Goal: Information Seeking & Learning: Find specific fact

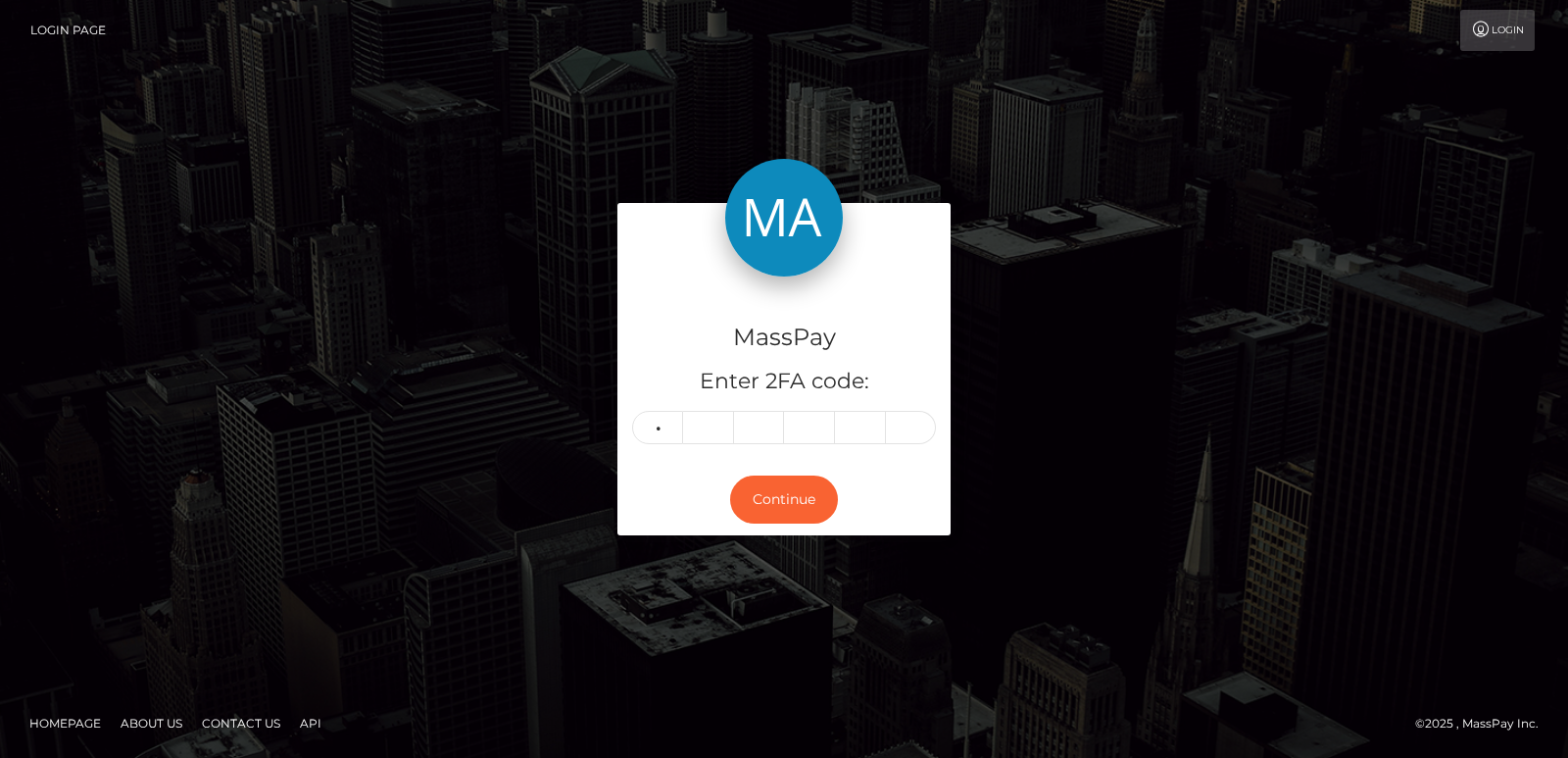
type input "1"
type input "0"
type input "7"
type input "8"
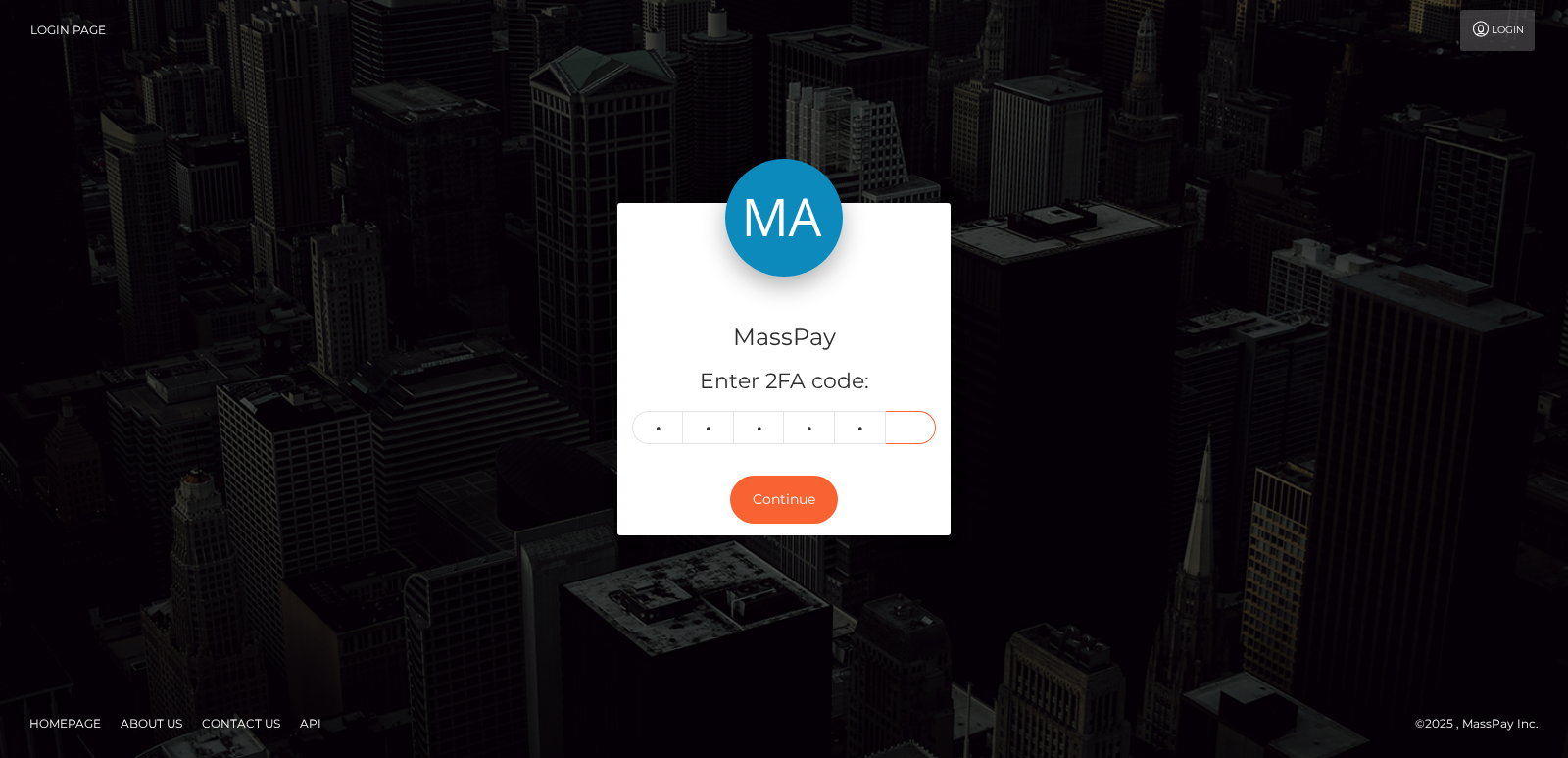
type input "9"
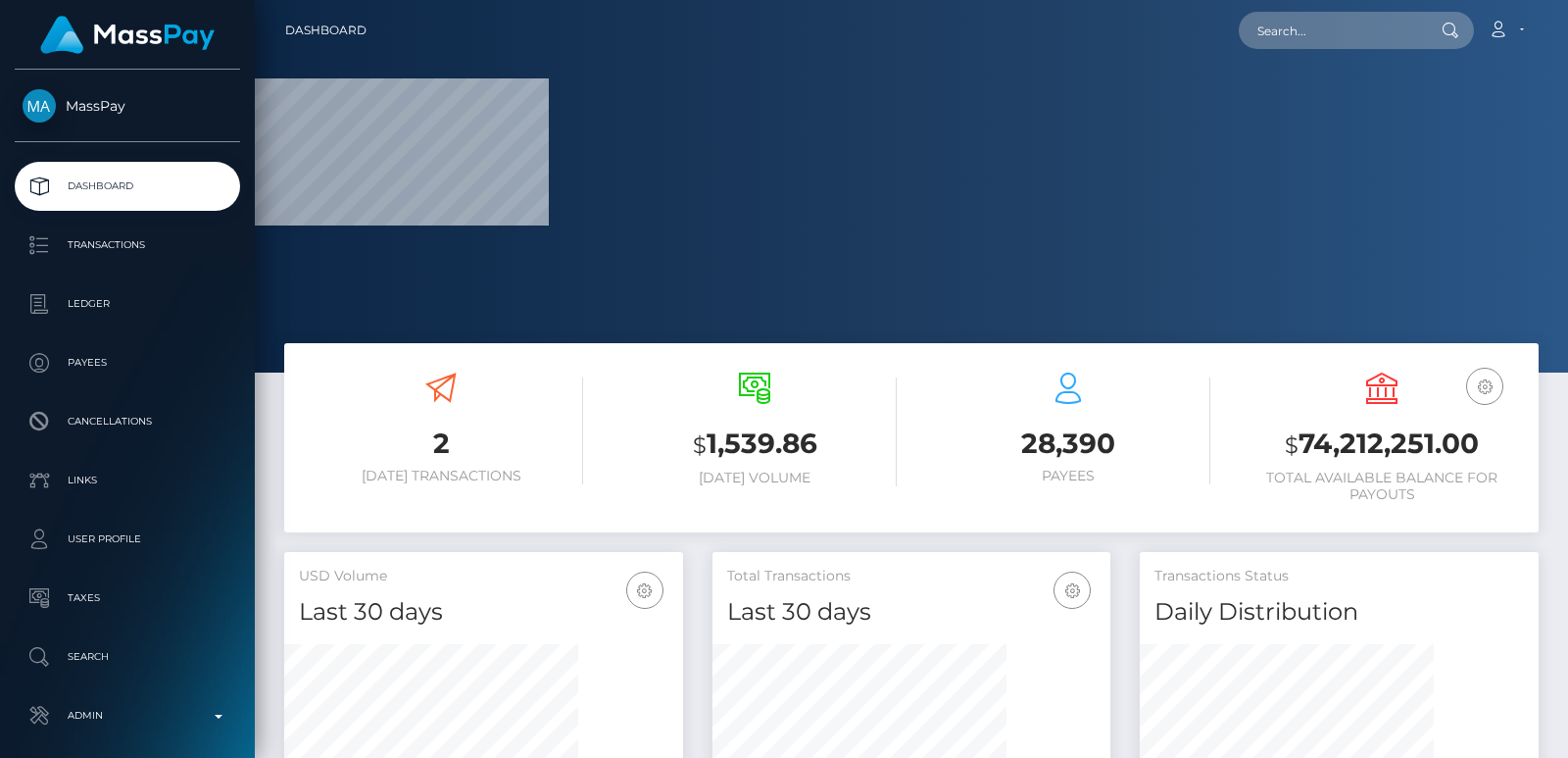
scroll to position [348, 398]
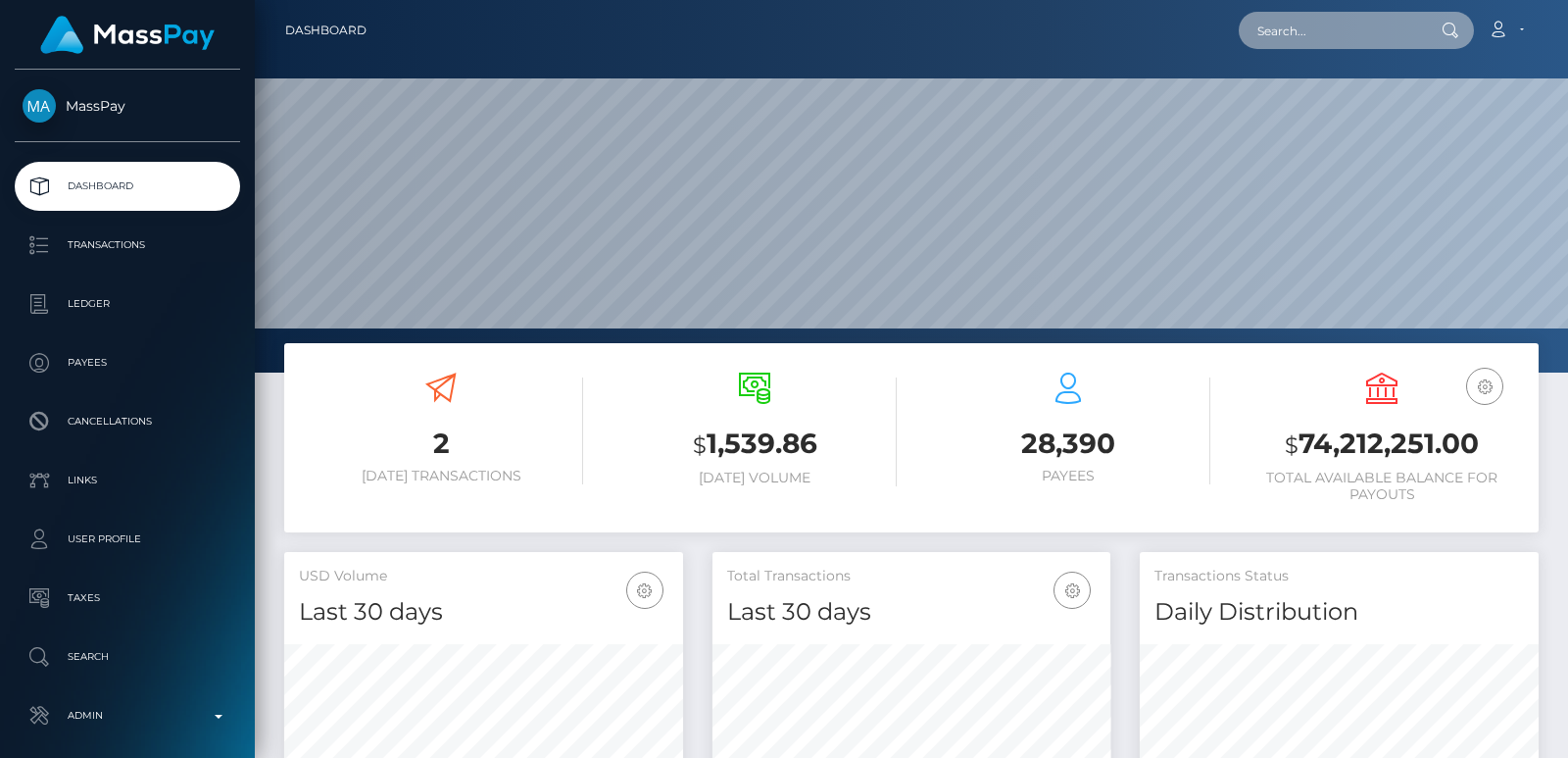
click at [1282, 21] on input "text" at bounding box center [1331, 31] width 184 height 38
paste input "probl3m.xhild@icloud.com"
type input "probl3m.xhild@icloud.com"
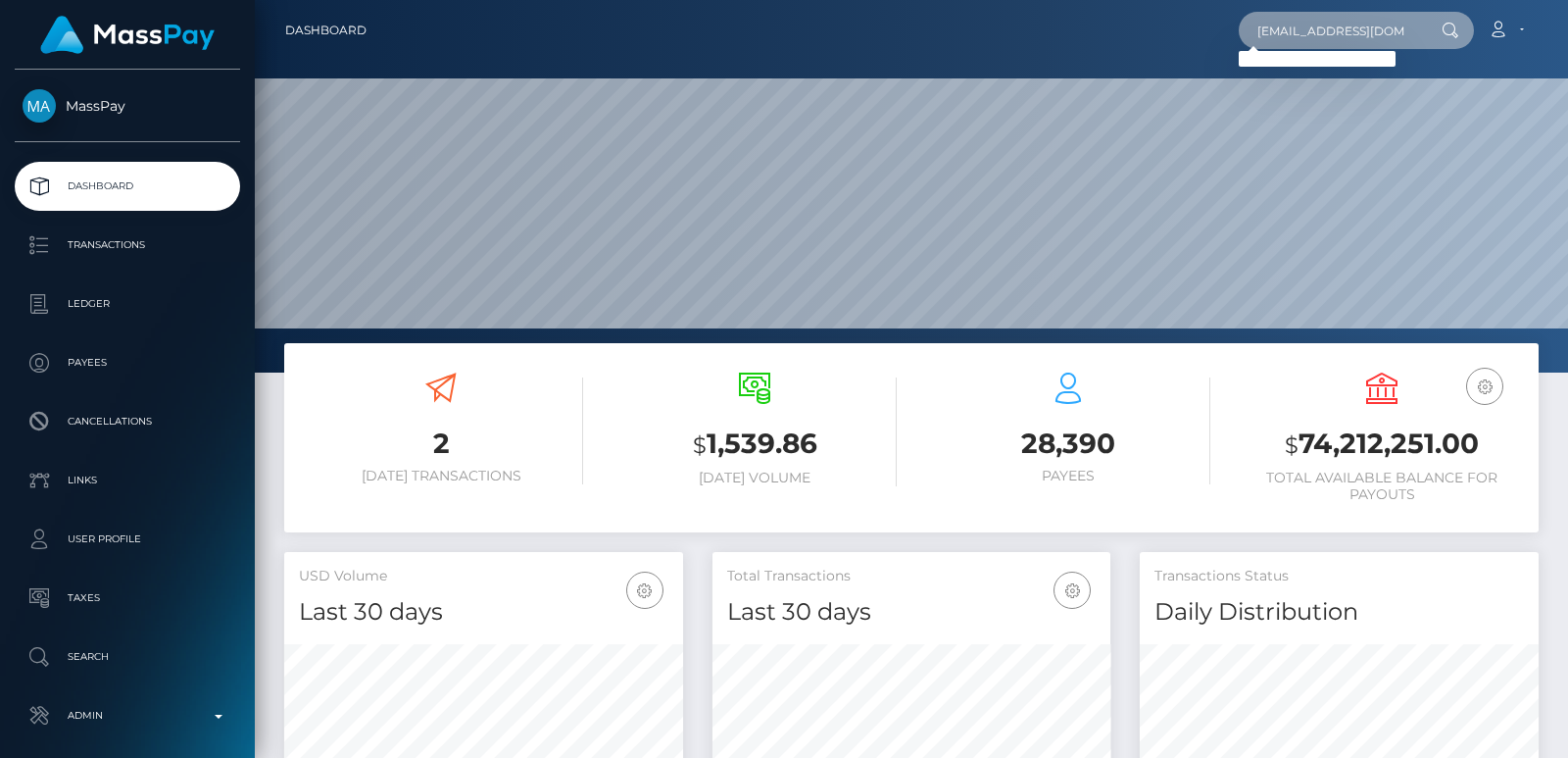
click at [1305, 22] on input "probl3m.xhild@icloud.com" at bounding box center [1331, 31] width 184 height 38
paste input "probl3m.xhild@icloud.com"
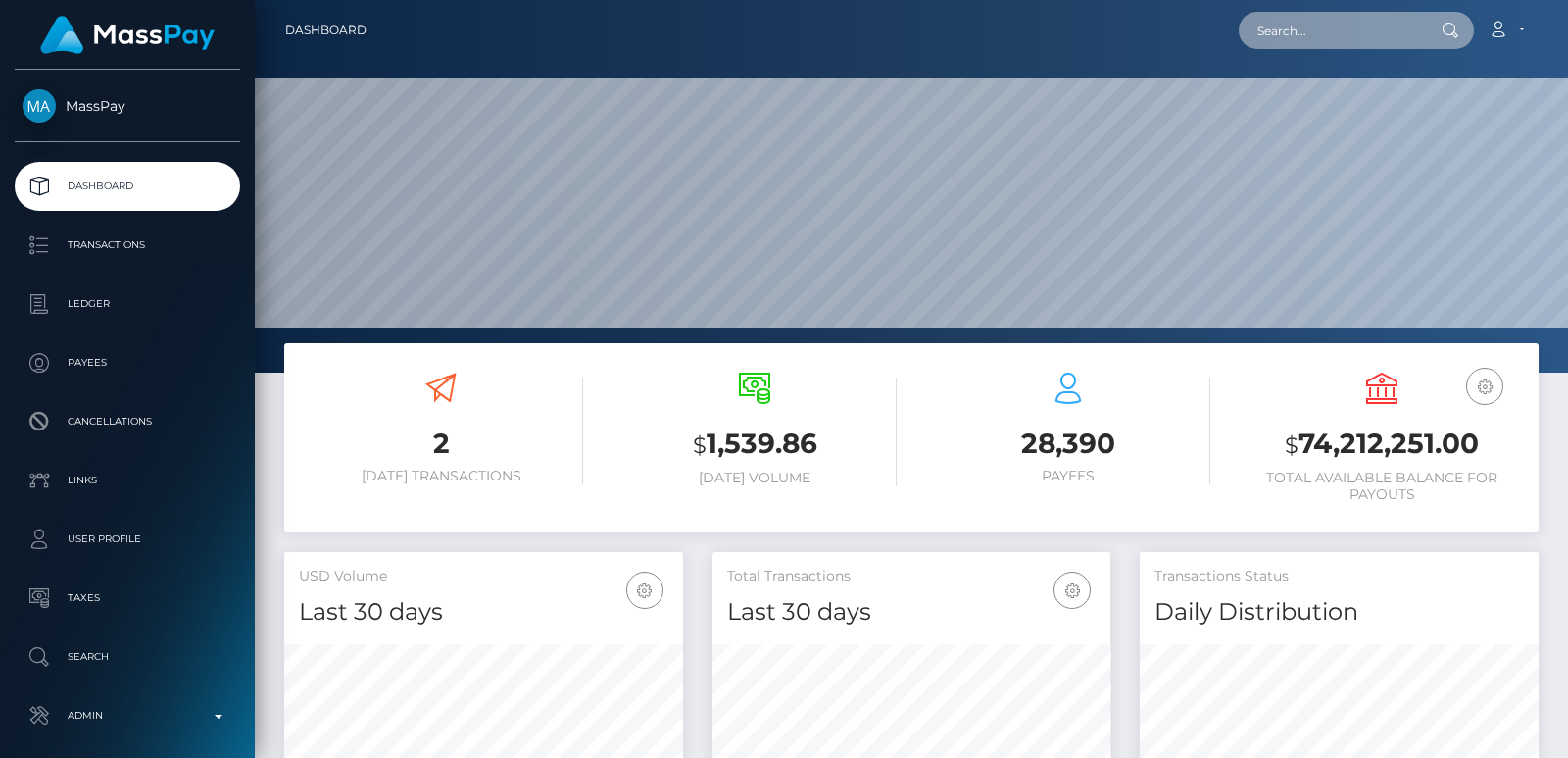
type input "probl3m.xhild@icloud.com"
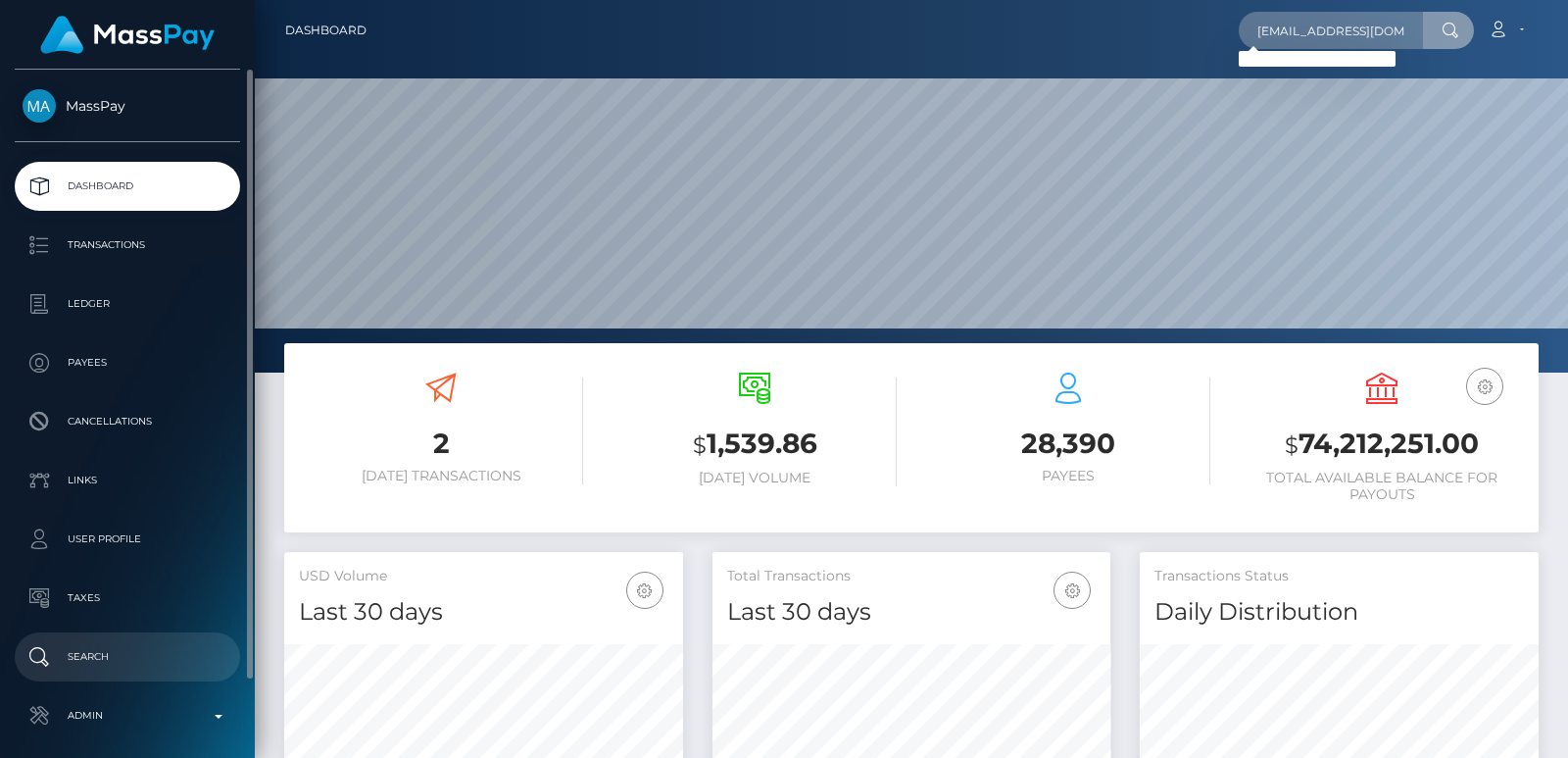
click at [141, 679] on link "Search" at bounding box center [128, 656] width 226 height 49
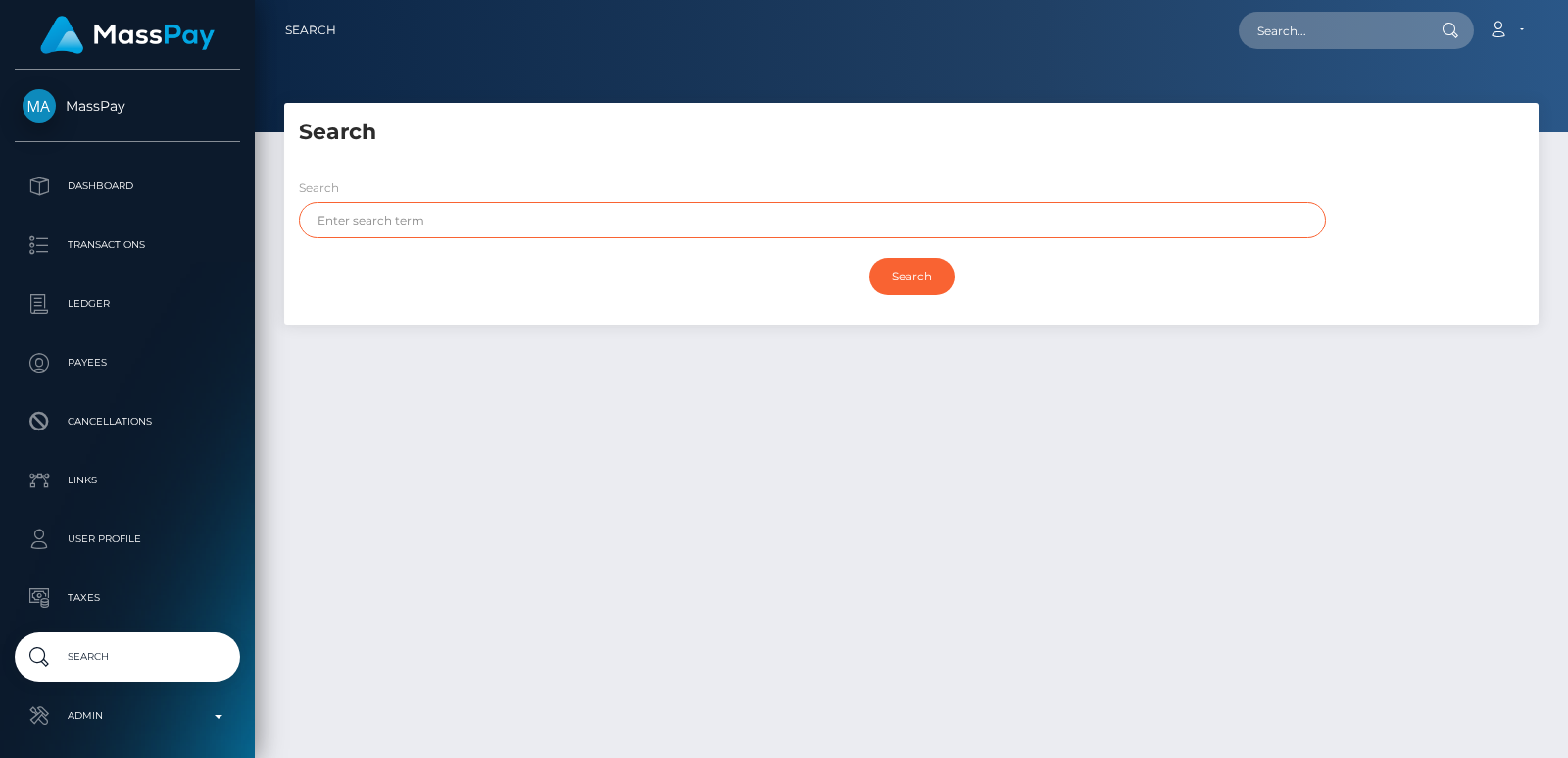
click at [350, 220] on input "text" at bounding box center [812, 220] width 1027 height 37
paste input "[PERSON_NAME]"
type input "[PERSON_NAME]"
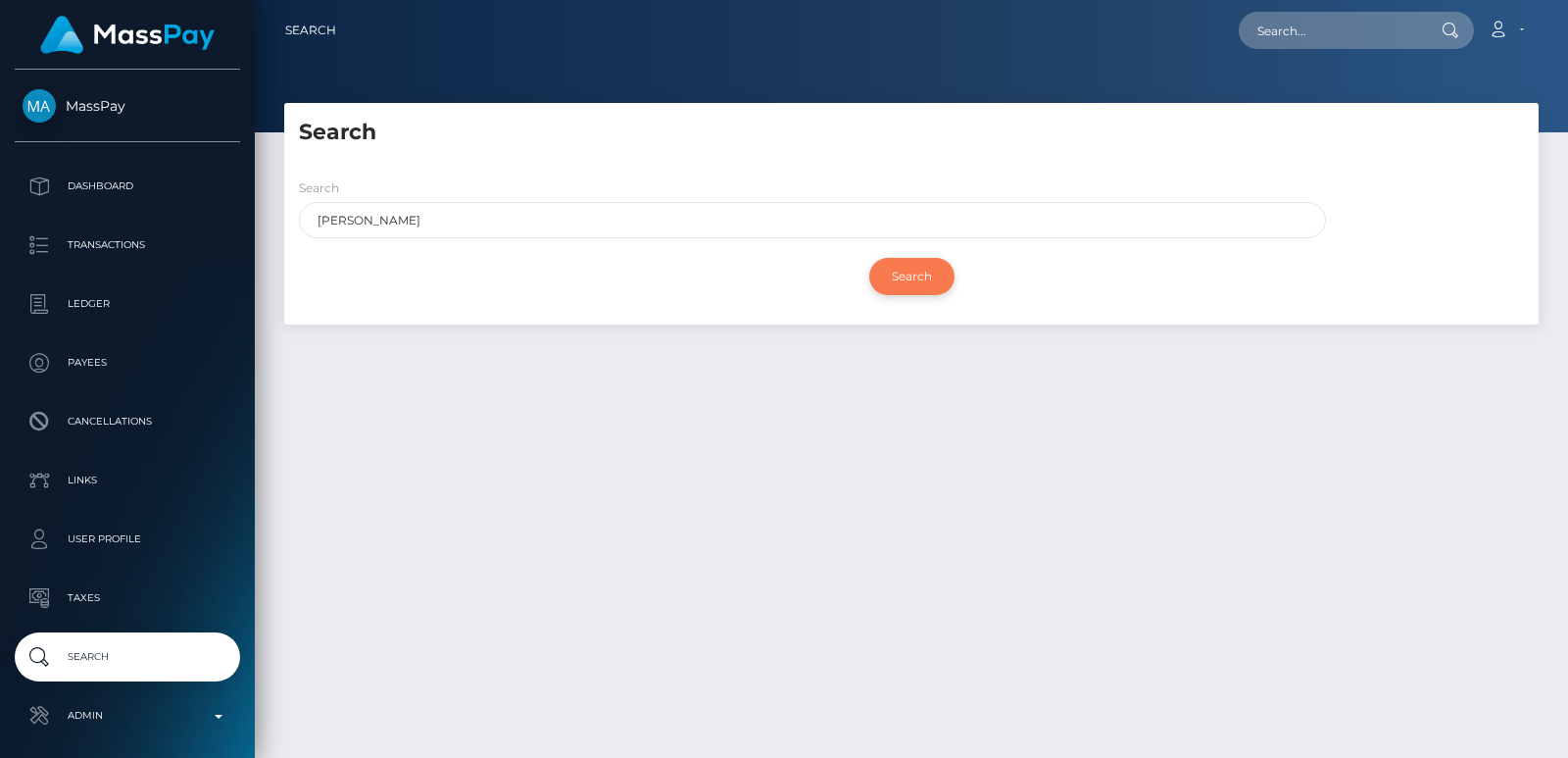
click at [910, 275] on input "Search" at bounding box center [912, 276] width 85 height 38
click at [918, 271] on input "Search" at bounding box center [912, 276] width 85 height 38
click at [918, 278] on input "Search" at bounding box center [912, 276] width 85 height 38
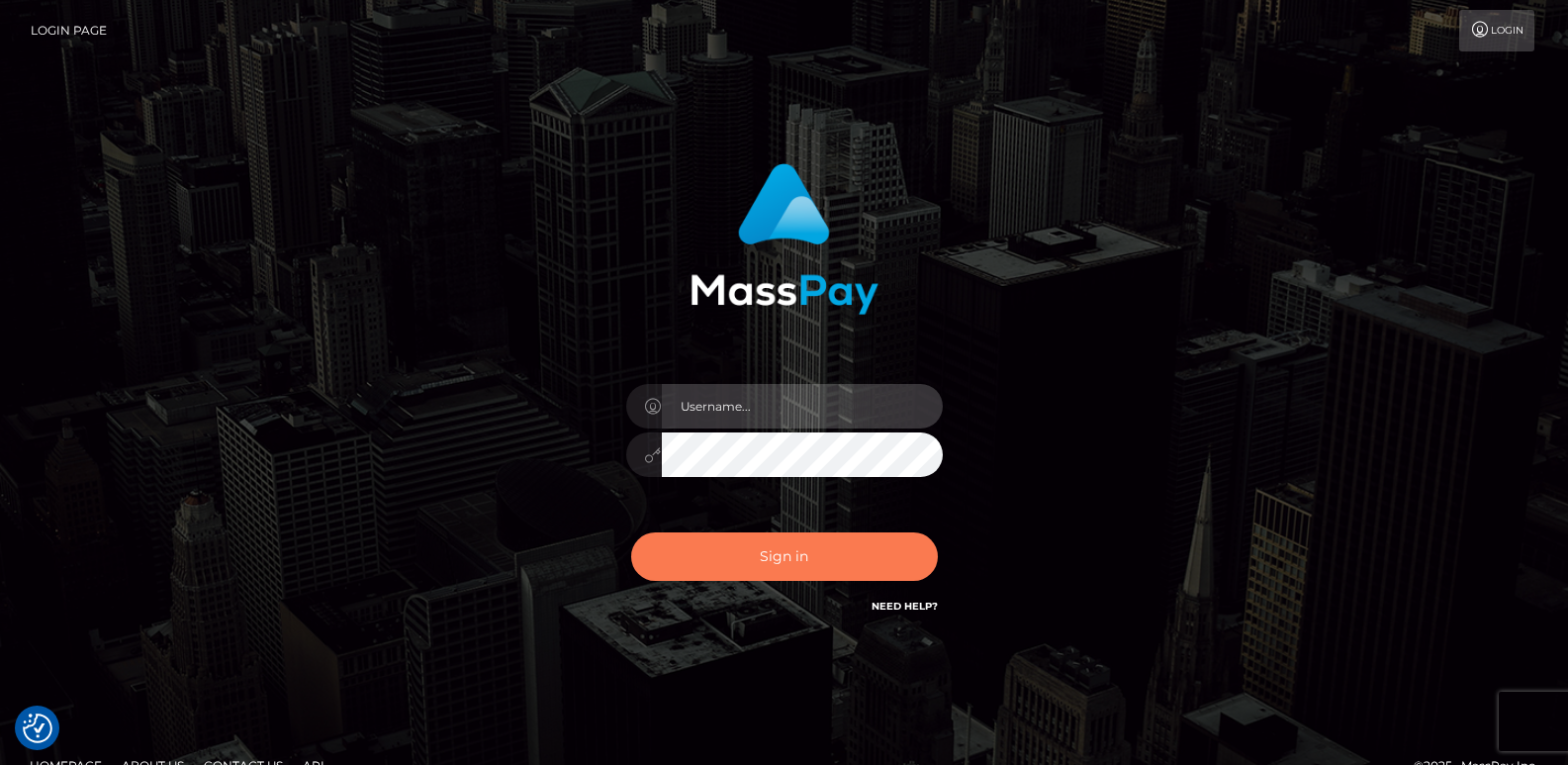
type input "ts2.es"
click at [752, 551] on button "Sign in" at bounding box center [784, 556] width 307 height 48
type input "ts2.es"
click at [711, 562] on button "Sign in" at bounding box center [784, 556] width 307 height 48
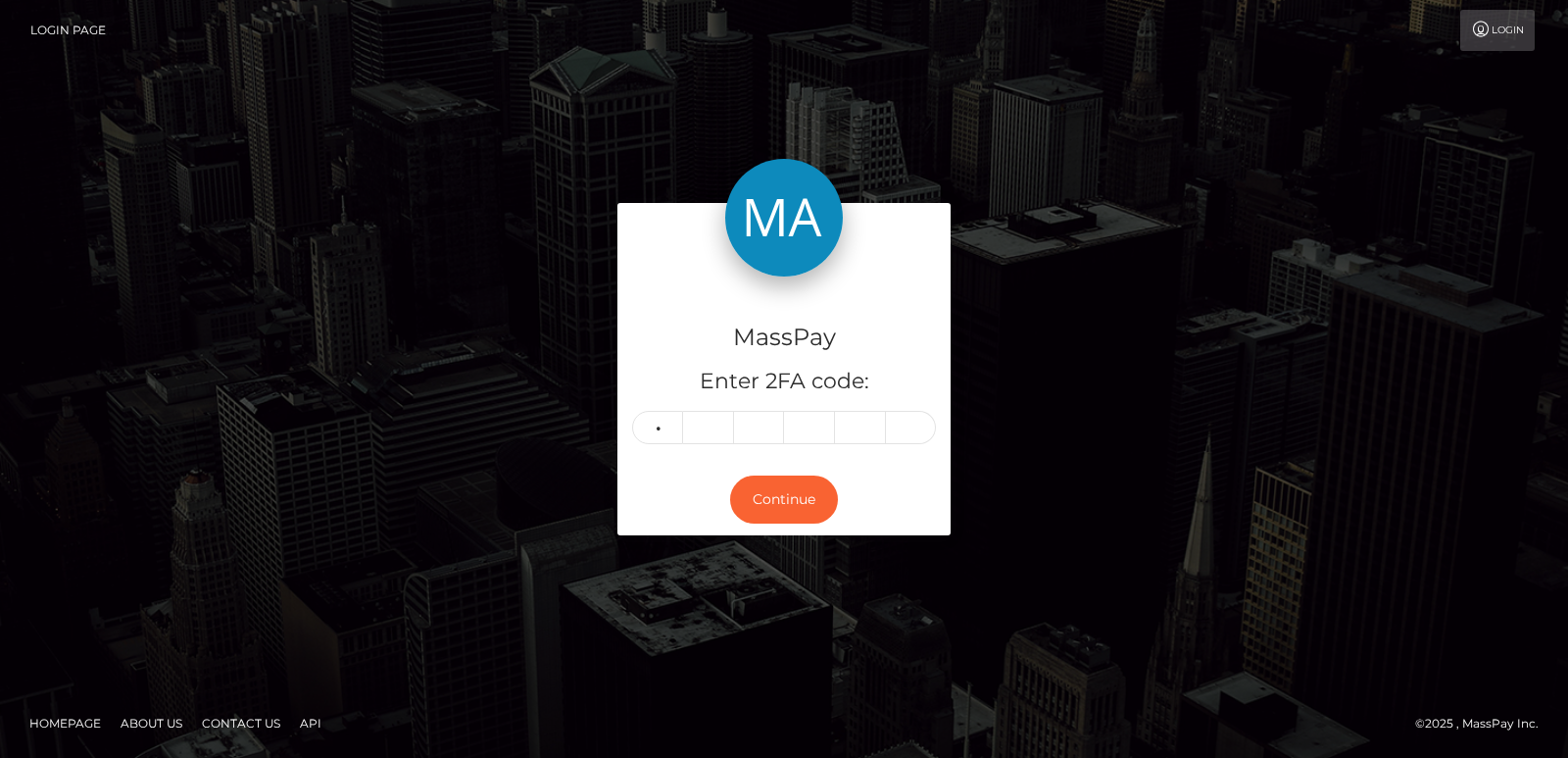
type input "5"
type input "2"
type input "8"
type input "5"
type input "0"
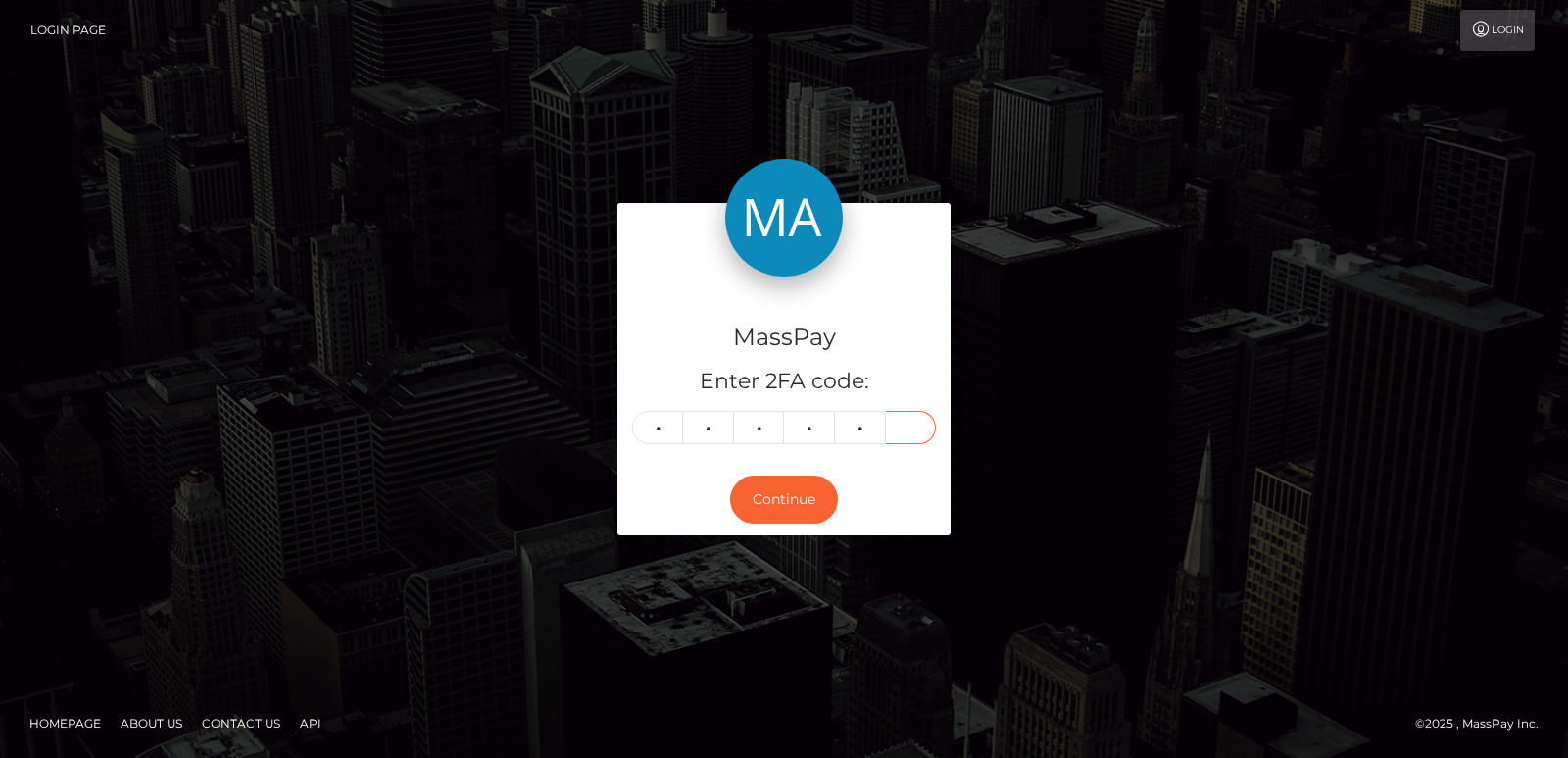
type input "4"
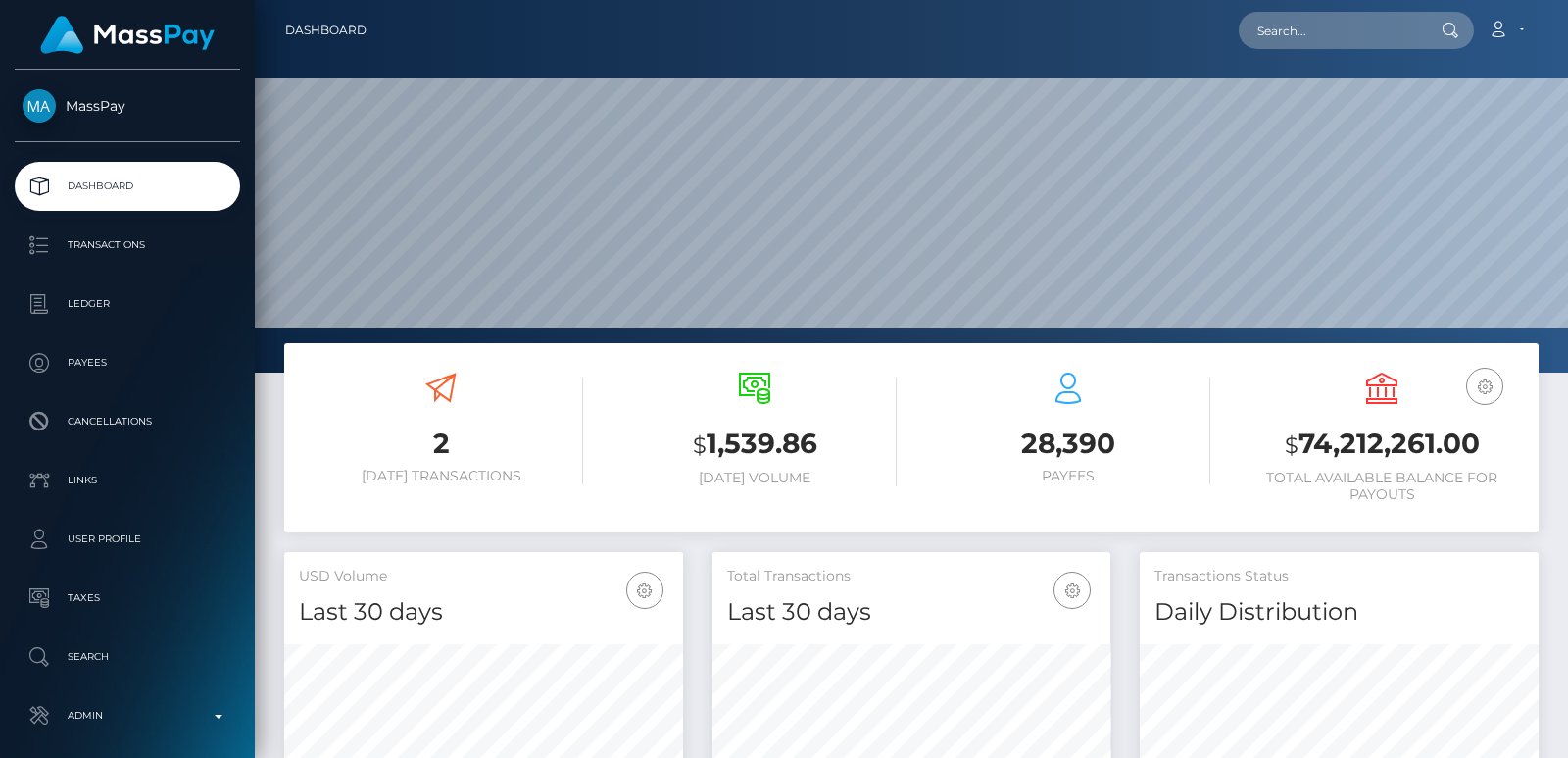
scroll to position [348, 398]
click at [1303, 31] on input "text" at bounding box center [1331, 31] width 184 height 38
paste input "[EMAIL_ADDRESS][DOMAIN_NAME]"
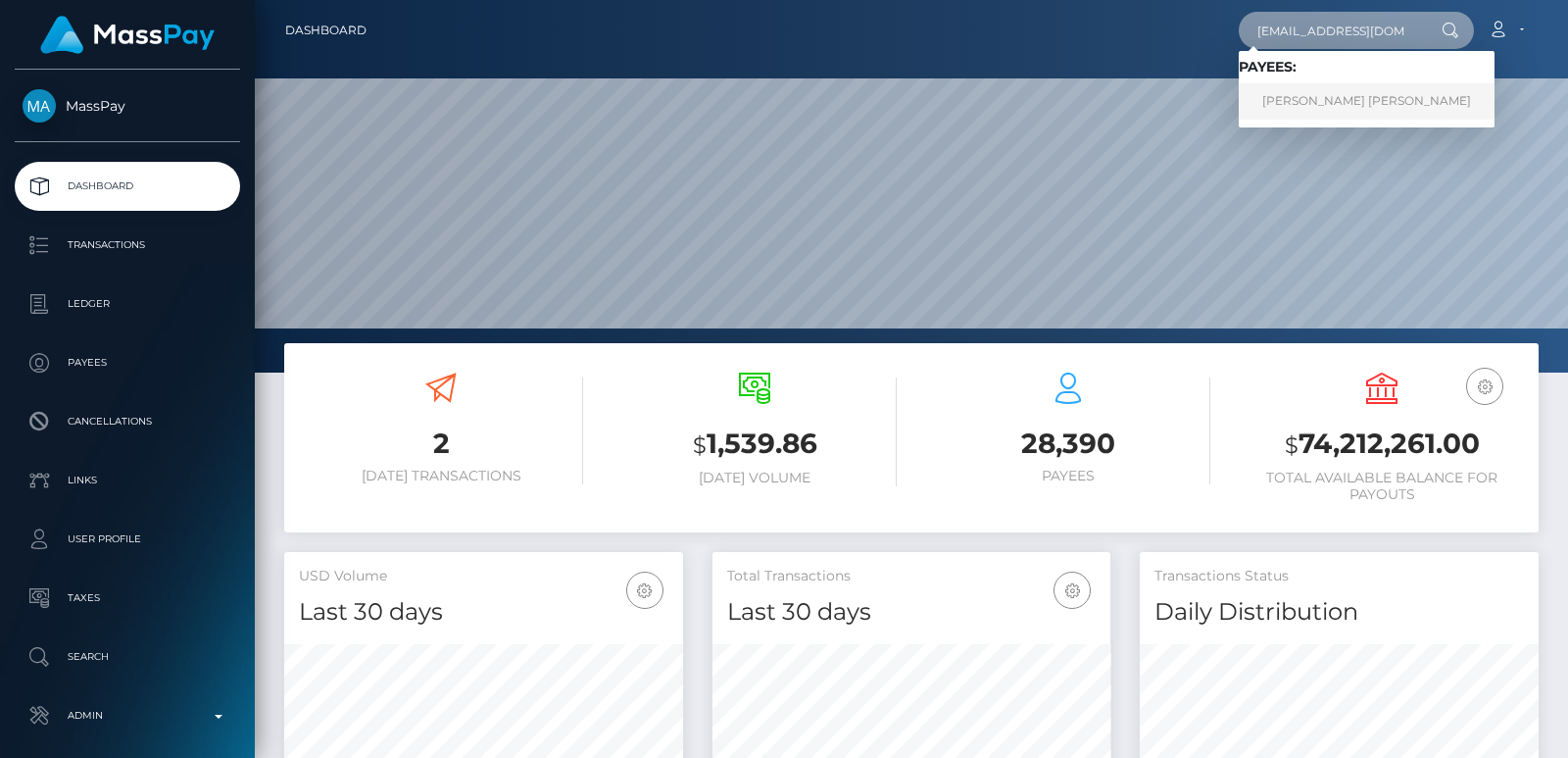
type input "[EMAIL_ADDRESS][DOMAIN_NAME]"
click at [1307, 98] on link "TAYLOR DANIELLE CONTRERAS MOLINA" at bounding box center [1367, 101] width 256 height 37
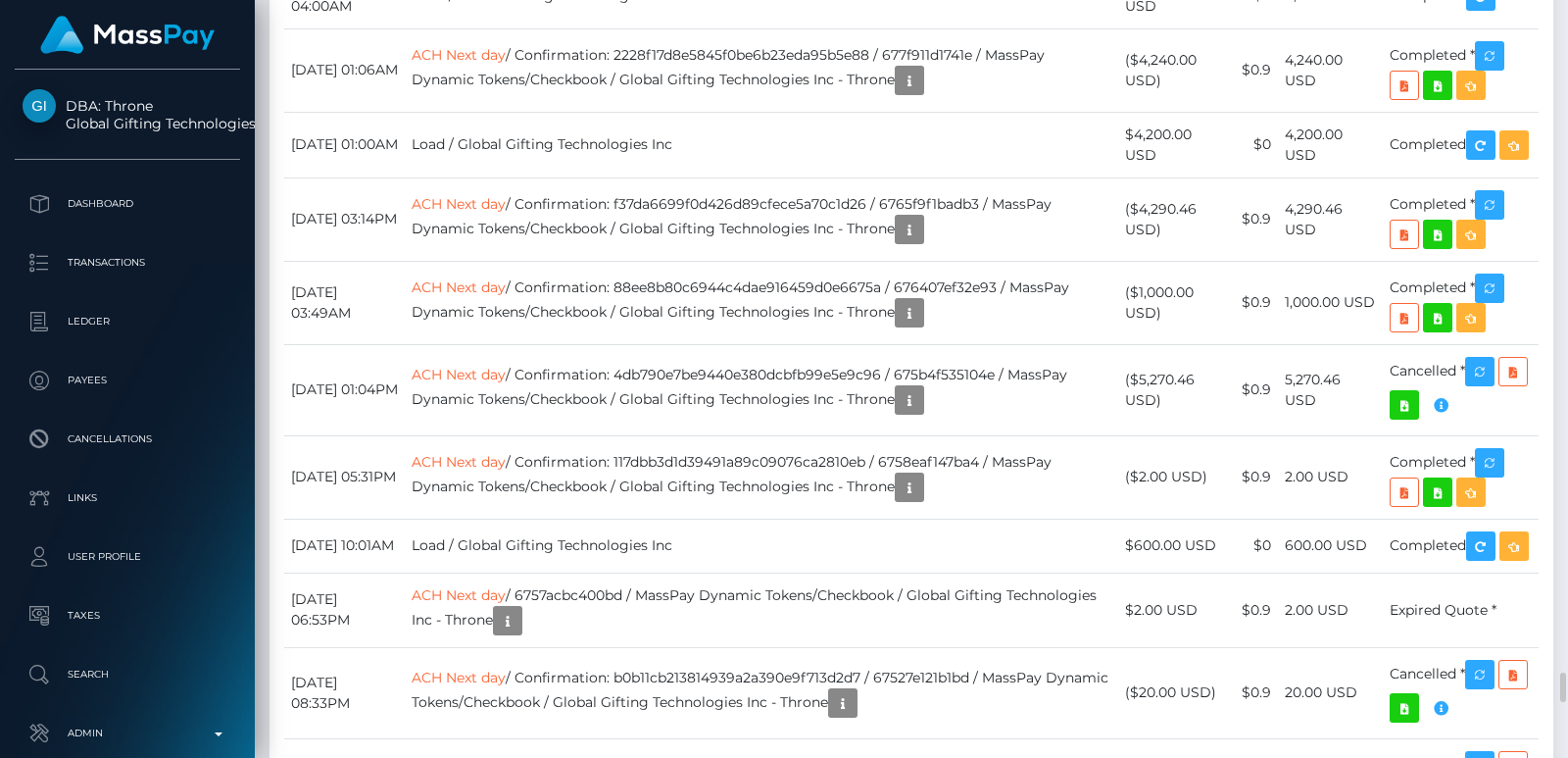
scroll to position [14974, 0]
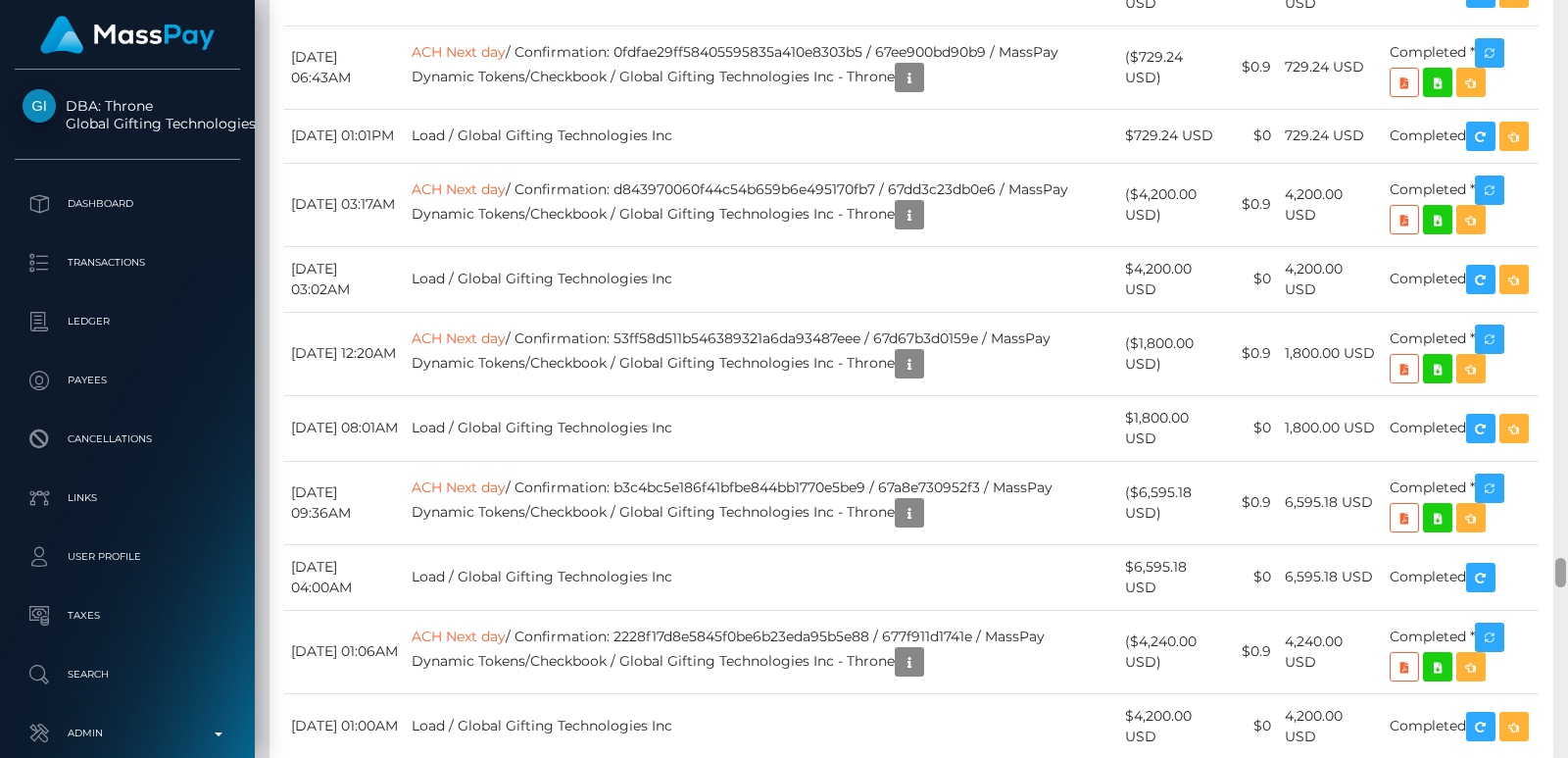
click at [1559, 188] on div at bounding box center [1561, 379] width 15 height 758
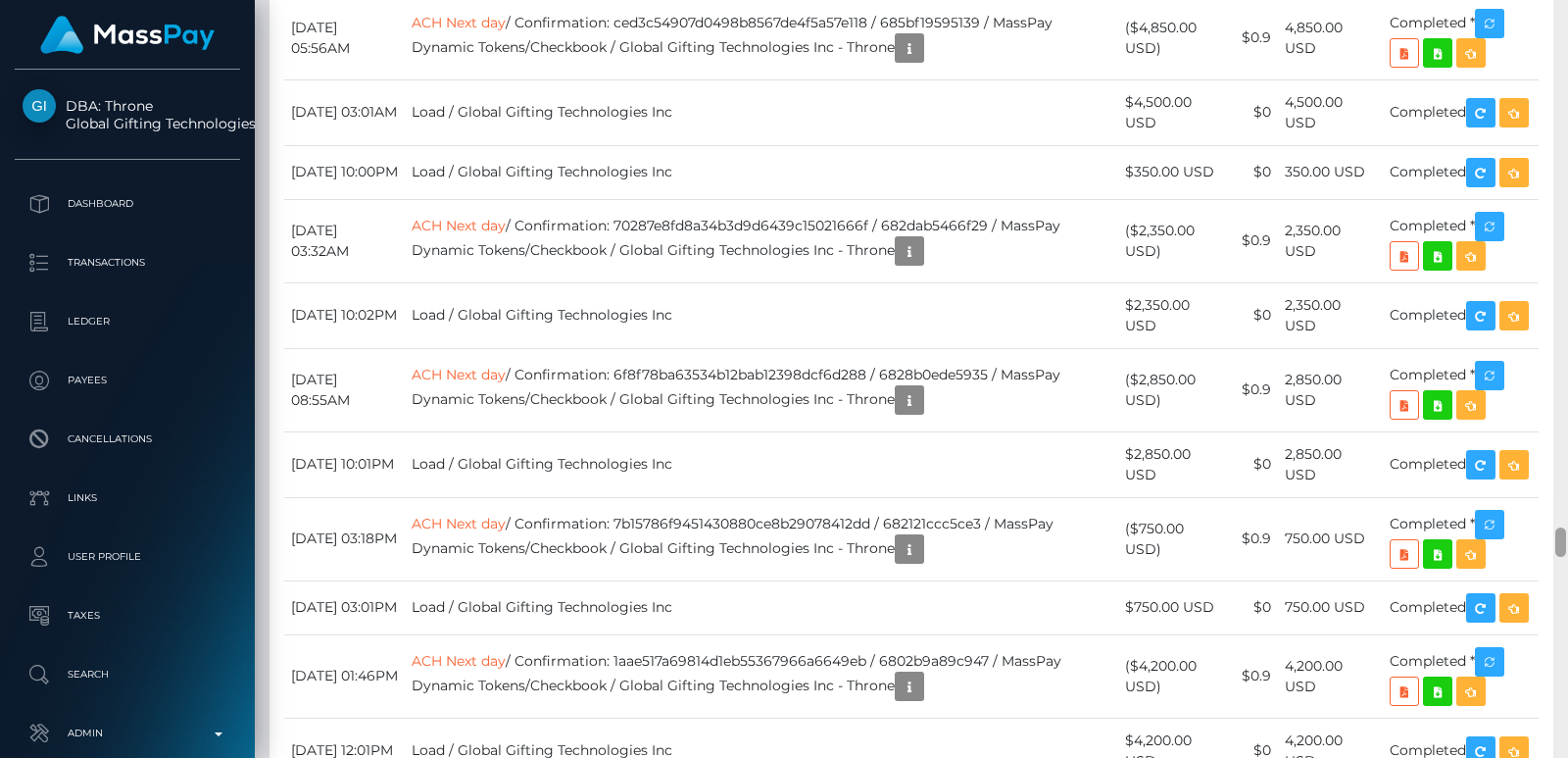
click at [1559, 188] on div at bounding box center [1561, 379] width 15 height 758
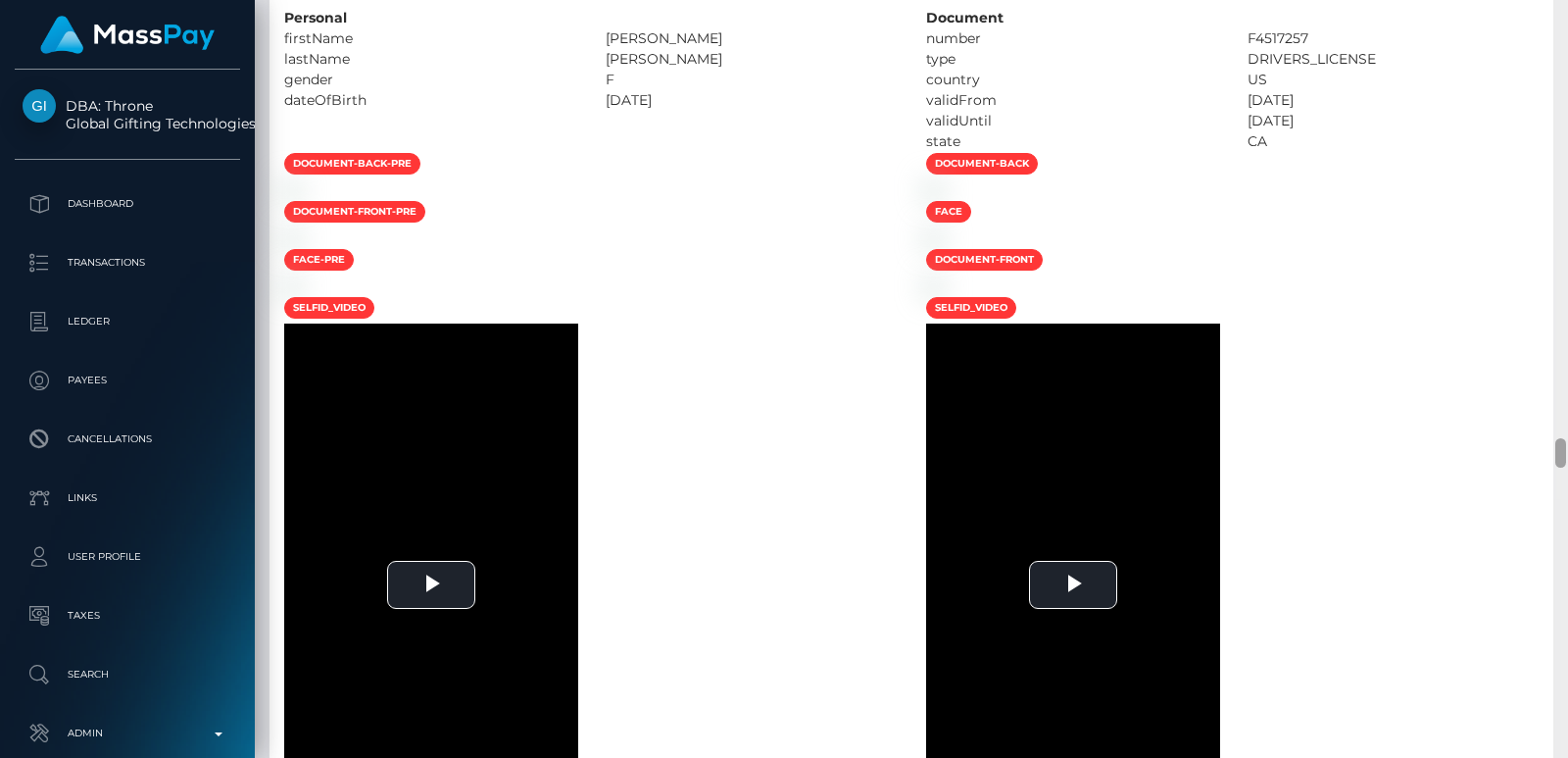
click at [1559, 188] on div at bounding box center [1561, 379] width 15 height 758
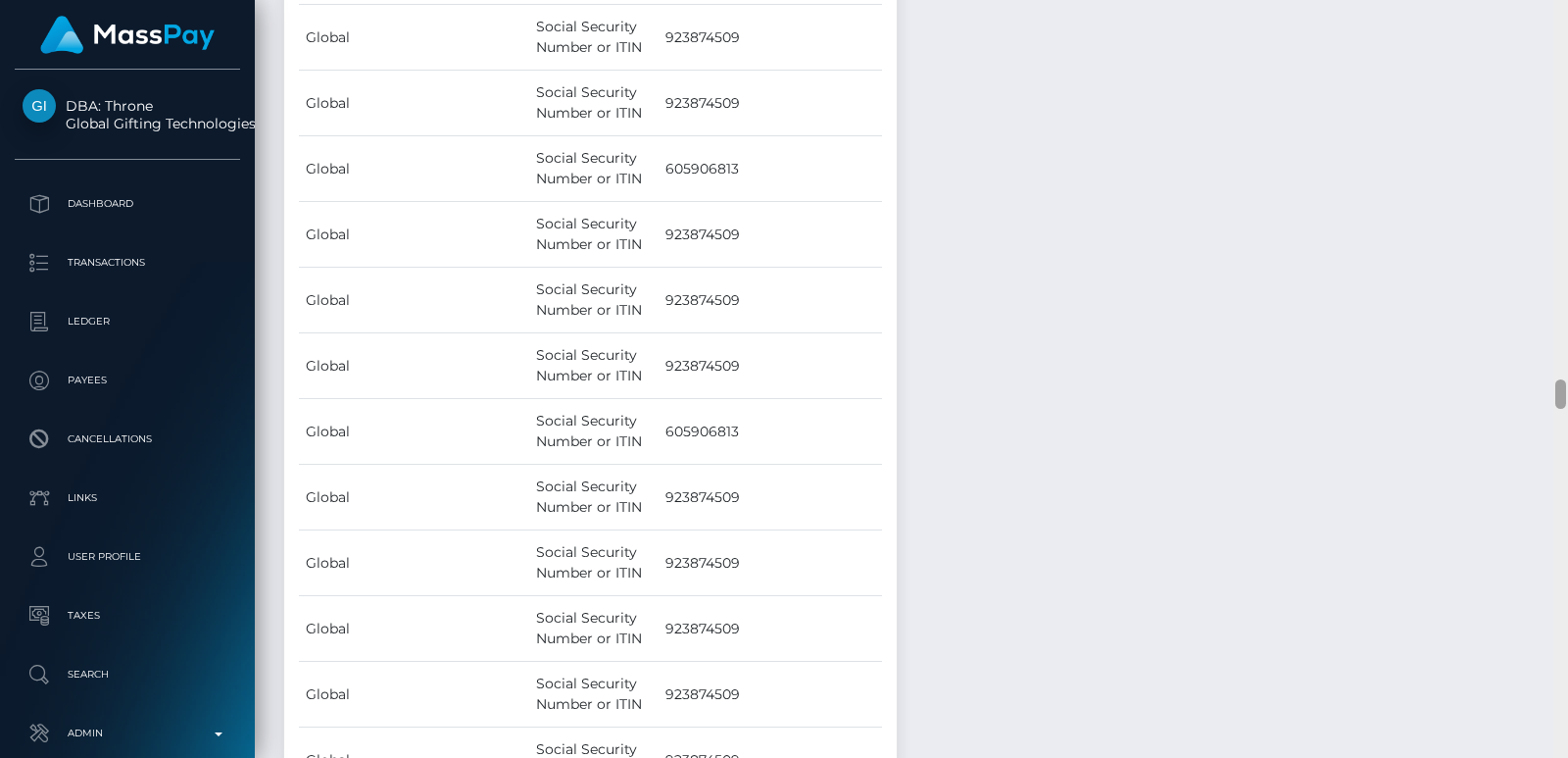
click at [1559, 188] on div at bounding box center [1561, 379] width 15 height 758
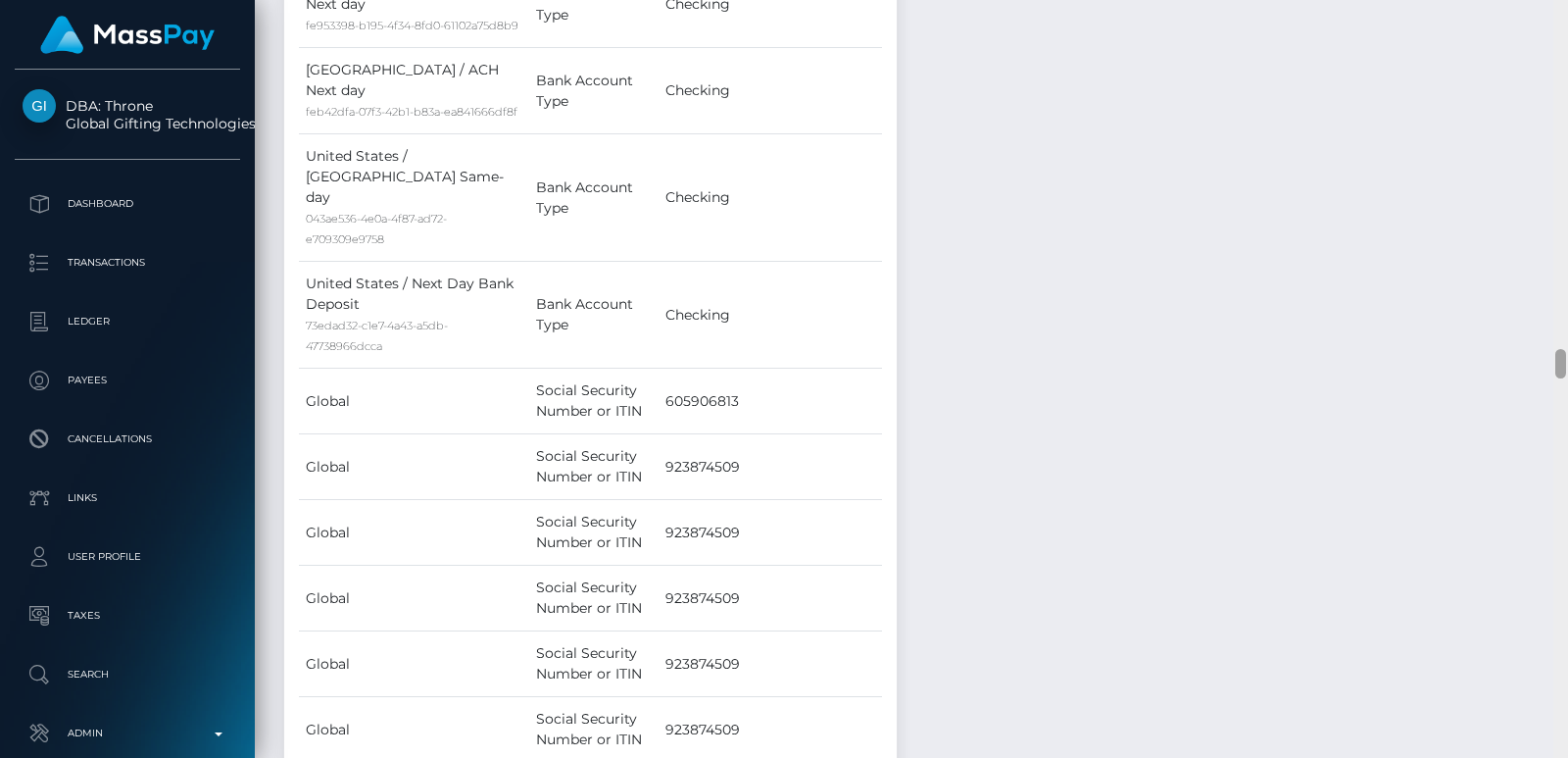
click at [1559, 188] on div at bounding box center [1561, 379] width 15 height 758
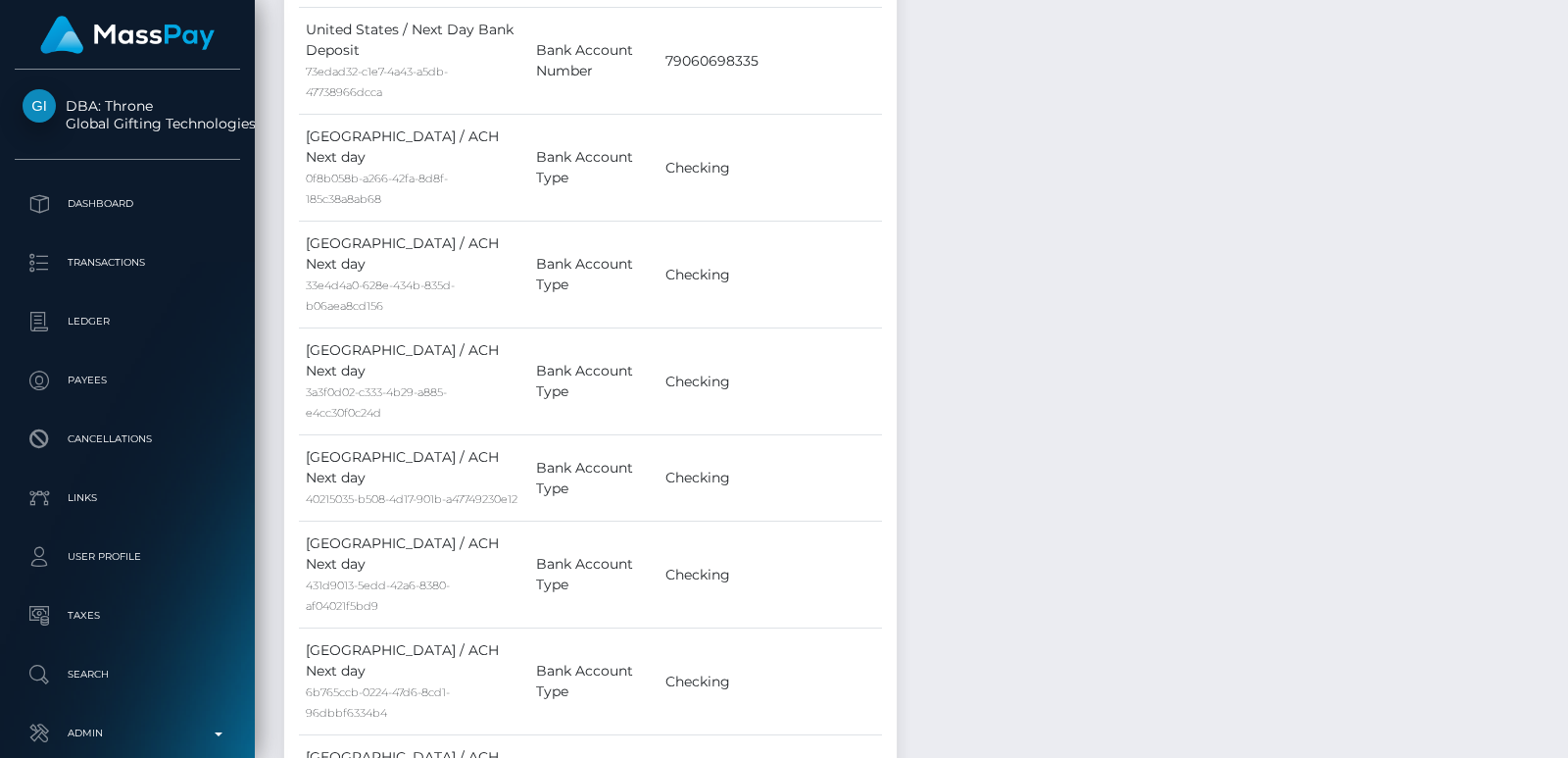
click at [1559, 188] on div at bounding box center [1561, 379] width 15 height 758
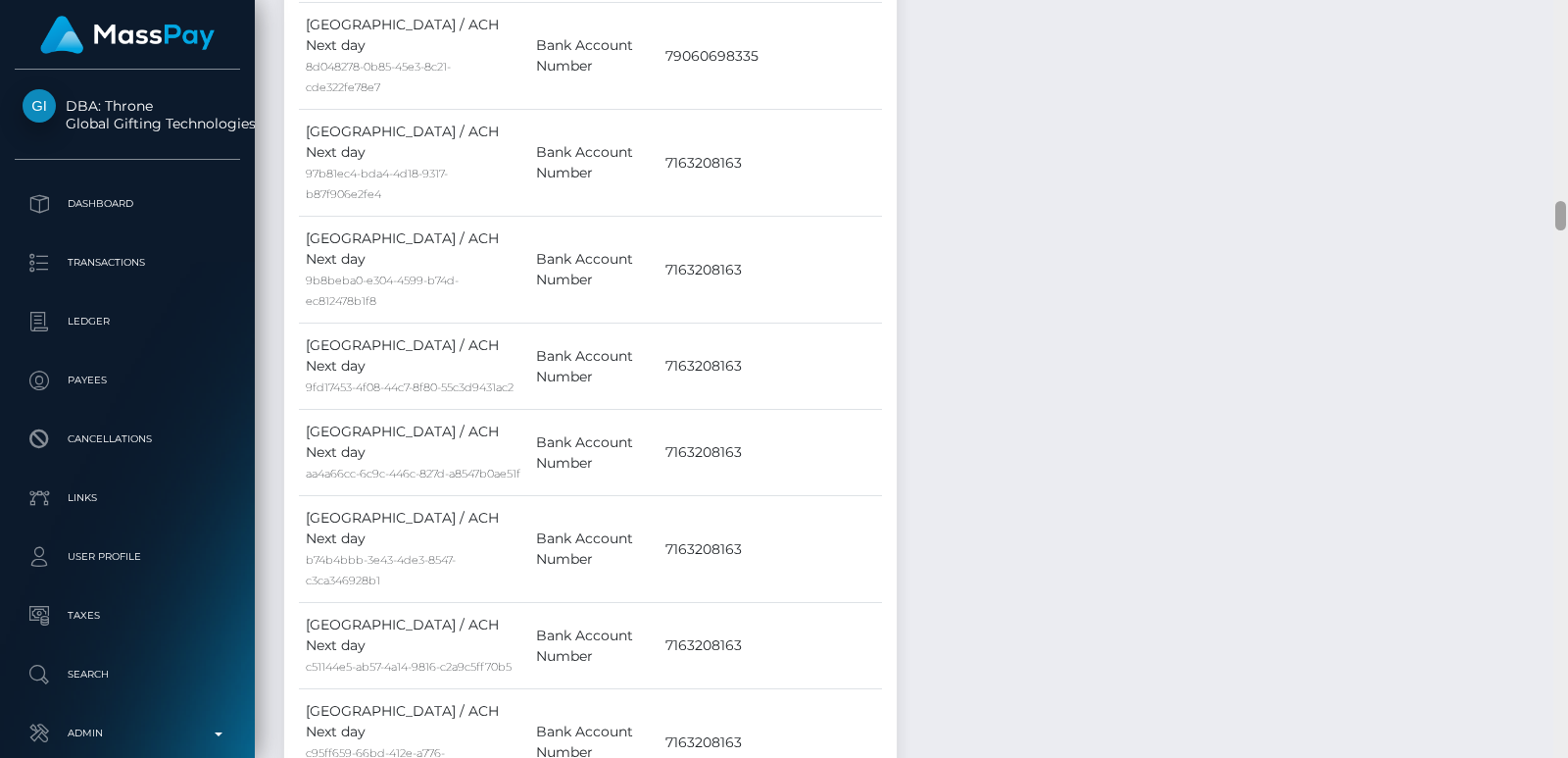
scroll to position [4362, 0]
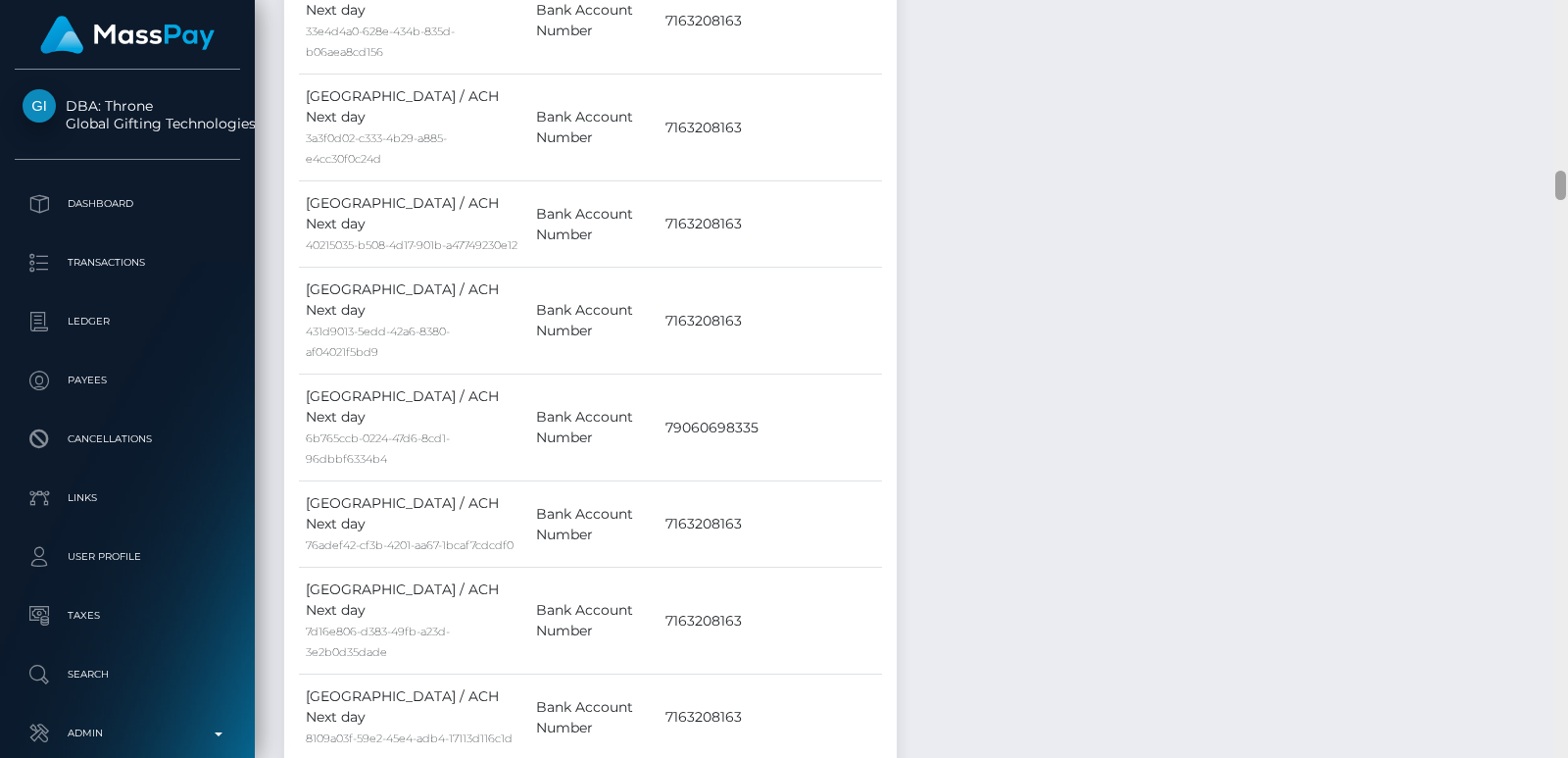
click at [1559, 188] on div at bounding box center [1561, 379] width 15 height 758
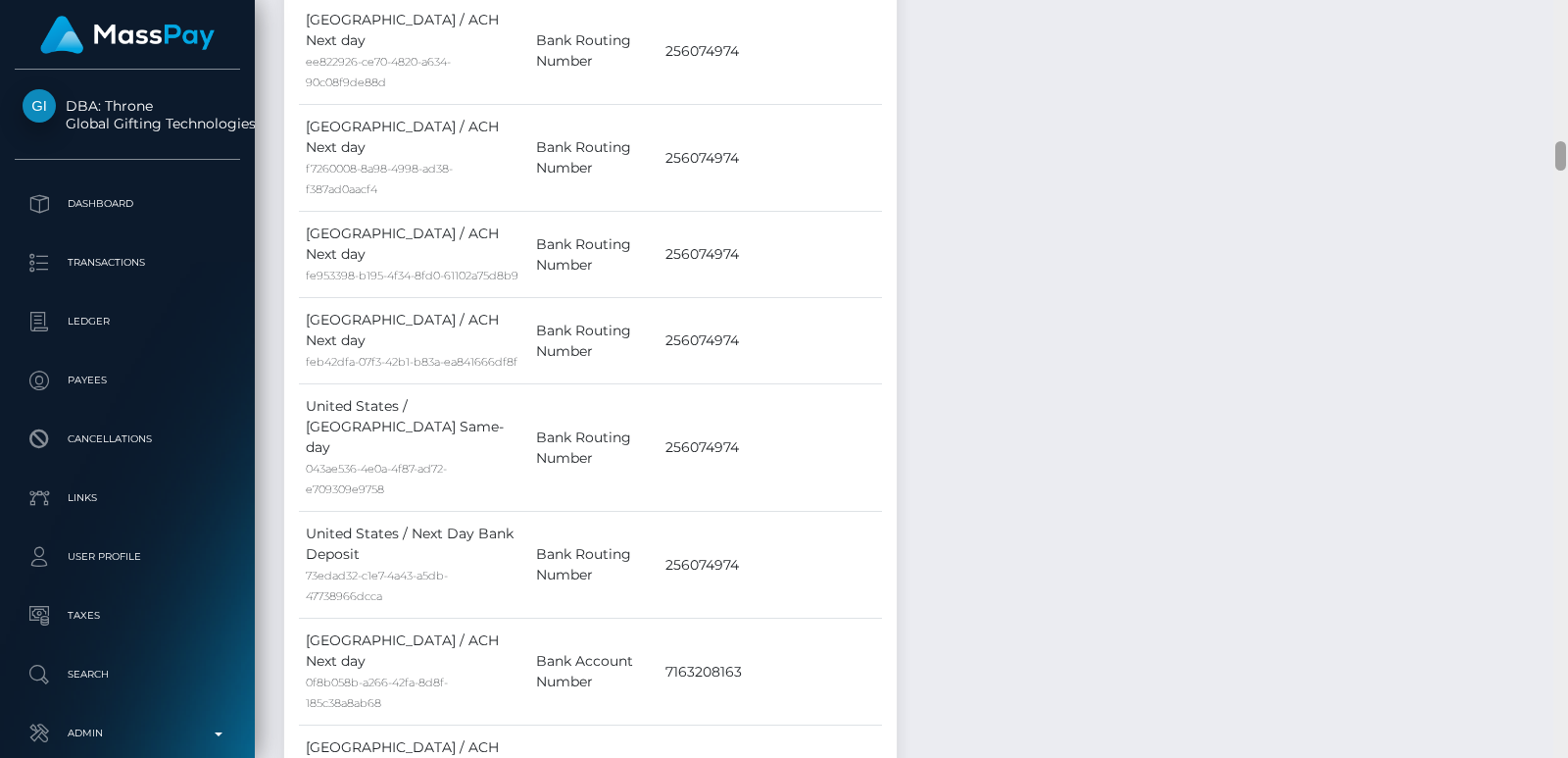
click at [1563, 115] on div at bounding box center [1561, 379] width 15 height 758
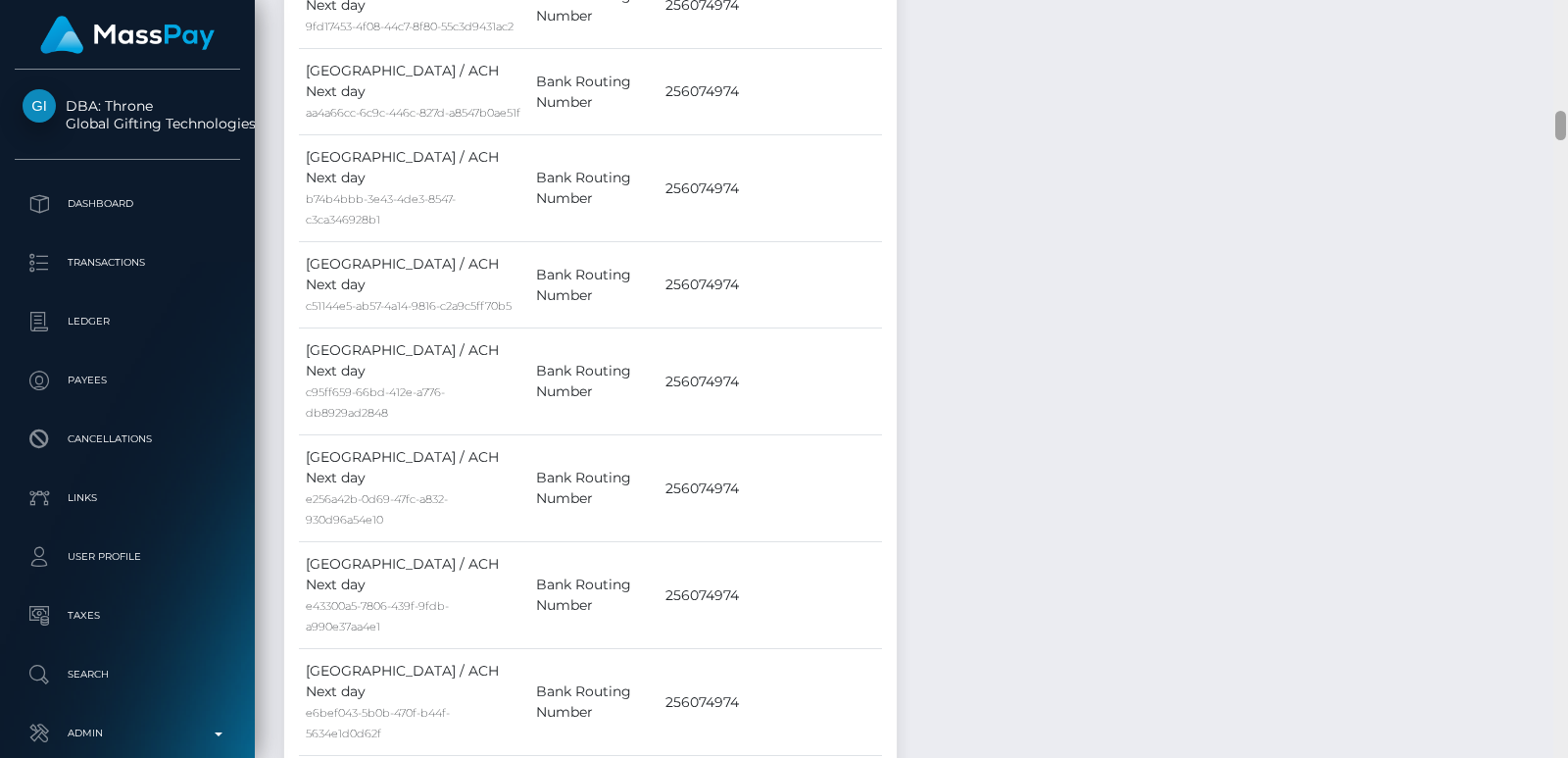
click at [1563, 115] on div at bounding box center [1561, 126] width 11 height 30
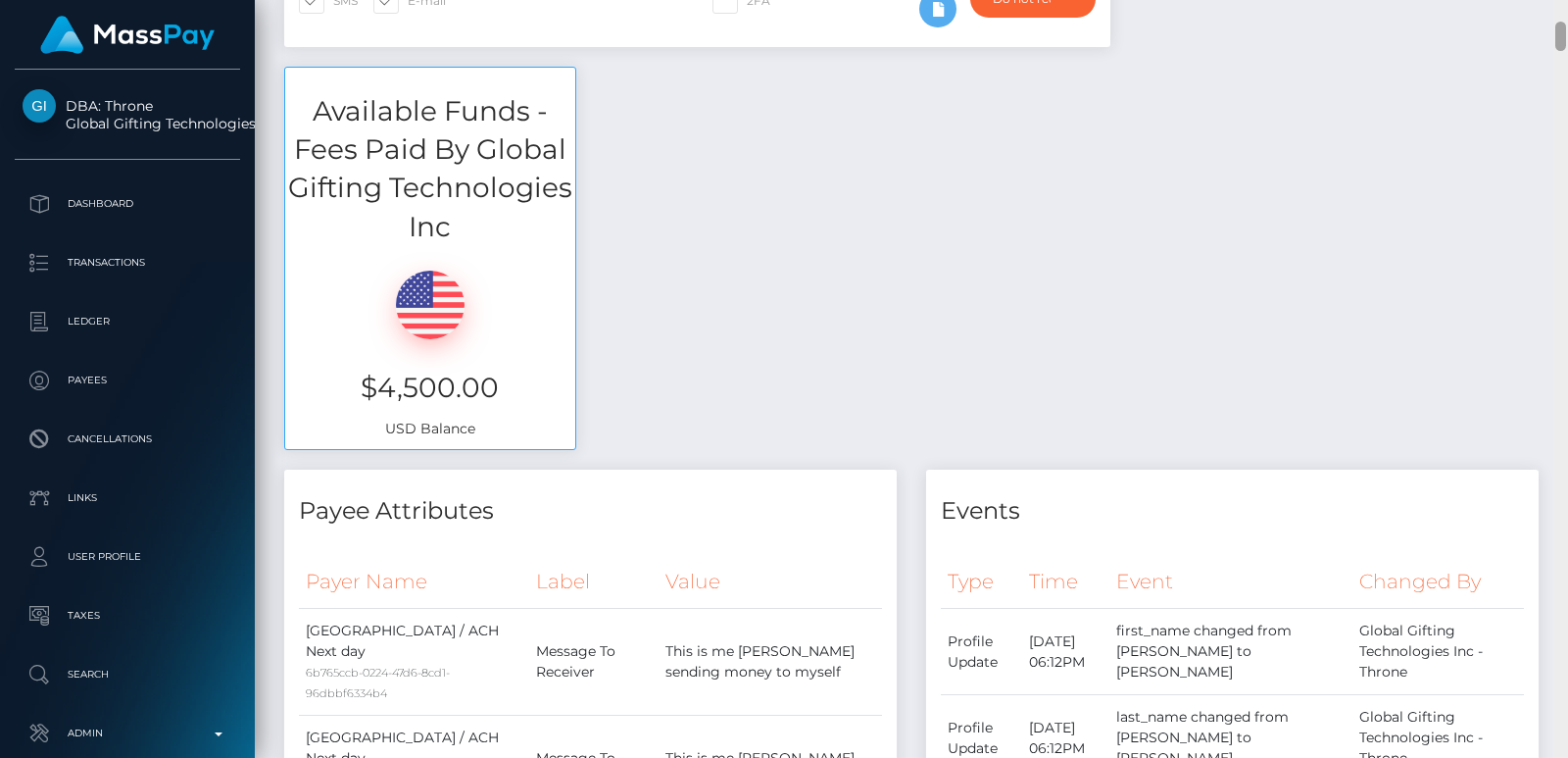
click at [1560, 28] on div at bounding box center [1561, 379] width 15 height 758
drag, startPoint x: 1560, startPoint y: 3, endPoint x: 1106, endPoint y: 163, distance: 481.4
click at [1106, 163] on div "Available Funds - Fees Paid By Global Gifting Technologies Inc $4,500.00 USD Ba…" at bounding box center [911, 269] width 1284 height 404
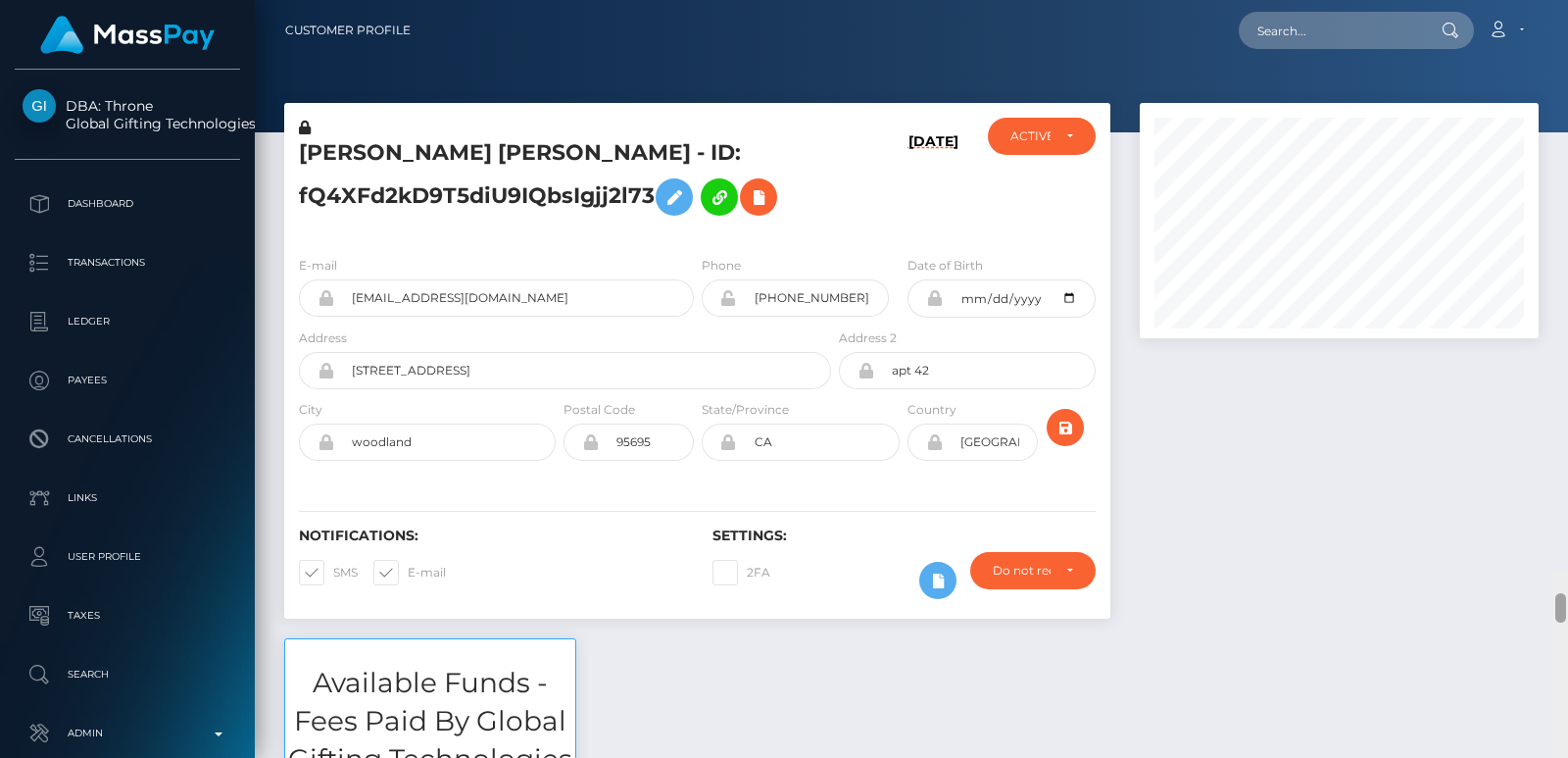
click at [1561, 14] on div "Customer Profile Loading... Loading..." at bounding box center [911, 379] width 1313 height 758
click at [354, 153] on h5 "TAYLOR DANIELLE CONTRERAS MOLINA - ID: fQ4XFd2kD9T5diU9IQbsIgjj2l73" at bounding box center [560, 182] width 521 height 87
copy h5 "TAYLOR"
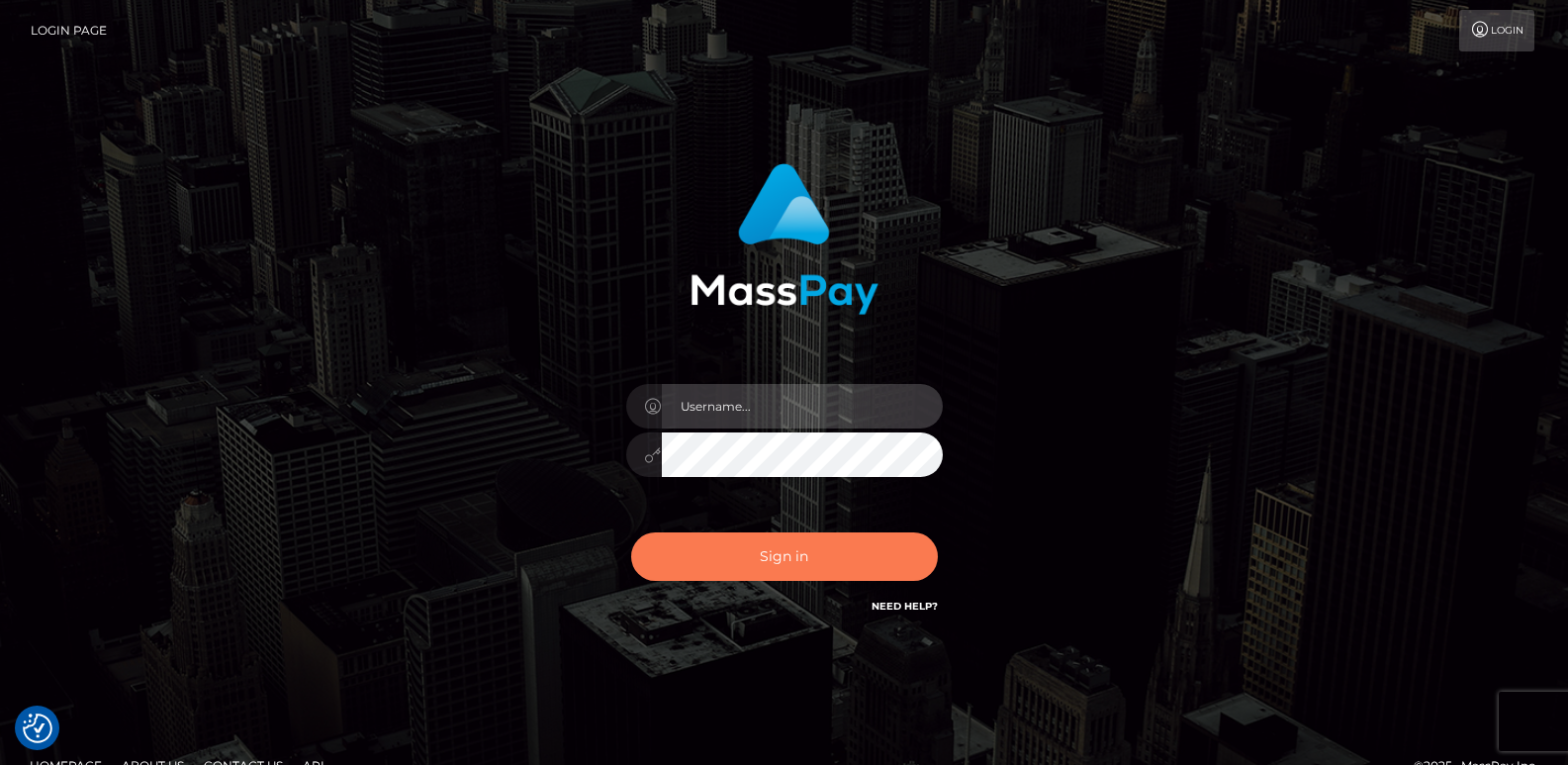
type input "ts2.es"
click at [695, 553] on button "Sign in" at bounding box center [784, 556] width 307 height 48
type input "ts2.es"
click at [717, 557] on button "Sign in" at bounding box center [784, 556] width 307 height 48
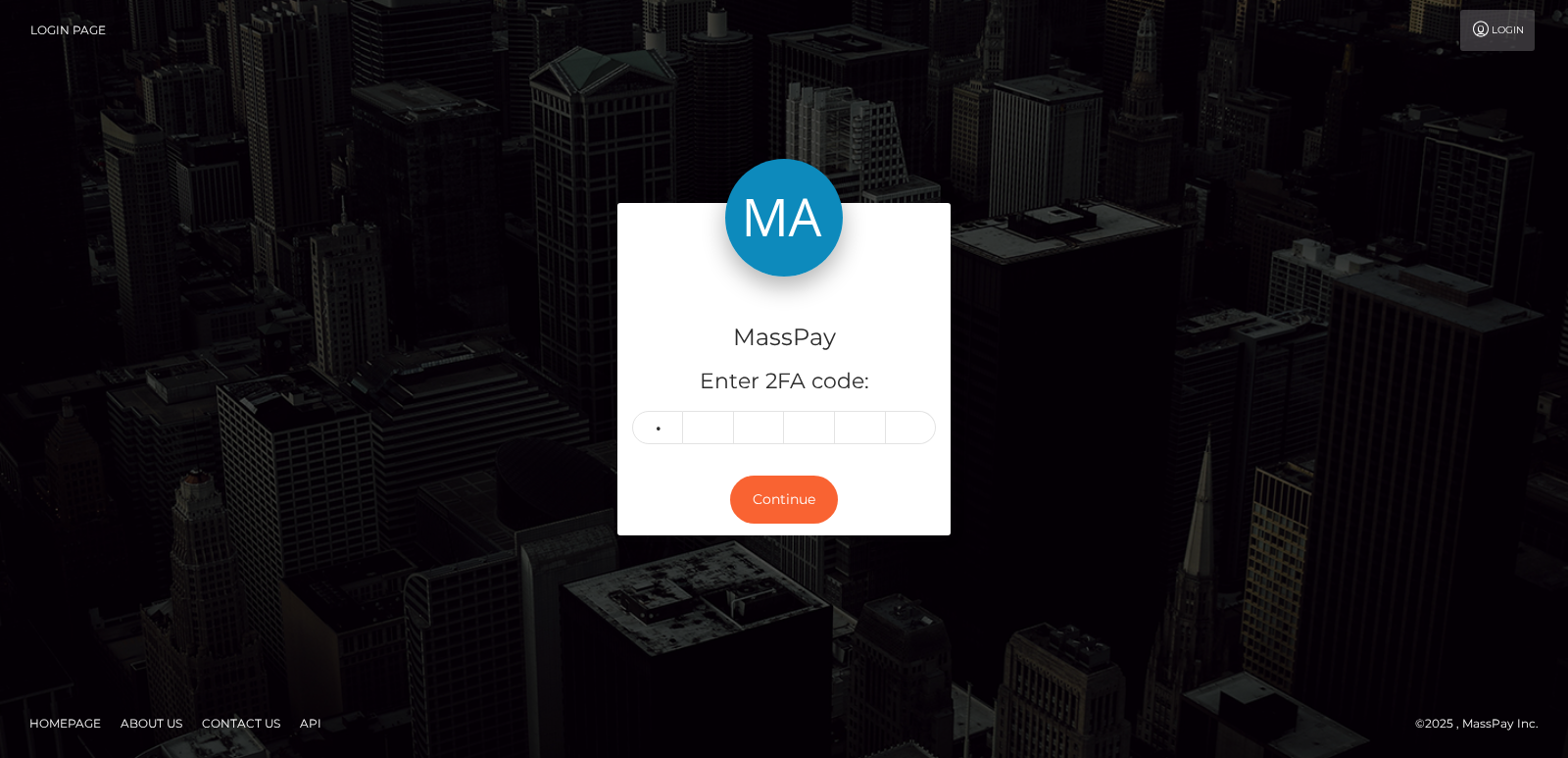
type input "0"
type input "9"
type input "7"
type input "3"
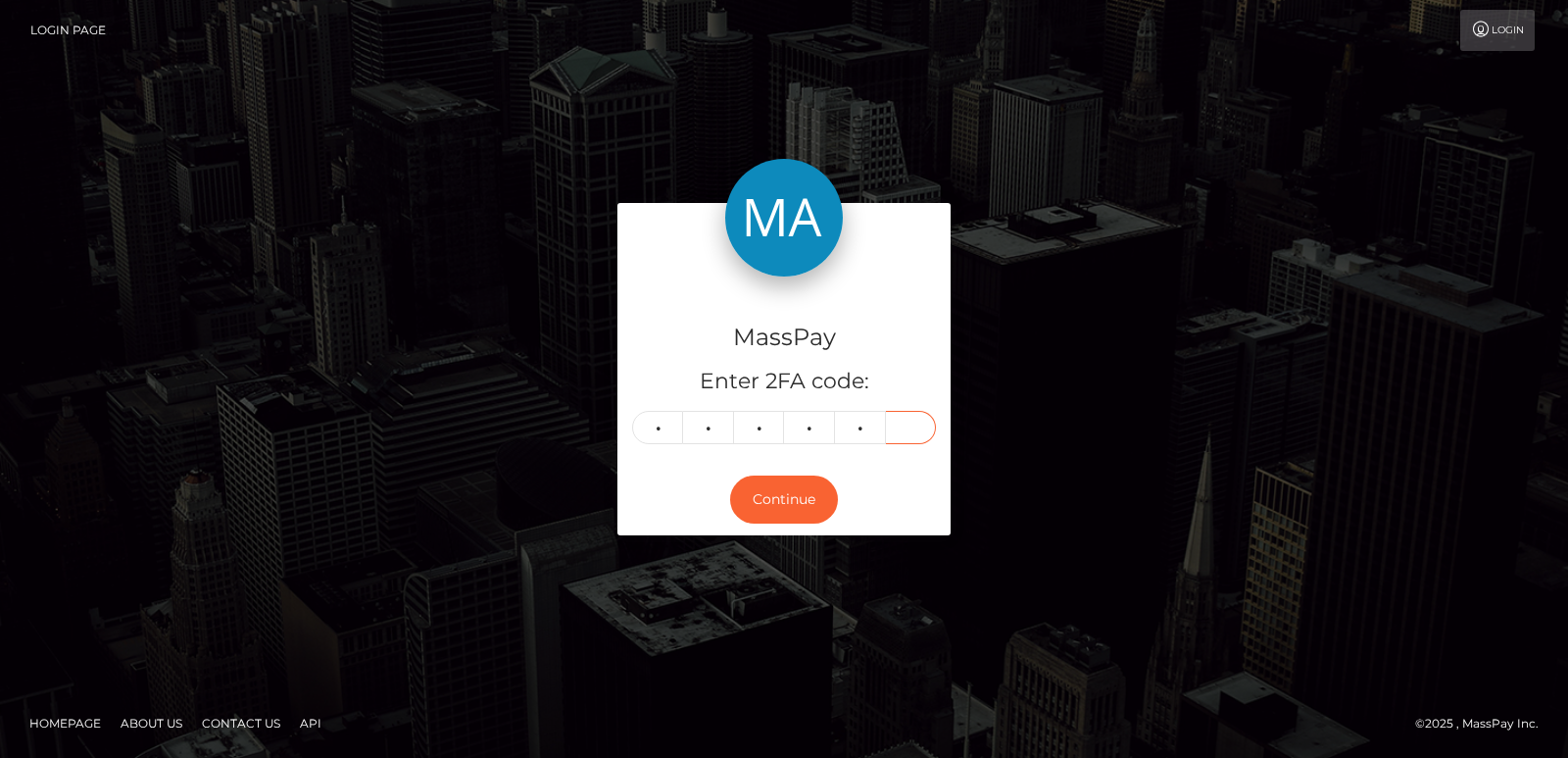
type input "1"
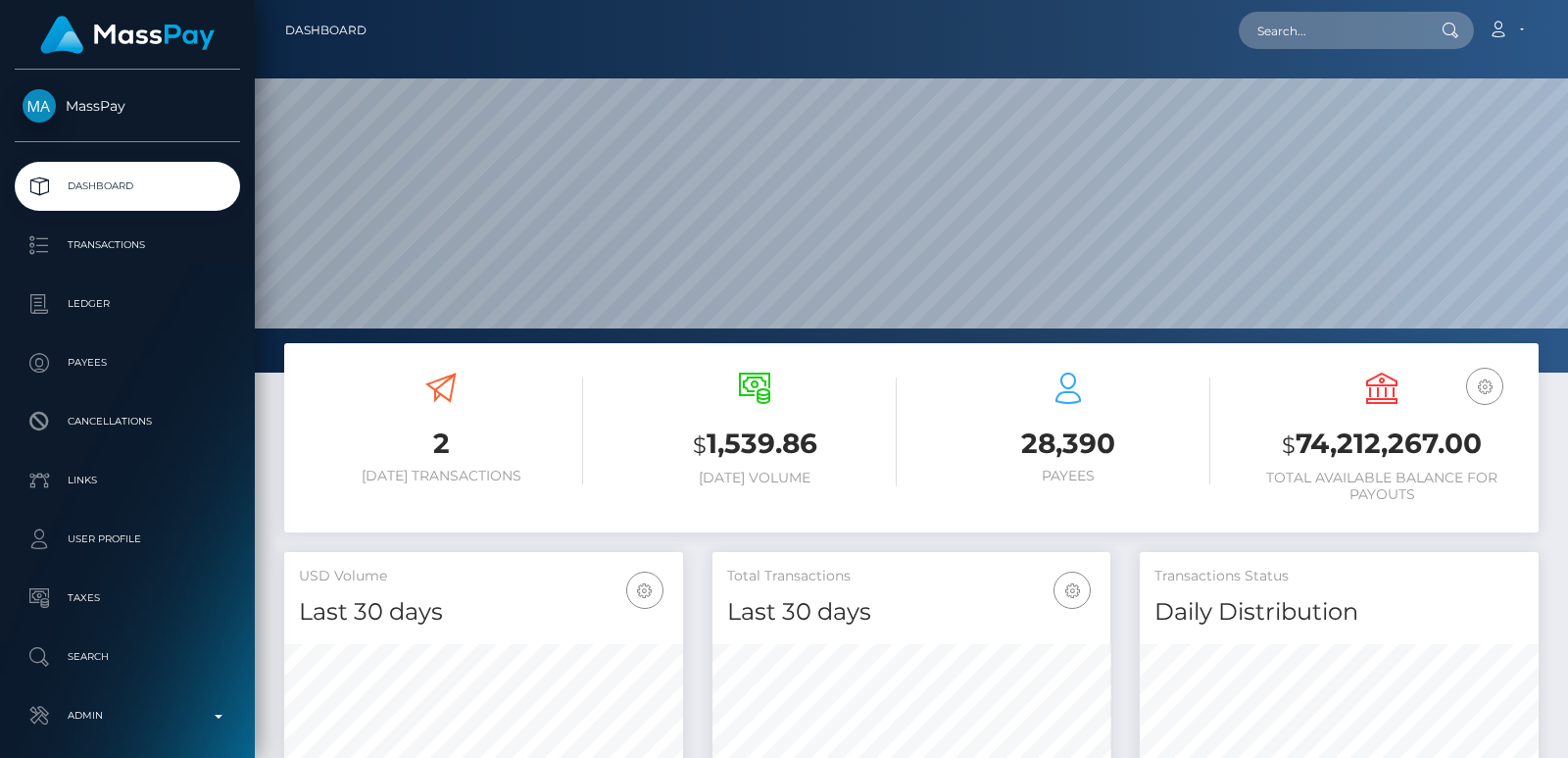
scroll to position [348, 398]
click at [1269, 39] on input "text" at bounding box center [1331, 31] width 184 height 38
paste input "[EMAIL_ADDRESS][DOMAIN_NAME]"
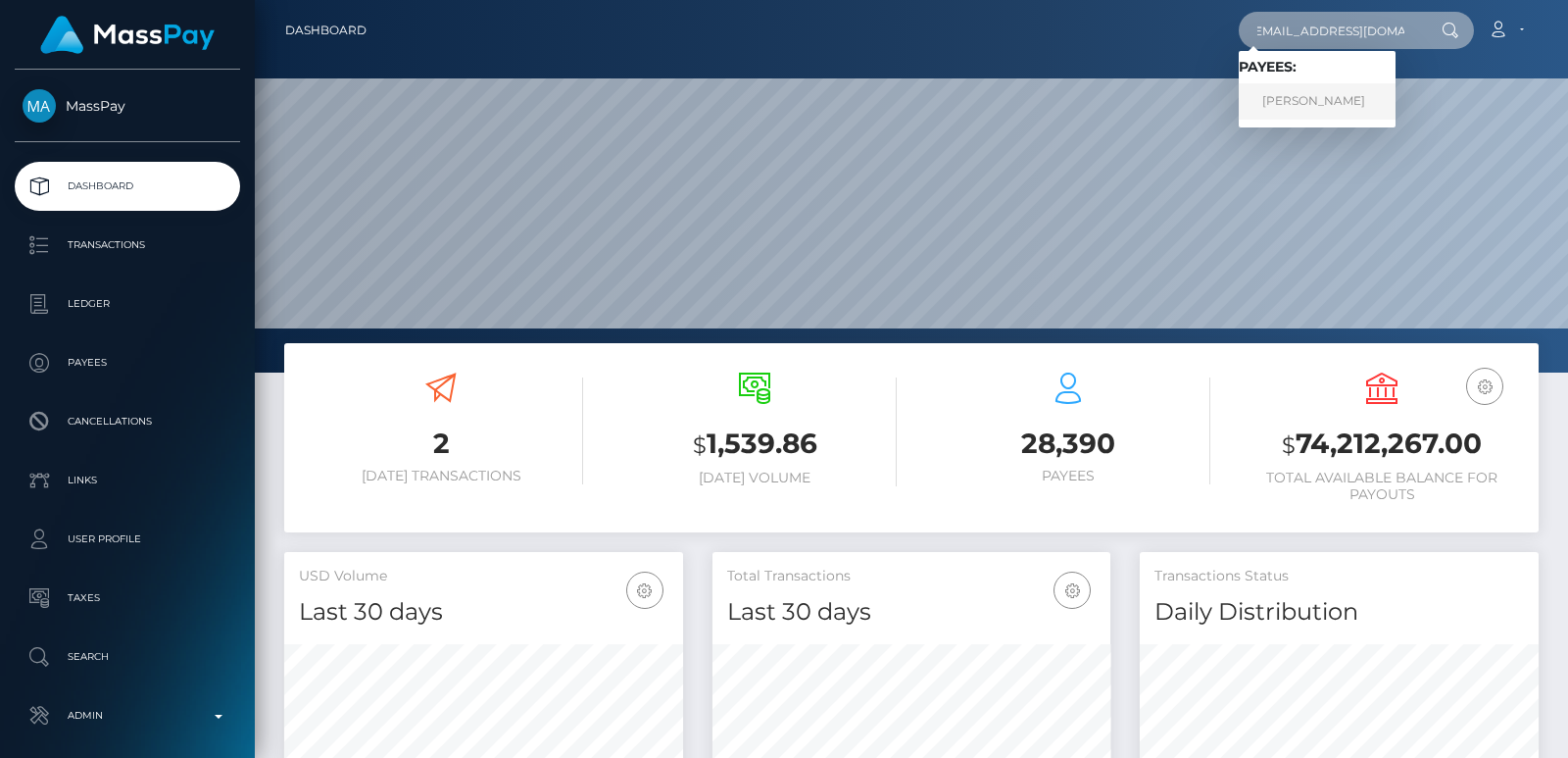
type input "[EMAIL_ADDRESS][DOMAIN_NAME]"
click at [1318, 88] on link "Christopher Pineau" at bounding box center [1317, 101] width 157 height 37
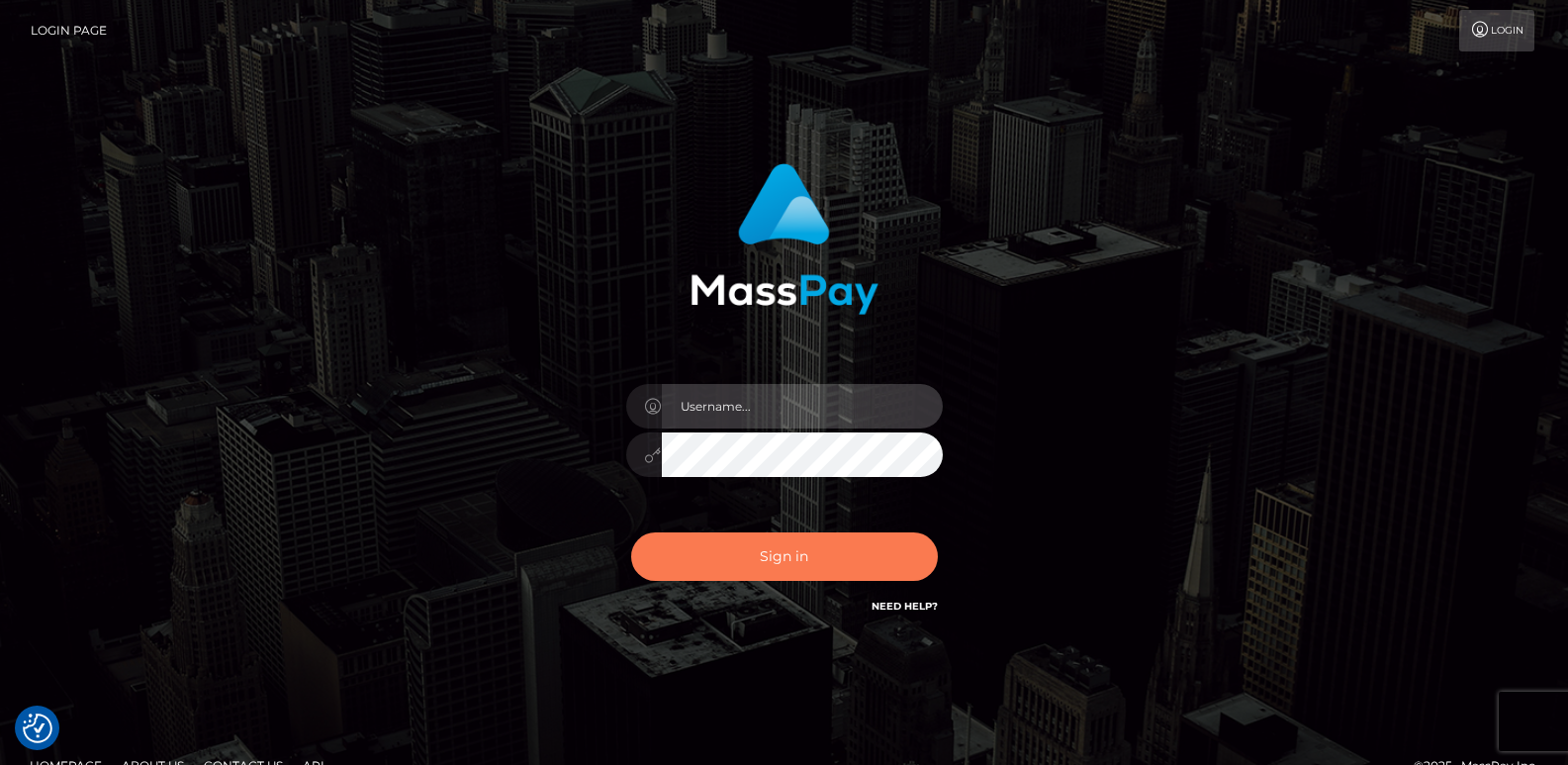
type input "ts2.es"
click at [790, 570] on button "Sign in" at bounding box center [784, 556] width 307 height 48
type input "[DOMAIN_NAME]"
click at [784, 569] on button "Sign in" at bounding box center [784, 556] width 307 height 48
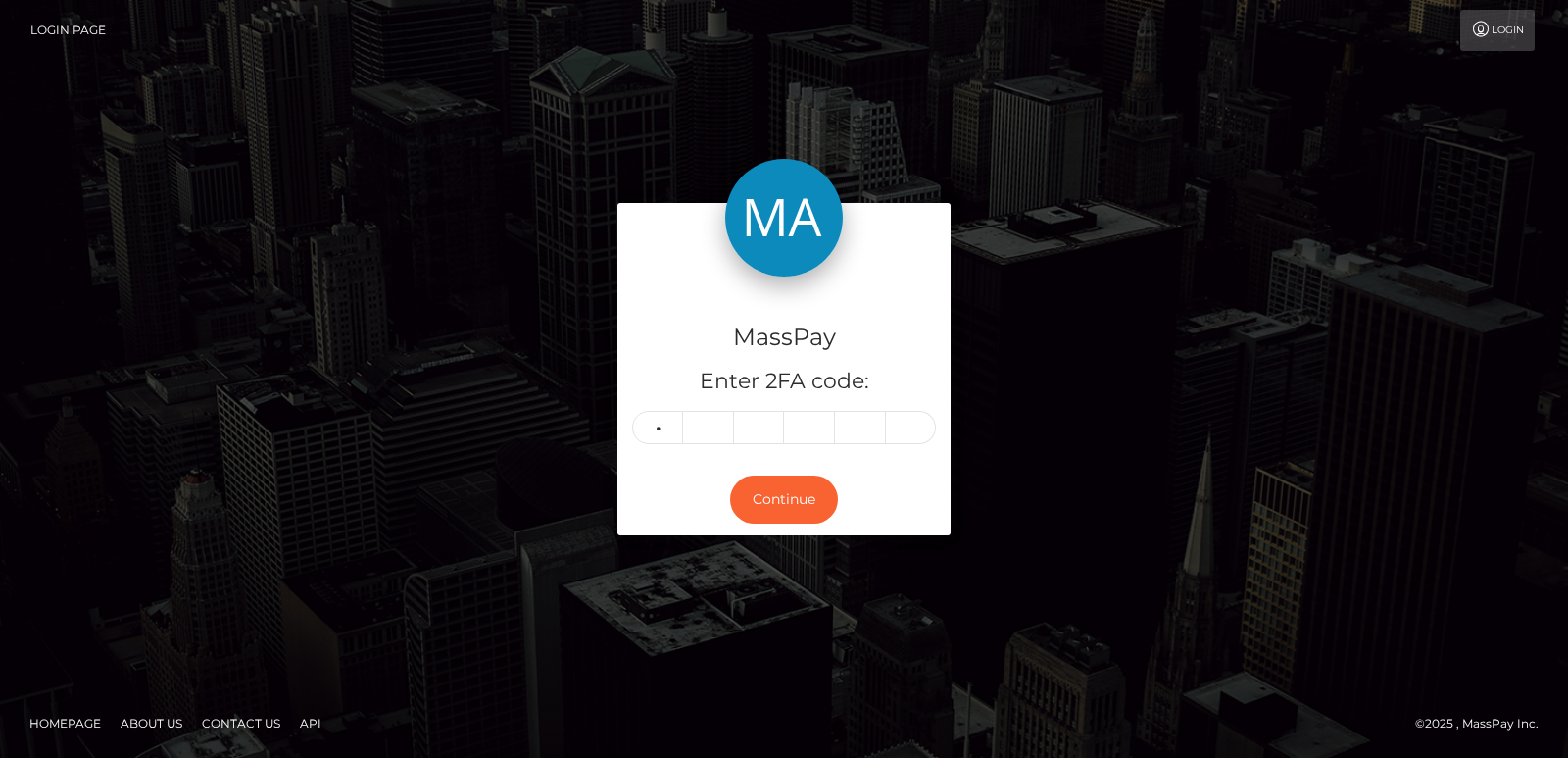
type input "8"
type input "4"
type input "2"
type input "8"
type input "4"
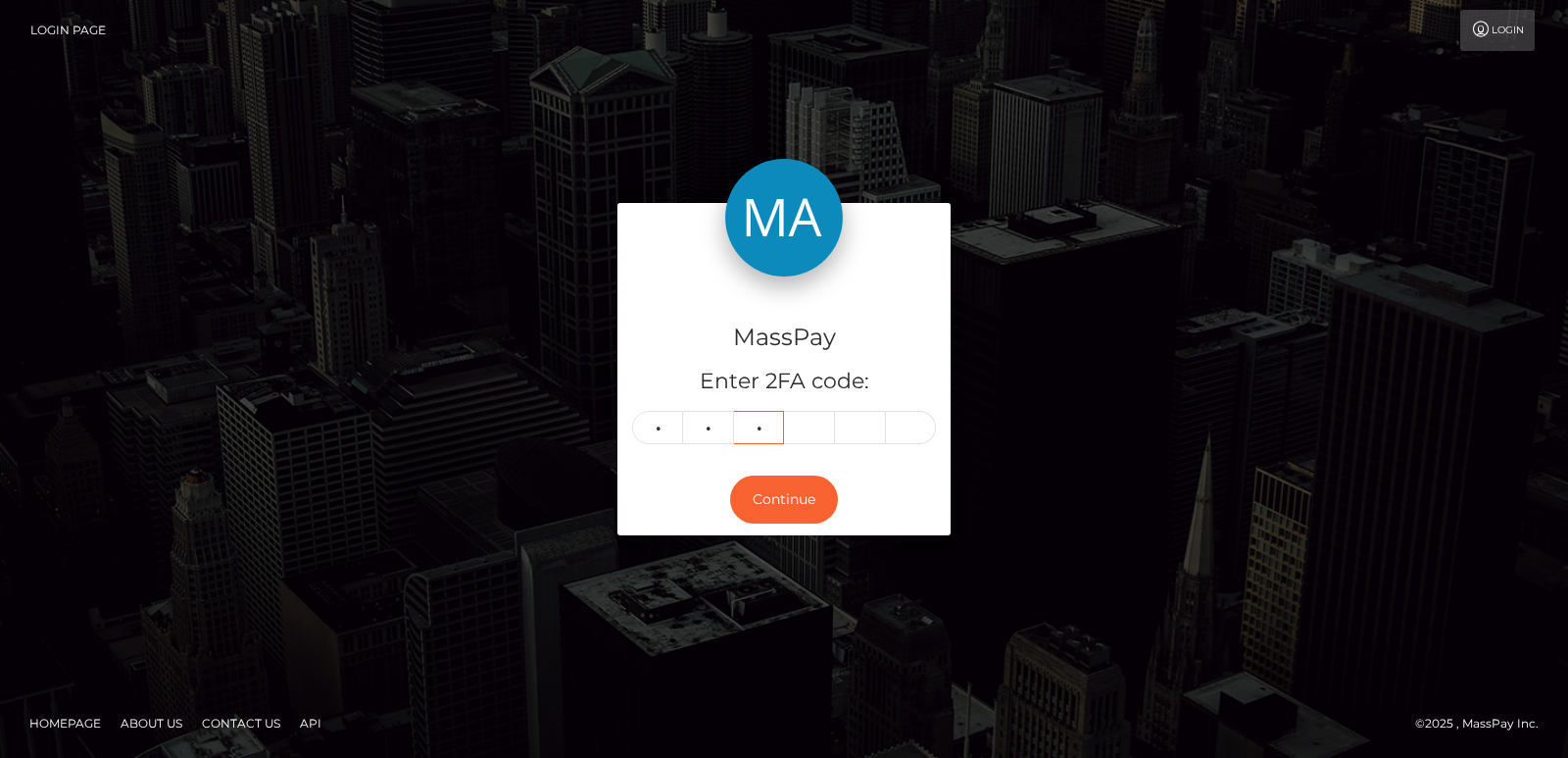
type input "3"
type input "0"
type input "8"
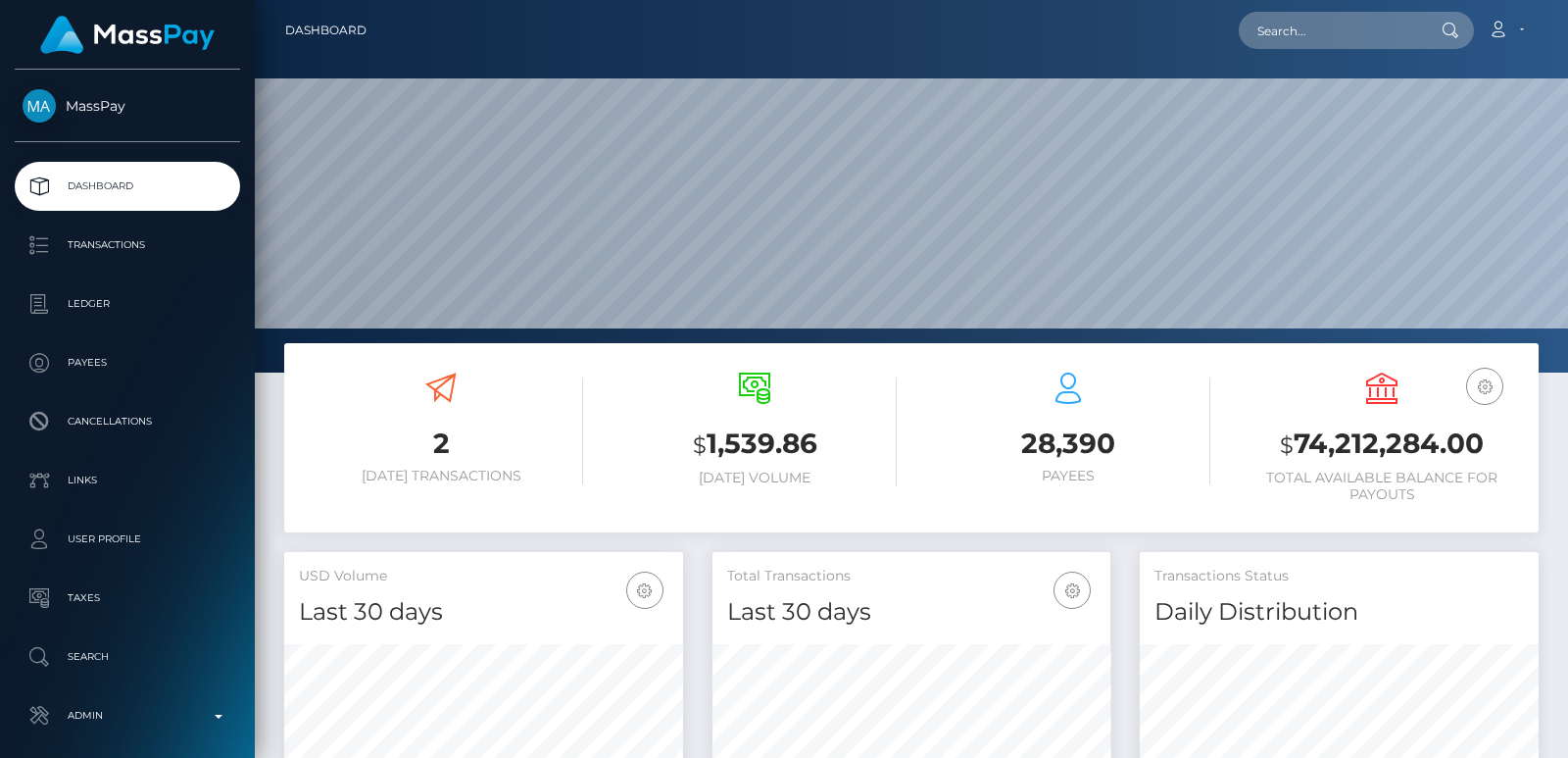
scroll to position [348, 398]
click at [1269, 19] on input "text" at bounding box center [1331, 31] width 184 height 38
paste input "[EMAIL_ADDRESS][DOMAIN_NAME]"
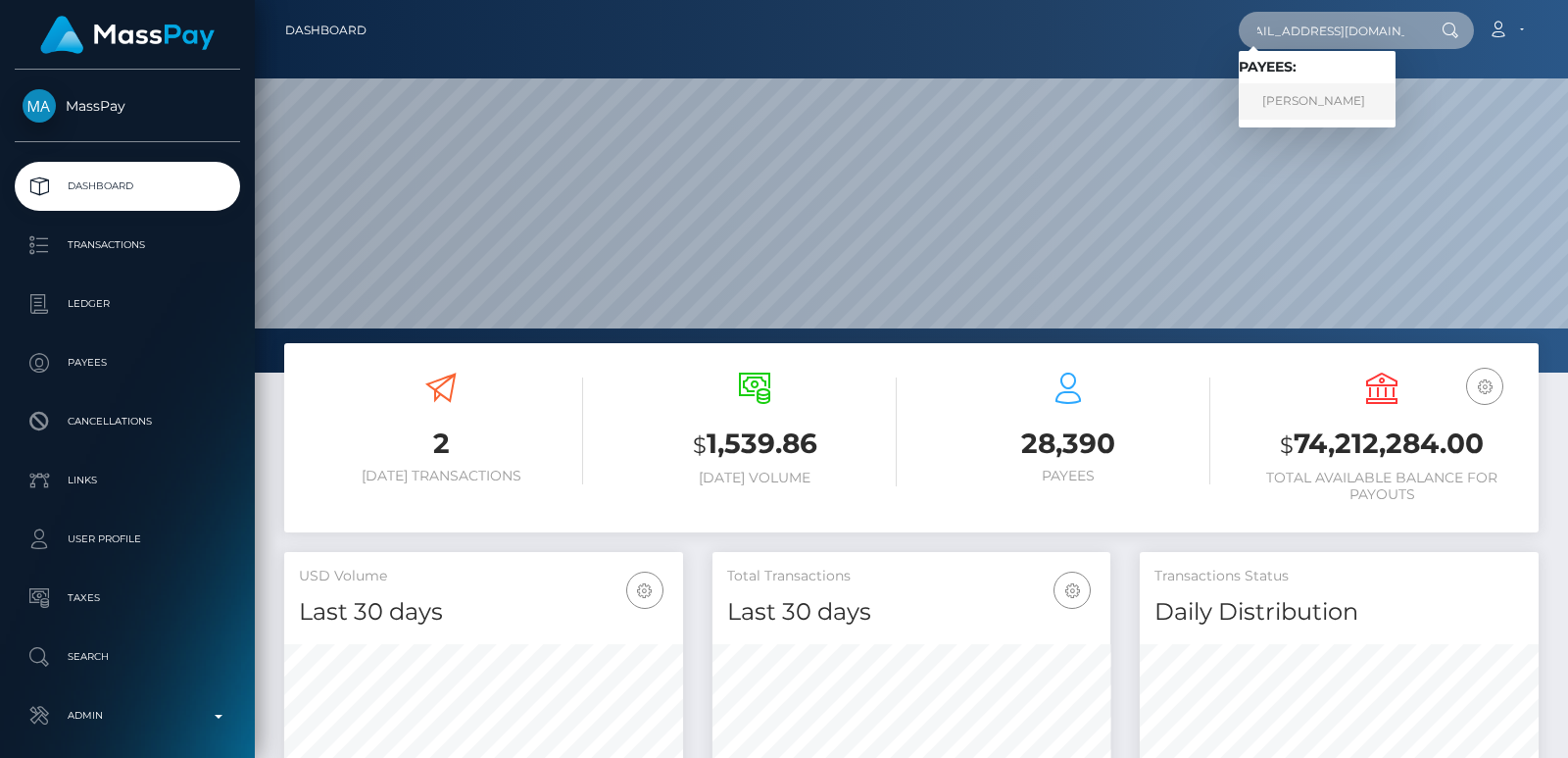
type input "[EMAIL_ADDRESS][DOMAIN_NAME]"
click at [1303, 105] on link "SABRINA CHAIMA BAS" at bounding box center [1317, 101] width 157 height 37
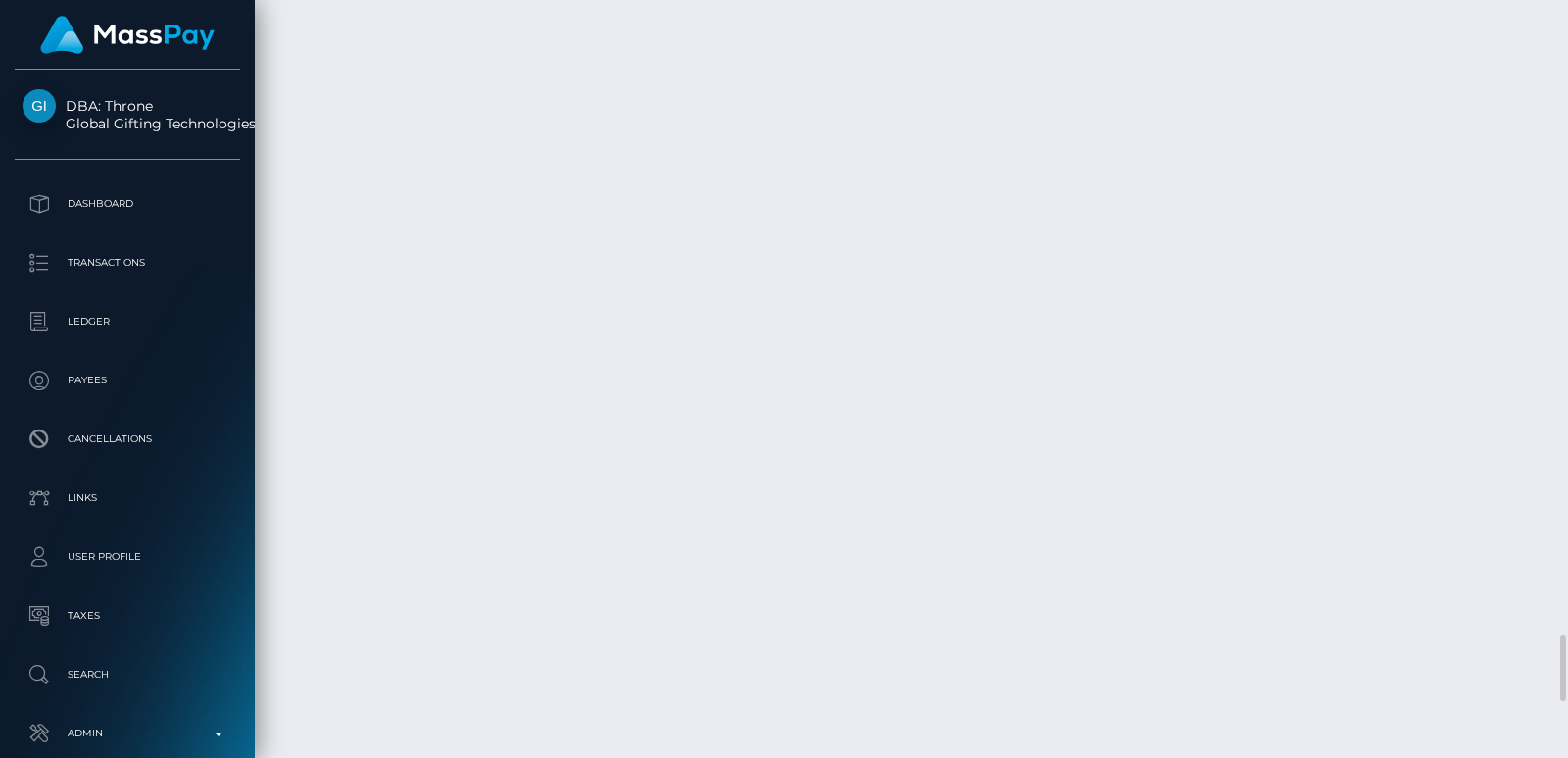
scroll to position [7149, 0]
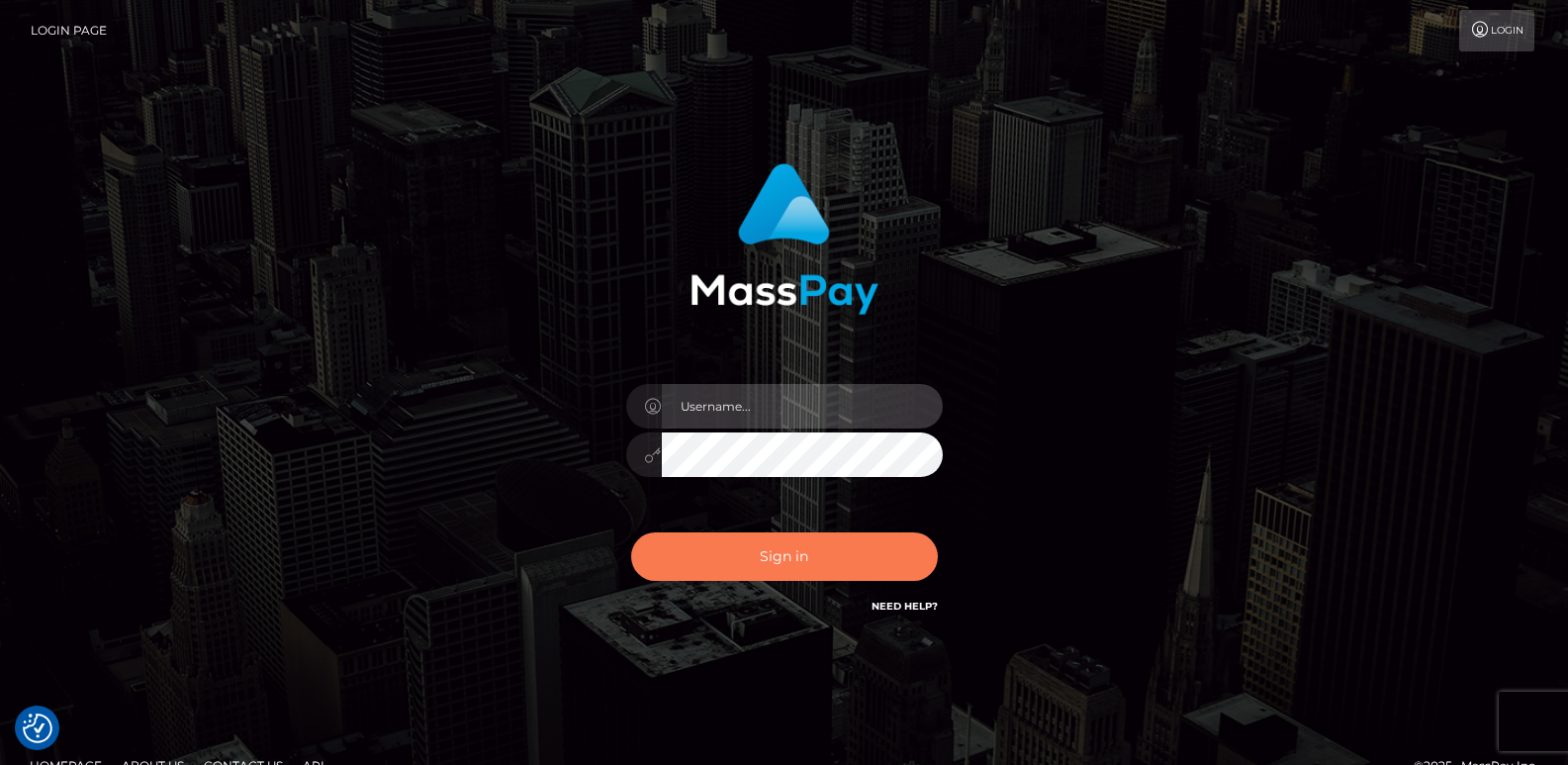
type input "ts2.es"
click at [720, 576] on button "Sign in" at bounding box center [784, 556] width 307 height 48
type input "ts2.es"
click at [723, 562] on button "Sign in" at bounding box center [784, 556] width 307 height 48
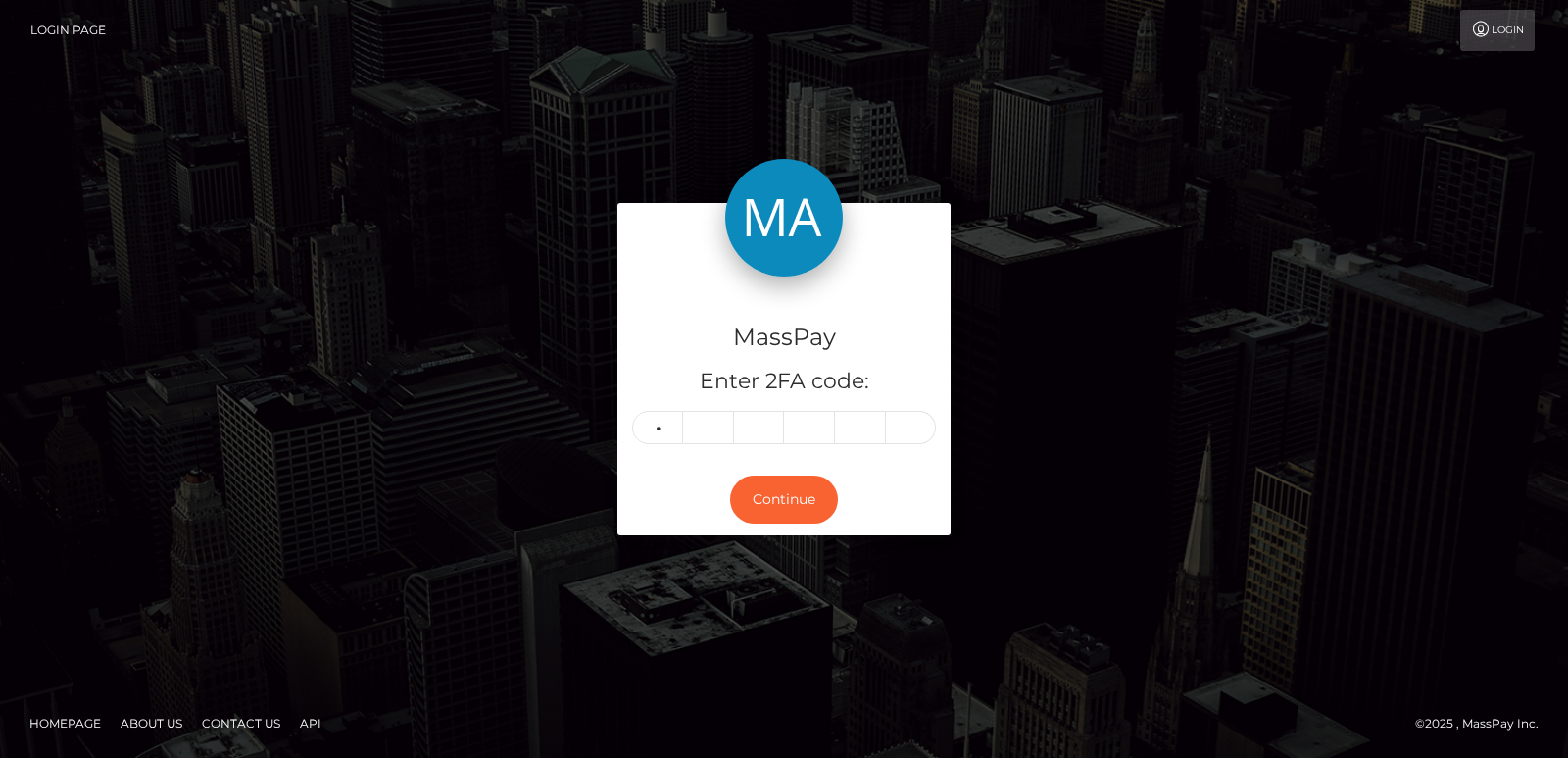
type input "8"
type input "7"
type input "3"
type input "6"
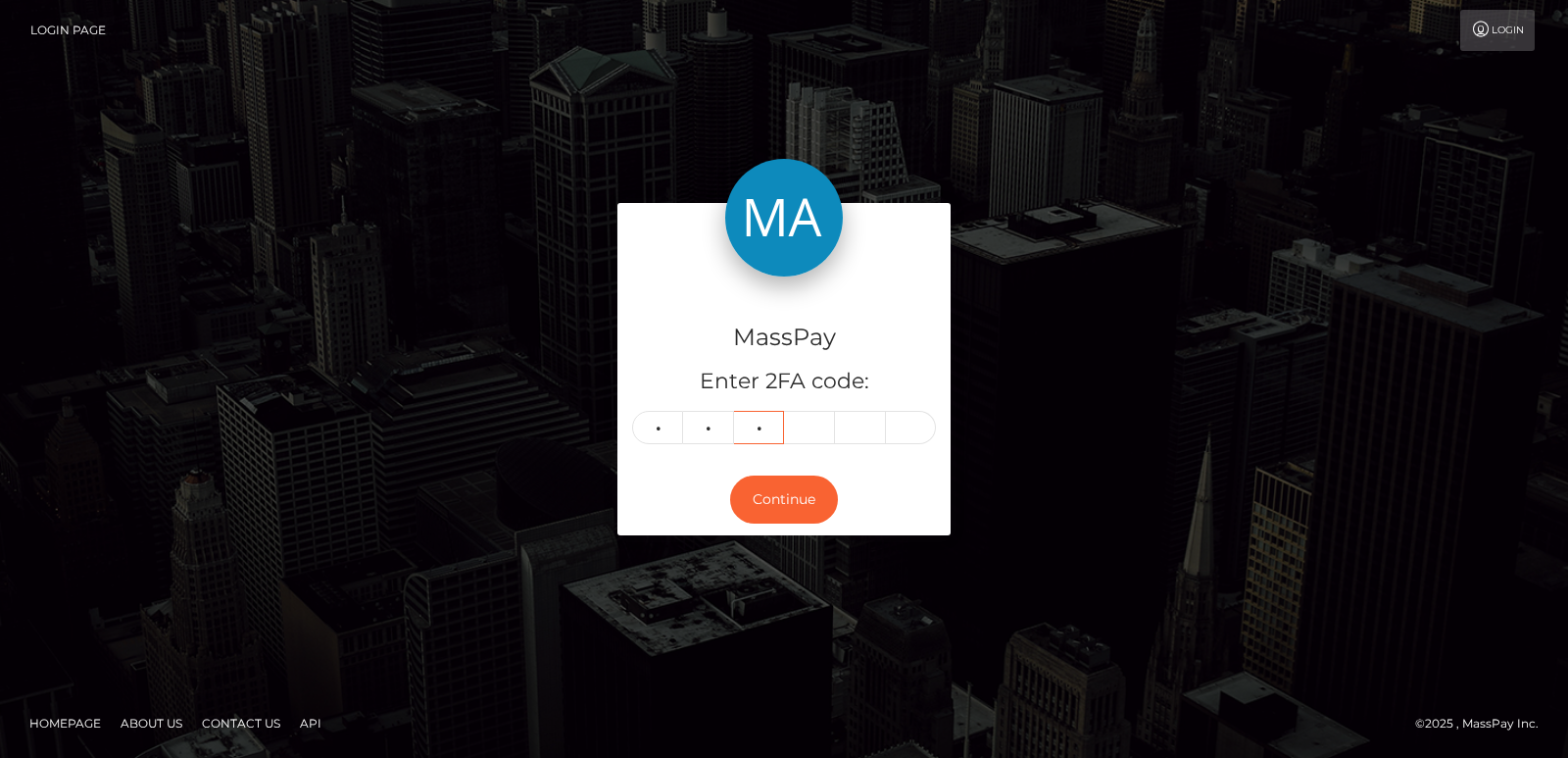
type input "6"
type input "8"
type input "2"
type input "9"
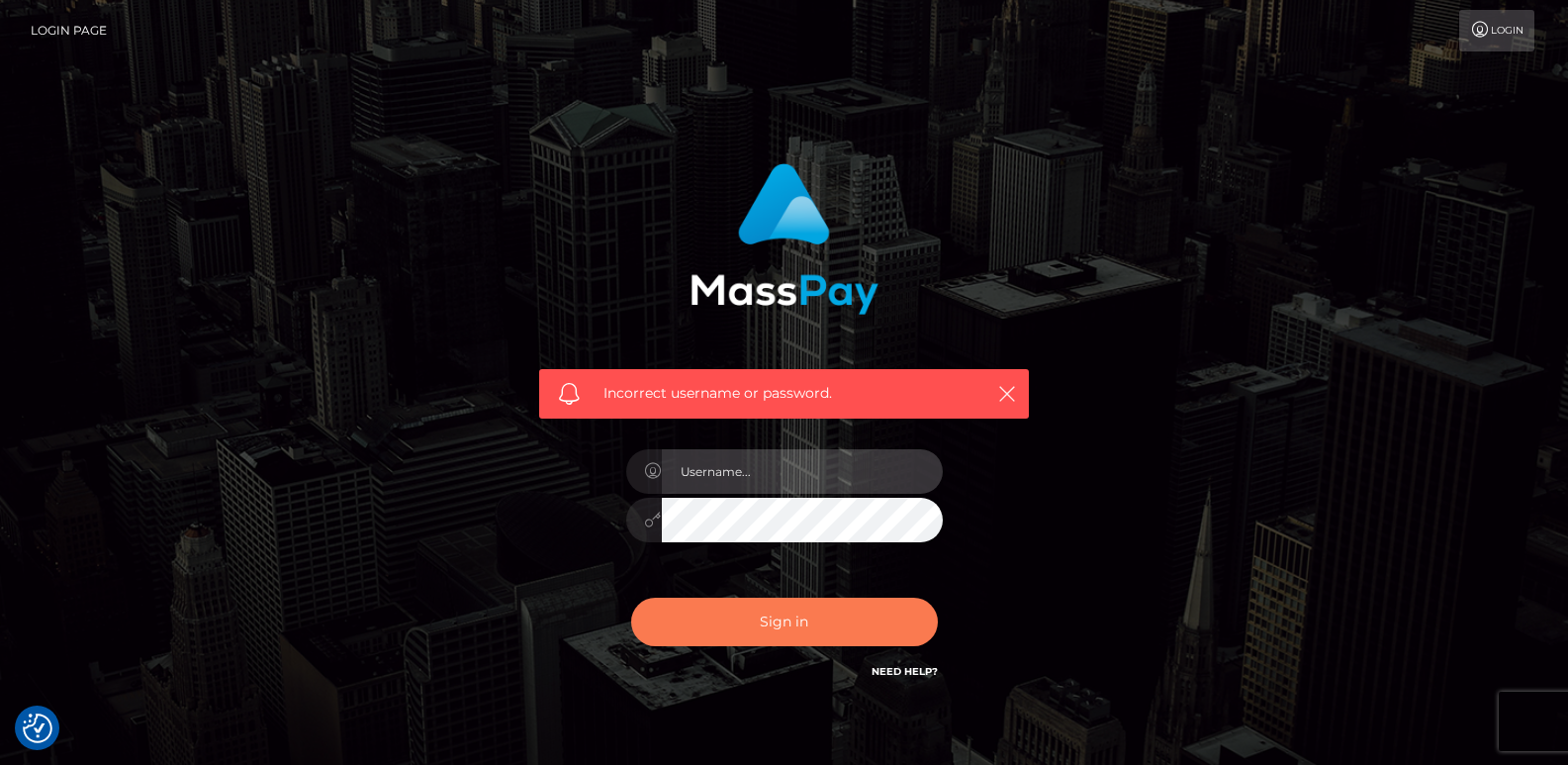
type input "ts2.es"
click at [736, 609] on button "Sign in" at bounding box center [784, 622] width 307 height 48
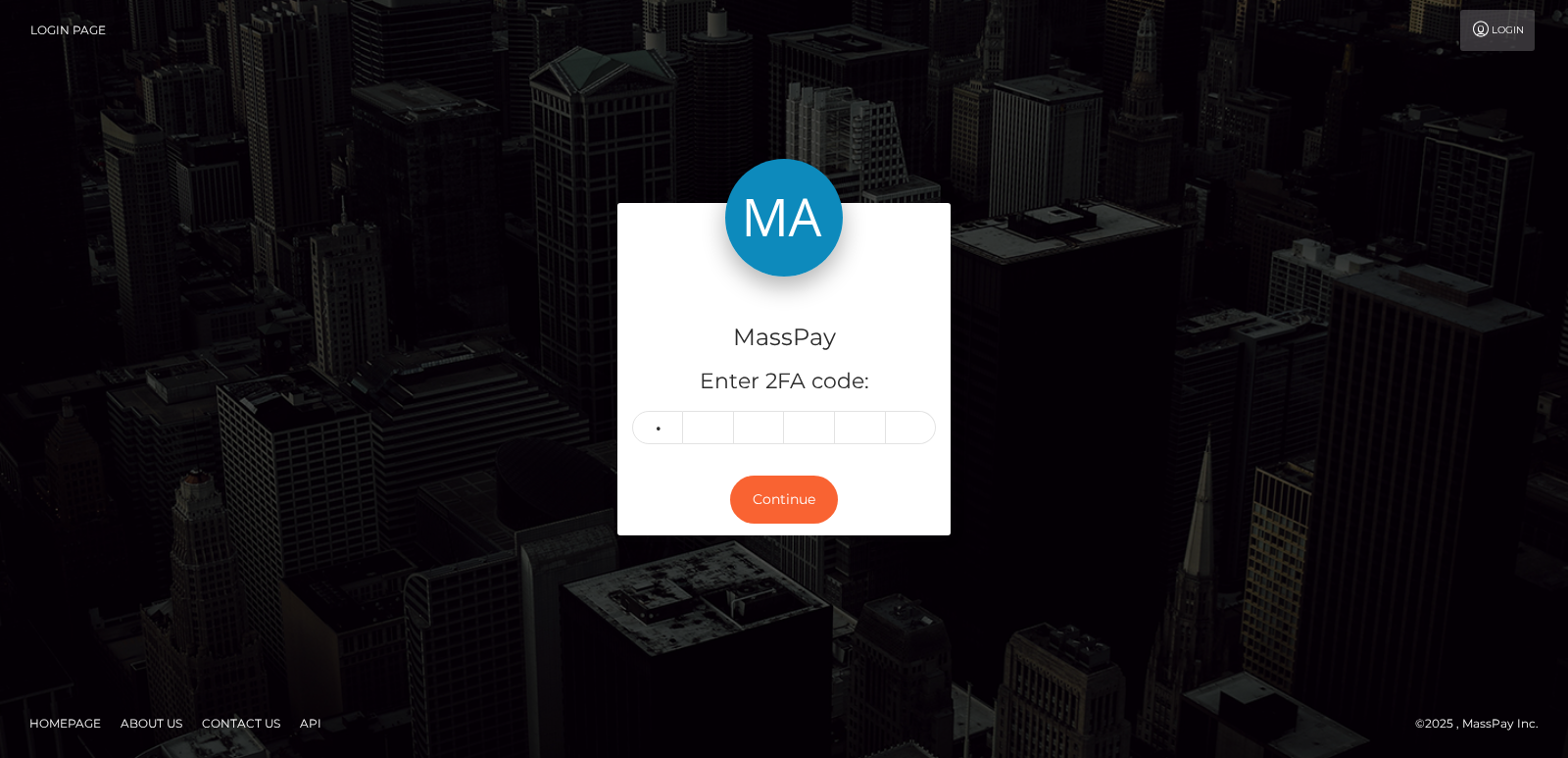
type input "6"
type input "8"
type input "2"
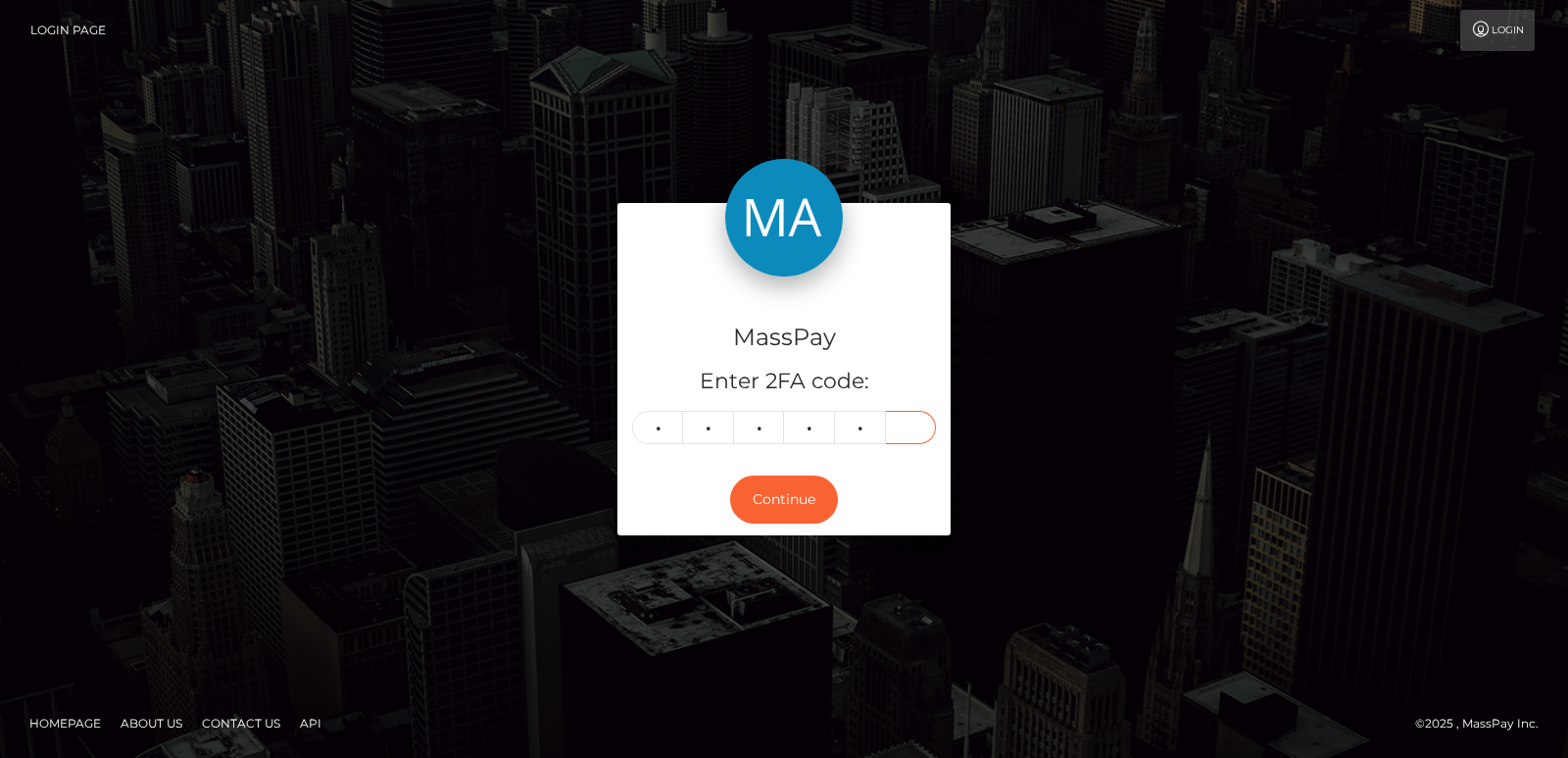
type input "9"
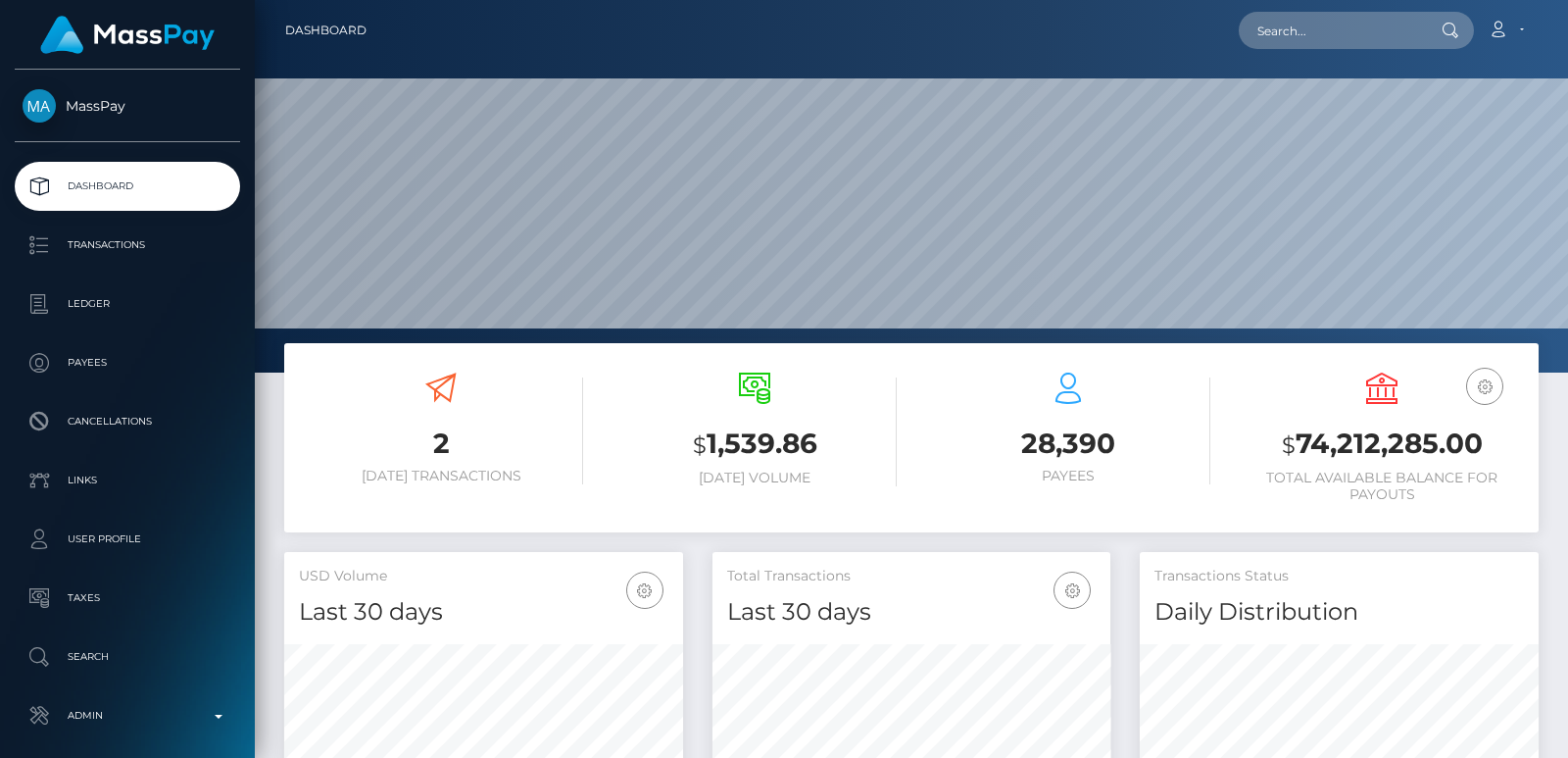
scroll to position [348, 398]
drag, startPoint x: 1275, startPoint y: 54, endPoint x: 1278, endPoint y: 41, distance: 13.3
click at [1278, 41] on nav "Dashboard Loading... Loading... Account Edit Profile" at bounding box center [911, 30] width 1313 height 60
click at [1278, 41] on input "text" at bounding box center [1331, 31] width 184 height 38
paste input "natascha.oswald@hotmail.com"
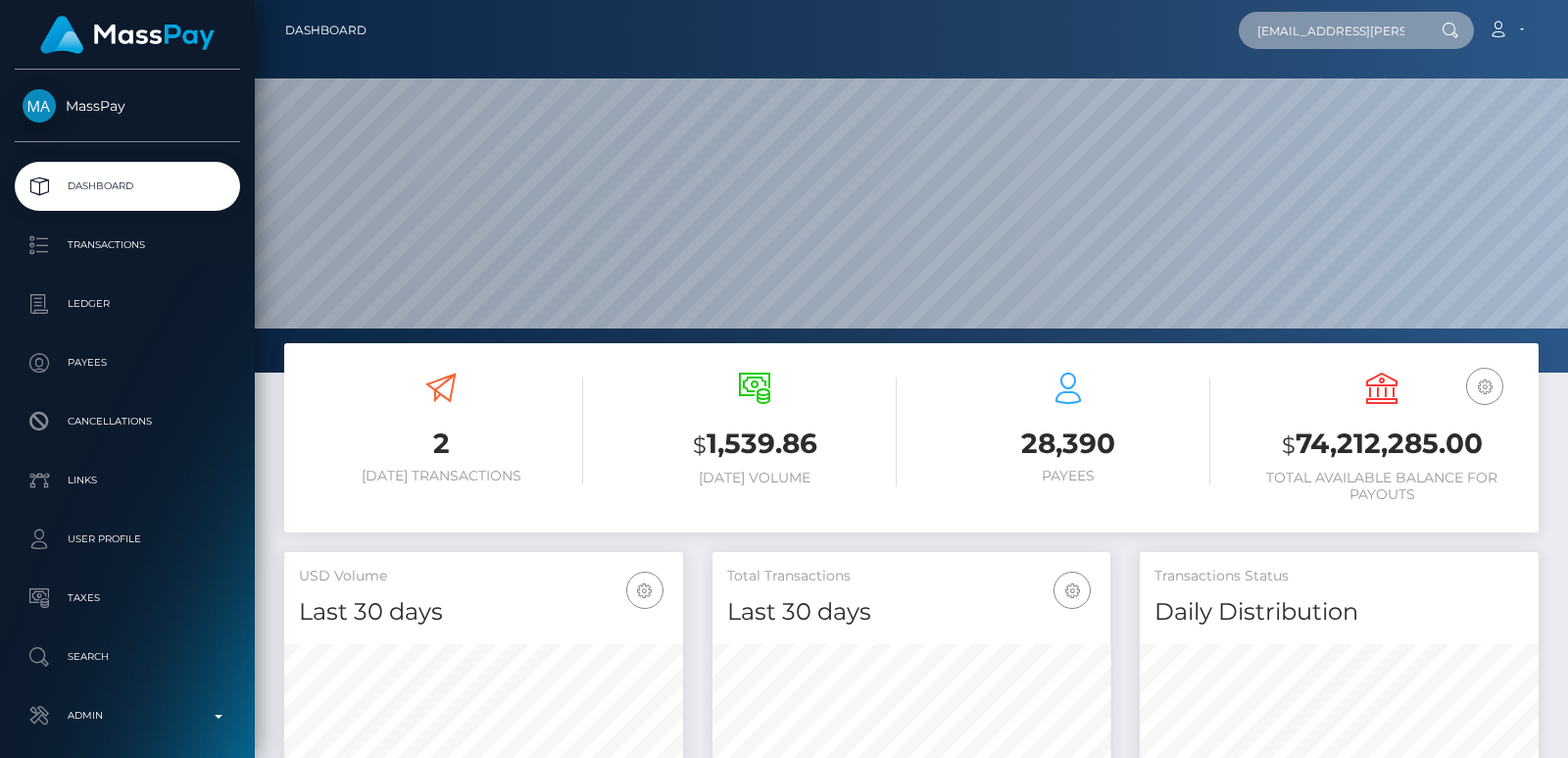
scroll to position [0, 40]
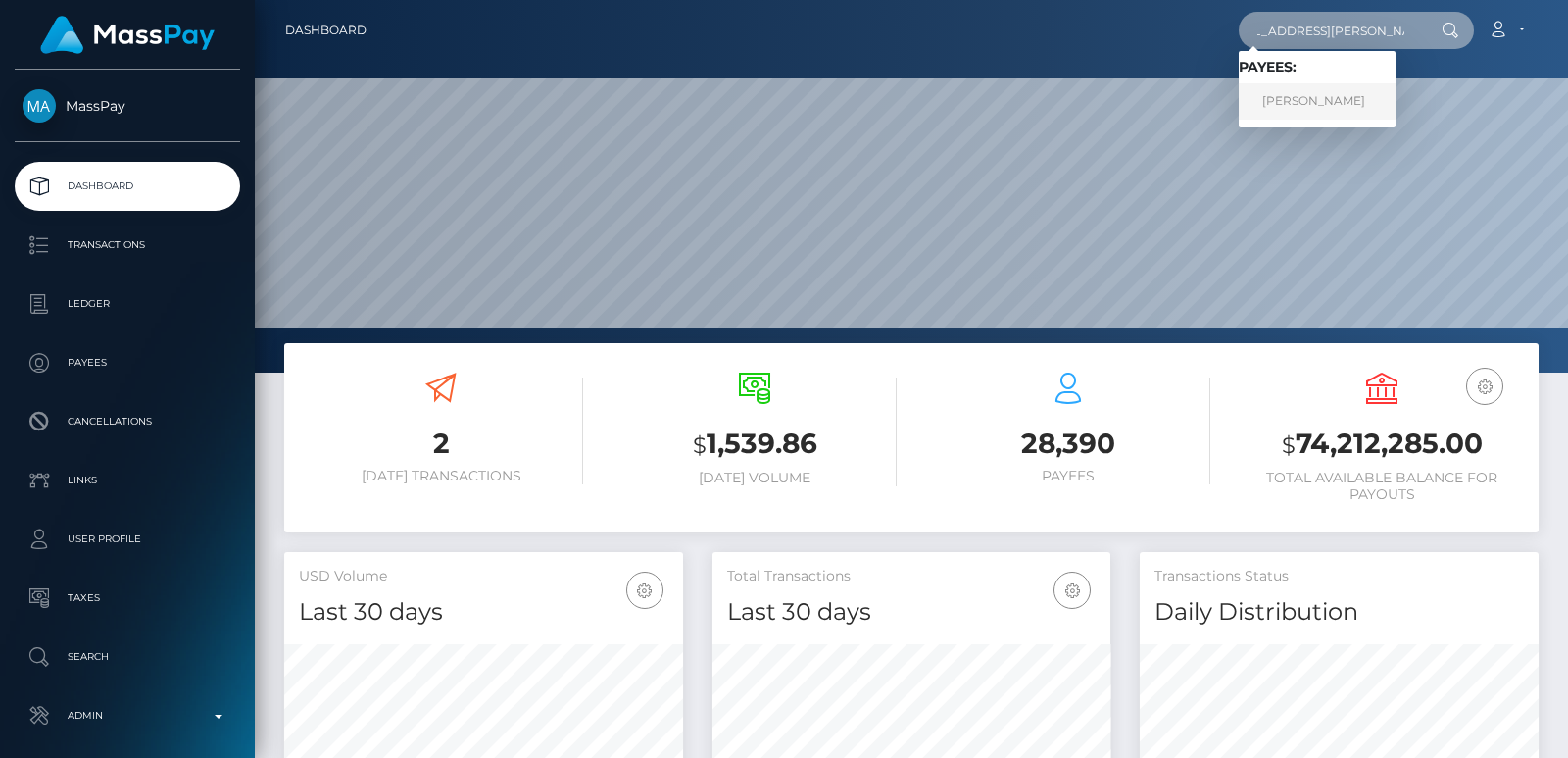
type input "natascha.oswald@hotmail.com"
click at [1308, 99] on link "Natascha Oswald" at bounding box center [1317, 101] width 157 height 37
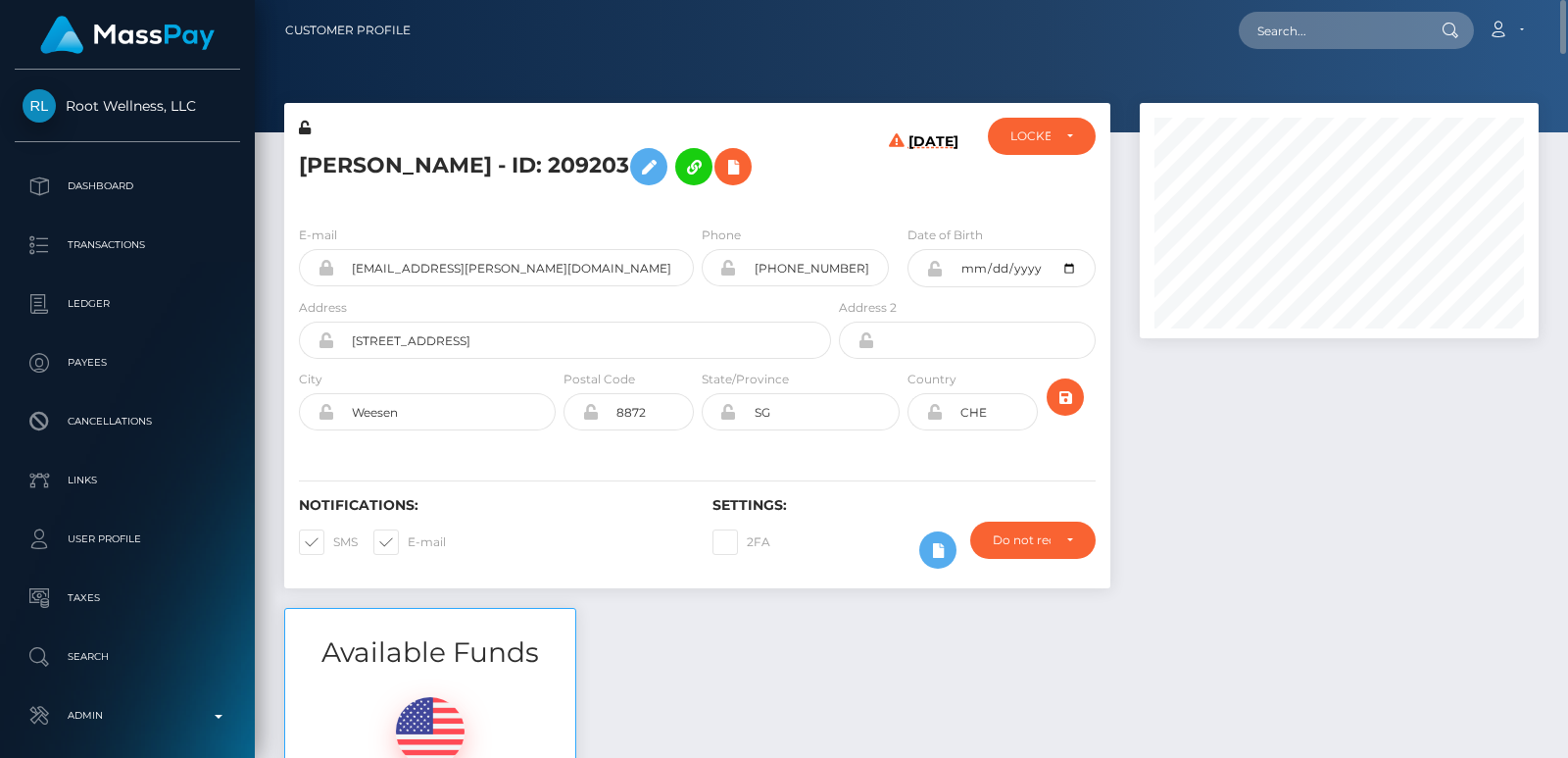
click at [351, 156] on h5 "Natascha Oswald - ID: 209203" at bounding box center [560, 166] width 521 height 56
copy h5 "Natascha"
click at [1263, 30] on input "text" at bounding box center [1331, 31] width 184 height 38
paste input "jasminedamien248@gmail.com"
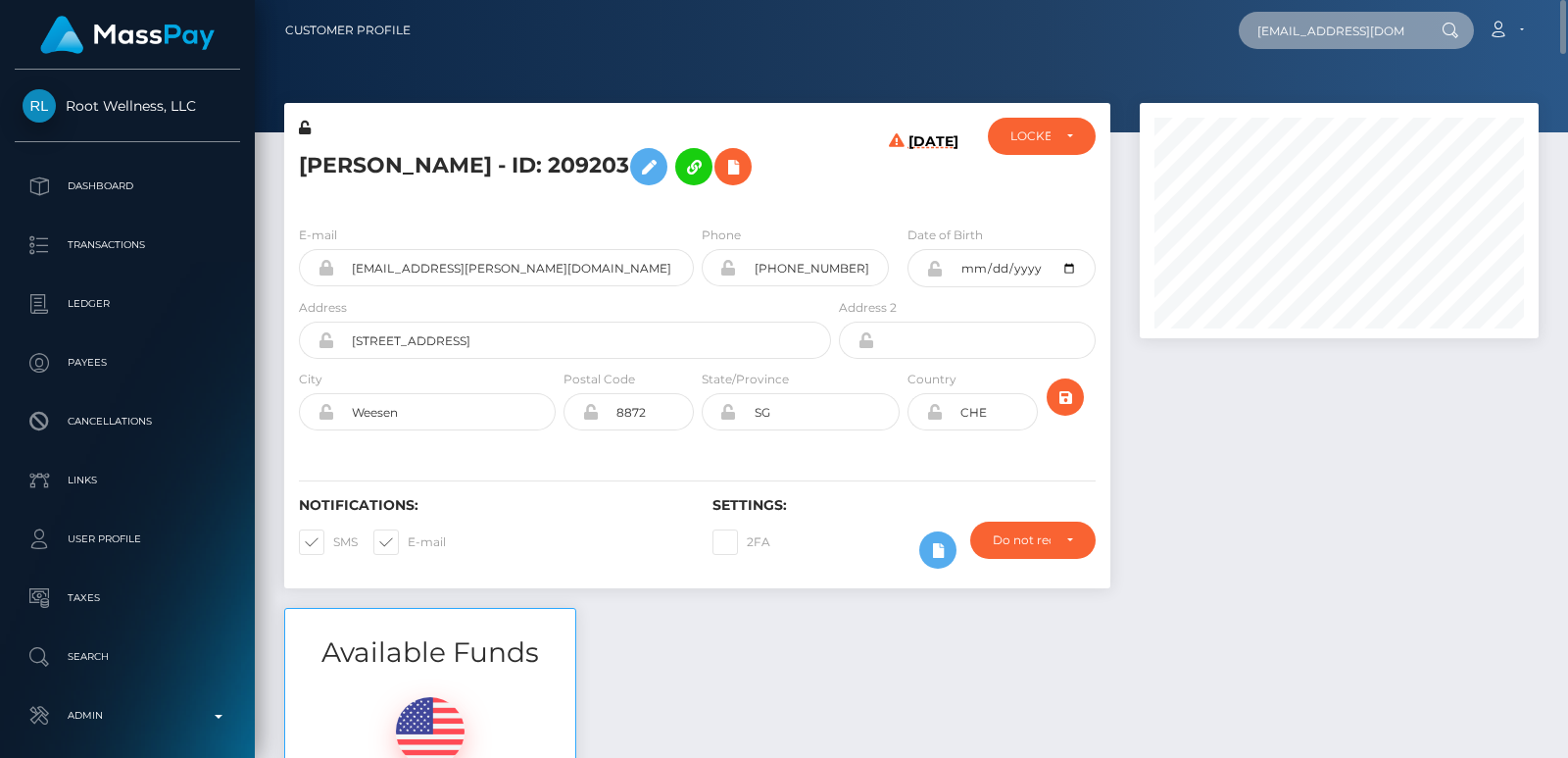
scroll to position [0, 45]
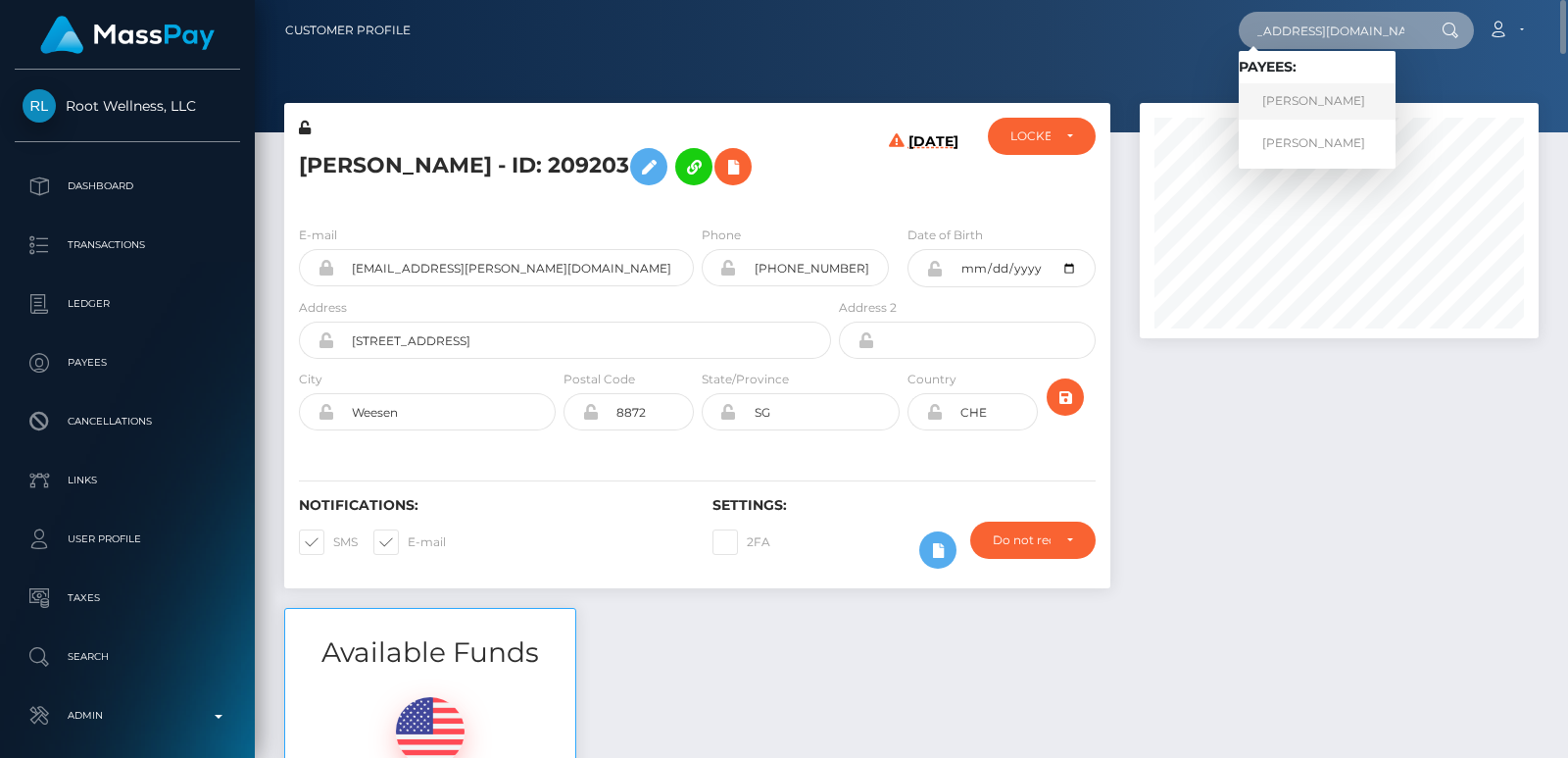
type input "jasminedamien248@gmail.com"
click at [1288, 88] on link "DARYA TAFAKORI" at bounding box center [1317, 101] width 157 height 37
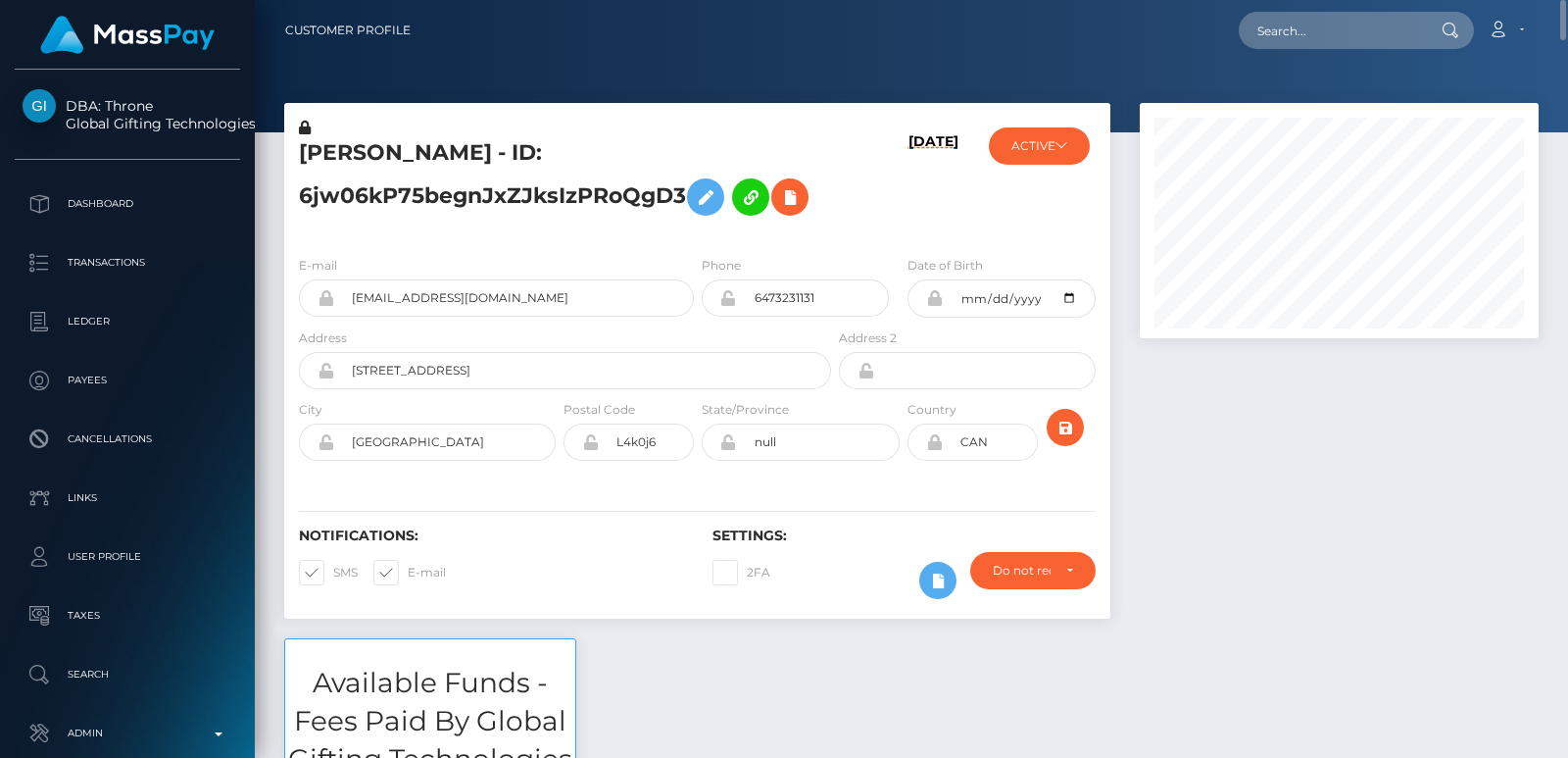
click at [356, 149] on h5 "DARYA TAFAKORI - ID: 6jw06kP75begnJxZJksIzPRoQgD3" at bounding box center [560, 182] width 521 height 87
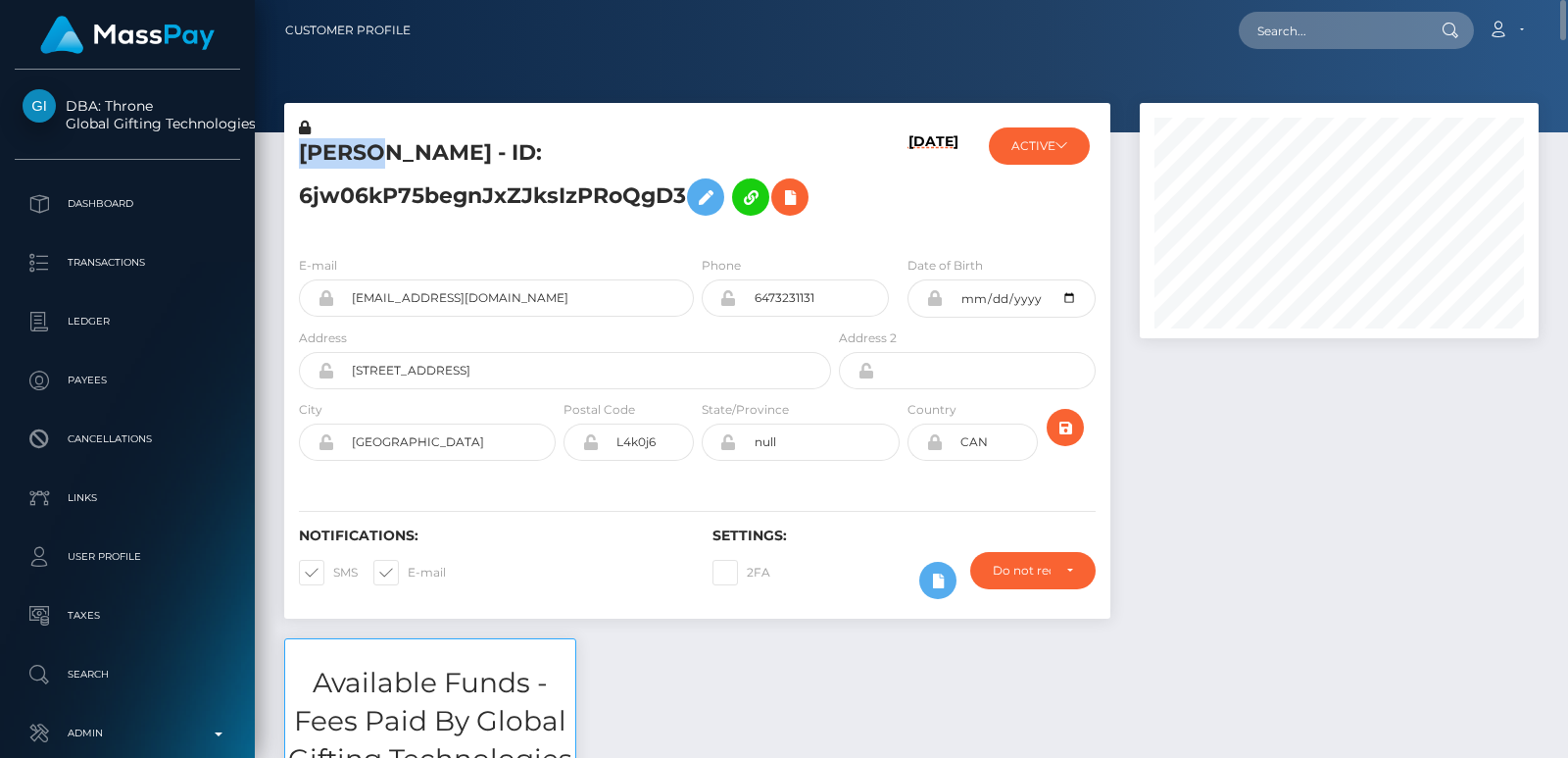
copy h5 "DARYA"
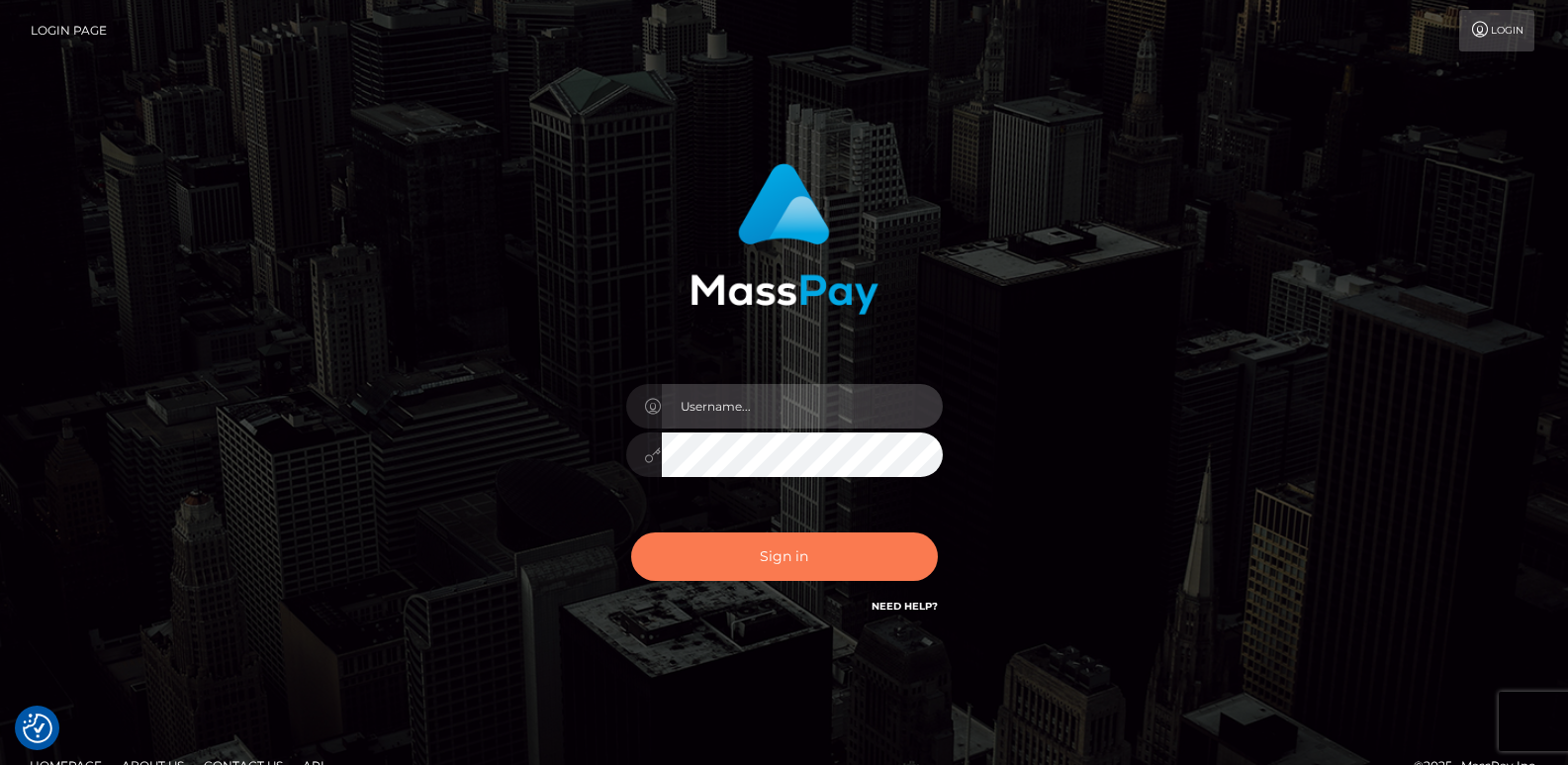
type input "ts2.es"
click at [693, 556] on button "Sign in" at bounding box center [784, 556] width 307 height 48
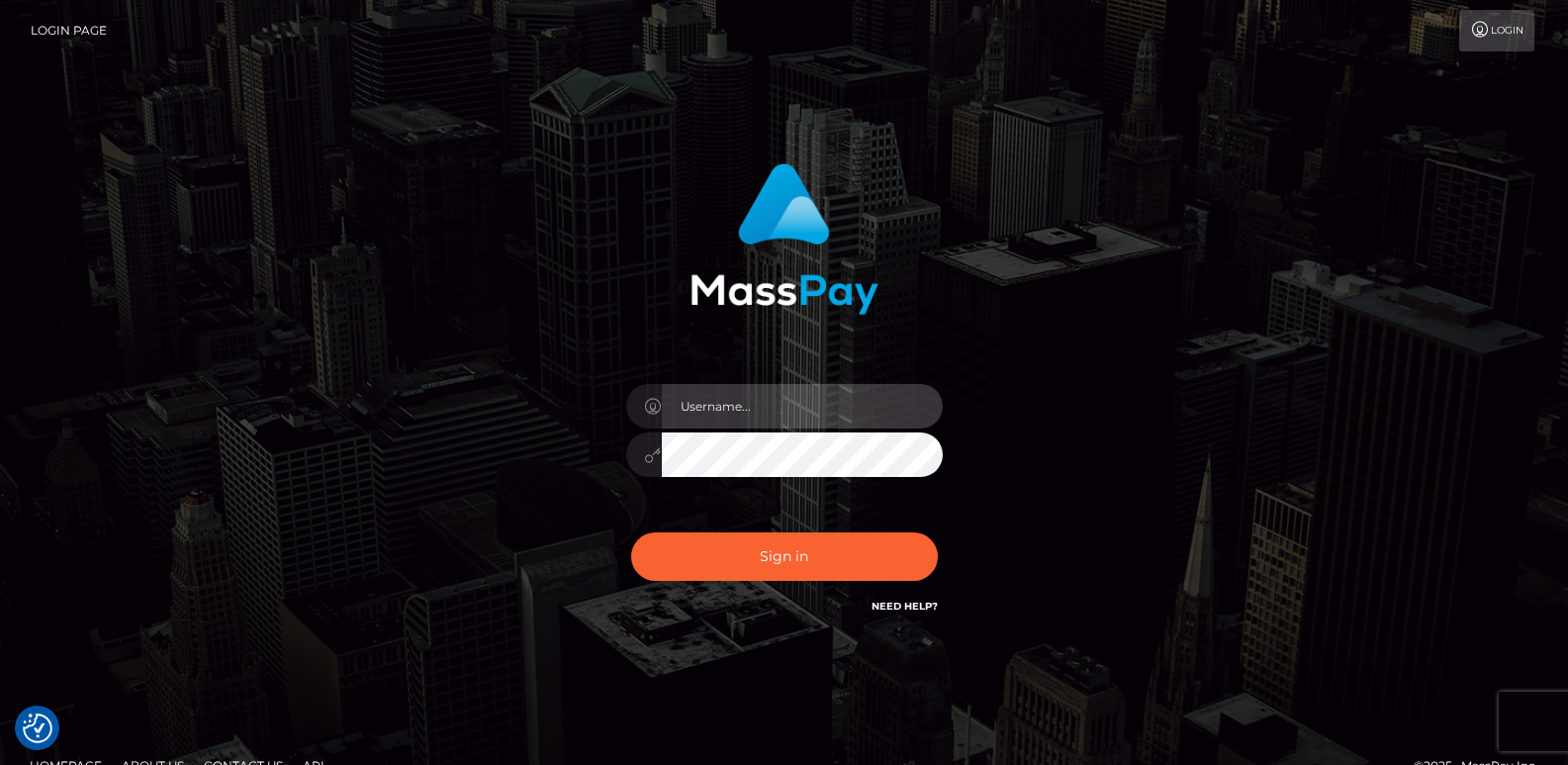
type input "ts2.es"
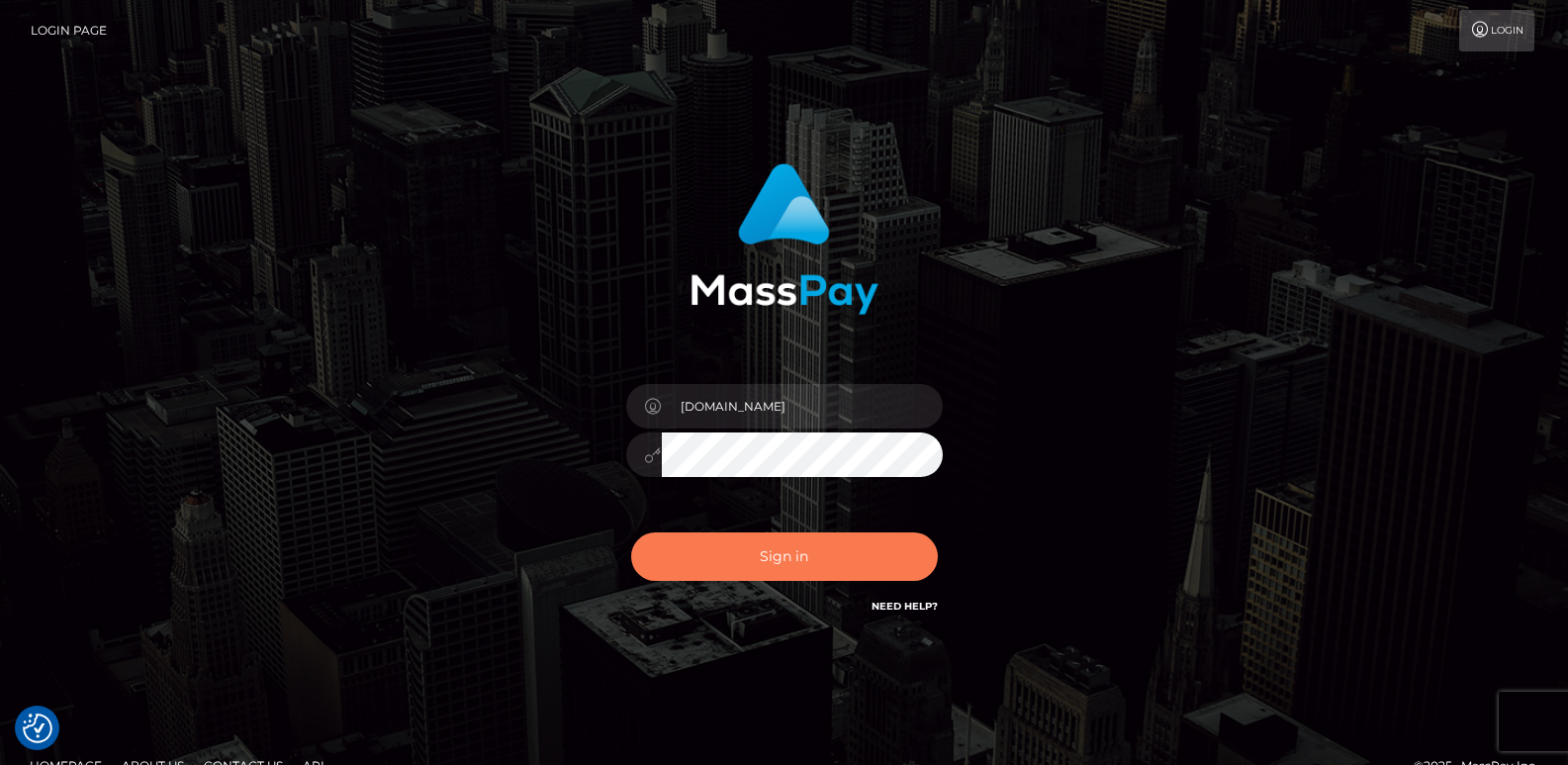
click at [693, 556] on button "Sign in" at bounding box center [784, 556] width 307 height 48
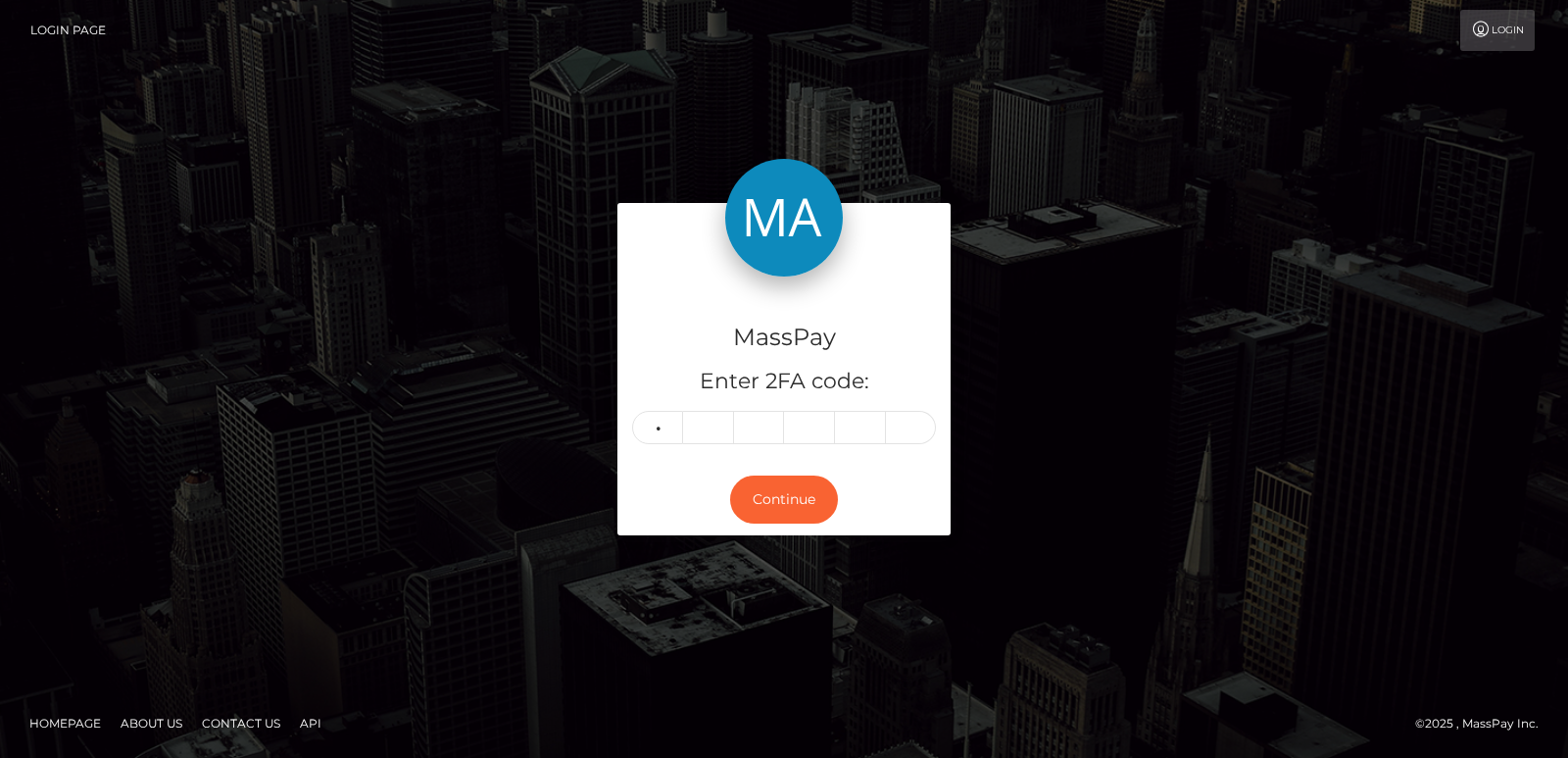
type input "1"
type input "3"
type input "8"
type input "1"
type input "9"
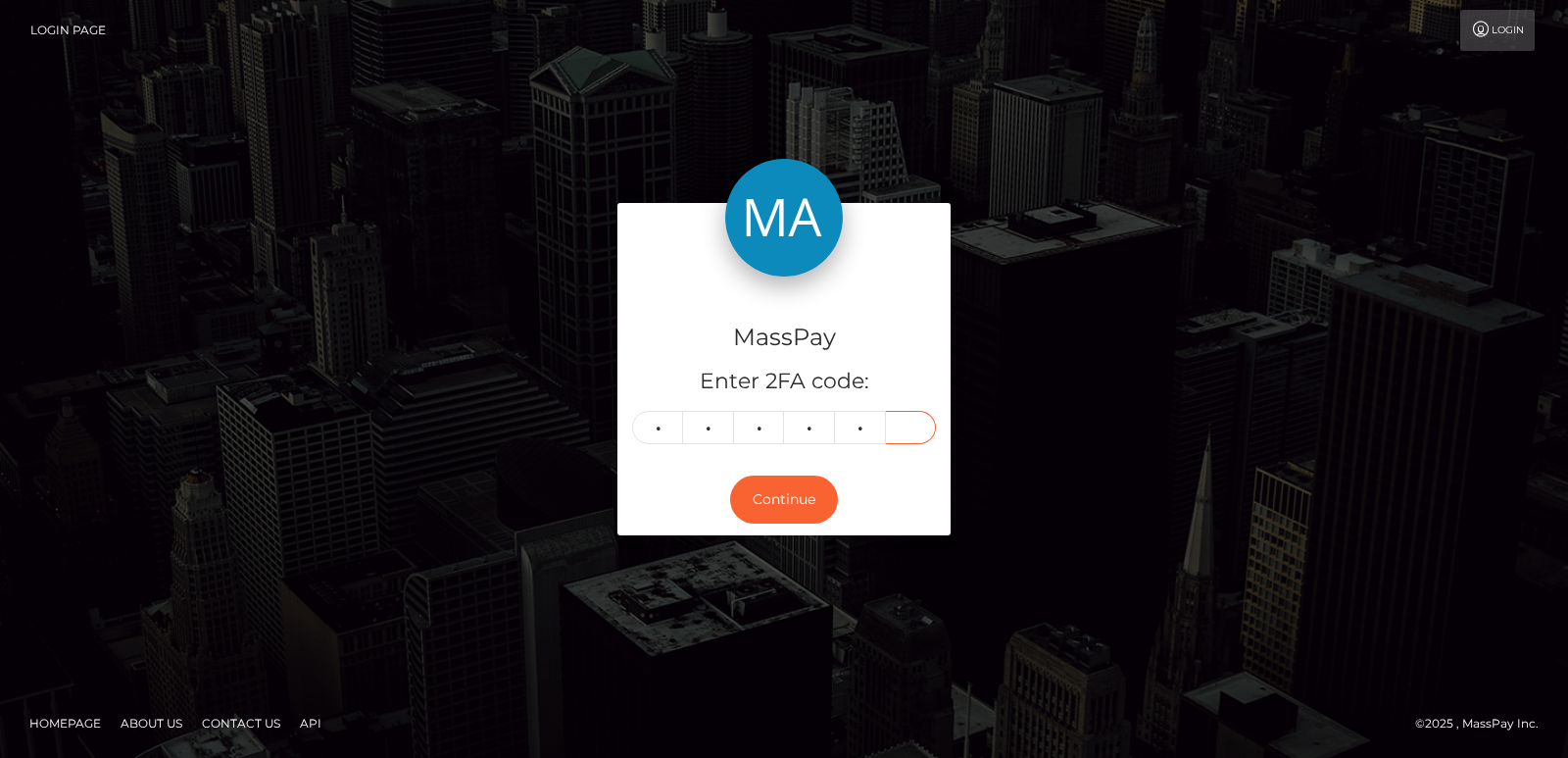
type input "4"
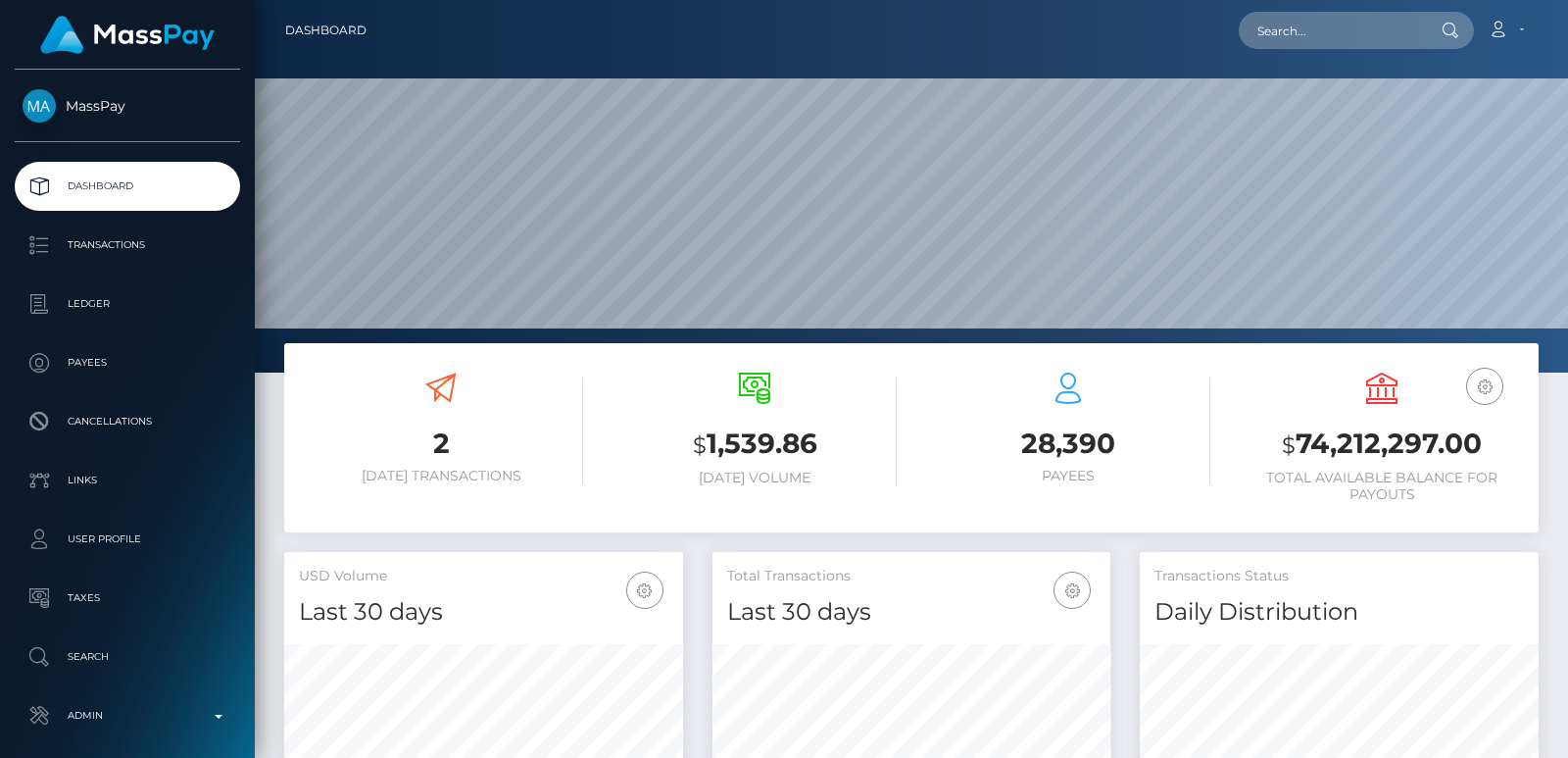
scroll to position [348, 398]
click at [1289, 37] on input "text" at bounding box center [1331, 31] width 184 height 38
paste input "[EMAIL_ADDRESS][DOMAIN_NAME]"
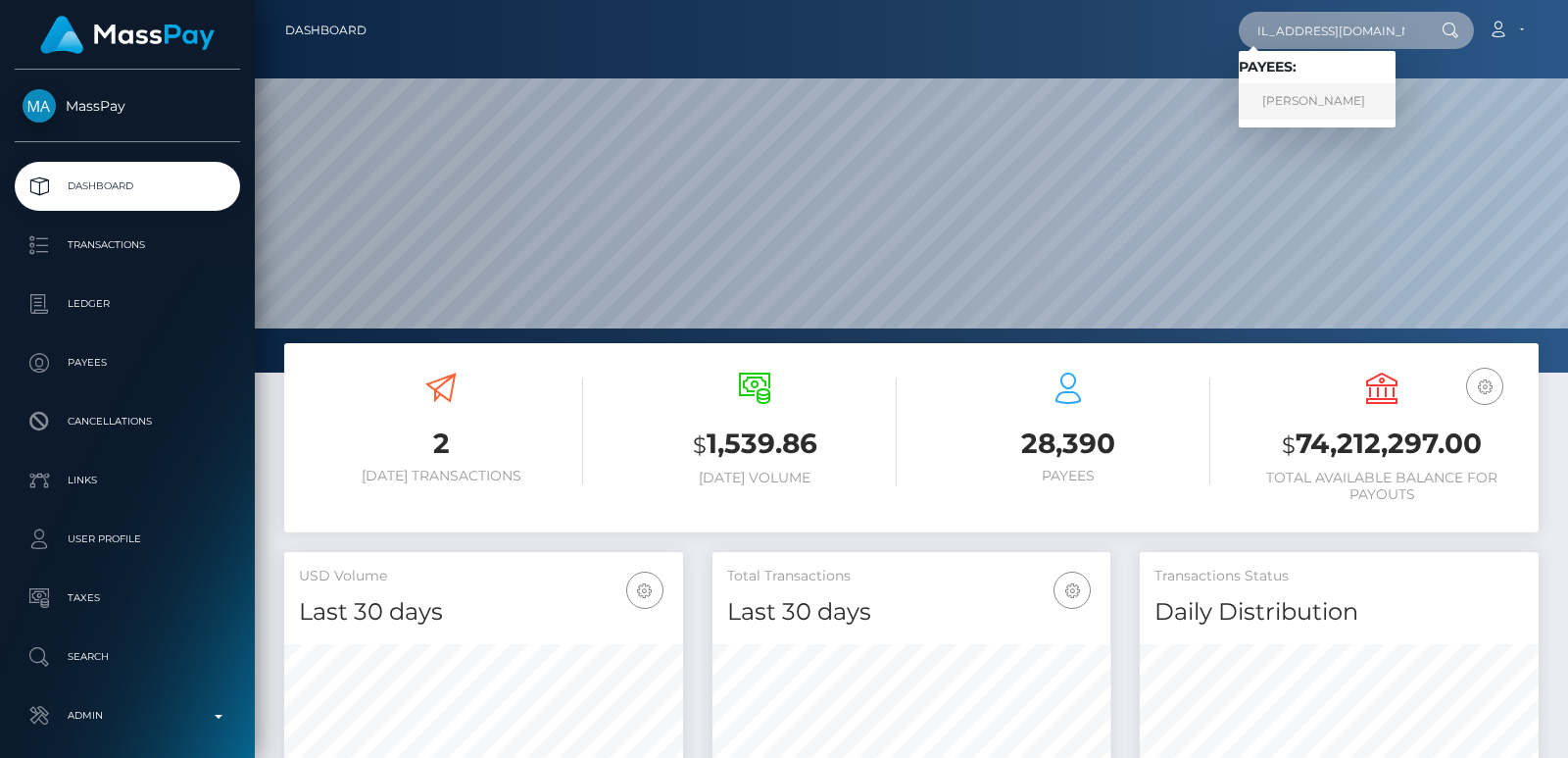
type input "[EMAIL_ADDRESS][DOMAIN_NAME]"
click at [1338, 98] on link "ASHLYNE BROOKE HOSLER" at bounding box center [1317, 101] width 157 height 37
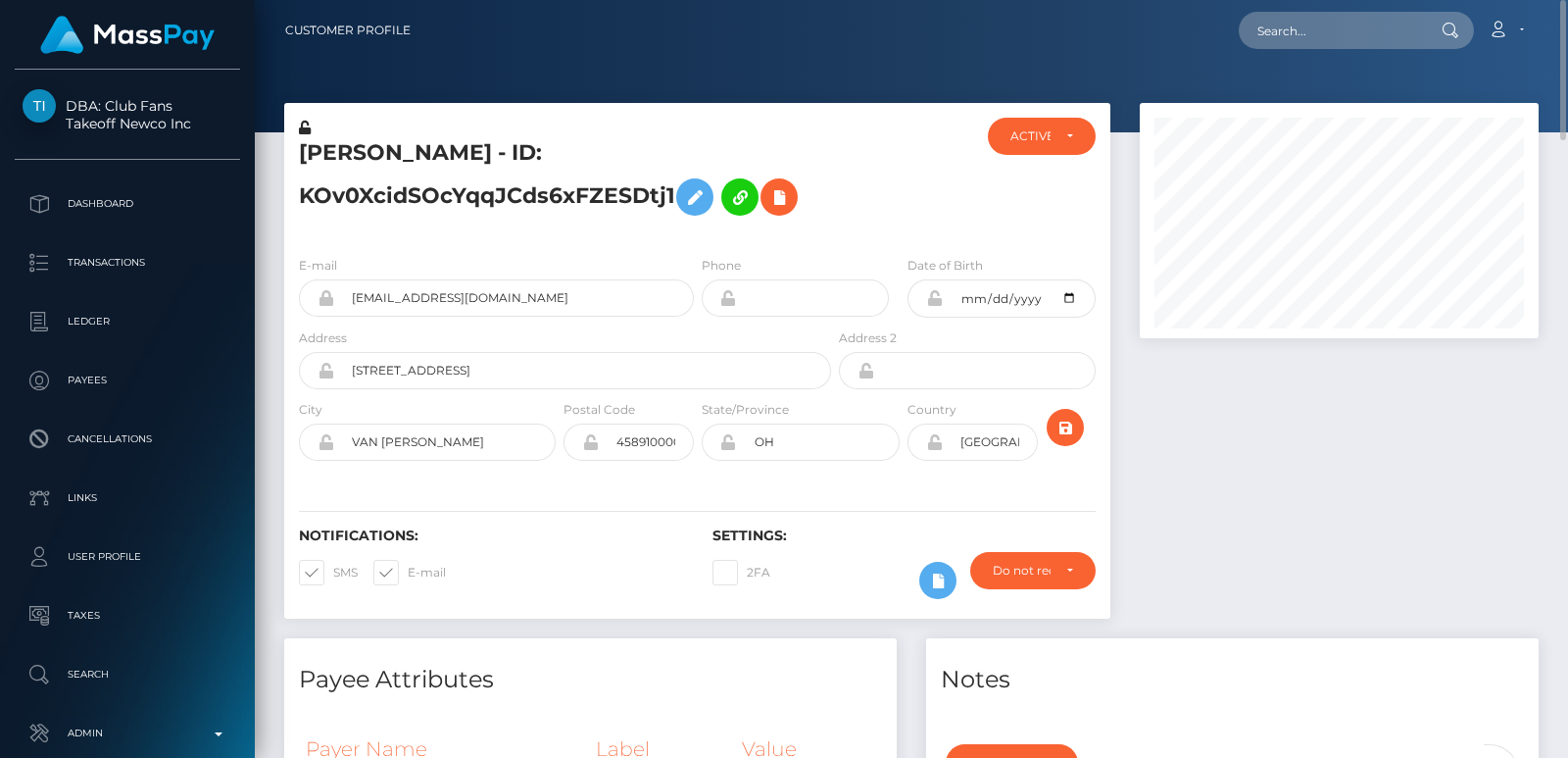
click at [349, 153] on h5 "[PERSON_NAME] - ID: KOv0XcidSOcYqqJCds6xFZESDtj1" at bounding box center [560, 182] width 521 height 87
copy h5 "ASHLYNE"
click at [1275, 33] on input "text" at bounding box center [1331, 31] width 184 height 38
paste input "emisu1108@gmail.com"
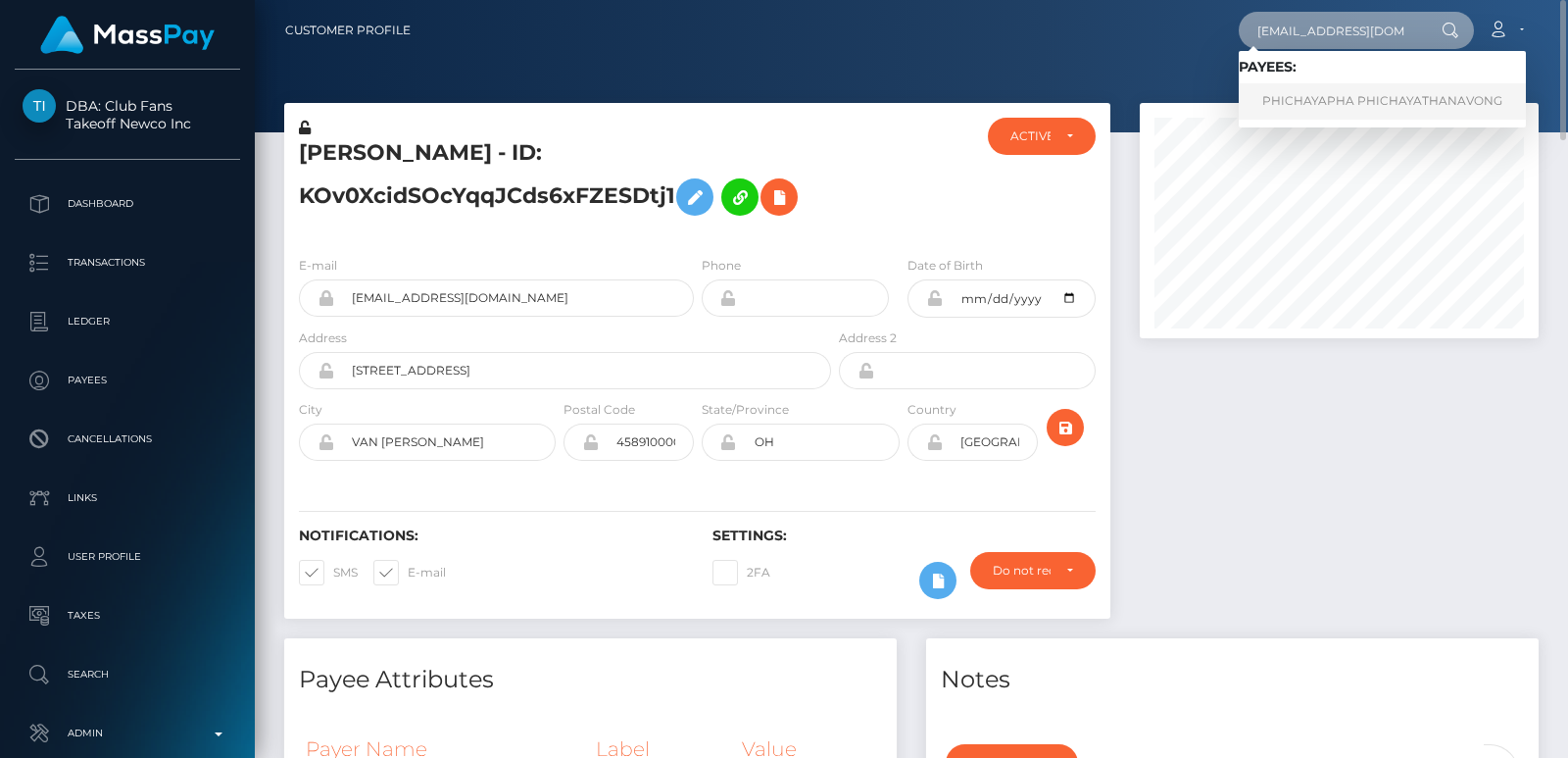
type input "emisu1108@gmail.com"
click at [1323, 105] on link "PHICHAYAPHA PHICHAYATHANAVONG" at bounding box center [1383, 101] width 287 height 37
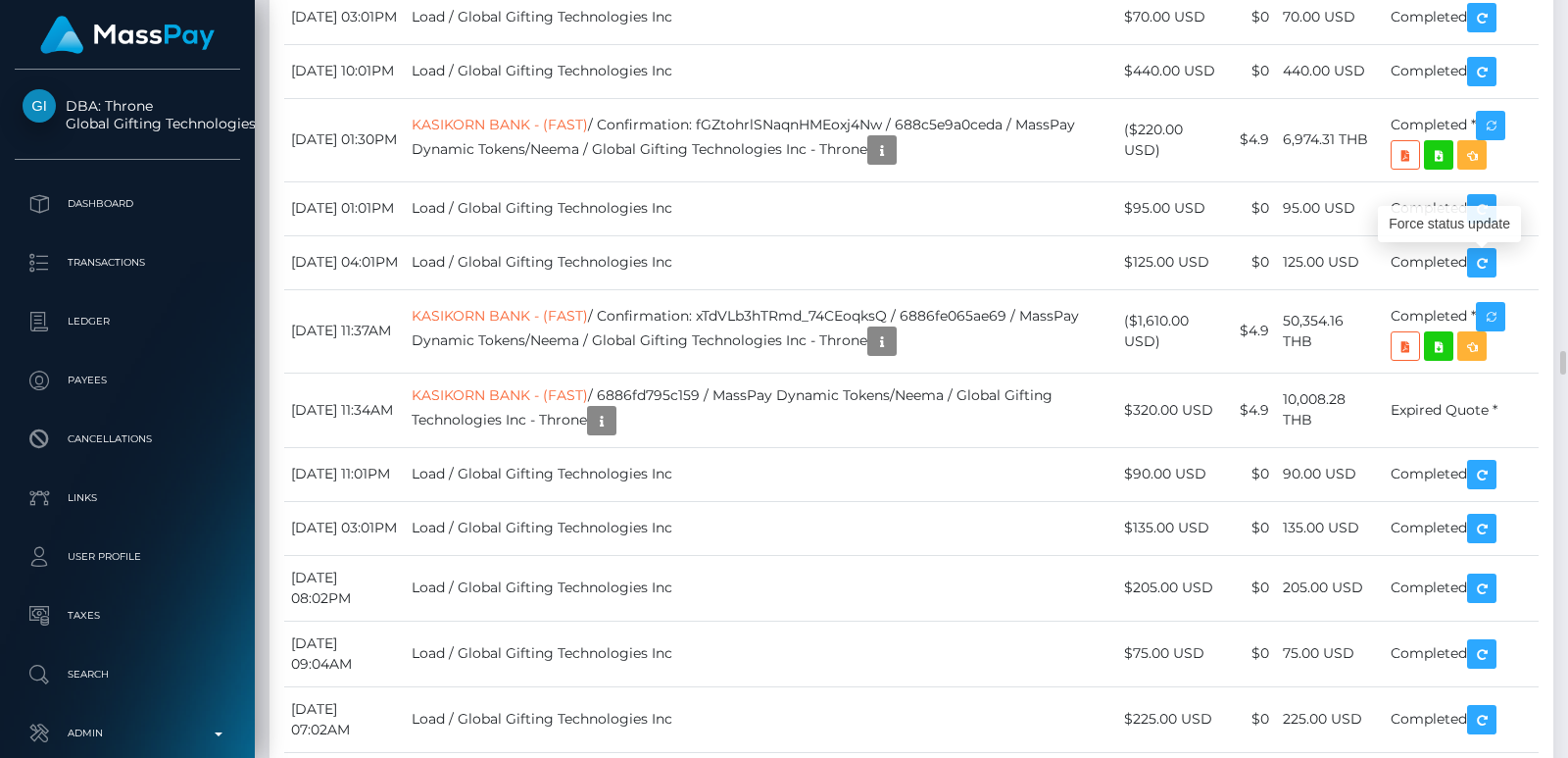
scroll to position [236, 398]
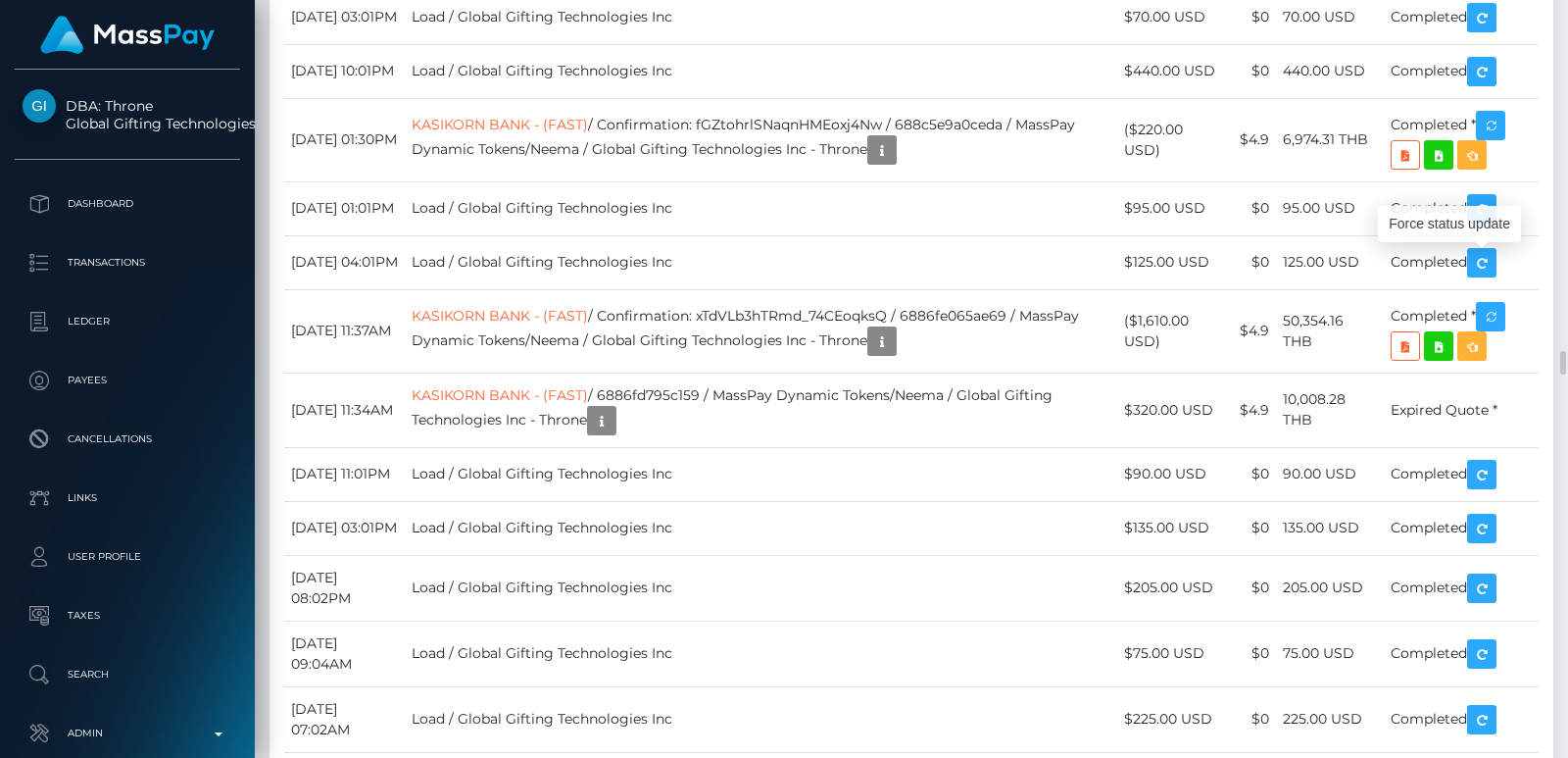
click at [1557, 33] on div at bounding box center [1561, 379] width 15 height 758
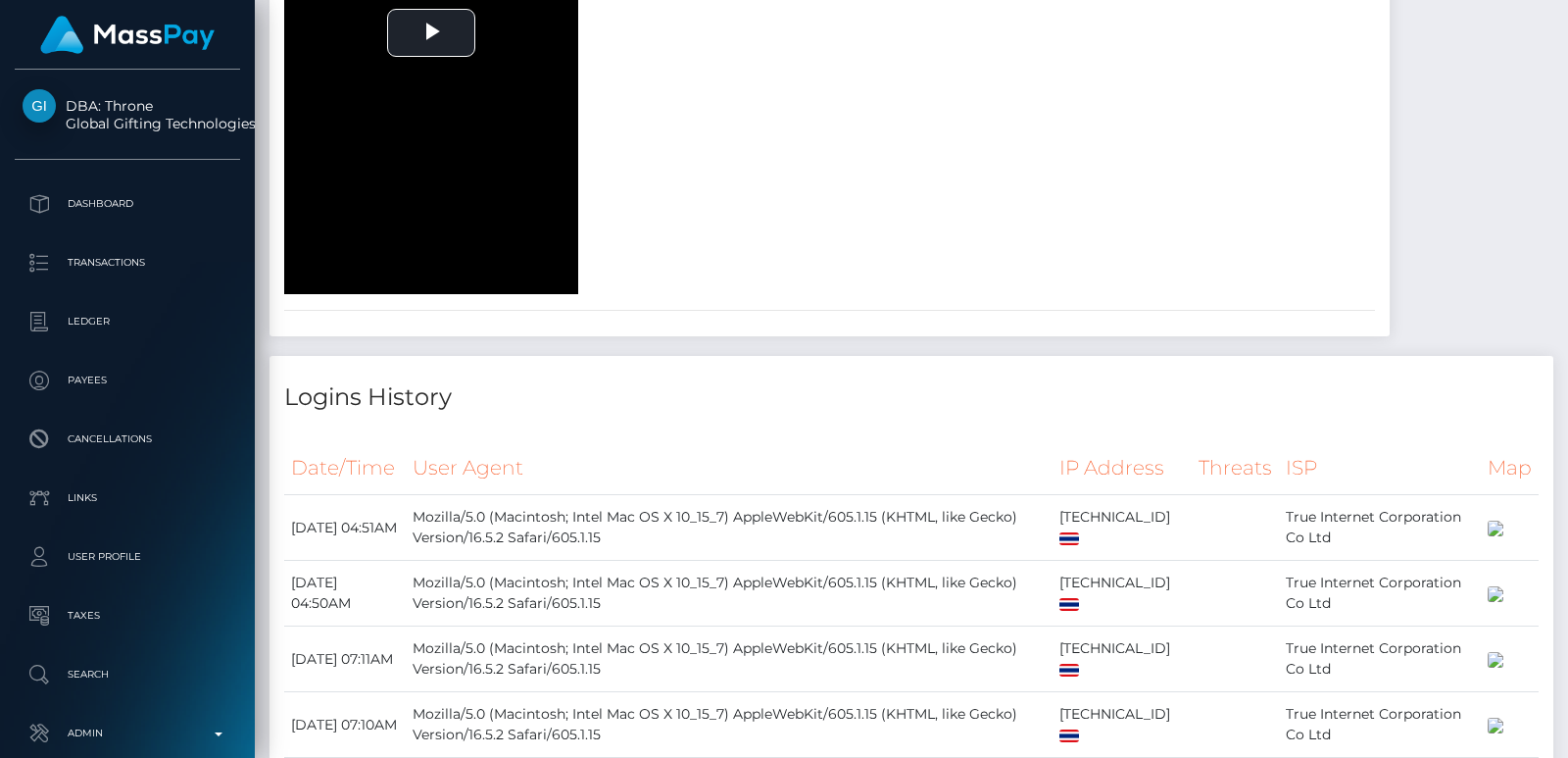
click at [1557, 33] on div at bounding box center [1561, 379] width 15 height 758
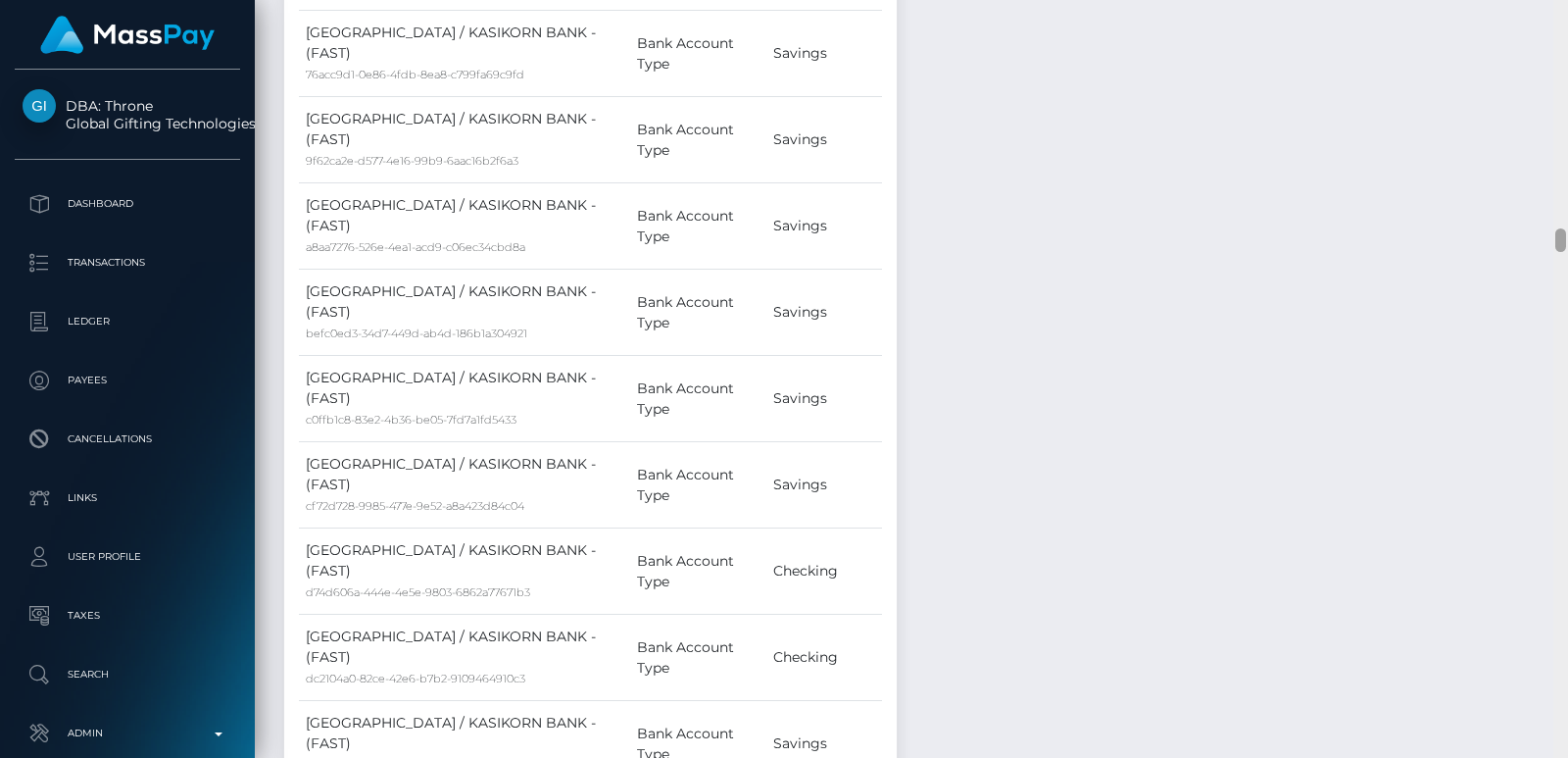
click at [1557, 33] on div at bounding box center [1561, 379] width 15 height 758
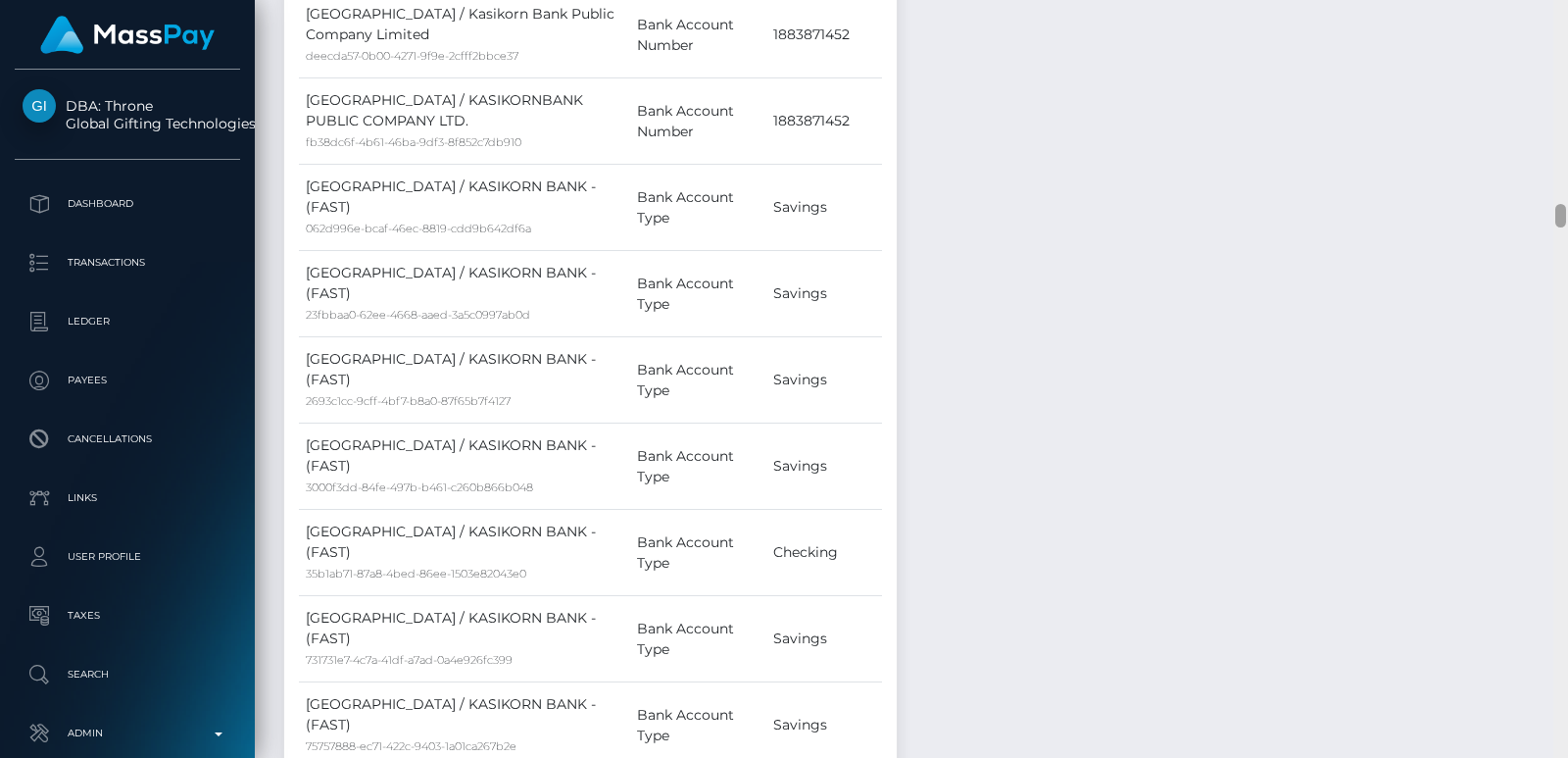
click at [1557, 33] on div at bounding box center [1561, 379] width 15 height 758
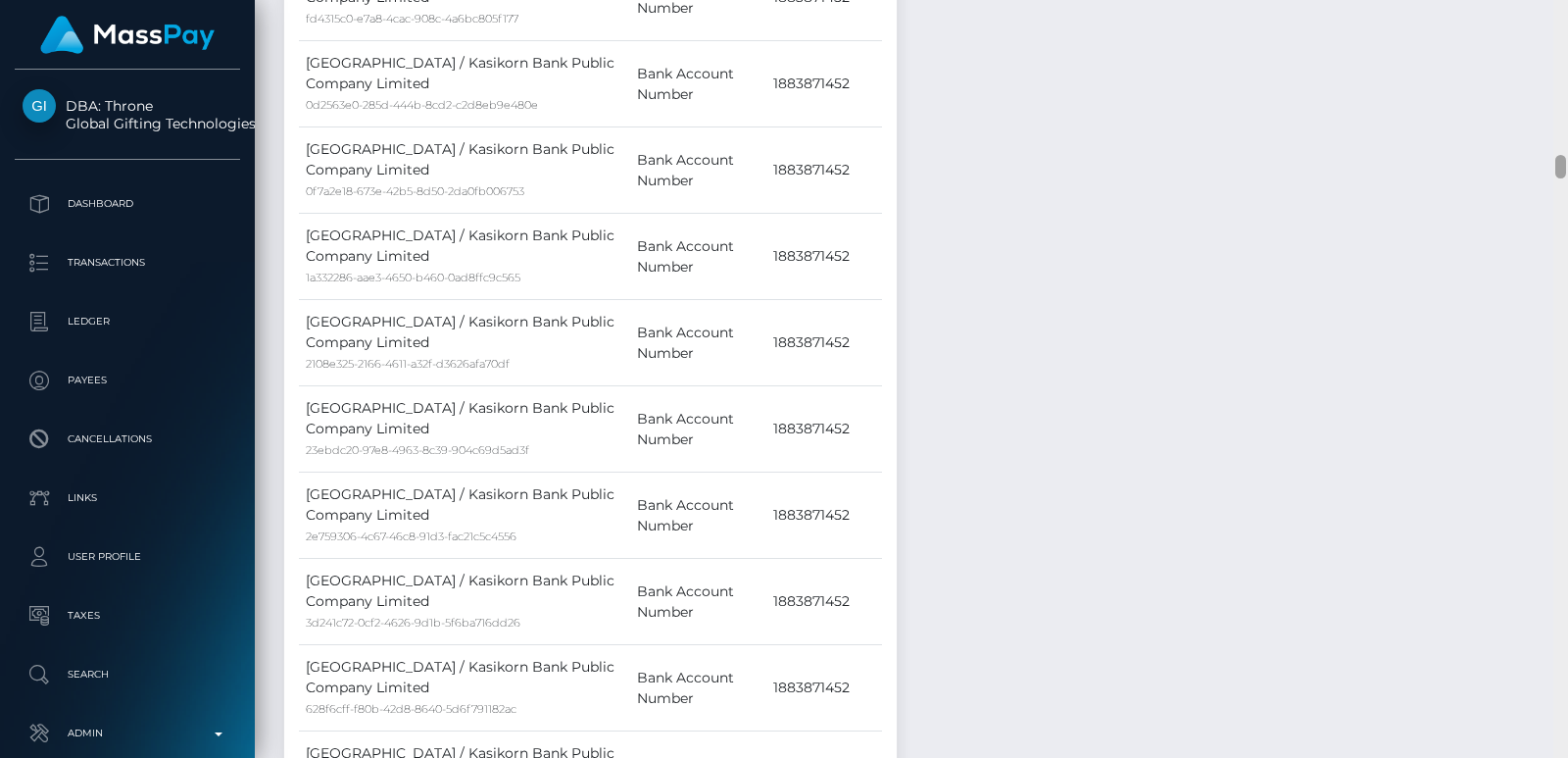
click at [1557, 33] on div at bounding box center [1561, 379] width 15 height 758
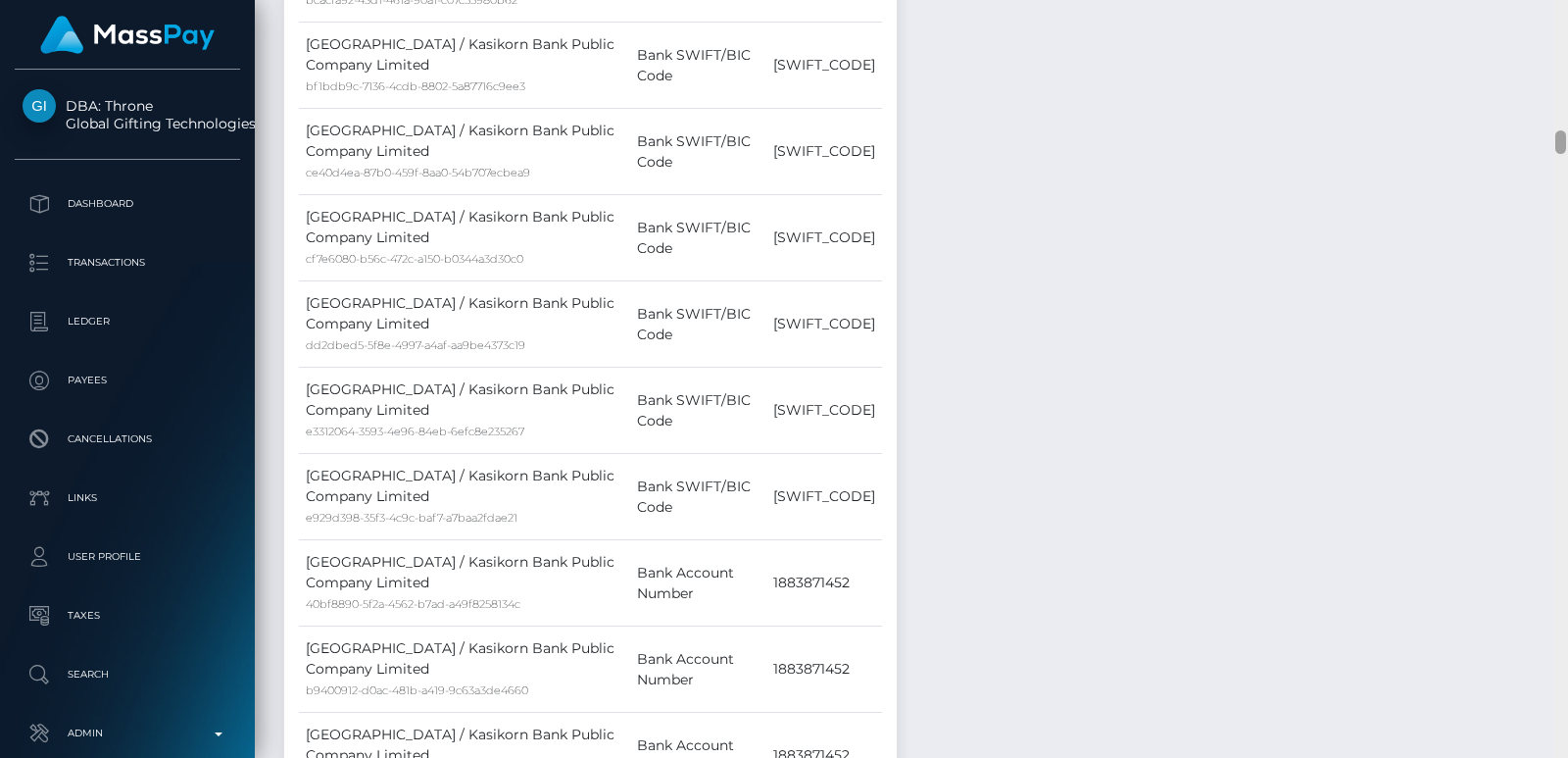
click at [1557, 33] on div at bounding box center [1561, 379] width 15 height 758
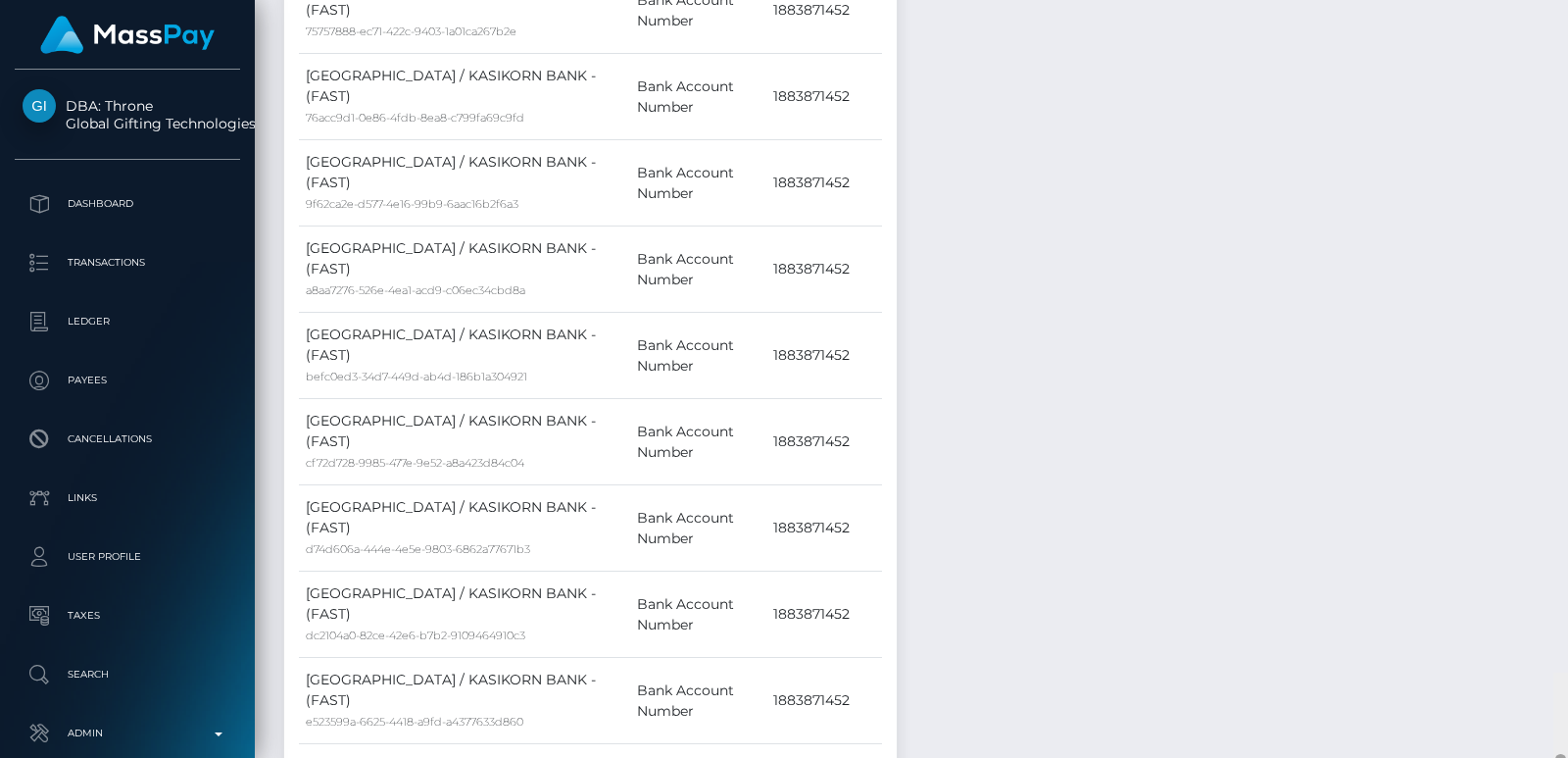
click at [1557, 33] on div at bounding box center [1561, 379] width 15 height 758
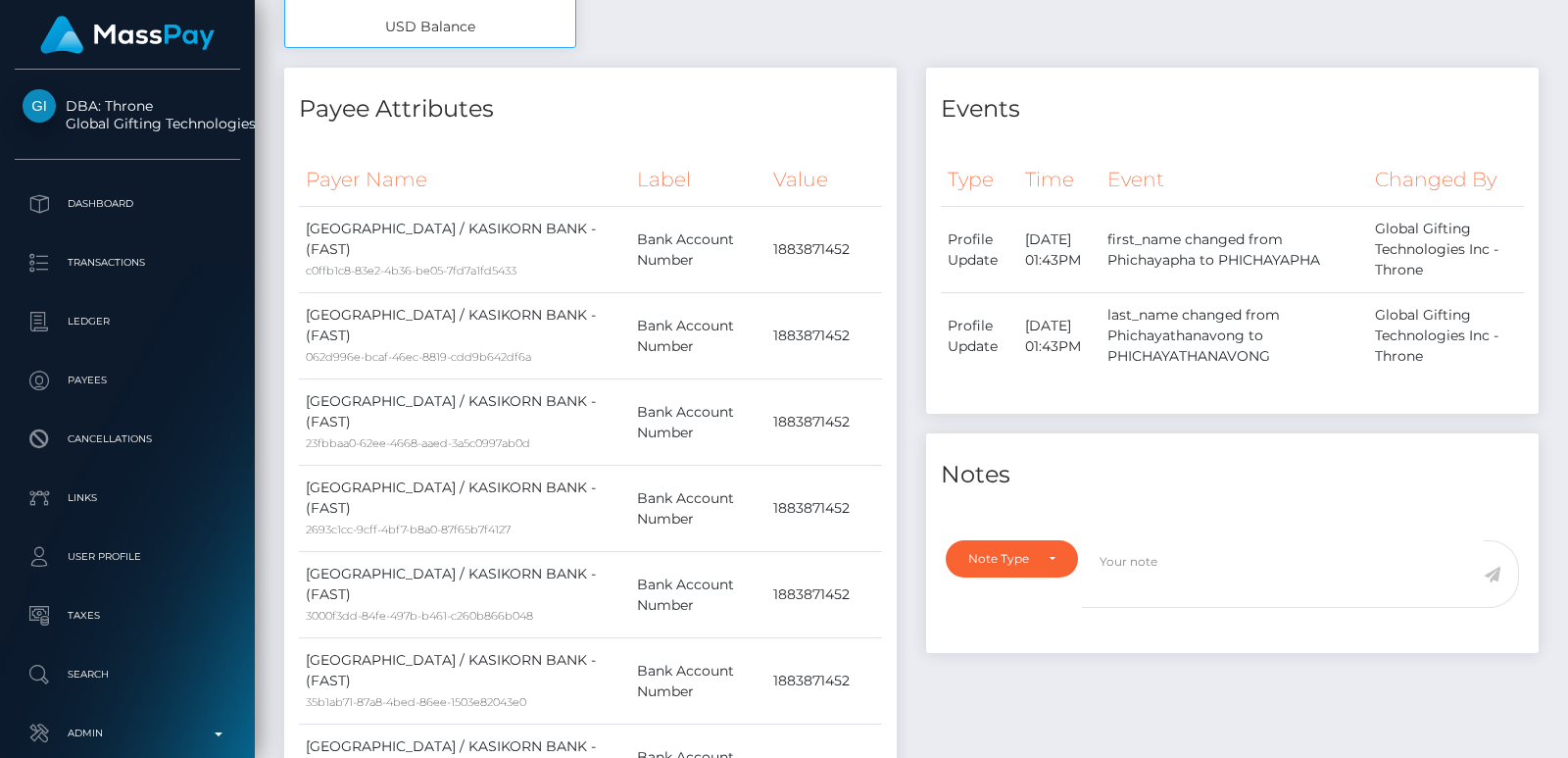
click at [1557, 33] on div at bounding box center [1561, 379] width 15 height 758
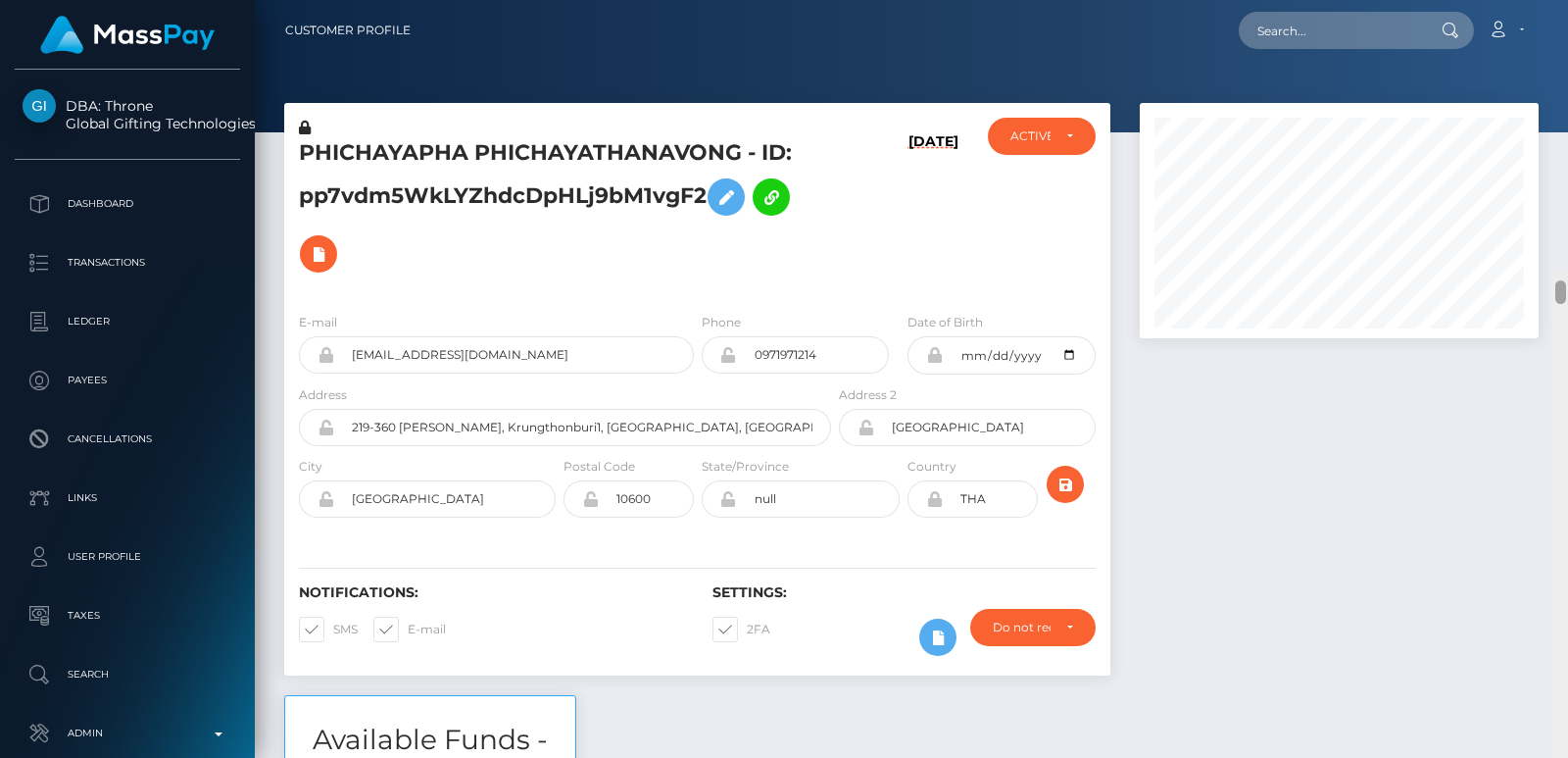
click at [1561, 6] on div "Customer Profile Loading... Loading..." at bounding box center [911, 379] width 1313 height 758
click at [361, 151] on h5 "PHICHAYAPHA PHICHAYATHANAVONG - ID: pp7vdm5WkLYZhdcDpHLj9bM1vgF2" at bounding box center [560, 210] width 521 height 144
copy h5 "PHICHAYAPHA"
click at [1276, 33] on input "text" at bounding box center [1331, 31] width 184 height 38
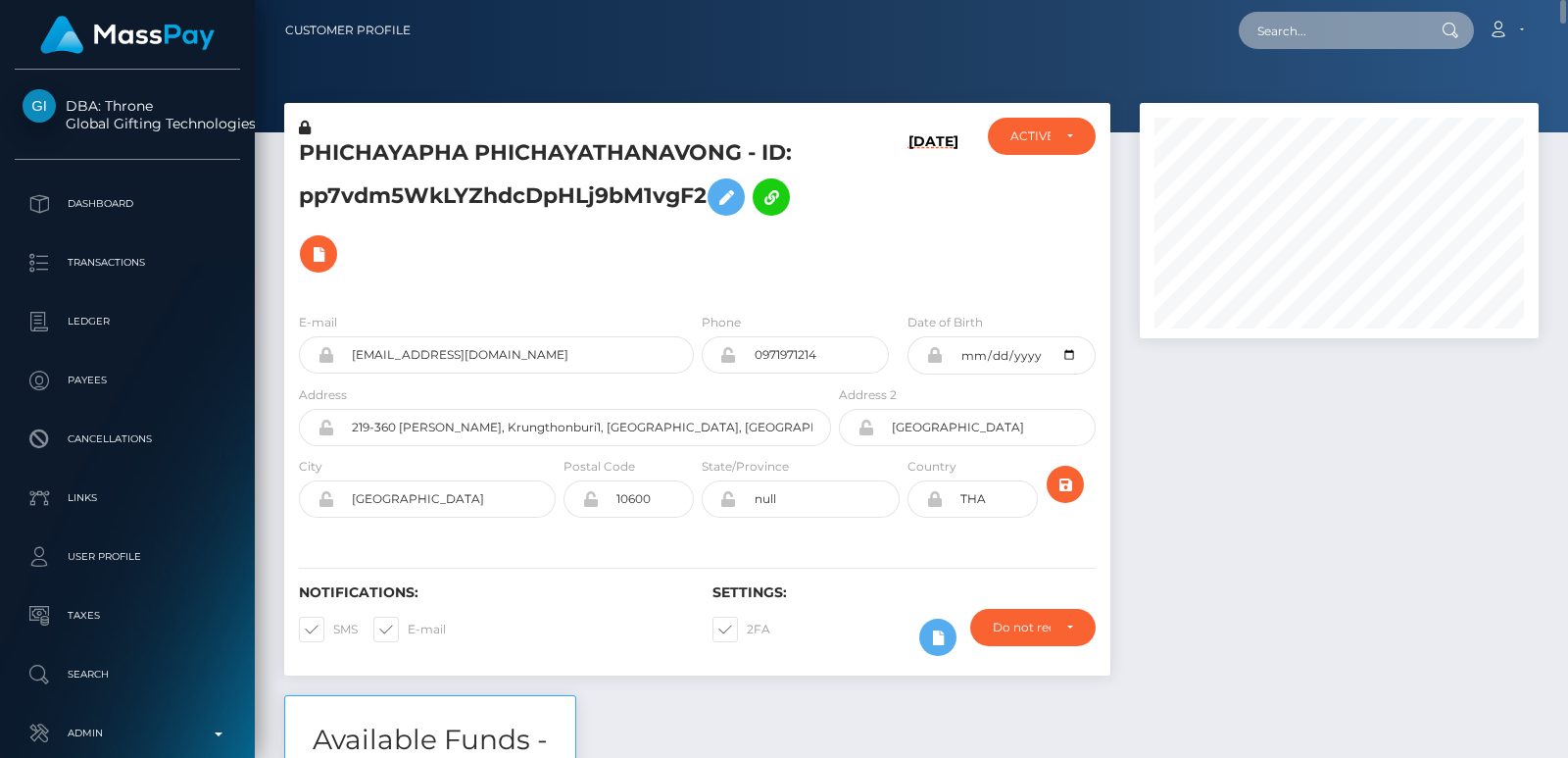
paste input "kachtas99@gmail.com"
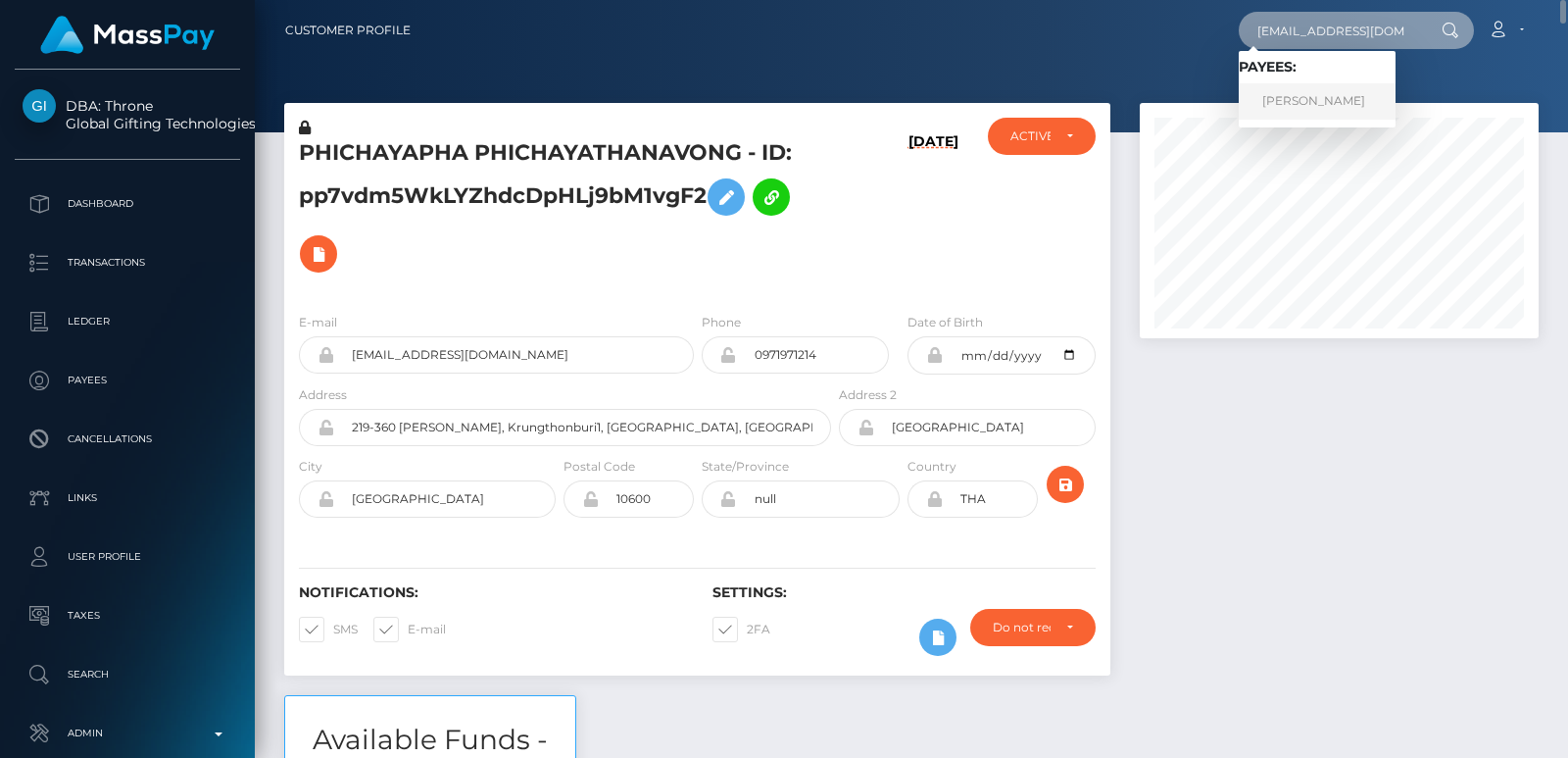
type input "kachtas99@gmail.com"
click at [1267, 114] on link "AHMED KACHTA" at bounding box center [1317, 101] width 157 height 37
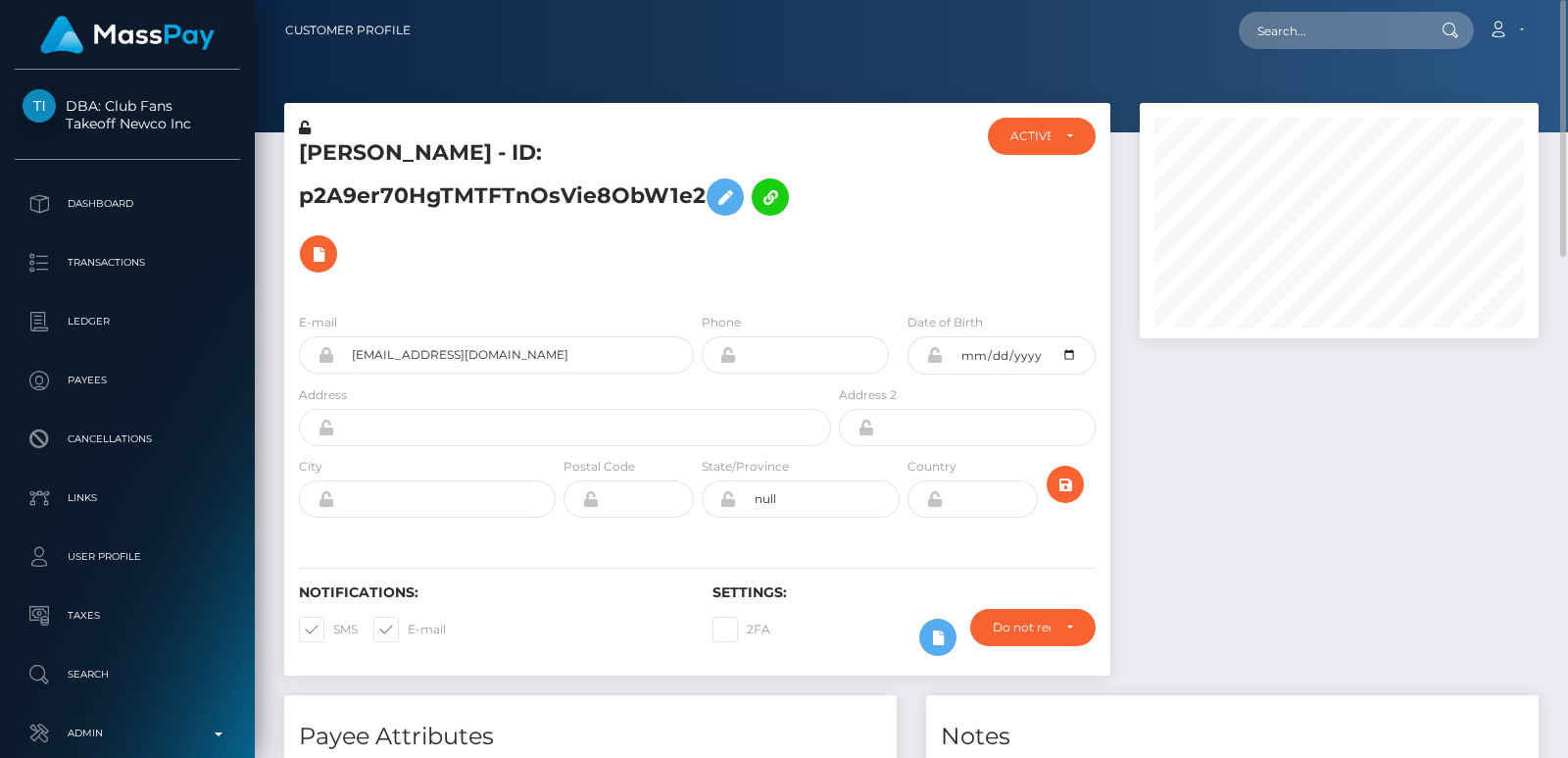
click at [336, 159] on h5 "AHMED KACHTA - ID: p2A9er70HgTMTFTnOsVie8ObW1e2" at bounding box center [560, 210] width 521 height 144
copy h5 "AHMED"
click at [1300, 34] on input "text" at bounding box center [1331, 31] width 184 height 38
paste input "kamrih729@gmail.com"
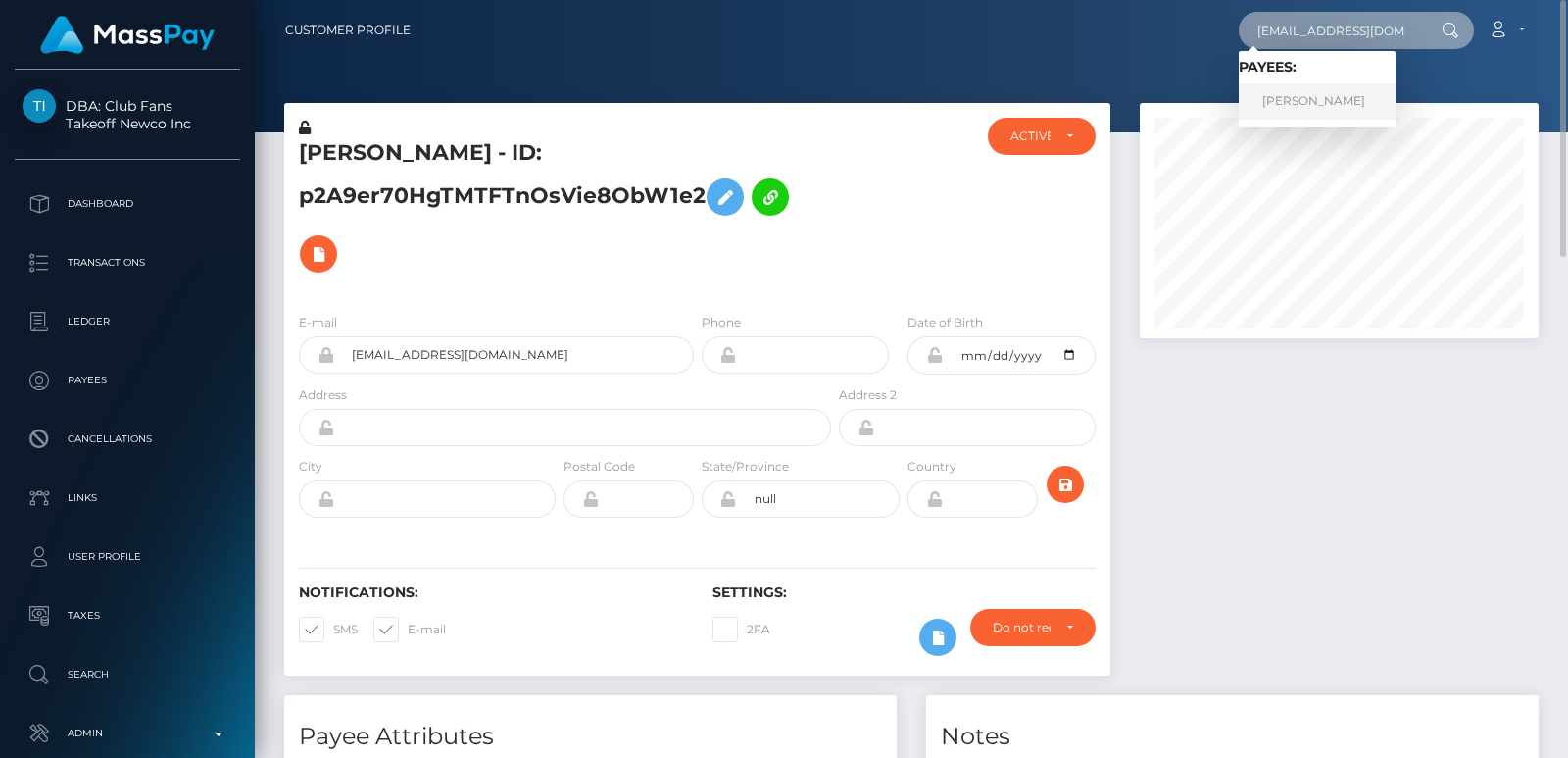
type input "kamrih729@gmail.com"
click at [1285, 98] on link "Kamri Hurdle" at bounding box center [1317, 101] width 157 height 37
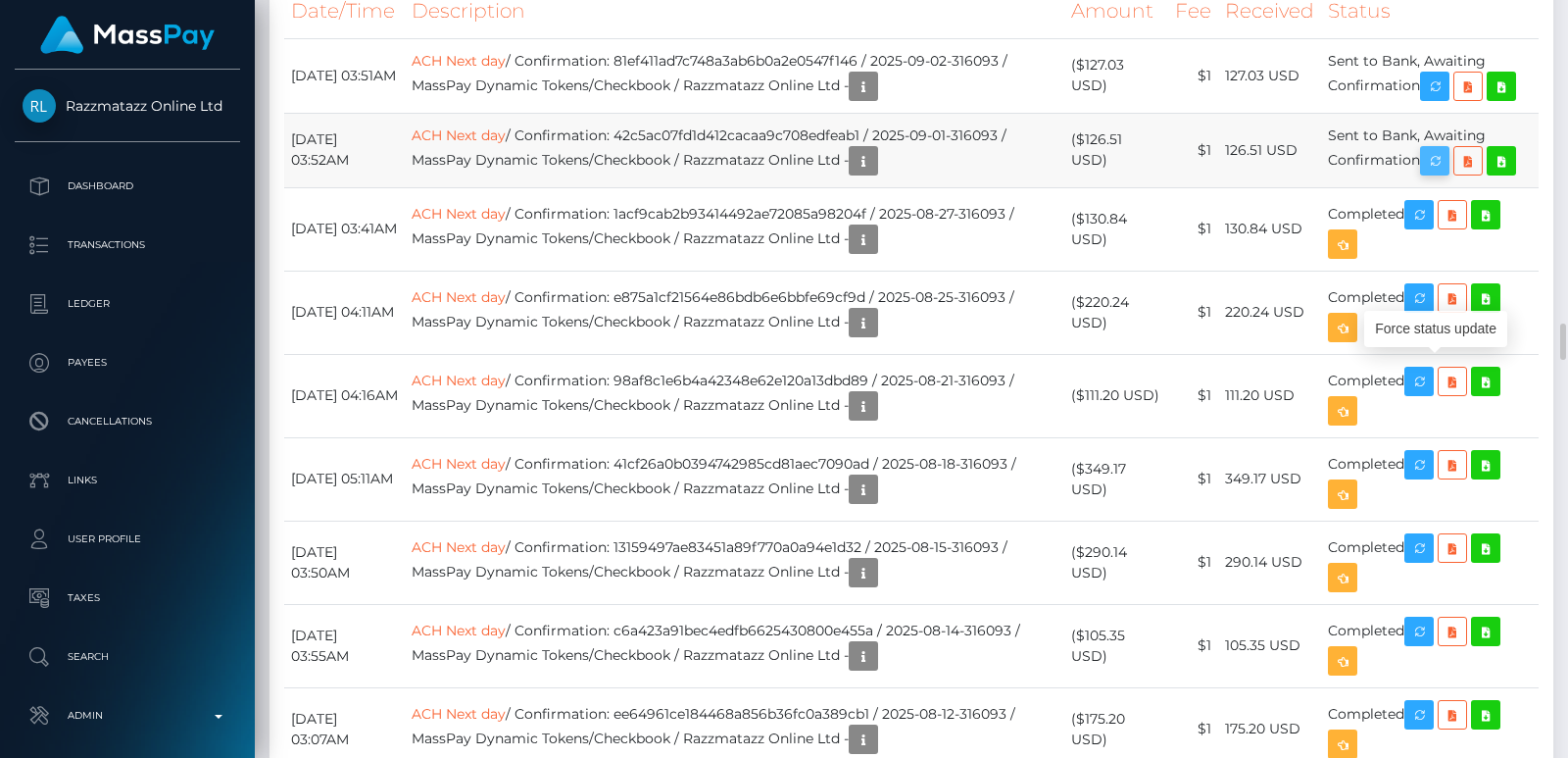
scroll to position [236, 398]
click at [1437, 173] on icon "button" at bounding box center [1435, 161] width 24 height 25
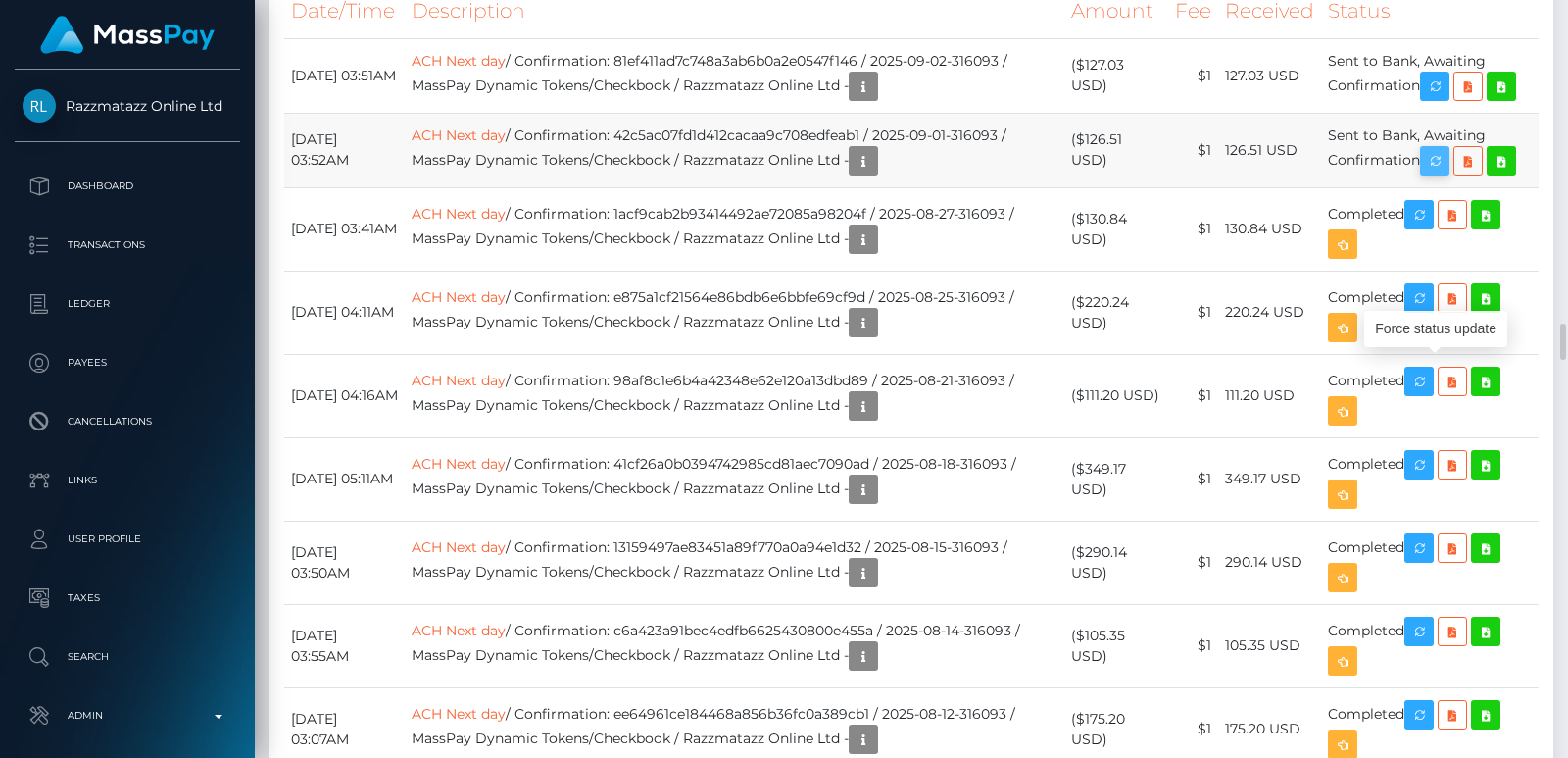
click at [1437, 173] on icon "button" at bounding box center [1435, 161] width 24 height 25
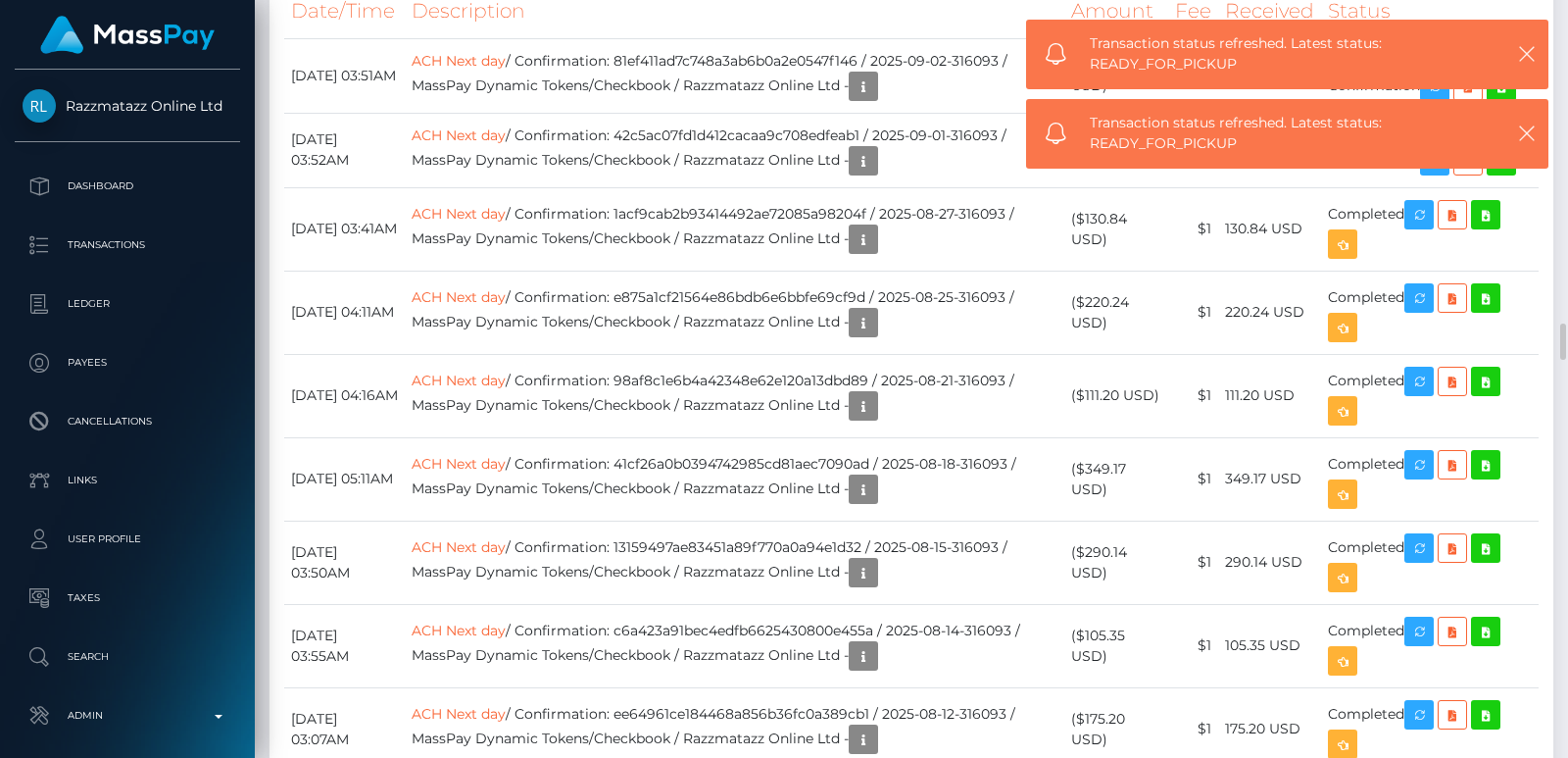
click at [883, 39] on th "Description" at bounding box center [735, 11] width 660 height 54
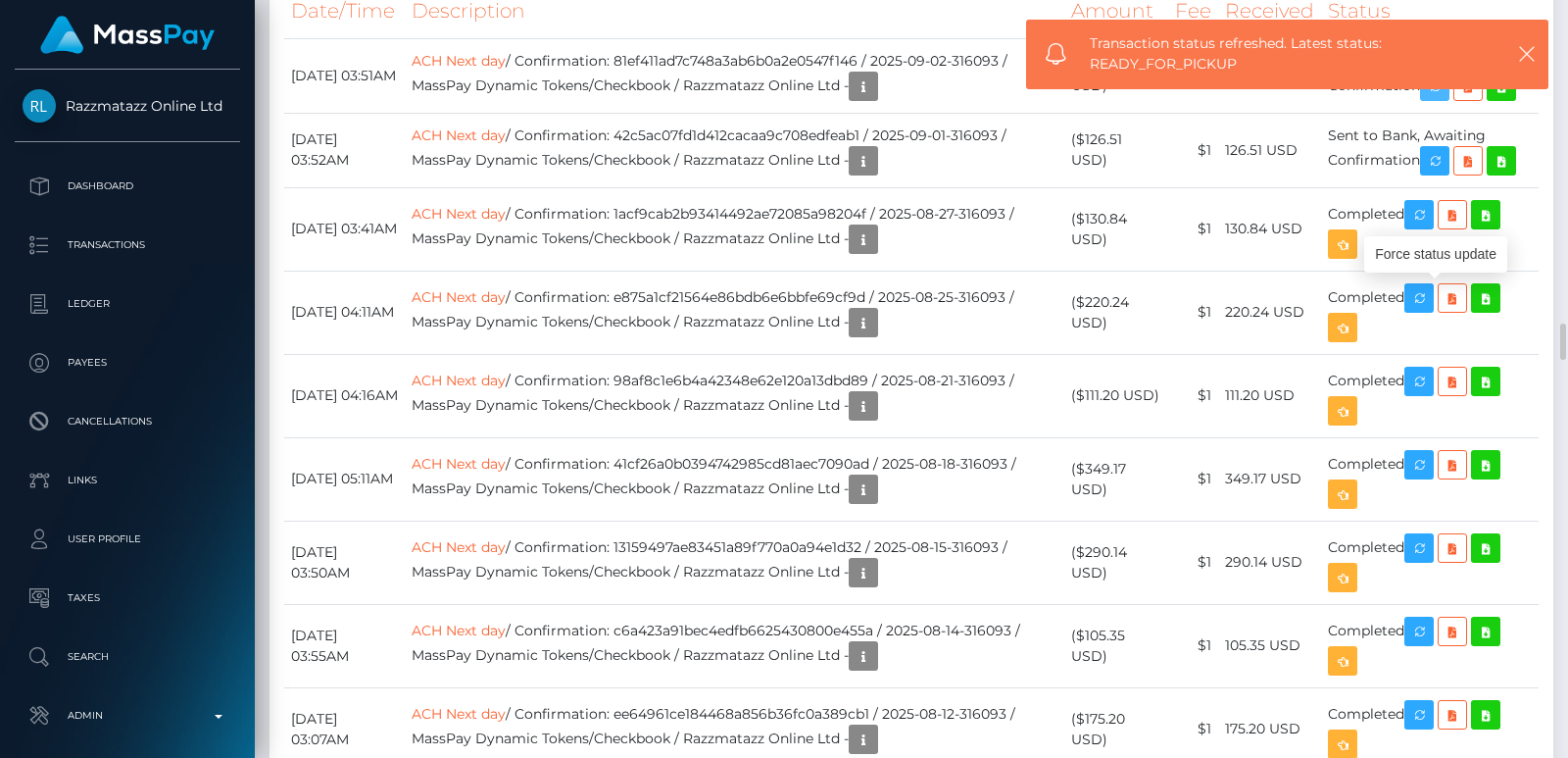
click at [1447, 99] on icon "button" at bounding box center [1435, 86] width 24 height 25
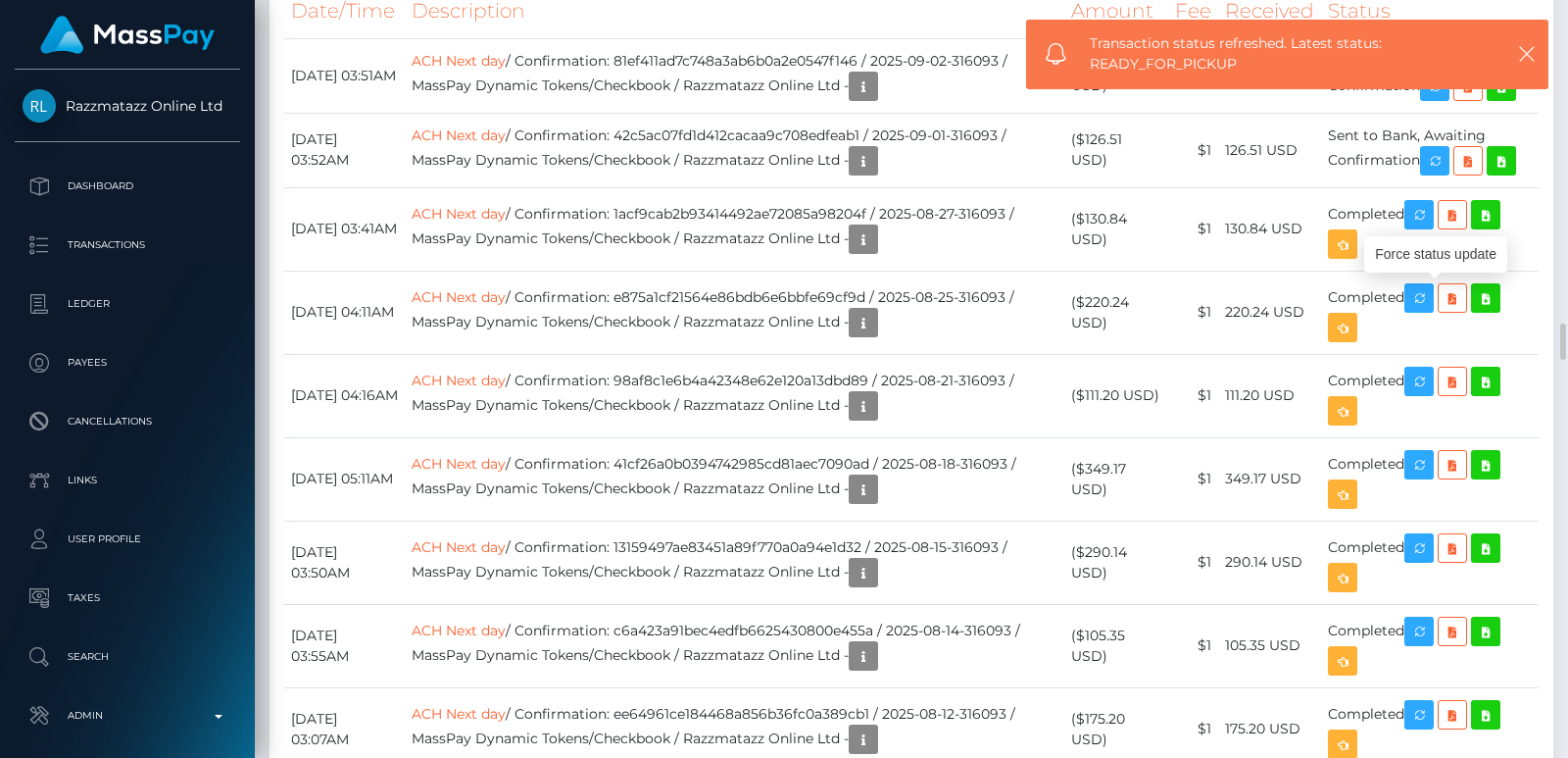
click at [1559, 162] on div at bounding box center [1561, 379] width 15 height 758
click at [1561, 105] on div at bounding box center [1561, 379] width 15 height 758
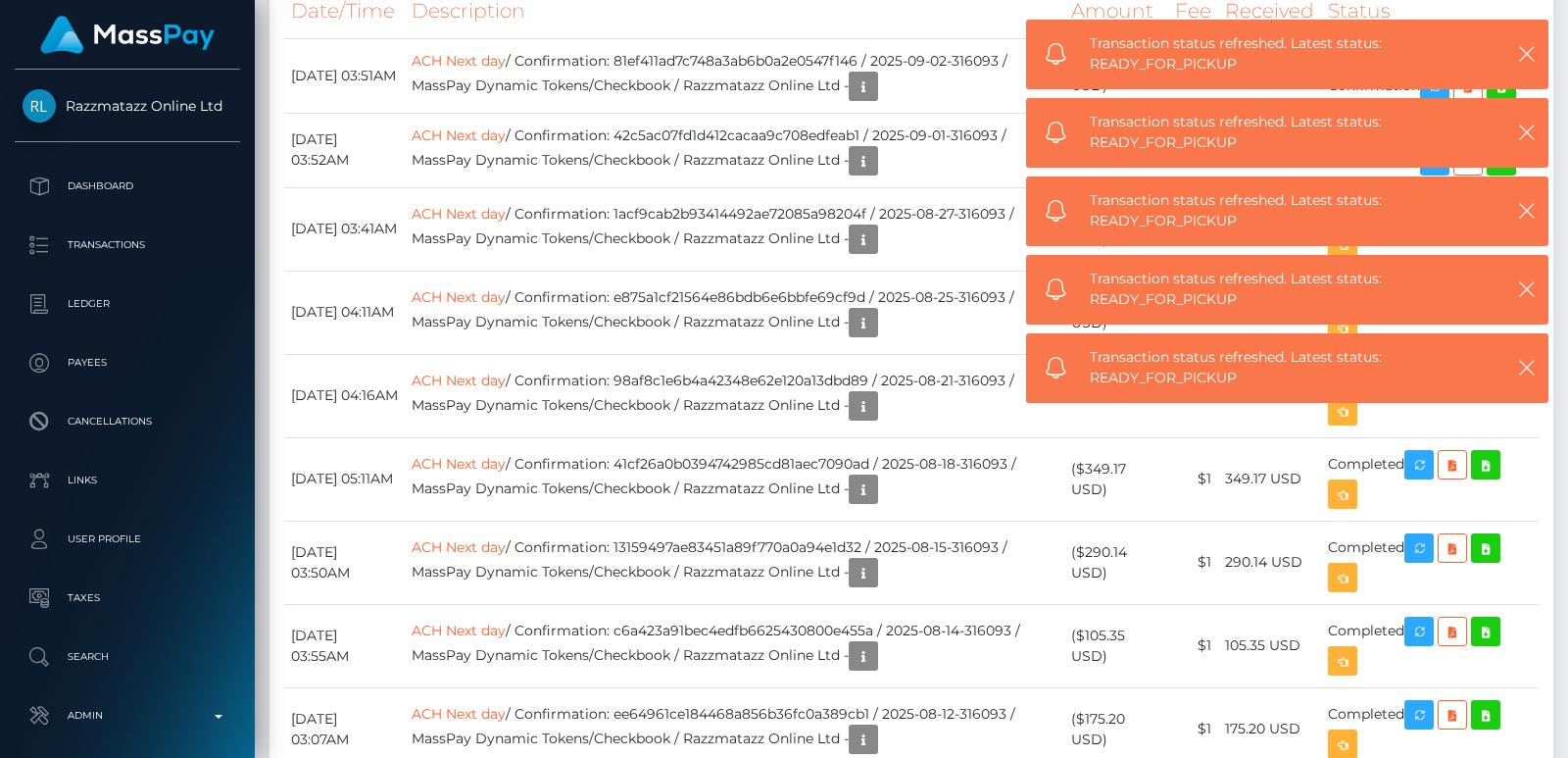
scroll to position [5251, 0]
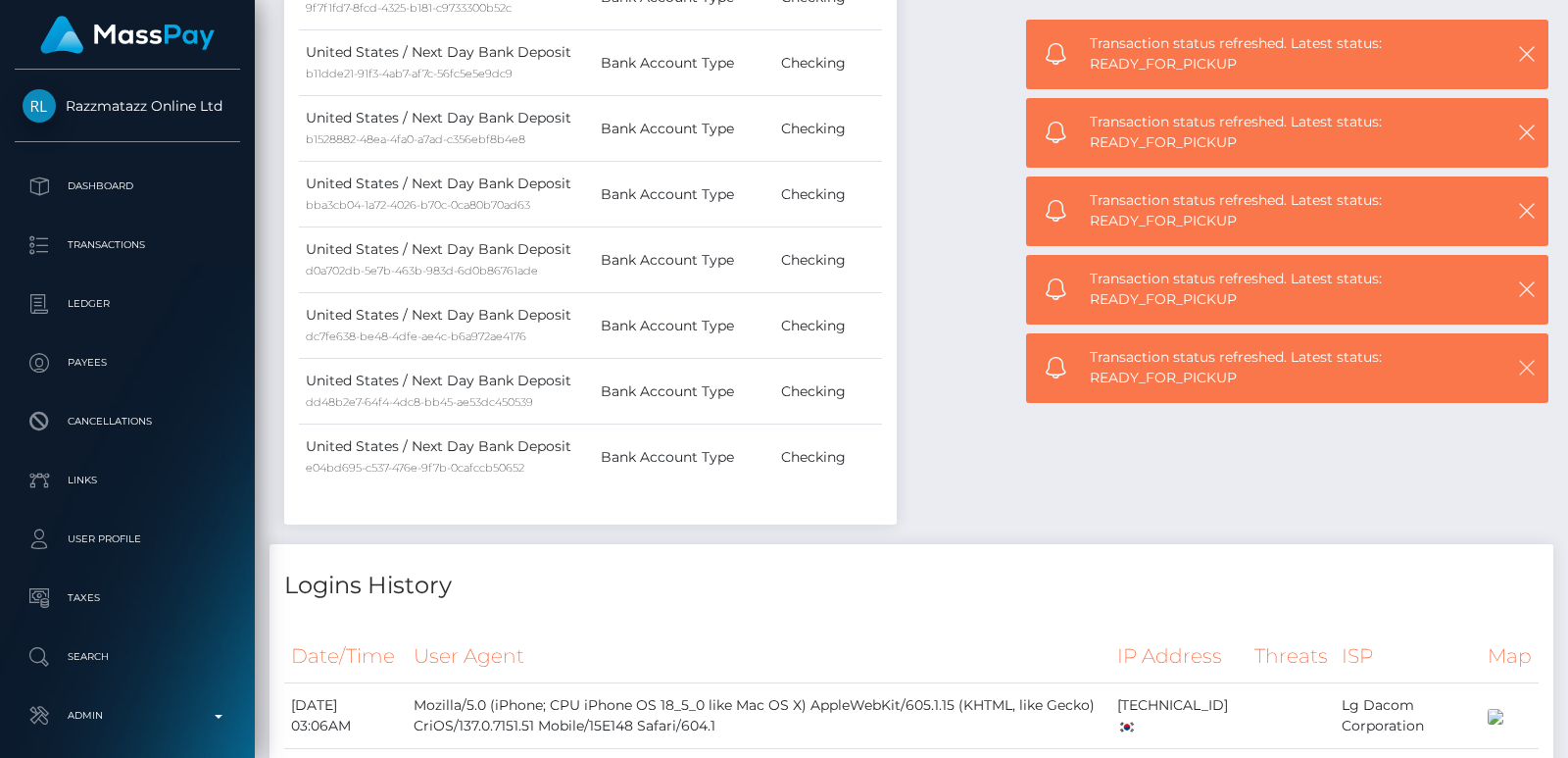
click at [1537, 368] on button "button" at bounding box center [1526, 367] width 25 height 25
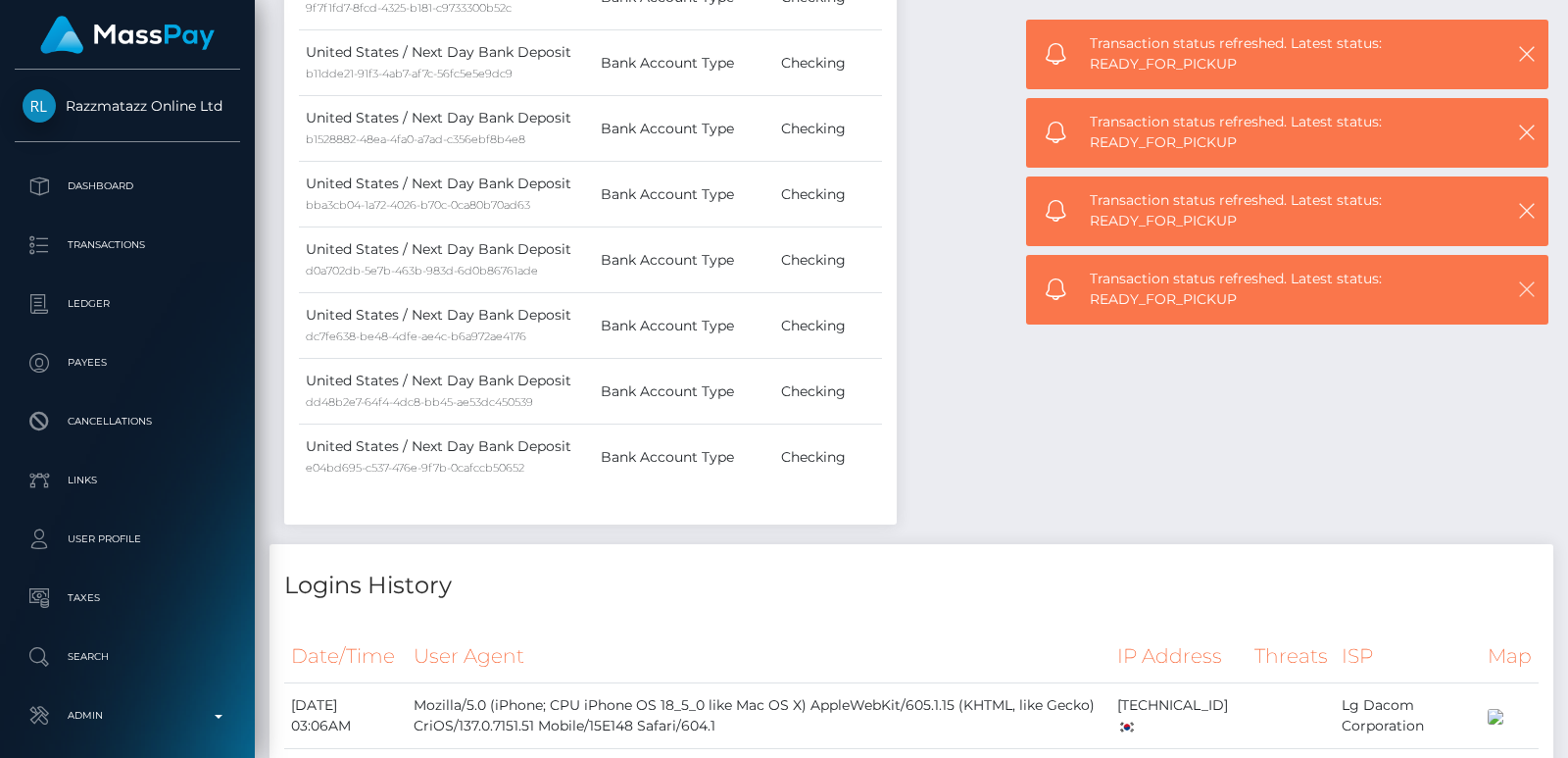
click at [1535, 300] on button "button" at bounding box center [1526, 288] width 25 height 25
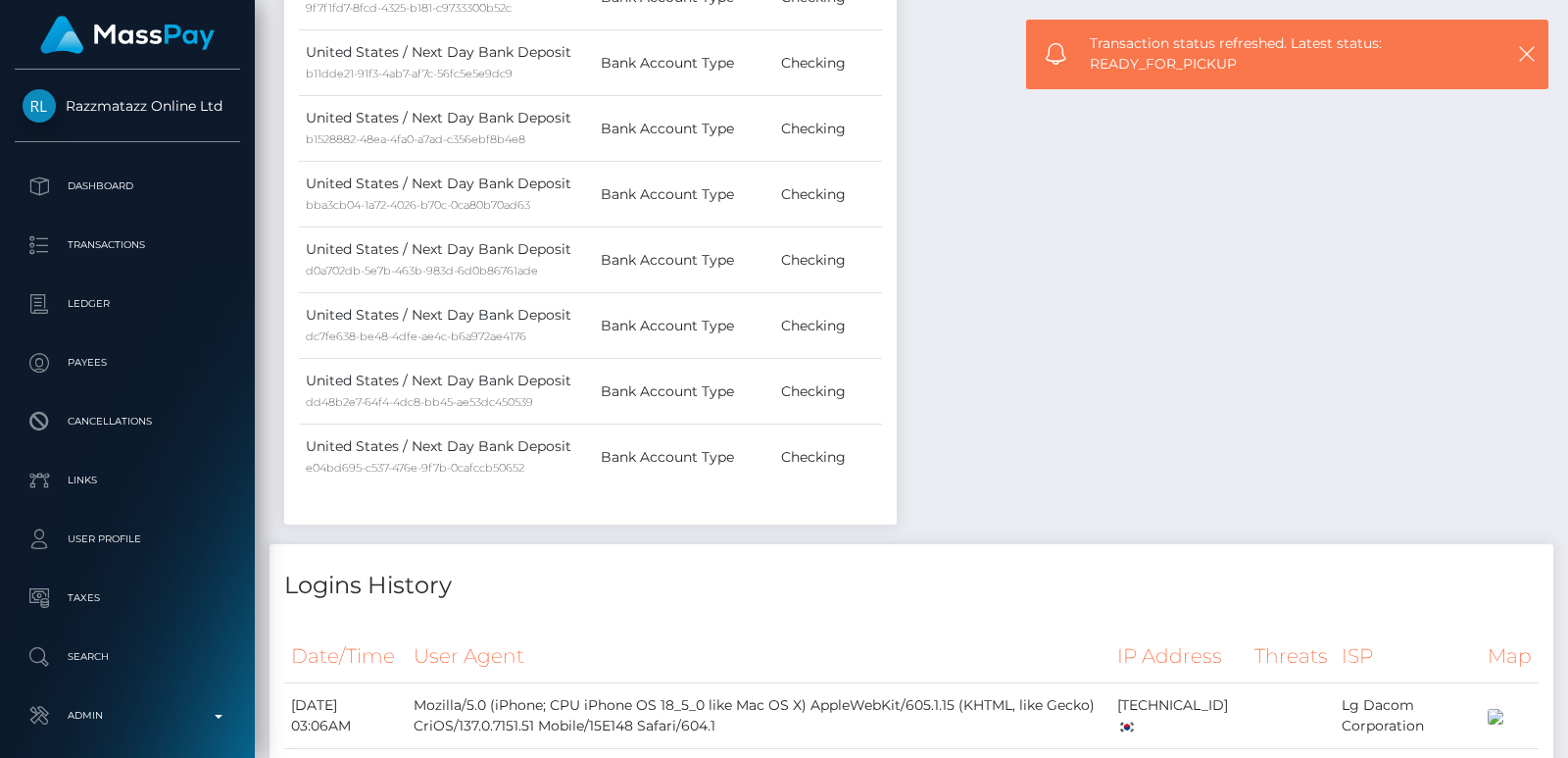
click at [1526, 130] on body "Razzmatazz Online Ltd Dashboard Transactions Ledger Payees Links" at bounding box center [784, 379] width 1568 height 758
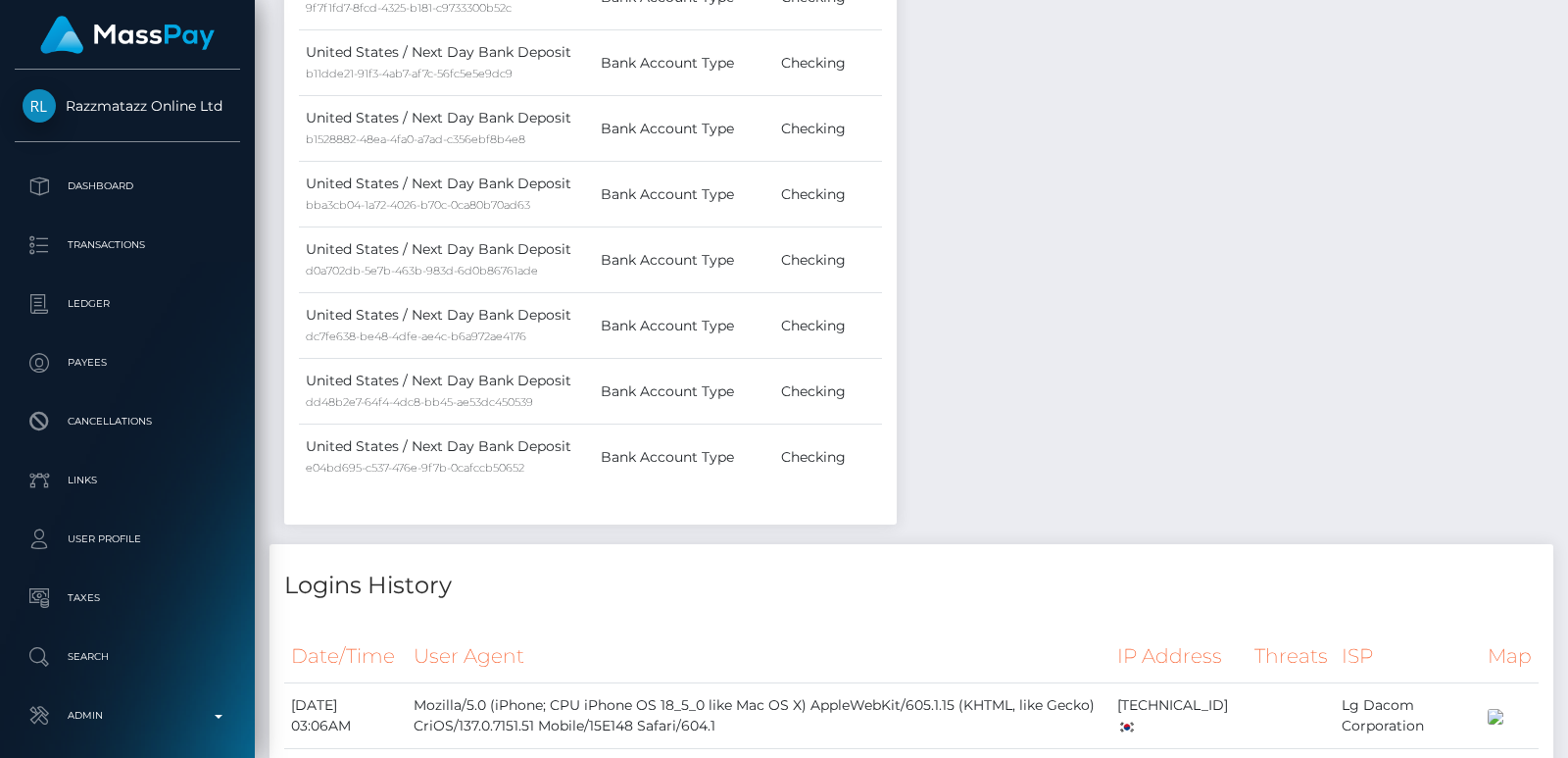
click at [1534, 47] on body "Razzmatazz Online Ltd Dashboard Transactions Ledger Payees Links" at bounding box center [784, 379] width 1568 height 758
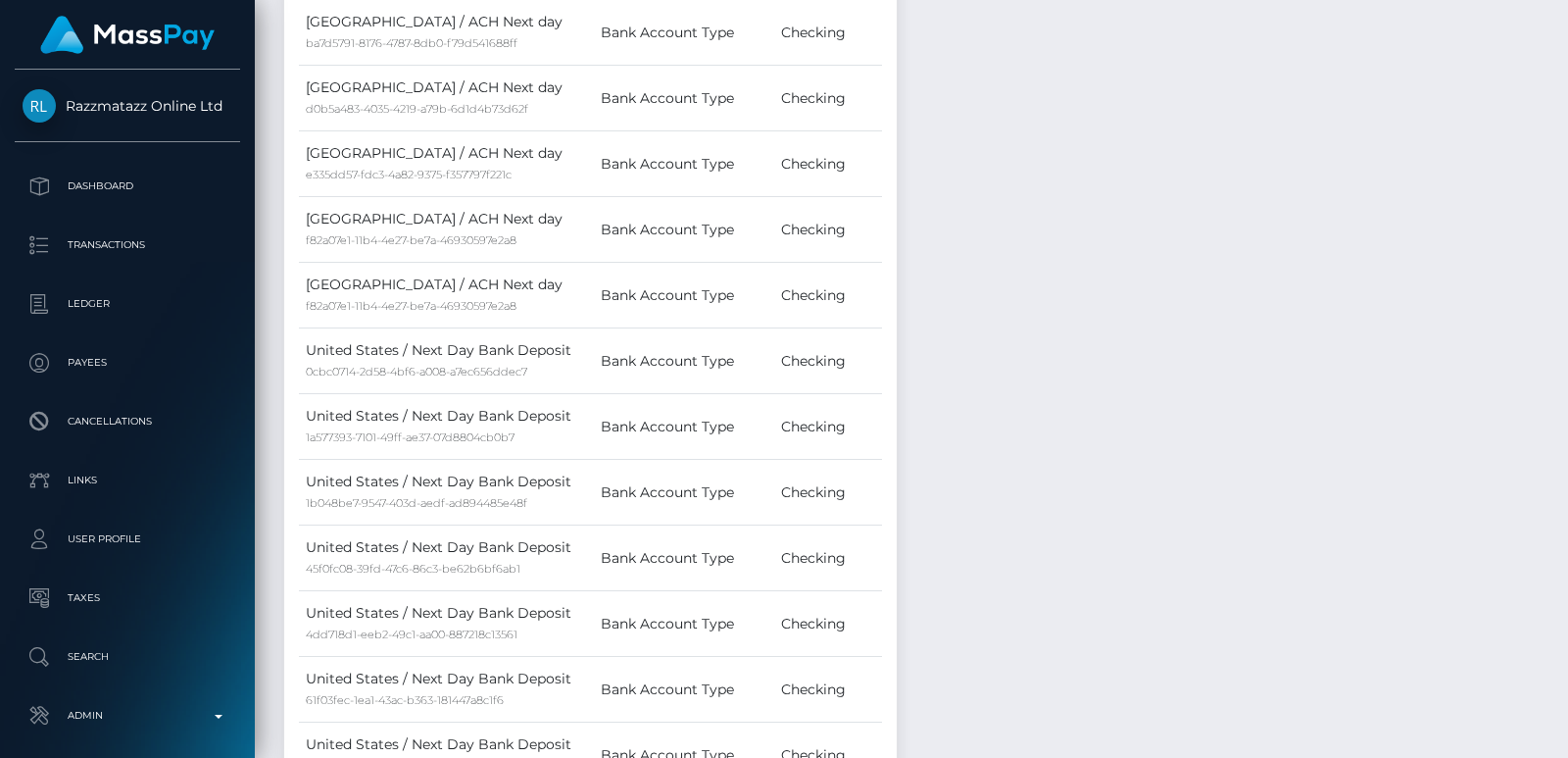
click at [1562, 142] on div at bounding box center [1561, 379] width 15 height 758
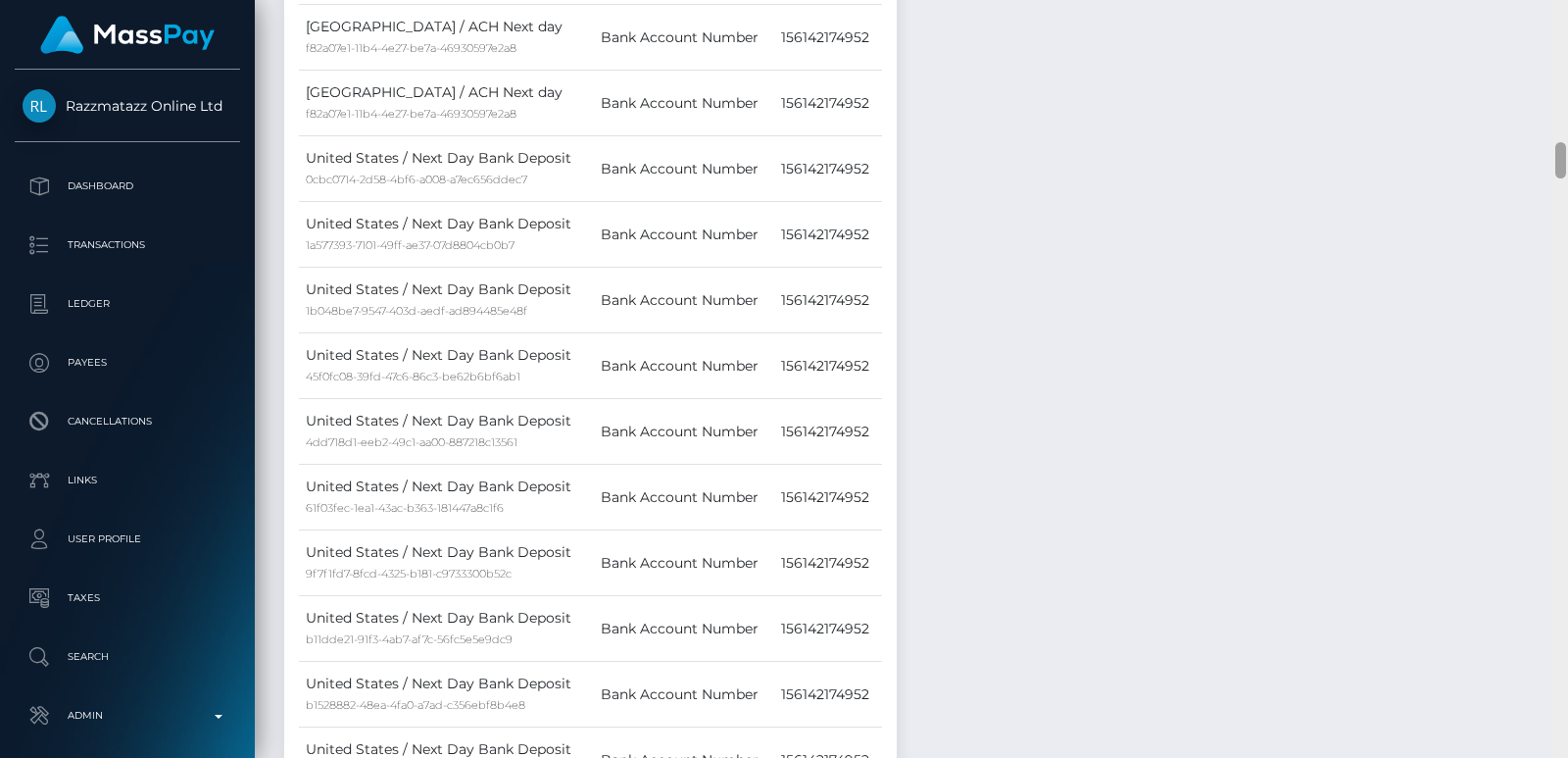
click at [1562, 142] on div at bounding box center [1561, 160] width 11 height 37
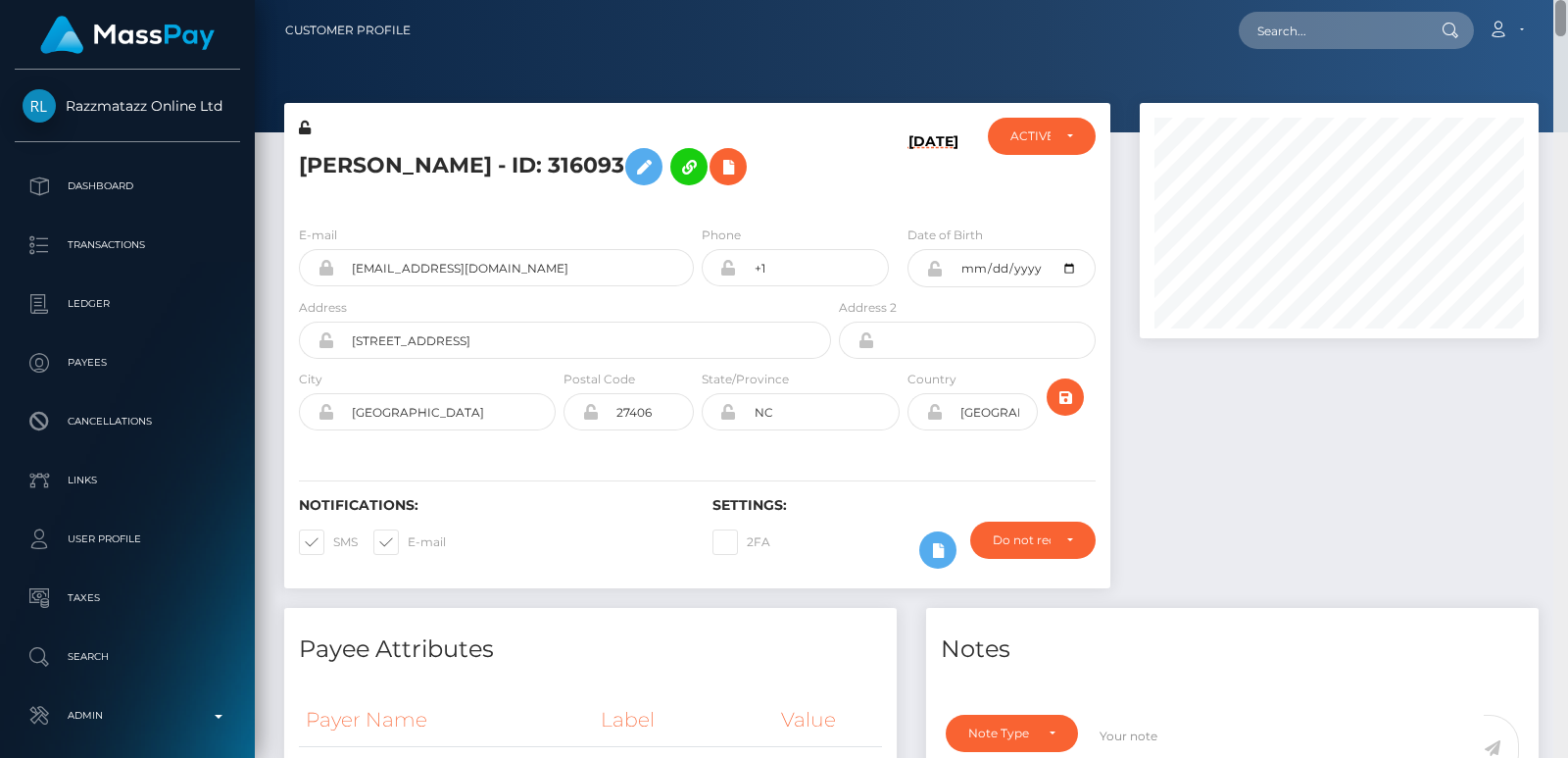
click at [1561, 26] on div "Customer Profile Loading... Loading..." at bounding box center [911, 379] width 1313 height 758
click at [322, 160] on h5 "Kamri Hurdle - ID: 316093" at bounding box center [560, 166] width 521 height 56
copy h5 "Kamri"
click at [1254, 32] on input "text" at bounding box center [1331, 31] width 184 height 38
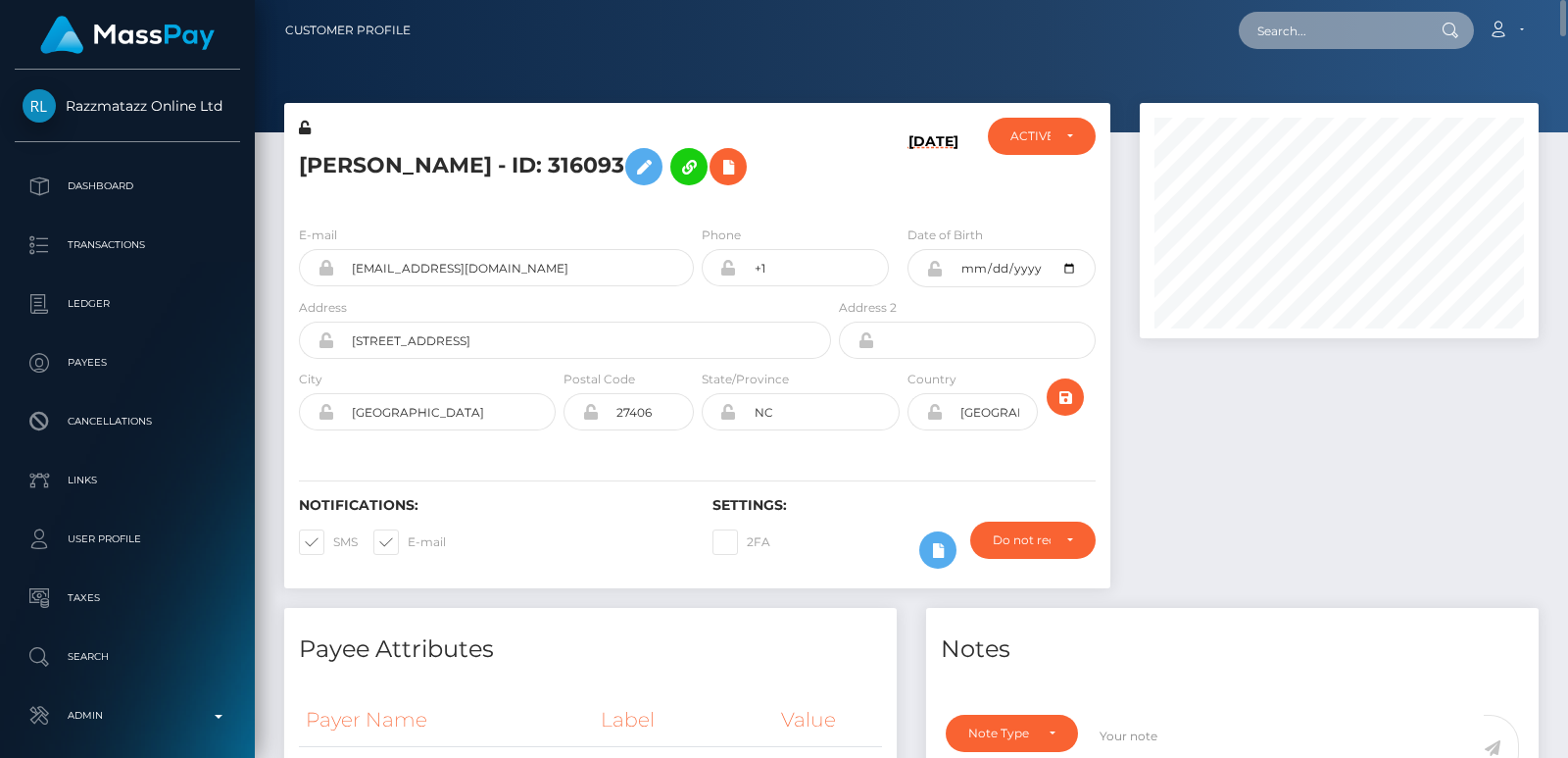
paste input "shamoyahutchinson18@gmail.com"
type input "shamoyahutchinson18@gmail.com"
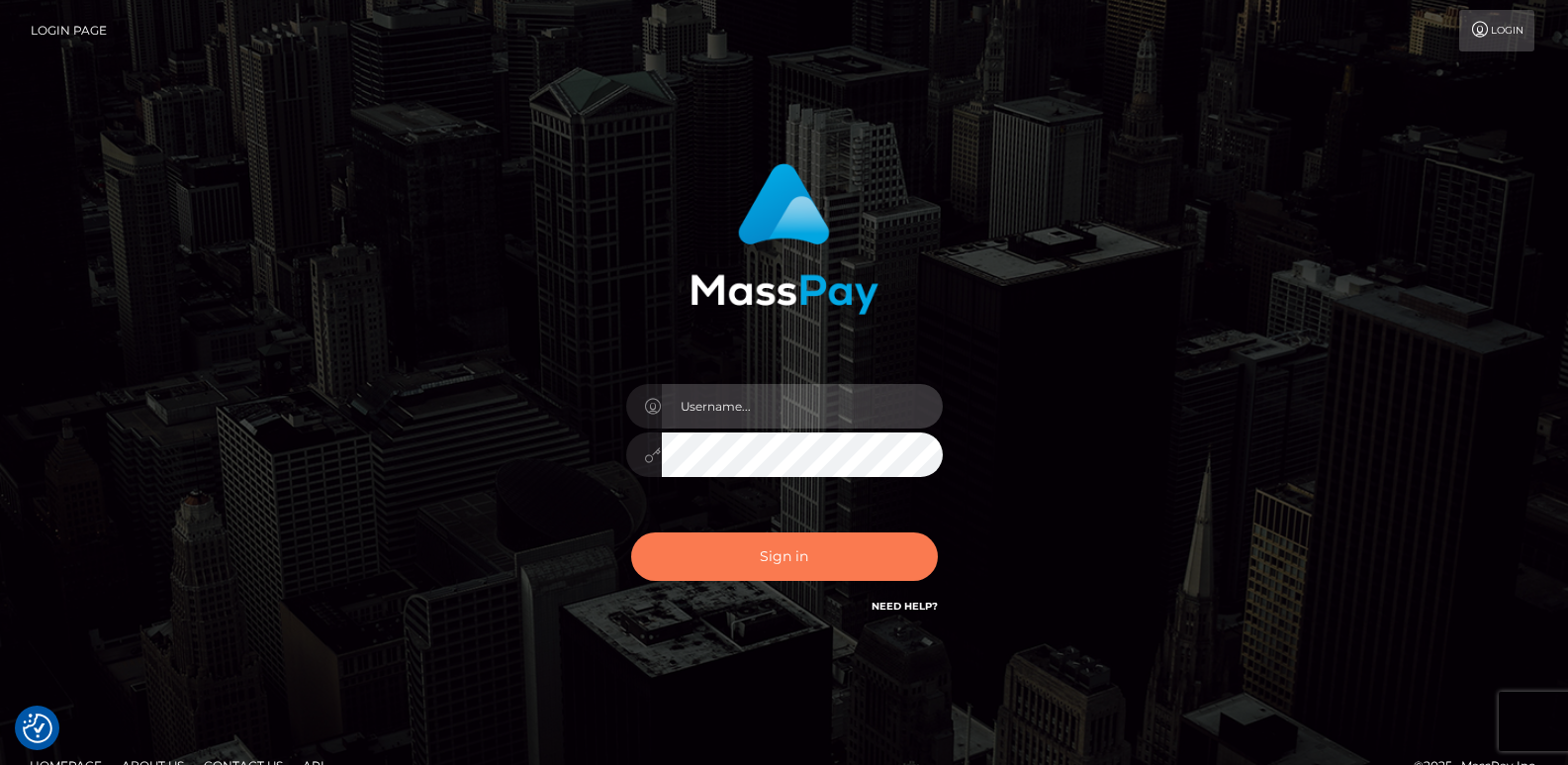
type input "[DOMAIN_NAME]"
click at [748, 561] on button "Sign in" at bounding box center [784, 556] width 307 height 48
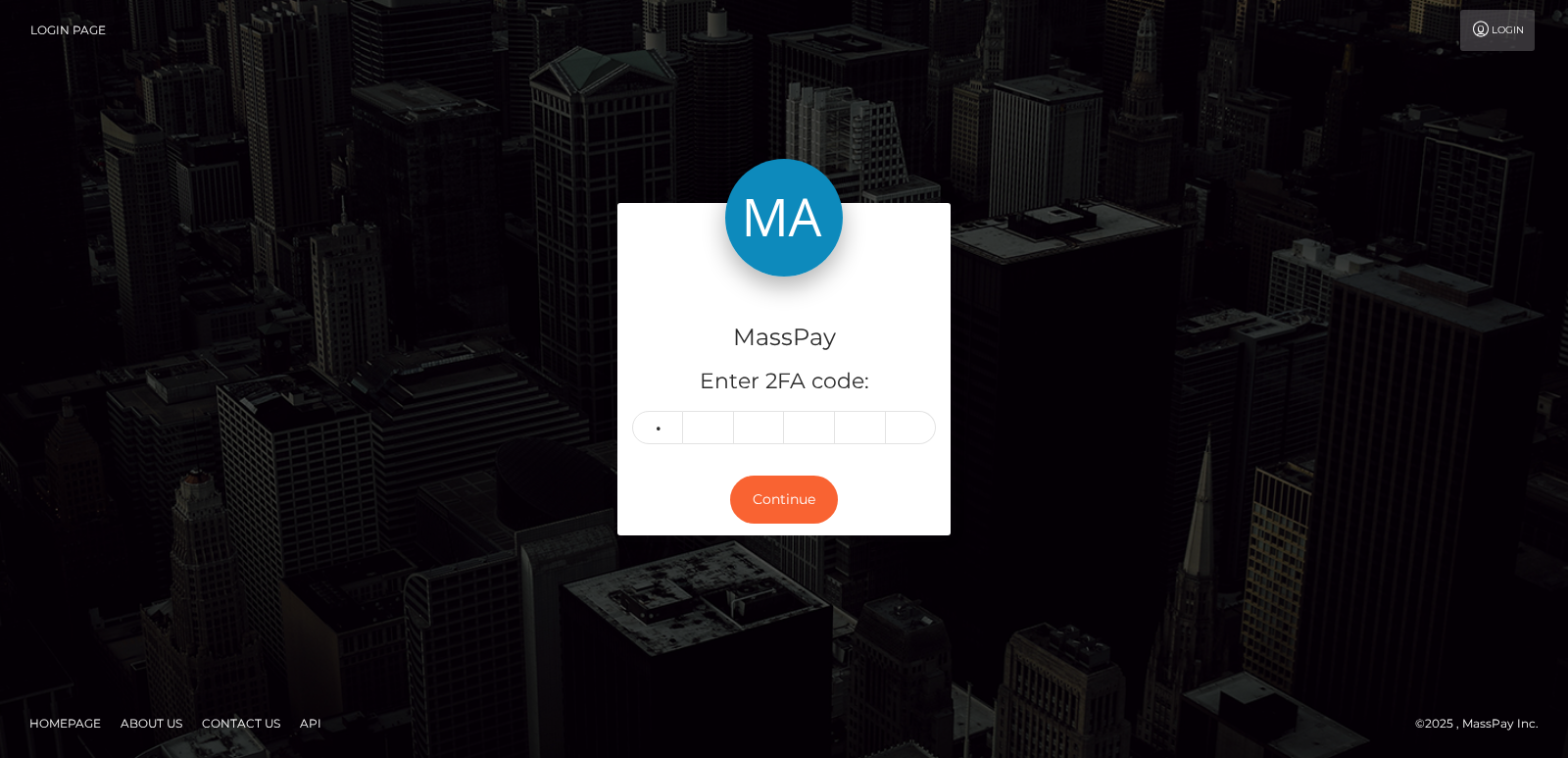
type input "4"
type input "2"
type input "3"
type input "2"
type input "3"
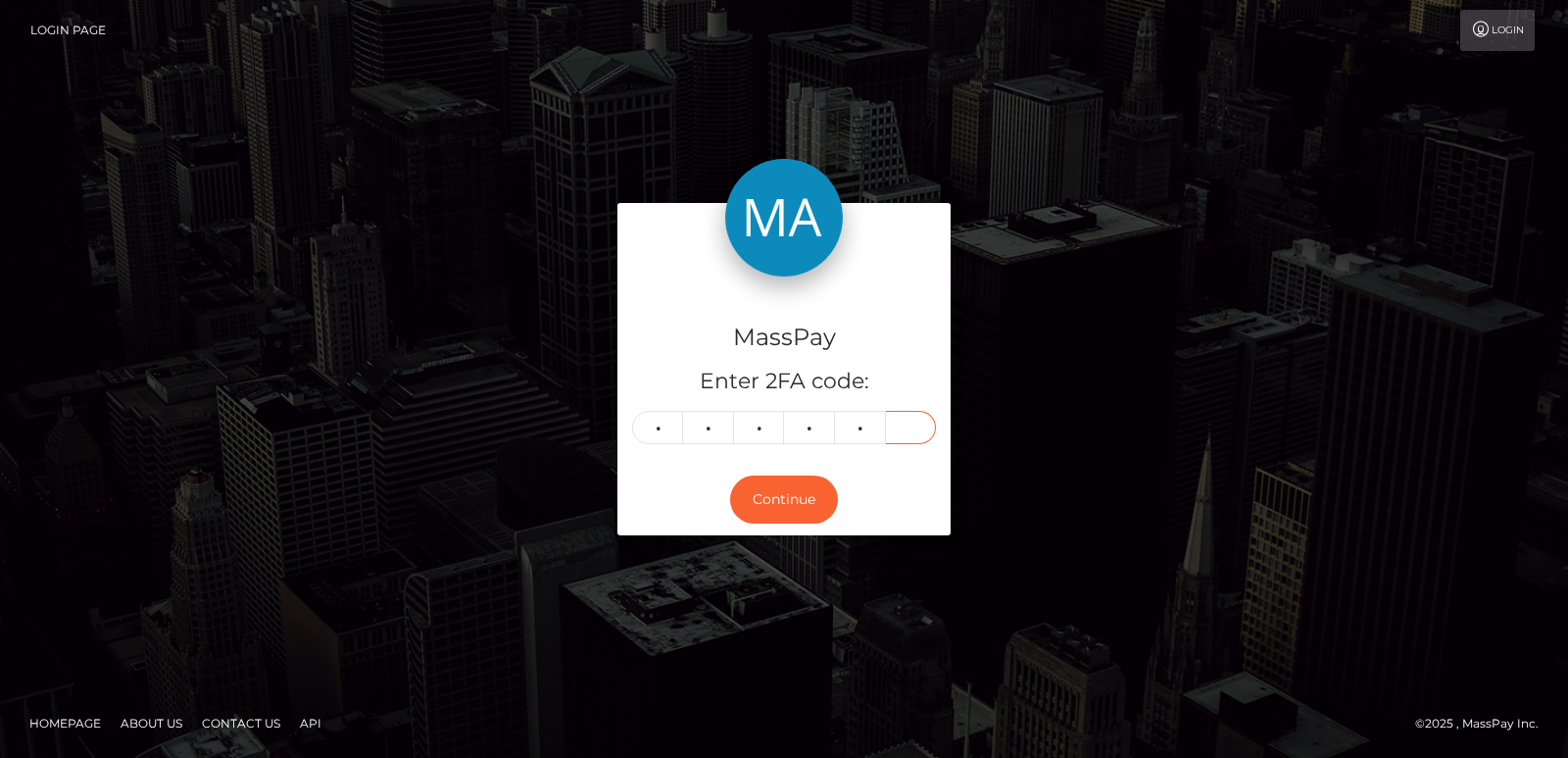
type input "1"
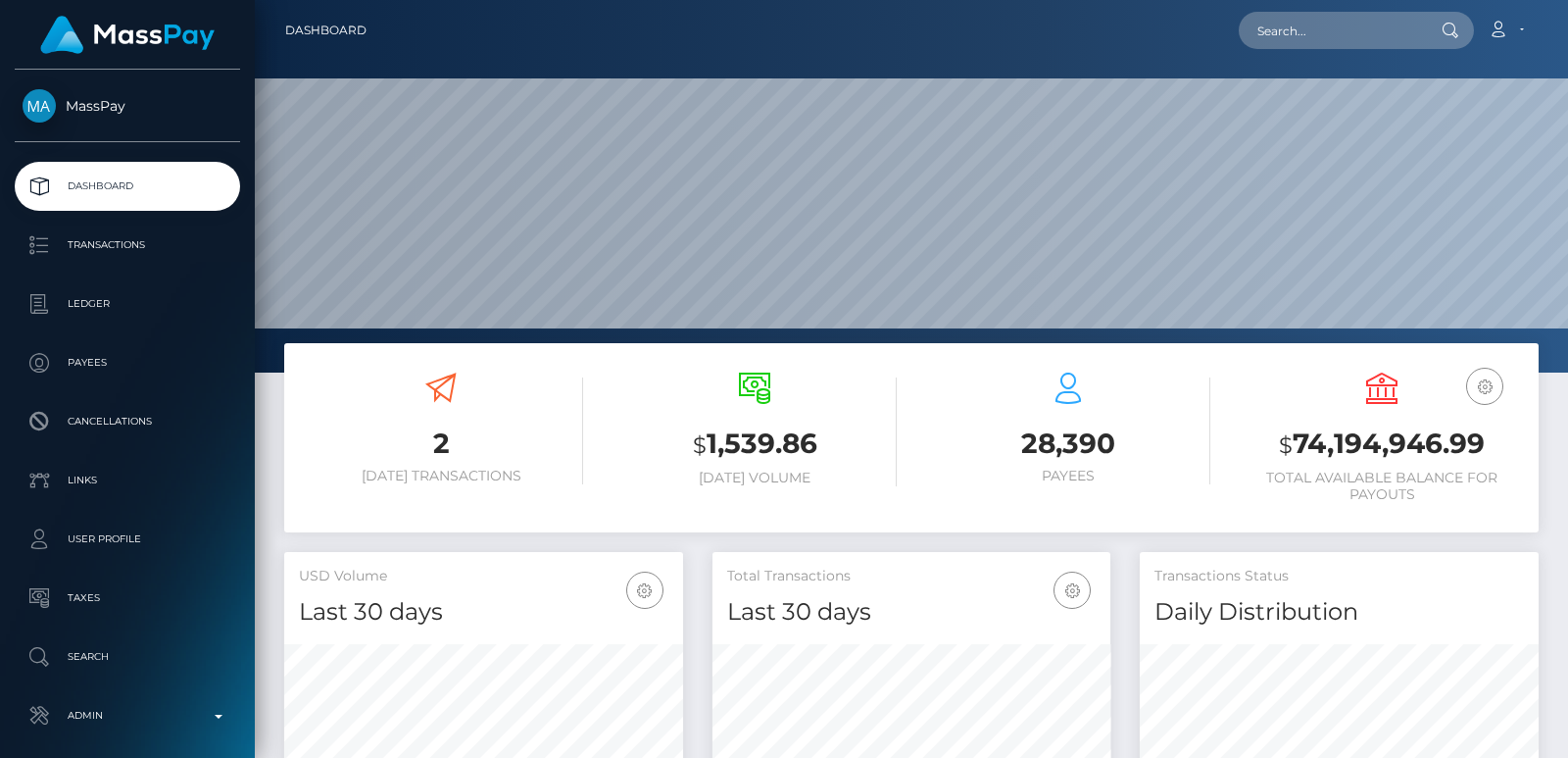
scroll to position [348, 398]
click at [1322, 32] on input "text" at bounding box center [1331, 31] width 184 height 38
paste input "[EMAIL_ADDRESS][DOMAIN_NAME]"
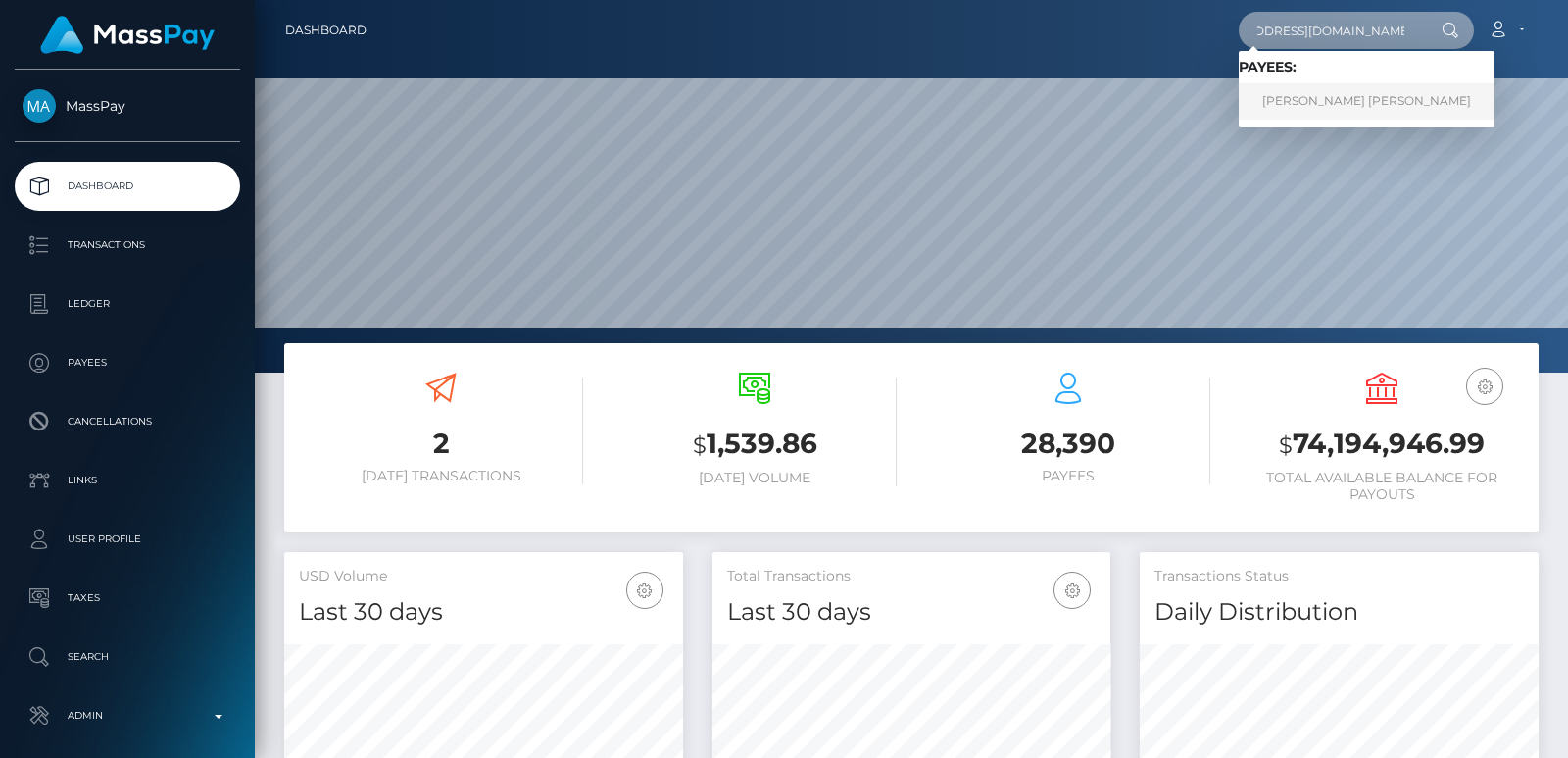
type input "[EMAIL_ADDRESS][DOMAIN_NAME]"
click at [1301, 106] on link "[PERSON_NAME] [PERSON_NAME]" at bounding box center [1367, 101] width 256 height 37
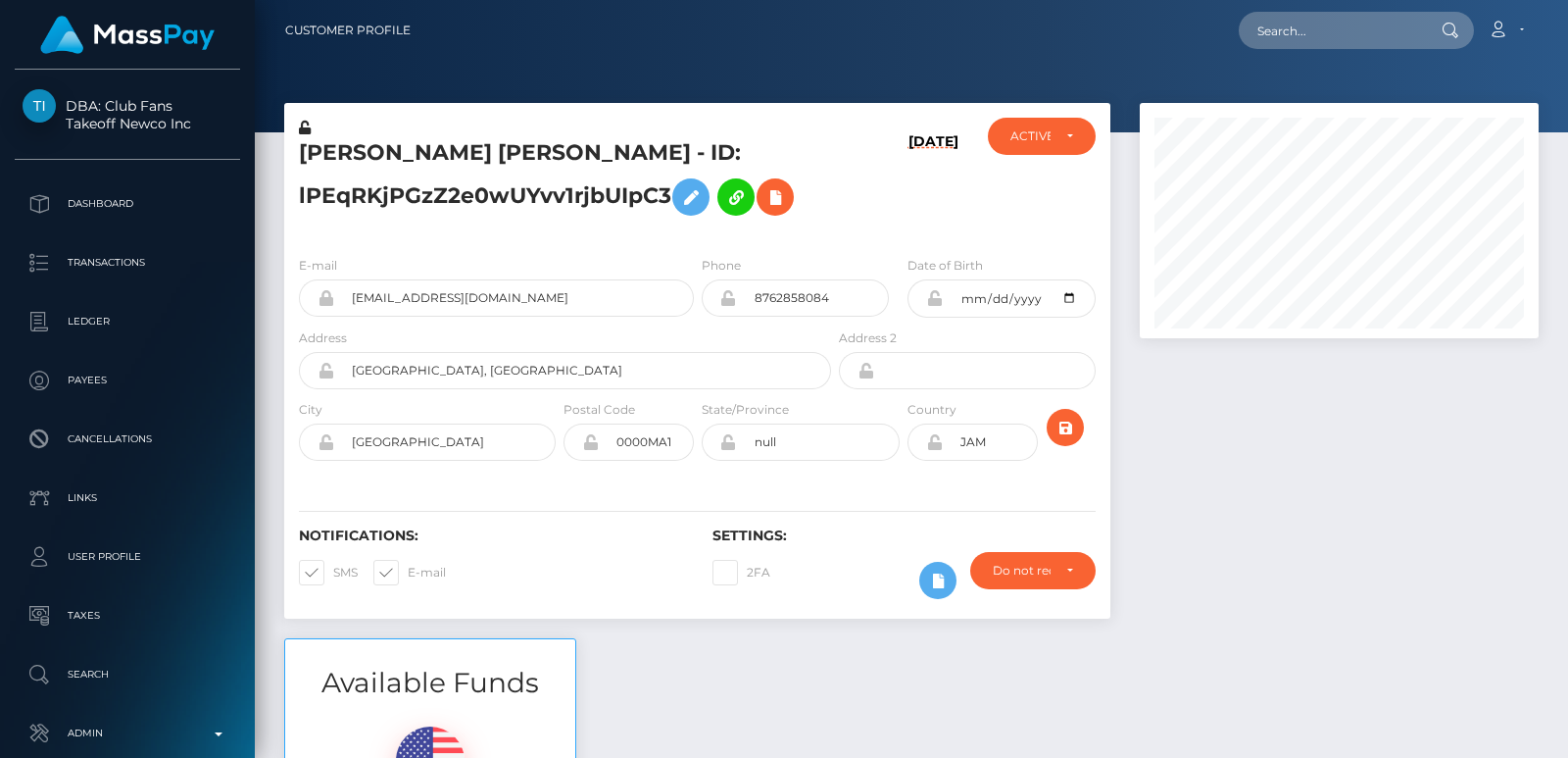
scroll to position [236, 398]
click at [1292, 32] on input "text" at bounding box center [1331, 31] width 184 height 38
paste input "[EMAIL_ADDRESS][DOMAIN_NAME]"
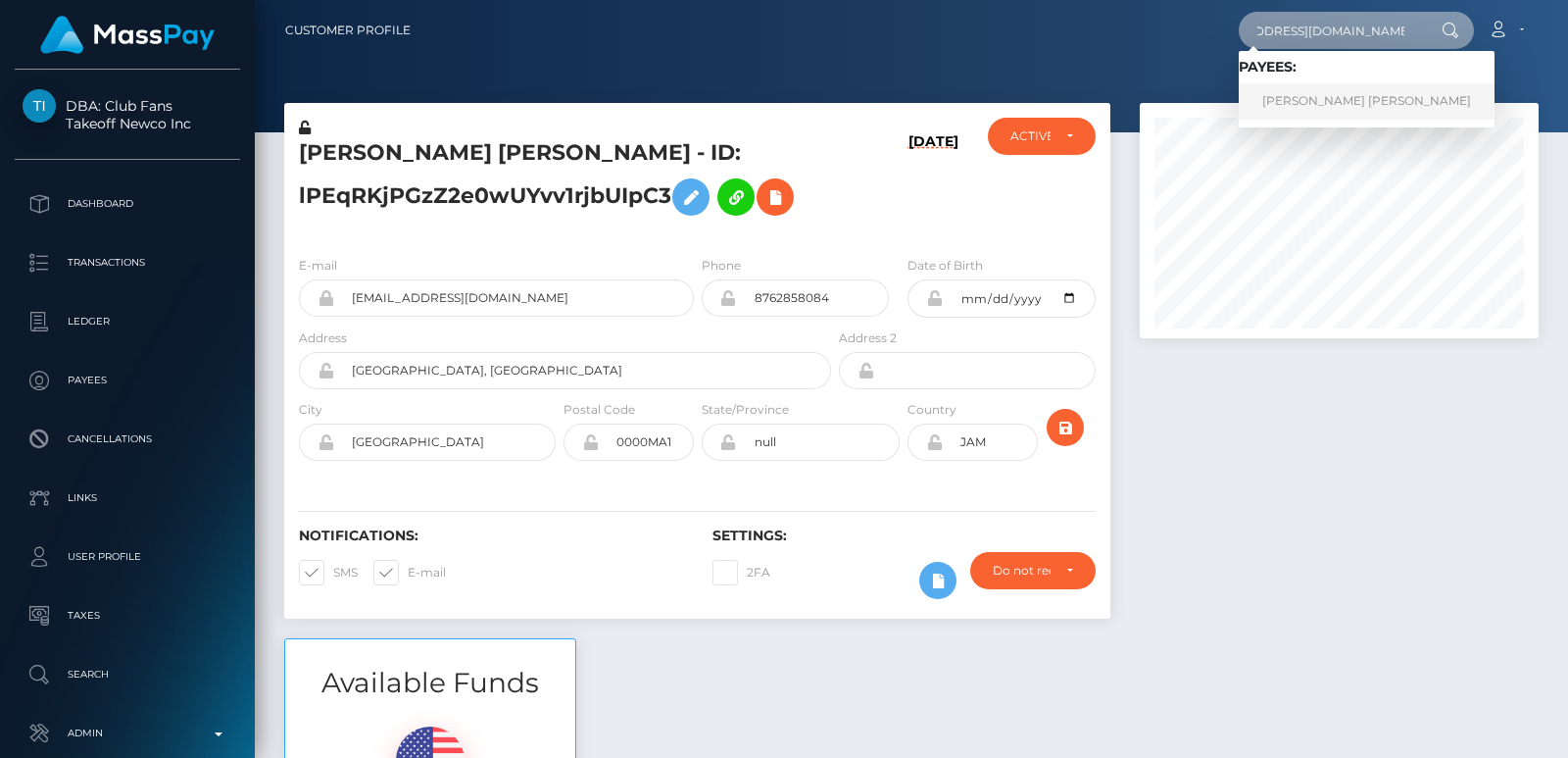
type input "[EMAIL_ADDRESS][DOMAIN_NAME]"
click at [1303, 98] on link "SHAMOYA MONIQUE ABIGAIL HUTCHINSON" at bounding box center [1367, 101] width 256 height 37
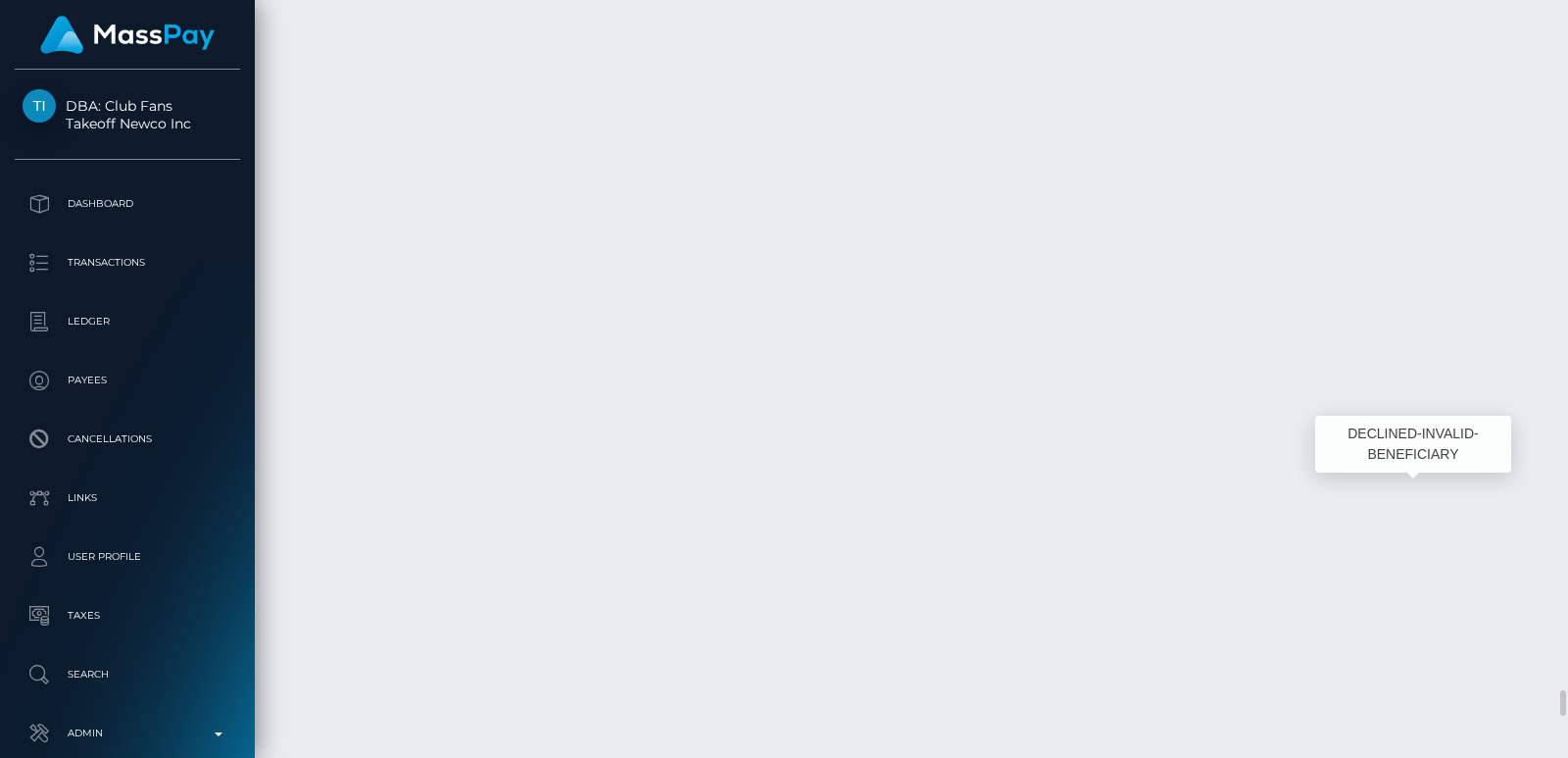
scroll to position [236, 398]
click at [1556, 48] on div at bounding box center [1561, 379] width 15 height 758
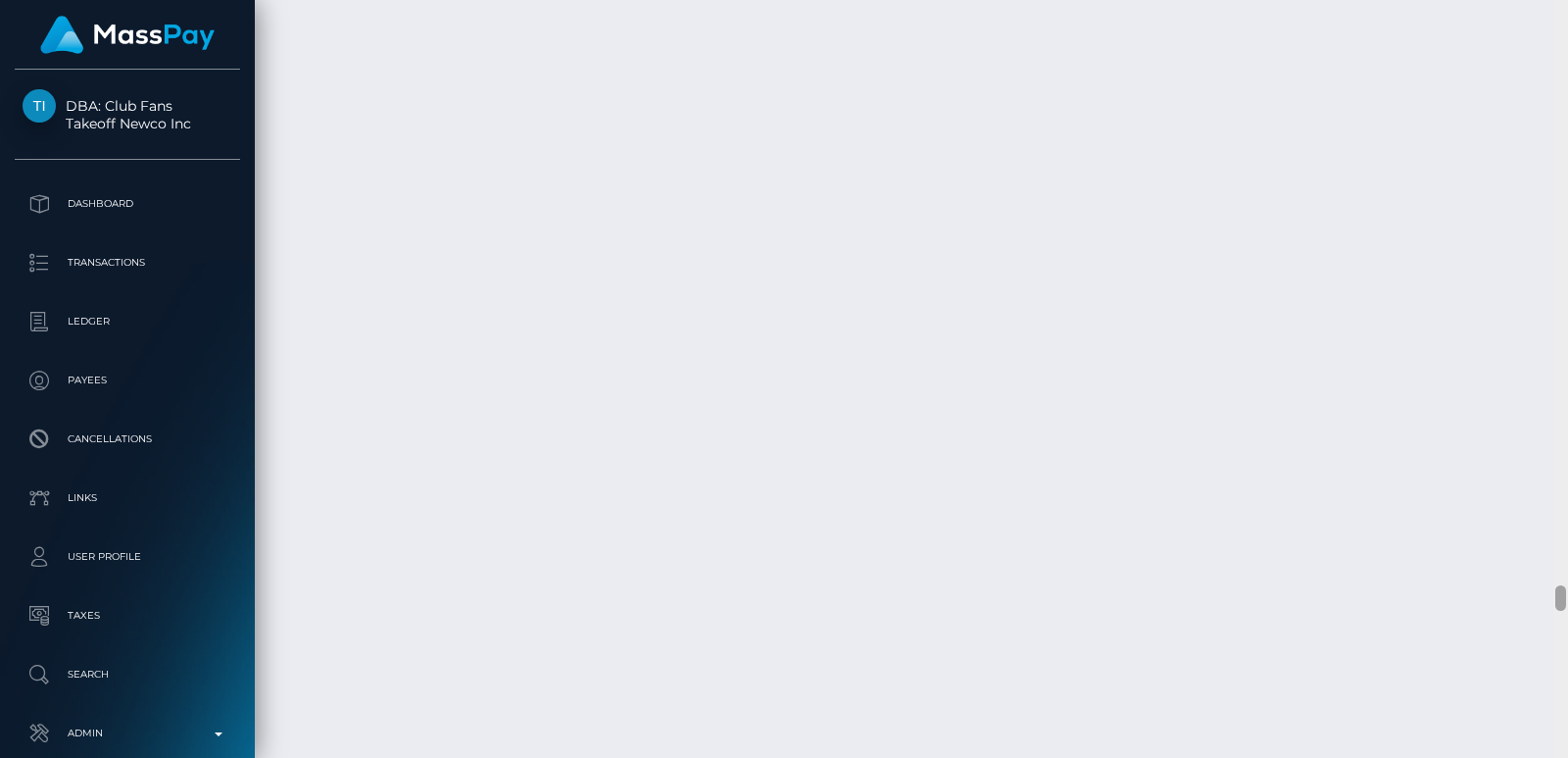
click at [1556, 48] on div at bounding box center [1561, 379] width 15 height 758
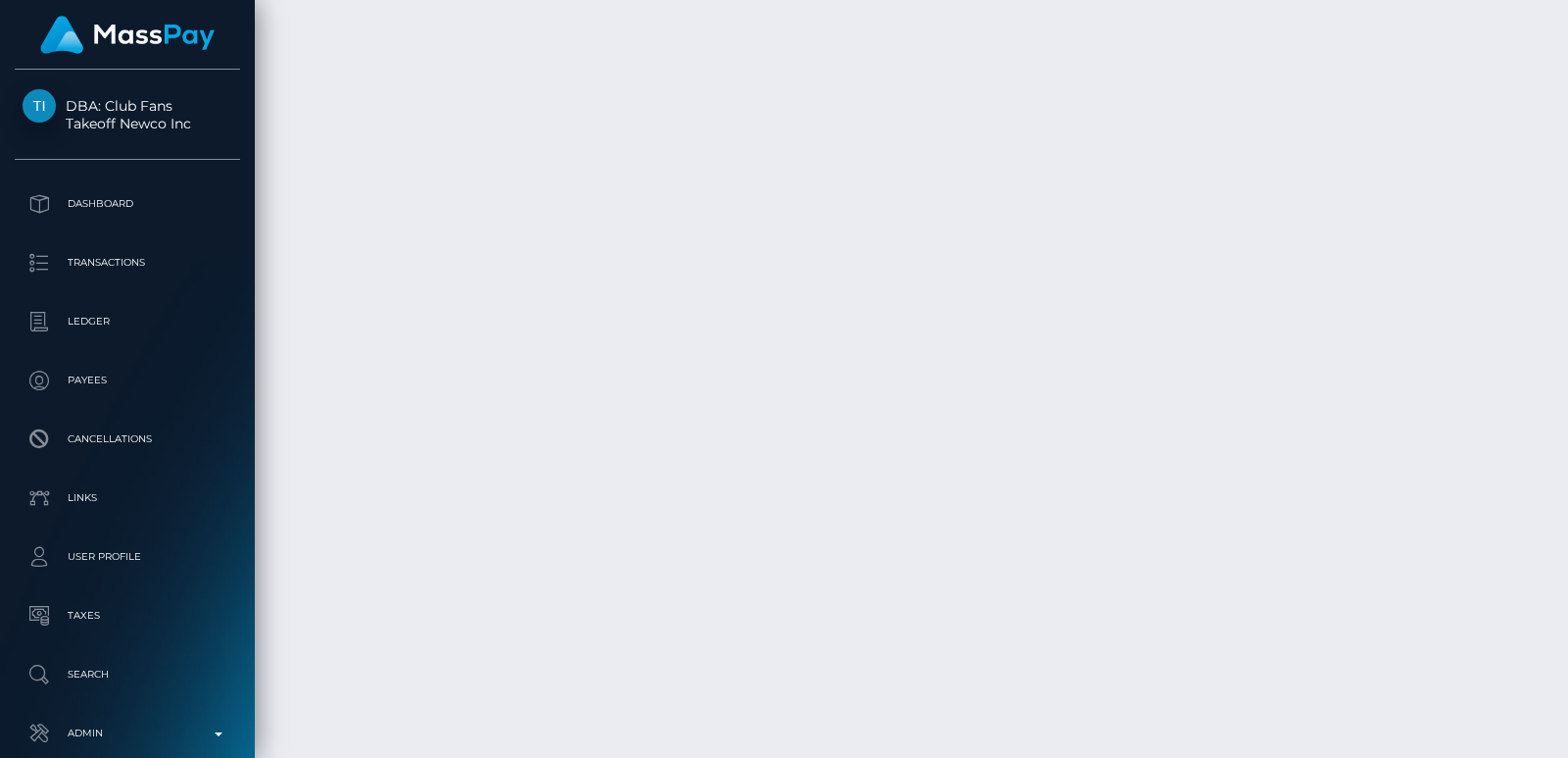
click at [1556, 48] on div at bounding box center [1561, 379] width 15 height 758
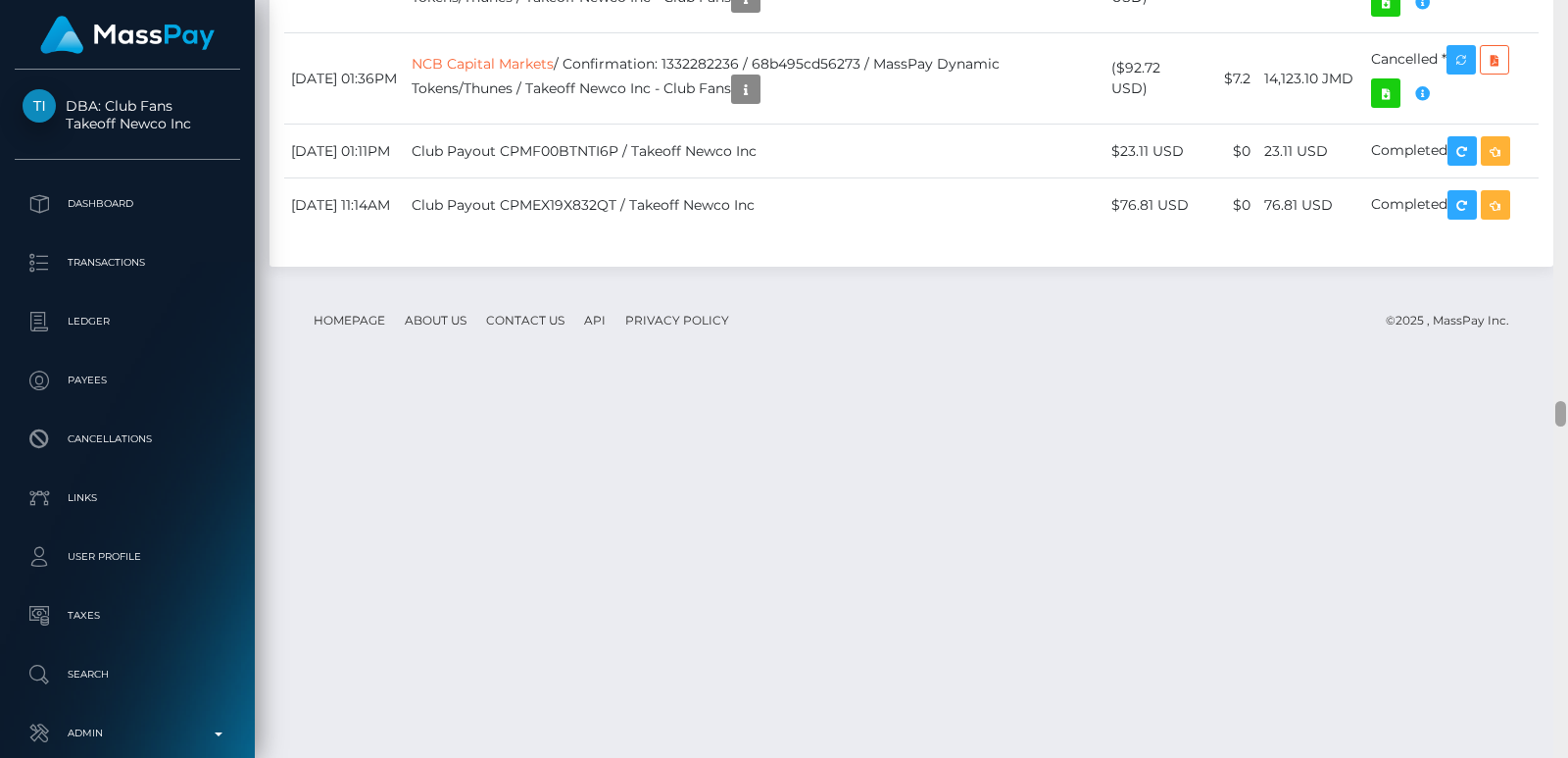
click at [1556, 48] on div at bounding box center [1561, 379] width 15 height 758
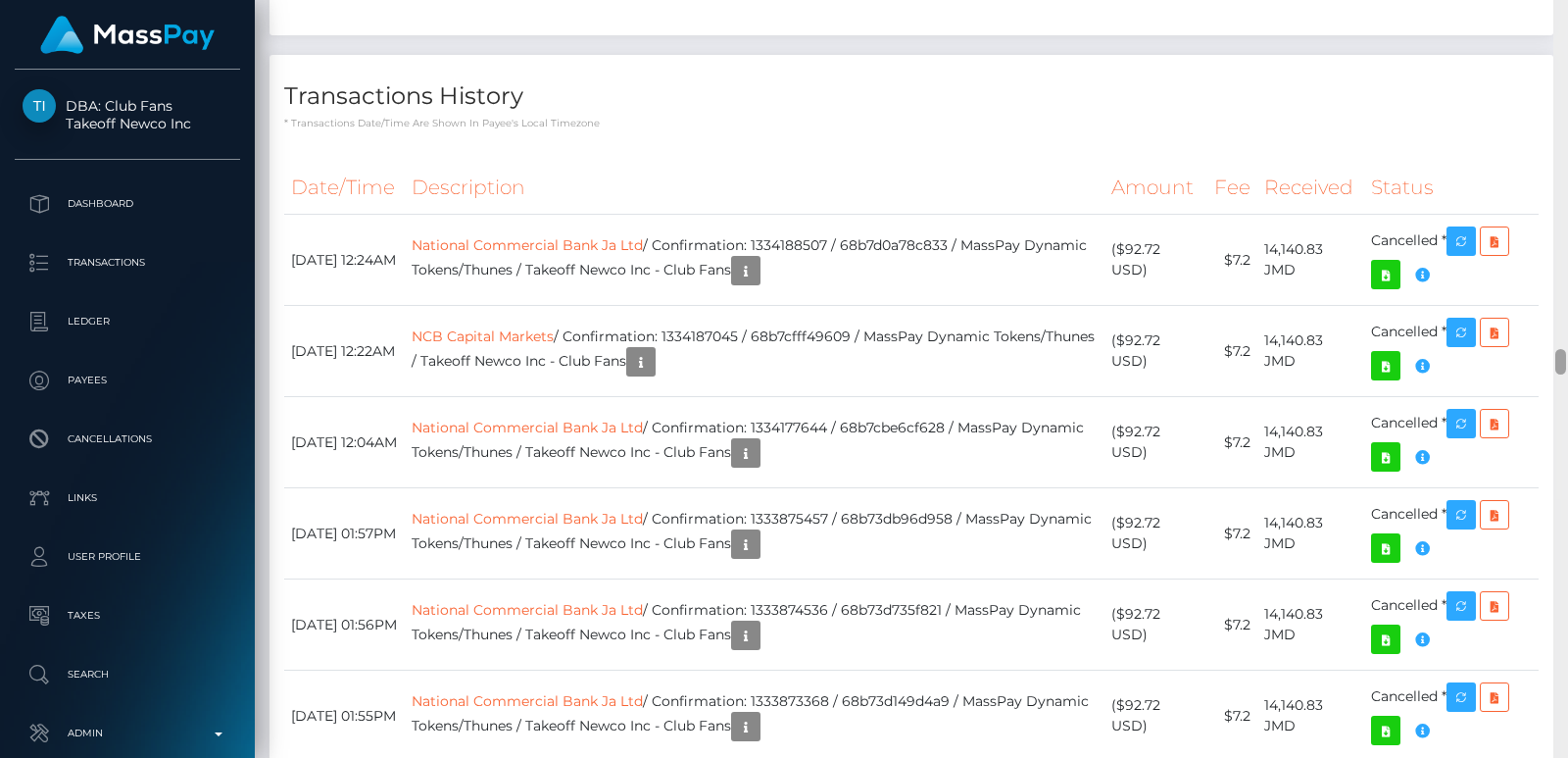
click at [1556, 48] on div at bounding box center [1561, 379] width 15 height 758
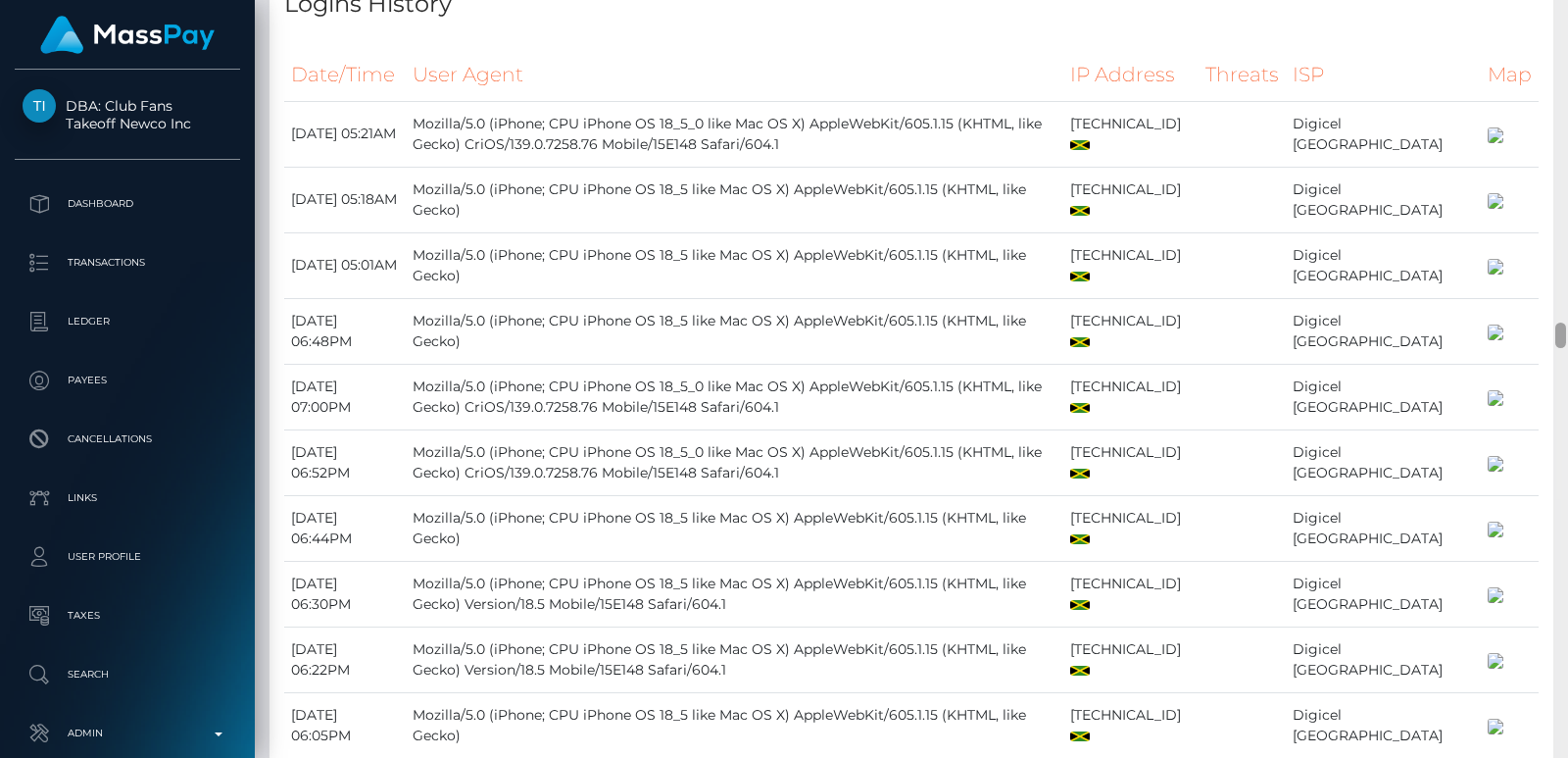
click at [1556, 48] on div at bounding box center [1561, 379] width 15 height 758
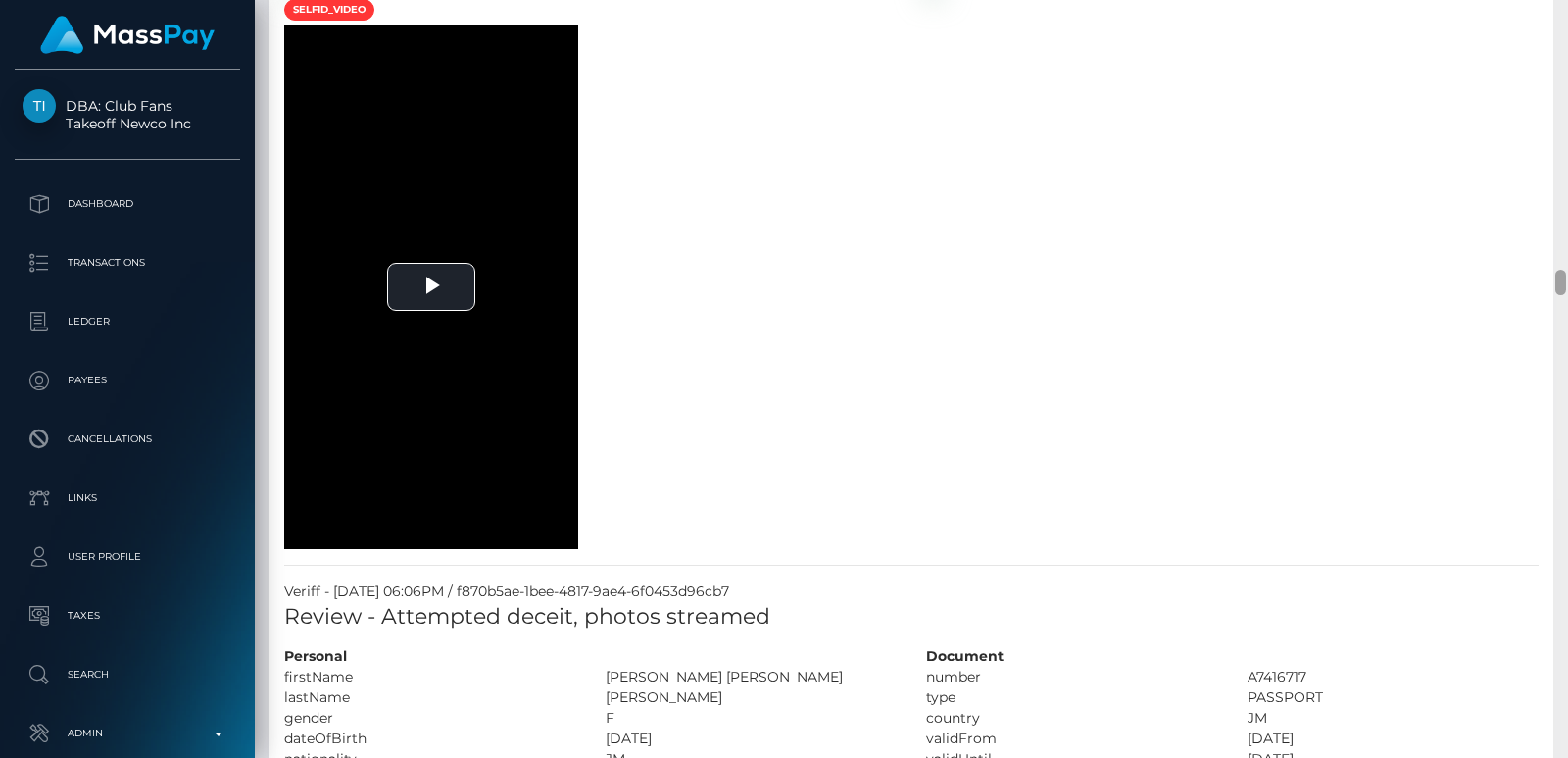
click at [1556, 48] on div at bounding box center [1561, 379] width 15 height 758
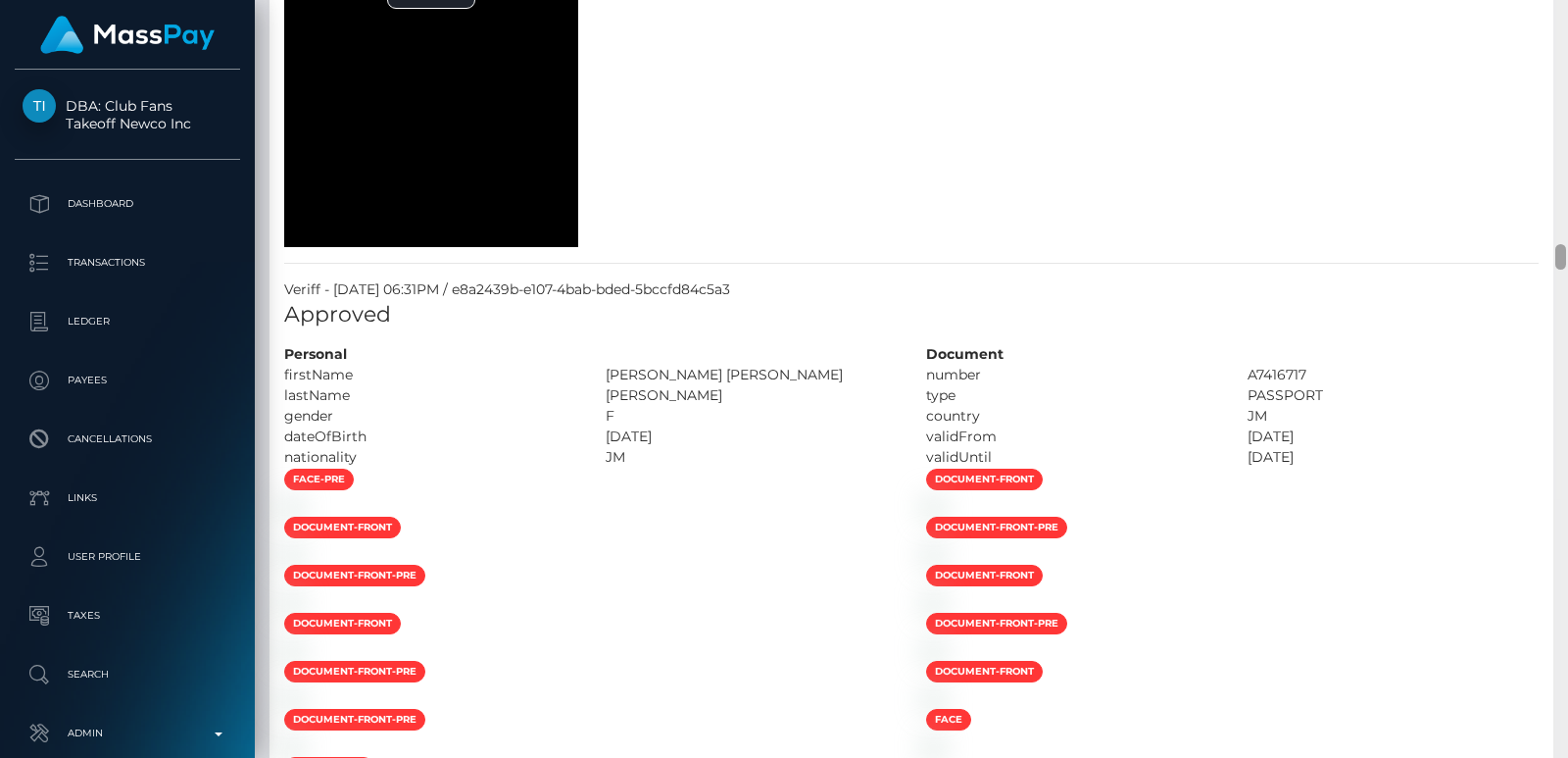
click at [1556, 48] on div at bounding box center [1561, 379] width 15 height 758
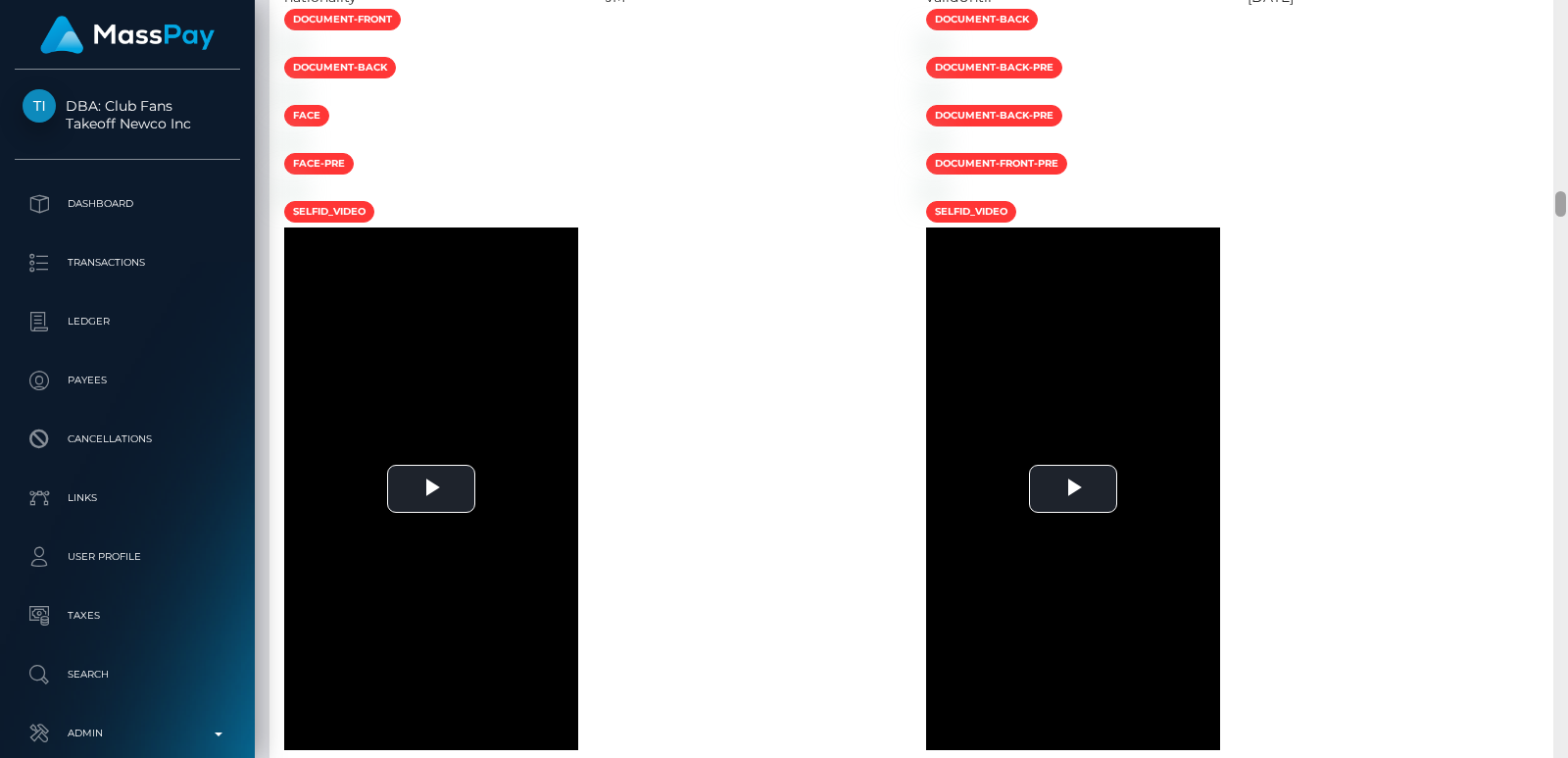
click at [1556, 48] on div at bounding box center [1561, 379] width 15 height 758
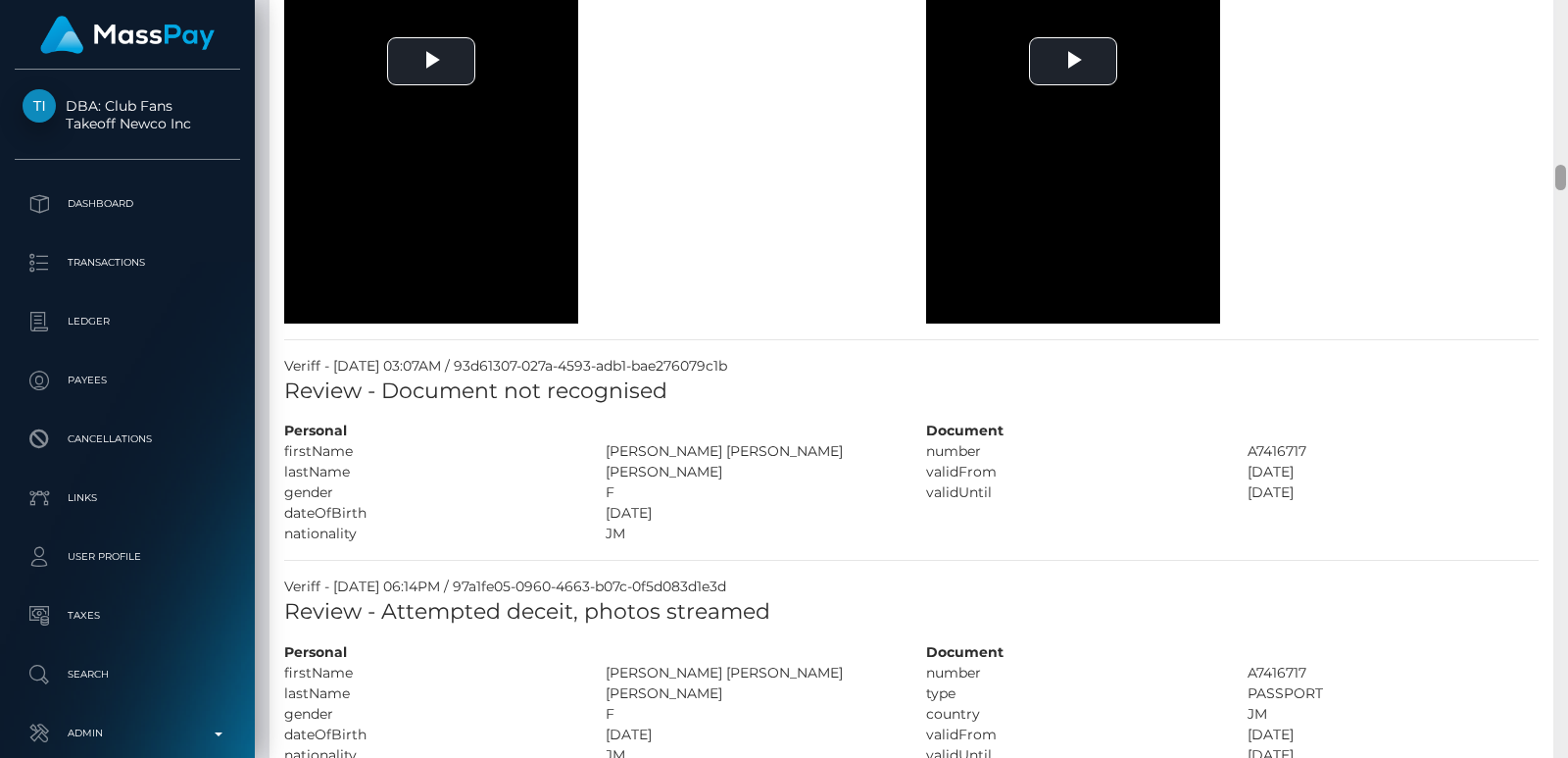
click at [1556, 48] on div at bounding box center [1561, 379] width 15 height 758
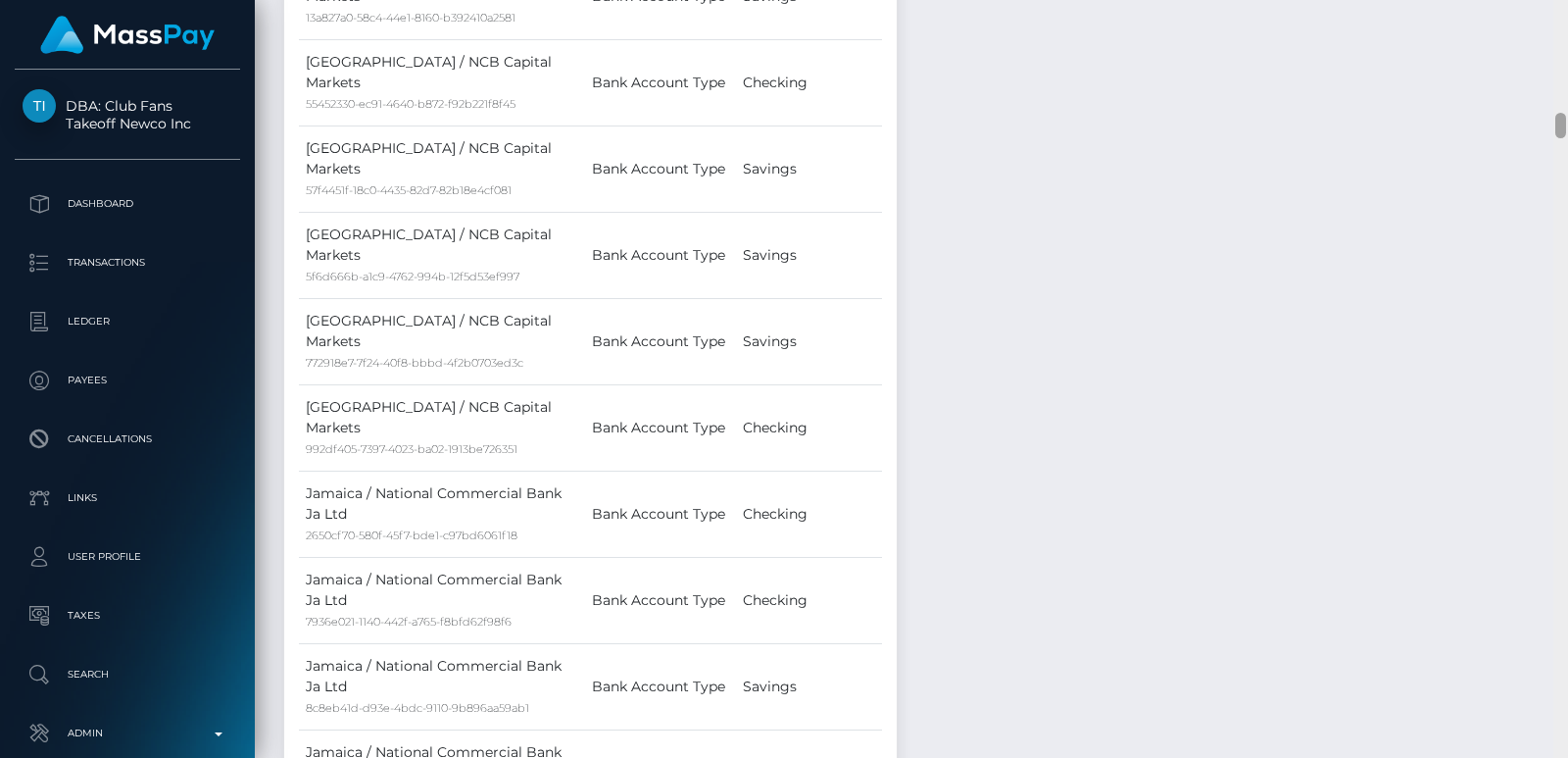
click at [1556, 48] on div at bounding box center [1561, 379] width 15 height 758
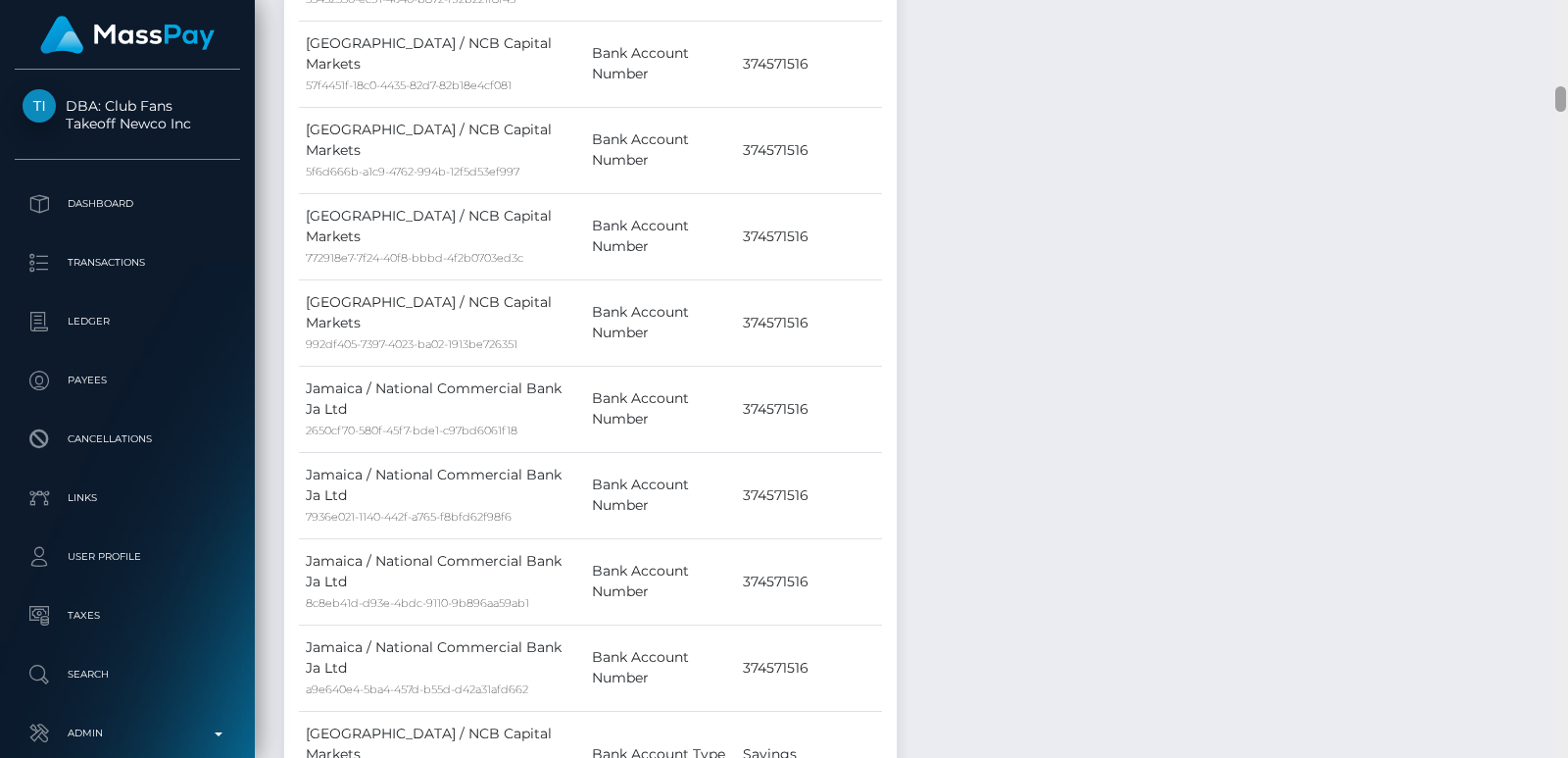
click at [1556, 48] on div at bounding box center [1561, 379] width 15 height 758
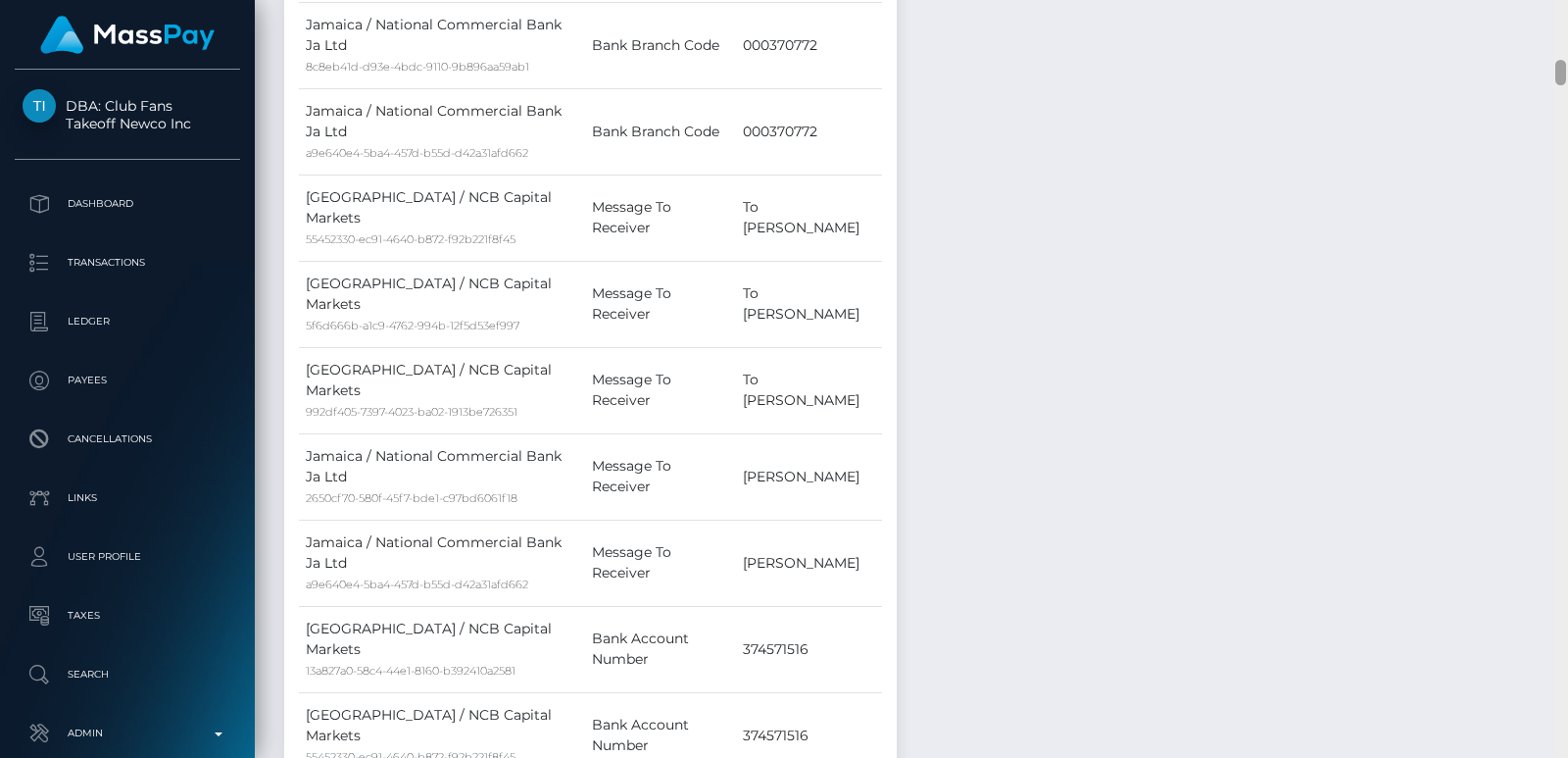
click at [1556, 48] on div at bounding box center [1561, 379] width 15 height 758
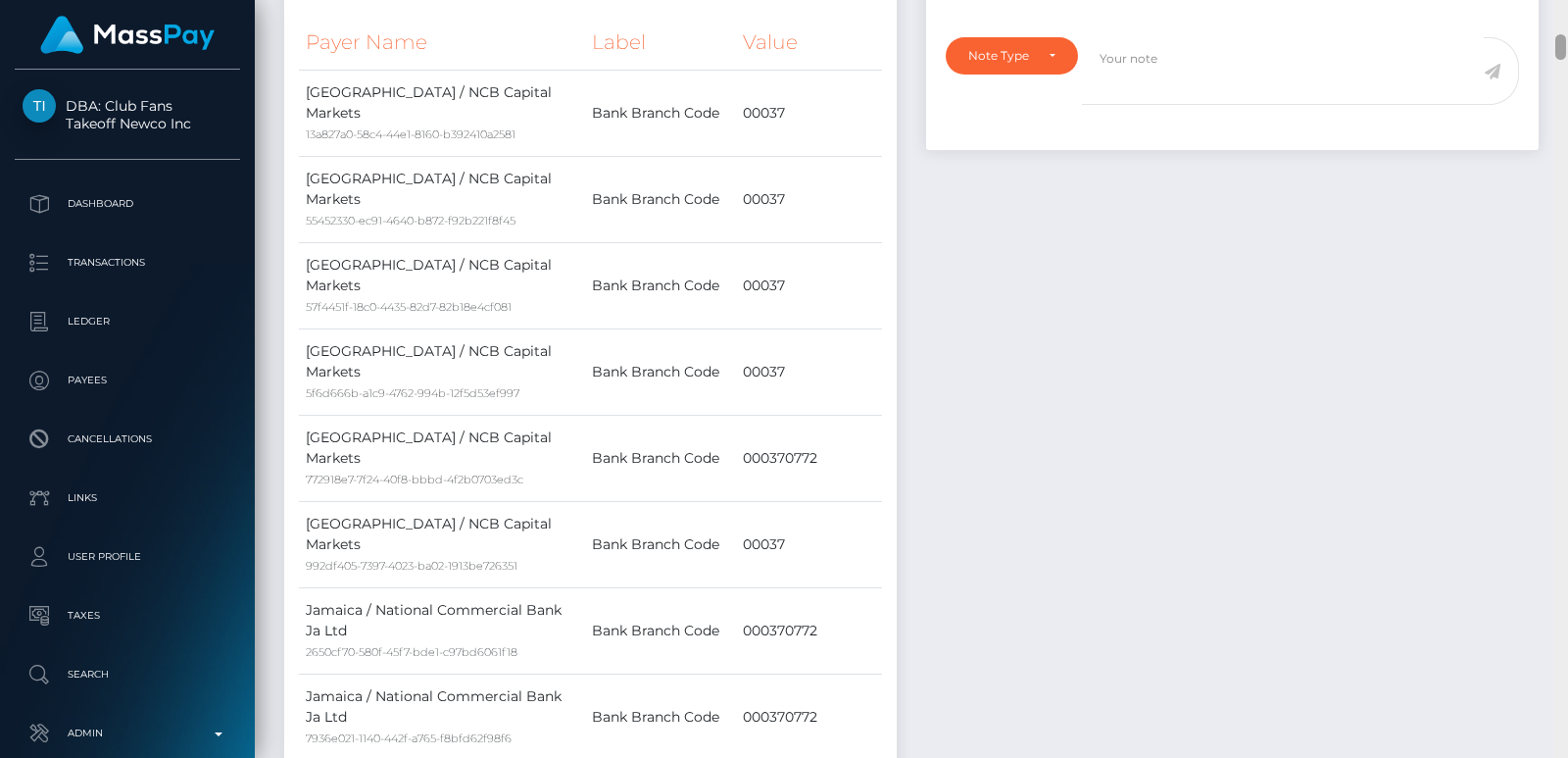
click at [1556, 48] on div at bounding box center [1561, 48] width 11 height 26
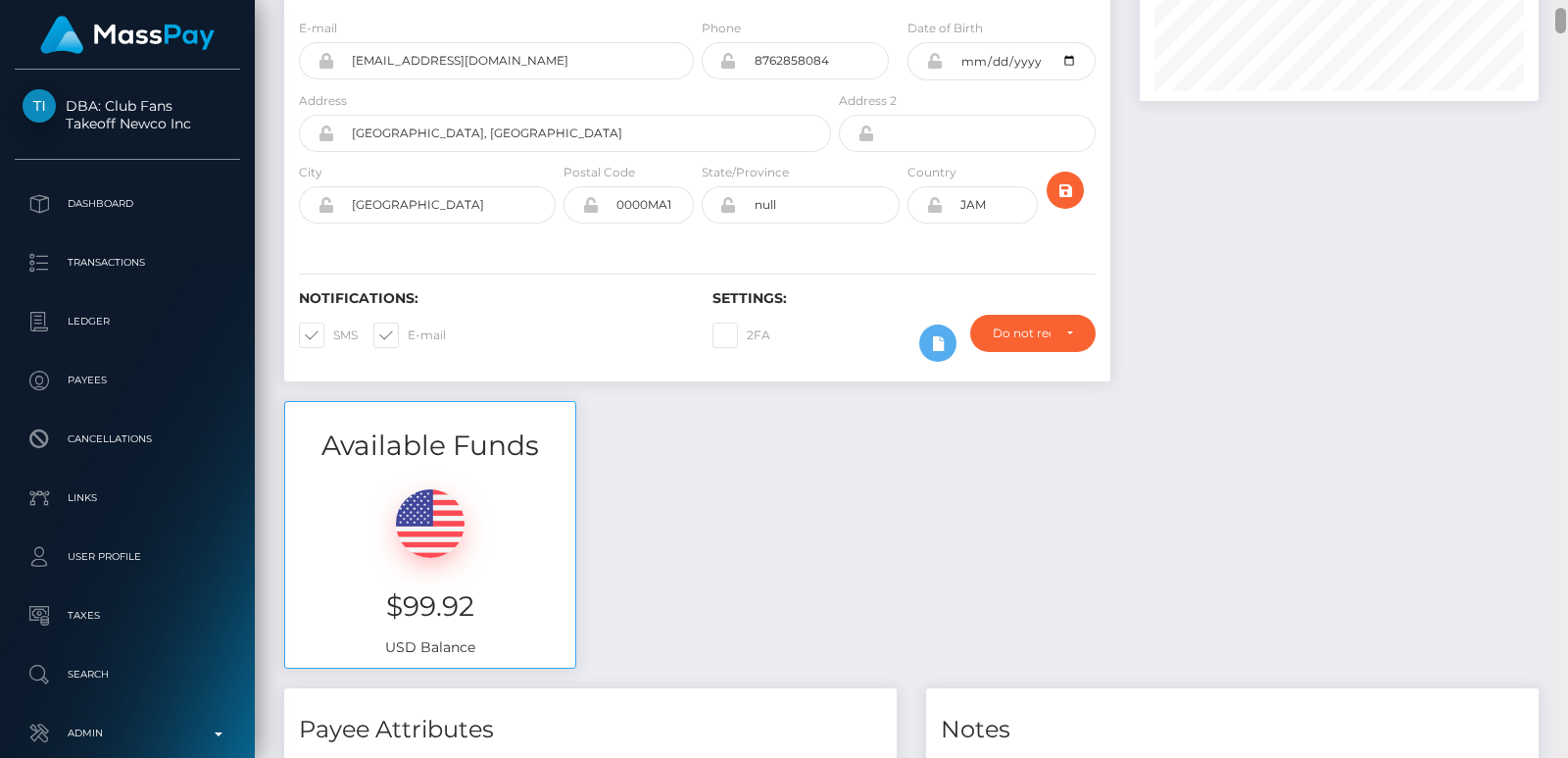
click at [1556, 22] on div at bounding box center [1561, 379] width 15 height 758
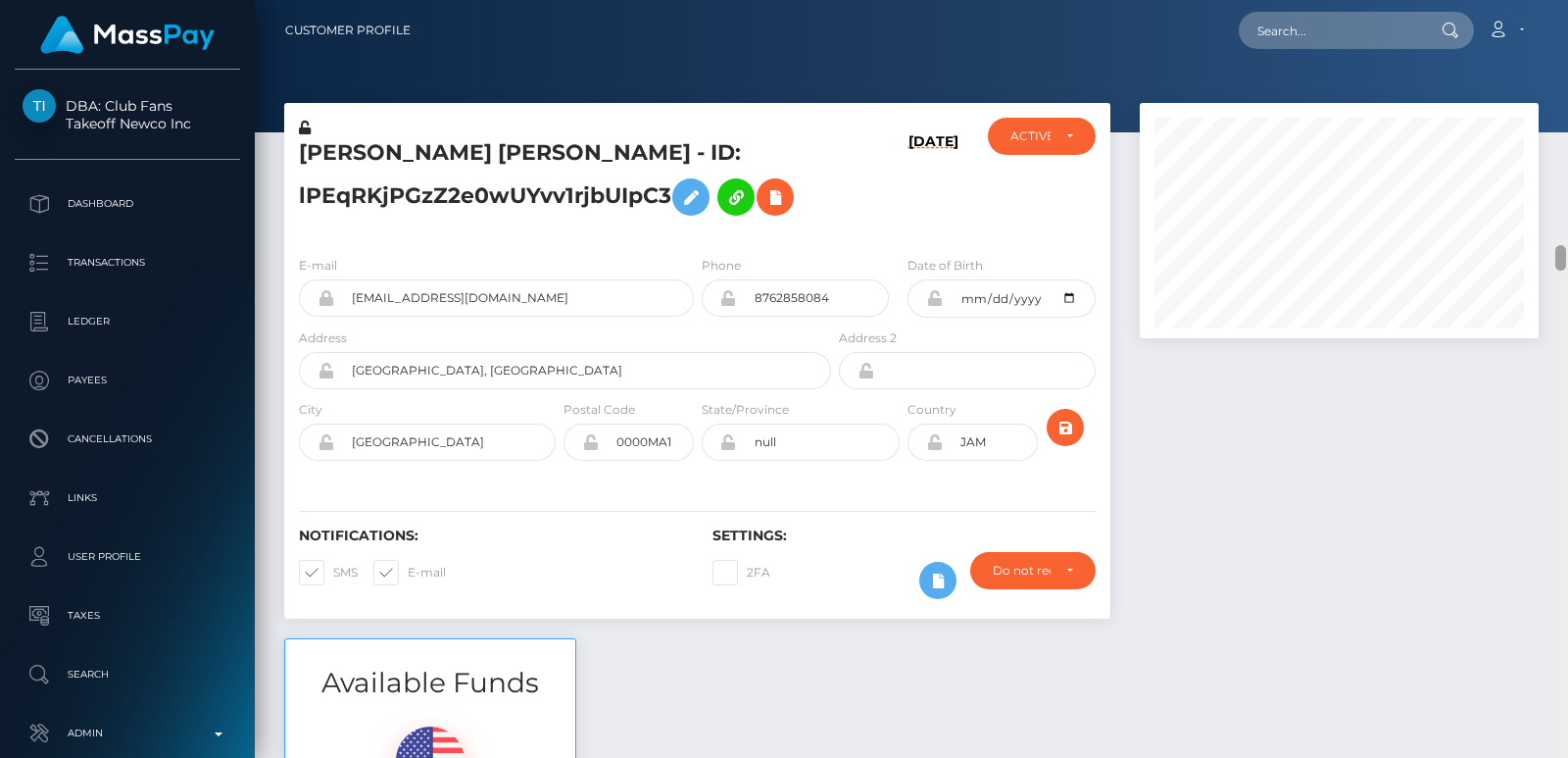
click at [1562, 4] on div "Customer Profile Loading... Loading..." at bounding box center [911, 379] width 1313 height 758
click at [1352, 43] on input "text" at bounding box center [1331, 31] width 184 height 38
paste input "sharna.lebnan@gmail.com"
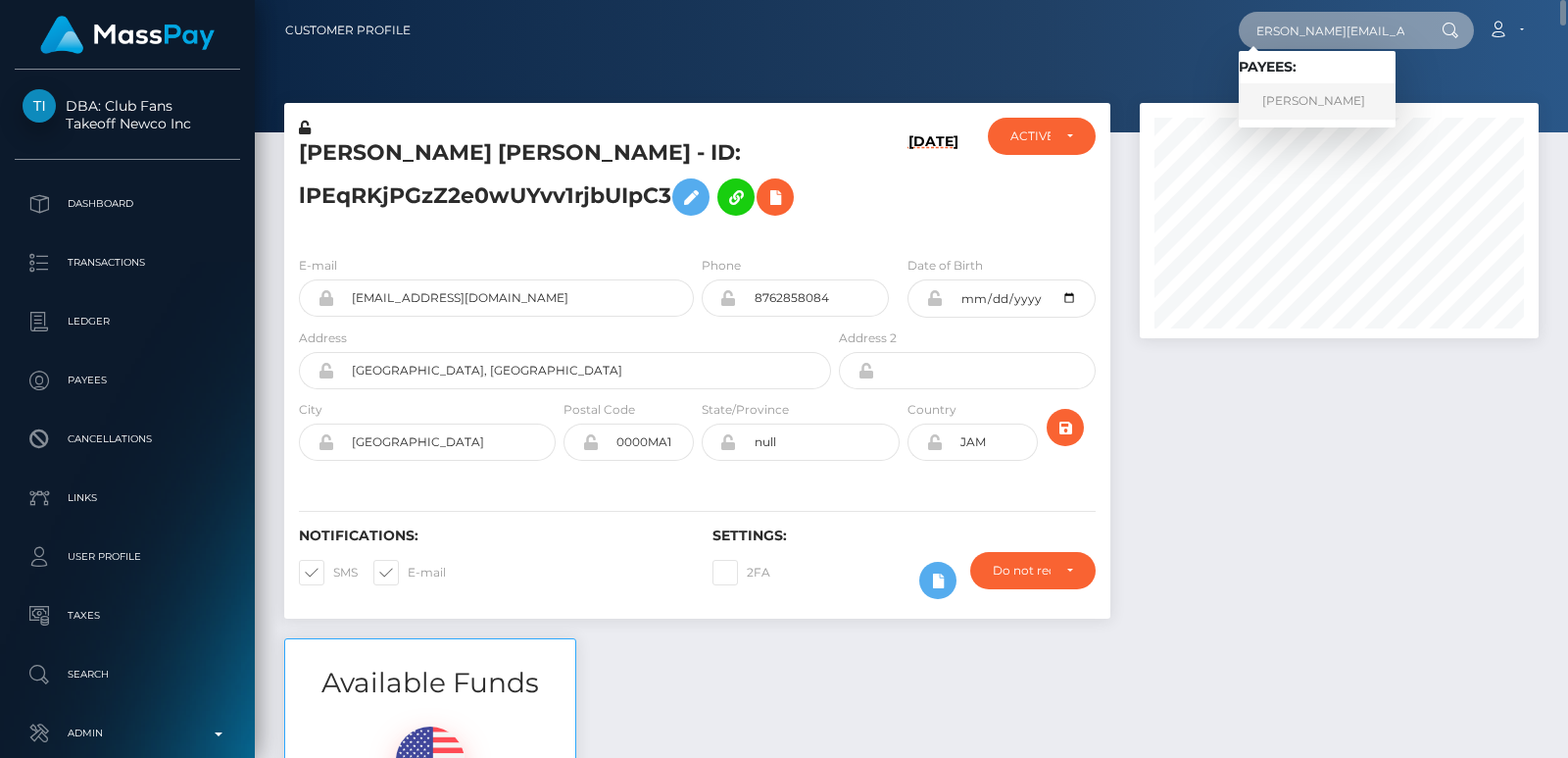
type input "sharna.lebnan@gmail.com"
click at [1327, 98] on link "SHARNA LEE LEBNAN" at bounding box center [1317, 101] width 157 height 37
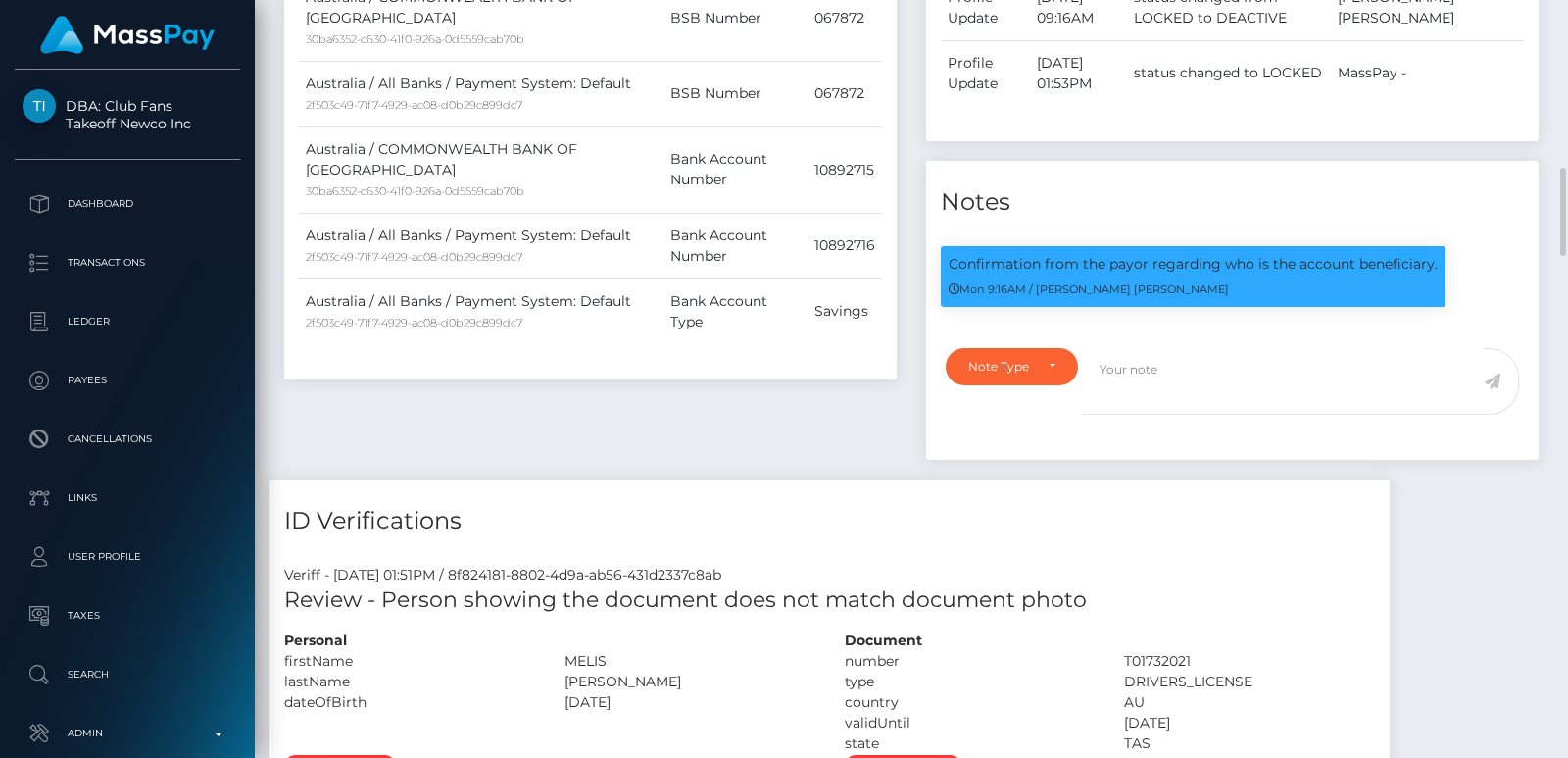
scroll to position [1177, 0]
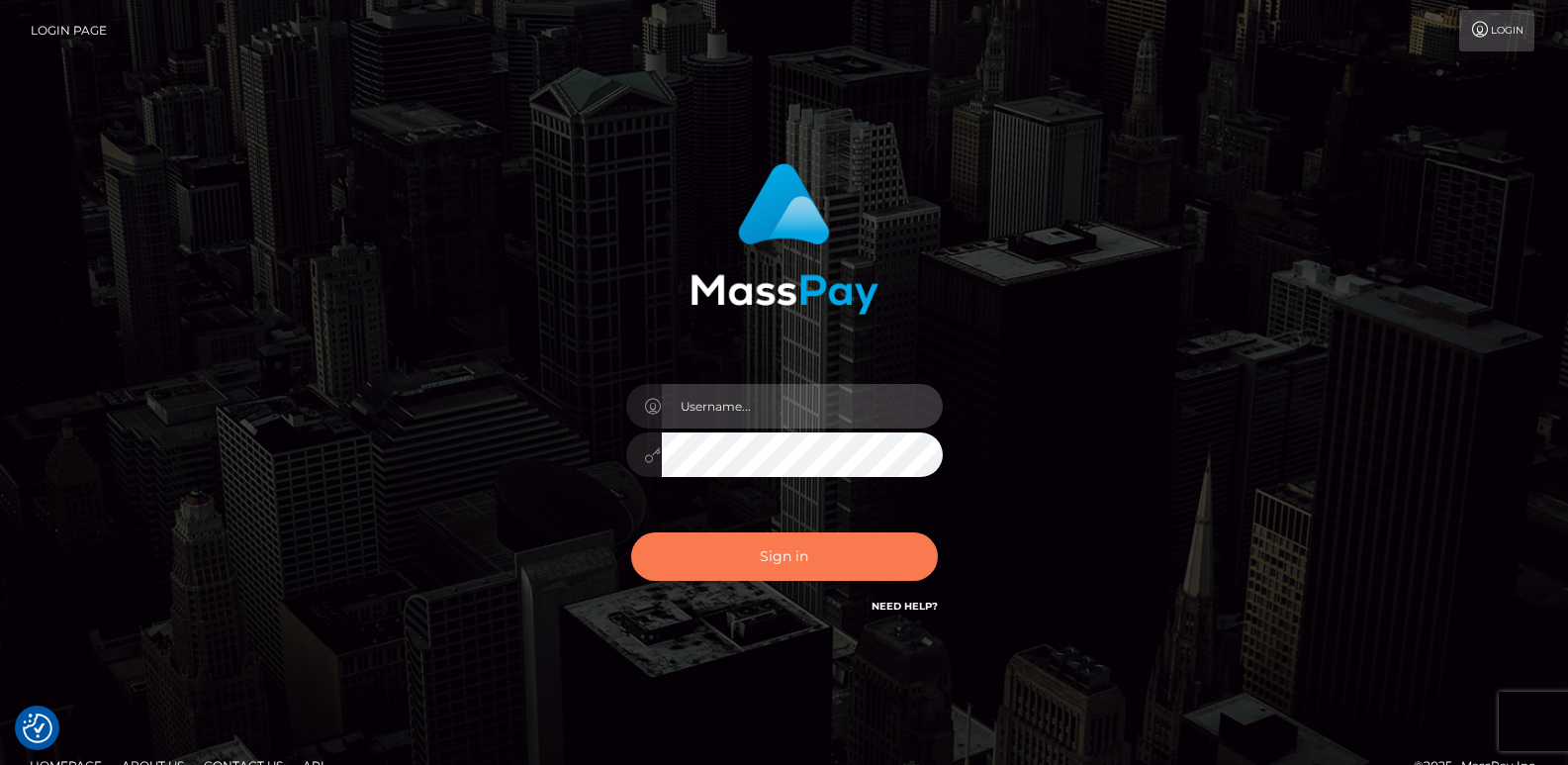
type input "[DOMAIN_NAME]"
click at [718, 546] on button "Sign in" at bounding box center [784, 556] width 307 height 48
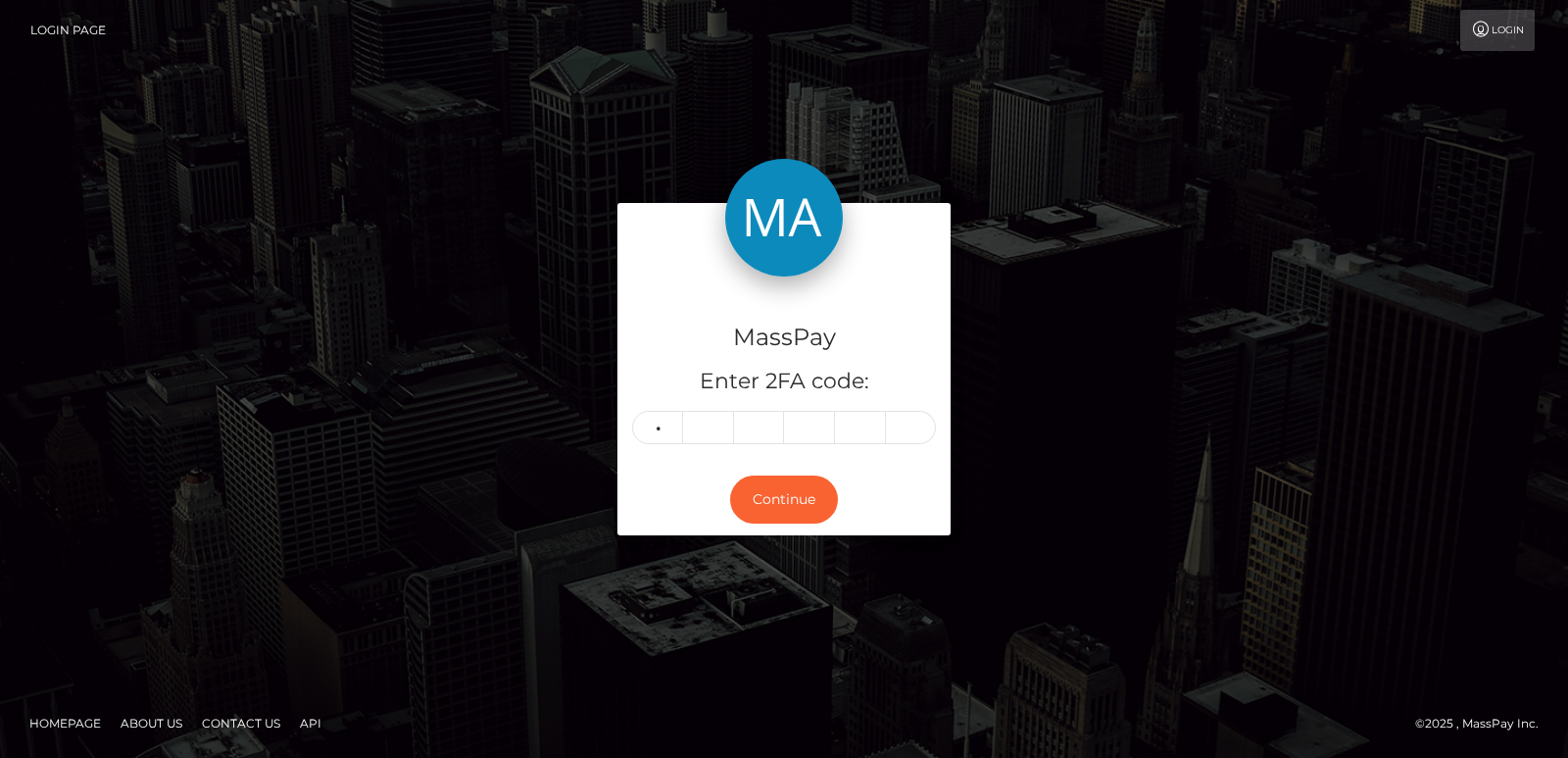
type input "5"
type input "9"
type input "1"
type input "5"
type input "1"
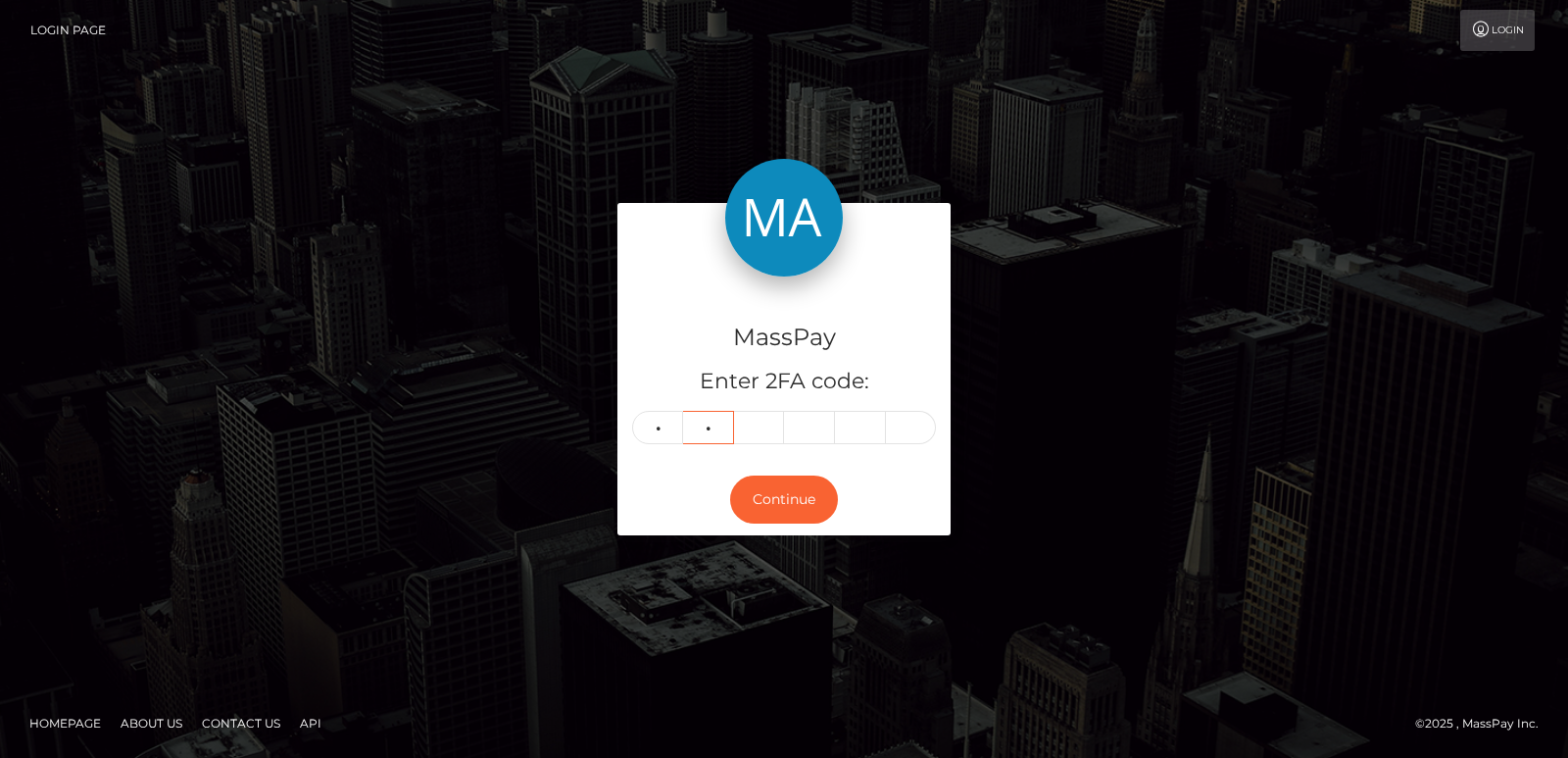
type input "6"
type input "4"
type input "3"
type input "8"
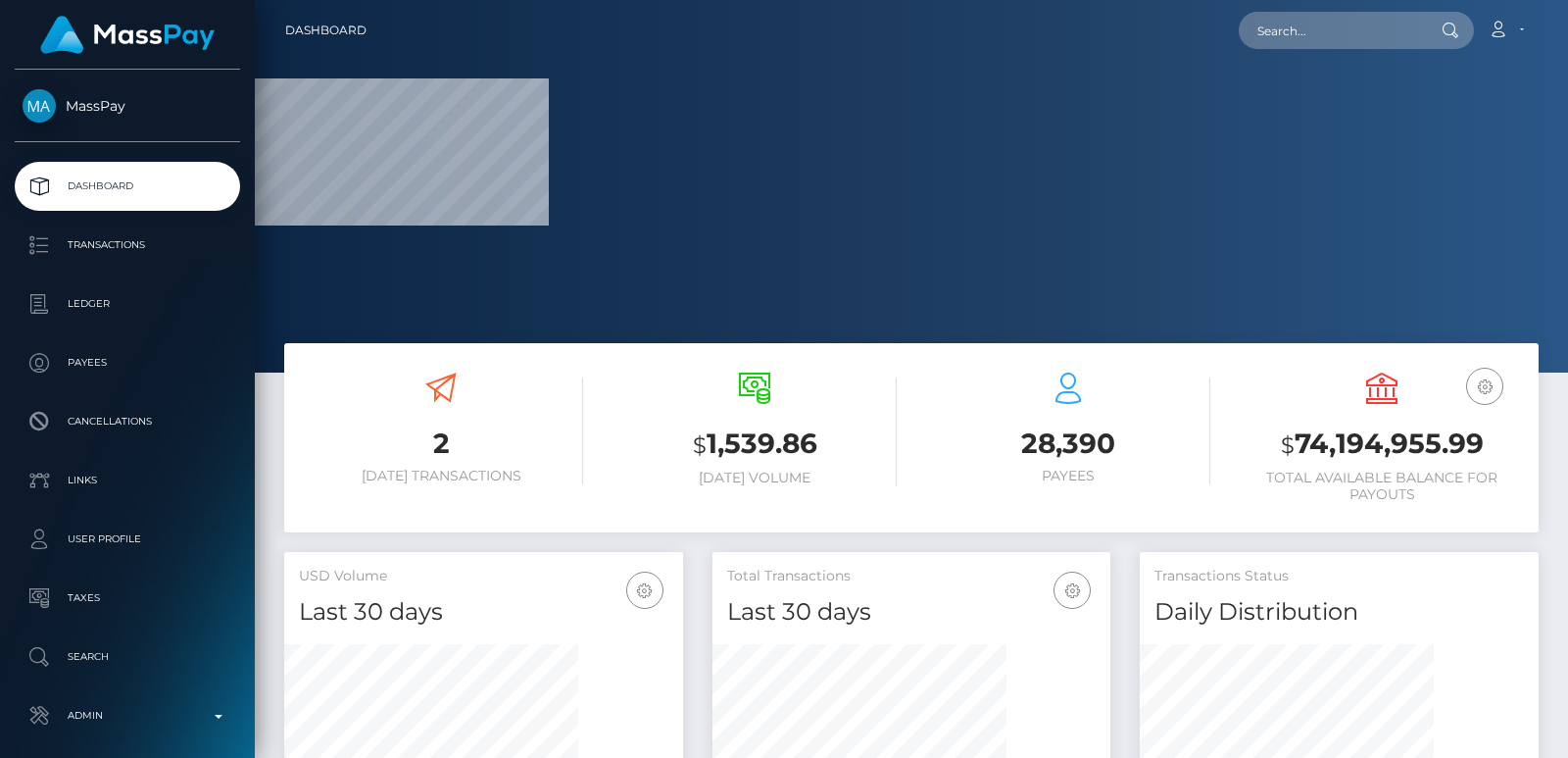
scroll to position [348, 398]
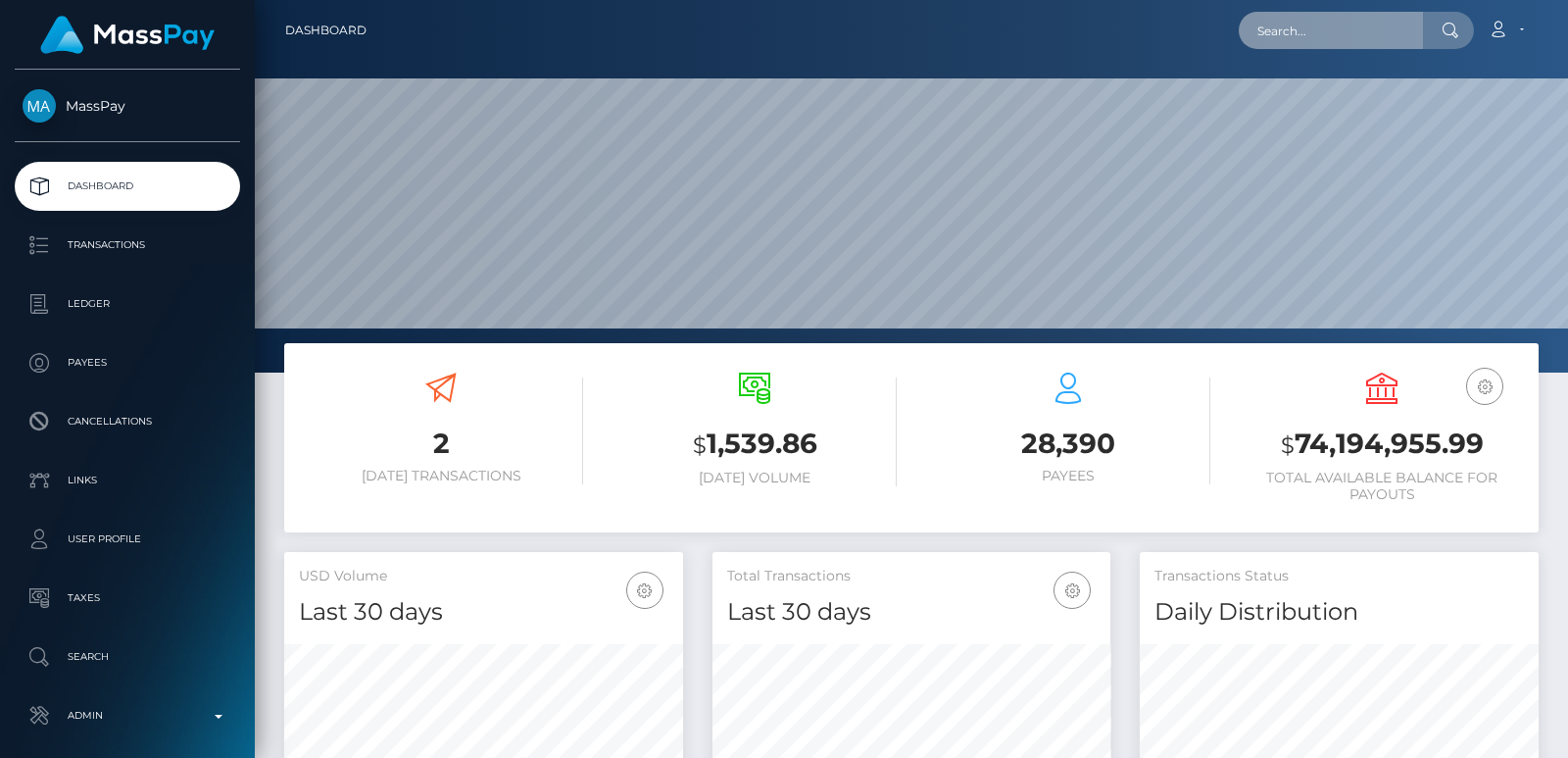
click at [1323, 20] on input "text" at bounding box center [1331, 31] width 184 height 38
paste input "[EMAIL_ADDRESS][DOMAIN_NAME]"
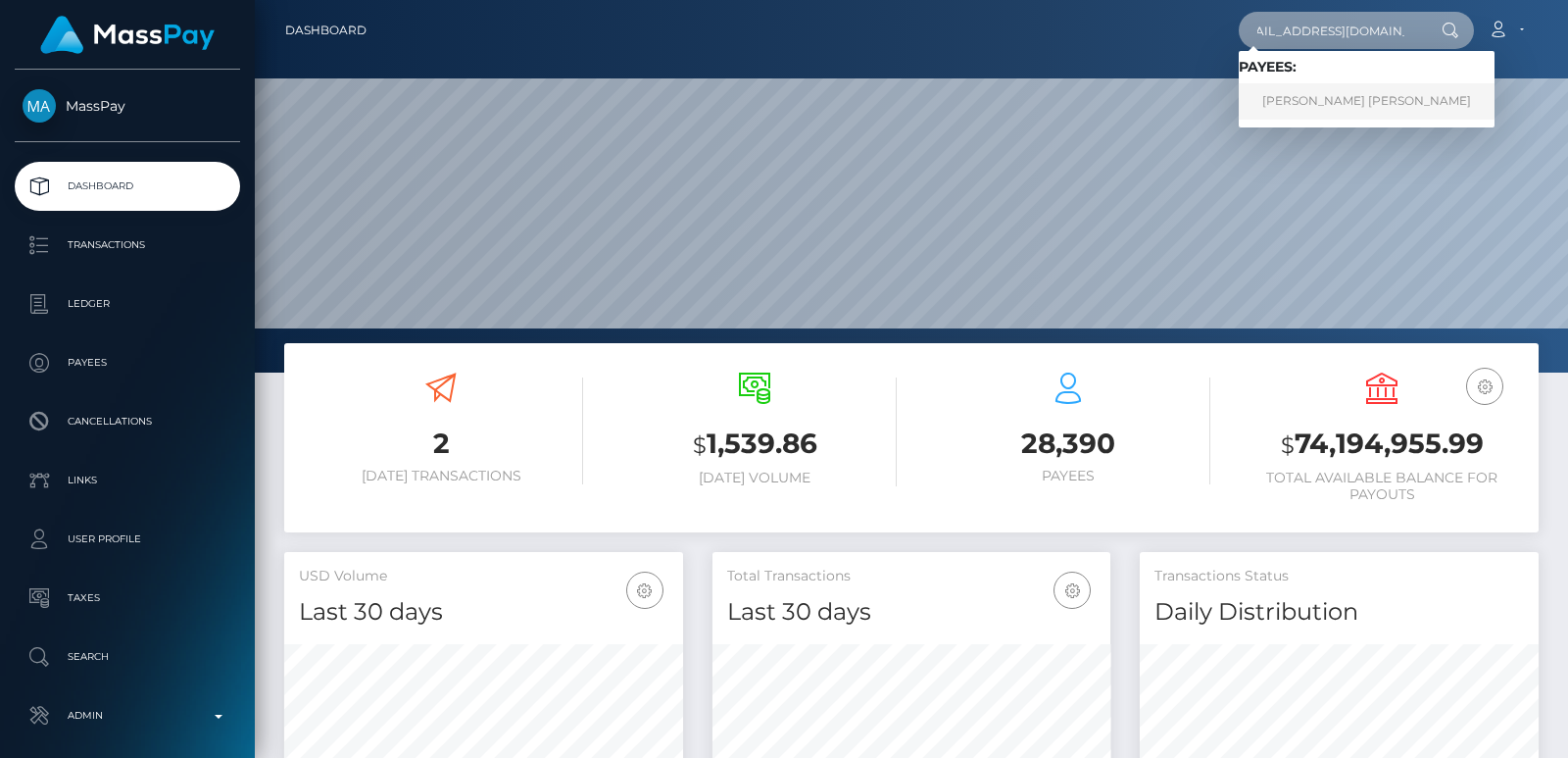
type input "[EMAIL_ADDRESS][DOMAIN_NAME]"
click at [1338, 107] on link "[PERSON_NAME] [PERSON_NAME]" at bounding box center [1367, 101] width 256 height 37
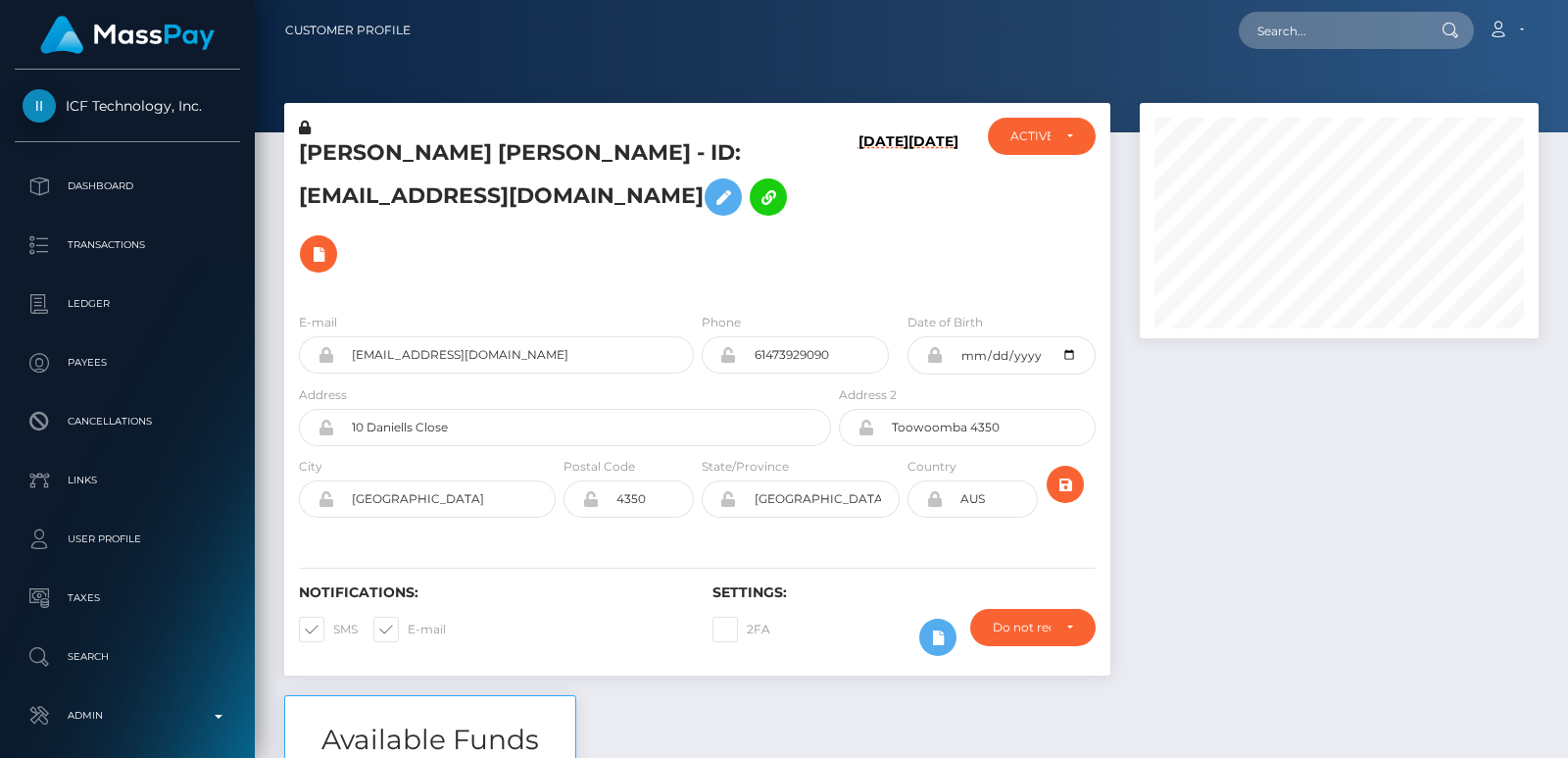
scroll to position [236, 398]
click at [1299, 48] on input "text" at bounding box center [1331, 31] width 184 height 38
paste input "grahamcooper7@gmail.com"
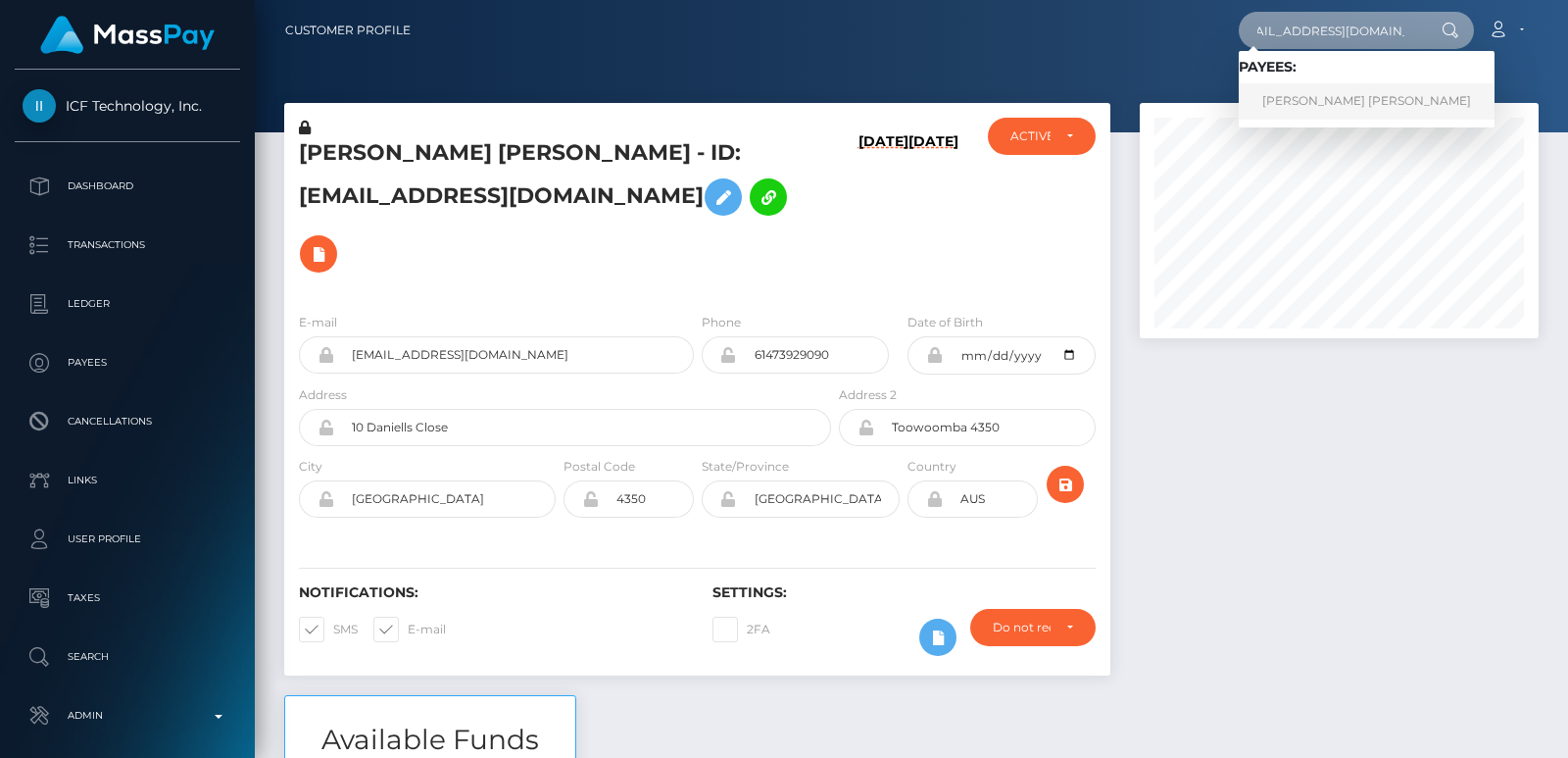
type input "grahamcooper7@gmail.com"
click at [1296, 101] on link "GRAHAM ANDREW COOPER" at bounding box center [1367, 101] width 256 height 37
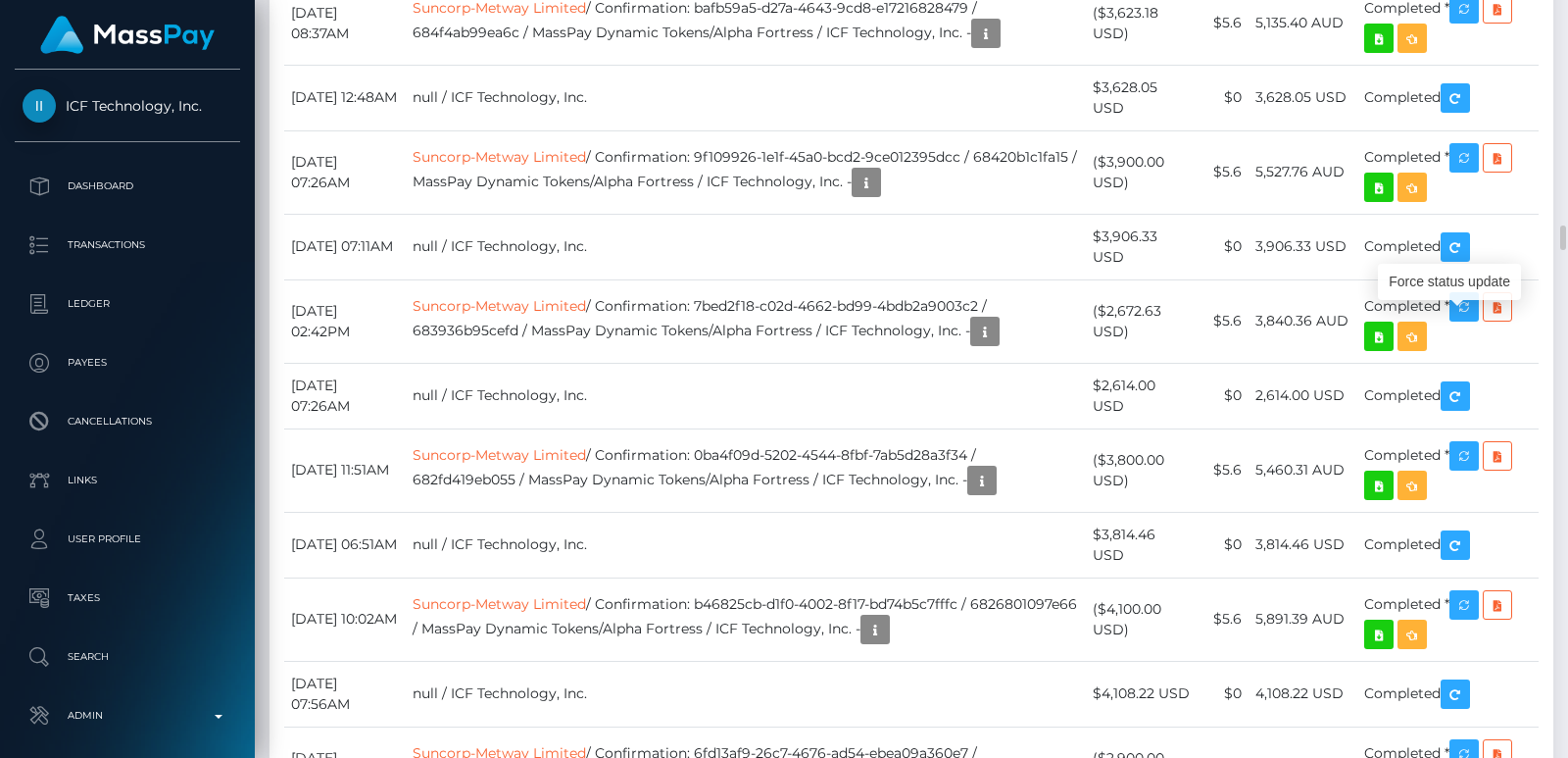
scroll to position [236, 398]
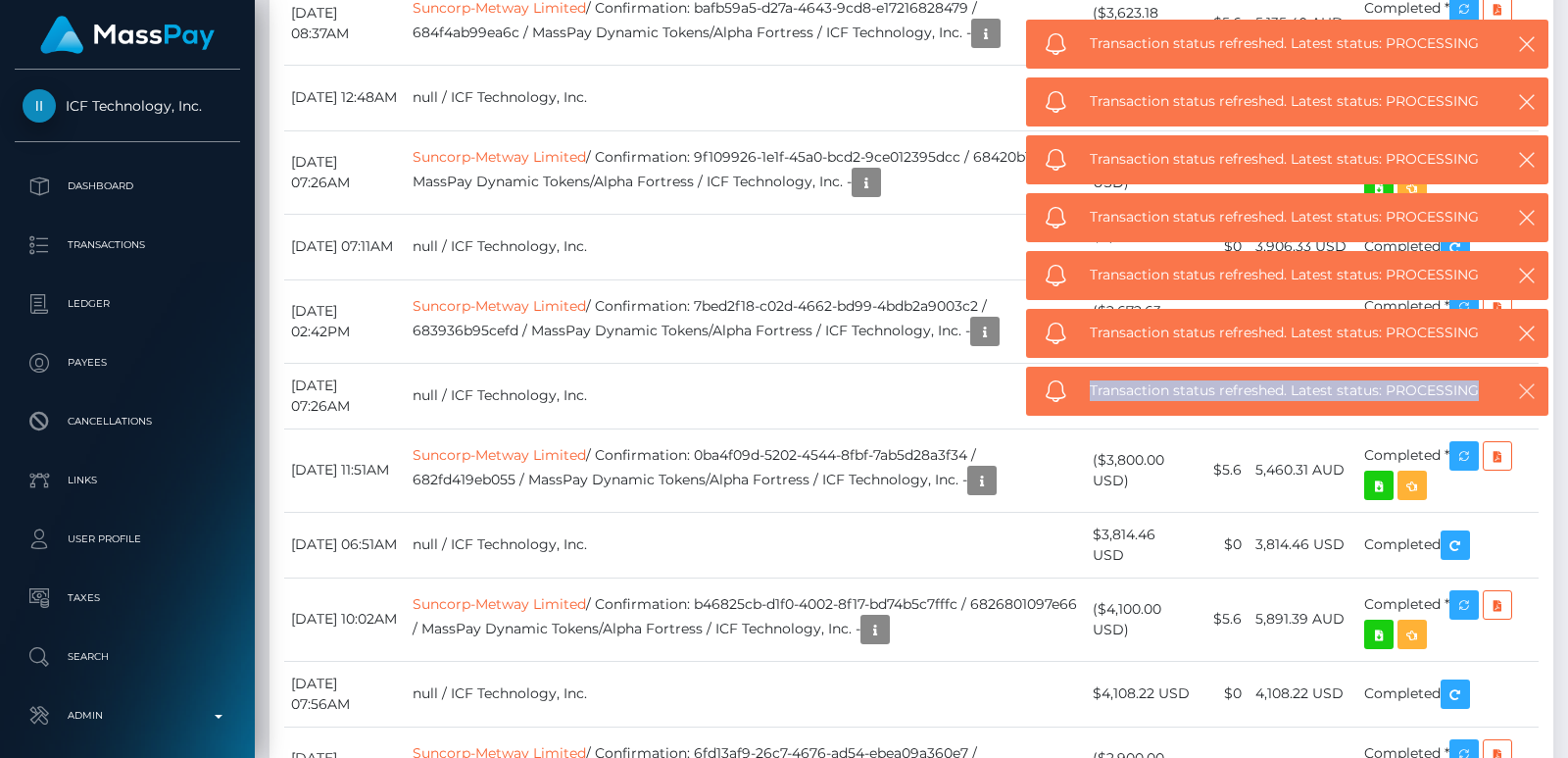
click at [1524, 391] on icon "button" at bounding box center [1527, 391] width 20 height 20
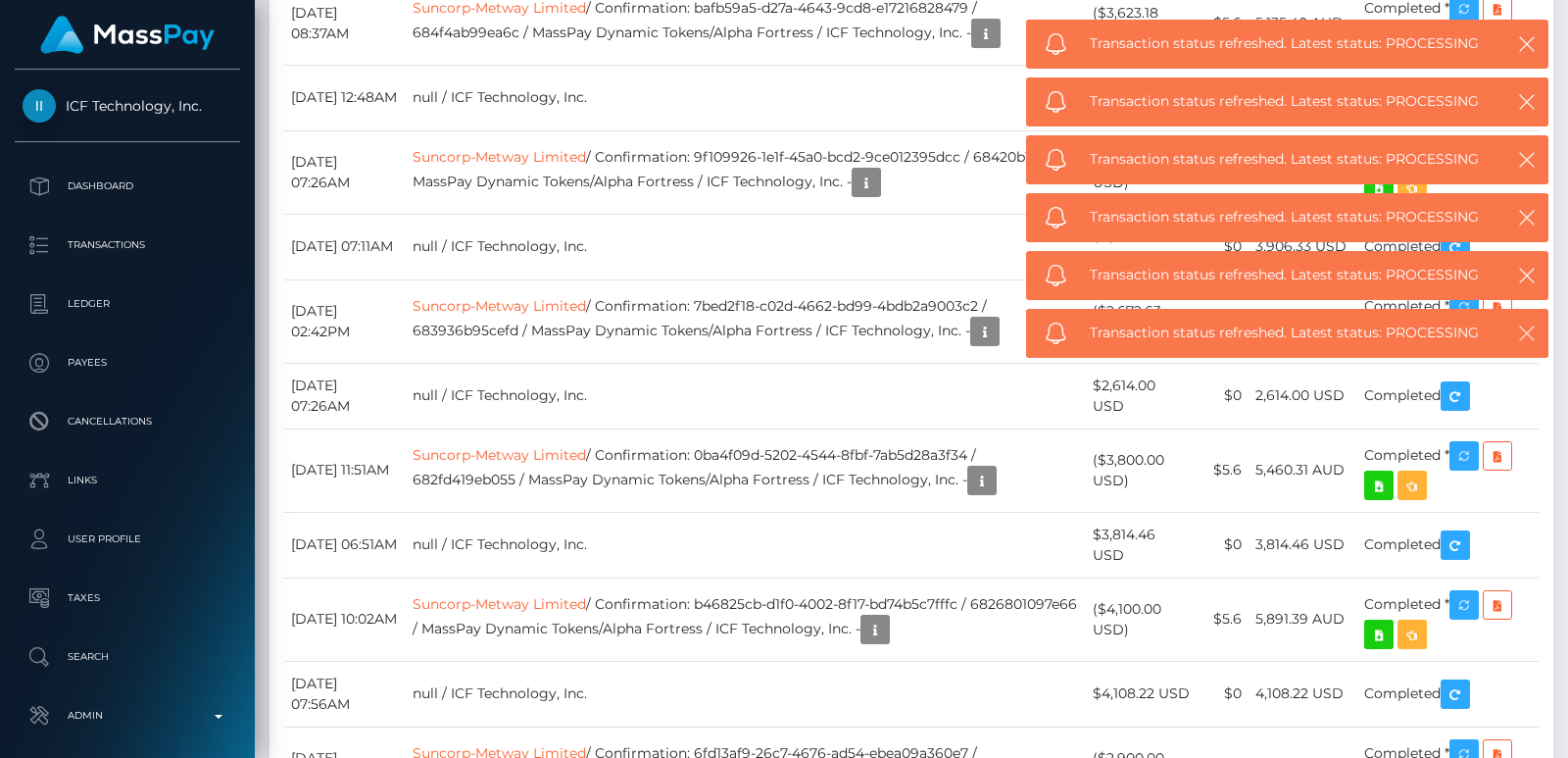
click at [1524, 334] on icon "button" at bounding box center [1527, 334] width 20 height 20
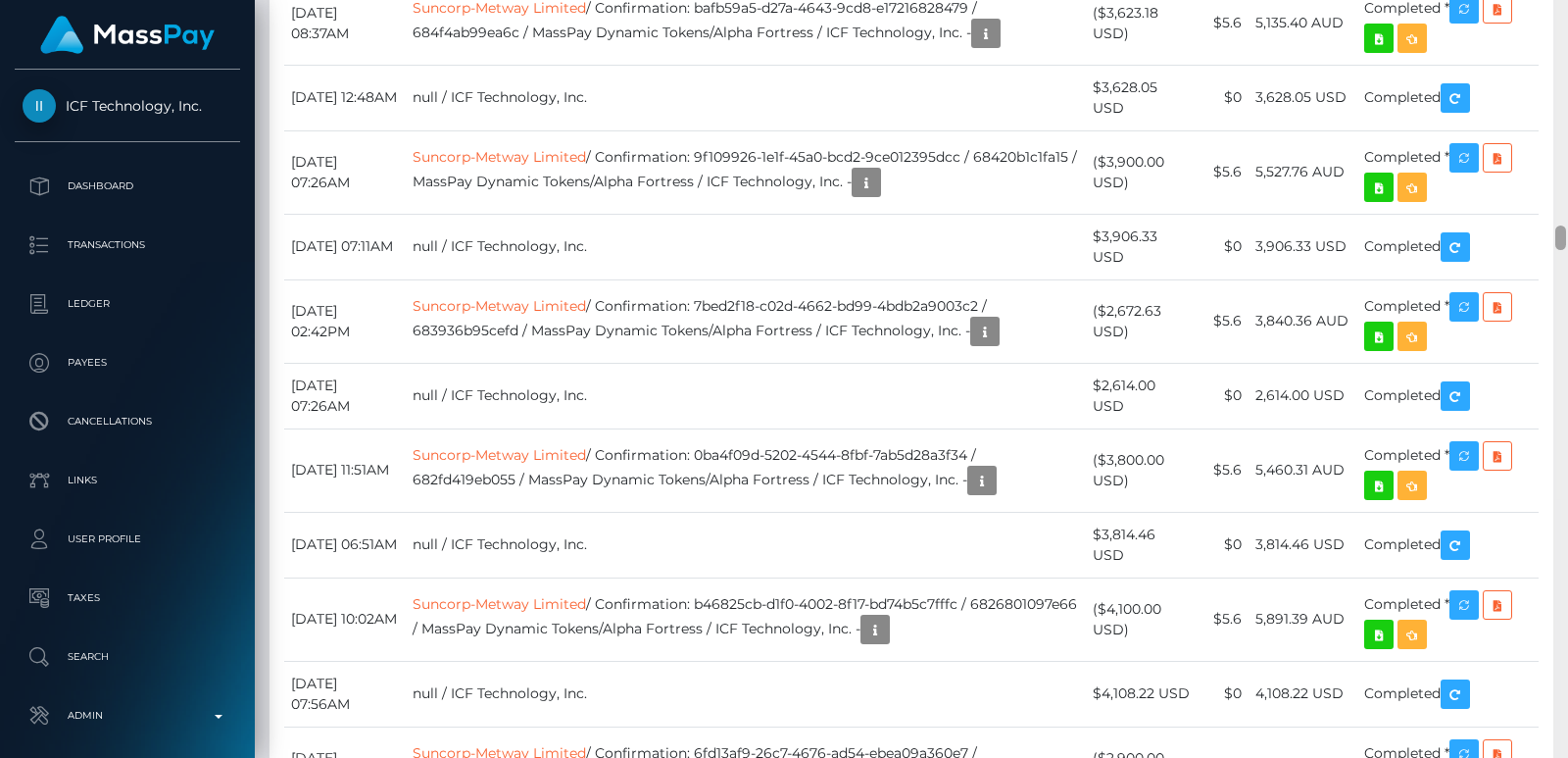
click at [1560, 161] on div at bounding box center [1561, 379] width 15 height 758
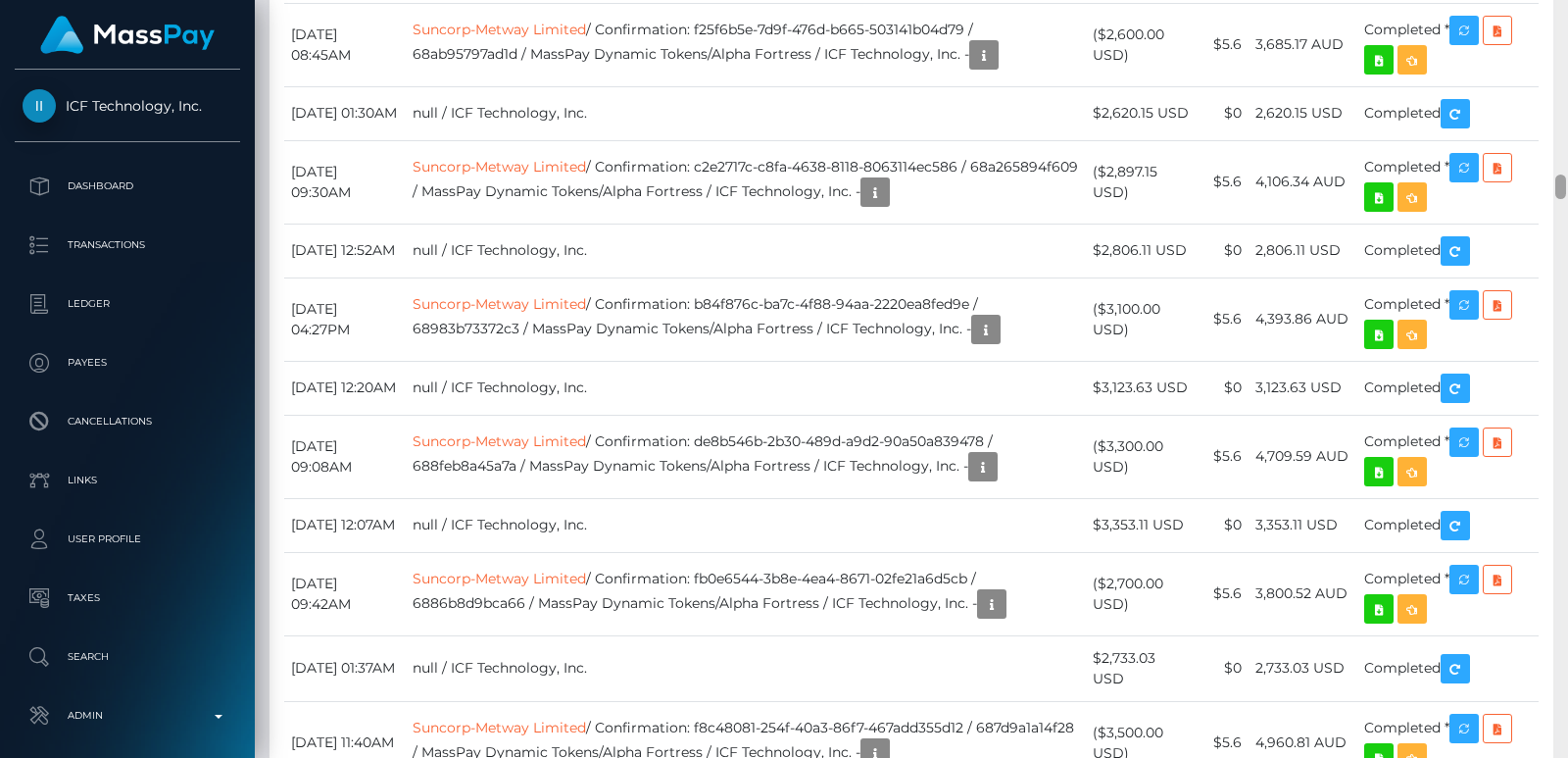
click at [1560, 161] on div at bounding box center [1561, 379] width 15 height 758
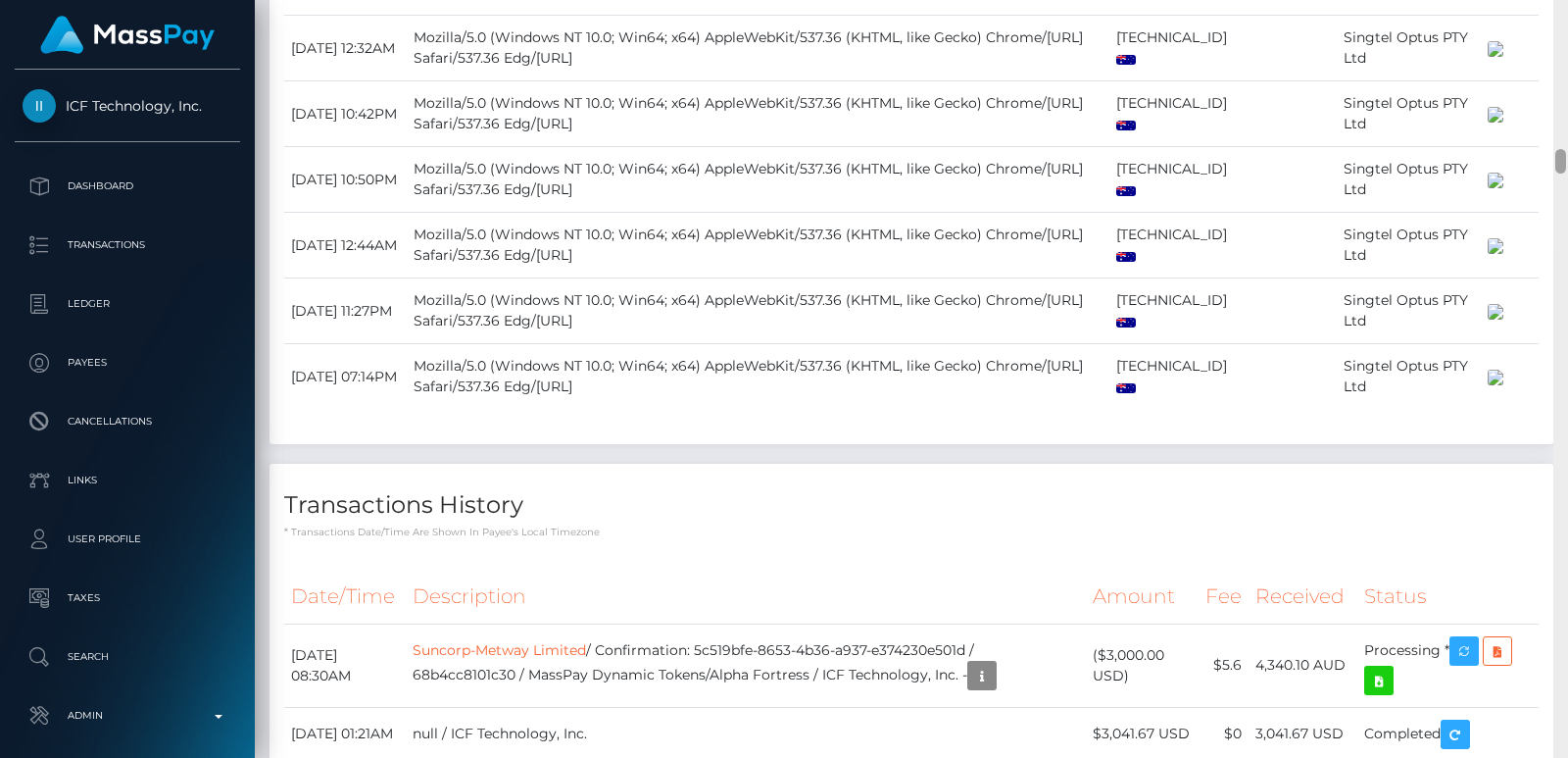
click at [1560, 161] on div at bounding box center [1561, 161] width 11 height 25
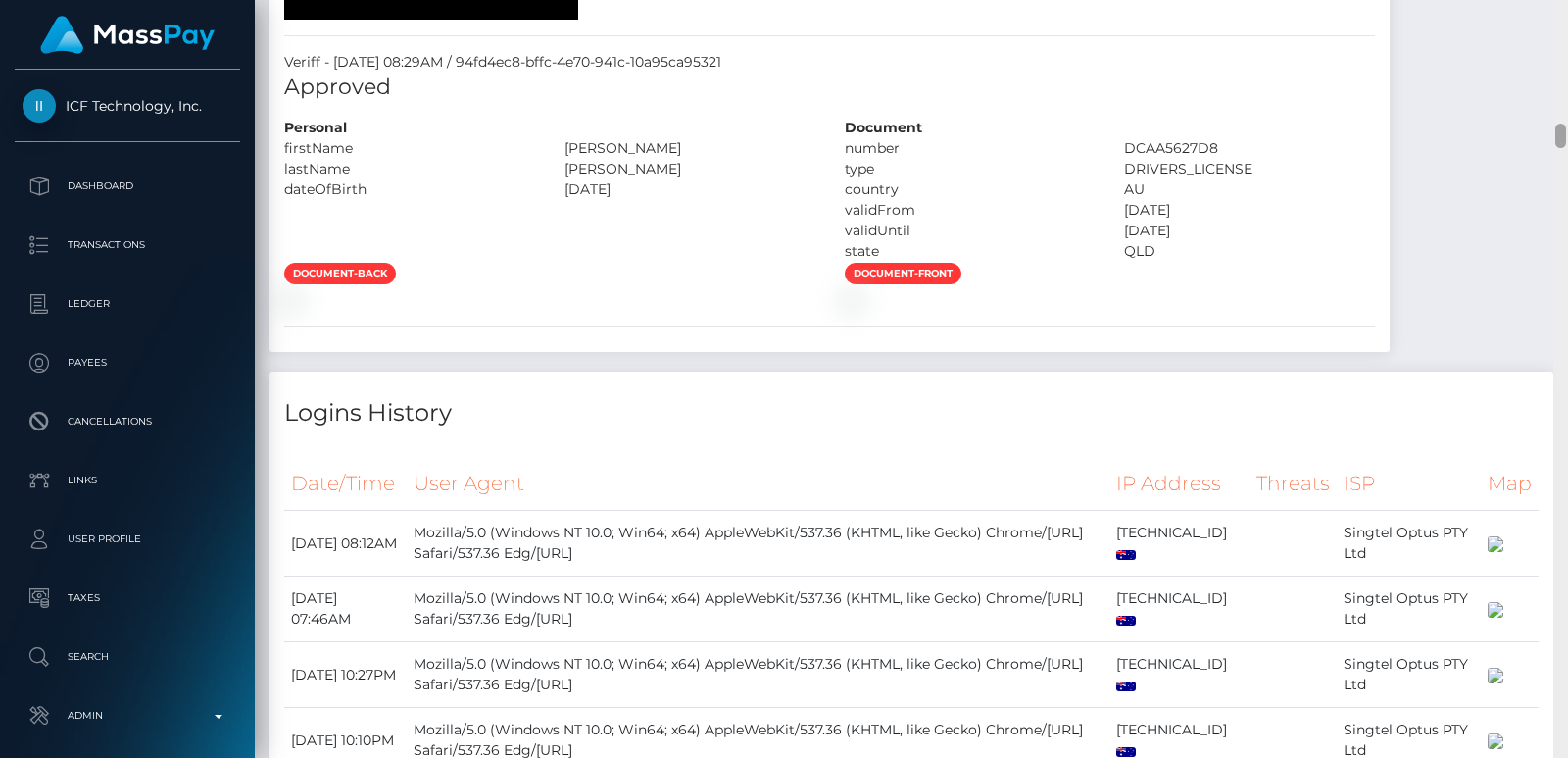
click at [1560, 114] on div at bounding box center [1561, 379] width 15 height 758
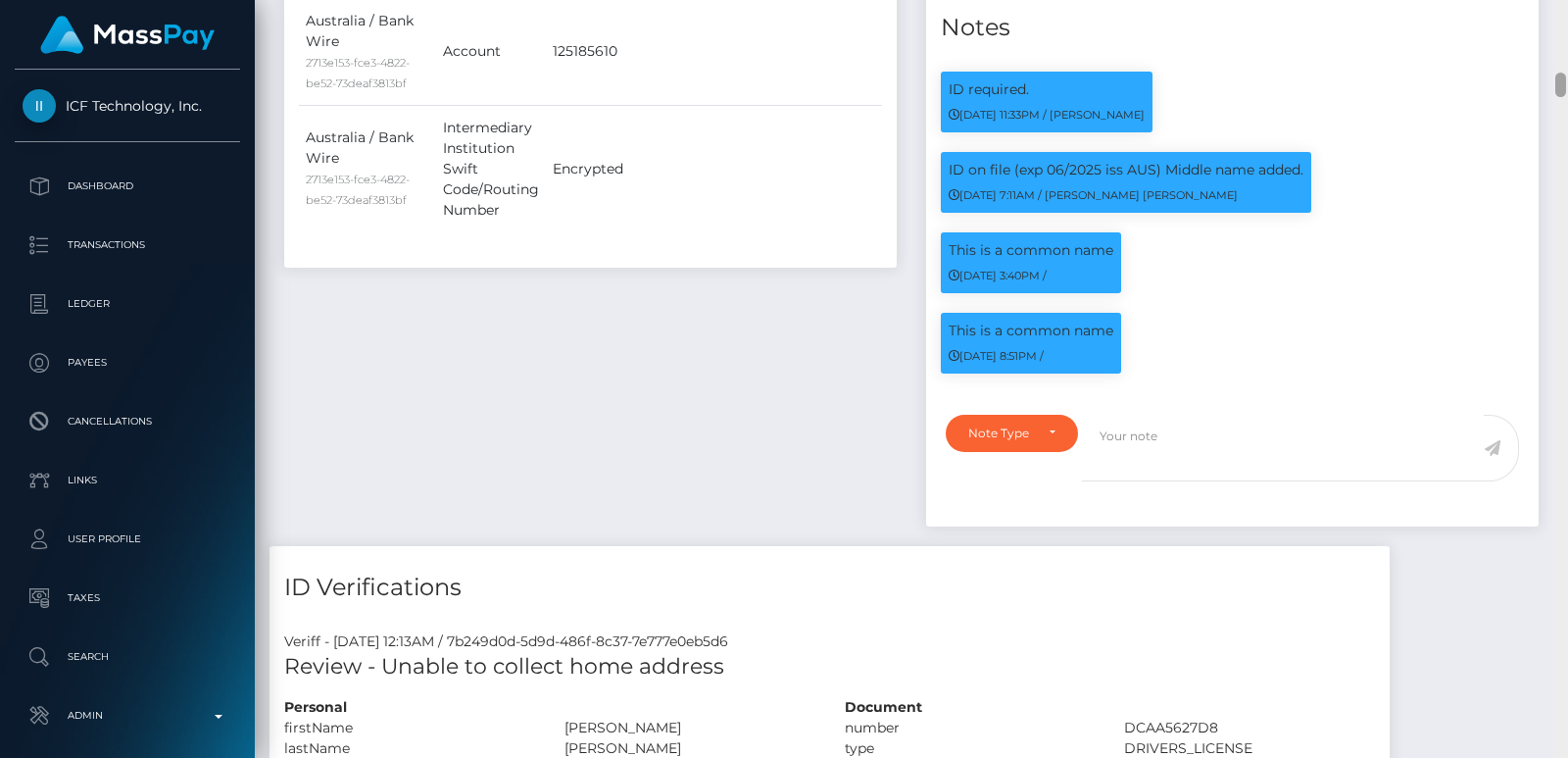
click at [1560, 79] on div at bounding box center [1561, 379] width 15 height 758
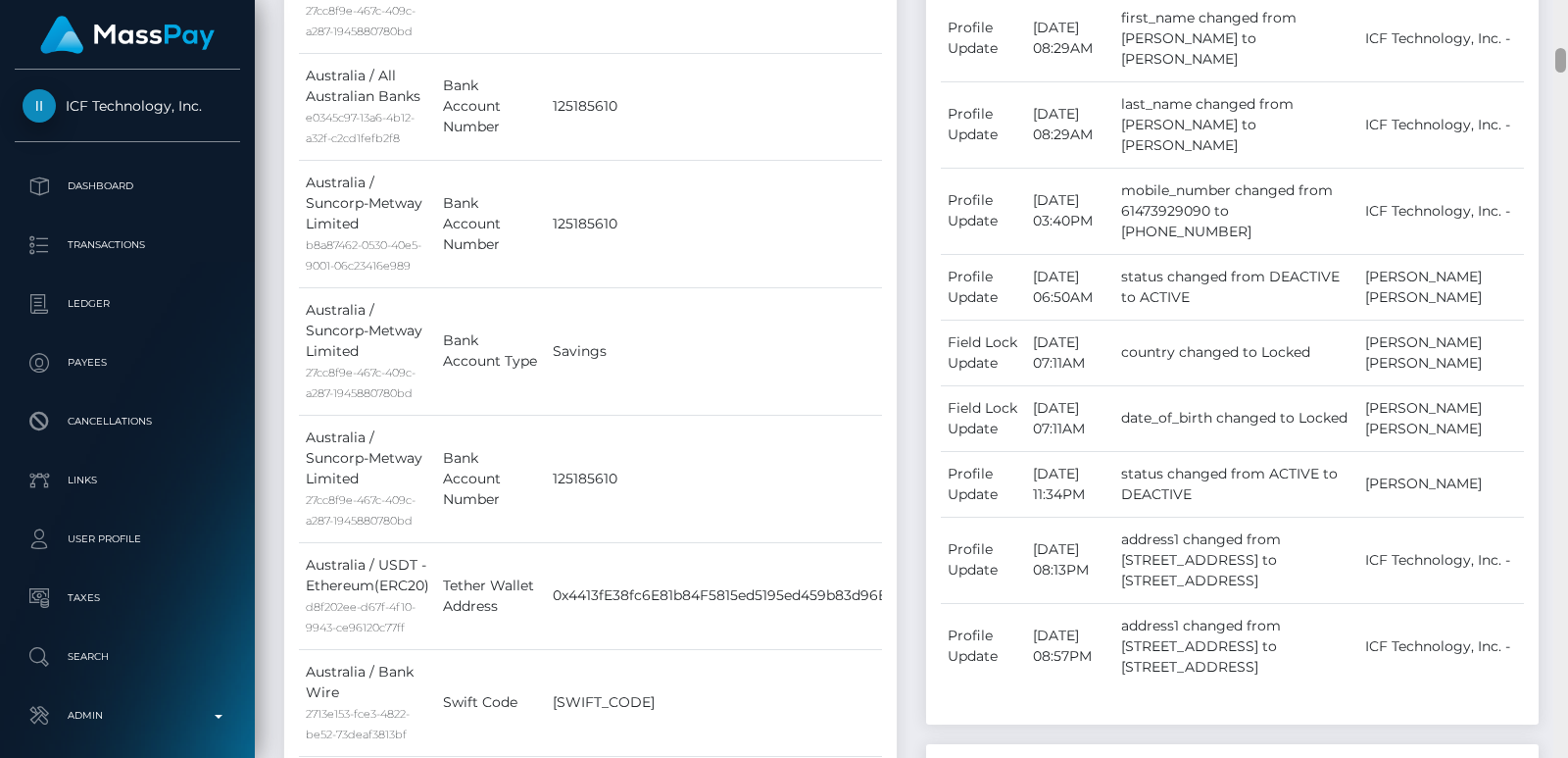
click at [1559, 50] on div at bounding box center [1561, 379] width 15 height 758
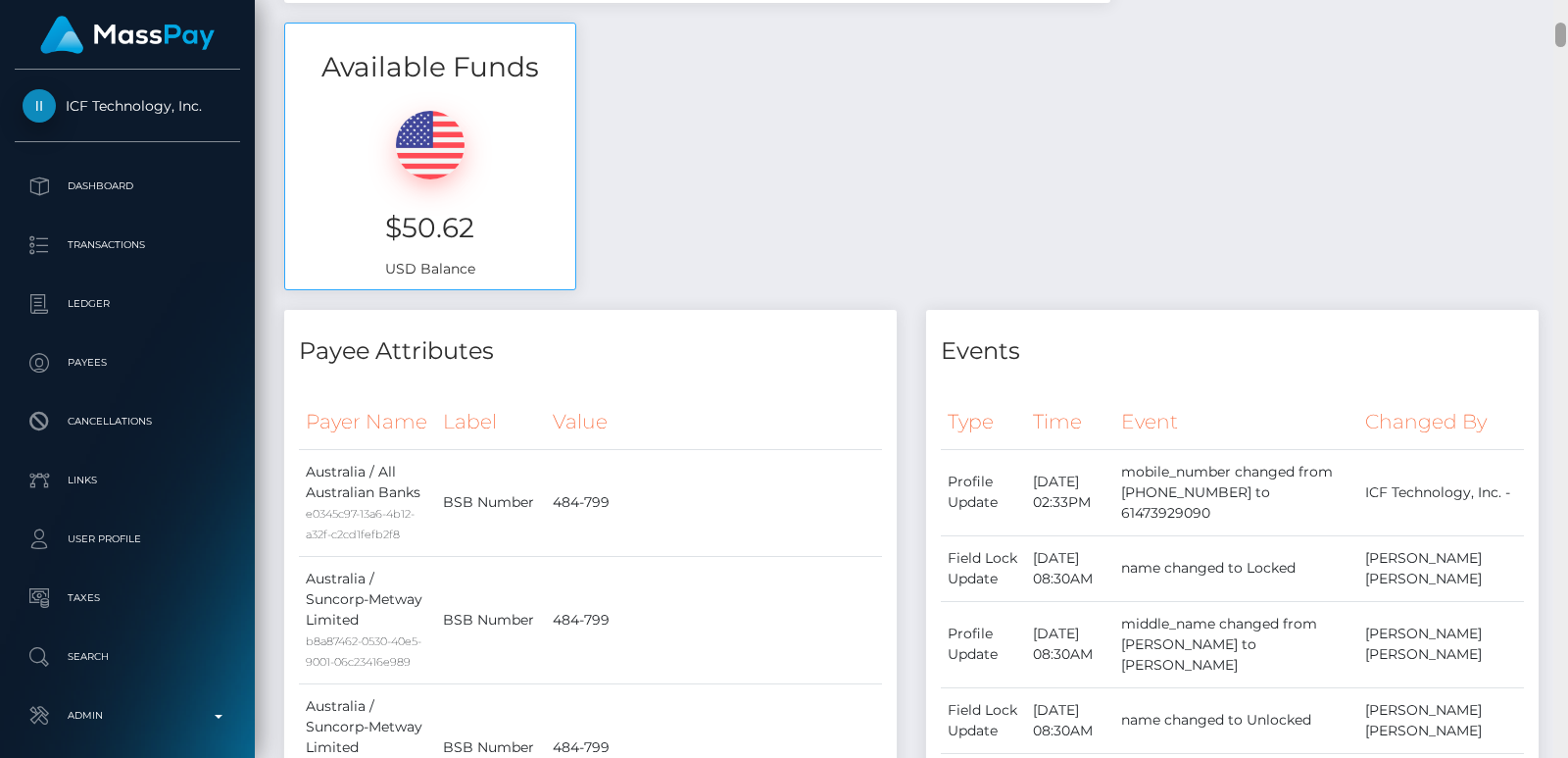
click at [1559, 28] on div at bounding box center [1561, 379] width 15 height 758
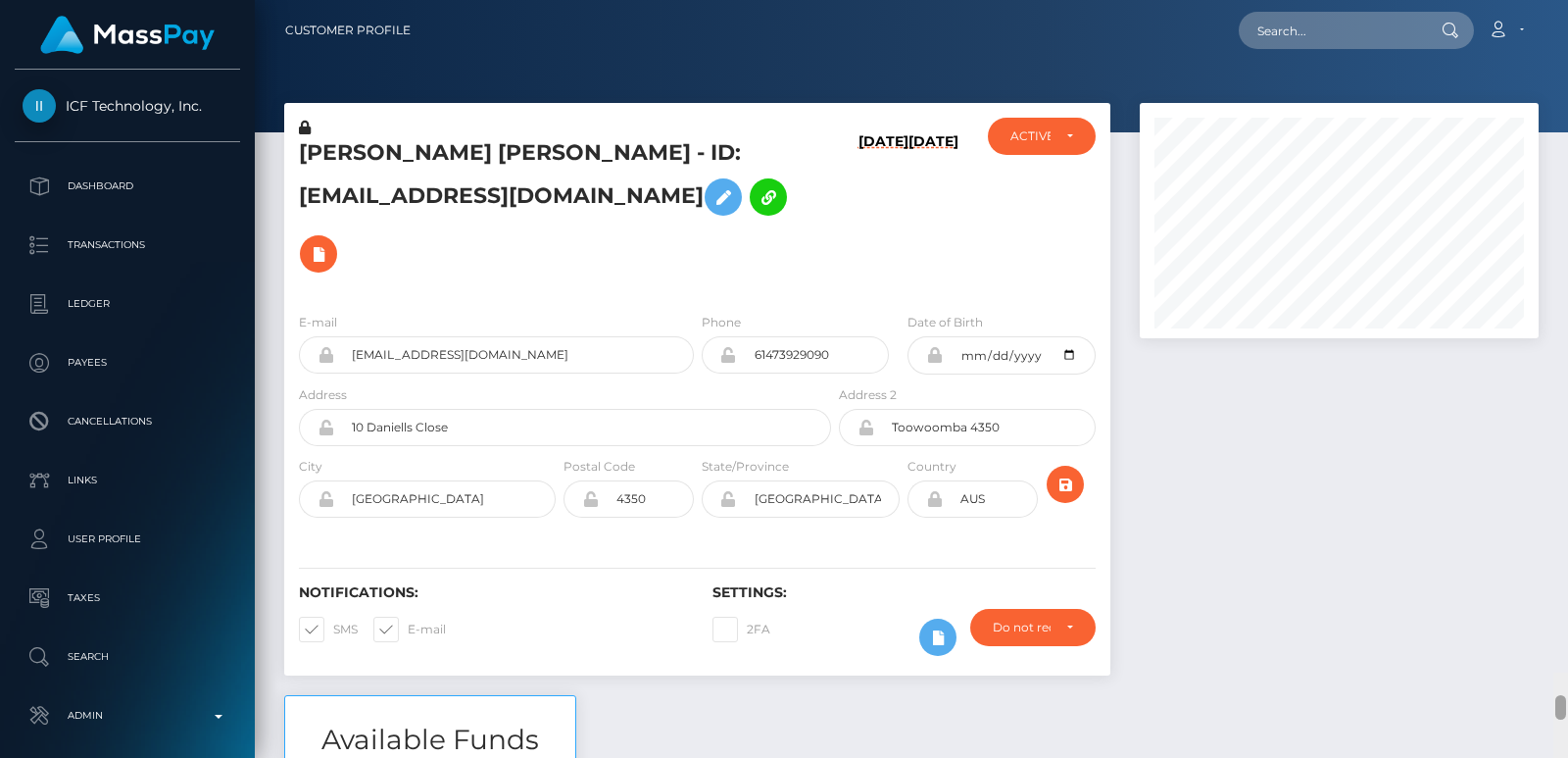
click at [1559, 16] on div "Customer Profile Loading... Loading..." at bounding box center [911, 379] width 1313 height 758
click at [350, 152] on h5 "GRAHAM ANDREW COOPER - ID: grahamcooper7@gmail.com" at bounding box center [560, 210] width 521 height 144
copy h5 "GRAHAM"
click at [1275, 44] on input "text" at bounding box center [1331, 31] width 184 height 38
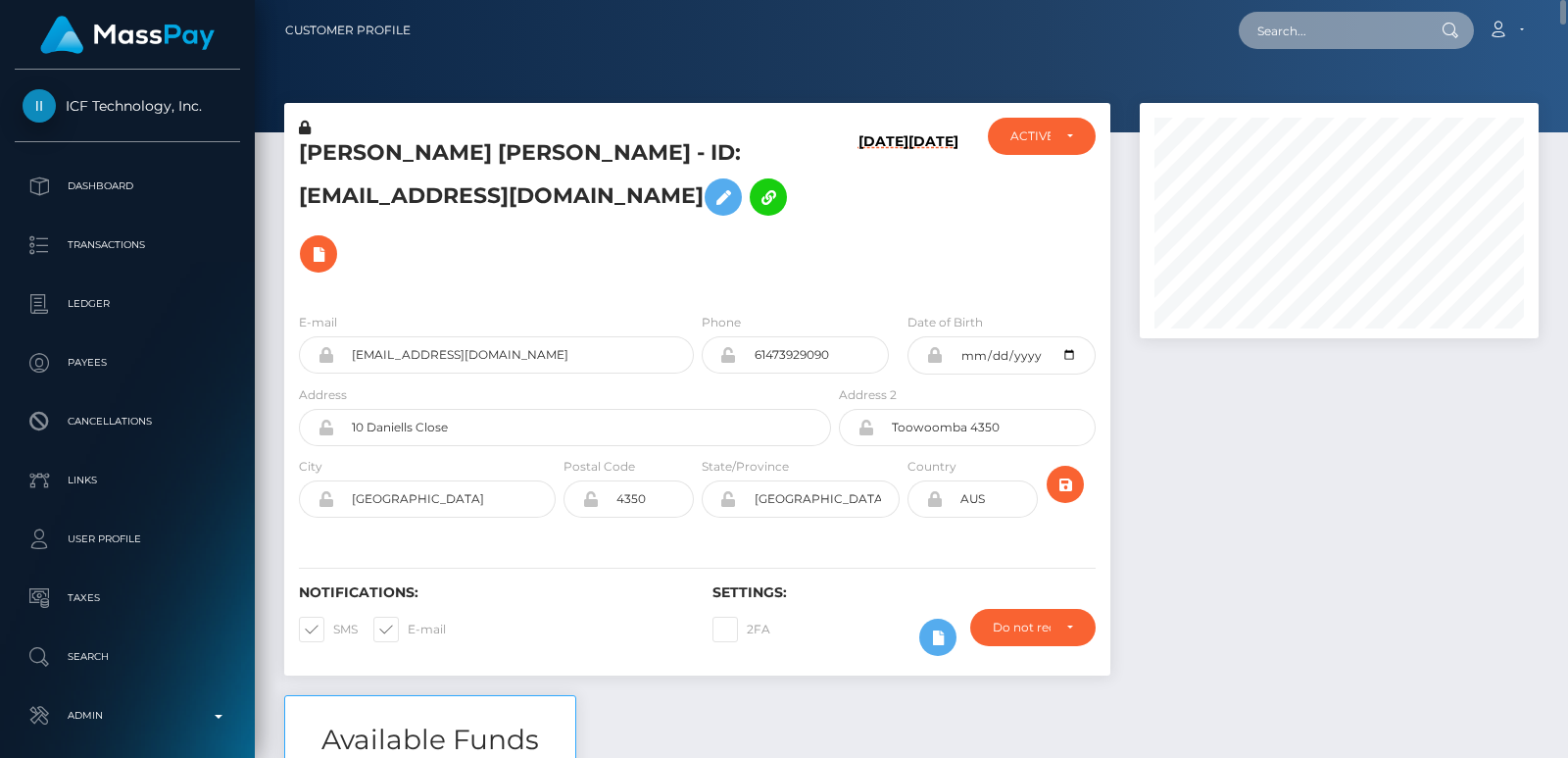
paste input "kachtas99@gmail.com"
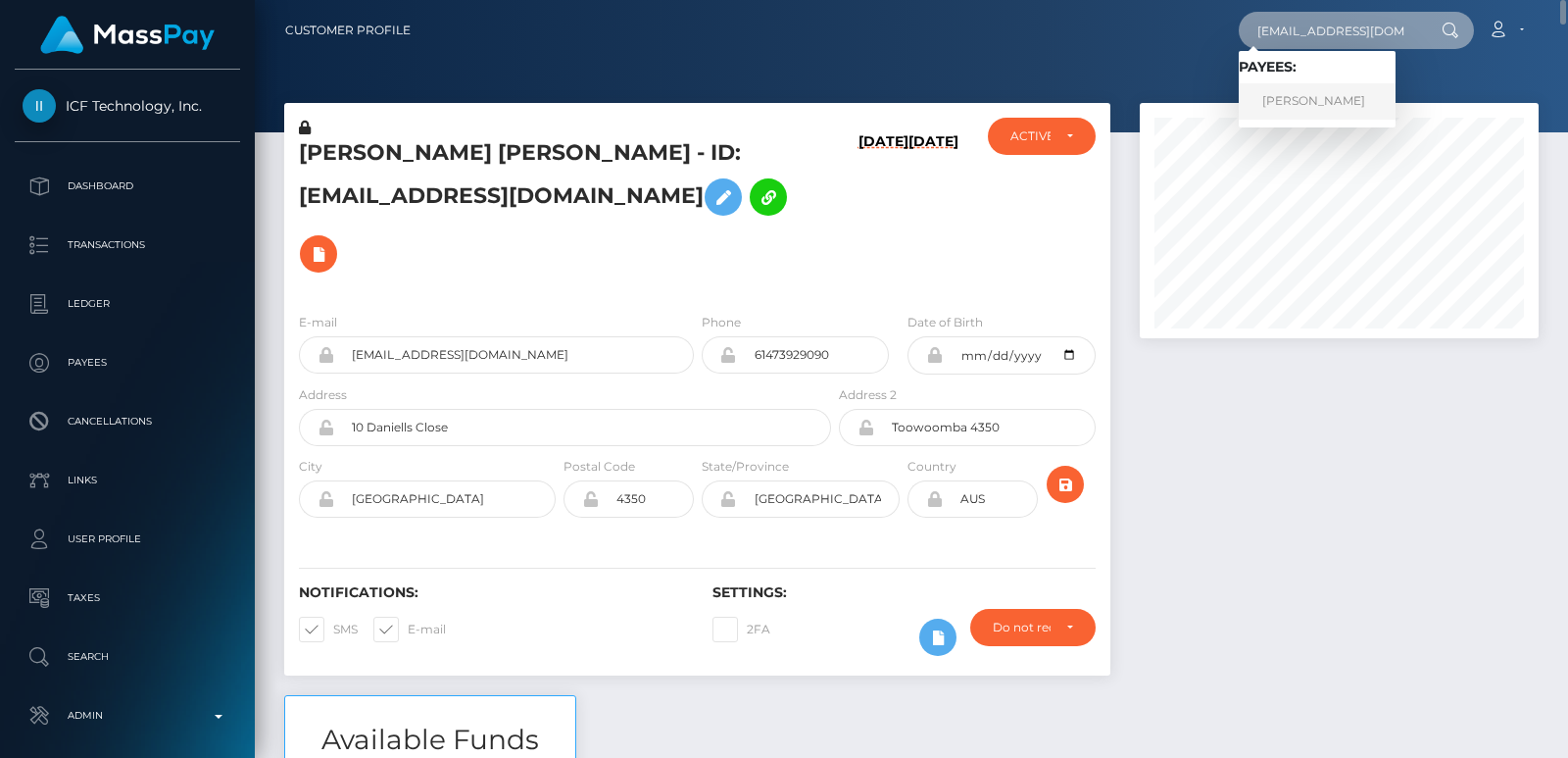
type input "kachtas99@gmail.com"
click at [1276, 99] on link "AHMED KACHTA" at bounding box center [1317, 101] width 157 height 37
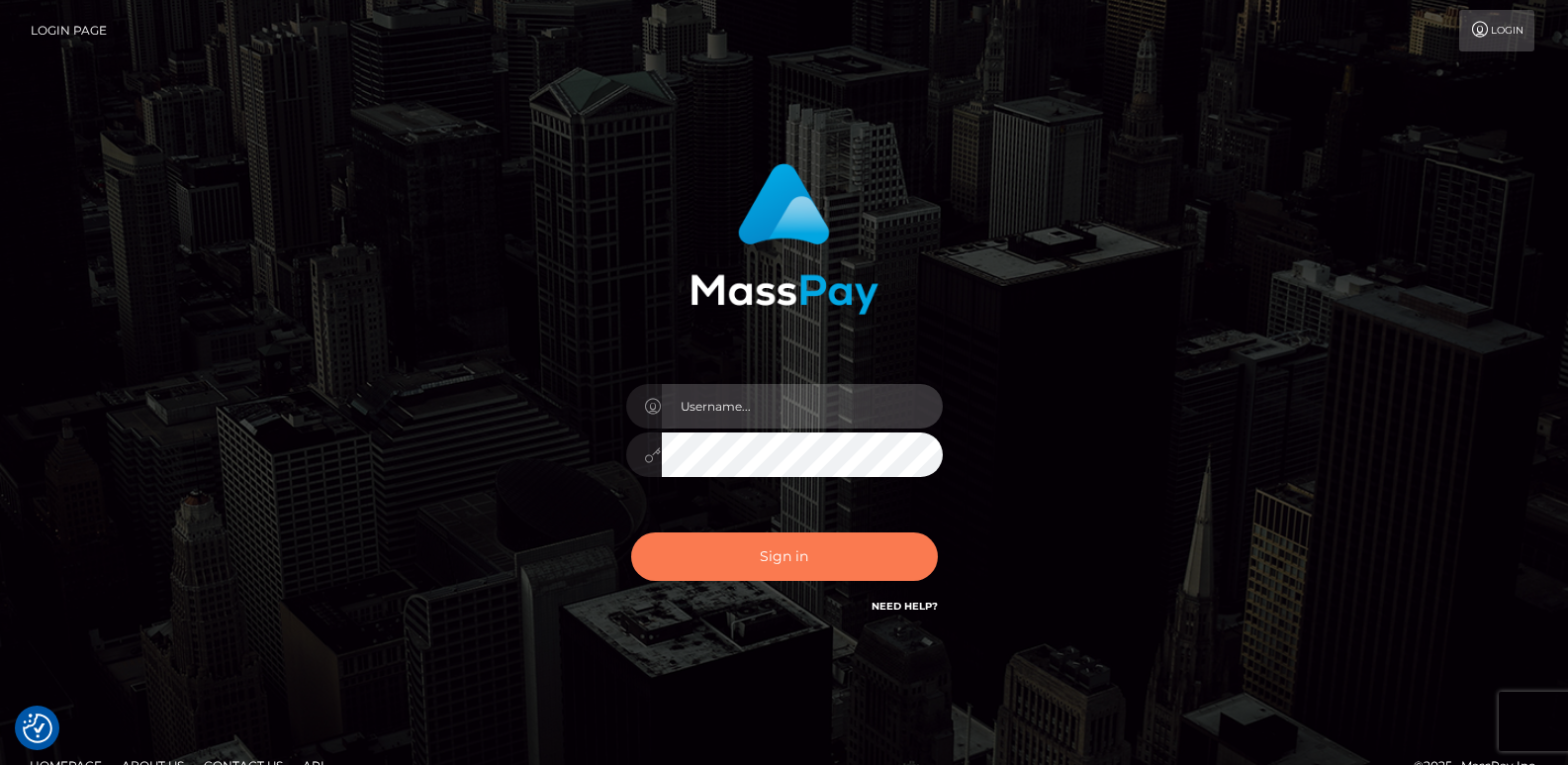
type input "[DOMAIN_NAME]"
click at [800, 556] on button "Sign in" at bounding box center [784, 556] width 307 height 48
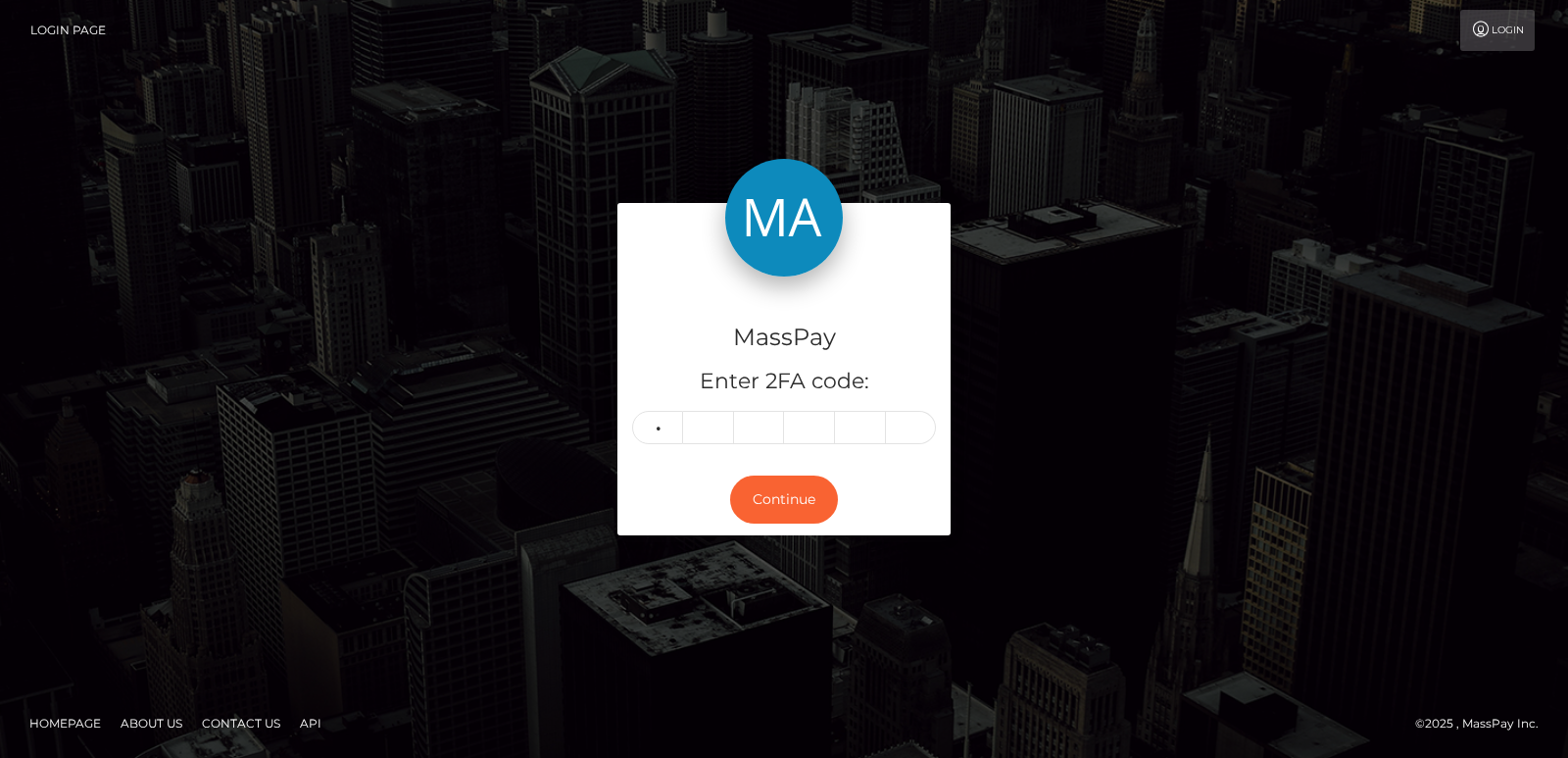
type input "7"
type input "9"
type input "8"
type input "6"
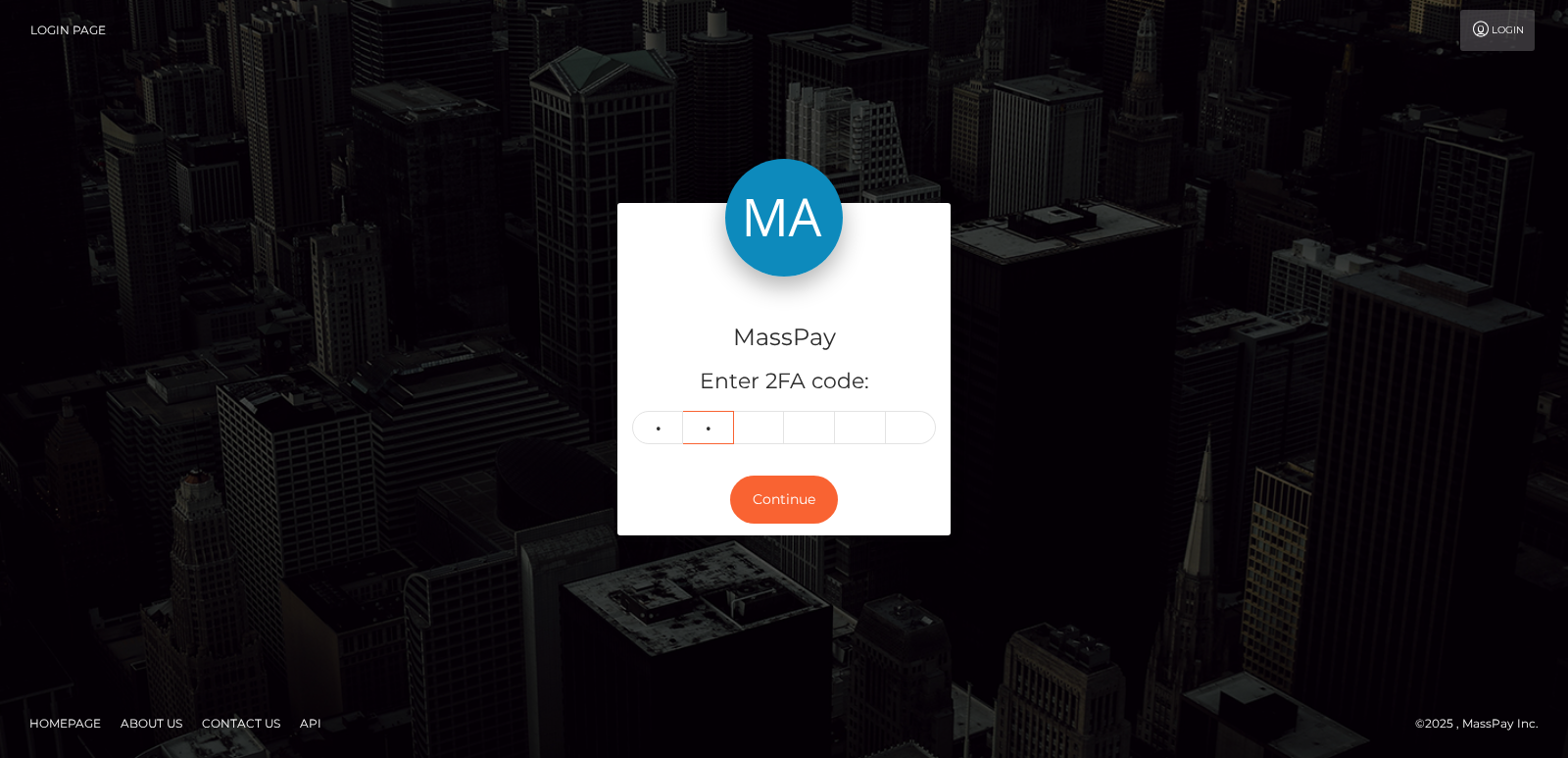
type input "3"
type input "9"
type input "6"
type input "3"
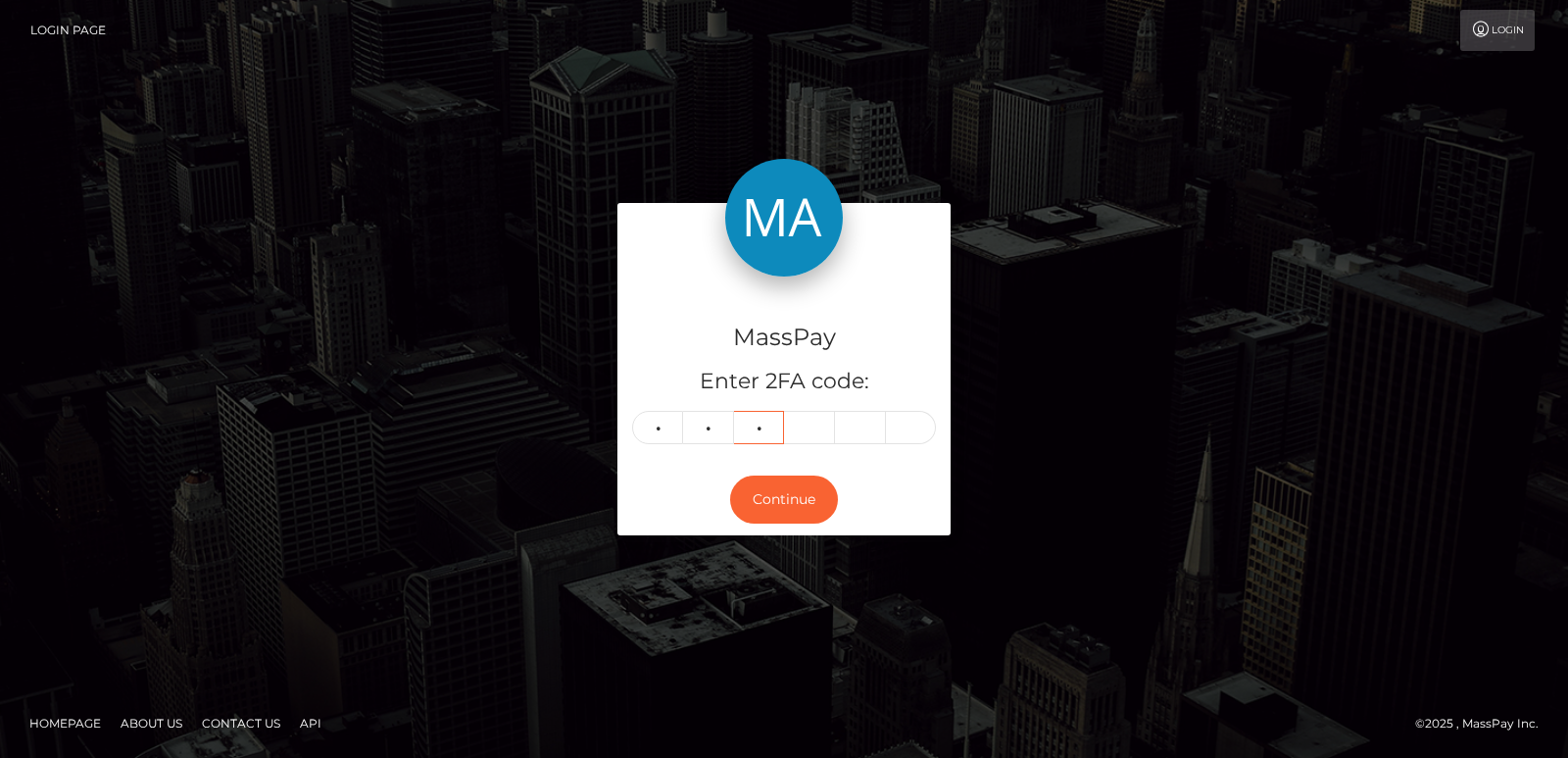
type input "9"
type input "8"
type input "7"
type input "1"
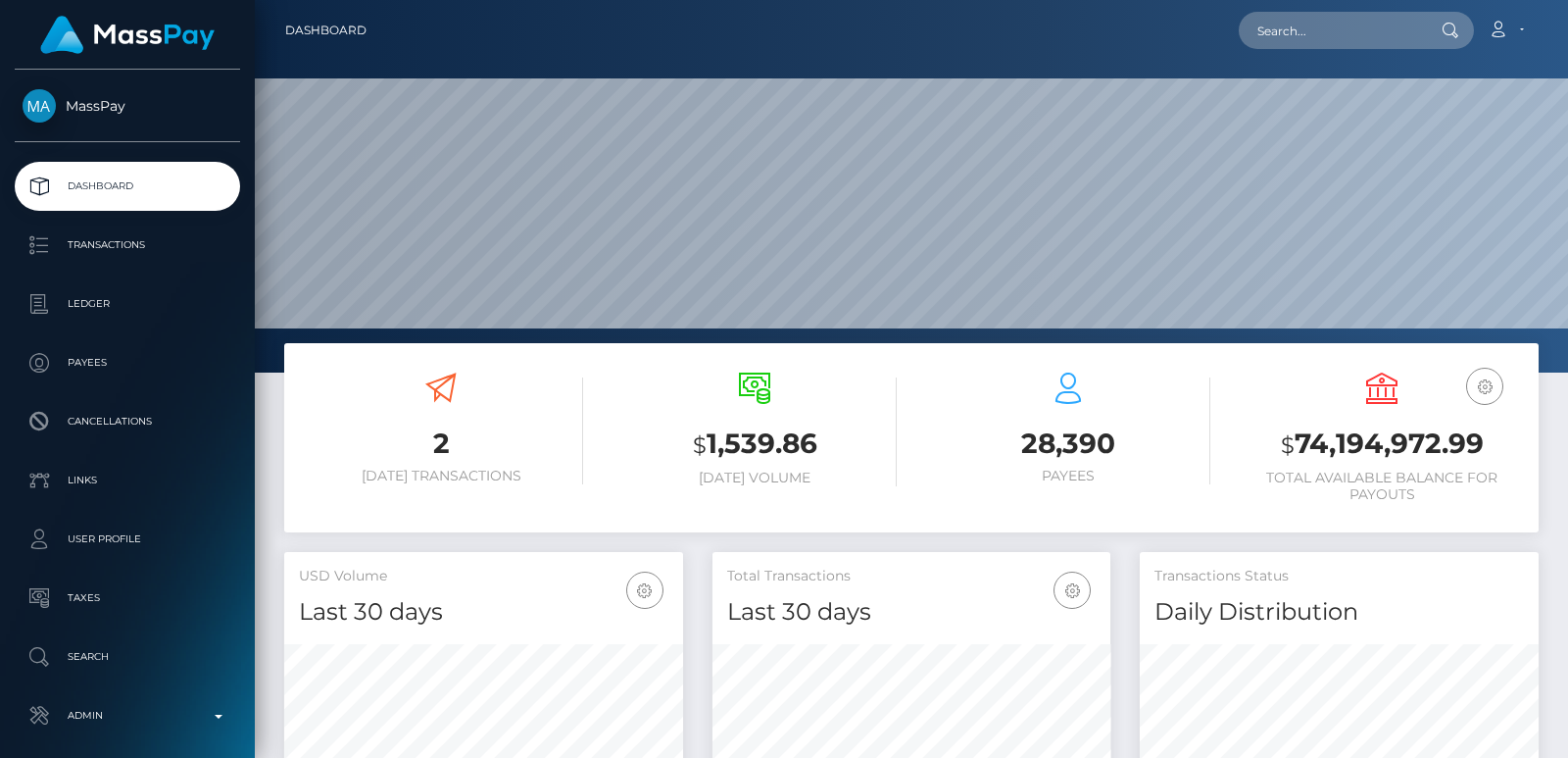
scroll to position [348, 398]
click at [1281, 43] on input "text" at bounding box center [1331, 31] width 184 height 38
paste input "[EMAIL_ADDRESS][DOMAIN_NAME]"
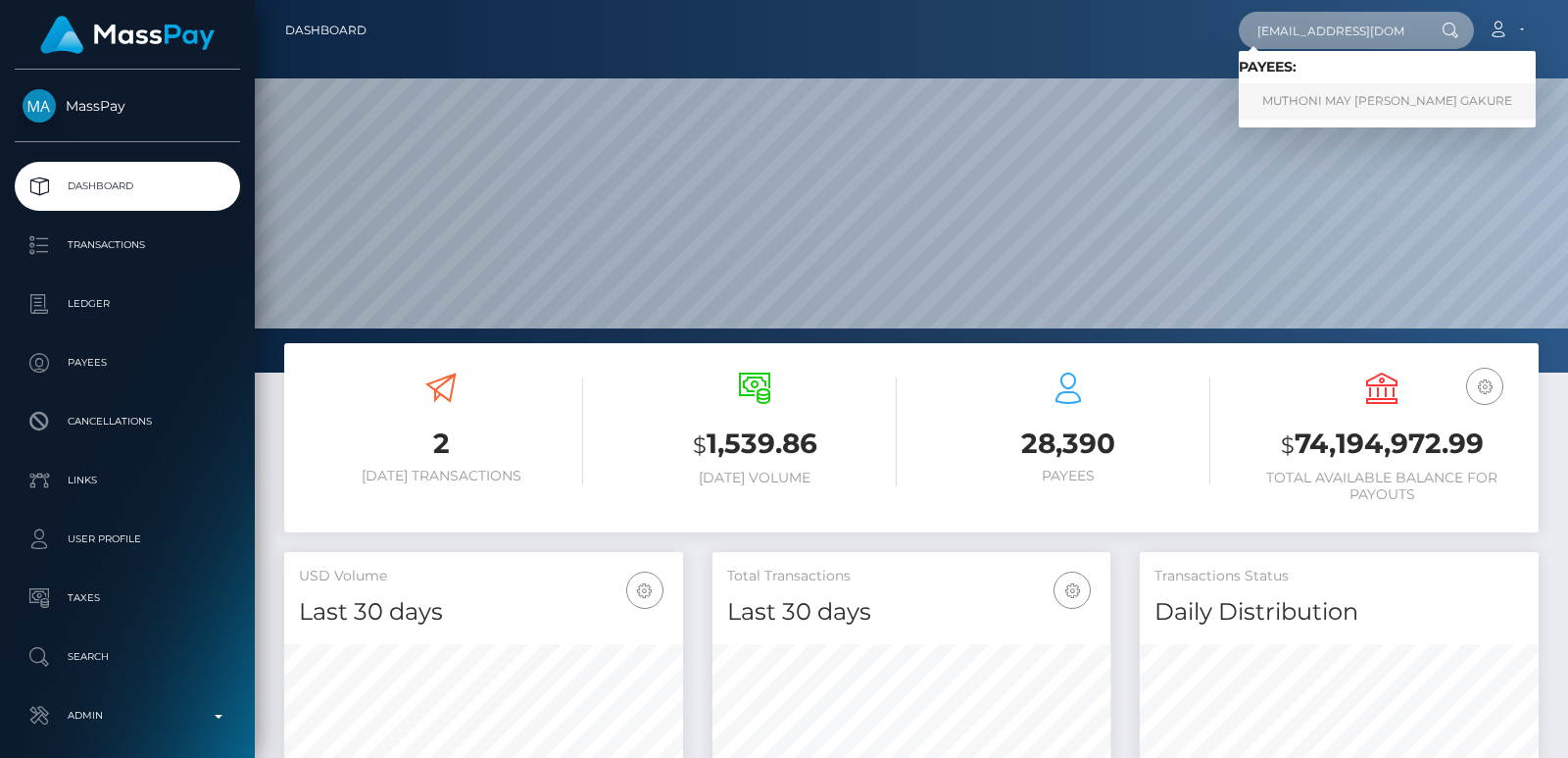
type input "[EMAIL_ADDRESS][DOMAIN_NAME]"
click at [1343, 111] on link "MUTHONI MAY ELODIE NJENGA GAKURE" at bounding box center [1388, 101] width 297 height 37
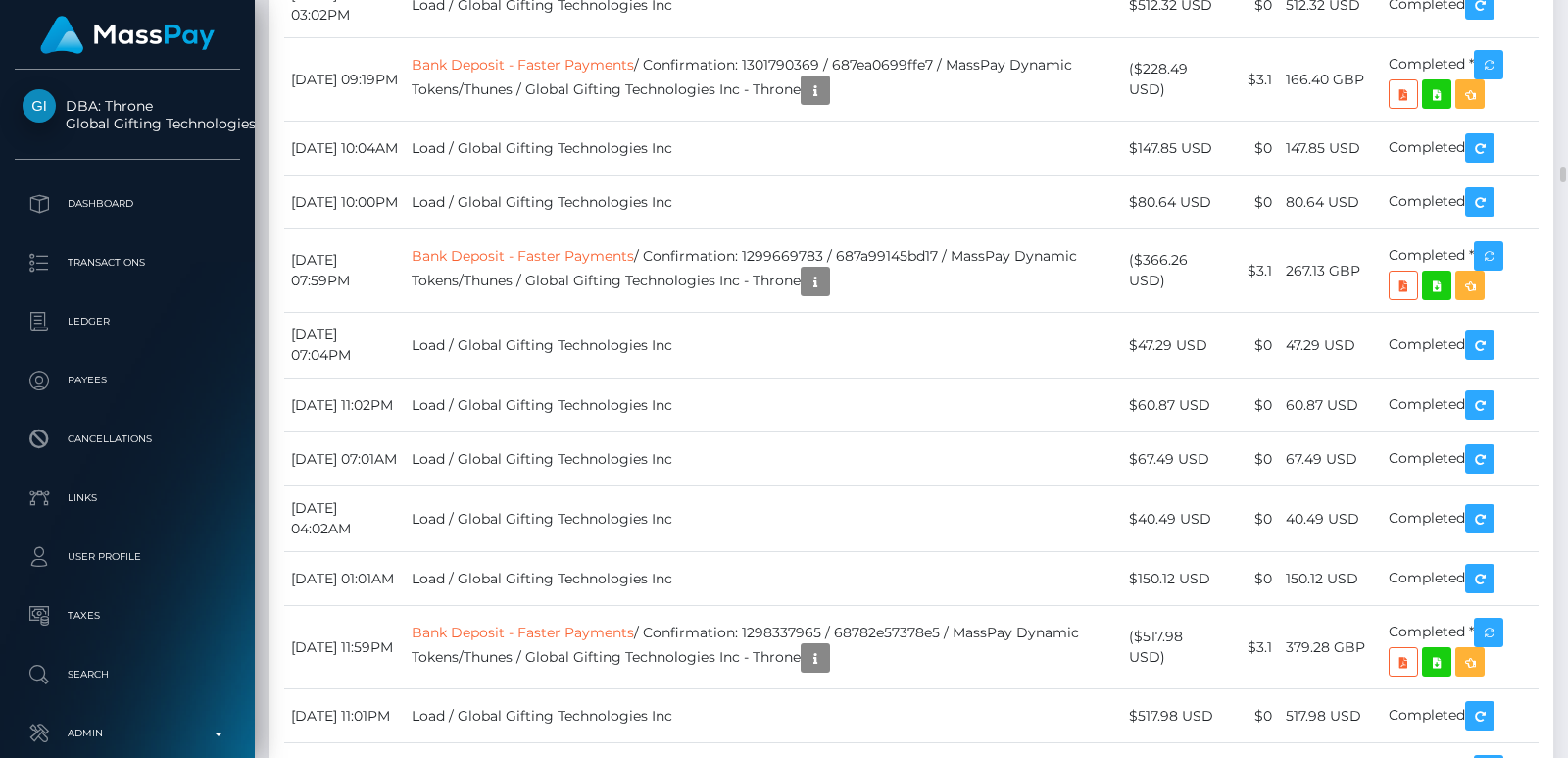
scroll to position [9384, 0]
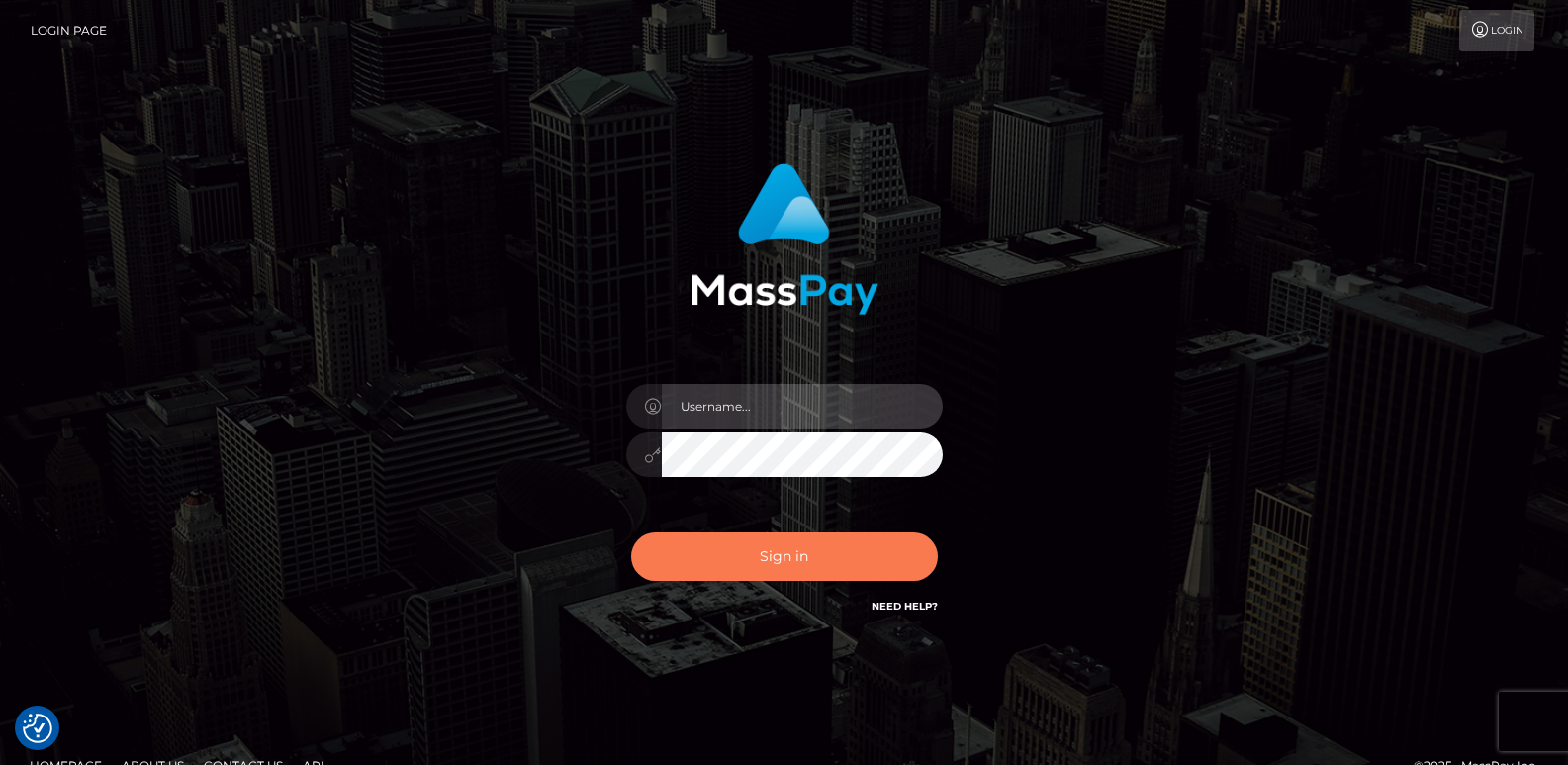
type input "[DOMAIN_NAME]"
click at [734, 548] on button "Sign in" at bounding box center [784, 556] width 307 height 48
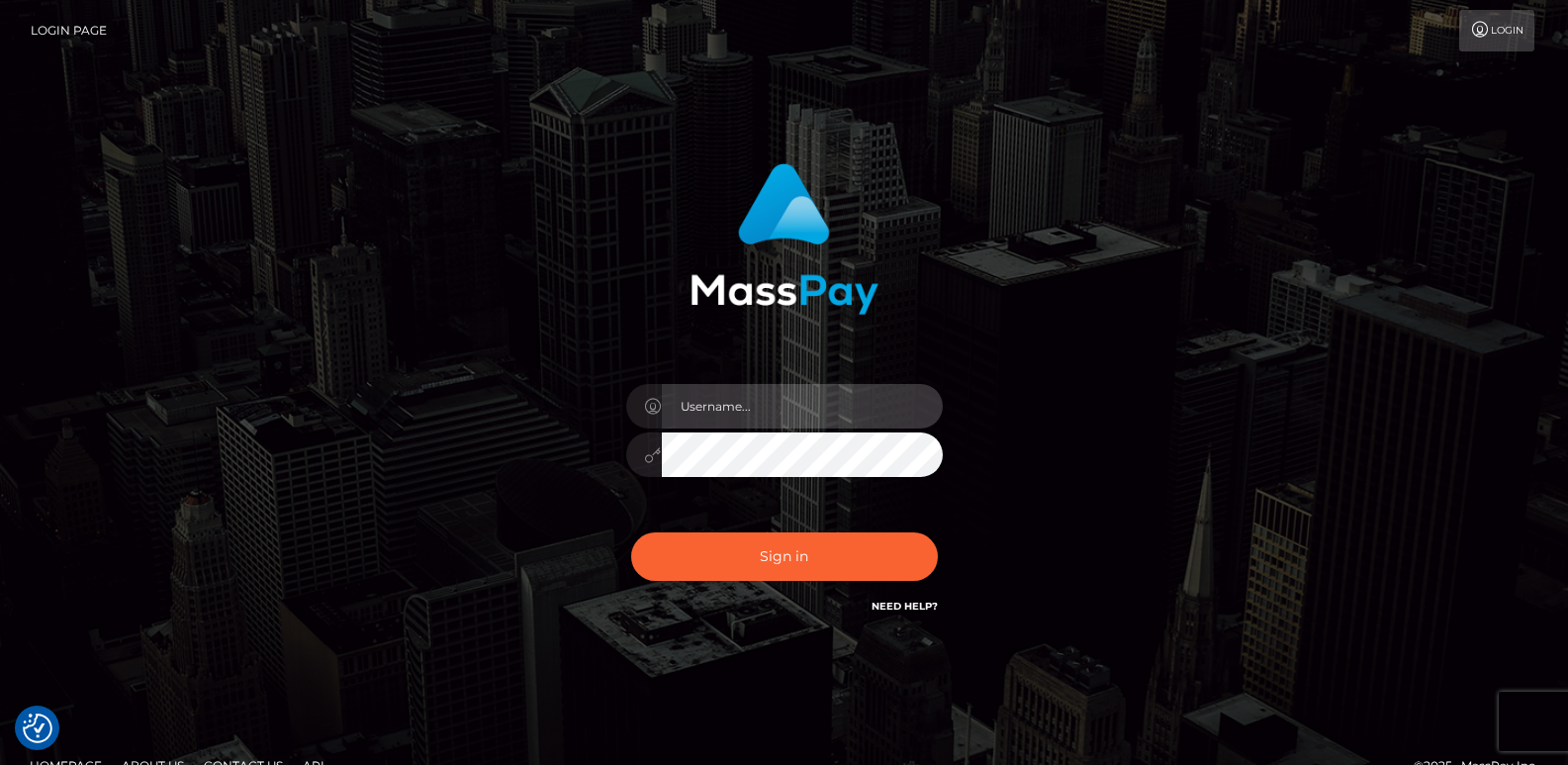
type input "ts2.es"
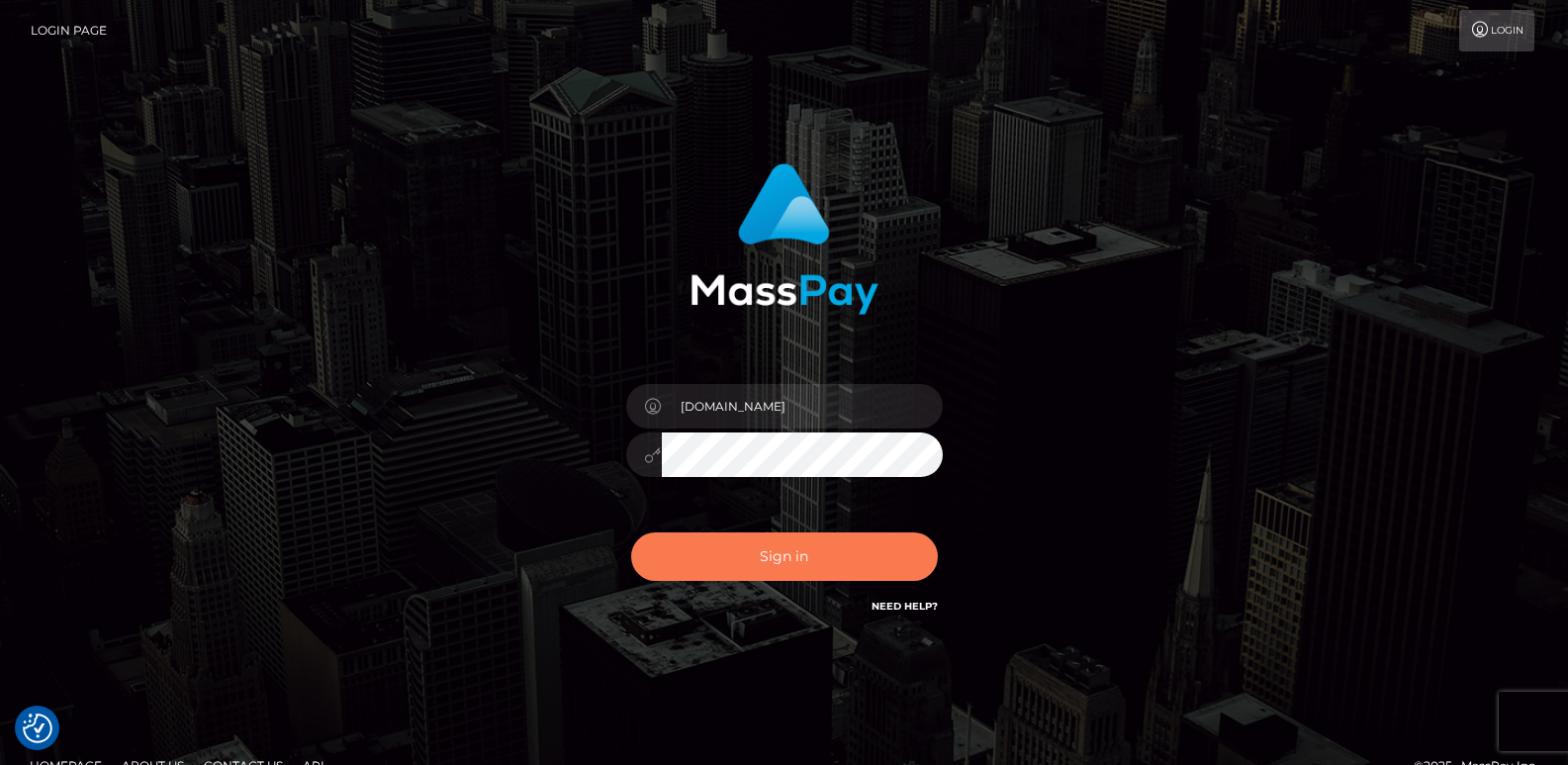
click at [734, 548] on button "Sign in" at bounding box center [784, 556] width 307 height 48
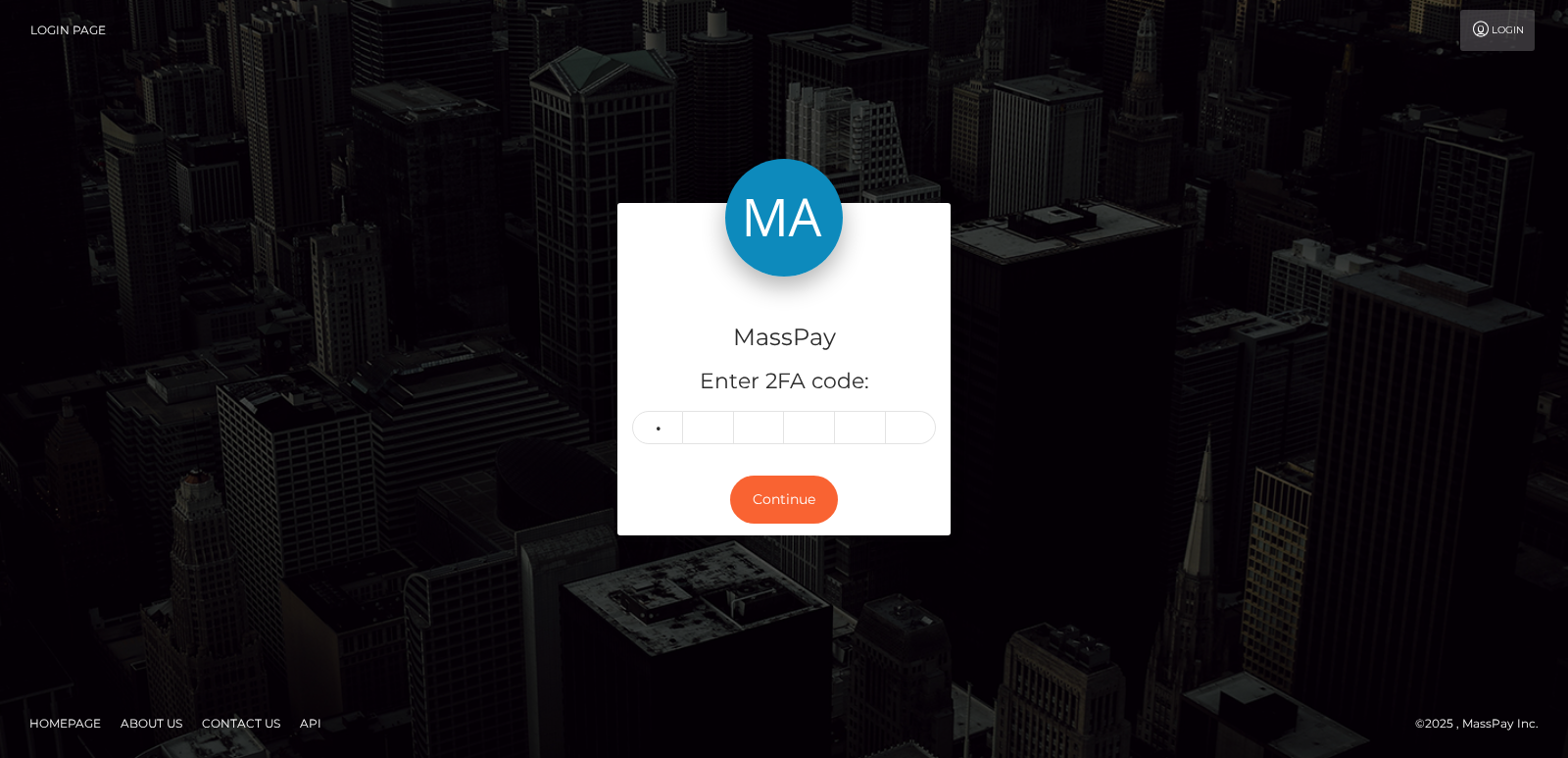
type input "9"
type input "6"
type input "1"
type input "0"
type input "6"
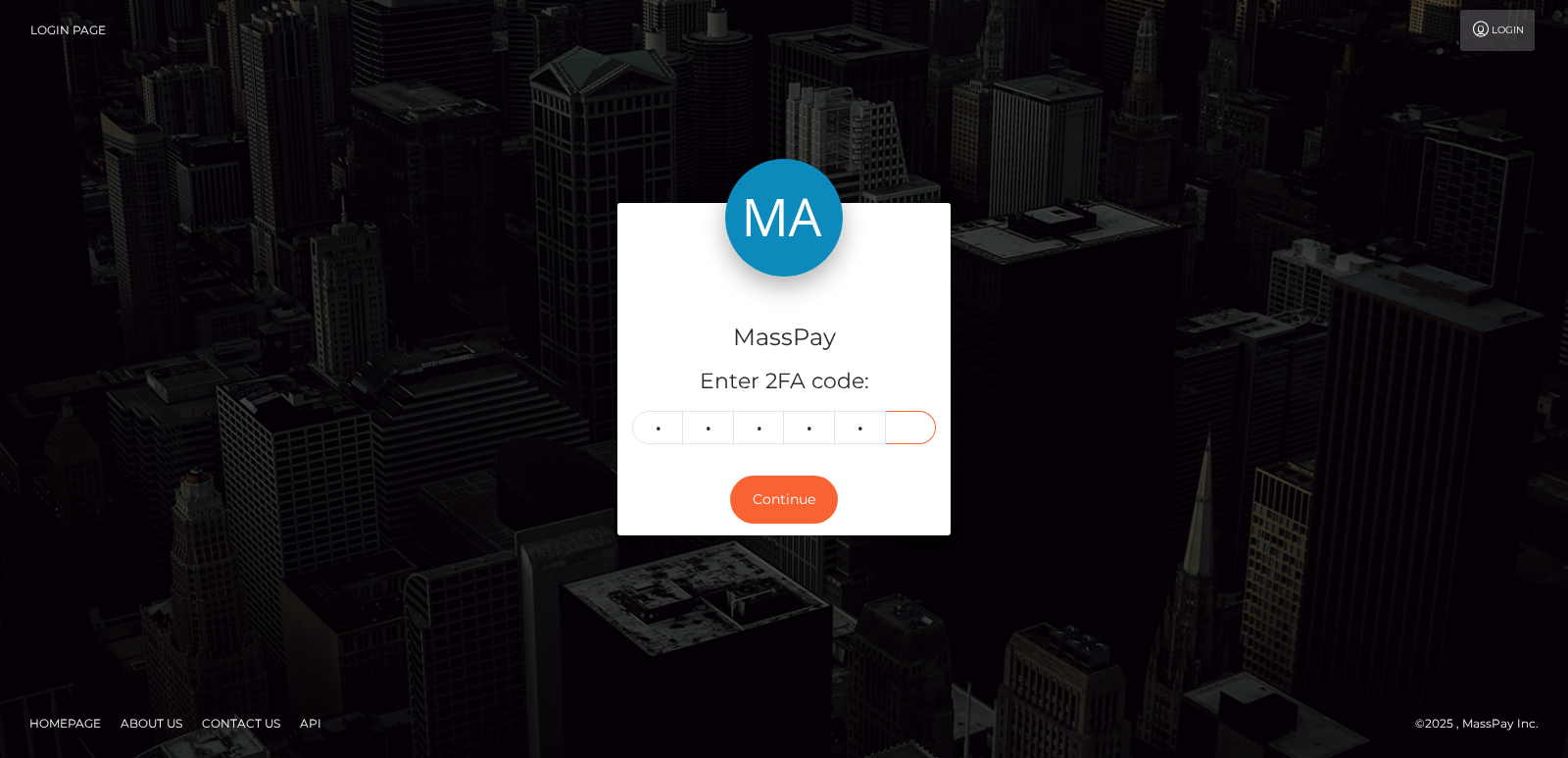
type input "3"
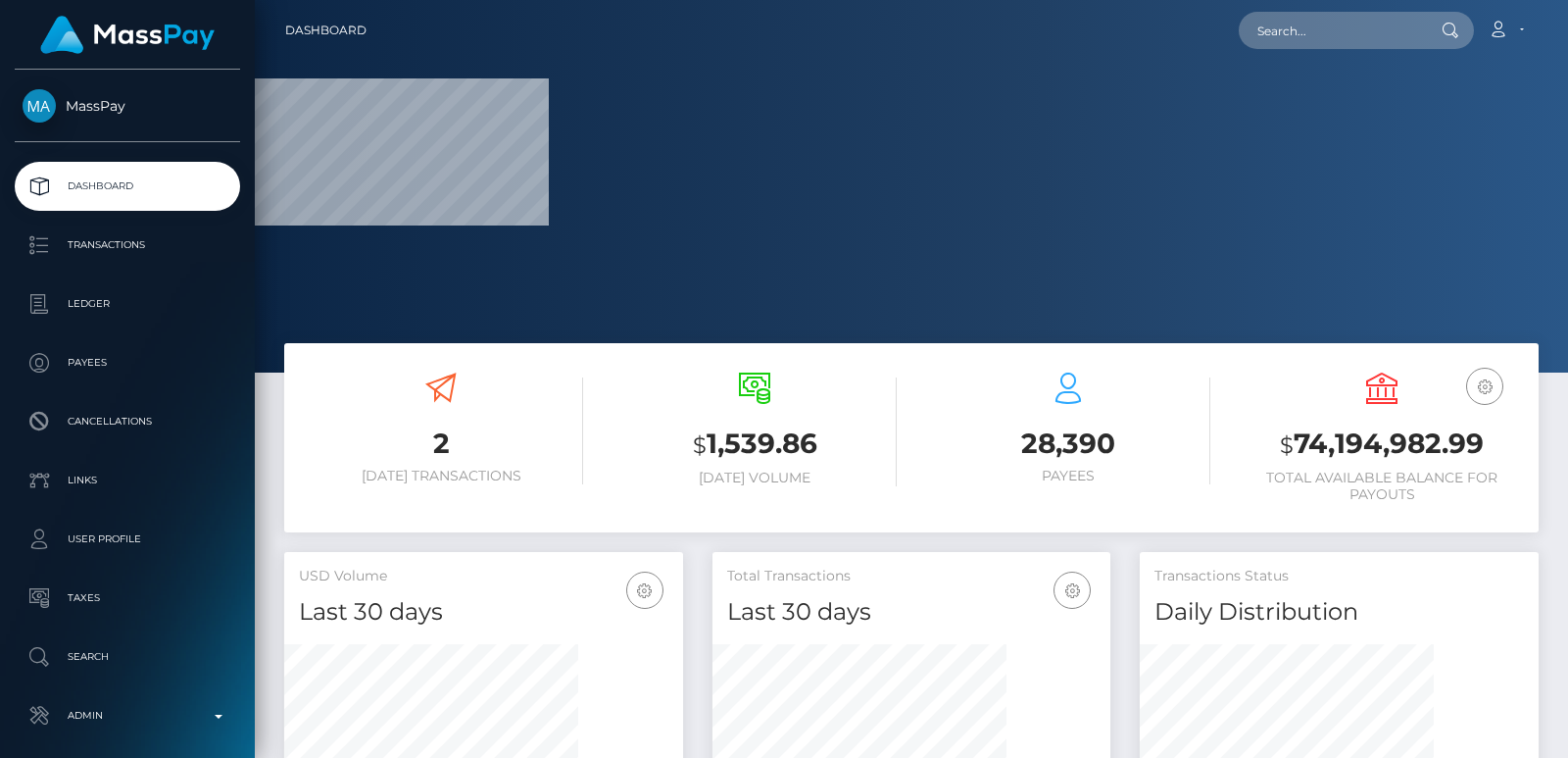
scroll to position [348, 398]
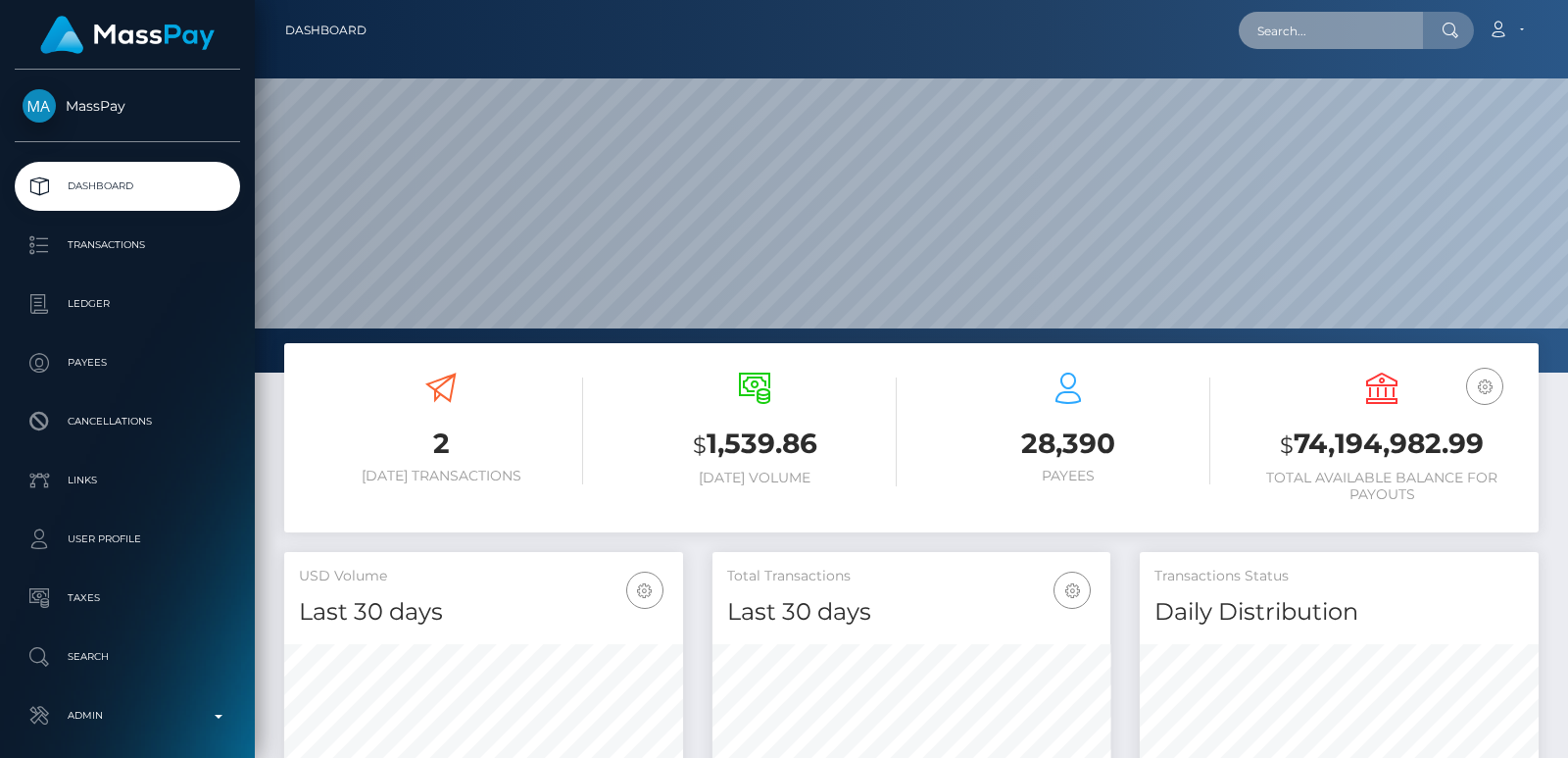
click at [1282, 47] on input "text" at bounding box center [1331, 31] width 184 height 38
paste input "[PERSON_NAME][EMAIL_ADDRESS][PERSON_NAME][DOMAIN_NAME]"
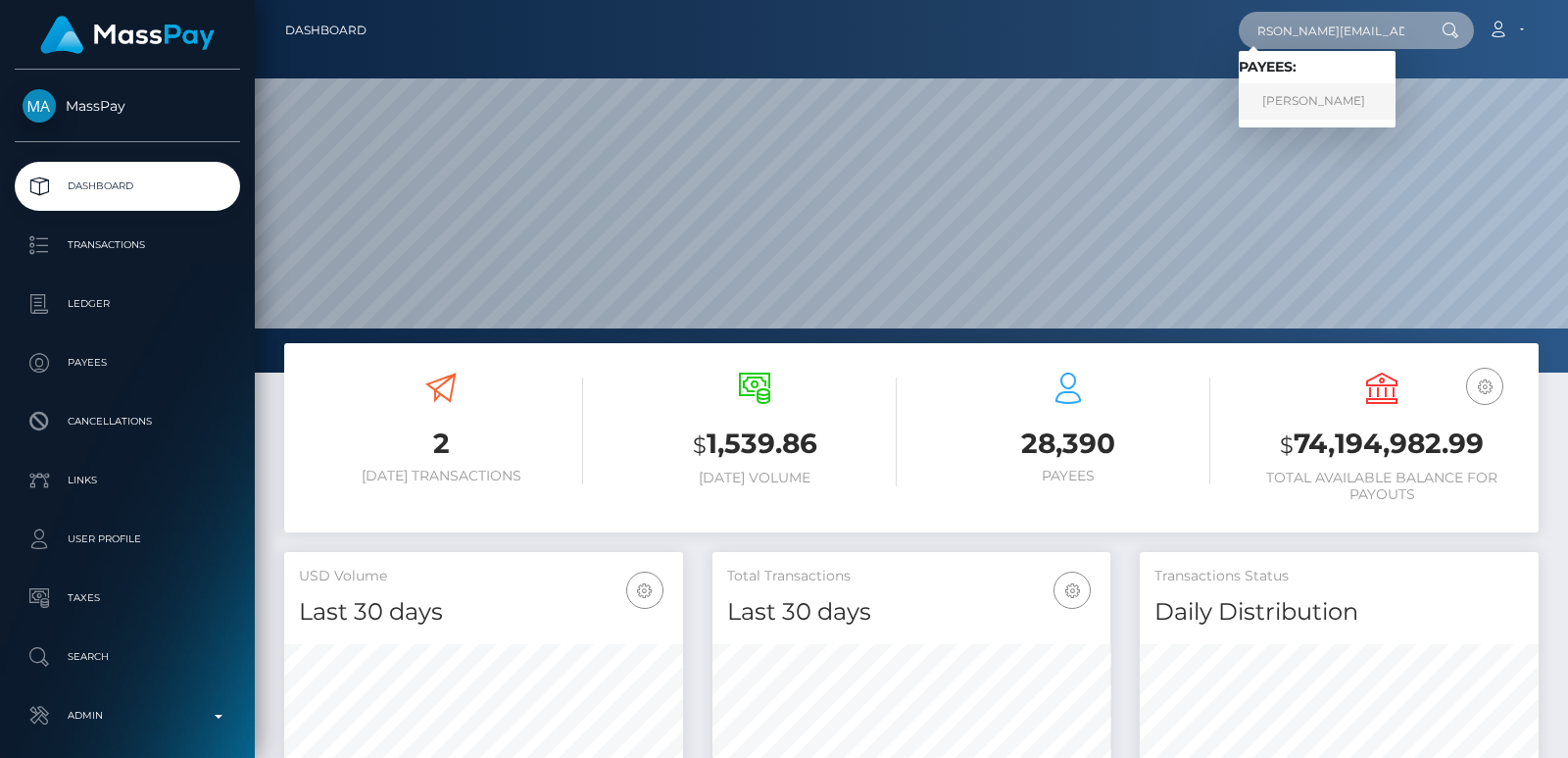
type input "[PERSON_NAME][EMAIL_ADDRESS][PERSON_NAME][DOMAIN_NAME]"
click at [1294, 112] on link "Daniela Gregoire" at bounding box center [1317, 101] width 157 height 37
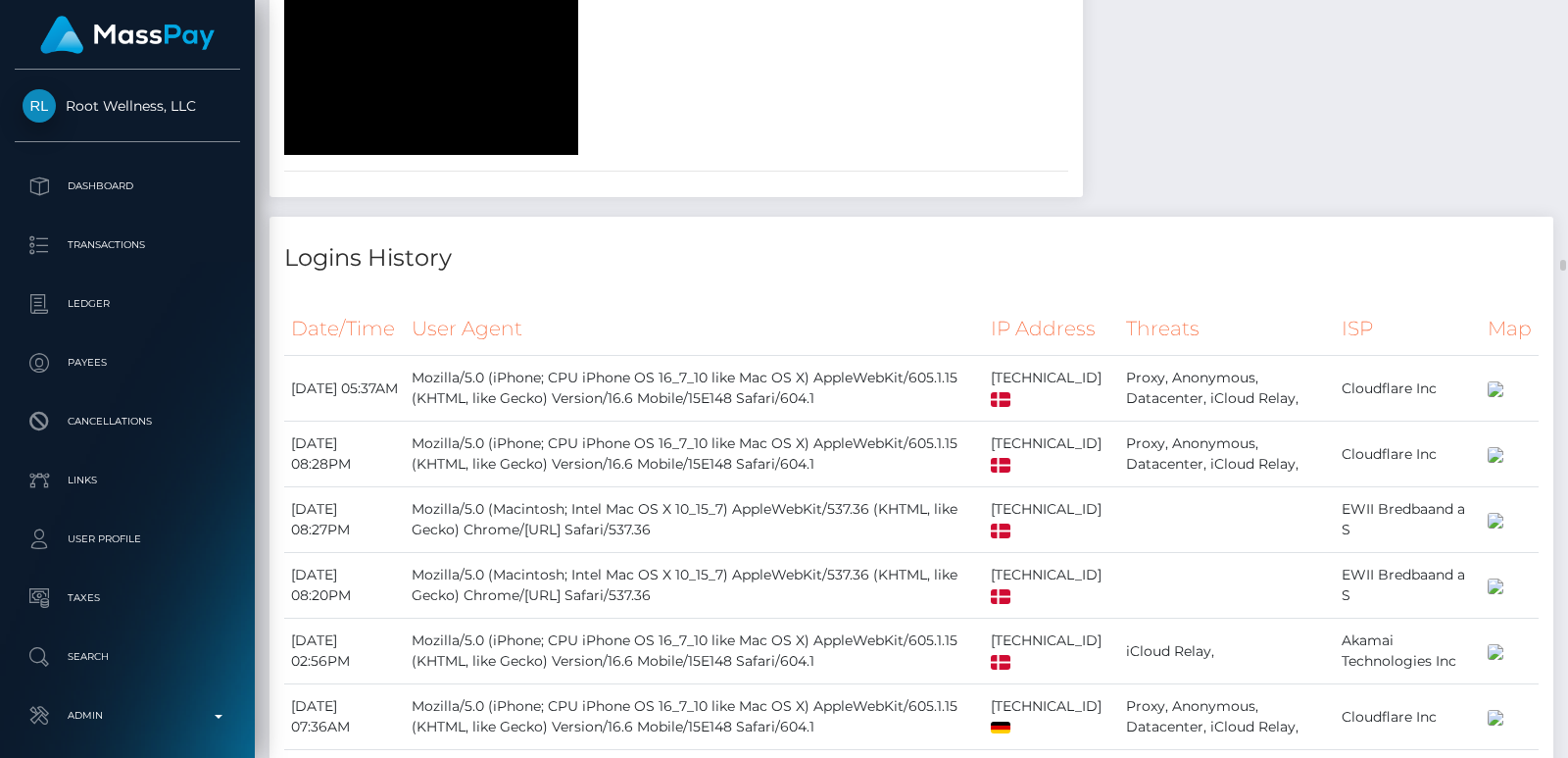
scroll to position [18268, 0]
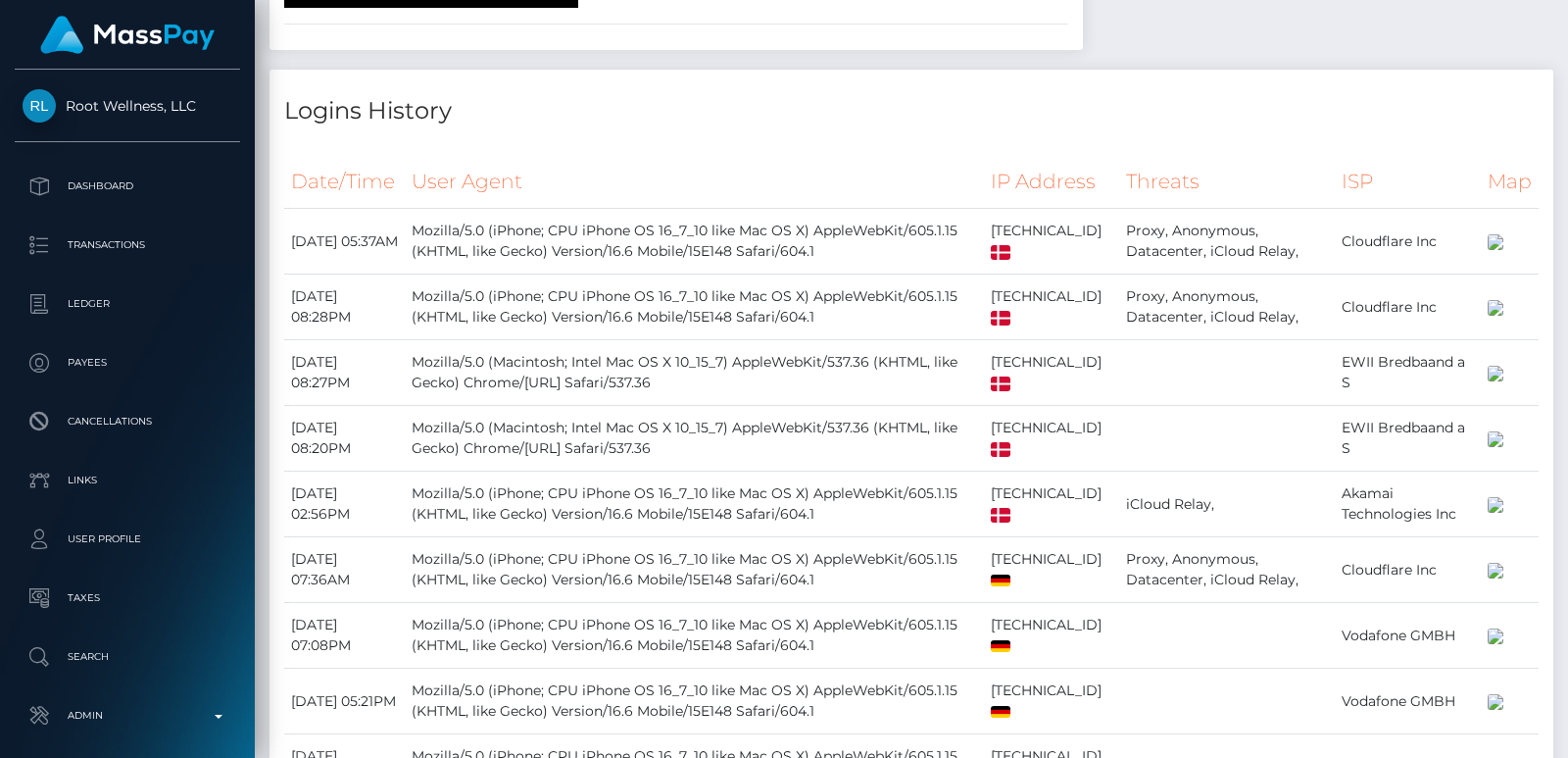
drag, startPoint x: 1447, startPoint y: 205, endPoint x: 1458, endPoint y: 203, distance: 11.2
click at [1458, 202] on body "Root Wellness, LLC Dashboard Transactions Ledger Payees Links Taxes" at bounding box center [784, 379] width 1568 height 758
click at [1564, 49] on div at bounding box center [1561, 379] width 15 height 758
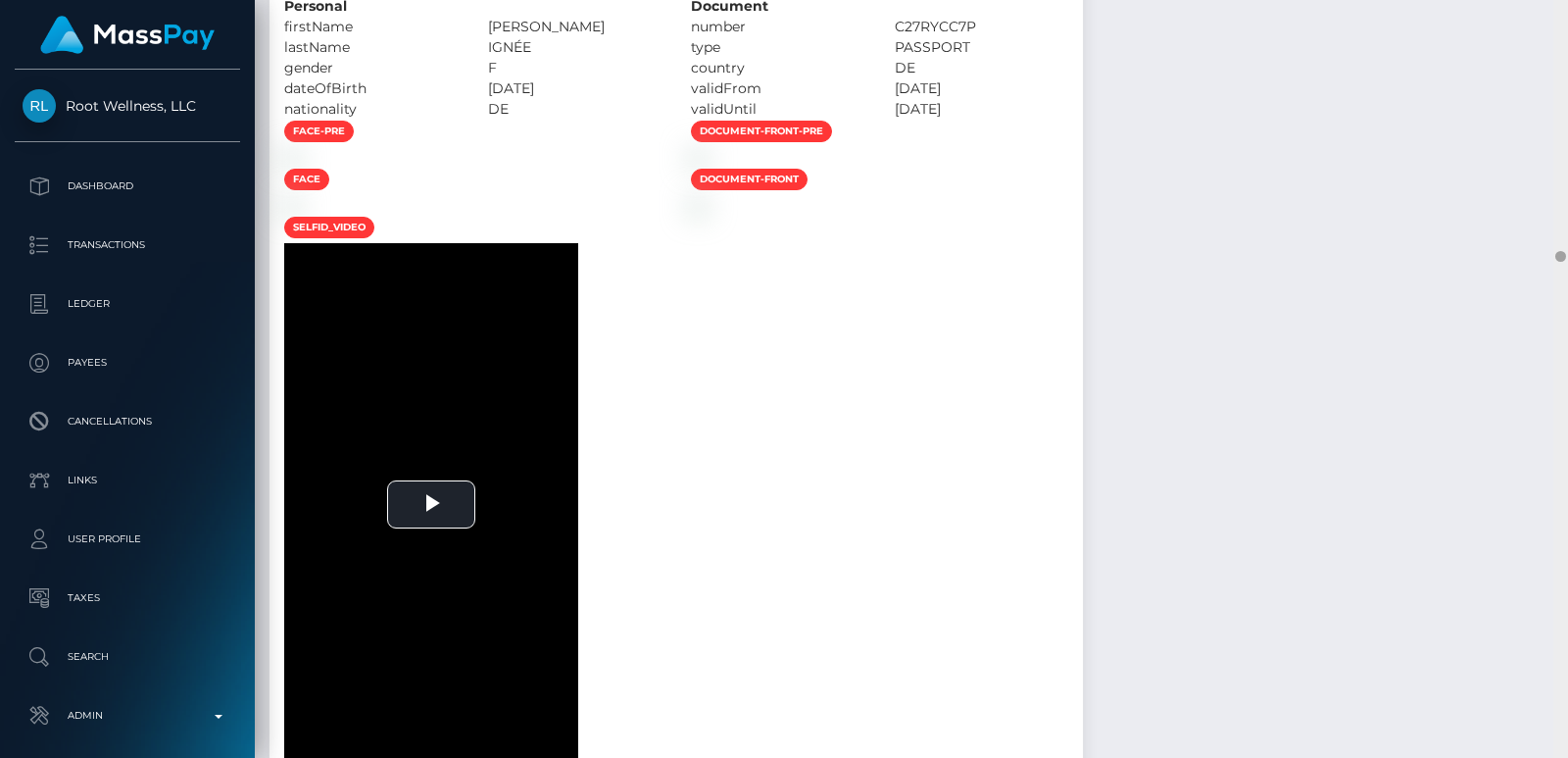
click at [1564, 49] on div at bounding box center [1561, 379] width 15 height 758
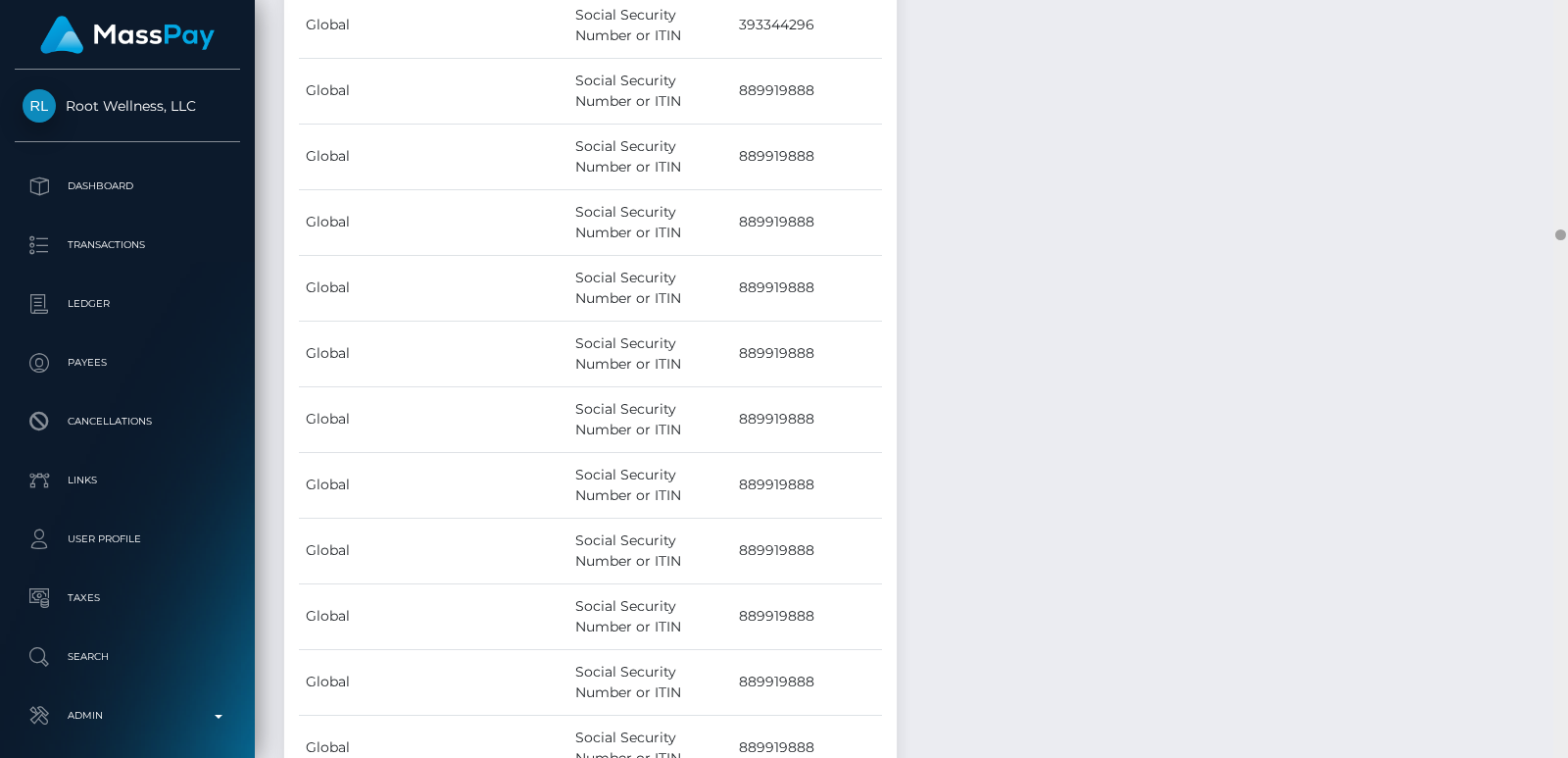
click at [1564, 49] on div at bounding box center [1561, 379] width 15 height 758
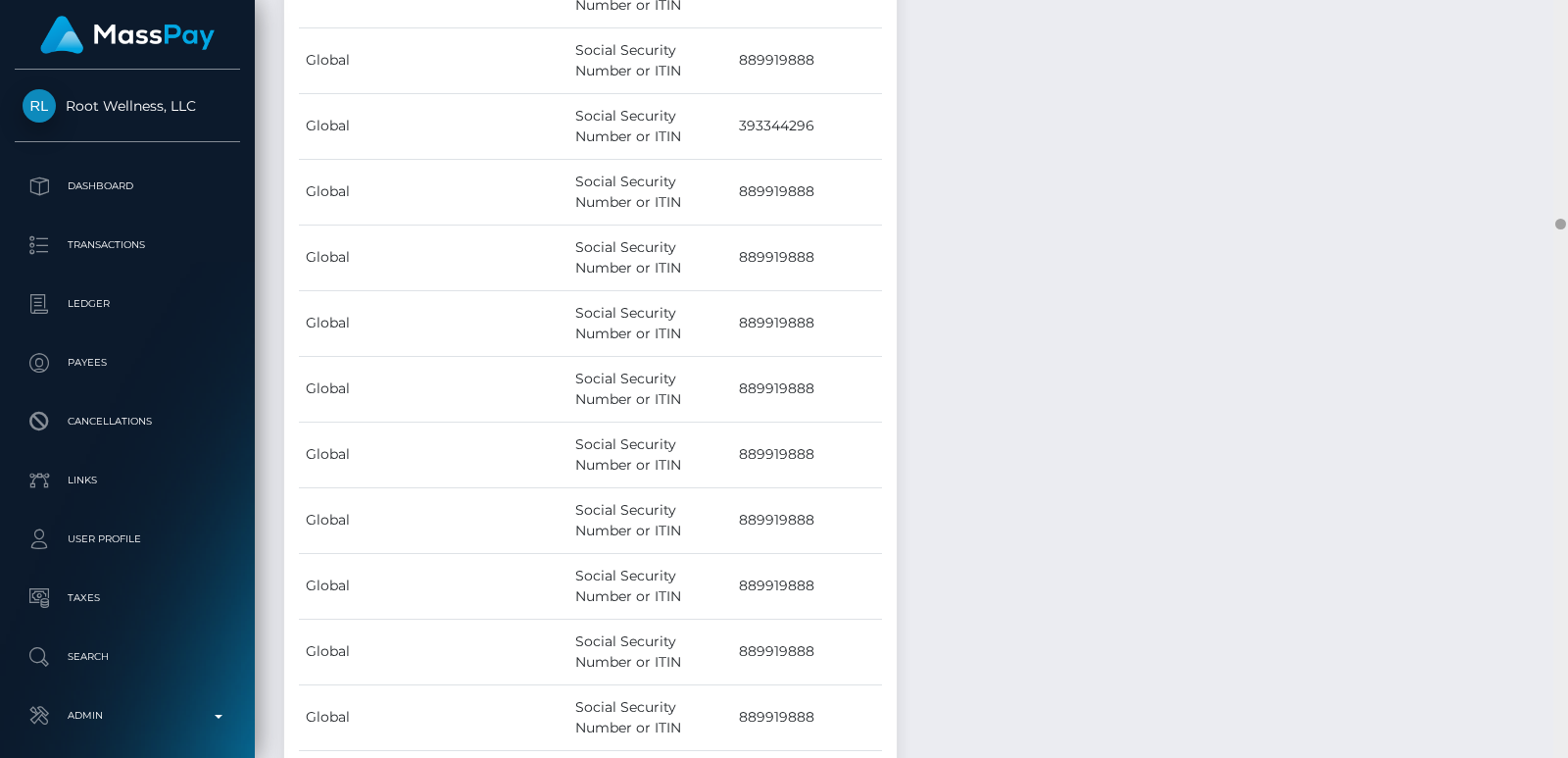
click at [1564, 49] on div at bounding box center [1561, 379] width 15 height 758
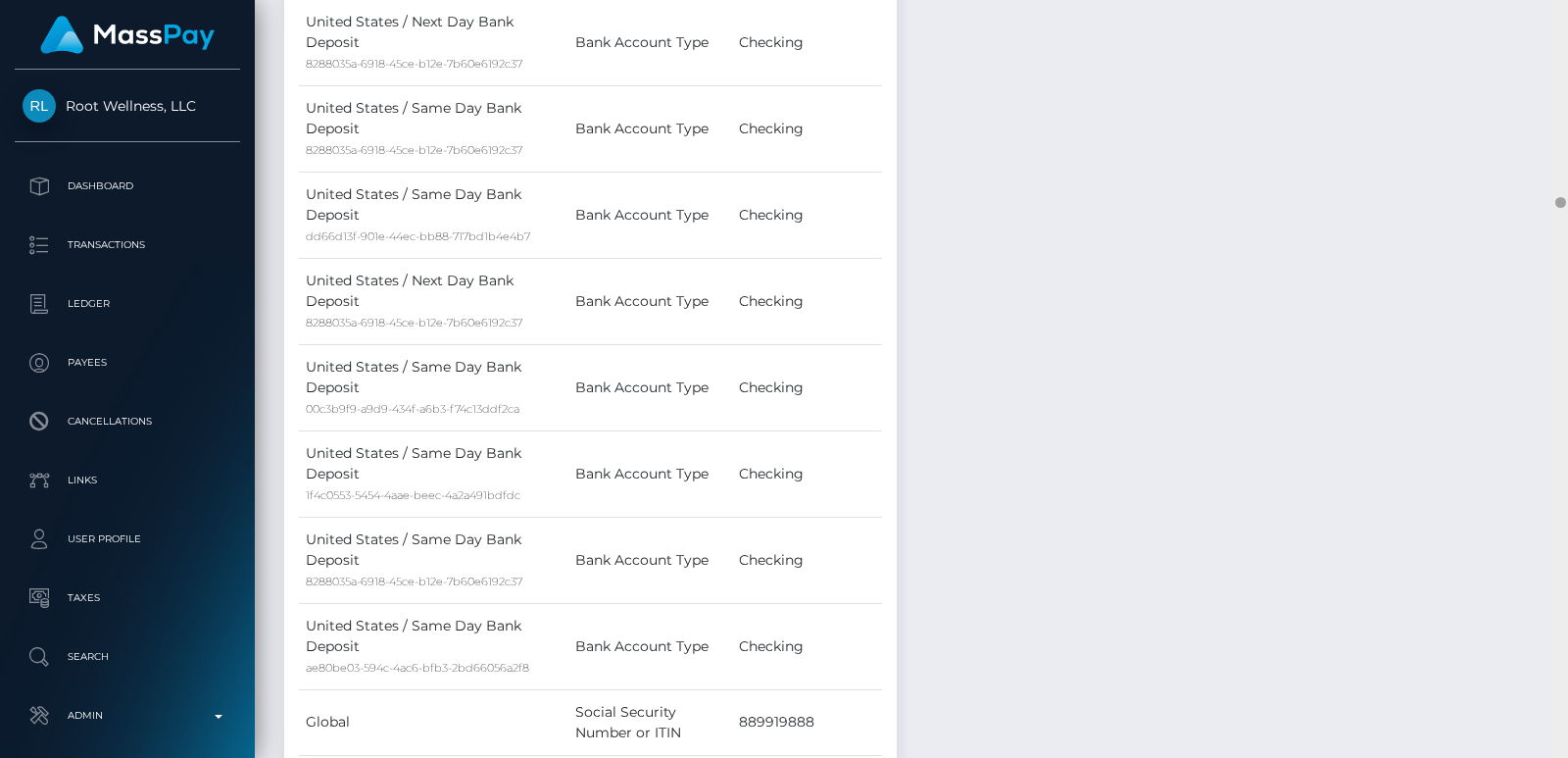
click at [1564, 49] on div at bounding box center [1561, 379] width 15 height 758
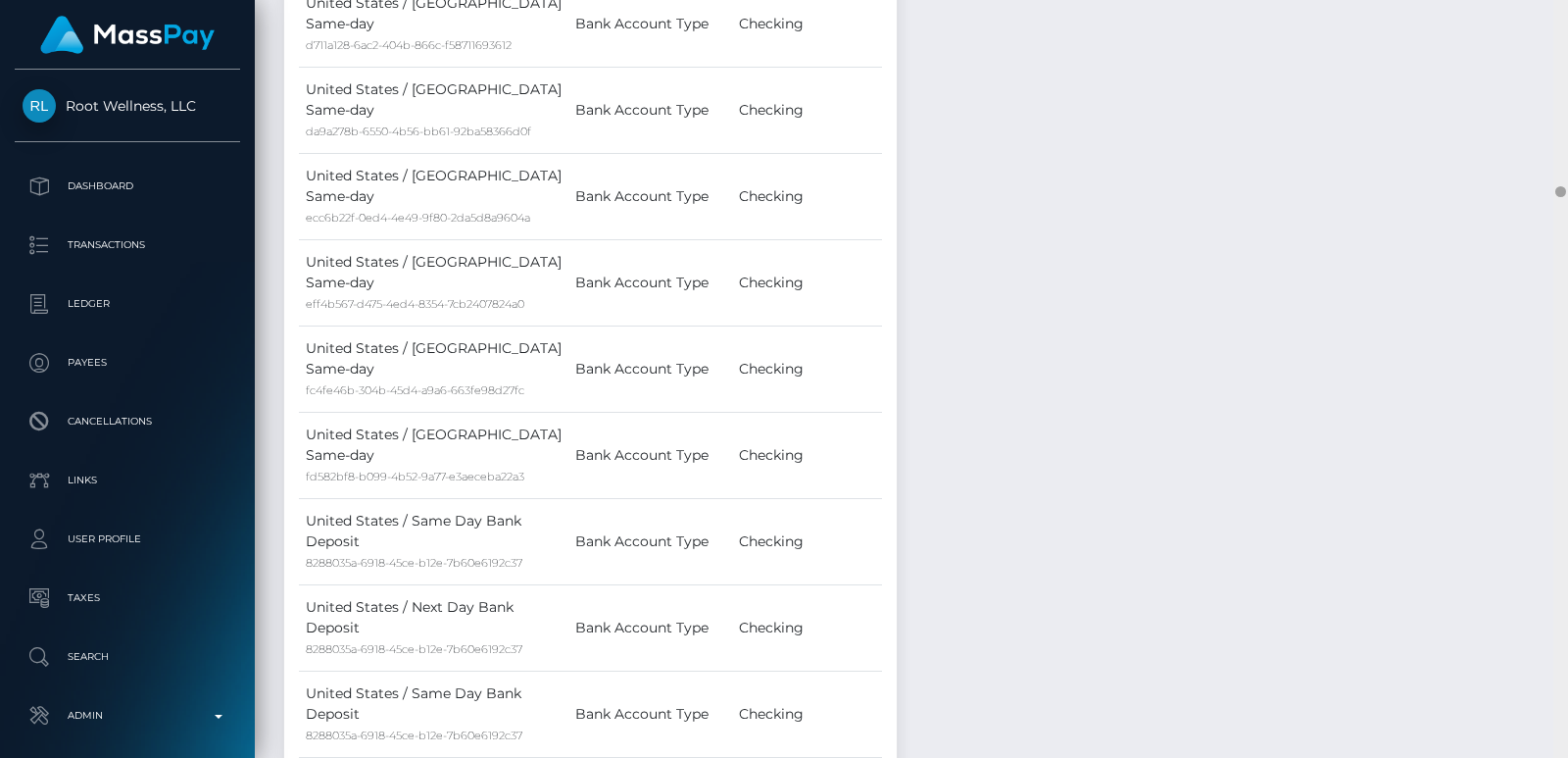
click at [1564, 49] on div at bounding box center [1561, 379] width 15 height 758
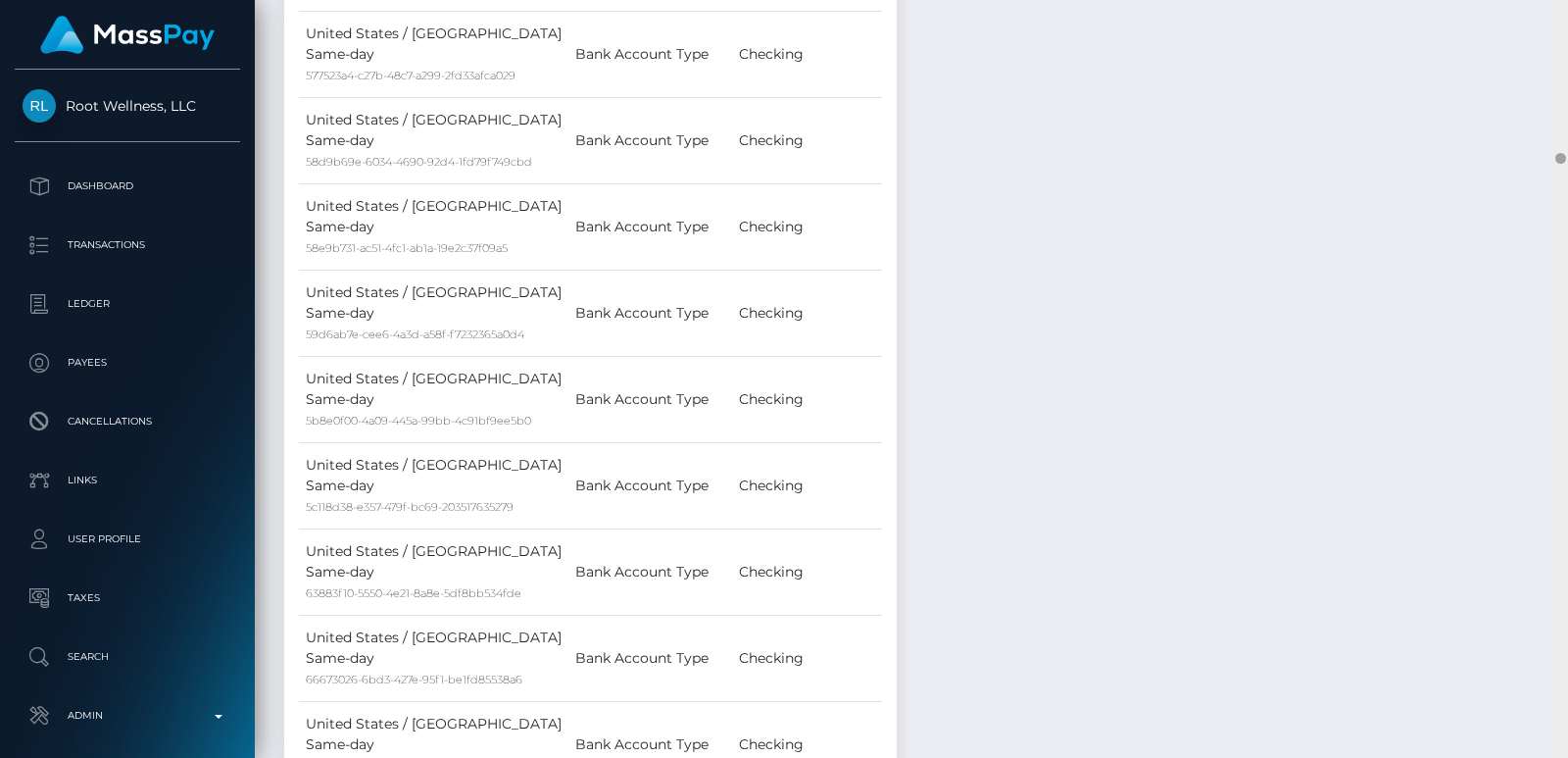
click at [1564, 49] on div at bounding box center [1561, 379] width 15 height 758
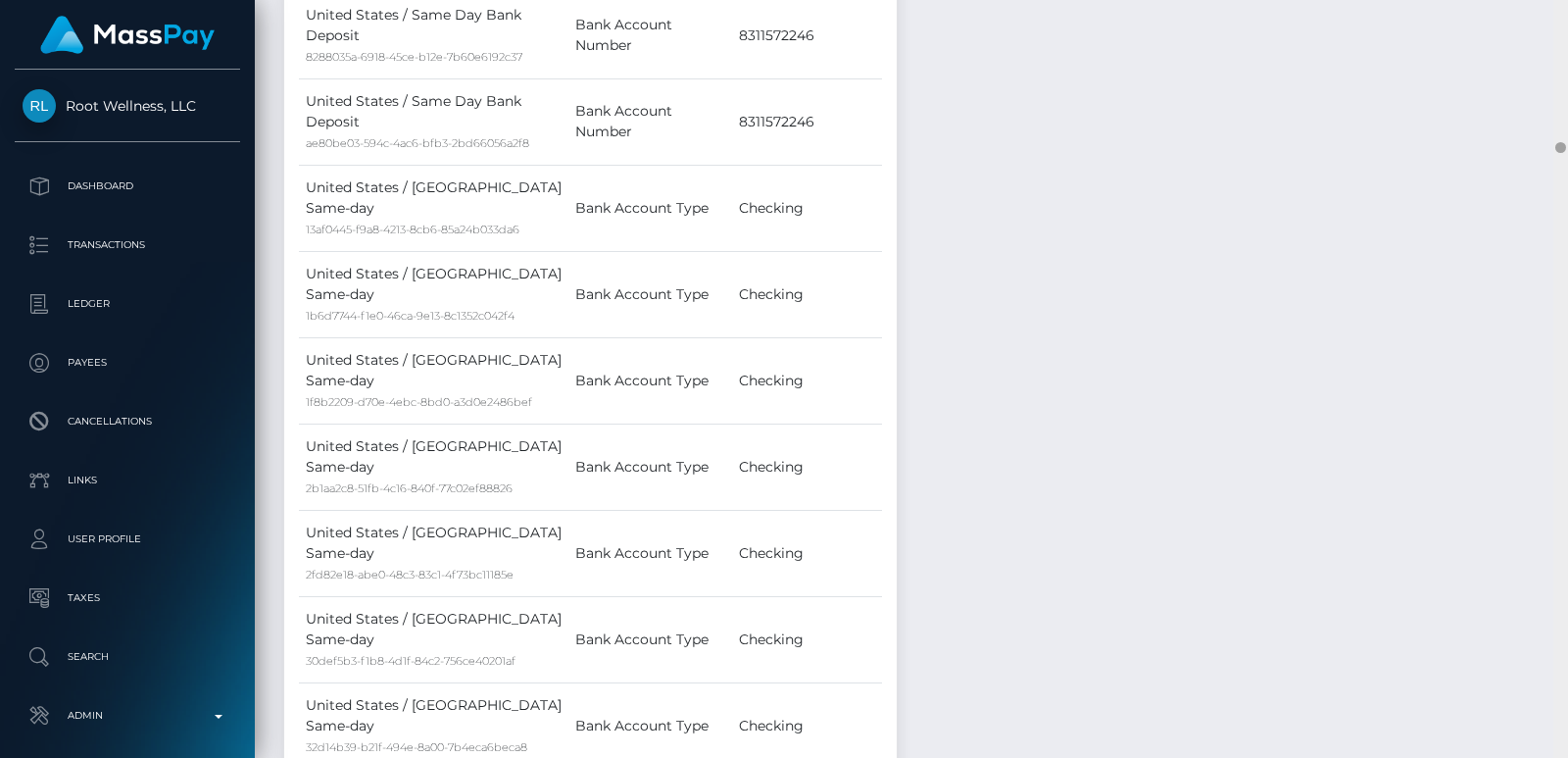
click at [1564, 49] on div at bounding box center [1561, 379] width 15 height 758
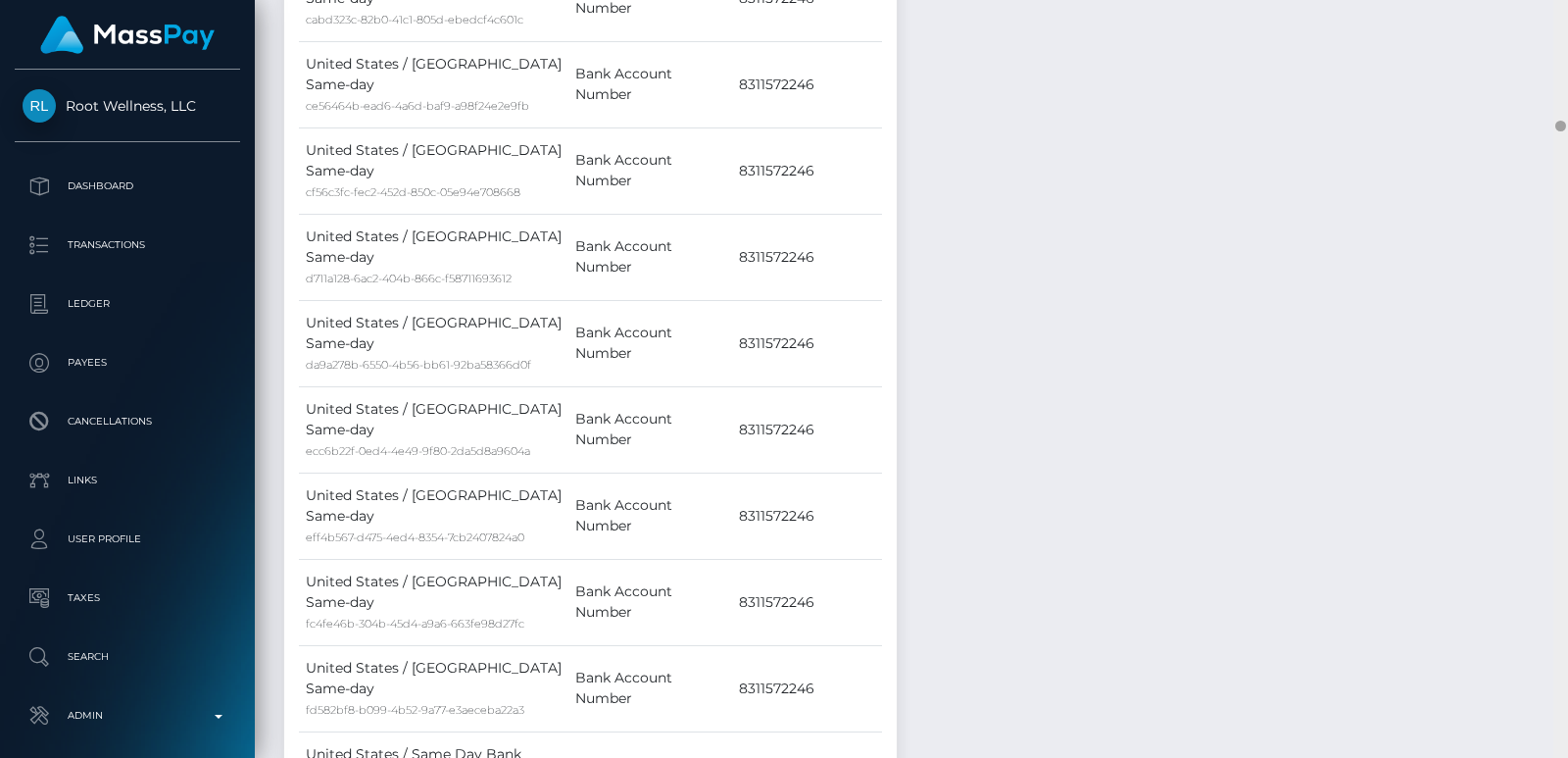
click at [1564, 49] on div at bounding box center [1561, 379] width 15 height 758
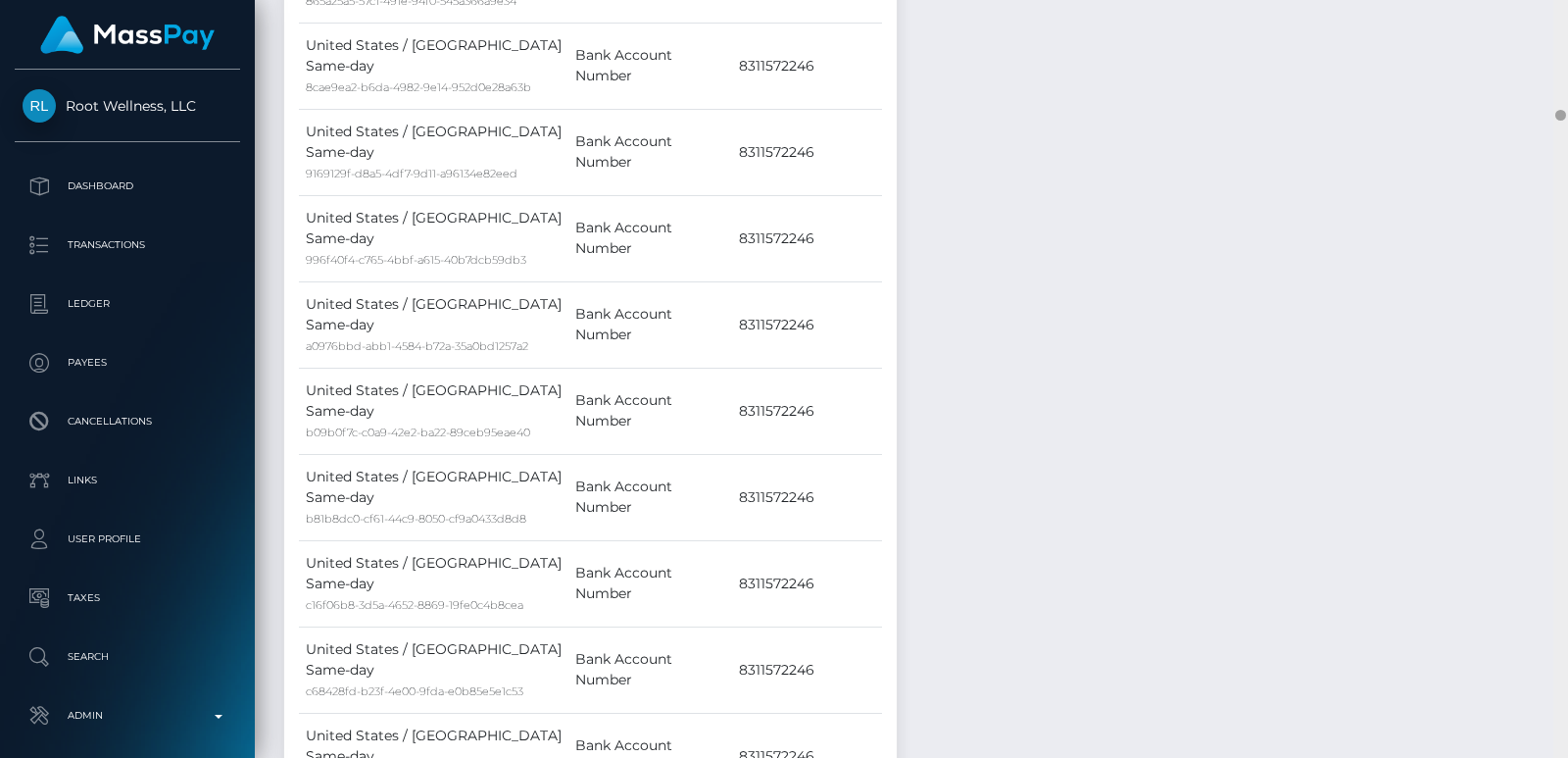
click at [1564, 49] on div at bounding box center [1561, 379] width 15 height 758
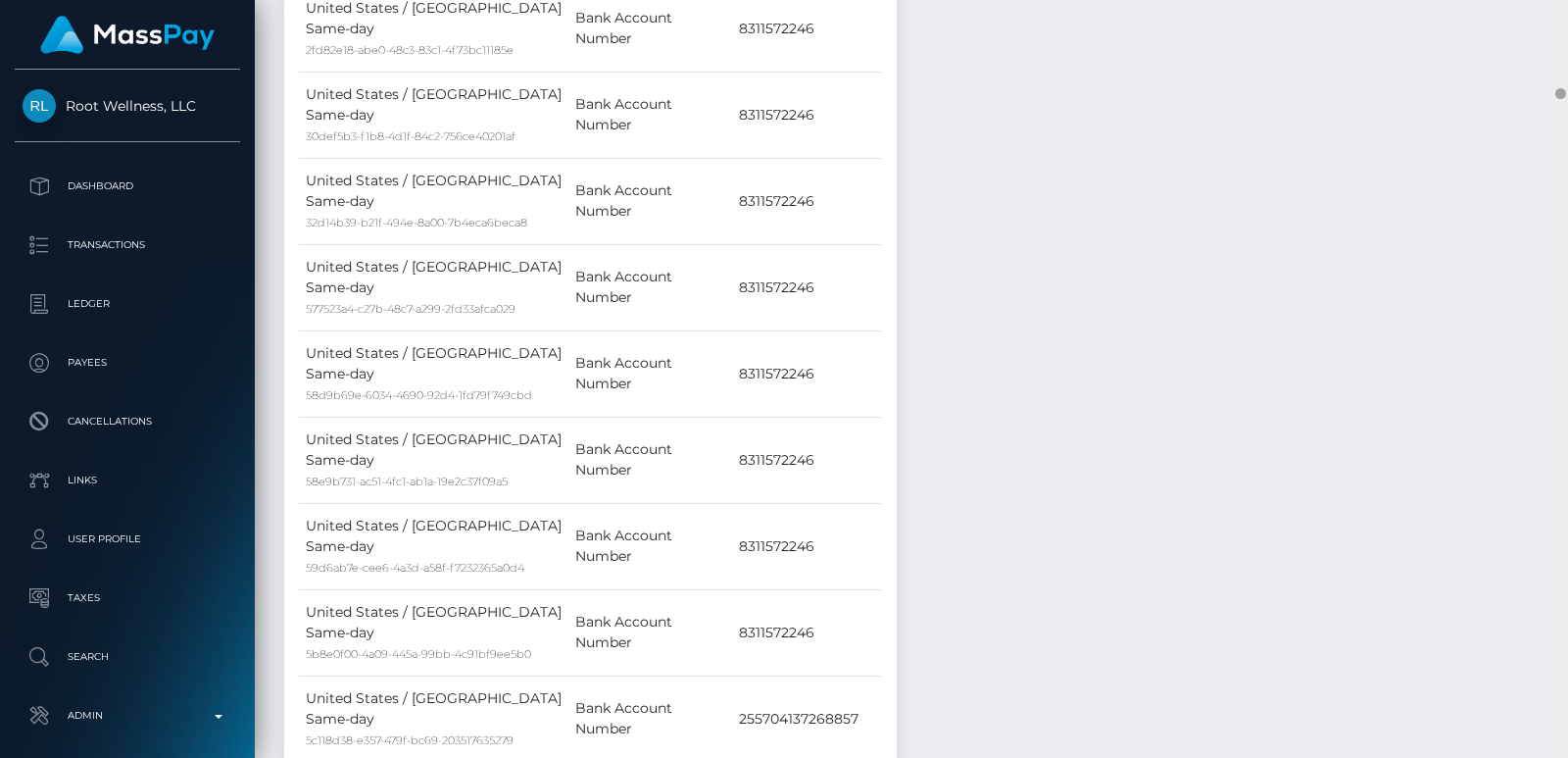
click at [1564, 49] on div at bounding box center [1561, 379] width 15 height 758
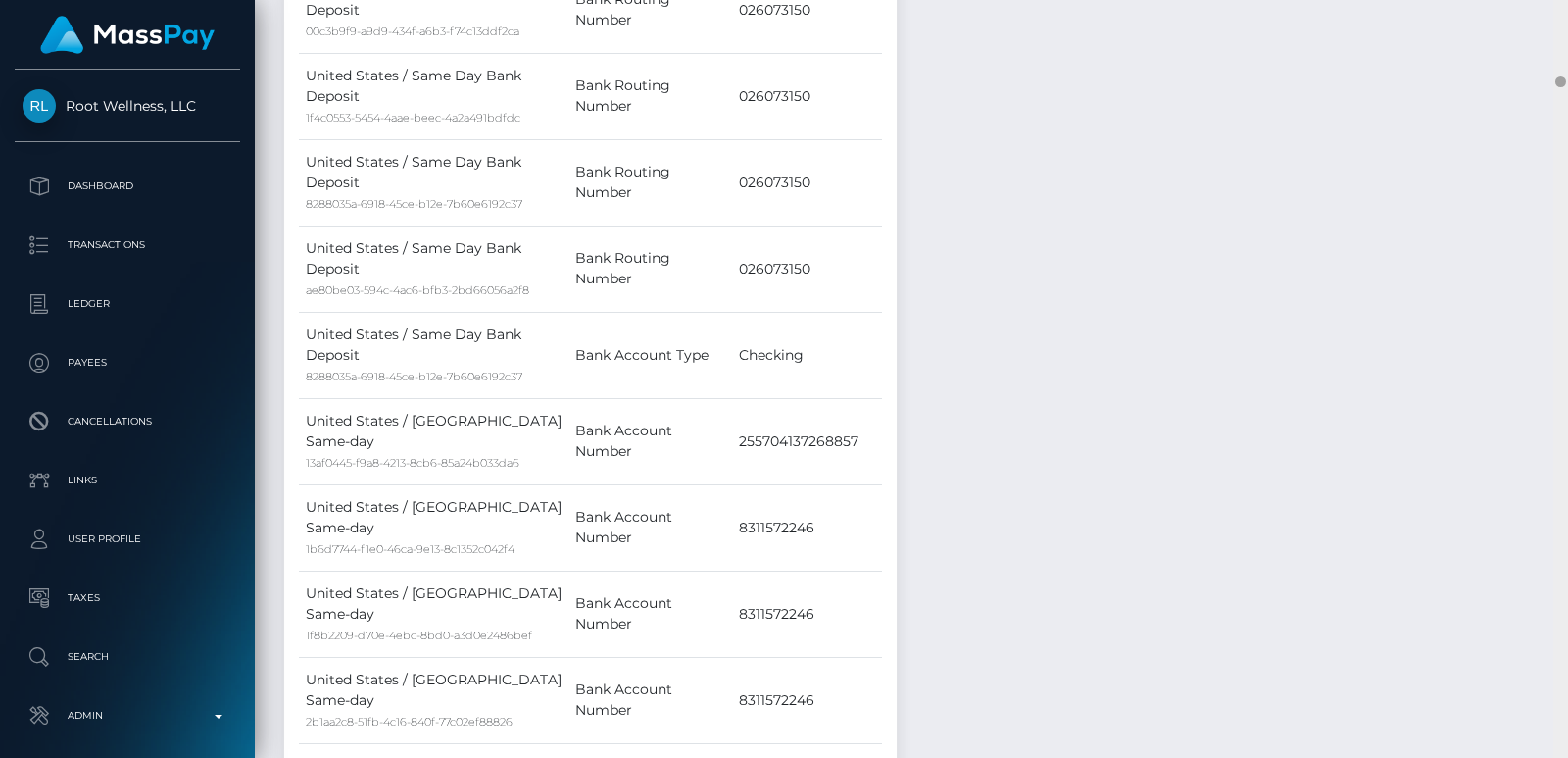
click at [1564, 49] on div at bounding box center [1561, 379] width 15 height 758
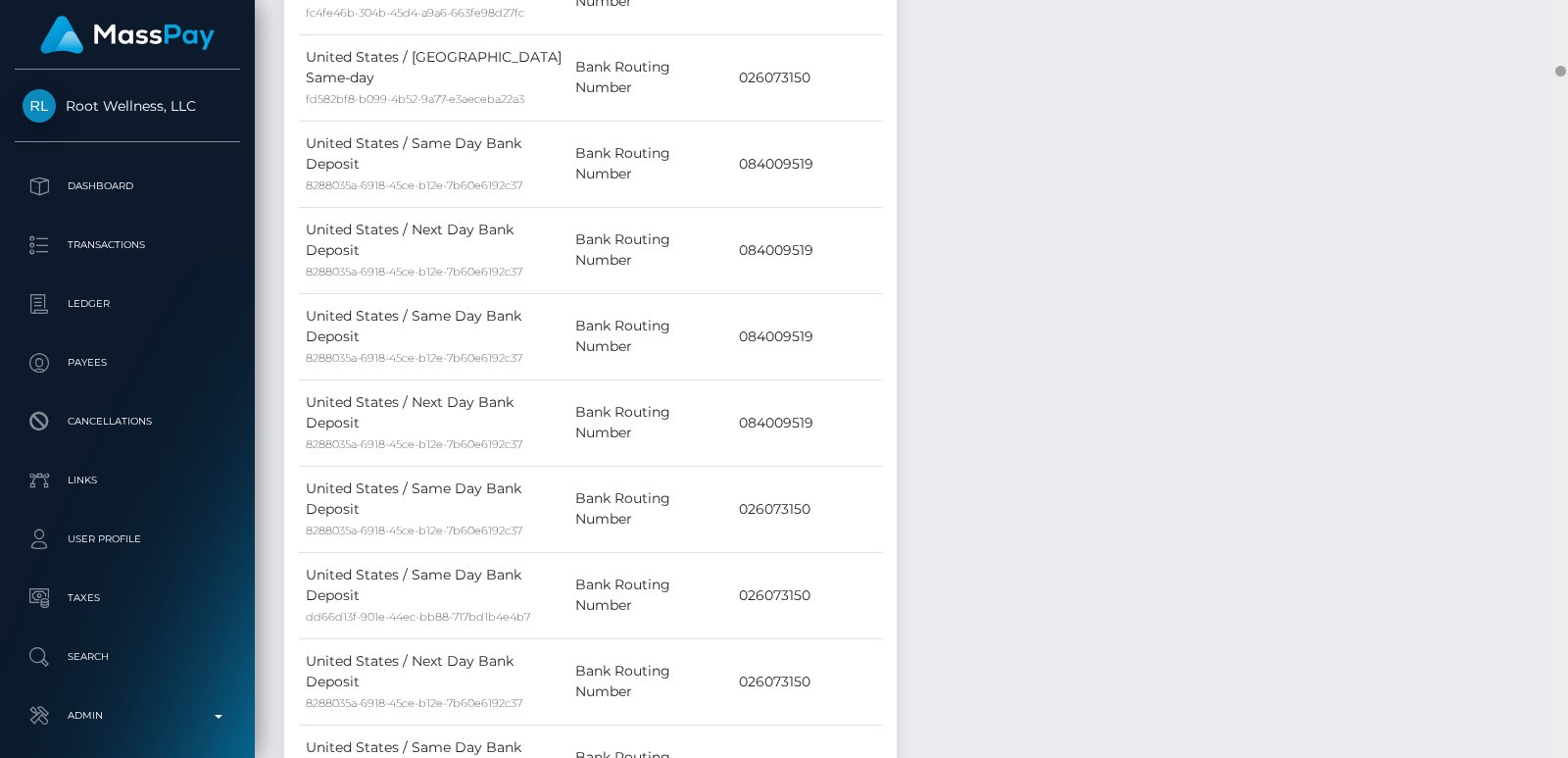
click at [1564, 49] on div at bounding box center [1561, 379] width 15 height 758
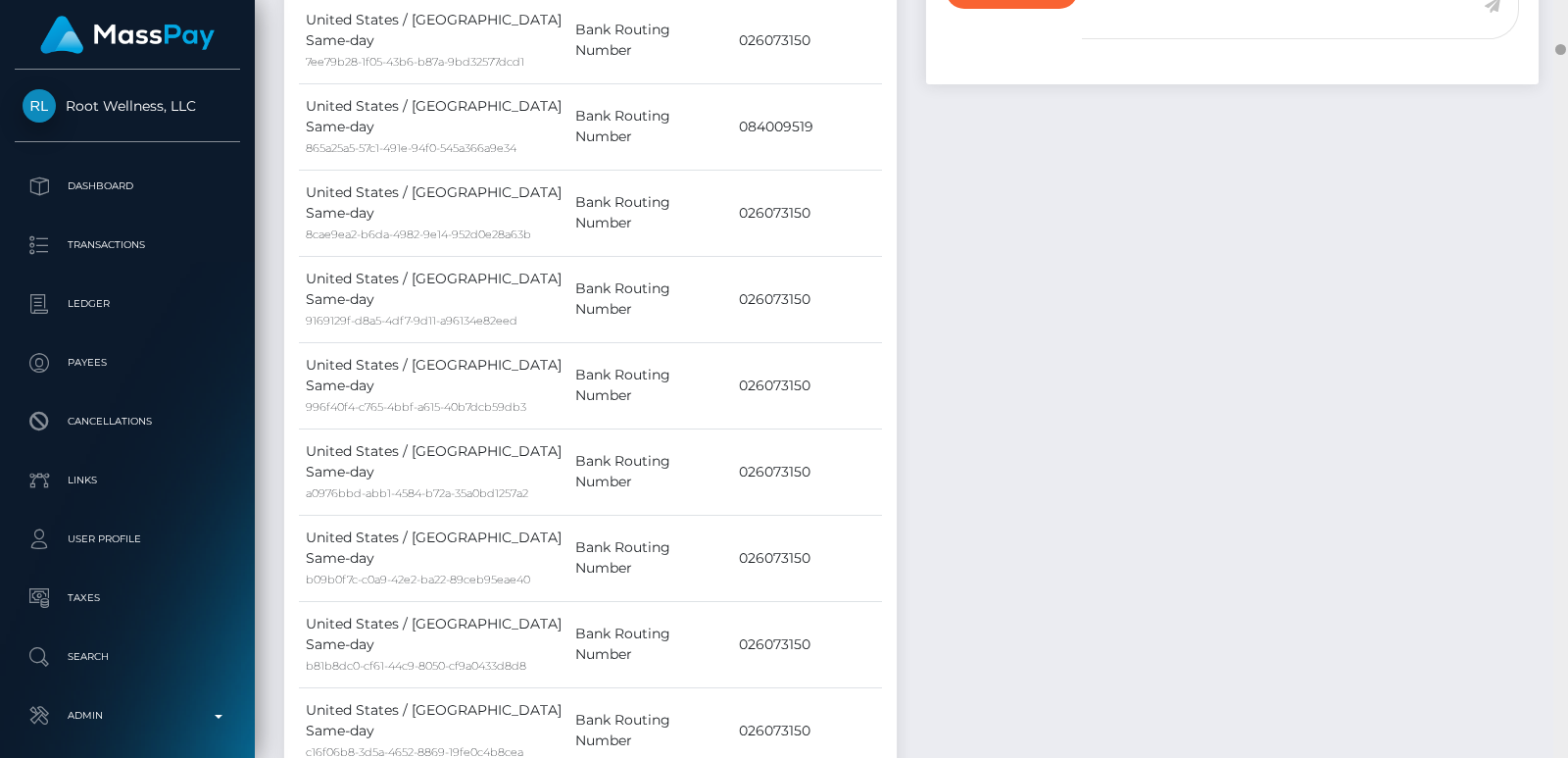
click at [1564, 49] on div at bounding box center [1561, 50] width 11 height 11
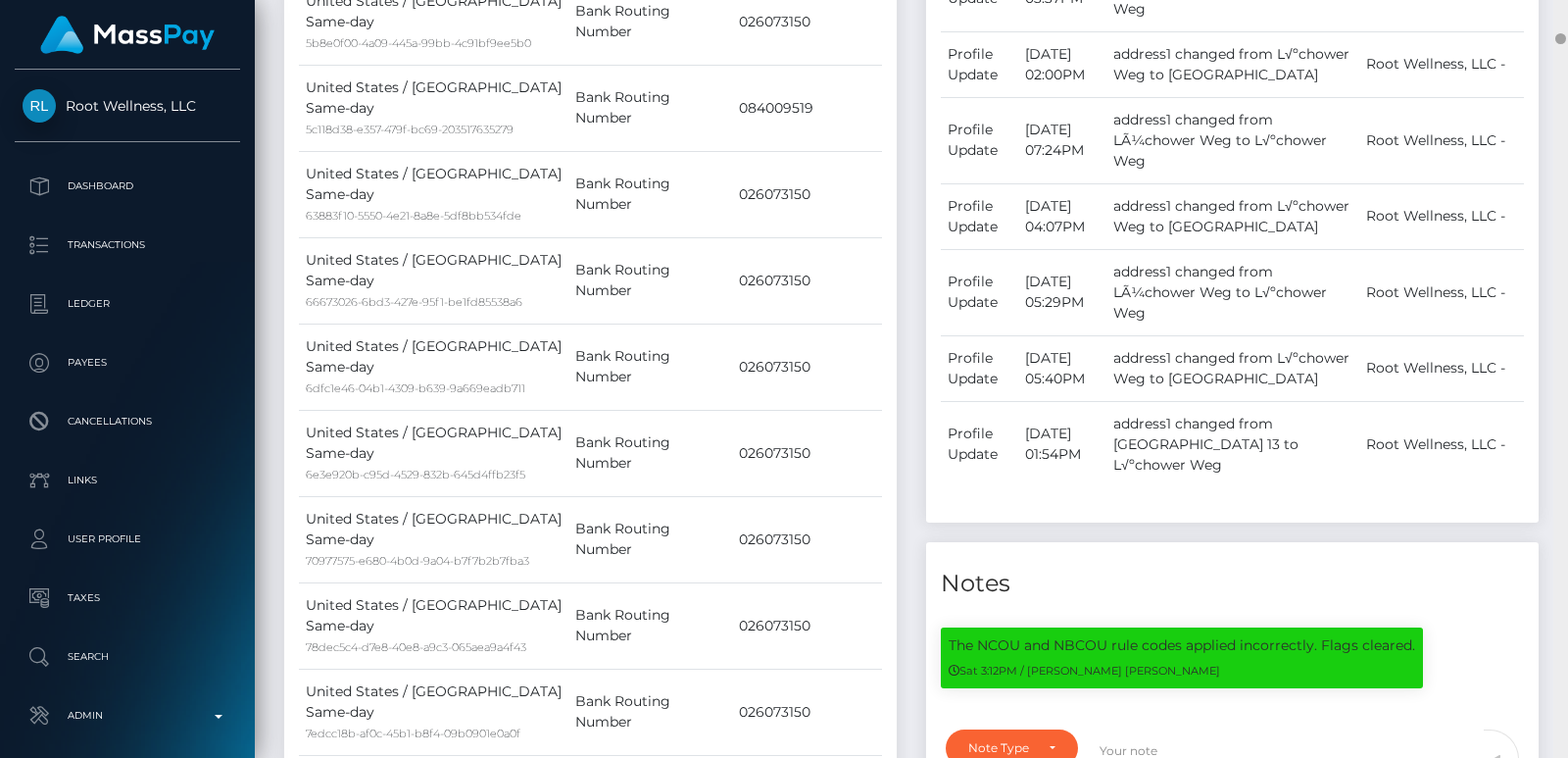
click at [1561, 26] on div at bounding box center [1561, 379] width 15 height 758
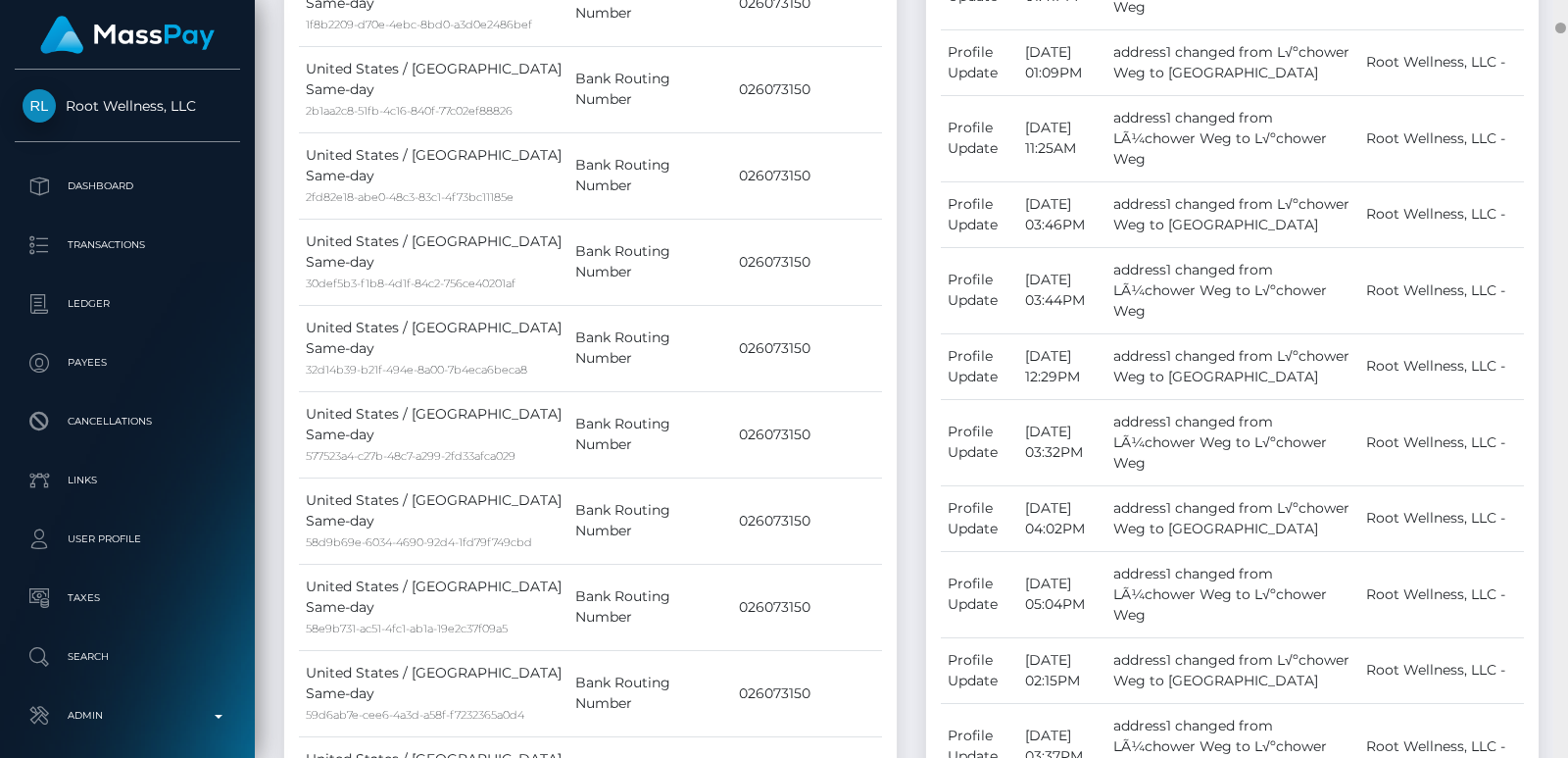
click at [1561, 12] on div at bounding box center [1561, 379] width 15 height 758
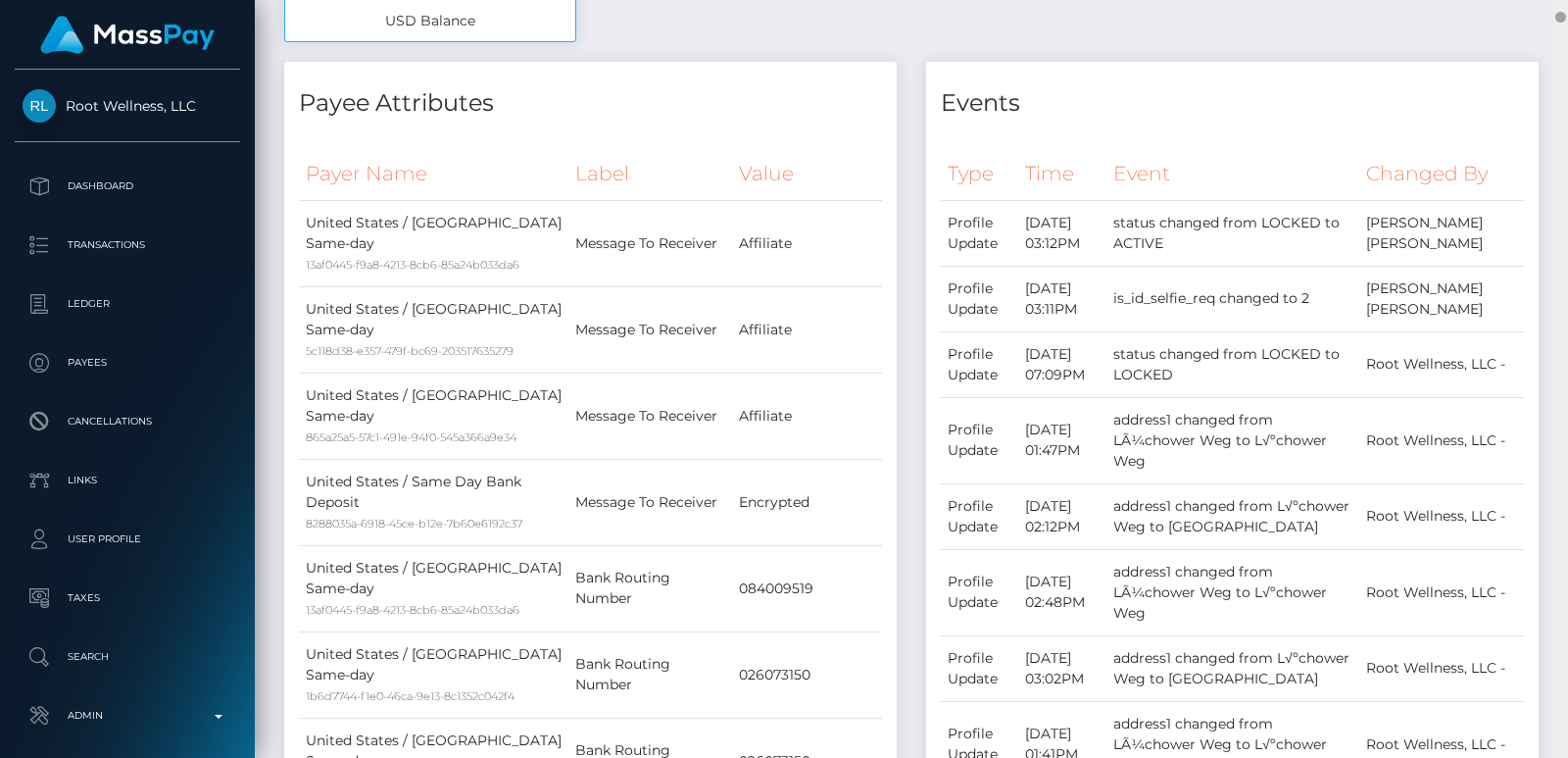
click at [1561, 12] on div at bounding box center [1561, 379] width 15 height 758
click at [1561, 12] on div at bounding box center [1561, 17] width 11 height 11
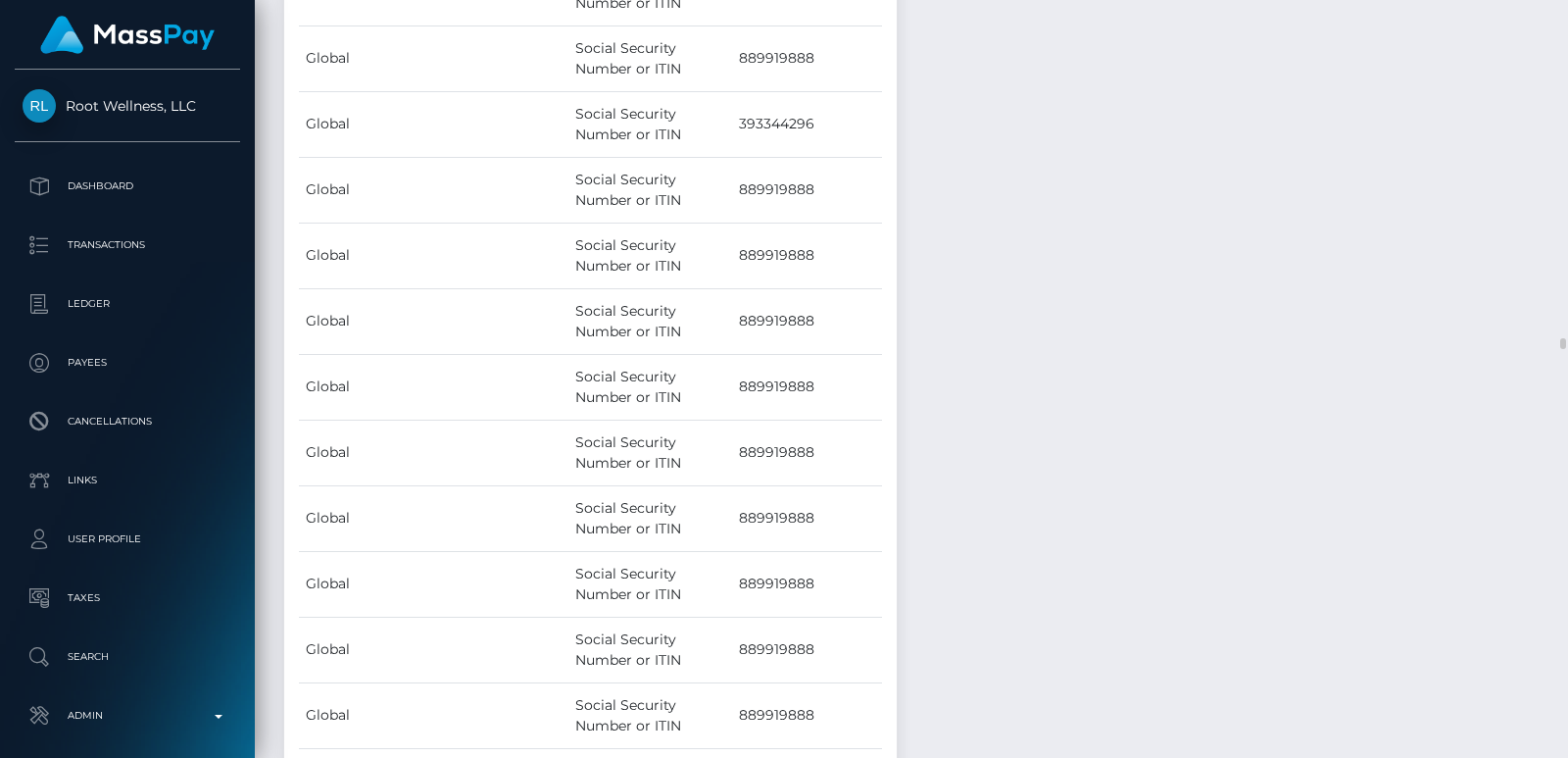
scroll to position [15415, 0]
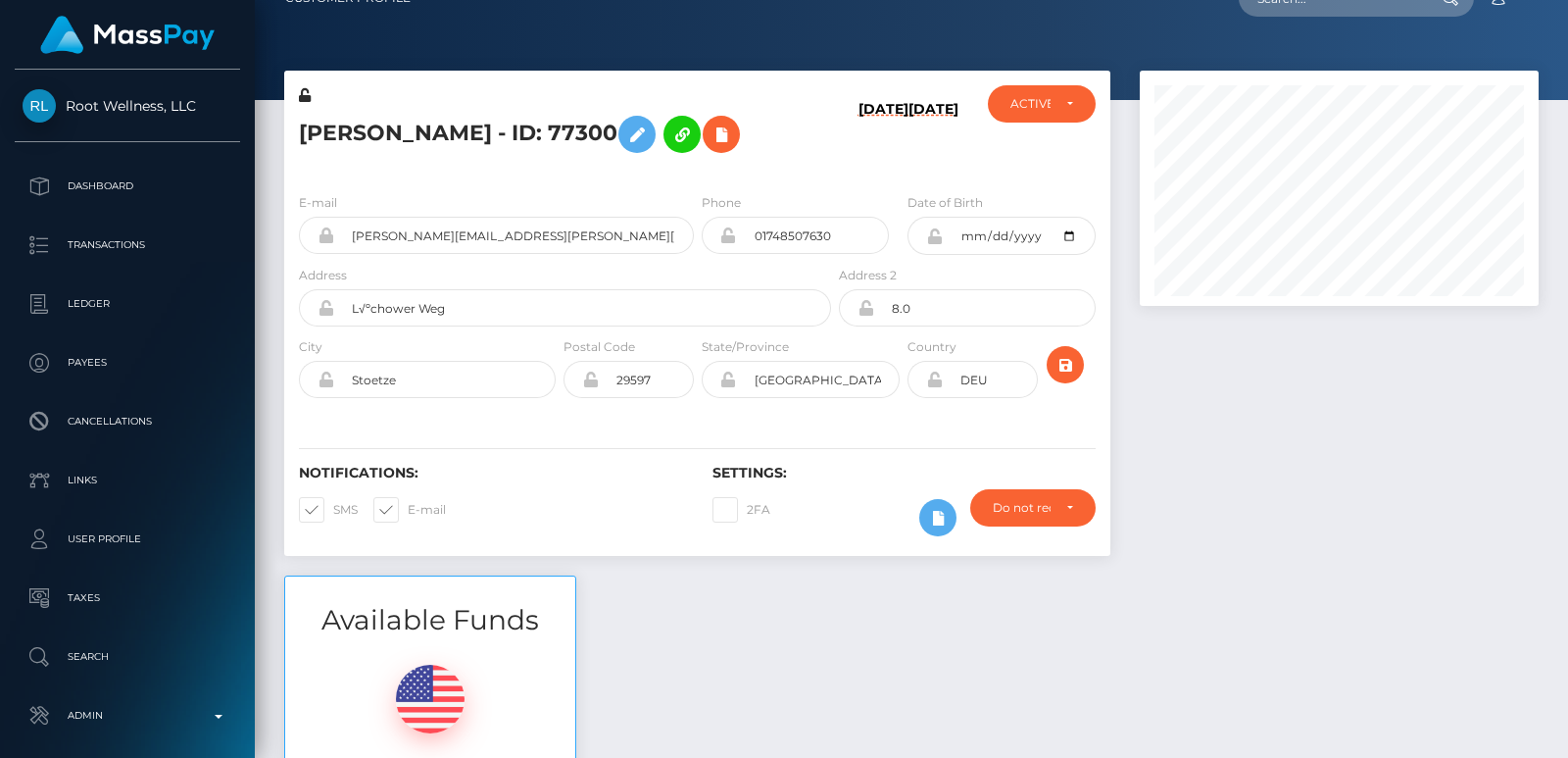
scroll to position [0, 0]
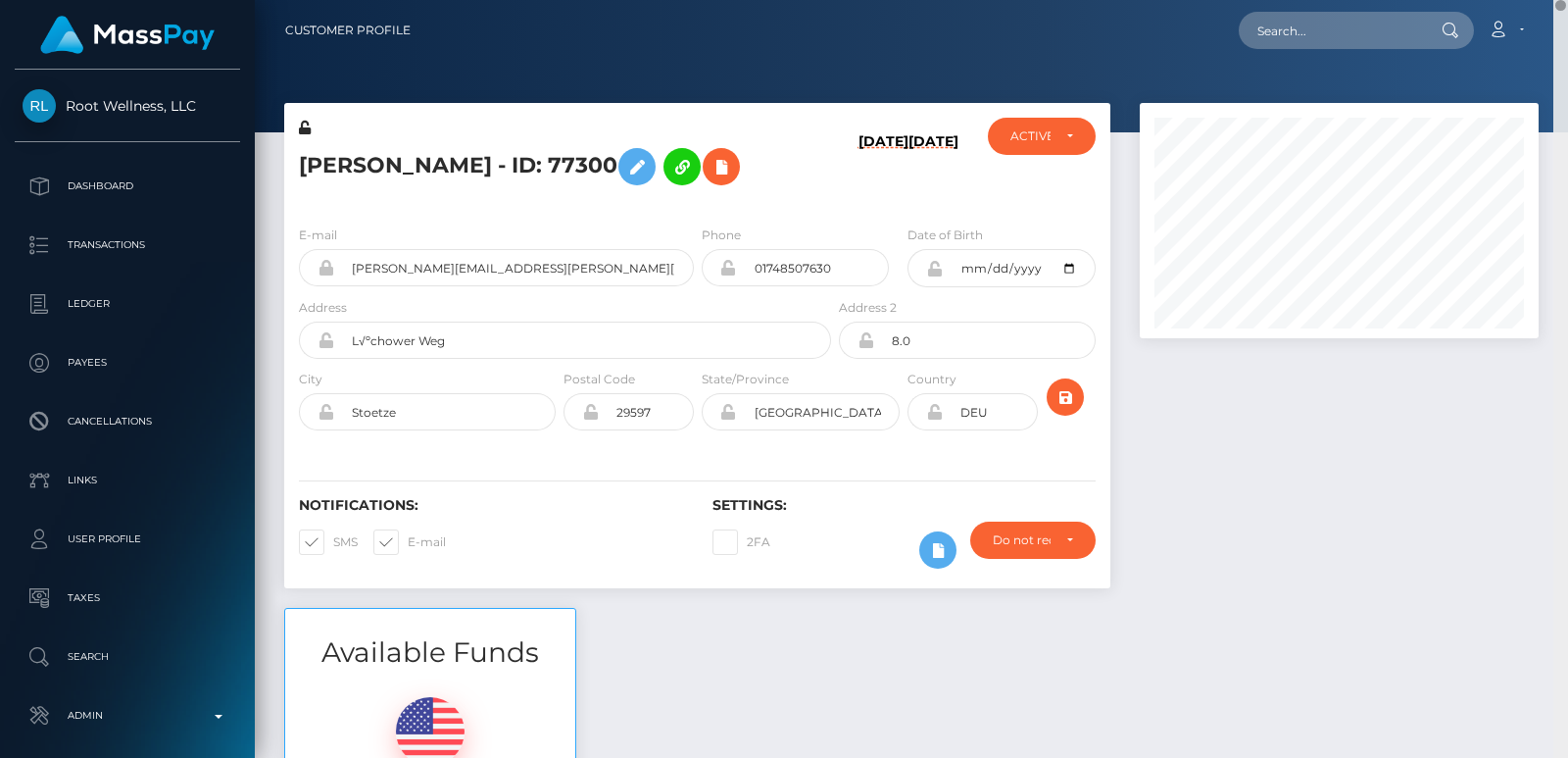
drag, startPoint x: 1560, startPoint y: 160, endPoint x: 1550, endPoint y: -8, distance: 168.3
click at [1550, 0] on html "Root Wellness, LLC Dashboard Transactions Ledger Payees Links" at bounding box center [784, 379] width 1568 height 758
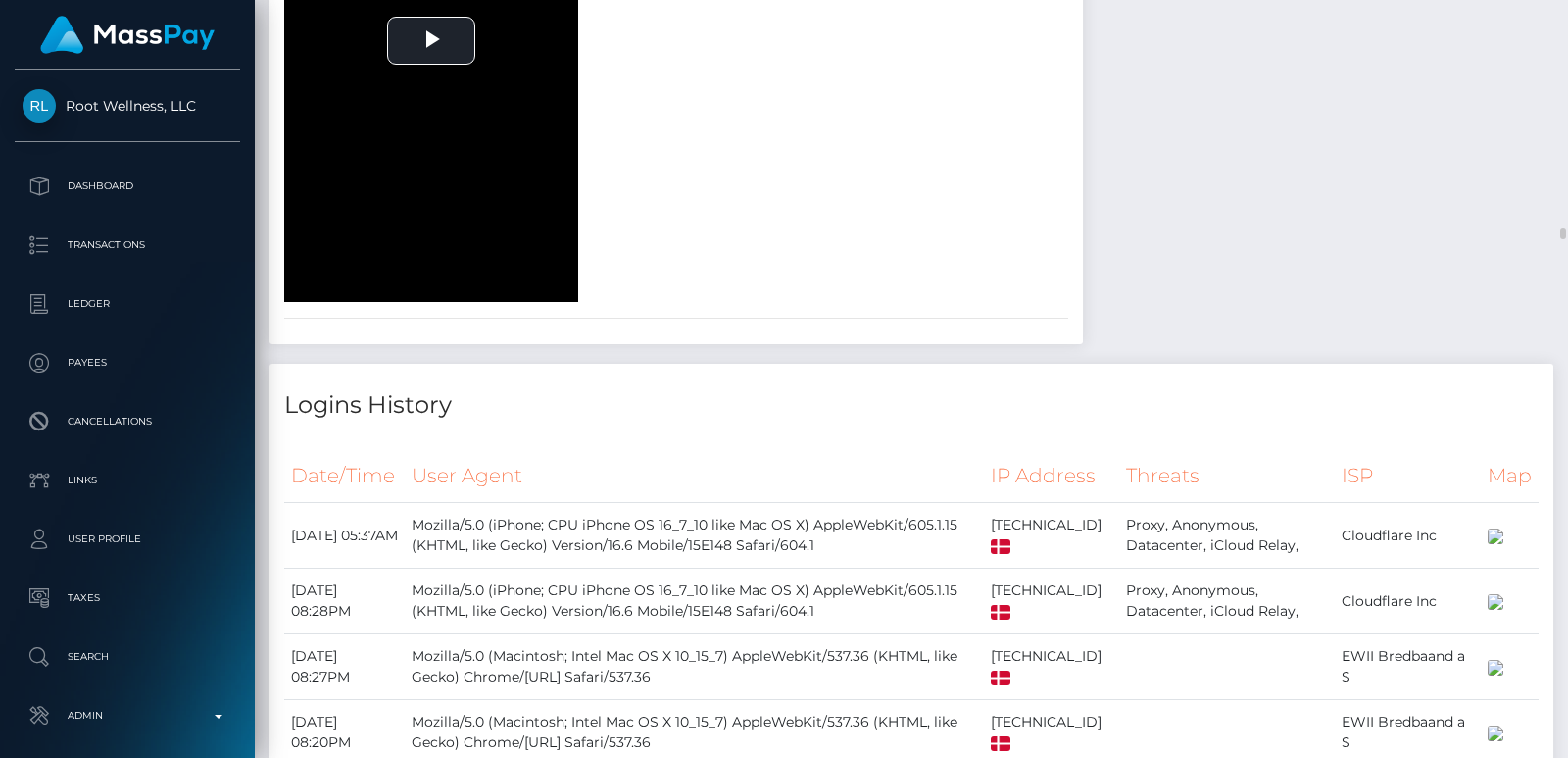
scroll to position [18004, 0]
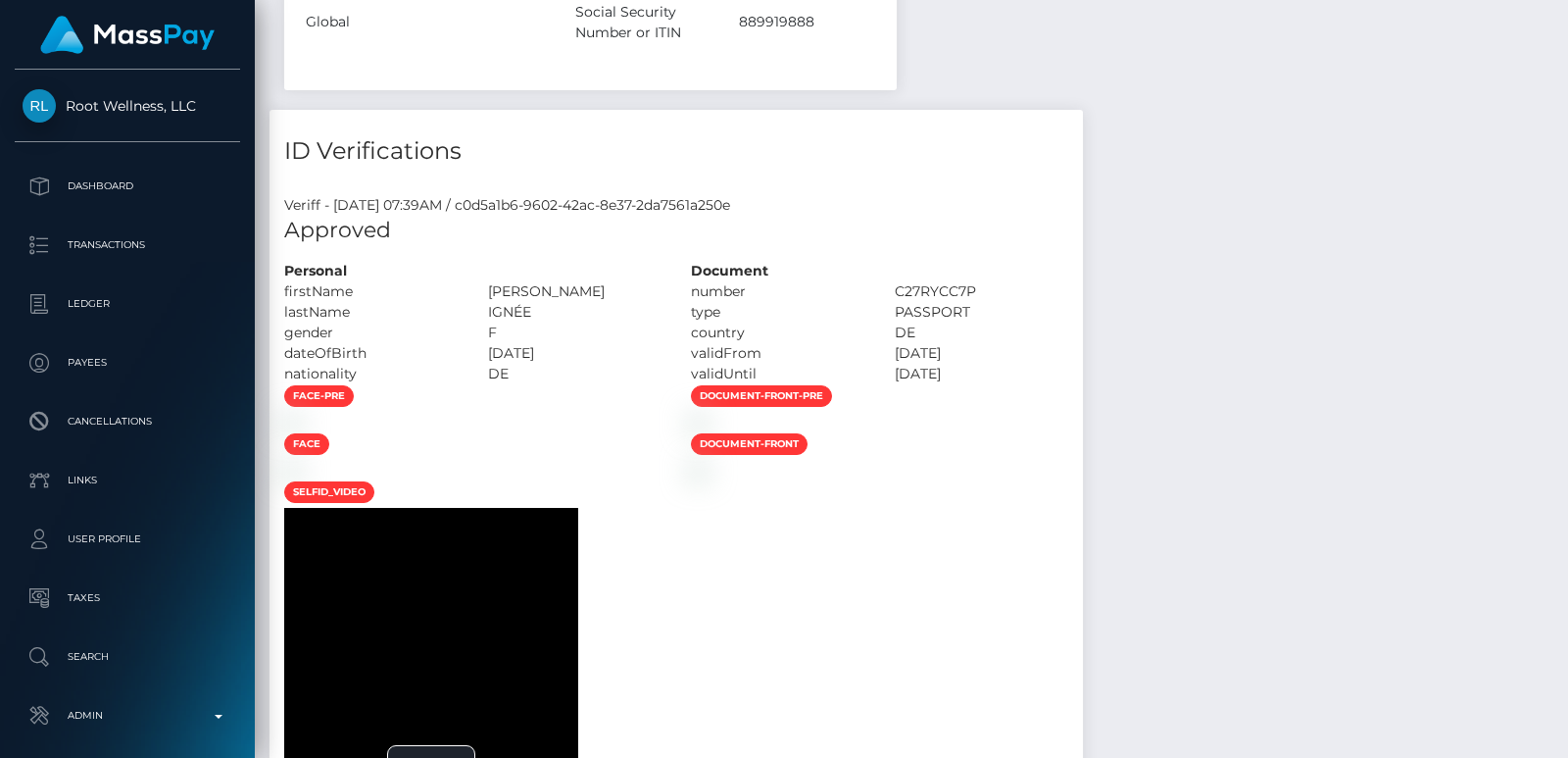
click at [1562, 59] on div at bounding box center [1561, 379] width 15 height 758
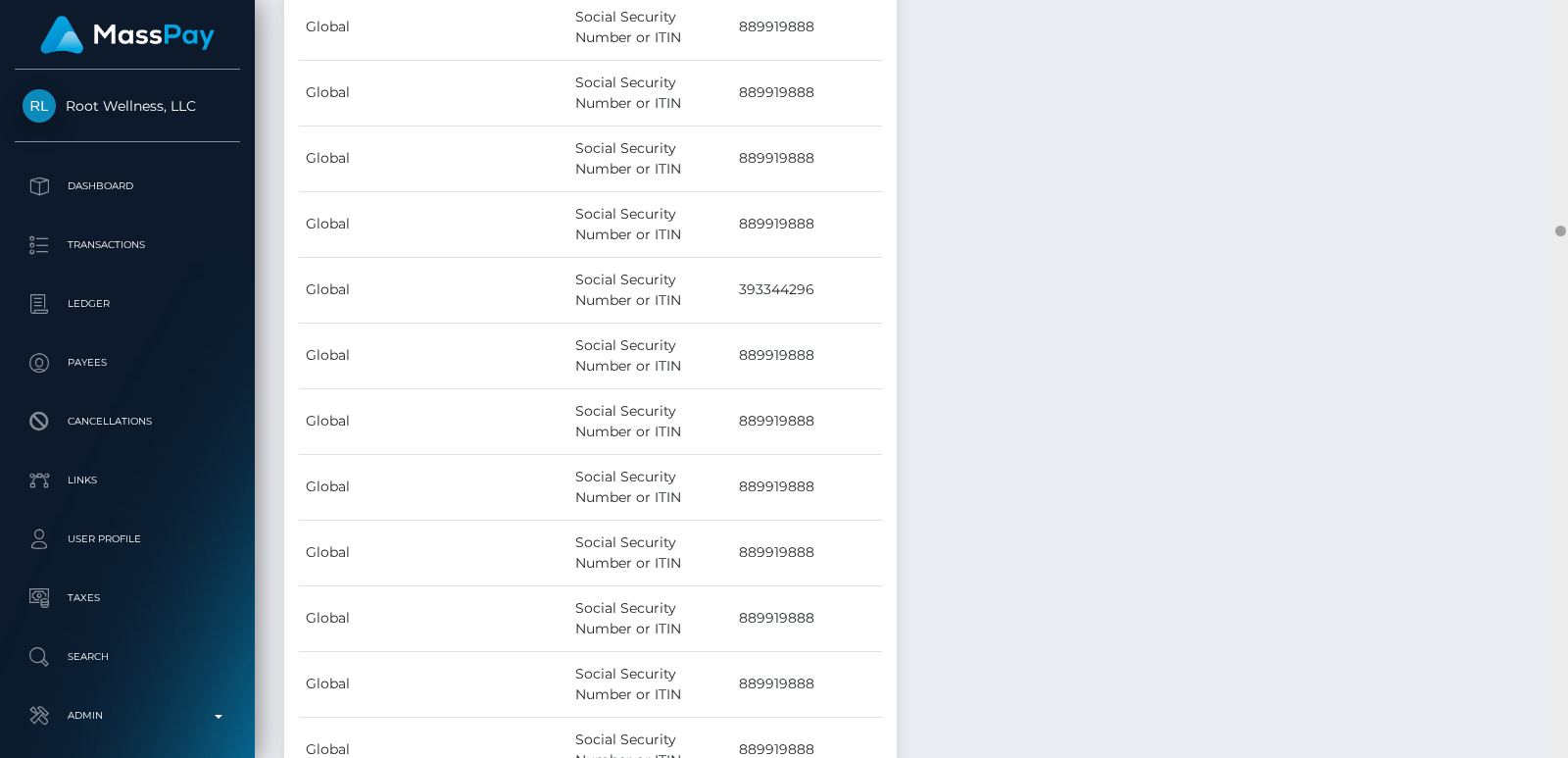
click at [1562, 59] on div at bounding box center [1561, 379] width 15 height 758
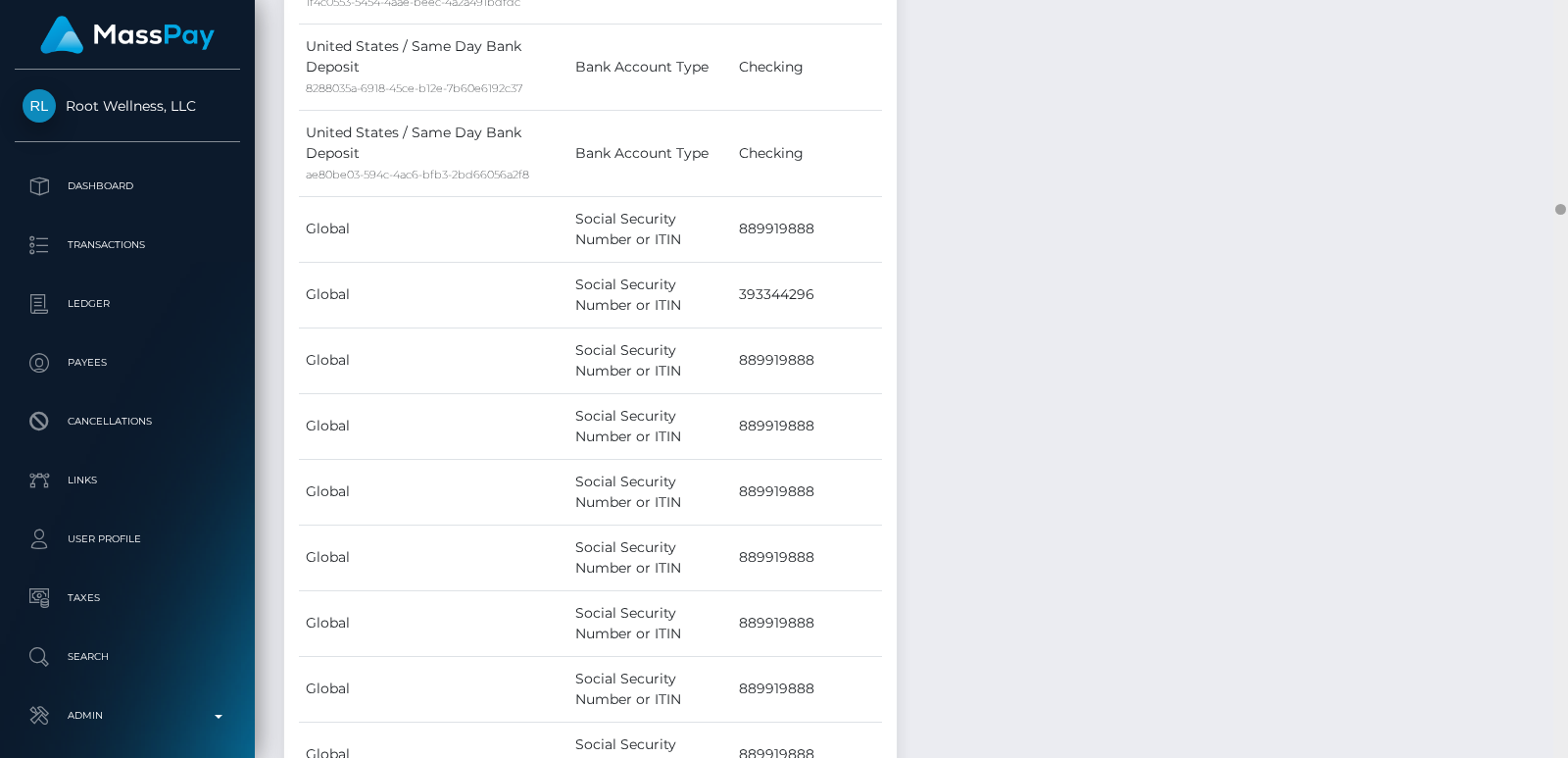
click at [1562, 59] on div at bounding box center [1561, 379] width 15 height 758
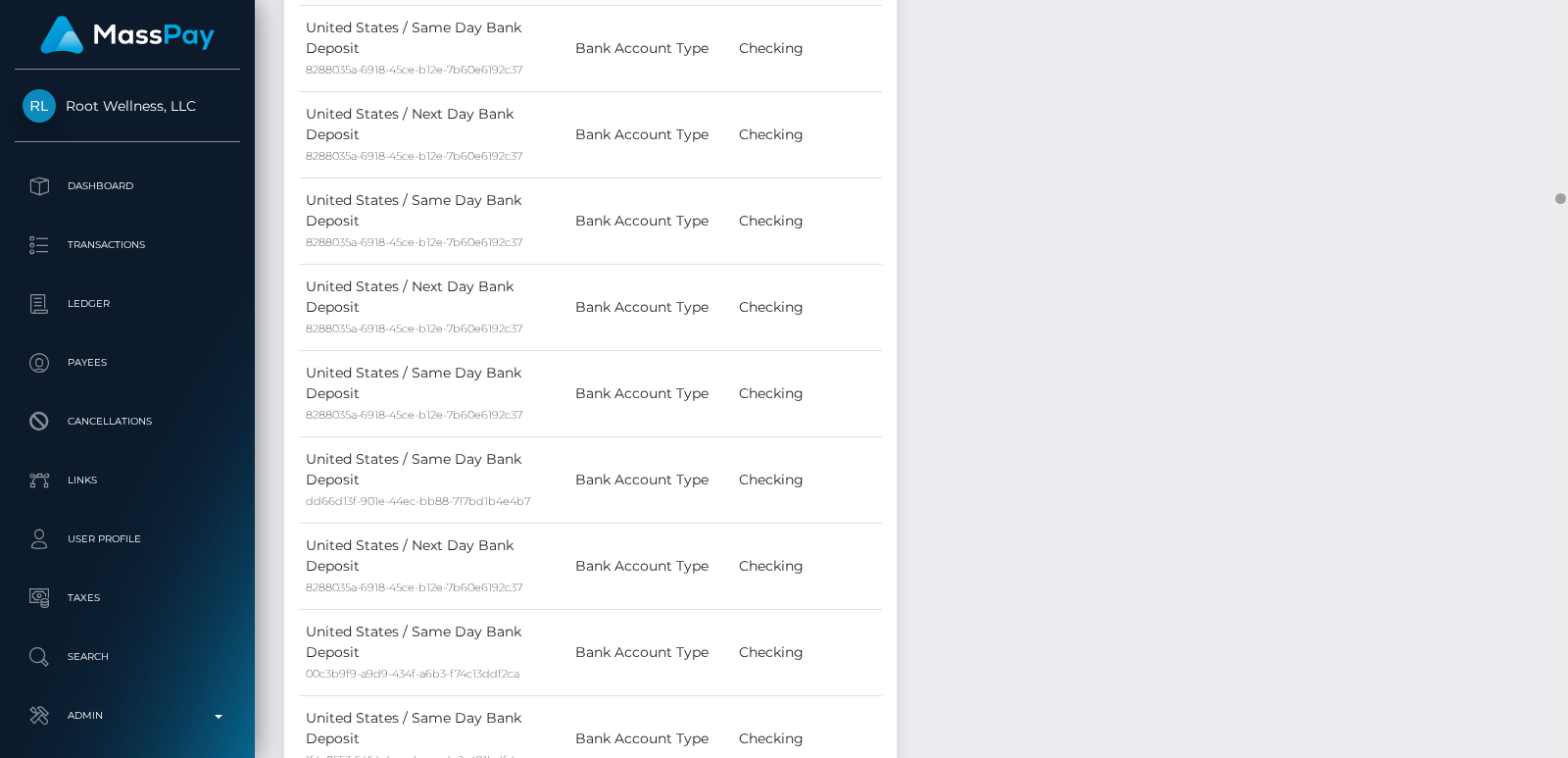
click at [1562, 59] on div at bounding box center [1561, 379] width 15 height 758
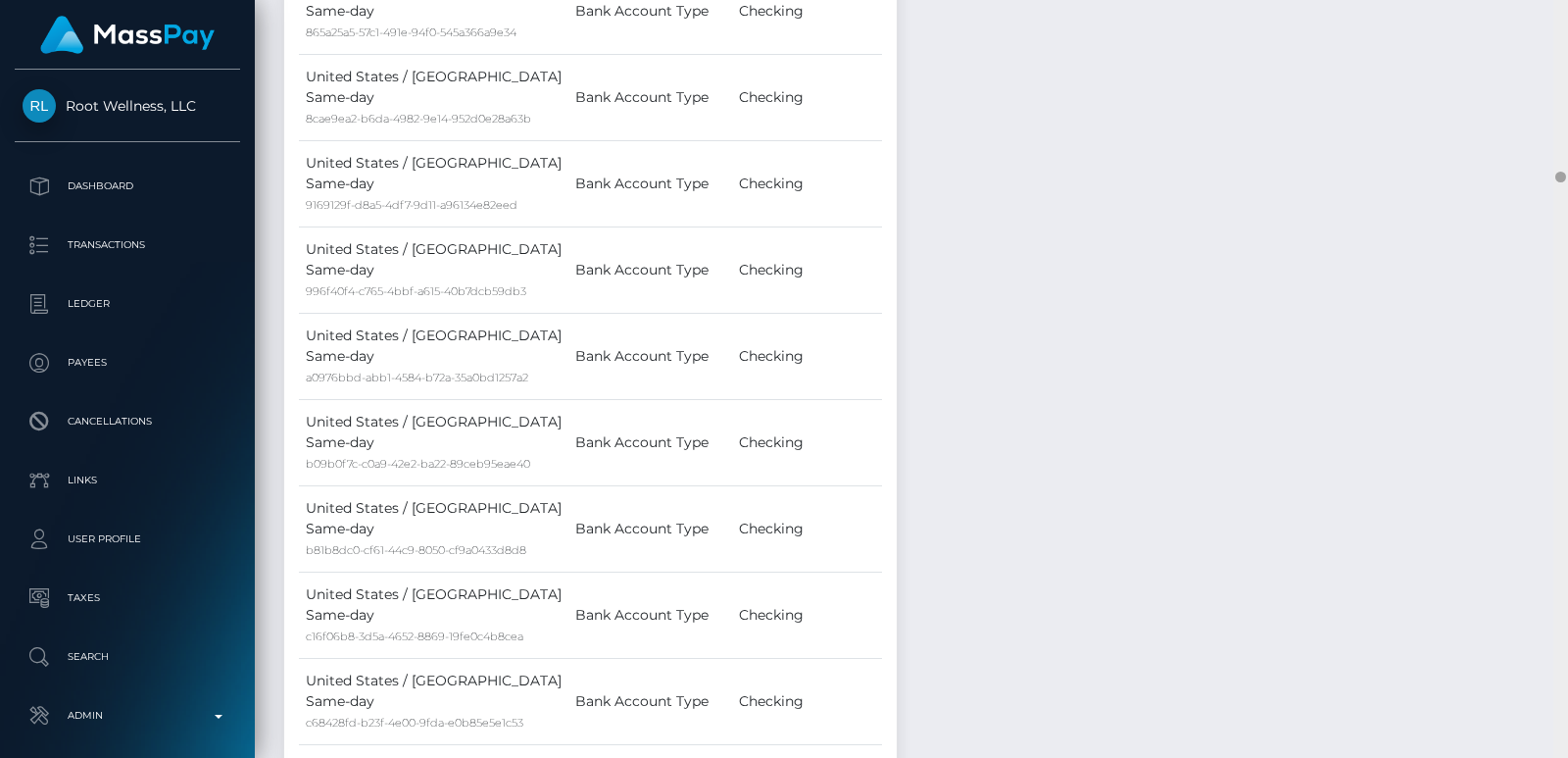
click at [1562, 59] on div at bounding box center [1561, 379] width 15 height 758
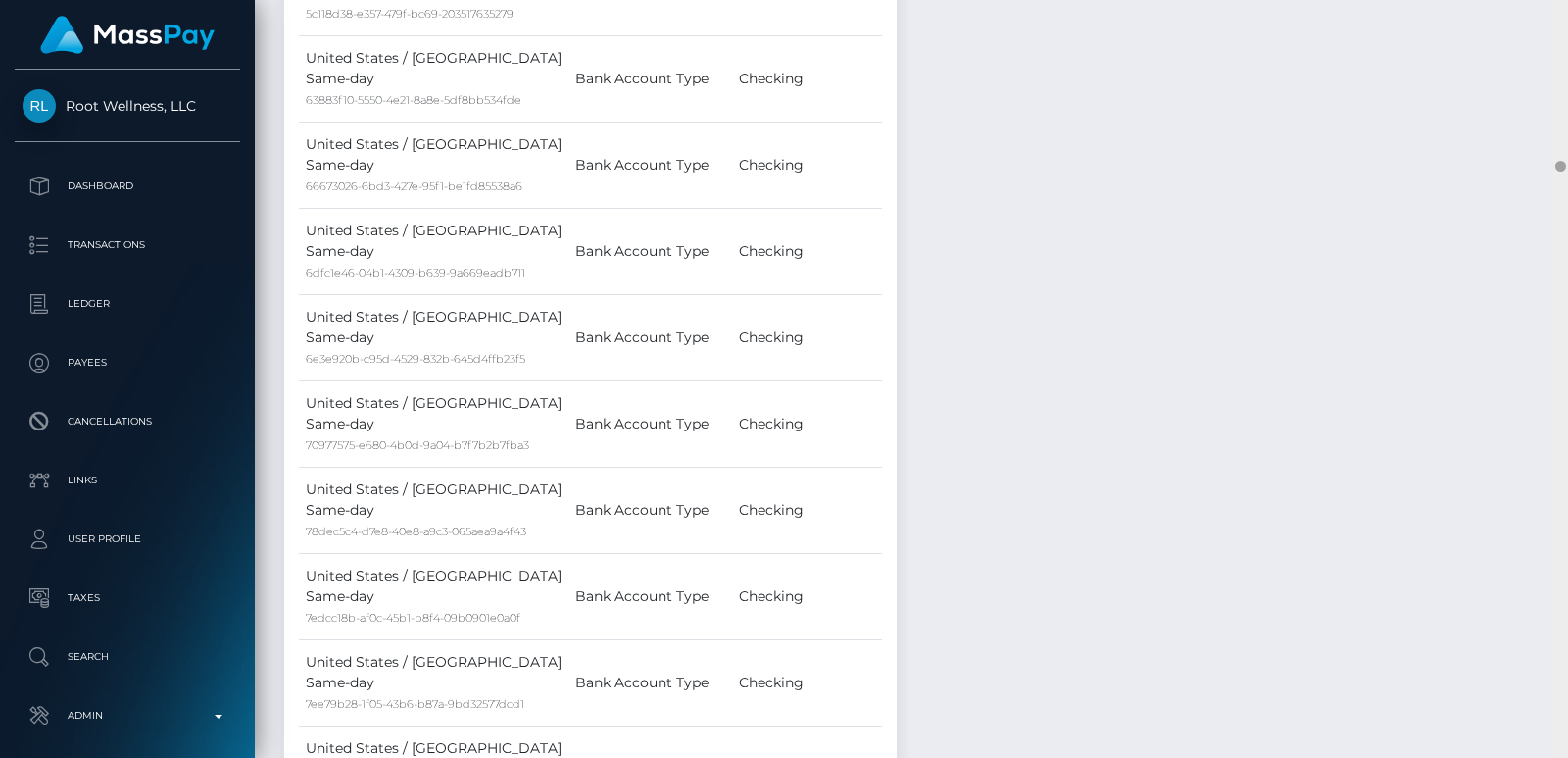
click at [1562, 59] on div at bounding box center [1561, 379] width 15 height 758
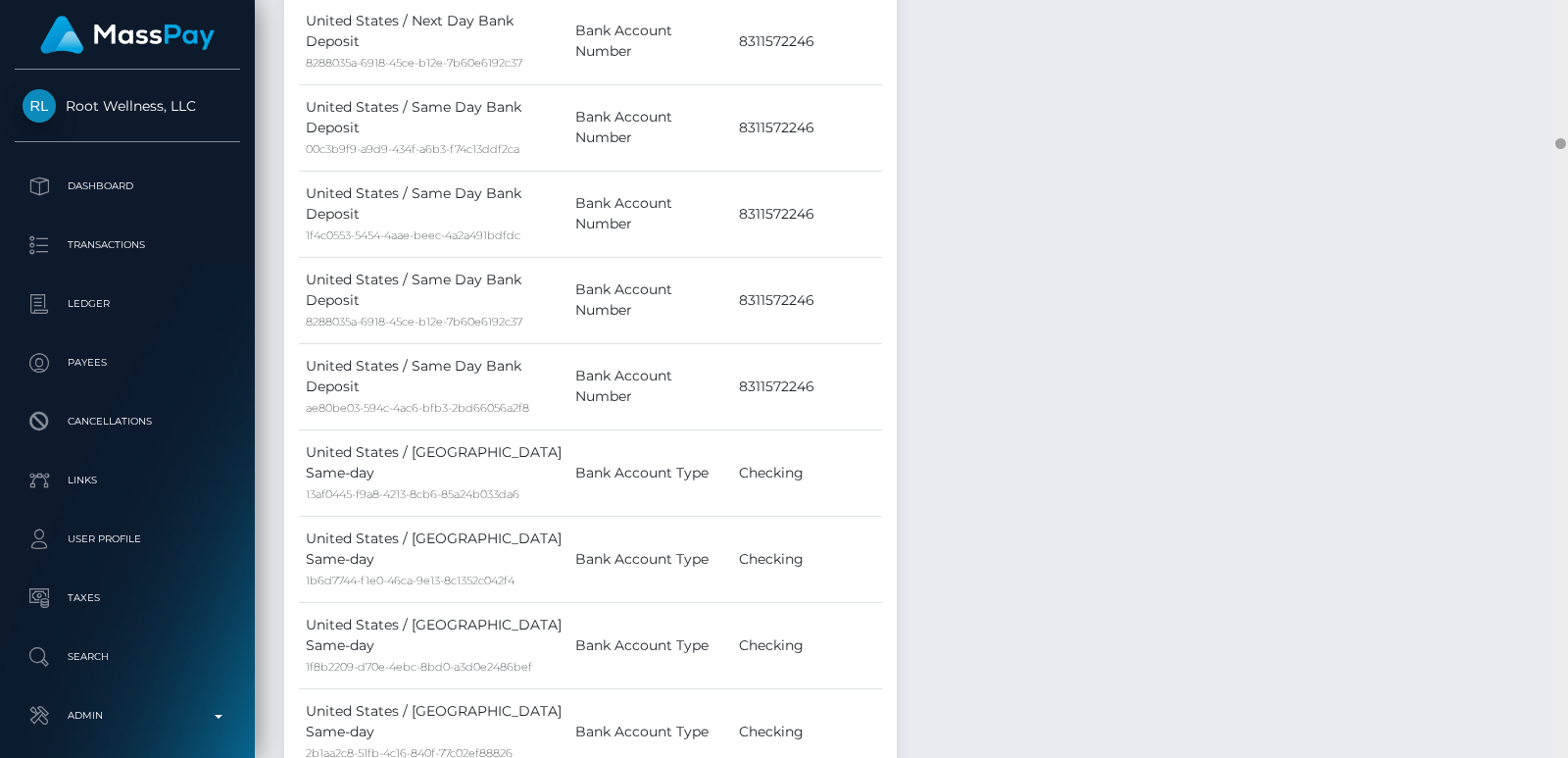
click at [1562, 59] on div at bounding box center [1561, 379] width 15 height 758
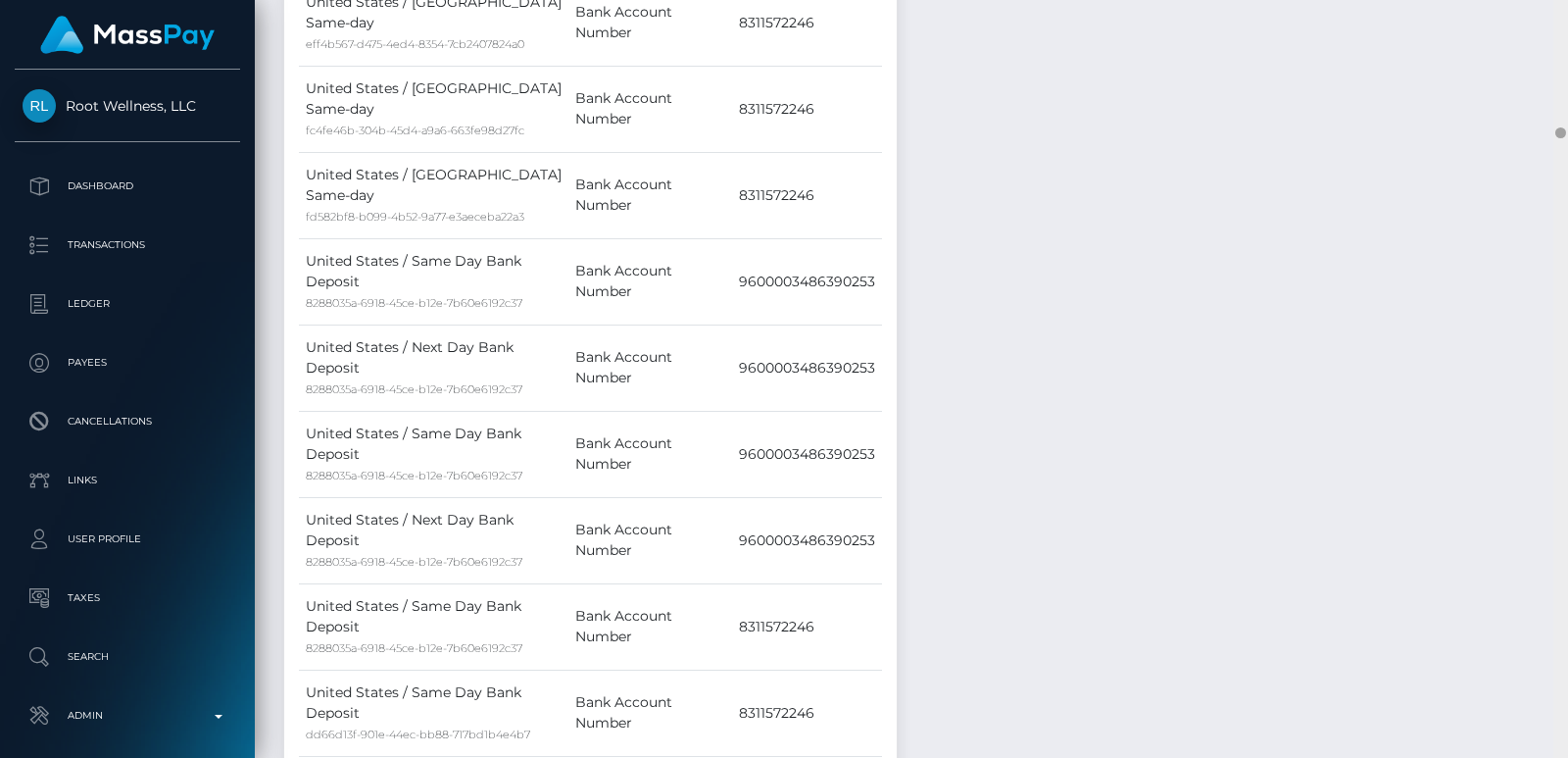
click at [1562, 59] on div at bounding box center [1561, 379] width 15 height 758
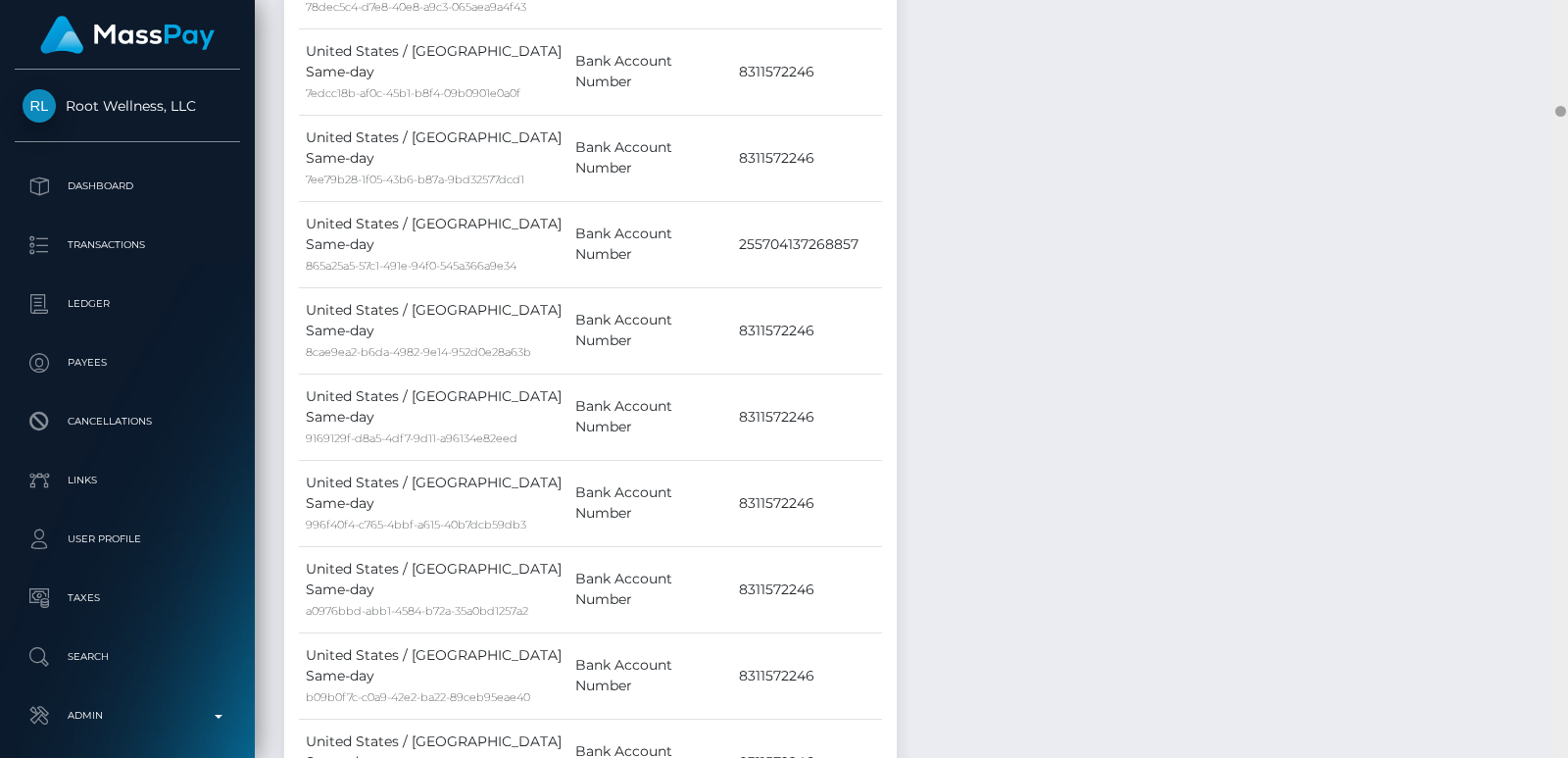
click at [1562, 59] on div at bounding box center [1561, 379] width 15 height 758
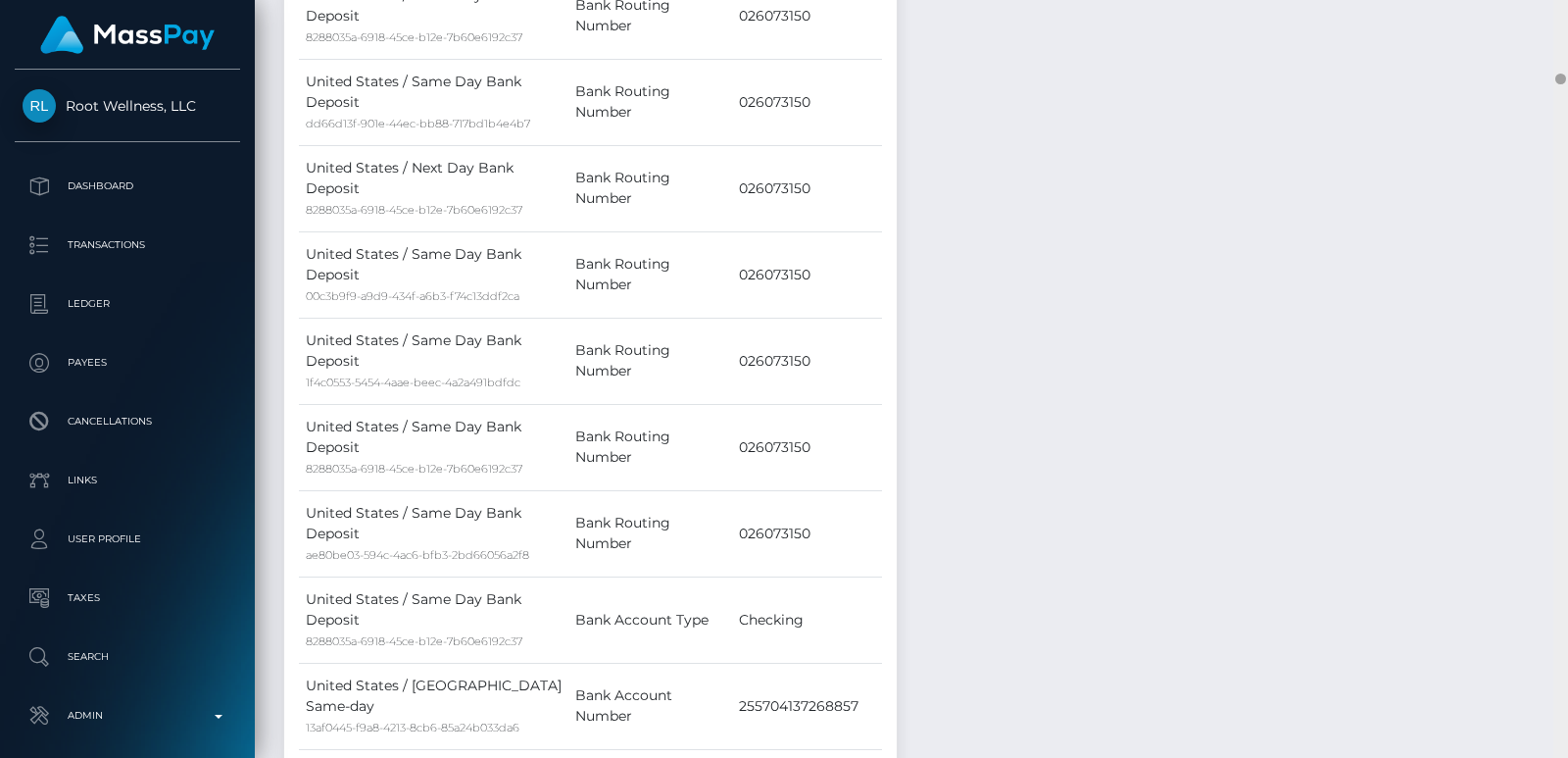
click at [1562, 59] on div at bounding box center [1561, 379] width 15 height 758
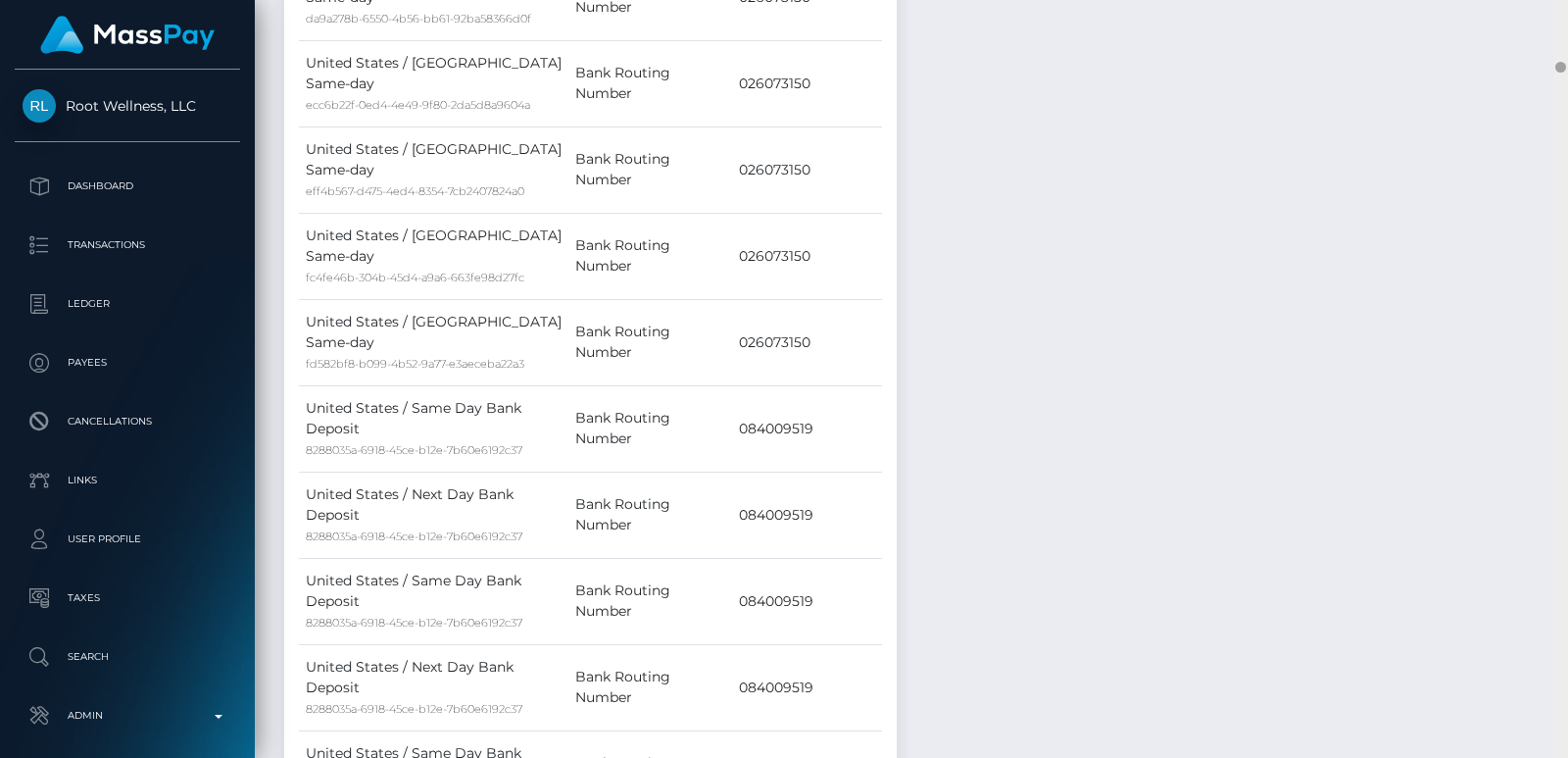
click at [1562, 59] on div at bounding box center [1561, 379] width 15 height 758
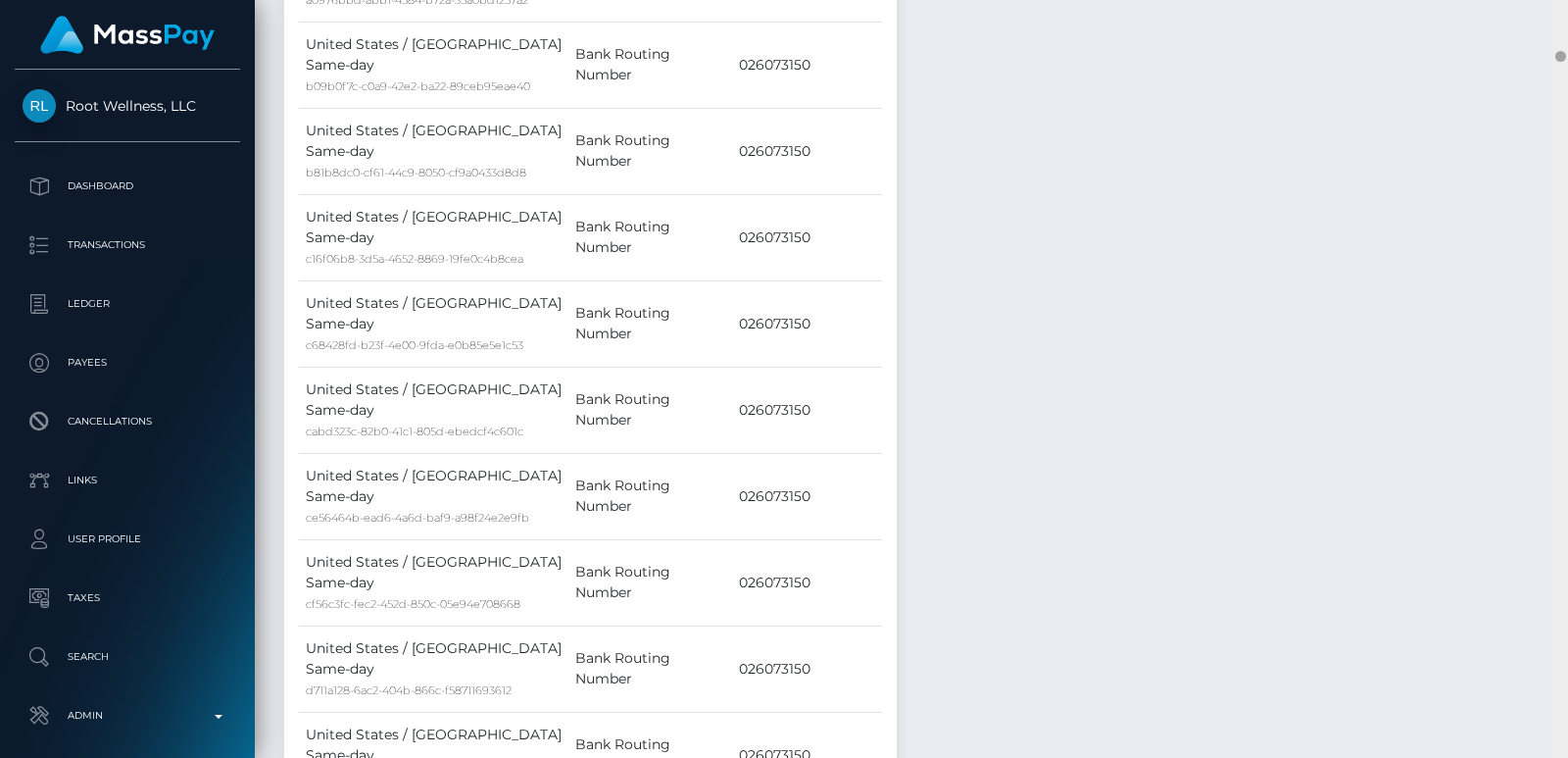
click at [1562, 59] on div at bounding box center [1561, 55] width 11 height 11
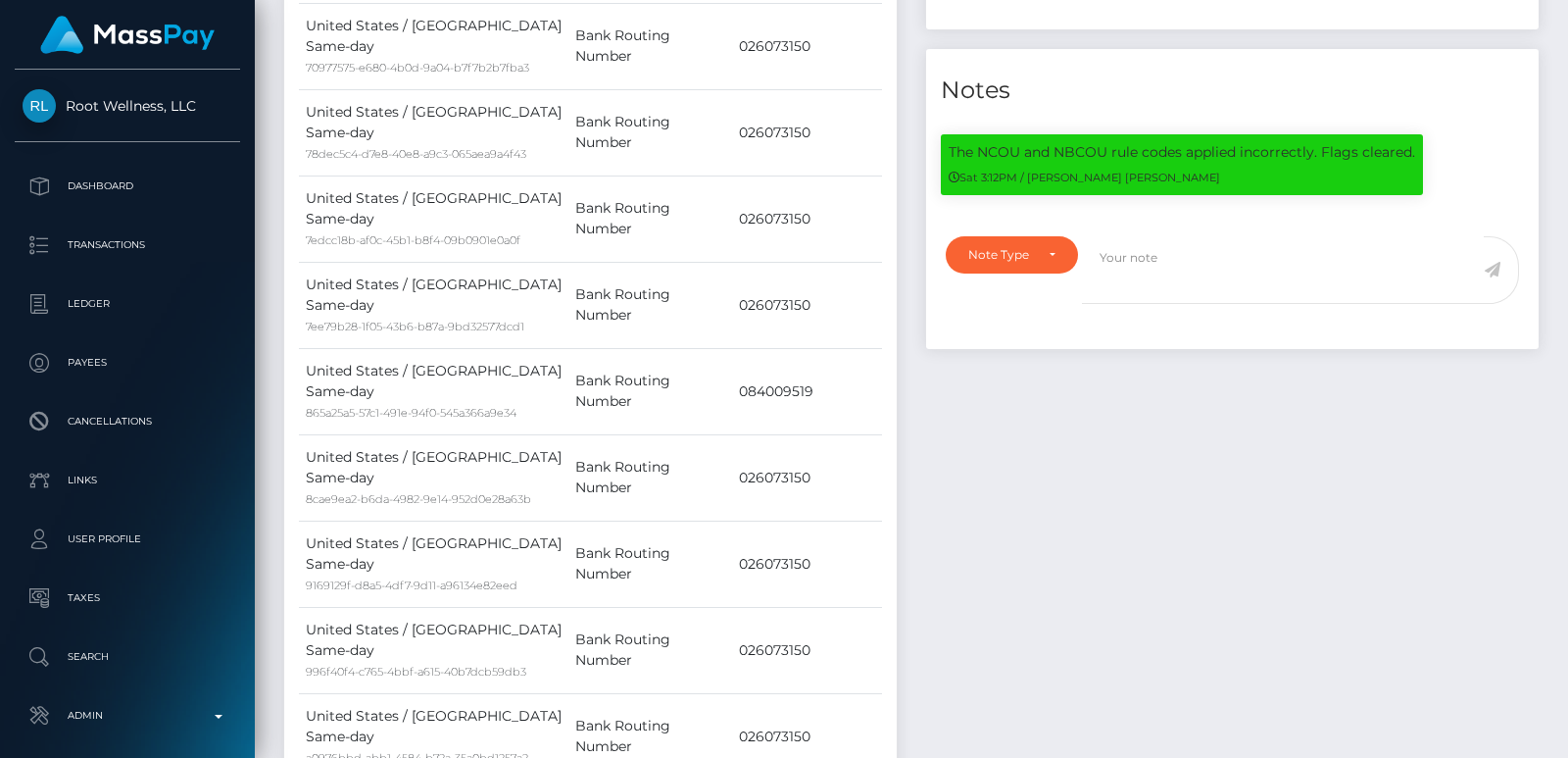
click at [1562, 34] on div at bounding box center [1561, 379] width 15 height 758
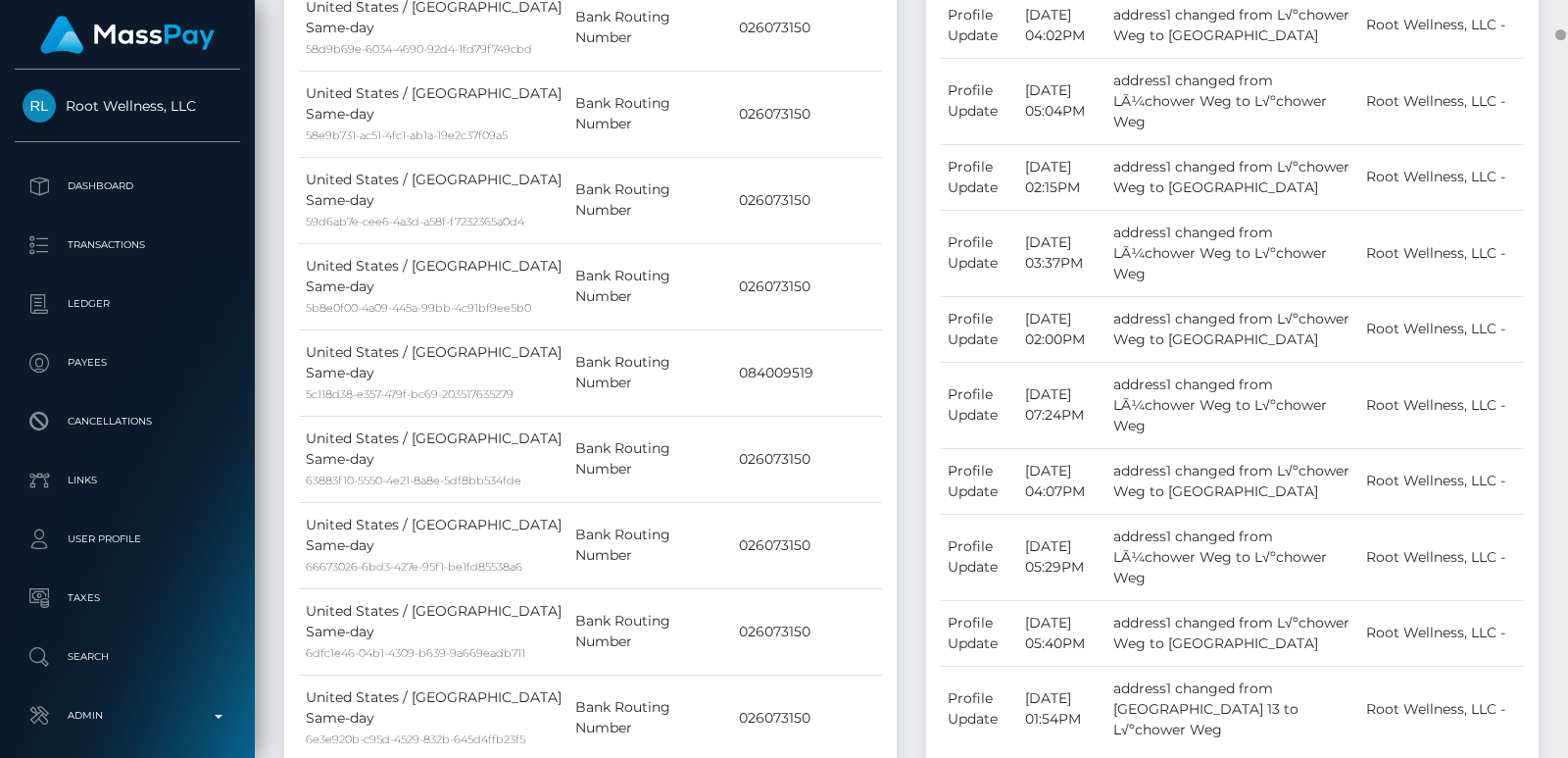
click at [1562, 34] on div at bounding box center [1561, 35] width 11 height 11
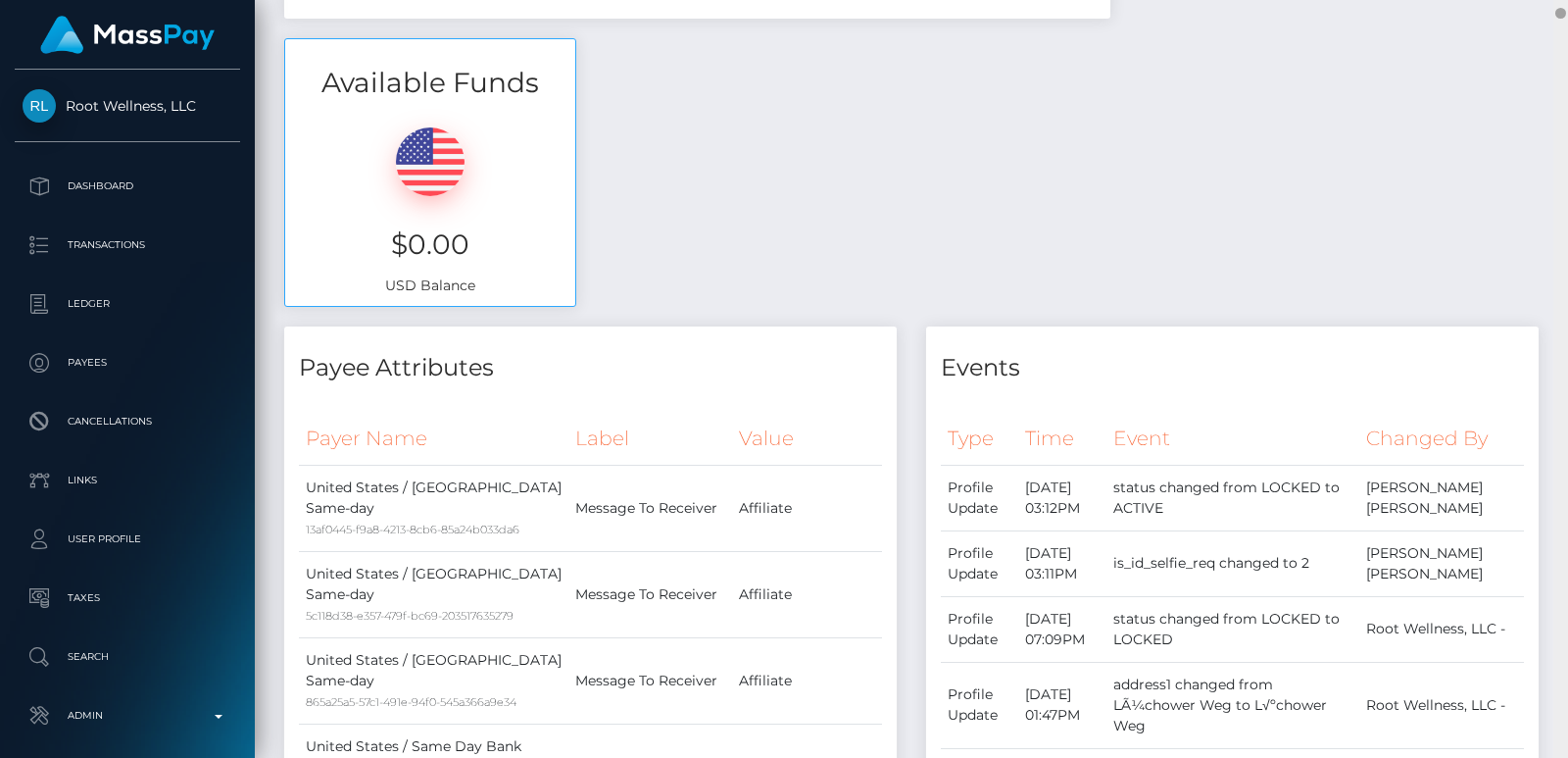
click at [1562, 7] on div "Customer Profile Loading... Loading..." at bounding box center [911, 379] width 1313 height 758
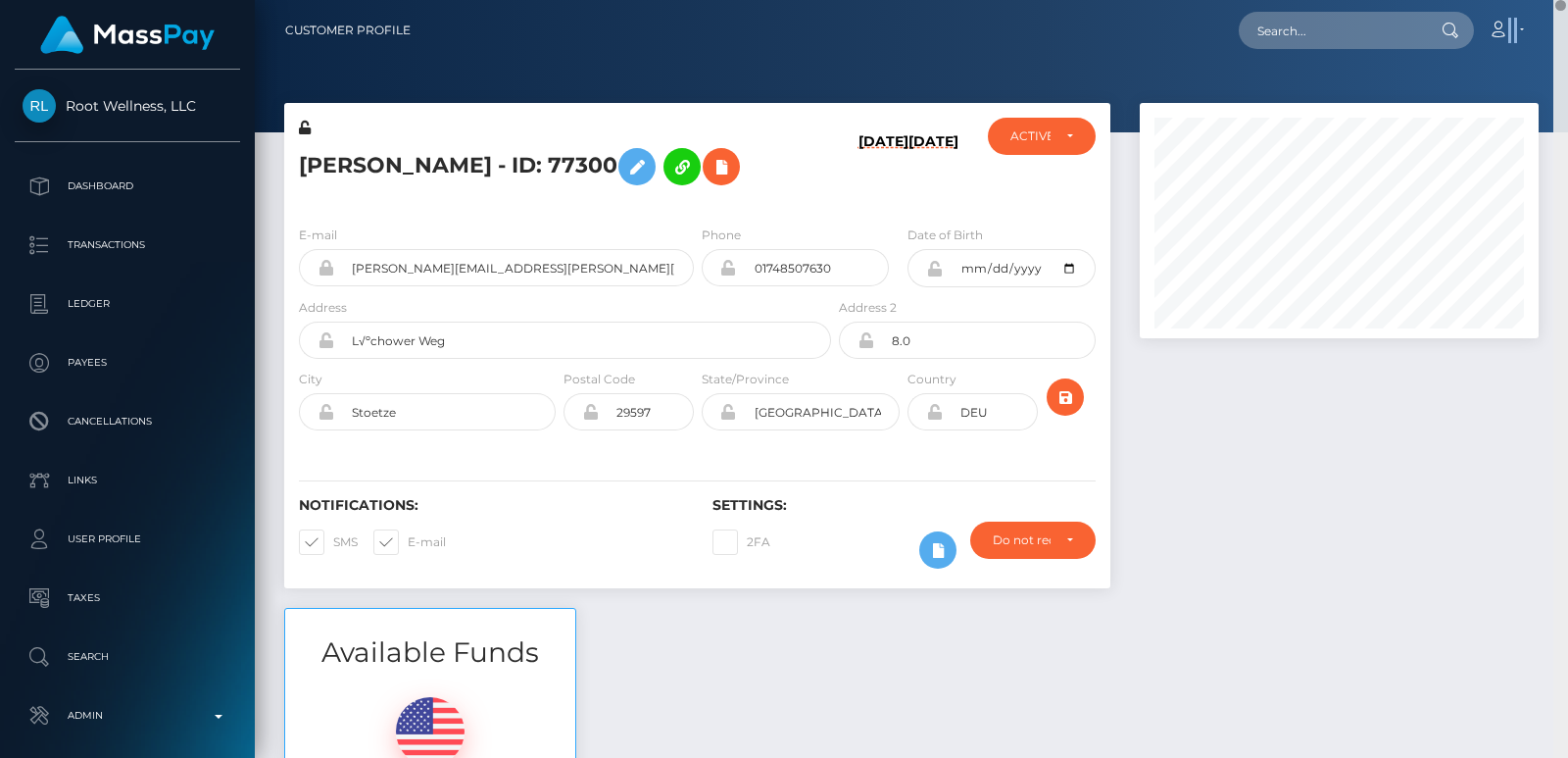
click at [1562, 7] on nav "Customer Profile Loading... Loading... Account" at bounding box center [911, 30] width 1313 height 60
click at [1372, 13] on input "text" at bounding box center [1331, 31] width 184 height 38
paste input "mistressmayuinhk@gmail.com"
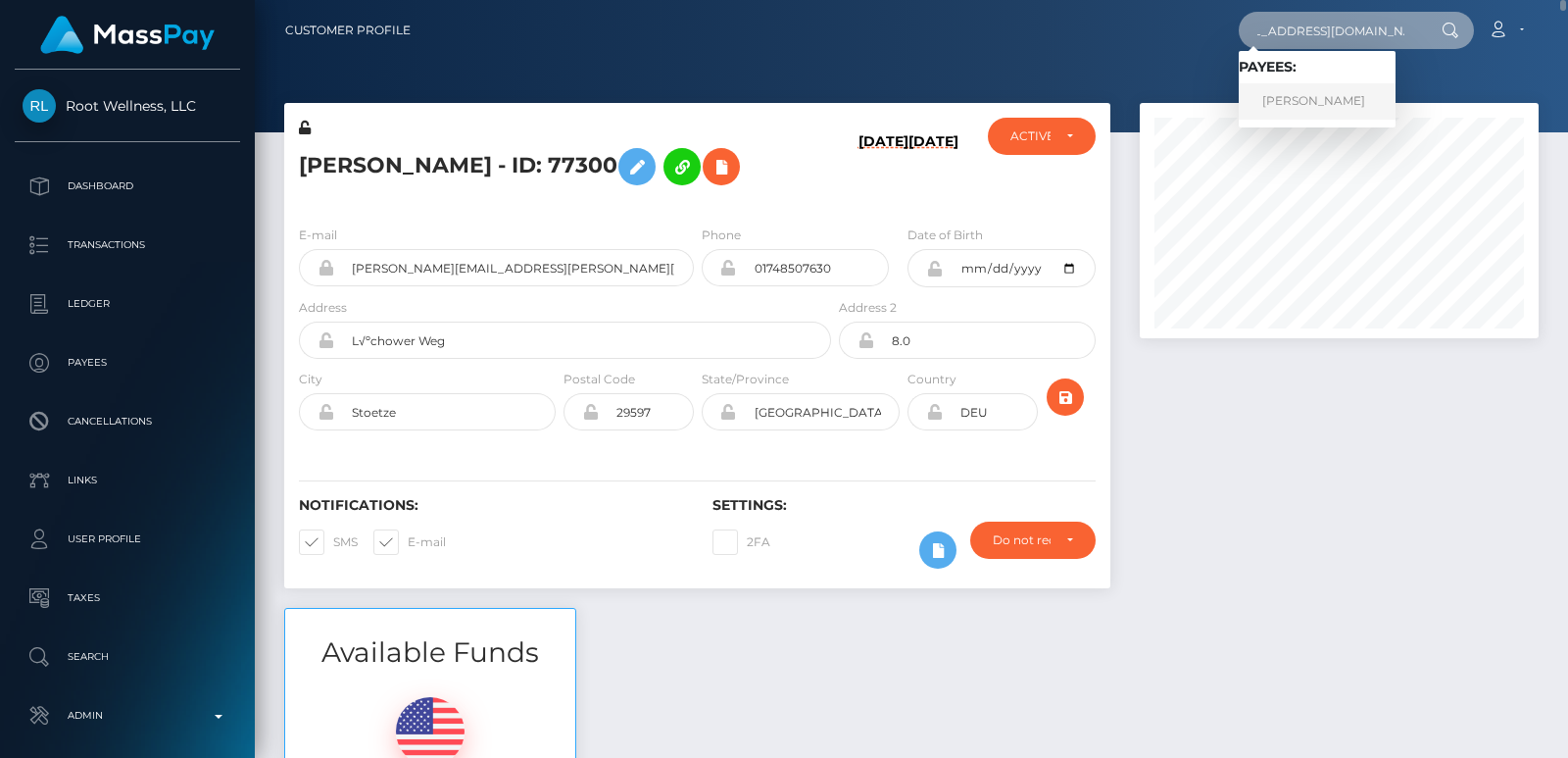
type input "mistressmayuinhk@gmail.com"
click at [1309, 90] on link "MAARI SUGAWARA" at bounding box center [1317, 101] width 157 height 37
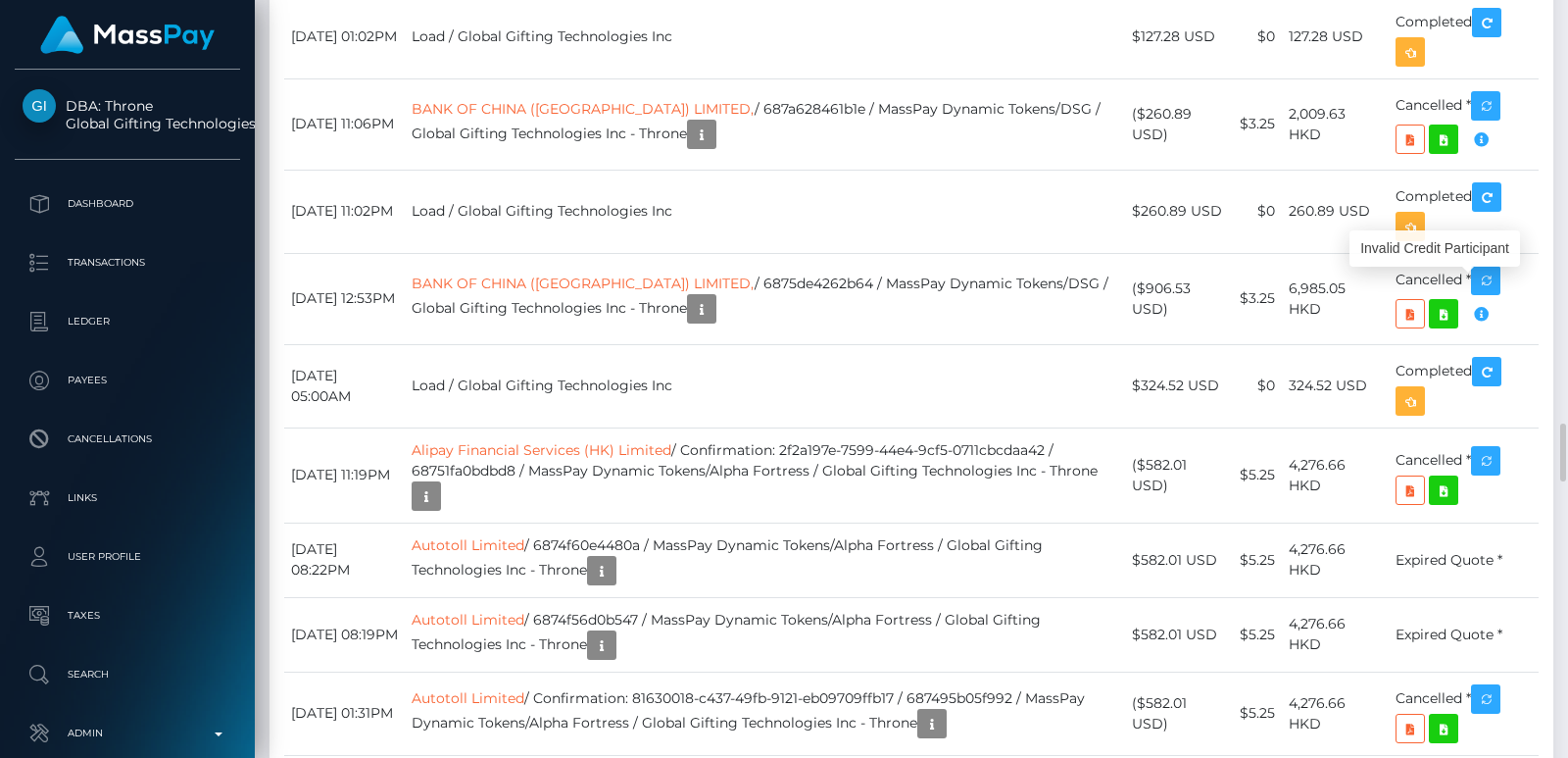
scroll to position [236, 398]
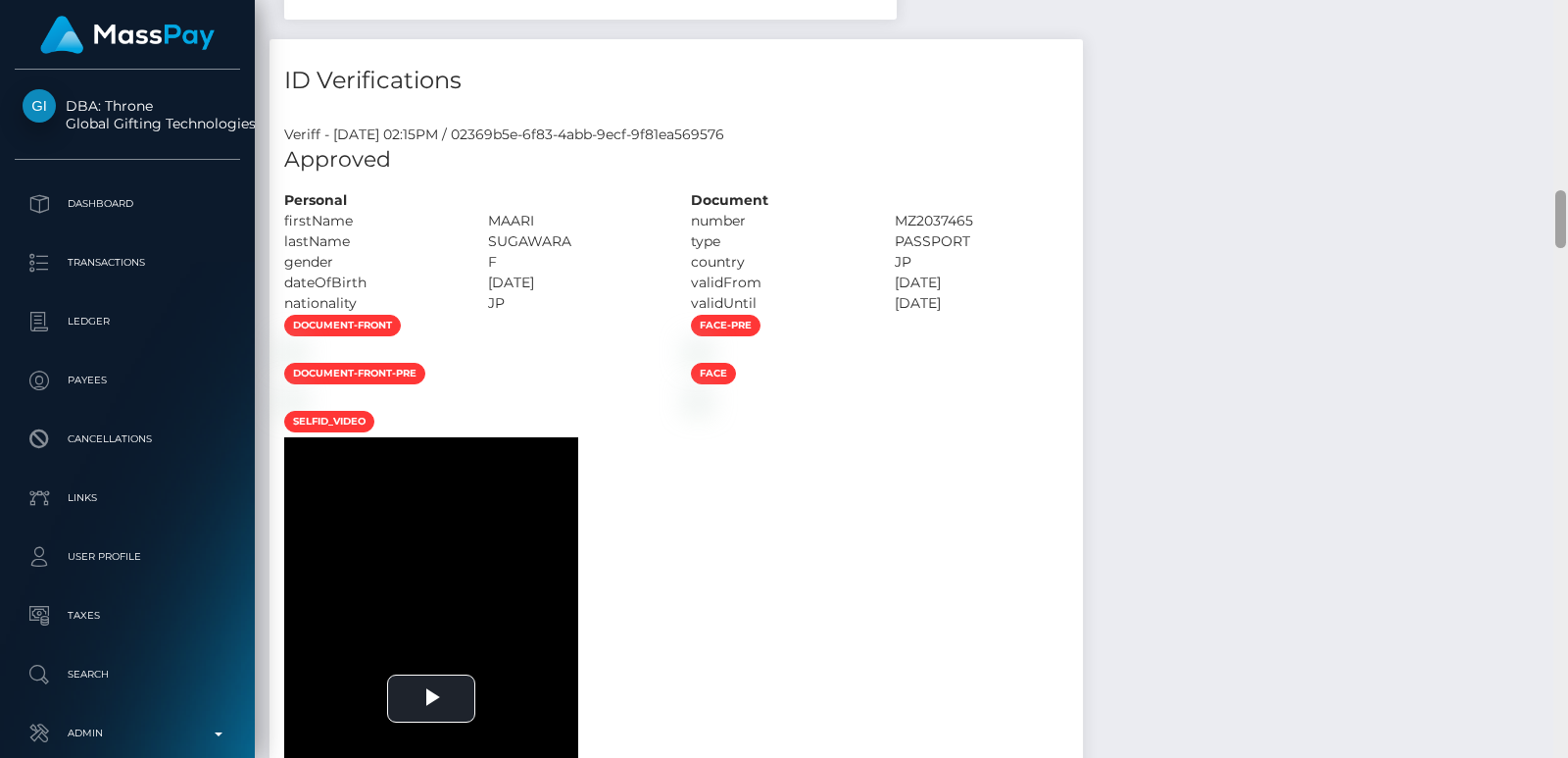
click at [1553, 96] on div at bounding box center [1561, 379] width 15 height 758
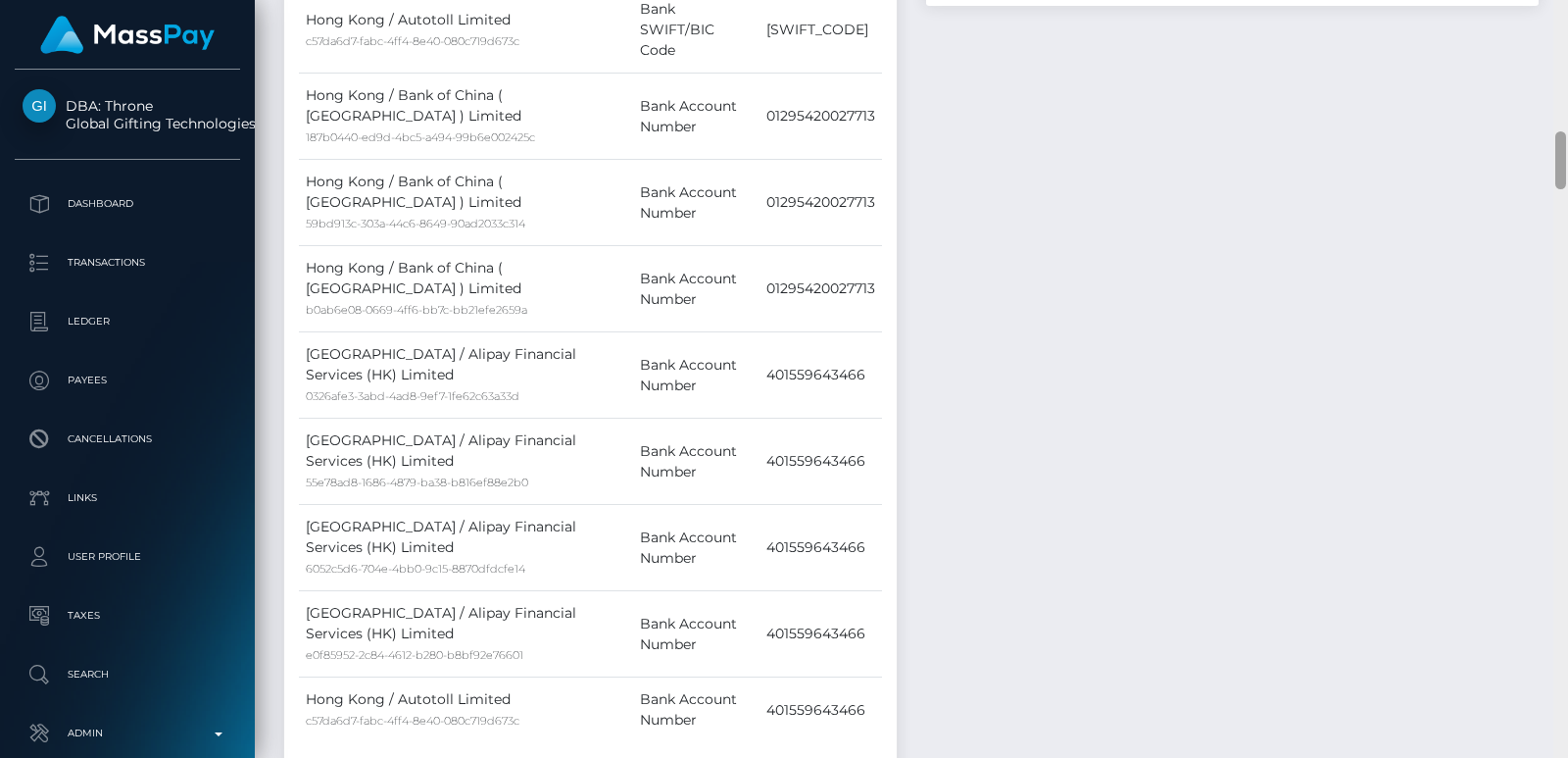
click at [1553, 96] on div at bounding box center [1561, 379] width 15 height 758
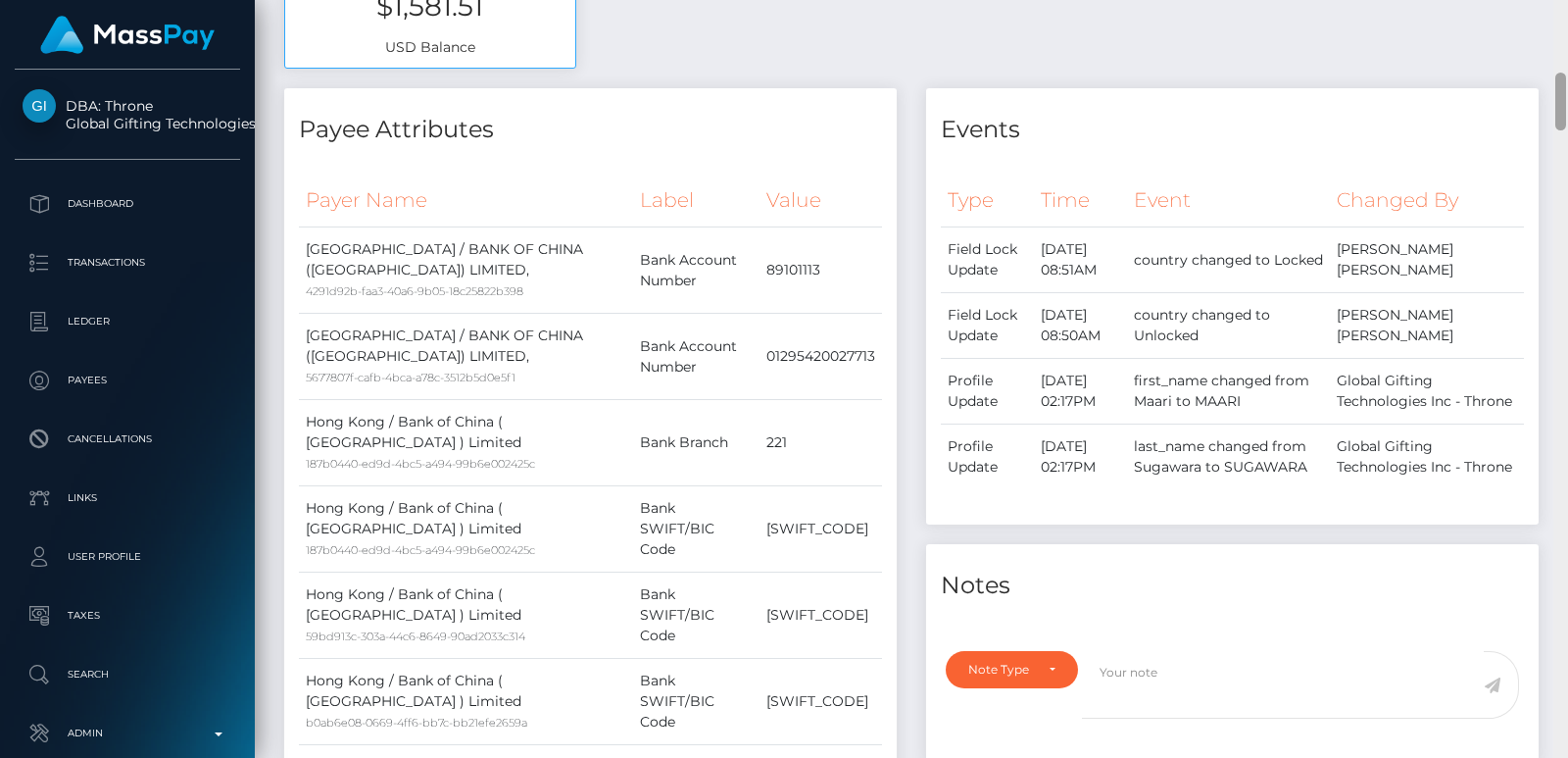
click at [1553, 96] on div at bounding box center [1561, 101] width 11 height 57
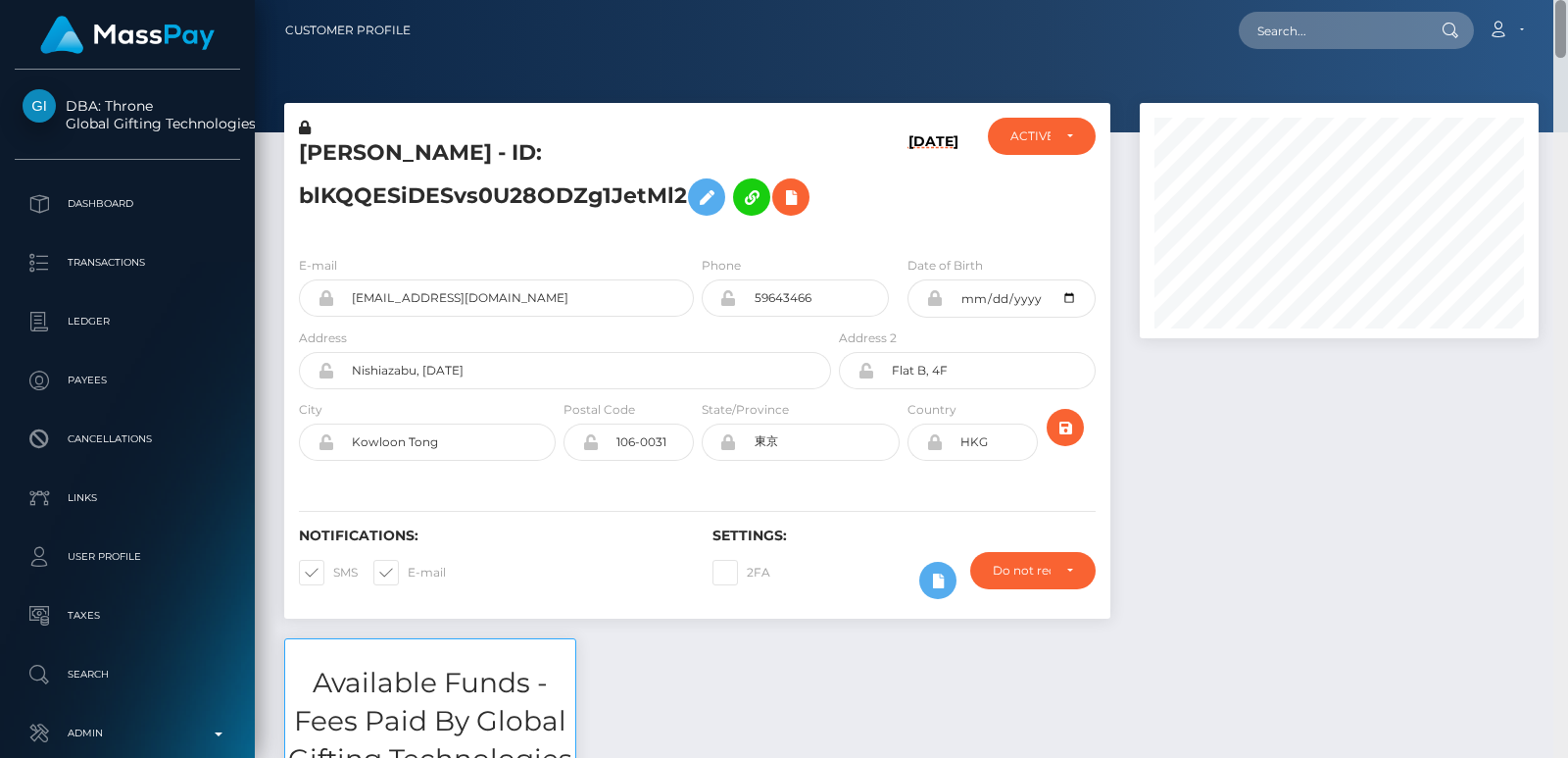
click at [1553, 8] on div "Customer Profile Loading... Loading..." at bounding box center [911, 379] width 1313 height 758
click at [1334, 42] on input "text" at bounding box center [1331, 31] width 184 height 38
paste input "mistressmayuinhk@gmail.com"
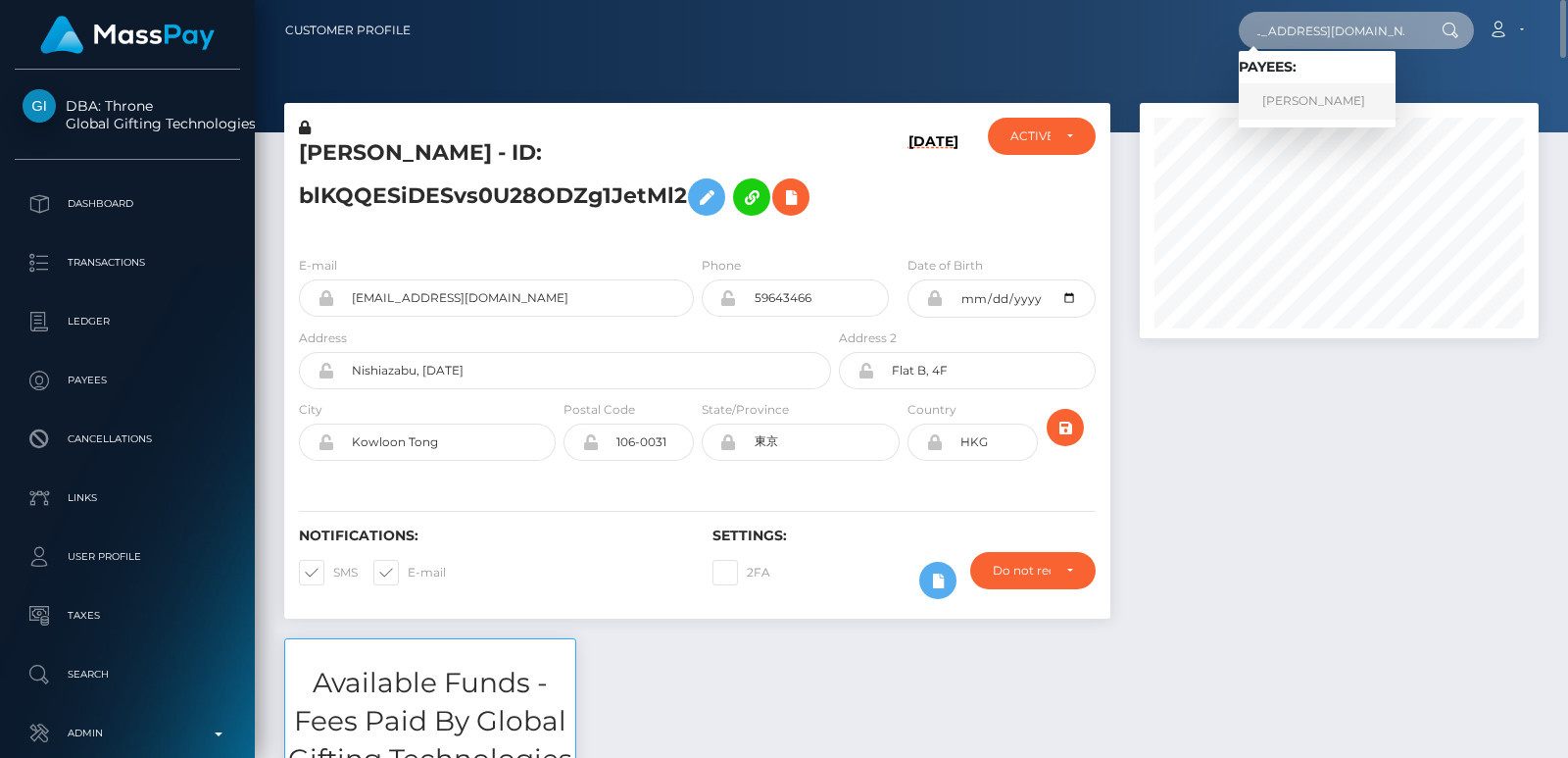
type input "mistressmayuinhk@gmail.com"
click at [1308, 103] on link "MAARI SUGAWARA" at bounding box center [1317, 101] width 157 height 37
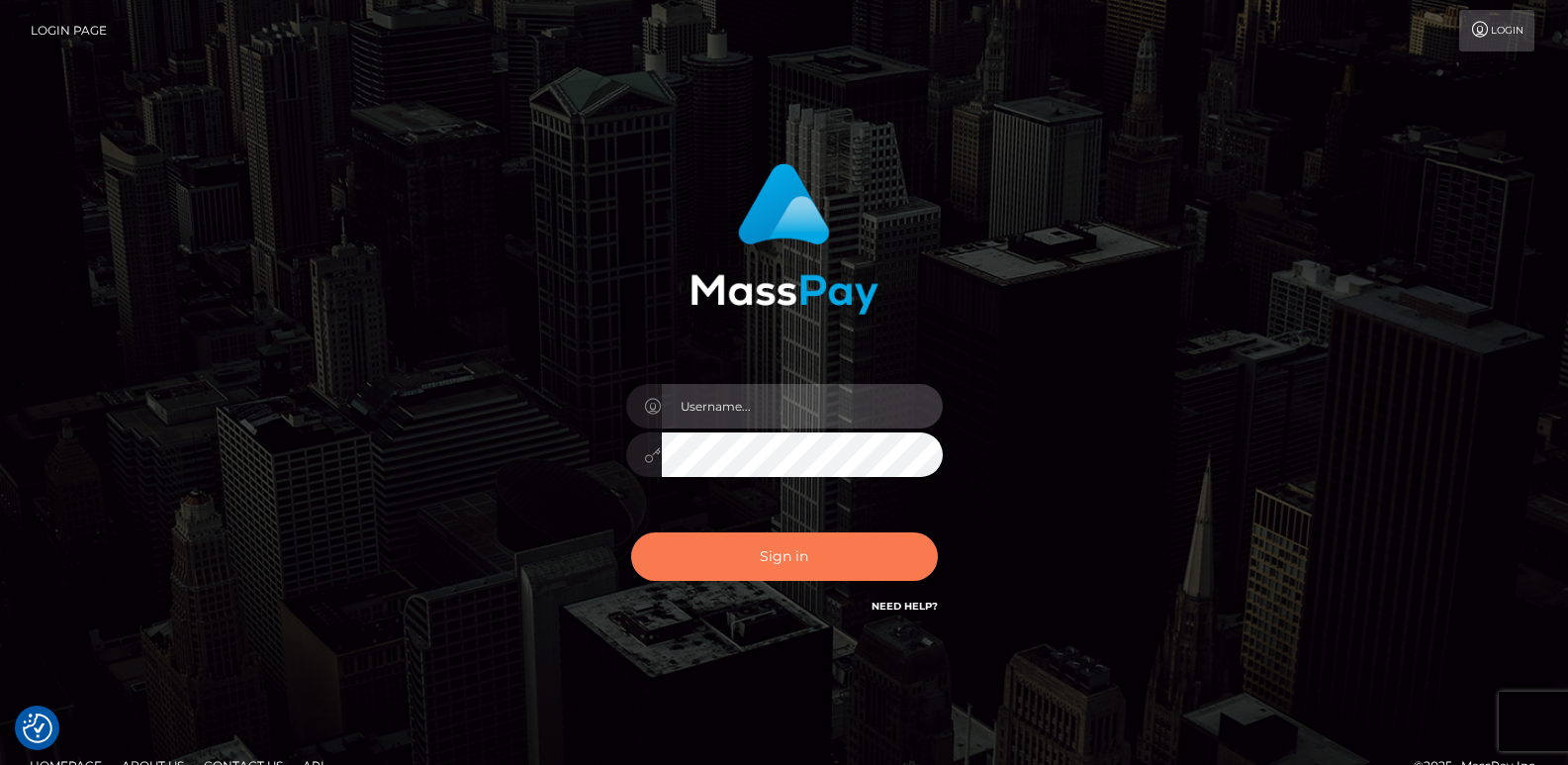
type input "[DOMAIN_NAME]"
click at [721, 561] on button "Sign in" at bounding box center [784, 556] width 307 height 48
type input "[DOMAIN_NAME]"
click at [744, 548] on button "Sign in" at bounding box center [784, 556] width 307 height 48
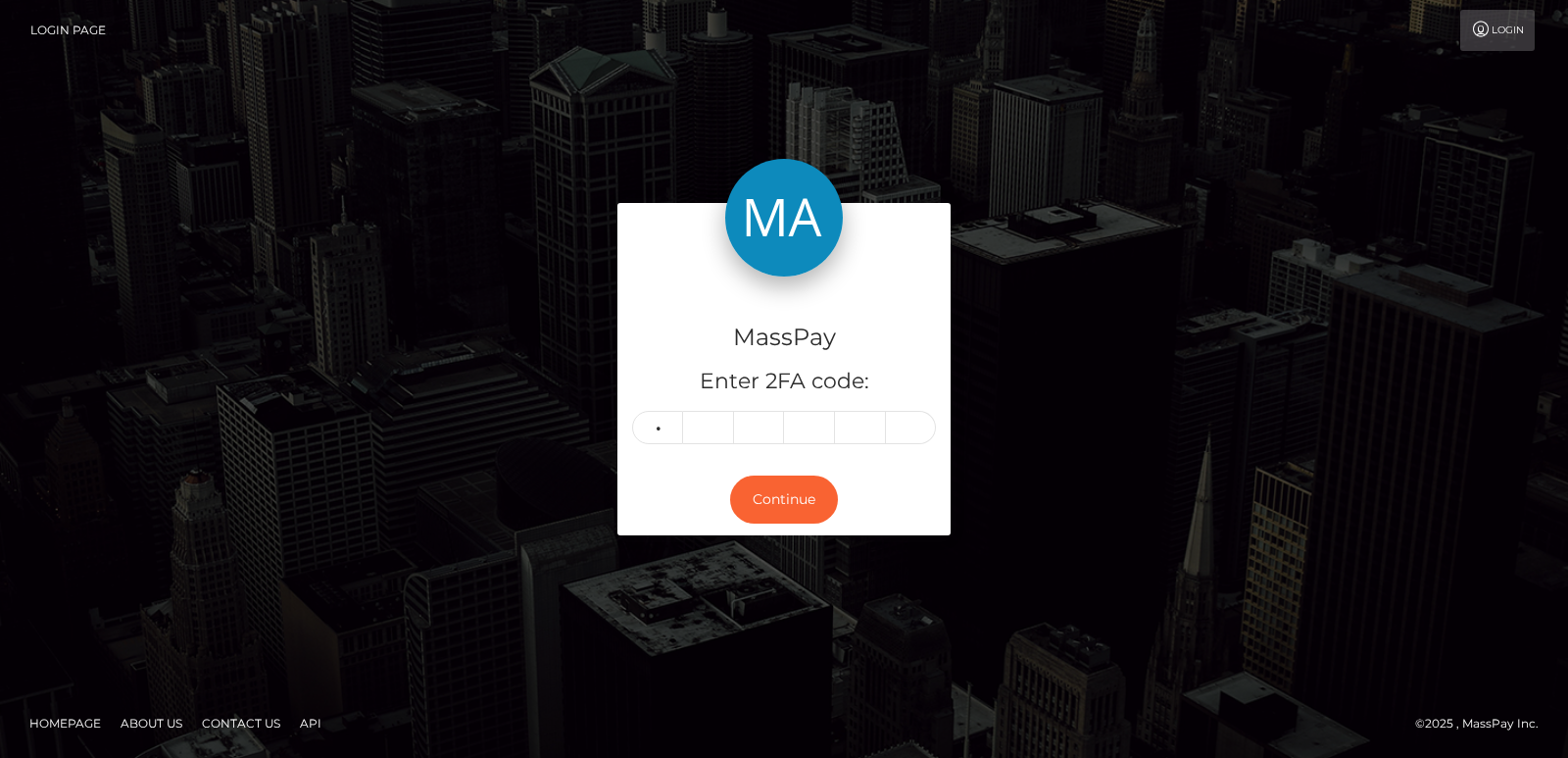
type input "8"
type input "6"
type input "9"
type input "7"
type input "0"
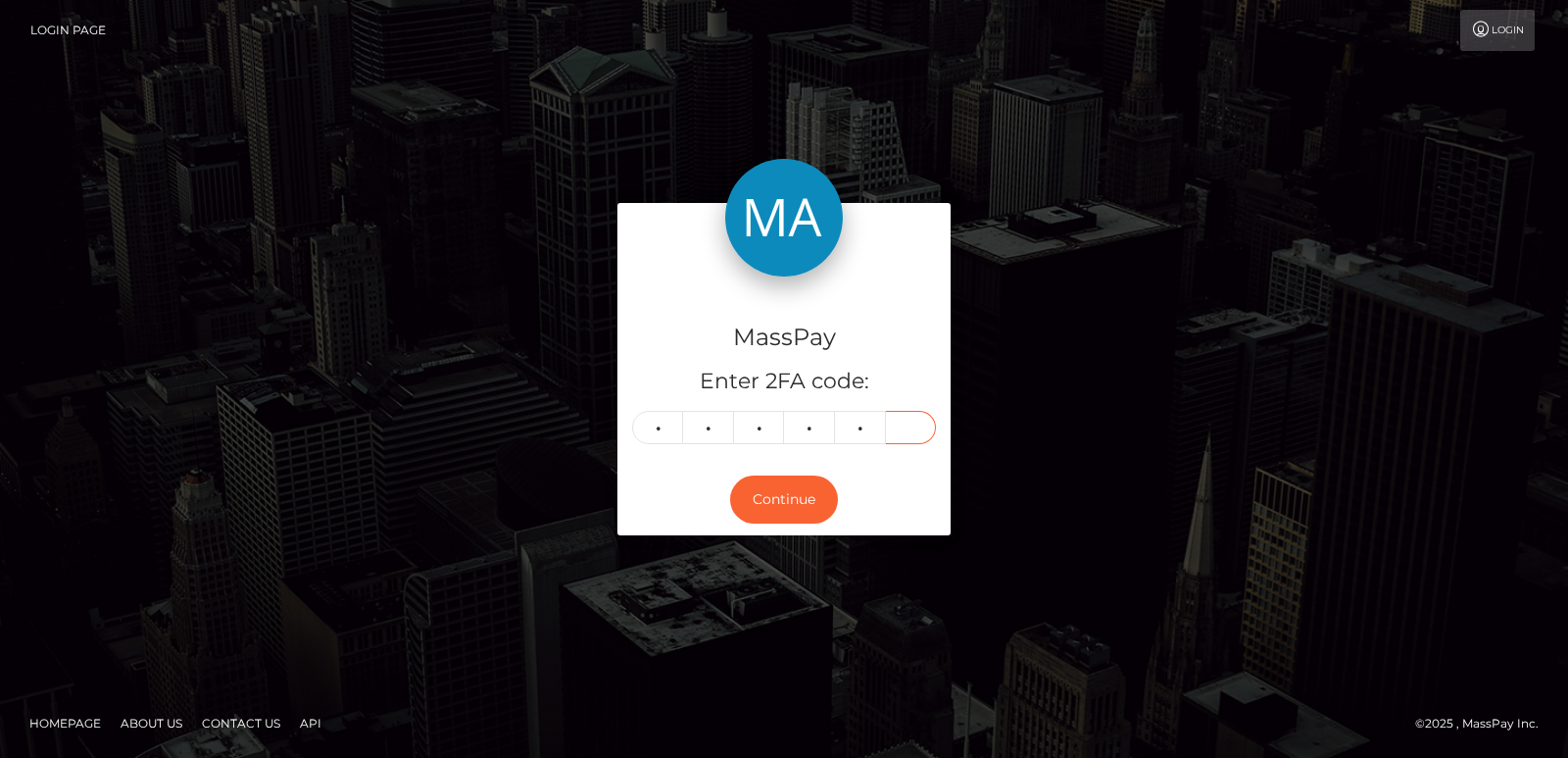
type input "6"
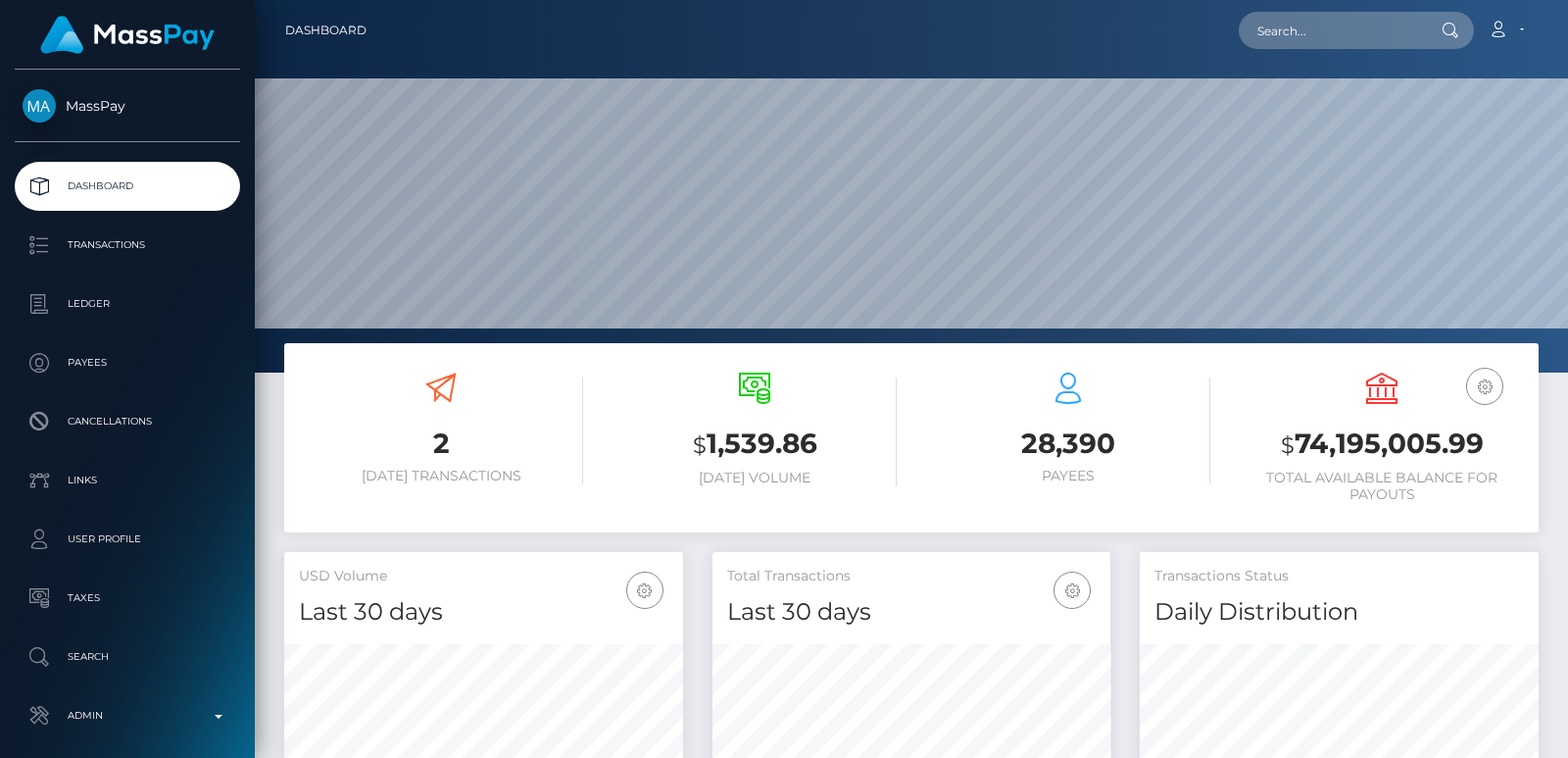
scroll to position [348, 398]
click at [1258, 22] on input "text" at bounding box center [1331, 31] width 184 height 38
paste input "[EMAIL_ADDRESS][DOMAIN_NAME]"
type input "[EMAIL_ADDRESS][DOMAIN_NAME]"
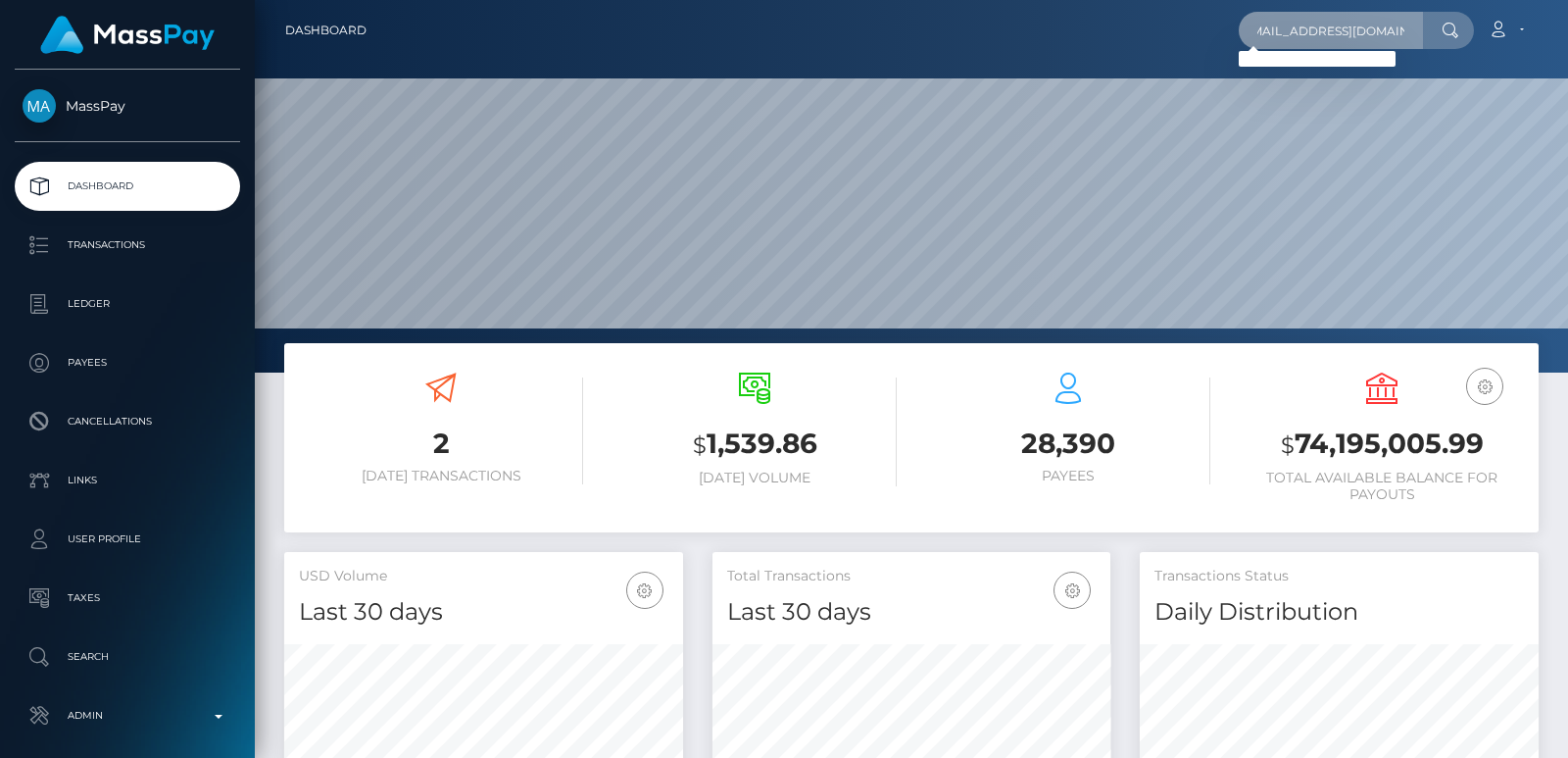
scroll to position [0, 0]
click at [1235, 27] on div "ariunnaficklin6@gmail.com Loading... Loading... Account Edit Profile" at bounding box center [960, 31] width 1156 height 42
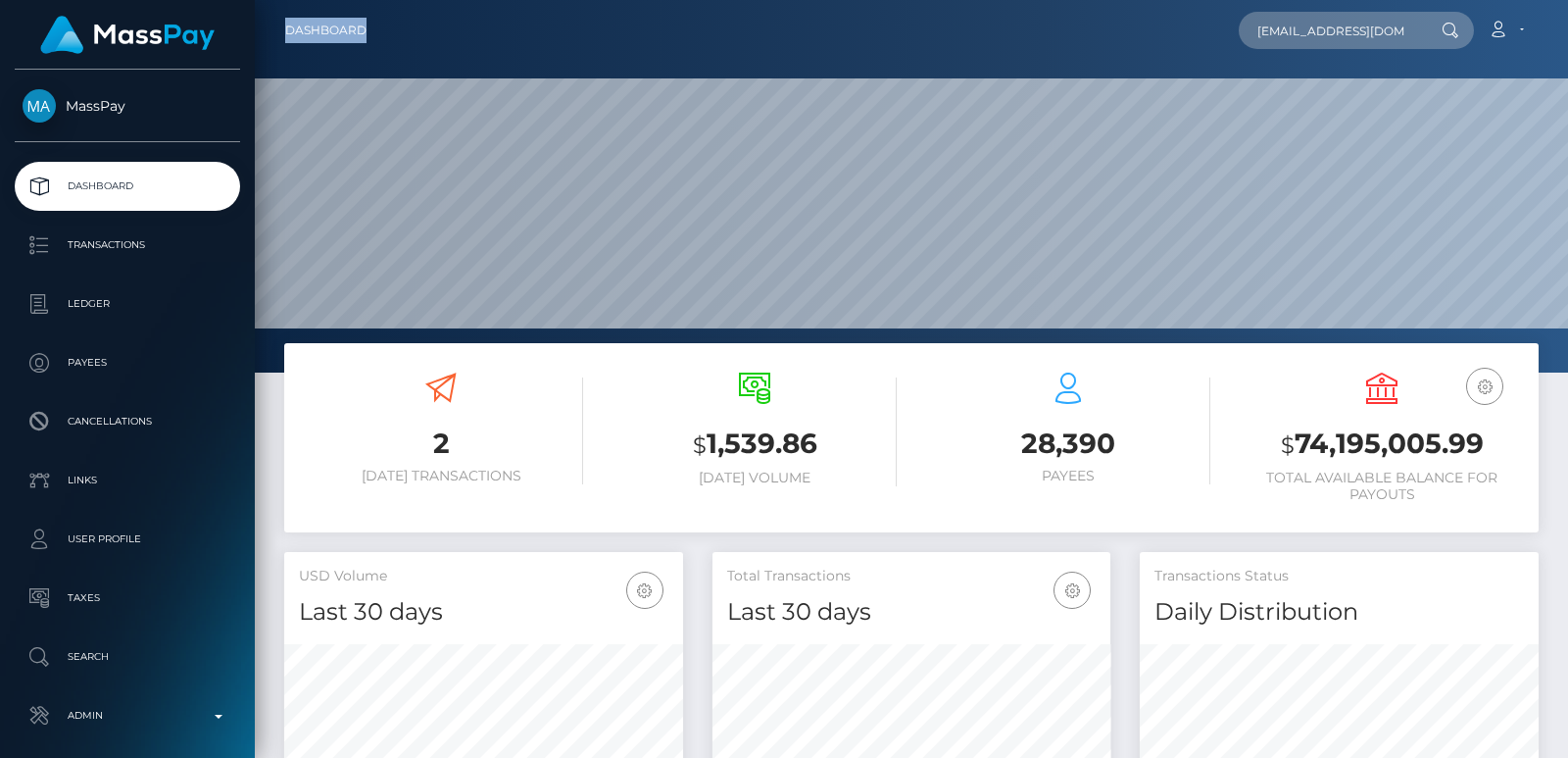
click at [1235, 27] on div "ariunnaficklin6@gmail.com Loading... Loading... Account Edit Profile" at bounding box center [960, 31] width 1156 height 42
click at [1259, 29] on input "ariunnaficklin6@gmail.com" at bounding box center [1331, 31] width 184 height 38
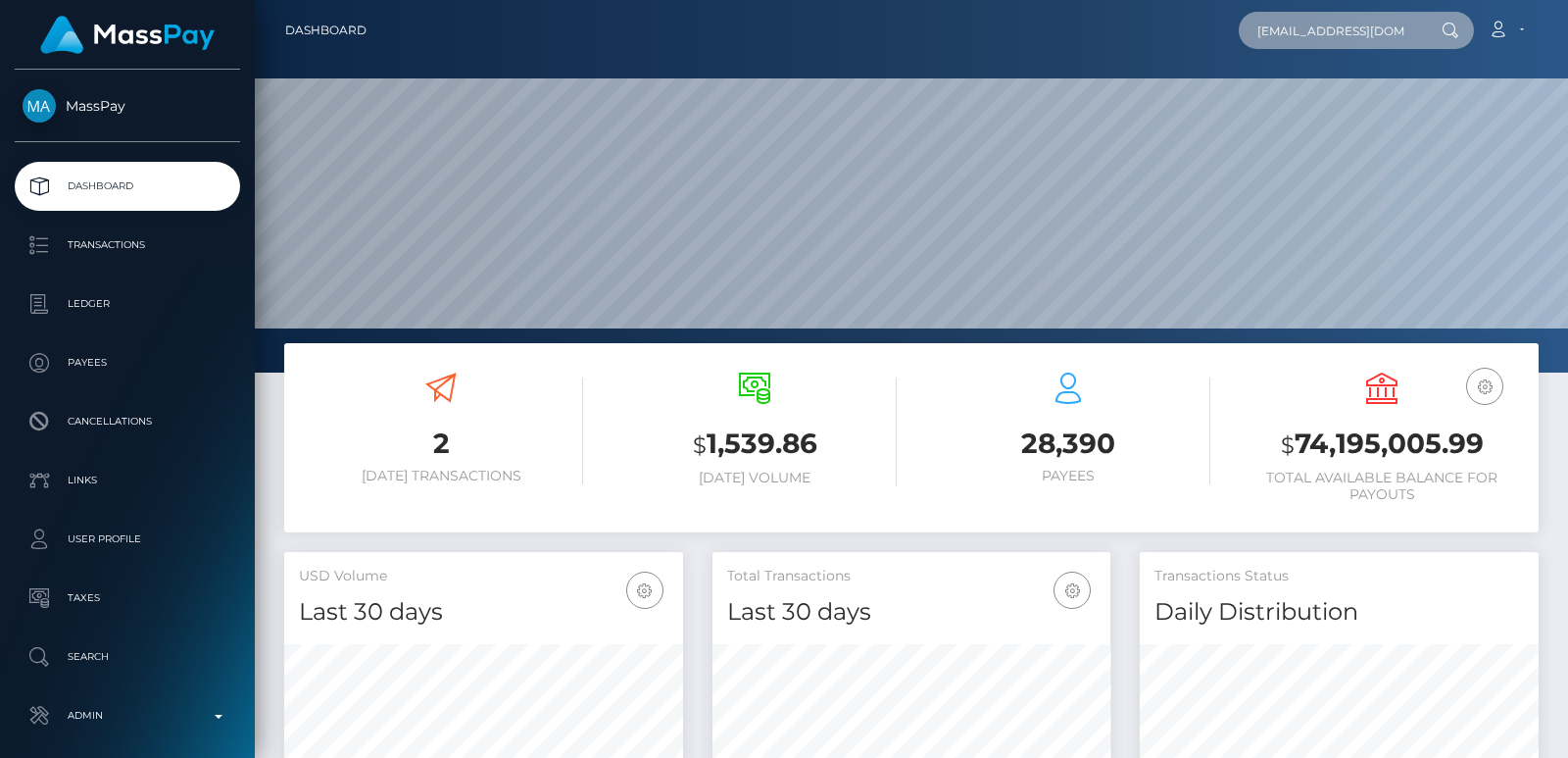
click at [1259, 29] on input "ariunnaficklin6@gmail.com" at bounding box center [1331, 31] width 184 height 38
paste input "ariunnaficklin6@gmail.com"
type input "ariunnaficklin6@gmail.com"
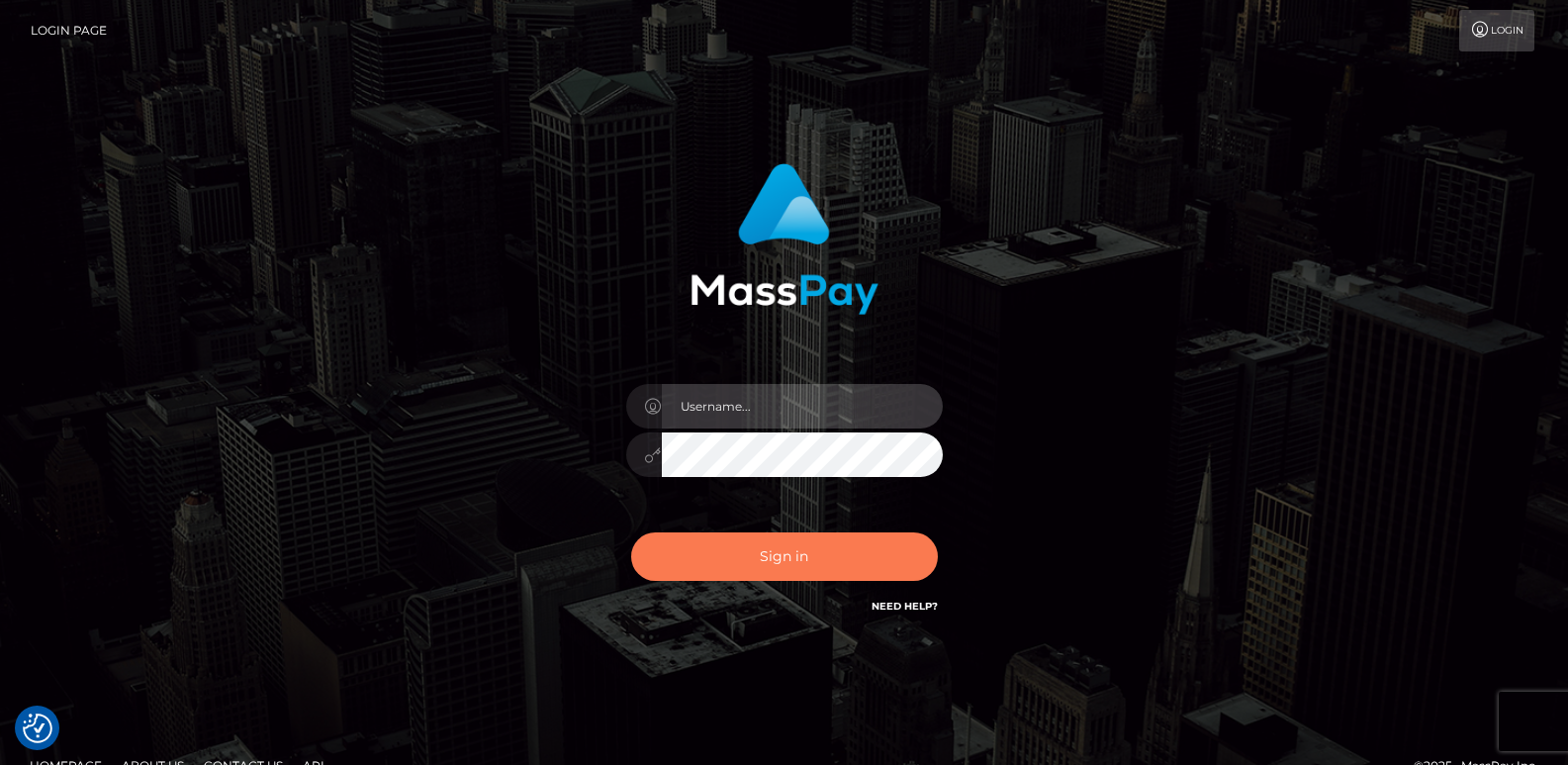
type input "[DOMAIN_NAME]"
click at [725, 573] on button "Sign in" at bounding box center [784, 556] width 307 height 48
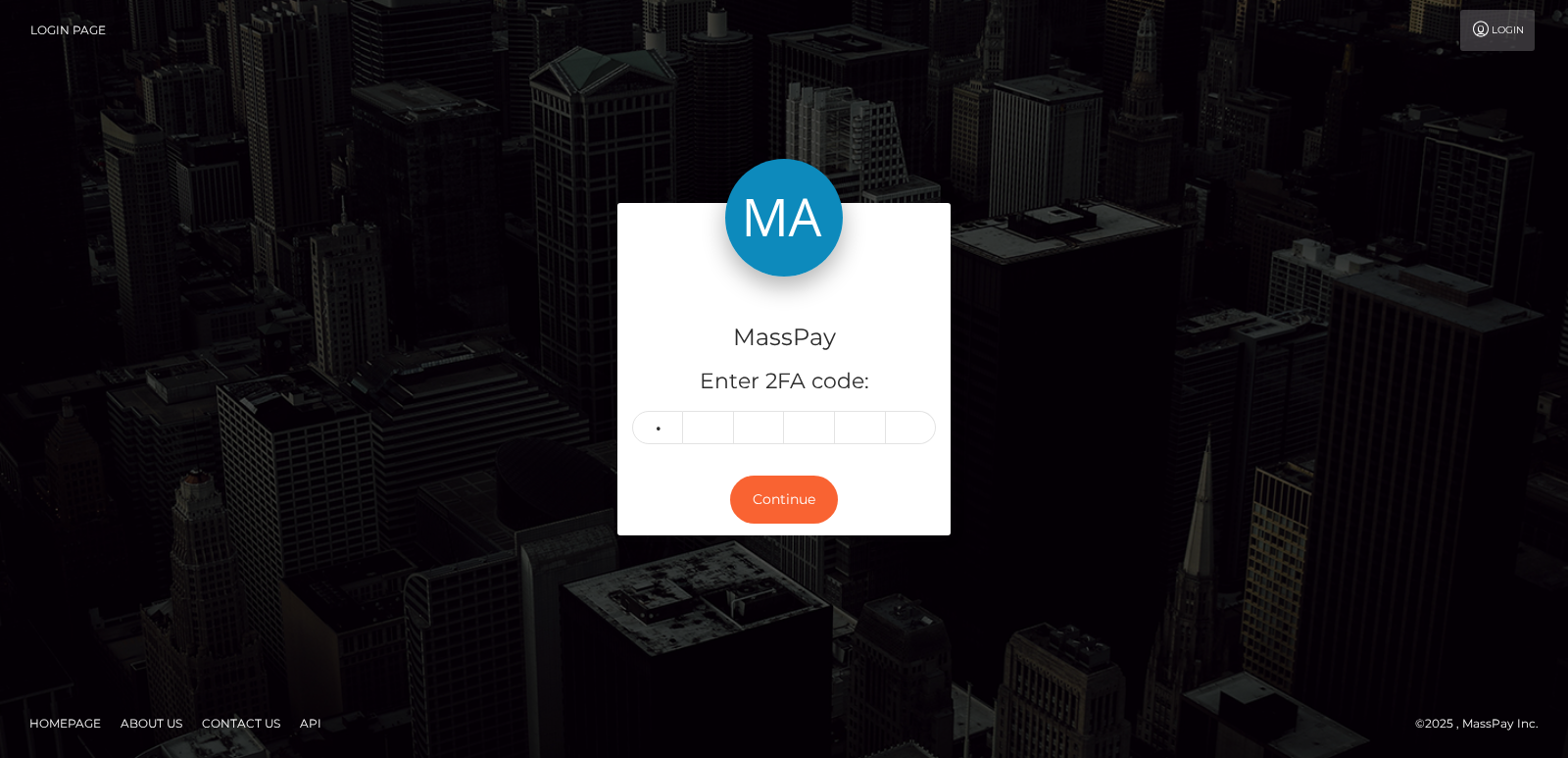
type input "0"
type input "6"
type input "1"
type input "2"
type input "0"
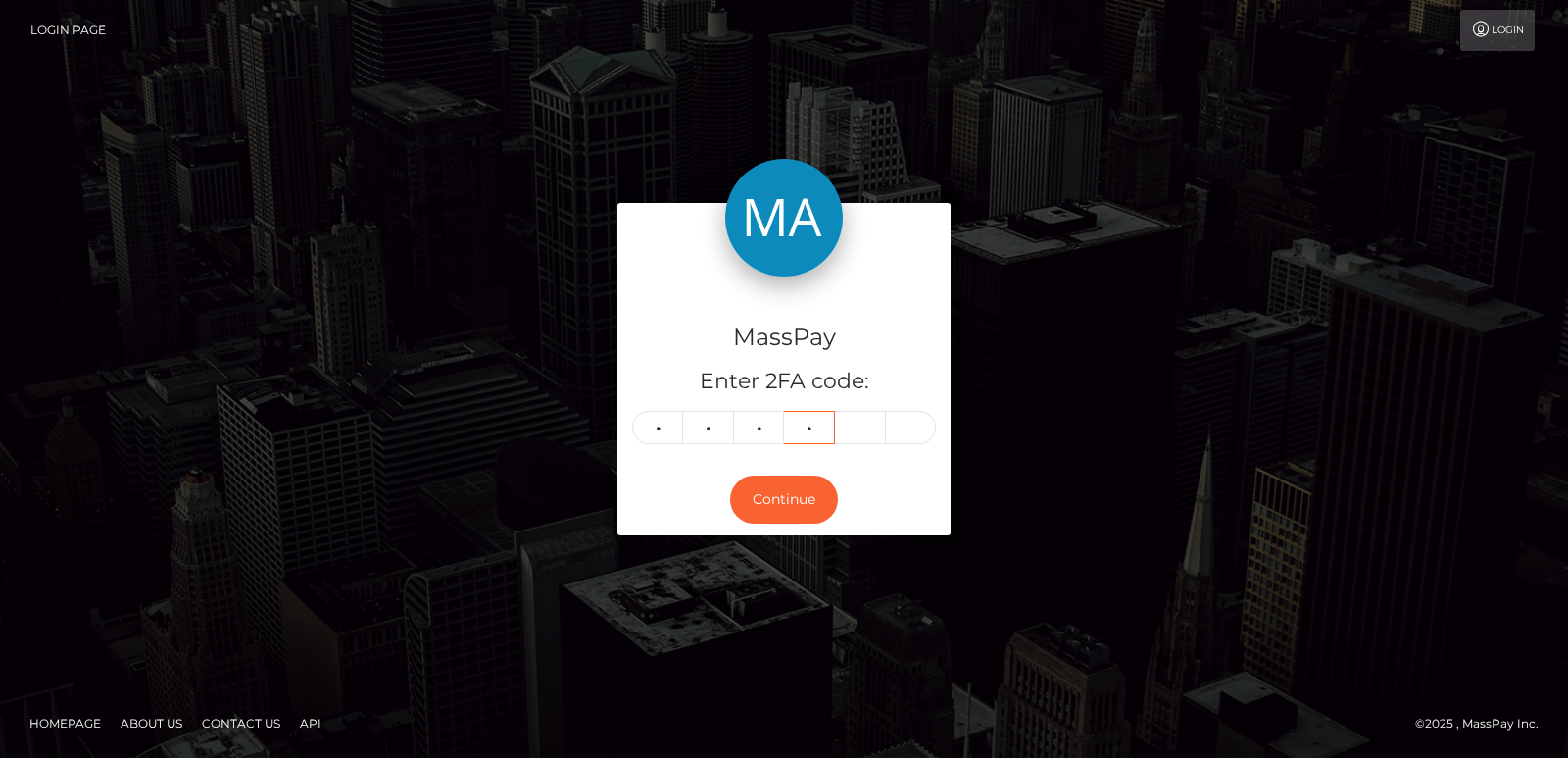
type input "7"
type input "6"
type input "1"
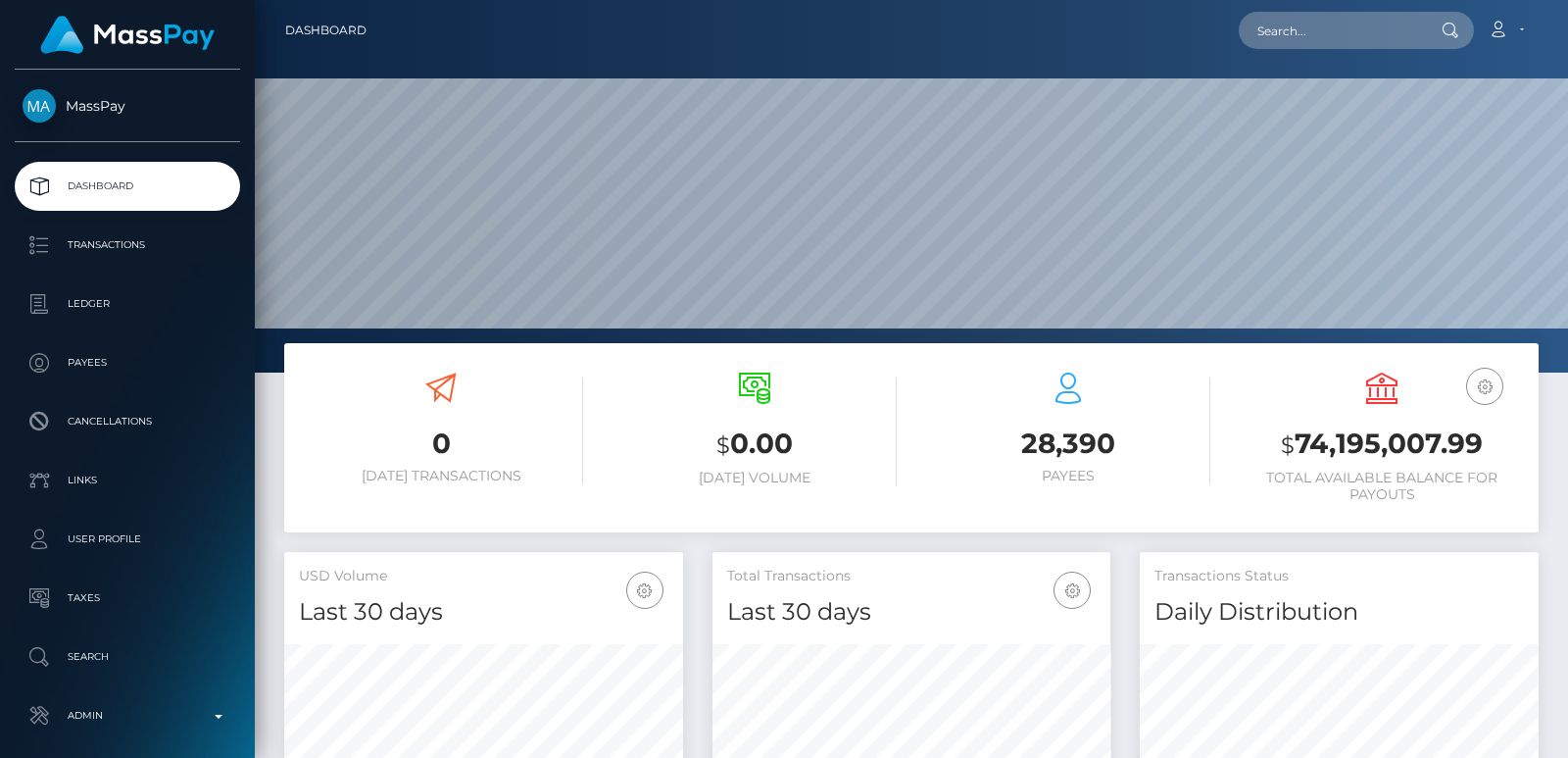
scroll to position [348, 398]
click at [1294, 36] on input "text" at bounding box center [1331, 31] width 184 height 38
paste input "[EMAIL_ADDRESS][DOMAIN_NAME]"
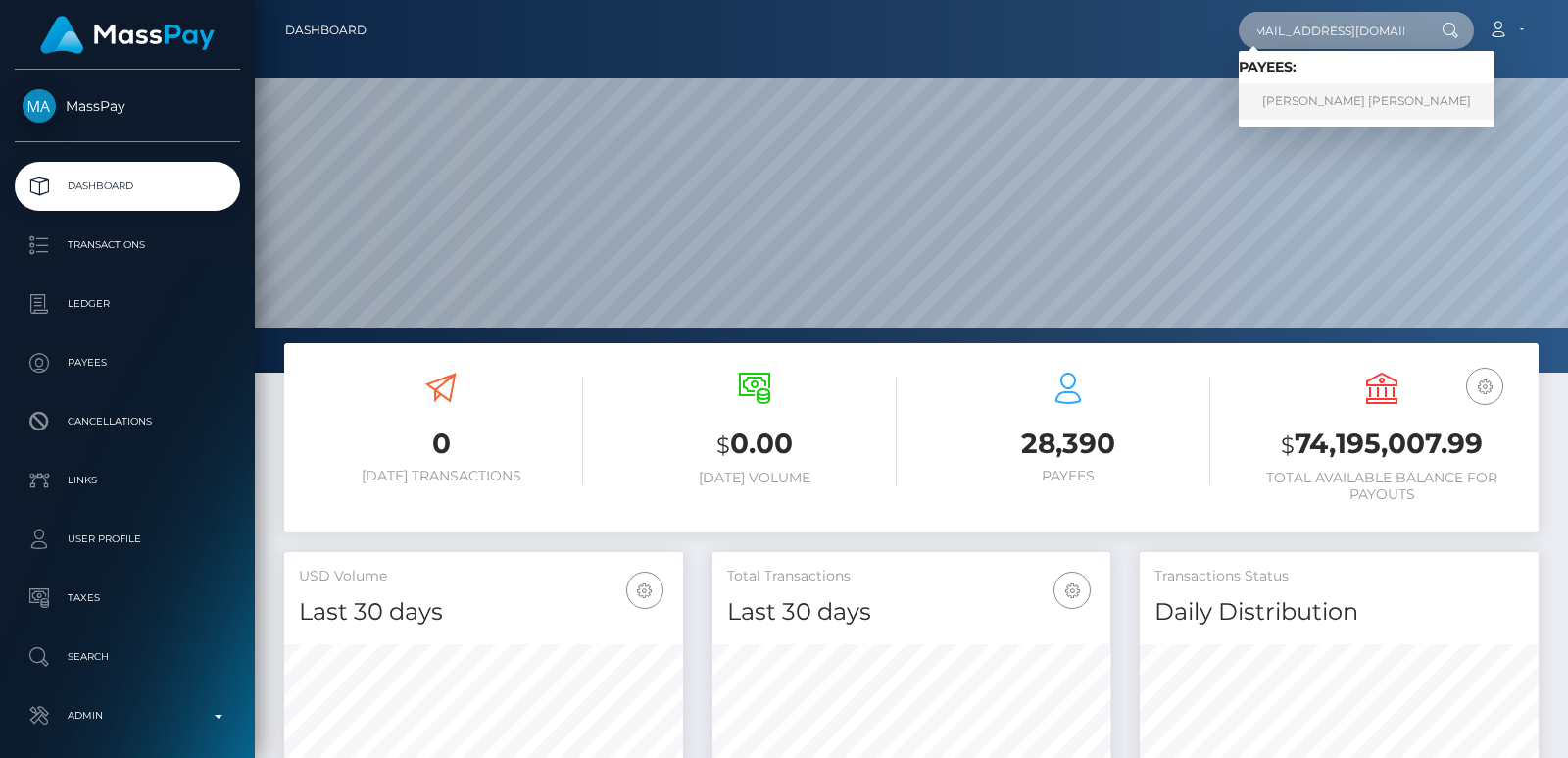
type input "[EMAIL_ADDRESS][DOMAIN_NAME]"
click at [1287, 104] on link "[PERSON_NAME] [PERSON_NAME]" at bounding box center [1367, 101] width 256 height 37
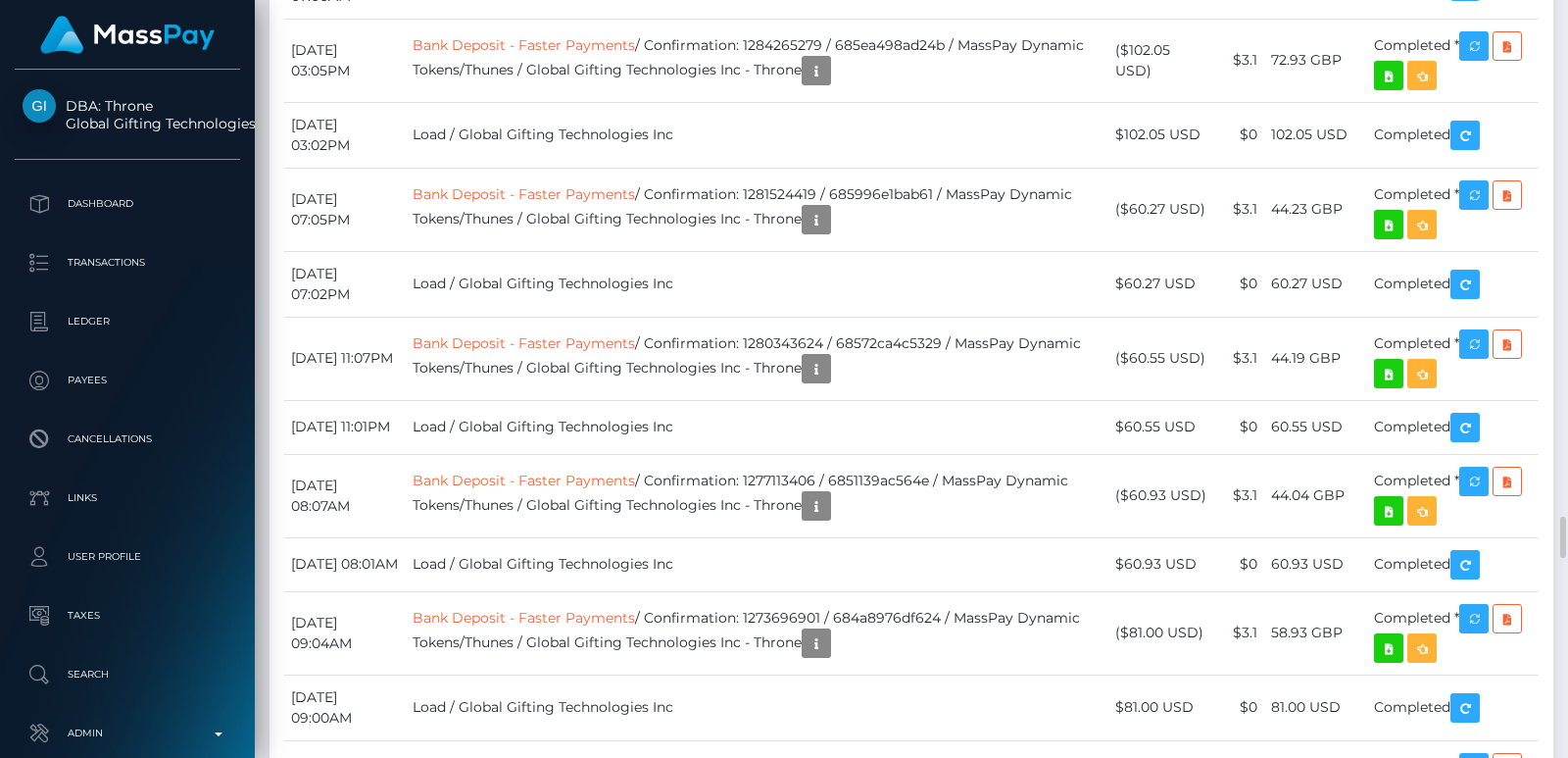
scroll to position [236, 398]
click at [1557, 104] on div at bounding box center [1561, 379] width 15 height 758
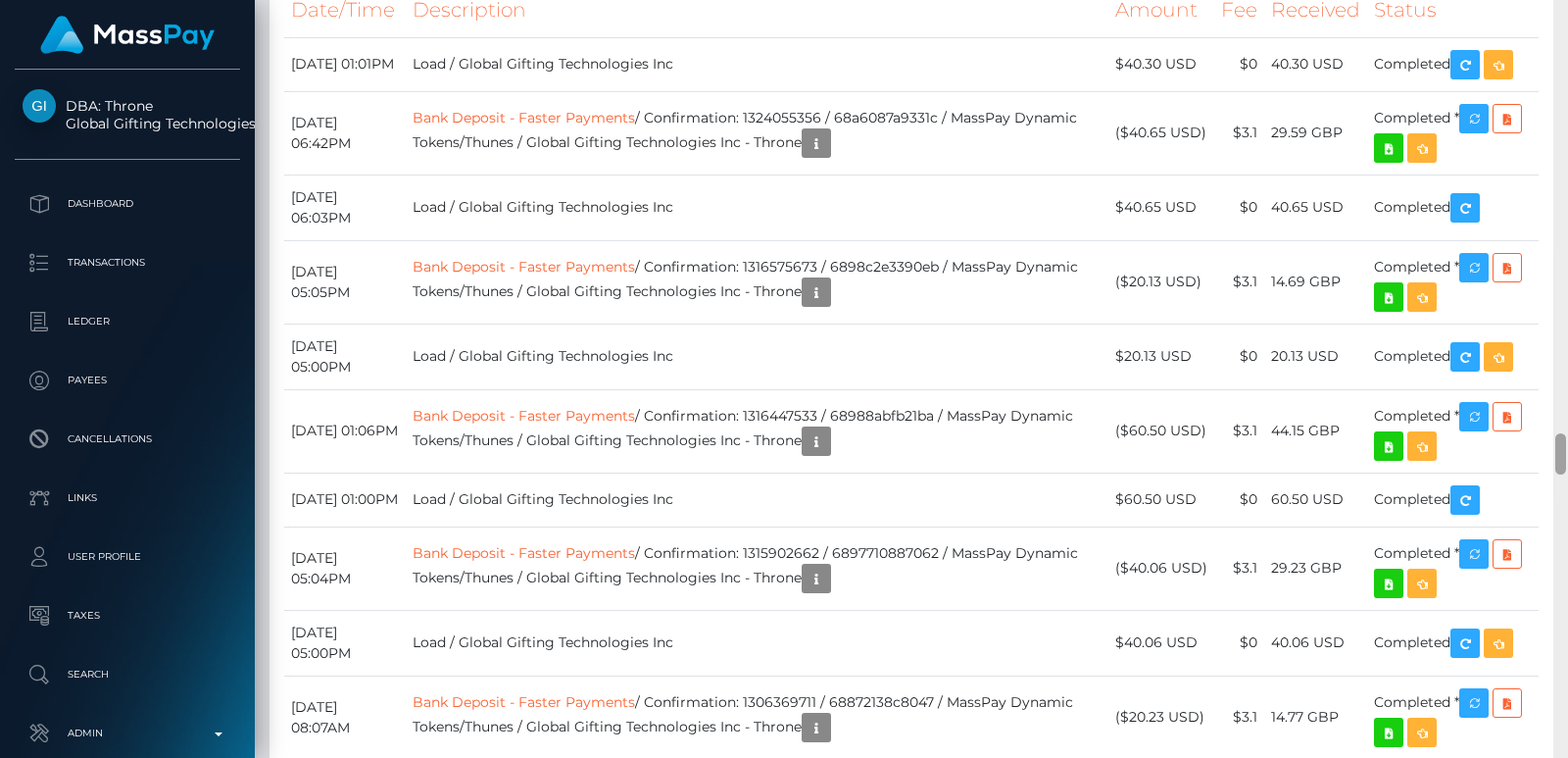
click at [1557, 104] on div at bounding box center [1561, 379] width 15 height 758
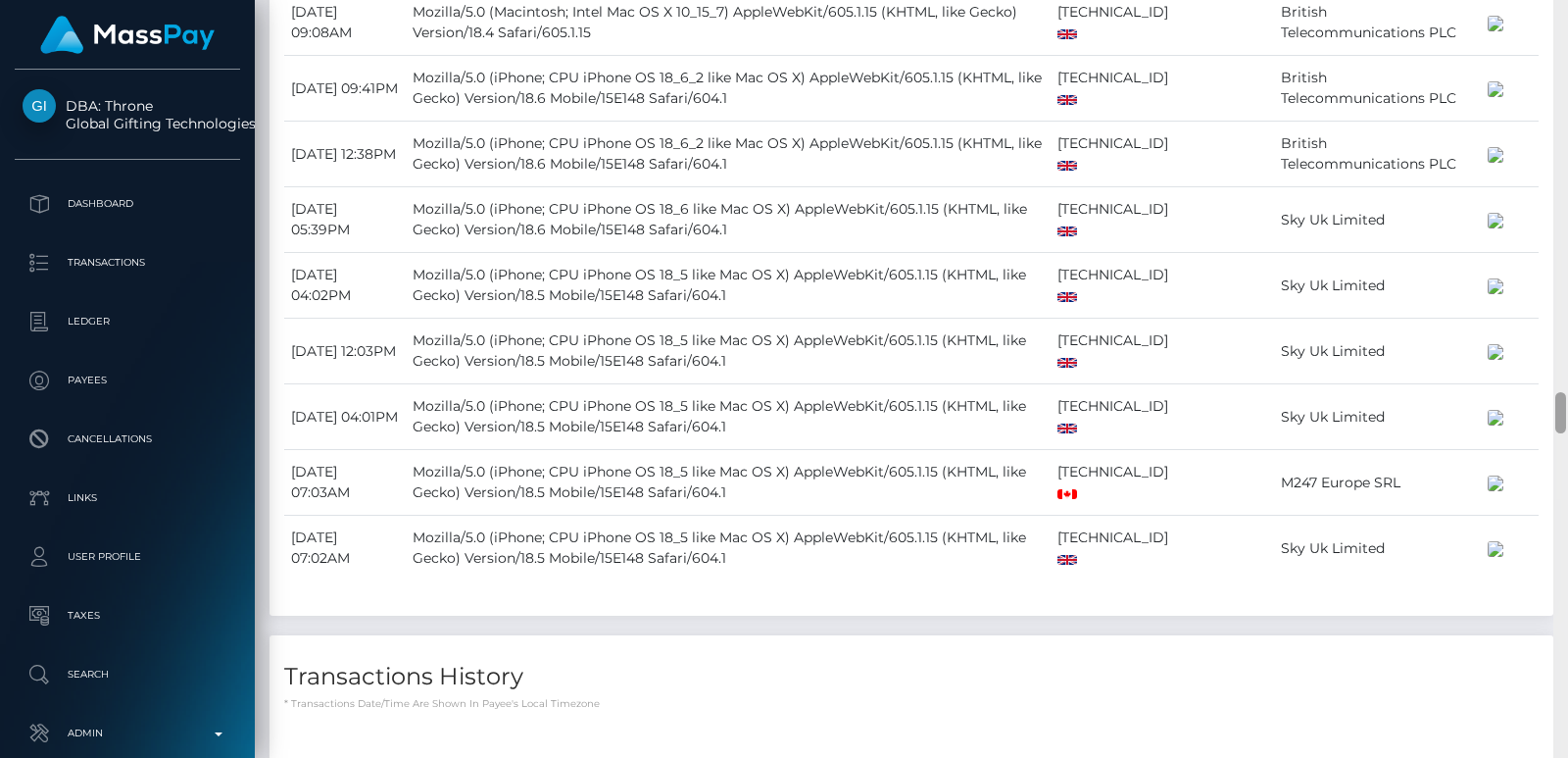
click at [1557, 104] on div at bounding box center [1561, 379] width 15 height 758
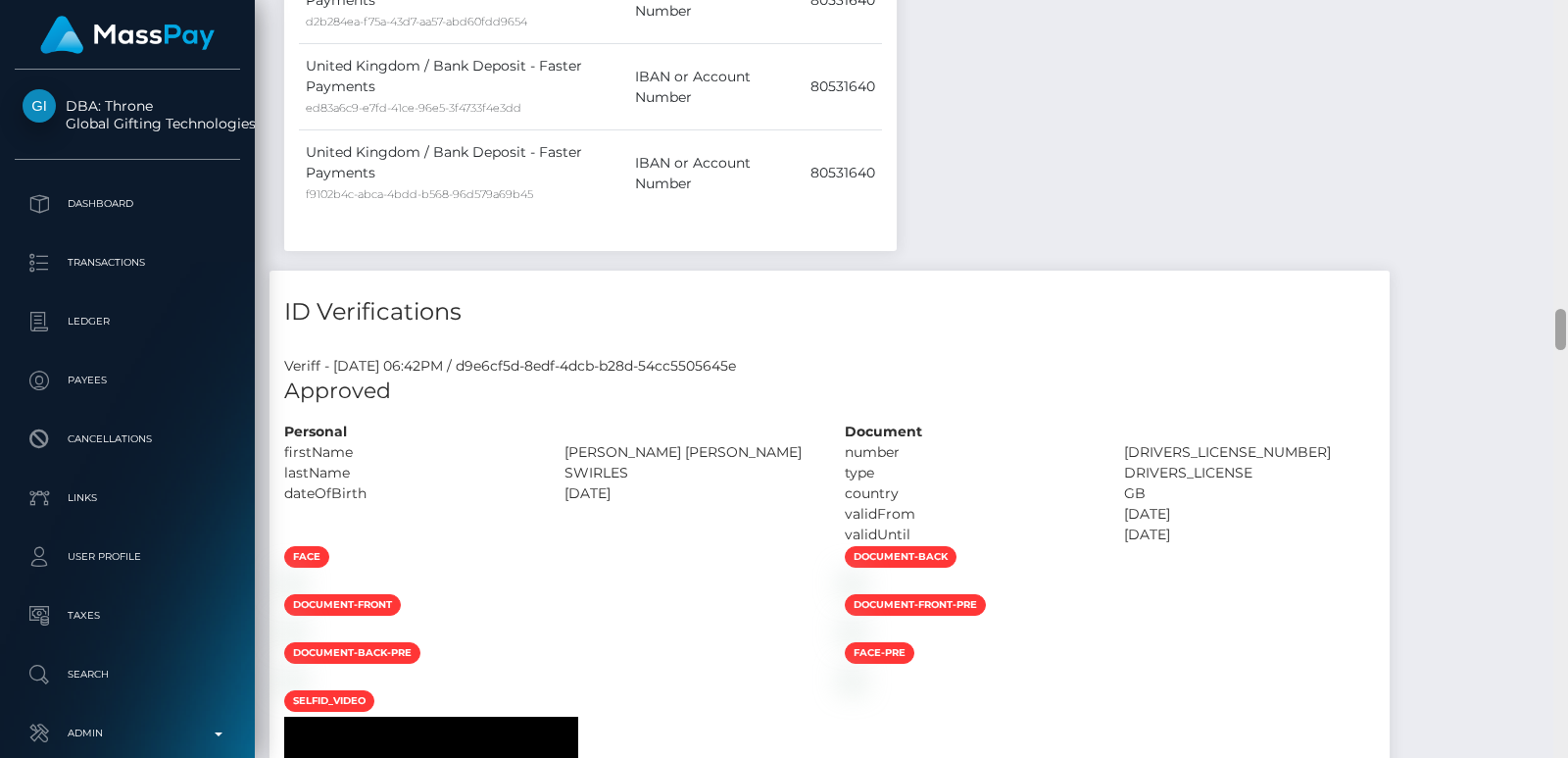
click at [1557, 104] on div at bounding box center [1561, 379] width 15 height 758
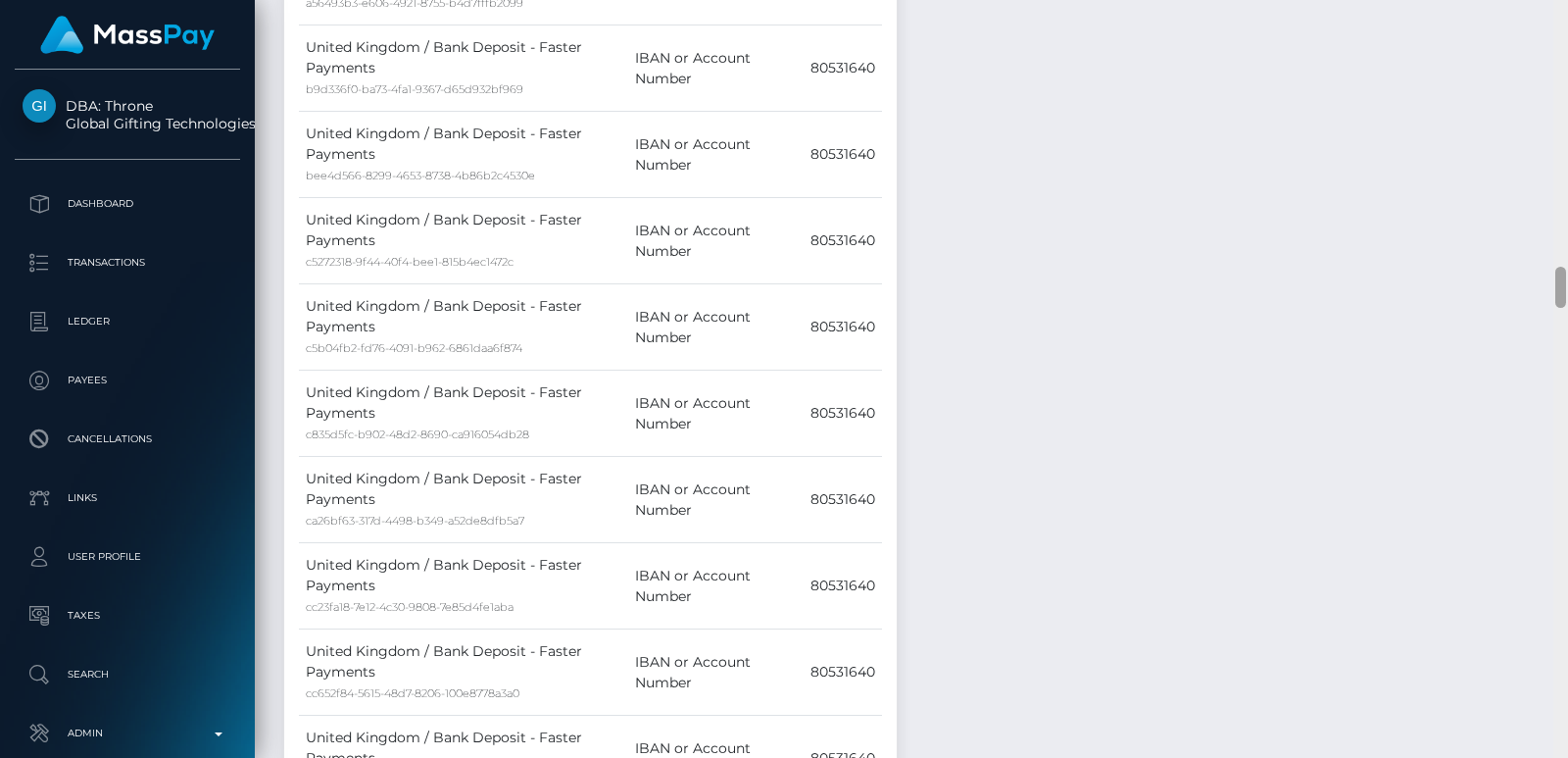
click at [1557, 104] on div at bounding box center [1561, 379] width 15 height 758
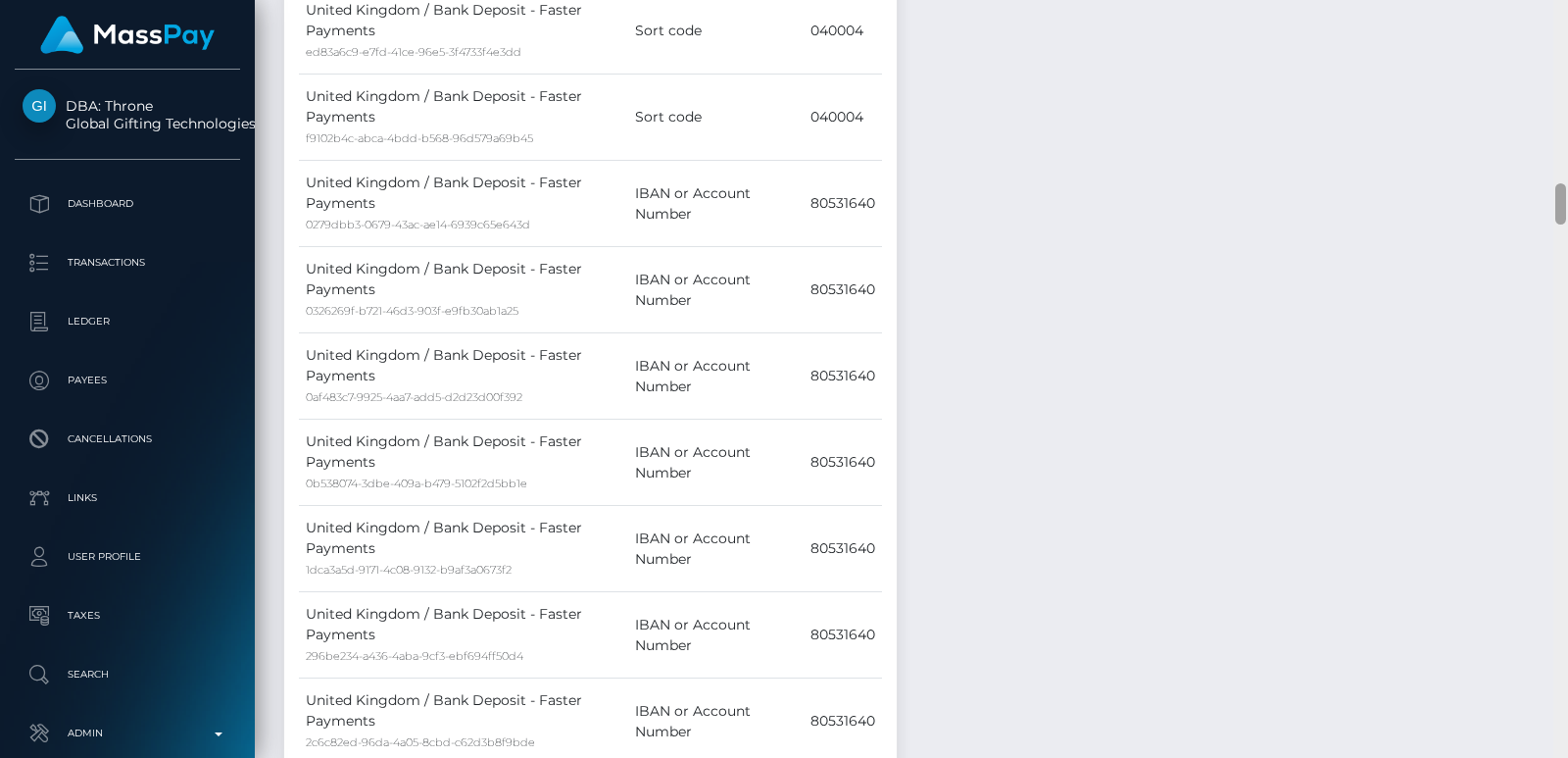
click at [1557, 104] on div at bounding box center [1561, 379] width 15 height 758
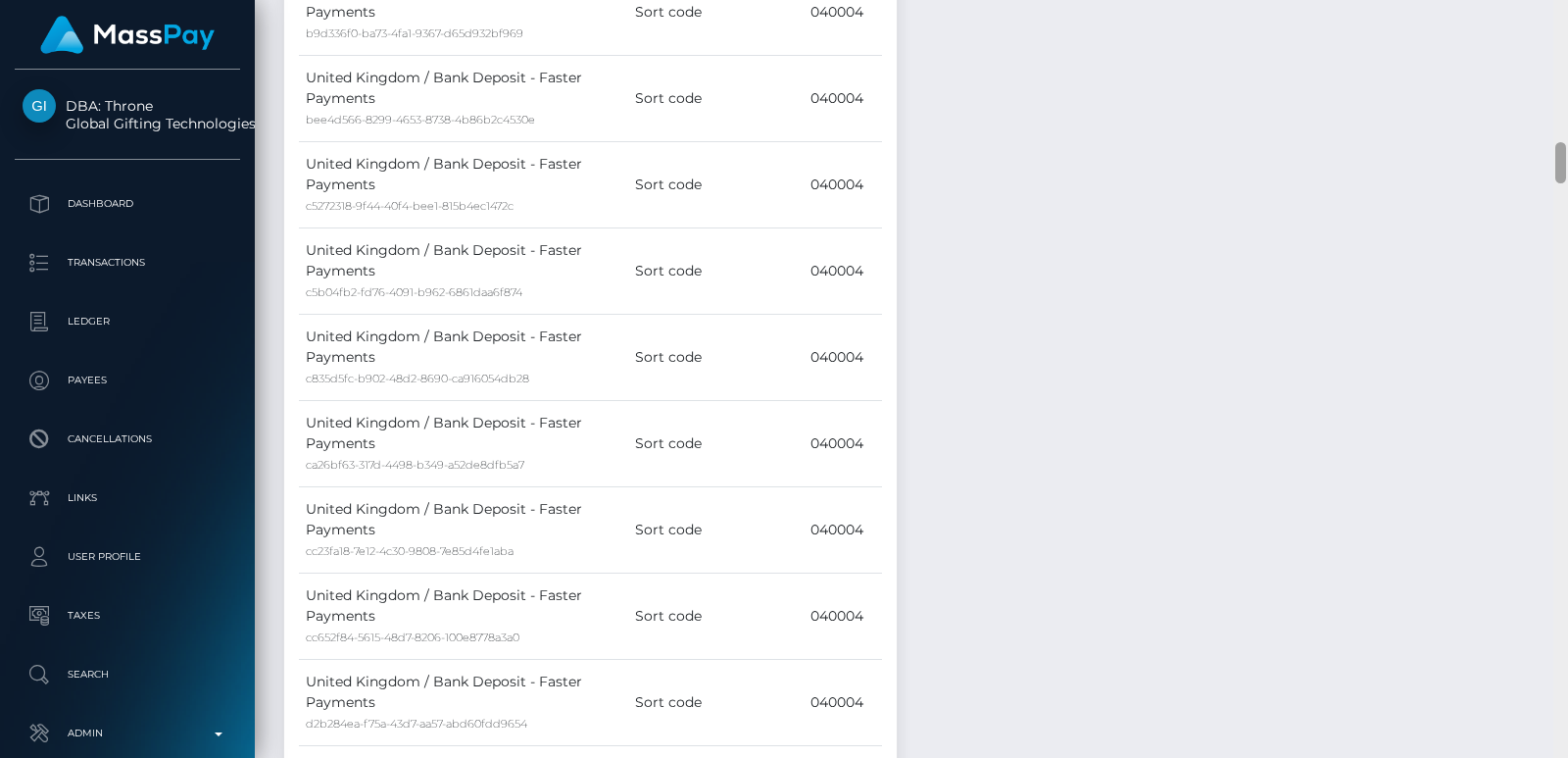
click at [1565, 60] on div at bounding box center [1561, 379] width 15 height 758
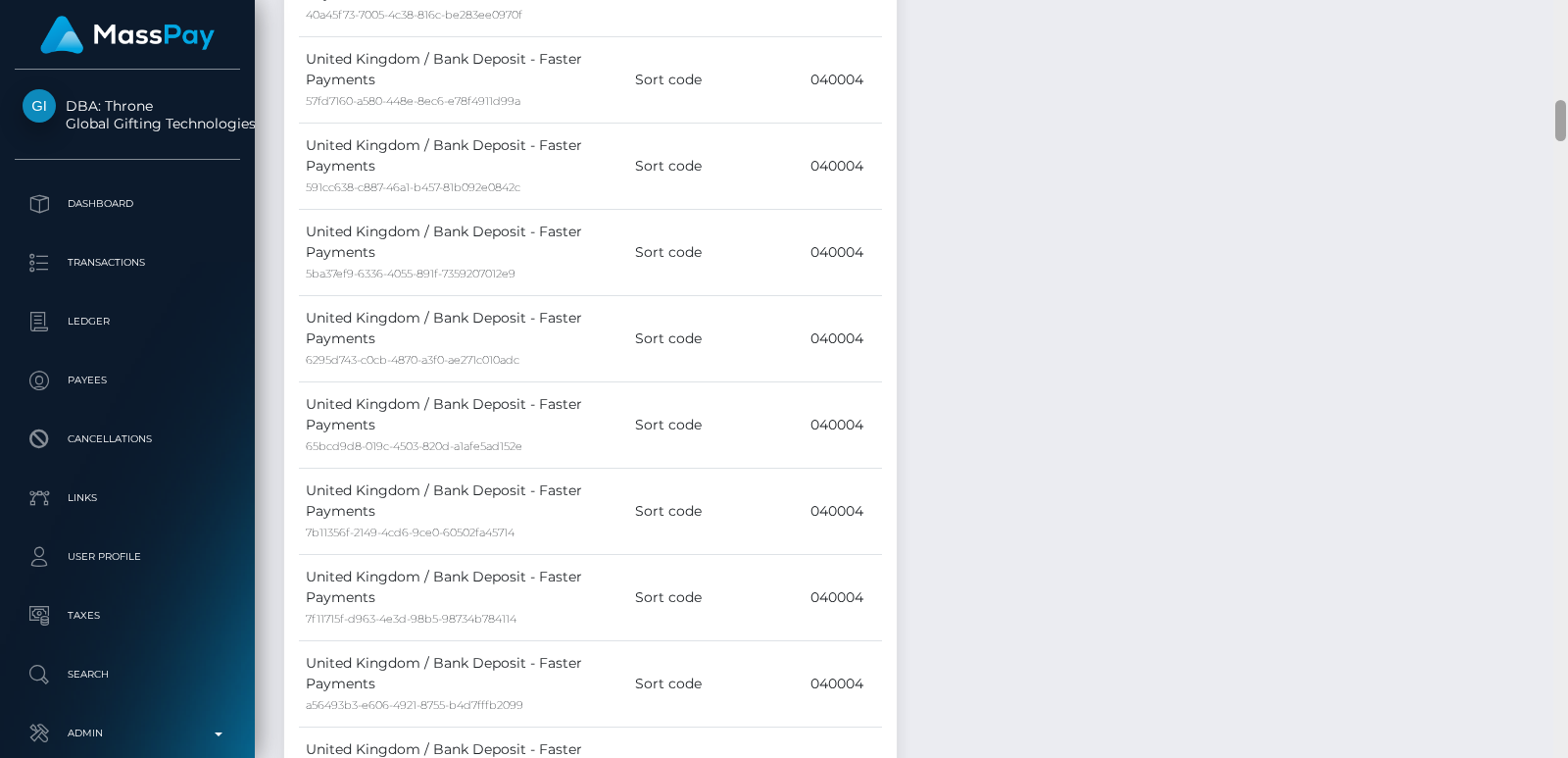
click at [1565, 60] on div at bounding box center [1561, 379] width 15 height 758
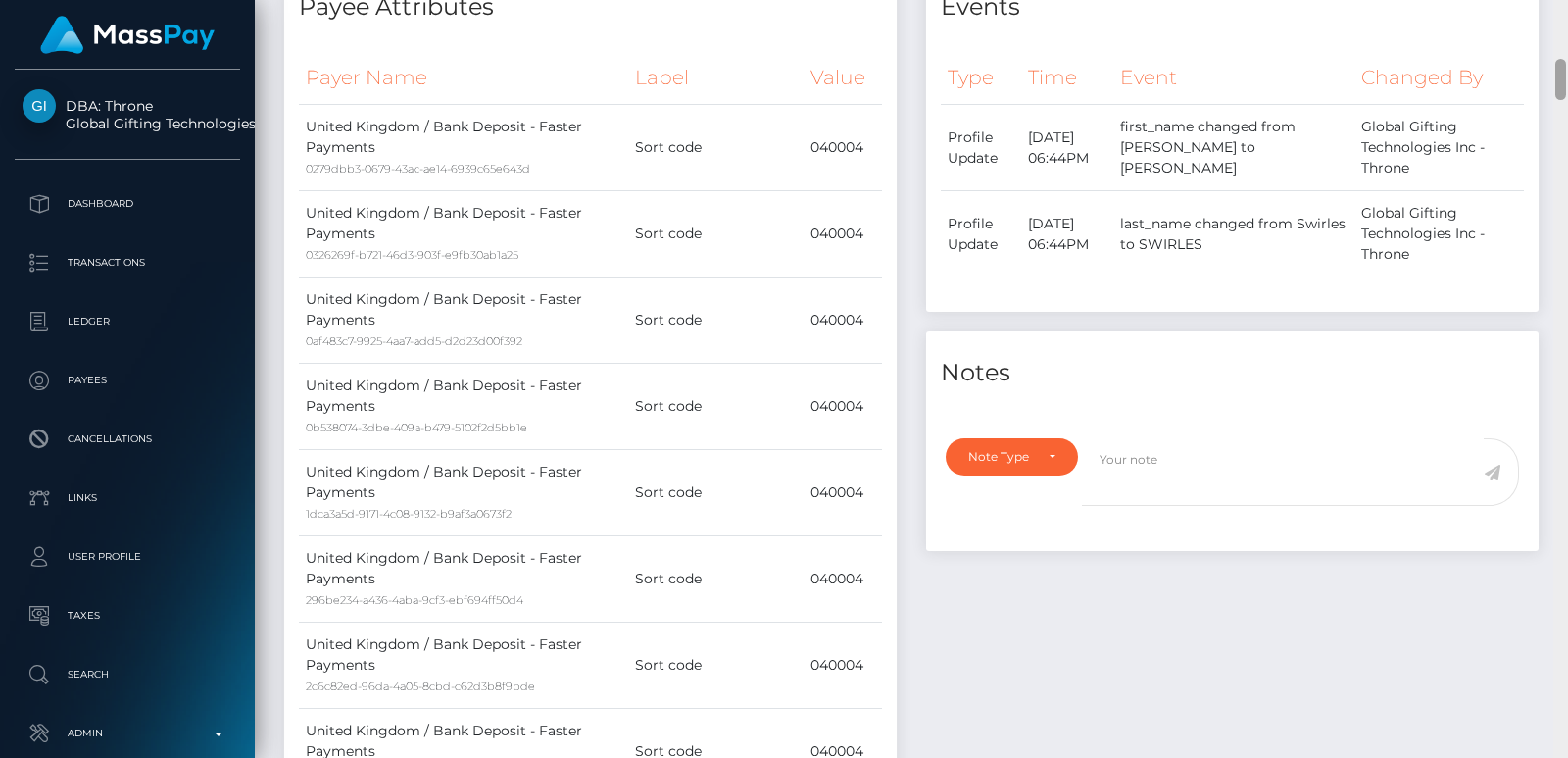
click at [1565, 60] on div at bounding box center [1561, 79] width 11 height 42
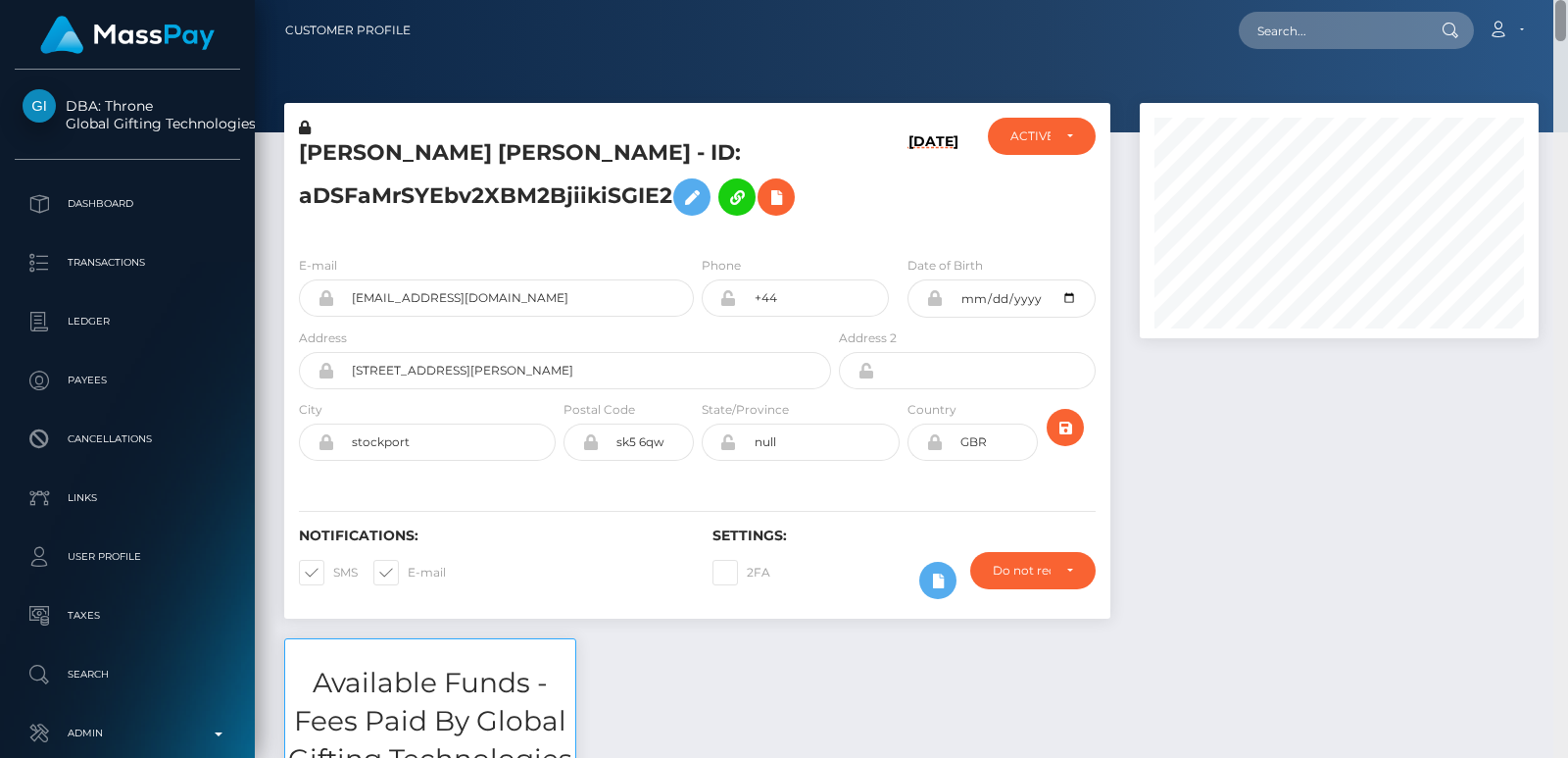
click at [1562, 8] on div "Customer Profile Loading... Loading..." at bounding box center [911, 379] width 1313 height 758
click at [342, 152] on h5 "EMMA LOUISE SWIRLES - ID: aDSFaMrSYEbv2XBM2BjiikiSGIE2" at bounding box center [560, 182] width 521 height 87
copy h5 "EMMA"
click at [1290, 20] on input "text" at bounding box center [1331, 31] width 184 height 38
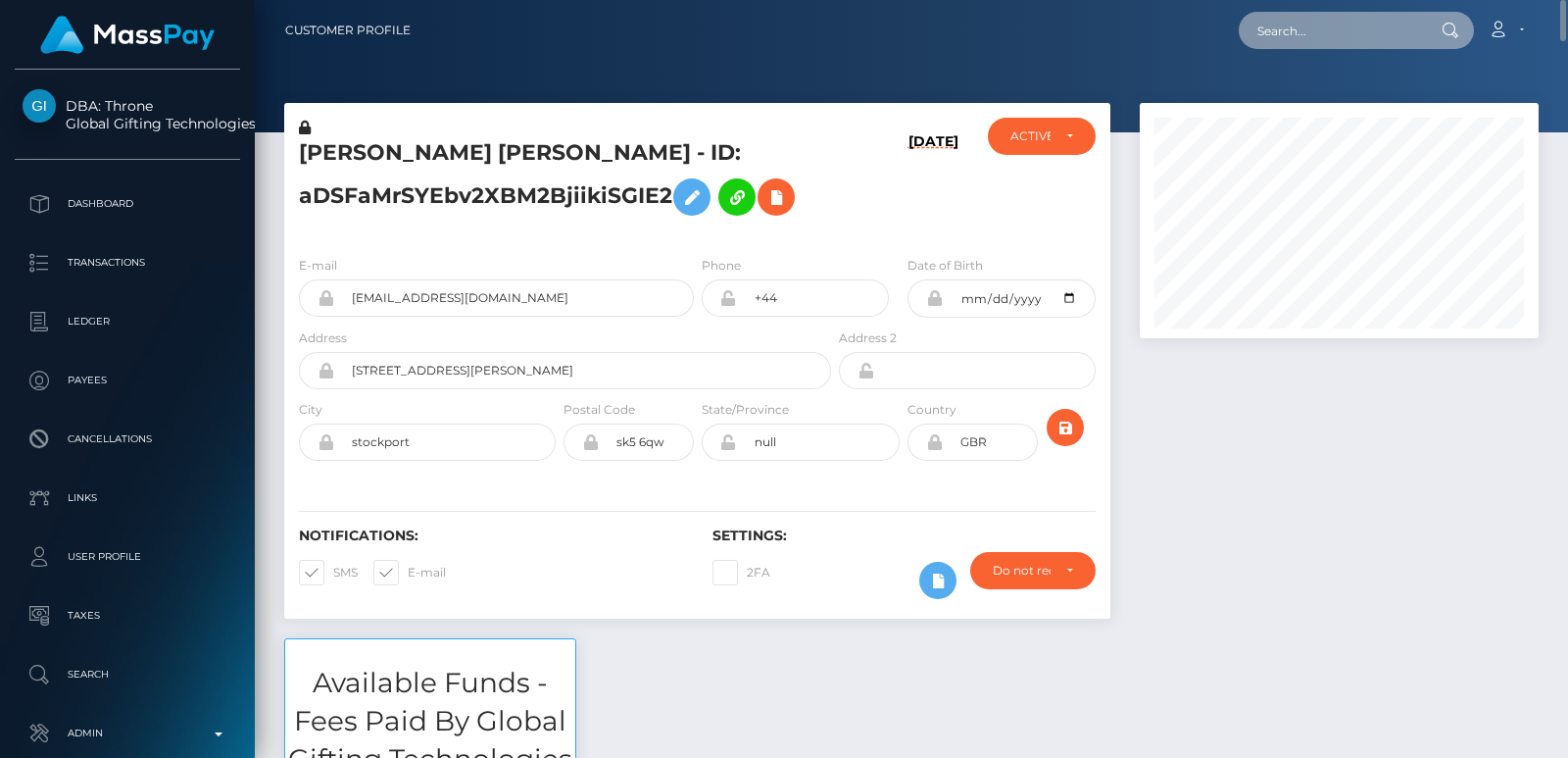
paste input "kachtas99@gmail.com"
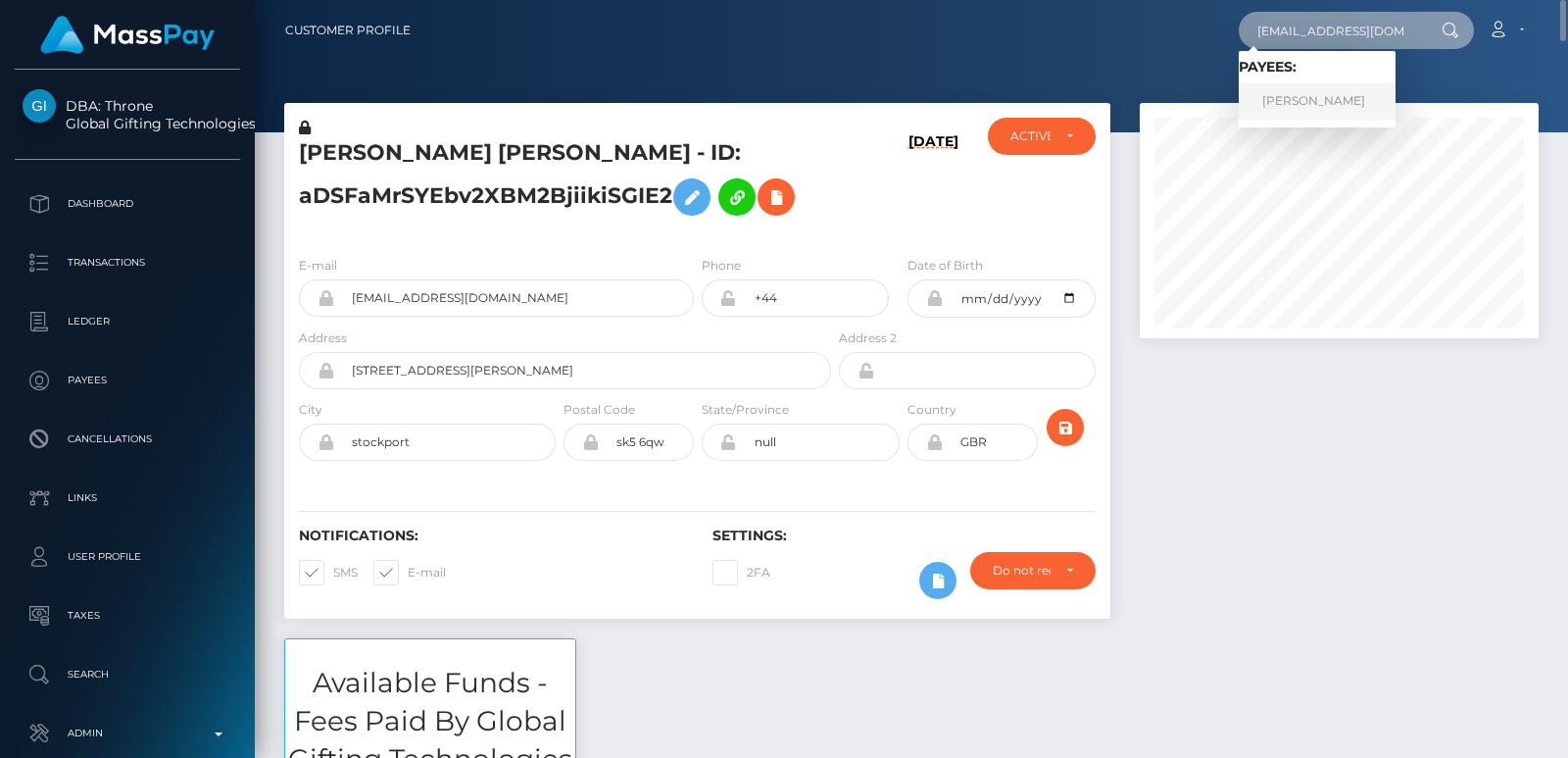
type input "kachtas99@gmail.com"
click at [1280, 97] on link "AHMED KACHTA" at bounding box center [1317, 101] width 157 height 37
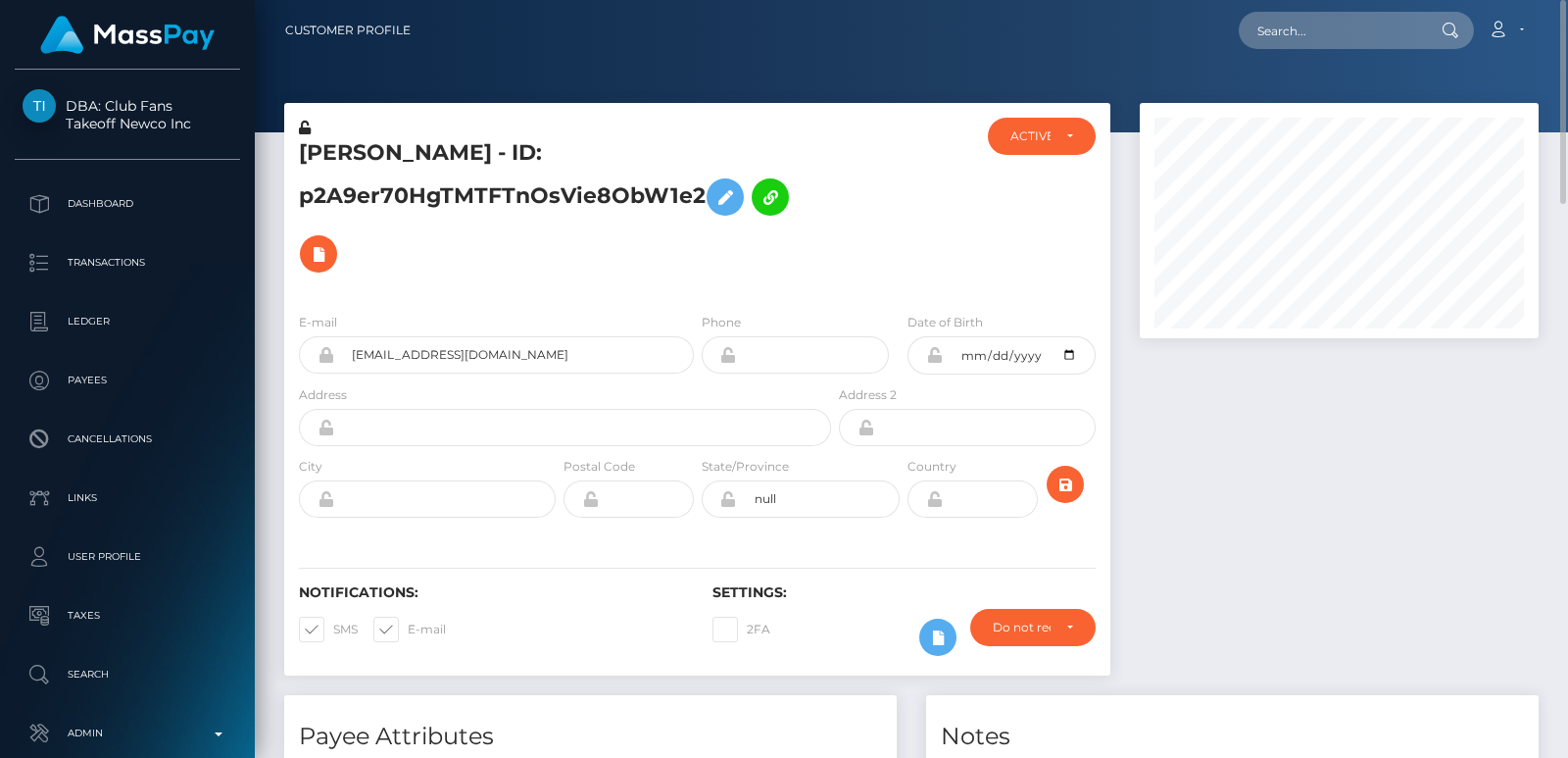
click at [362, 143] on h5 "AHMED KACHTA - ID: p2A9er70HgTMTFTnOsVie8ObW1e2" at bounding box center [560, 210] width 521 height 144
copy h5 "AHMED"
click at [1278, 30] on input "text" at bounding box center [1331, 31] width 184 height 38
paste input "[EMAIL_ADDRESS][DOMAIN_NAME]"
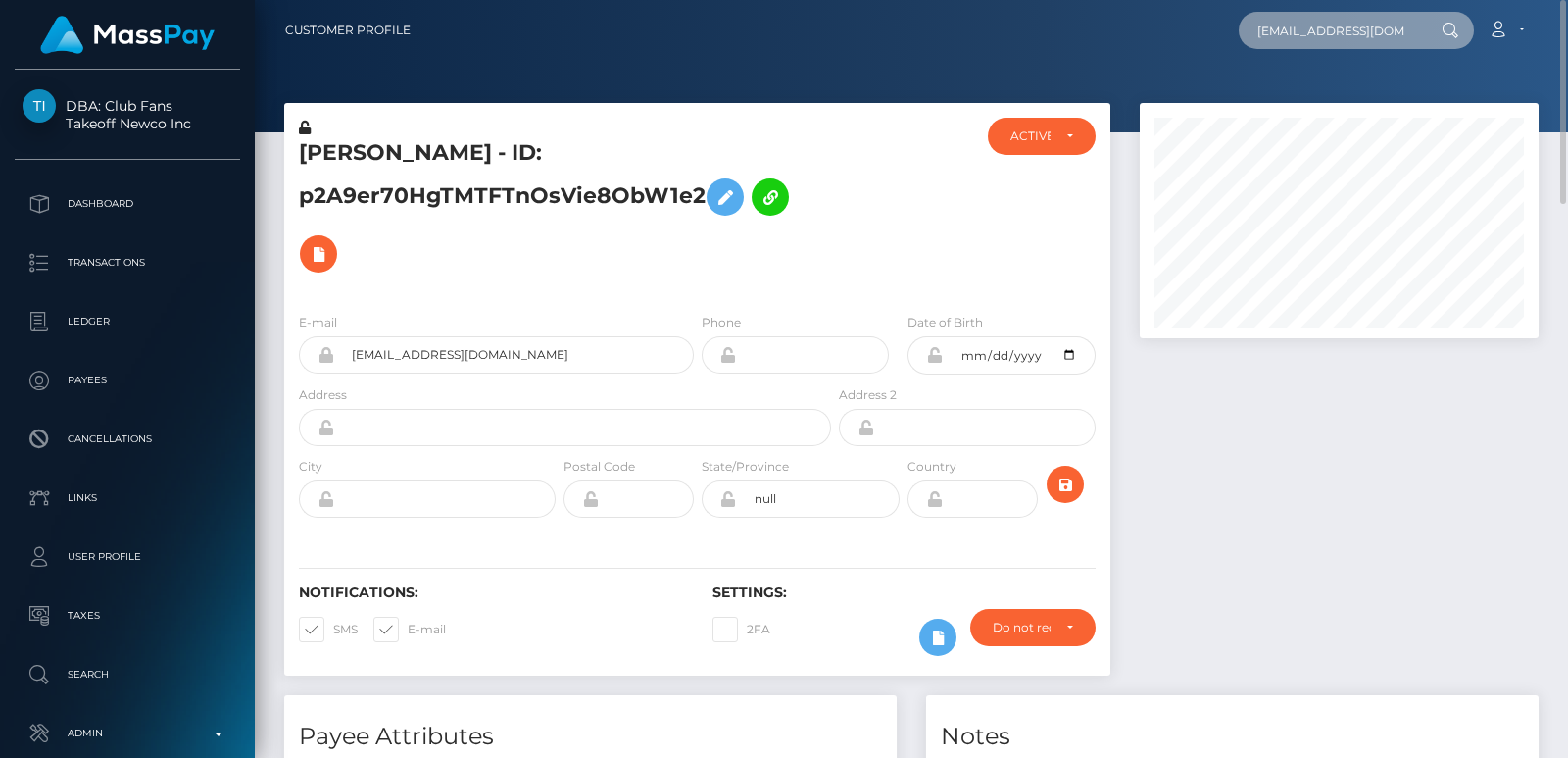
scroll to position [0, 32]
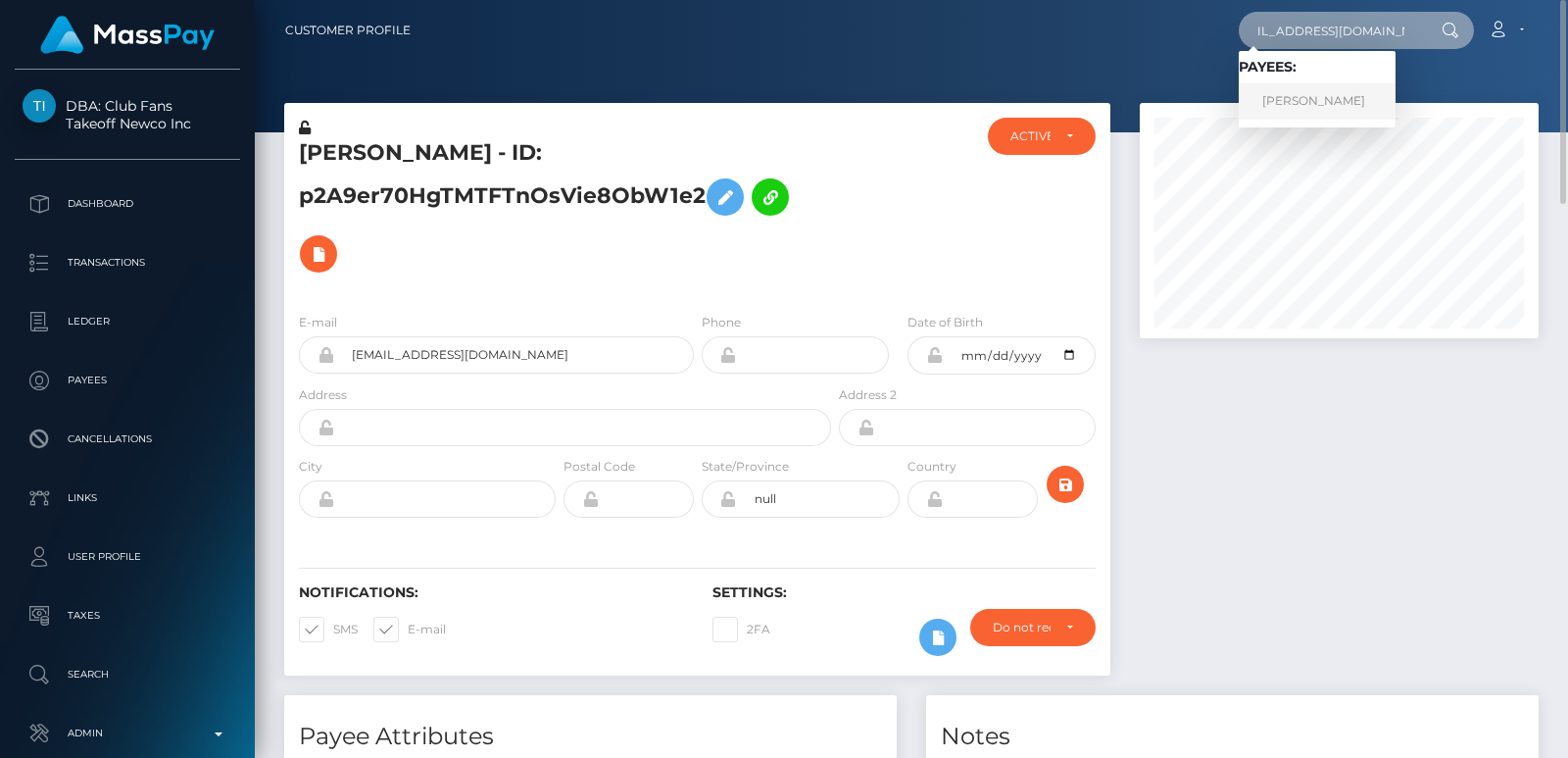
type input "[EMAIL_ADDRESS][DOMAIN_NAME]"
click at [1288, 114] on link "ASHLYNE BROOKE HOSLER" at bounding box center [1317, 101] width 157 height 37
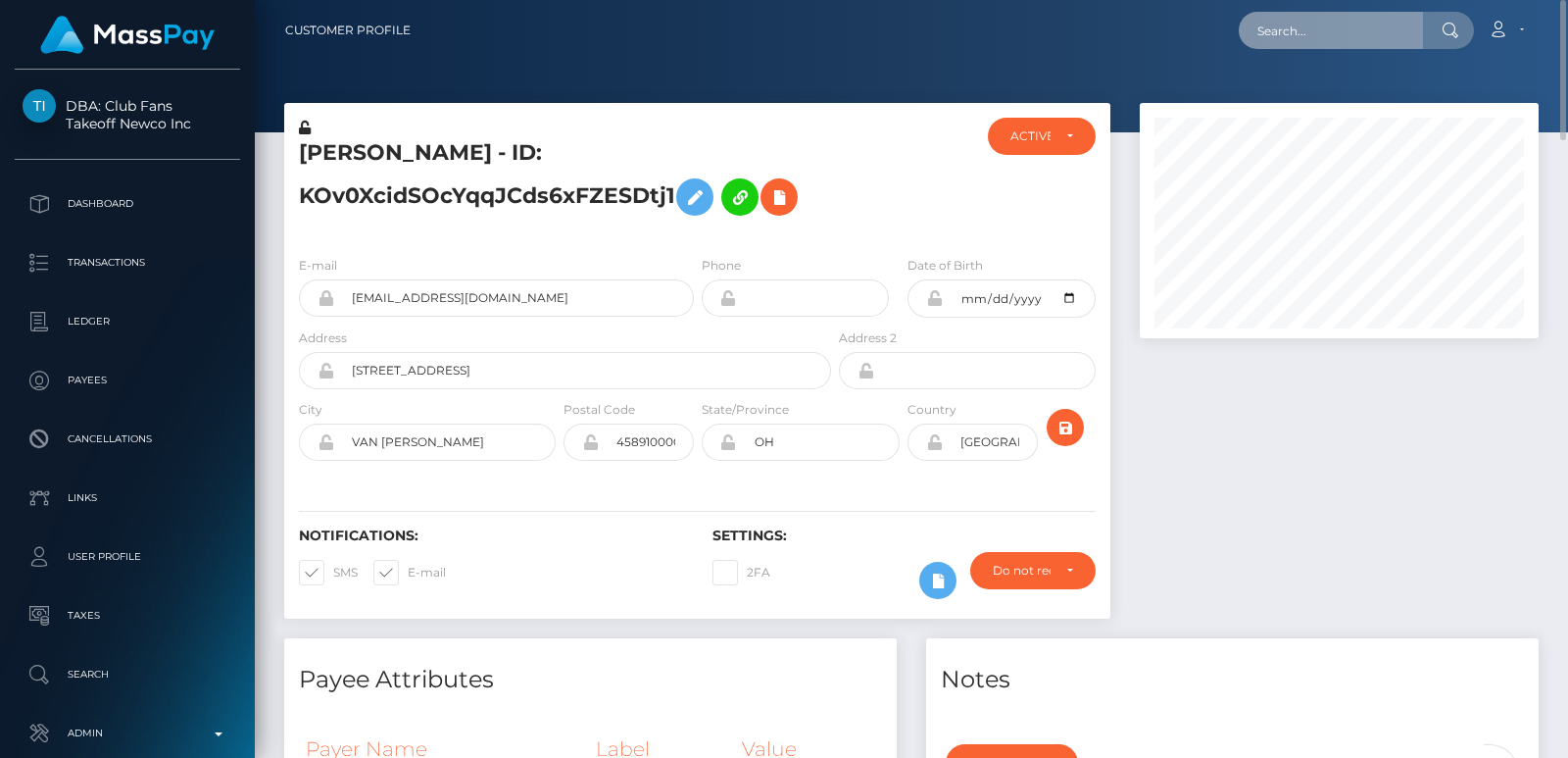
click at [1286, 24] on input "text" at bounding box center [1331, 31] width 184 height 38
paste input "[EMAIL_ADDRESS][DOMAIN_NAME]"
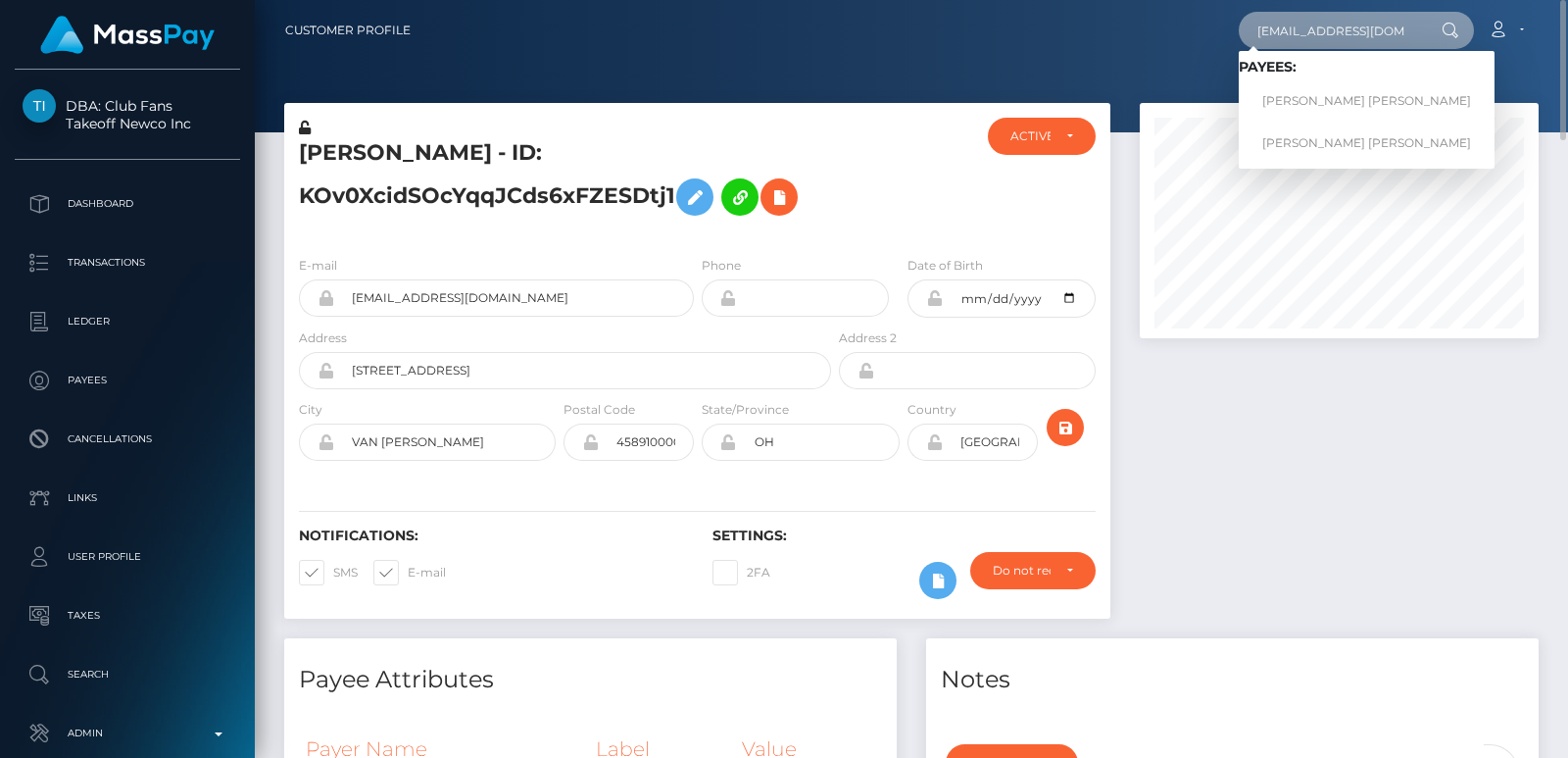
type input "[EMAIL_ADDRESS][DOMAIN_NAME]"
click at [1344, 86] on link "[PERSON_NAME] [PERSON_NAME]" at bounding box center [1367, 101] width 256 height 37
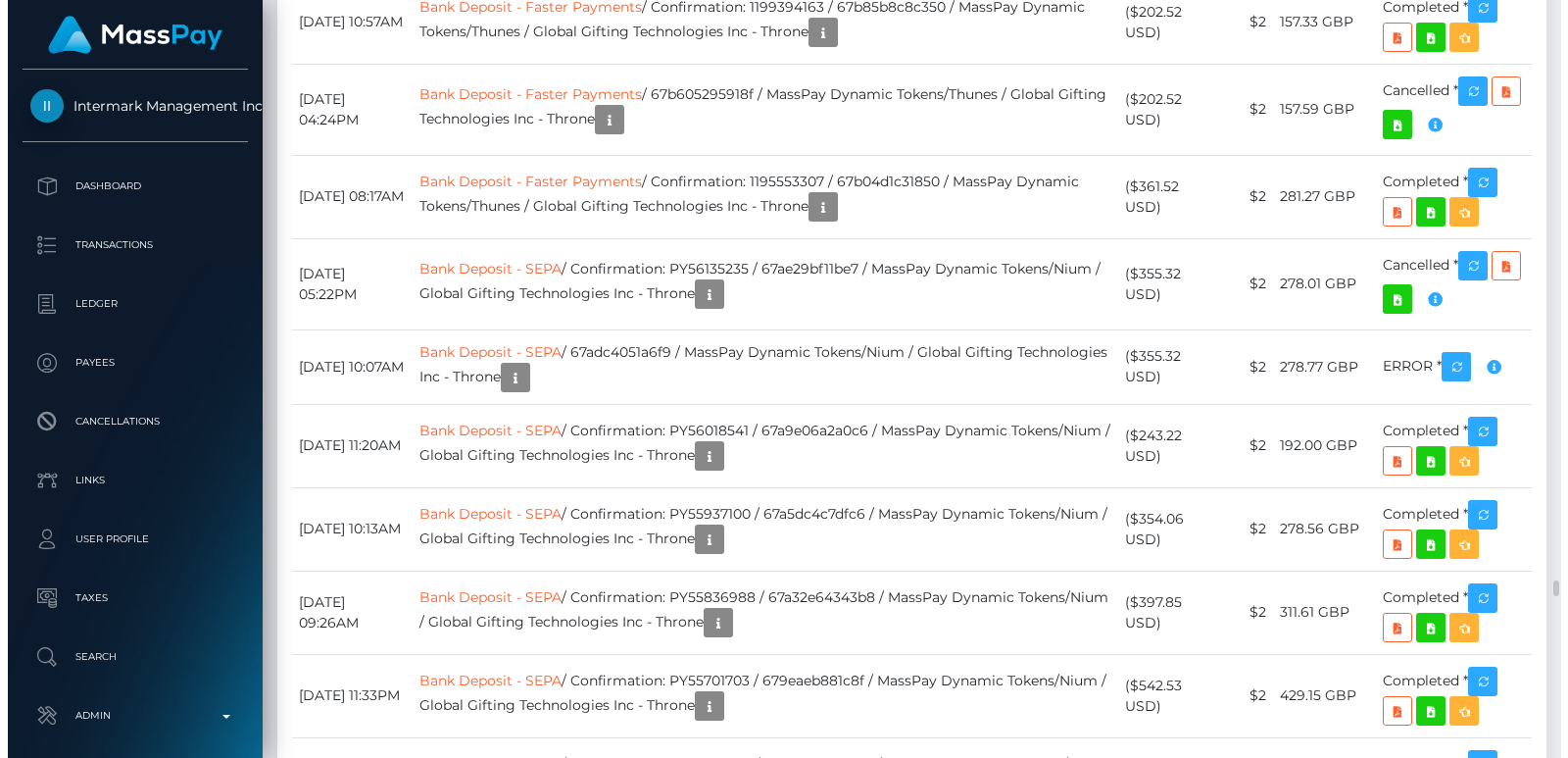
scroll to position [236, 398]
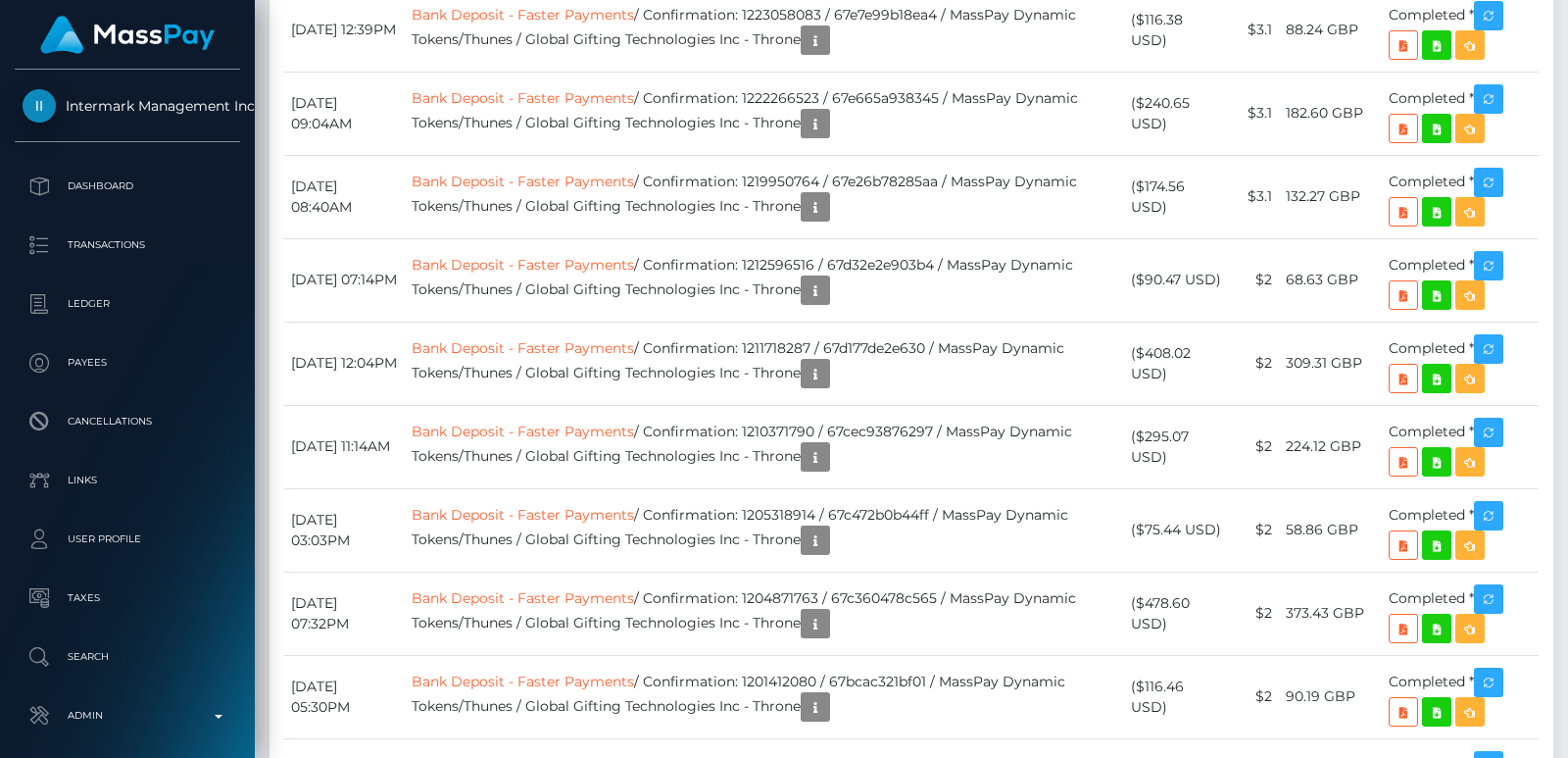
click at [1567, 71] on div at bounding box center [1561, 379] width 15 height 758
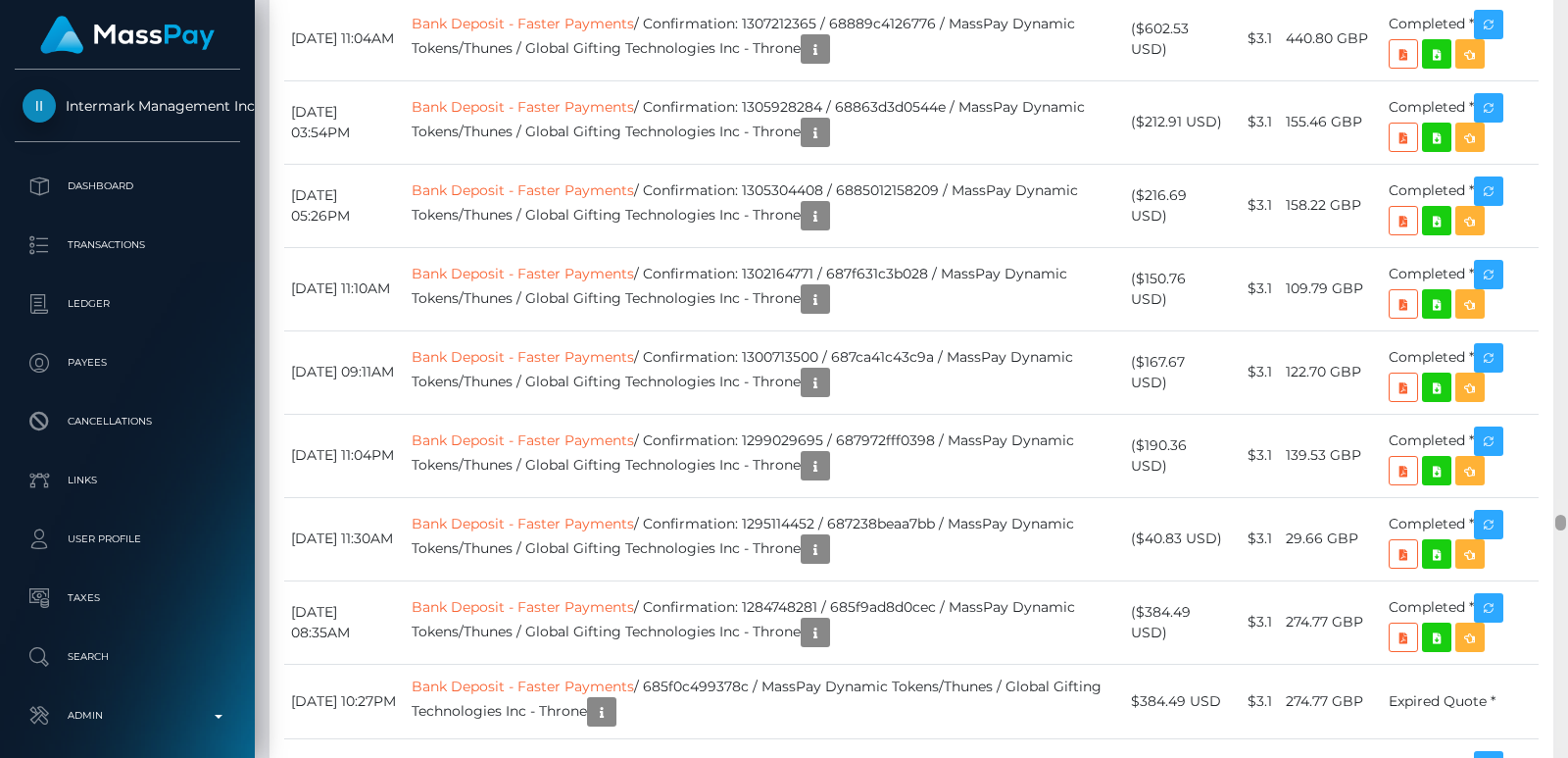
click at [1567, 71] on div at bounding box center [1561, 379] width 15 height 758
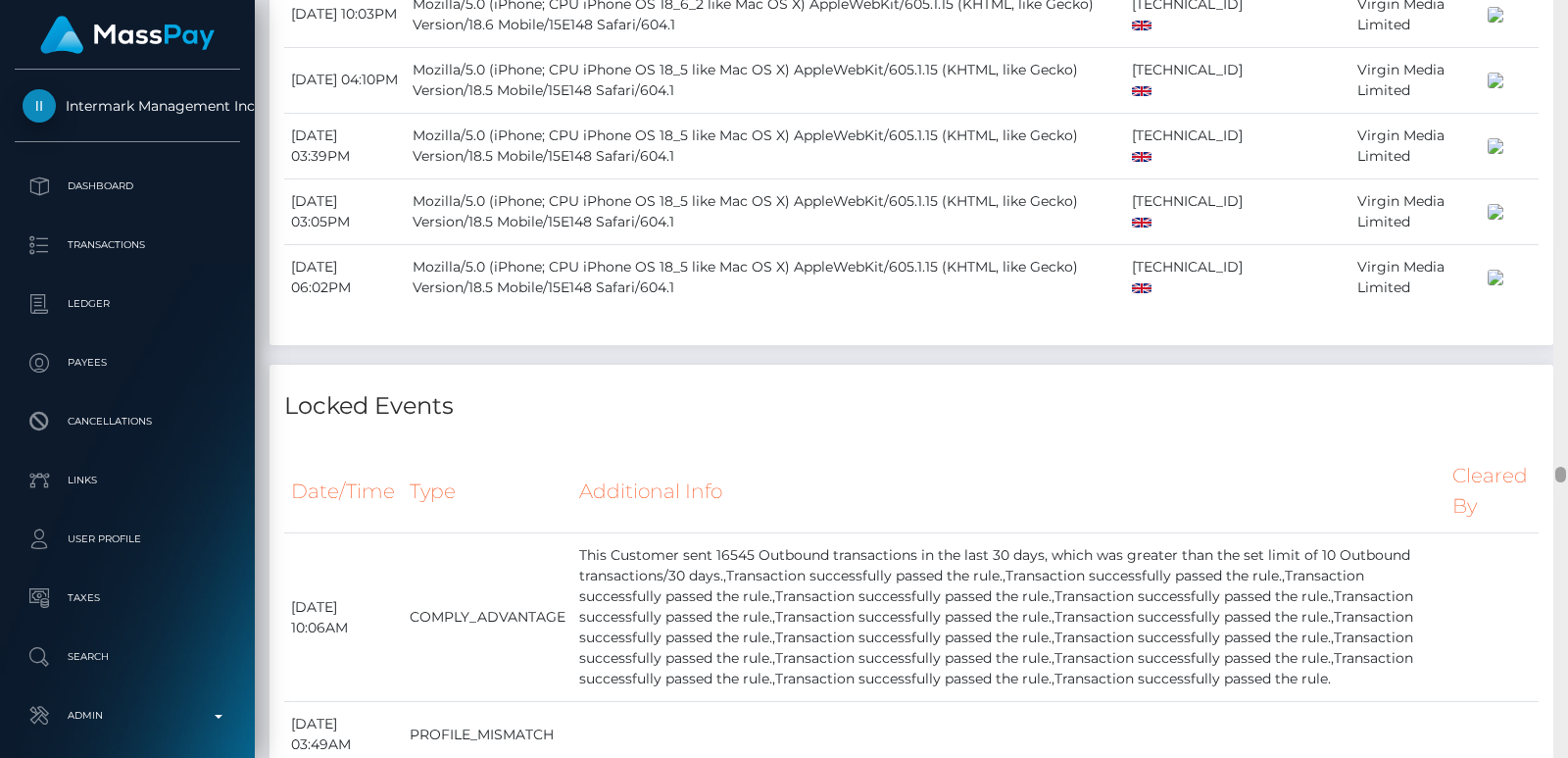
click at [1567, 71] on div at bounding box center [1561, 379] width 15 height 758
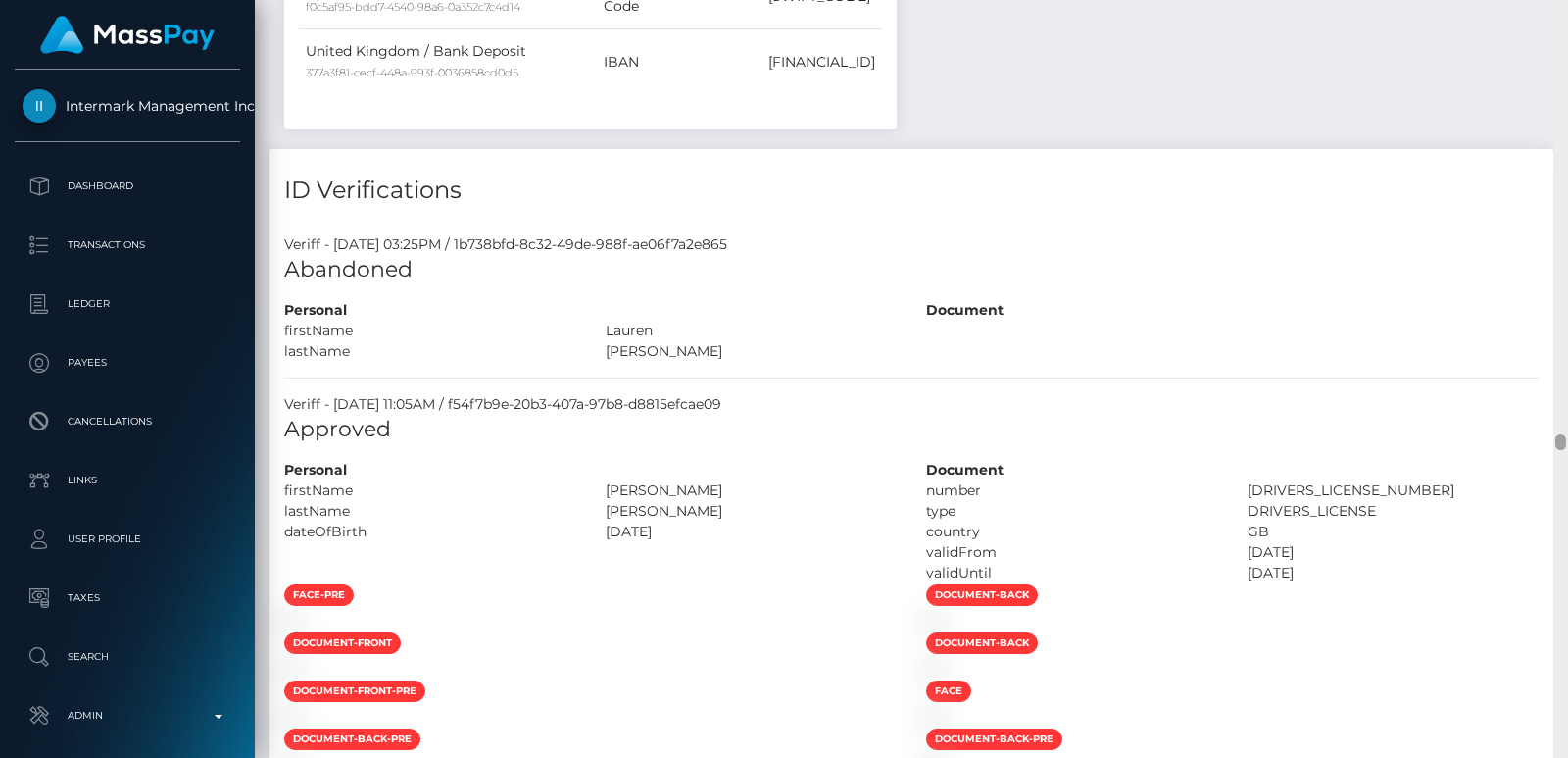
click at [1567, 71] on div at bounding box center [1561, 379] width 15 height 758
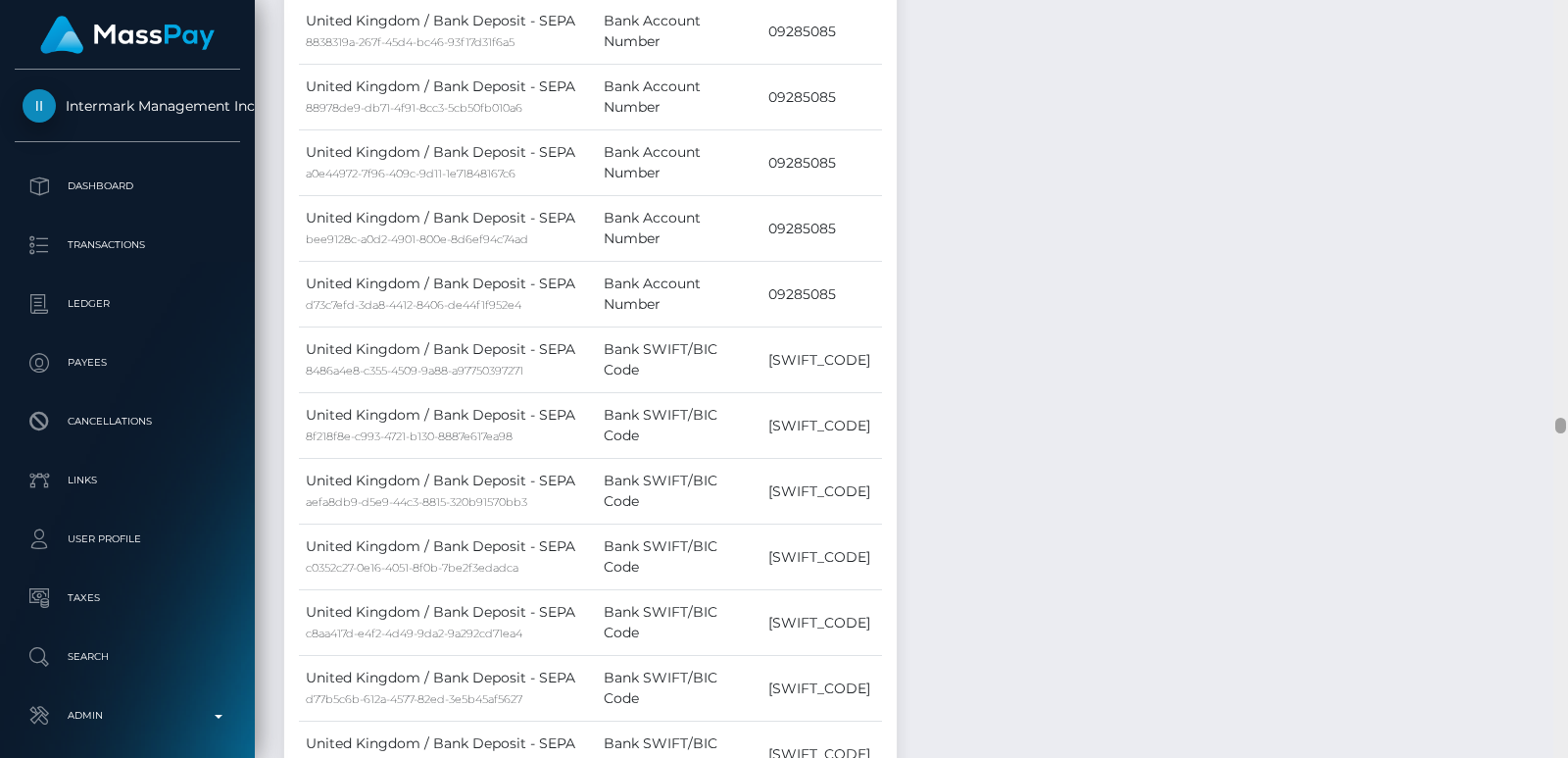
click at [1567, 71] on div at bounding box center [1561, 379] width 15 height 758
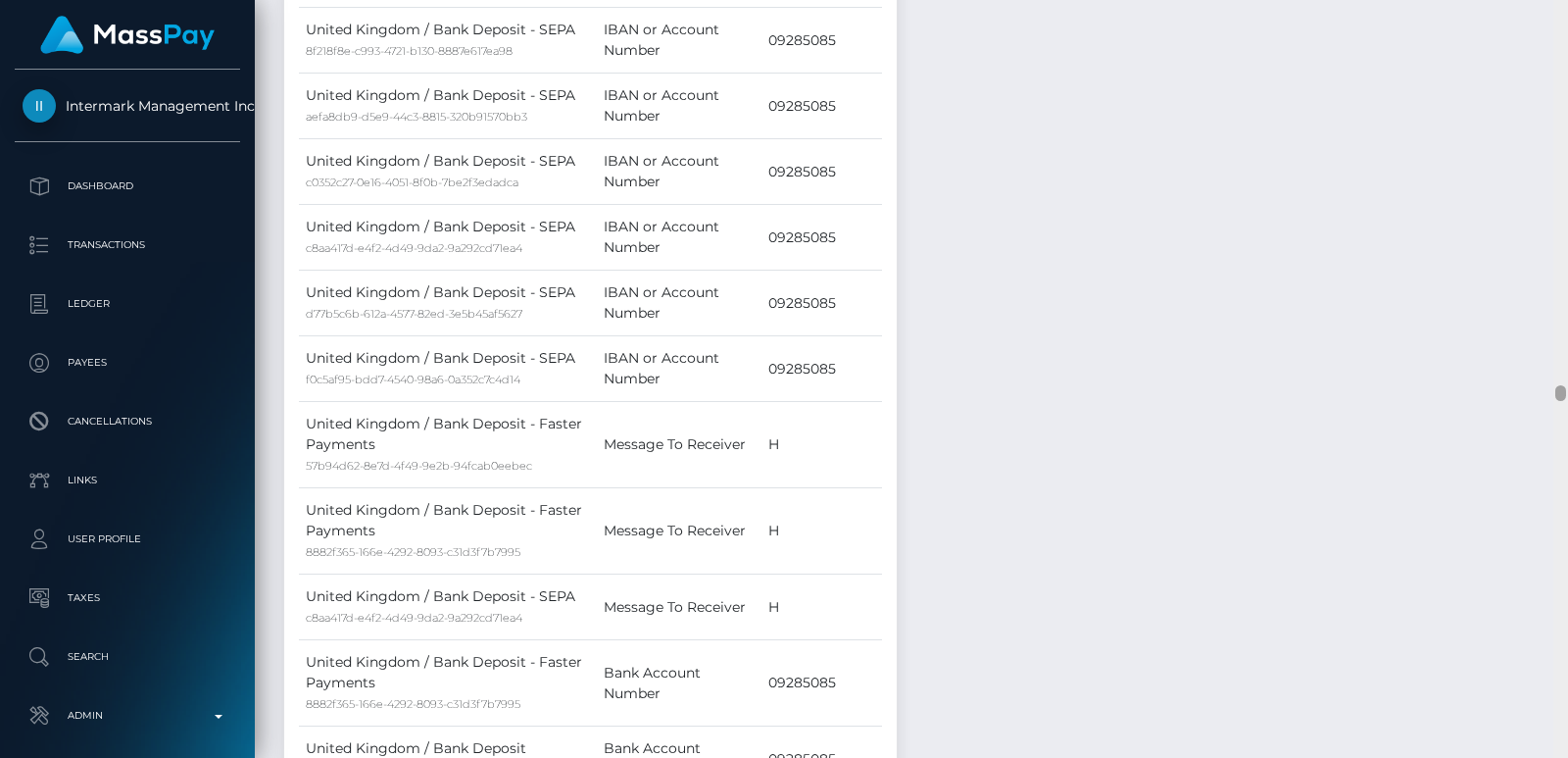
click at [1567, 71] on div at bounding box center [1561, 379] width 15 height 758
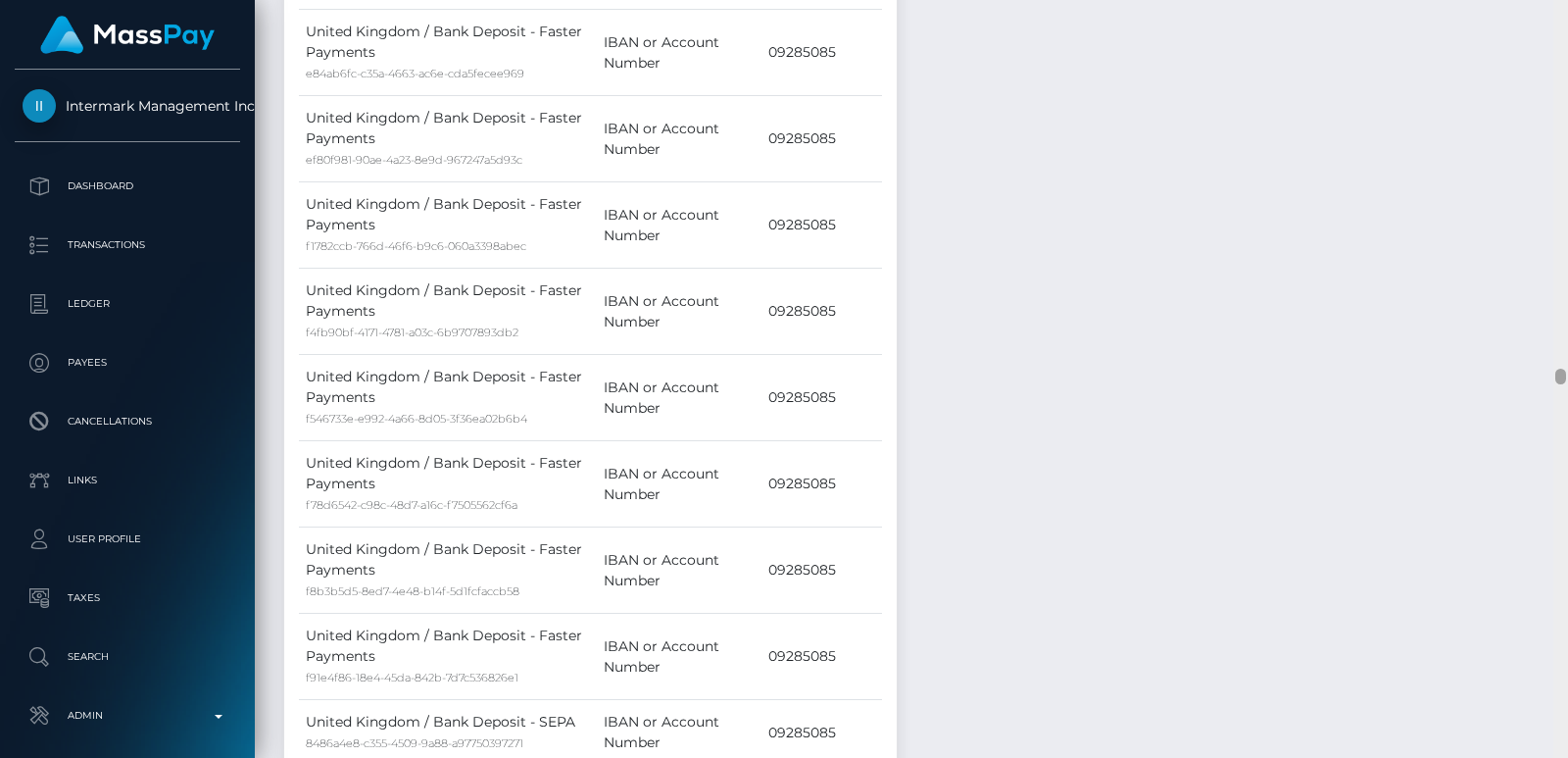
click at [1567, 71] on div at bounding box center [1561, 379] width 15 height 758
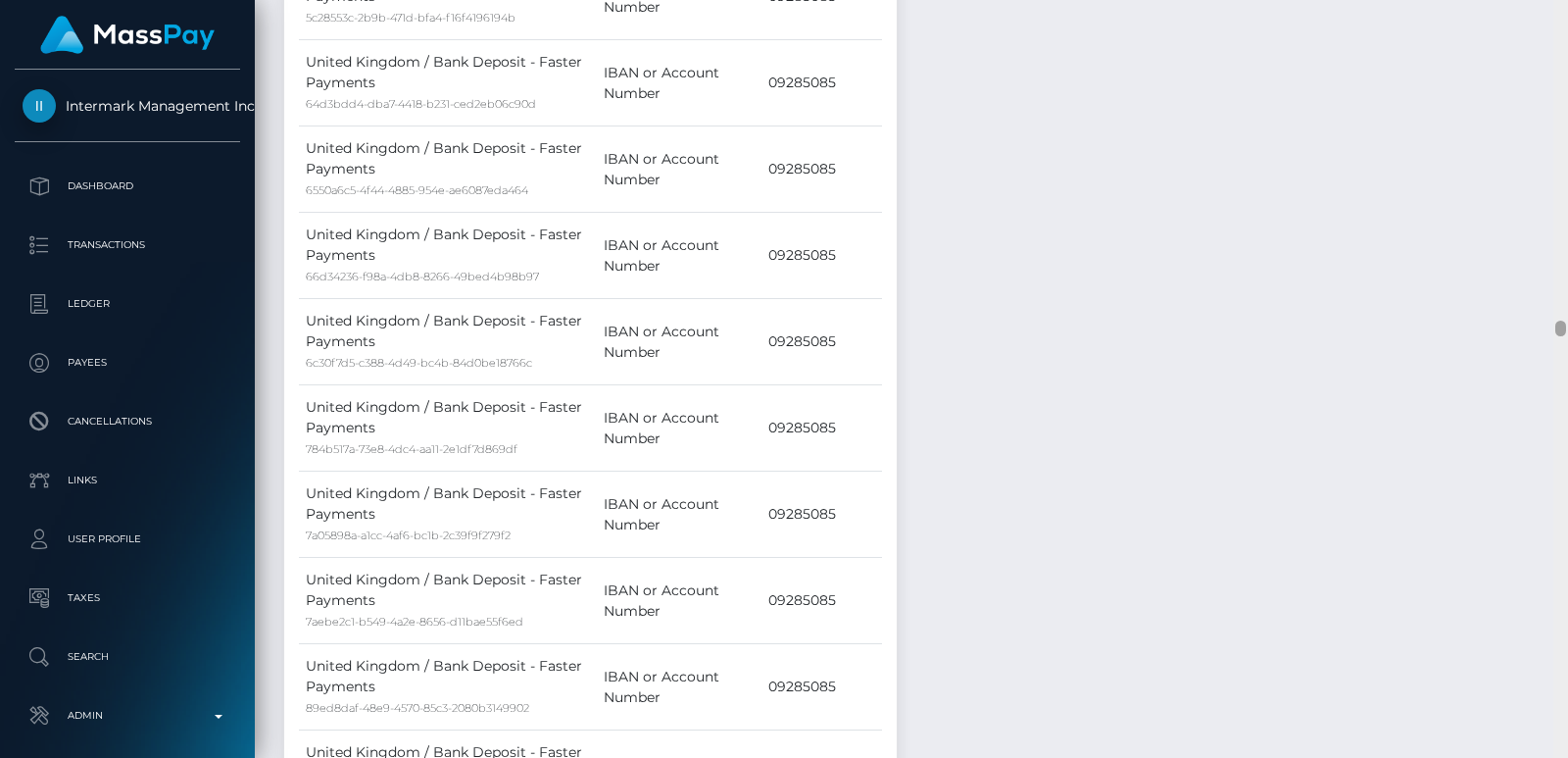
click at [1567, 71] on div at bounding box center [1561, 379] width 15 height 758
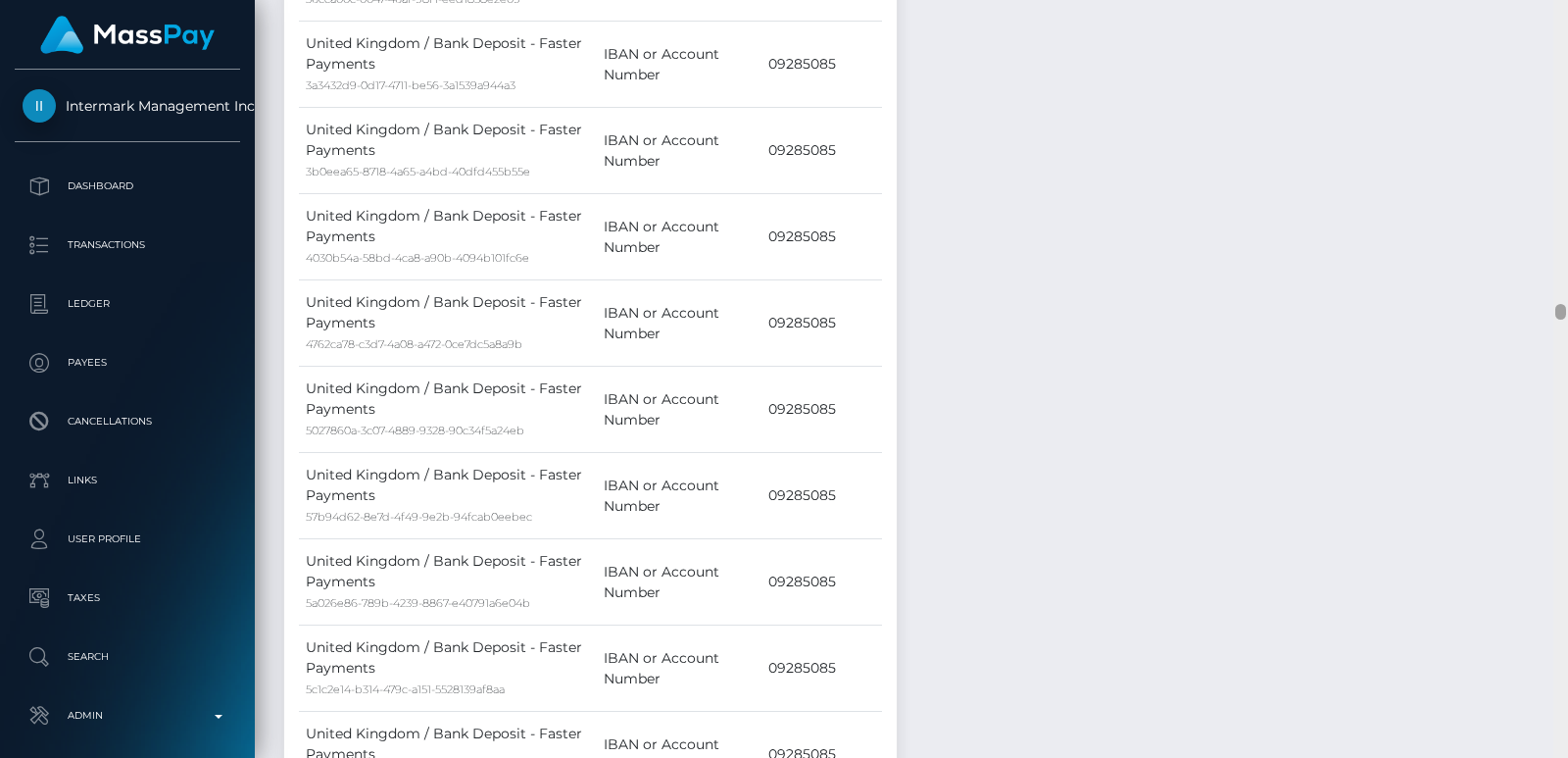
click at [1567, 71] on div at bounding box center [1561, 379] width 15 height 758
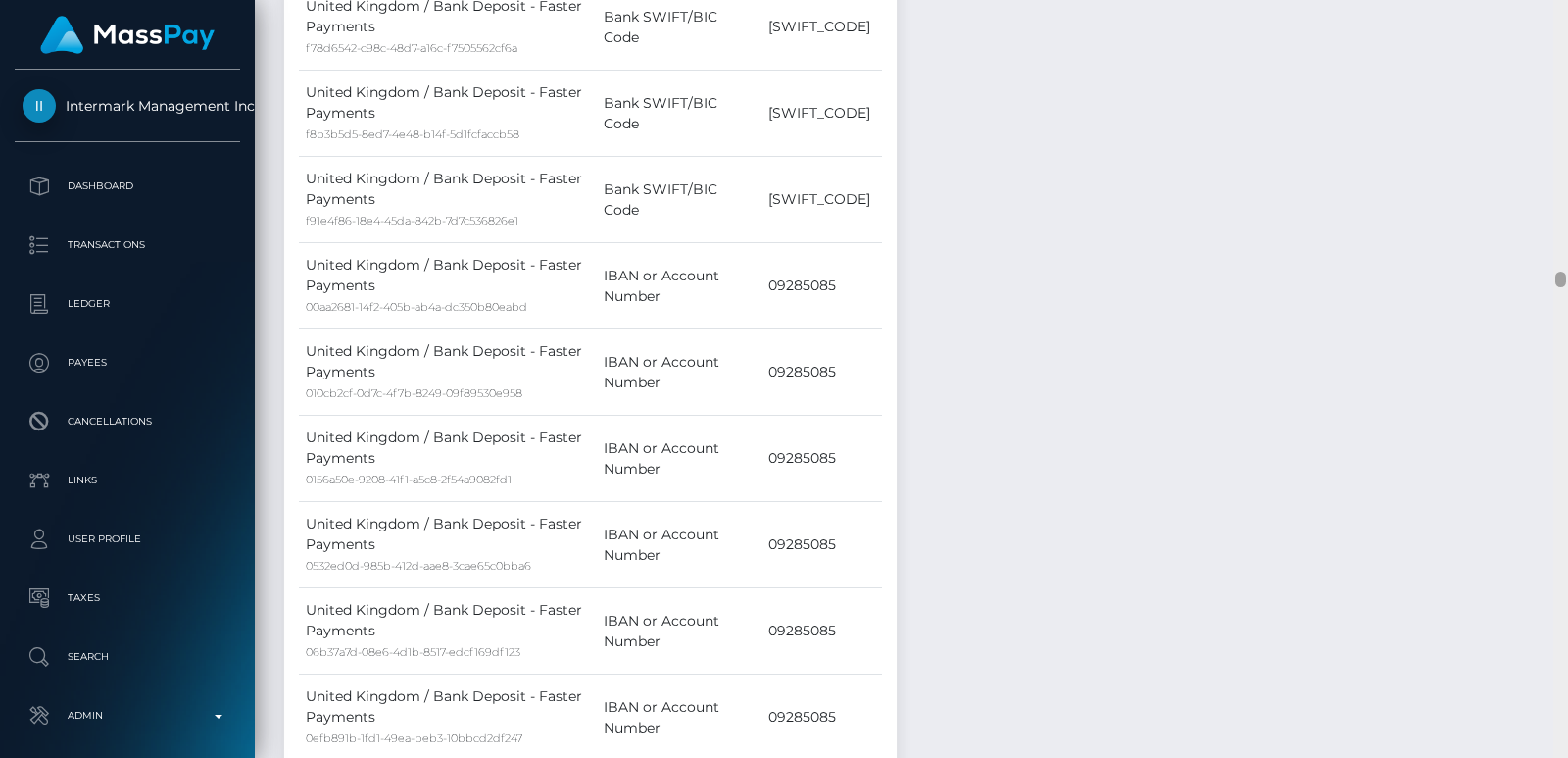
click at [1567, 71] on div at bounding box center [1561, 379] width 15 height 758
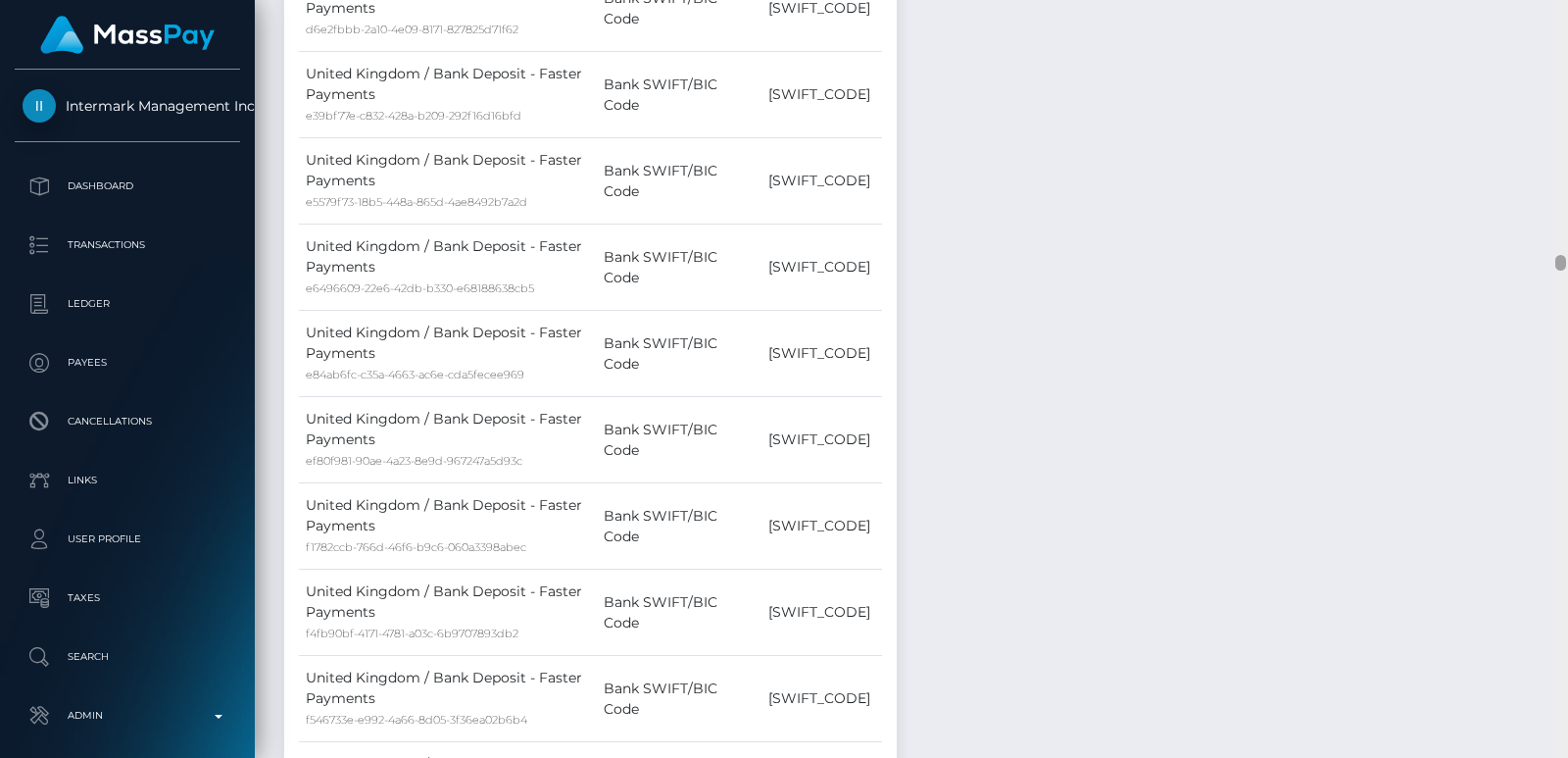
click at [1567, 71] on div at bounding box center [1561, 379] width 15 height 758
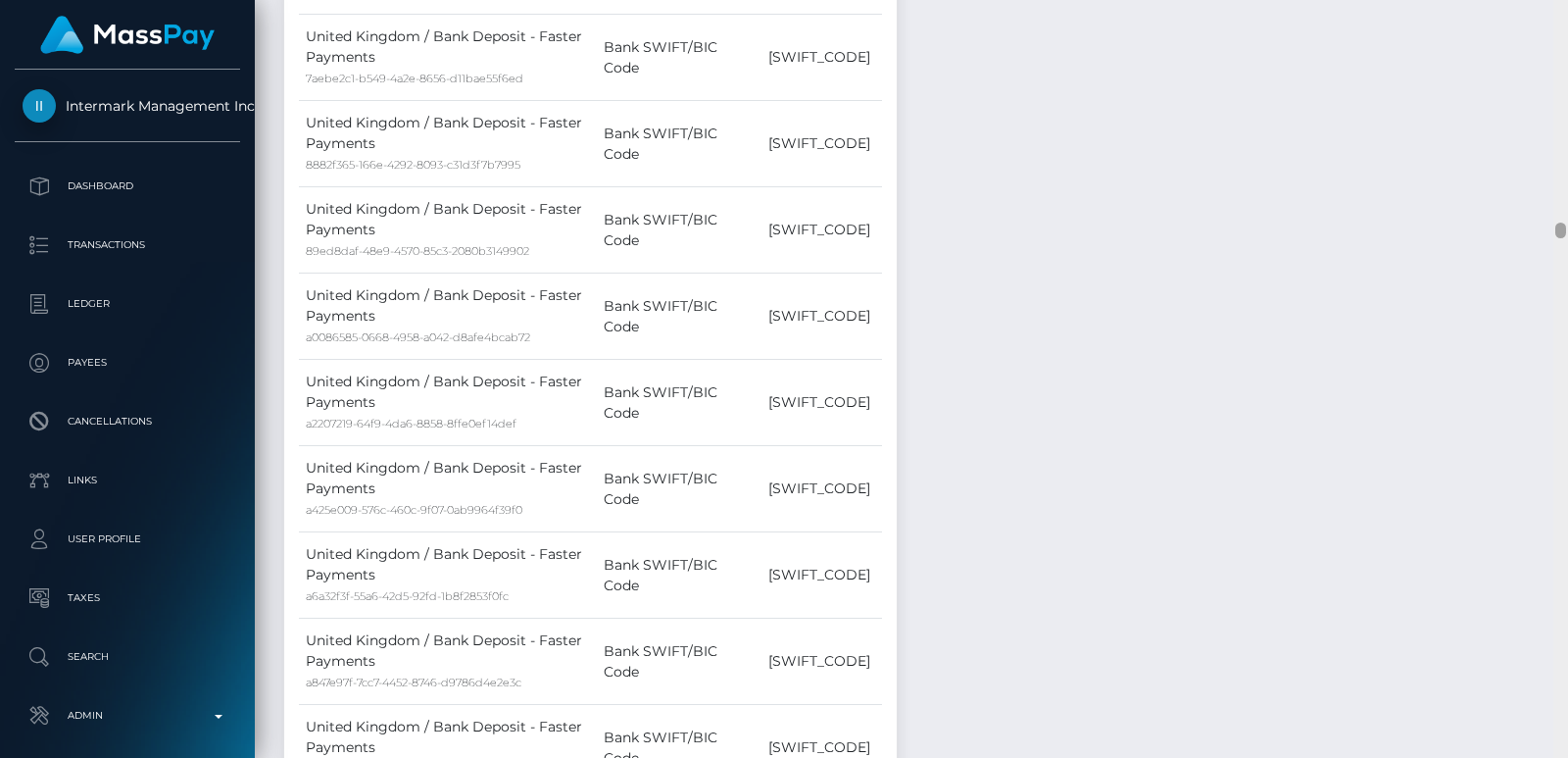
click at [1567, 71] on div at bounding box center [1561, 379] width 15 height 758
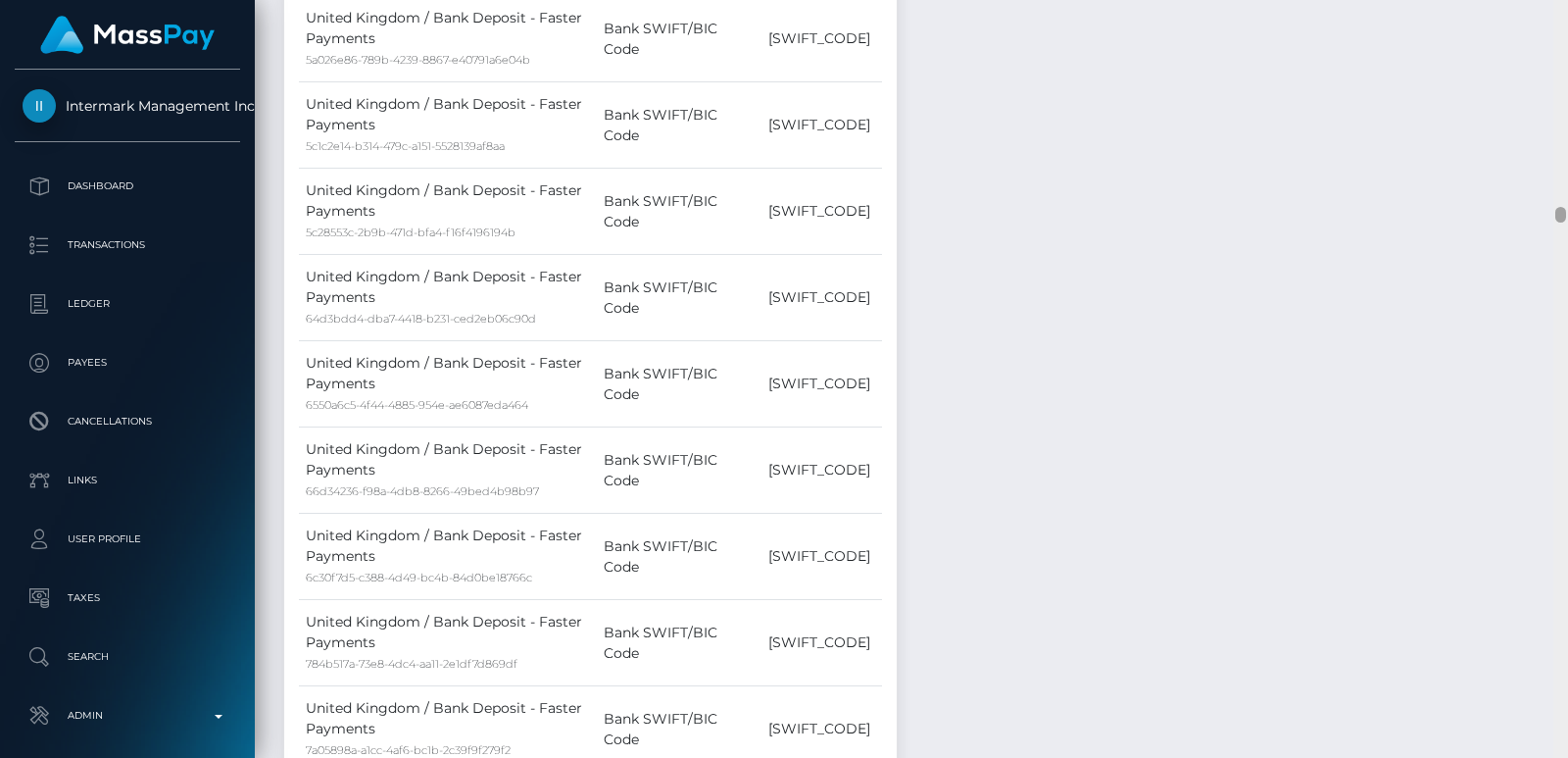
click at [1567, 71] on div at bounding box center [1561, 379] width 15 height 758
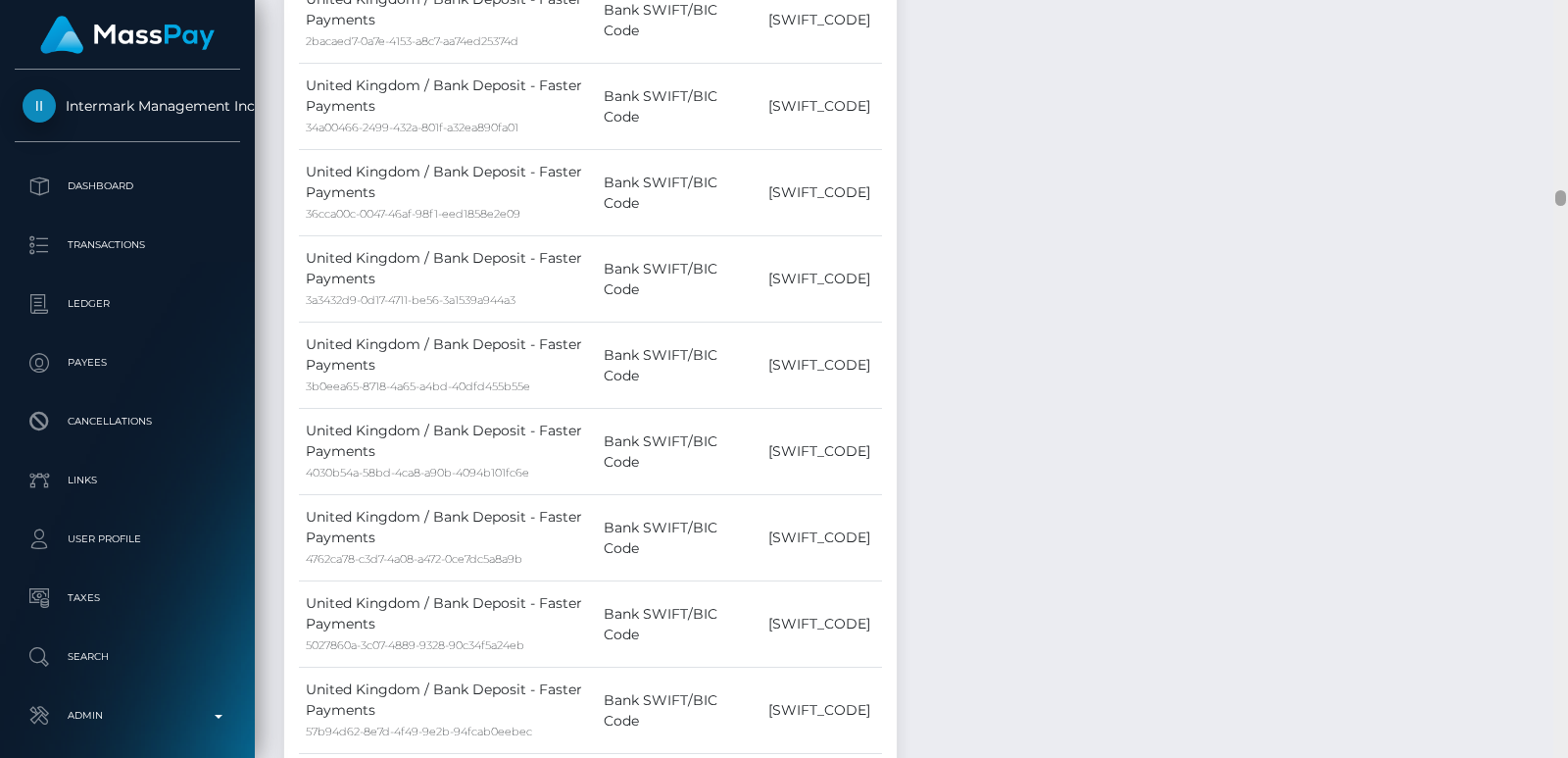
click at [1567, 71] on div at bounding box center [1561, 379] width 15 height 758
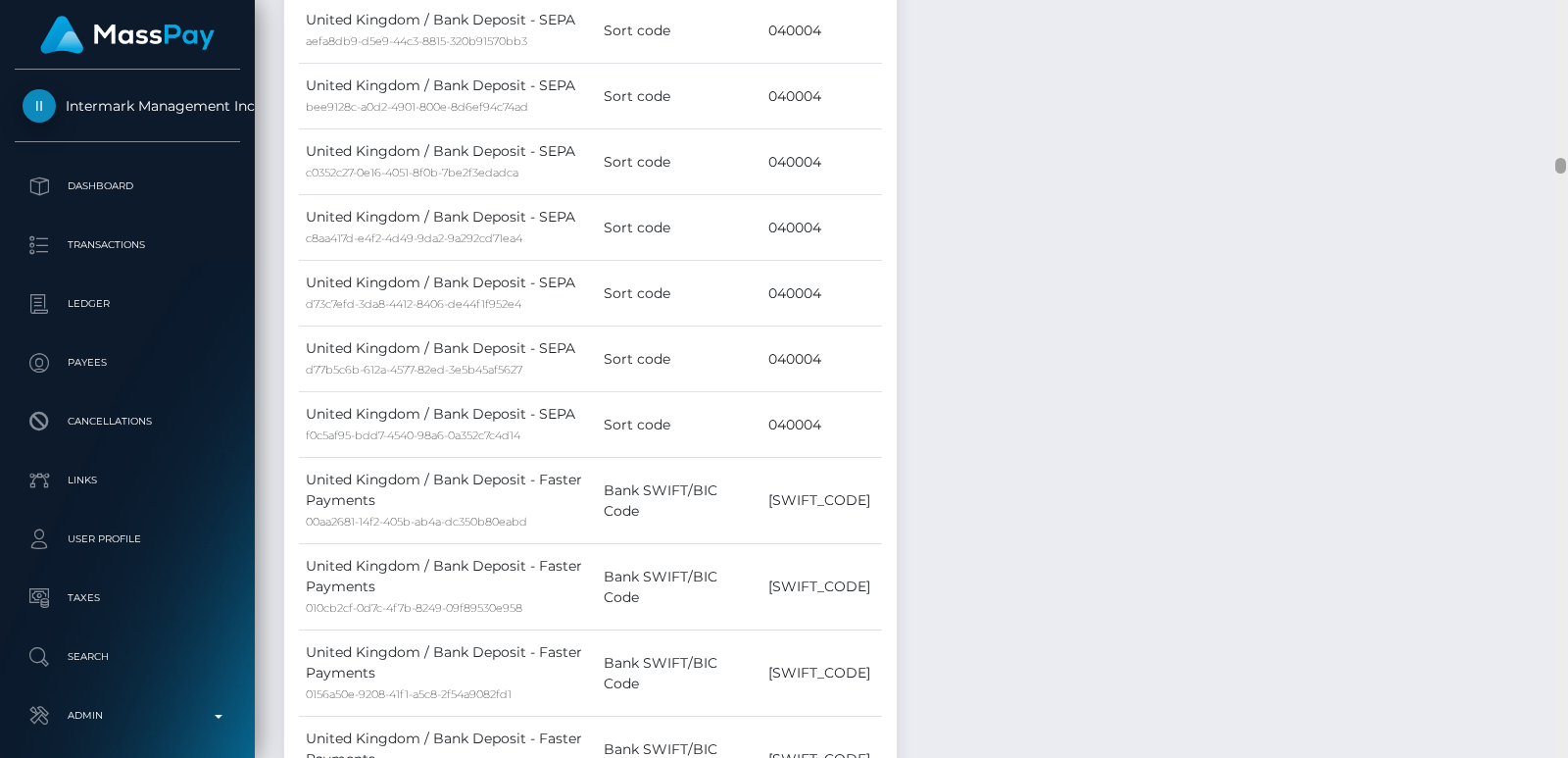
click at [1567, 71] on div at bounding box center [1561, 379] width 15 height 758
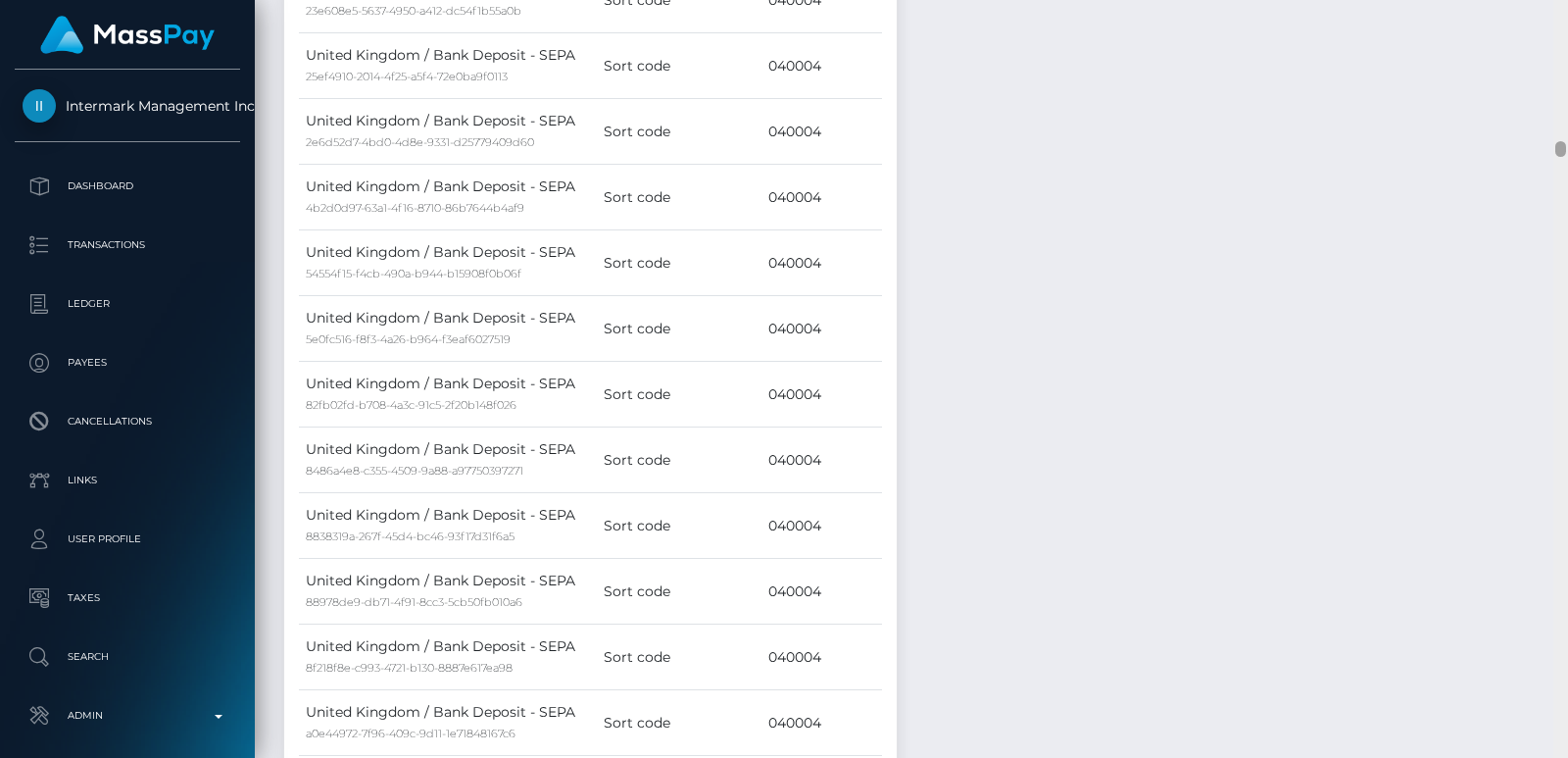
click at [1567, 71] on div at bounding box center [1561, 379] width 15 height 758
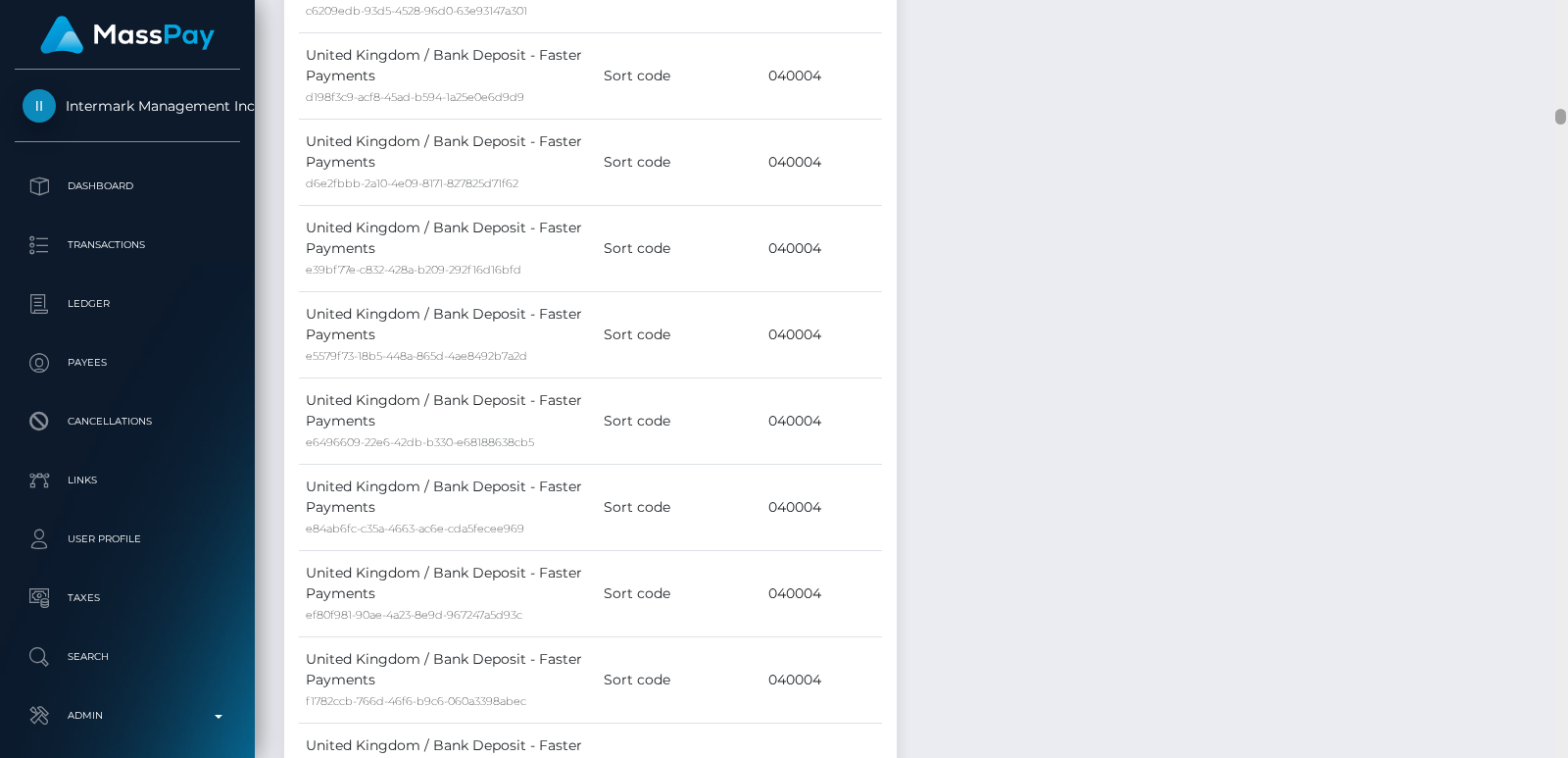
click at [1567, 71] on div at bounding box center [1561, 379] width 15 height 758
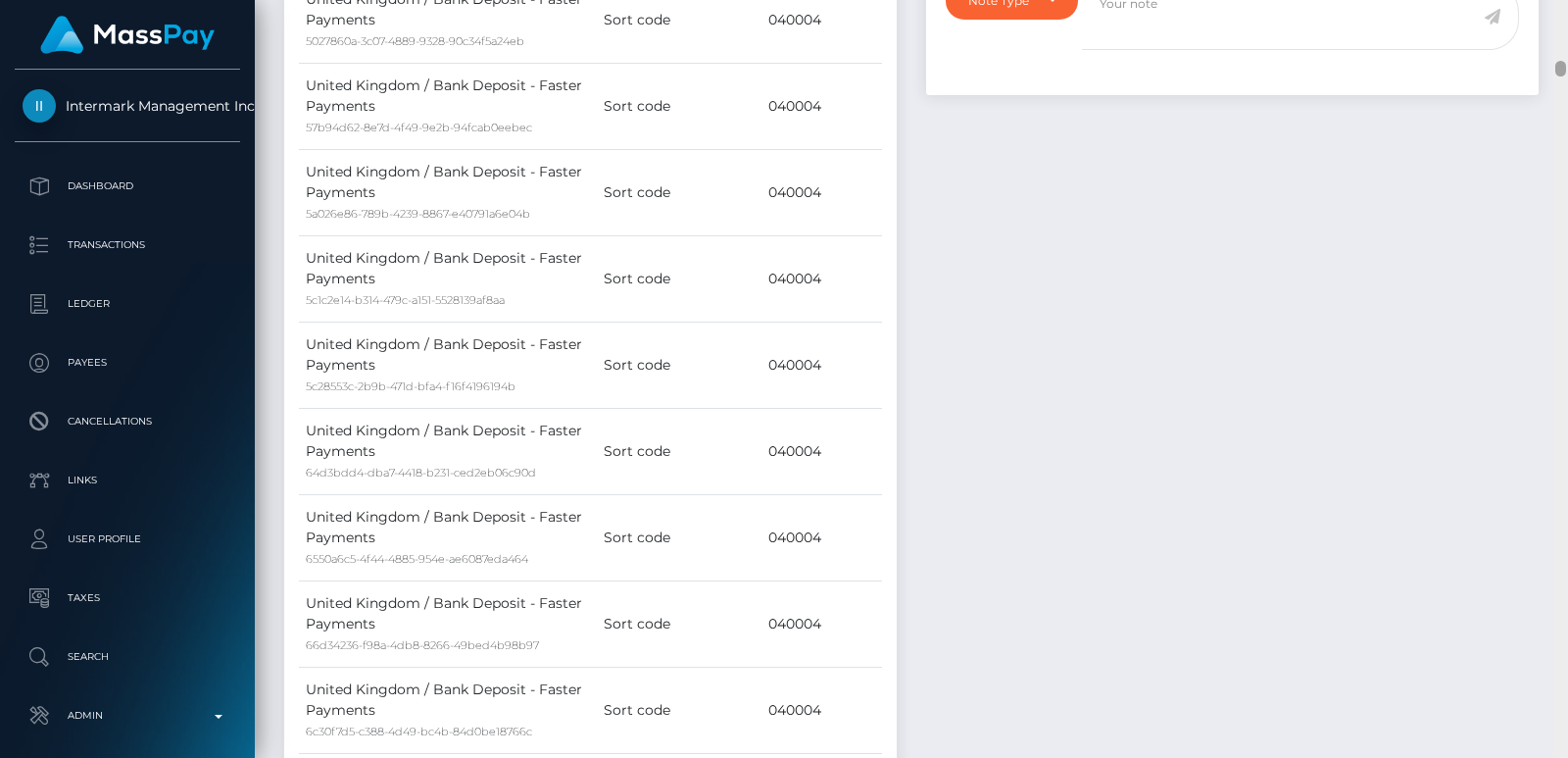
click at [1564, 67] on div at bounding box center [1561, 379] width 15 height 758
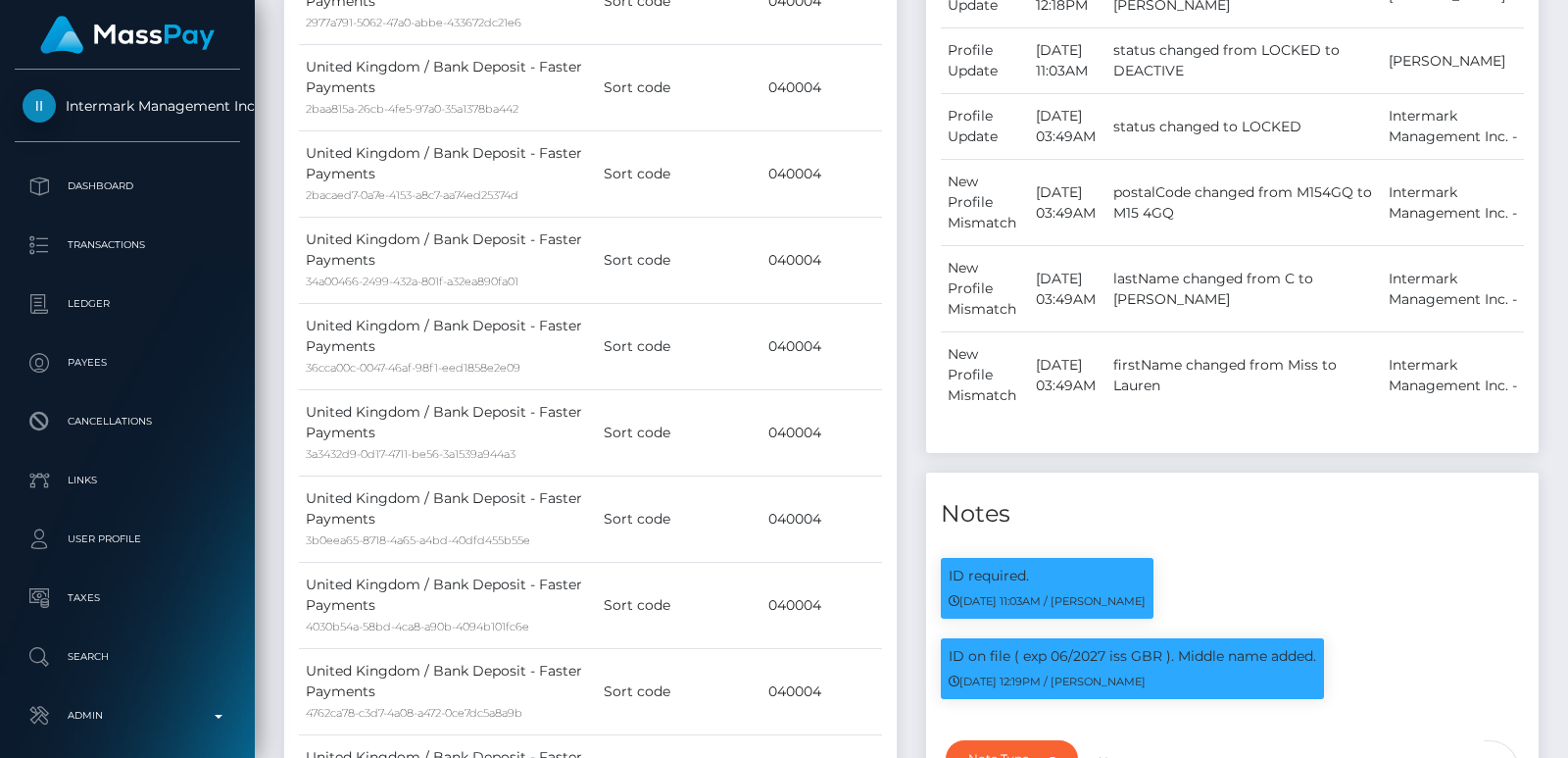
click at [1562, 32] on div at bounding box center [1561, 379] width 15 height 758
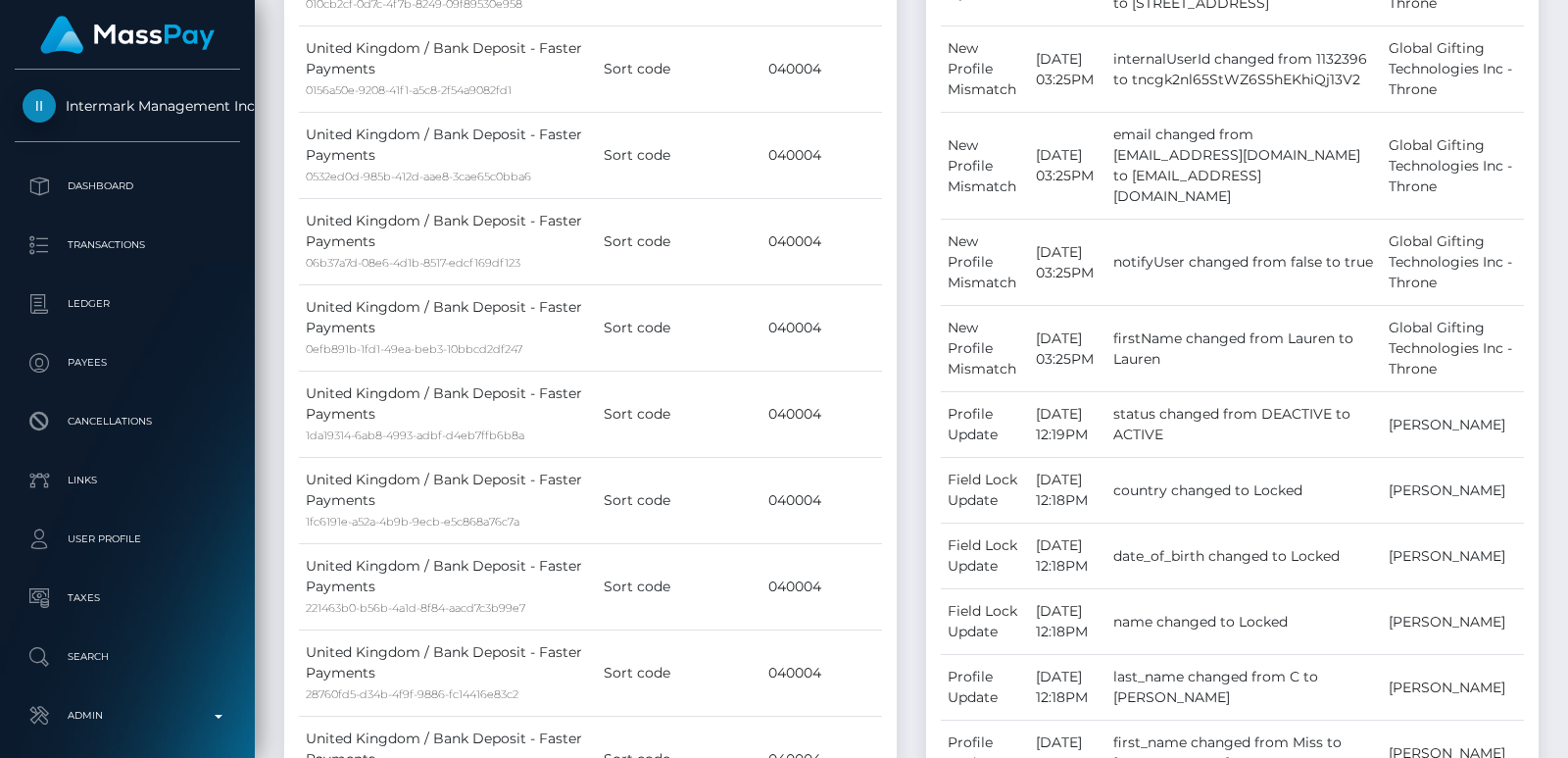
scroll to position [569, 0]
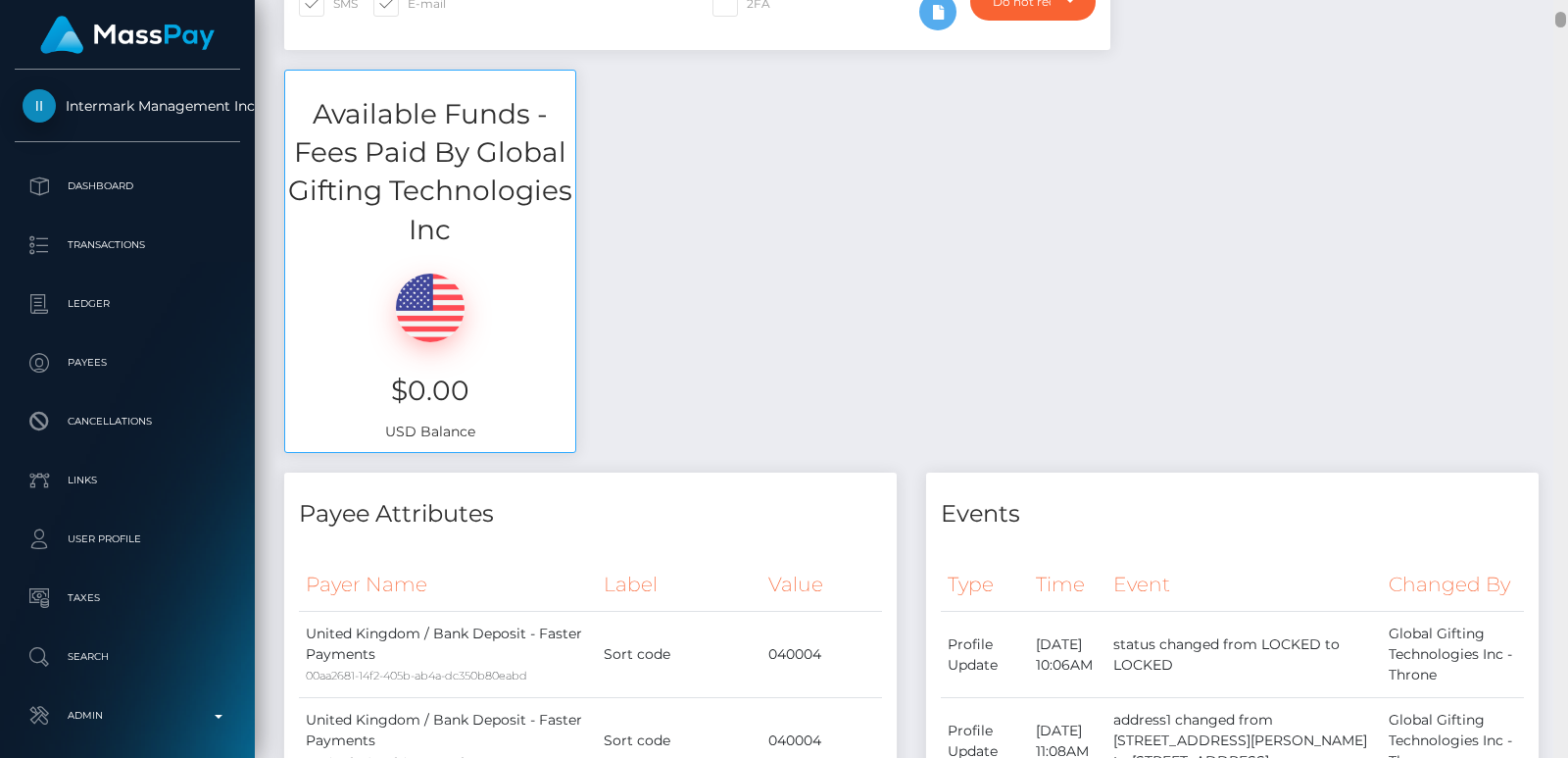
click at [1562, 23] on div at bounding box center [1561, 379] width 15 height 758
click at [1562, 3] on div "Customer Profile Loading... Loading..." at bounding box center [911, 379] width 1313 height 758
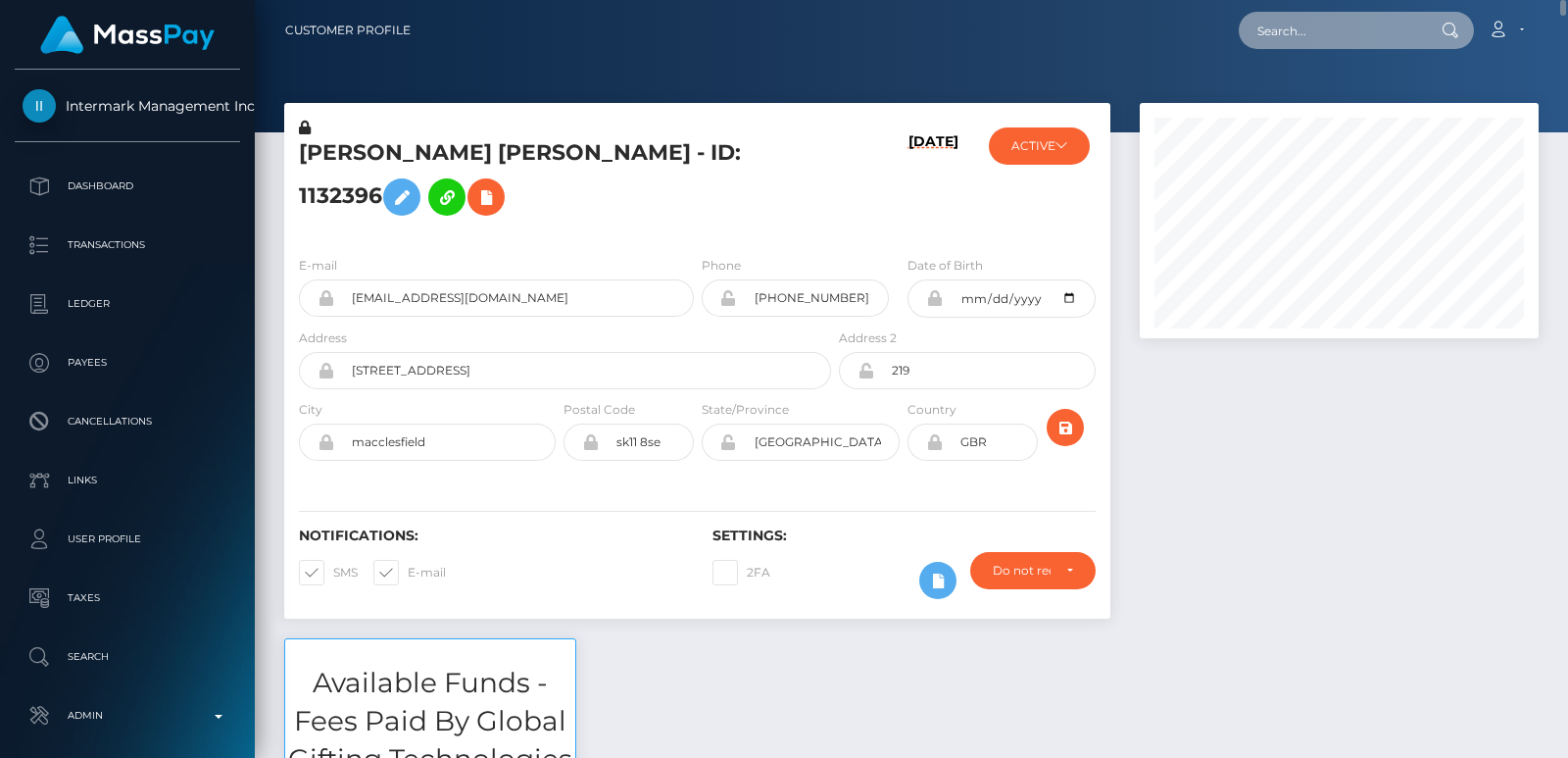
click at [1398, 28] on input "text" at bounding box center [1331, 31] width 184 height 38
paste input "letisharamexa@gmail.com"
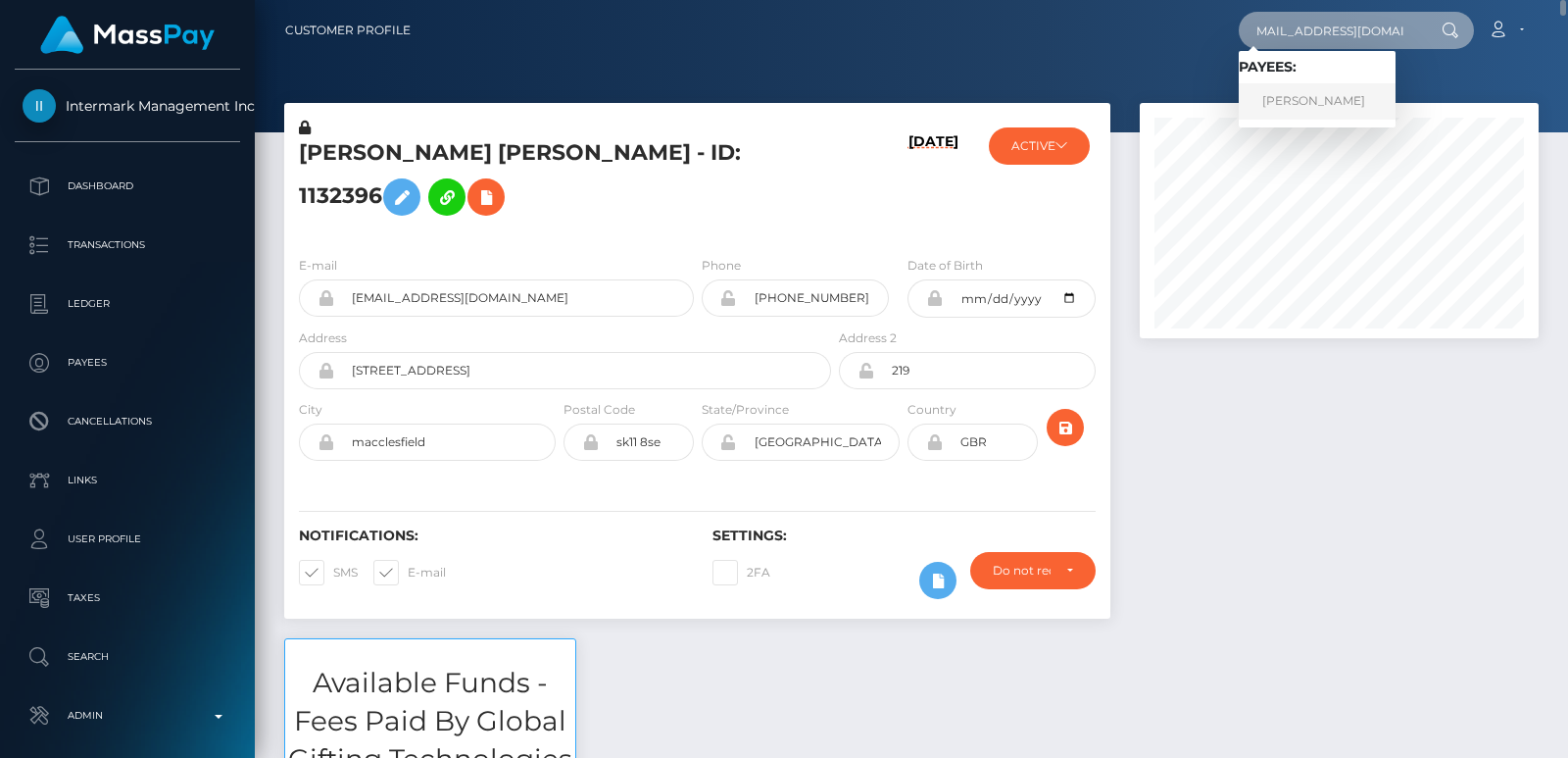
type input "letisharamexa@gmail.com"
click at [1340, 100] on link "MOHAMMED HASHIM NAWAZ" at bounding box center [1317, 101] width 157 height 37
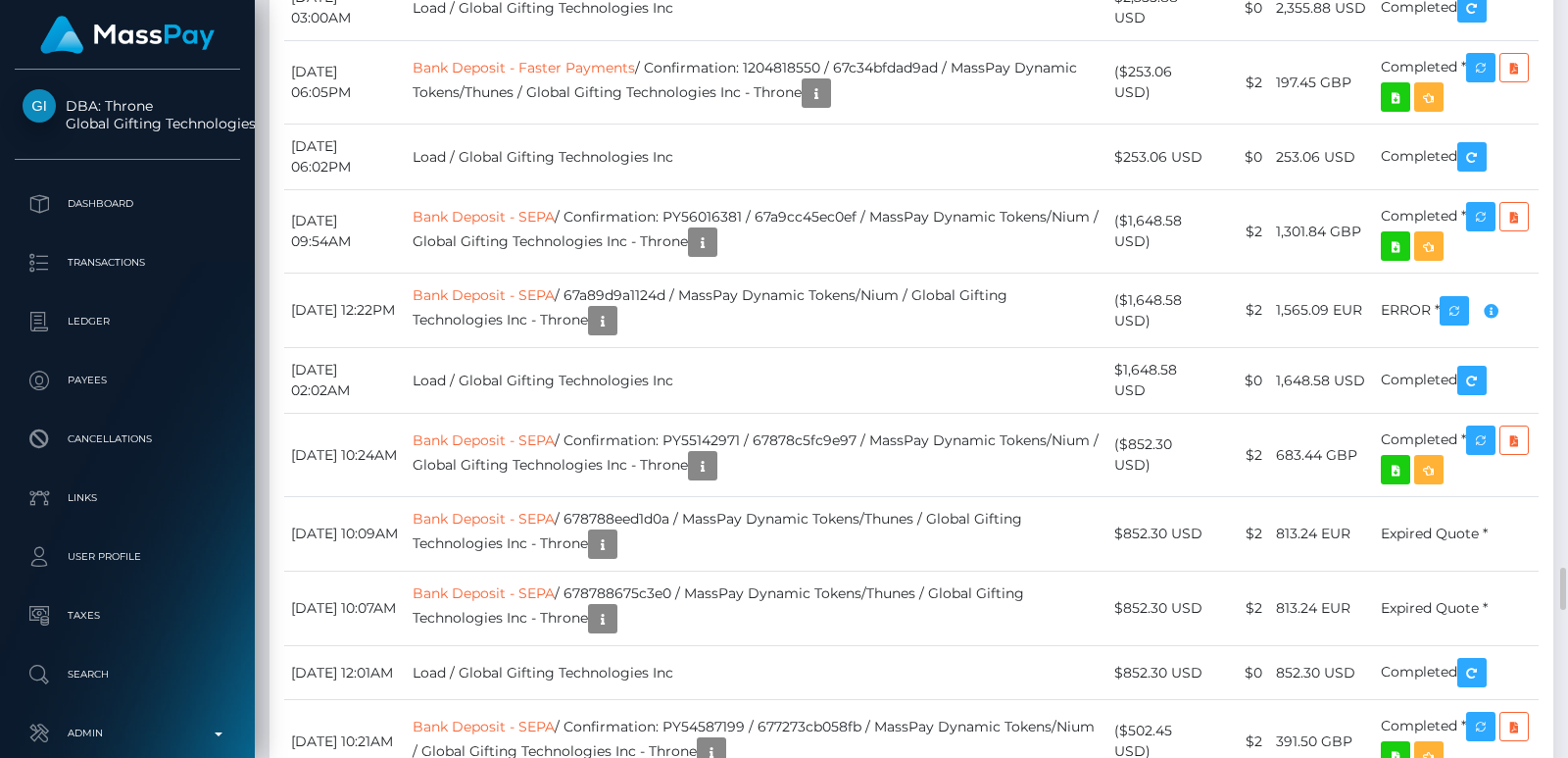
scroll to position [236, 398]
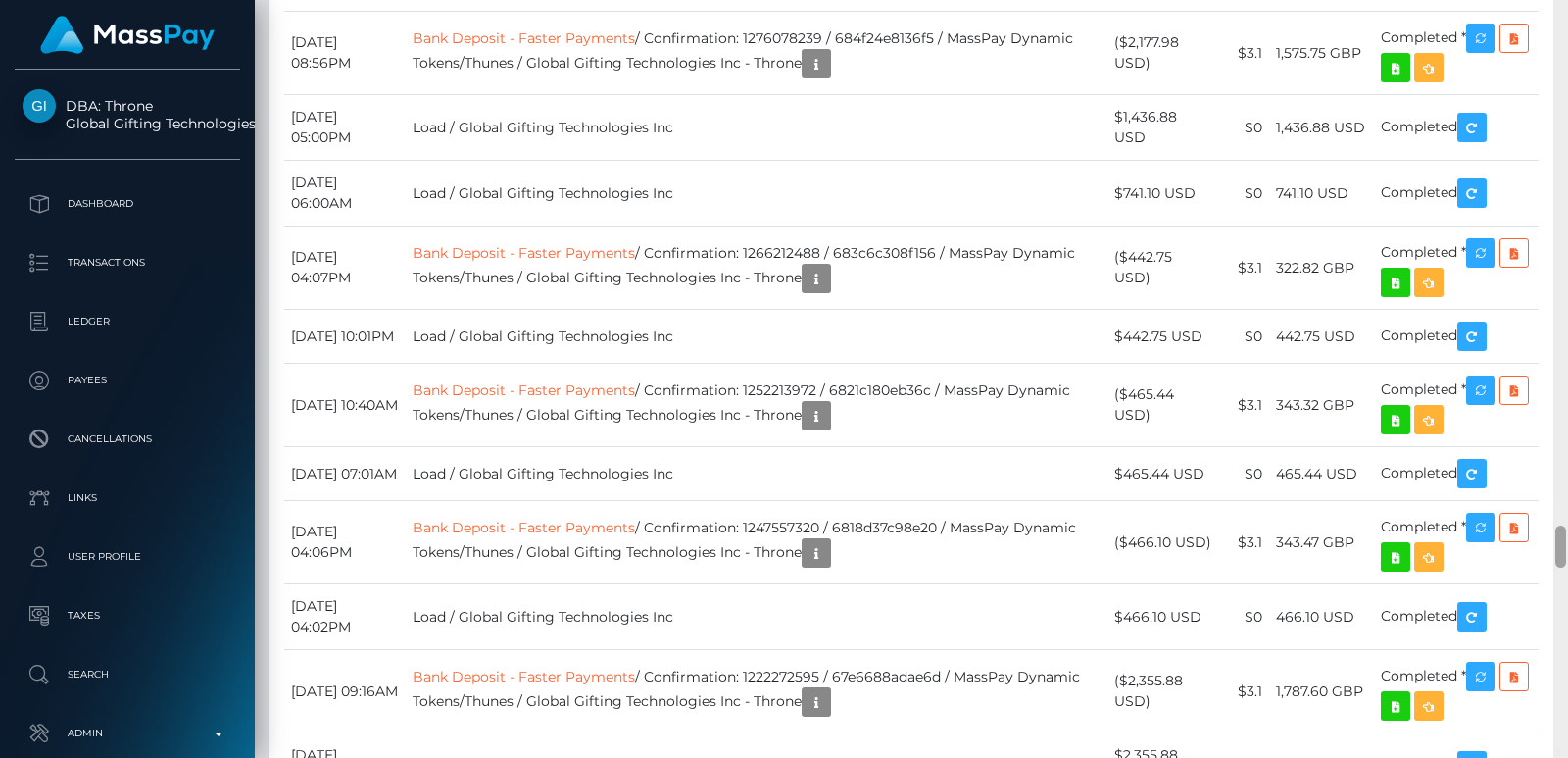
click at [1560, 69] on div at bounding box center [1561, 379] width 15 height 758
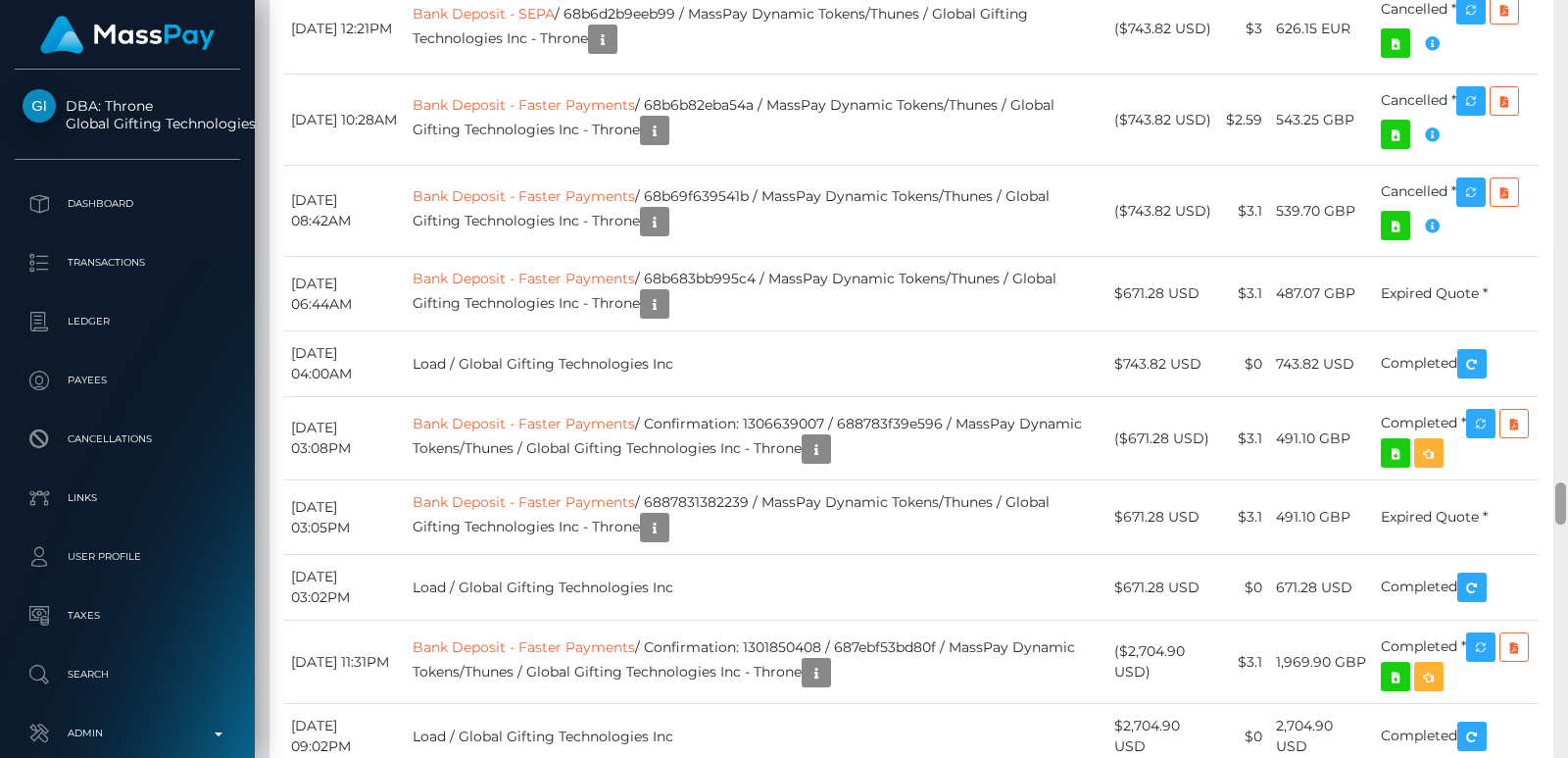
click at [1560, 69] on div at bounding box center [1561, 379] width 15 height 758
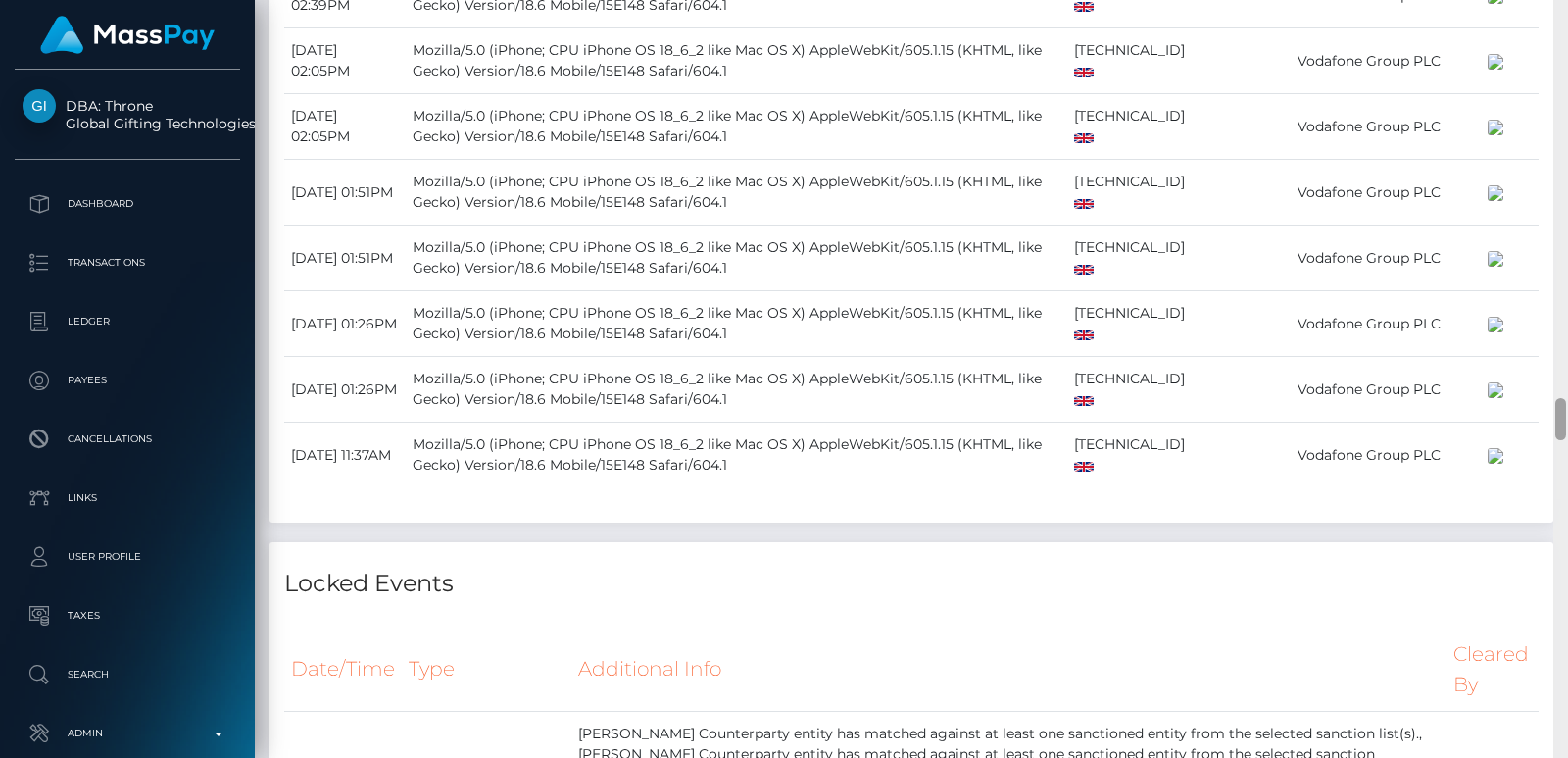
click at [1560, 69] on div at bounding box center [1561, 379] width 15 height 758
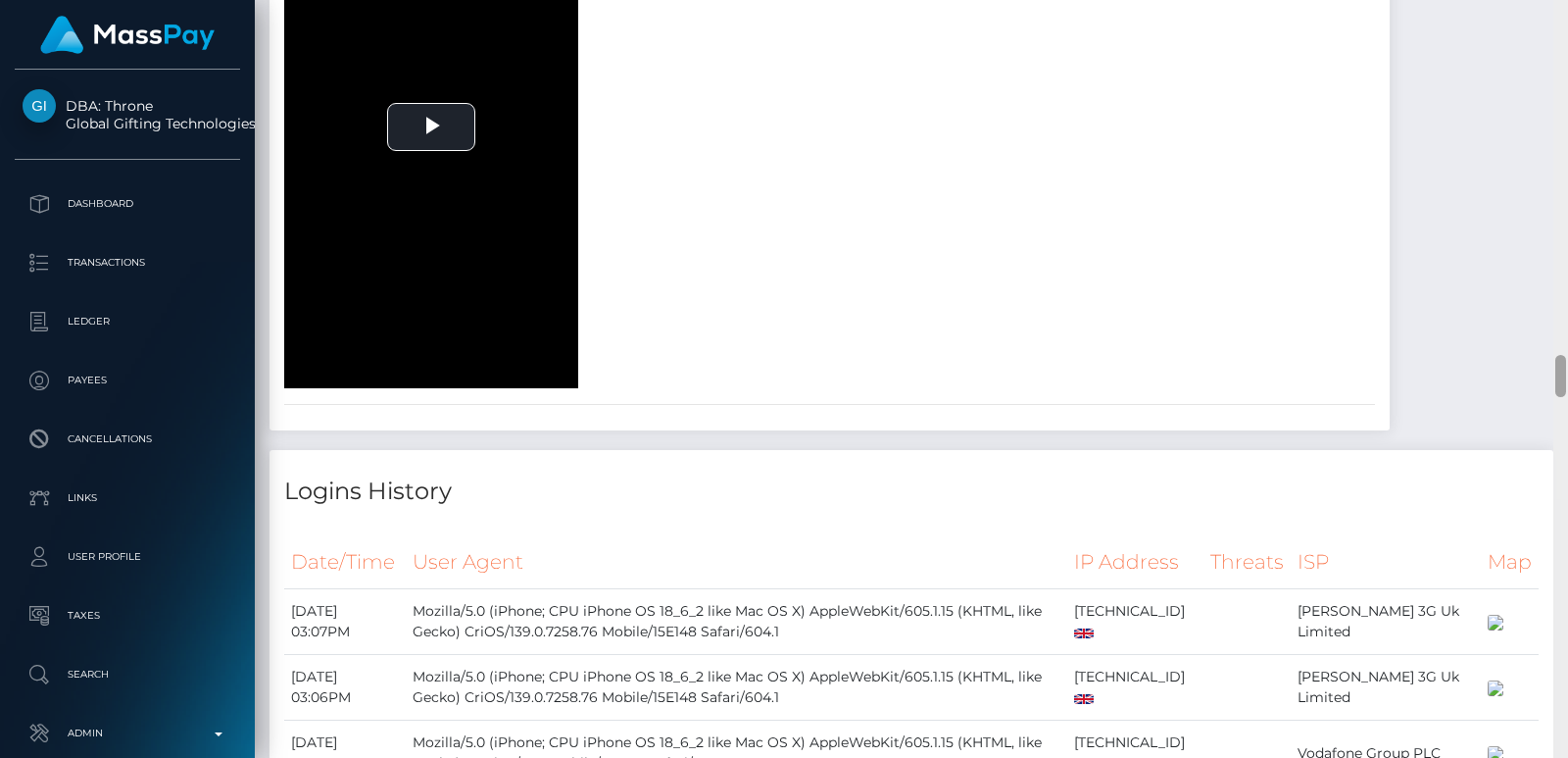
click at [1560, 69] on div at bounding box center [1561, 379] width 15 height 758
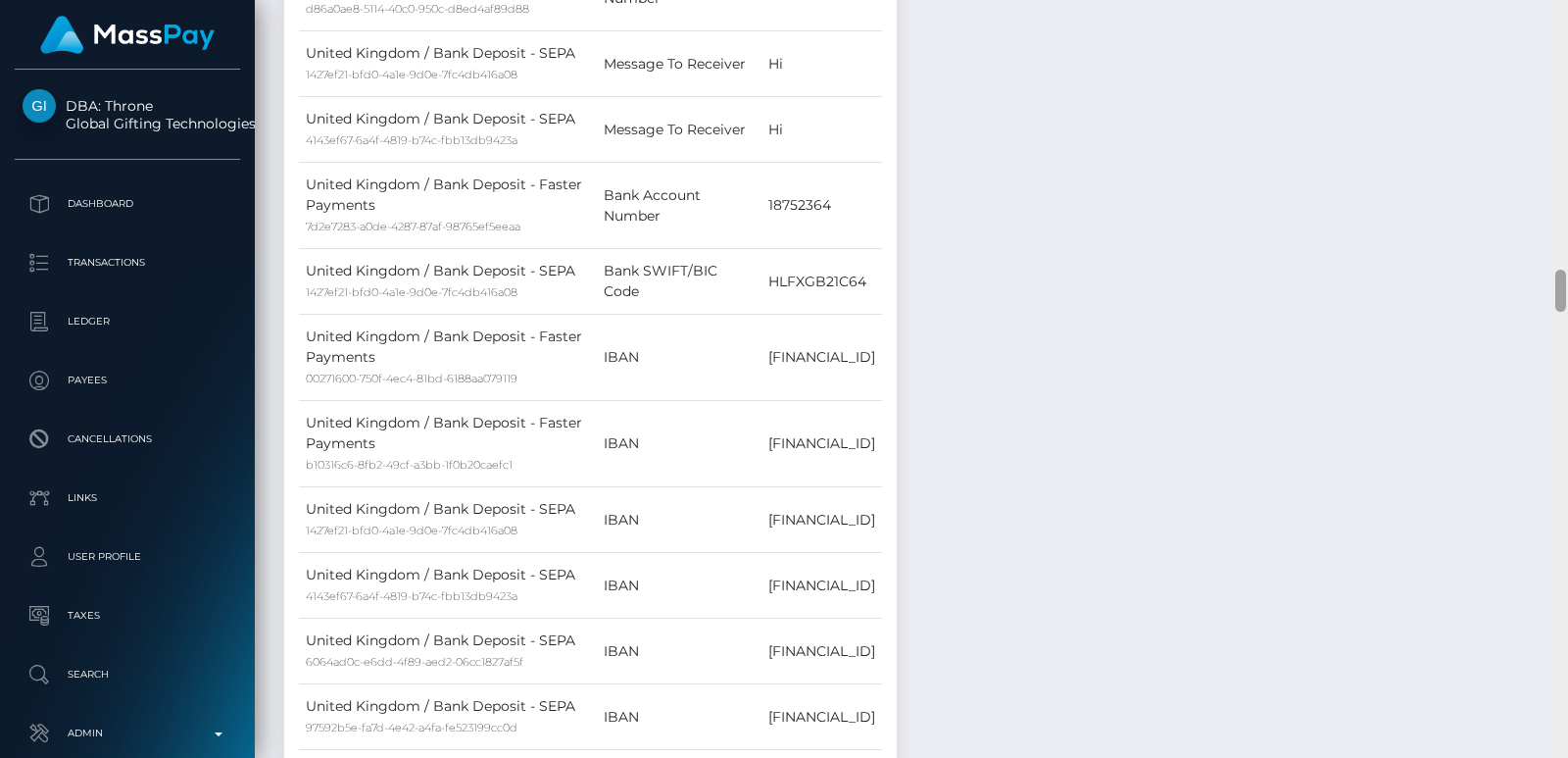
click at [1560, 69] on div at bounding box center [1561, 379] width 15 height 758
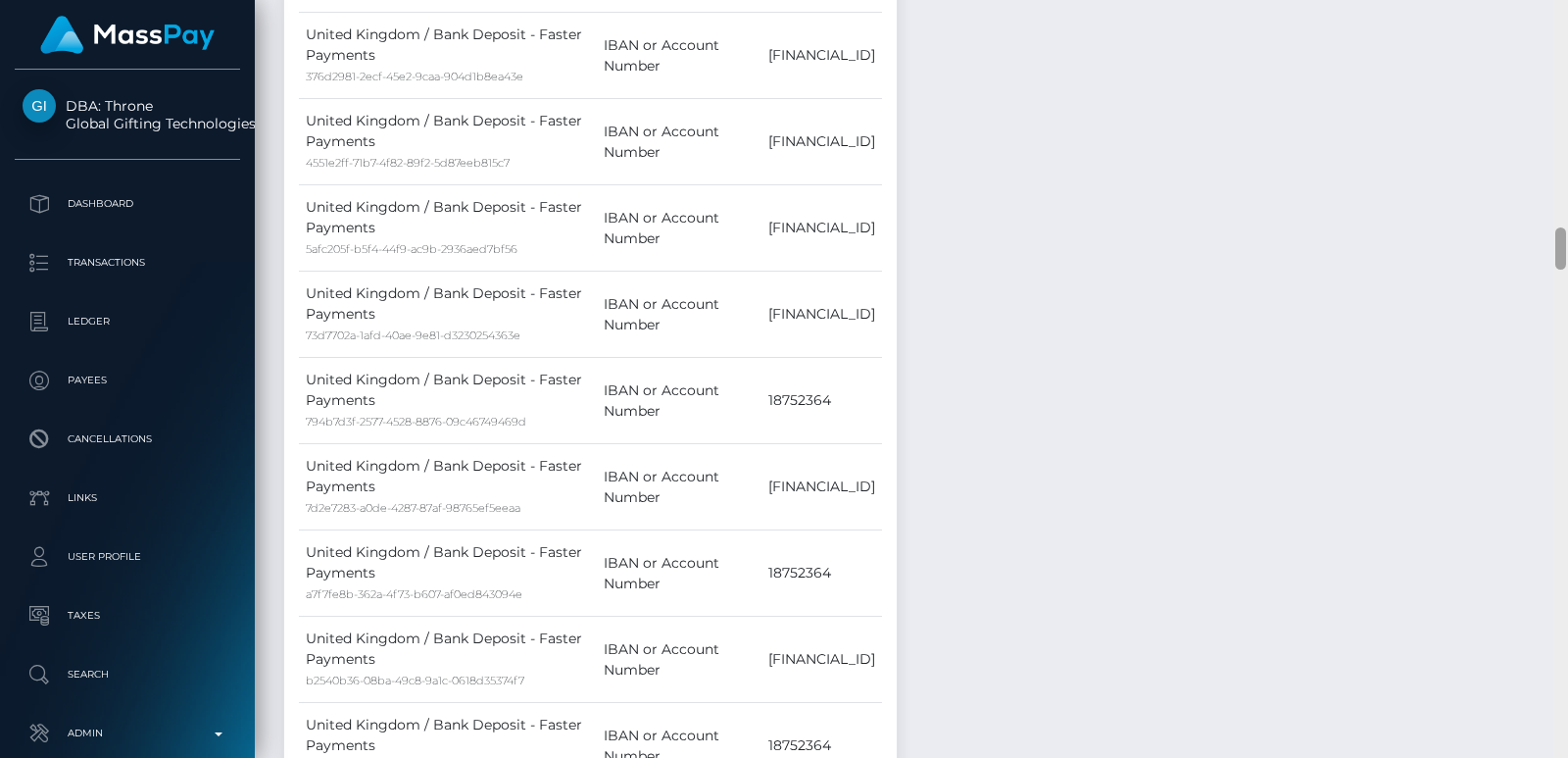
click at [1560, 69] on div at bounding box center [1561, 379] width 15 height 758
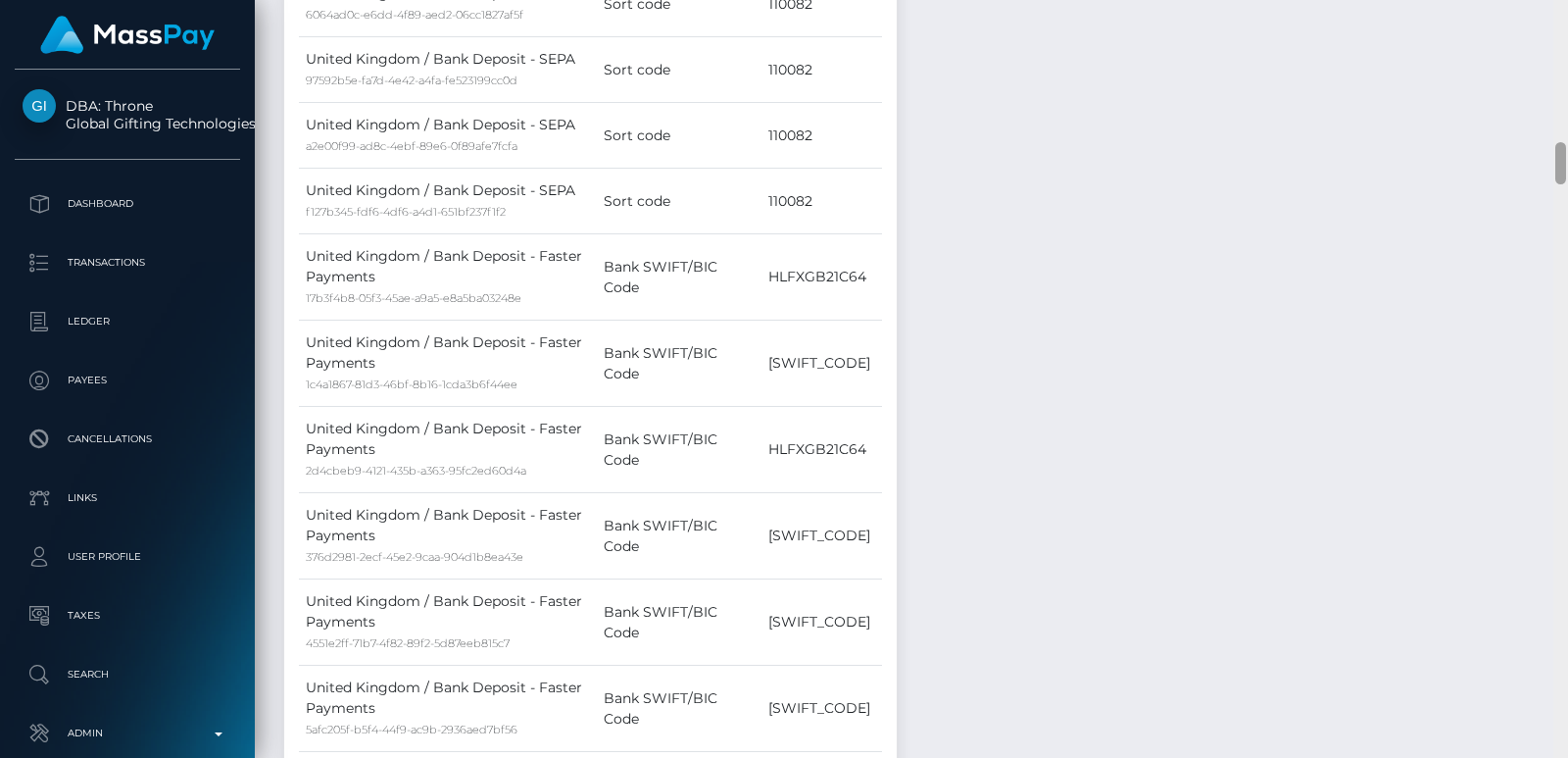
click at [1560, 69] on div at bounding box center [1561, 379] width 15 height 758
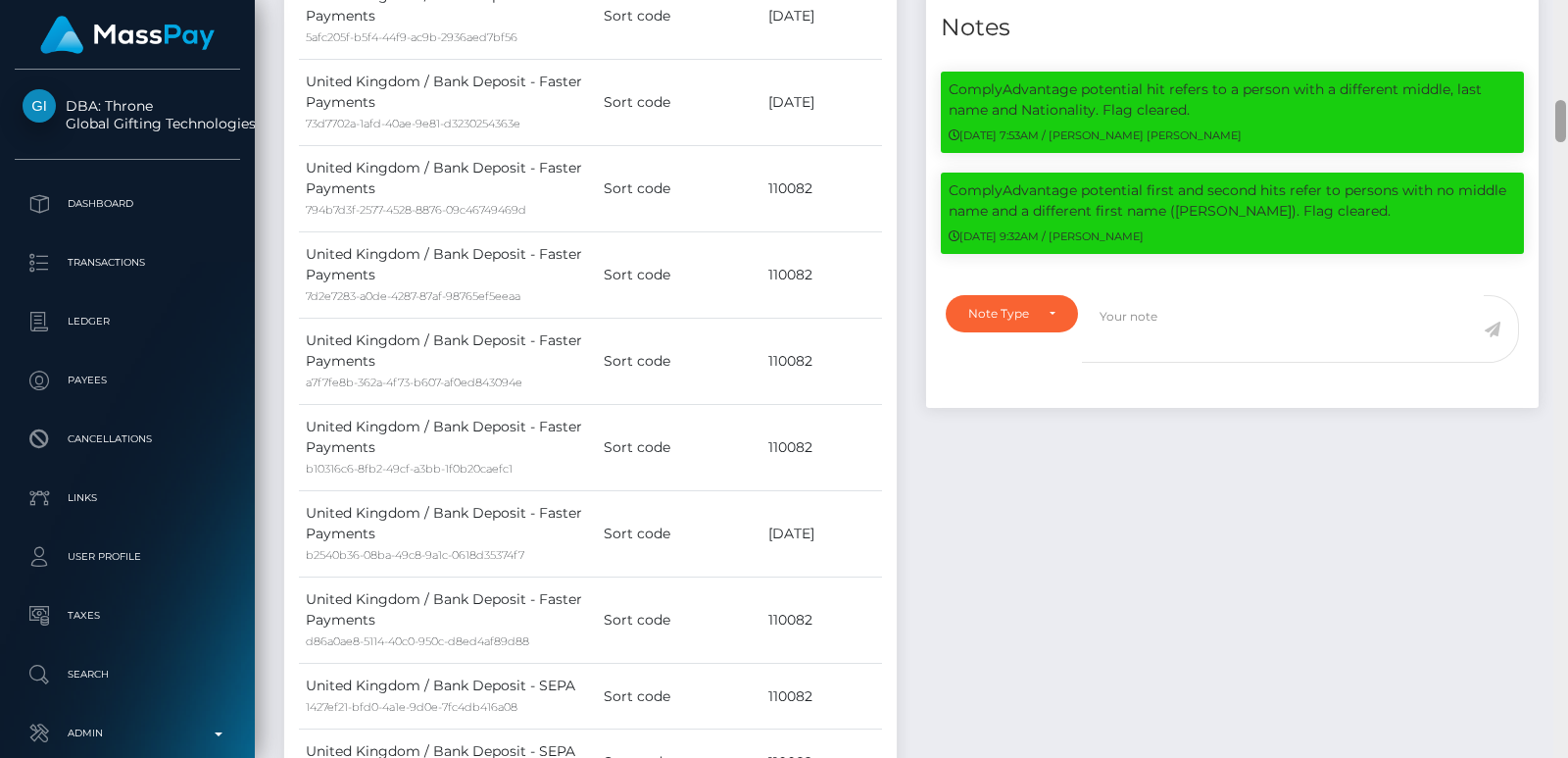
click at [1560, 69] on div at bounding box center [1561, 379] width 15 height 758
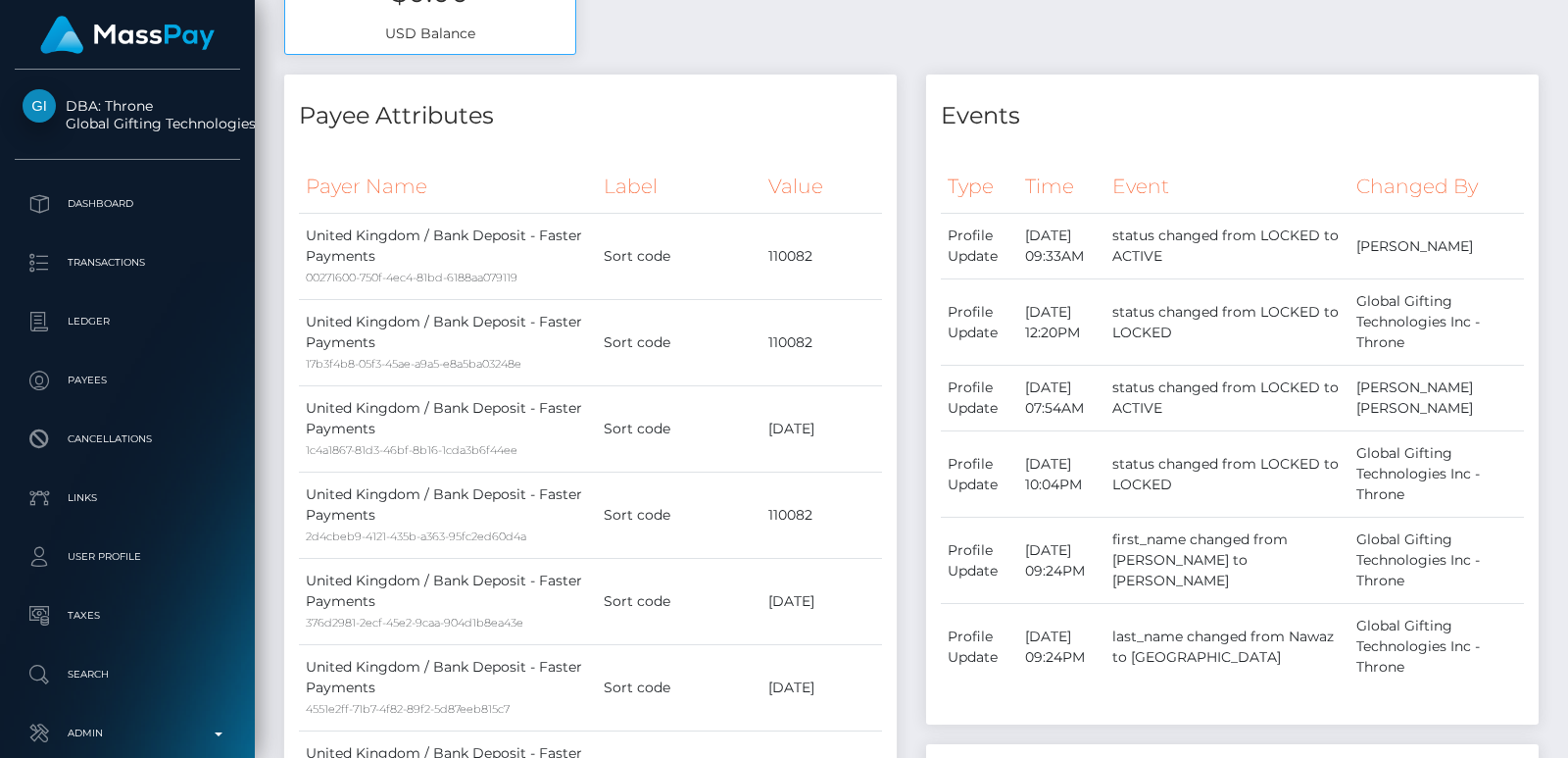
click at [1560, 69] on div at bounding box center [1561, 77] width 11 height 43
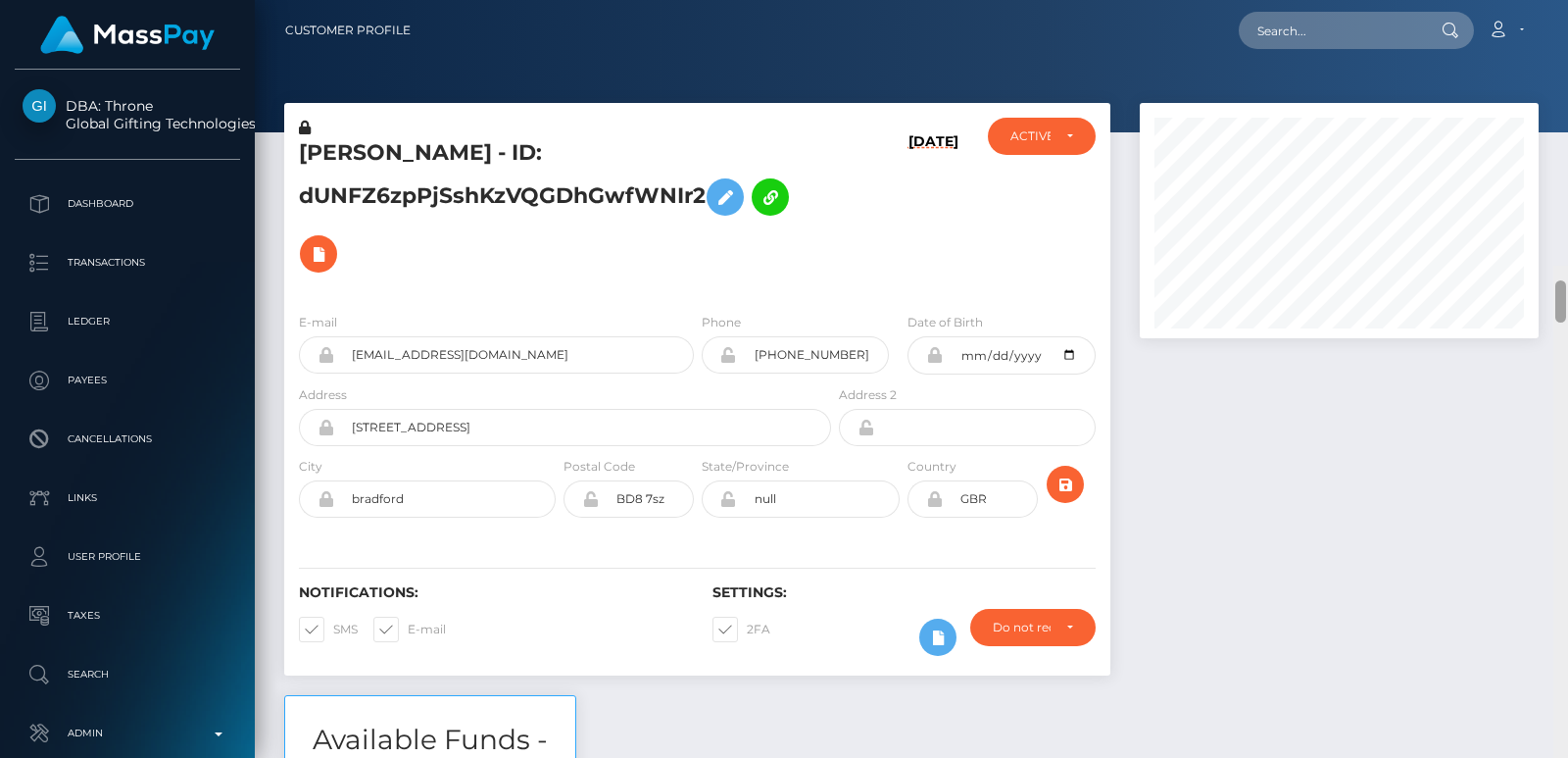
click at [1562, 14] on div "Customer Profile Loading... Loading..." at bounding box center [911, 379] width 1313 height 758
click at [1384, 35] on input "text" at bounding box center [1331, 31] width 184 height 38
paste input "daddyamori92@gmail.com"
type input "daddyamori92@gmail.com"
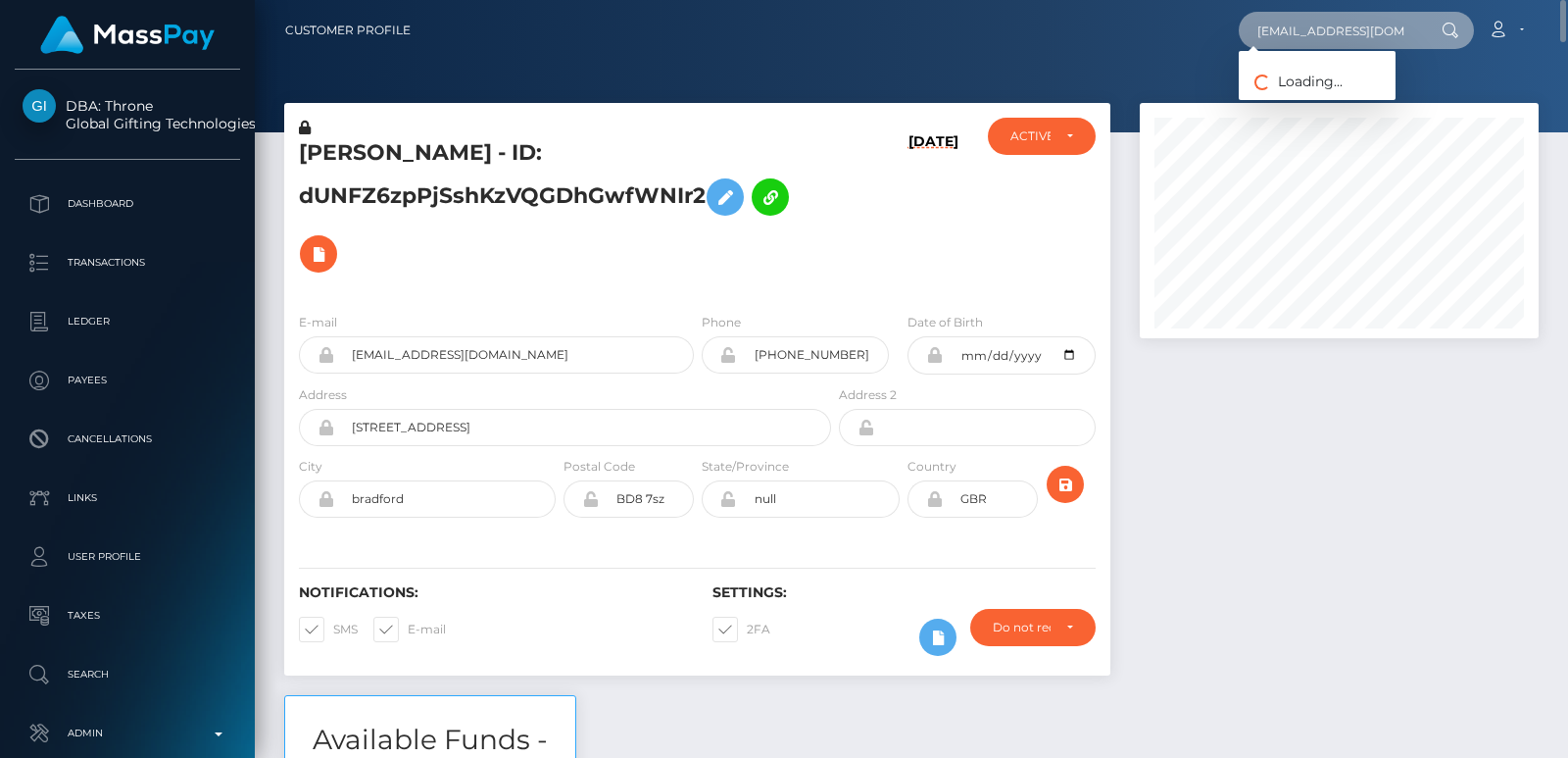
scroll to position [0, 16]
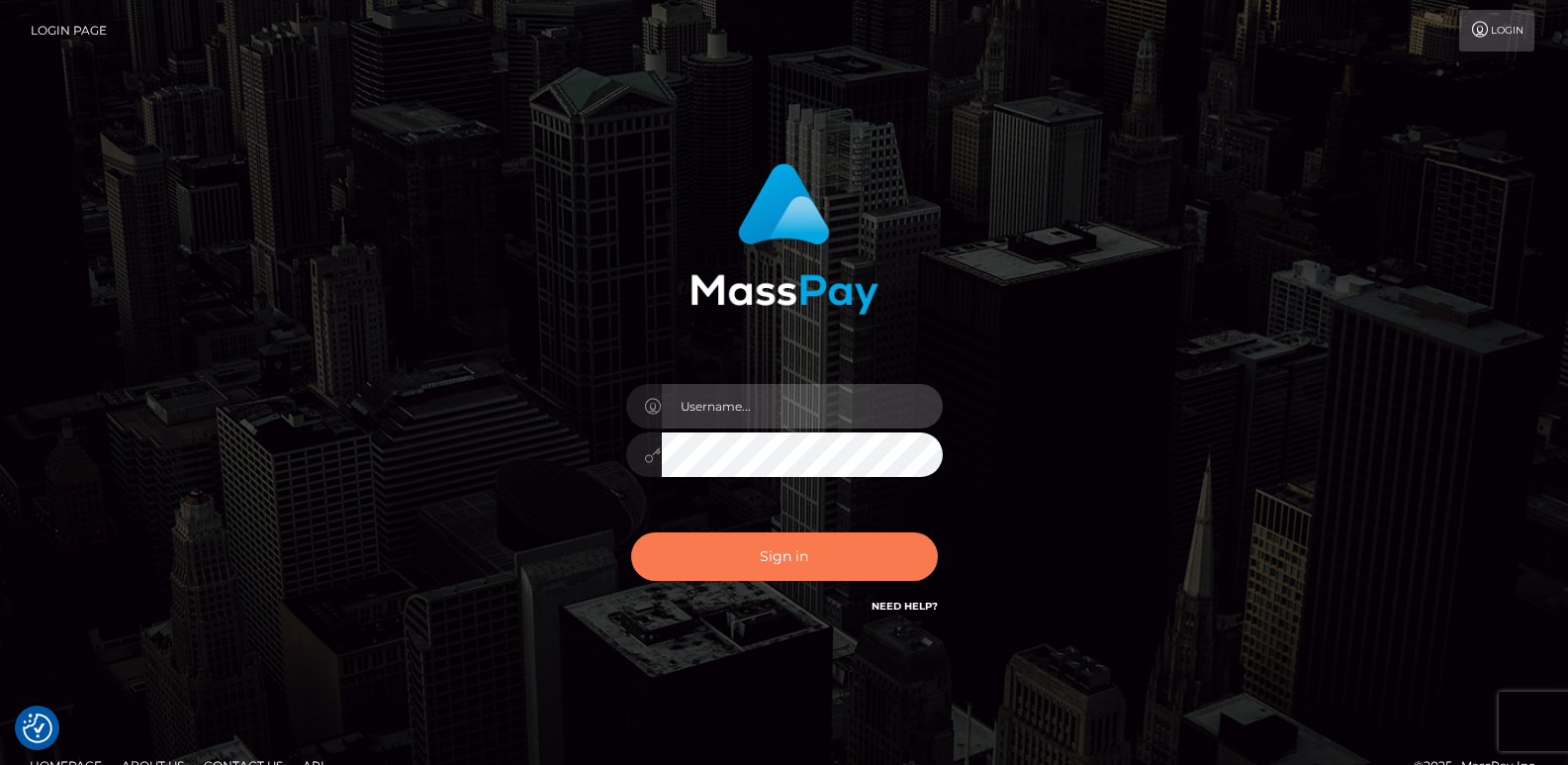
type input "ts2.es"
click at [814, 554] on button "Sign in" at bounding box center [784, 556] width 307 height 48
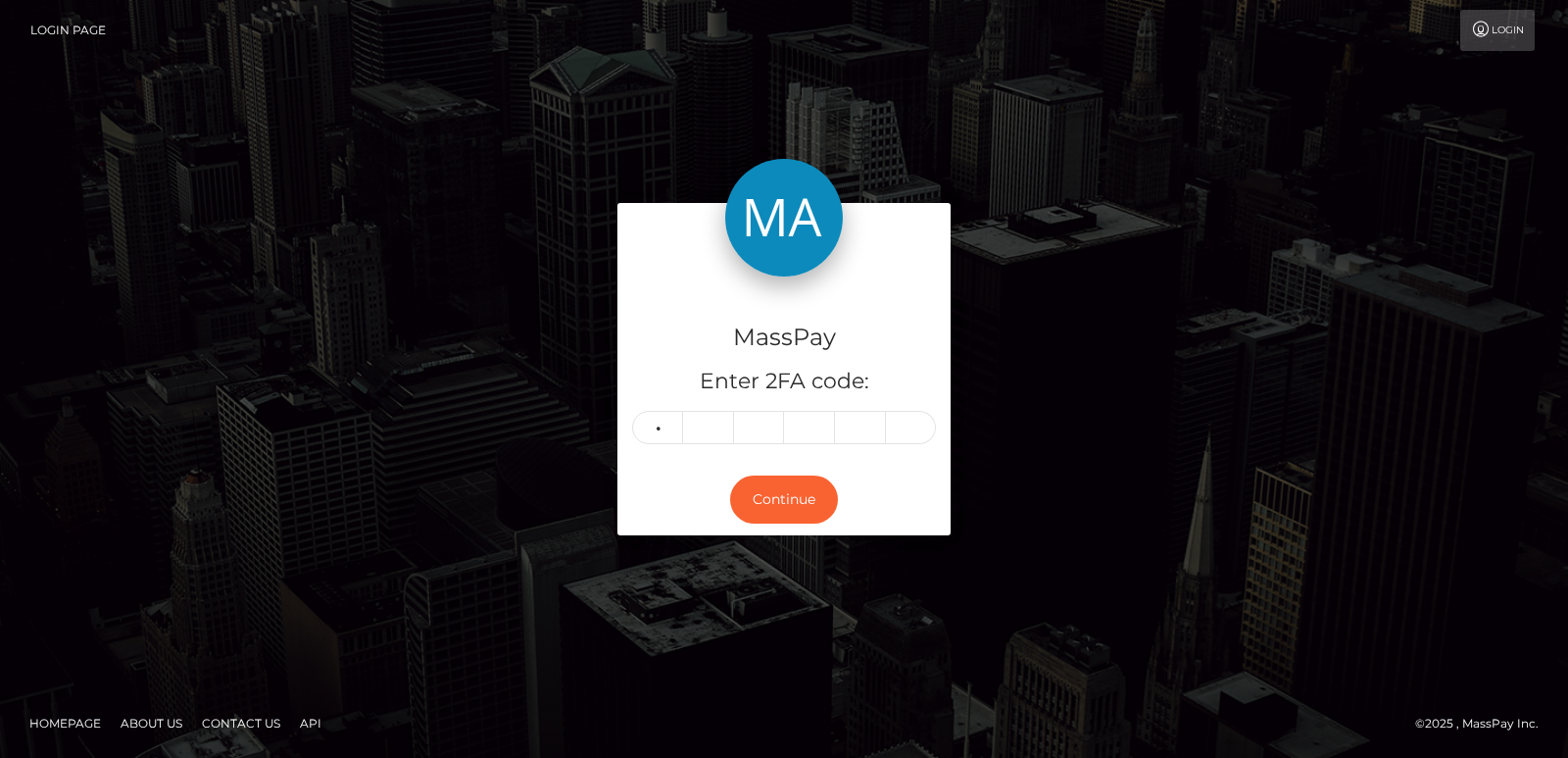
type input "9"
type input "7"
type input "4"
type input "7"
type input "4"
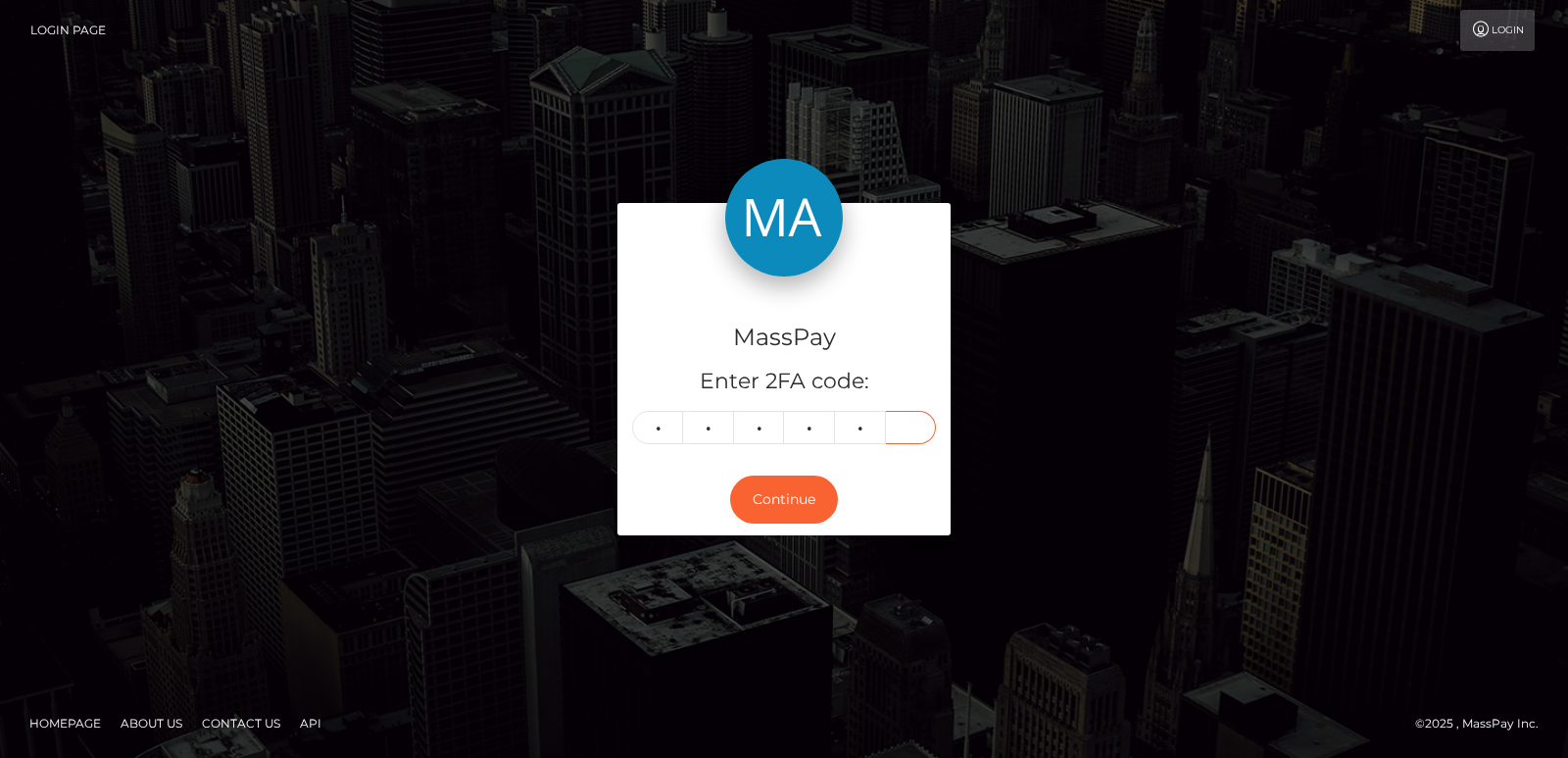
type input "5"
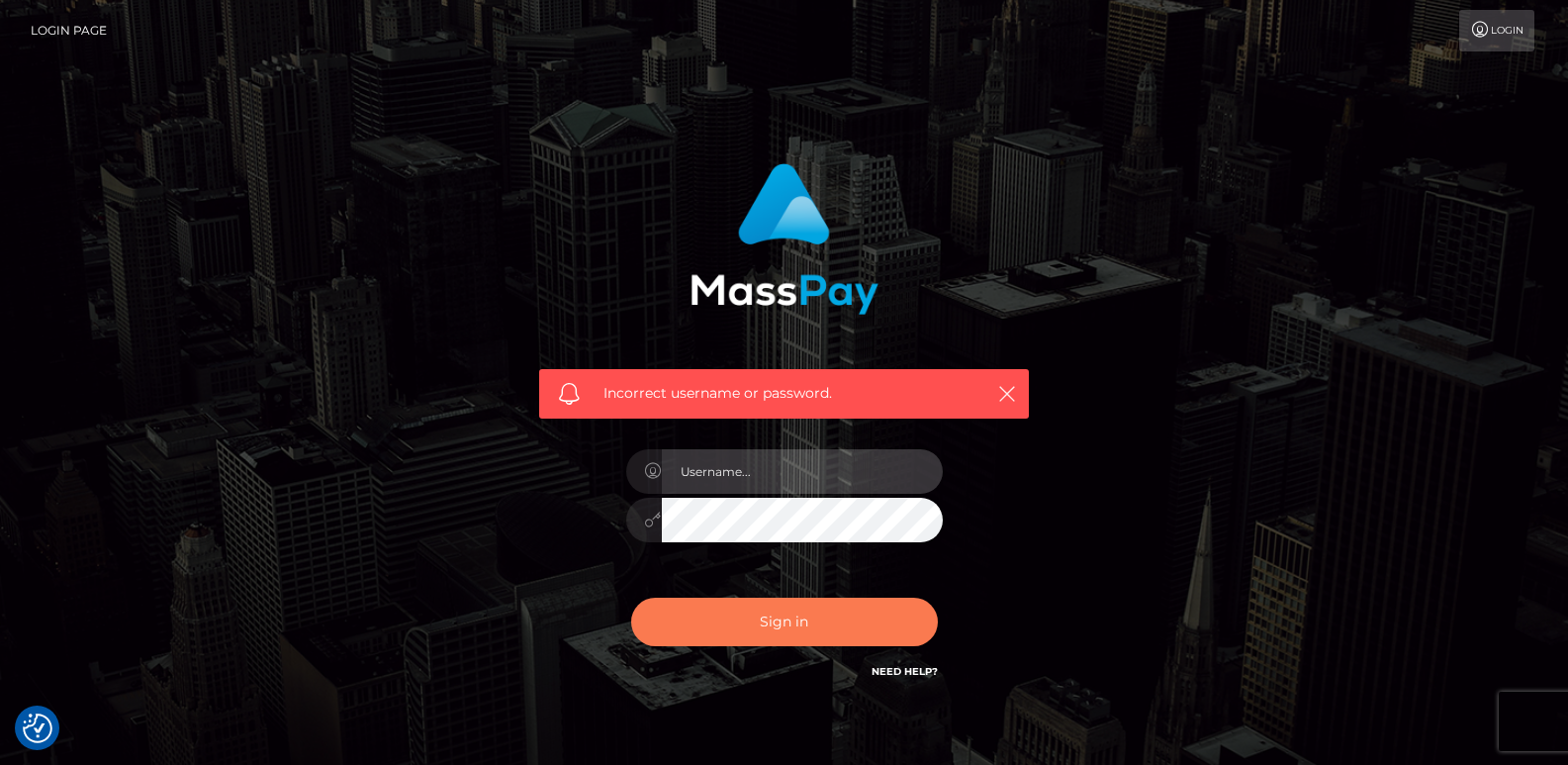
type input "ts2.es"
click at [750, 631] on button "Sign in" at bounding box center [784, 622] width 307 height 48
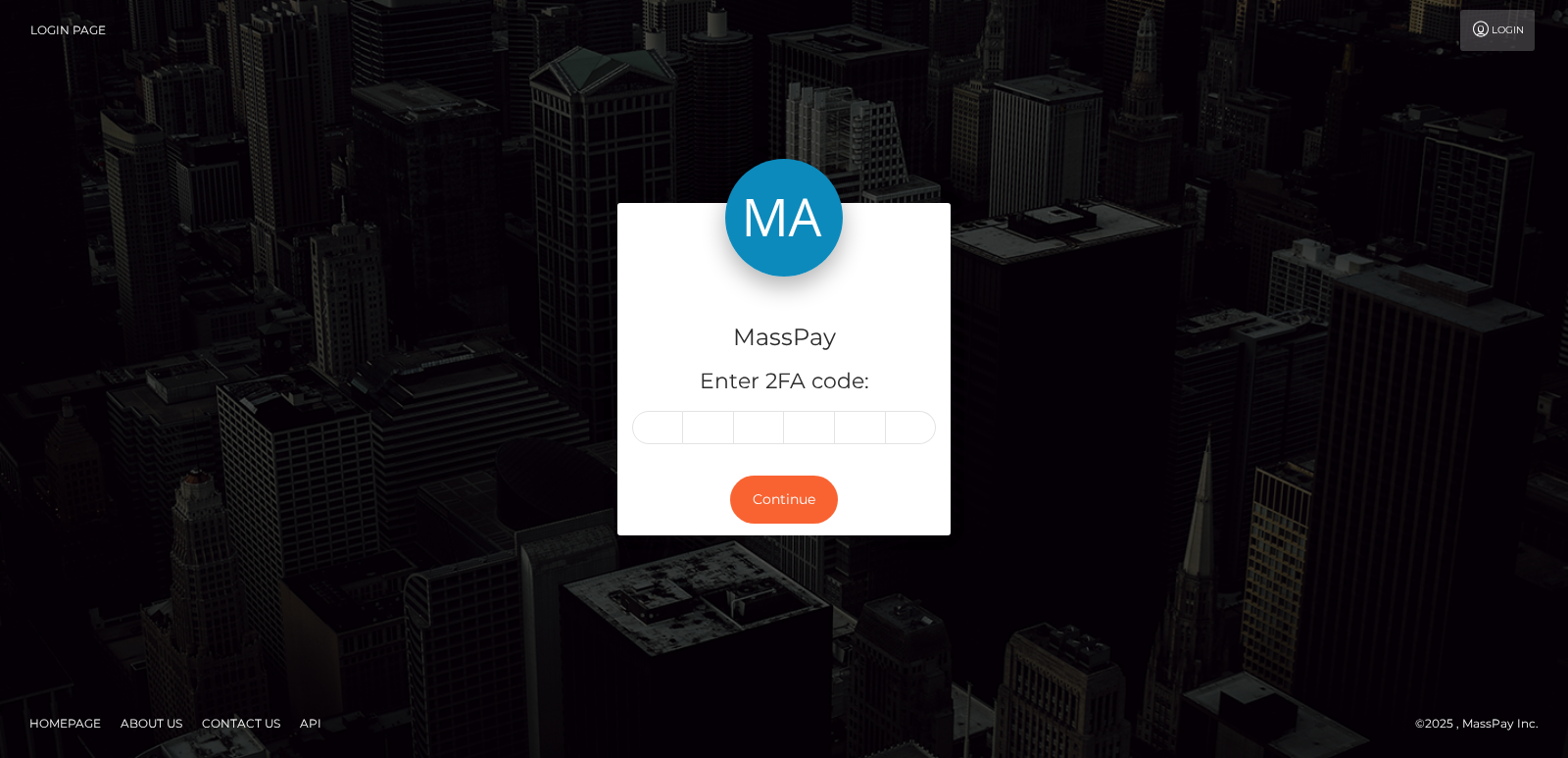
drag, startPoint x: 613, startPoint y: 518, endPoint x: 552, endPoint y: 478, distance: 72.9
click at [552, 478] on div "MassPay Enter 2FA code: Continue" at bounding box center [784, 379] width 1117 height 352
click at [677, 426] on input "text" at bounding box center [657, 428] width 51 height 34
type input "2"
type input "5"
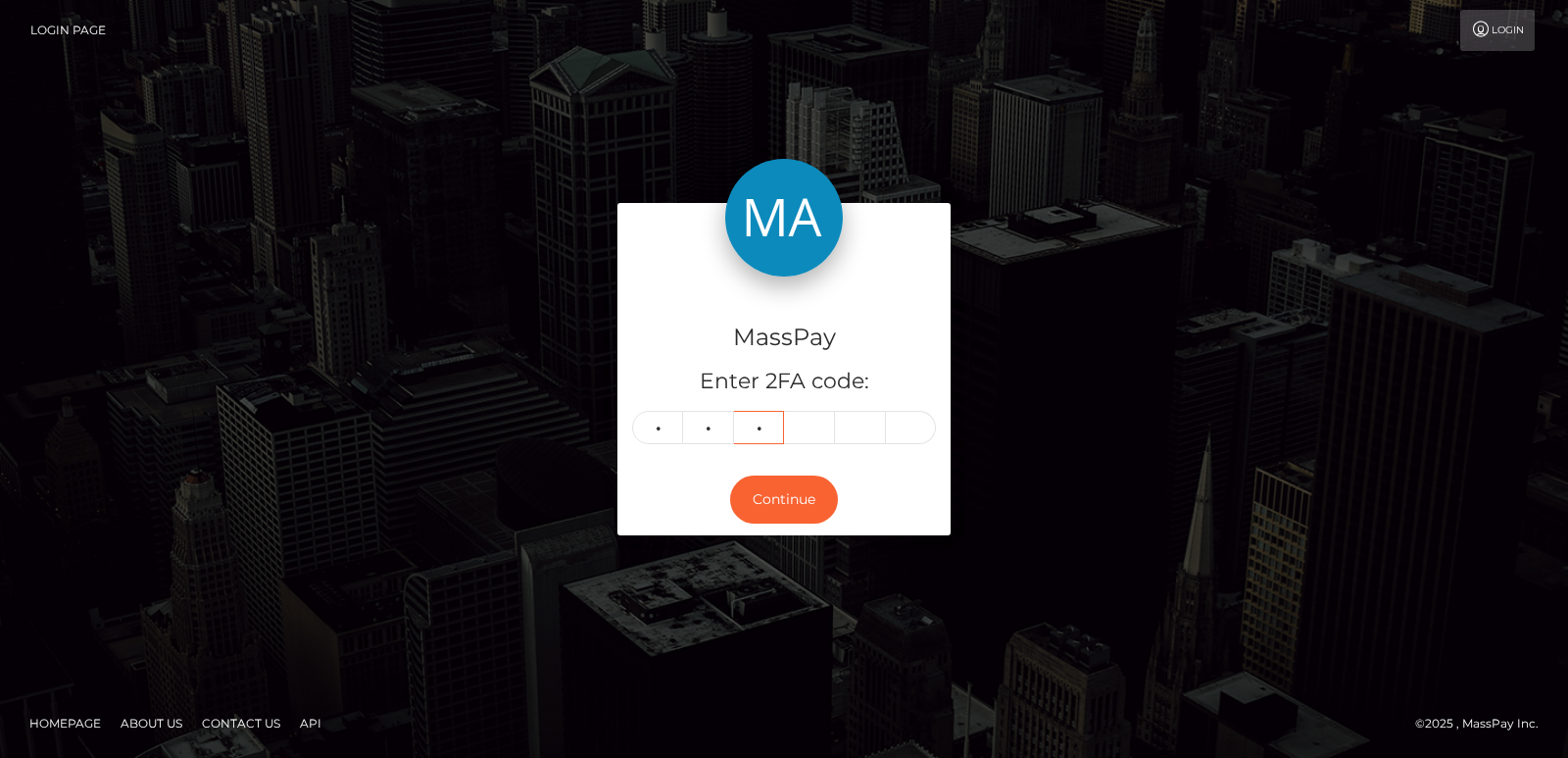
type input "6"
type input "2"
type input "5"
type input "6"
type input "2"
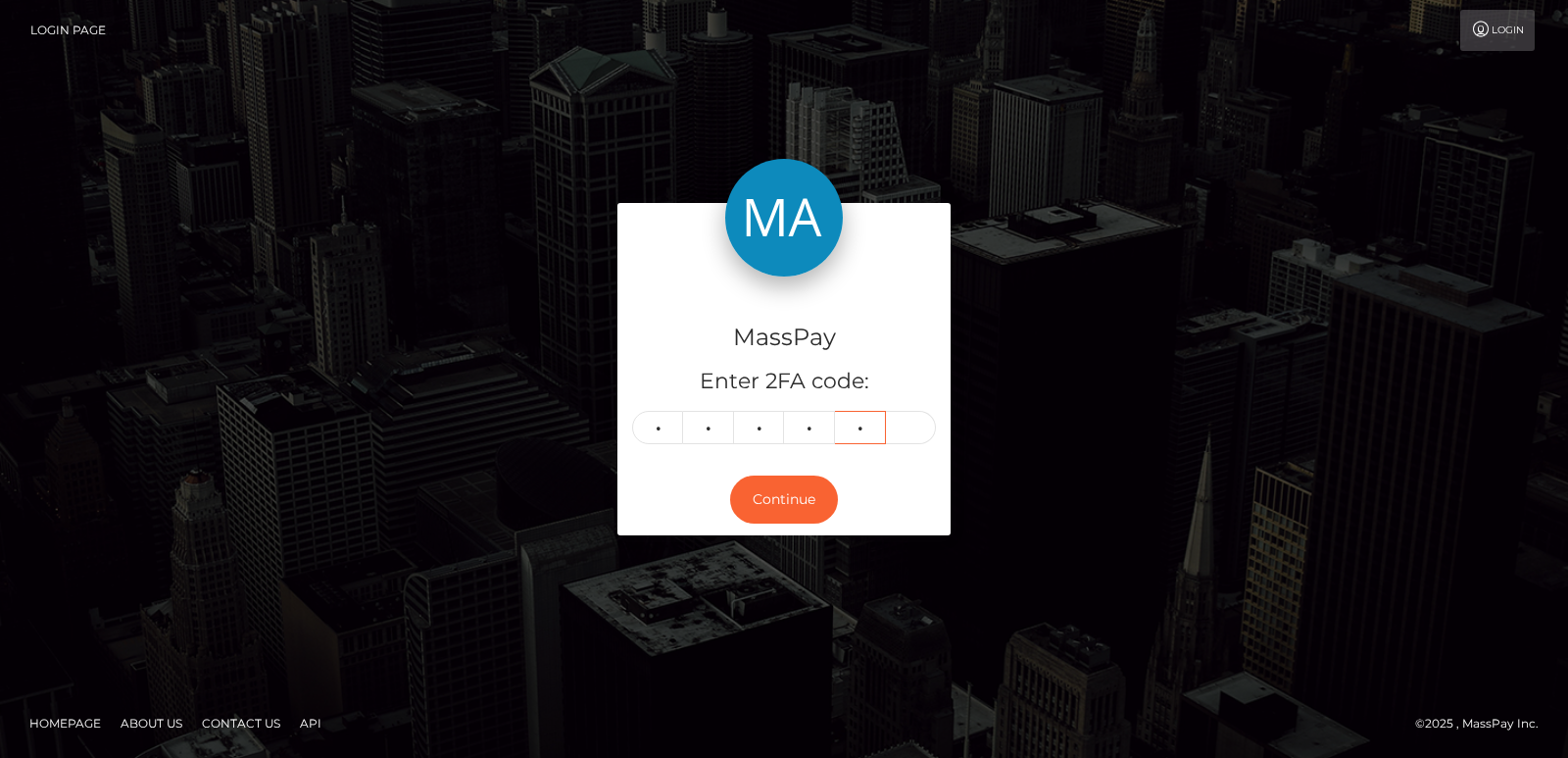
type input "4"
type input "5"
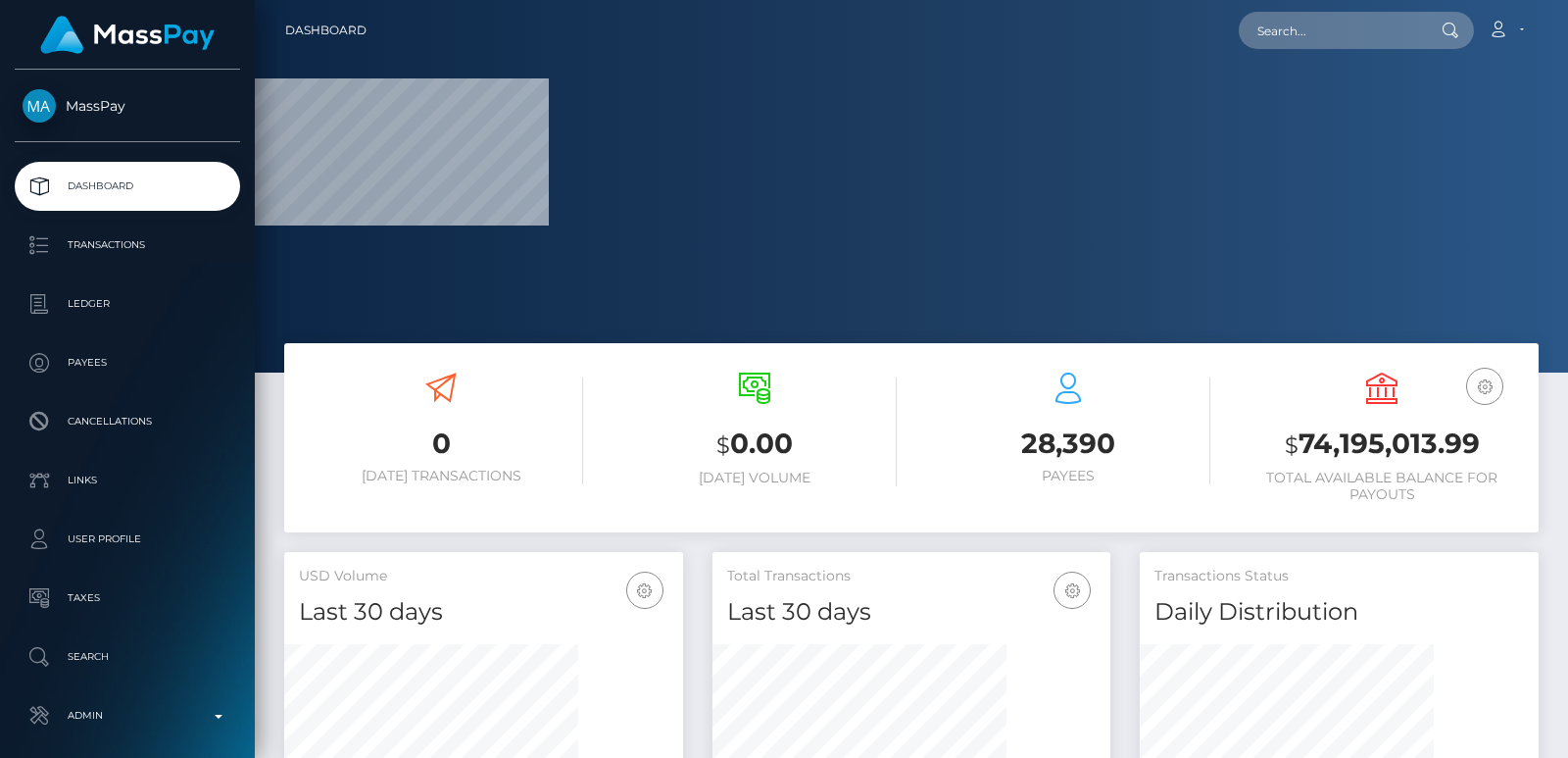
scroll to position [348, 398]
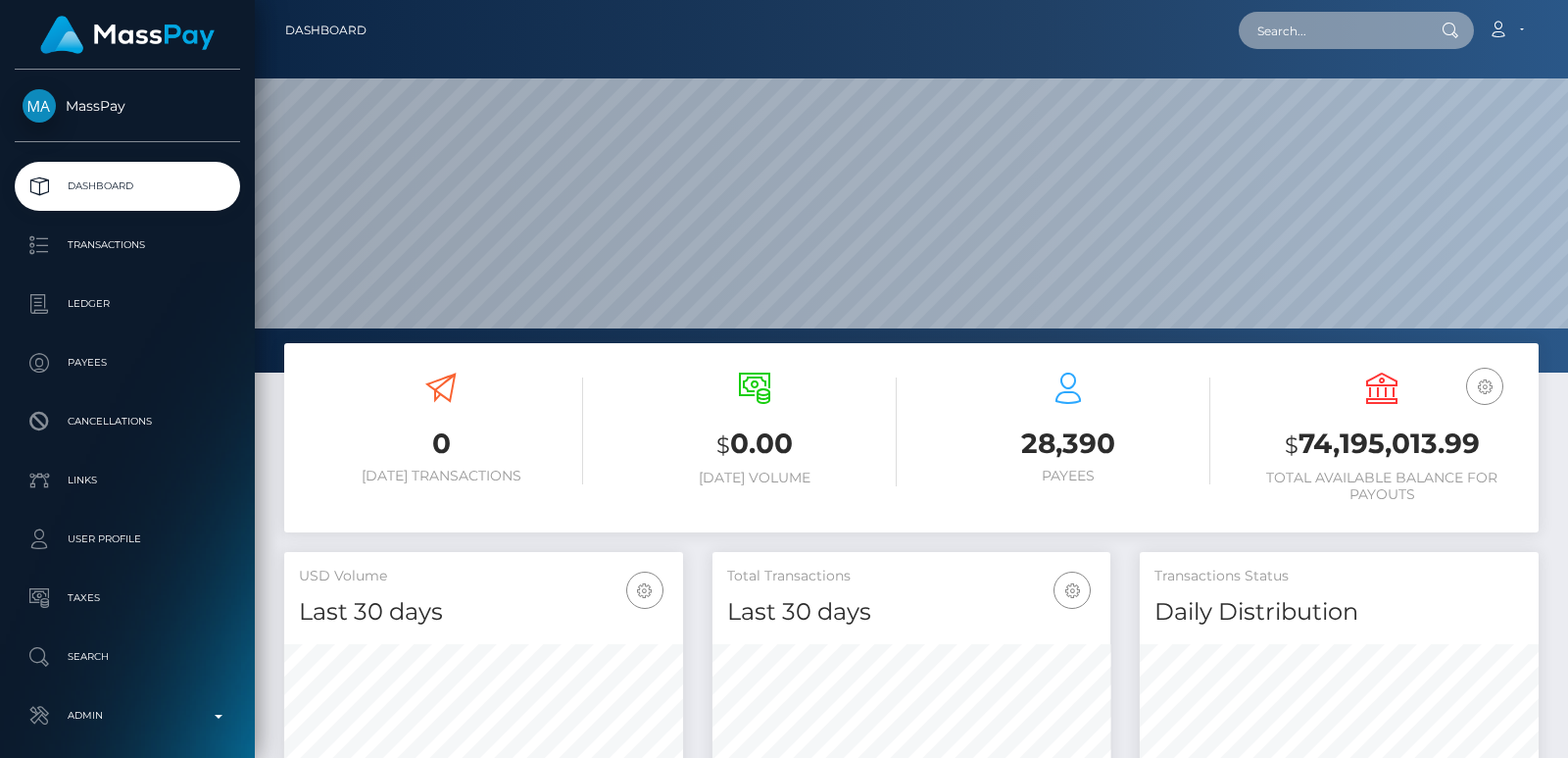
click at [1299, 45] on input "text" at bounding box center [1331, 31] width 184 height 38
paste input "[EMAIL_ADDRESS][DOMAIN_NAME]"
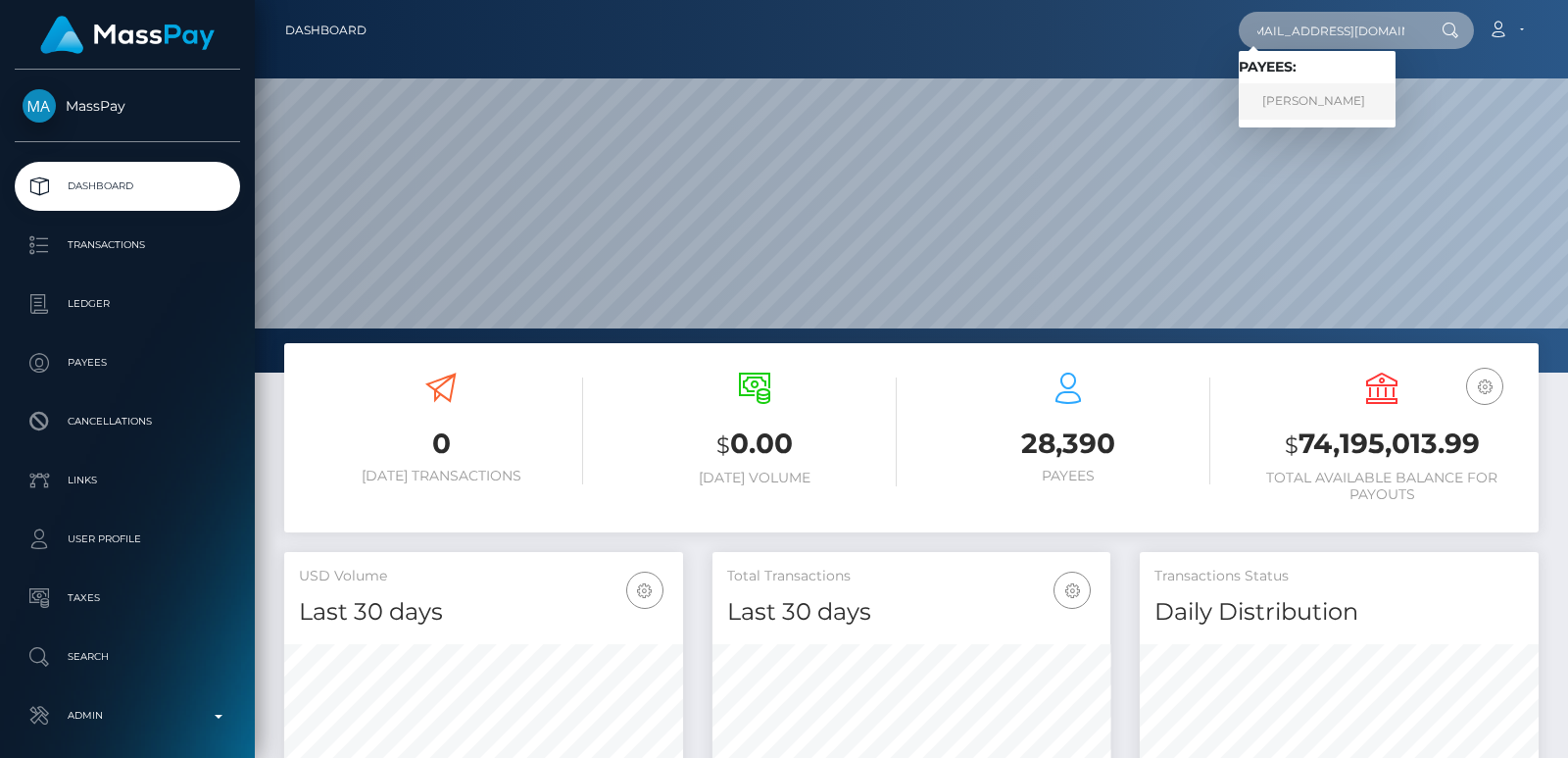
type input "[EMAIL_ADDRESS][DOMAIN_NAME]"
click at [1331, 99] on link "[PERSON_NAME]" at bounding box center [1317, 101] width 157 height 37
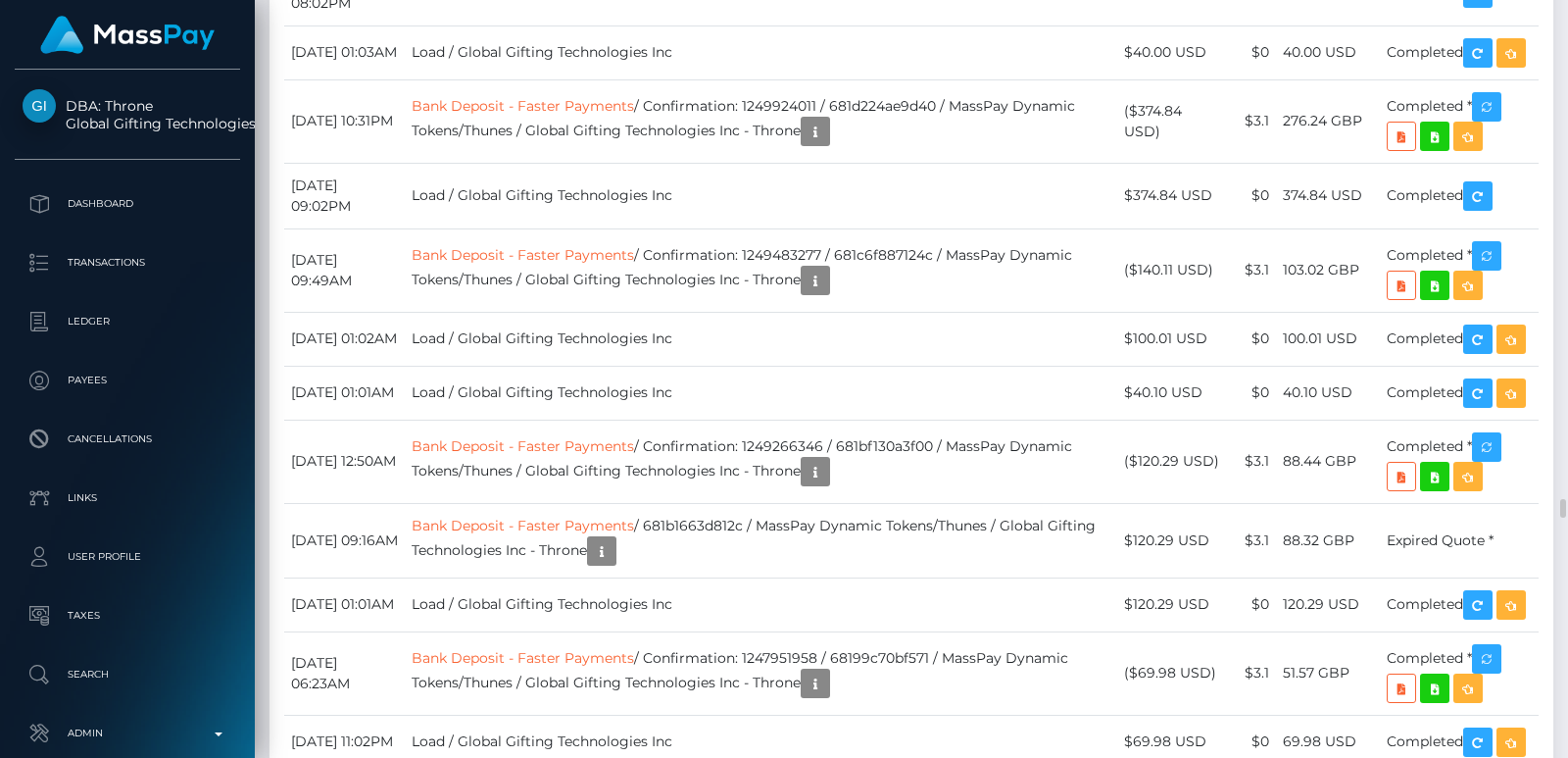
scroll to position [17151, 0]
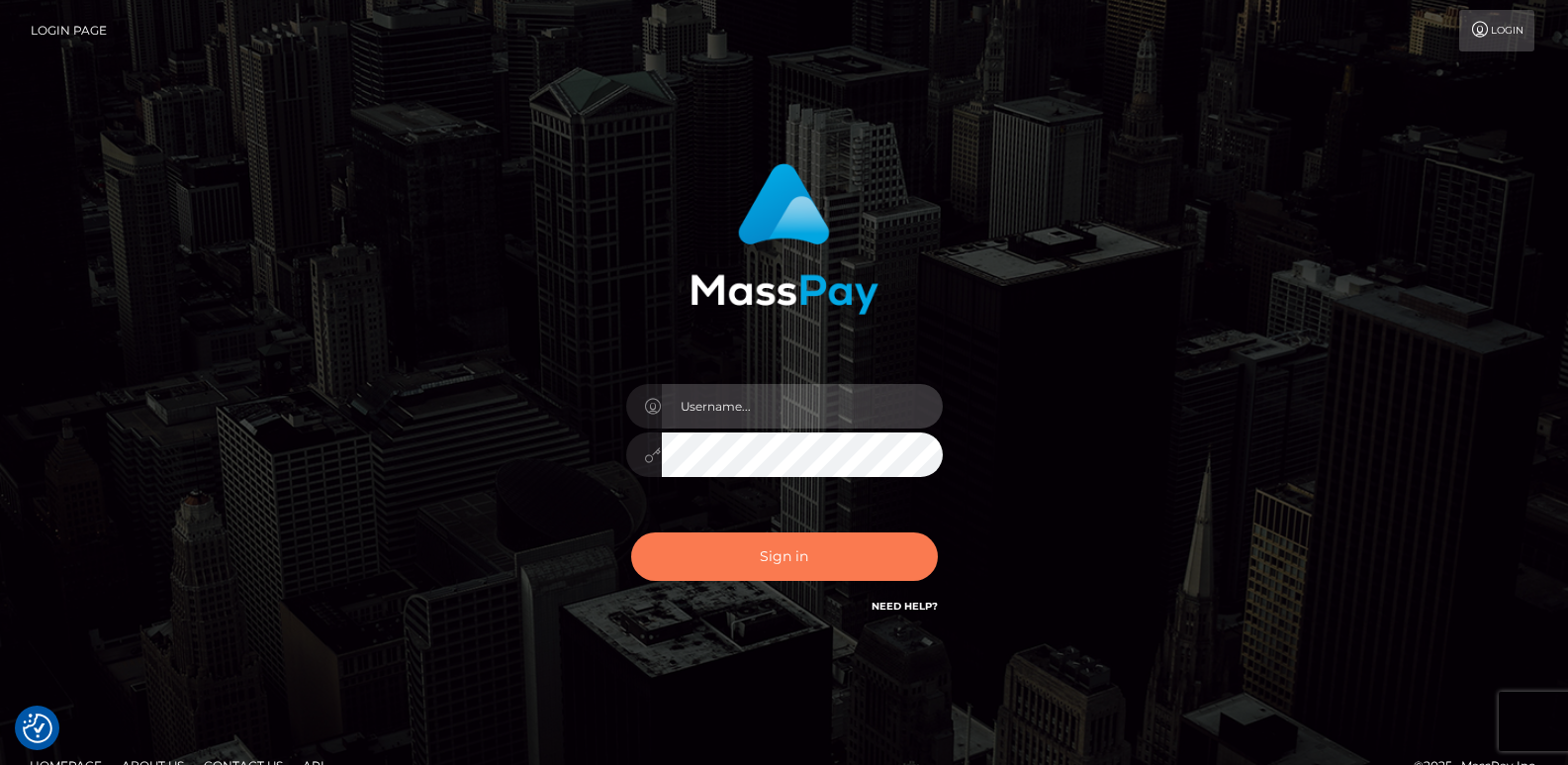
type input "ts2.es"
click at [783, 571] on button "Sign in" at bounding box center [784, 556] width 307 height 48
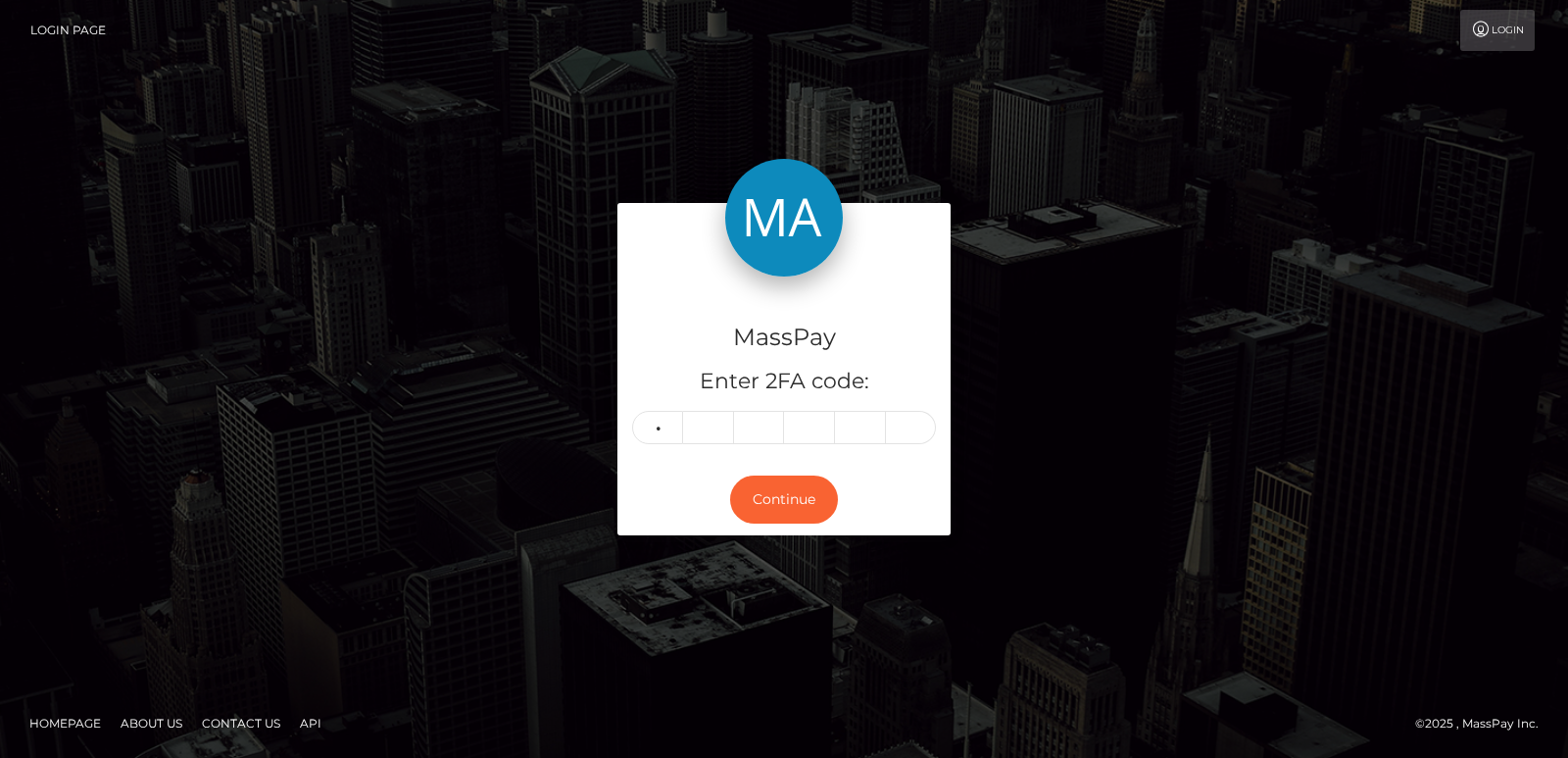
type input "6"
type input "9"
type input "3"
type input "4"
type input "9"
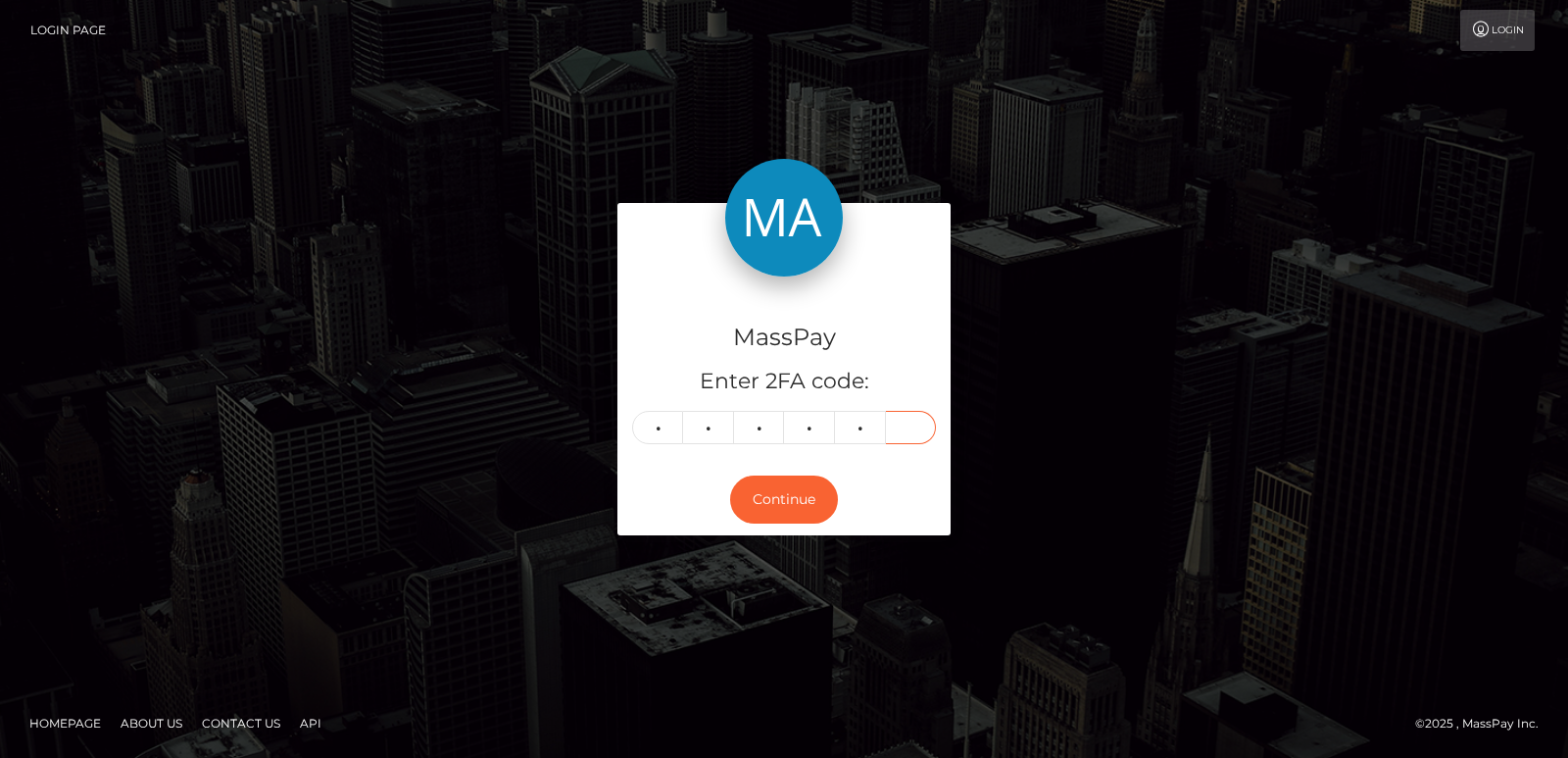
type input "8"
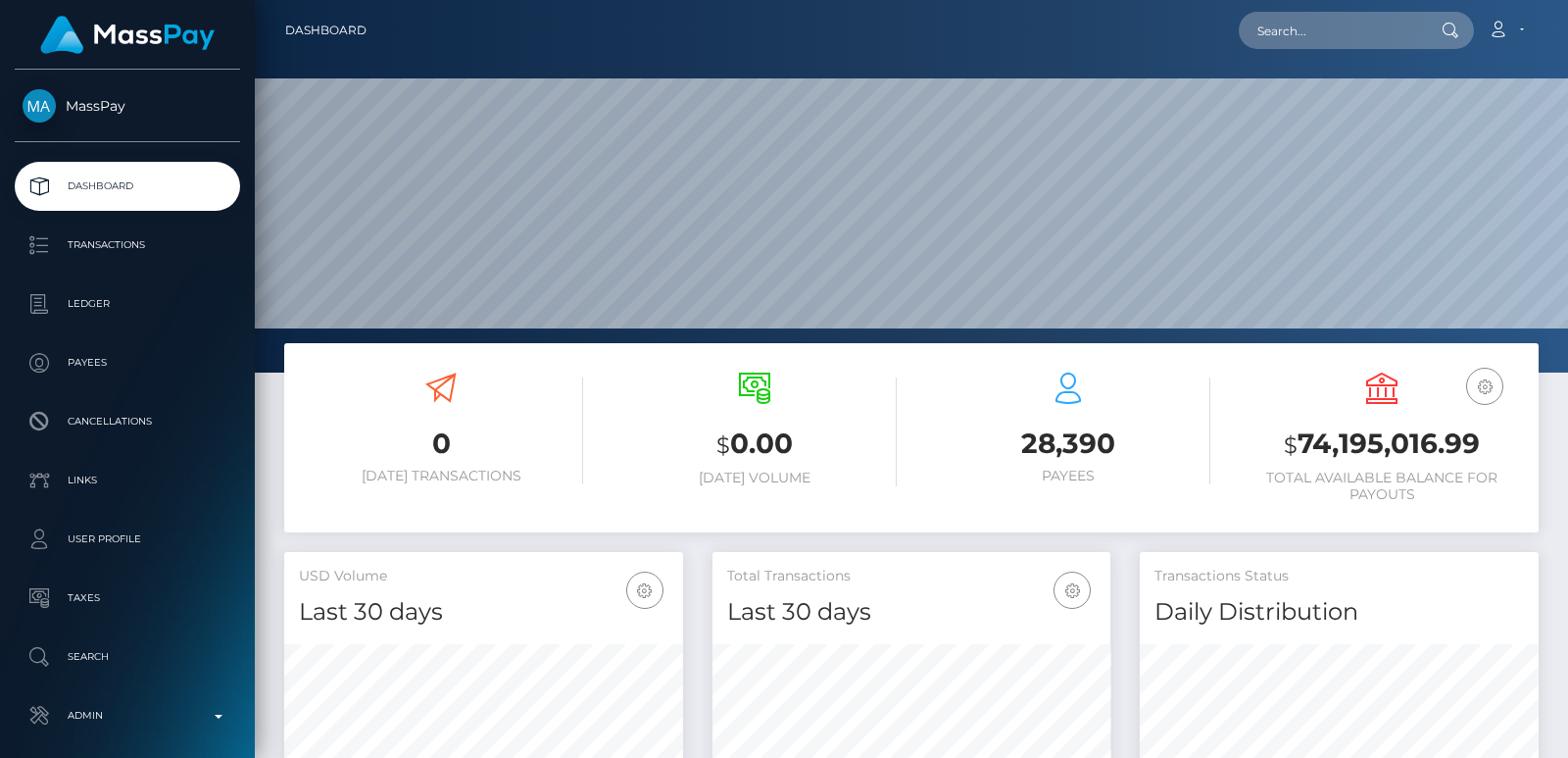
scroll to position [373, 1313]
click at [1294, 34] on input "text" at bounding box center [1331, 31] width 184 height 38
paste input "[EMAIL_ADDRESS][DOMAIN_NAME]"
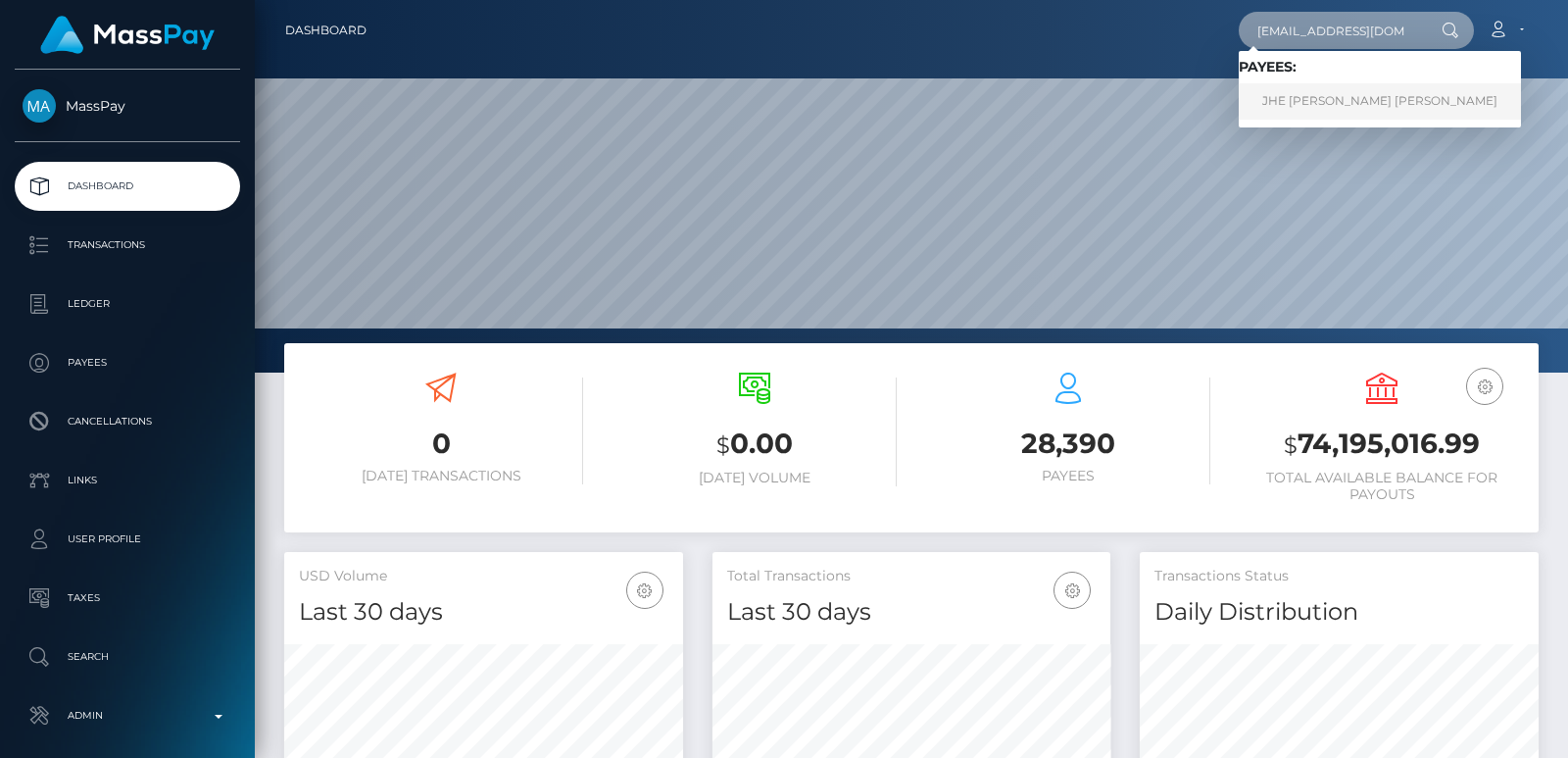
type input "[EMAIL_ADDRESS][DOMAIN_NAME]"
click at [1279, 95] on link "JHE [PERSON_NAME] [PERSON_NAME]" at bounding box center [1380, 101] width 282 height 37
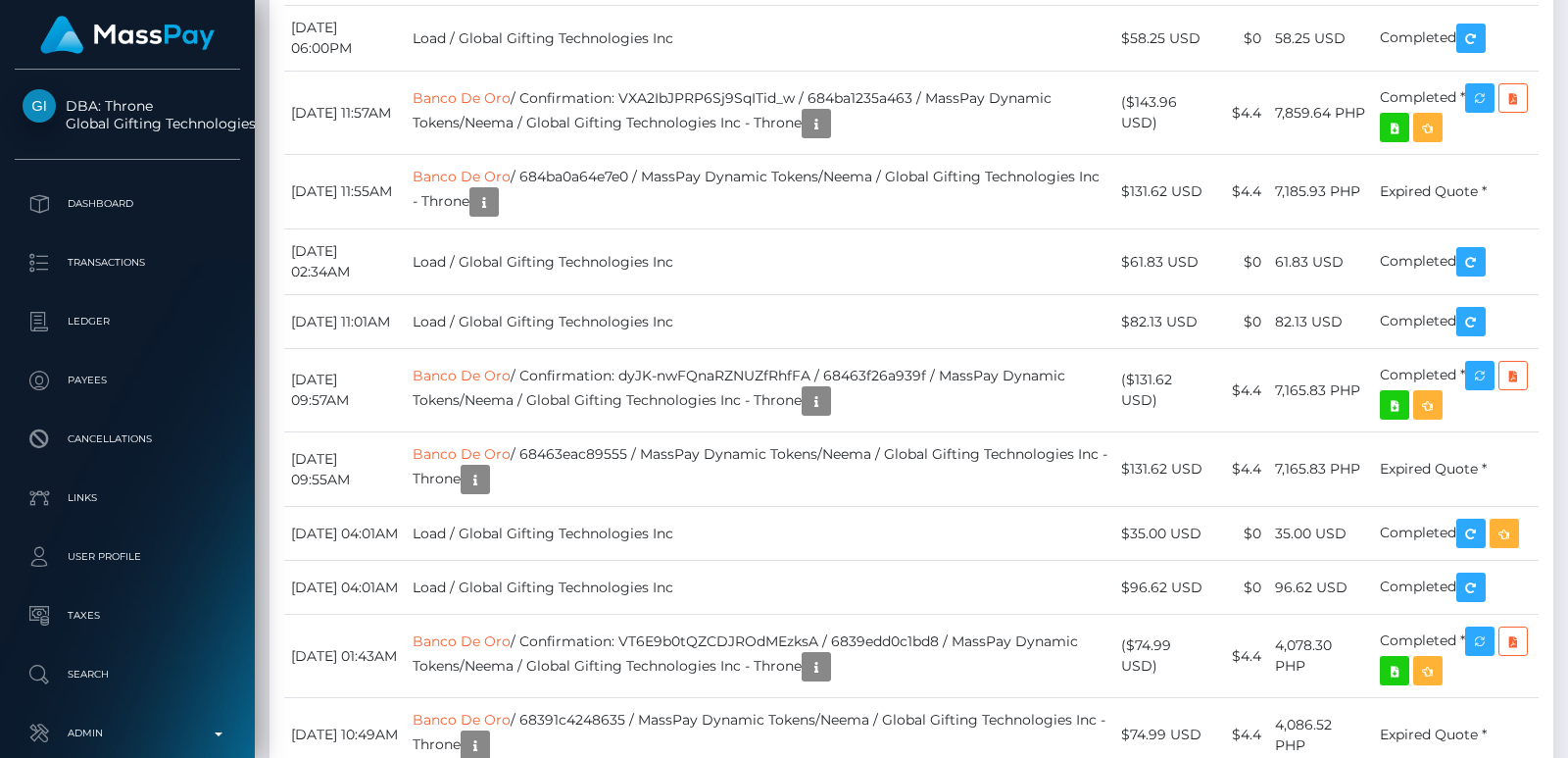
scroll to position [5383, 0]
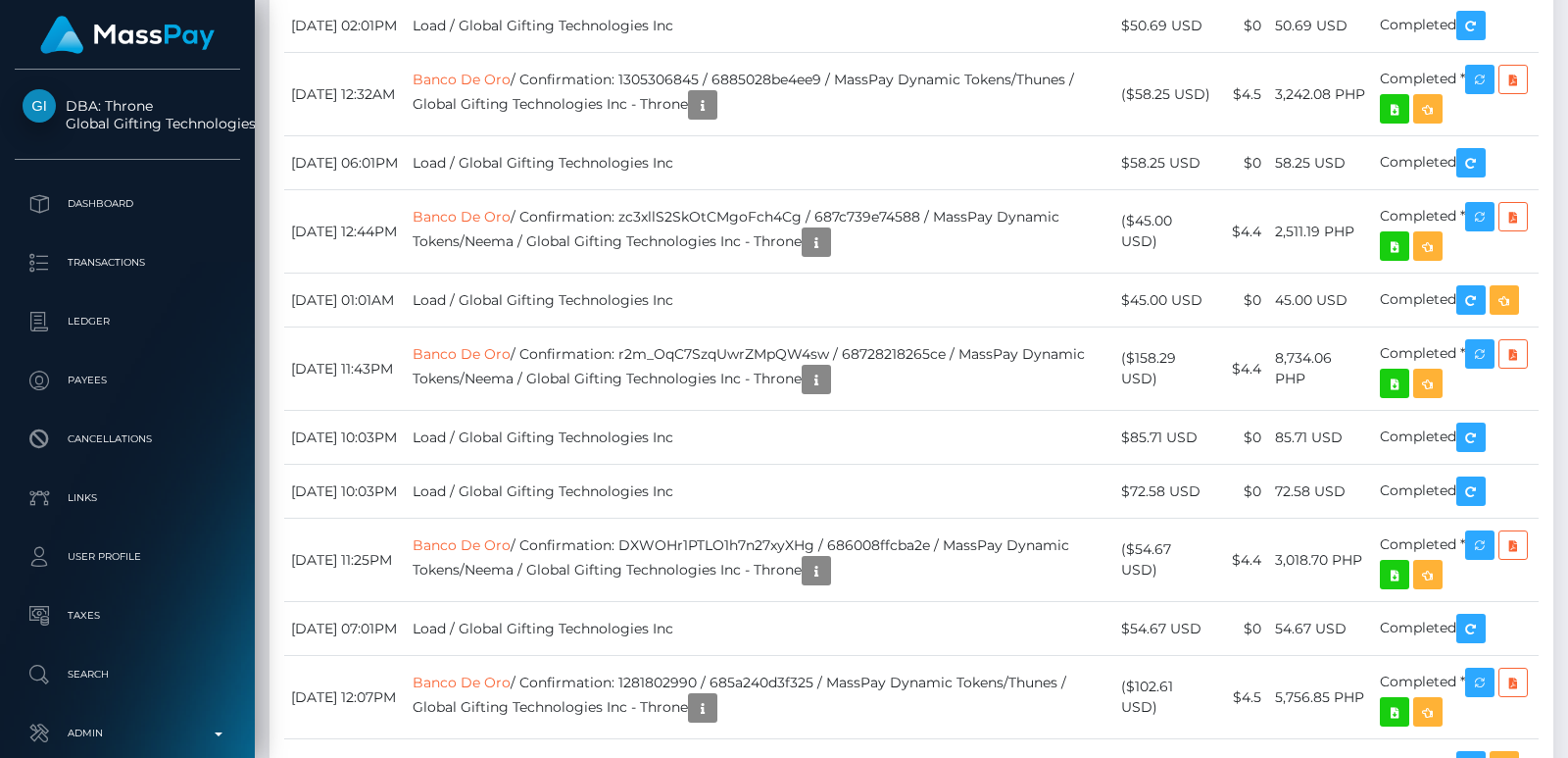
click at [1560, 70] on div at bounding box center [1561, 379] width 15 height 758
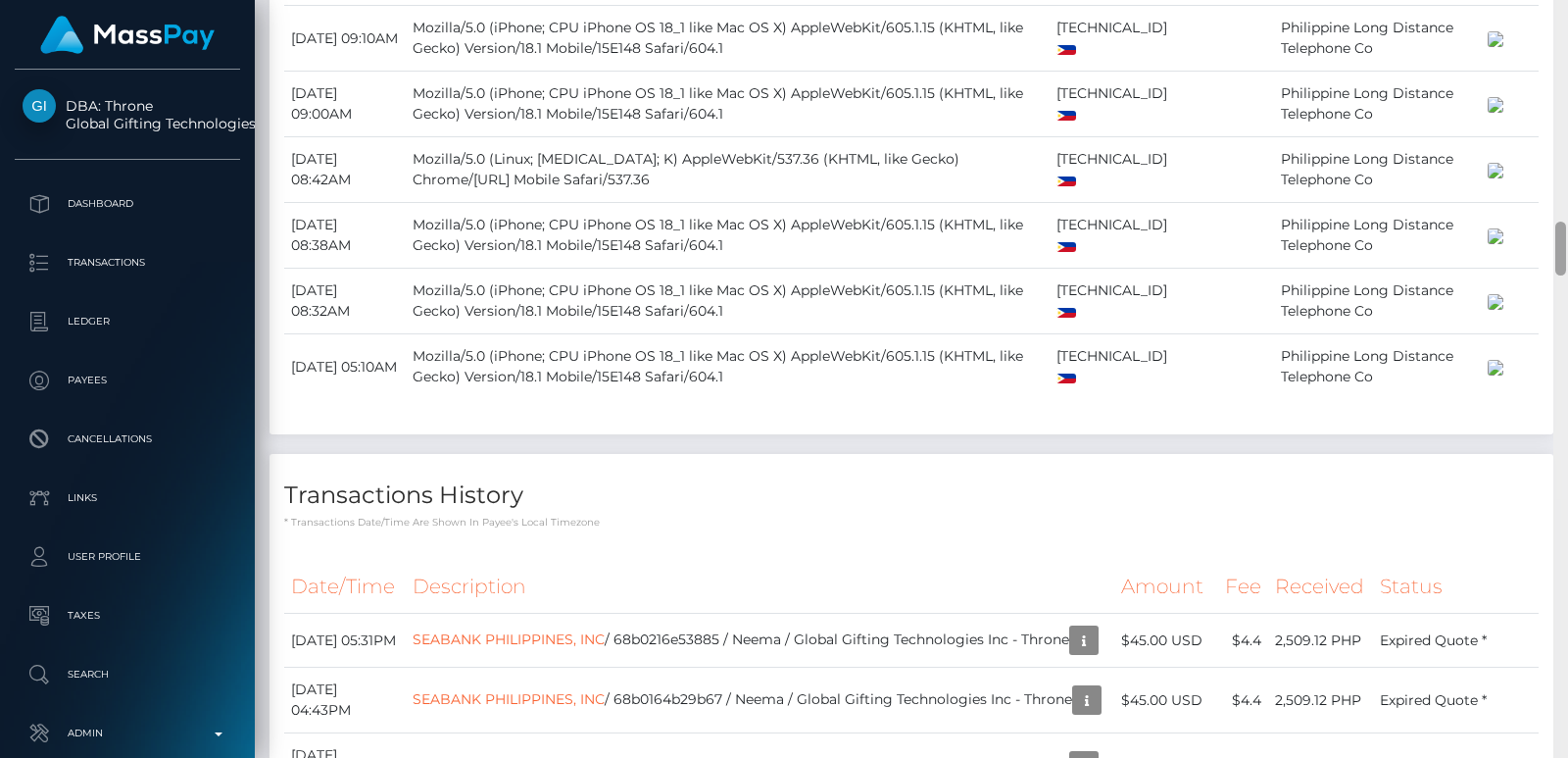
click at [1560, 70] on div at bounding box center [1561, 379] width 15 height 758
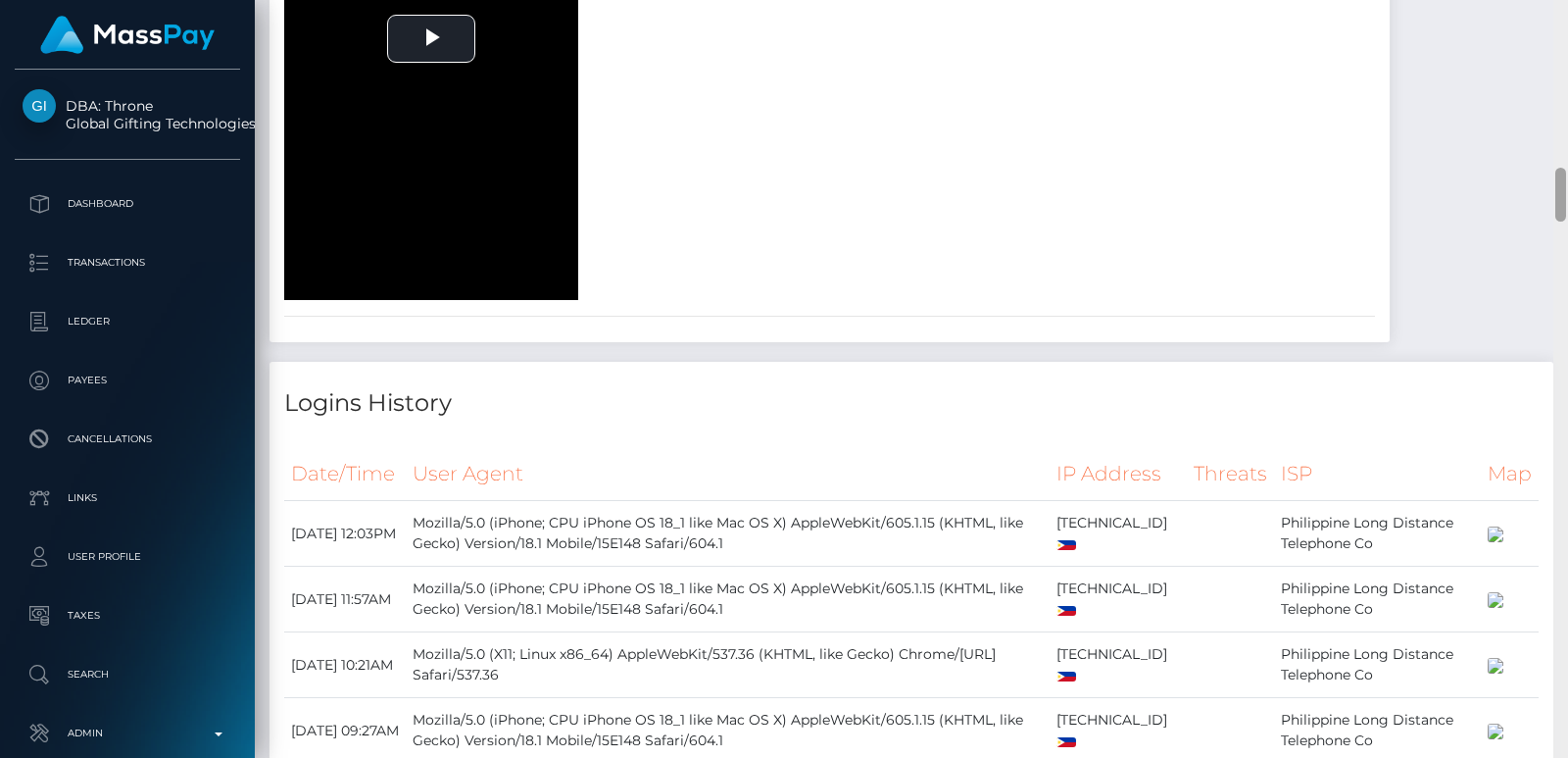
click at [1560, 70] on div at bounding box center [1561, 379] width 15 height 758
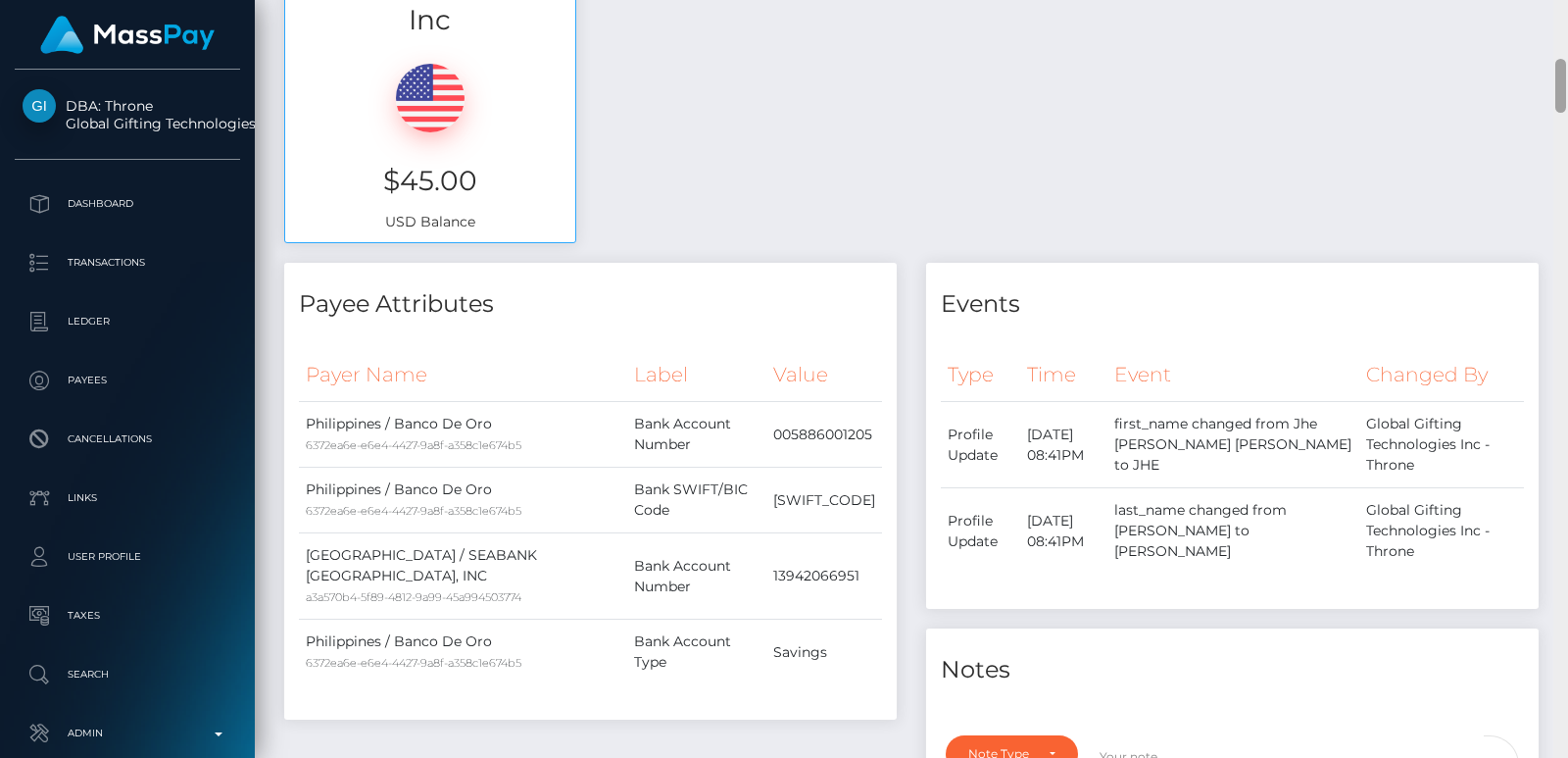
click at [1560, 70] on div at bounding box center [1561, 85] width 11 height 54
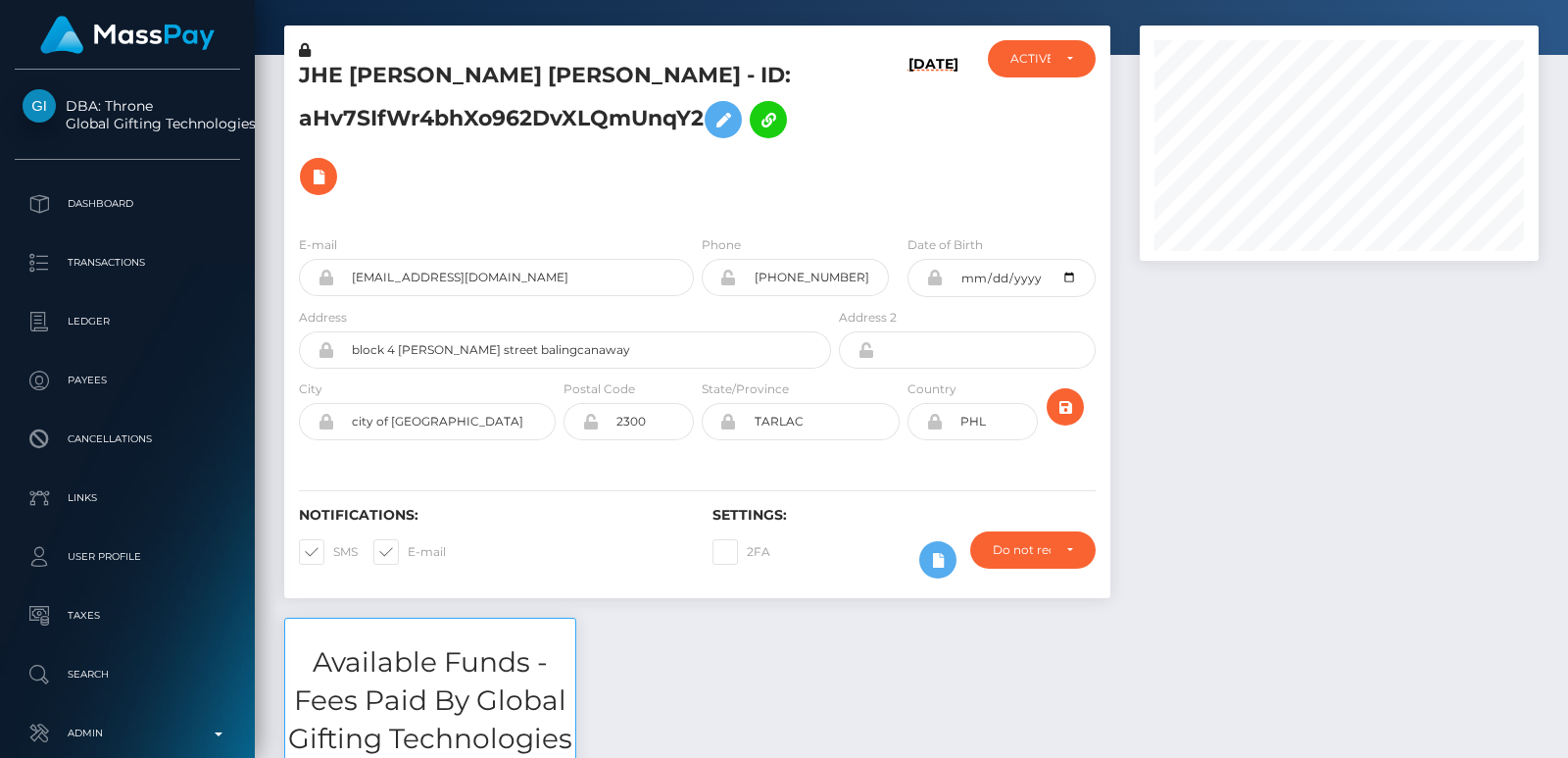
click at [1561, 6] on div at bounding box center [1561, 32] width 11 height 54
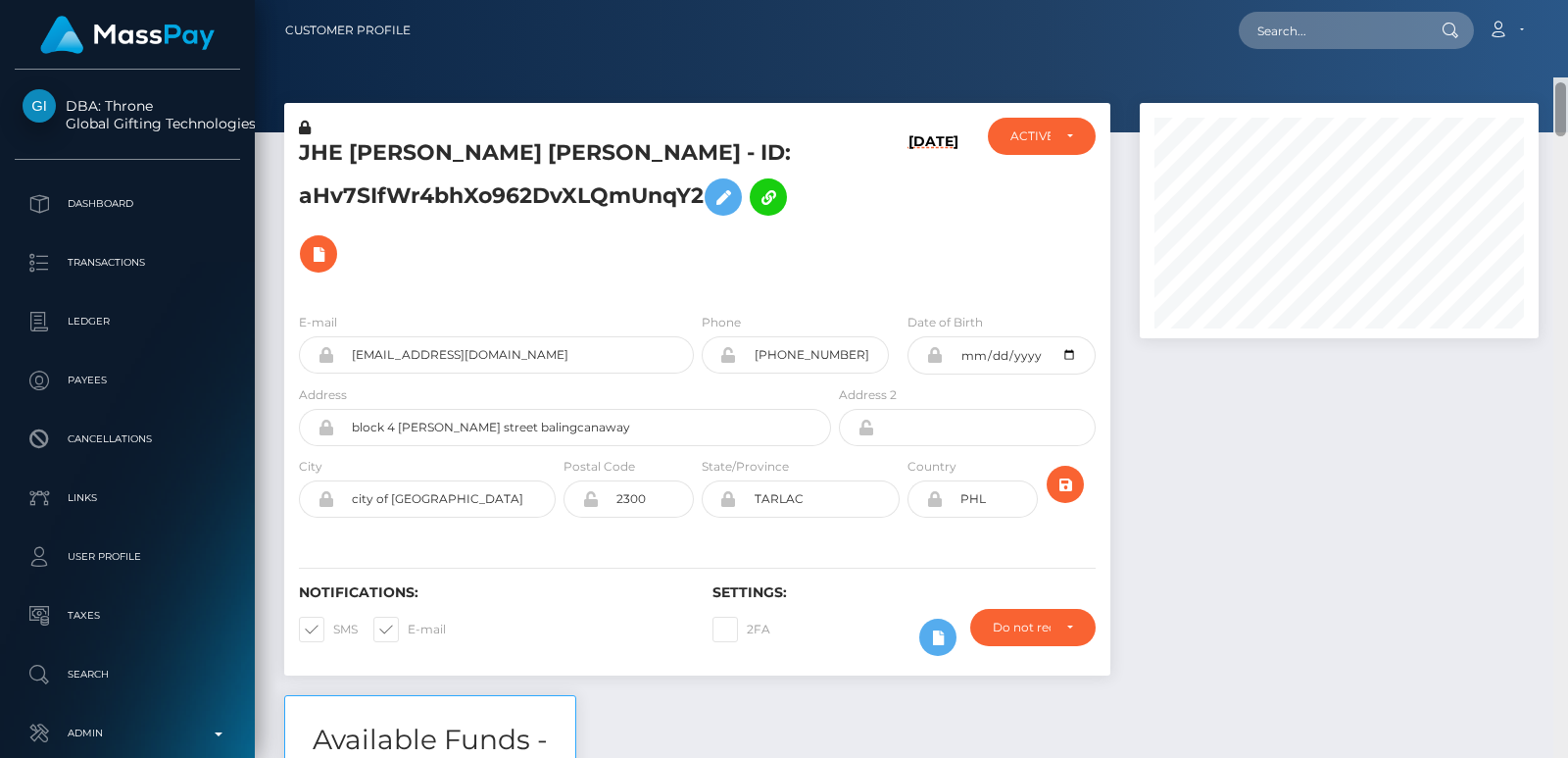
click at [1562, 2] on div "Customer Profile Loading... Loading..." at bounding box center [911, 379] width 1313 height 758
click at [1333, 34] on input "text" at bounding box center [1331, 31] width 184 height 38
paste input "laykish68@gmail.com"
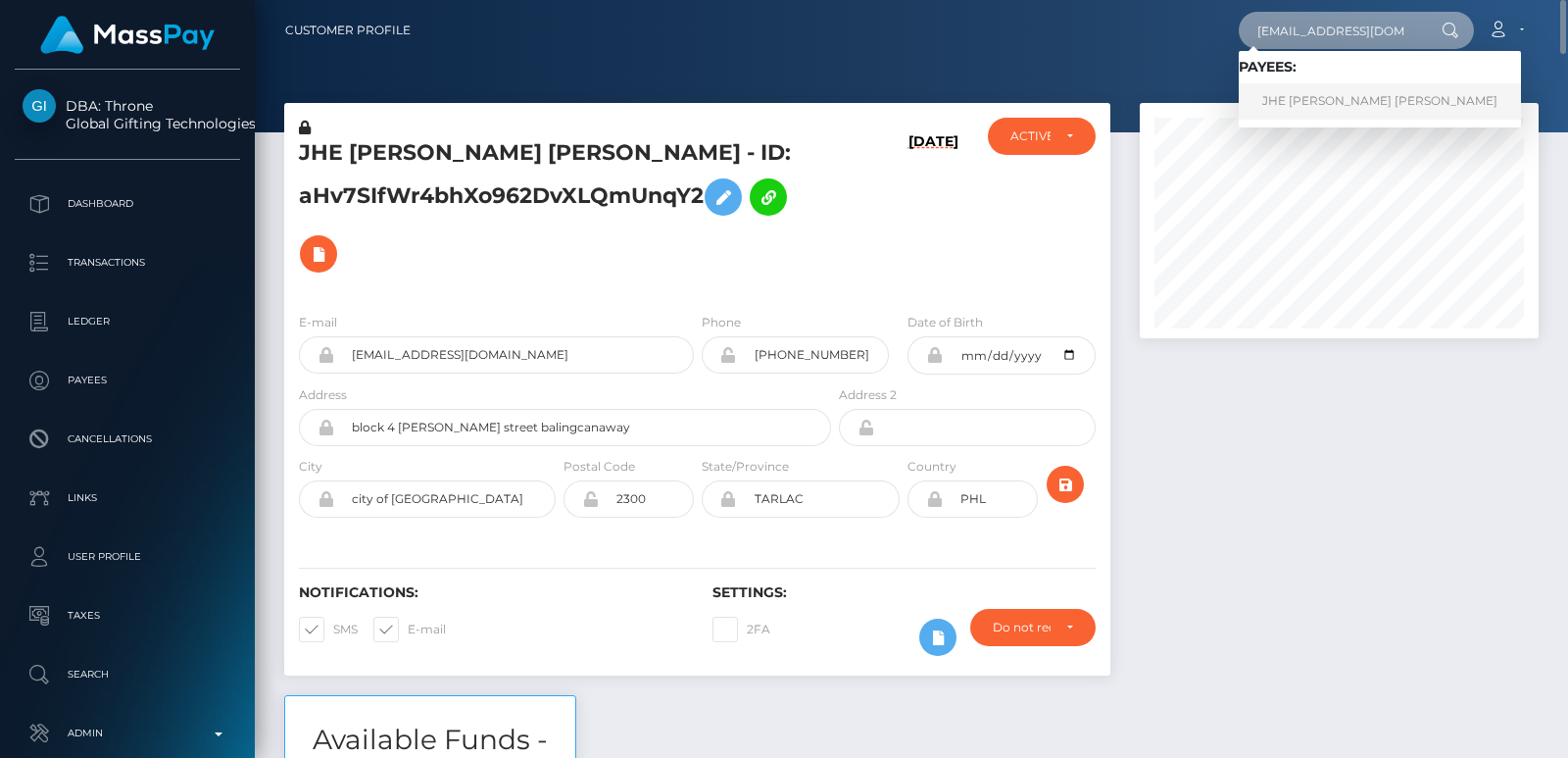
type input "laykish68@gmail.com"
click at [1345, 103] on link "JHE ANNE MILCA YANGA VIRAY" at bounding box center [1380, 101] width 282 height 37
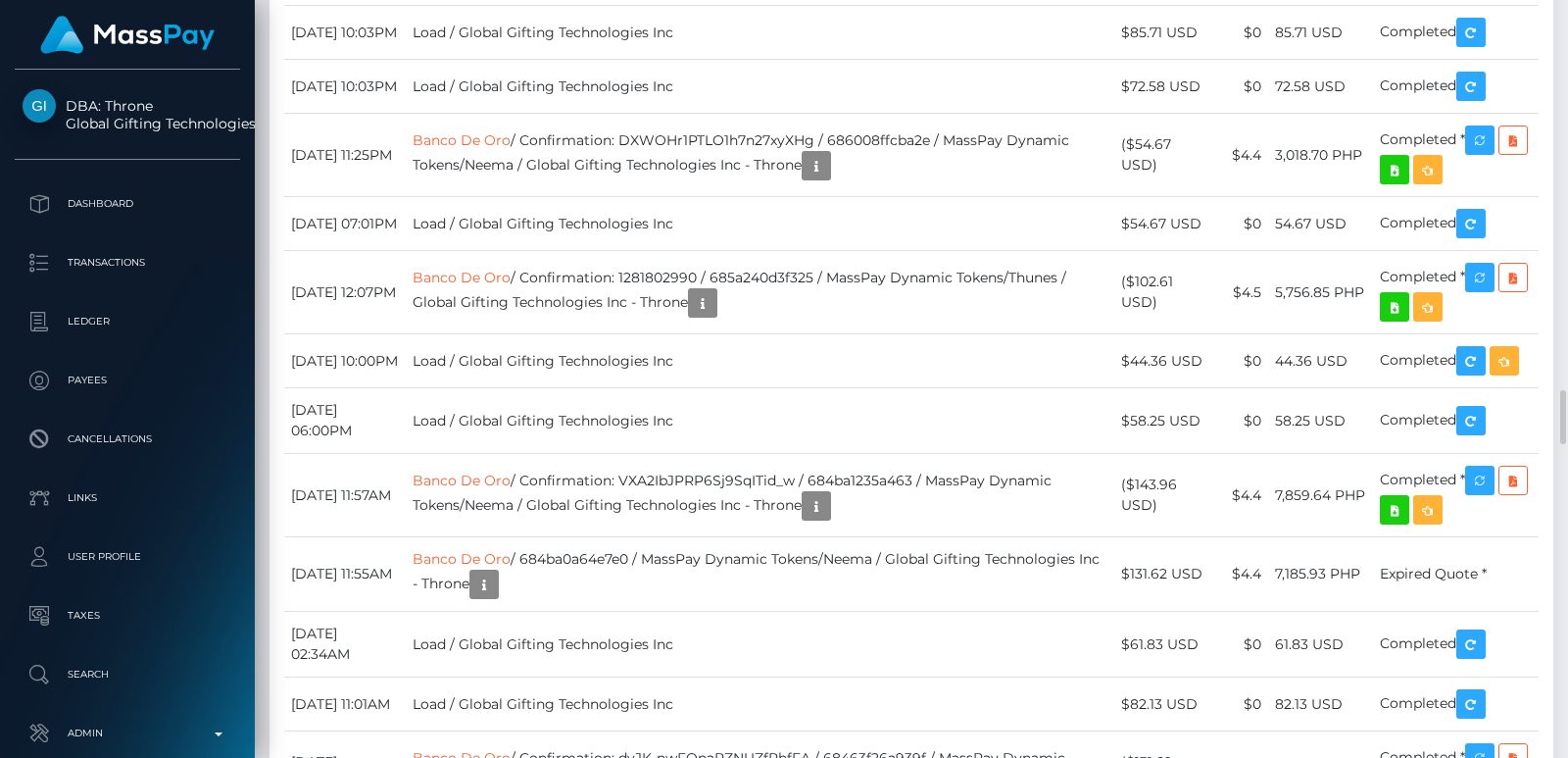
scroll to position [5119, 0]
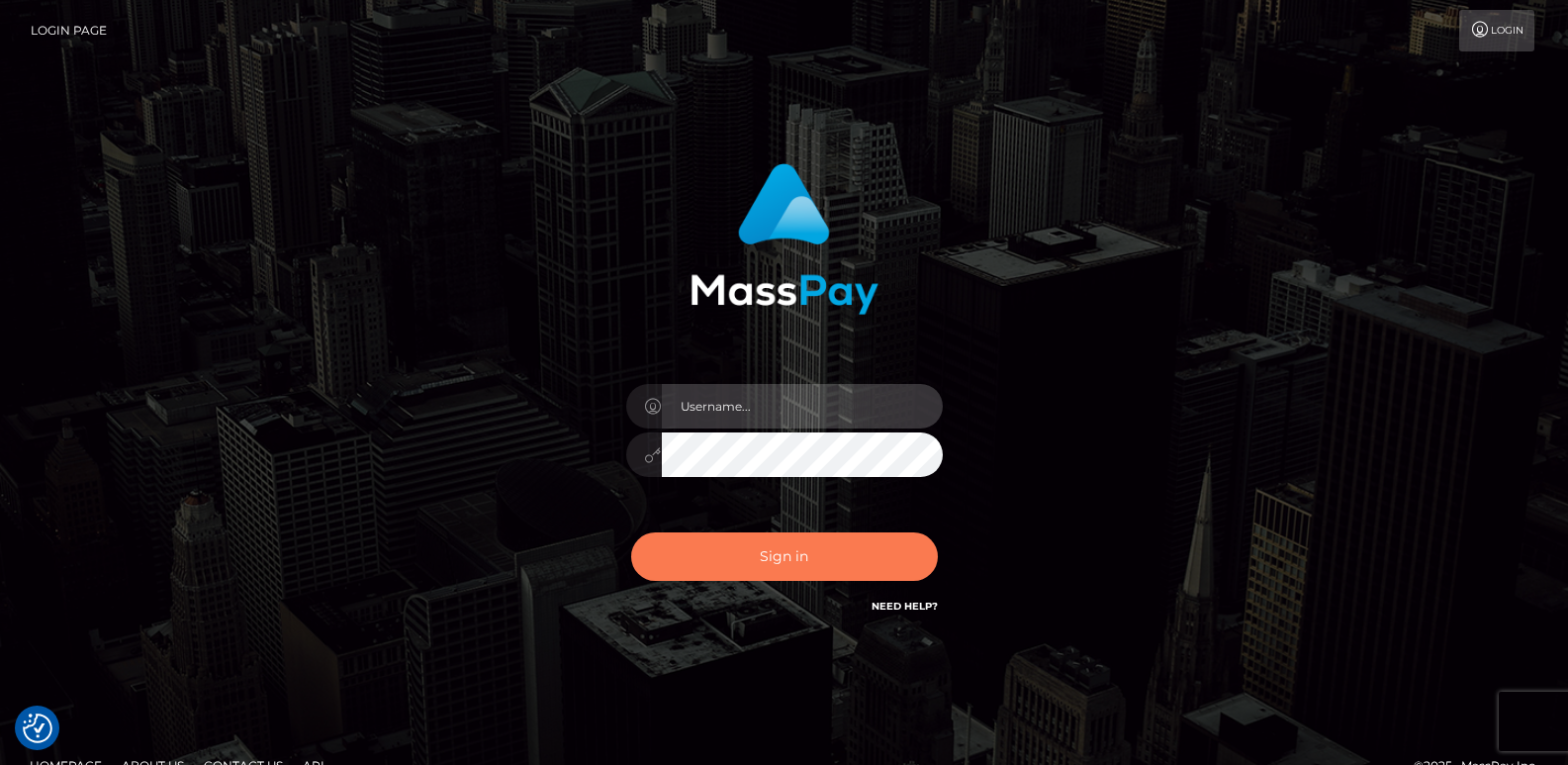
type input "[DOMAIN_NAME]"
click at [721, 558] on button "Sign in" at bounding box center [784, 556] width 307 height 48
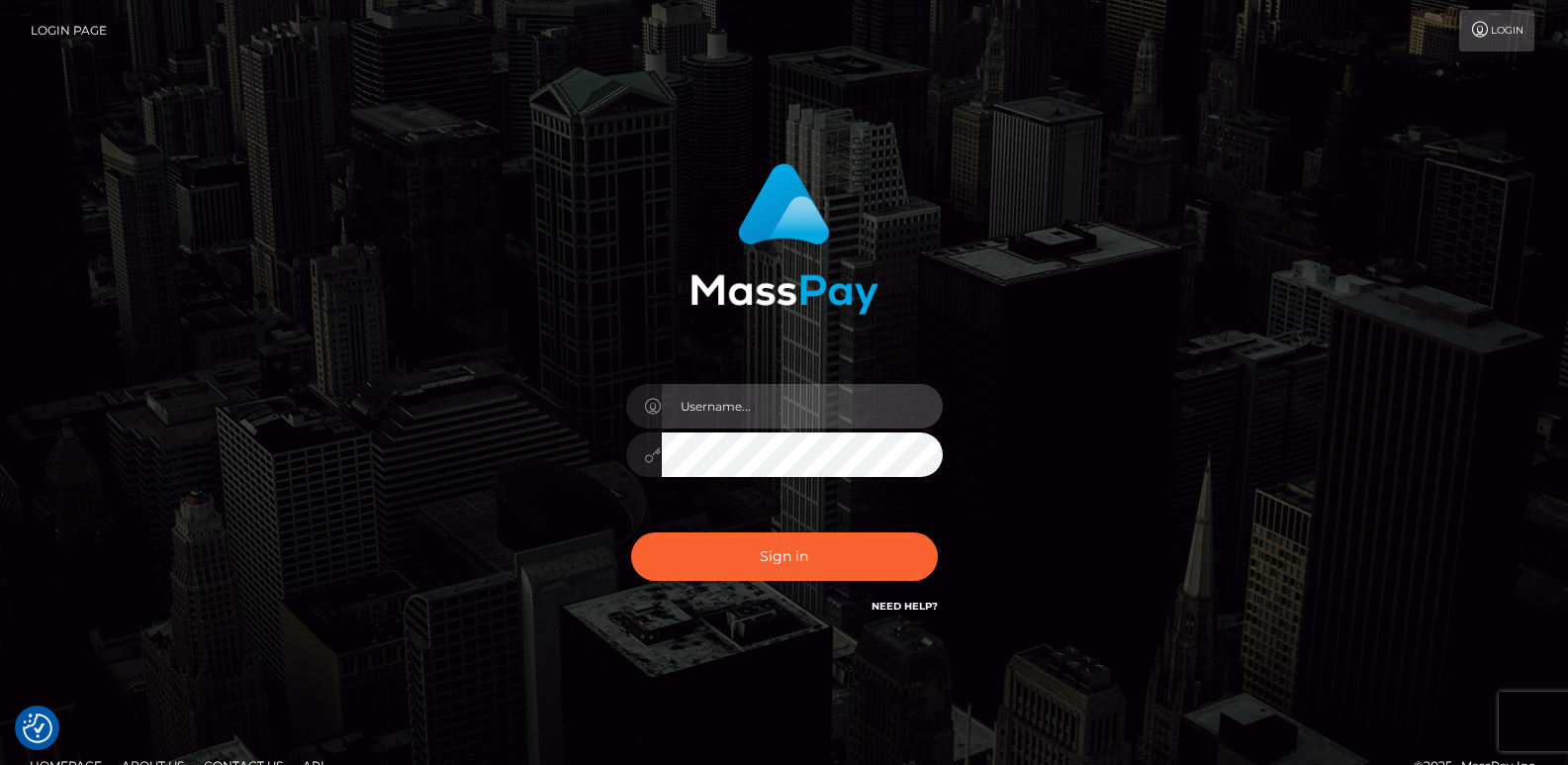
type input "[DOMAIN_NAME]"
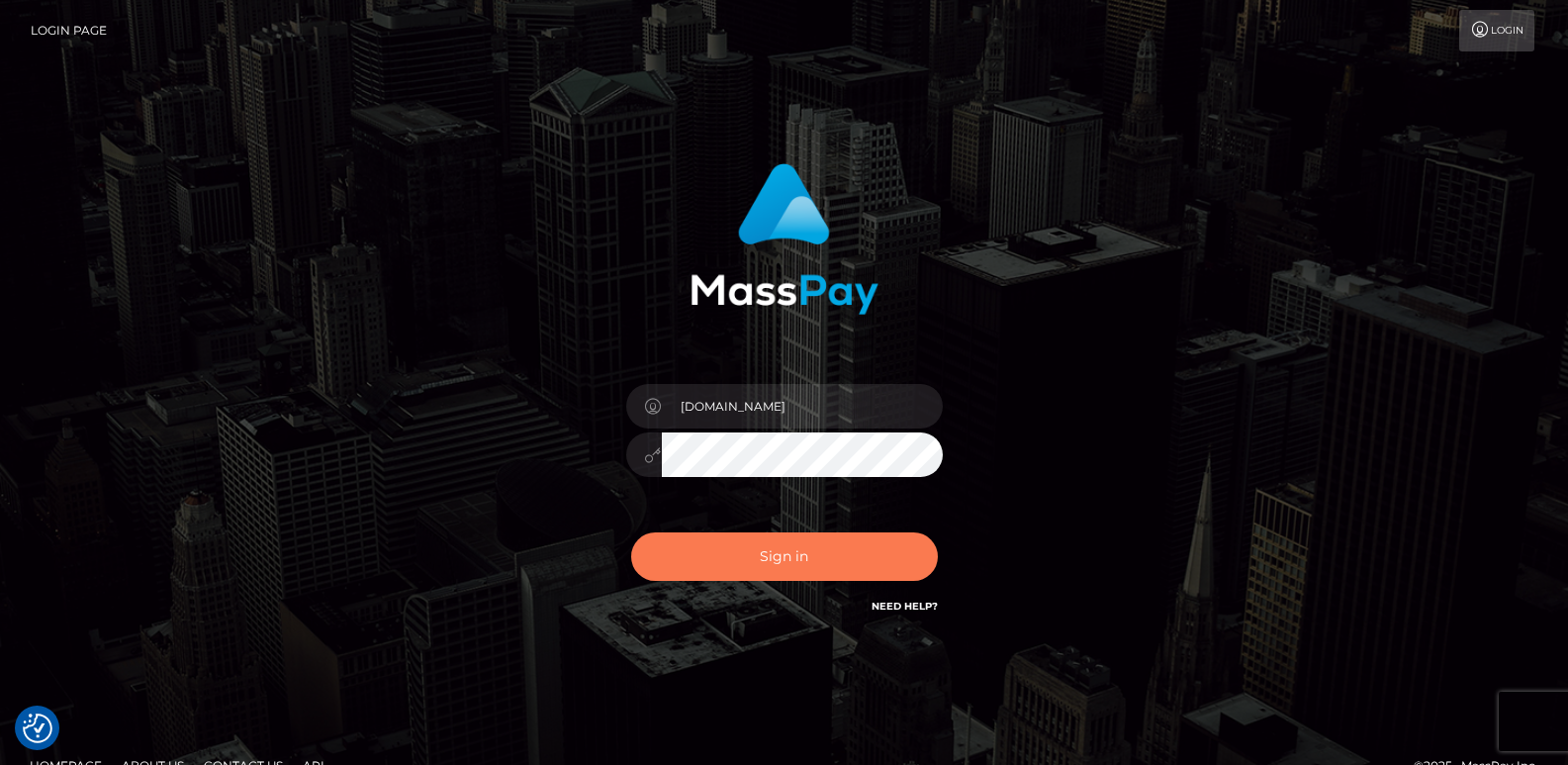
click at [721, 558] on button "Sign in" at bounding box center [784, 556] width 307 height 48
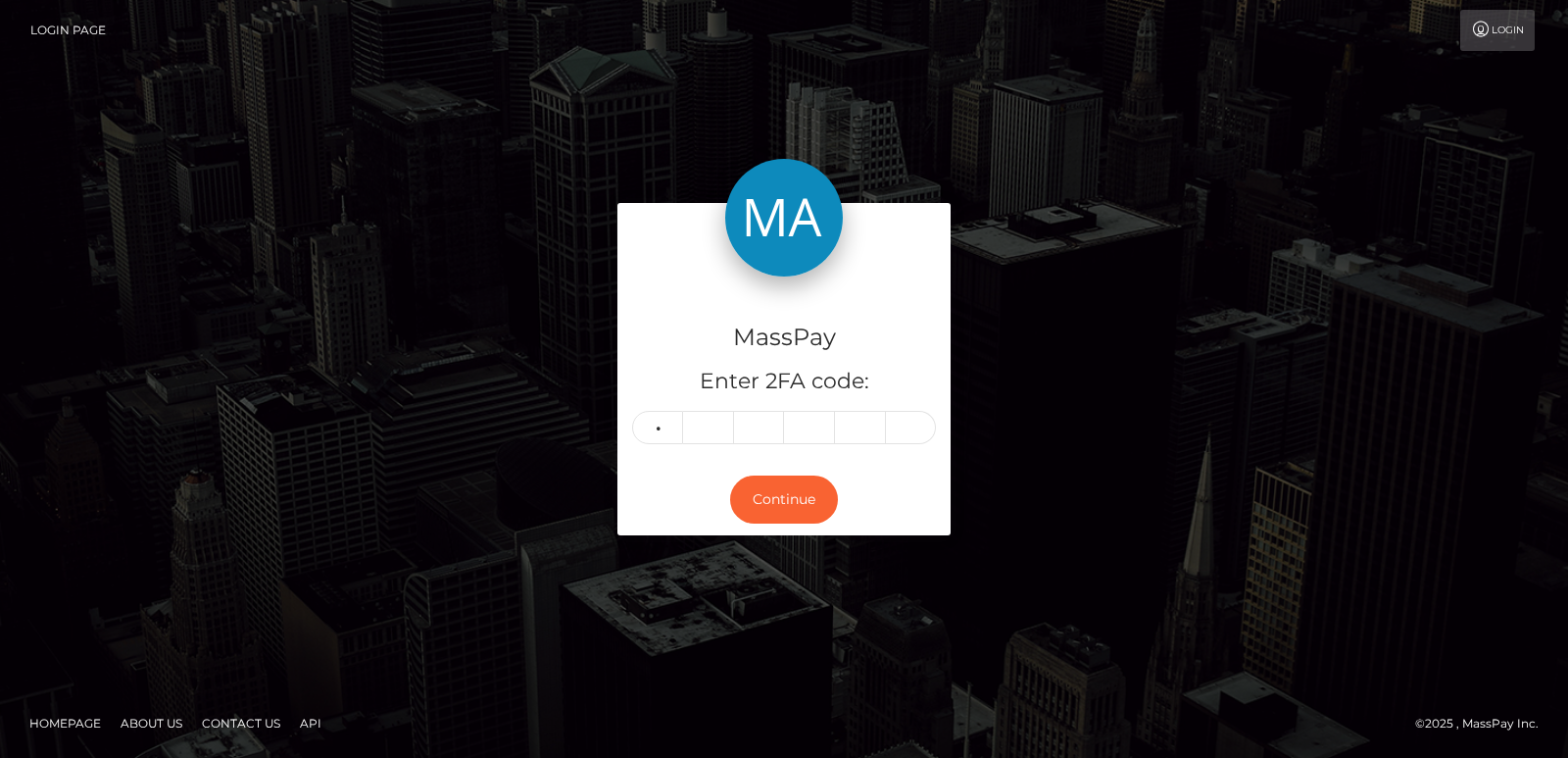
type input "7"
type input "0"
type input "7"
type input "0"
type input "7"
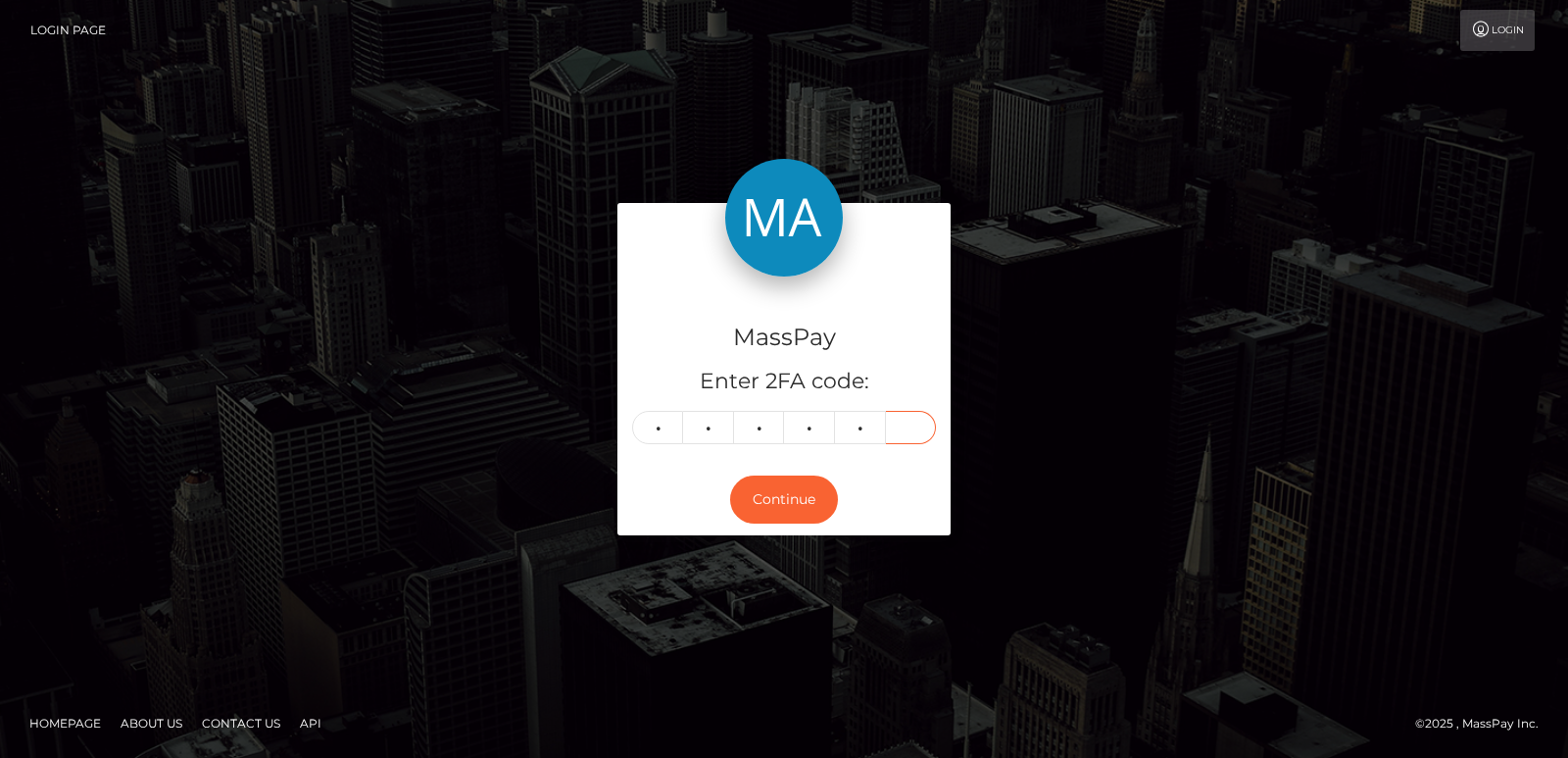
type input "7"
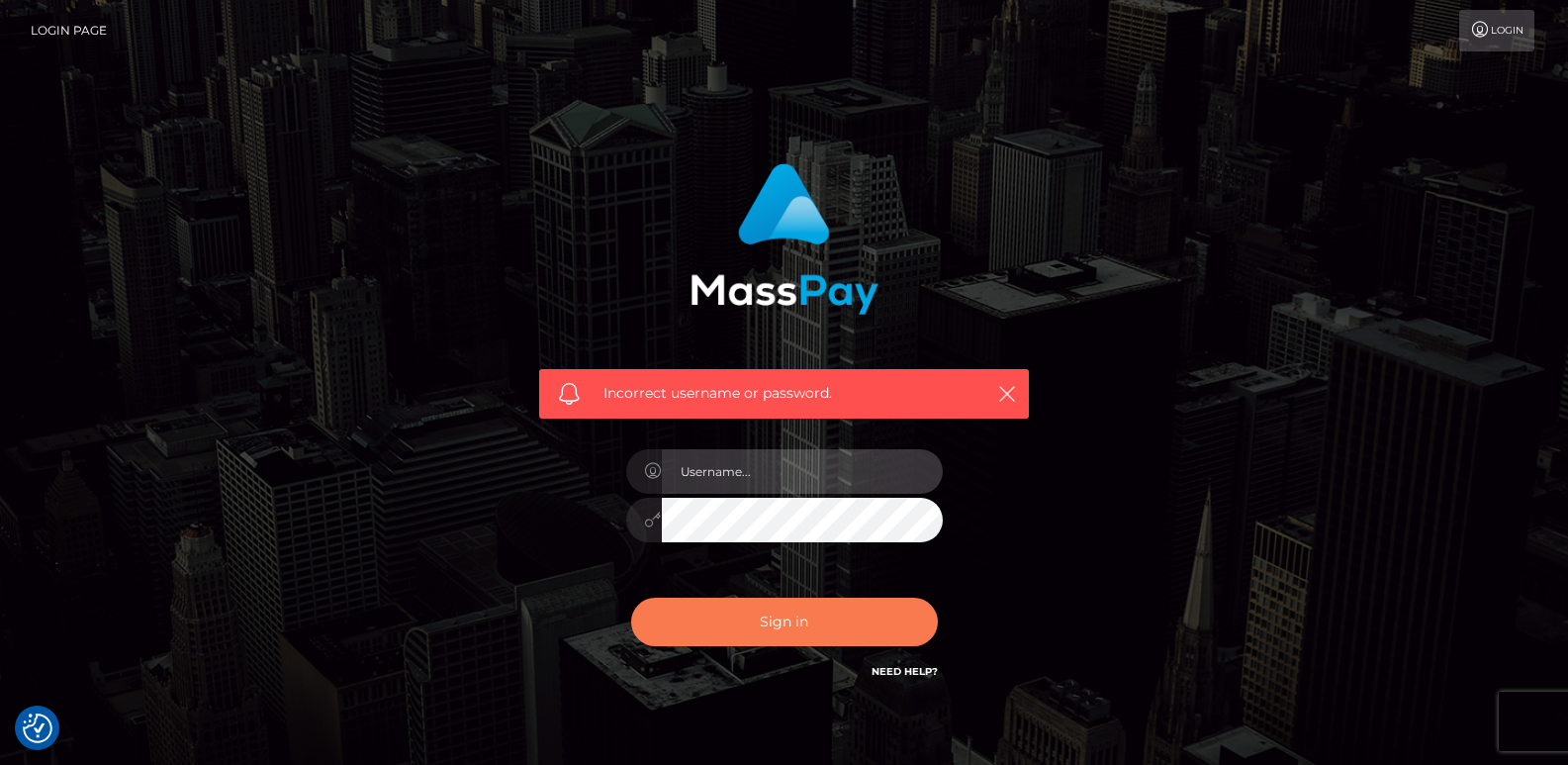
type input "[DOMAIN_NAME]"
click at [718, 630] on button "Sign in" at bounding box center [784, 622] width 307 height 48
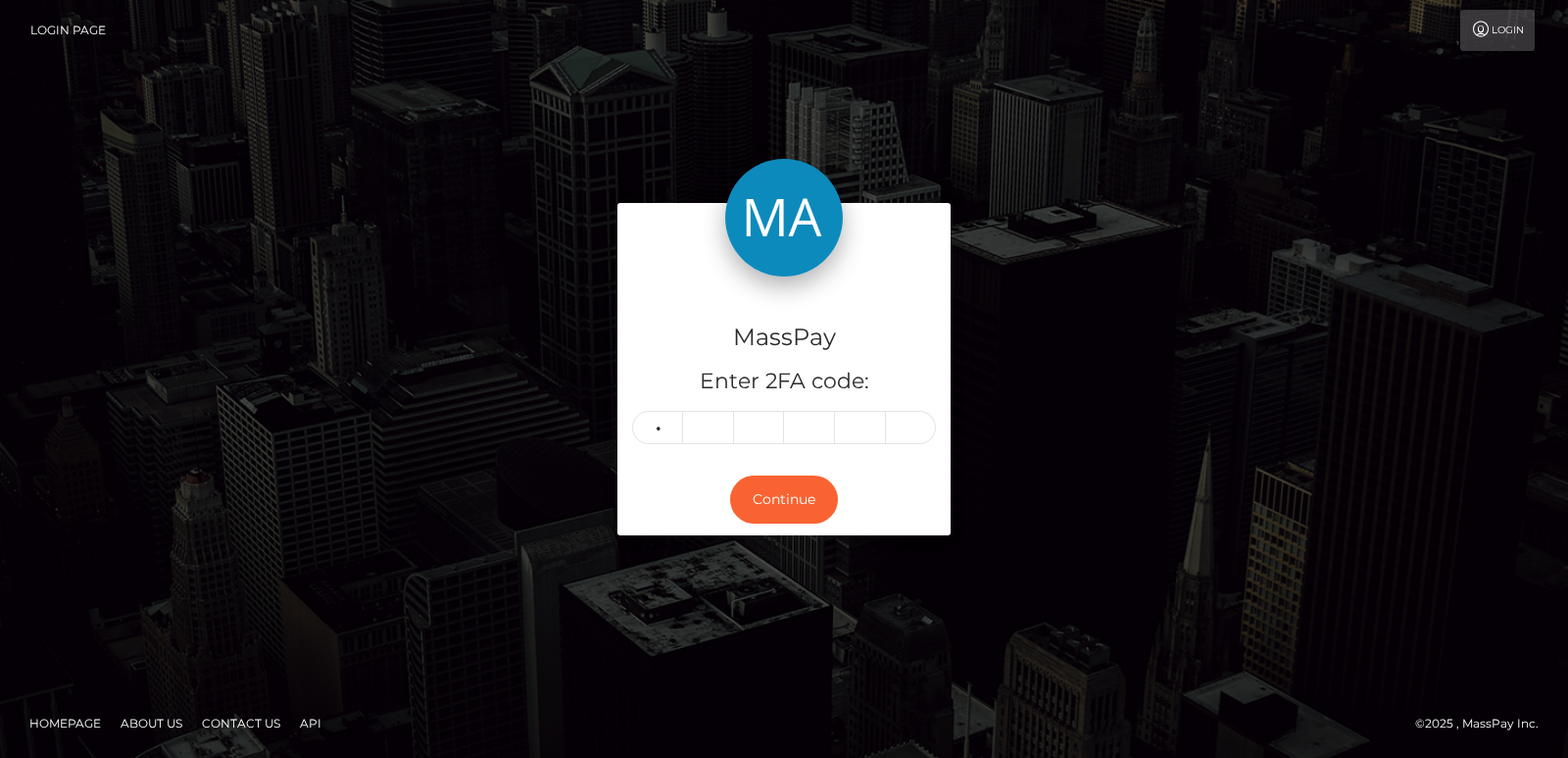
type input "7"
type input "0"
type input "7"
type input "0"
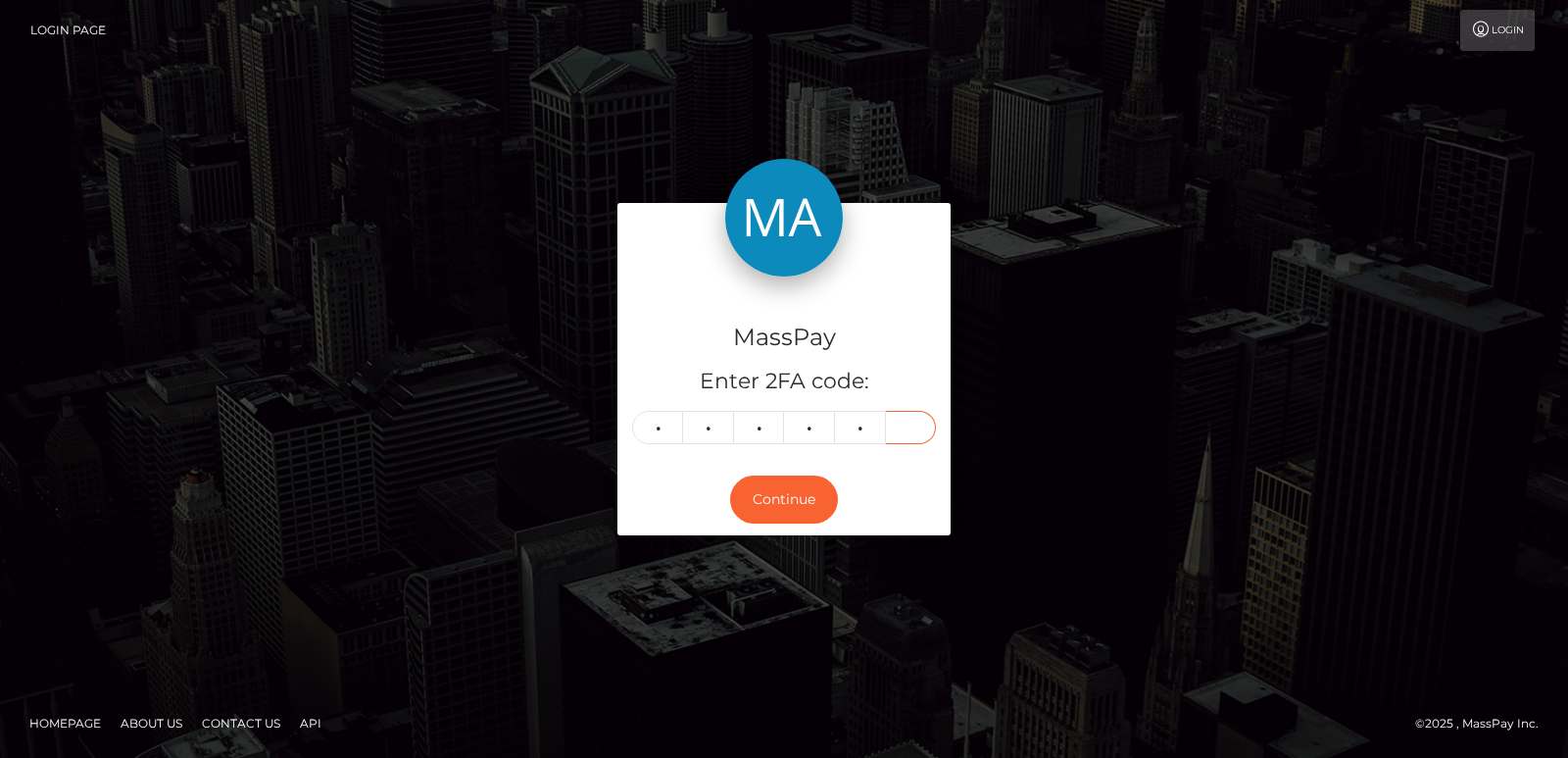
type input "7"
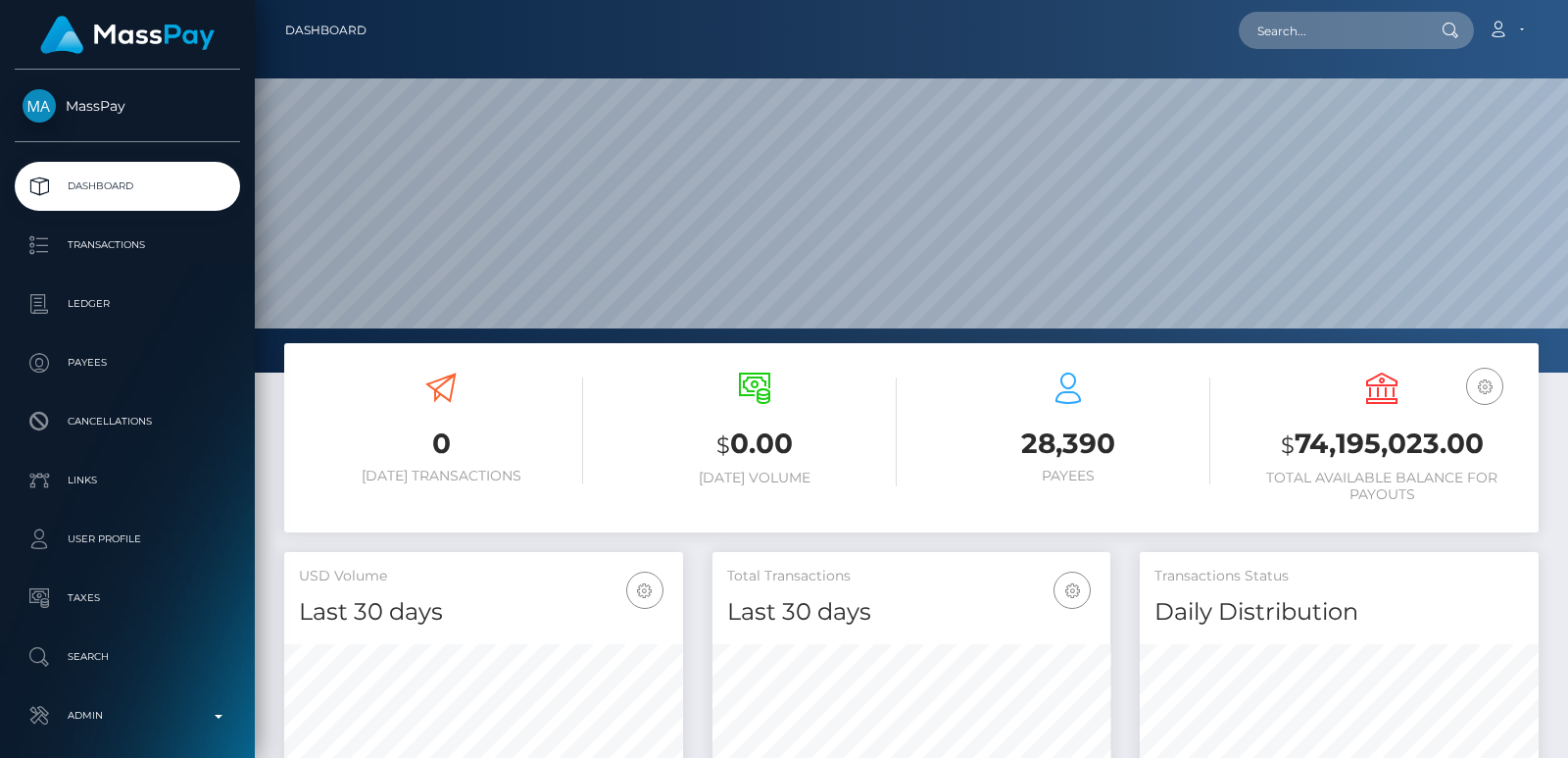
scroll to position [348, 398]
click at [1346, 20] on input "text" at bounding box center [1331, 31] width 184 height 38
paste input "[EMAIL_ADDRESS][DOMAIN_NAME]"
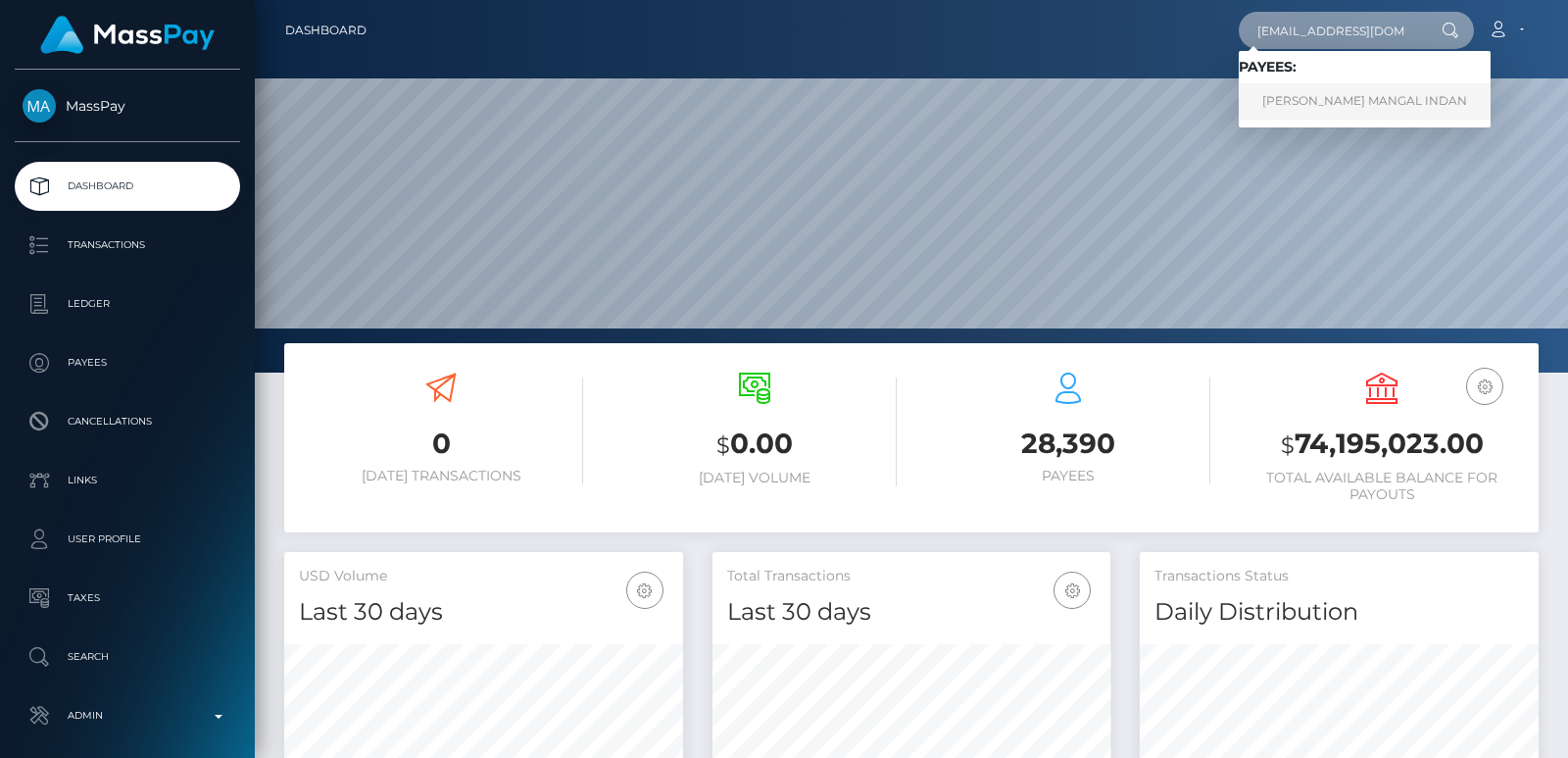
type input "[EMAIL_ADDRESS][DOMAIN_NAME]"
click at [1330, 97] on link "AMIRA NHEYHOL MANGAL INDAN" at bounding box center [1365, 101] width 252 height 37
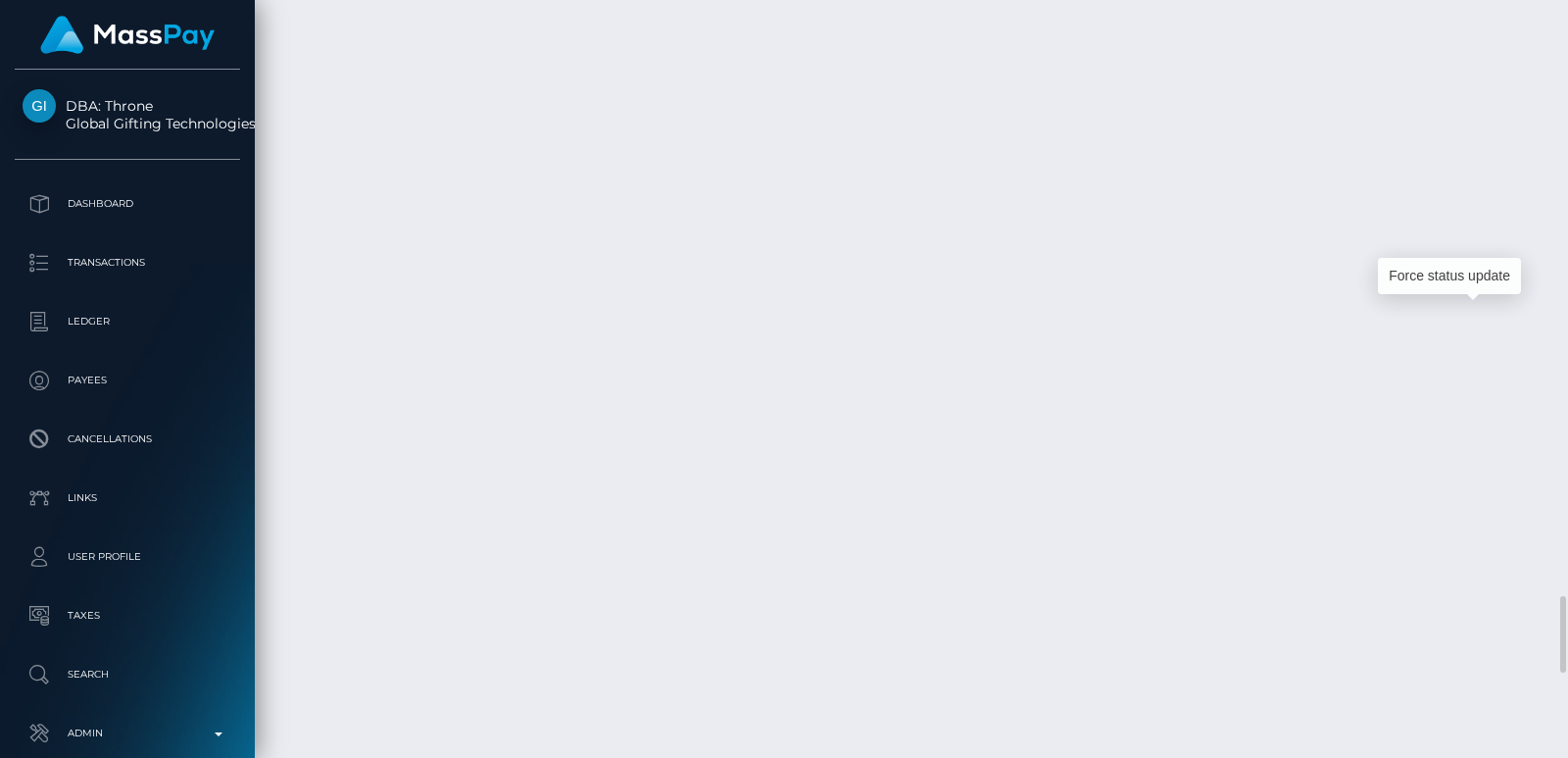
scroll to position [236, 398]
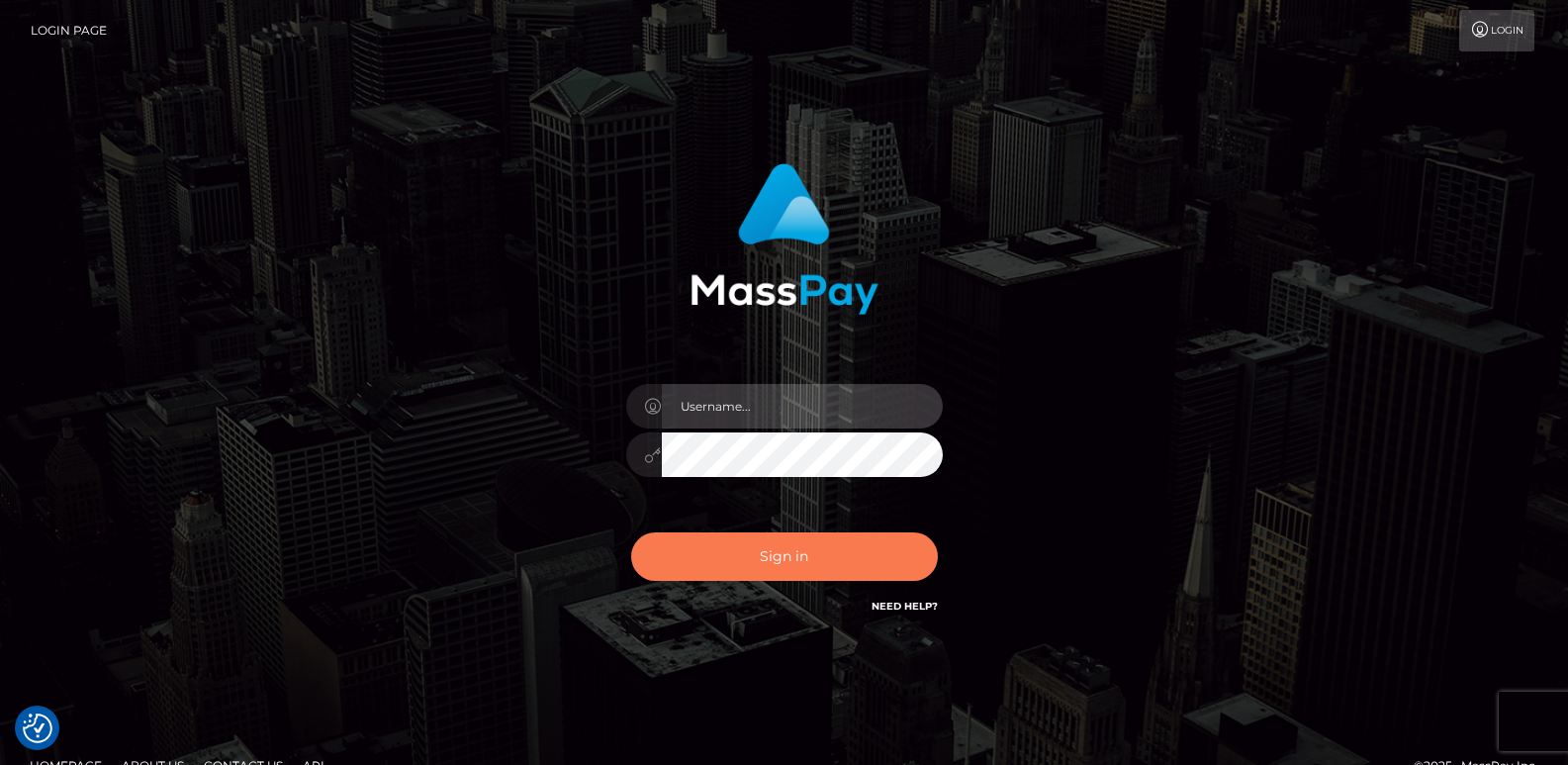
type input "ts2.es"
click at [693, 537] on button "Sign in" at bounding box center [784, 556] width 307 height 48
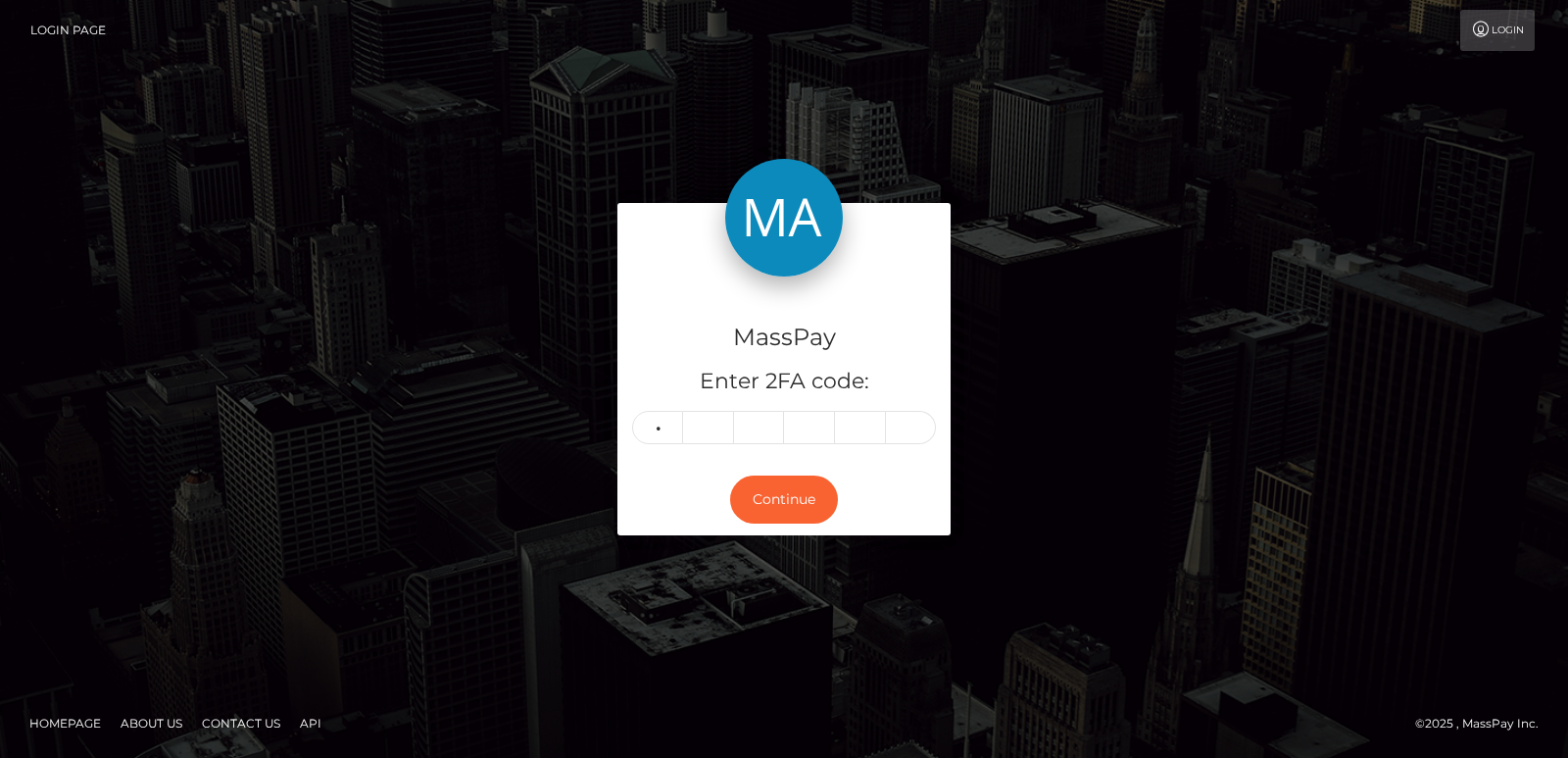
type input "4"
type input "0"
type input "4"
type input "9"
type input "1"
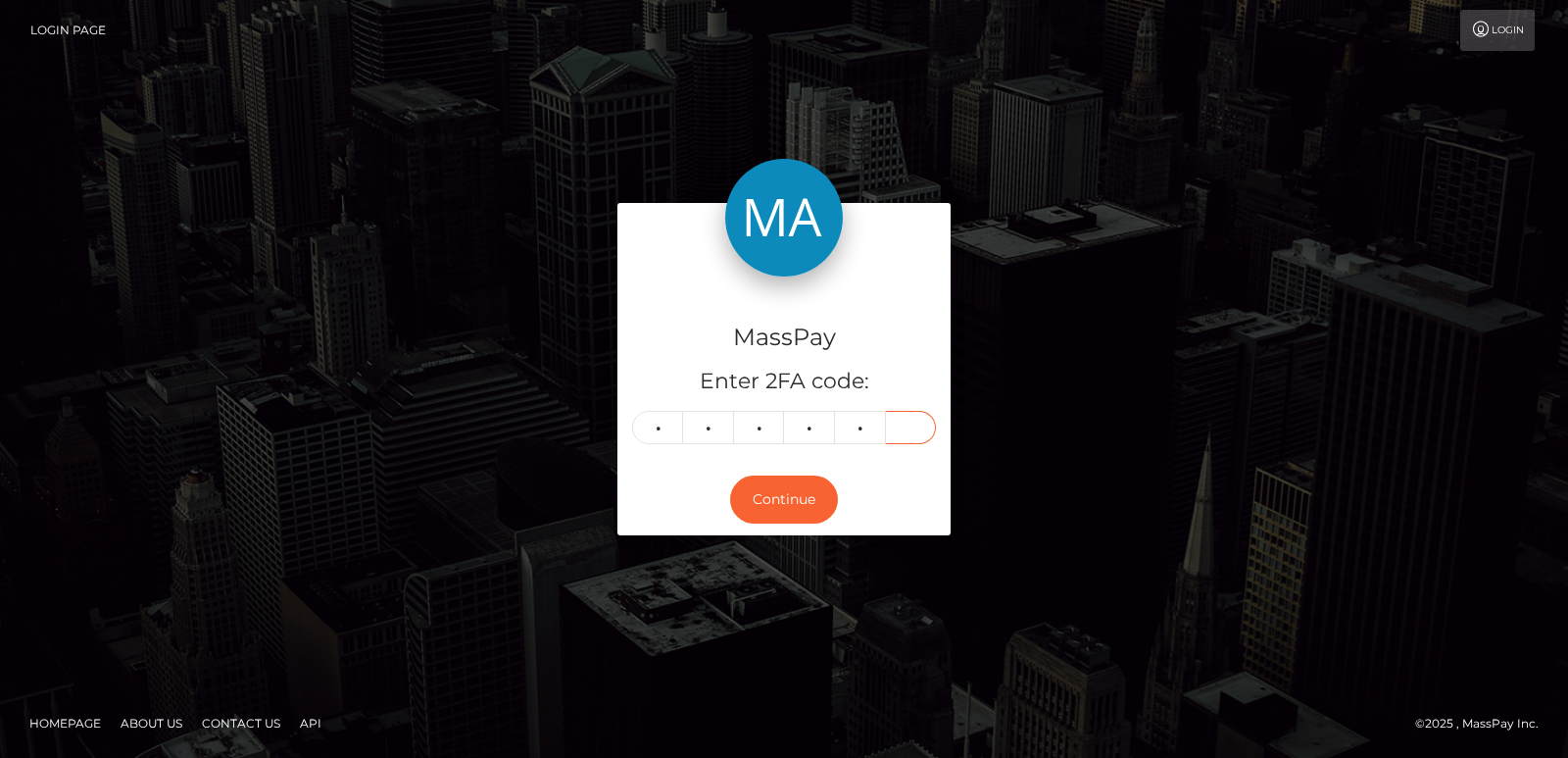
type input "5"
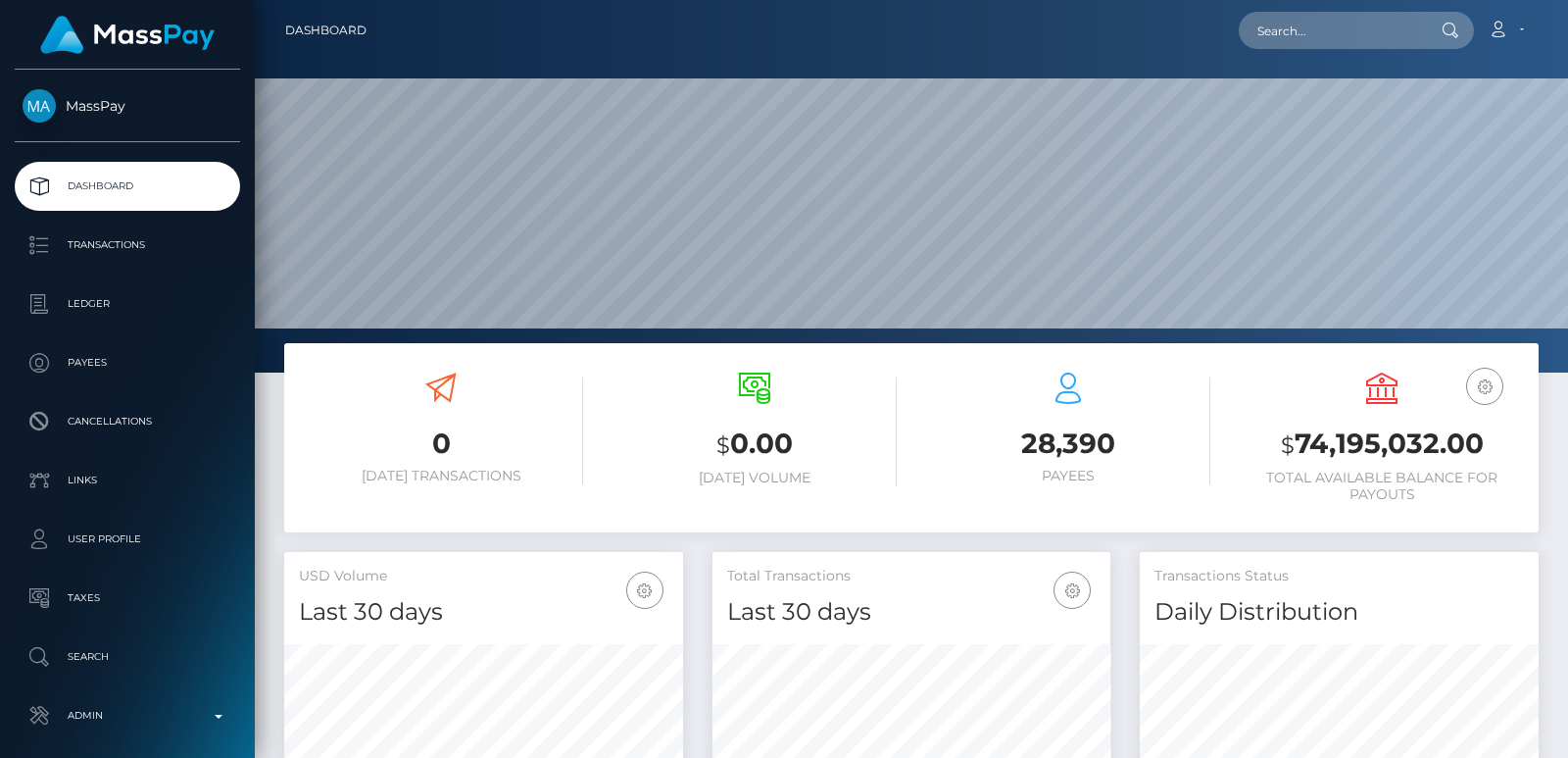
scroll to position [348, 398]
click at [1298, 30] on input "text" at bounding box center [1331, 31] width 184 height 38
paste input "[EMAIL_ADDRESS][DOMAIN_NAME]"
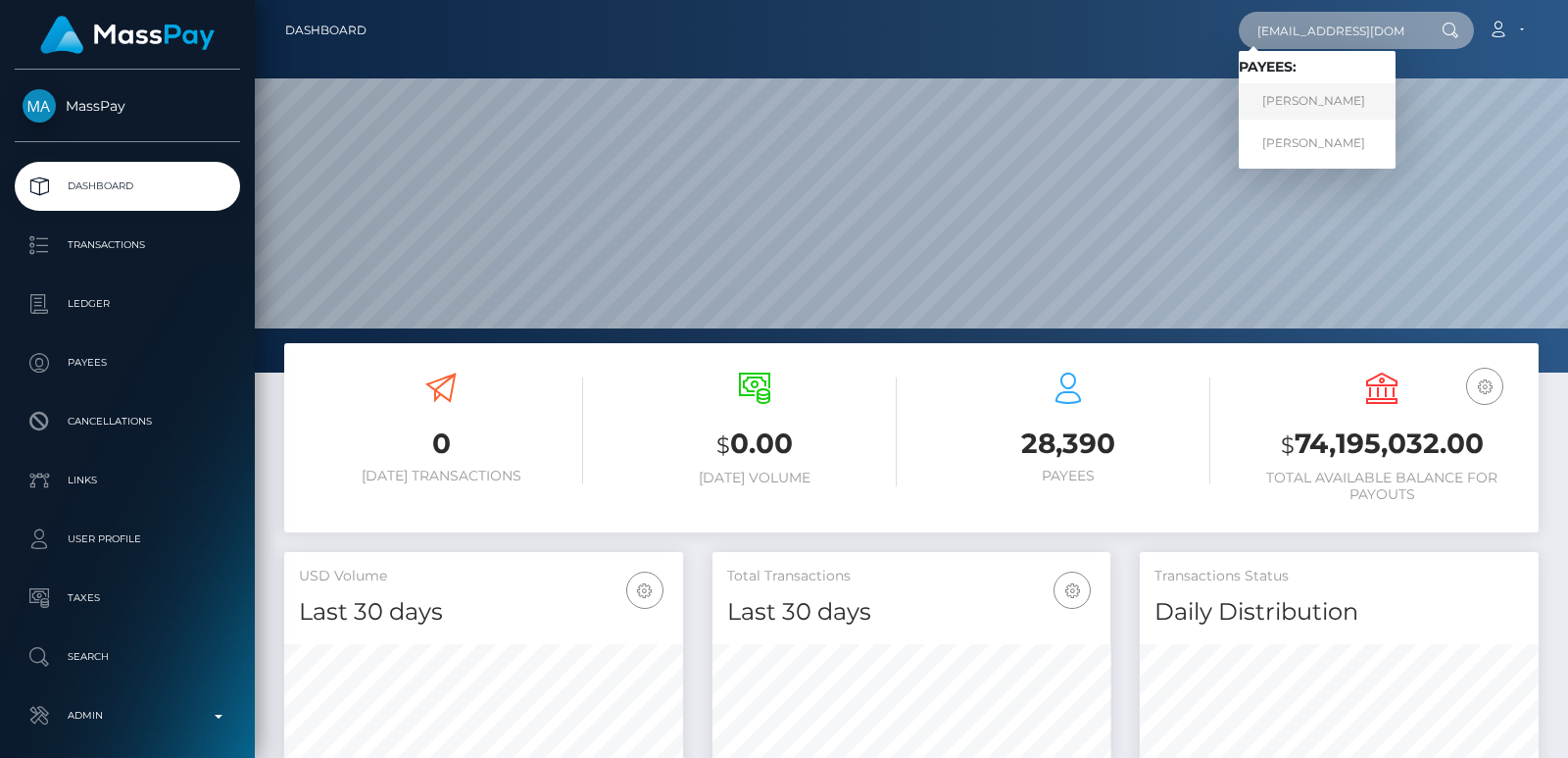
type input "[EMAIL_ADDRESS][DOMAIN_NAME]"
click at [1265, 96] on link "[PERSON_NAME]" at bounding box center [1317, 101] width 157 height 37
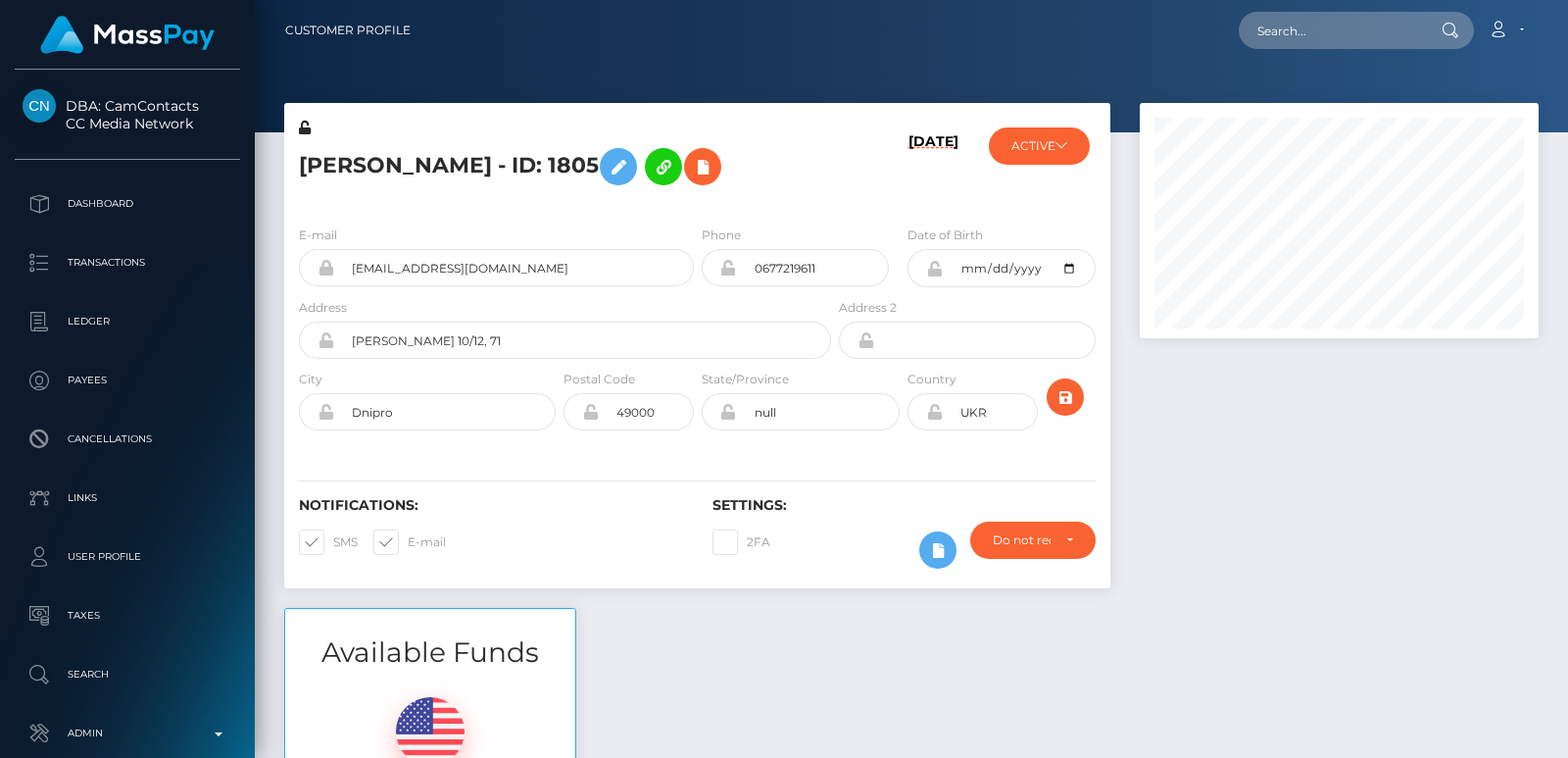
scroll to position [236, 398]
click at [1279, 30] on input "text" at bounding box center [1331, 31] width 184 height 38
paste input "[EMAIL_ADDRESS][DOMAIN_NAME]"
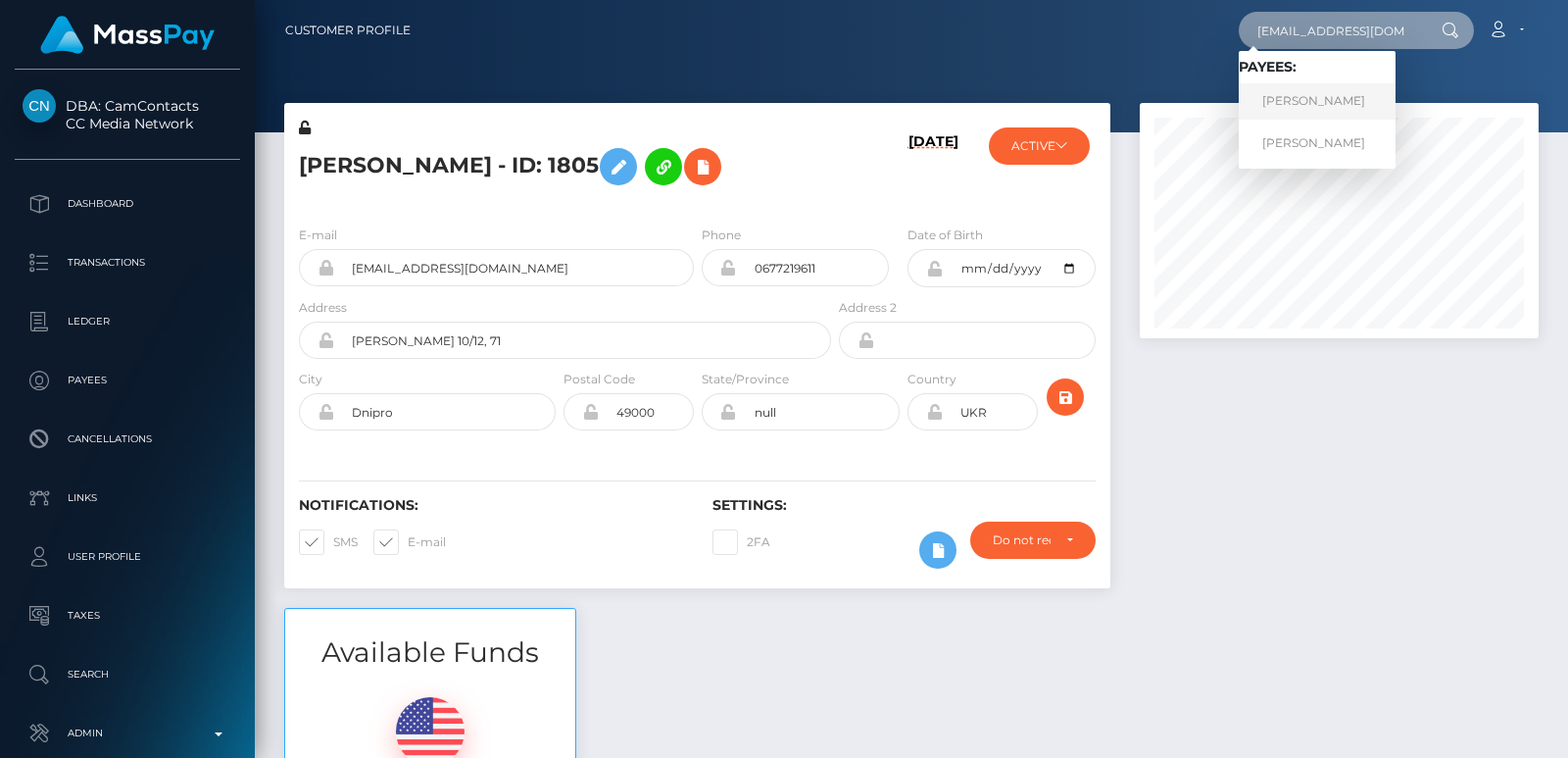
type input "[EMAIL_ADDRESS][DOMAIN_NAME]"
click at [1289, 99] on link "NATALIIA ULEZKOVA" at bounding box center [1317, 101] width 157 height 37
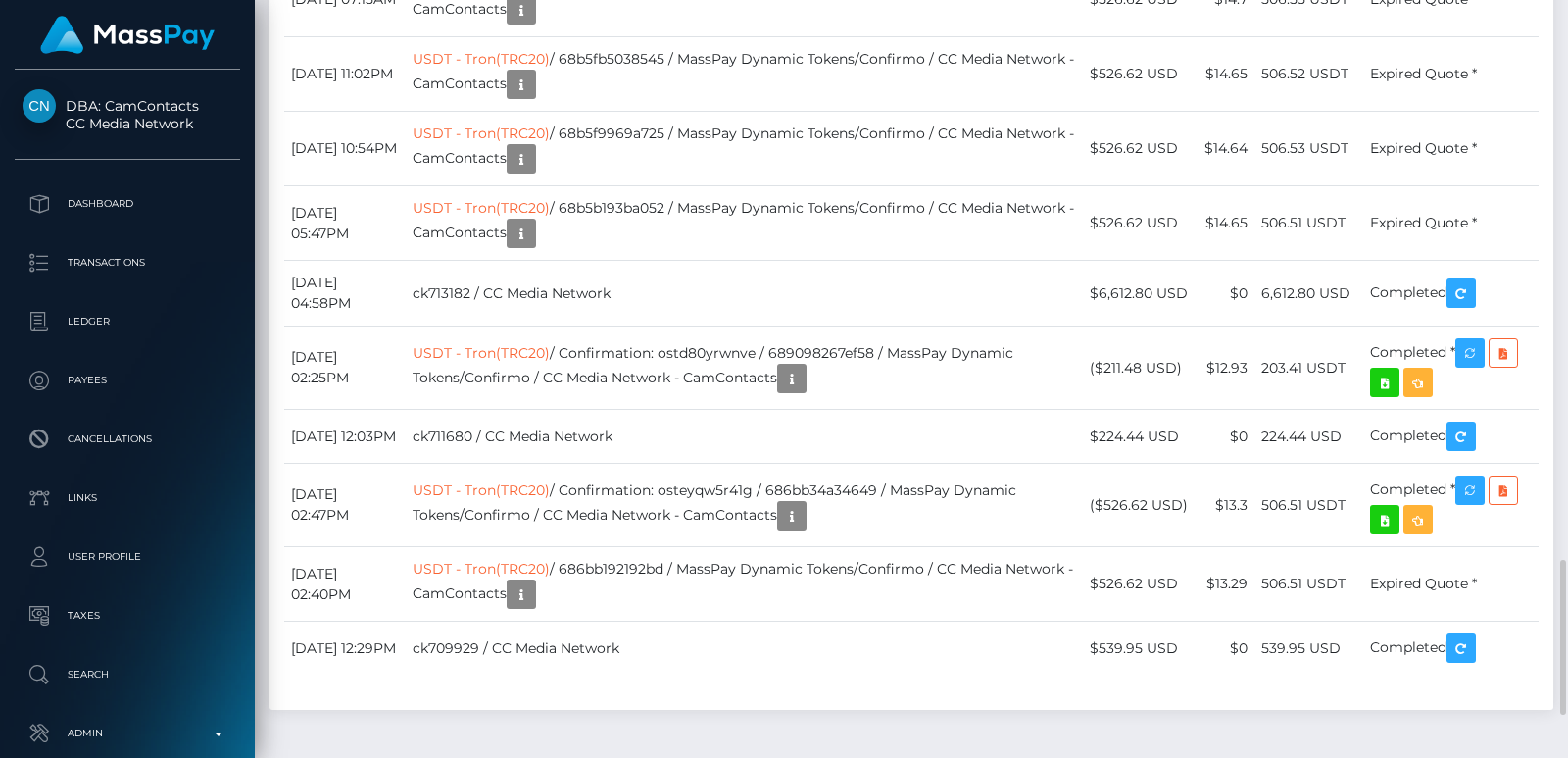
scroll to position [2589, 0]
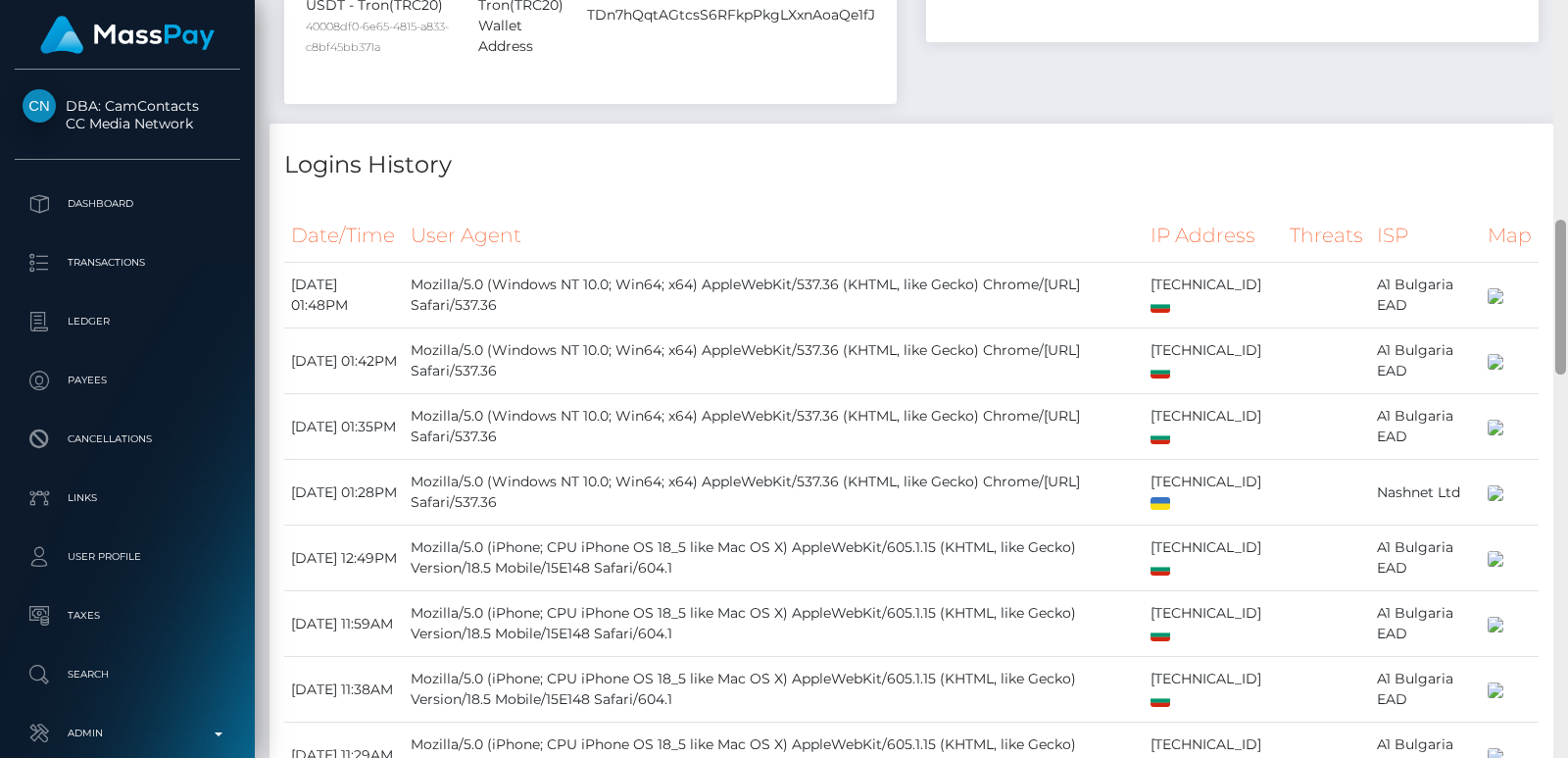
click at [1564, 61] on div at bounding box center [1561, 379] width 15 height 758
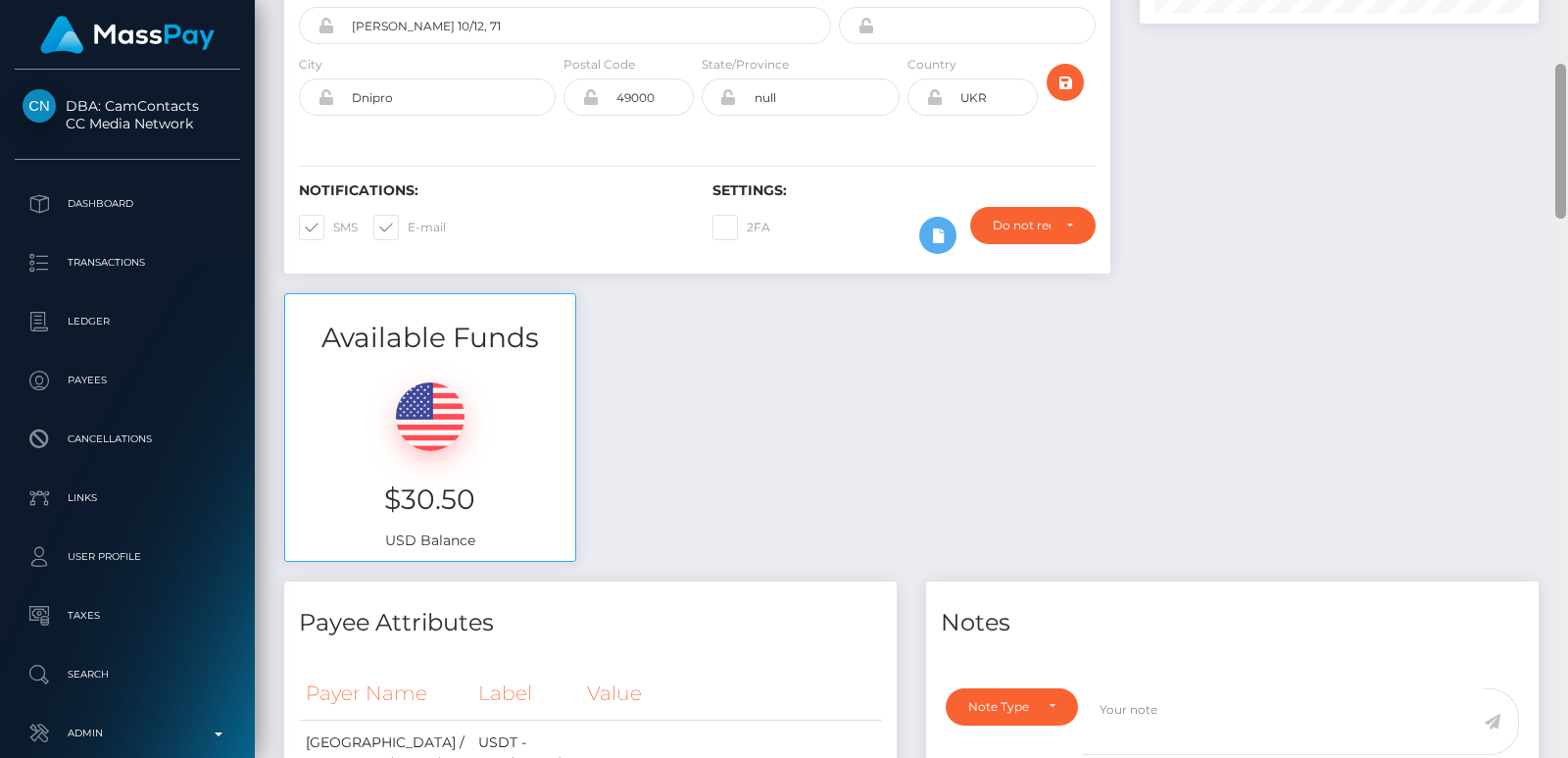
click at [1564, 61] on div at bounding box center [1561, 379] width 15 height 758
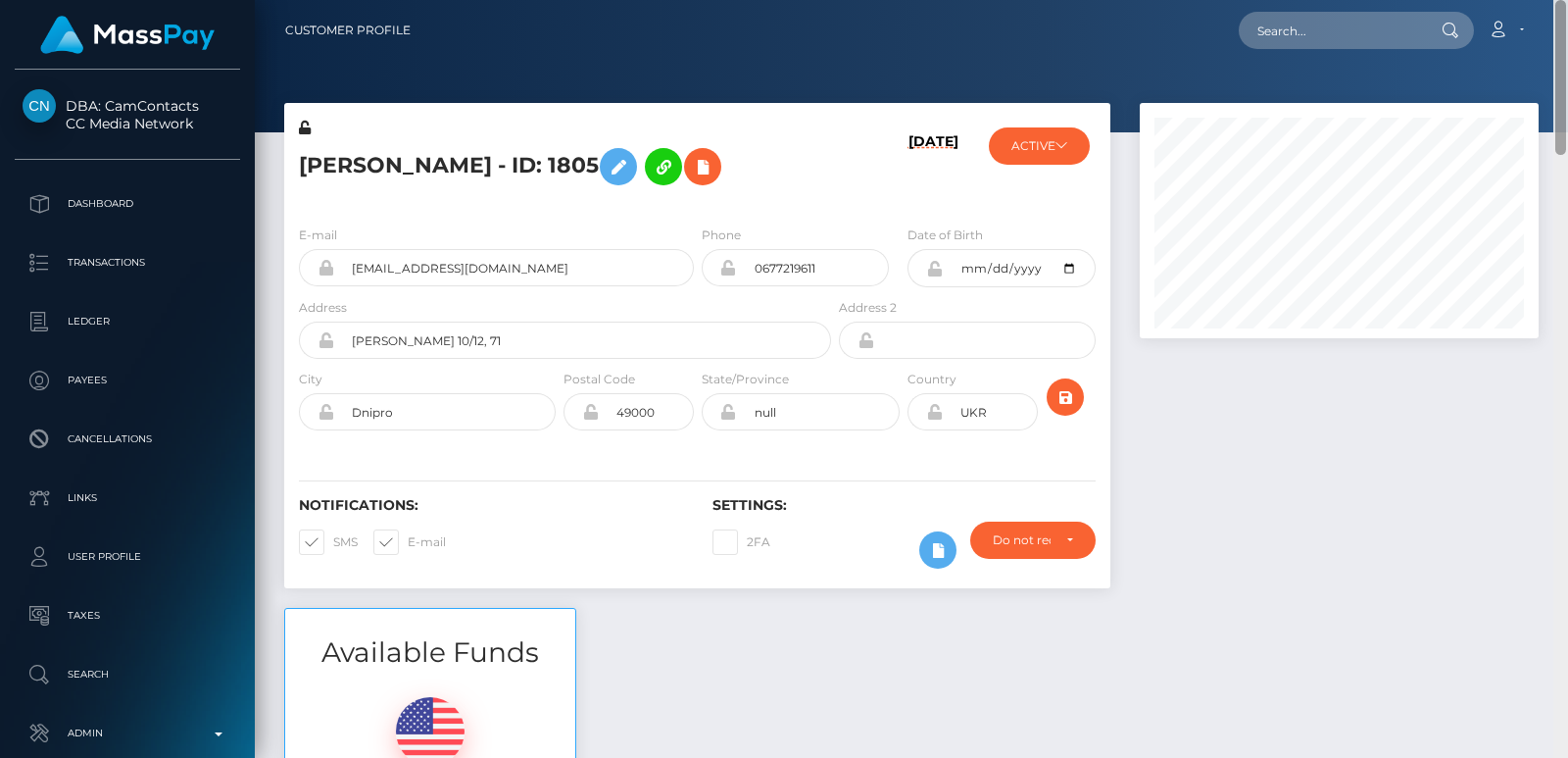
click at [1564, 61] on div at bounding box center [1561, 77] width 11 height 155
click at [1308, 12] on input "text" at bounding box center [1331, 31] width 184 height 38
paste input "weeblondie117@gmail.com"
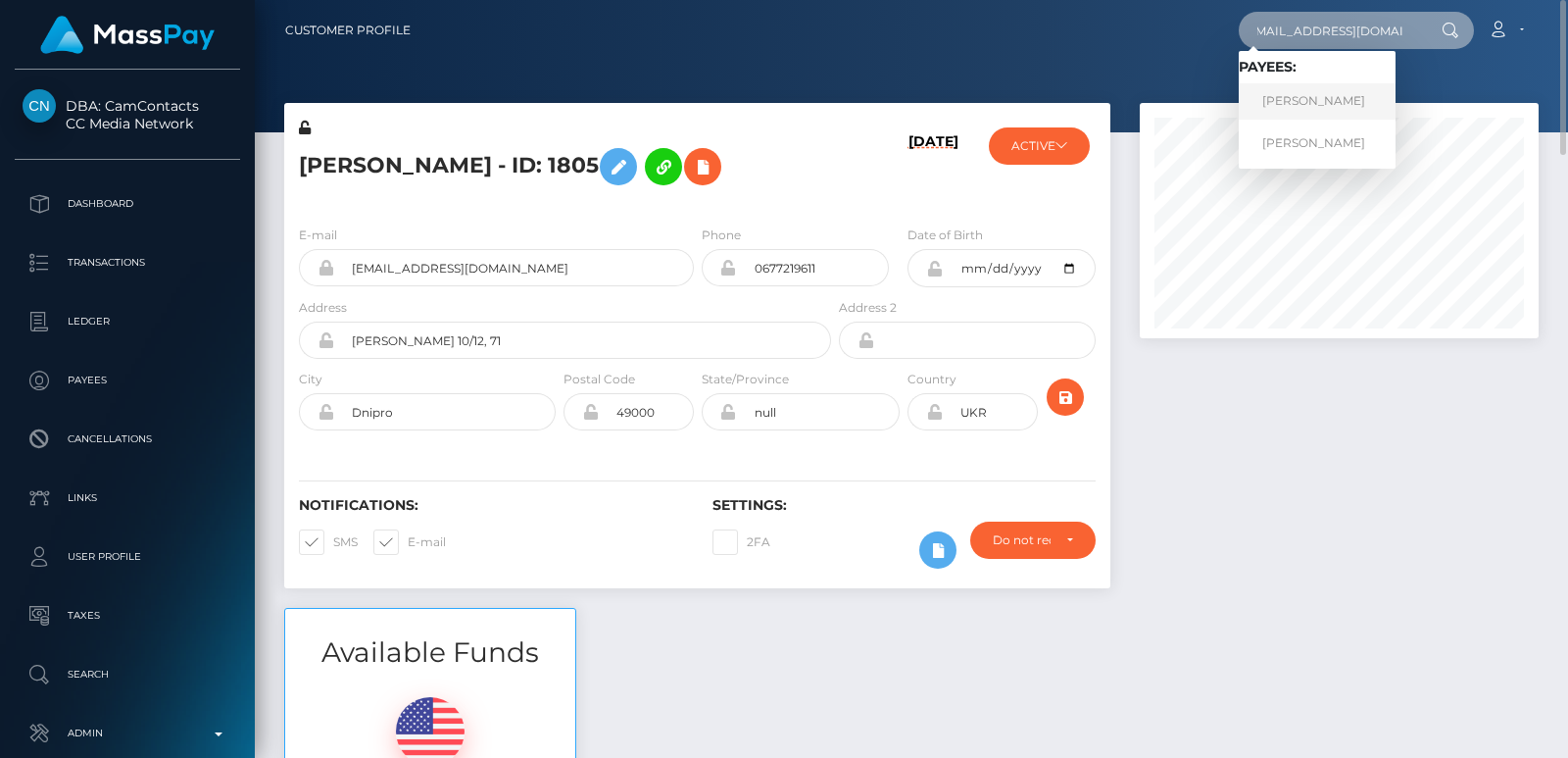
type input "weeblondie117@gmail.com"
click at [1304, 102] on link "REBECCA LOUISE MCFADYEN" at bounding box center [1317, 101] width 157 height 37
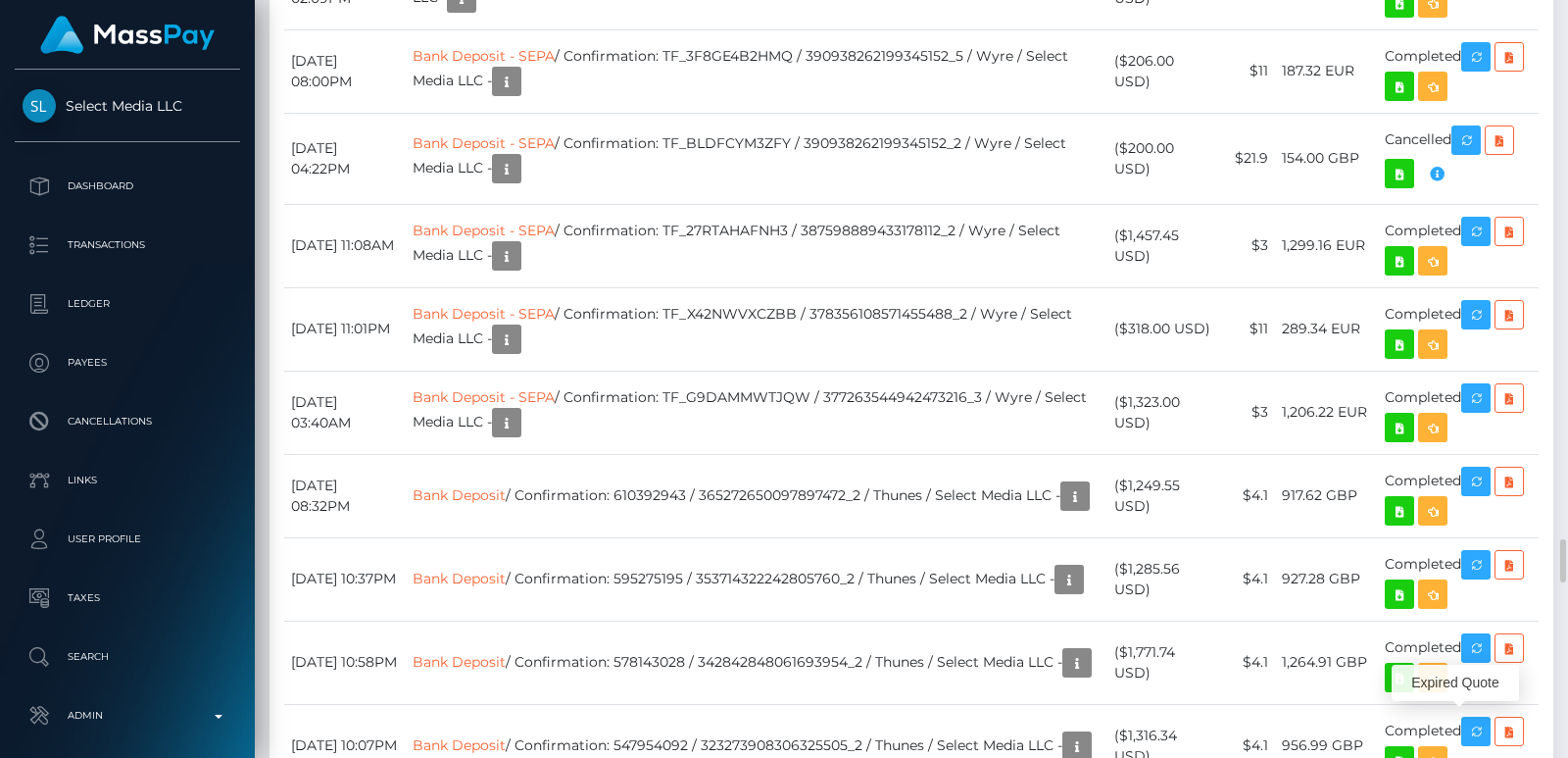
scroll to position [236, 398]
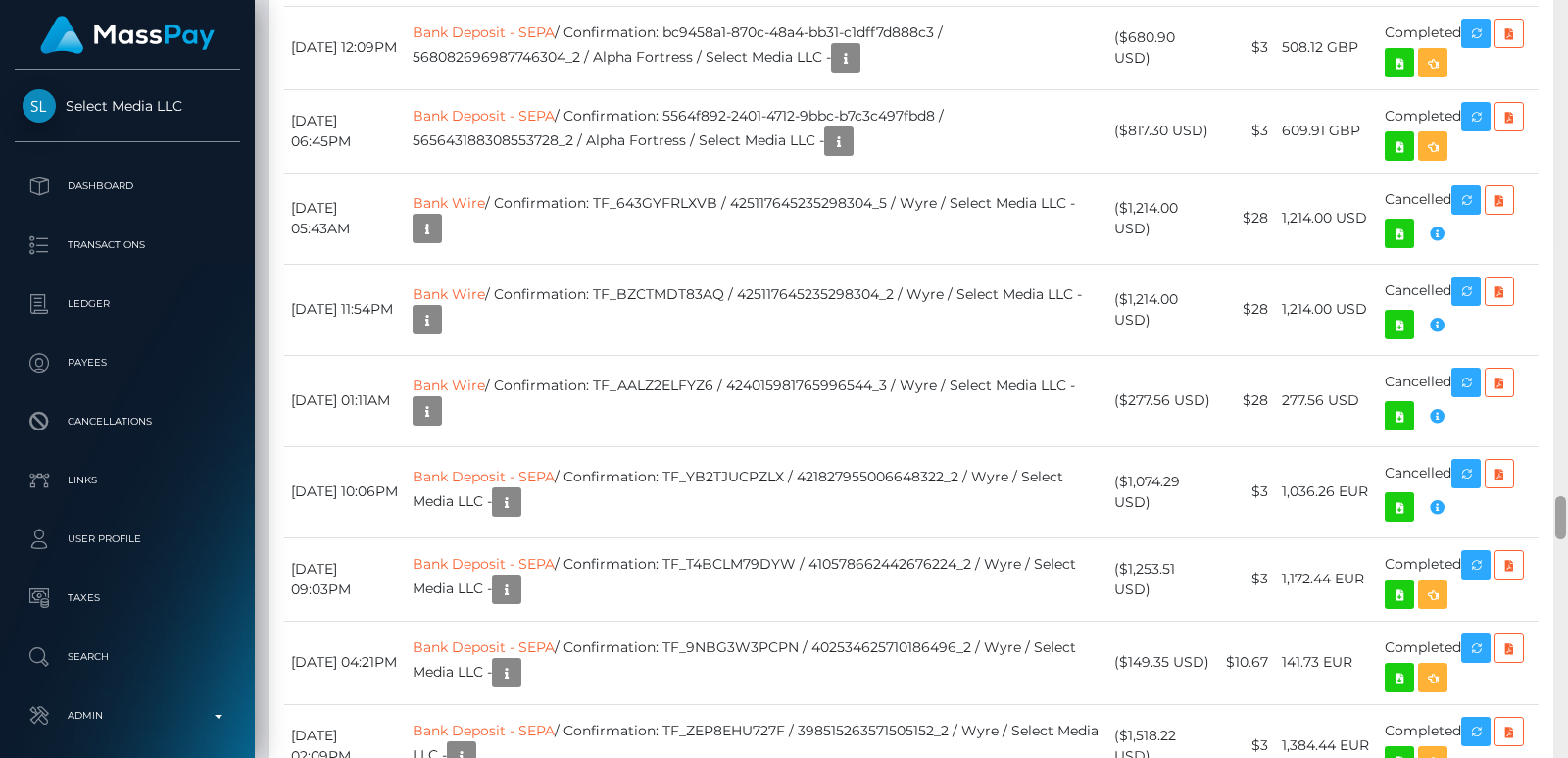
click at [1563, 46] on div at bounding box center [1561, 379] width 15 height 758
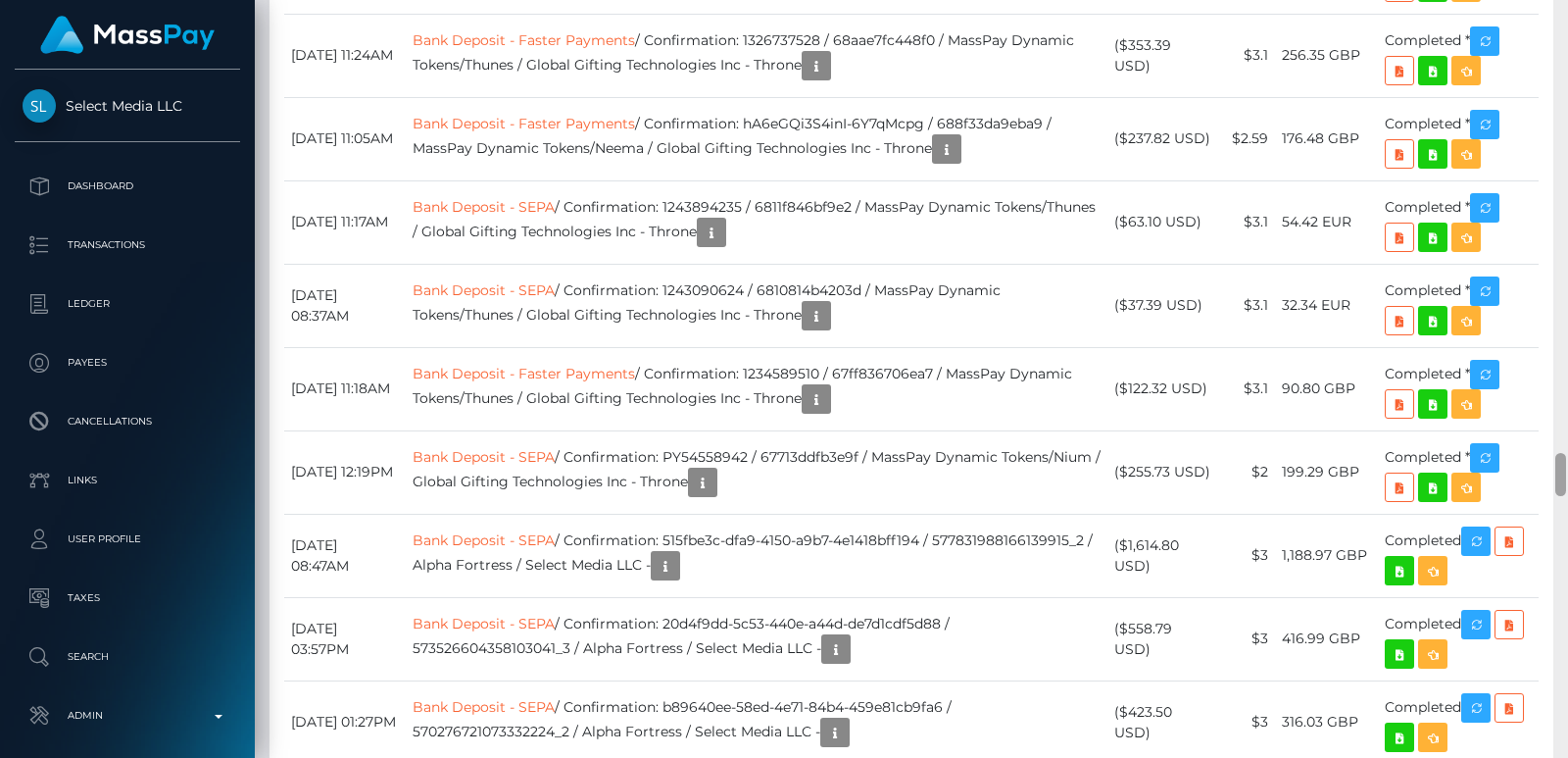
click at [1563, 46] on div at bounding box center [1561, 379] width 15 height 758
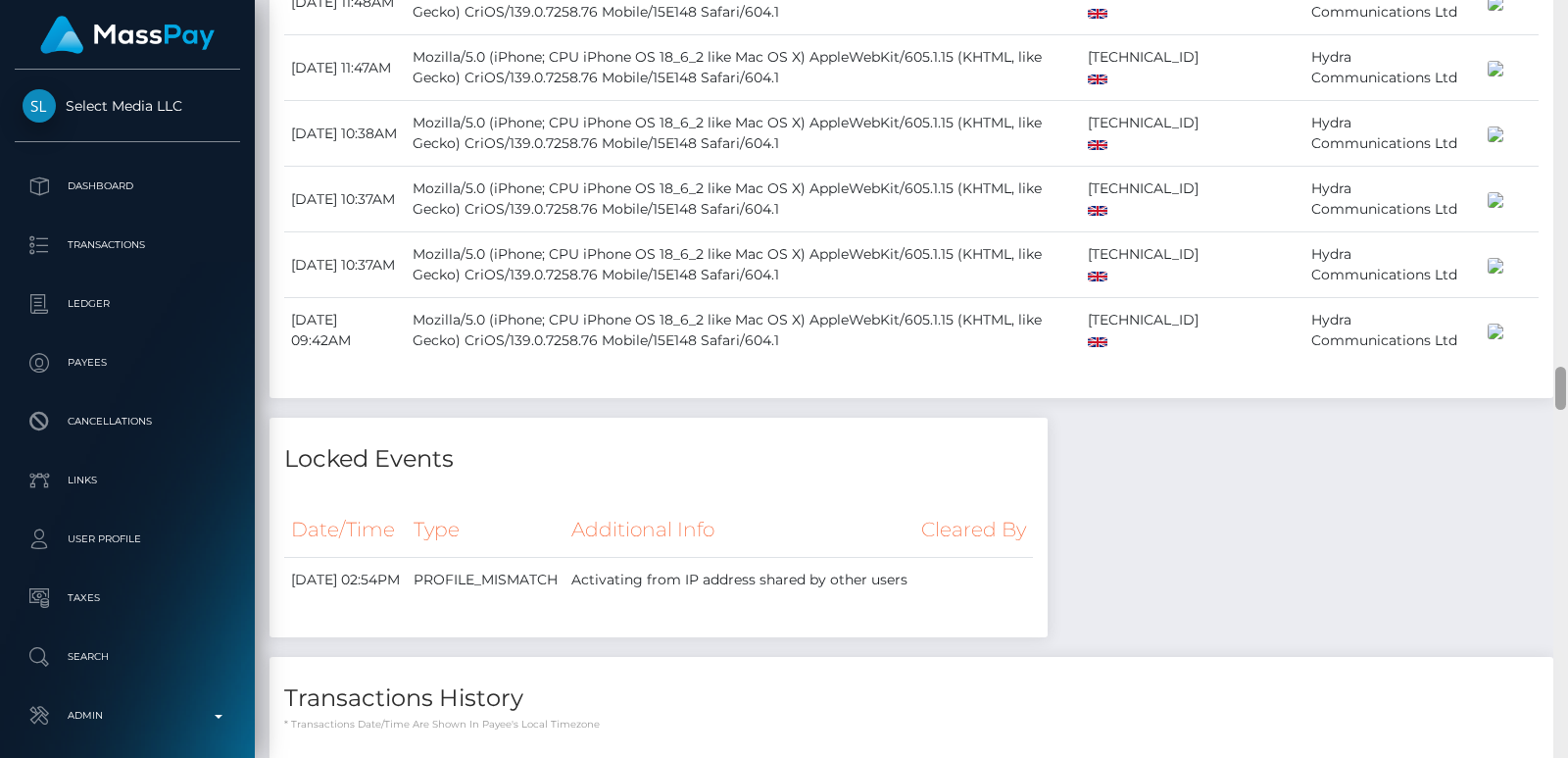
click at [1563, 46] on div at bounding box center [1561, 379] width 15 height 758
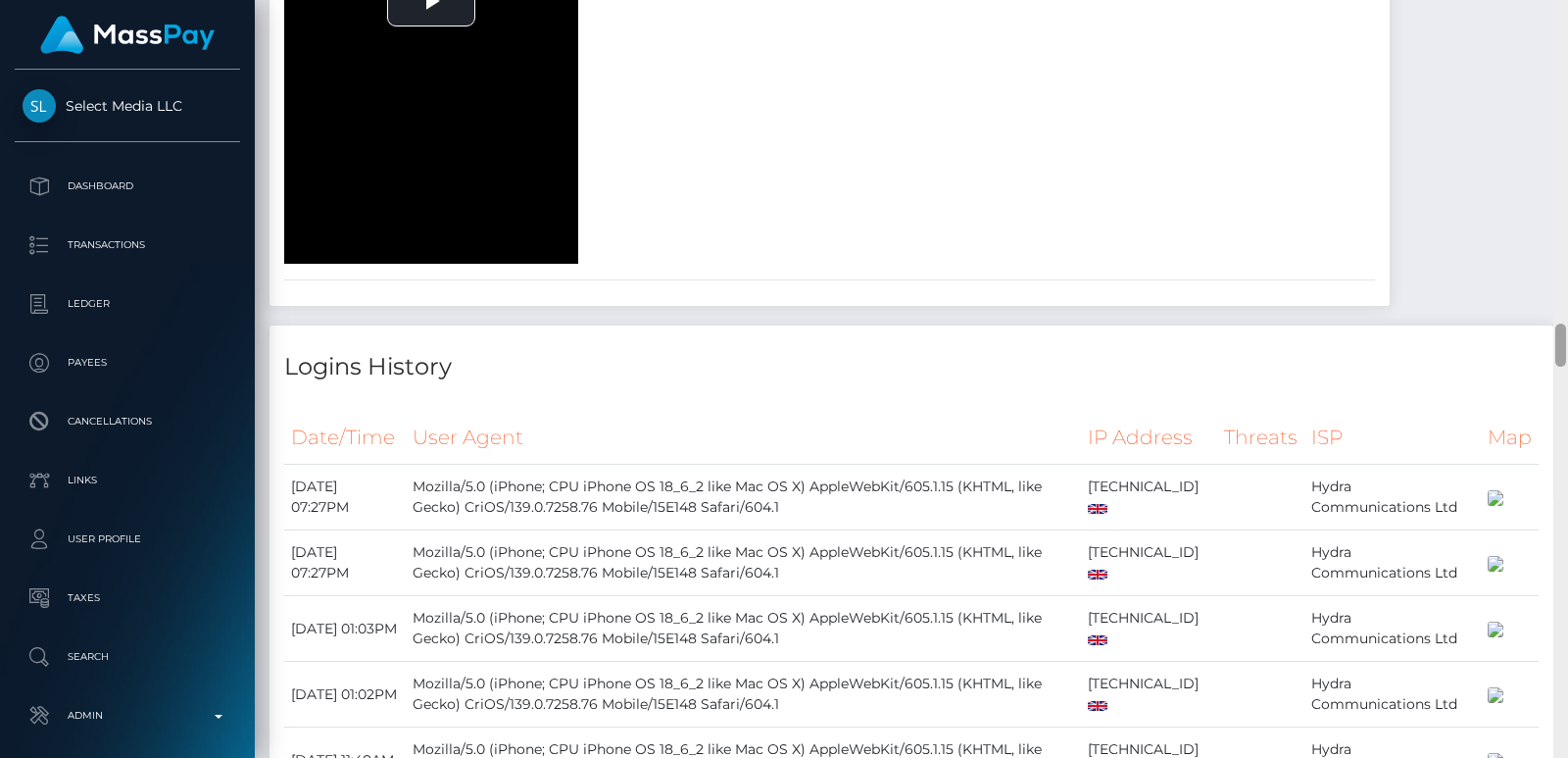
click at [1563, 46] on div at bounding box center [1561, 379] width 15 height 758
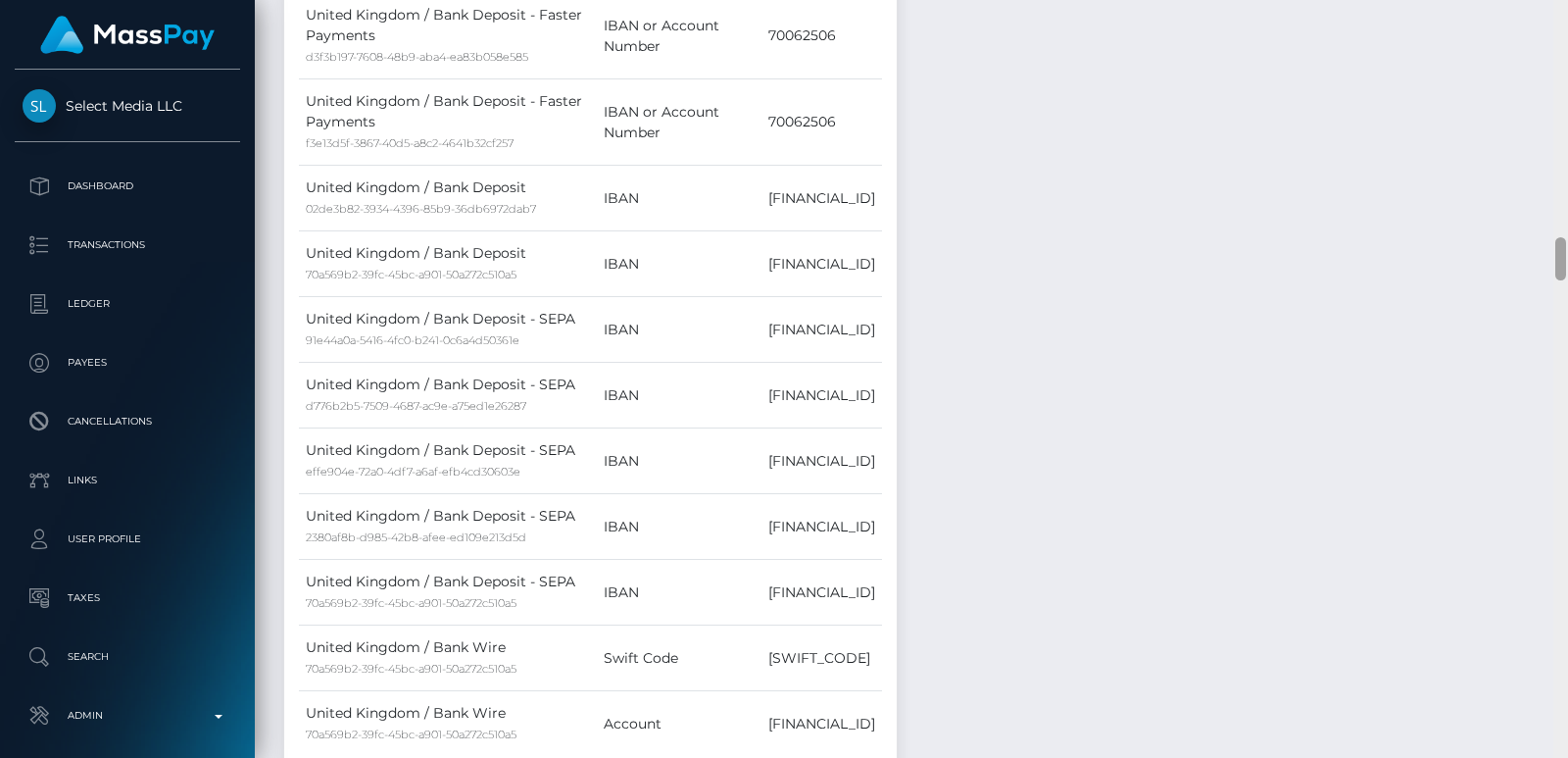
click at [1563, 46] on div at bounding box center [1561, 379] width 15 height 758
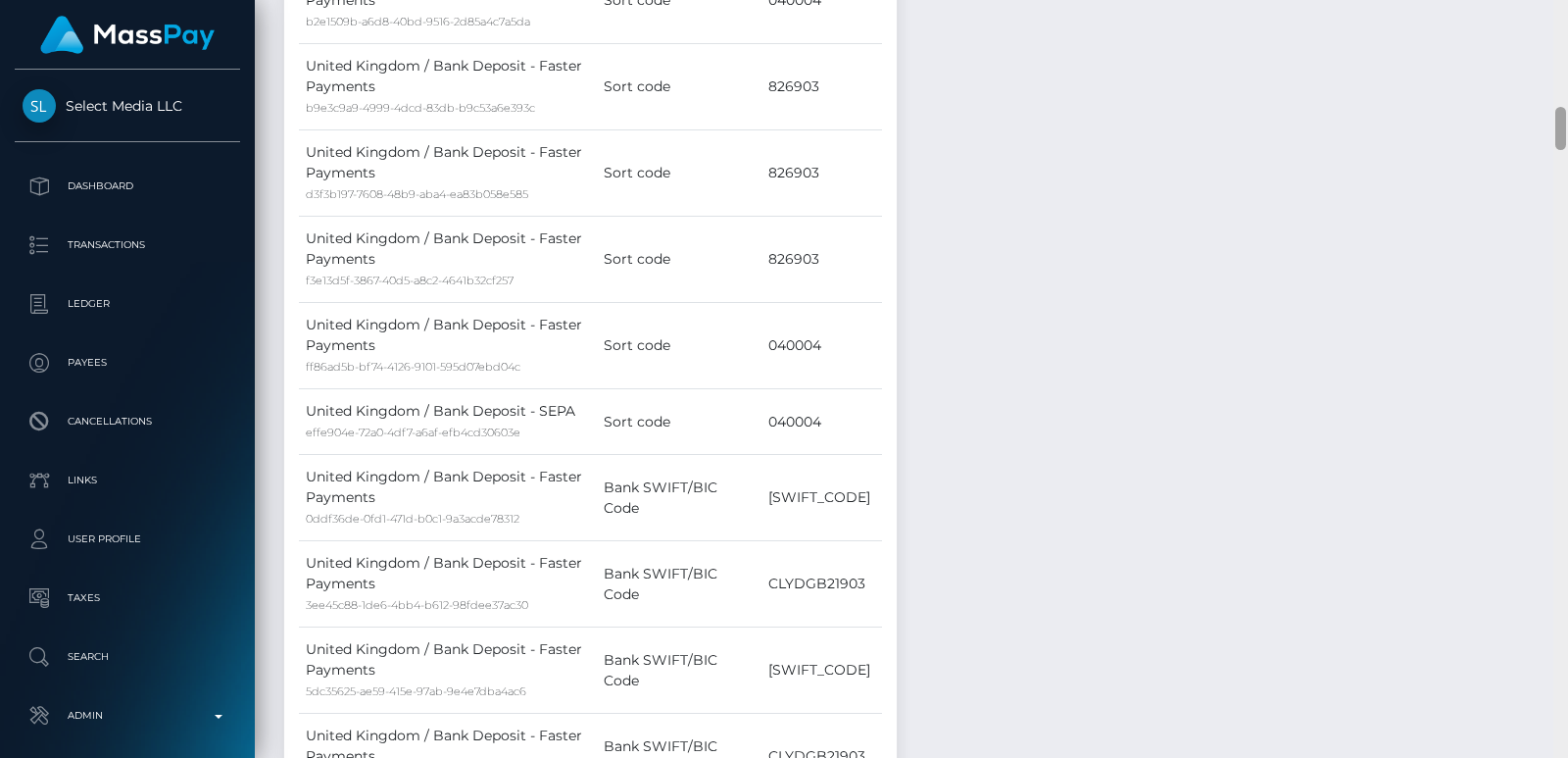
click at [1563, 46] on div at bounding box center [1561, 379] width 15 height 758
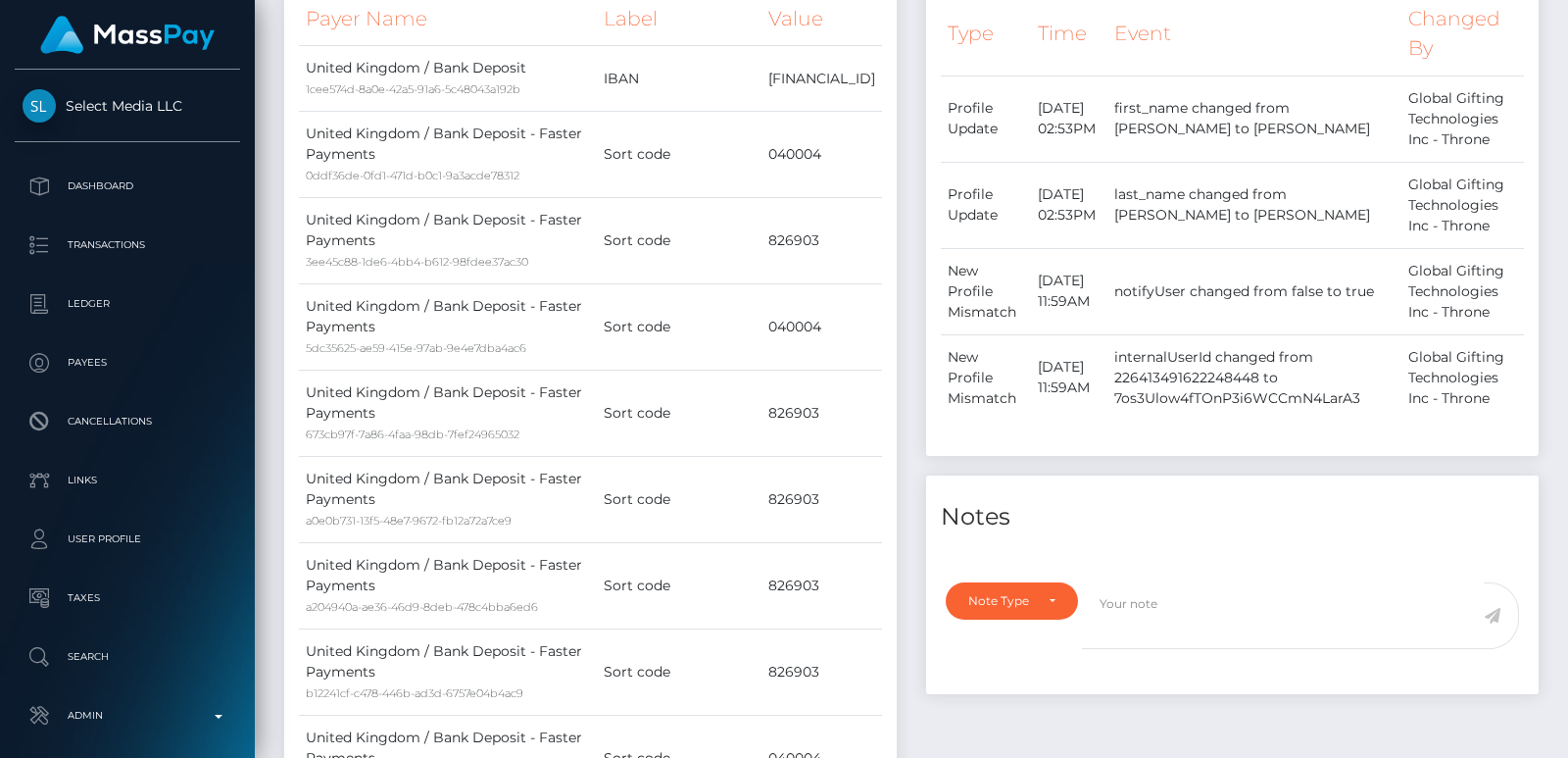
click at [1564, 29] on div at bounding box center [1561, 379] width 15 height 758
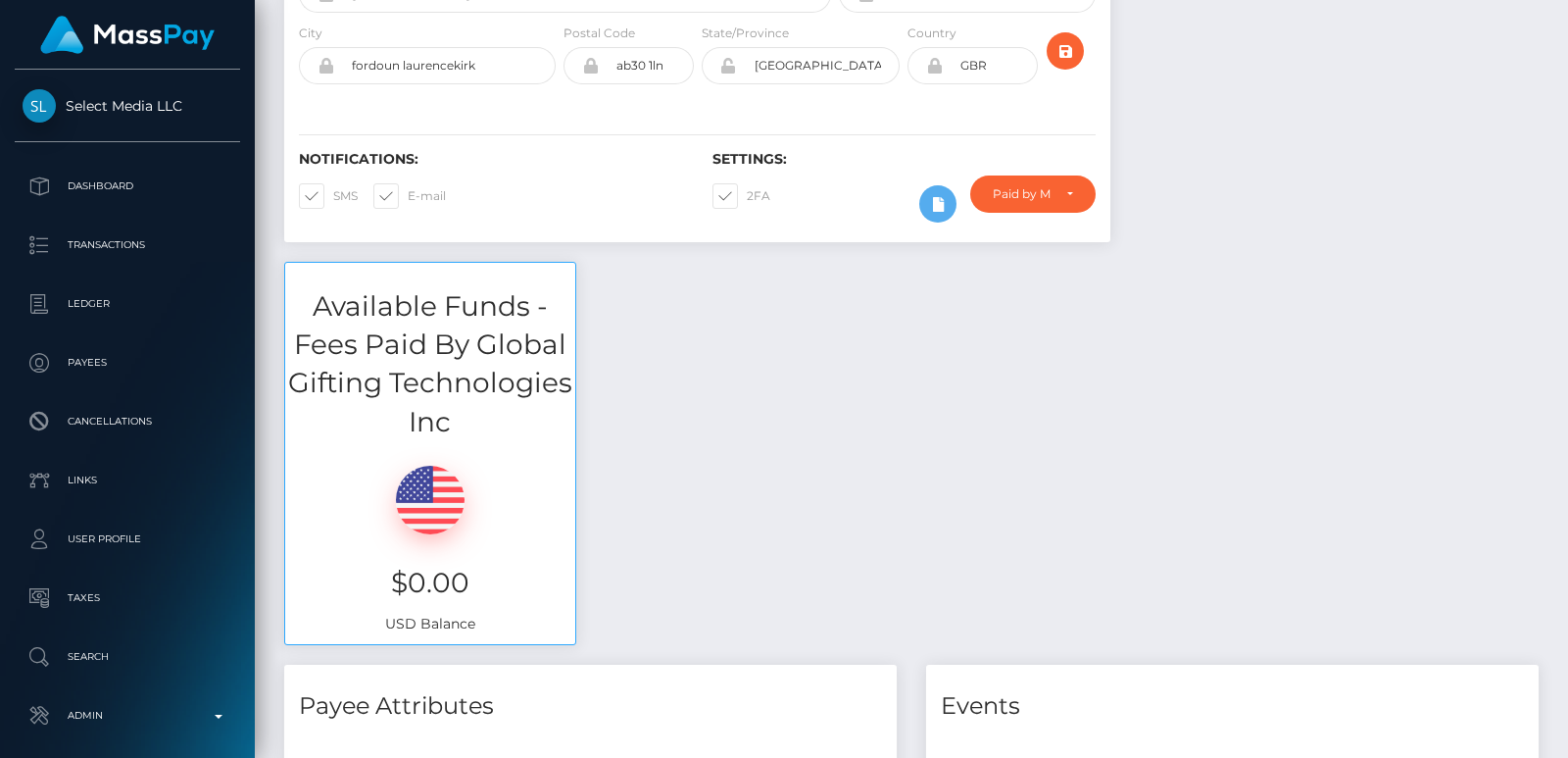
click at [1564, 29] on div at bounding box center [1561, 43] width 11 height 44
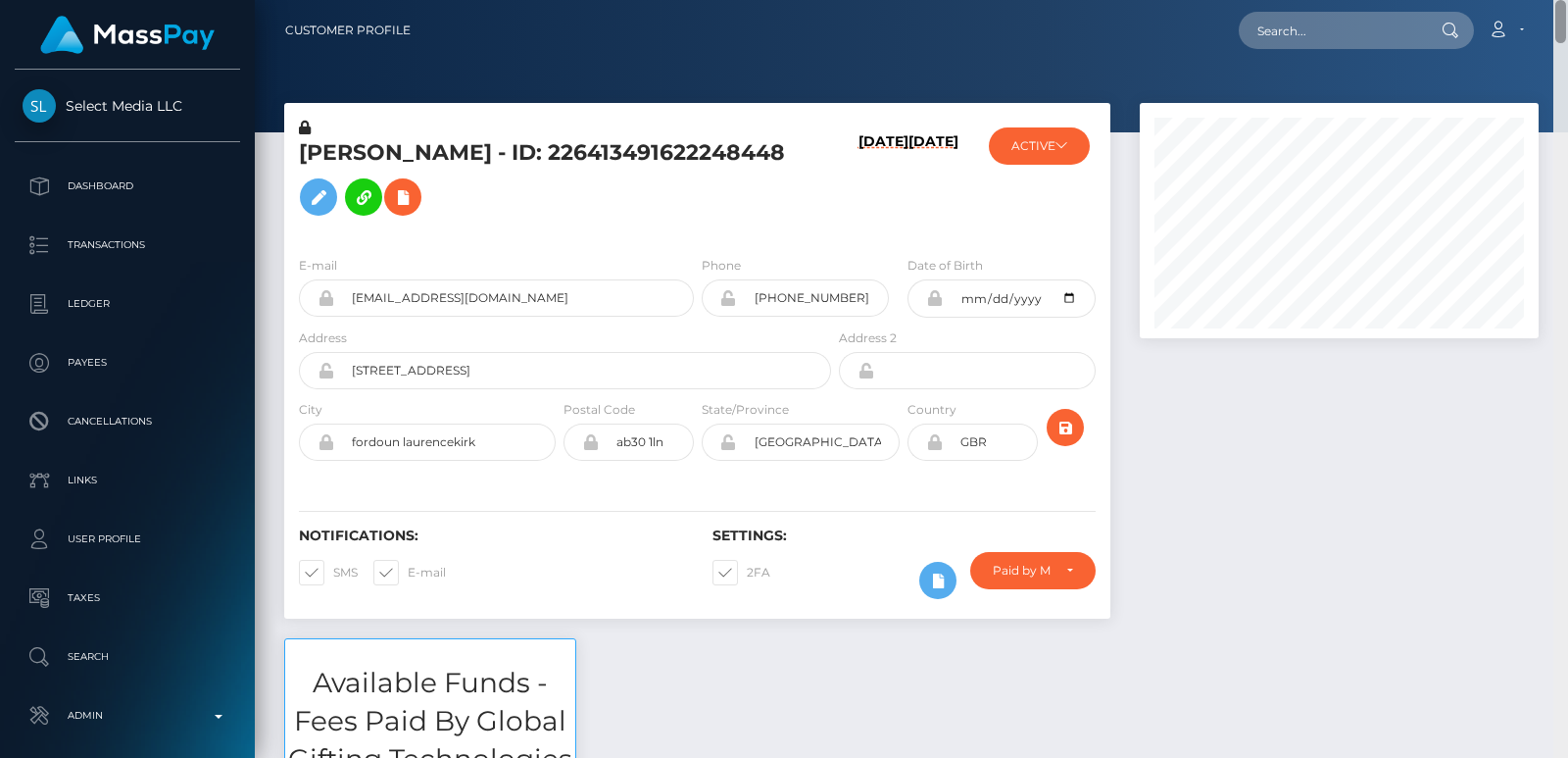
click at [1562, 10] on div "Customer Profile Loading... Loading..." at bounding box center [911, 379] width 1313 height 758
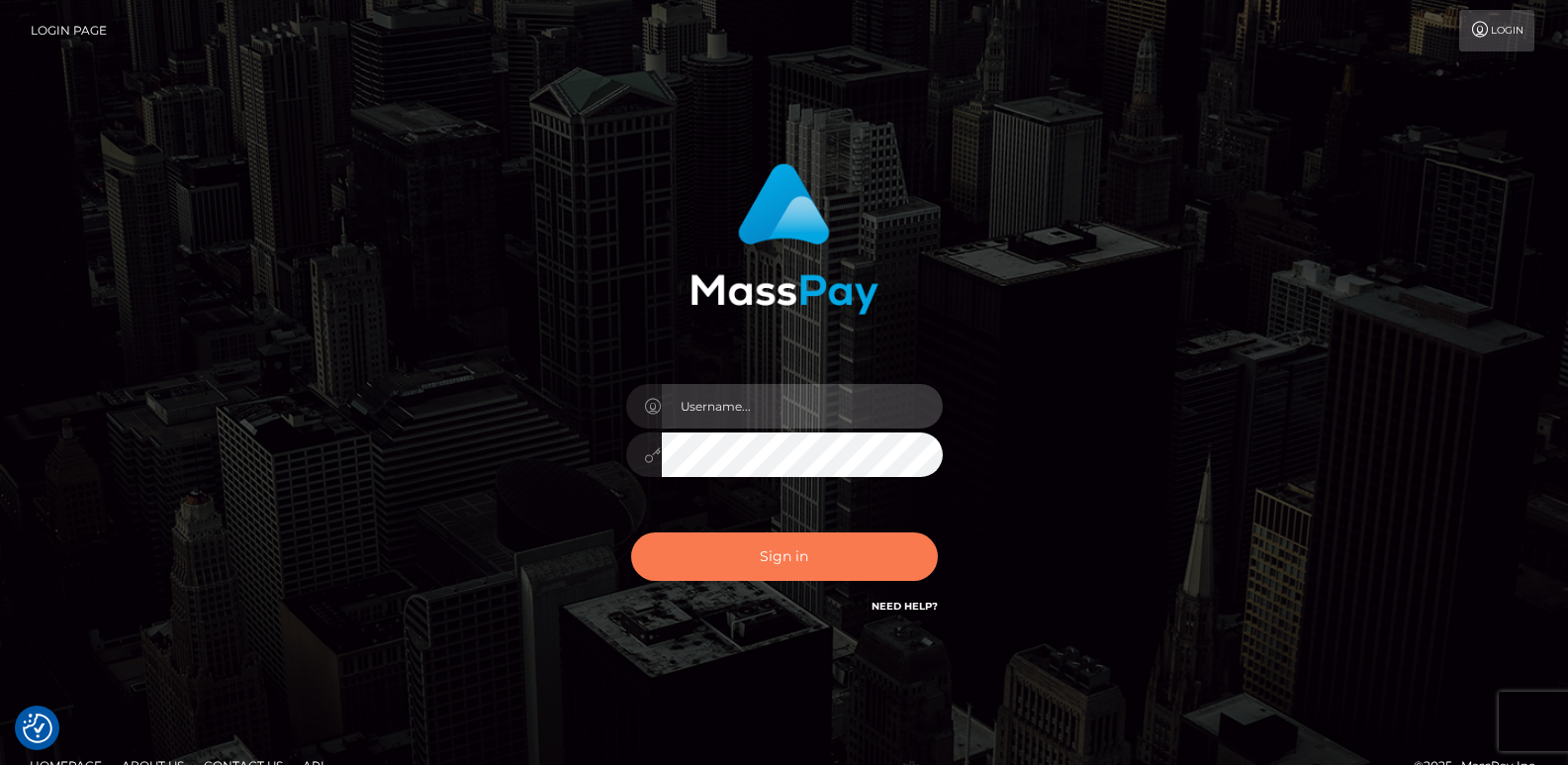
type input "[DOMAIN_NAME]"
click at [781, 568] on button "Sign in" at bounding box center [784, 556] width 307 height 48
type input "[DOMAIN_NAME]"
click at [739, 555] on button "Sign in" at bounding box center [784, 556] width 307 height 48
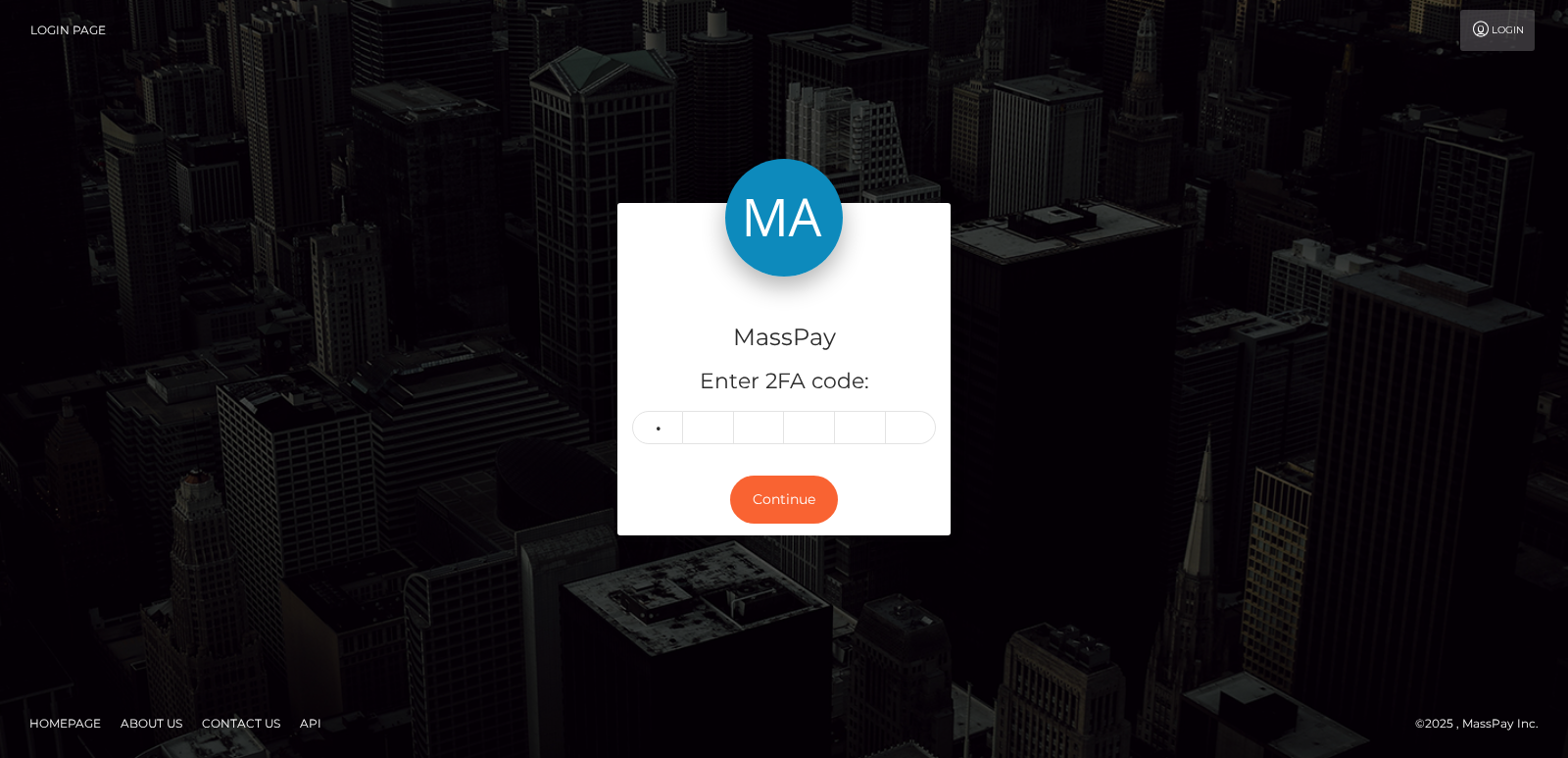
type input "6"
type input "5"
type input "8"
type input "3"
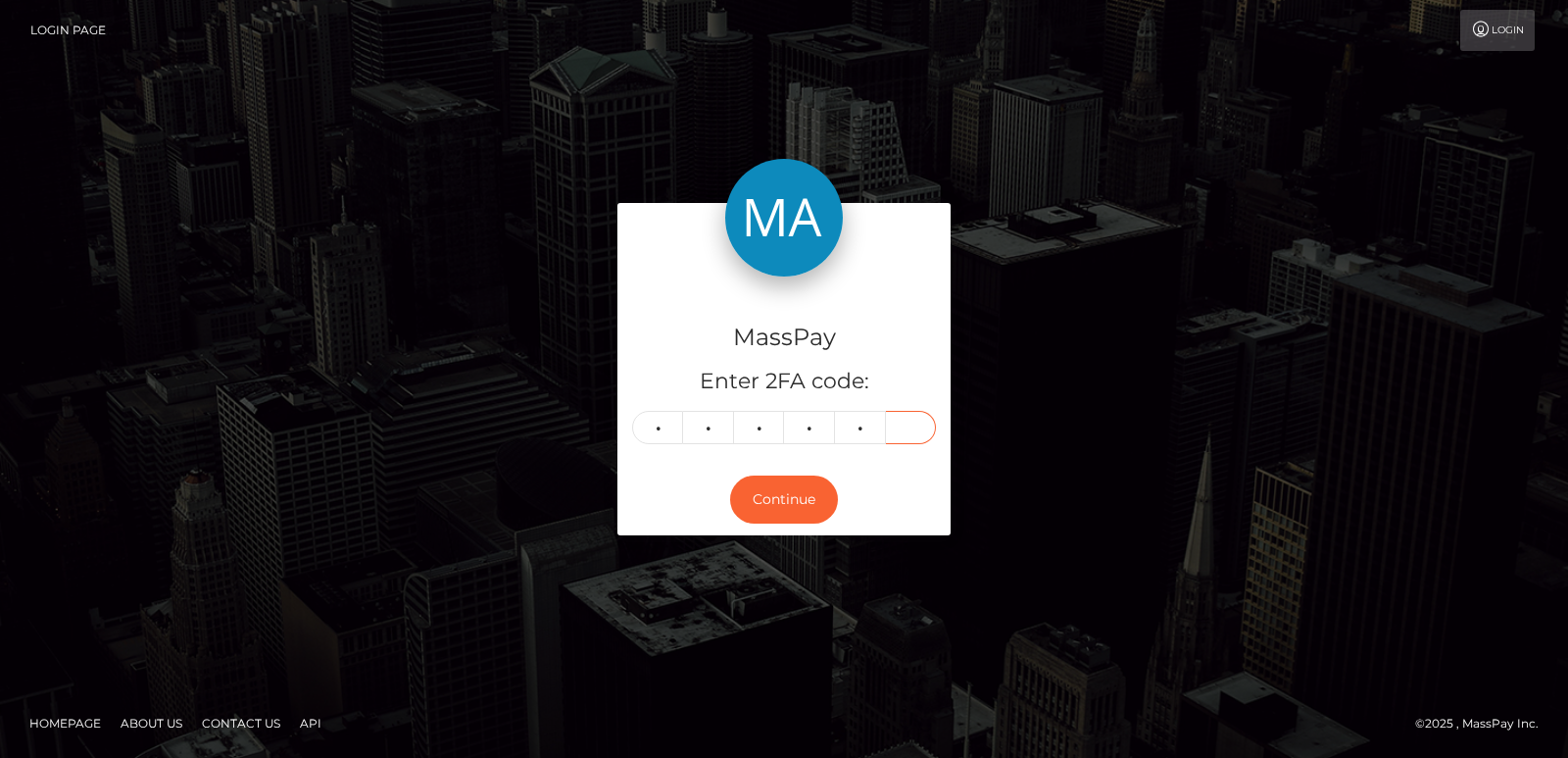
type input "7"
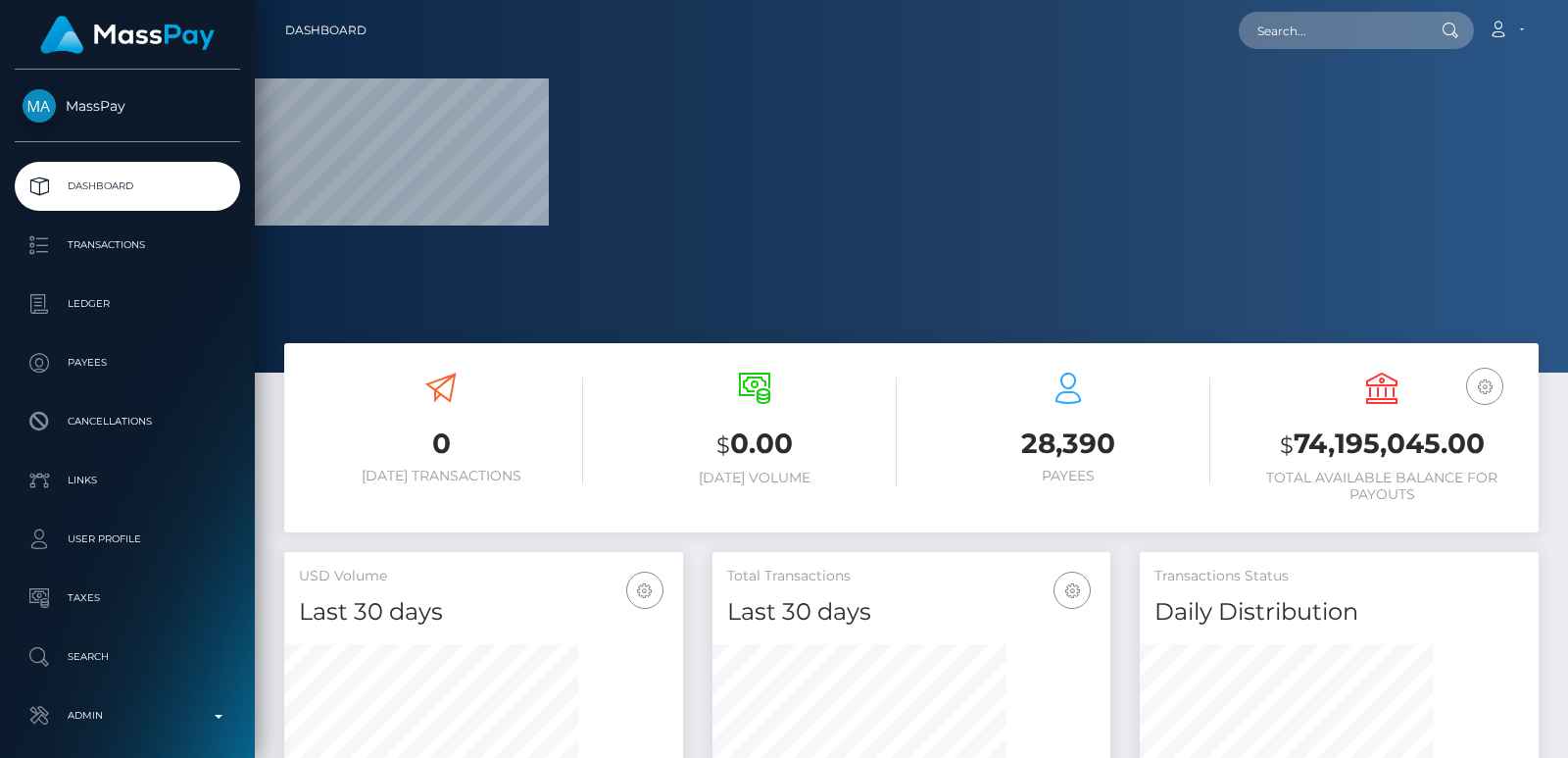
scroll to position [373, 1313]
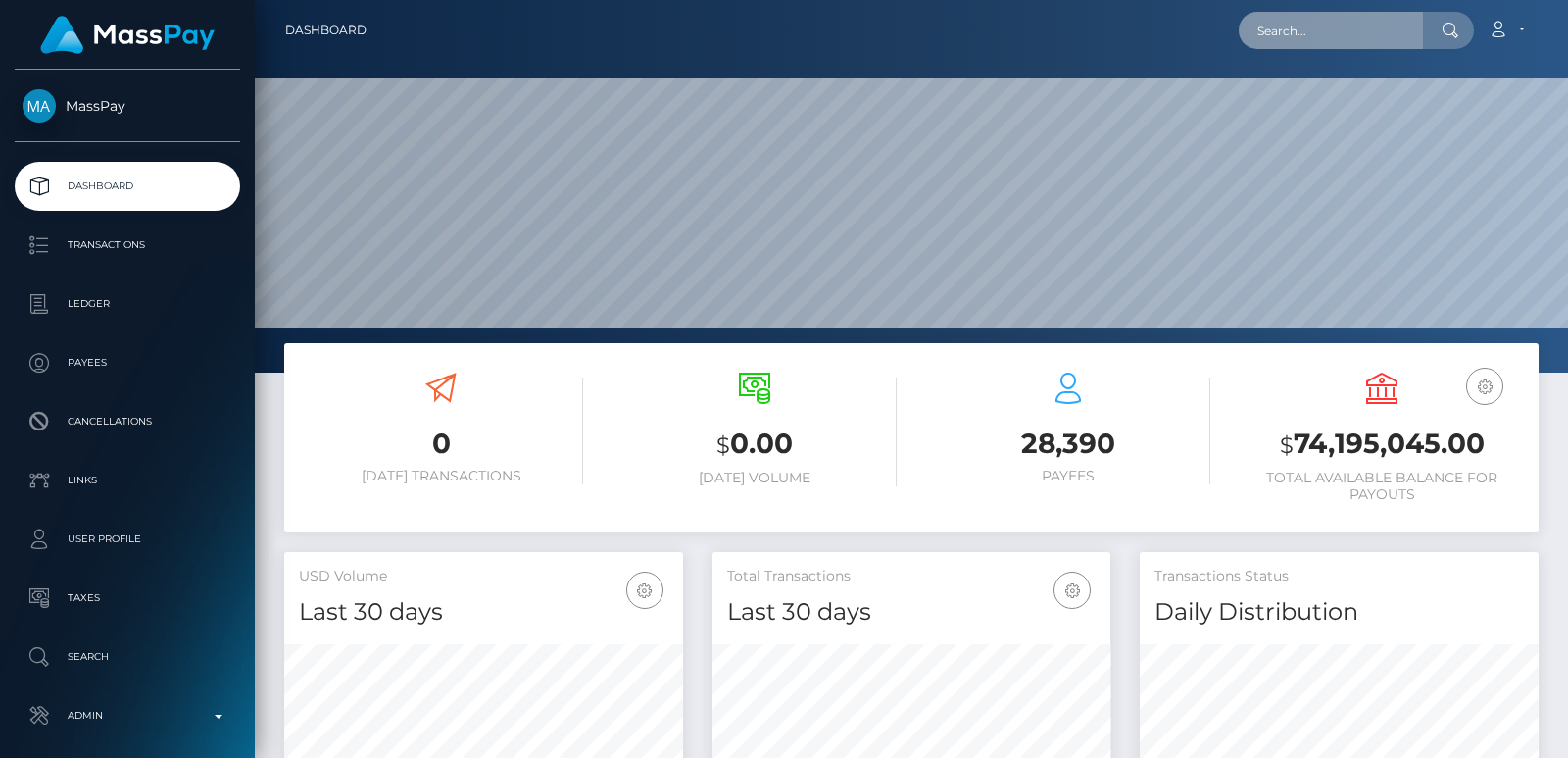
click at [1277, 25] on input "text" at bounding box center [1331, 31] width 184 height 38
paste input "[EMAIL_ADDRESS][DOMAIN_NAME]"
type input "[EMAIL_ADDRESS][DOMAIN_NAME]"
click at [1277, 43] on input "cmb1740@gmail.com" at bounding box center [1331, 31] width 184 height 38
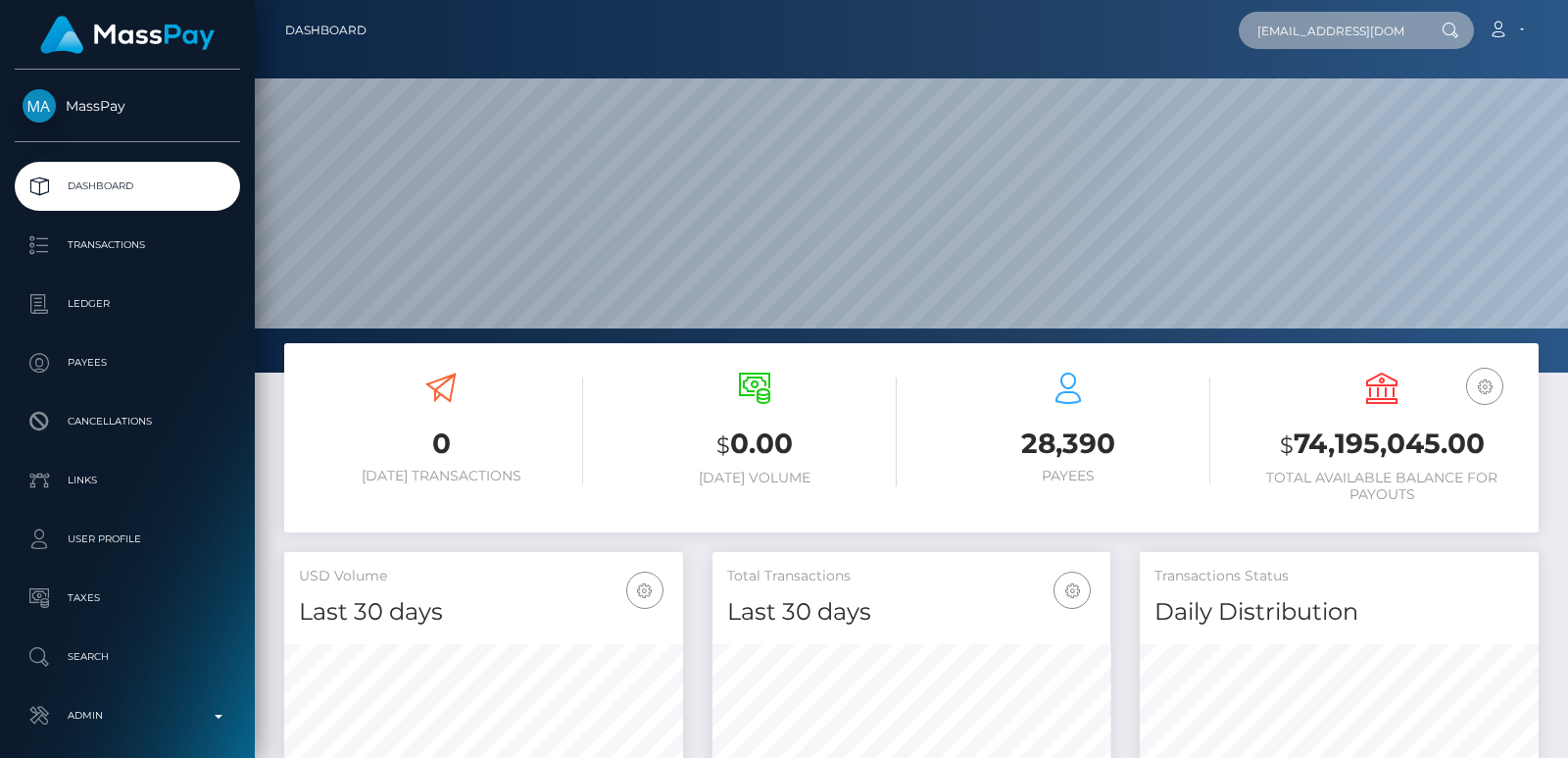
click at [1277, 43] on input "cmb1740@gmail.com" at bounding box center [1331, 31] width 184 height 38
paste input "ChiChiVex@gmail.com"
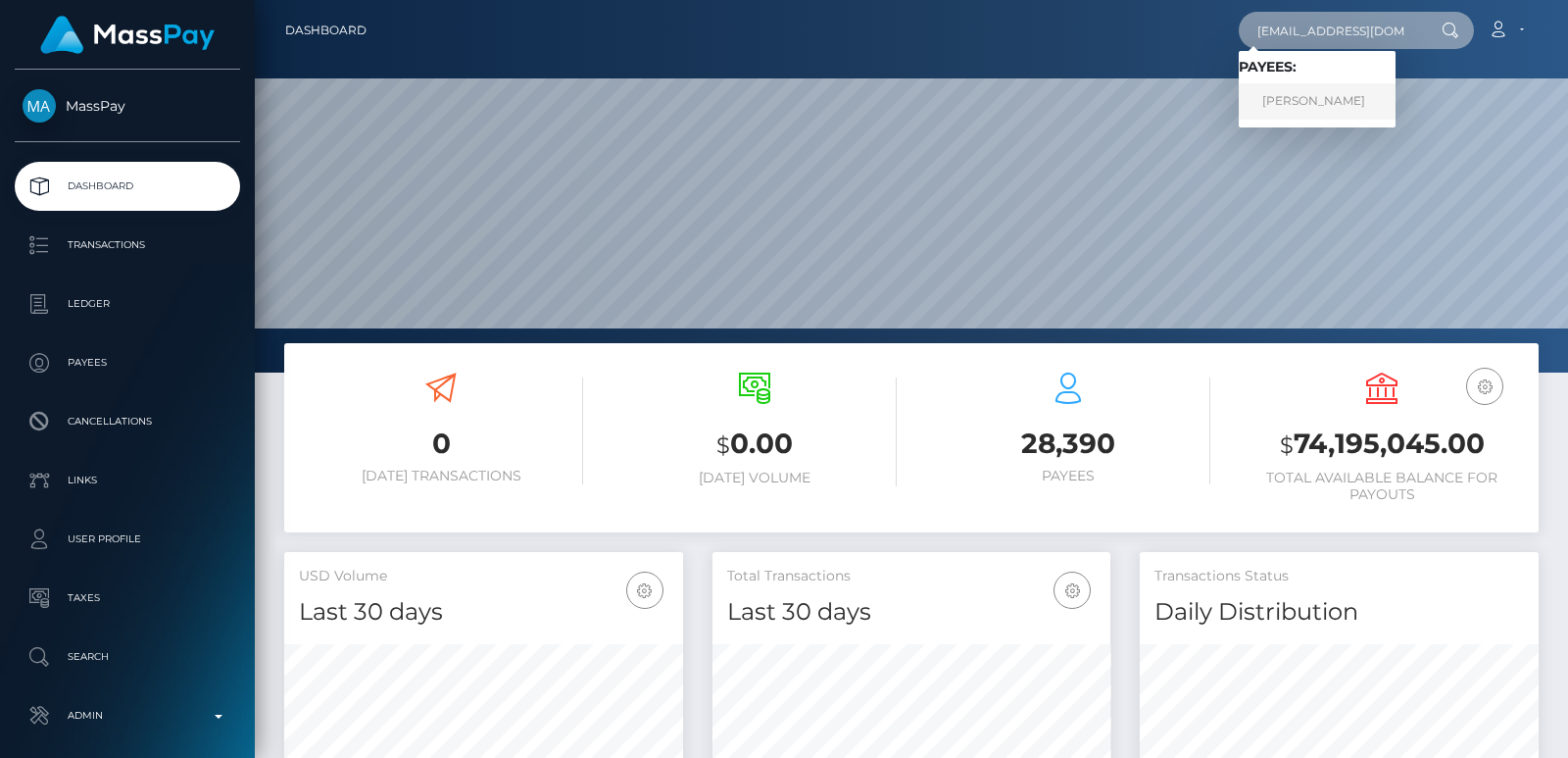
type input "ChiChiVex@gmail.com"
click at [1297, 110] on link "CHERIE MARIE BARTLEY" at bounding box center [1317, 101] width 157 height 37
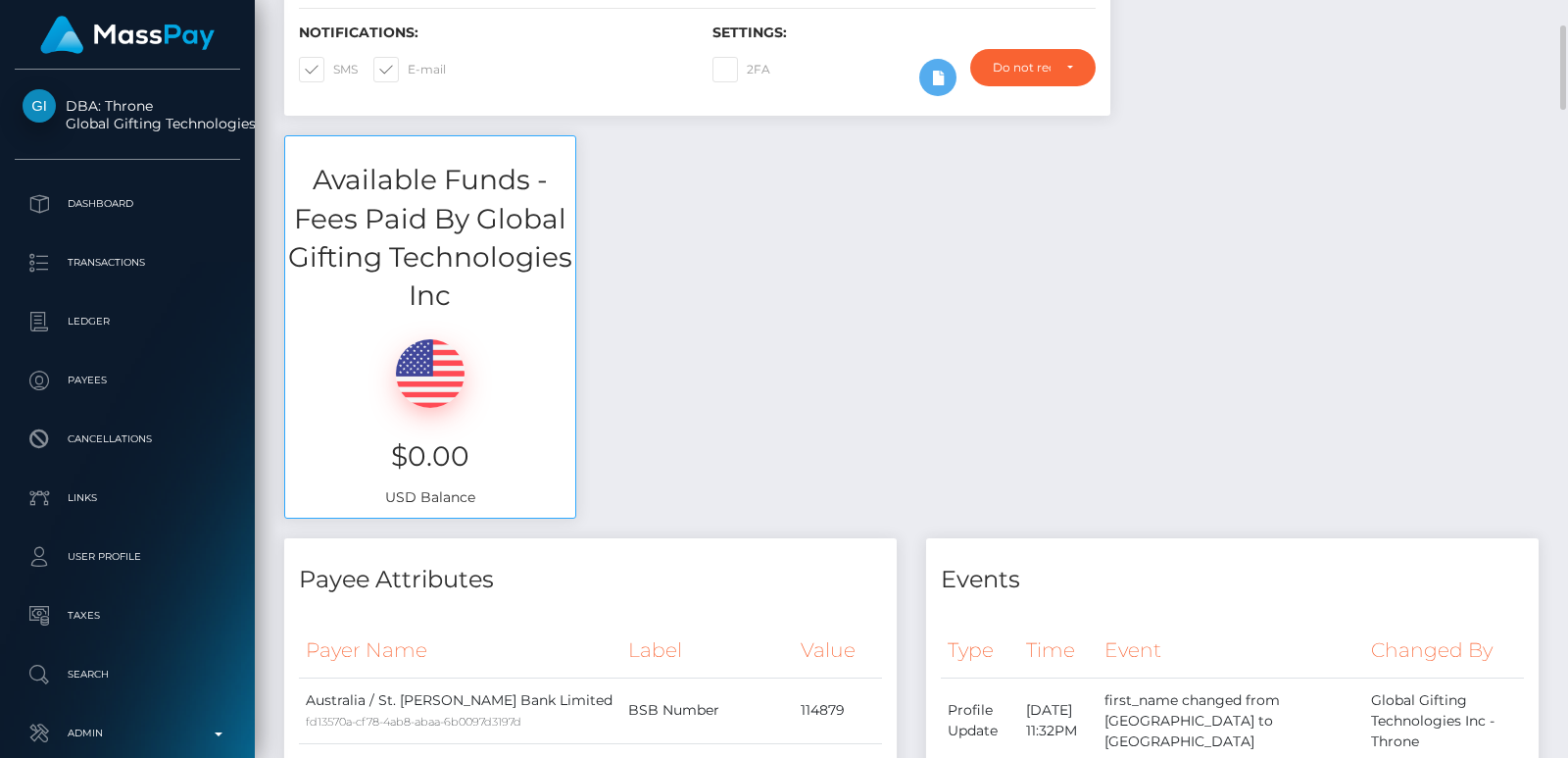
scroll to position [324, 0]
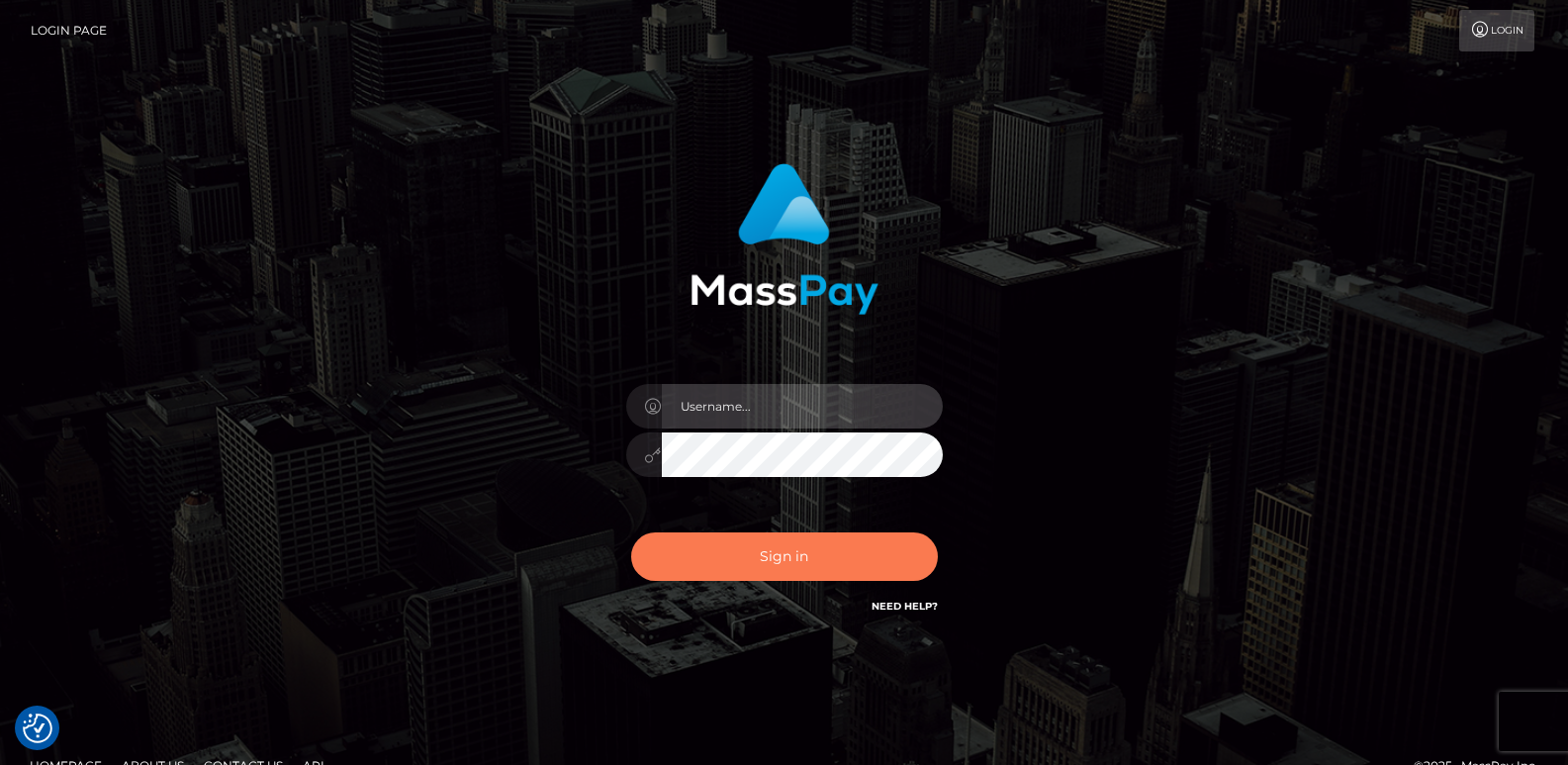
type input "ts2.es"
click at [790, 561] on button "Sign in" at bounding box center [784, 556] width 307 height 48
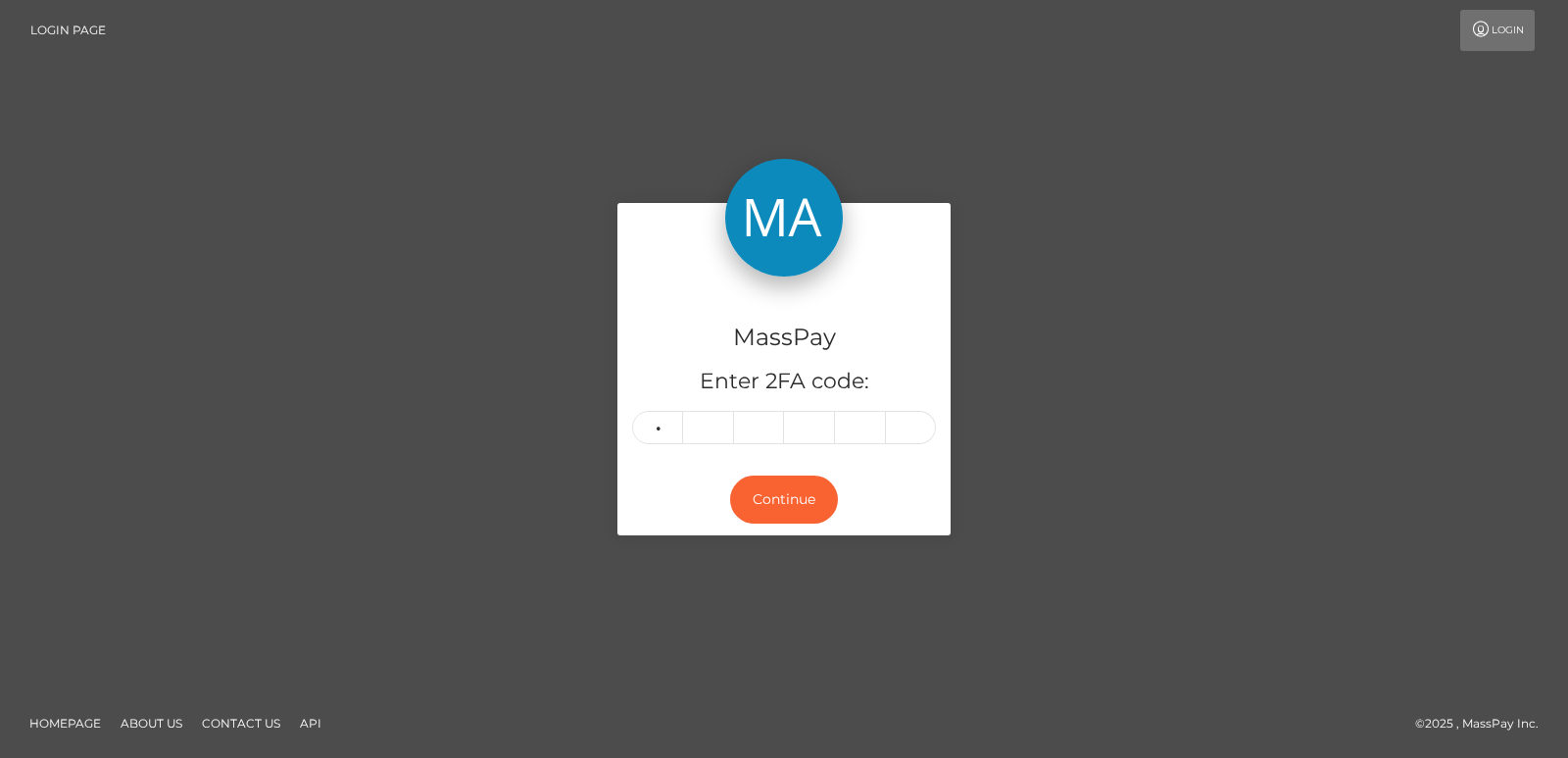
type input "1"
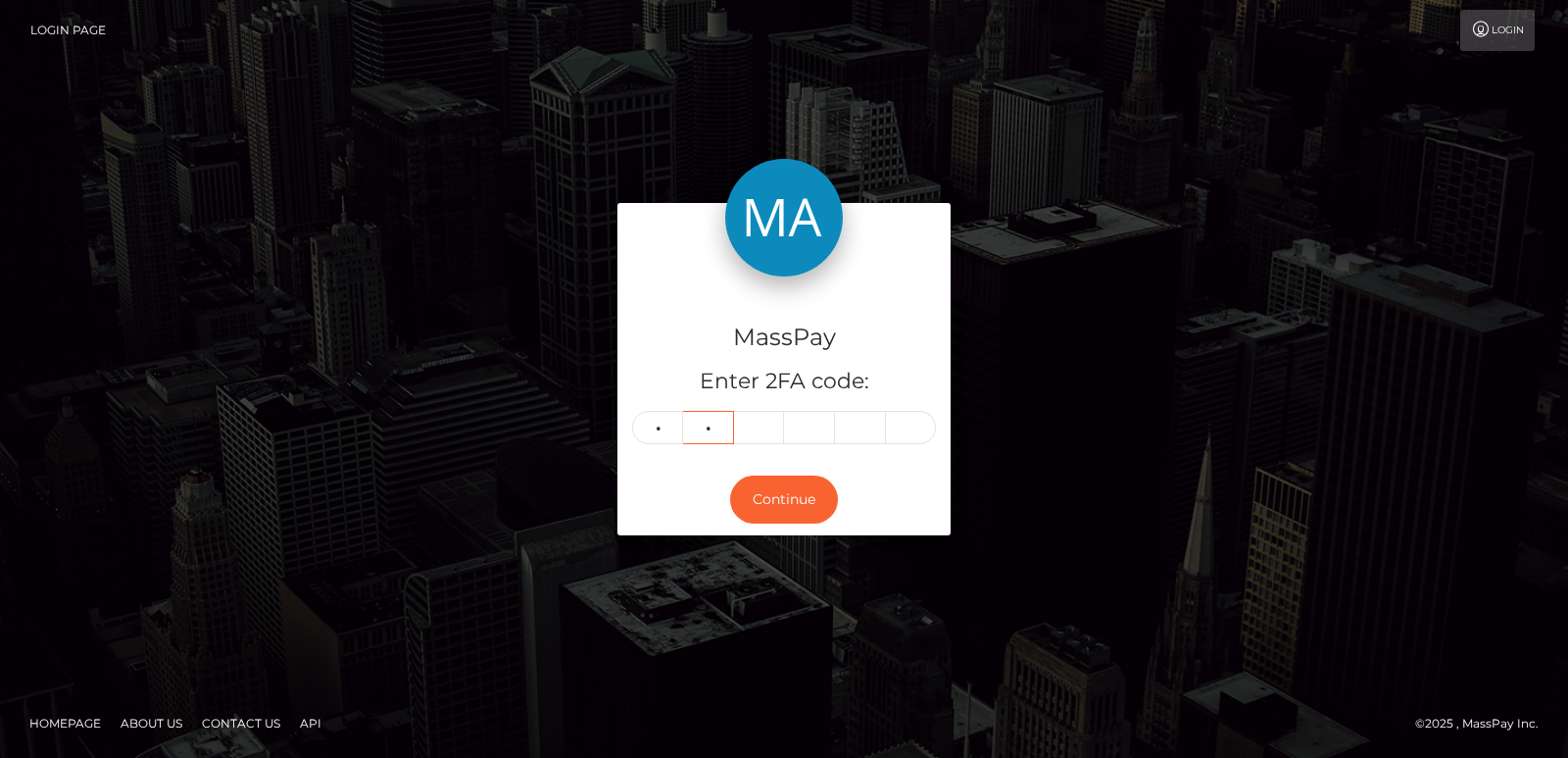
type input "9"
type input "2"
type input "8"
type input "4"
type input "6"
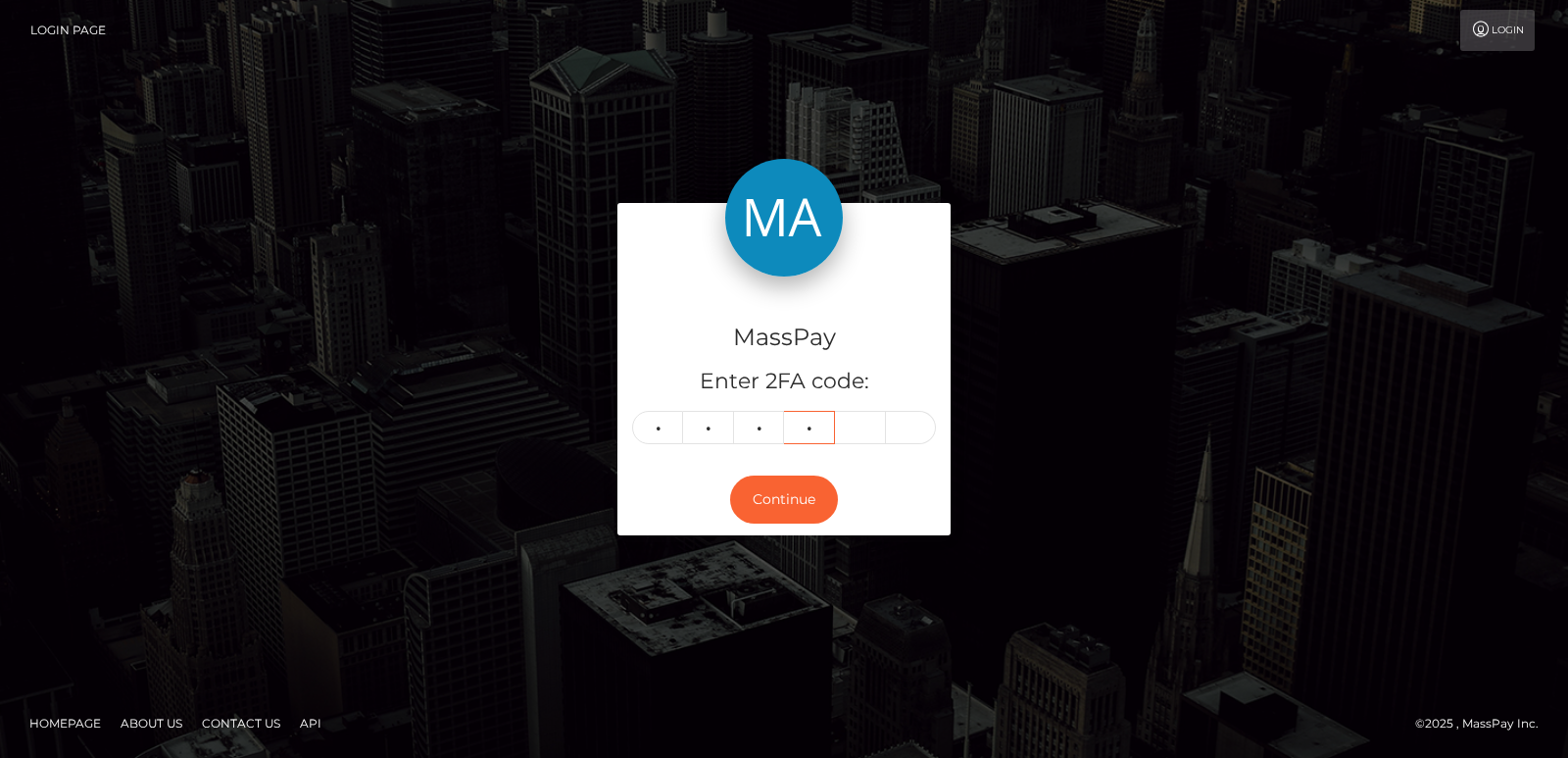
type input "4"
type input "0"
type input "2"
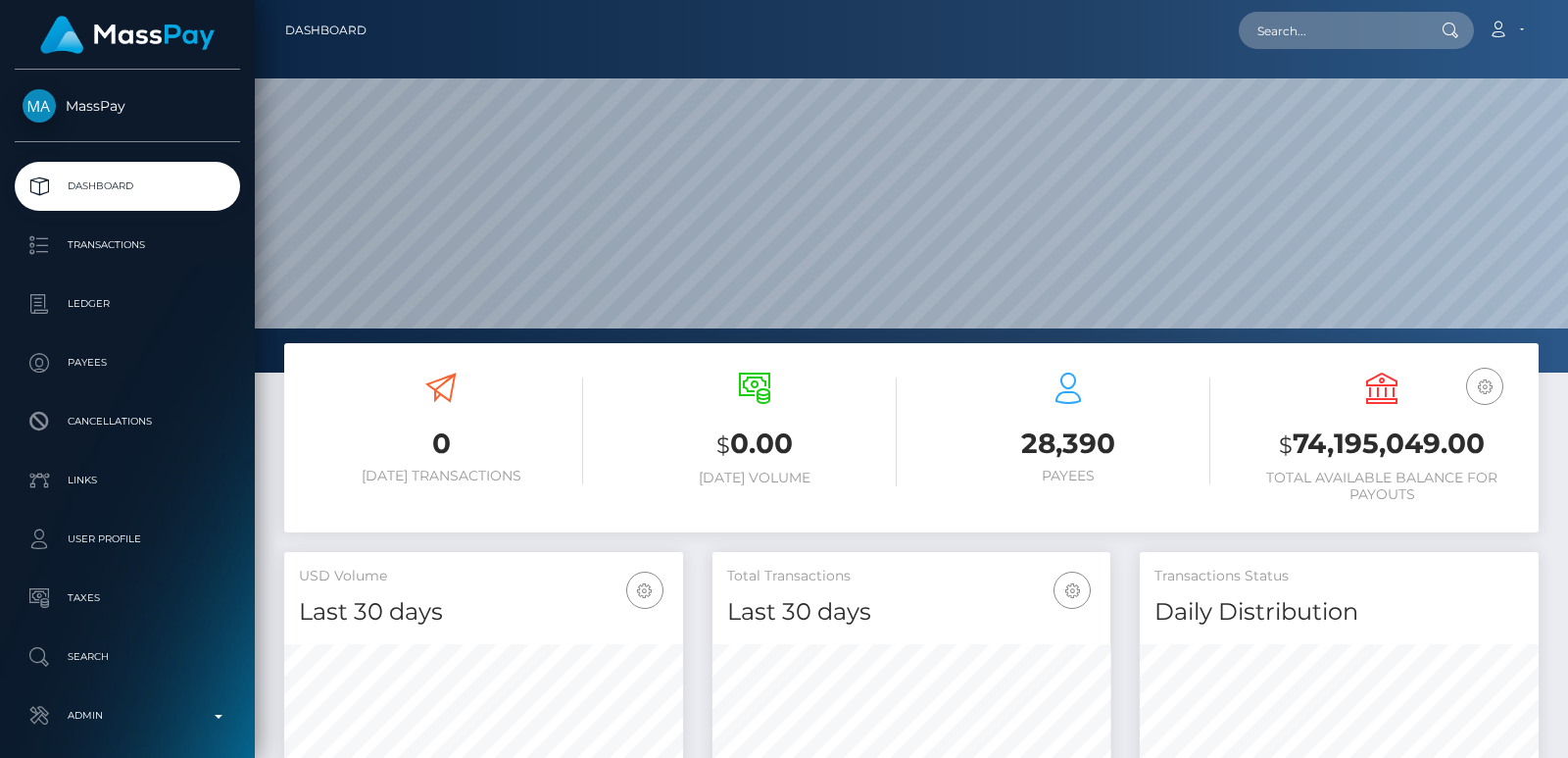
scroll to position [348, 398]
click at [1289, 33] on input "text" at bounding box center [1331, 31] width 184 height 38
paste input "[EMAIL_ADDRESS][DOMAIN_NAME]"
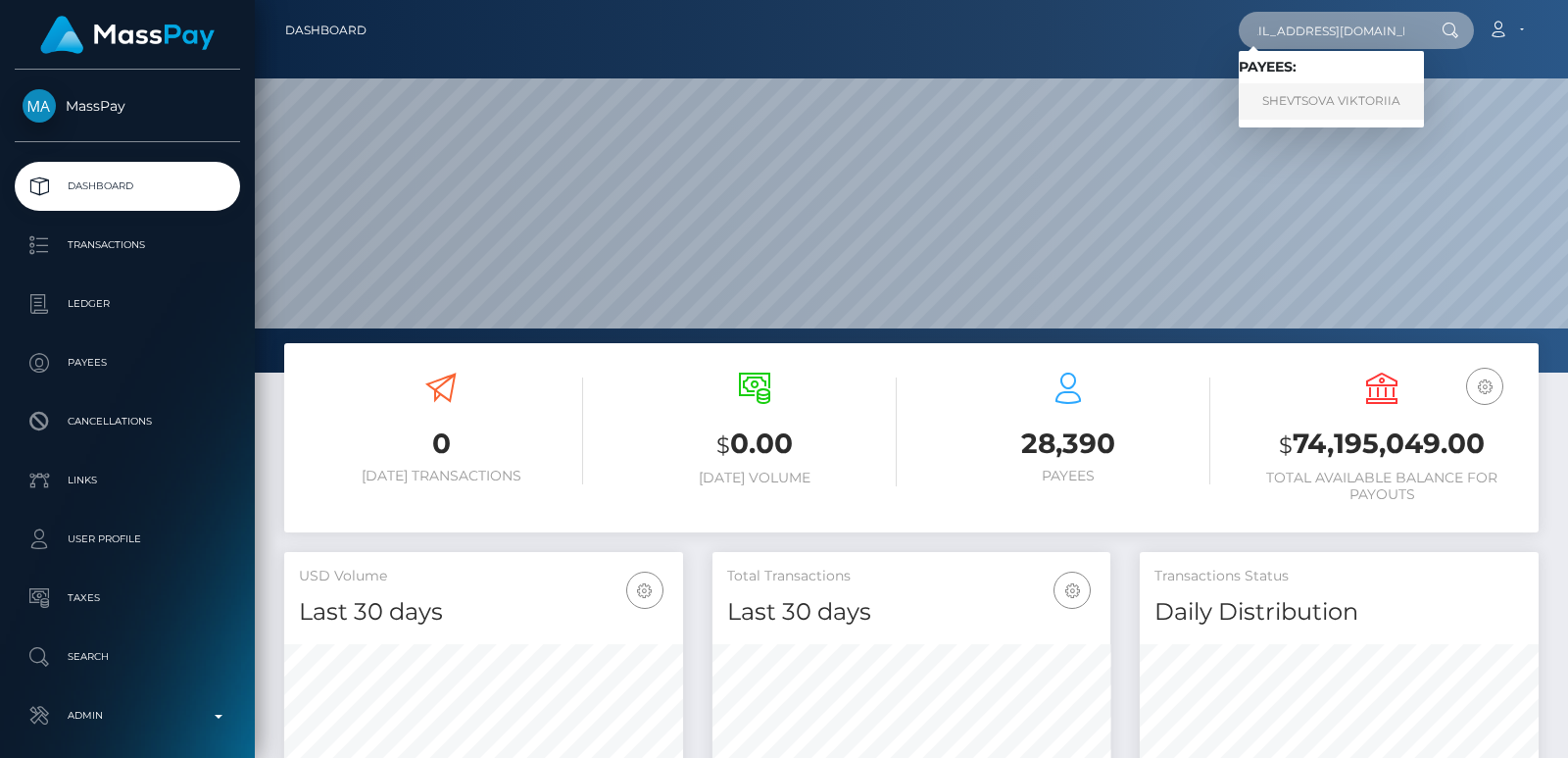
type input "[EMAIL_ADDRESS][DOMAIN_NAME]"
click at [1319, 101] on link "SHEVTSOVA VIKTORIIA" at bounding box center [1331, 101] width 185 height 37
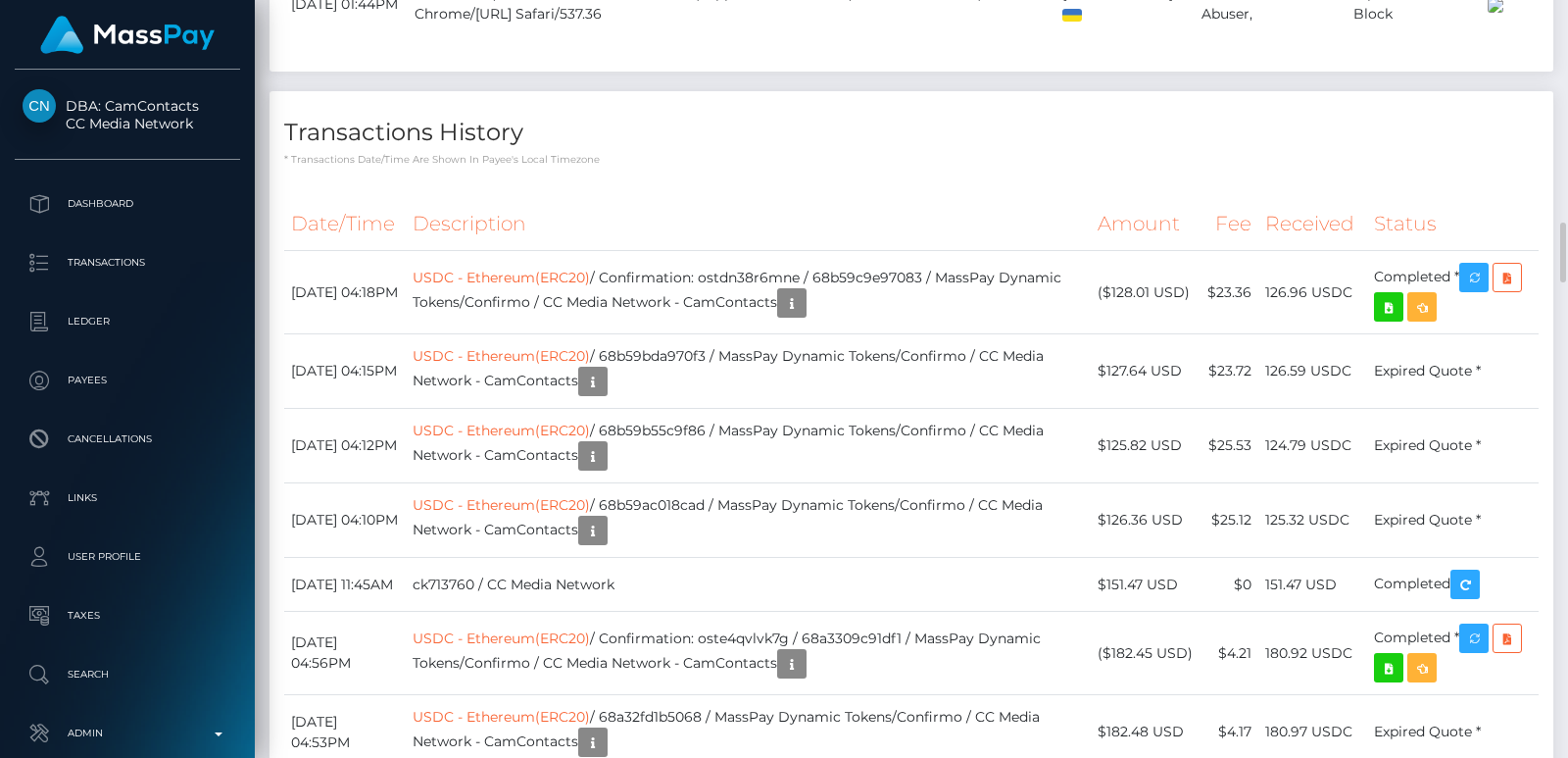
scroll to position [2559, 0]
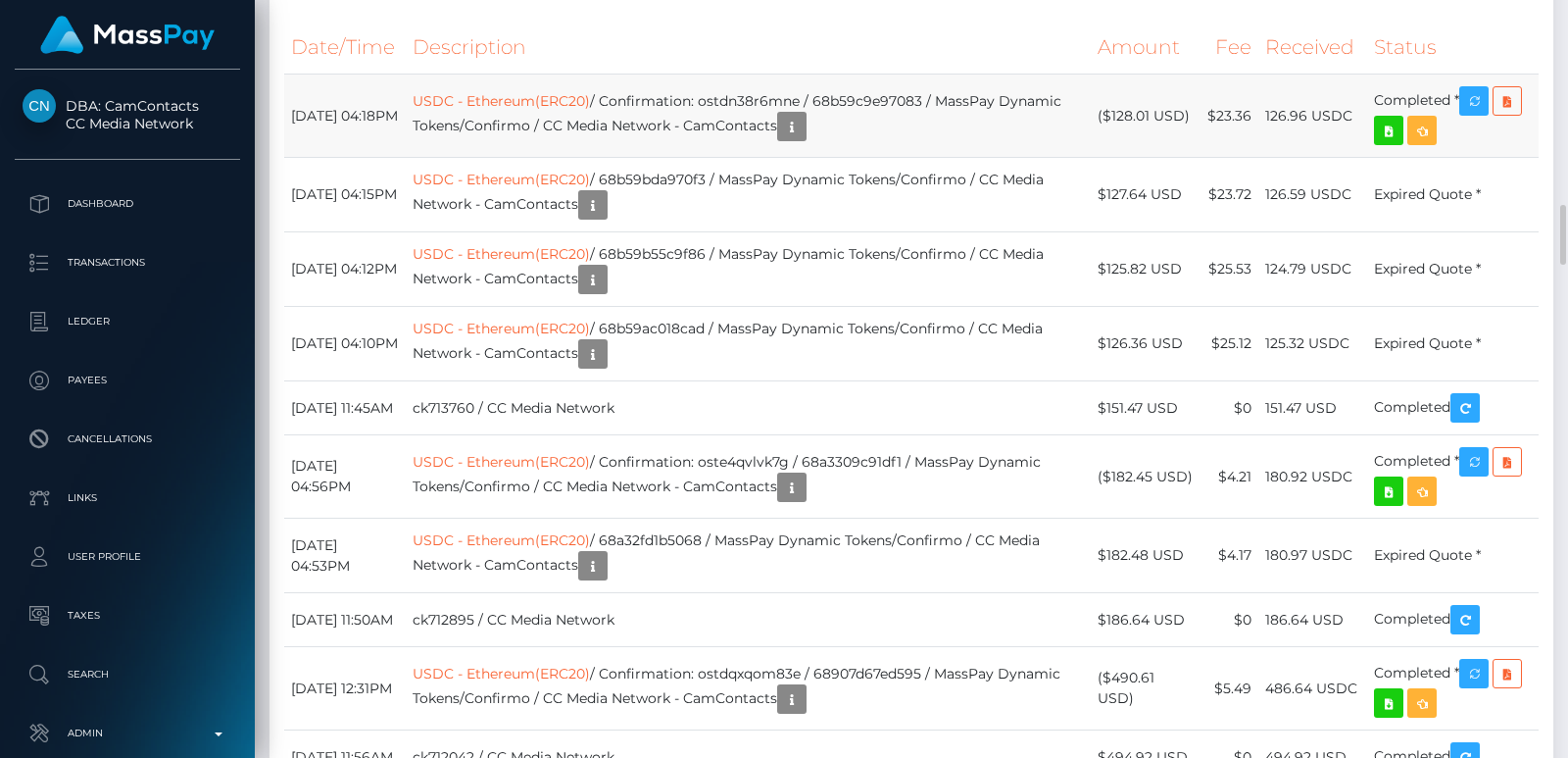
drag, startPoint x: 1310, startPoint y: 454, endPoint x: 1273, endPoint y: 454, distance: 37.0
click at [1273, 158] on td "126.96 USDC" at bounding box center [1313, 116] width 109 height 83
copy td "126.96"
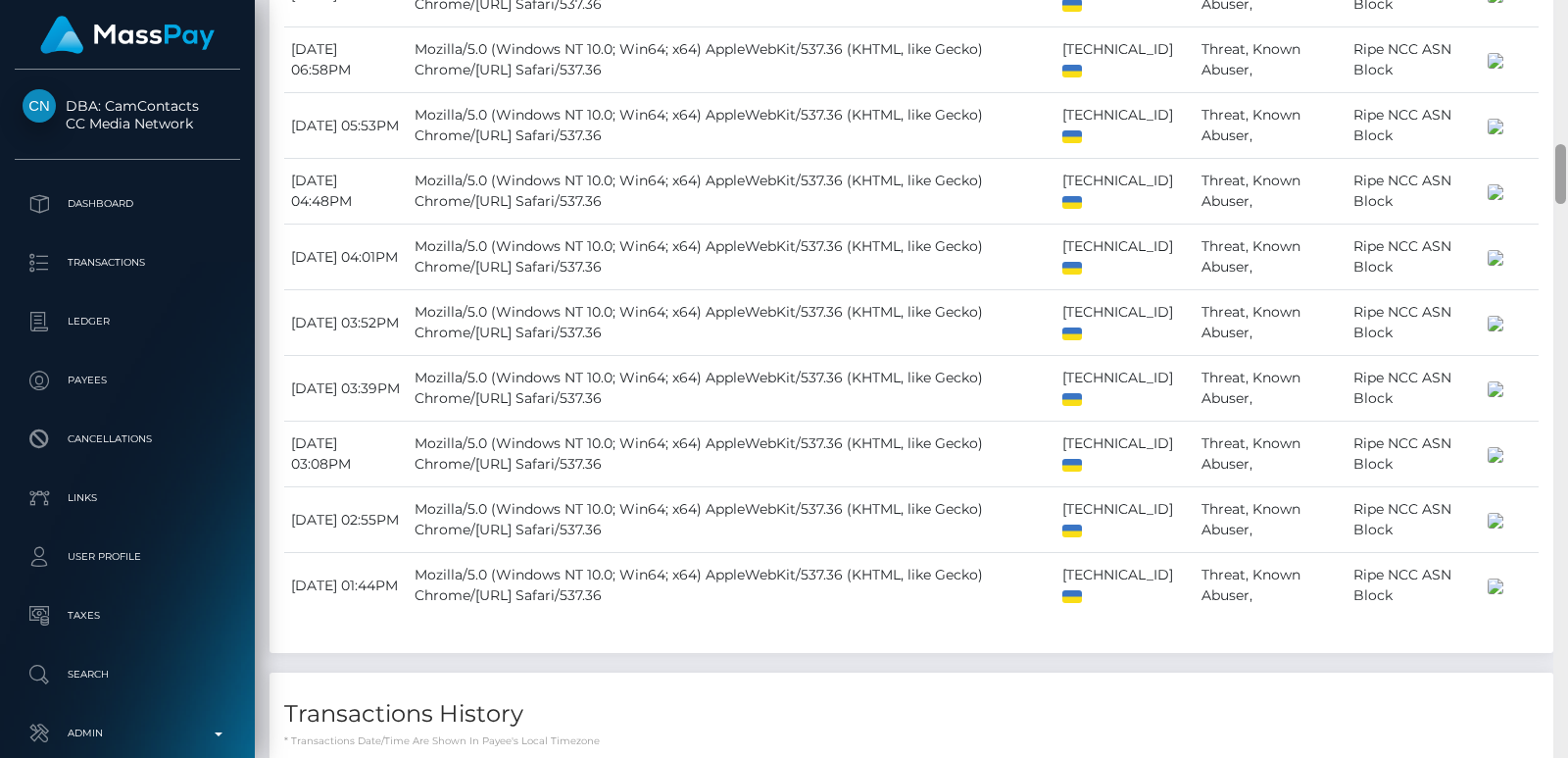
click at [1562, 49] on div at bounding box center [1561, 379] width 15 height 758
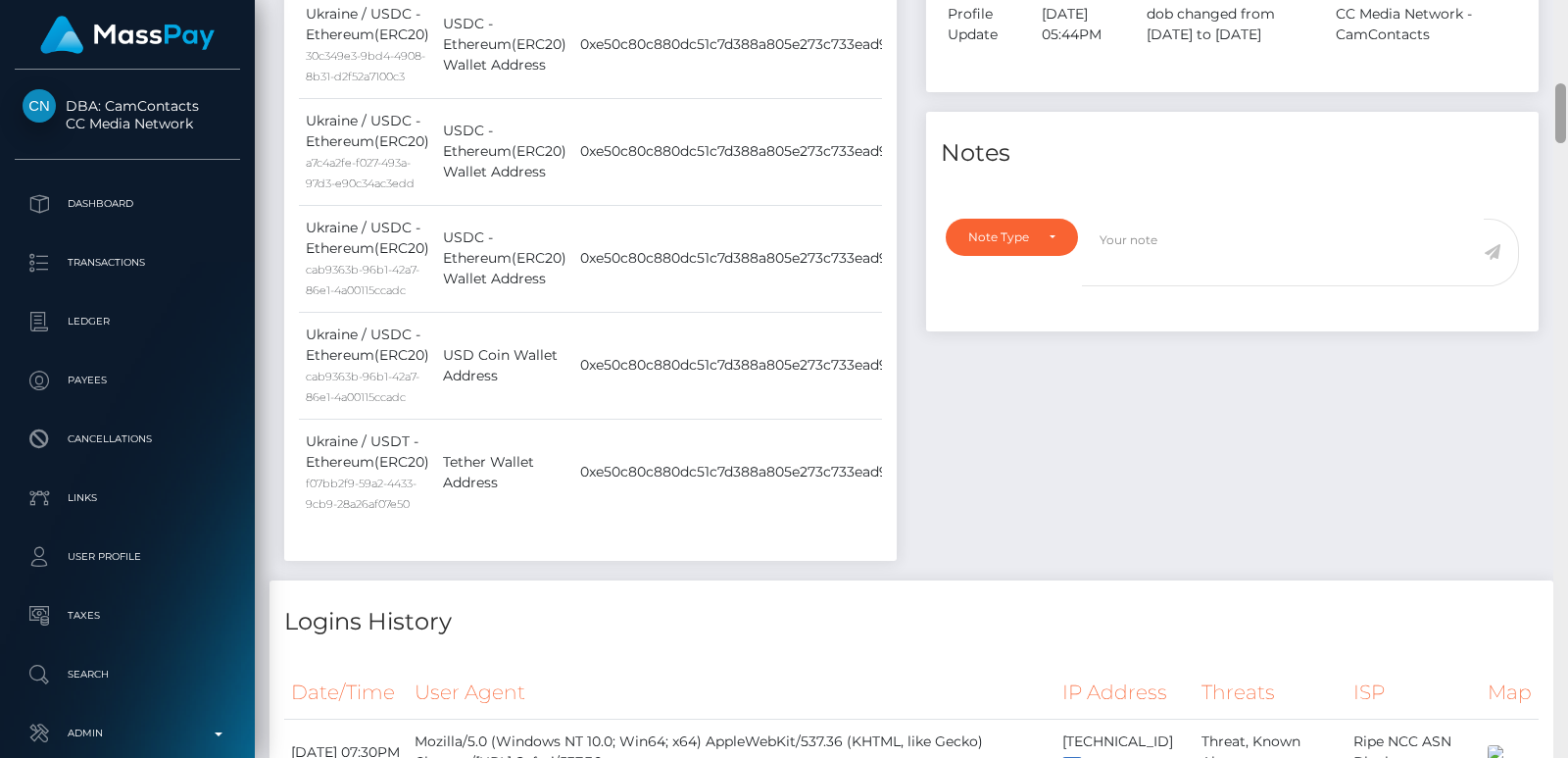
click at [1562, 49] on div at bounding box center [1561, 379] width 15 height 758
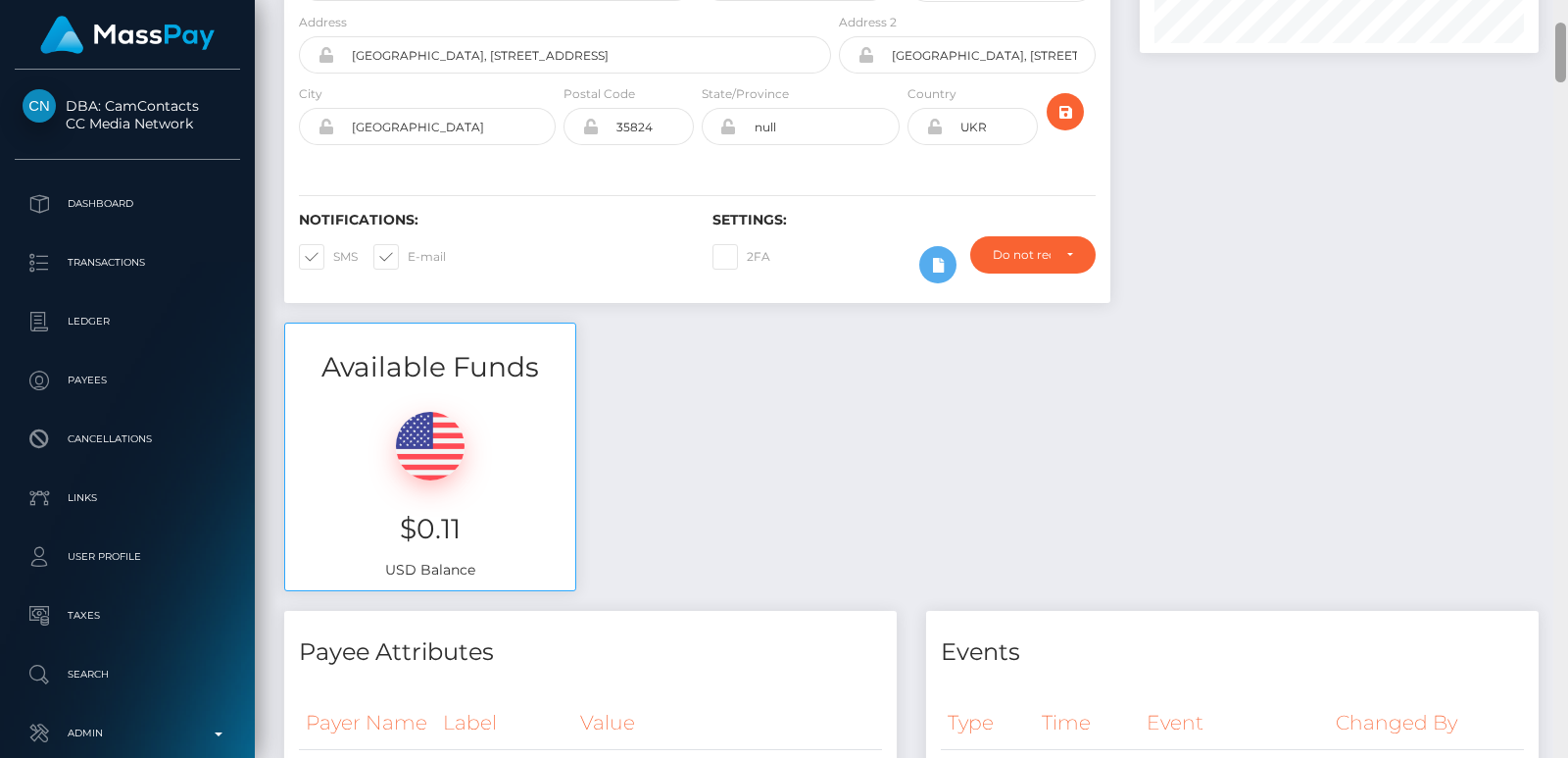
click at [1562, 49] on div at bounding box center [1561, 53] width 11 height 59
click at [1559, 17] on div "Customer Profile Loading... Loading..." at bounding box center [911, 379] width 1313 height 758
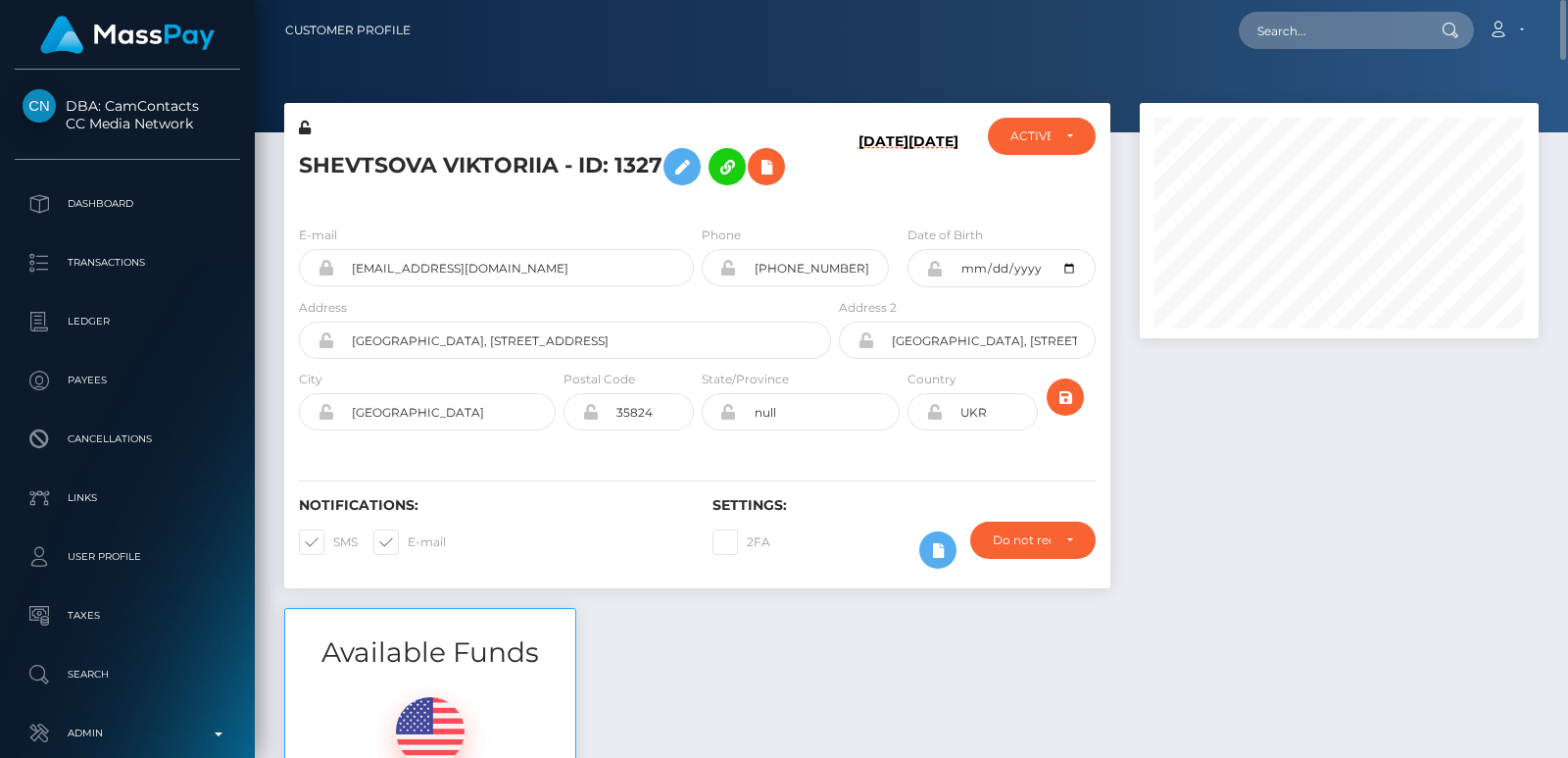
click at [1337, 63] on div at bounding box center [911, 66] width 1313 height 133
click at [1294, 38] on input "text" at bounding box center [1331, 31] width 184 height 38
paste input "[EMAIL_ADDRESS][DOMAIN_NAME]"
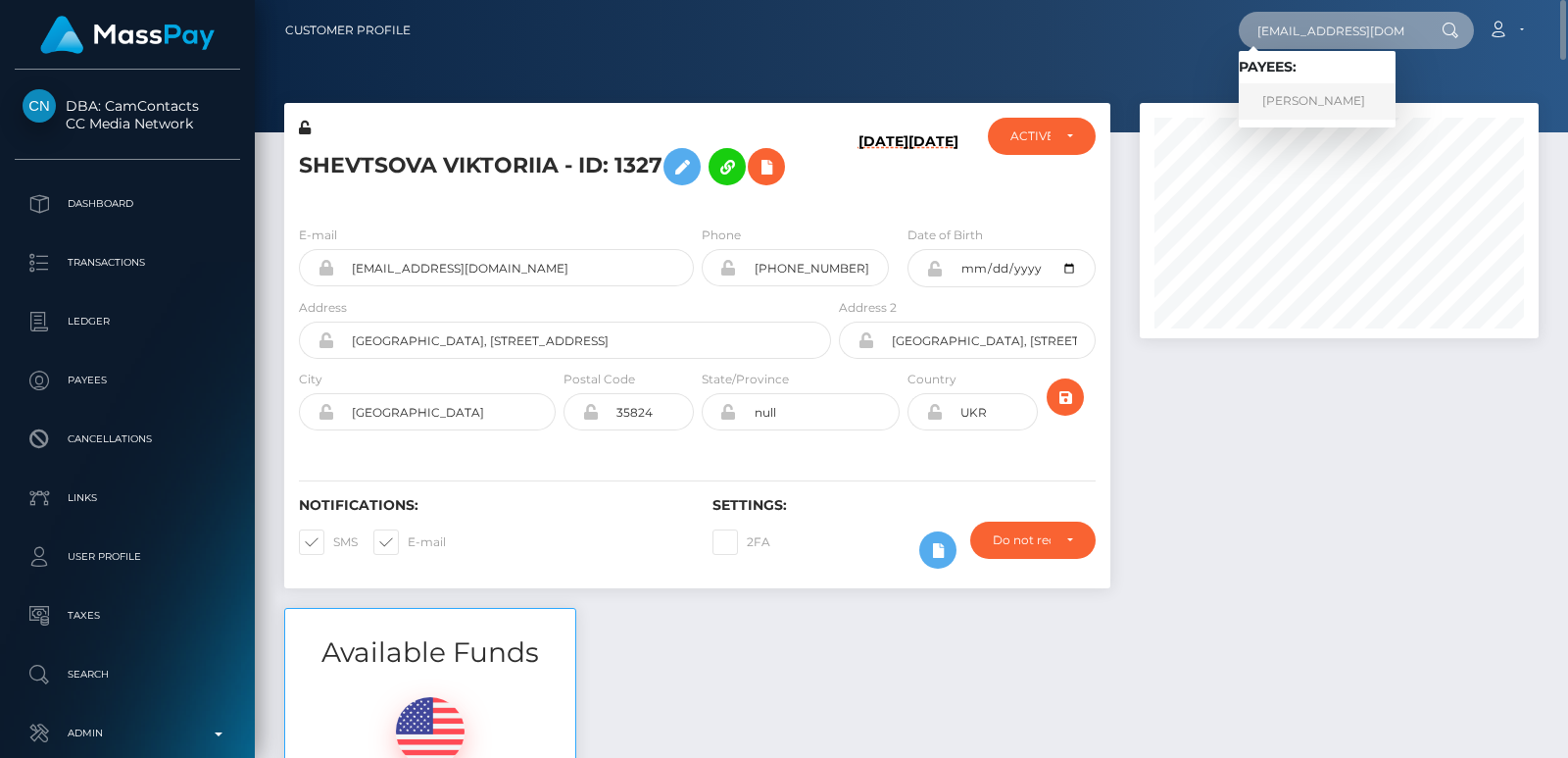
type input "[EMAIL_ADDRESS][DOMAIN_NAME]"
click at [1285, 95] on link "HONGYAN WU" at bounding box center [1317, 101] width 157 height 37
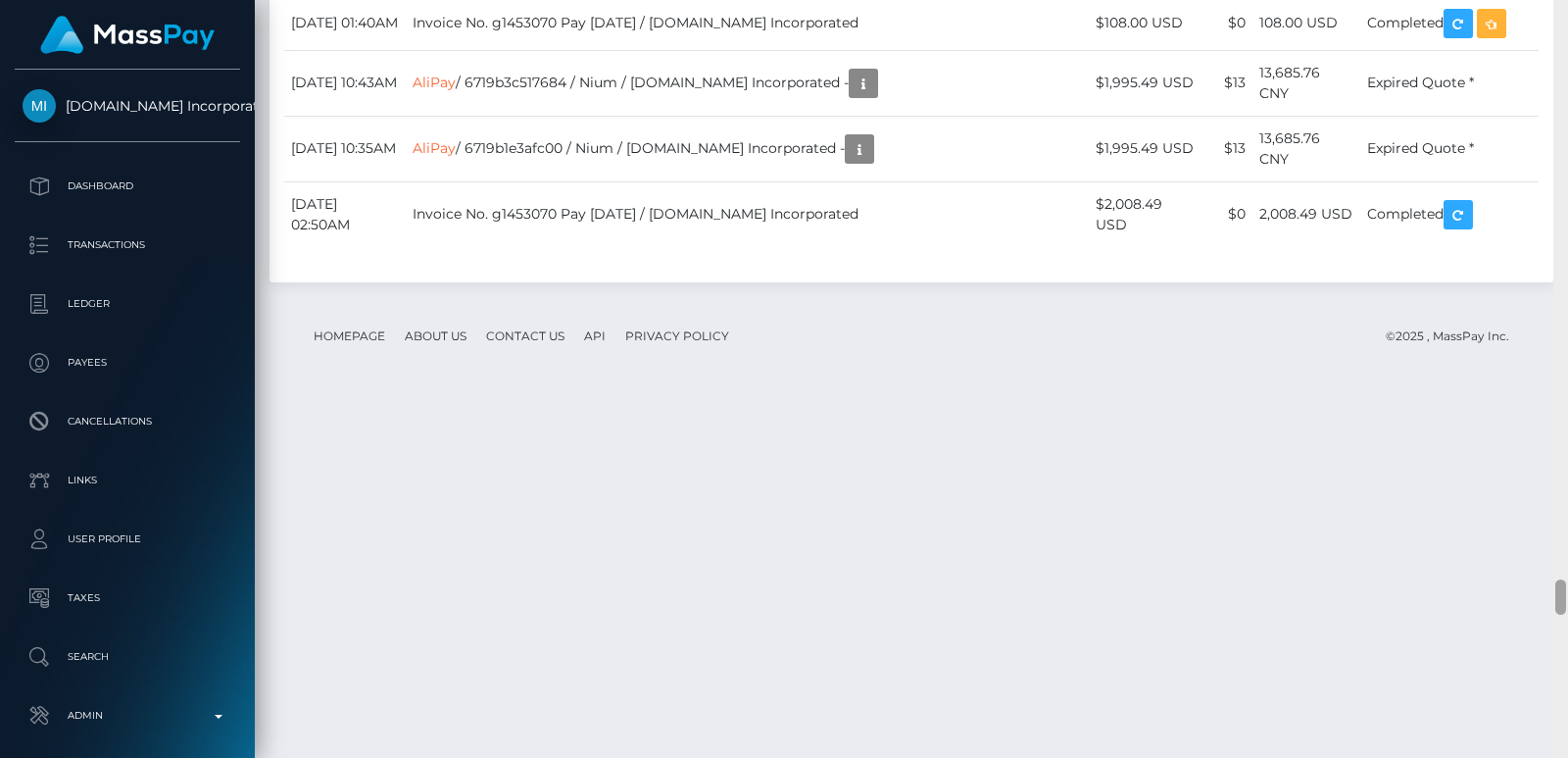
scroll to position [11598, 0]
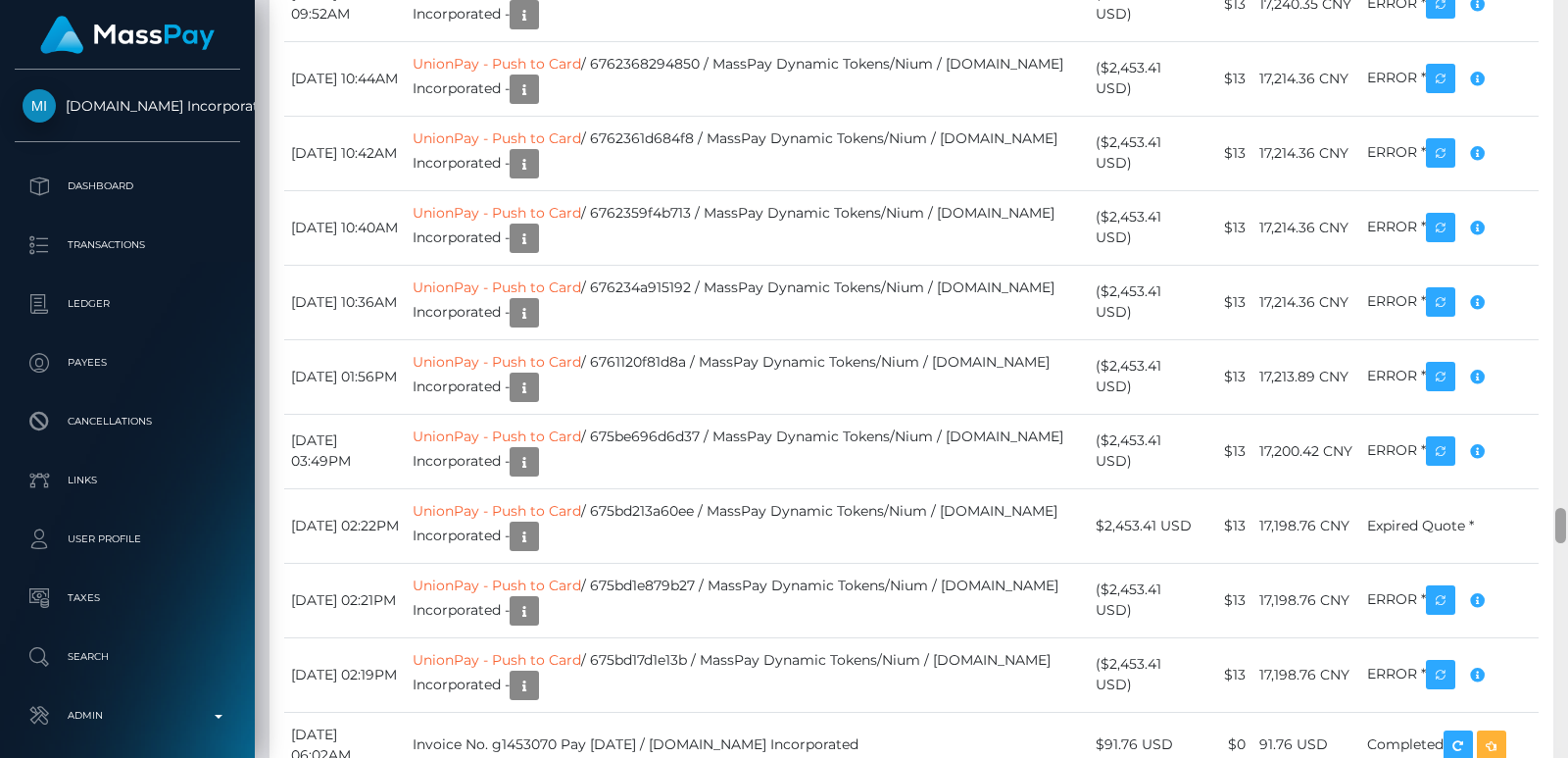
click at [1553, 36] on div at bounding box center [1561, 379] width 15 height 758
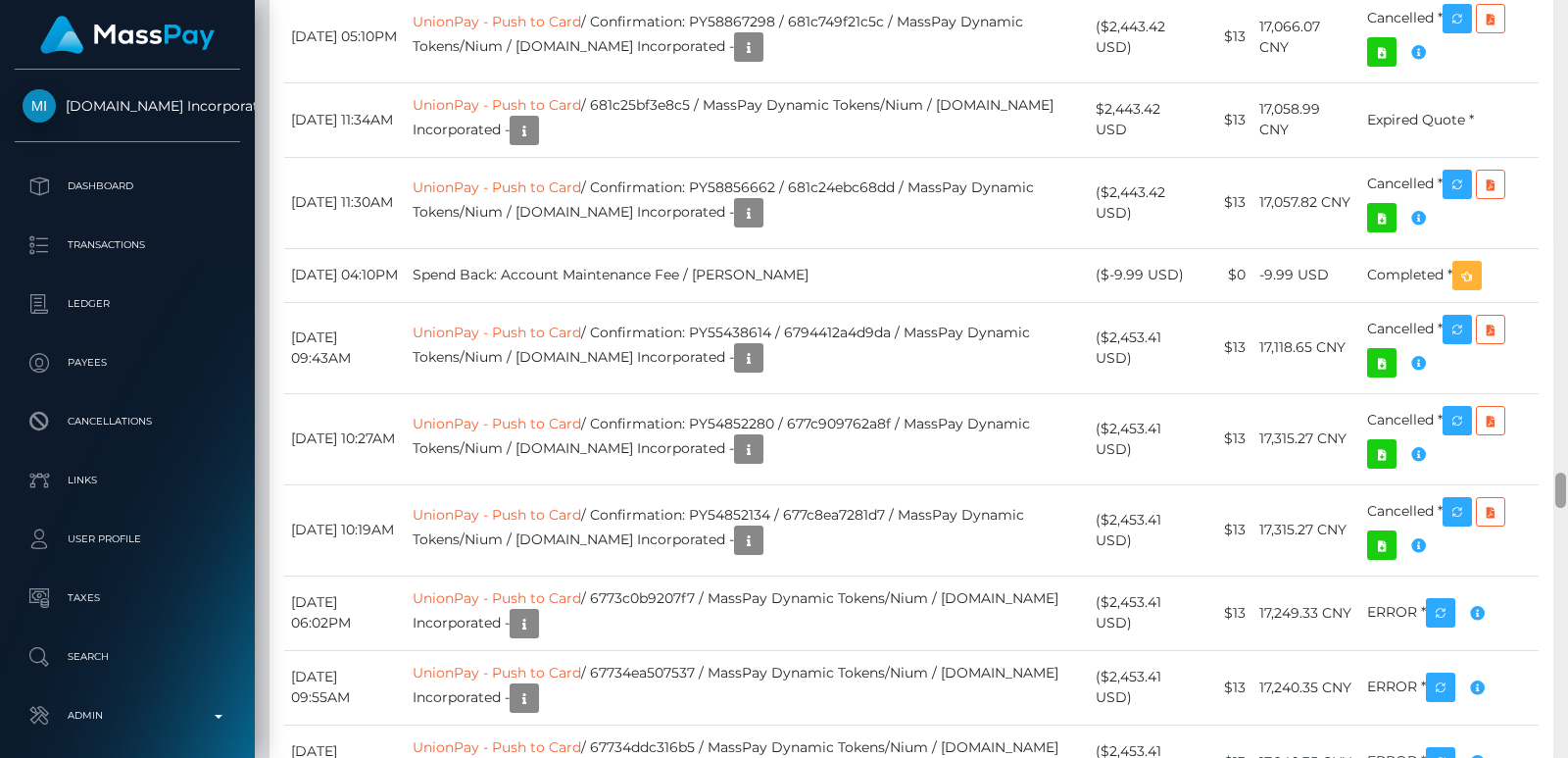
click at [1553, 36] on div at bounding box center [1561, 379] width 15 height 758
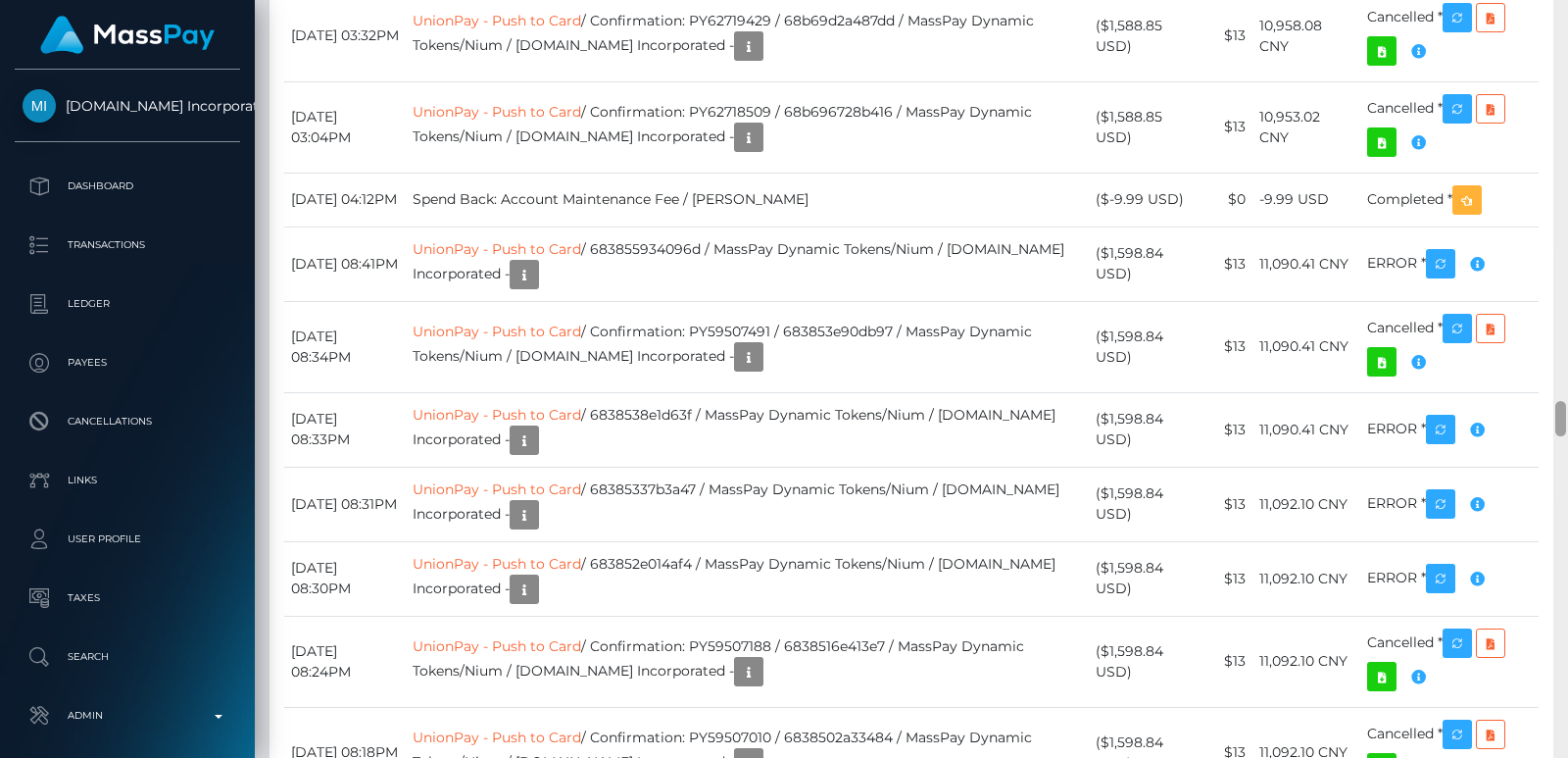
click at [1553, 36] on div at bounding box center [1561, 379] width 15 height 758
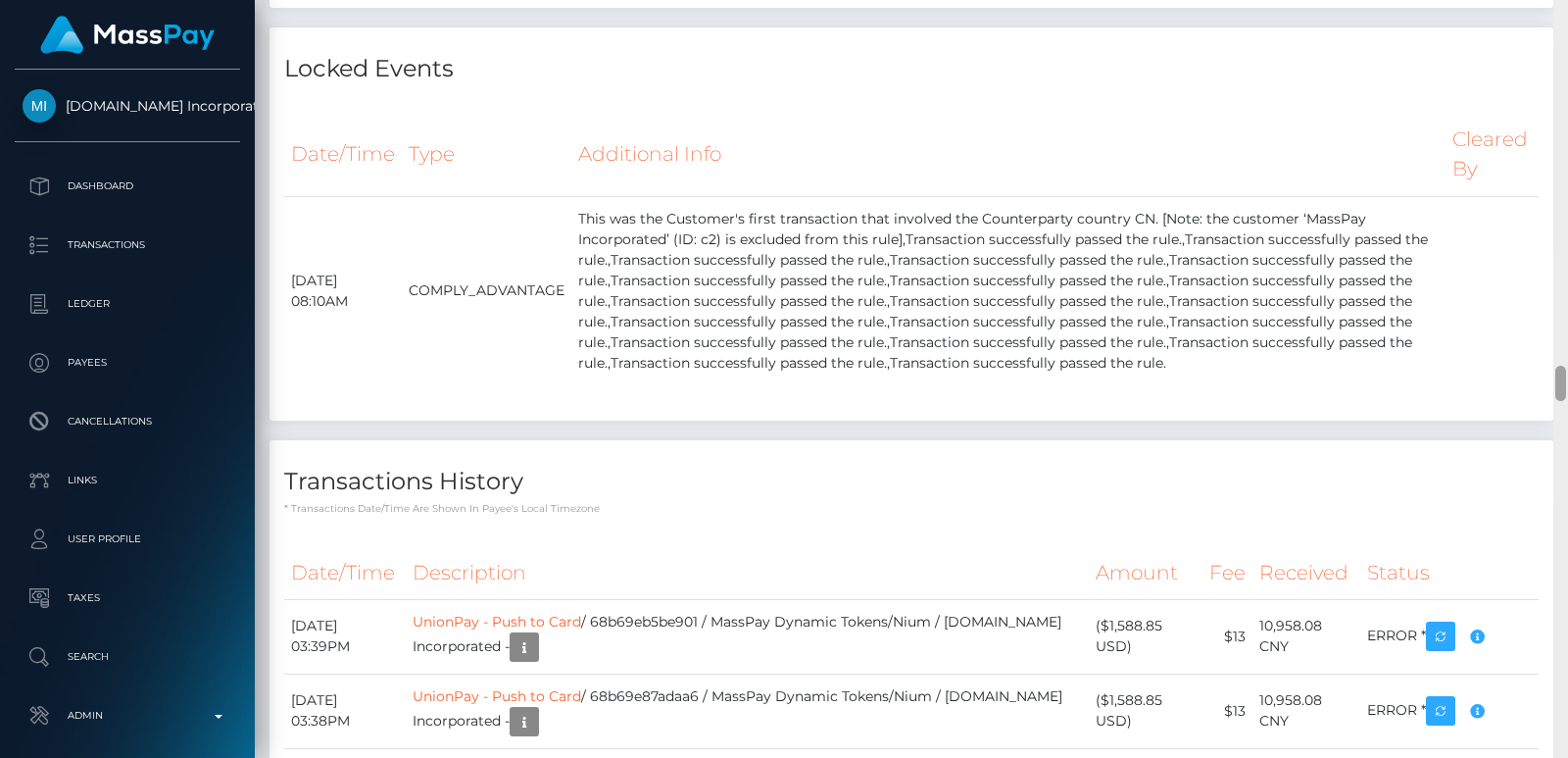
click at [1553, 36] on div at bounding box center [1561, 379] width 15 height 758
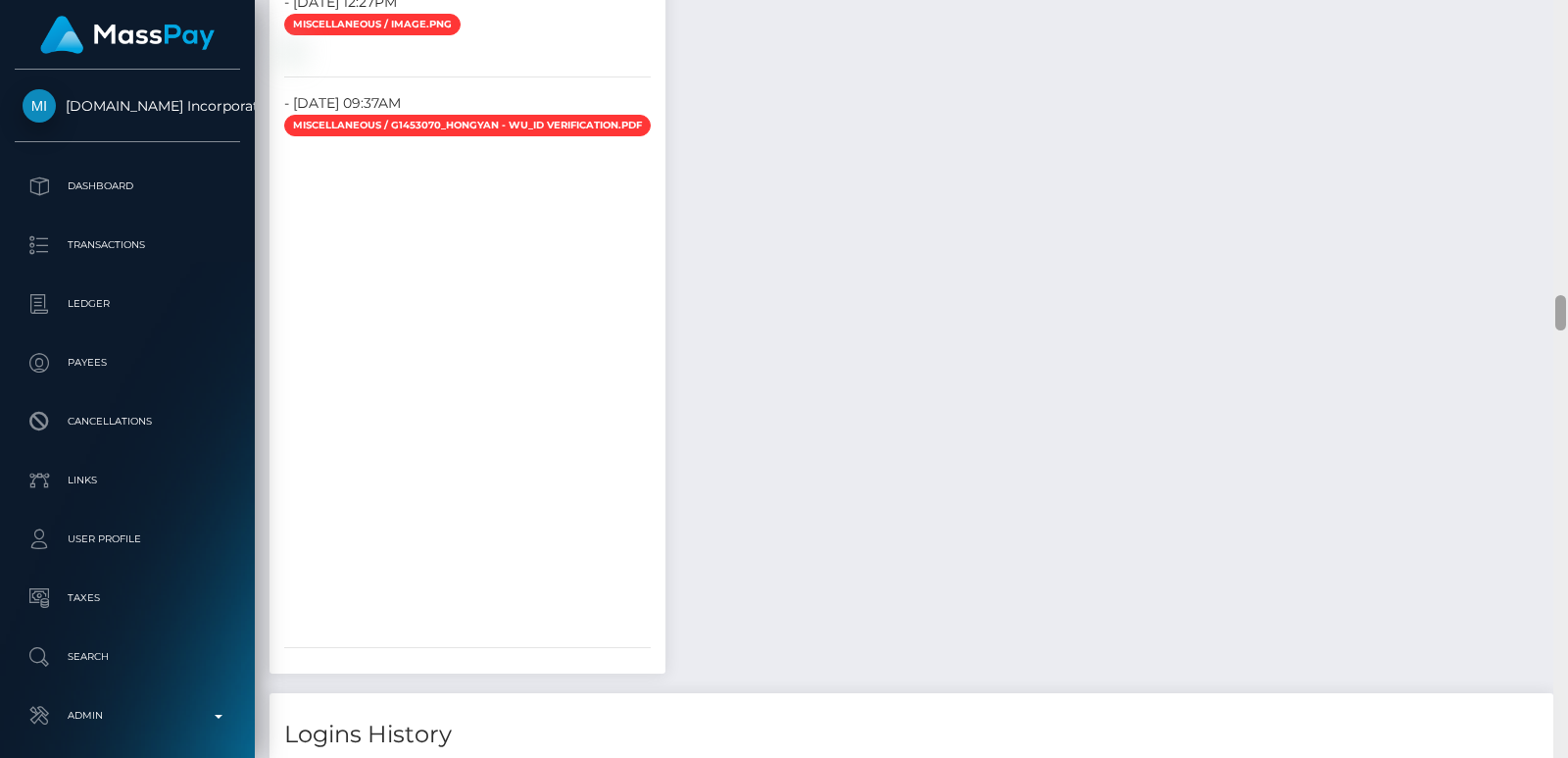
click at [1553, 36] on div at bounding box center [1561, 379] width 15 height 758
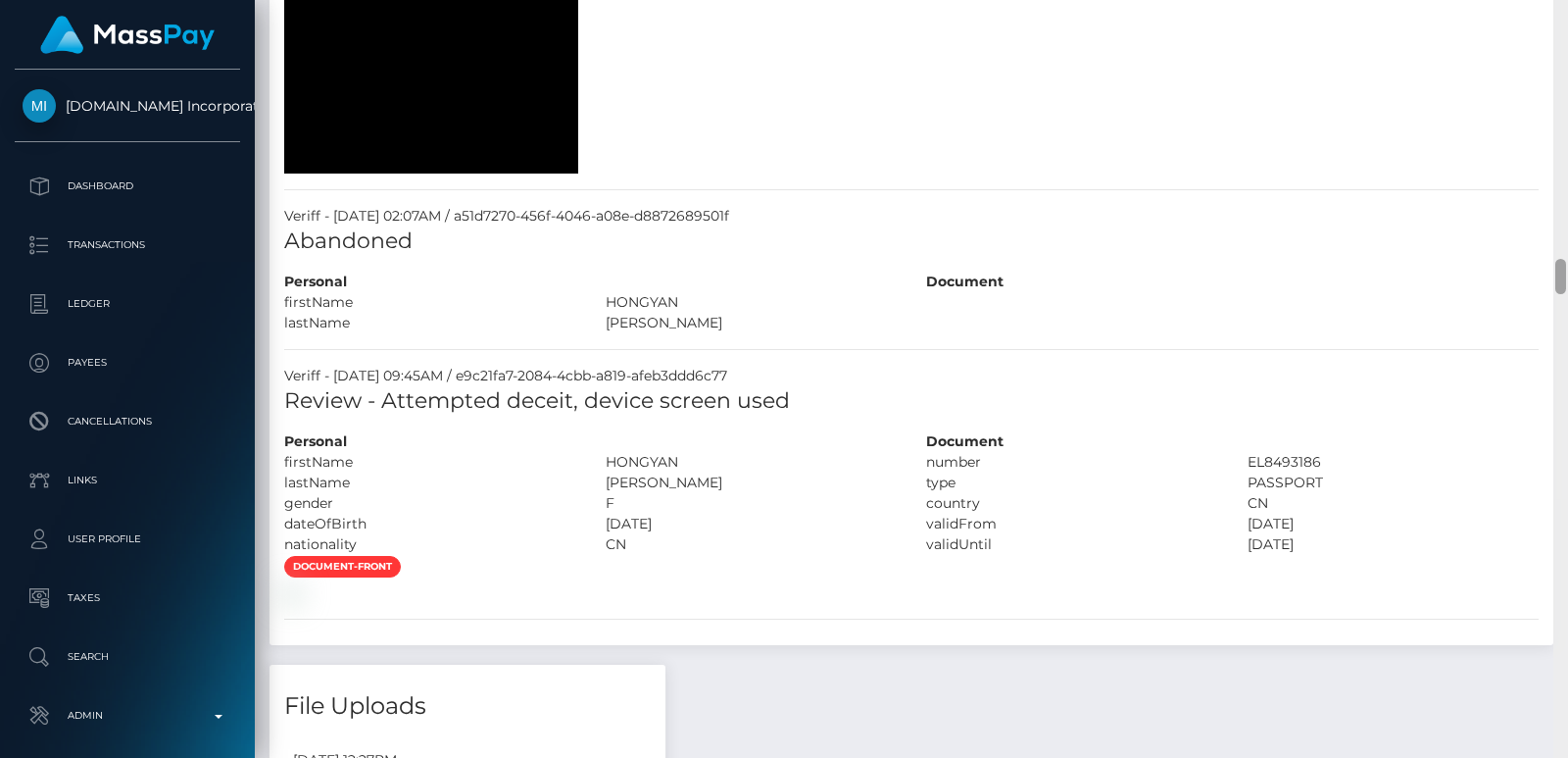
click at [1553, 36] on div at bounding box center [1561, 379] width 15 height 758
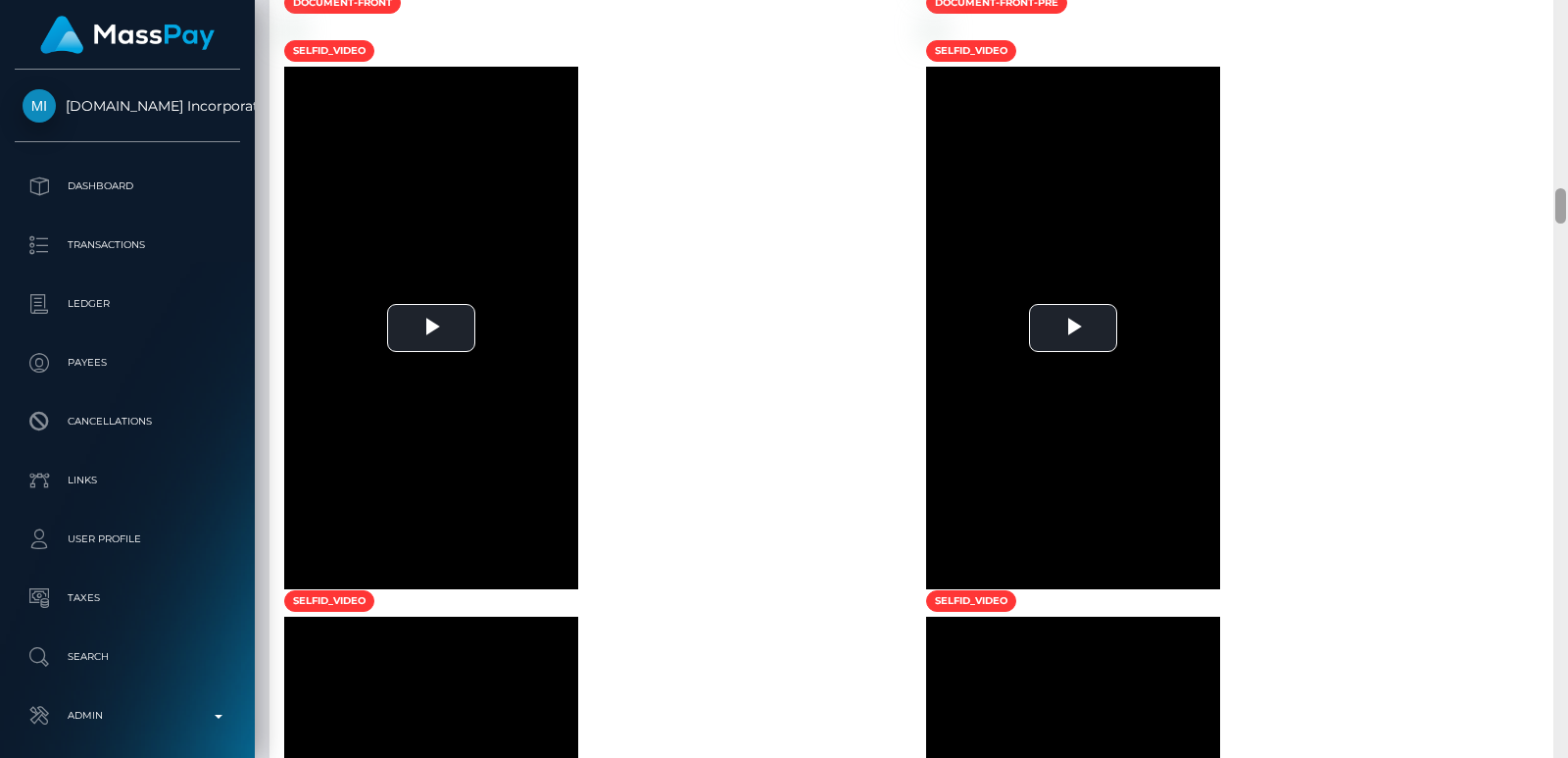
click at [1553, 36] on div at bounding box center [1561, 379] width 15 height 758
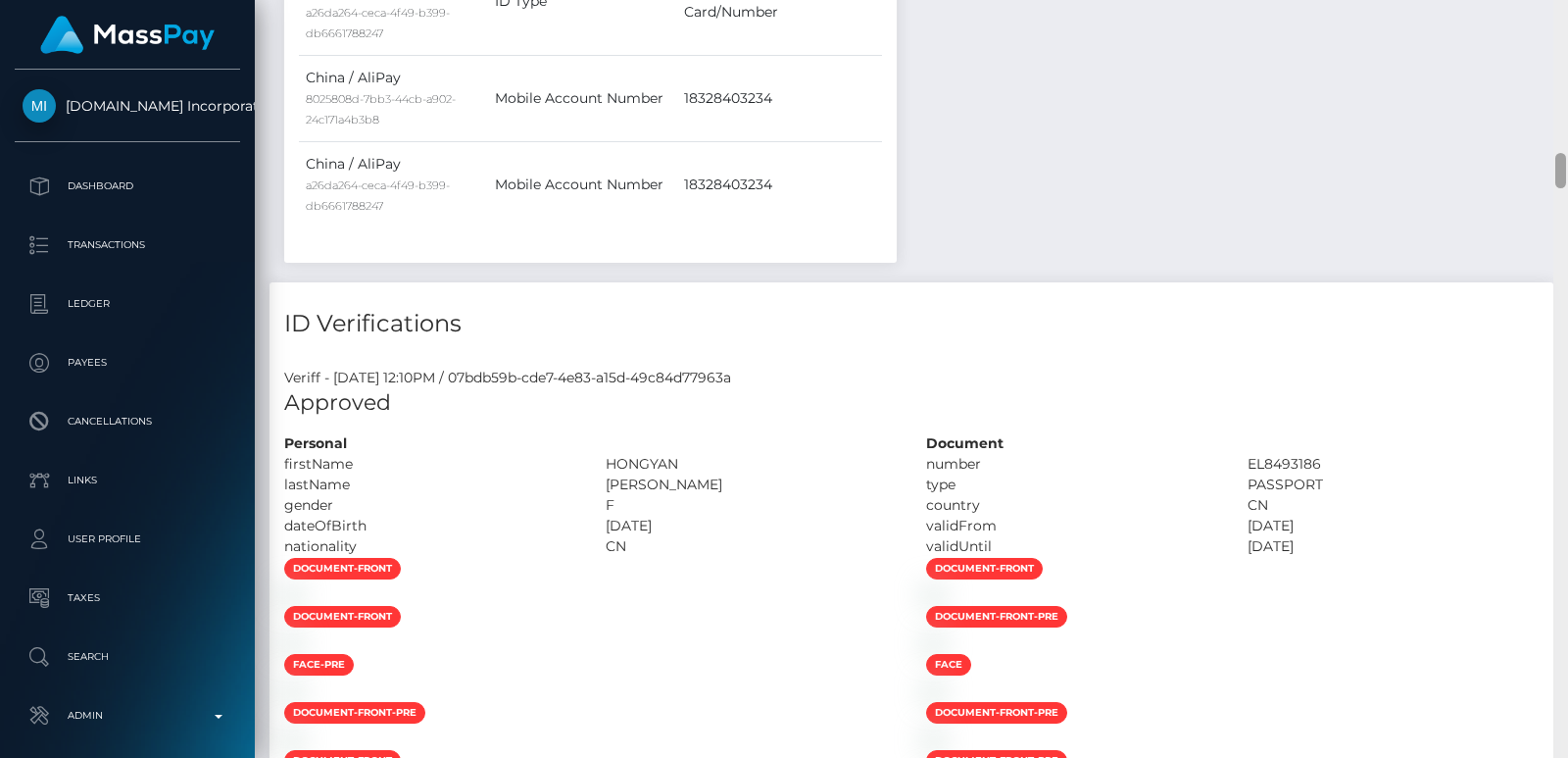
click at [1553, 36] on div at bounding box center [1561, 379] width 15 height 758
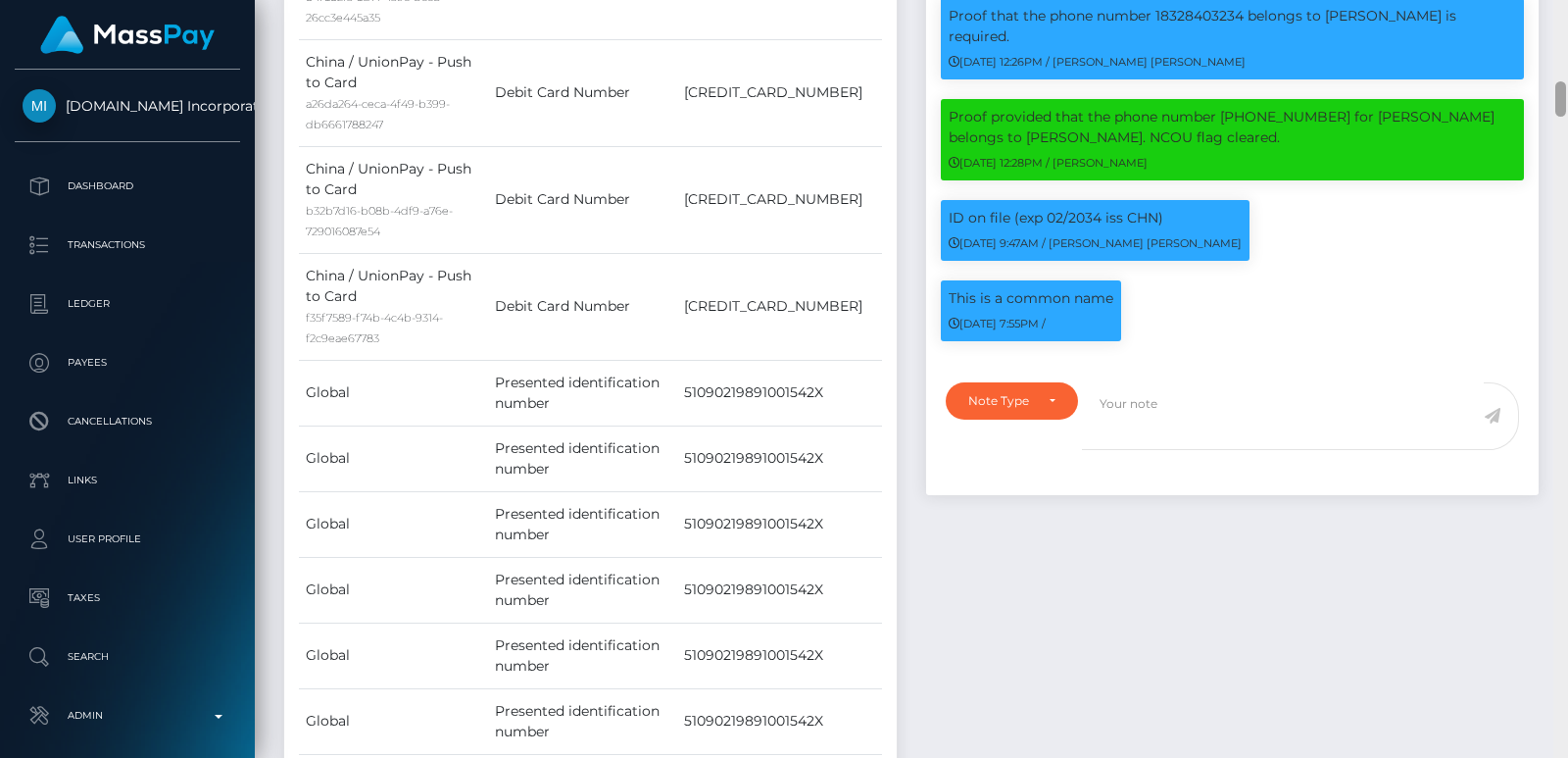
click at [1553, 36] on div at bounding box center [1561, 379] width 15 height 758
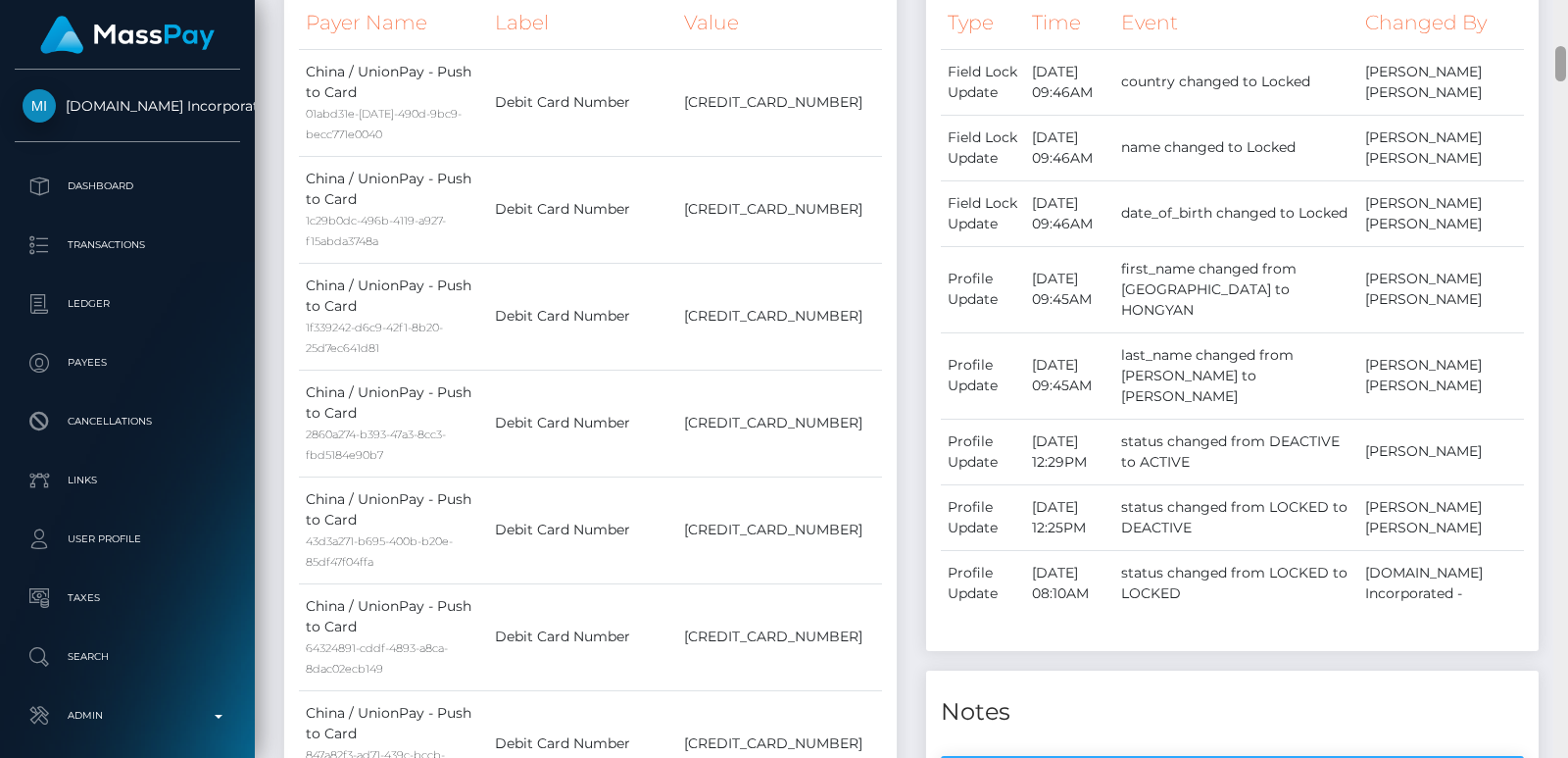
click at [1553, 36] on div at bounding box center [1561, 379] width 15 height 758
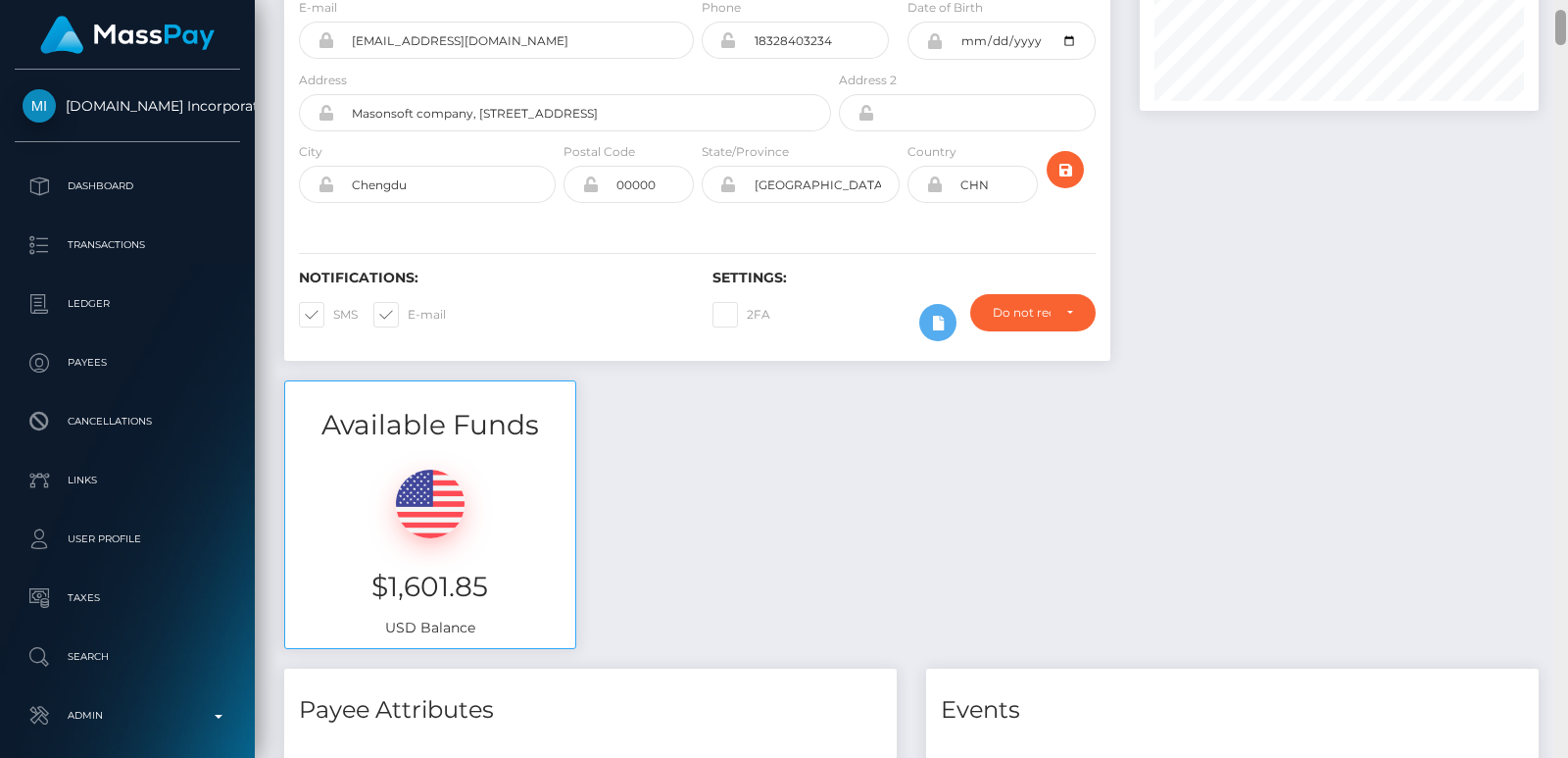
click at [1553, 36] on div at bounding box center [1561, 28] width 11 height 36
click at [1553, 5] on div "Customer Profile Loading... Loading..." at bounding box center [911, 379] width 1313 height 758
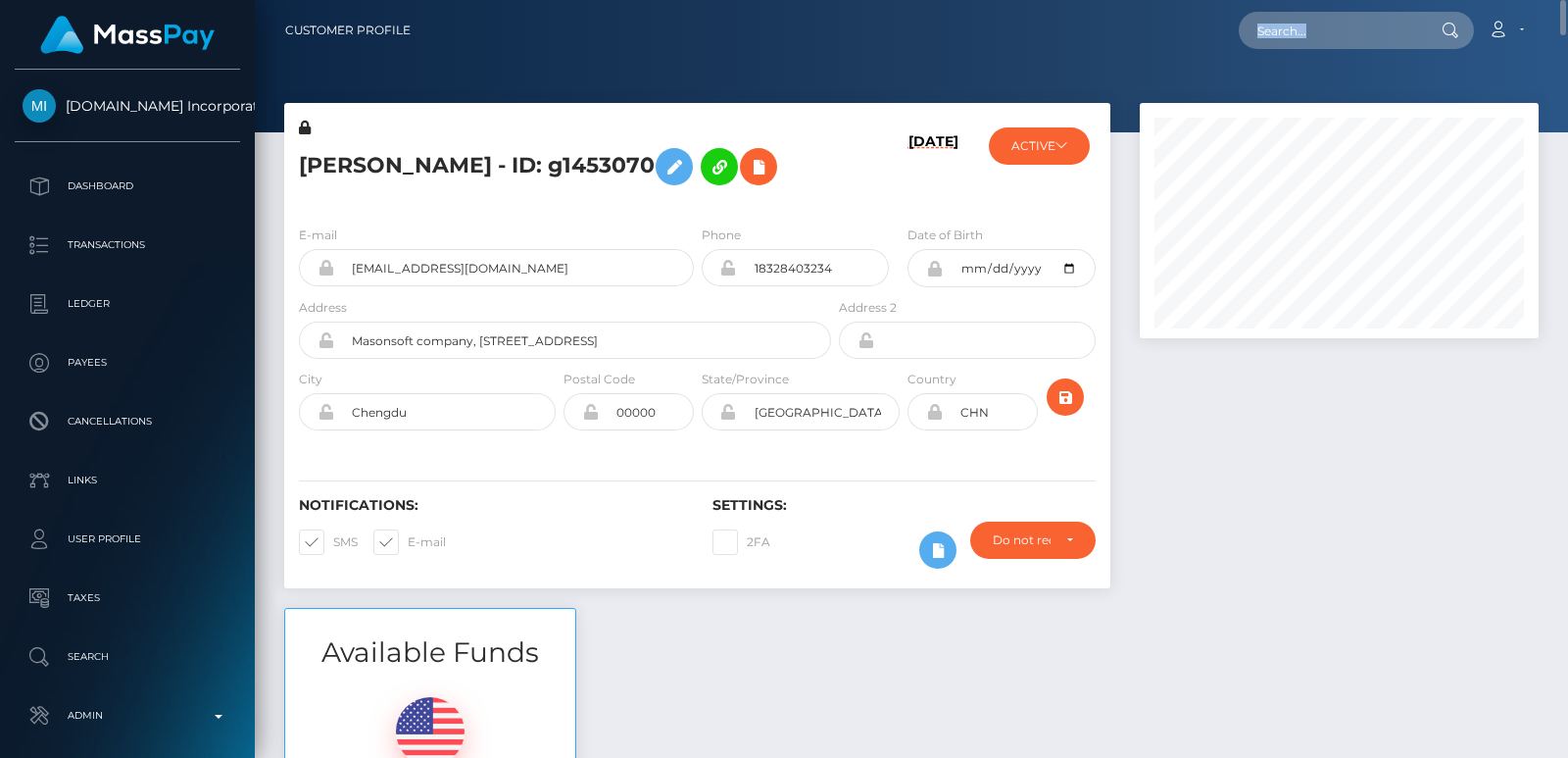
drag, startPoint x: 1431, startPoint y: 16, endPoint x: 1355, endPoint y: 43, distance: 80.7
click at [1355, 43] on div "Loading... Loading..." at bounding box center [1357, 31] width 236 height 38
click at [1355, 43] on input "text" at bounding box center [1331, 31] width 184 height 38
paste input "[EMAIL_ADDRESS][DOMAIN_NAME]"
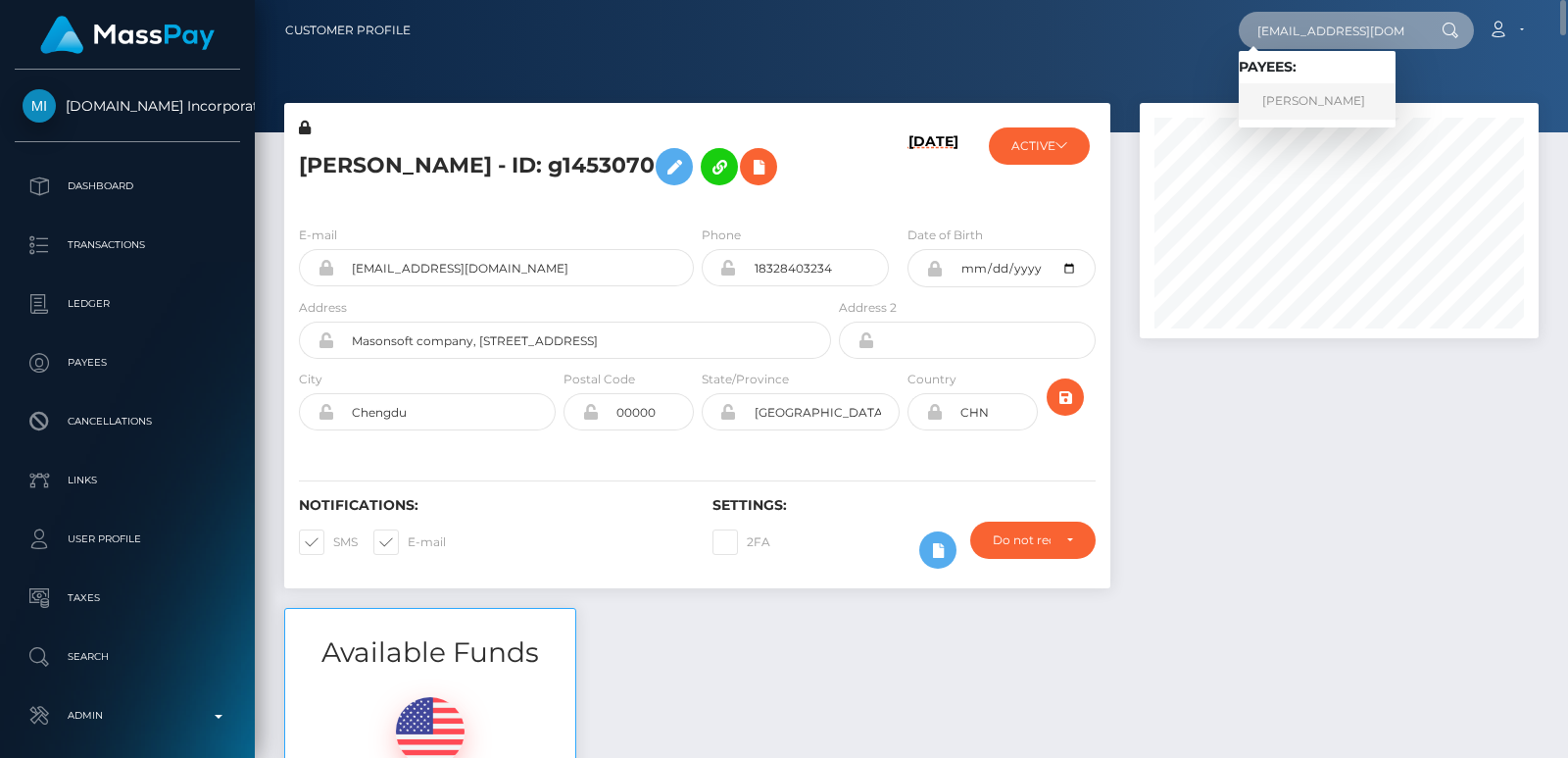
type input "[EMAIL_ADDRESS][DOMAIN_NAME]"
click at [1335, 109] on link "HONGYAN WU" at bounding box center [1317, 101] width 157 height 37
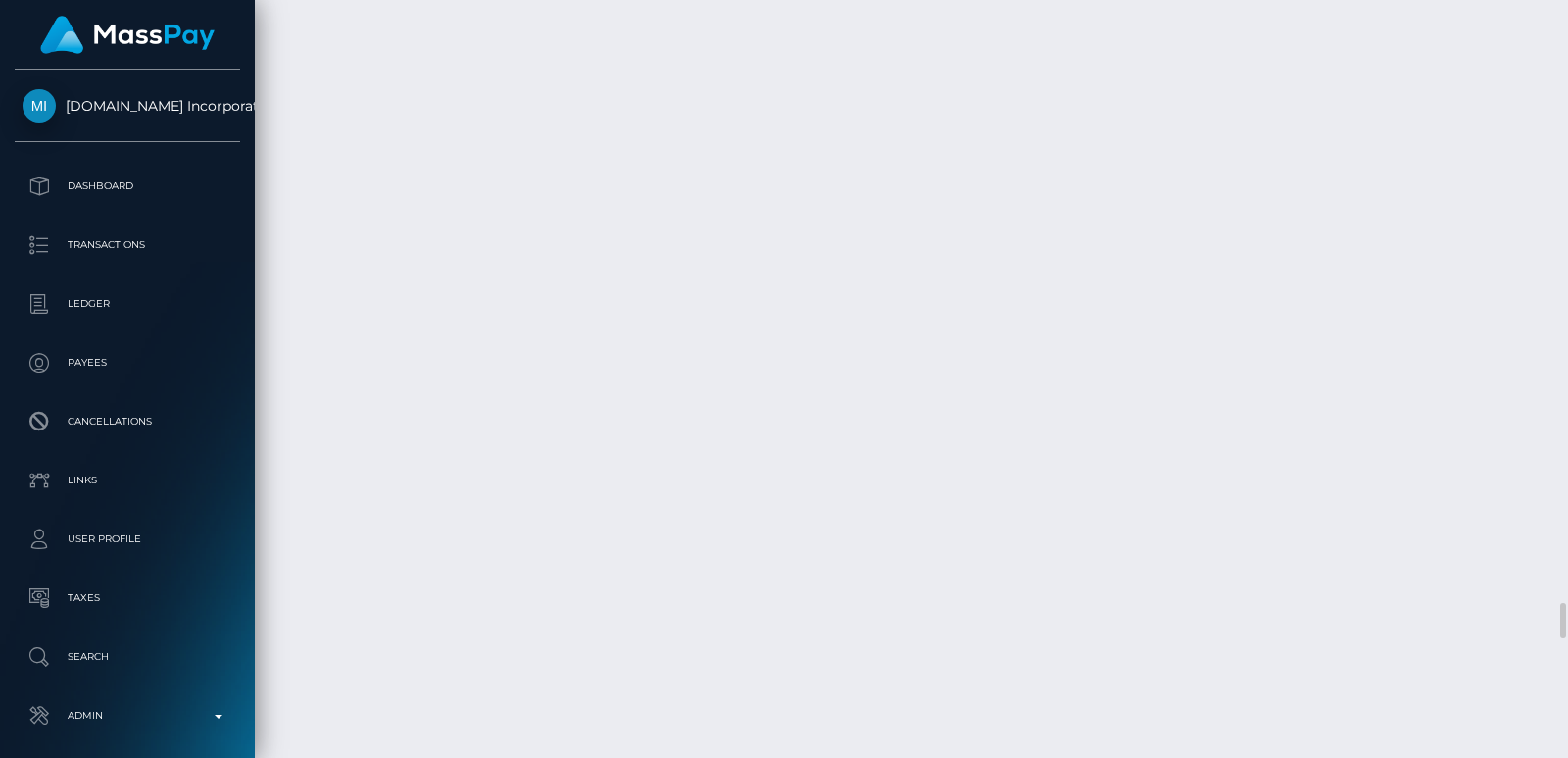
scroll to position [236, 398]
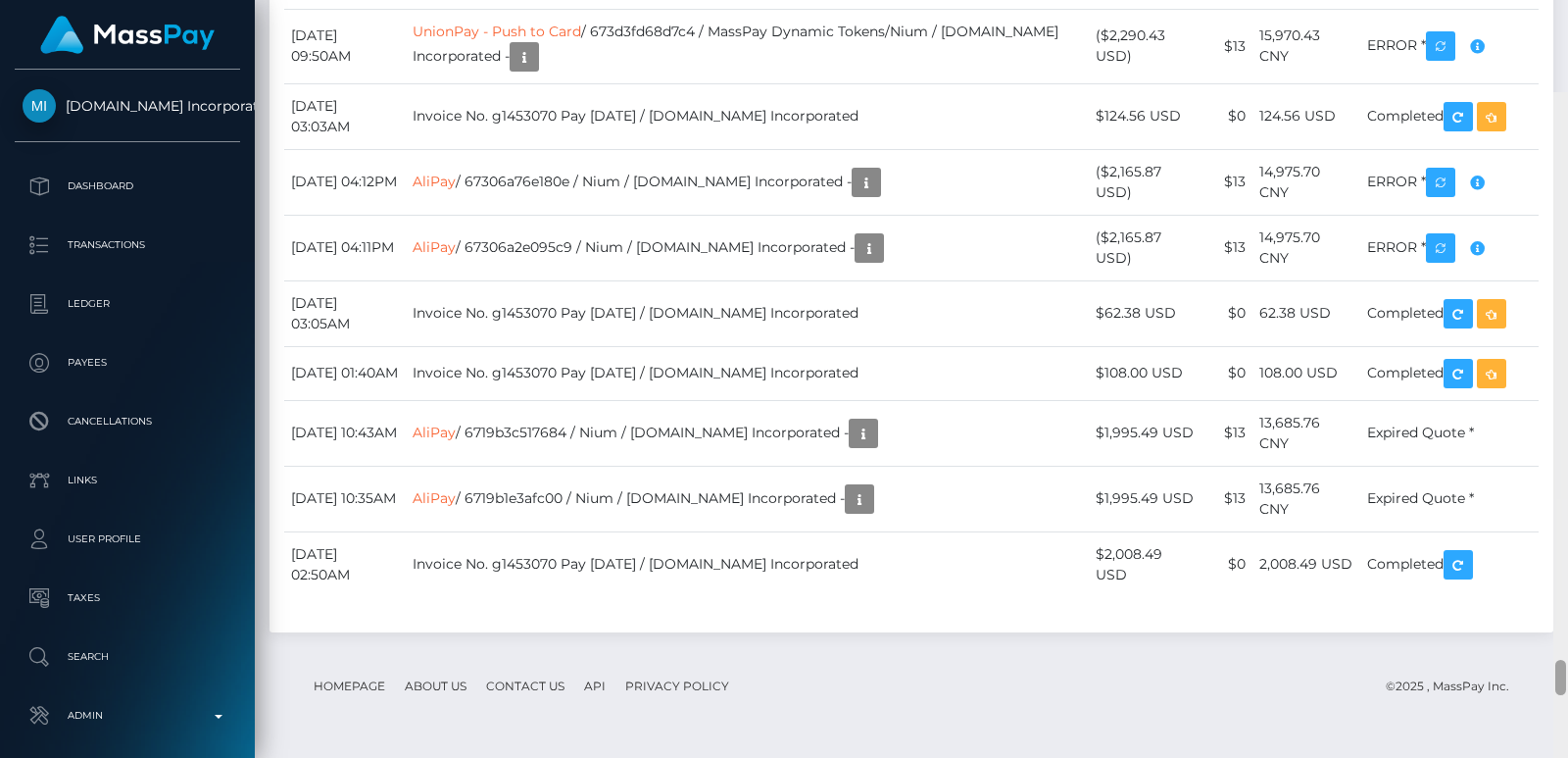
click at [1564, 92] on div at bounding box center [1561, 471] width 15 height 758
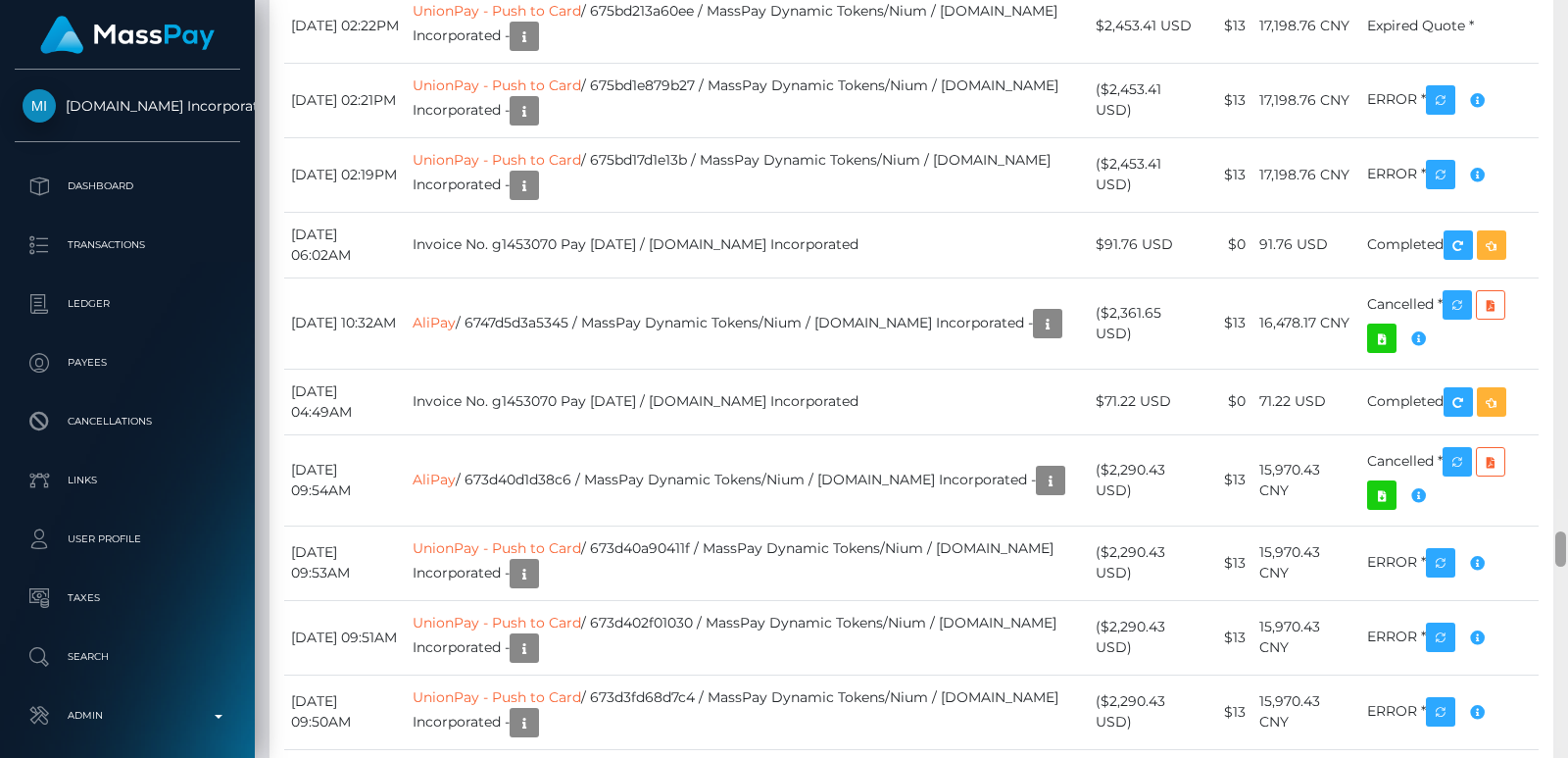
click at [1564, 71] on div at bounding box center [1561, 379] width 15 height 758
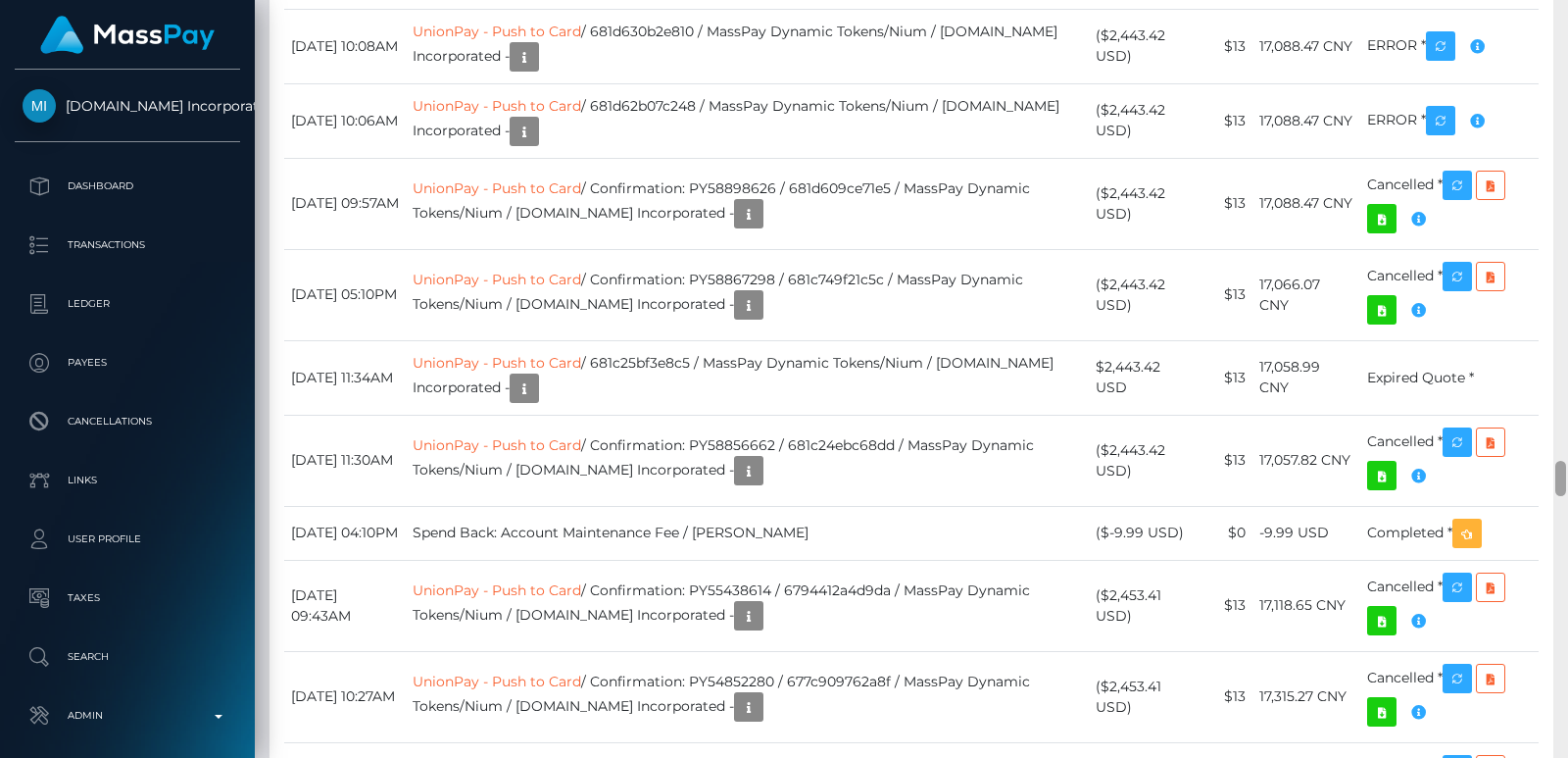
click at [1564, 71] on div at bounding box center [1561, 379] width 15 height 758
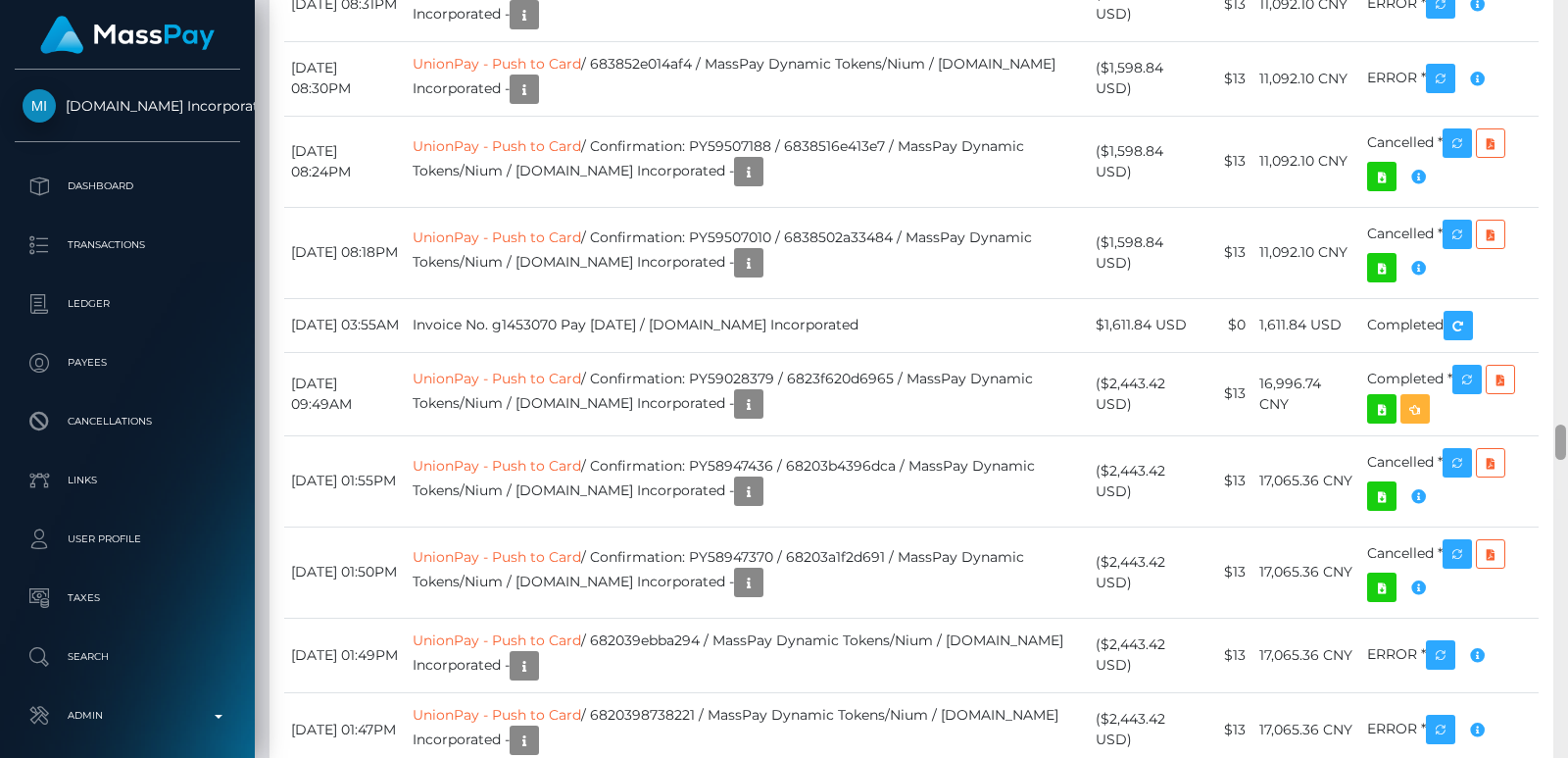
click at [1564, 71] on div at bounding box center [1561, 379] width 15 height 758
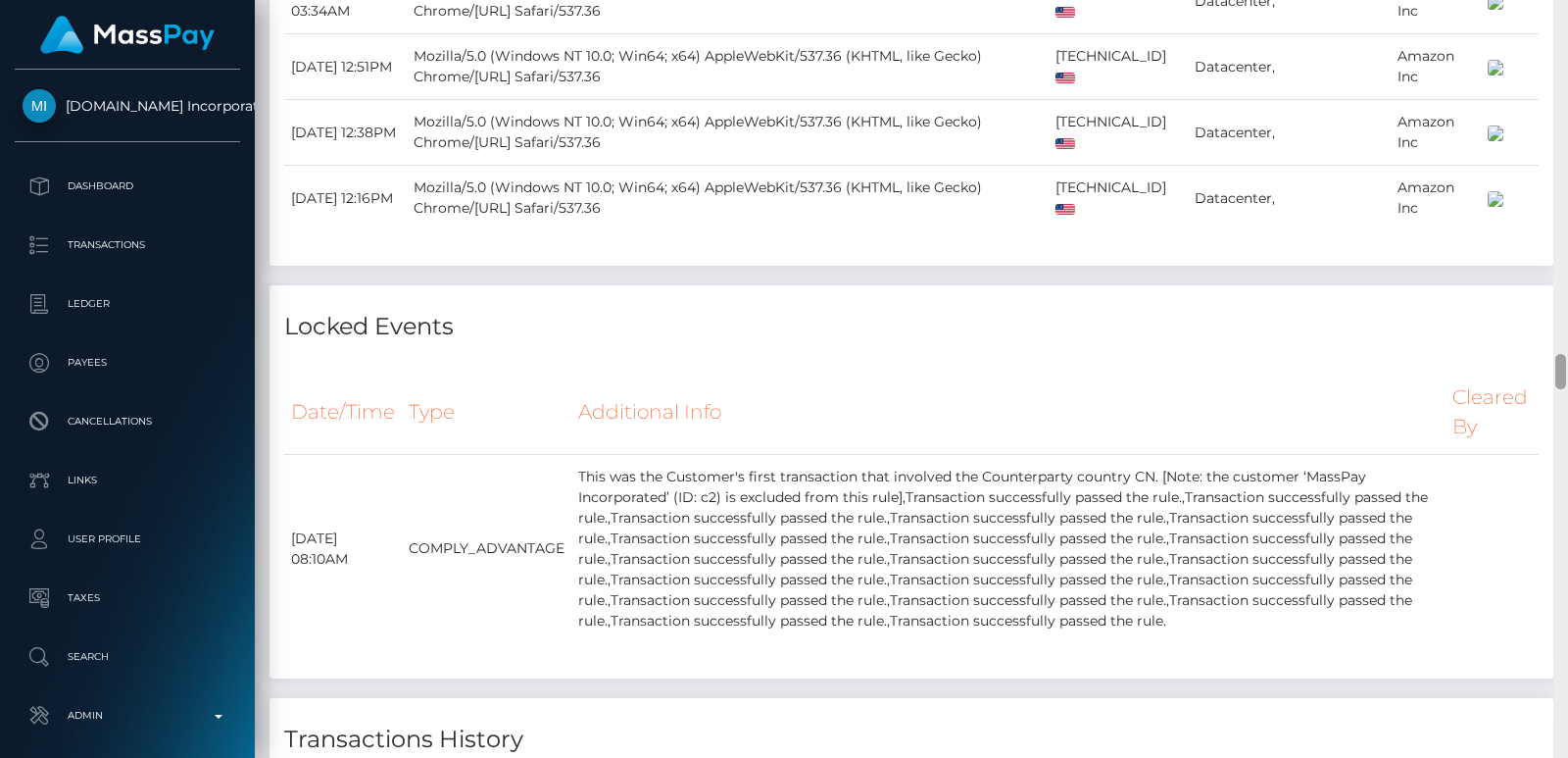
click at [1564, 71] on div at bounding box center [1561, 379] width 15 height 758
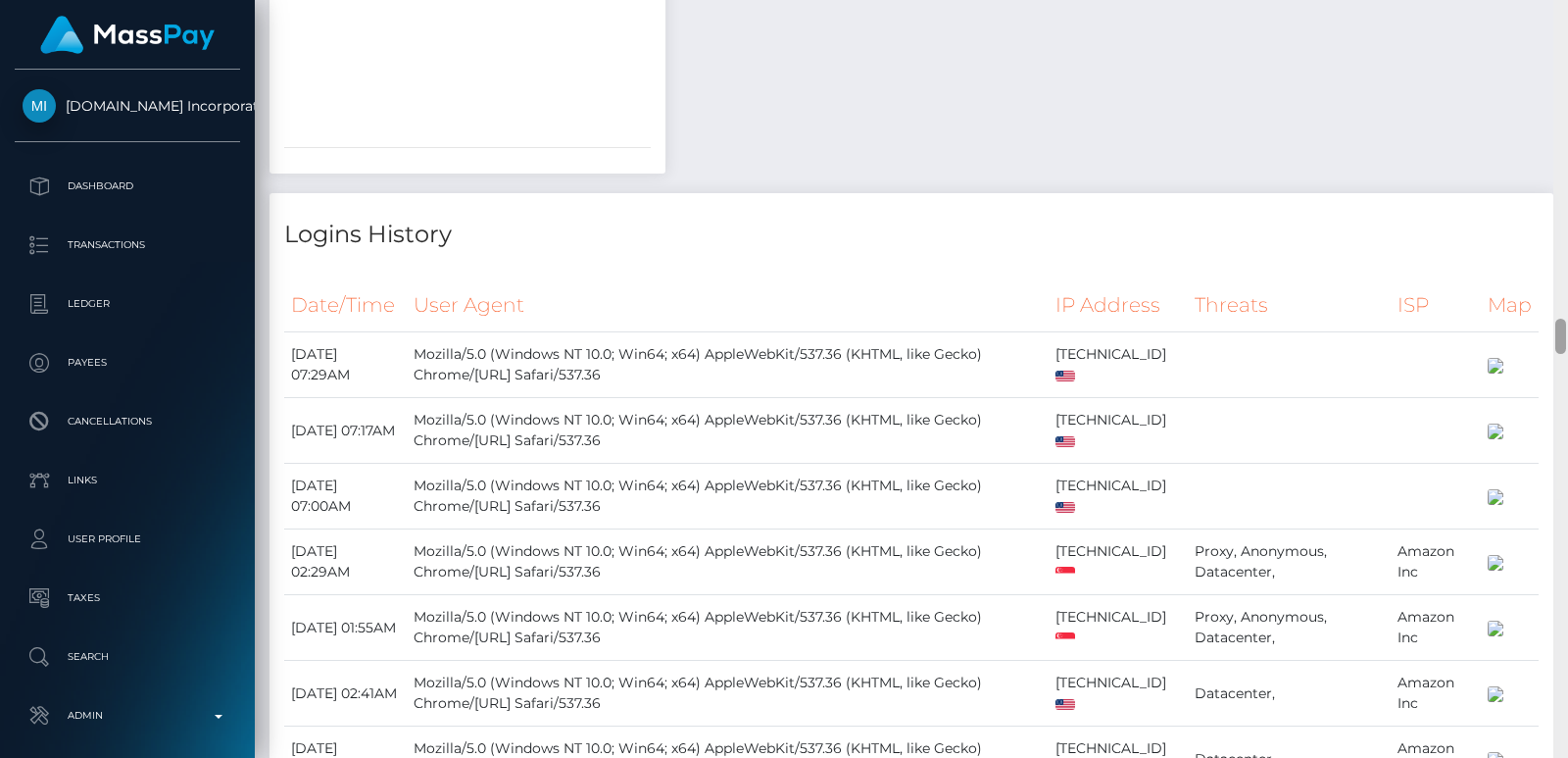
click at [1564, 71] on div at bounding box center [1561, 379] width 15 height 758
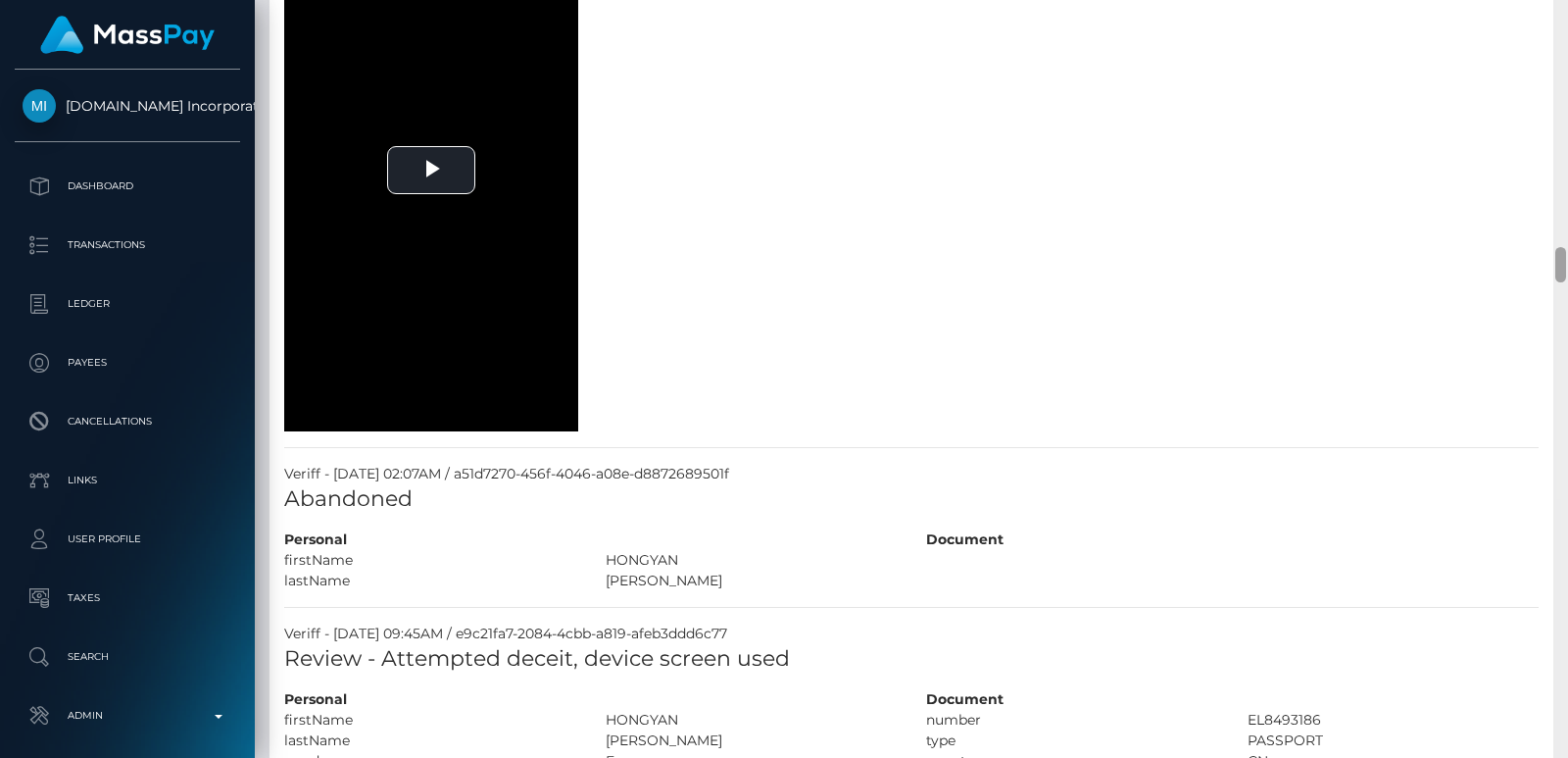
click at [1564, 71] on div at bounding box center [1561, 379] width 15 height 758
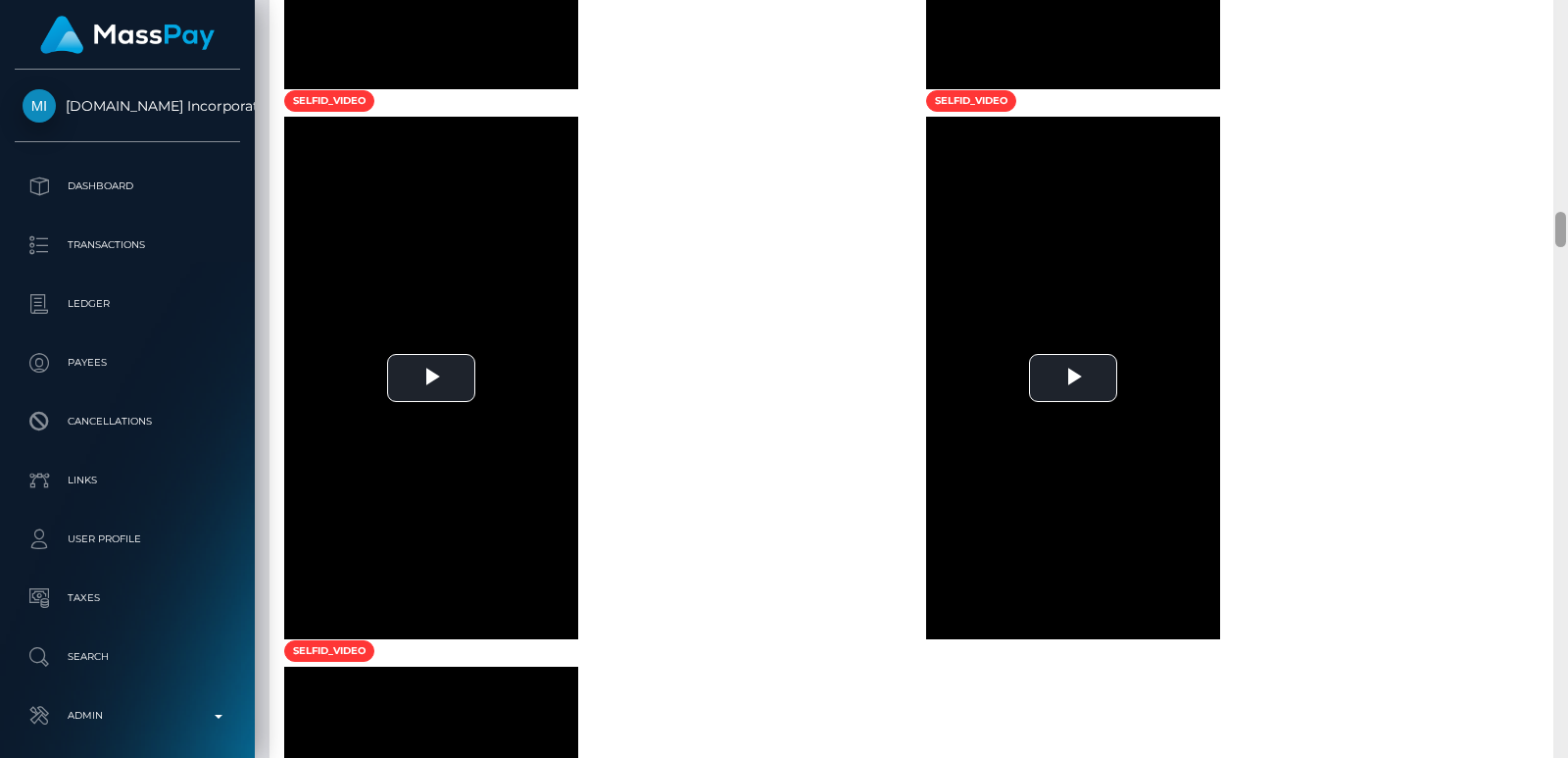
click at [1564, 71] on div at bounding box center [1561, 379] width 15 height 758
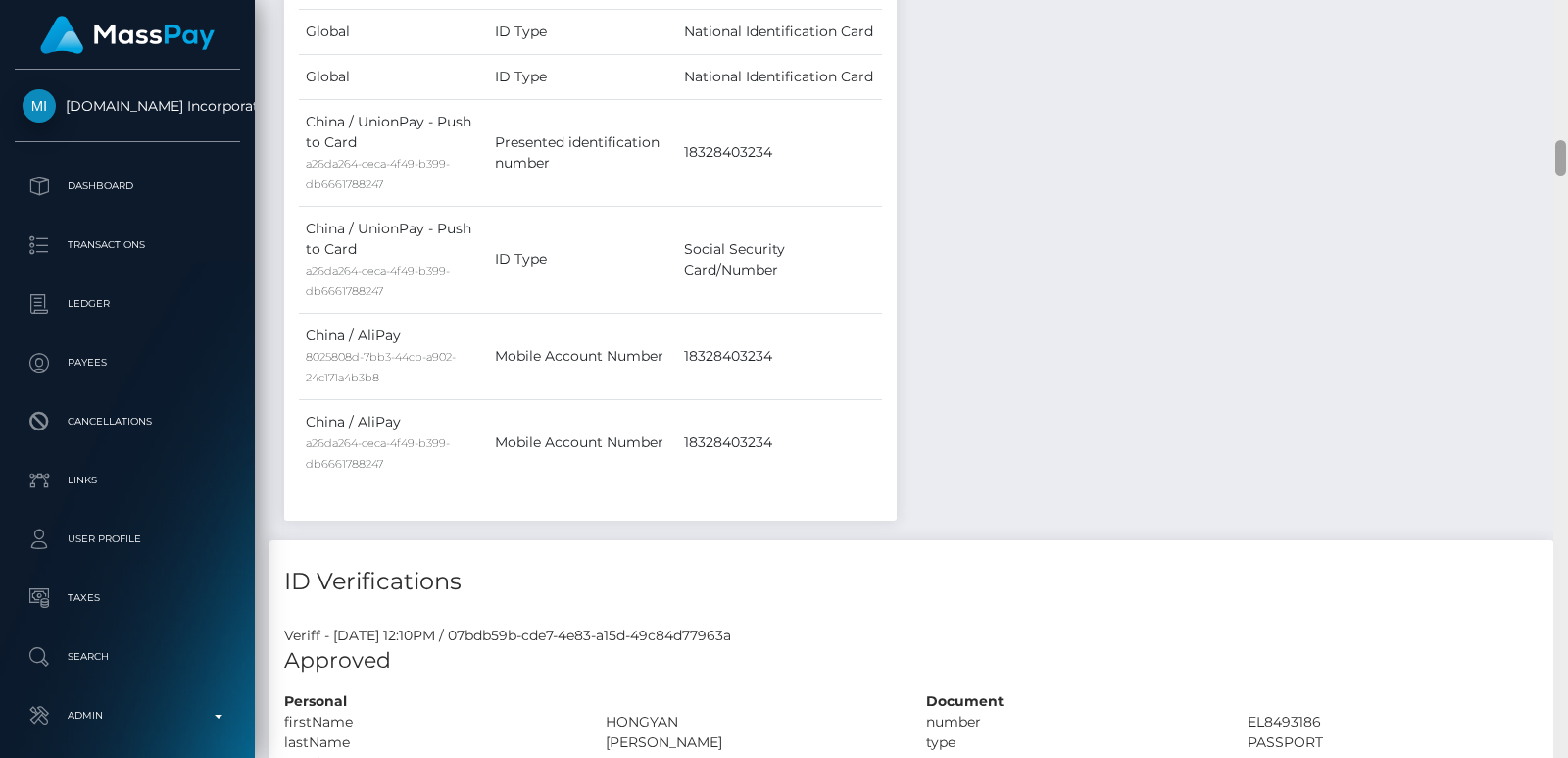
click at [1564, 71] on div at bounding box center [1561, 379] width 15 height 758
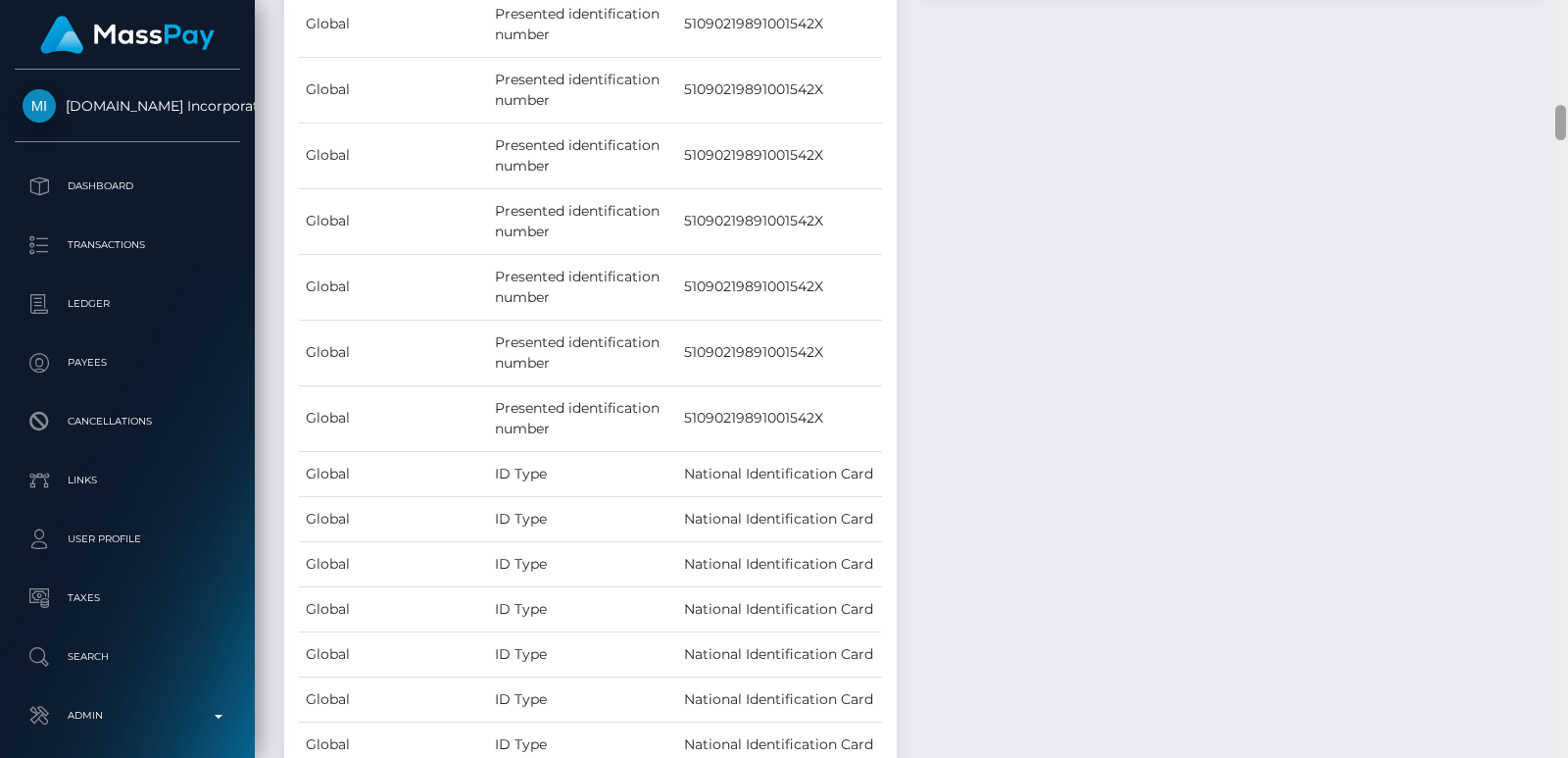
click at [1564, 71] on div at bounding box center [1561, 379] width 15 height 758
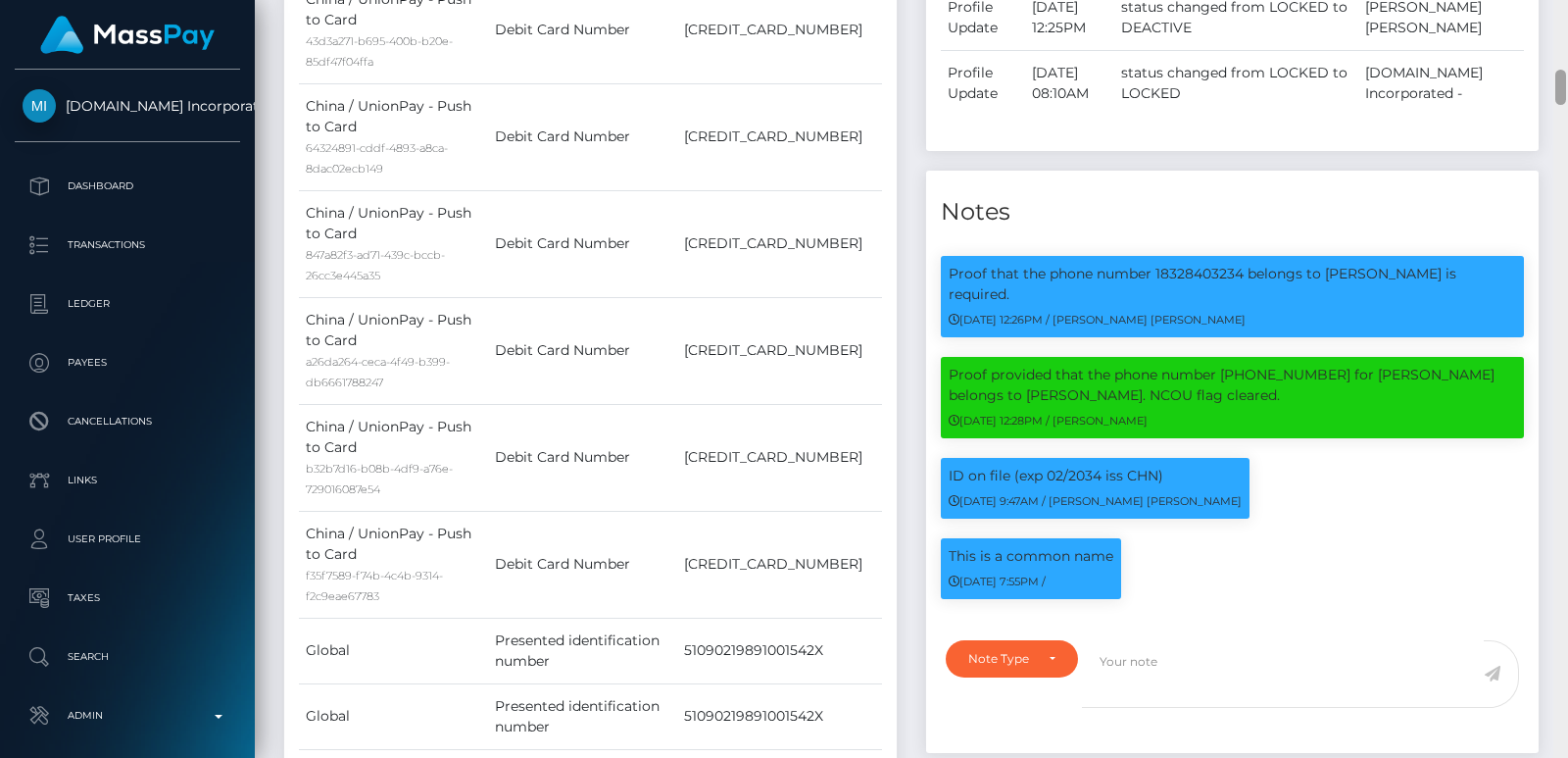
click at [1564, 71] on div at bounding box center [1561, 87] width 11 height 36
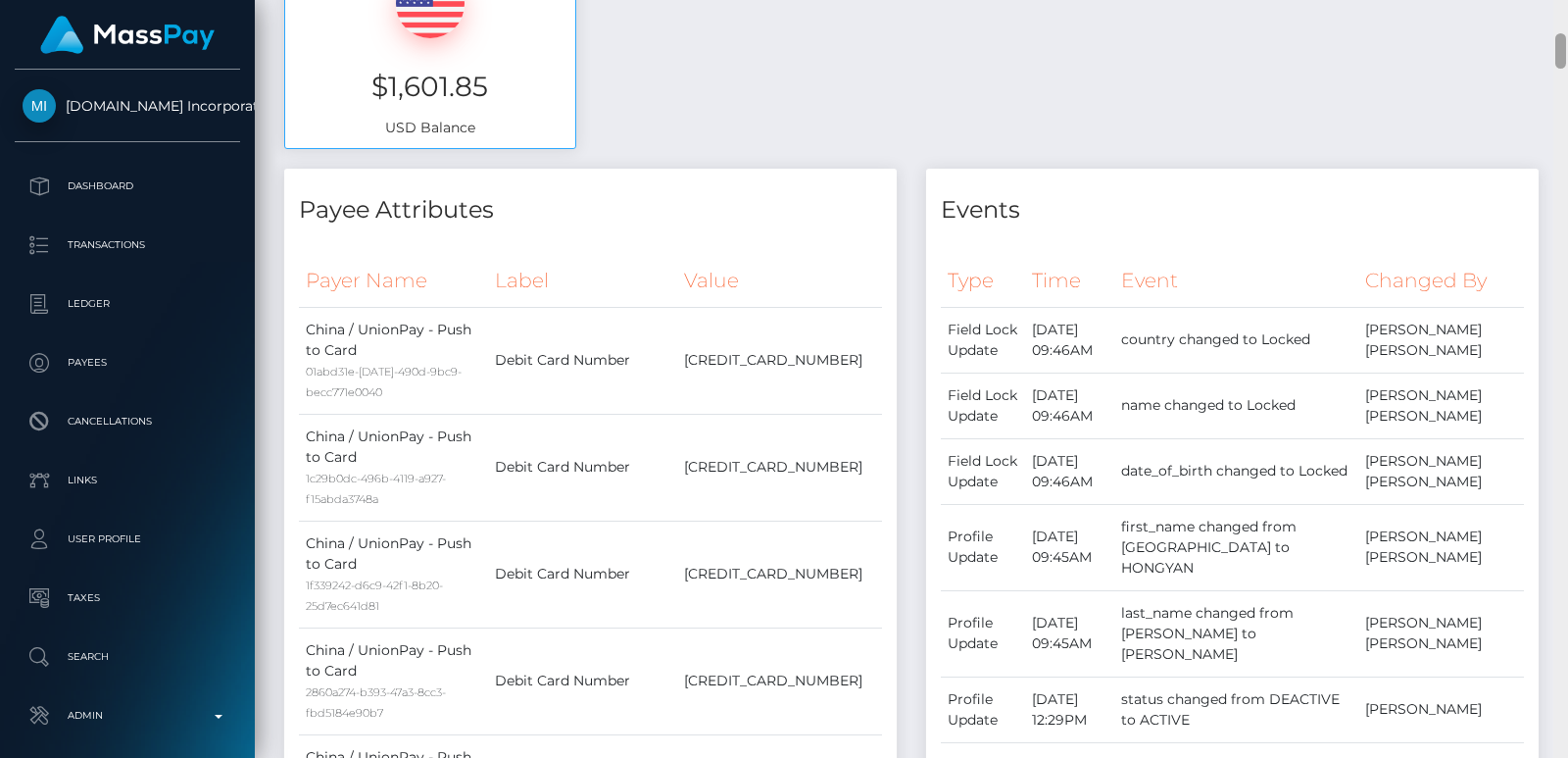
click at [1563, 37] on div at bounding box center [1561, 379] width 15 height 758
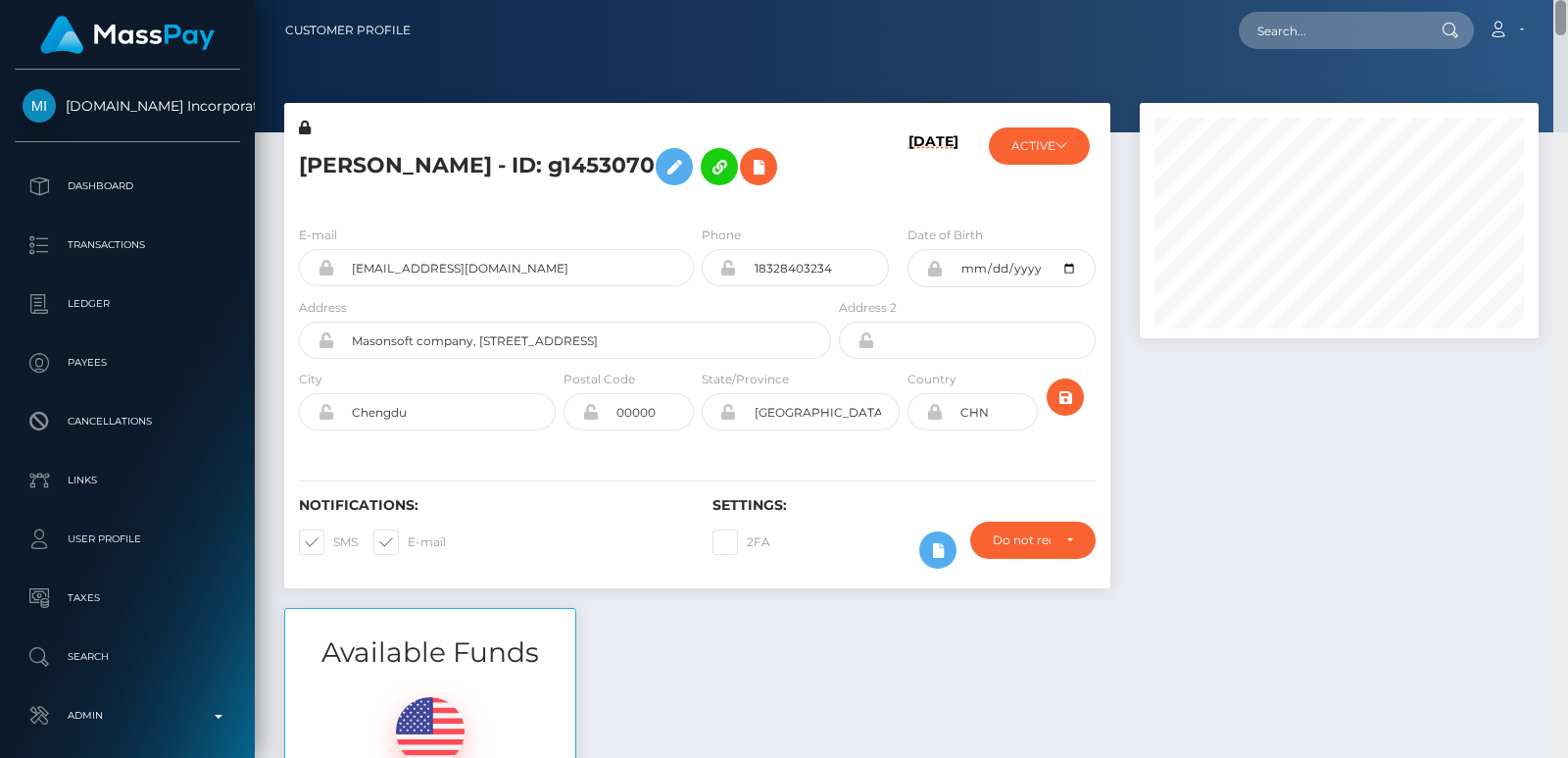
click at [1562, 20] on div "Customer Profile Loading... Loading..." at bounding box center [911, 379] width 1313 height 758
click at [1359, 24] on input "text" at bounding box center [1331, 31] width 184 height 38
paste input "liat@silversocialgames.com"
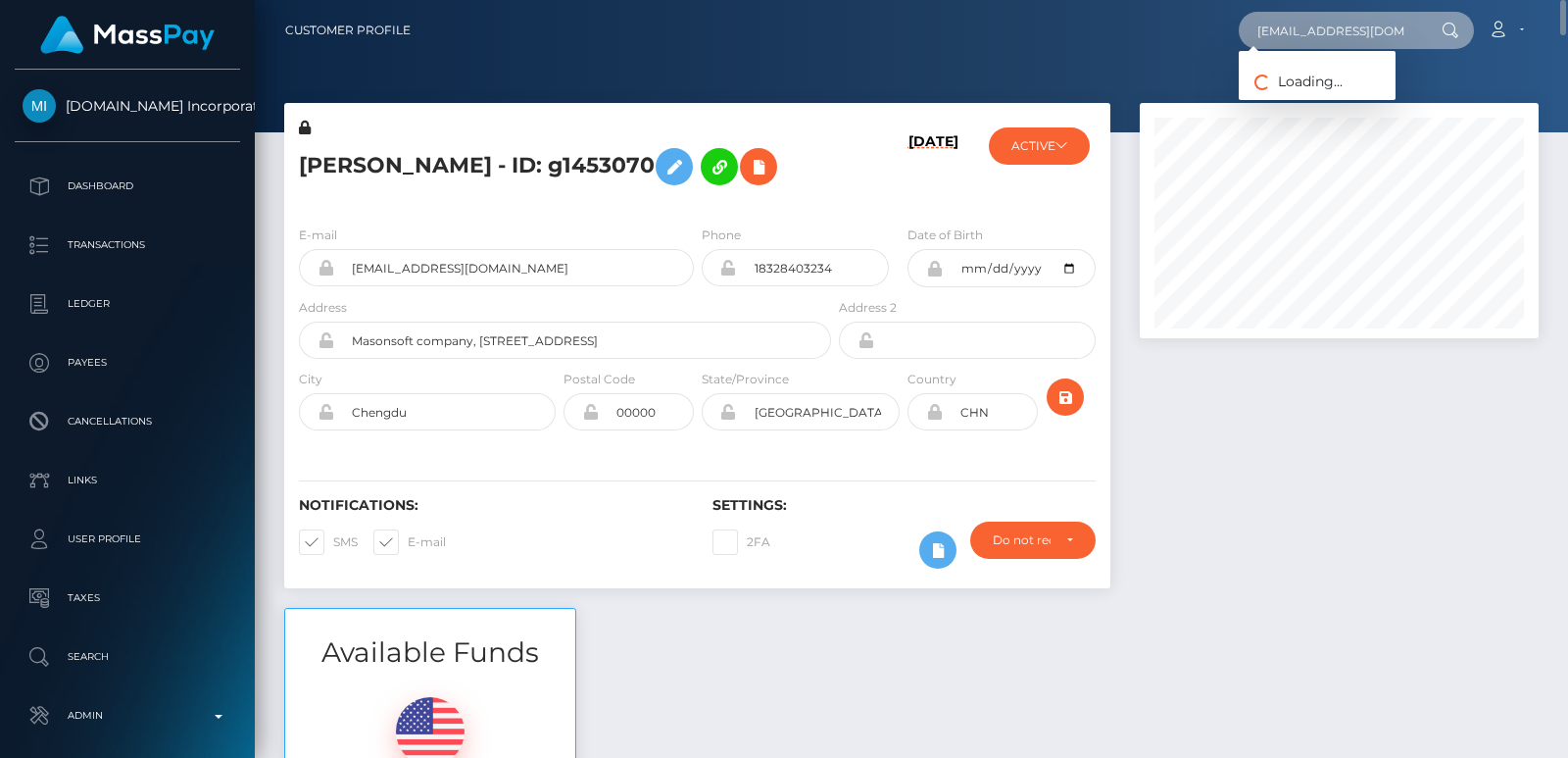
scroll to position [0, 18]
type input "liat@silversocialgames.com"
click at [1309, 29] on input "liat@silversocialgames.com" at bounding box center [1331, 31] width 184 height 38
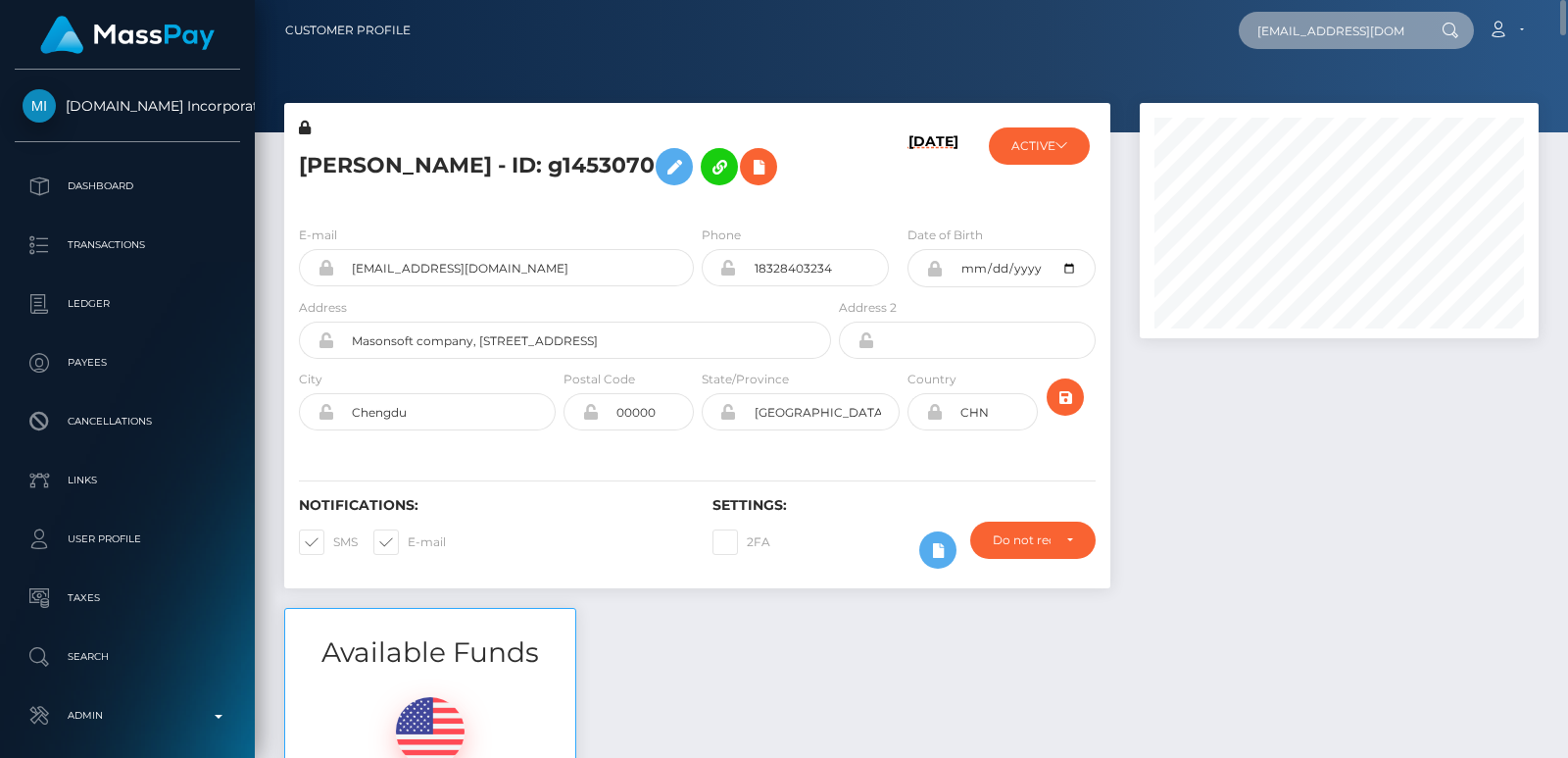
click at [1309, 29] on input "liat@silversocialgames.com" at bounding box center [1331, 31] width 184 height 38
paste input "liat@silversocialgames.com"
type input "liat@silversocialgames.com"
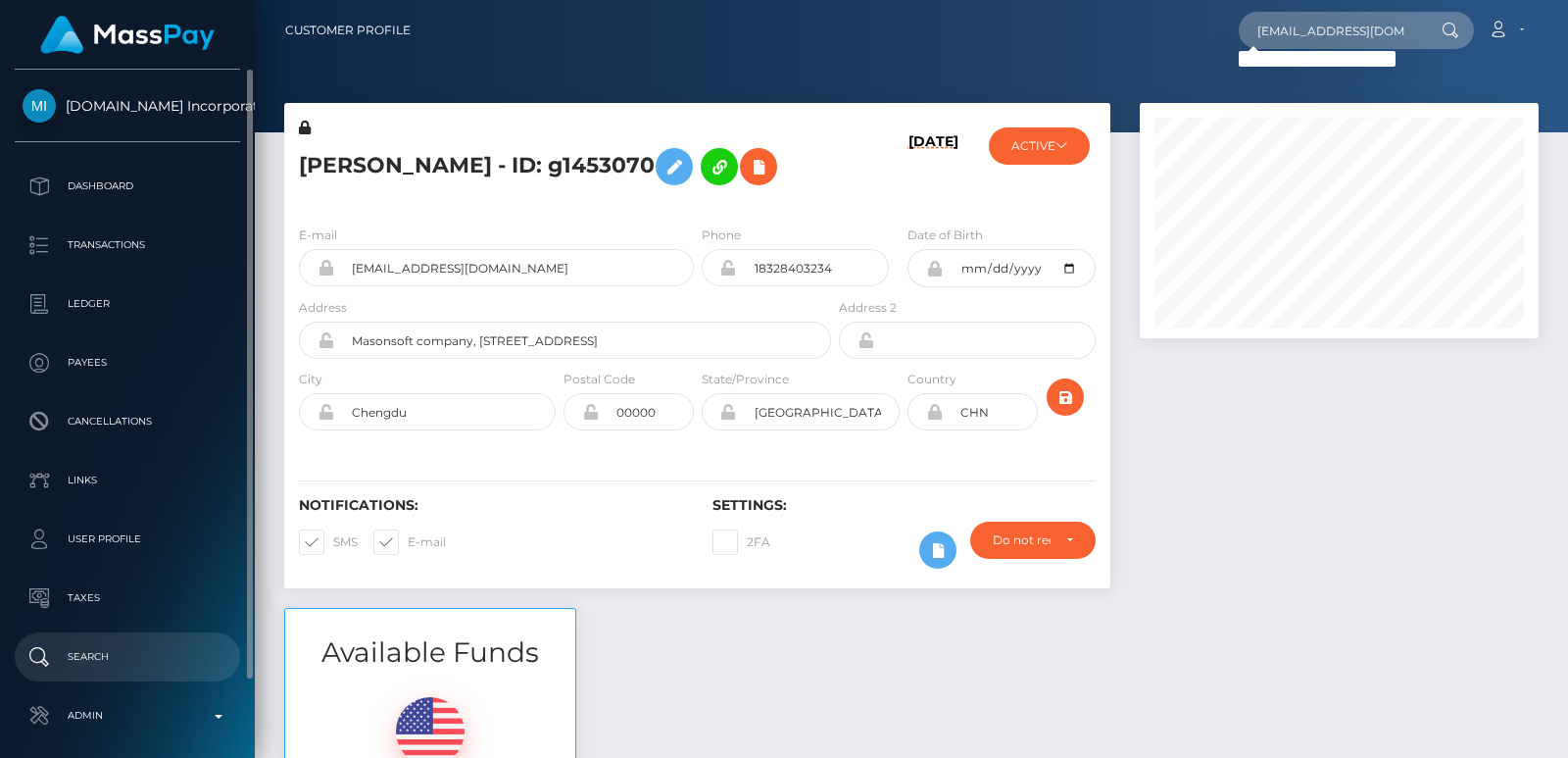
click at [148, 646] on p "Search" at bounding box center [128, 657] width 210 height 30
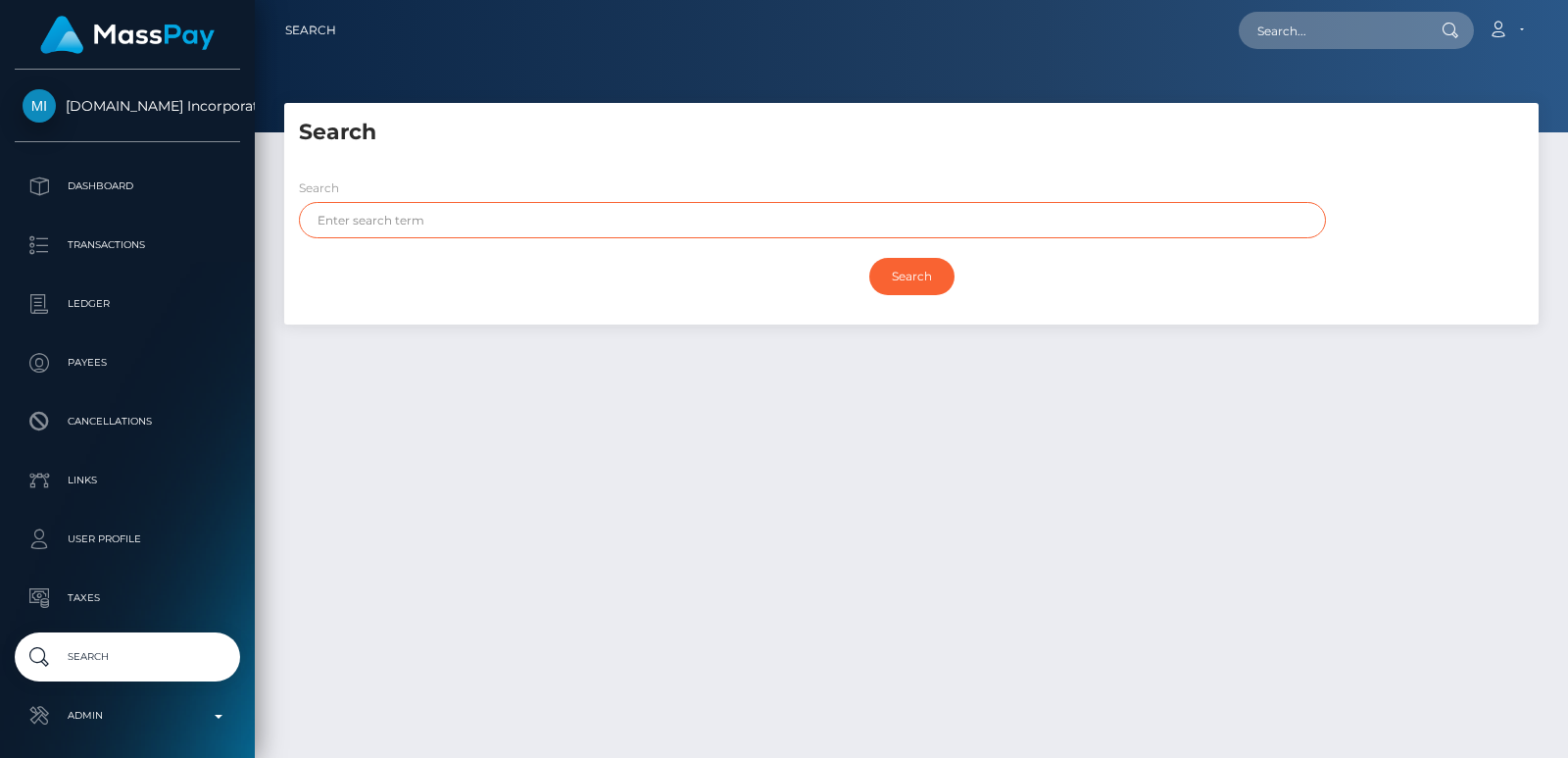
click at [346, 226] on input "text" at bounding box center [812, 220] width 1027 height 37
paste input "Liat"
type input "Liat"
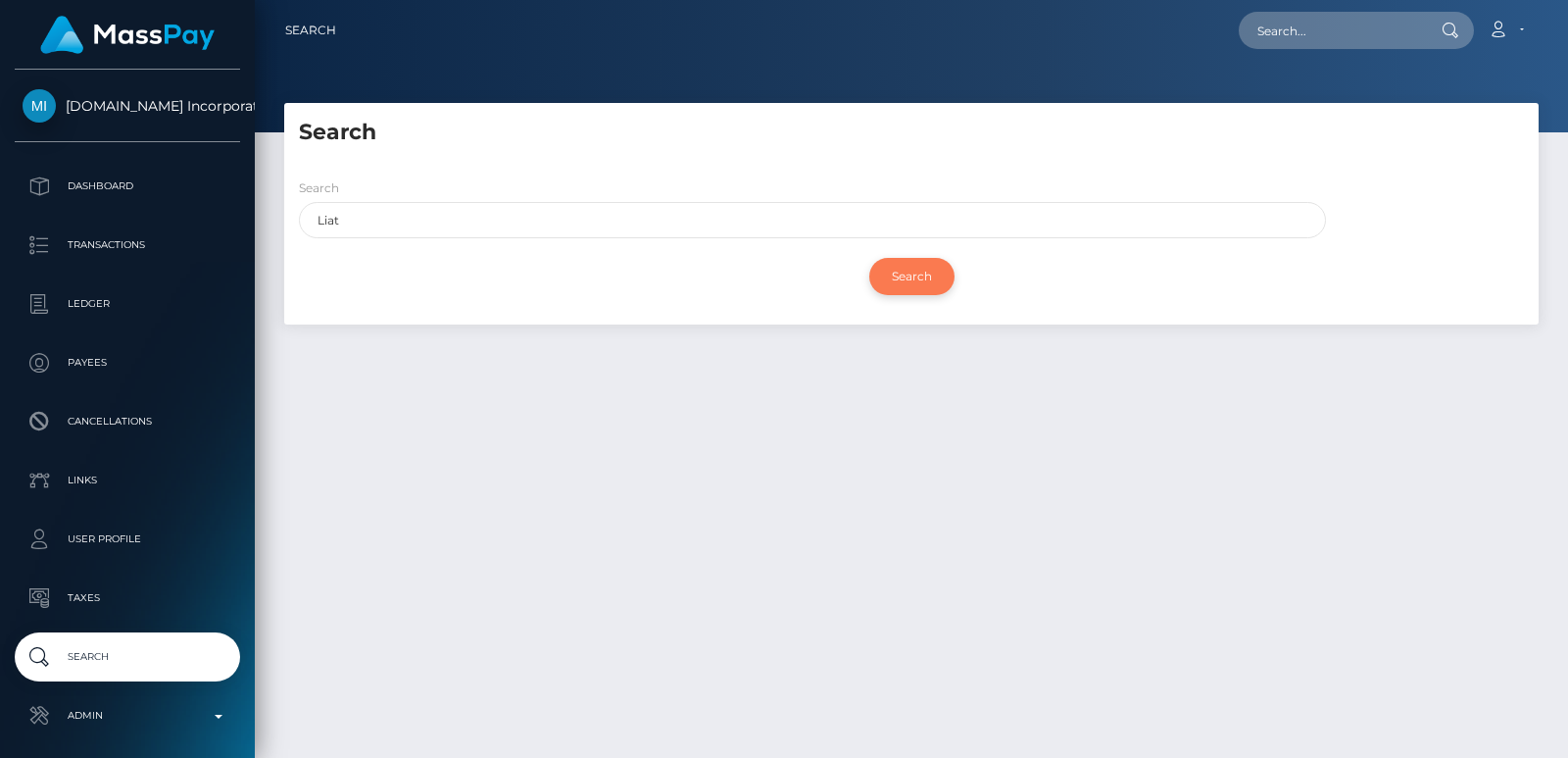
click at [899, 282] on input "Search" at bounding box center [912, 276] width 85 height 38
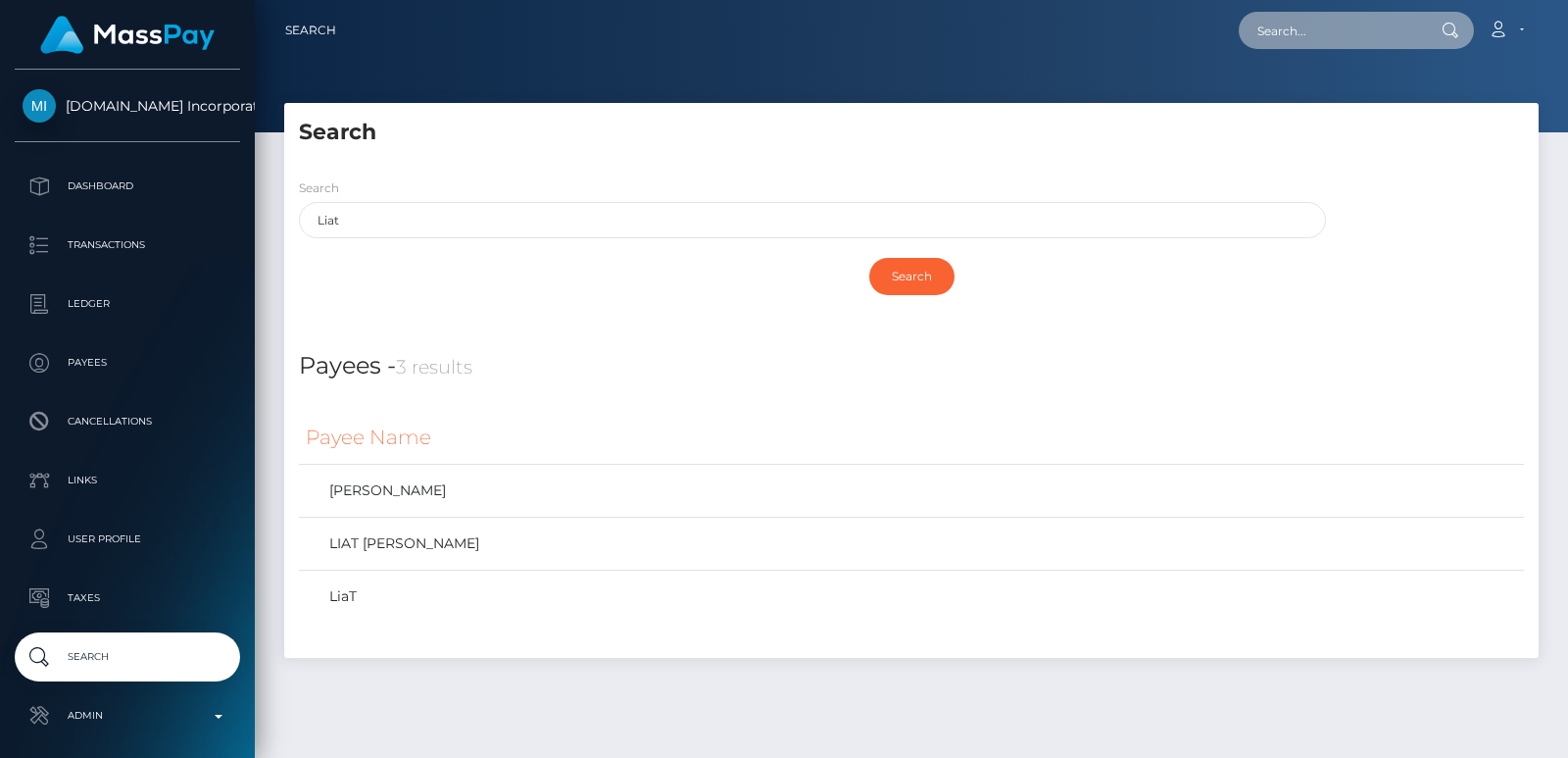
click at [1324, 27] on input "text" at bounding box center [1331, 31] width 184 height 38
paste input "[EMAIL_ADDRESS][DOMAIN_NAME]"
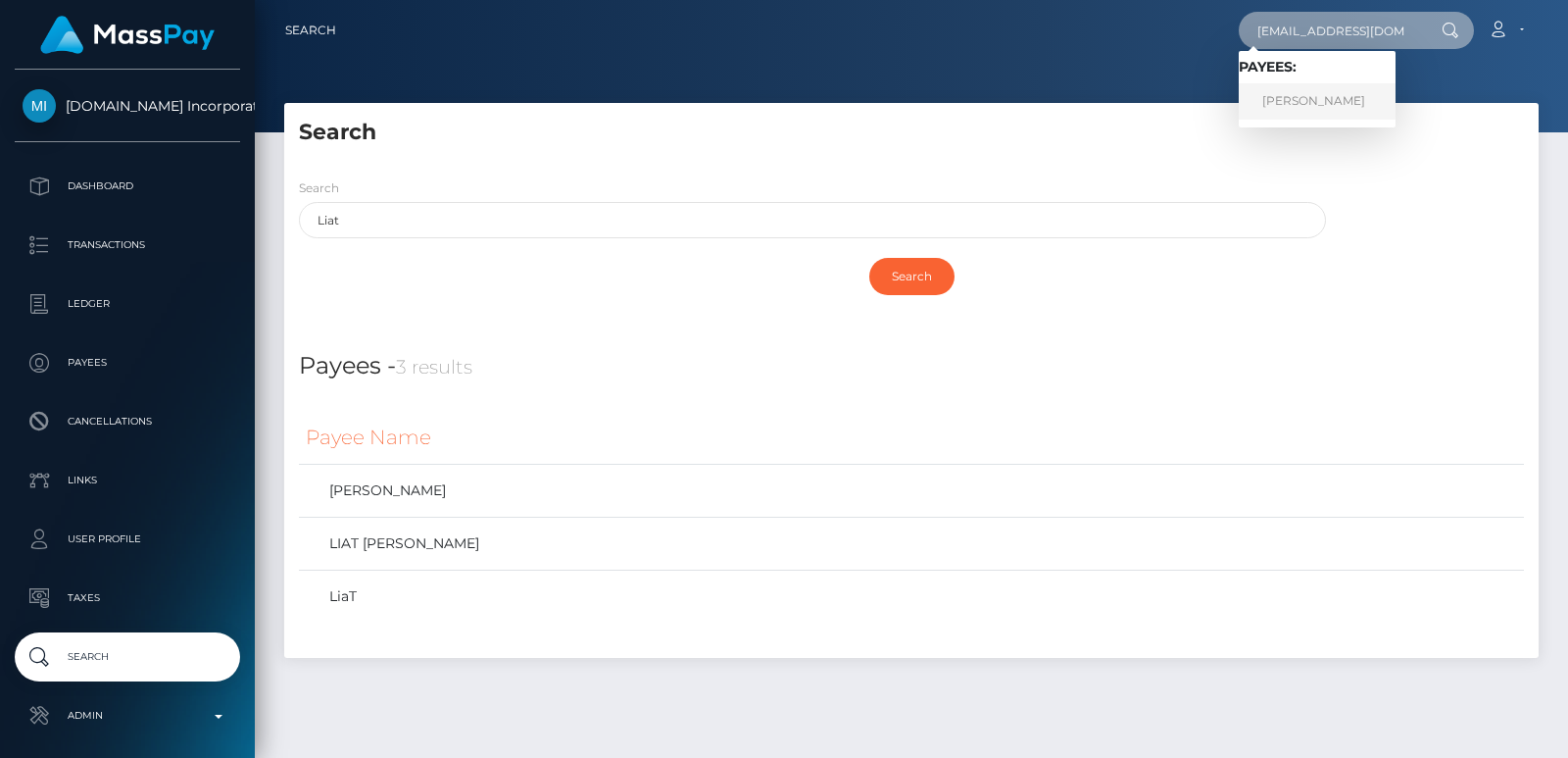
type input "[EMAIL_ADDRESS][DOMAIN_NAME]"
click at [1321, 99] on link "[PERSON_NAME]" at bounding box center [1317, 101] width 157 height 37
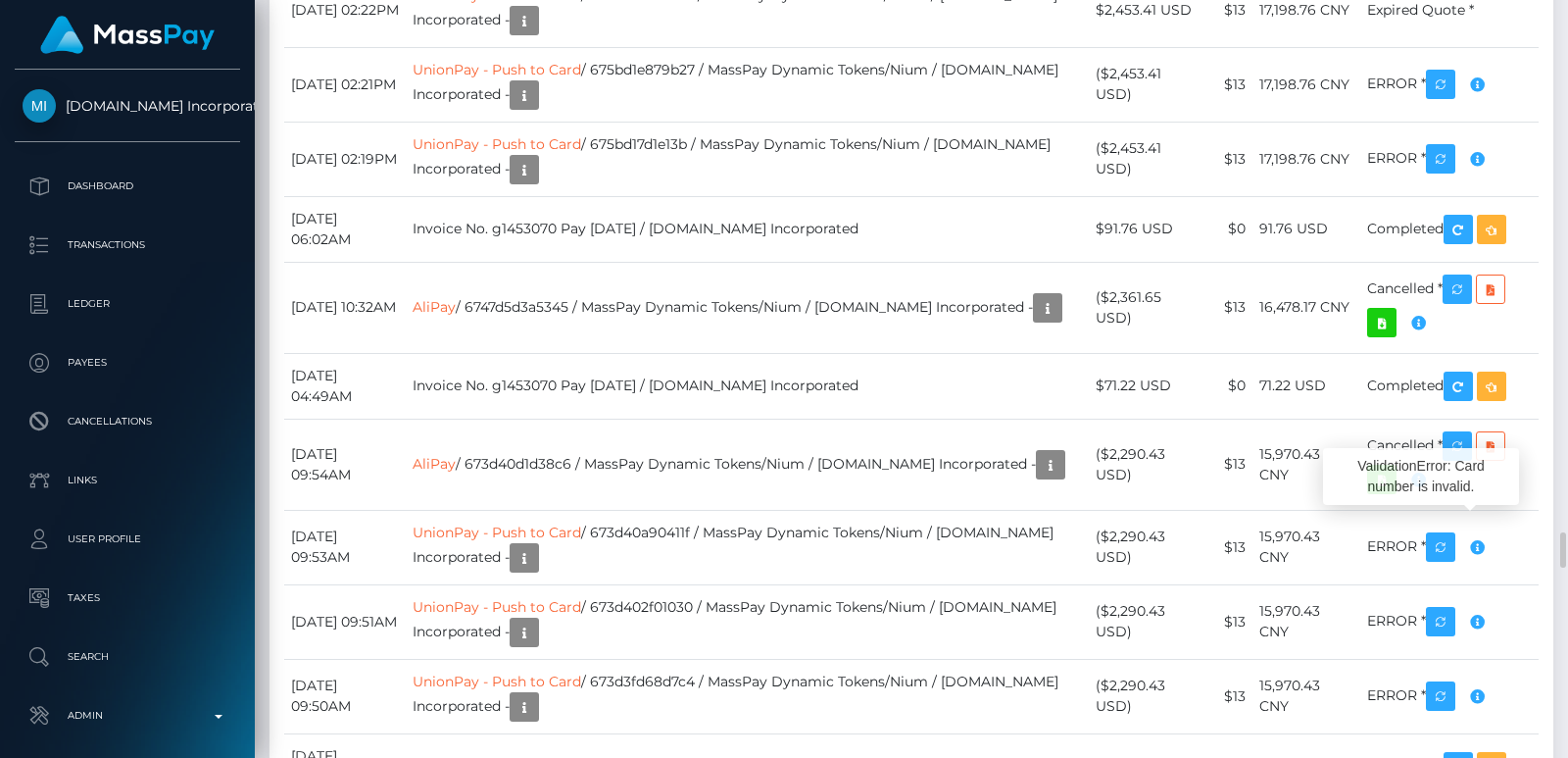
scroll to position [236, 398]
click at [1561, 585] on div at bounding box center [1561, 379] width 15 height 758
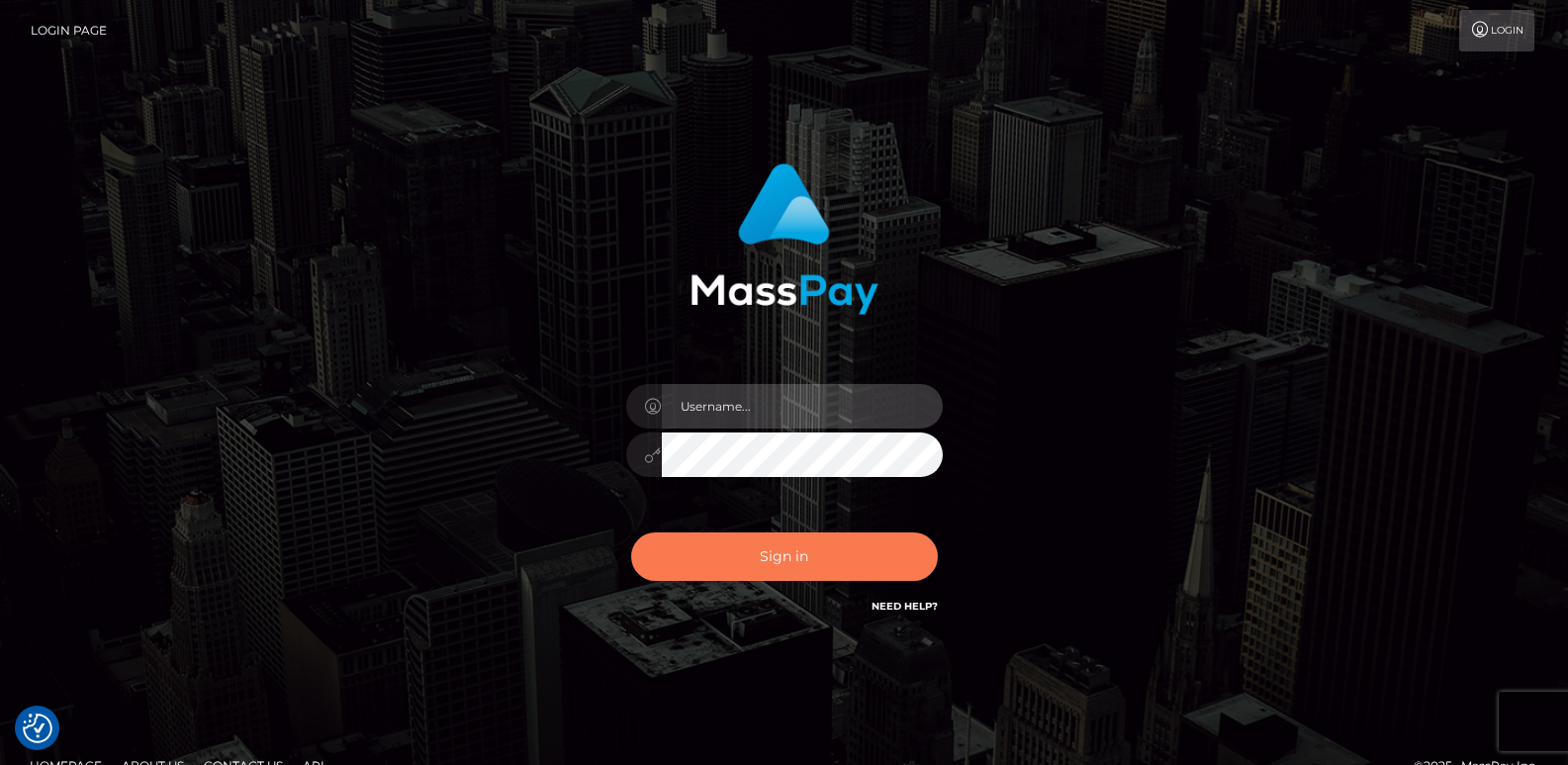
type input "[DOMAIN_NAME]"
click at [757, 567] on button "Sign in" at bounding box center [784, 556] width 307 height 48
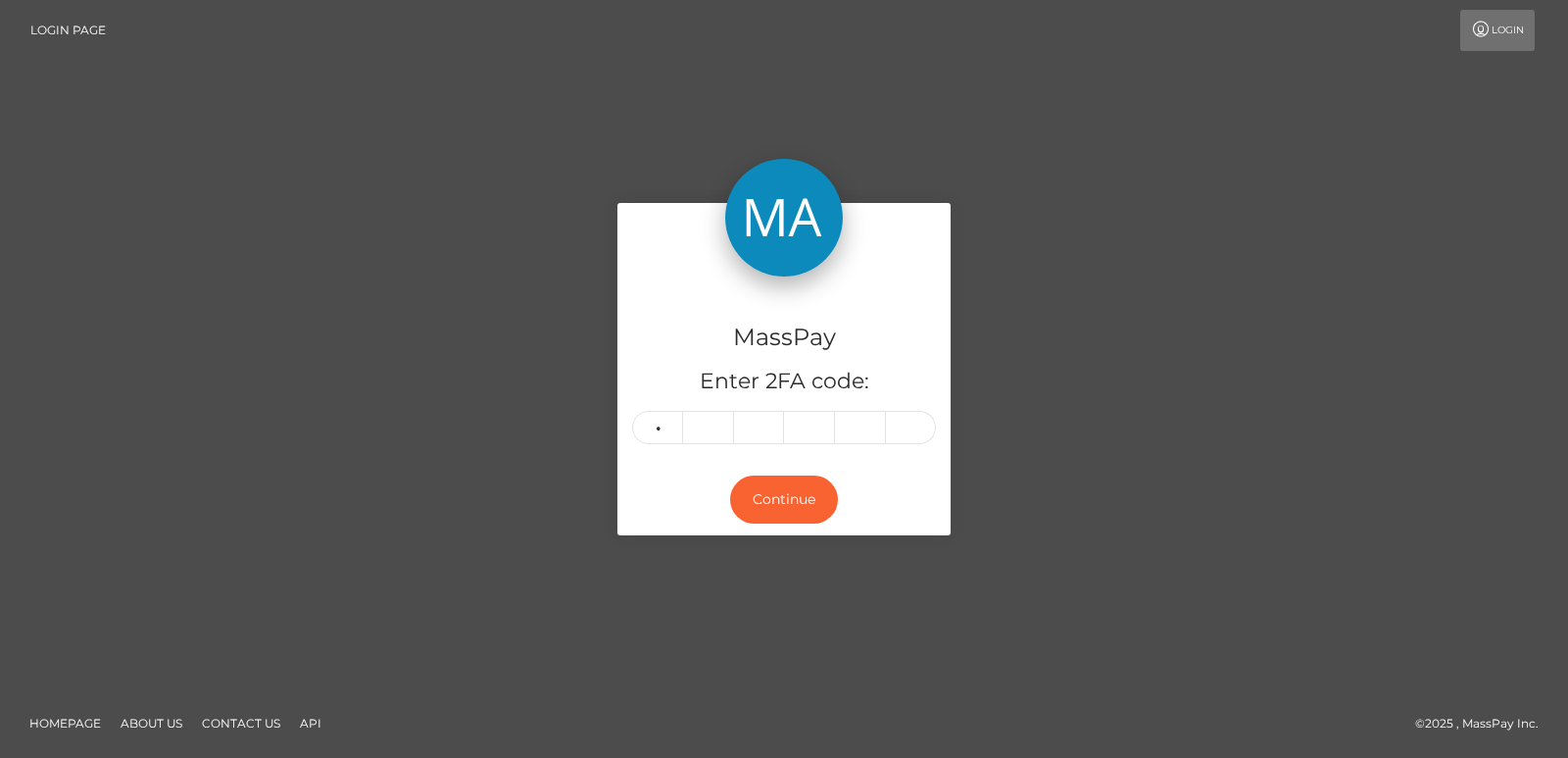
type input "4"
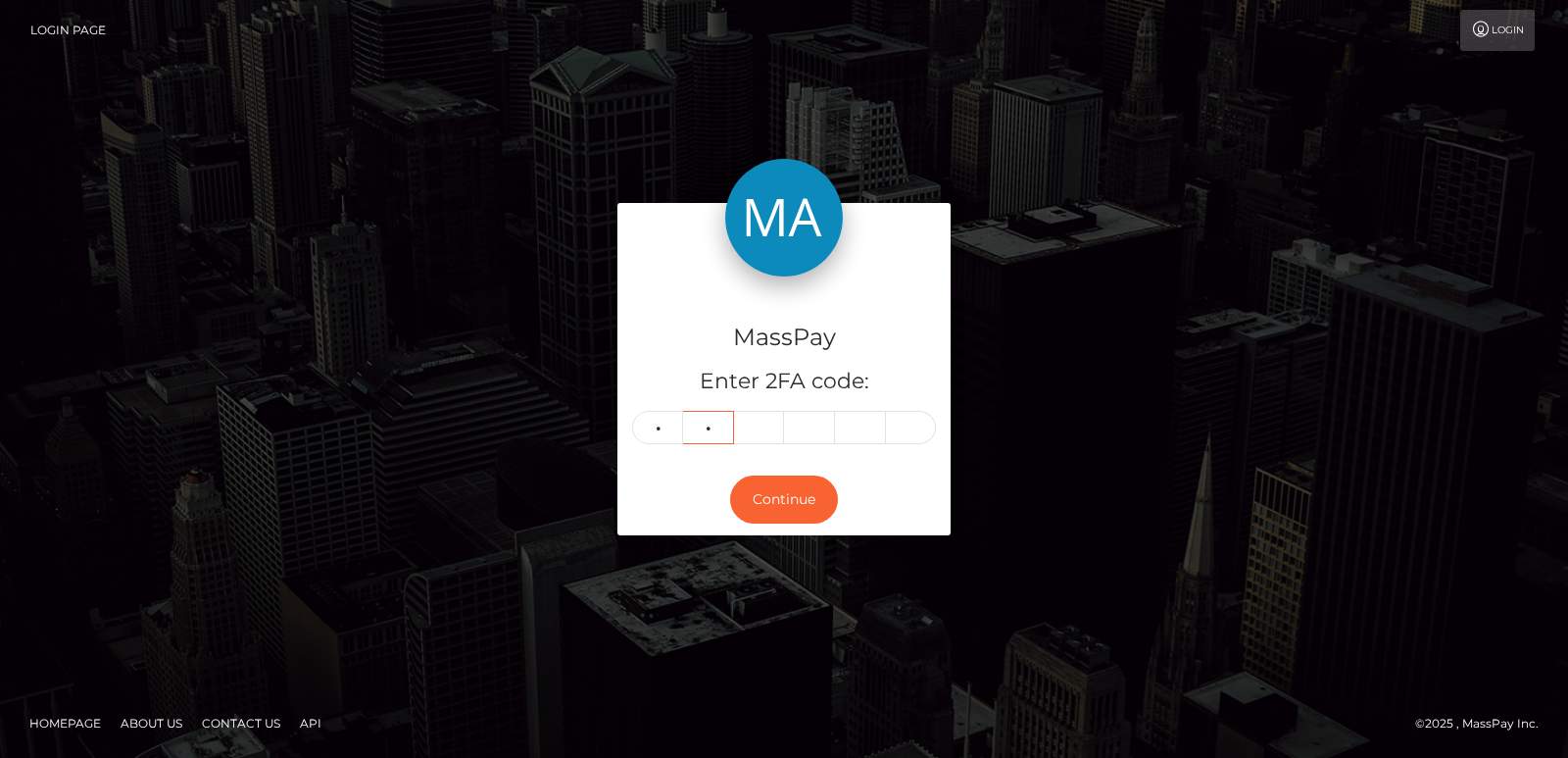
type input "6"
type input "9"
type input "1"
type input "5"
type input "8"
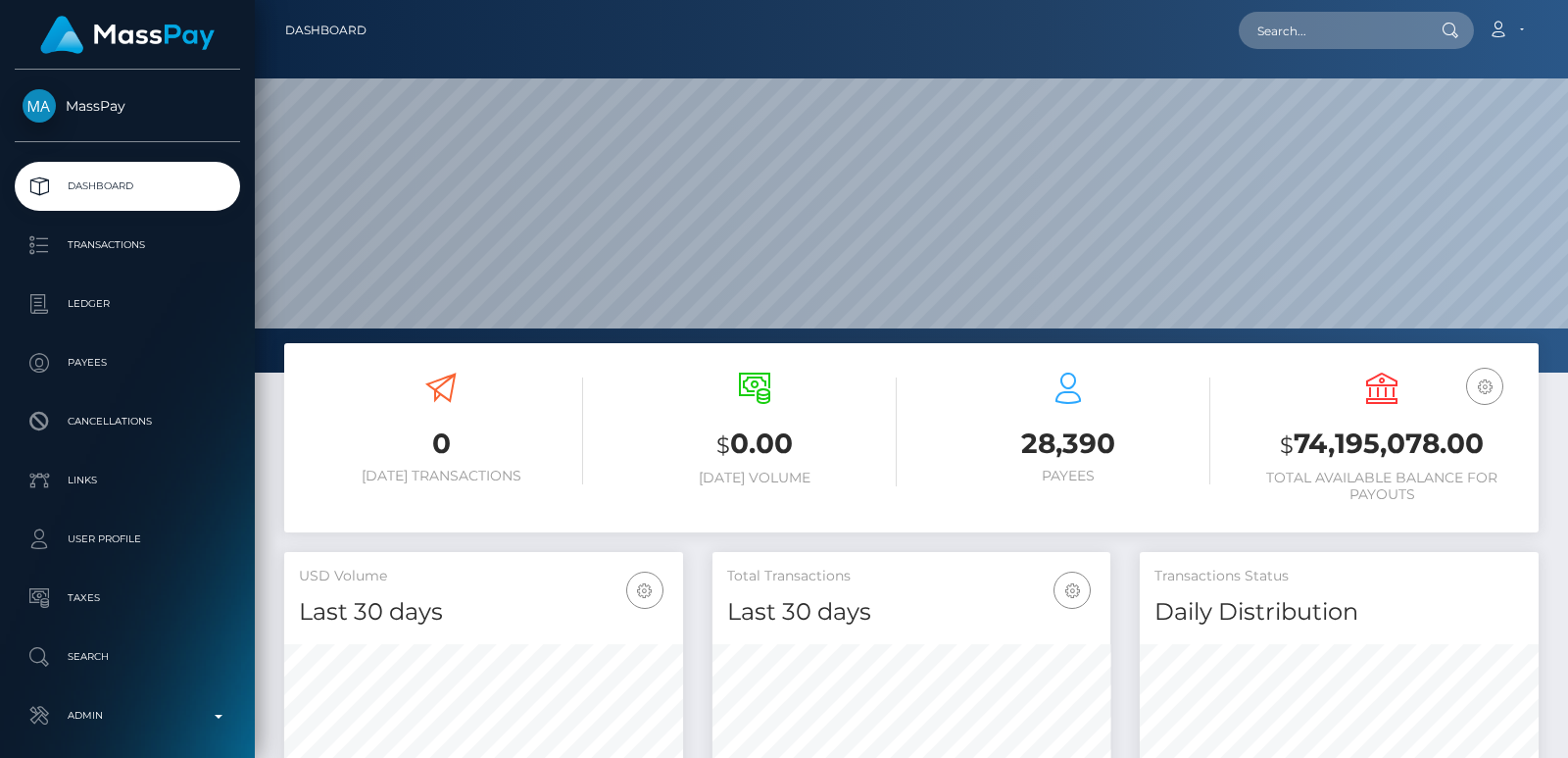
scroll to position [348, 398]
click at [1335, 37] on input "text" at bounding box center [1331, 31] width 184 height 38
paste input "LiatSilver"
type input "LiatSilver"
click at [1305, 33] on input "LiatSilver" at bounding box center [1331, 31] width 184 height 38
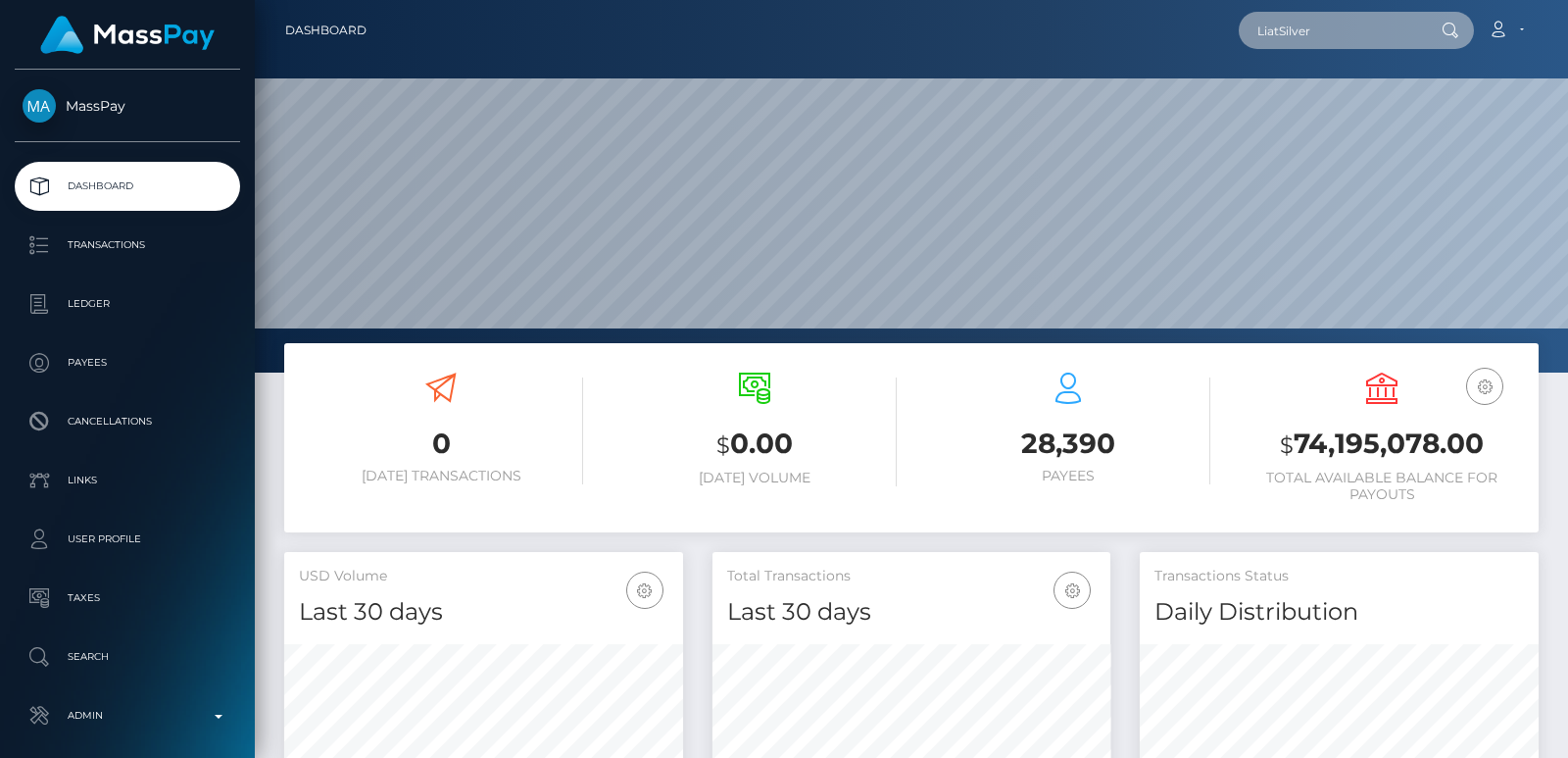
click at [1305, 33] on input "LiatSilver" at bounding box center [1331, 31] width 184 height 38
paste input "755f2aa5-24a4-4366-b22a-20cecdda58a4"
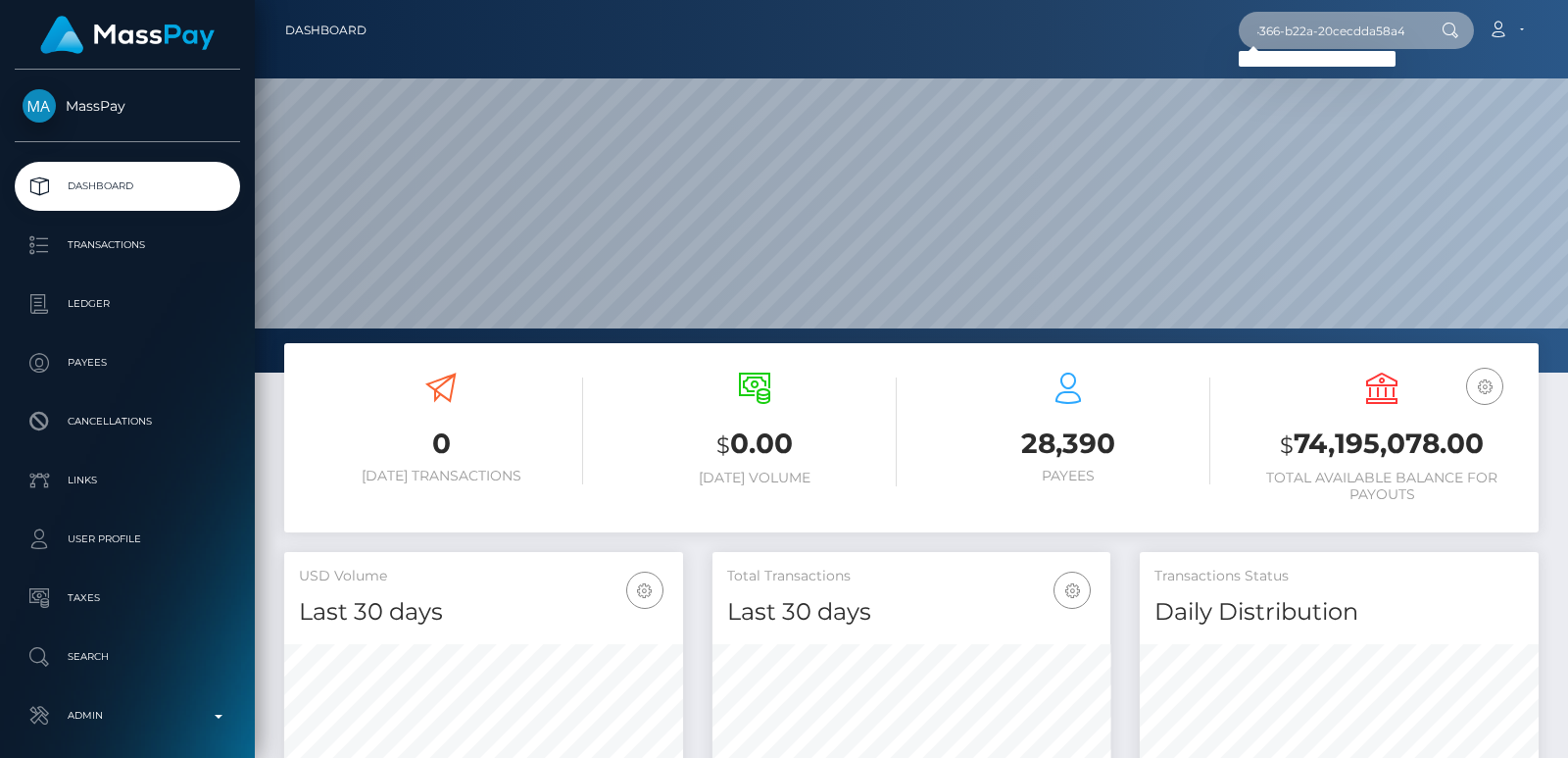
type input "755f2aa5-24a4-4366-b22a-20cecdda58a4"
click at [1366, 27] on input "755f2aa5-24a4-4366-b22a-20cecdda58a4" at bounding box center [1331, 31] width 184 height 38
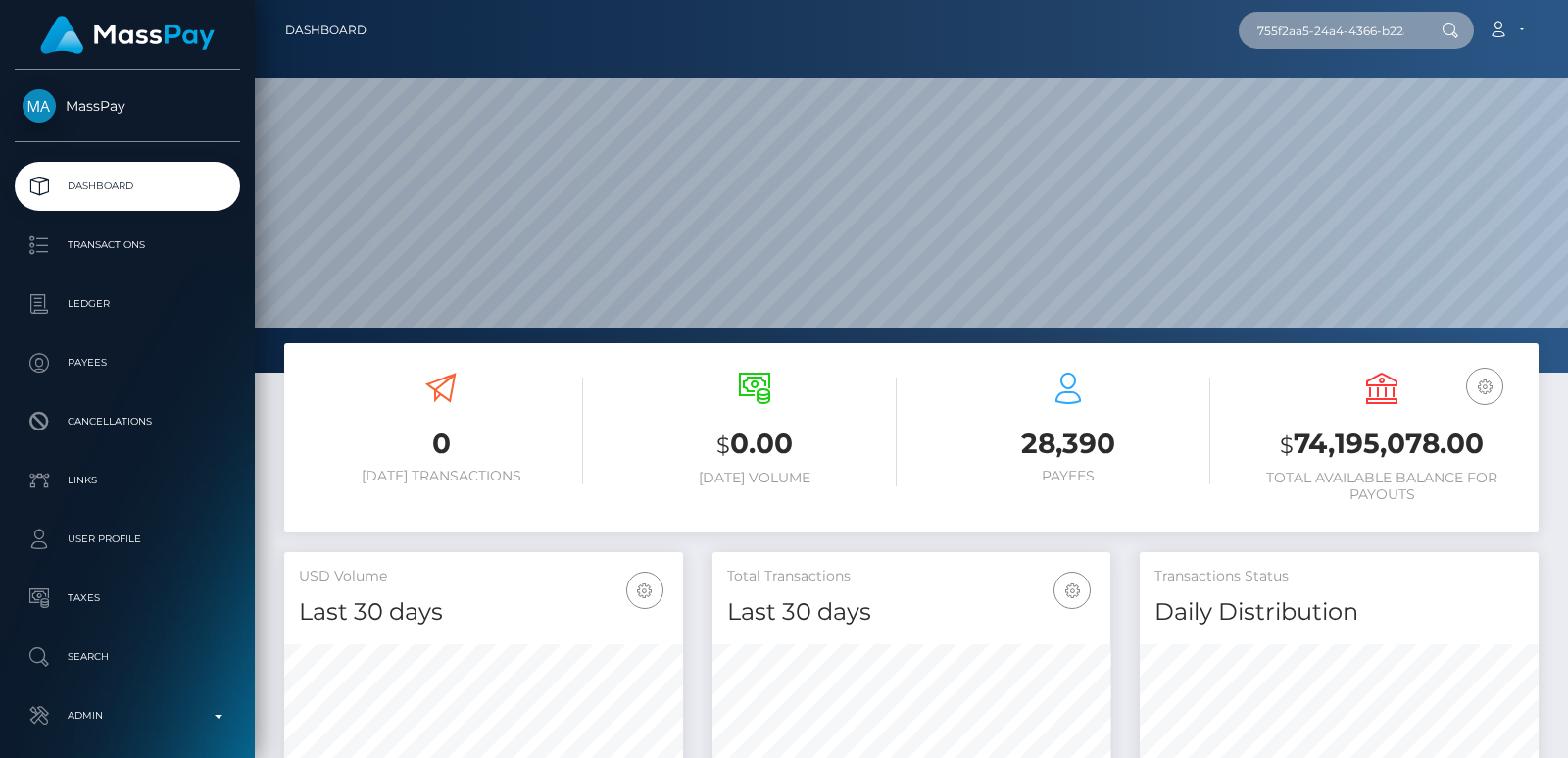
click at [1366, 27] on input "755f2aa5-24a4-4366-b22a-20cecdda58a4" at bounding box center [1331, 31] width 184 height 38
paste input "[EMAIL_ADDRESS][DOMAIN_NAME]"
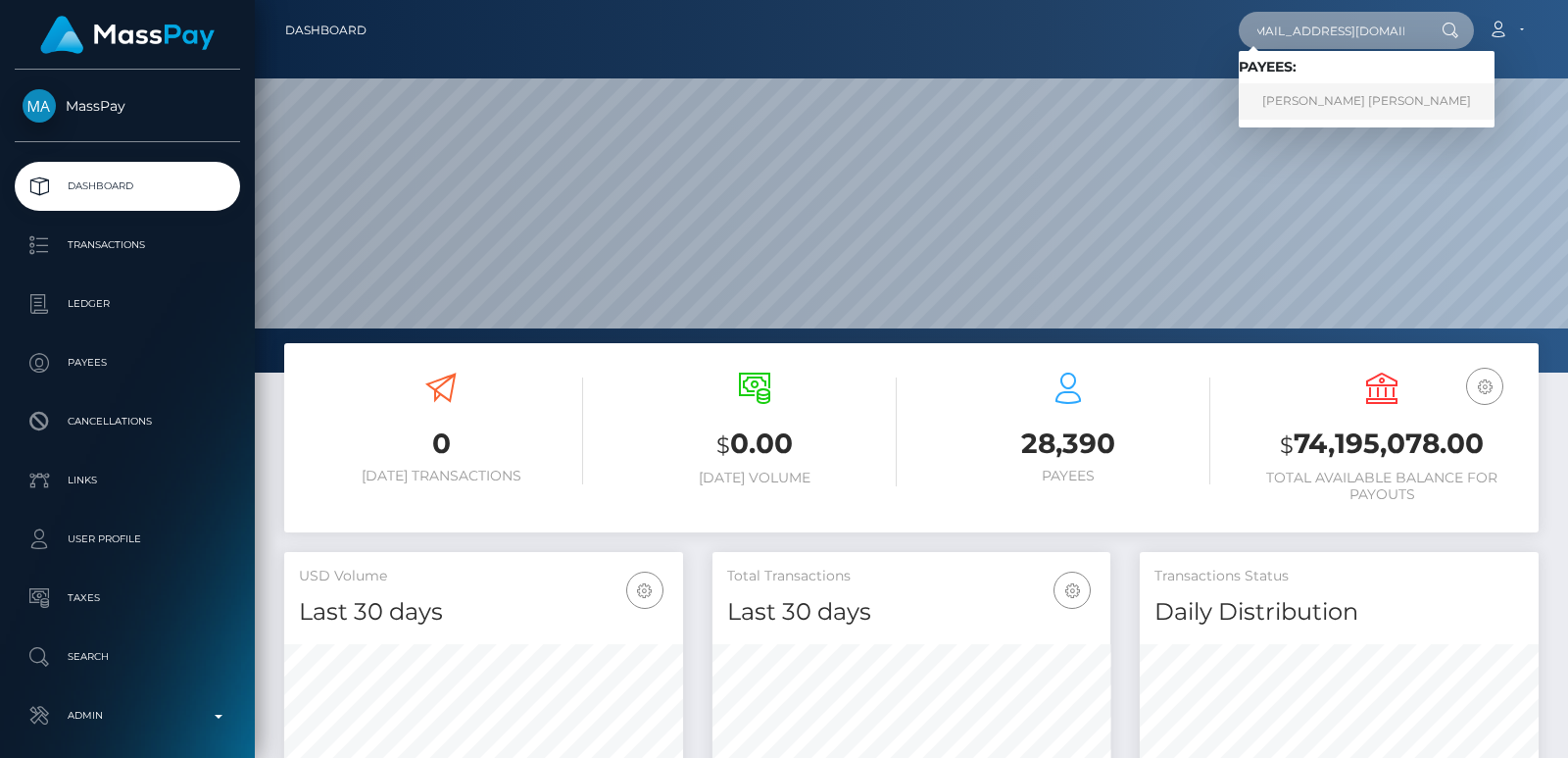
type input "[EMAIL_ADDRESS][DOMAIN_NAME]"
click at [1360, 97] on link "EMMA LOUISE SWIRLES" at bounding box center [1367, 101] width 256 height 37
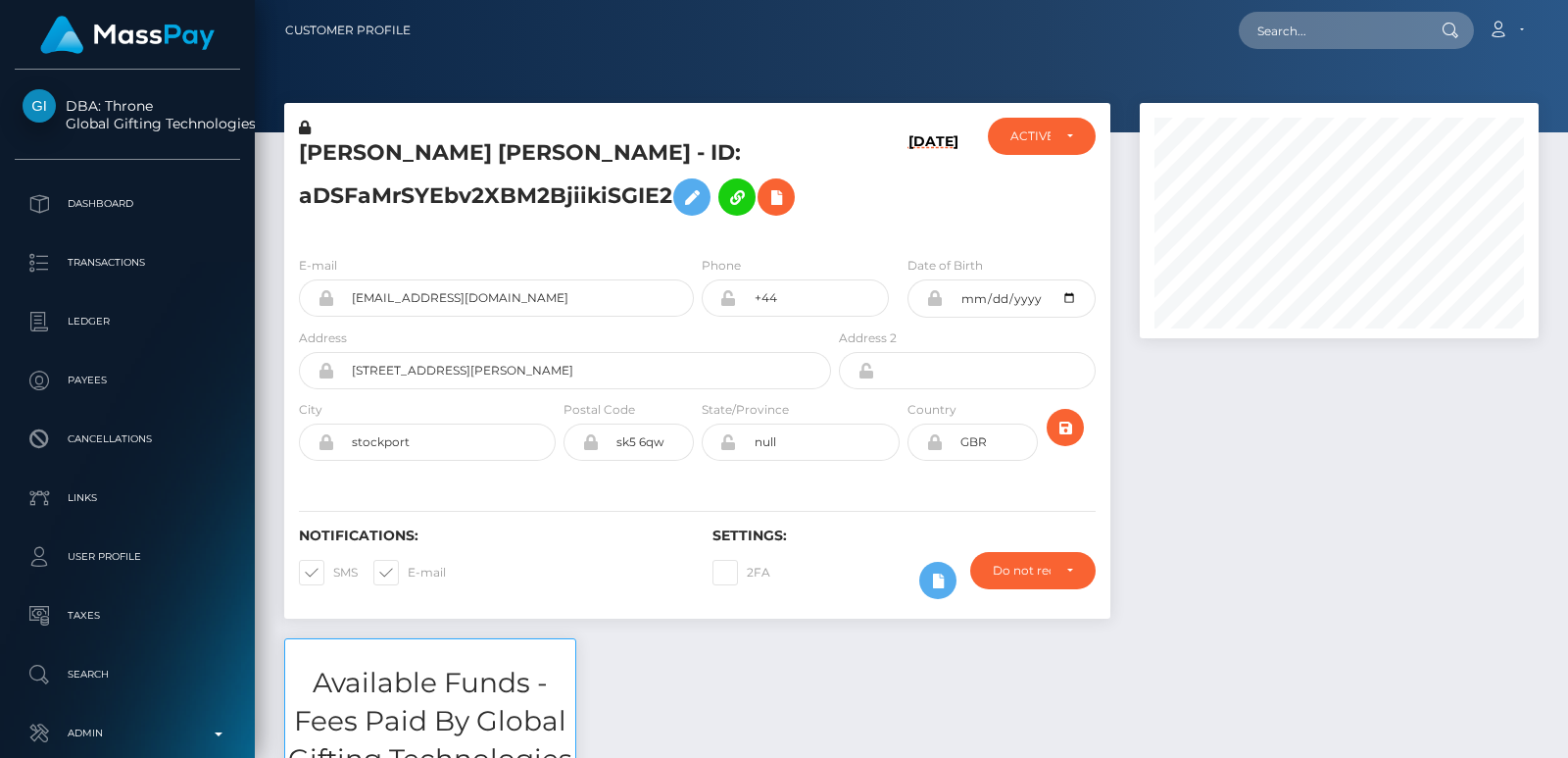
scroll to position [236, 398]
click at [1334, 34] on input "text" at bounding box center [1331, 31] width 184 height 38
paste input "[EMAIL_ADDRESS][DOMAIN_NAME]"
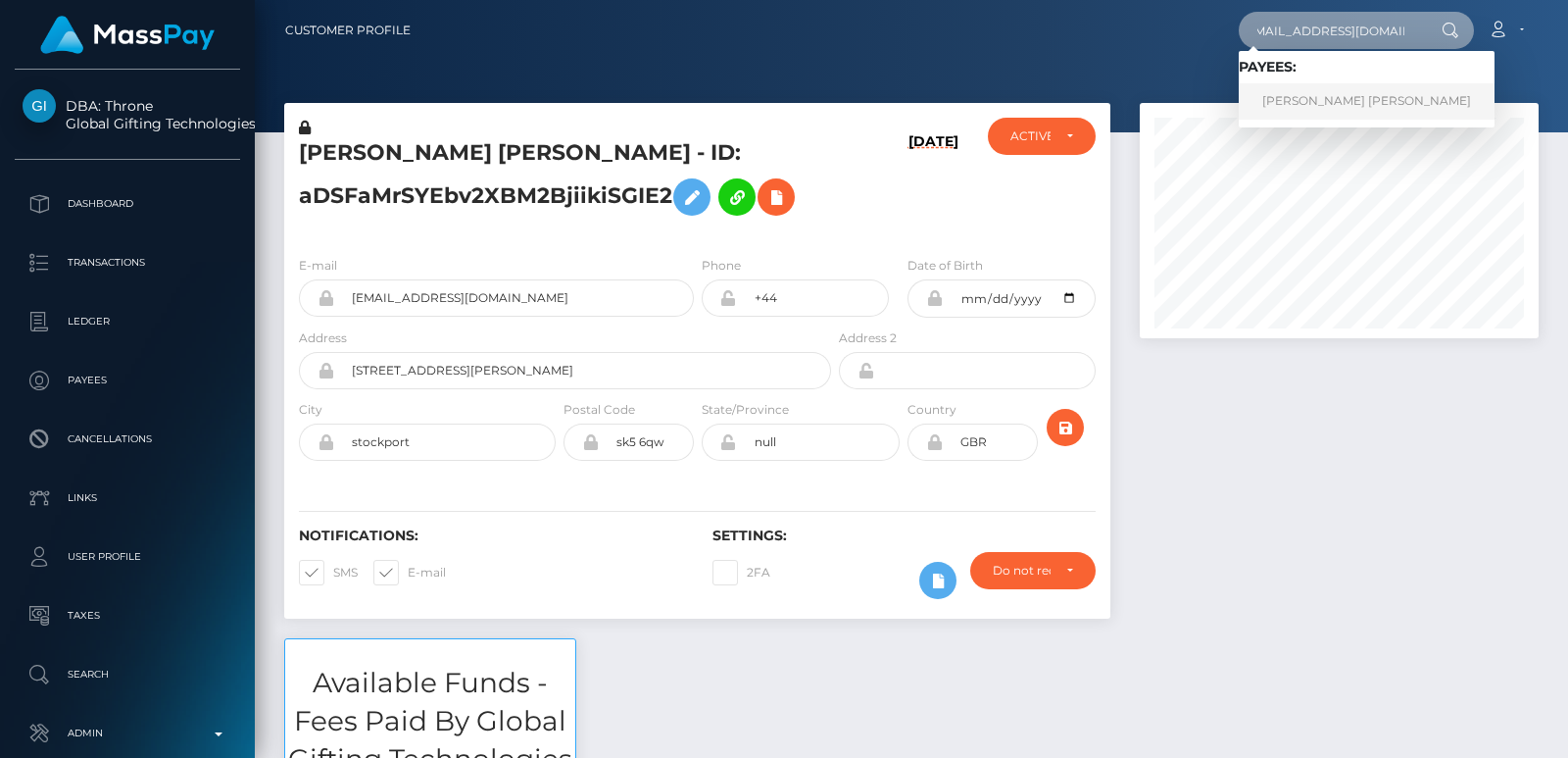
type input "[EMAIL_ADDRESS][DOMAIN_NAME]"
click at [1347, 96] on link "EMMA LOUISE SWIRLES" at bounding box center [1367, 101] width 256 height 37
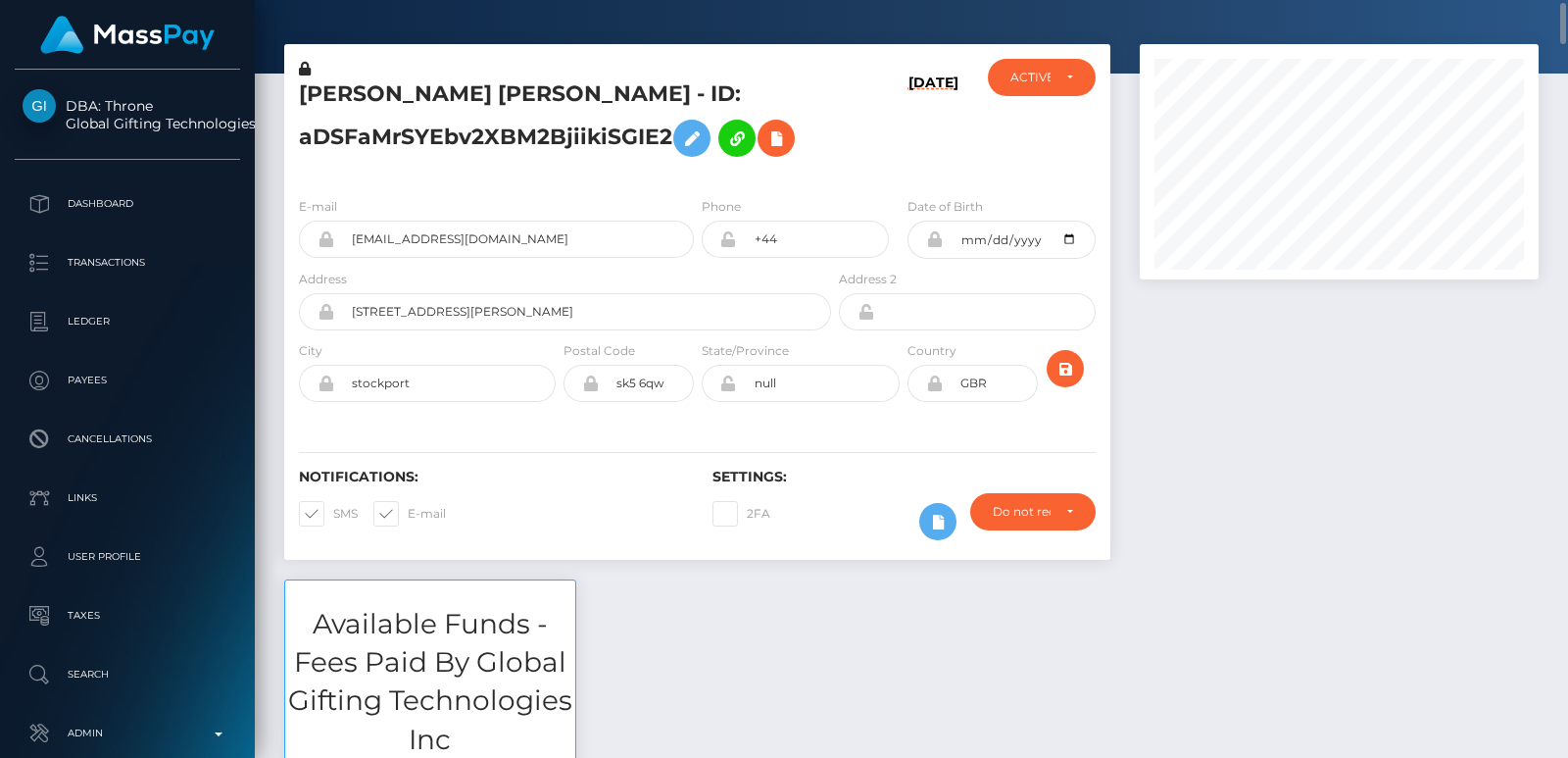
scroll to position [30, 0]
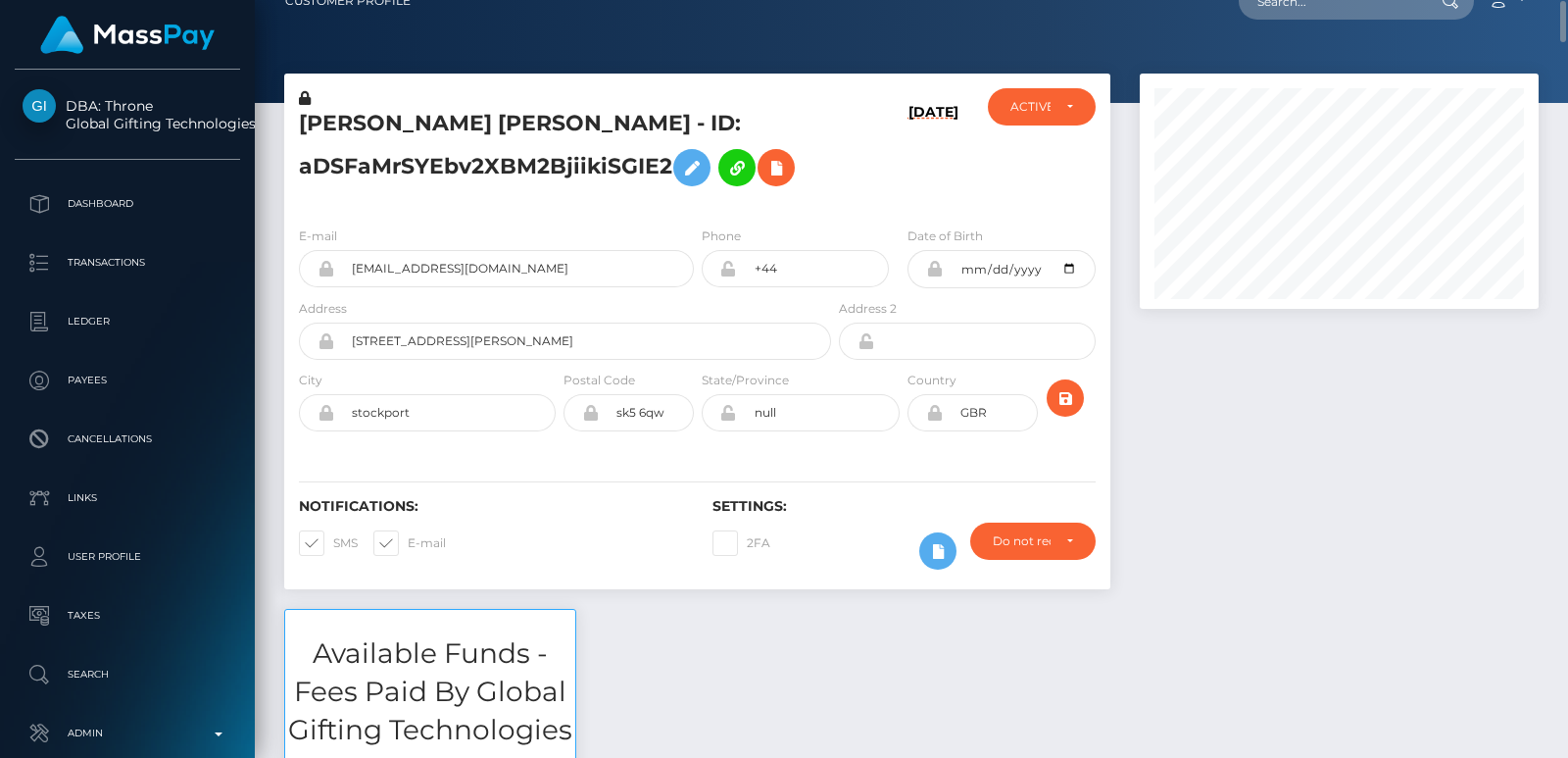
click at [367, 118] on h5 "EMMA LOUISE SWIRLES - ID: aDSFaMrSYEbv2XBM2BjiikiSGIE2" at bounding box center [560, 153] width 521 height 87
click at [327, 115] on h5 "EMMA LOUISE SWIRLES - ID: aDSFaMrSYEbv2XBM2BjiikiSGIE2" at bounding box center [560, 153] width 521 height 87
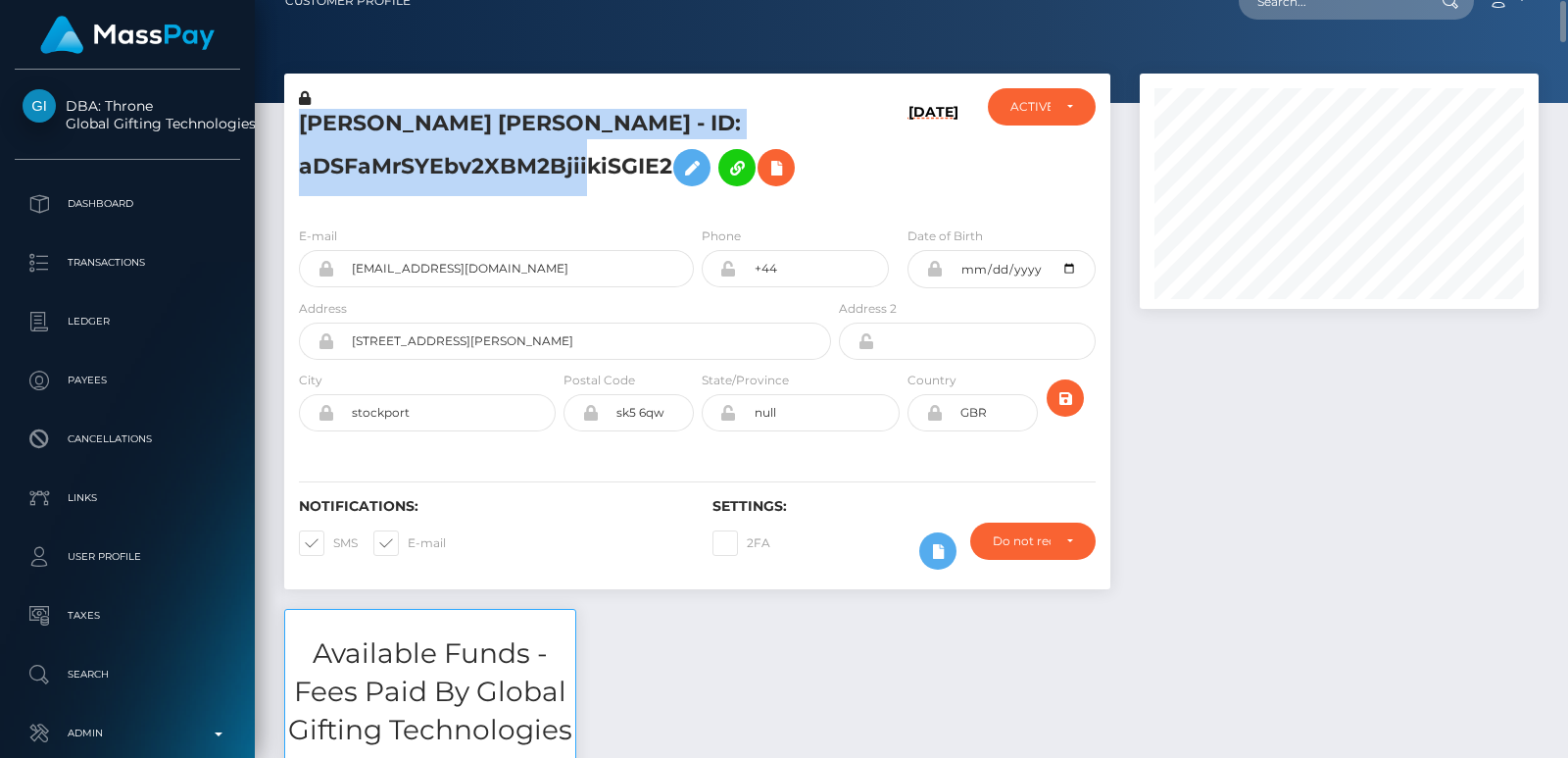
click at [327, 115] on h5 "EMMA LOUISE SWIRLES - ID: aDSFaMrSYEbv2XBM2BjiikiSGIE2" at bounding box center [560, 153] width 521 height 87
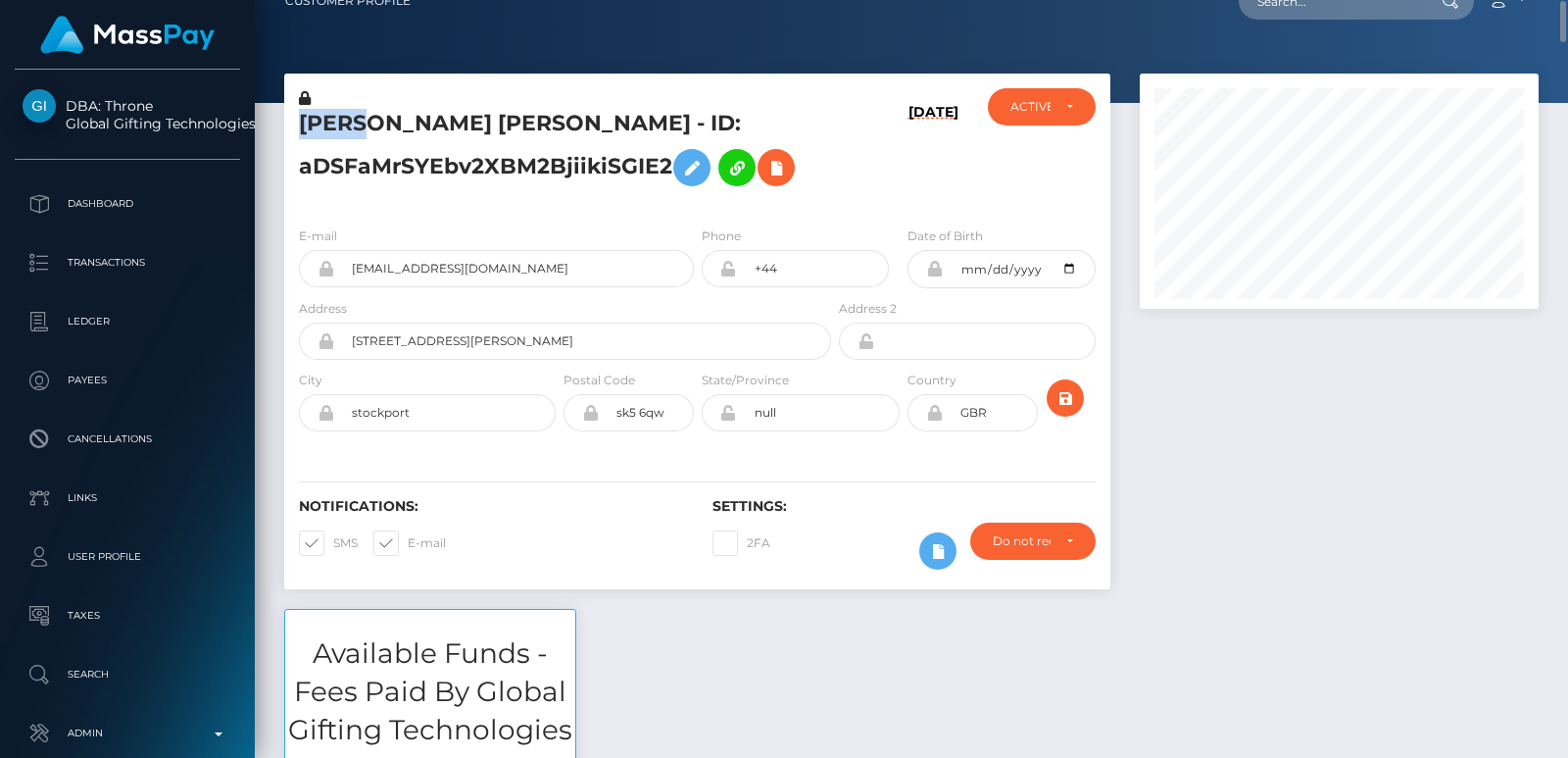
click at [327, 115] on h5 "EMMA LOUISE SWIRLES - ID: aDSFaMrSYEbv2XBM2BjiikiSGIE2" at bounding box center [560, 153] width 521 height 87
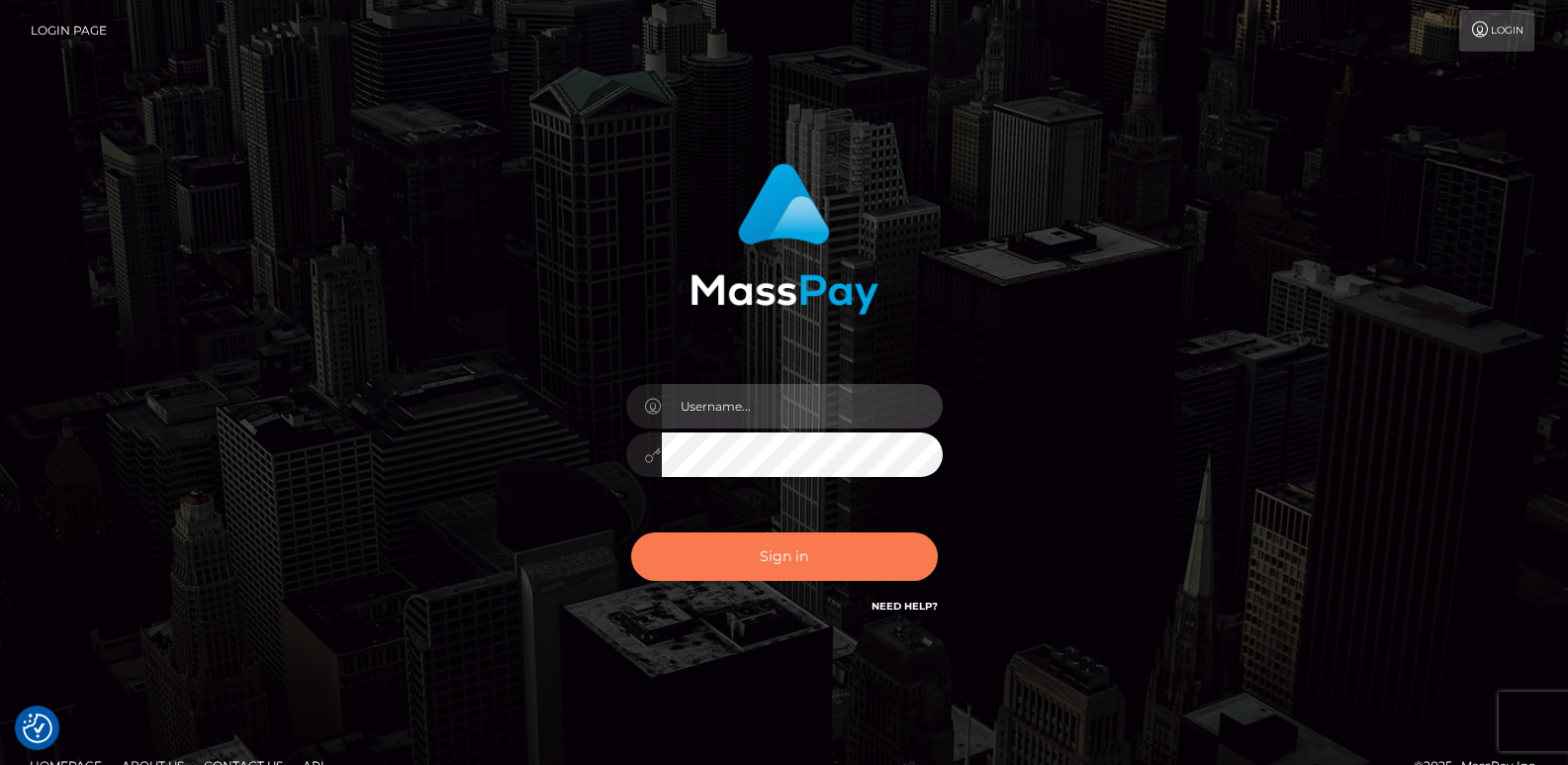
type input "ts2.es"
click at [755, 561] on button "Sign in" at bounding box center [784, 556] width 307 height 48
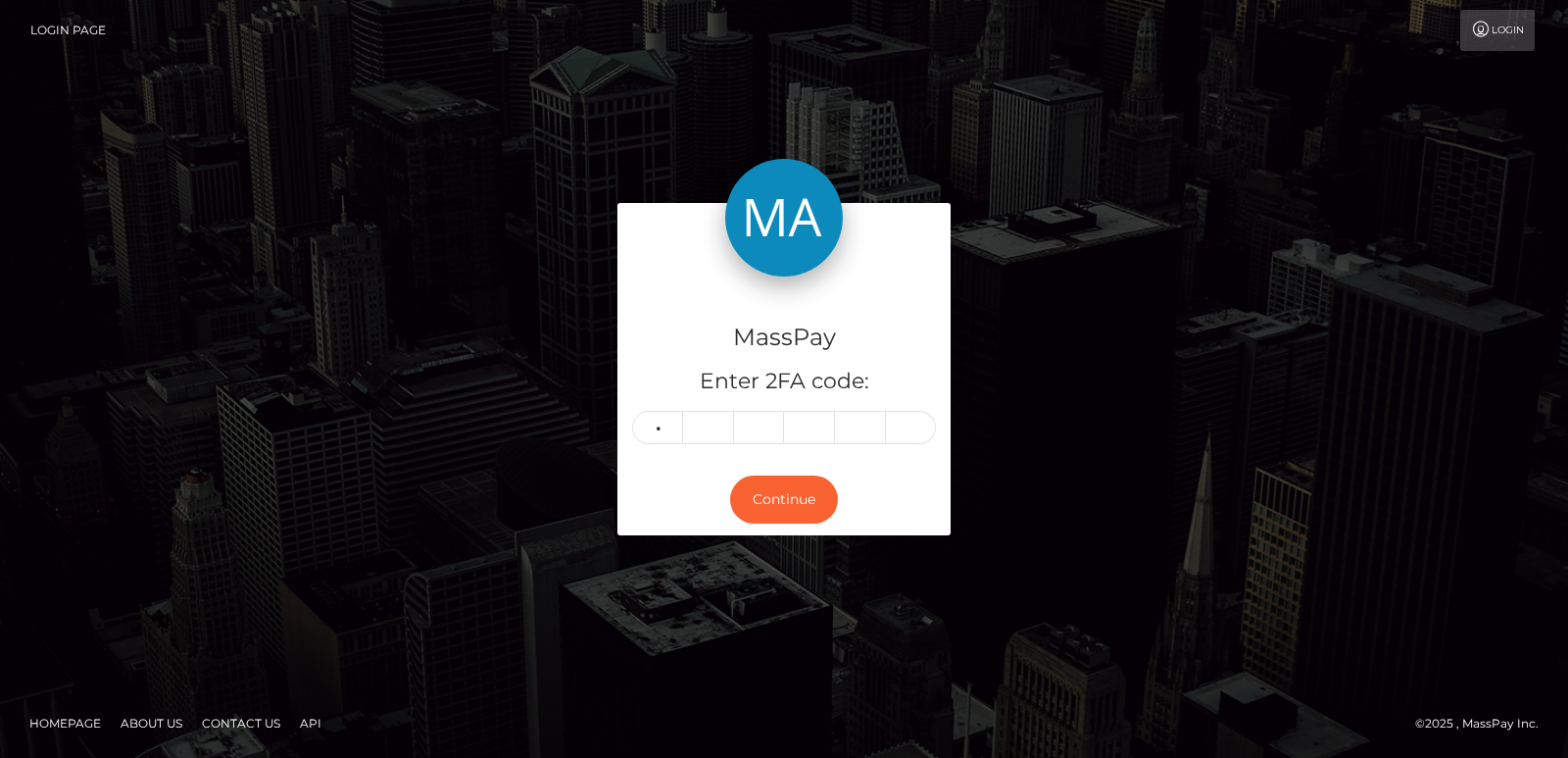
type input "9"
type input "7"
type input "4"
type input "3"
type input "9"
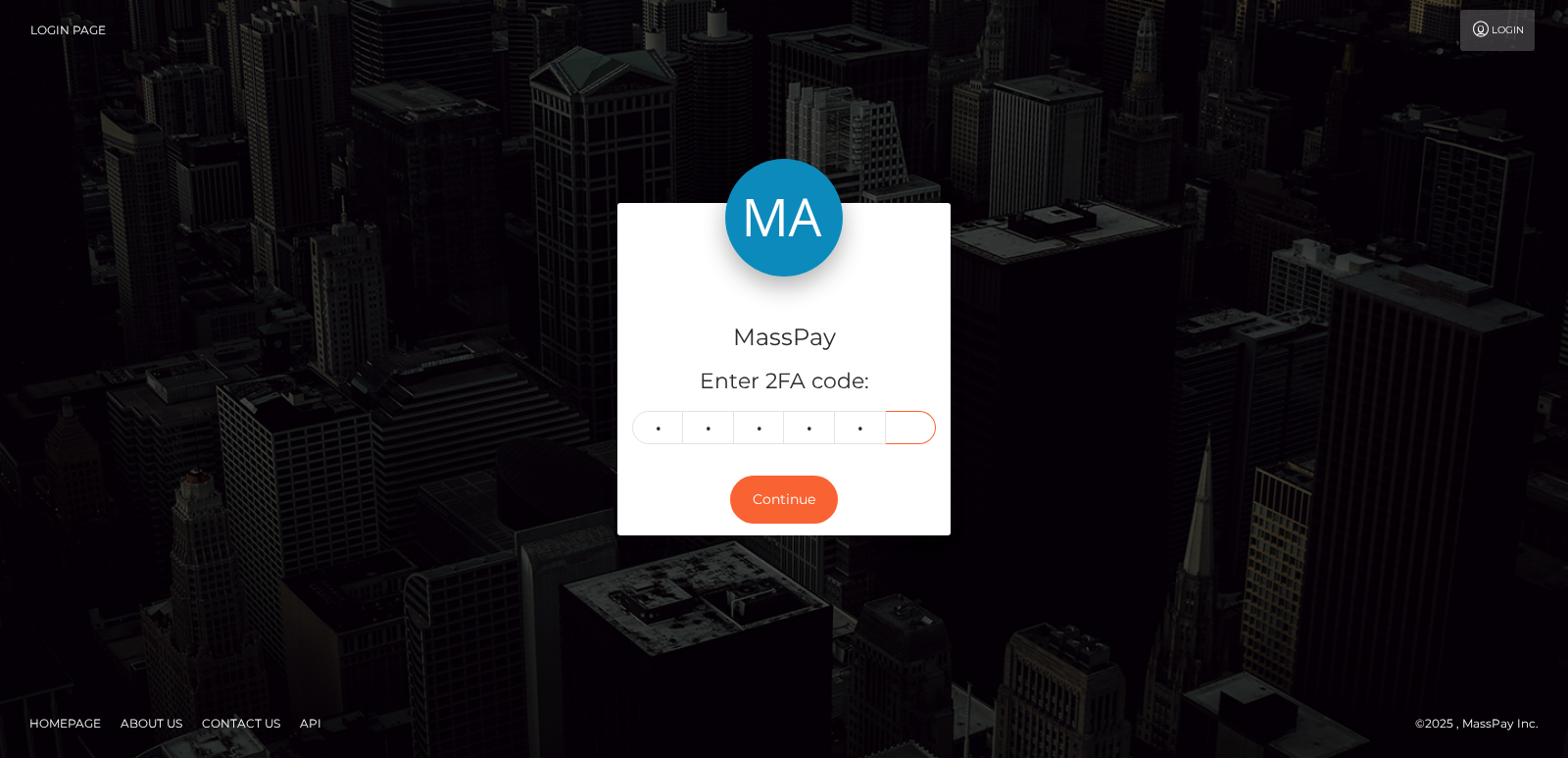
type input "8"
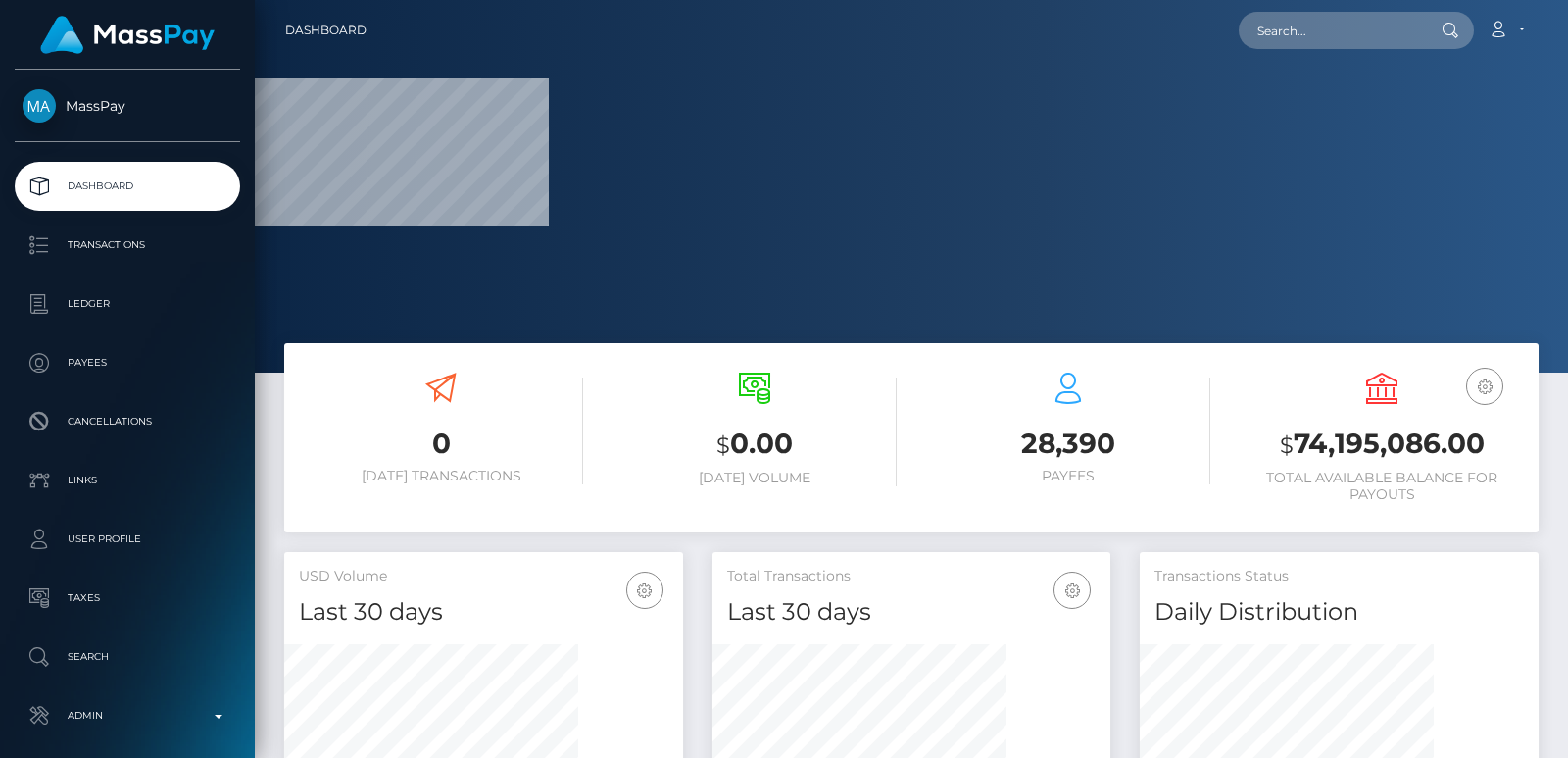
scroll to position [584, 398]
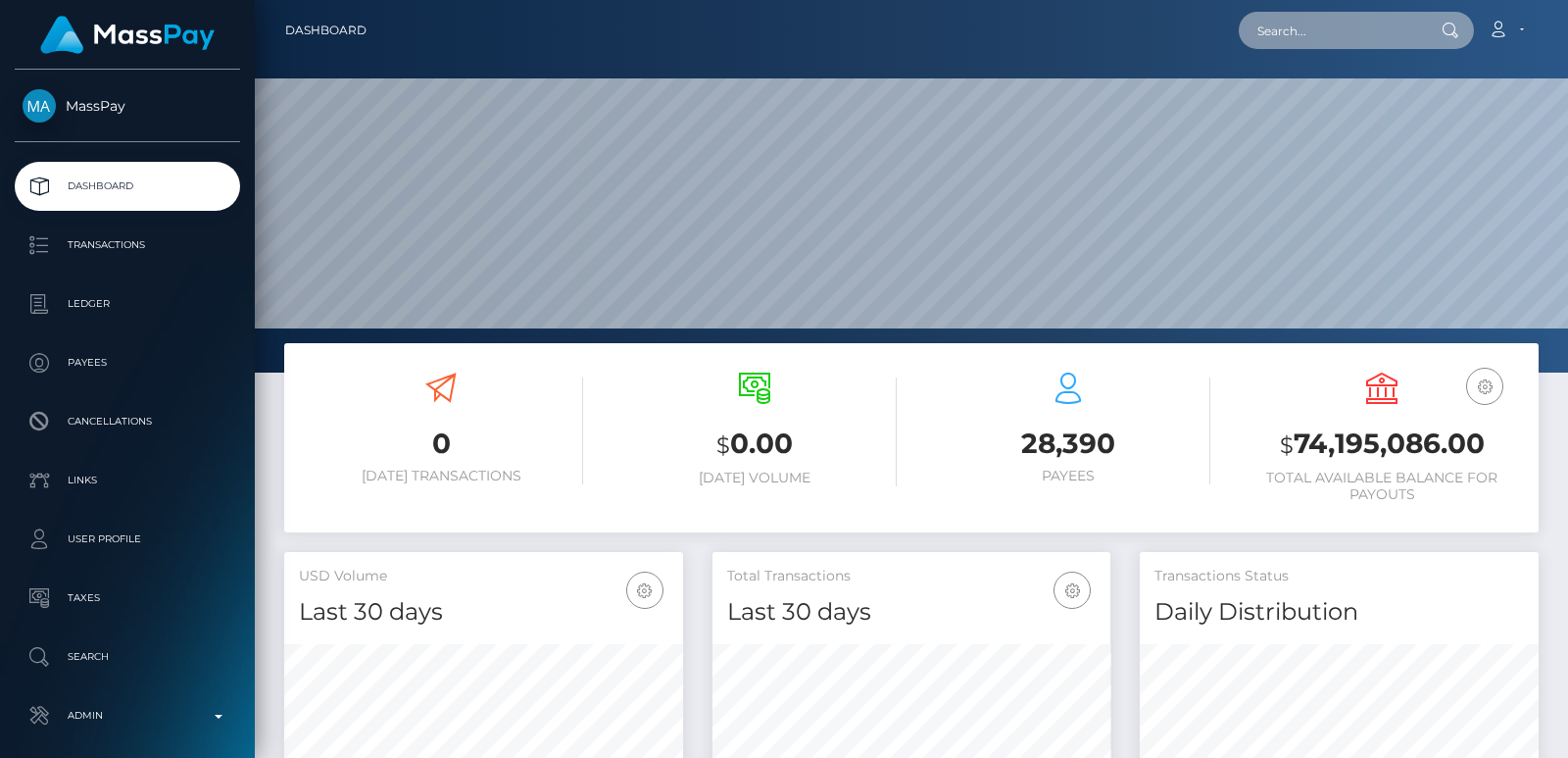
click at [1296, 47] on input "text" at bounding box center [1331, 31] width 184 height 38
paste input "[EMAIL_ADDRESS][DOMAIN_NAME]"
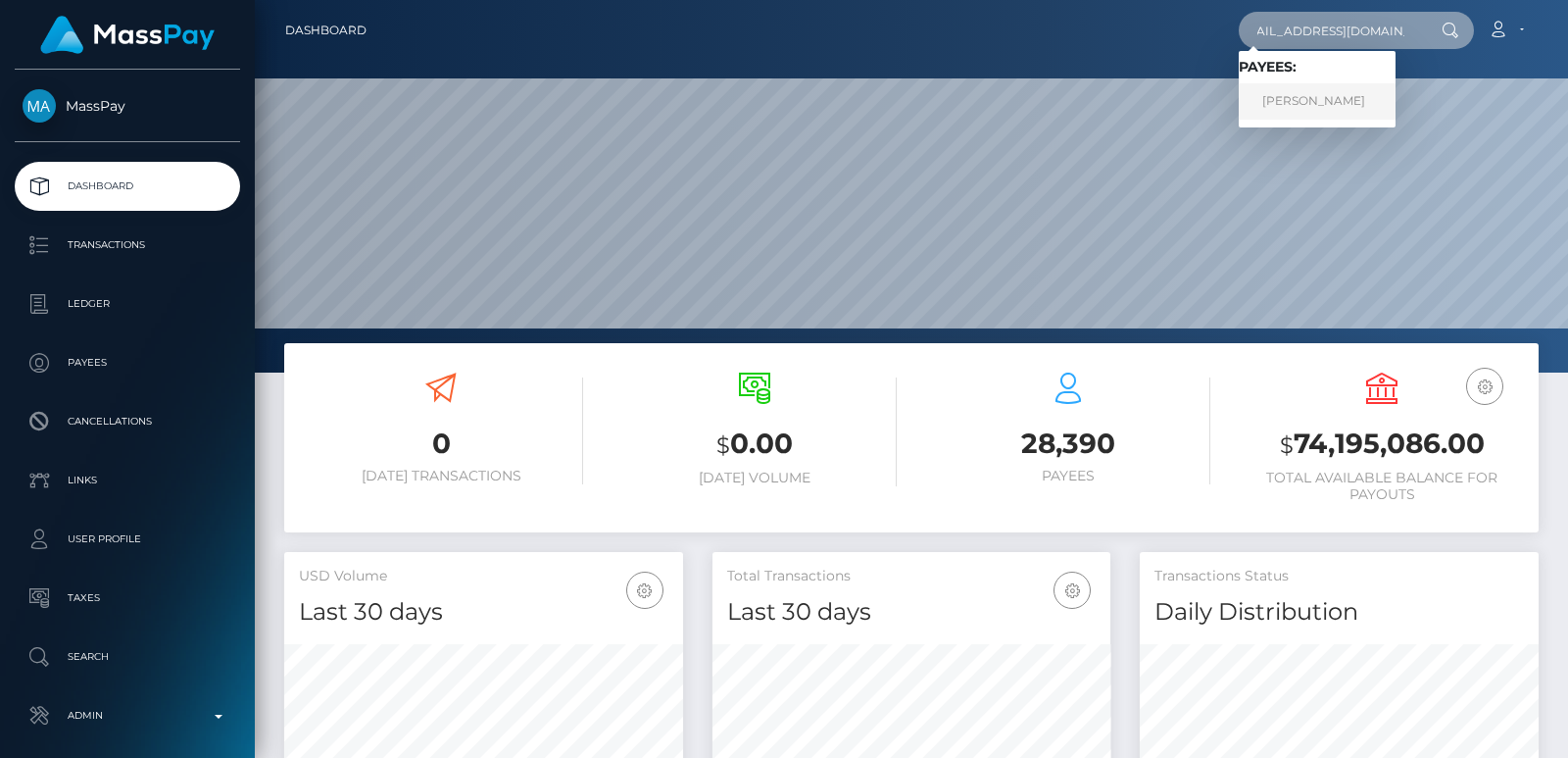
type input "[EMAIL_ADDRESS][DOMAIN_NAME]"
click at [1288, 102] on link "Arnaud Chapuis" at bounding box center [1317, 101] width 157 height 37
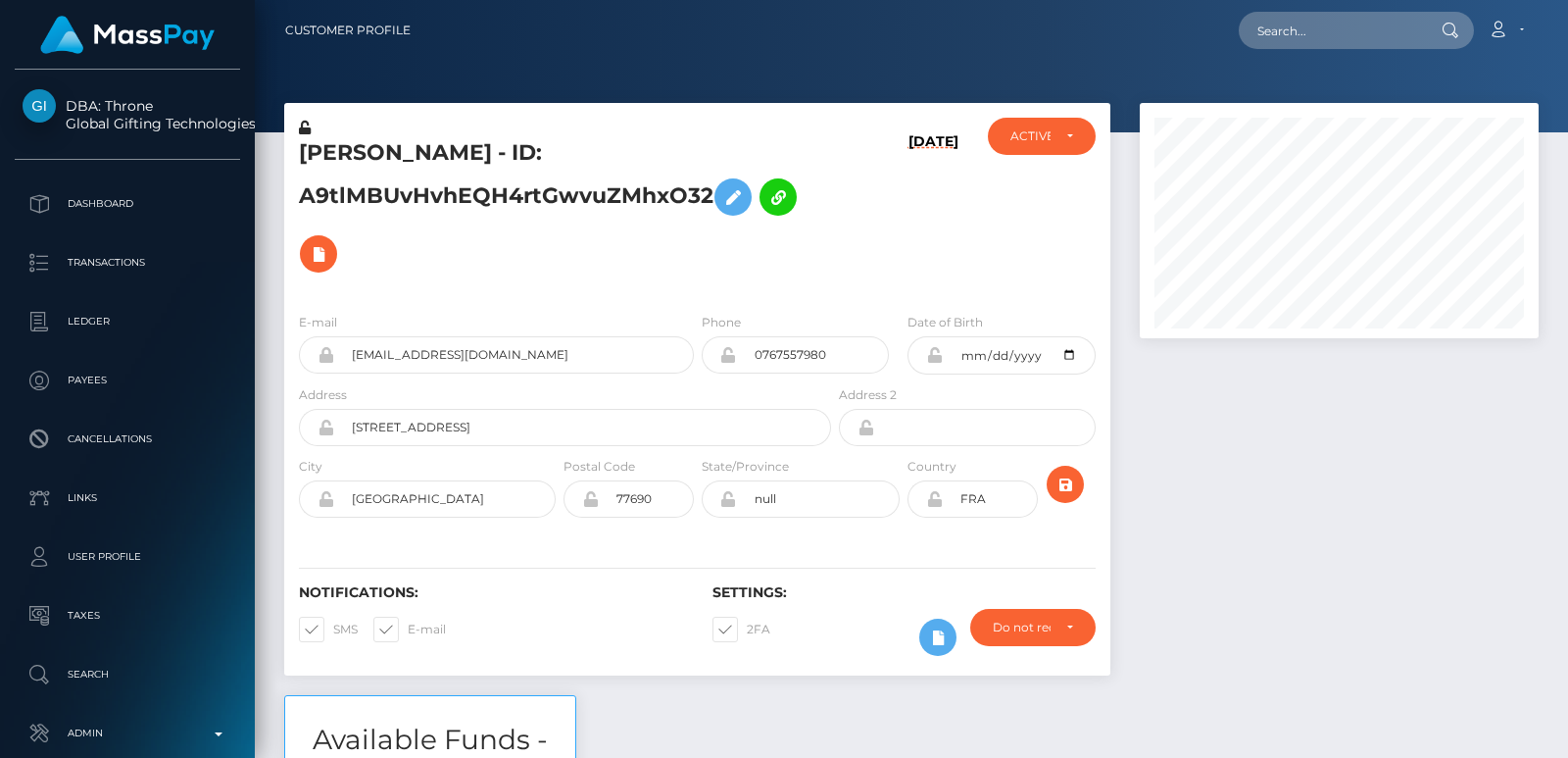
scroll to position [236, 398]
click at [1301, 38] on input "text" at bounding box center [1331, 31] width 184 height 38
paste input "thefrenchfeet75@gmail.com"
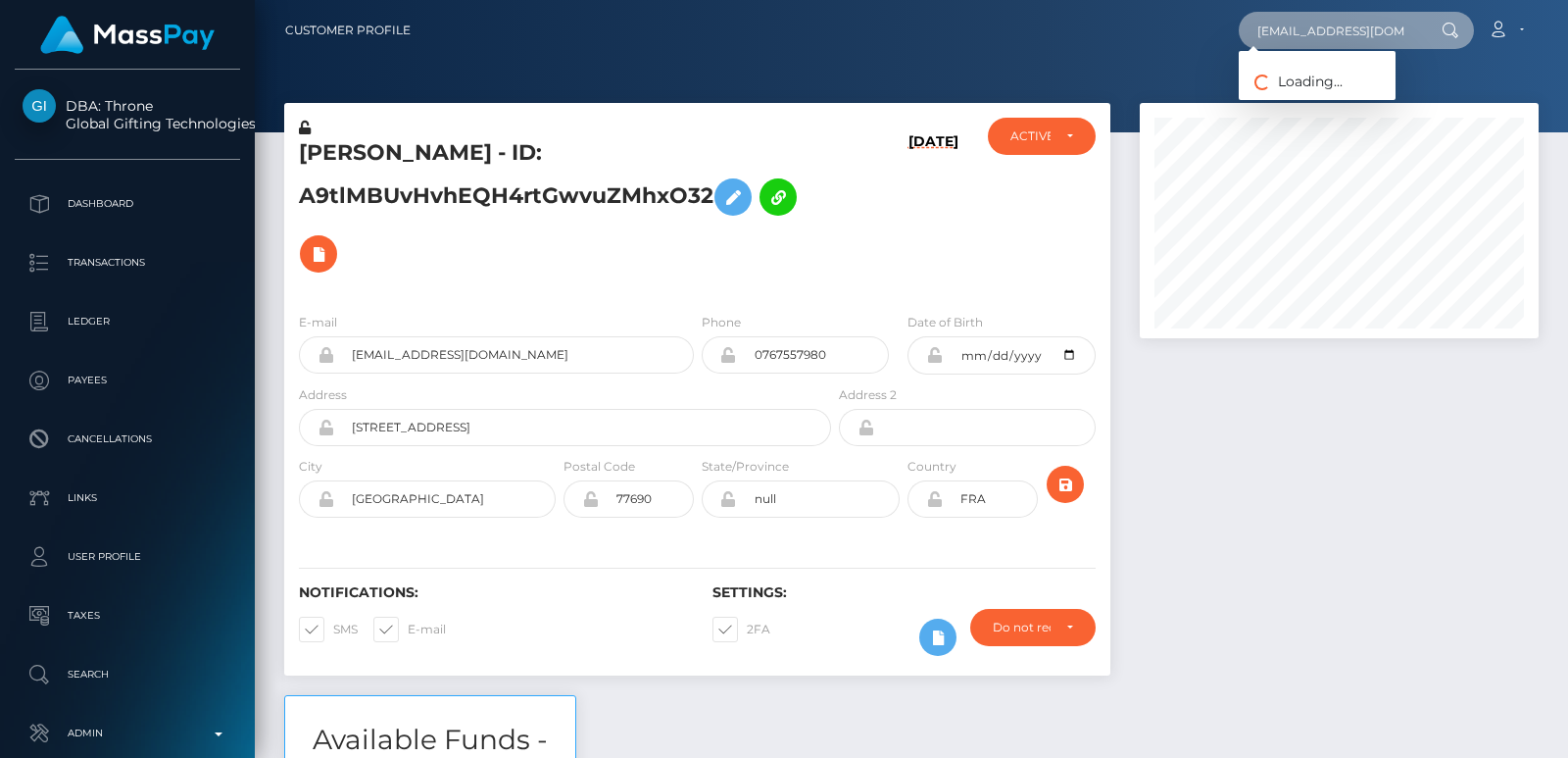
scroll to position [0, 24]
type input "thefrenchfeet75@gmail.com"
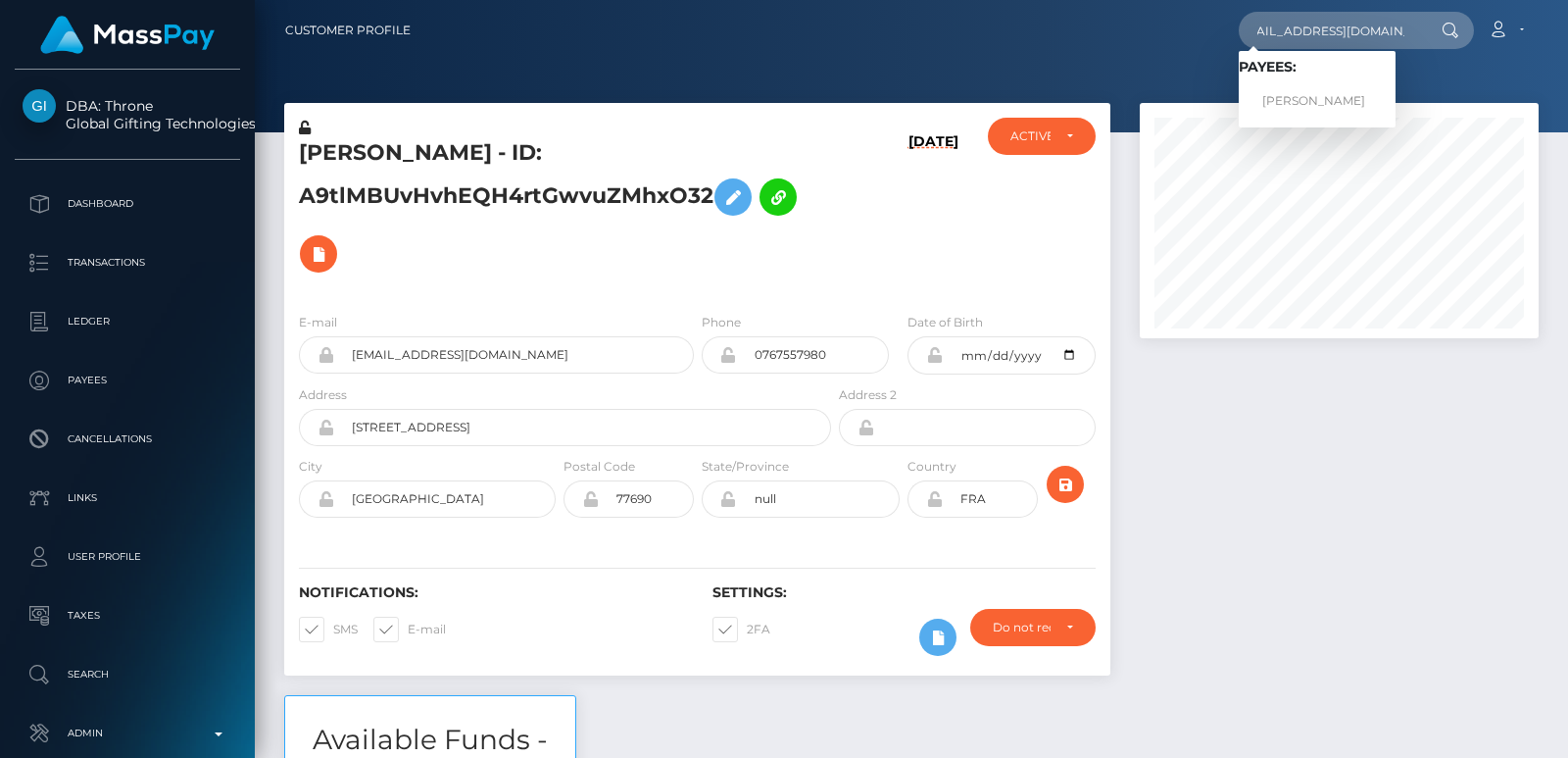
click at [1233, 468] on div at bounding box center [1339, 399] width 428 height 593
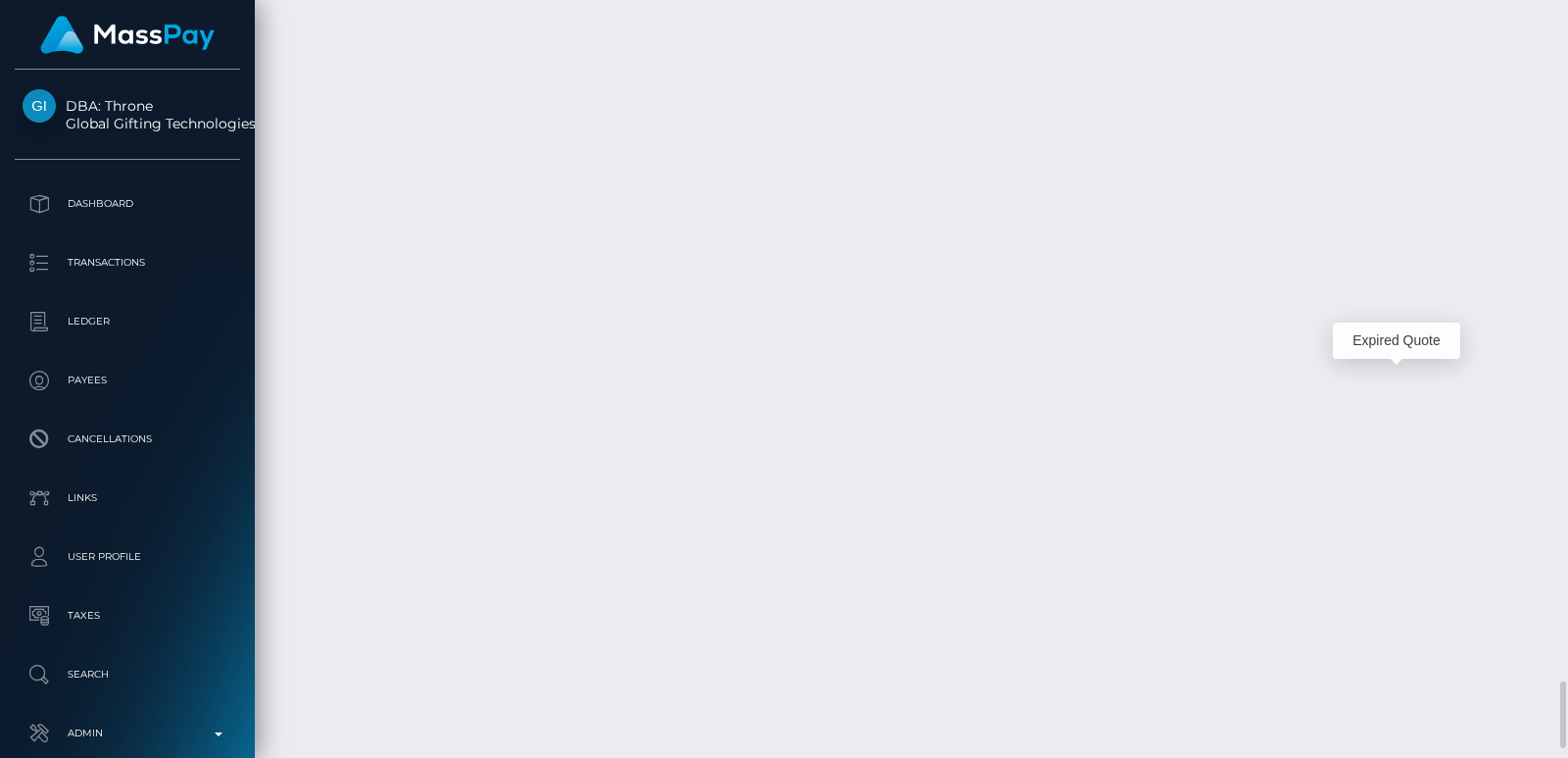
scroll to position [236, 398]
click at [1564, 39] on div at bounding box center [1561, 379] width 15 height 758
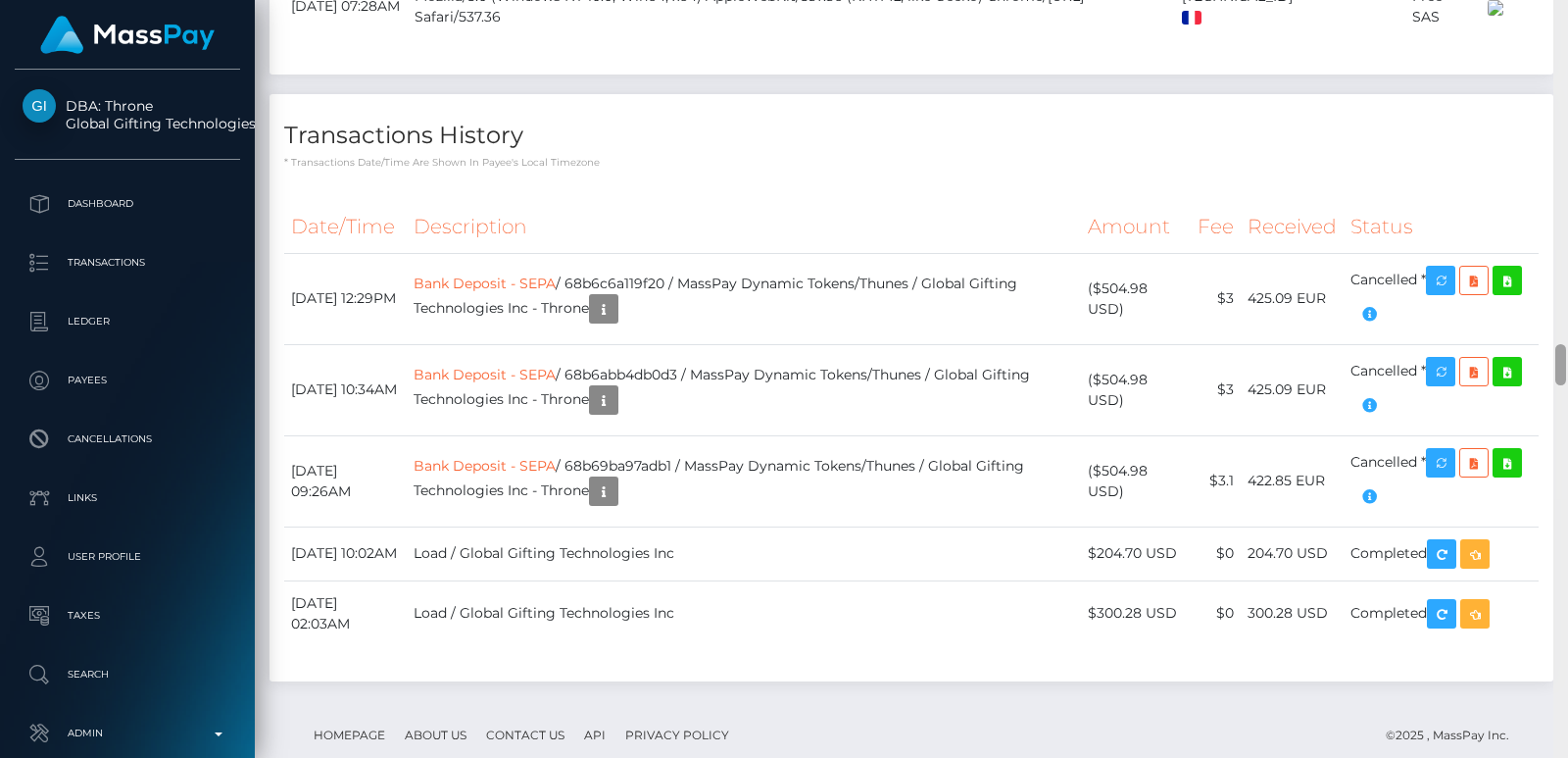
click at [1564, 39] on div at bounding box center [1561, 379] width 15 height 758
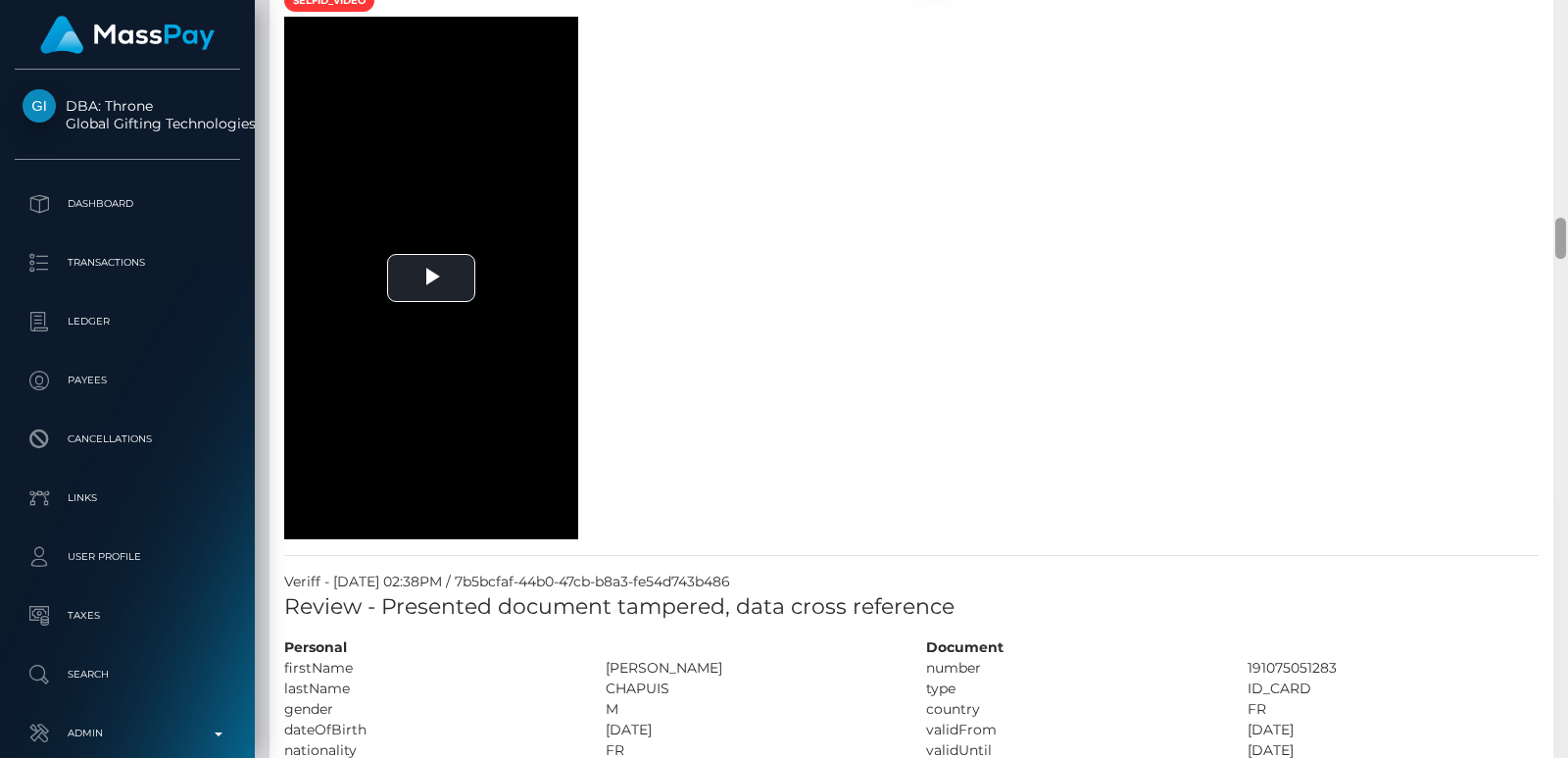
click at [1564, 39] on div at bounding box center [1561, 379] width 15 height 758
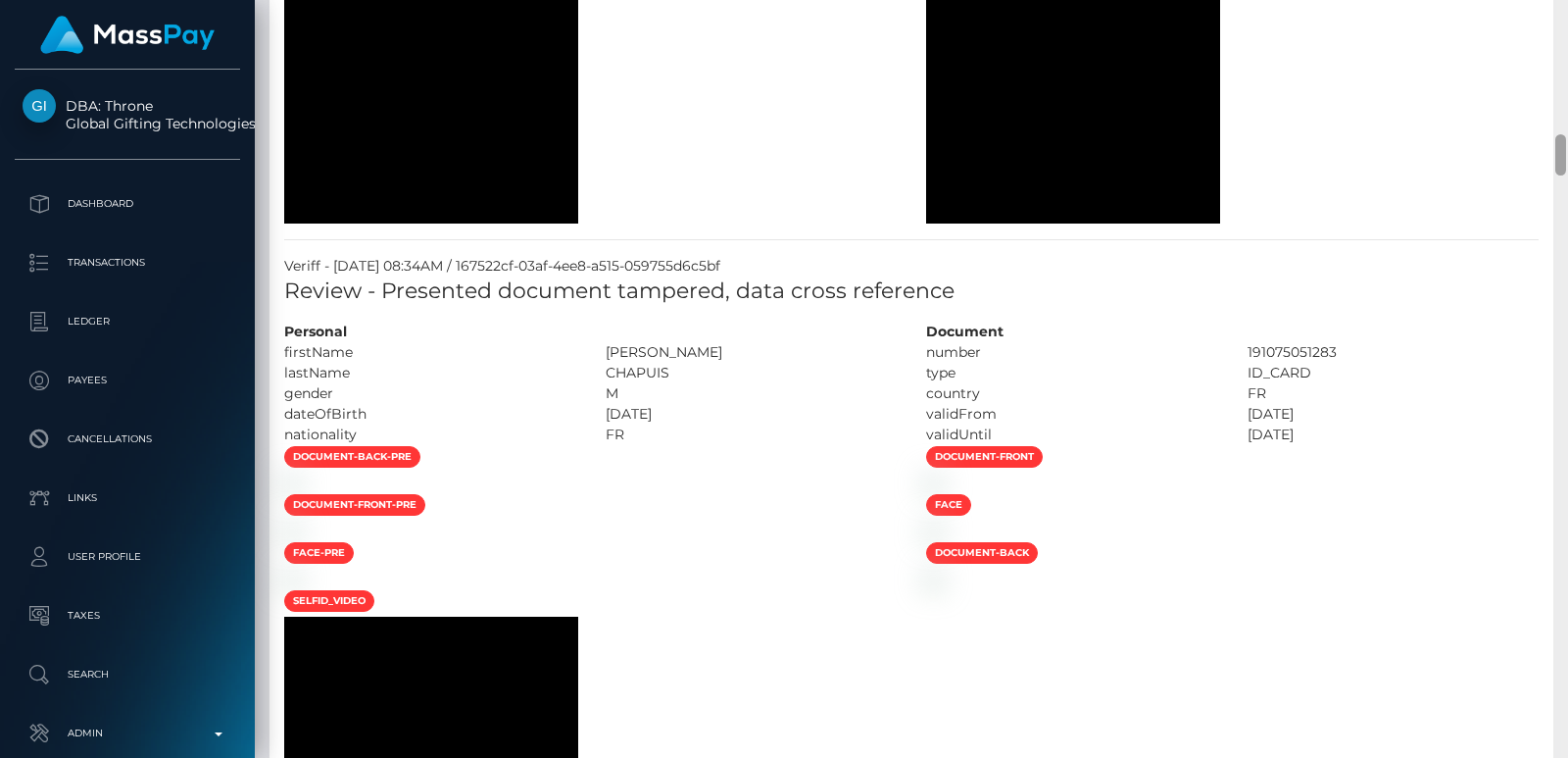
click at [1564, 39] on div at bounding box center [1561, 379] width 15 height 758
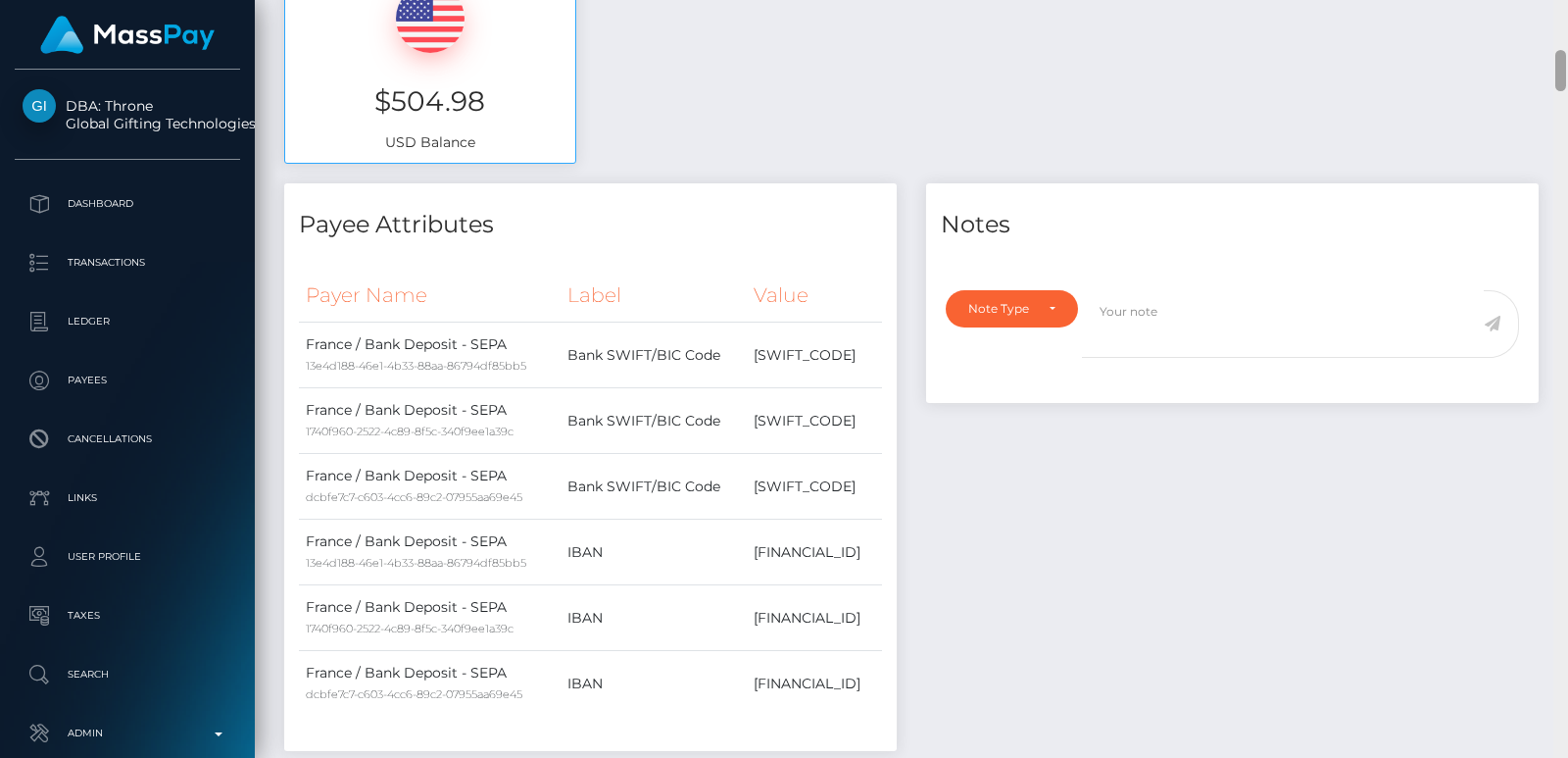
click at [1564, 39] on div at bounding box center [1561, 379] width 15 height 758
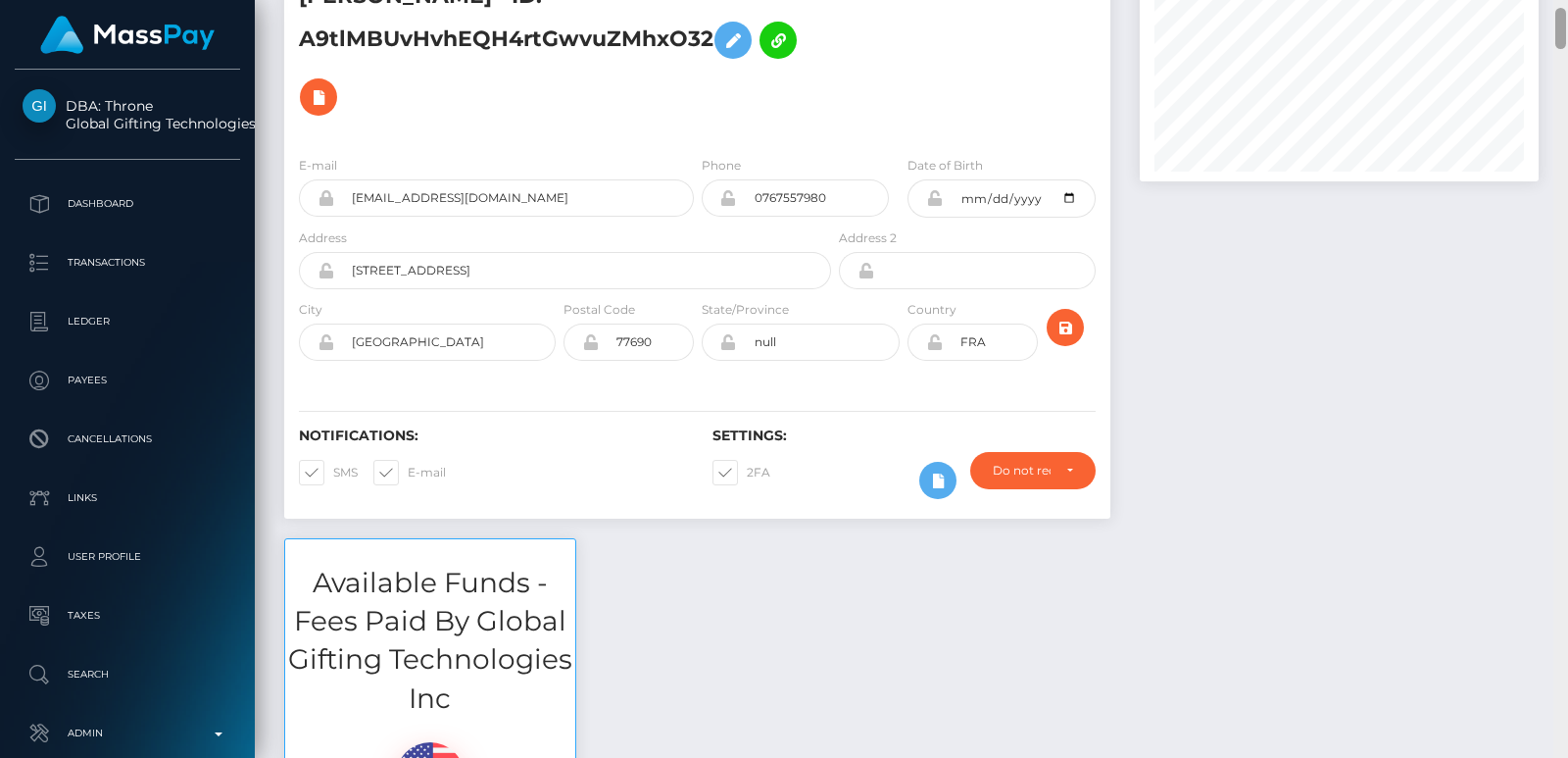
click at [1564, 39] on div at bounding box center [1561, 29] width 11 height 42
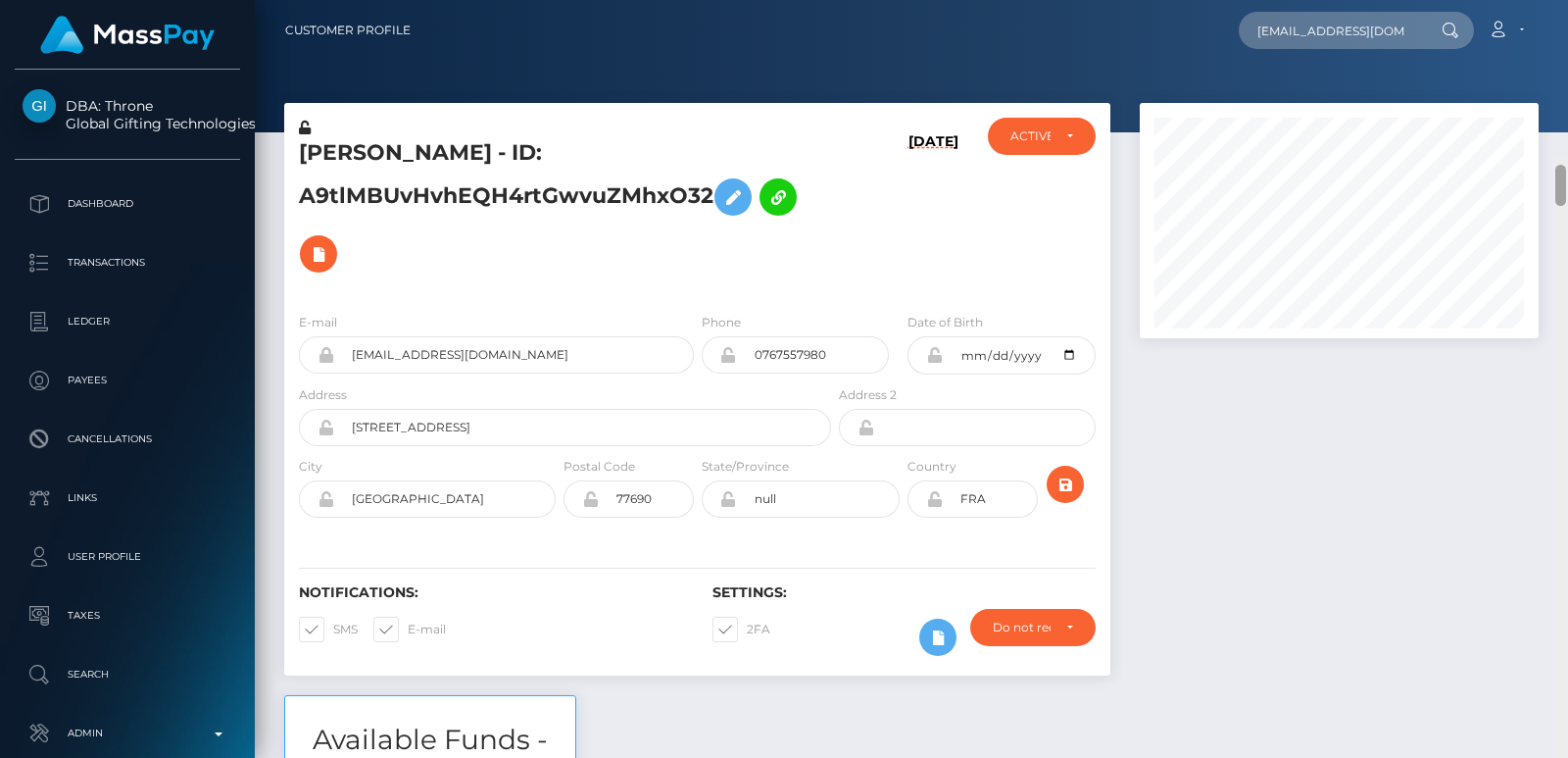
click at [1559, 3] on div "Customer Profile thefrenchfeet75@gmail.com Loading... Loading... Payees: Arnaud…" at bounding box center [911, 379] width 1313 height 758
click at [1318, 24] on input "thefrenchfeet75@gmail.com" at bounding box center [1331, 31] width 184 height 38
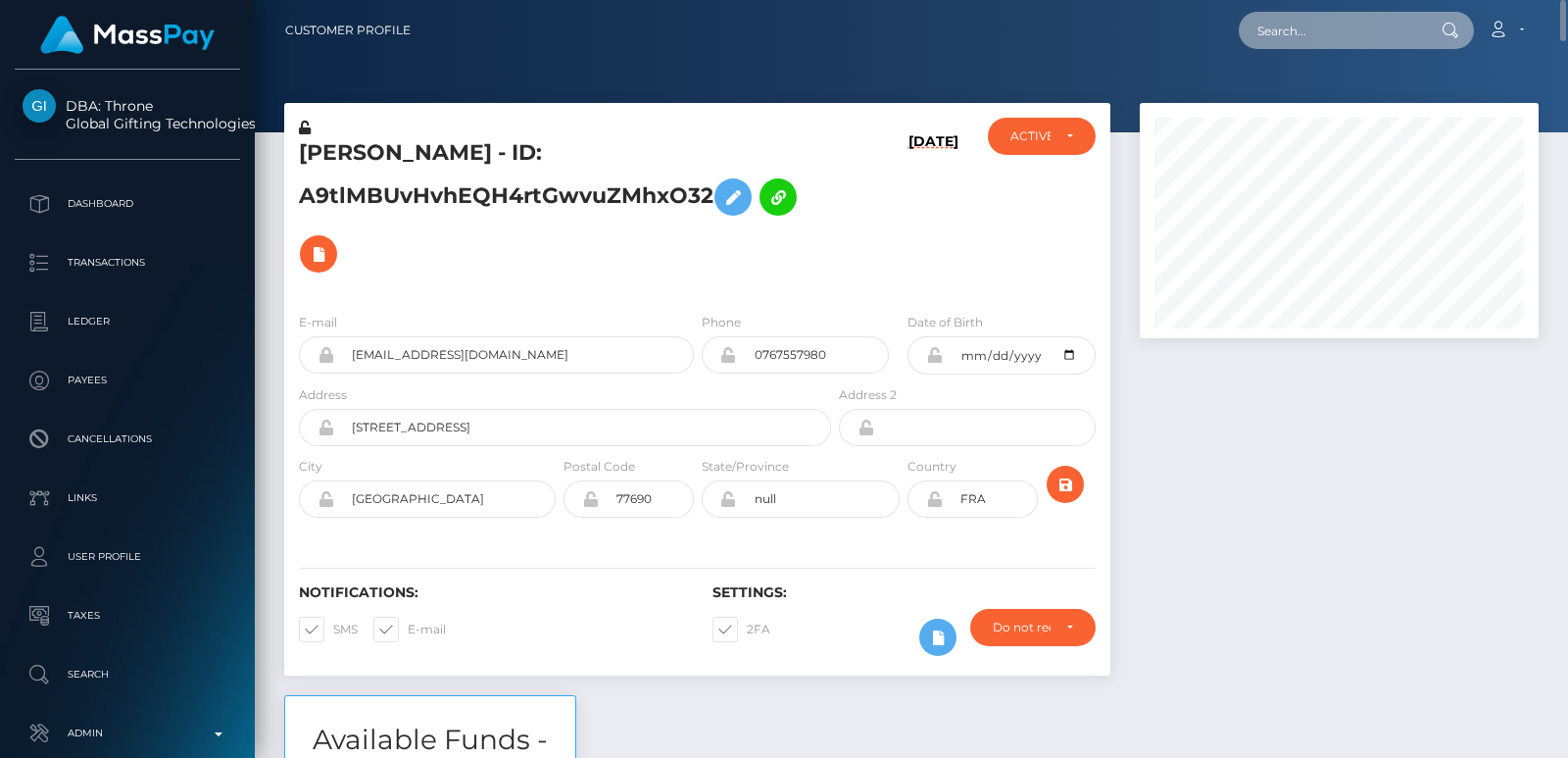
paste input "N8lHycFxDbb4tVFtnZ8Xpf8qc2I3"
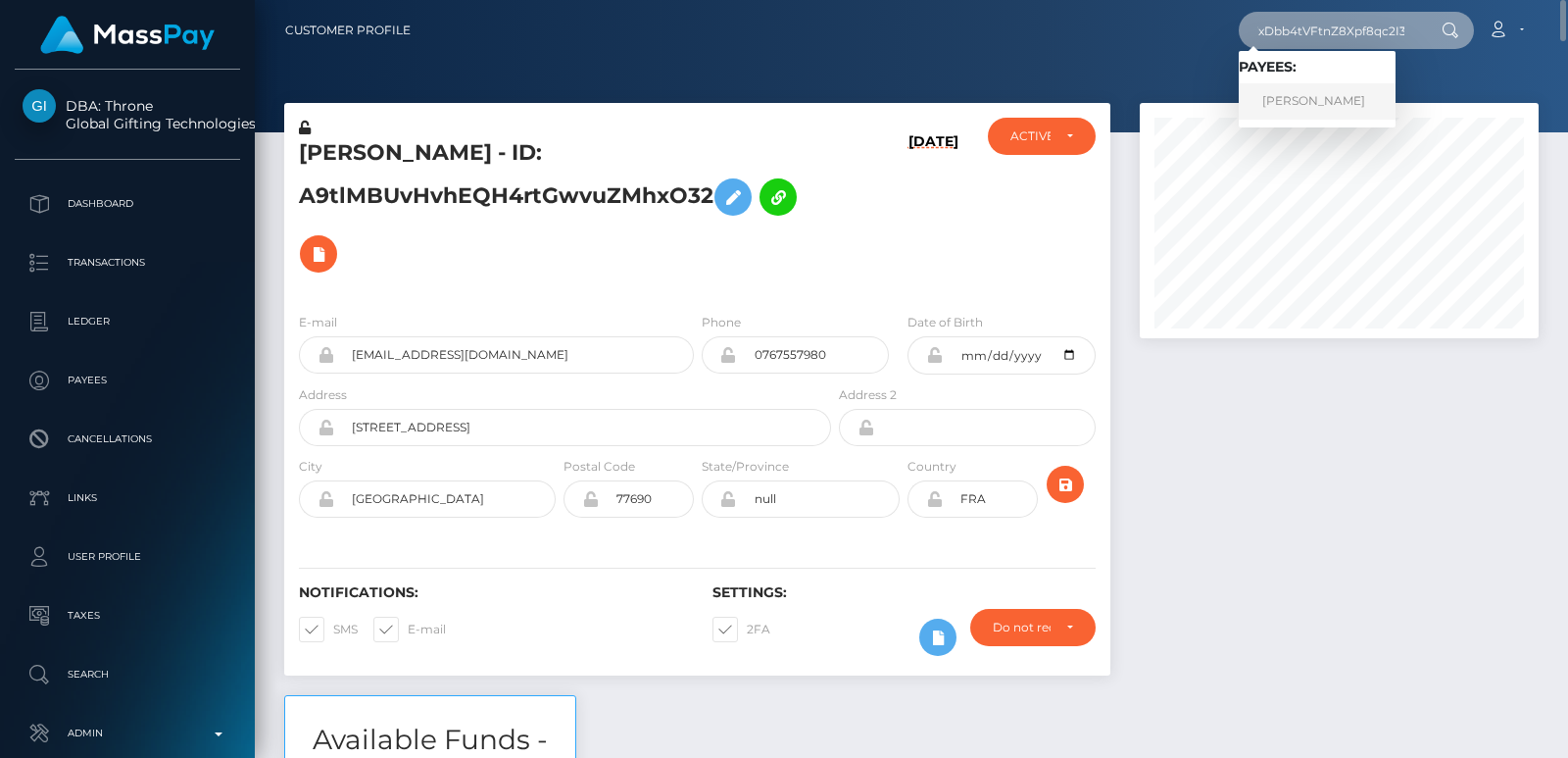
type input "N8lHycFxDbb4tVFtnZ8Xpf8qc2I3"
click at [1338, 103] on link "ALEXANDRU CARJALIU" at bounding box center [1317, 101] width 157 height 37
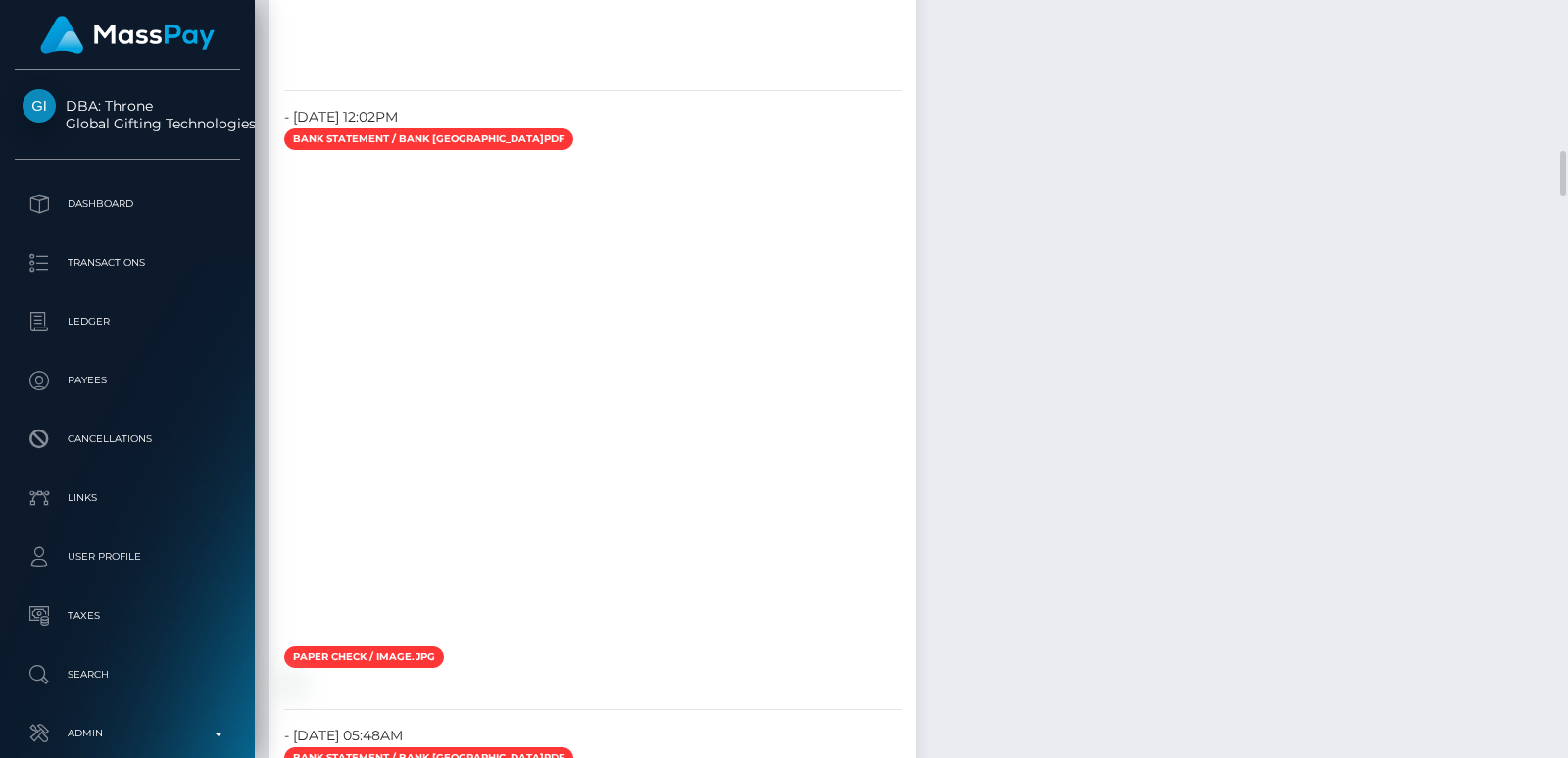
scroll to position [3913, 0]
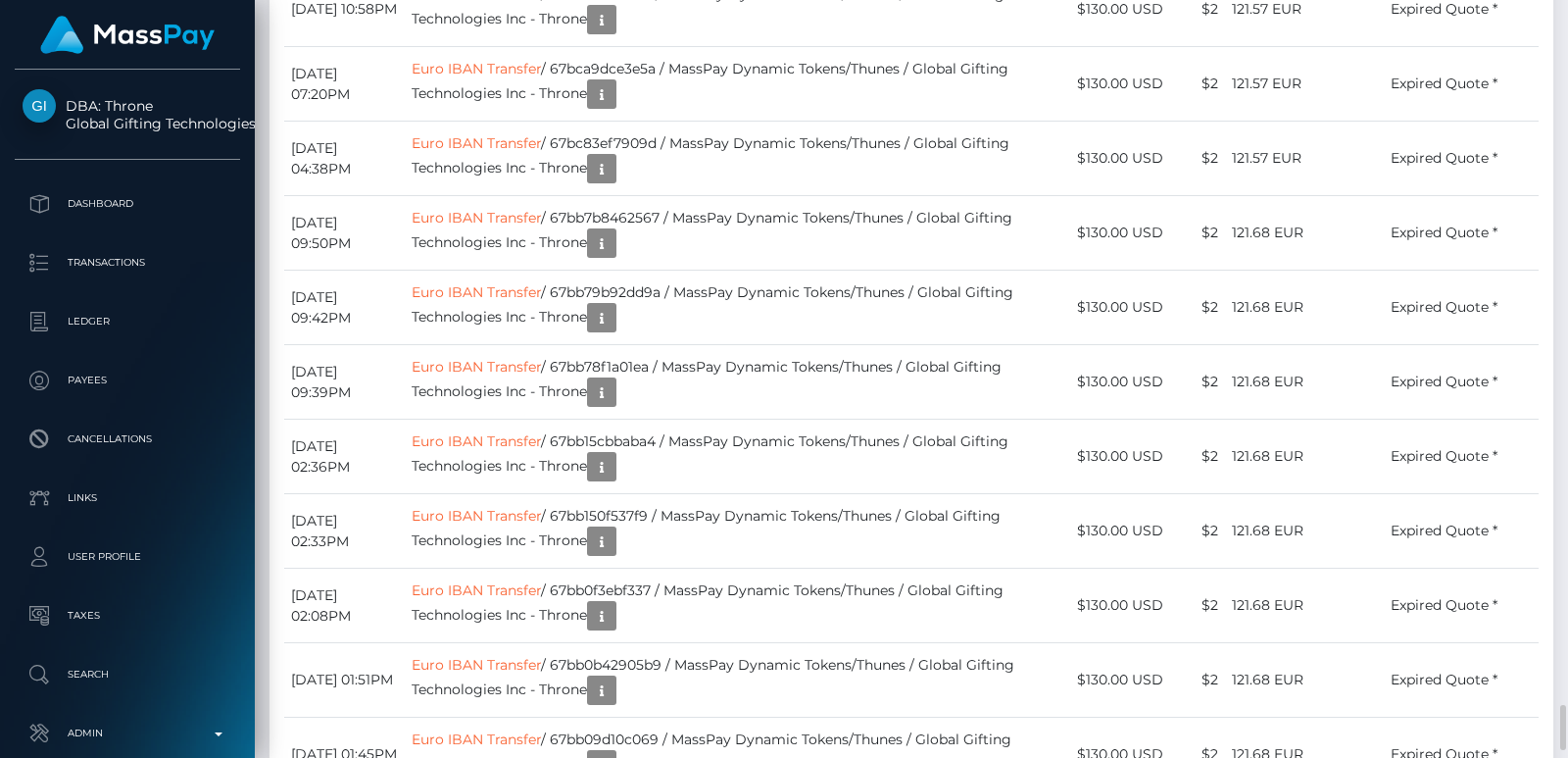
scroll to position [10002, 0]
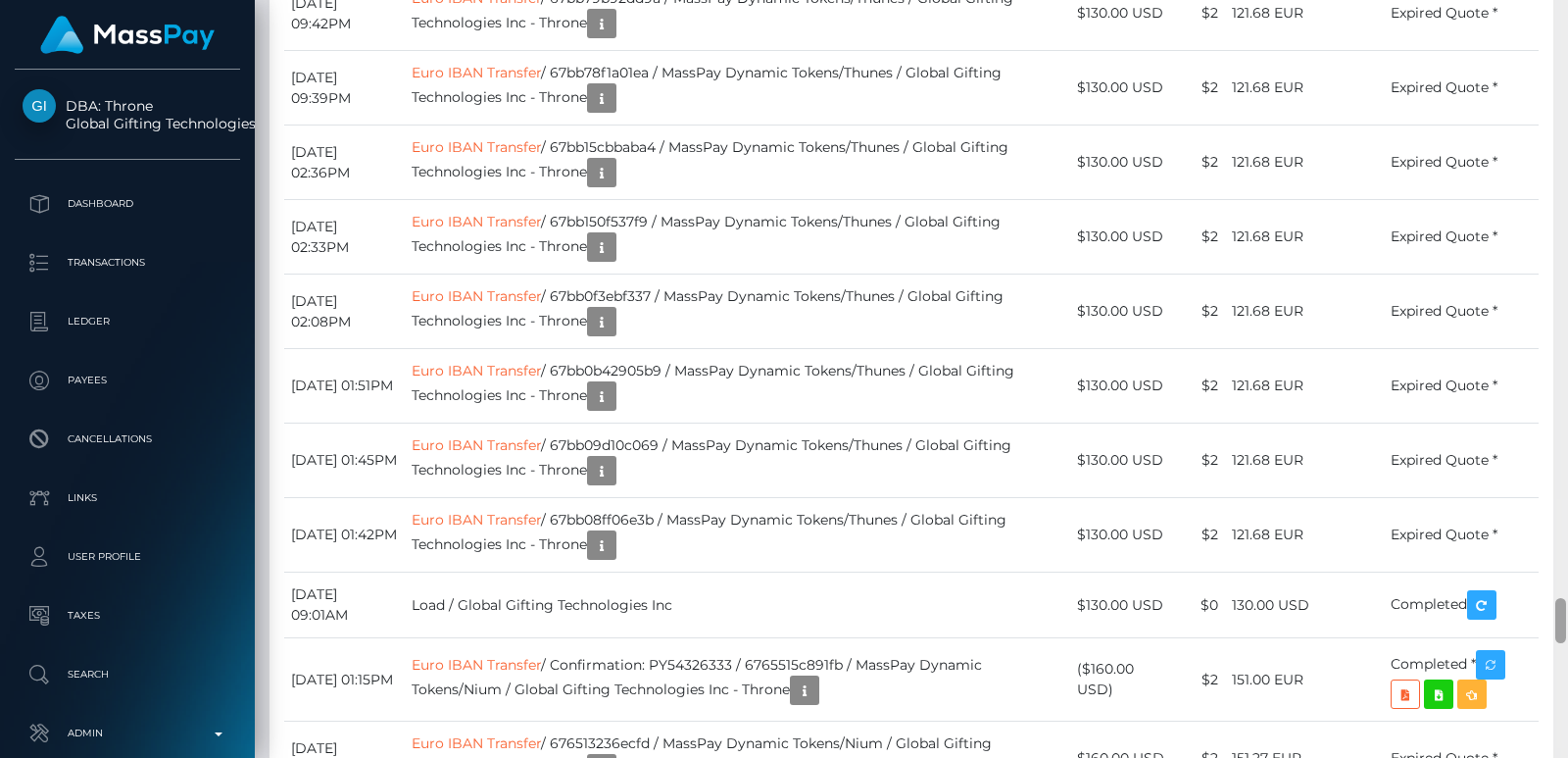
click at [1567, 63] on div at bounding box center [1561, 379] width 15 height 758
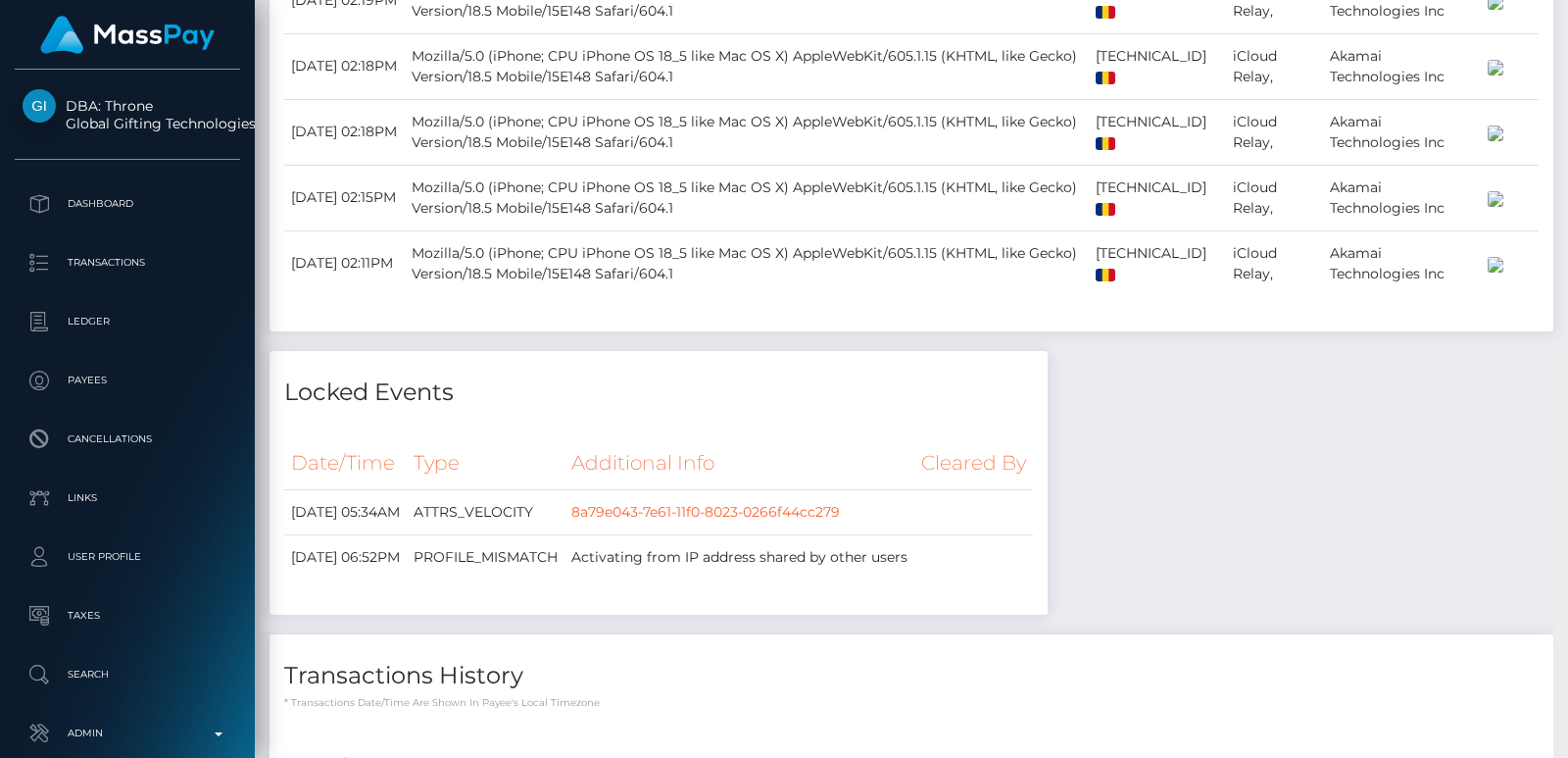
click at [1567, 342] on div at bounding box center [1561, 720] width 15 height 758
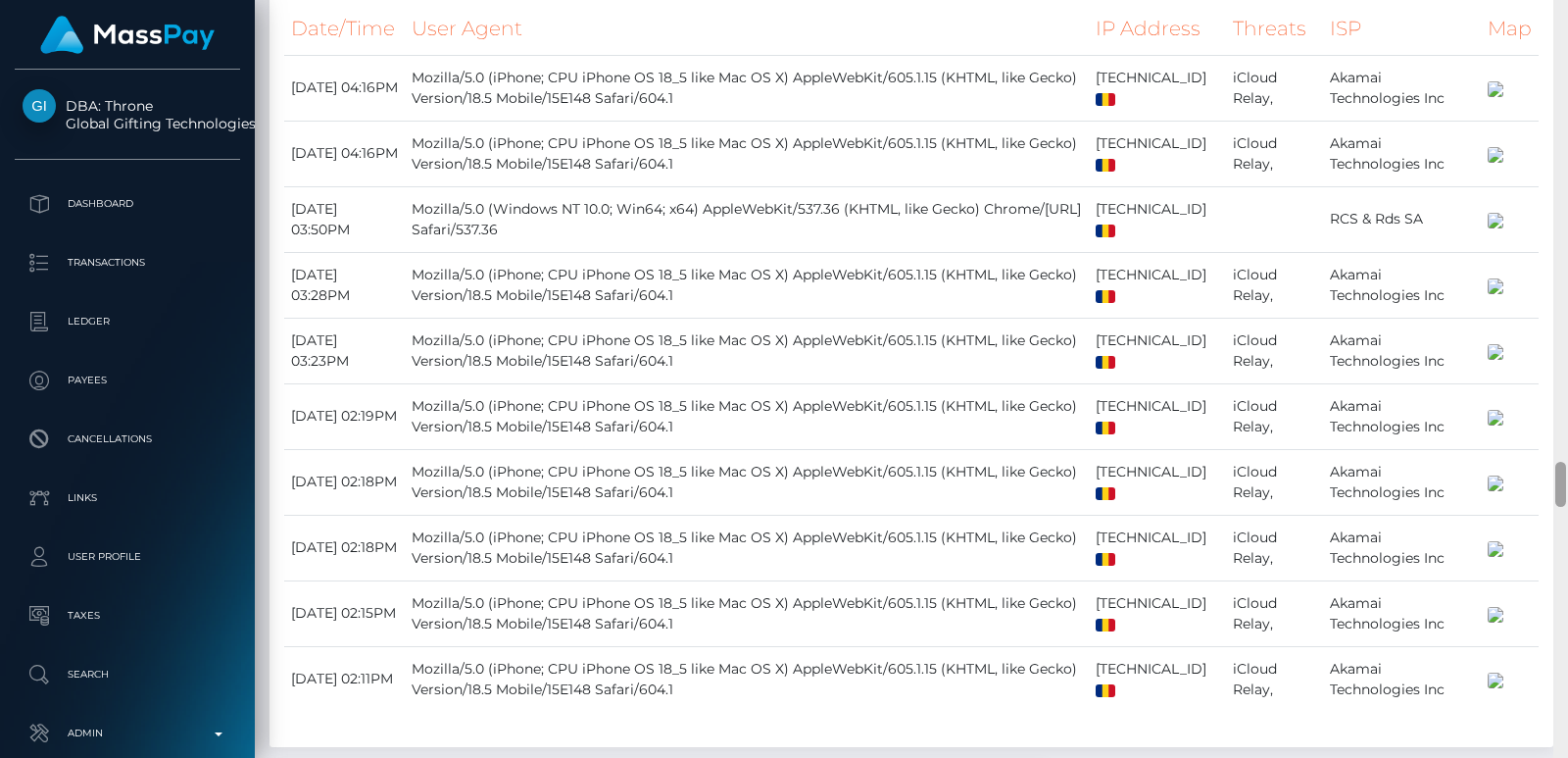
click at [1567, 63] on div at bounding box center [1561, 379] width 15 height 758
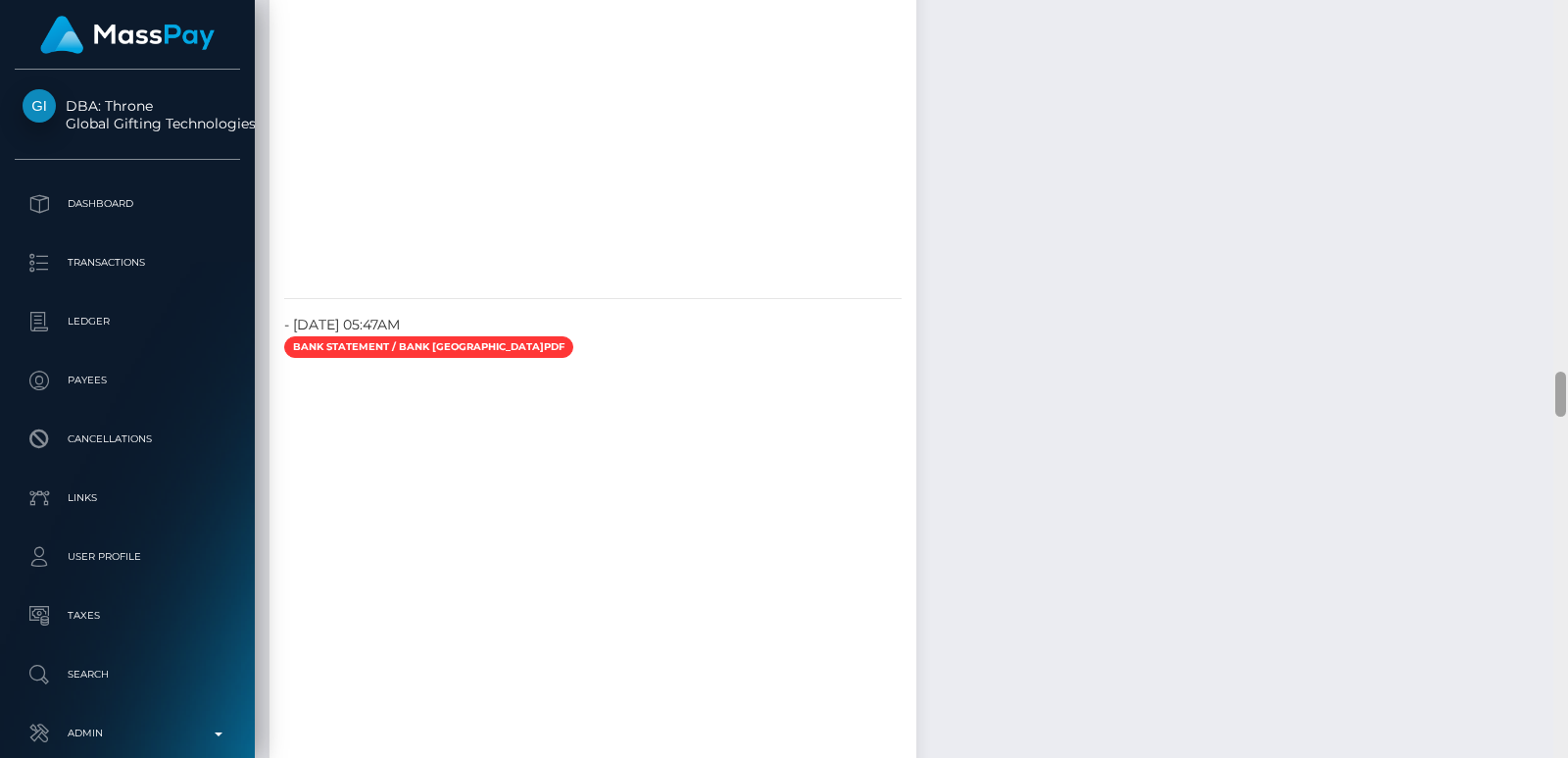
click at [1567, 63] on div at bounding box center [1561, 379] width 15 height 758
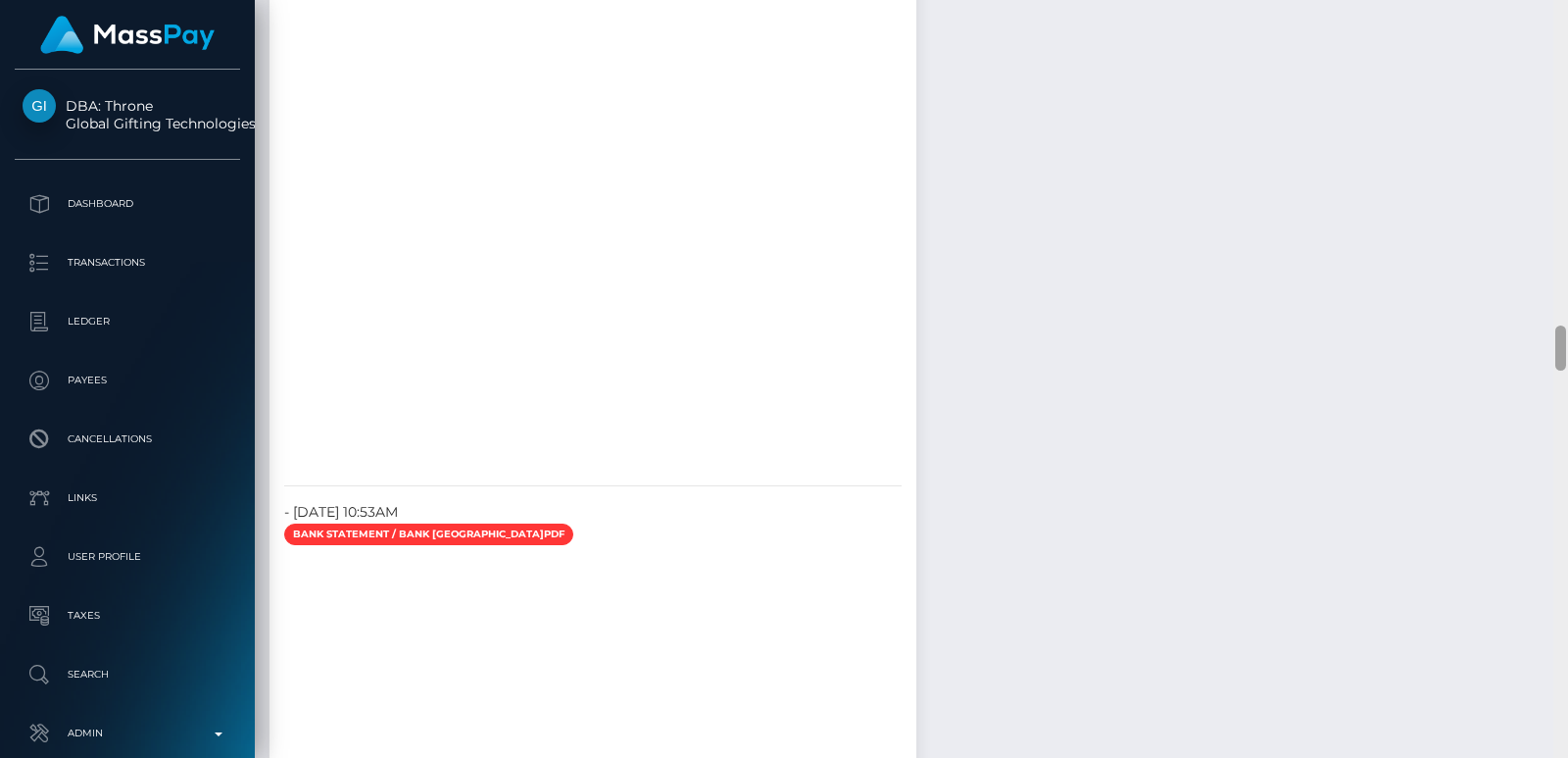
click at [1567, 63] on div at bounding box center [1561, 379] width 15 height 758
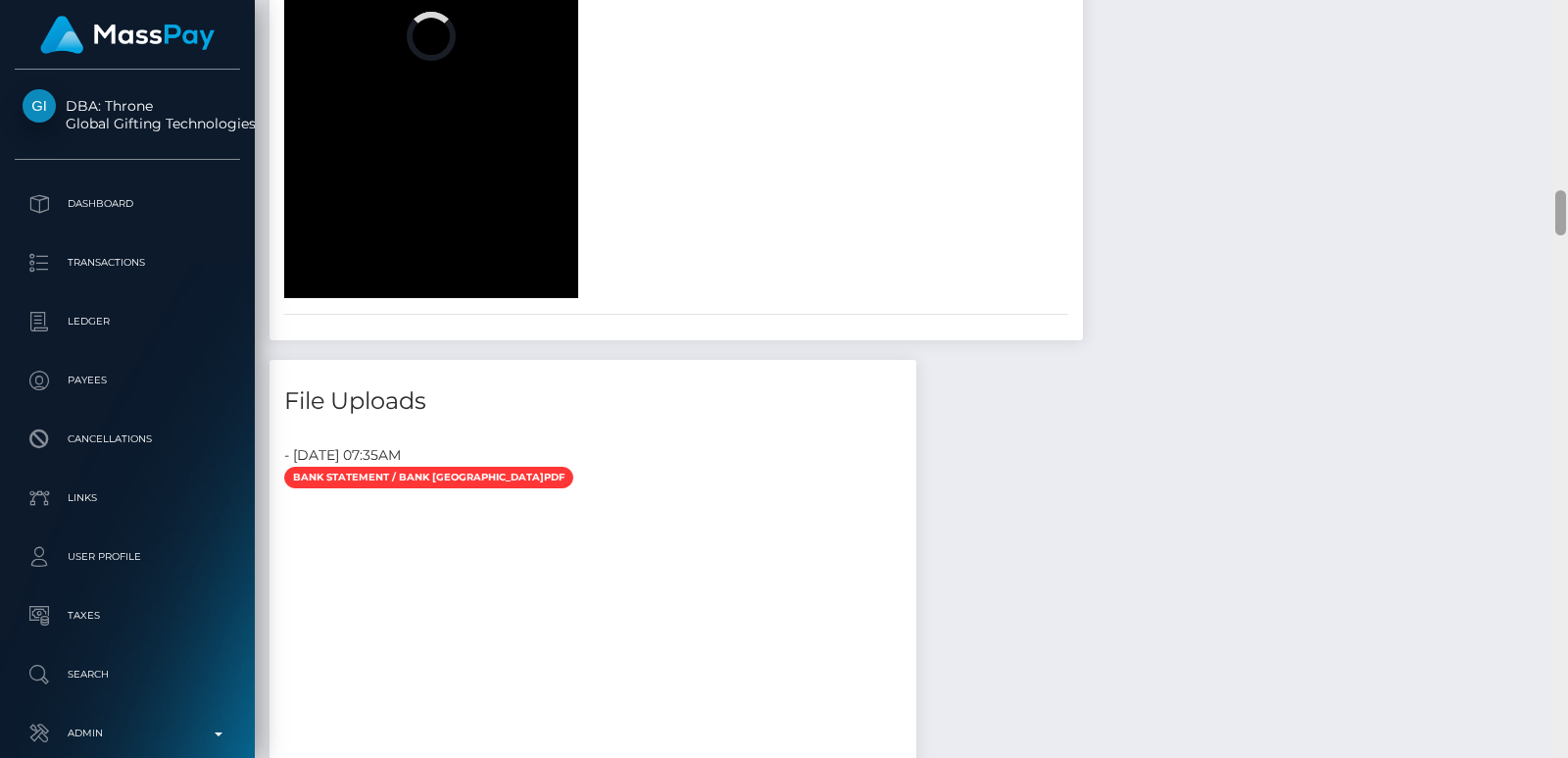
click at [1567, 63] on div at bounding box center [1561, 379] width 15 height 758
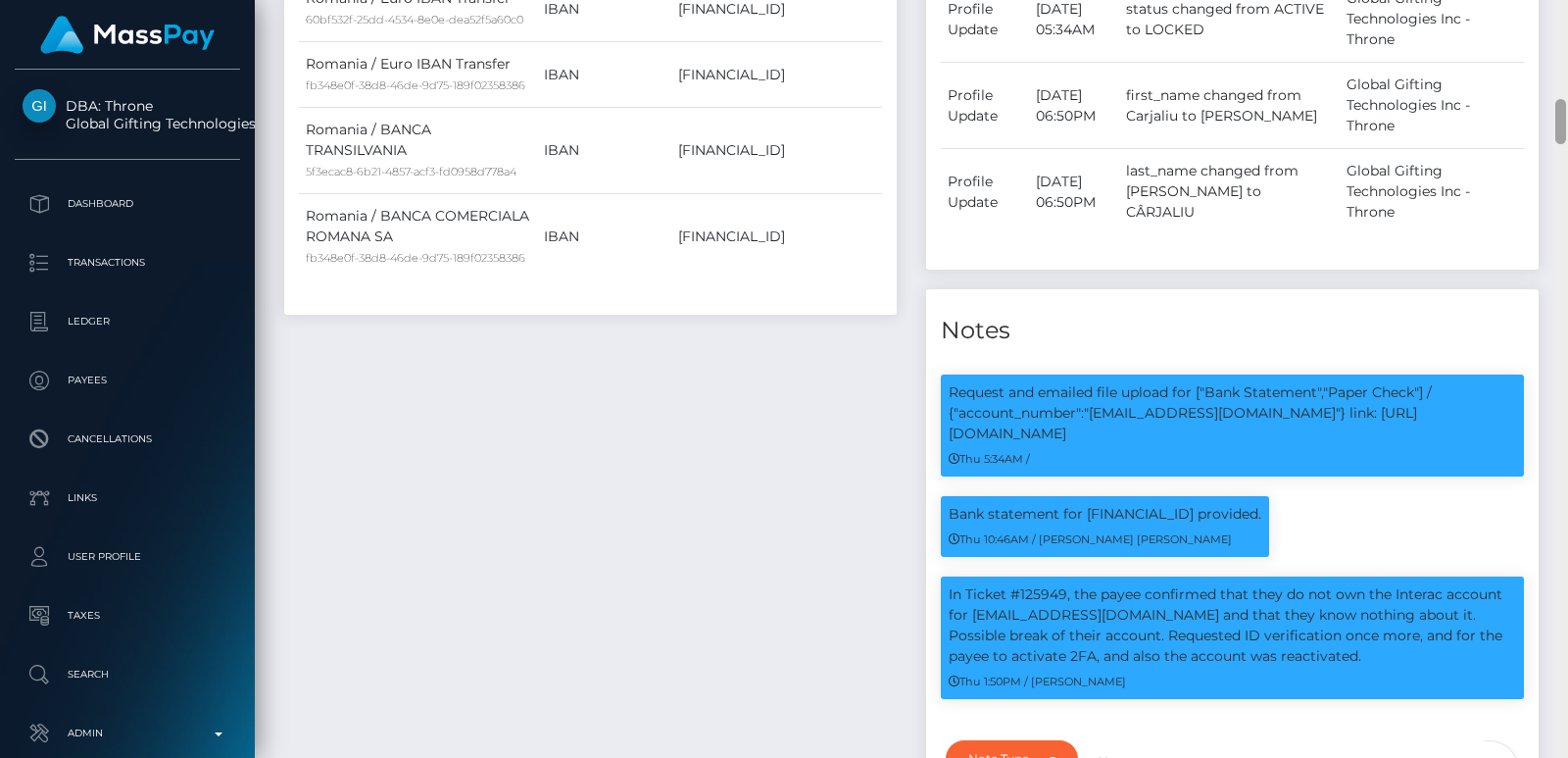
click at [1567, 63] on div at bounding box center [1561, 379] width 15 height 758
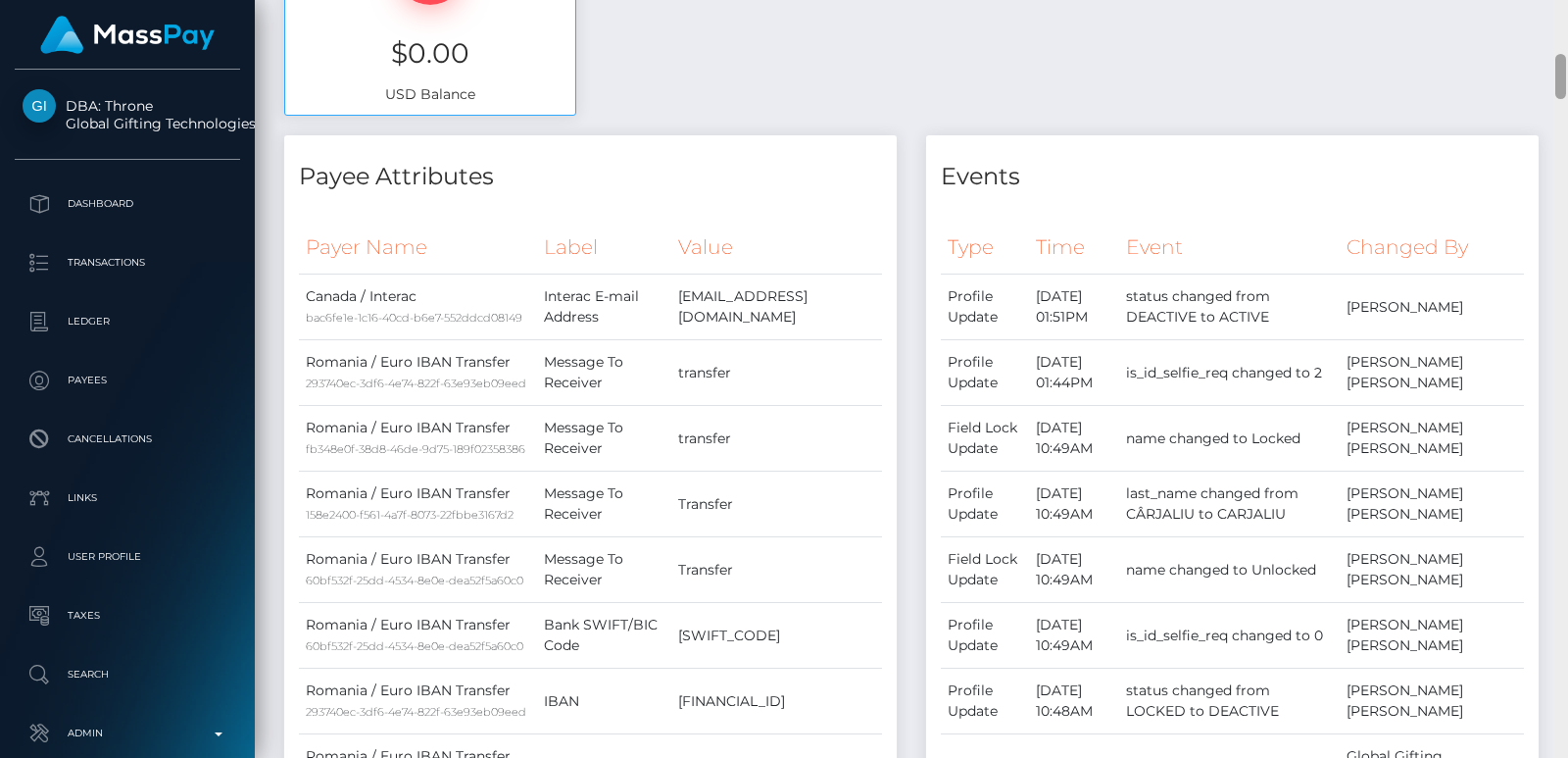
click at [1567, 33] on div at bounding box center [1561, 379] width 15 height 758
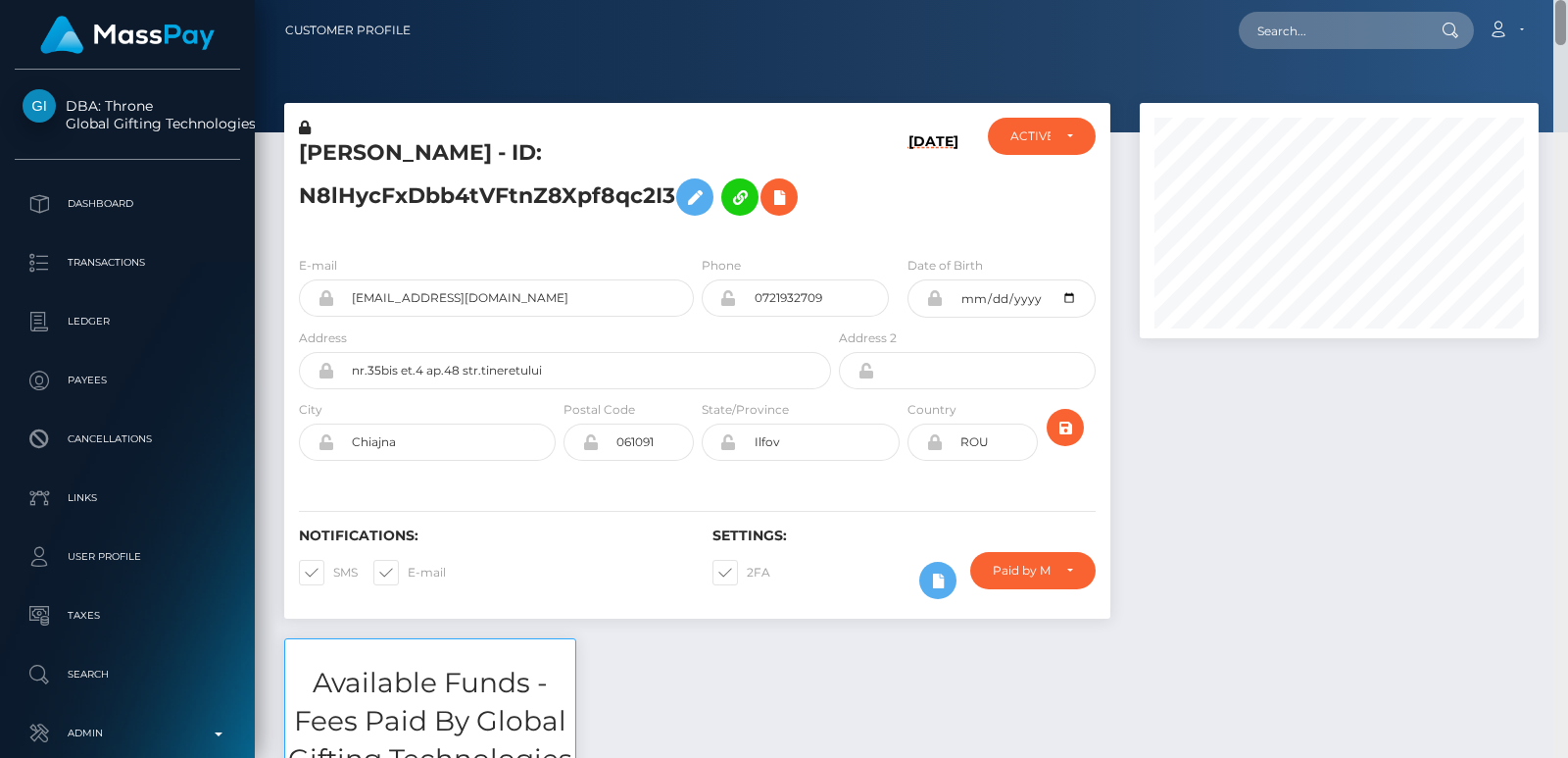
click at [1559, 3] on div "Customer Profile Loading... Loading..." at bounding box center [911, 379] width 1313 height 758
click at [1353, 46] on input "text" at bounding box center [1331, 31] width 184 height 38
paste input "alex_carjaliu@yahoo.com"
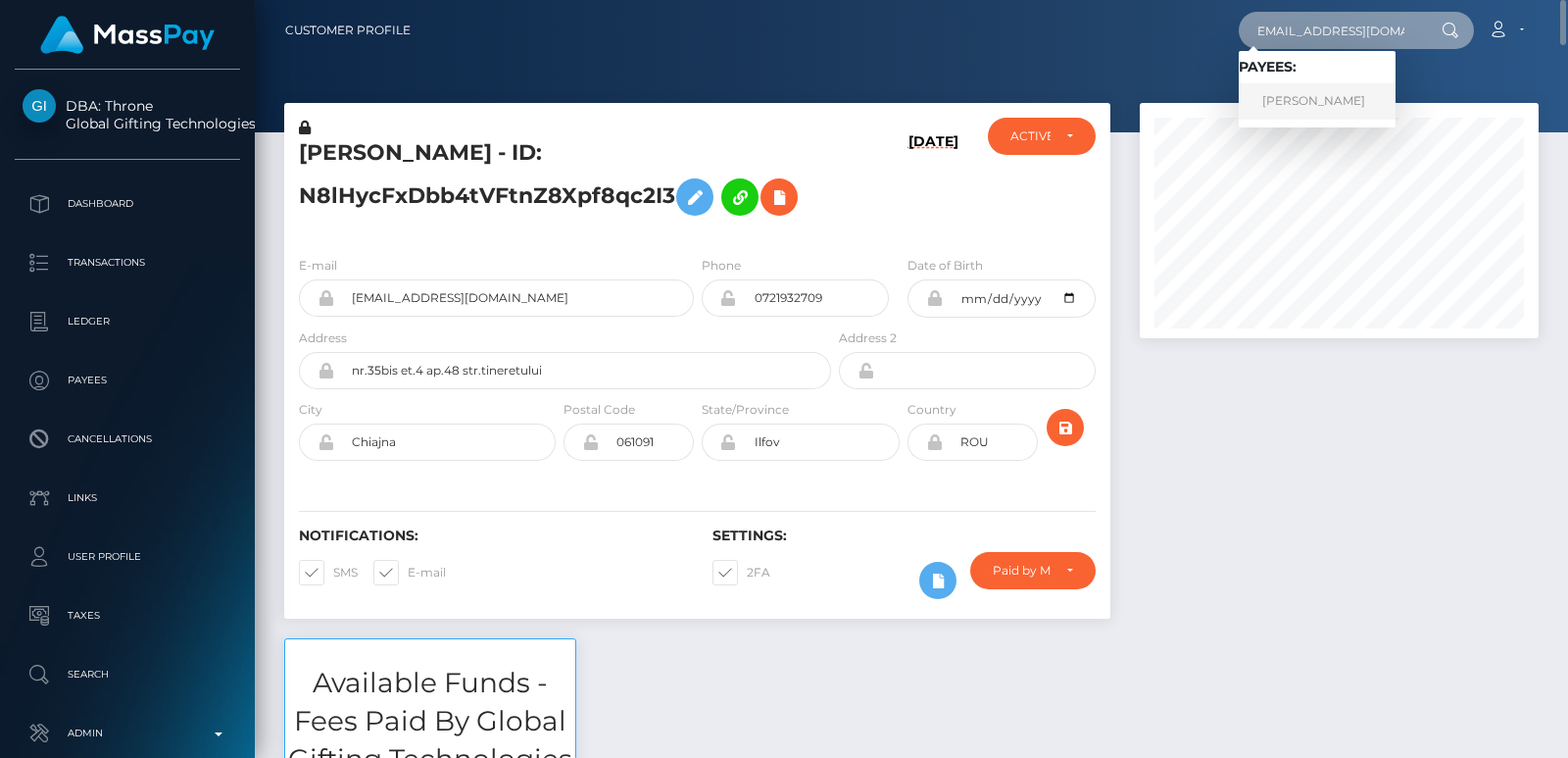
type input "alex_carjaliu@yahoo.com"
click at [1278, 97] on link "ALEXANDRU CARJALIU" at bounding box center [1317, 101] width 157 height 37
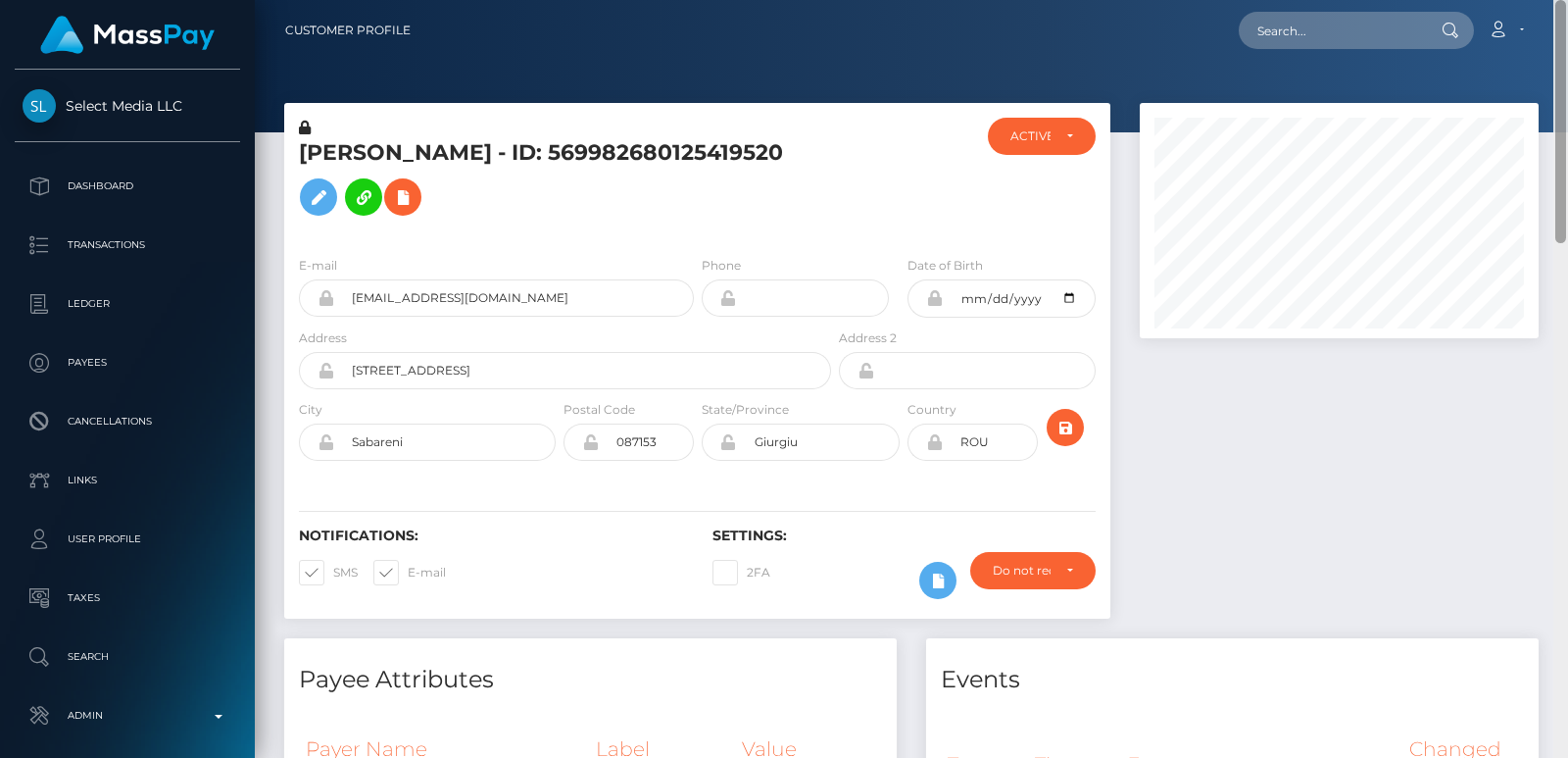
click at [1562, 17] on div "Customer Profile Loading... Loading..." at bounding box center [911, 379] width 1313 height 758
click at [1357, 15] on input "text" at bounding box center [1331, 31] width 184 height 38
paste input "N8lHycFxDbb4tVFtnZ8Xpf8qc2I3"
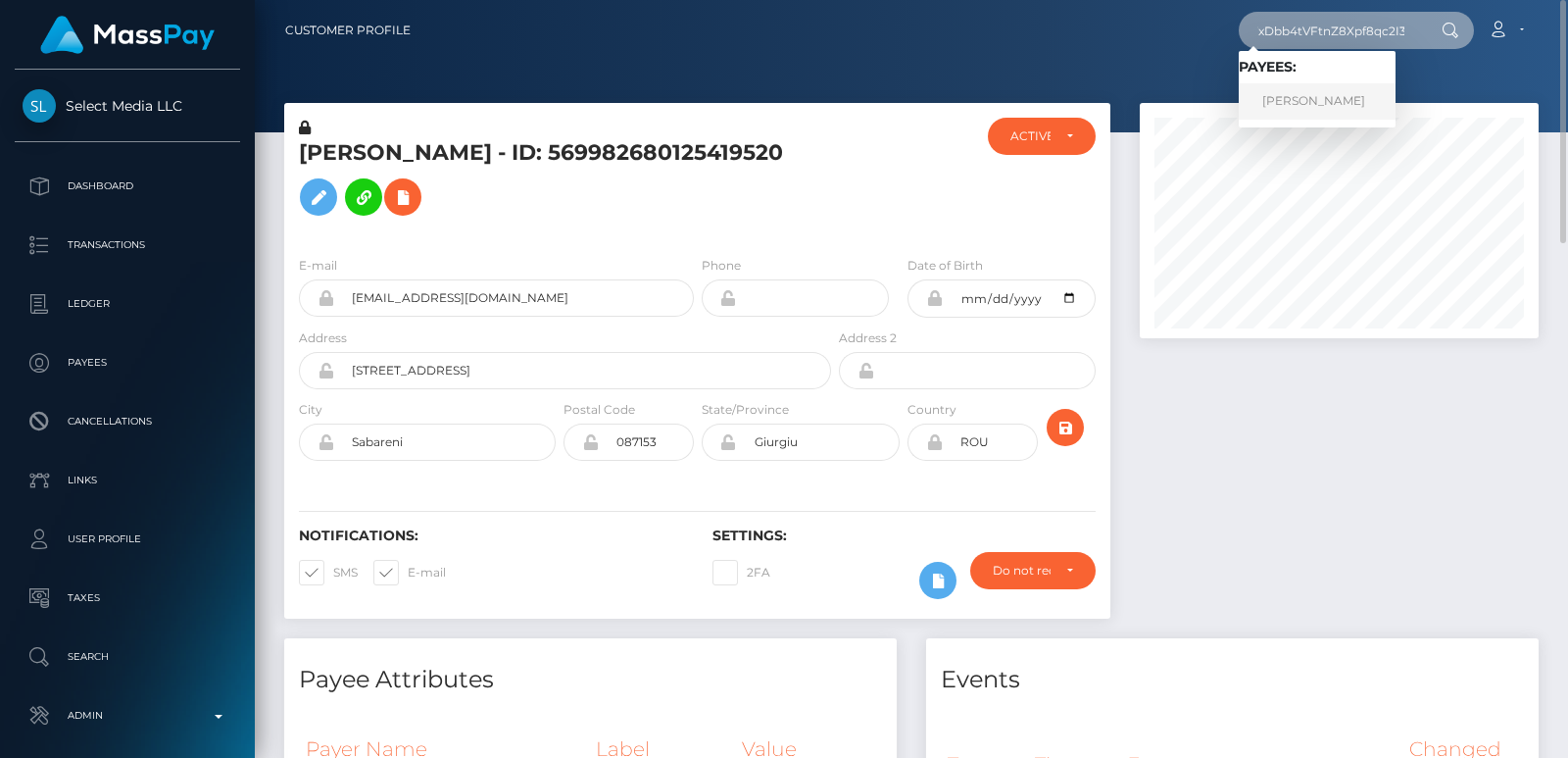
type input "N8lHycFxDbb4tVFtnZ8Xpf8qc2I3"
click at [1314, 96] on link "ALEXANDRU CARJALIU" at bounding box center [1317, 101] width 157 height 37
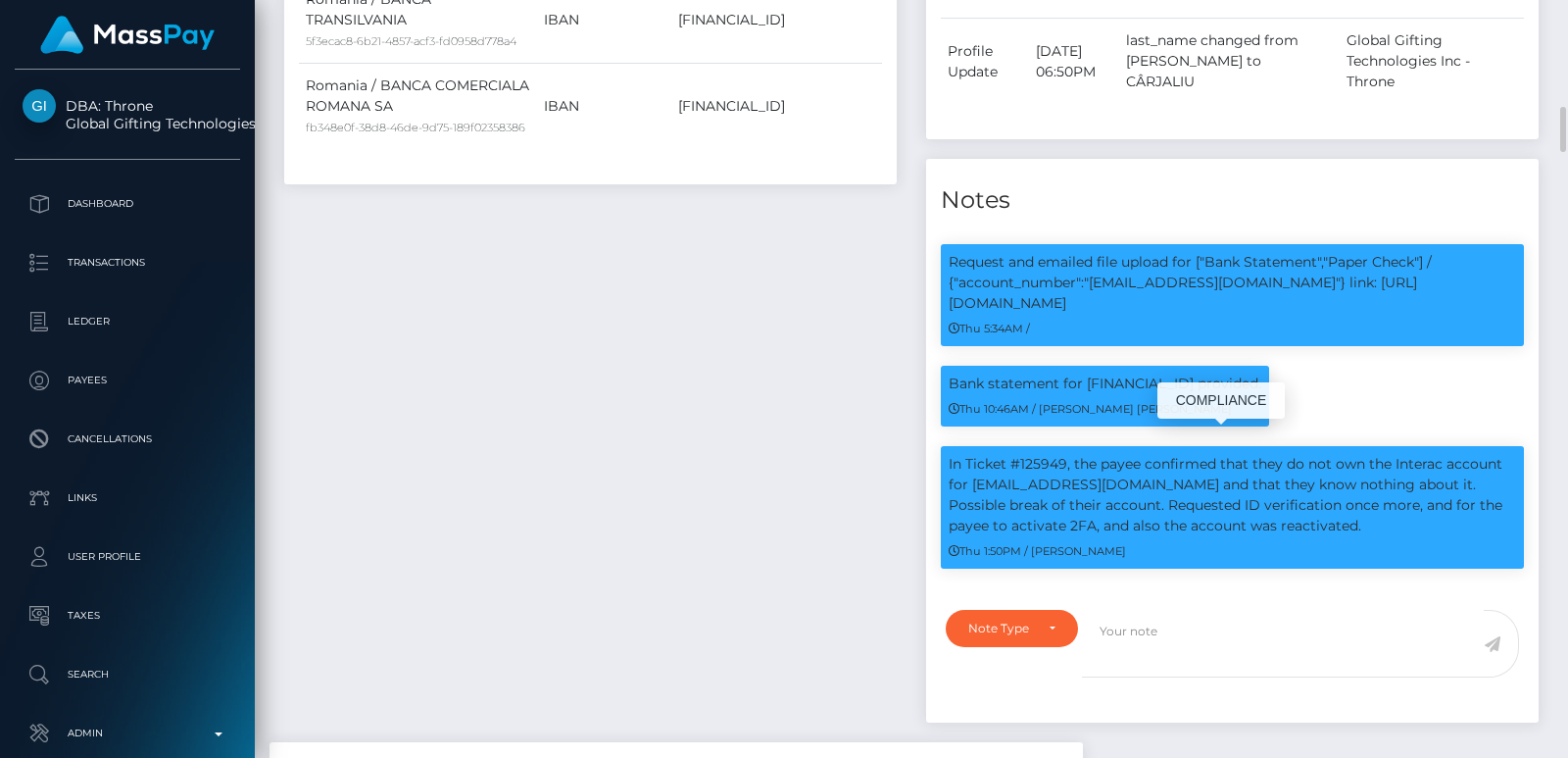
scroll to position [236, 398]
click at [1045, 454] on p "In Ticket #125949, the payee confirmed that they do not own the Interac account…" at bounding box center [1232, 494] width 568 height 82
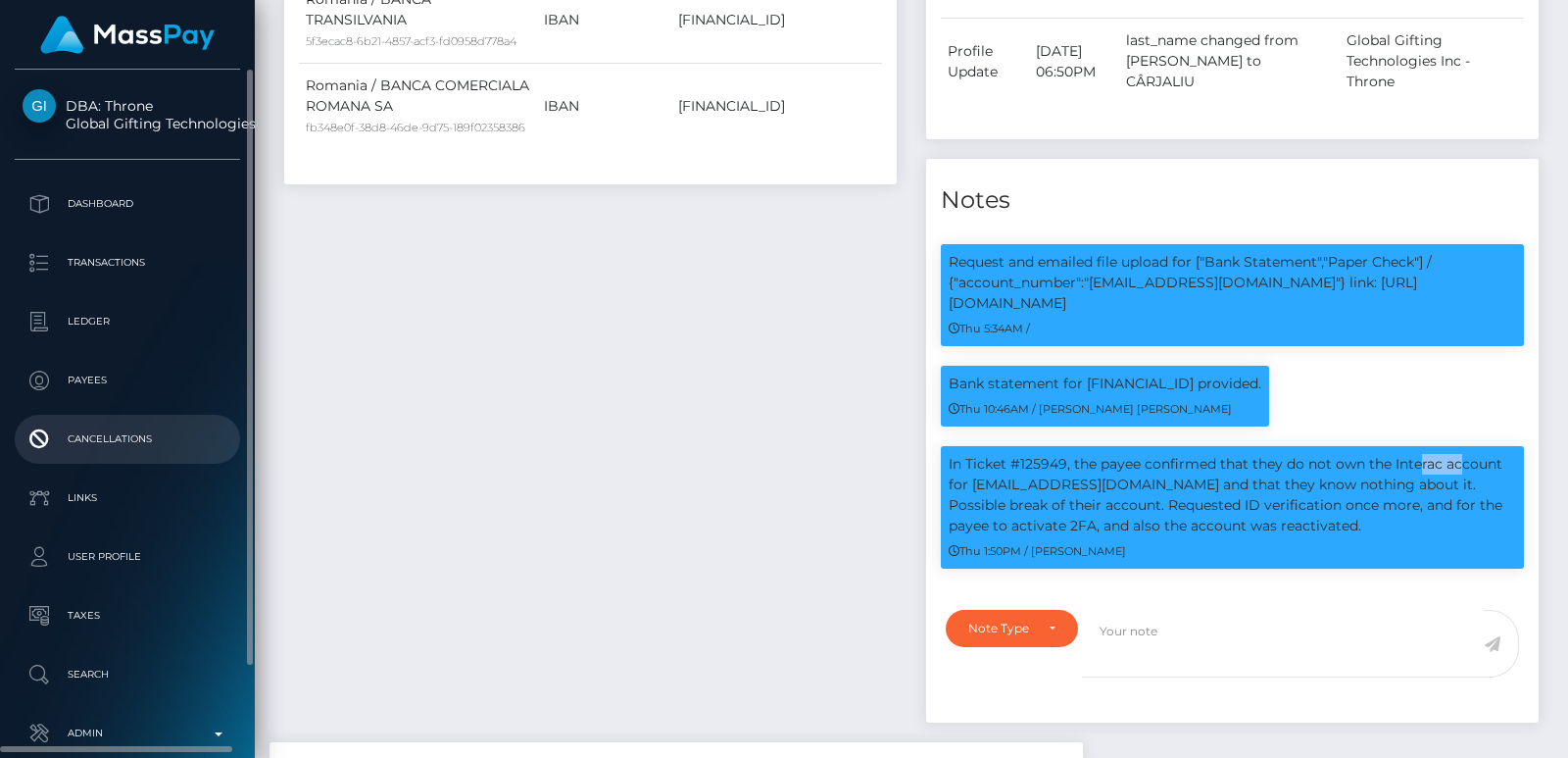
copy p "125949"
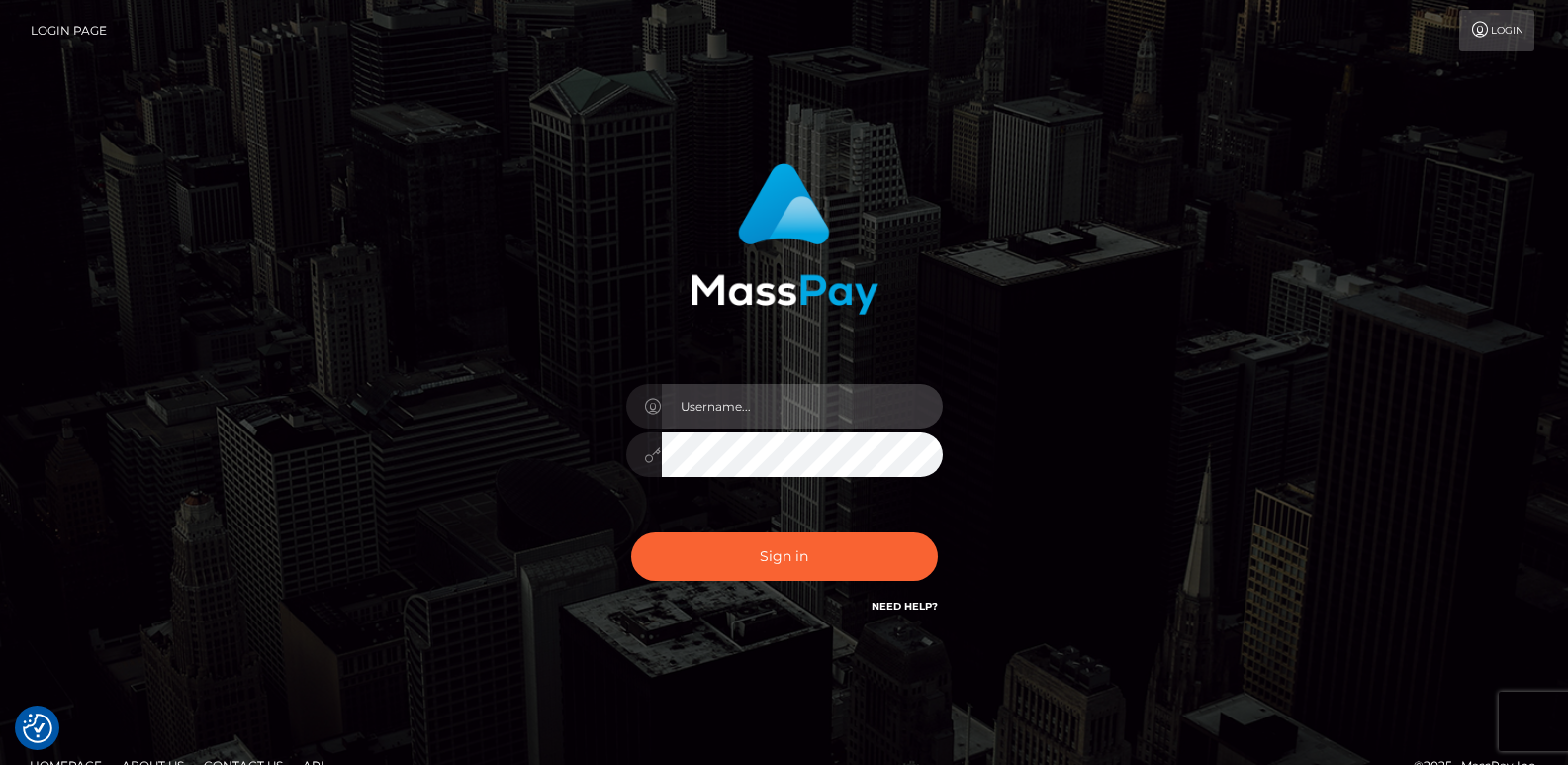
type input "[DOMAIN_NAME]"
click at [732, 530] on div "Sign in Need Help?" at bounding box center [784, 565] width 346 height 88
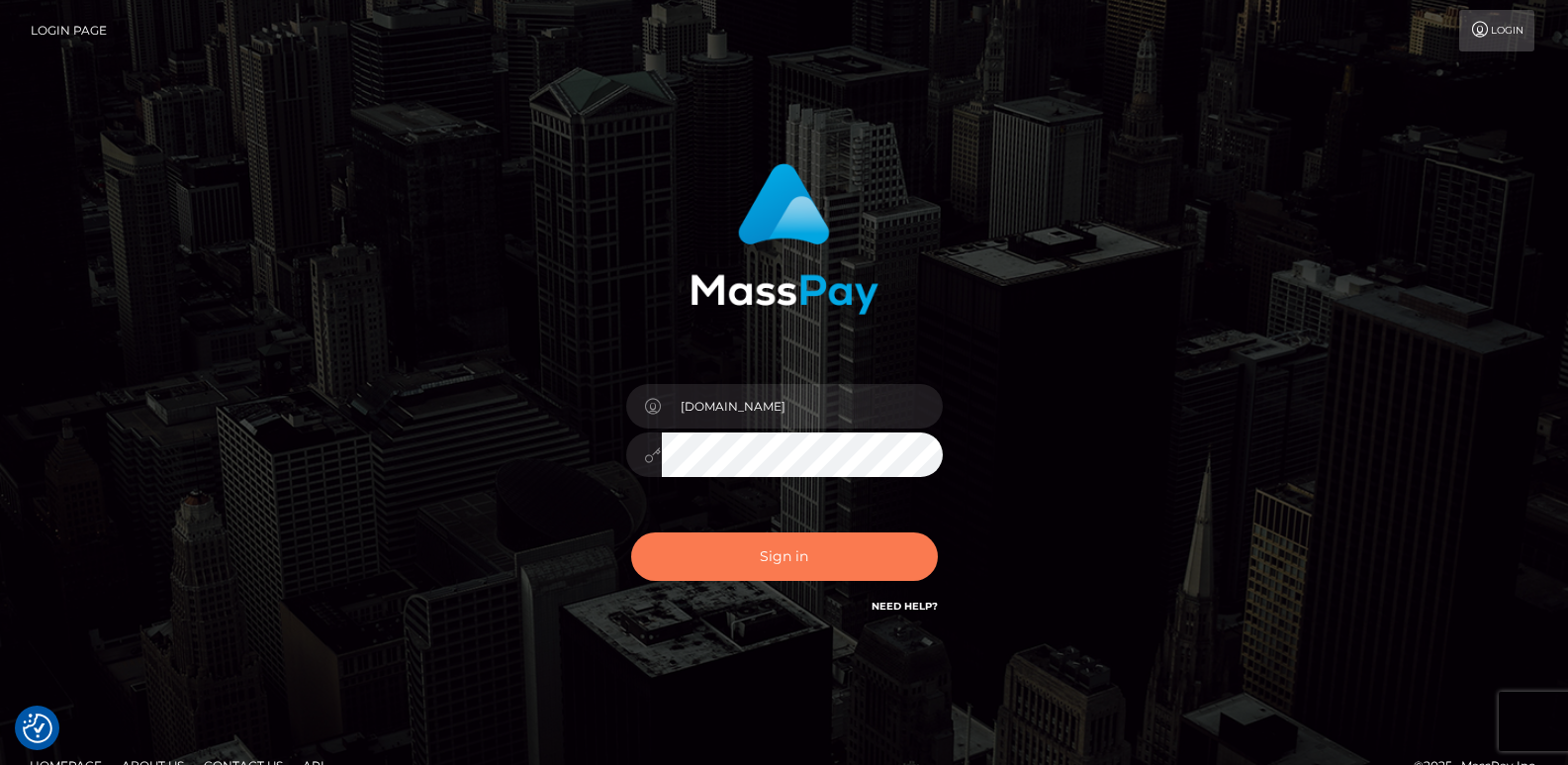
click at [743, 577] on button "Sign in" at bounding box center [784, 556] width 307 height 48
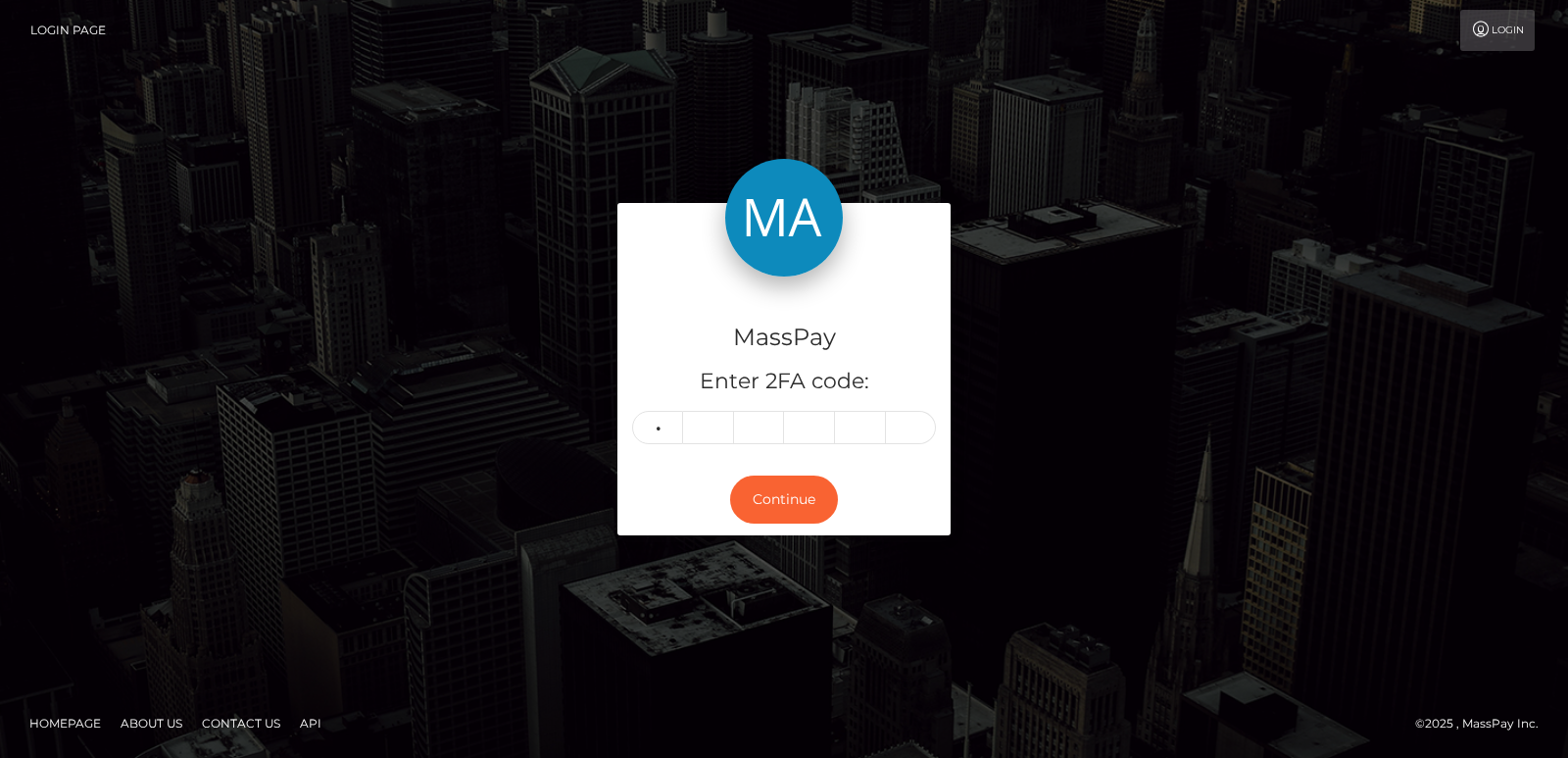
type input "6"
type input "9"
type input "0"
type input "9"
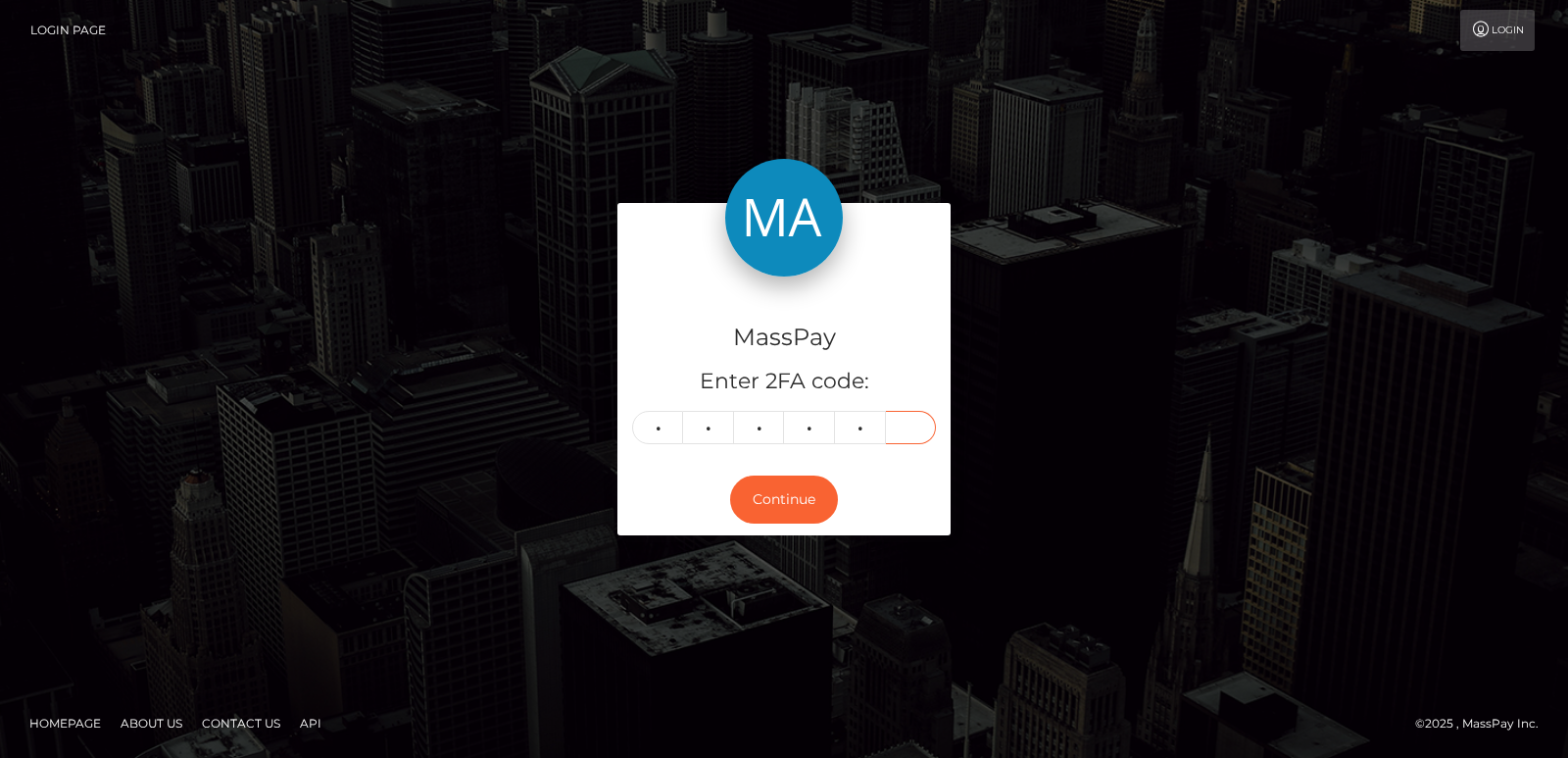
type input "8"
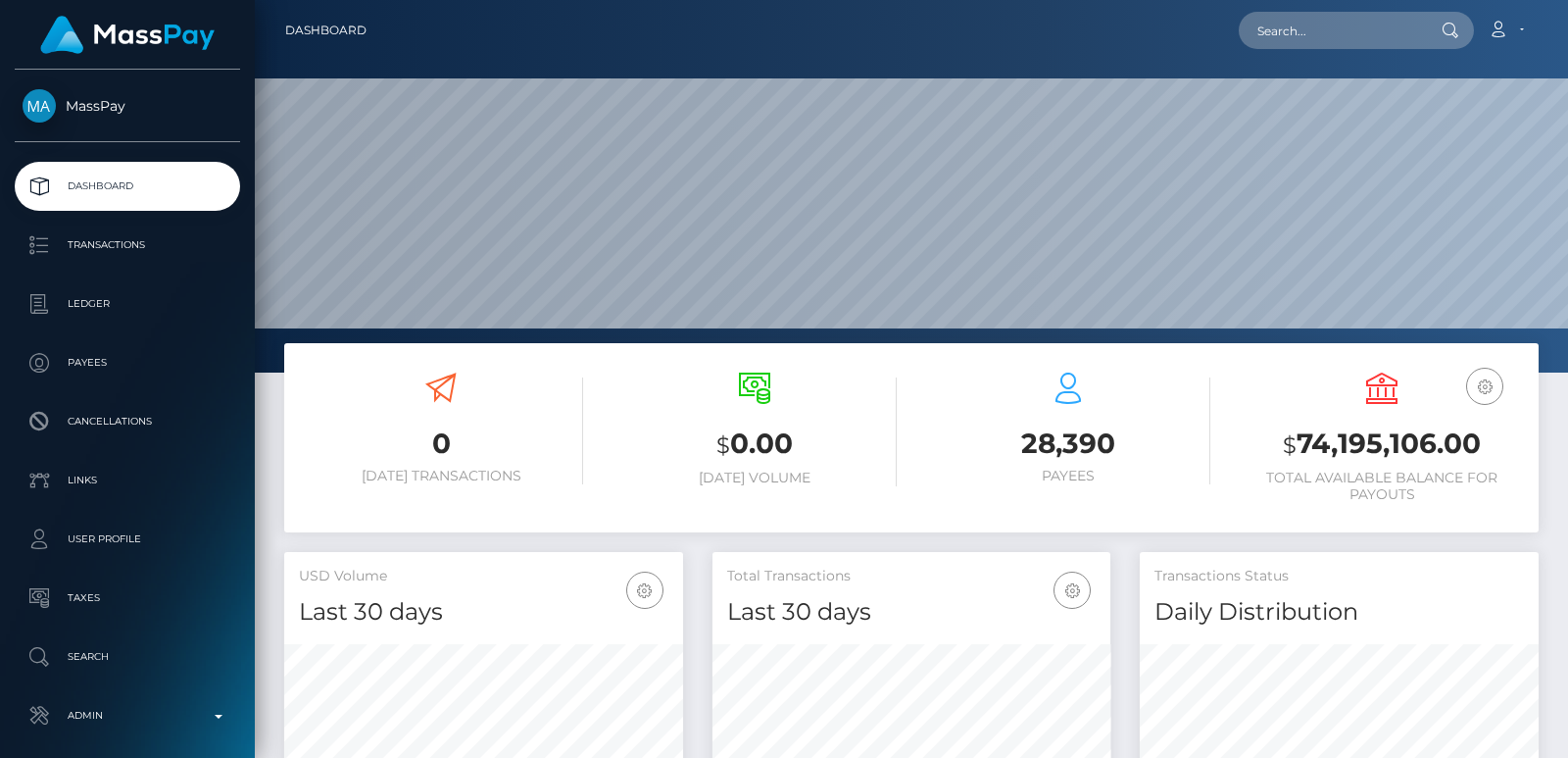
scroll to position [348, 398]
click at [1263, 40] on input "text" at bounding box center [1331, 31] width 184 height 38
paste input "[EMAIL_ADDRESS][DOMAIN_NAME]"
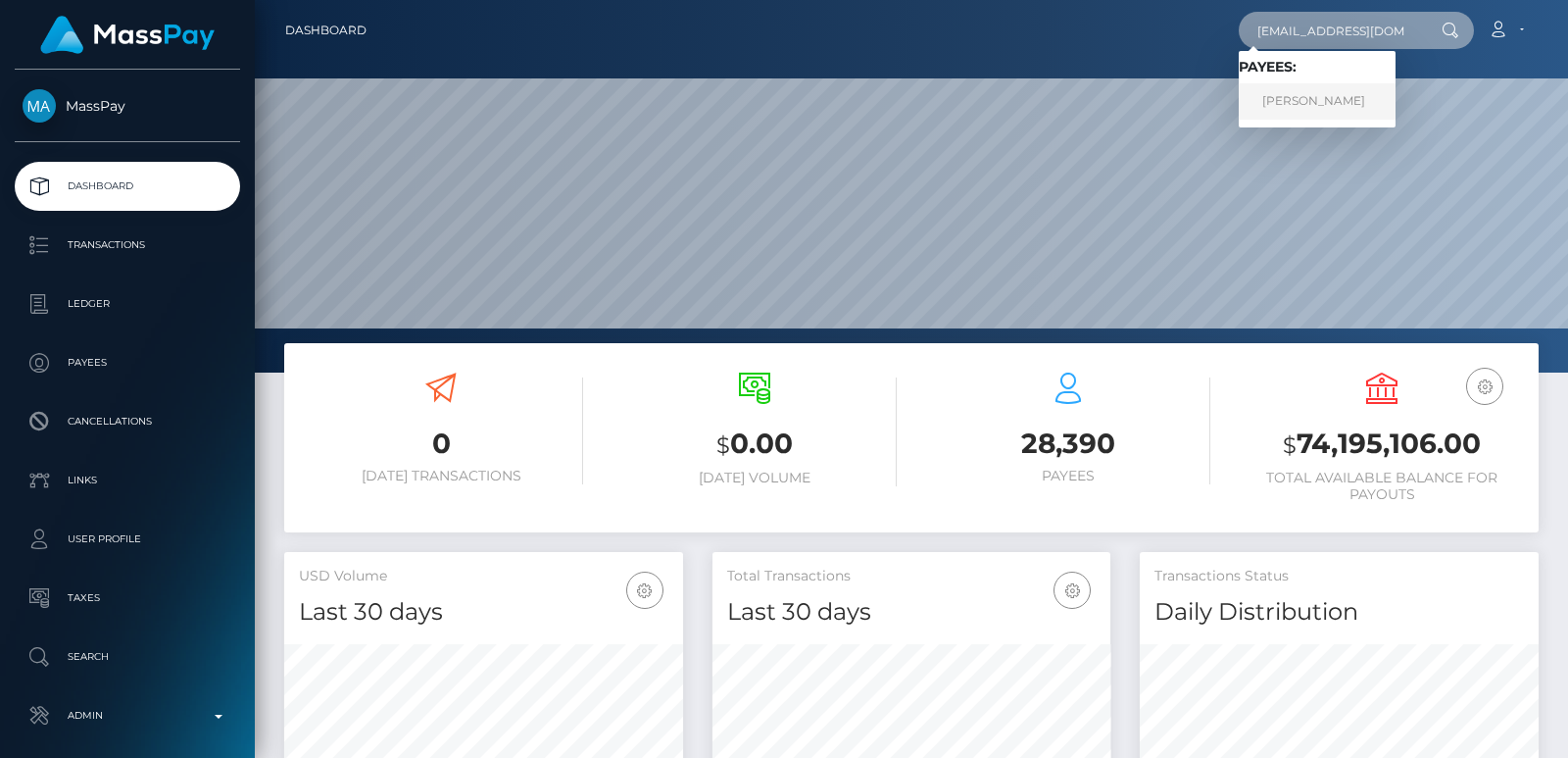
type input "[EMAIL_ADDRESS][DOMAIN_NAME]"
click at [1312, 104] on link "[PERSON_NAME]" at bounding box center [1317, 101] width 157 height 37
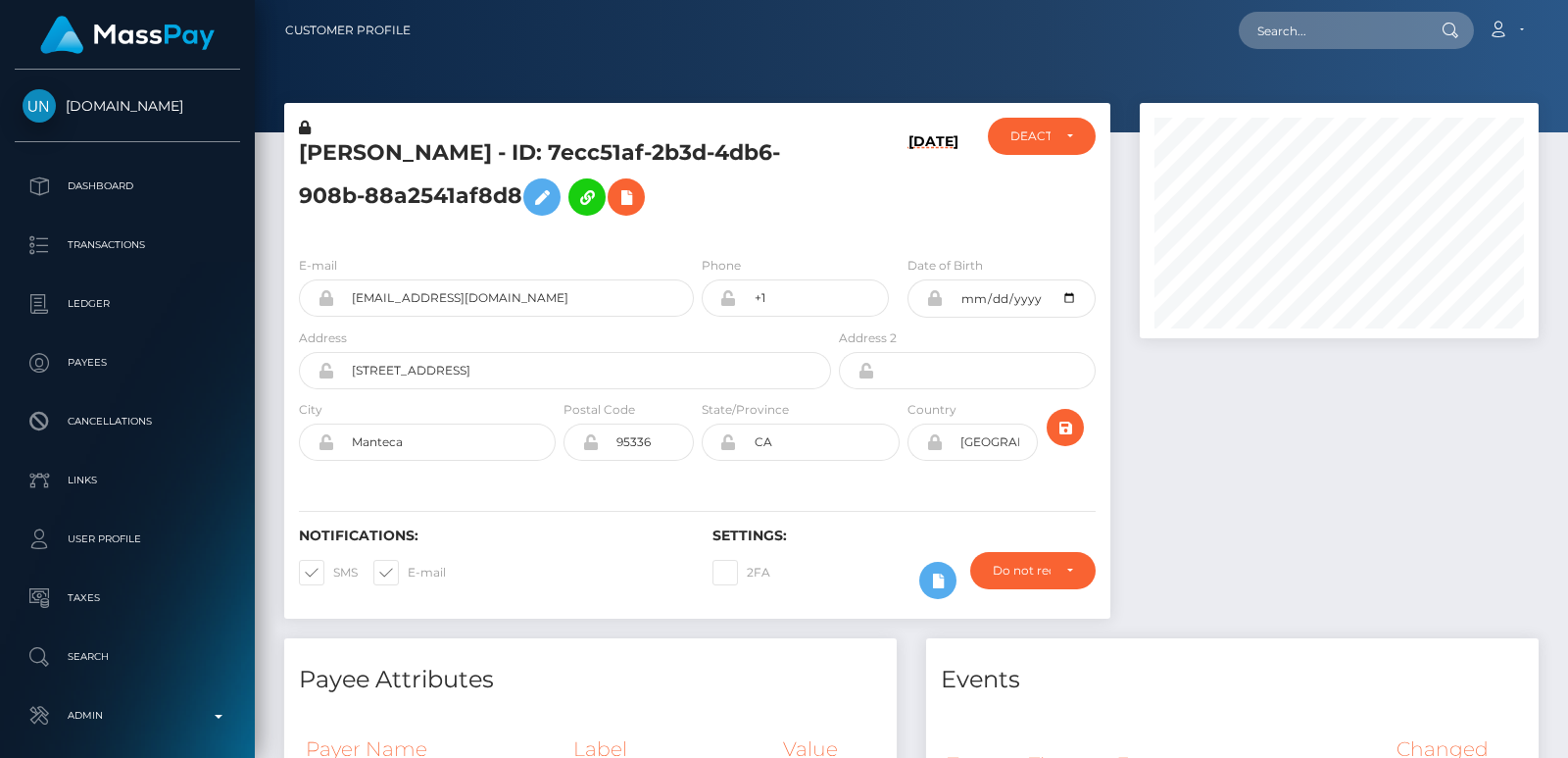
scroll to position [236, 398]
click at [1292, 34] on input "text" at bounding box center [1331, 31] width 184 height 38
paste input "[EMAIL_ADDRESS][DOMAIN_NAME]"
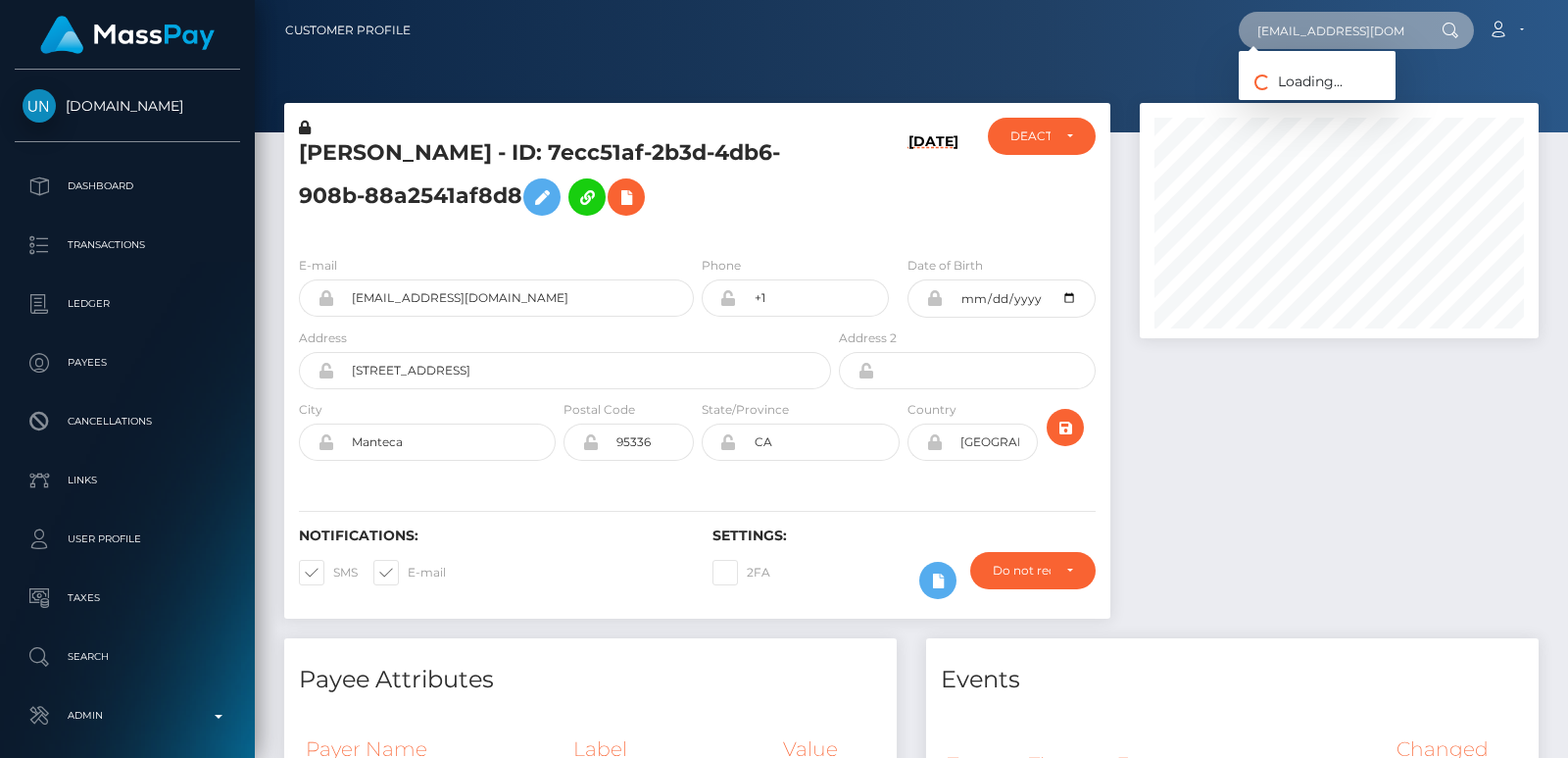
type input "heenanivy@gmail.com"
click at [1446, 74] on div at bounding box center [911, 66] width 1313 height 133
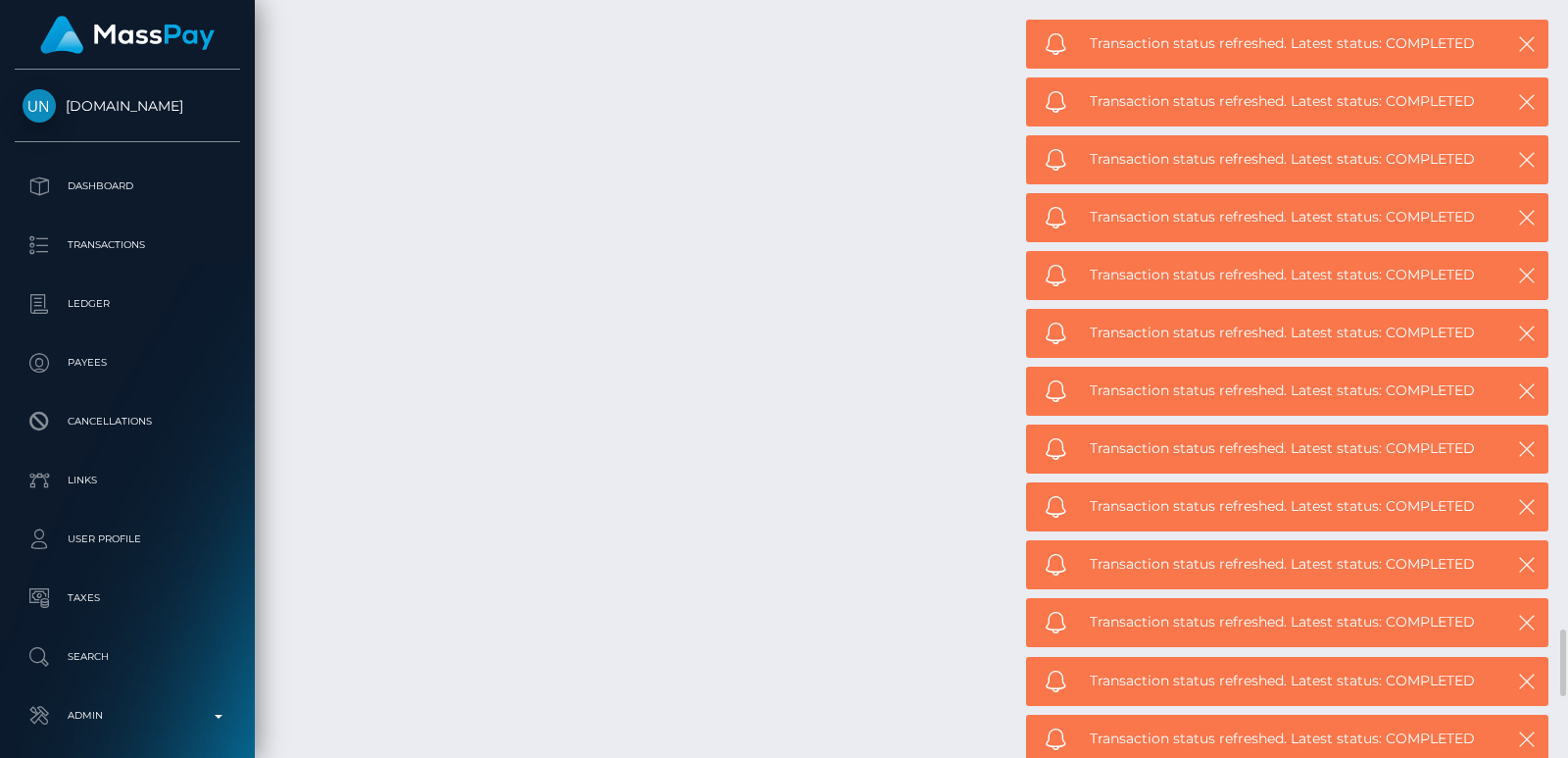
drag, startPoint x: 442, startPoint y: 9, endPoint x: 739, endPoint y: 213, distance: 360.3
click at [1531, 735] on icon "button" at bounding box center [1527, 739] width 20 height 20
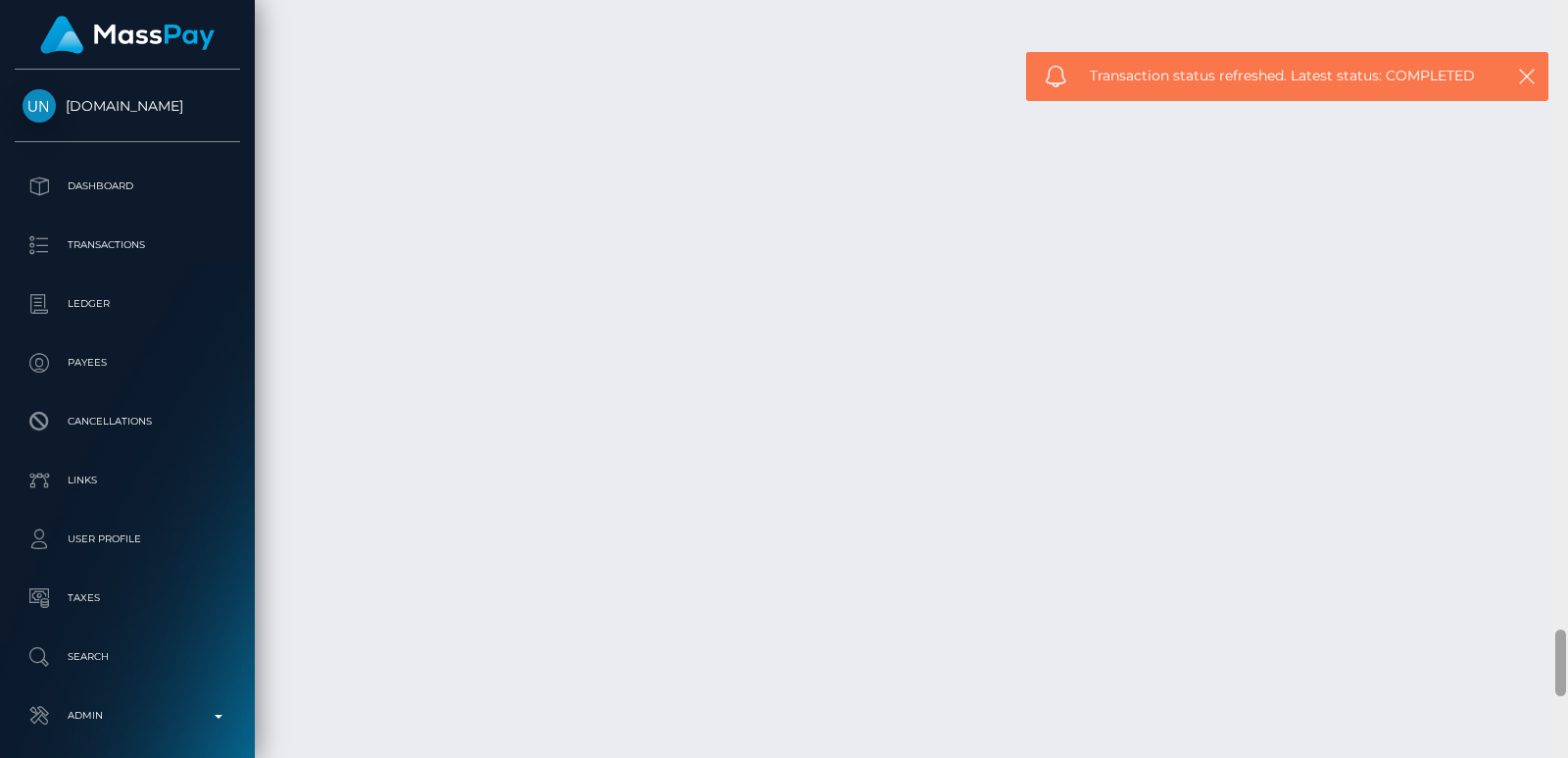
scroll to position [6361, 0]
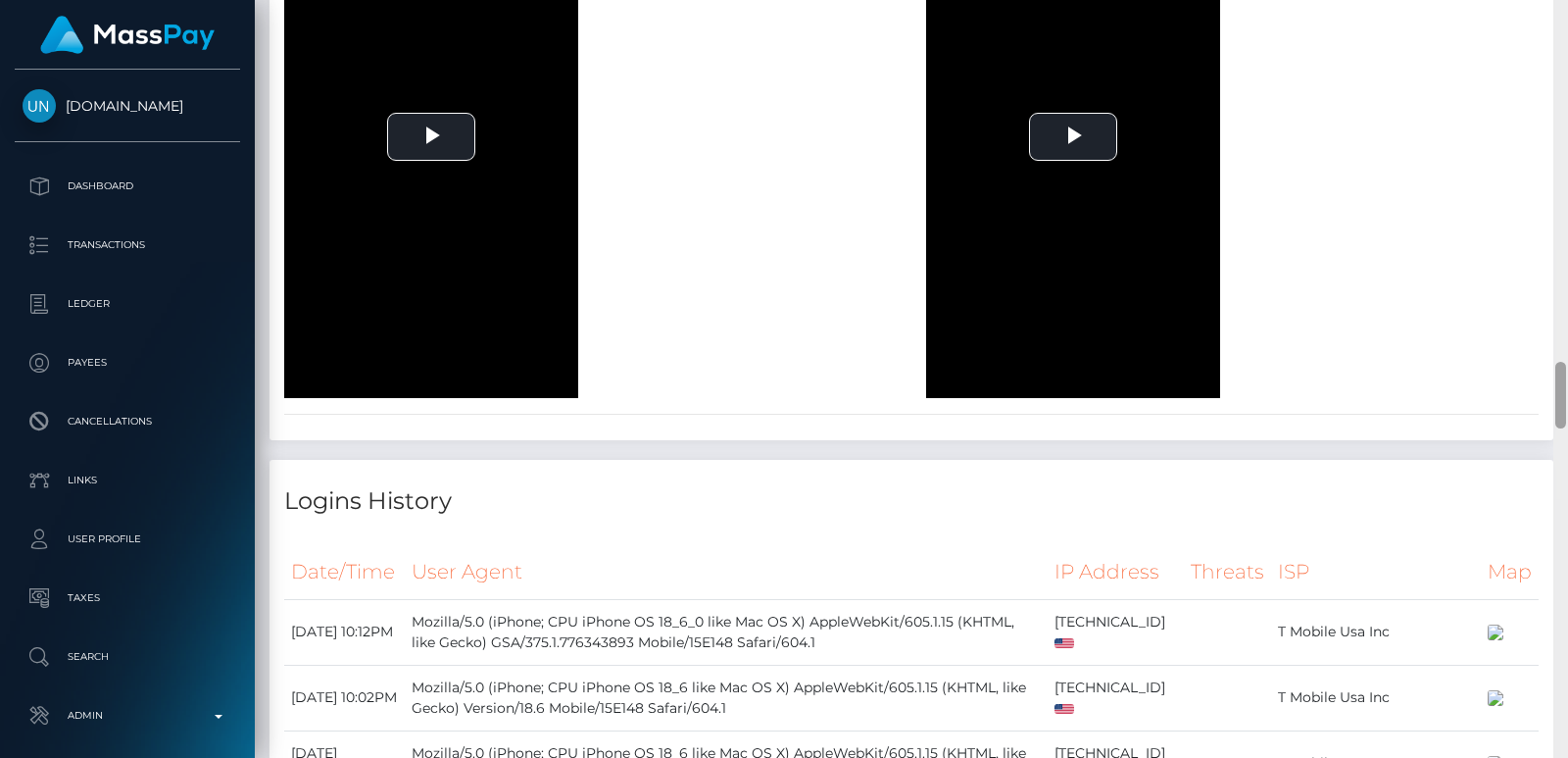
click at [1561, 162] on div at bounding box center [1561, 379] width 15 height 758
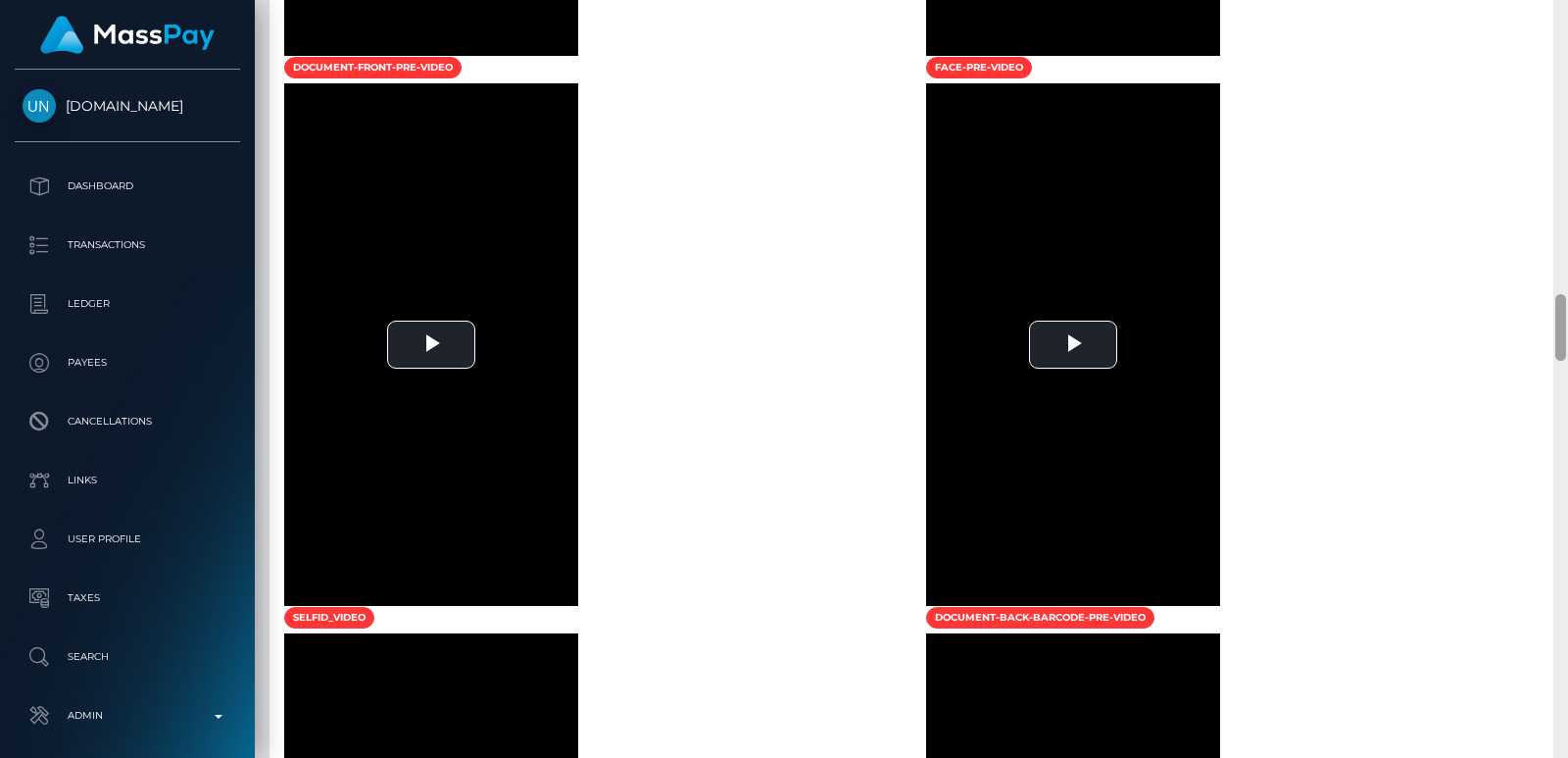
click at [1561, 162] on div at bounding box center [1561, 379] width 15 height 758
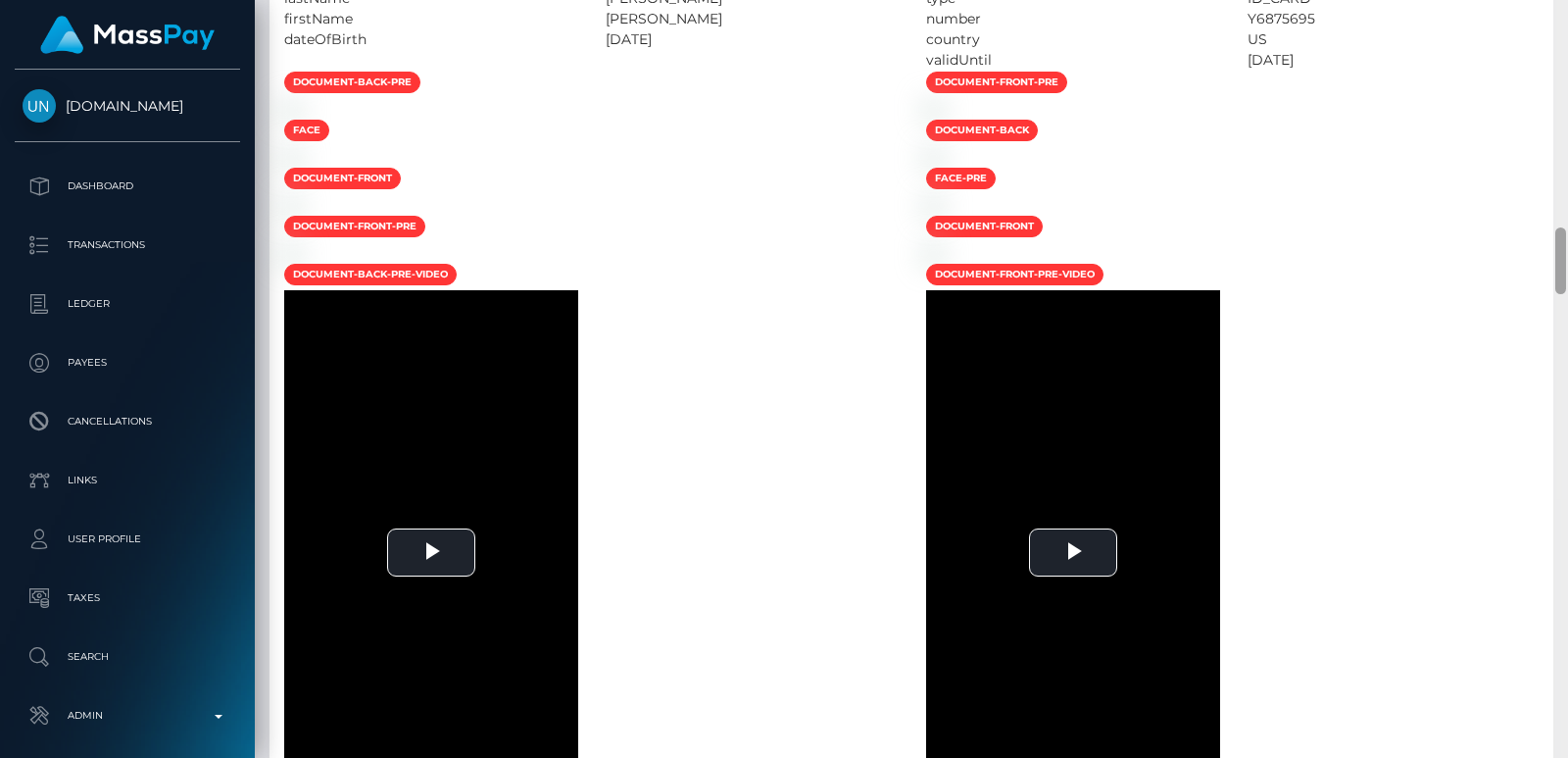
click at [1561, 162] on div at bounding box center [1561, 379] width 15 height 758
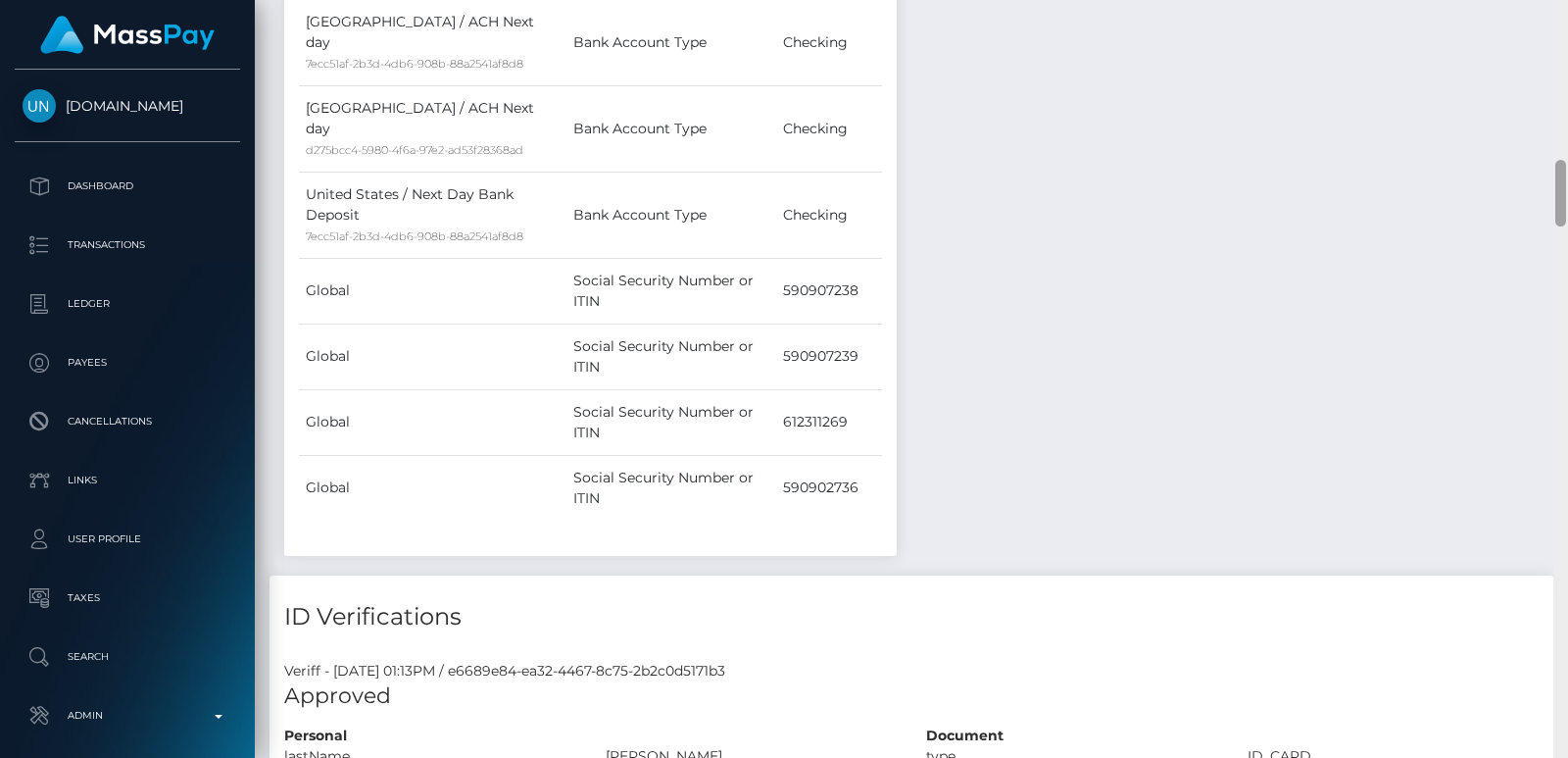
click at [1559, 139] on div at bounding box center [1561, 379] width 15 height 758
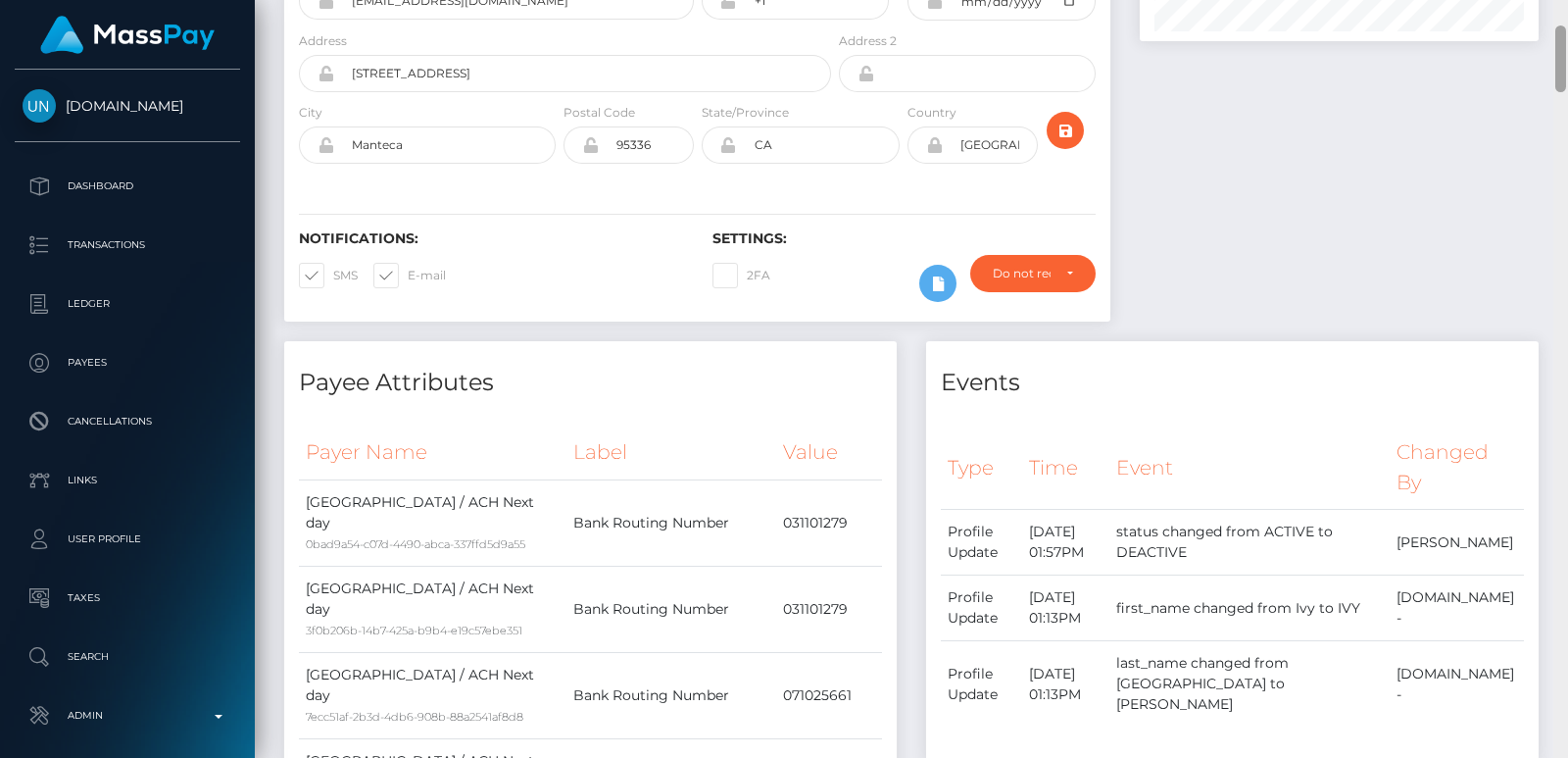
click at [1555, 82] on div at bounding box center [1561, 379] width 15 height 758
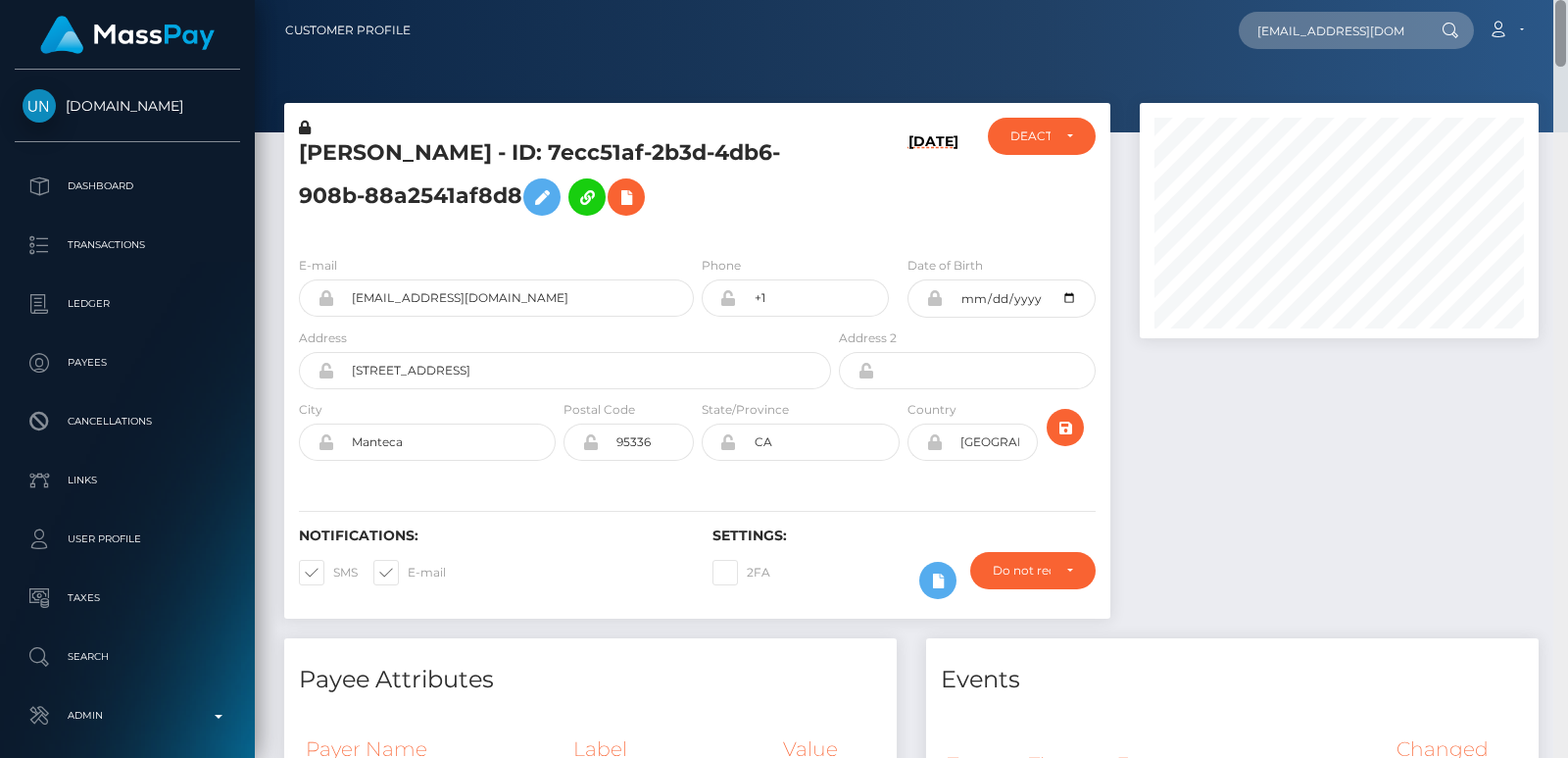
click at [1557, 17] on div "Customer Profile heenanivy@gmail.com Loading... Loading... Payees: IVY MICHELLE…" at bounding box center [911, 379] width 1313 height 758
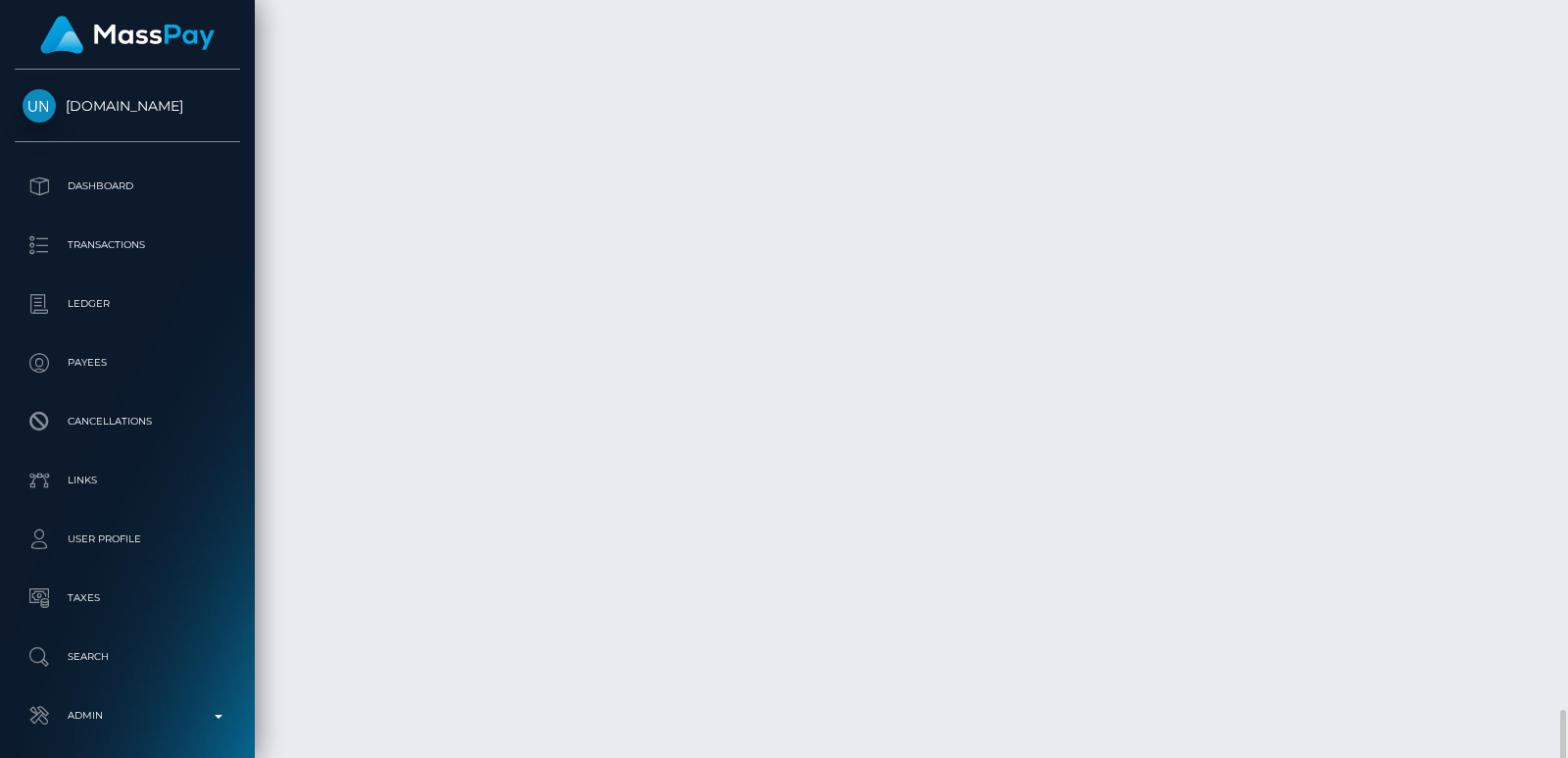
scroll to position [7031, 0]
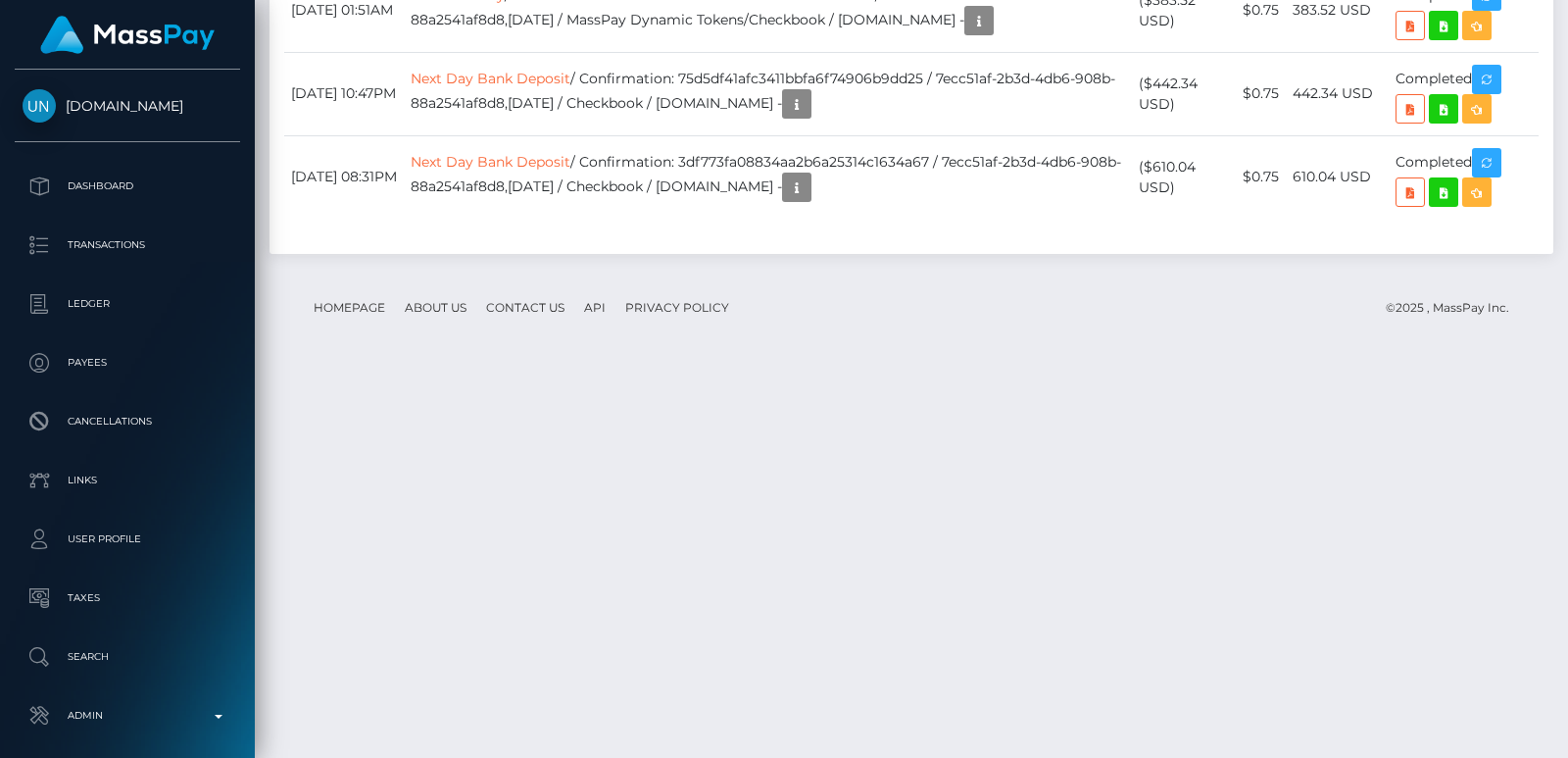
click at [1562, 61] on div at bounding box center [1561, 379] width 15 height 758
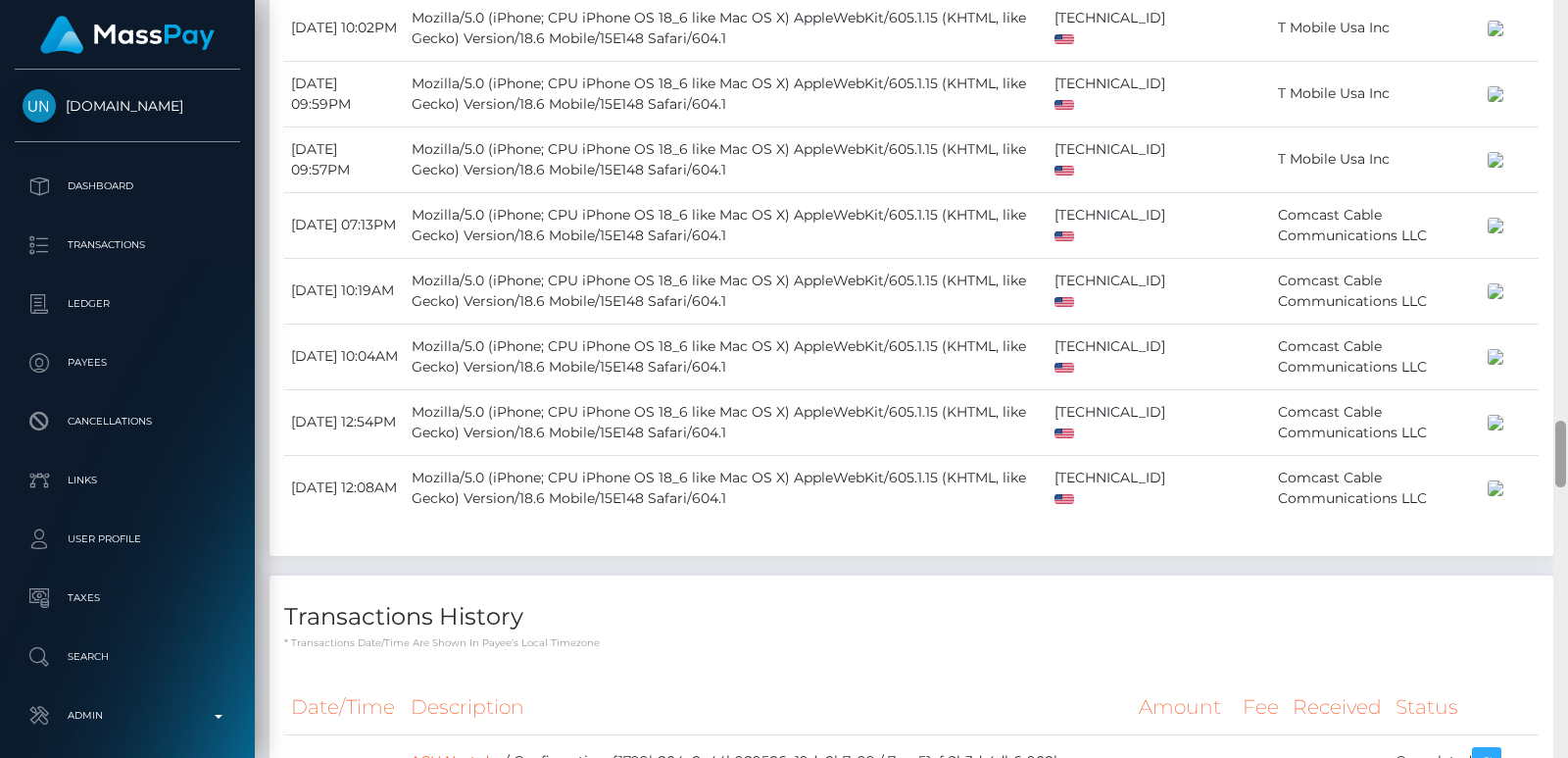
click at [1562, 61] on div at bounding box center [1561, 379] width 15 height 758
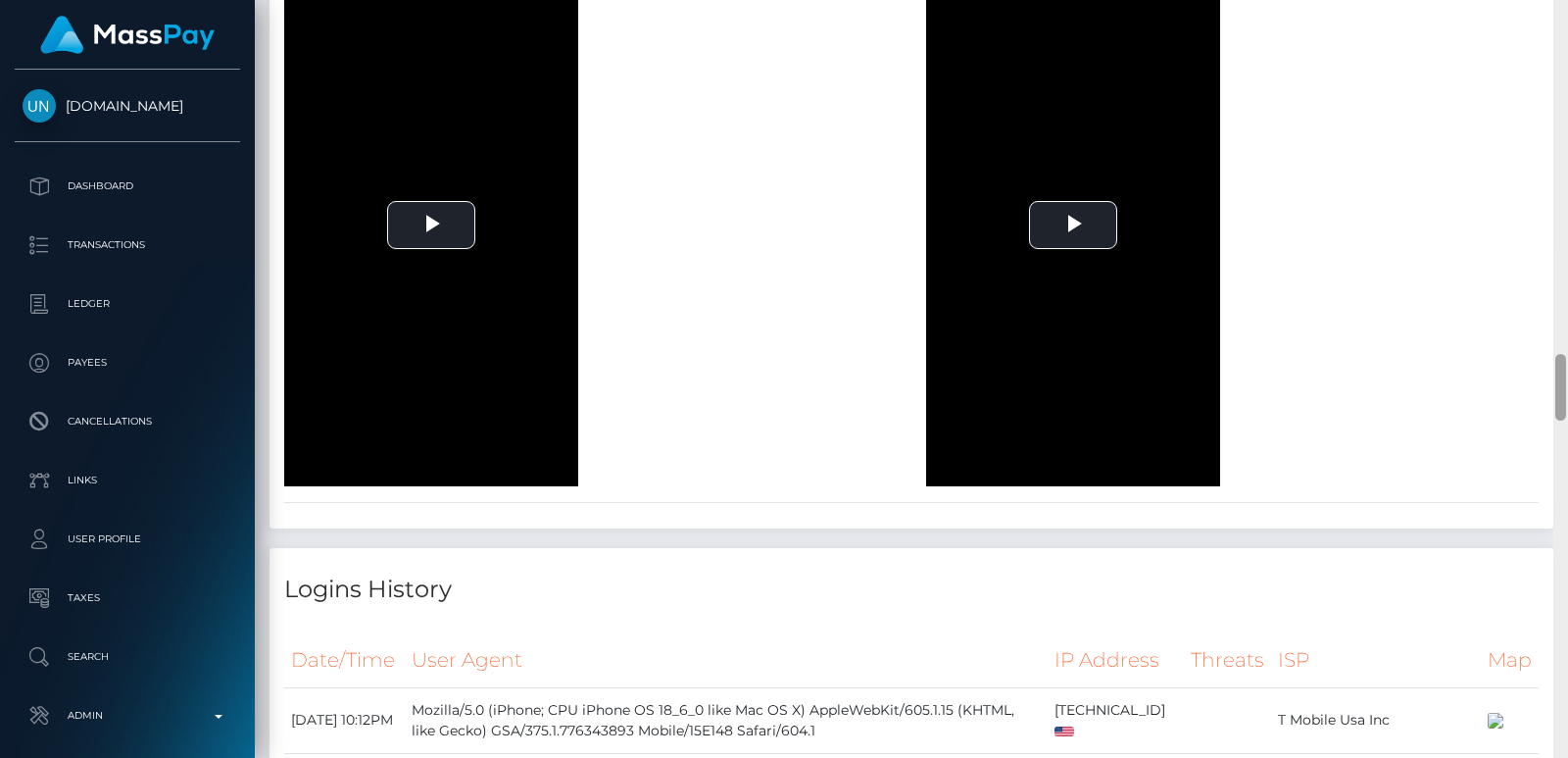
click at [1562, 61] on div at bounding box center [1561, 379] width 15 height 758
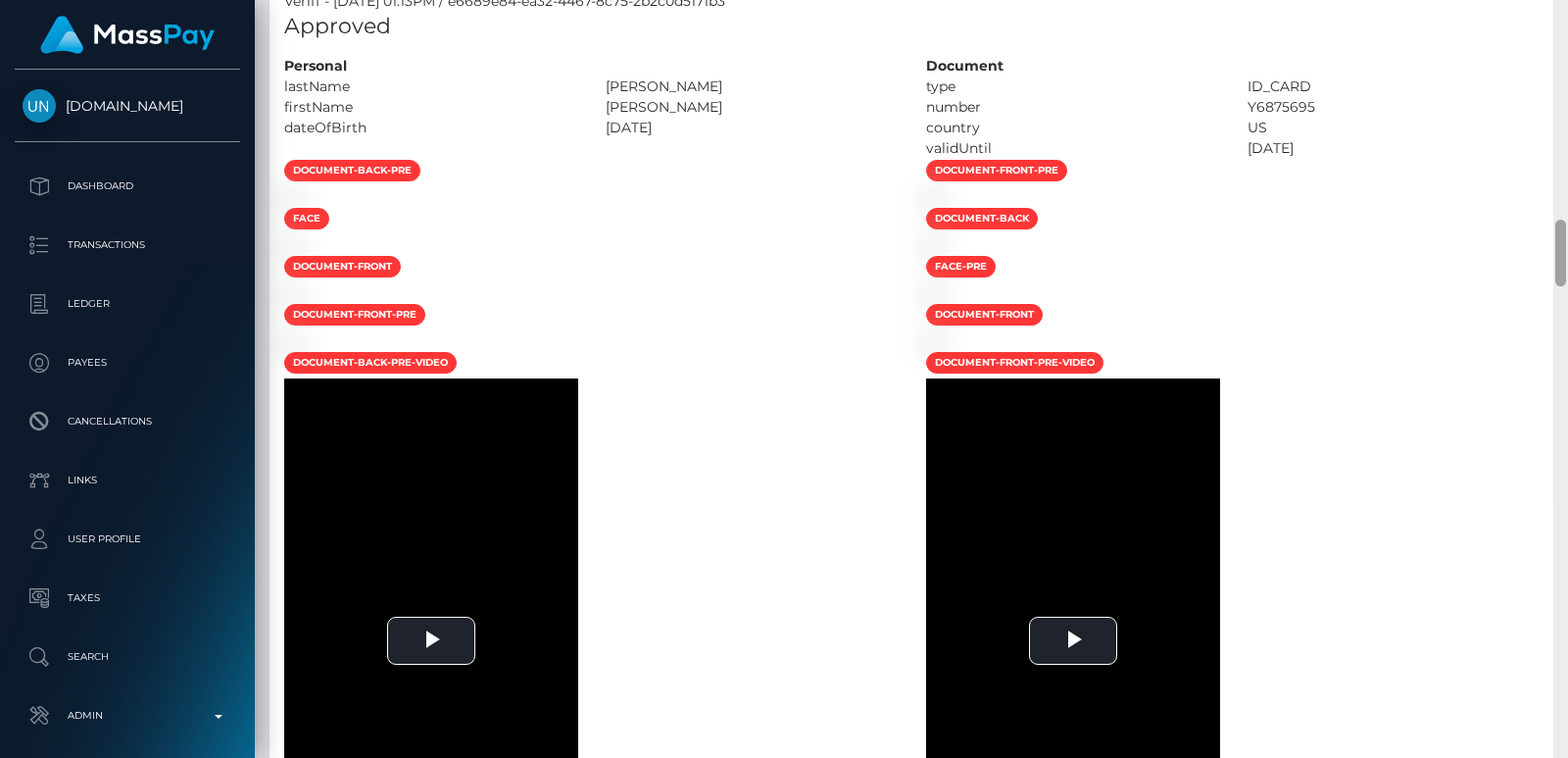
click at [1562, 61] on div at bounding box center [1561, 379] width 15 height 758
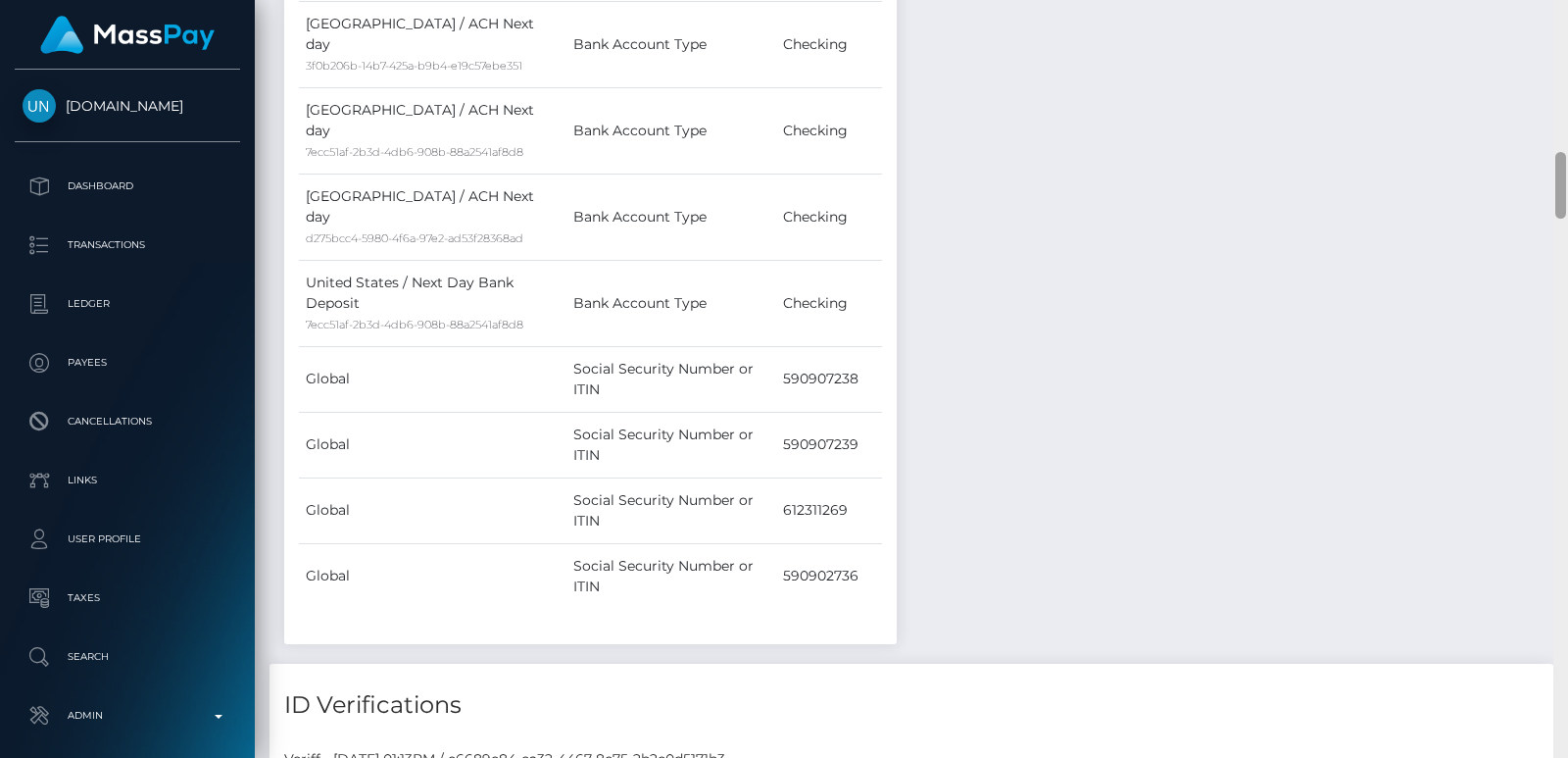
click at [1562, 61] on div at bounding box center [1561, 379] width 15 height 758
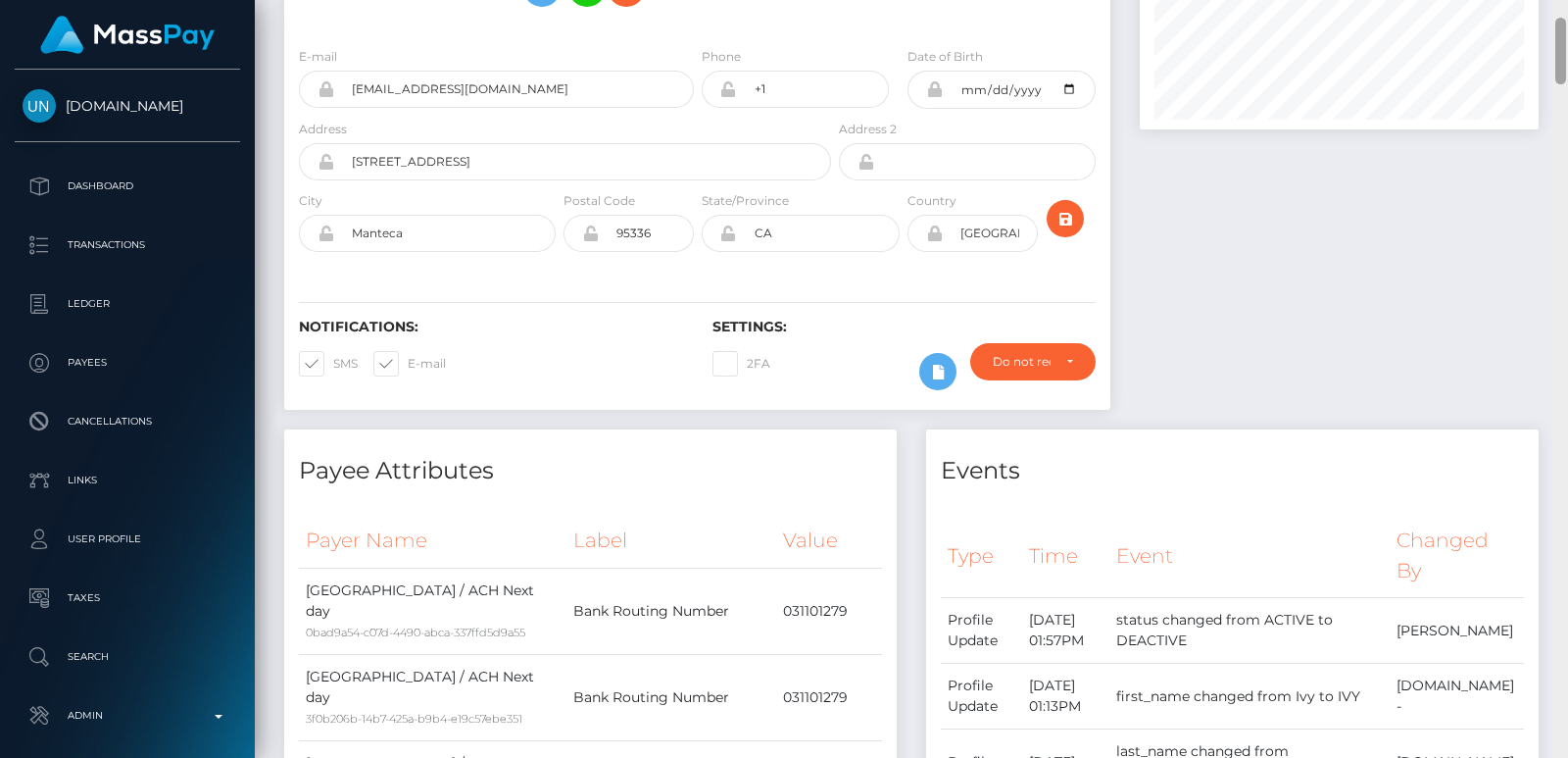
click at [1562, 61] on div at bounding box center [1561, 51] width 11 height 66
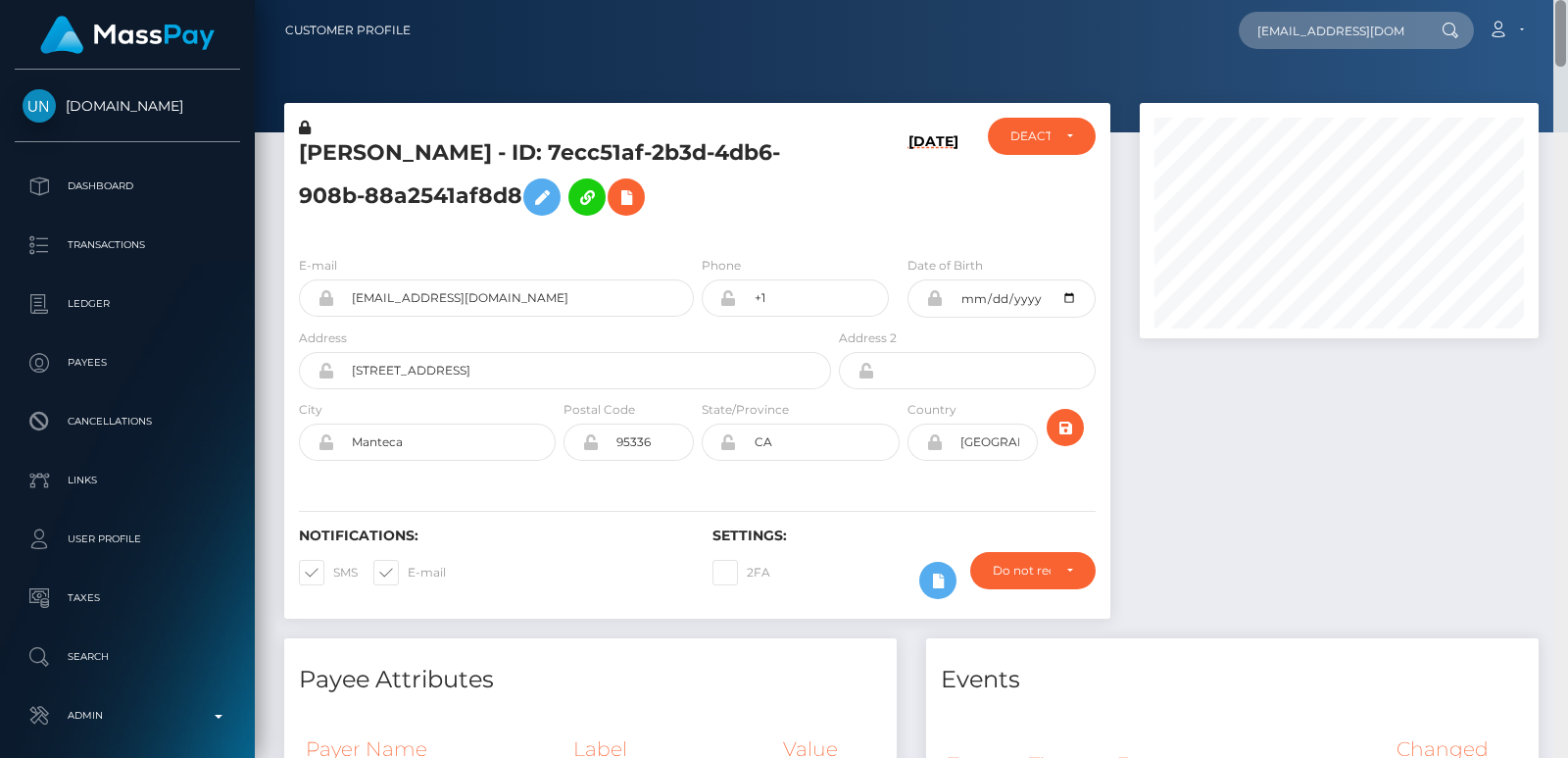
click at [1562, 7] on div "Customer Profile heenanivy@gmail.com Loading... Loading... Payees: IVY MICHELLE…" at bounding box center [911, 379] width 1313 height 758
click at [1307, 35] on input "heenanivy@gmail.com" at bounding box center [1331, 31] width 184 height 38
paste input "polskabratz@int.pl"
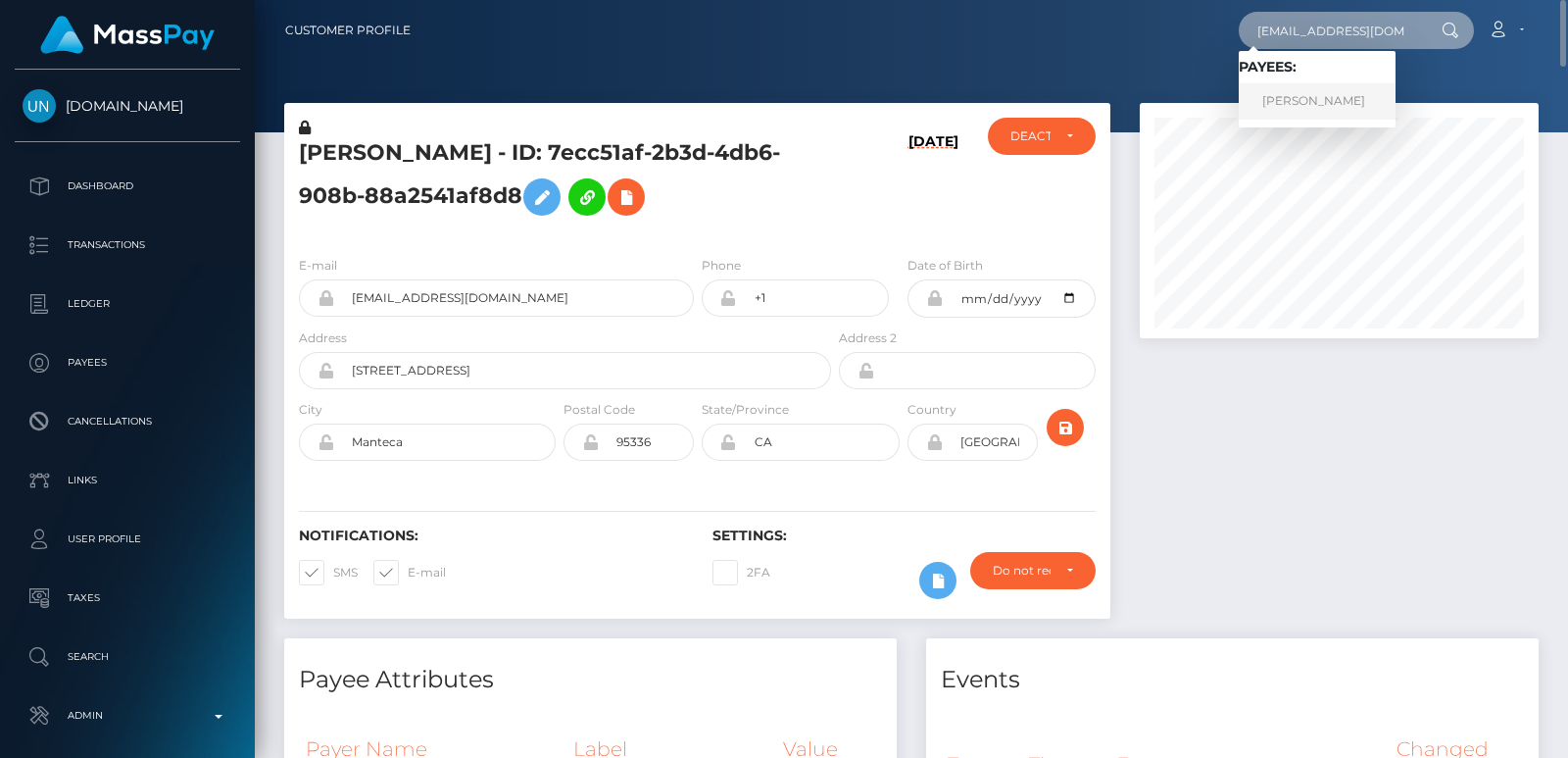
type input "polskabratz@int.pl"
click at [1280, 102] on link "JULIA GARCZAREK" at bounding box center [1317, 101] width 157 height 37
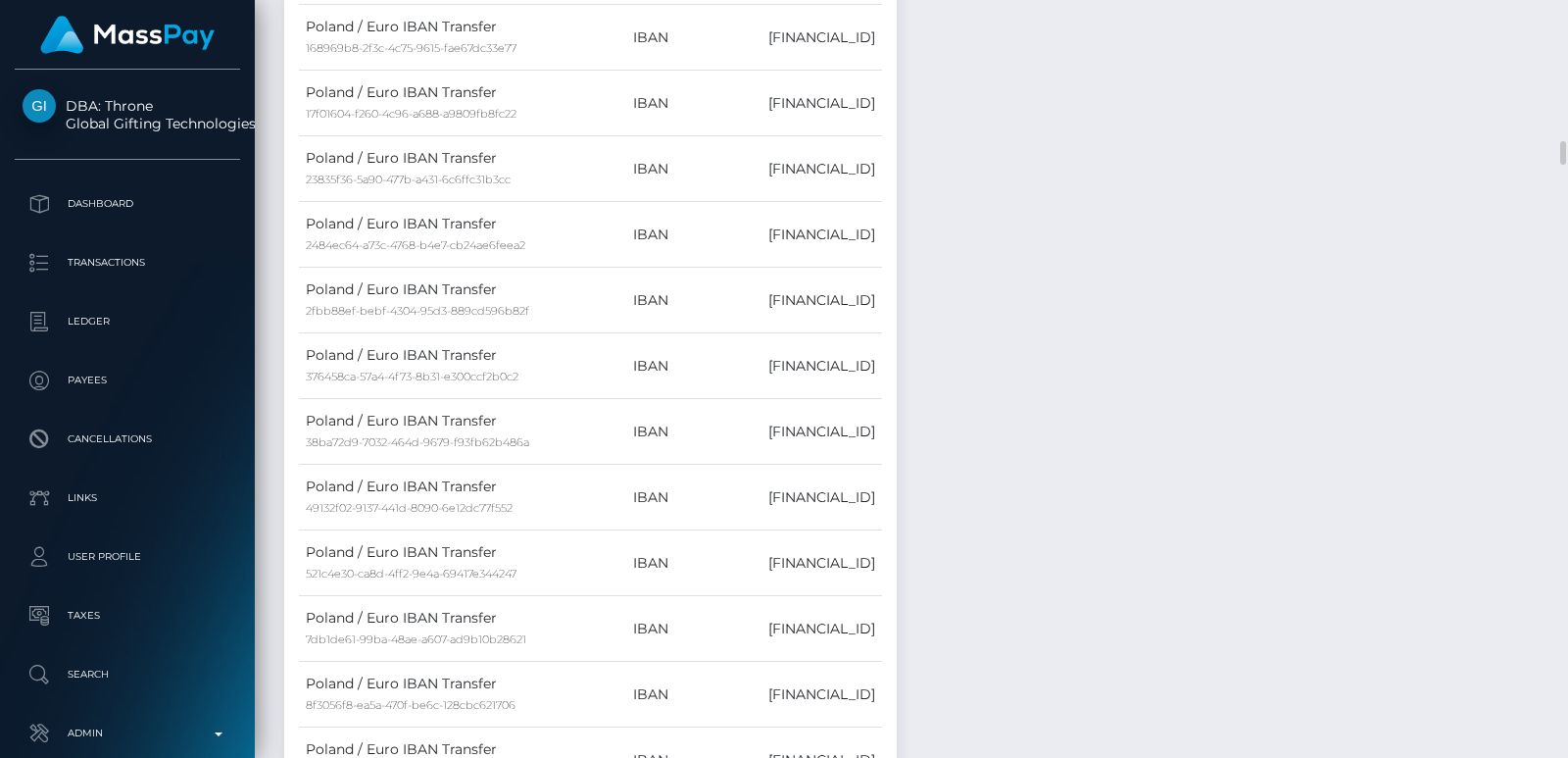
scroll to position [2648, 0]
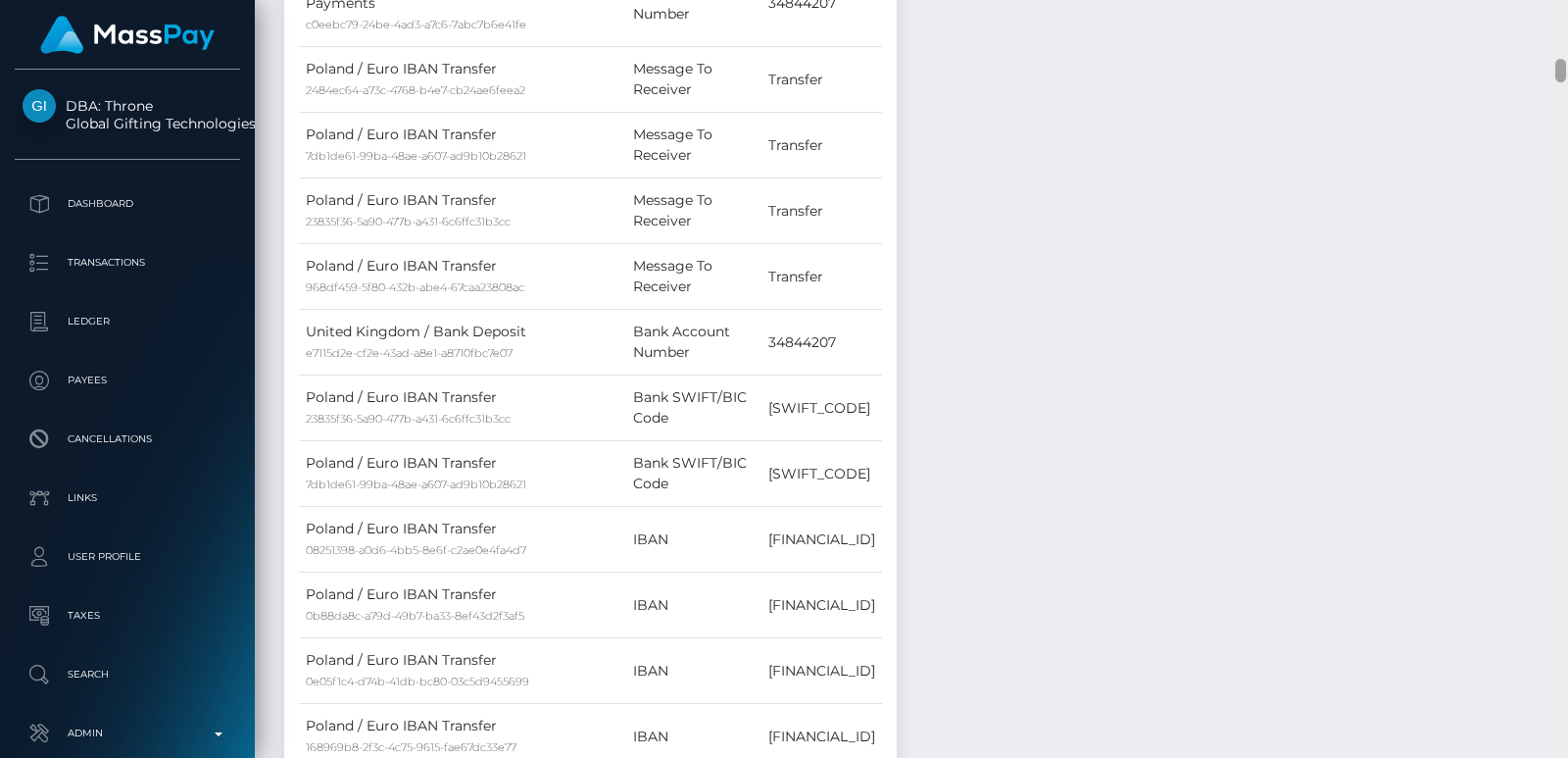
click at [1562, 27] on div at bounding box center [1561, 379] width 15 height 758
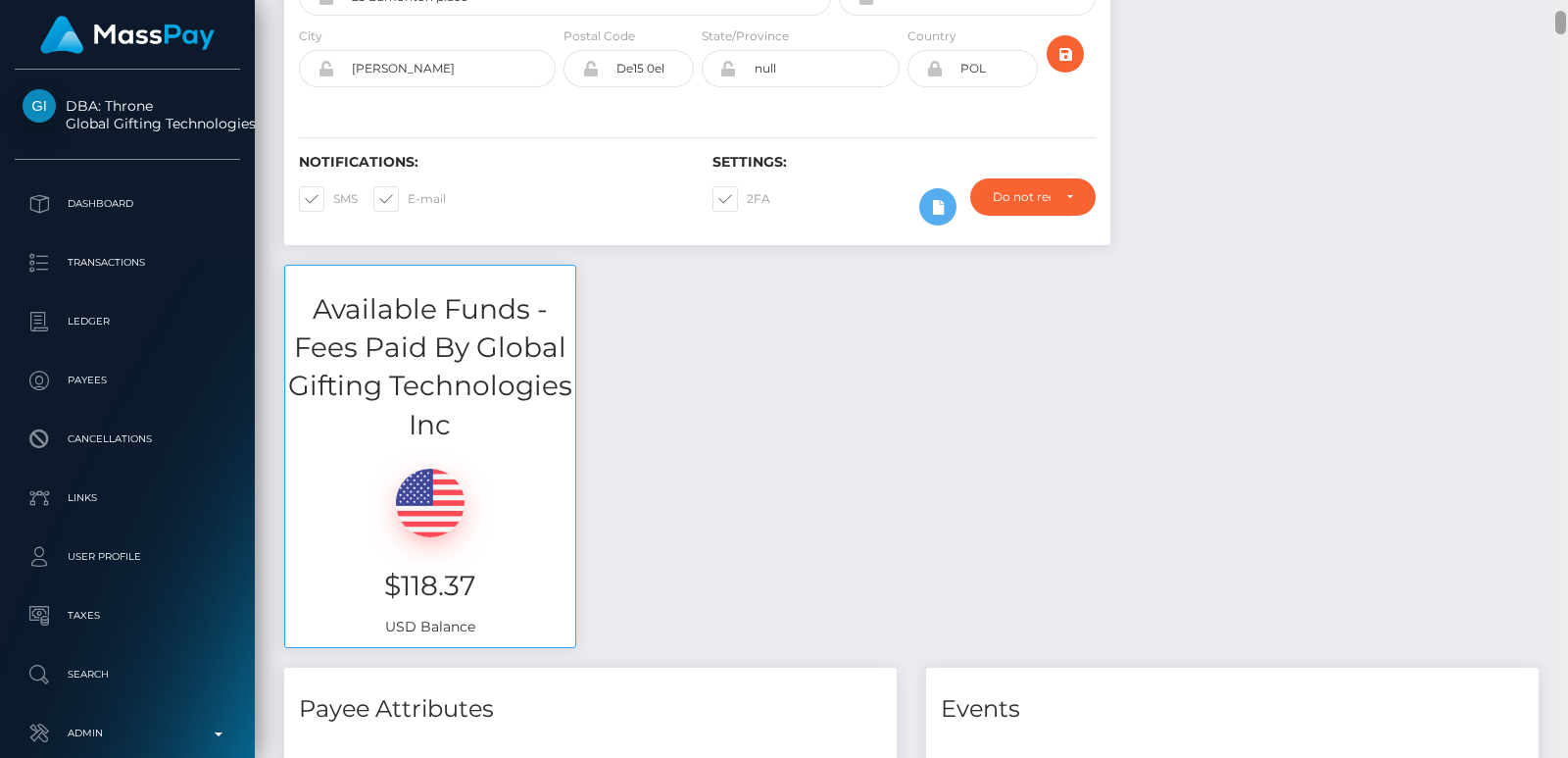
click at [1562, 27] on div at bounding box center [1561, 23] width 11 height 24
click at [1560, 3] on div "Customer Profile Loading... Loading..." at bounding box center [911, 379] width 1313 height 758
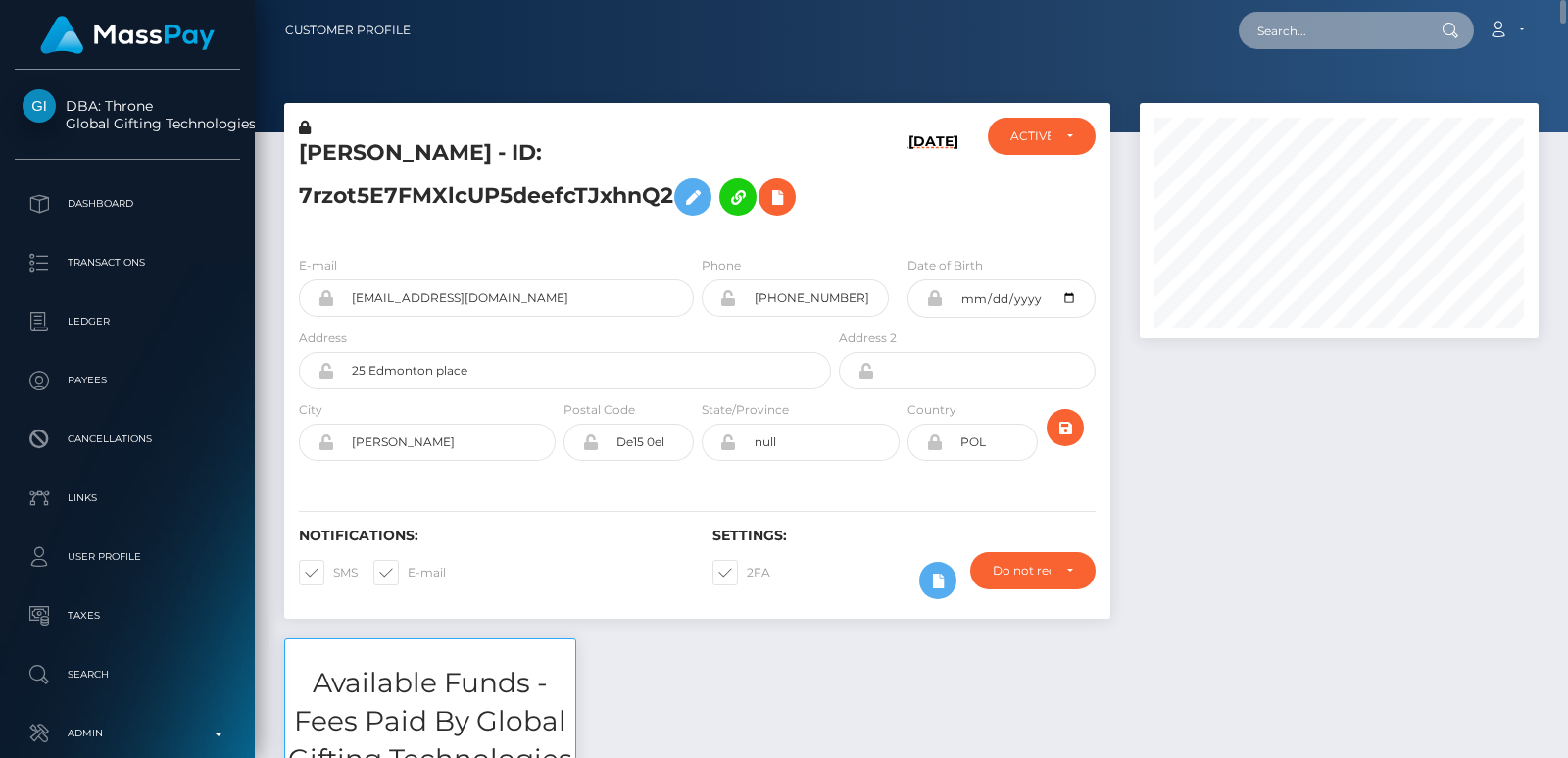
click at [1342, 33] on input "text" at bounding box center [1331, 31] width 184 height 38
paste input "polskabratz@int.pl"
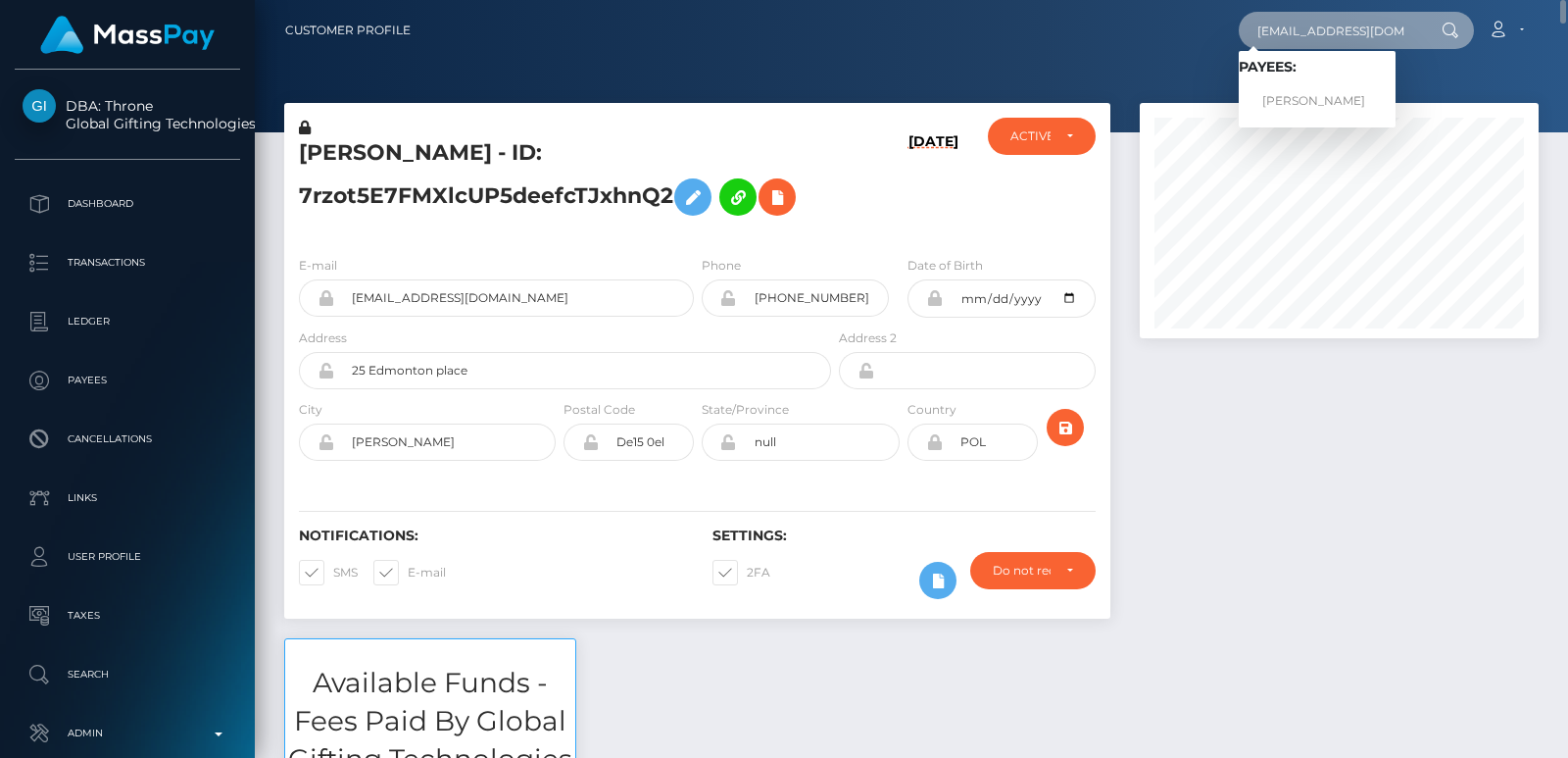
type input "polskabratz@int.pl"
click at [1136, 14] on div "polskabratz@int.pl Loading... Loading... Payees: JULIA GARCZAREK Account Edit P…" at bounding box center [982, 31] width 1111 height 42
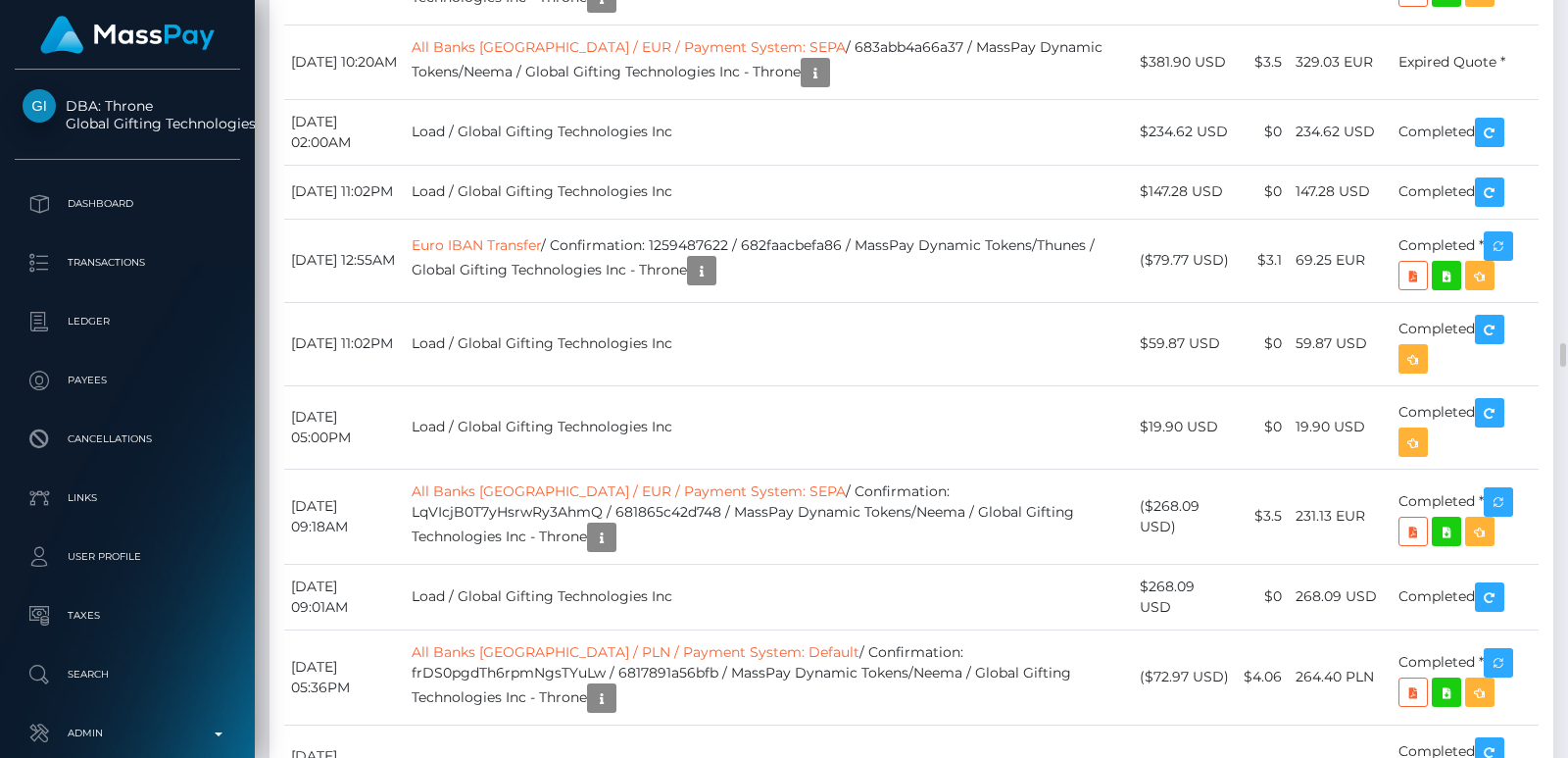
scroll to position [10090, 0]
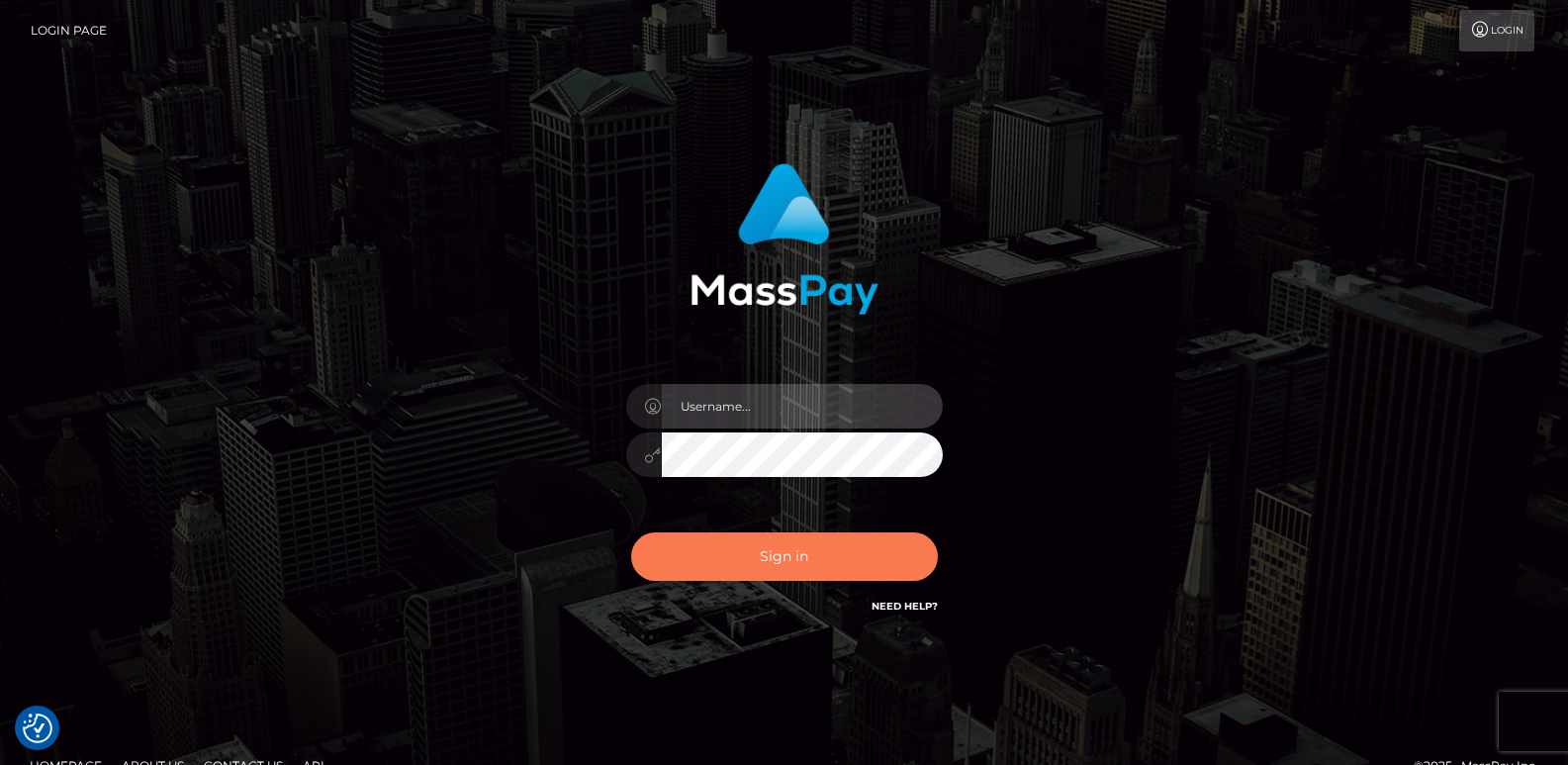
type input "[DOMAIN_NAME]"
click at [758, 573] on button "Sign in" at bounding box center [784, 556] width 307 height 48
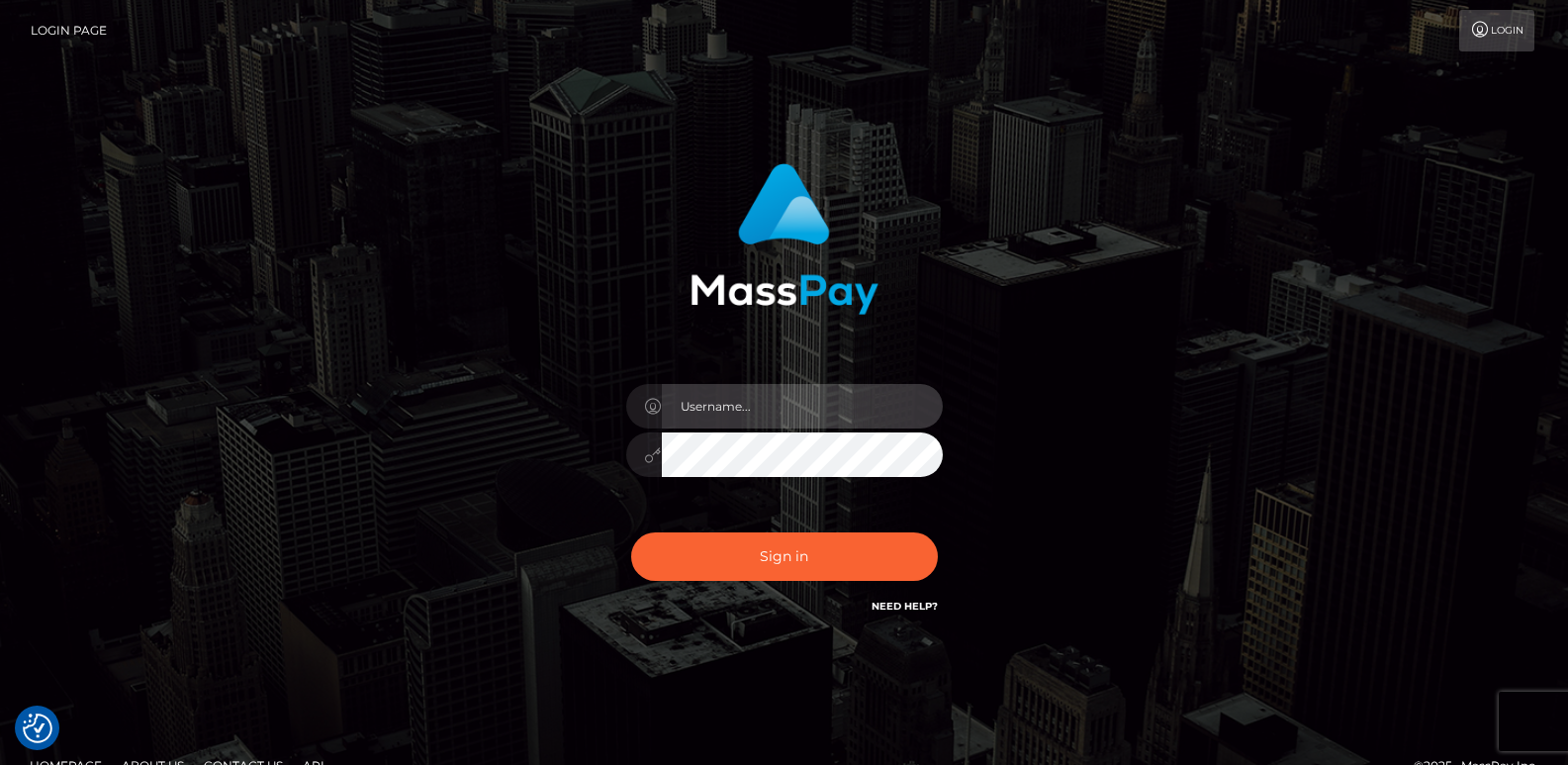
type input "[DOMAIN_NAME]"
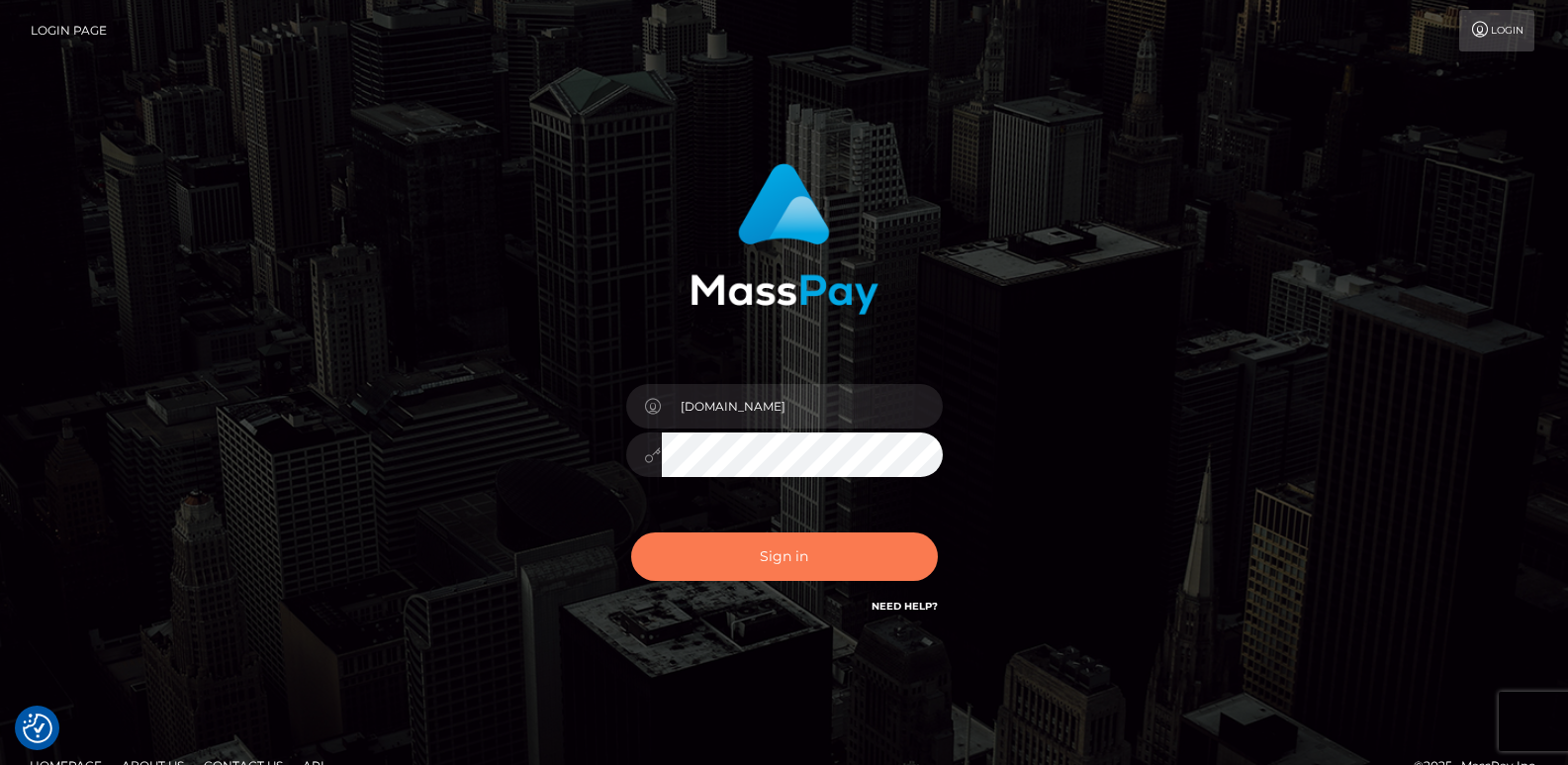
click at [758, 573] on button "Sign in" at bounding box center [784, 556] width 307 height 48
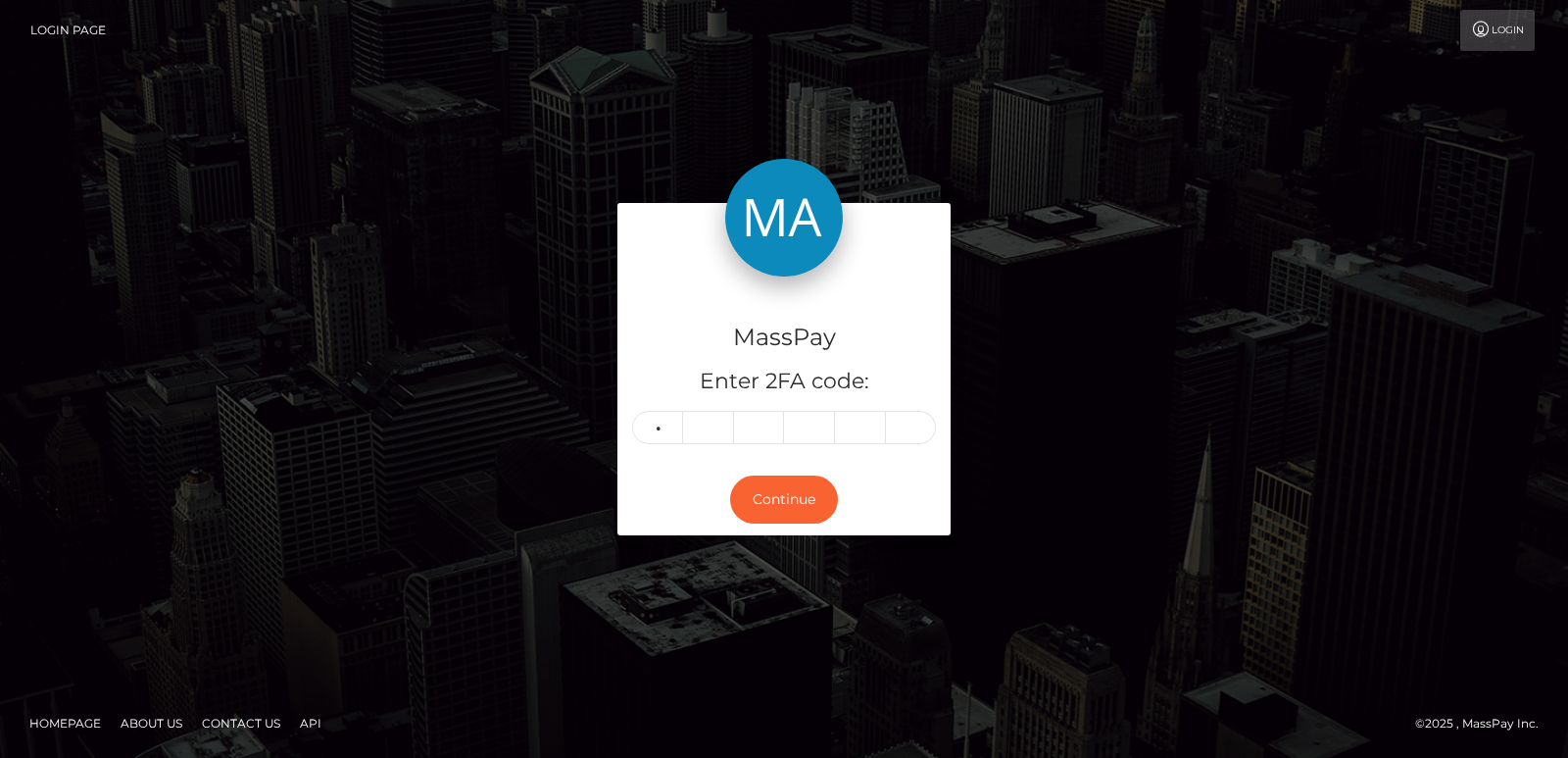
type input "9"
type input "2"
type input "1"
type input "2"
type input "3"
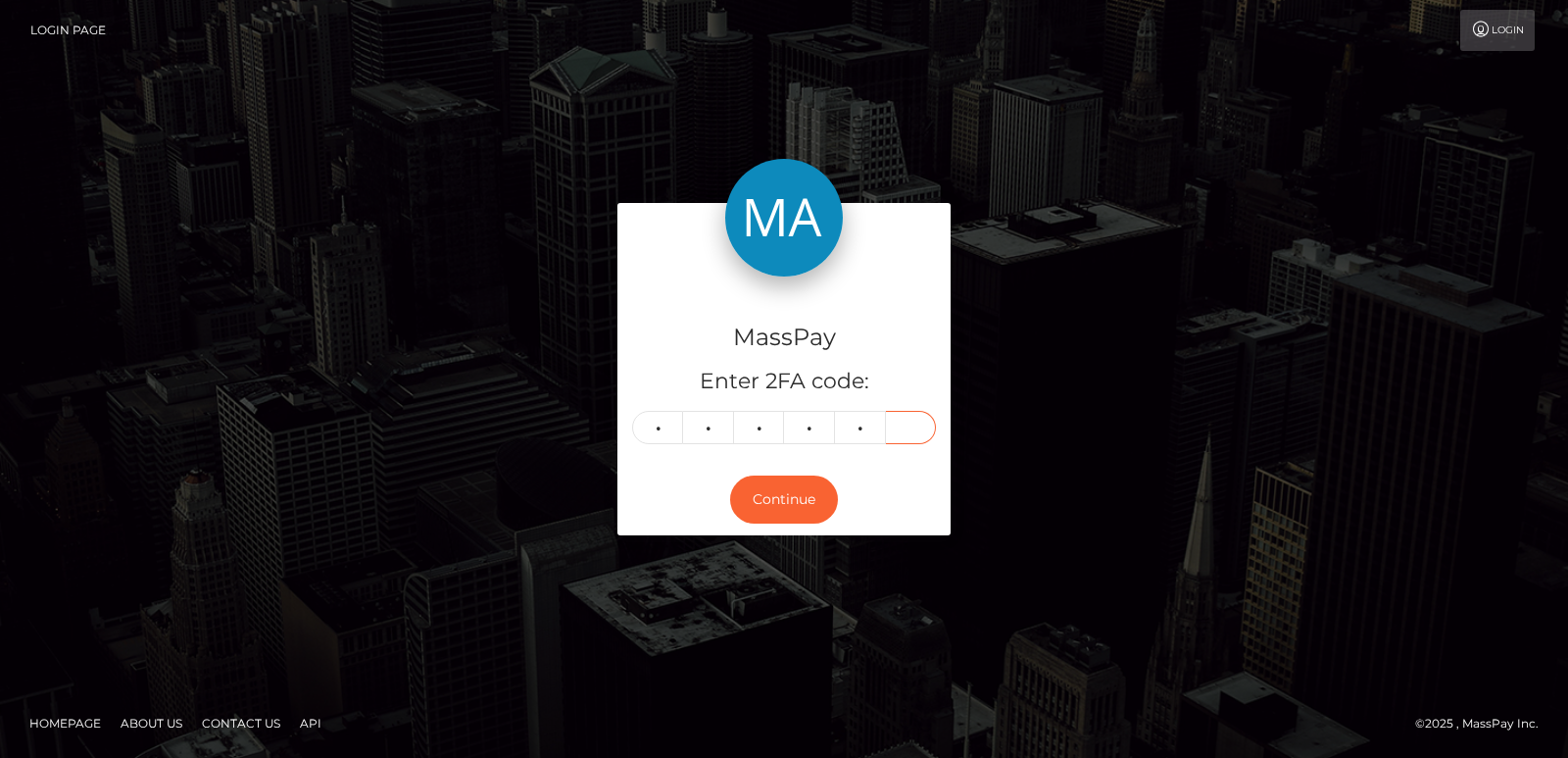
type input "4"
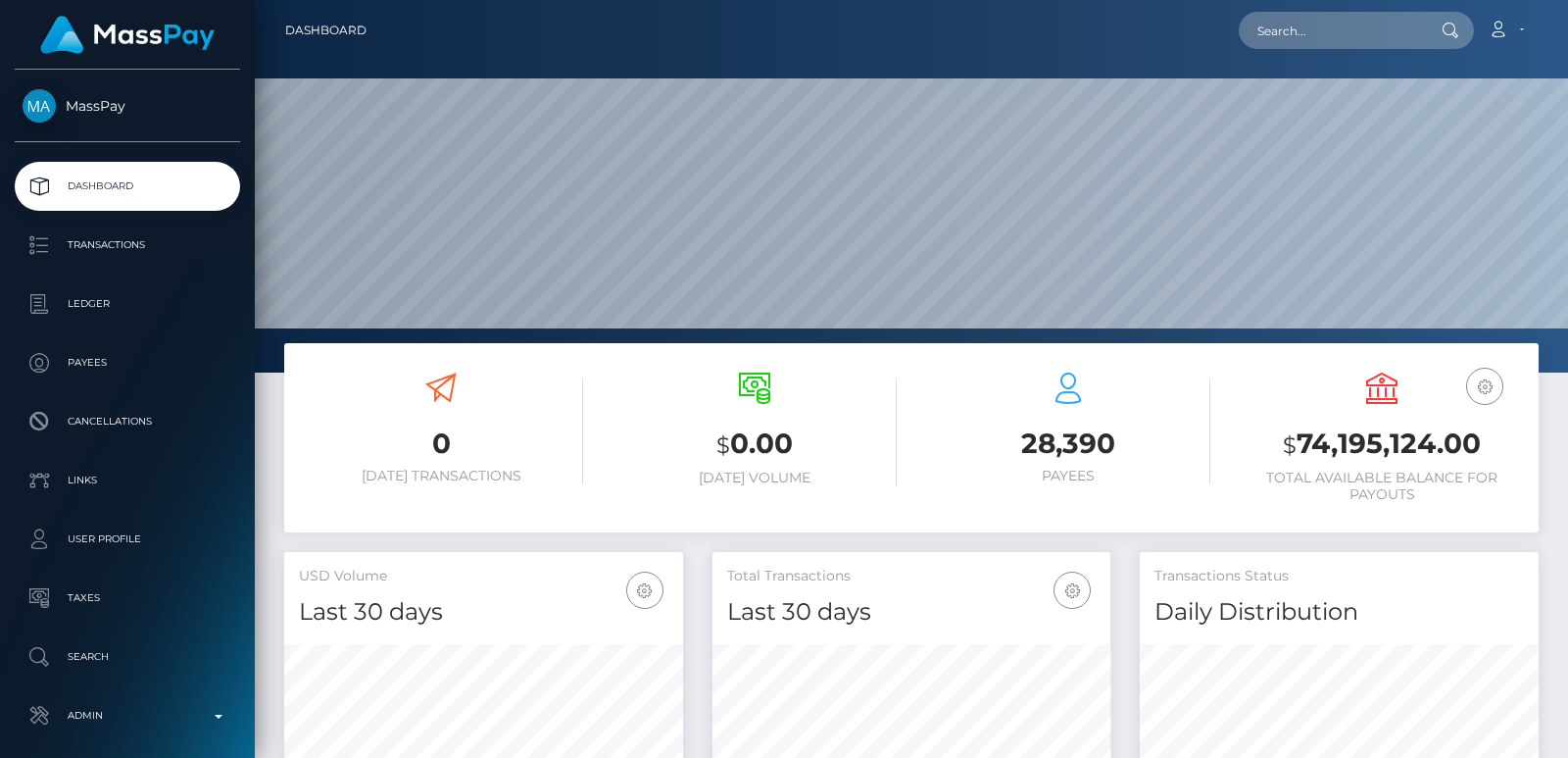
scroll to position [348, 398]
click at [1296, 33] on input "text" at bounding box center [1331, 31] width 184 height 38
paste input "[EMAIL_ADDRESS][DOMAIN_NAME]"
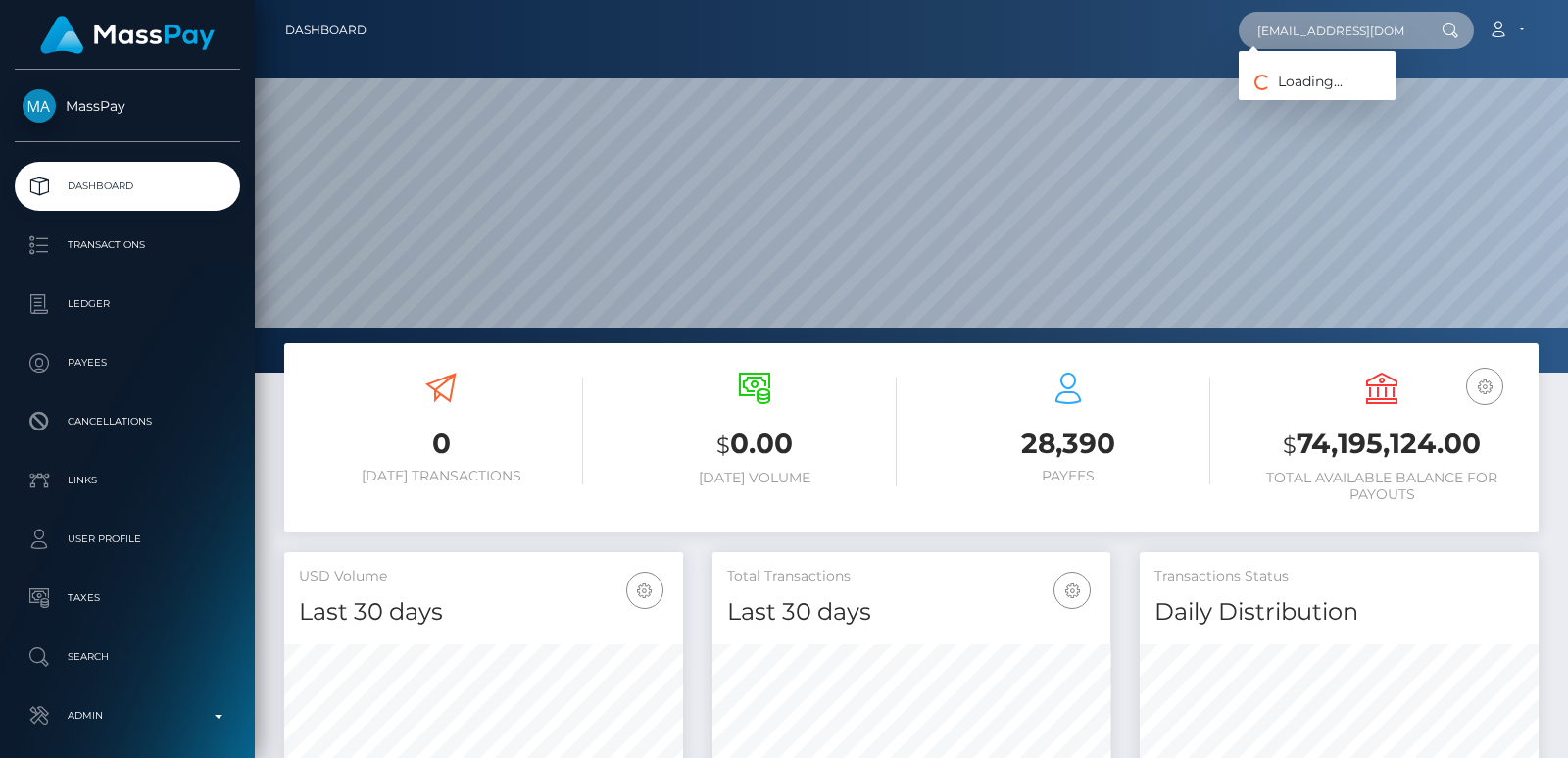
scroll to position [0, 10]
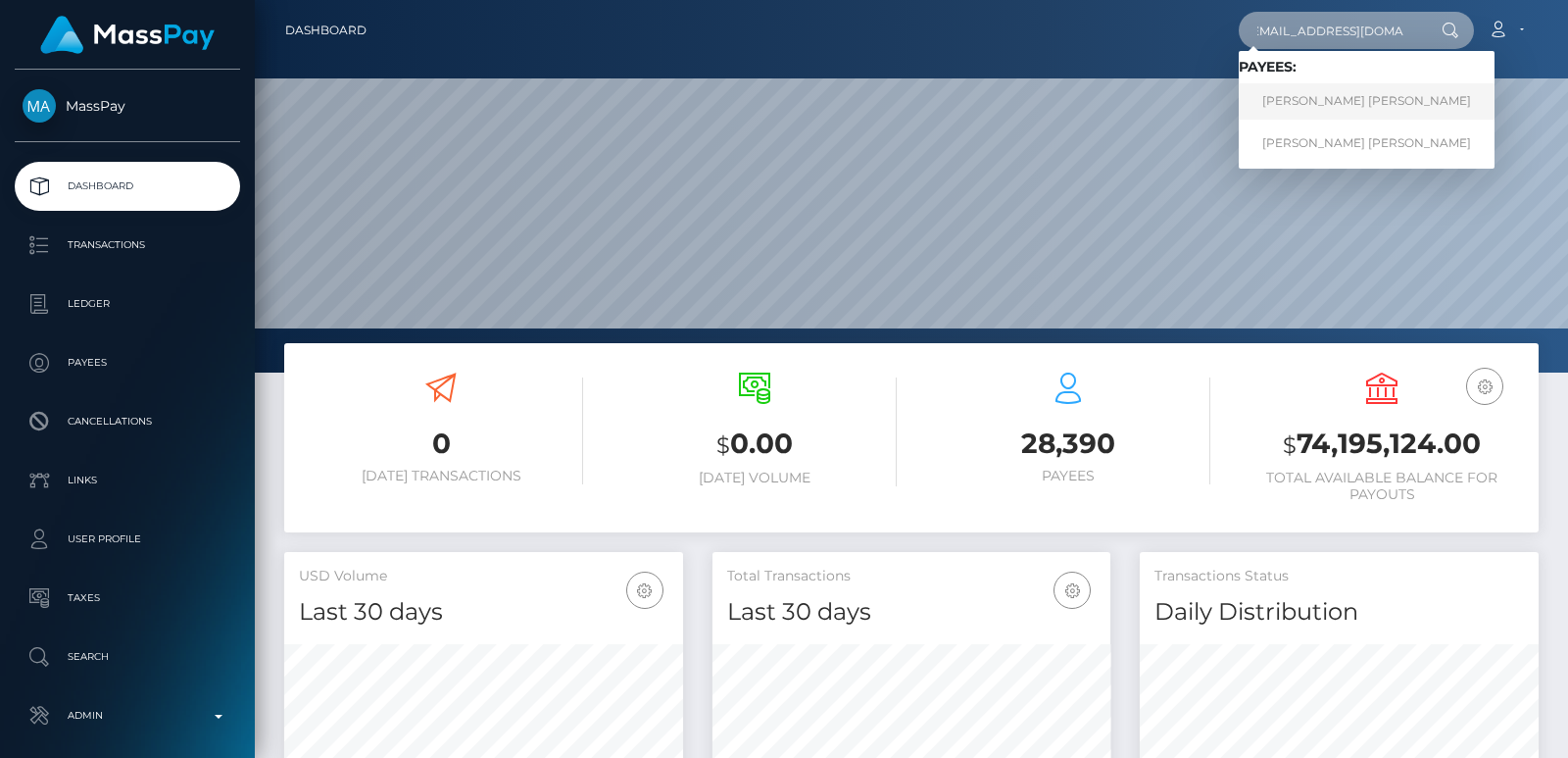
type input "[EMAIL_ADDRESS][DOMAIN_NAME]"
click at [1298, 108] on link "Diana-Daniela Stan" at bounding box center [1367, 101] width 256 height 37
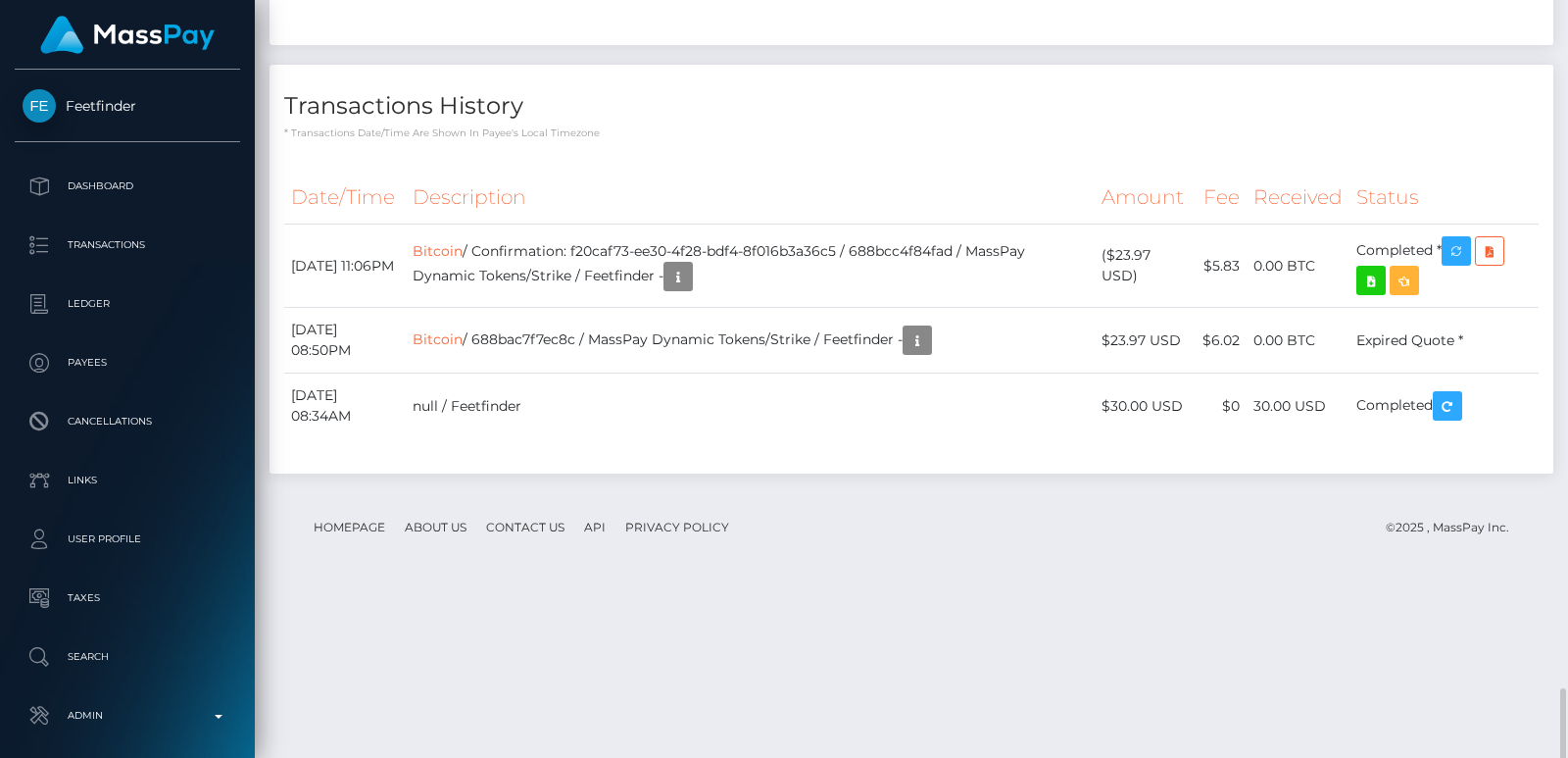
scroll to position [2604, 0]
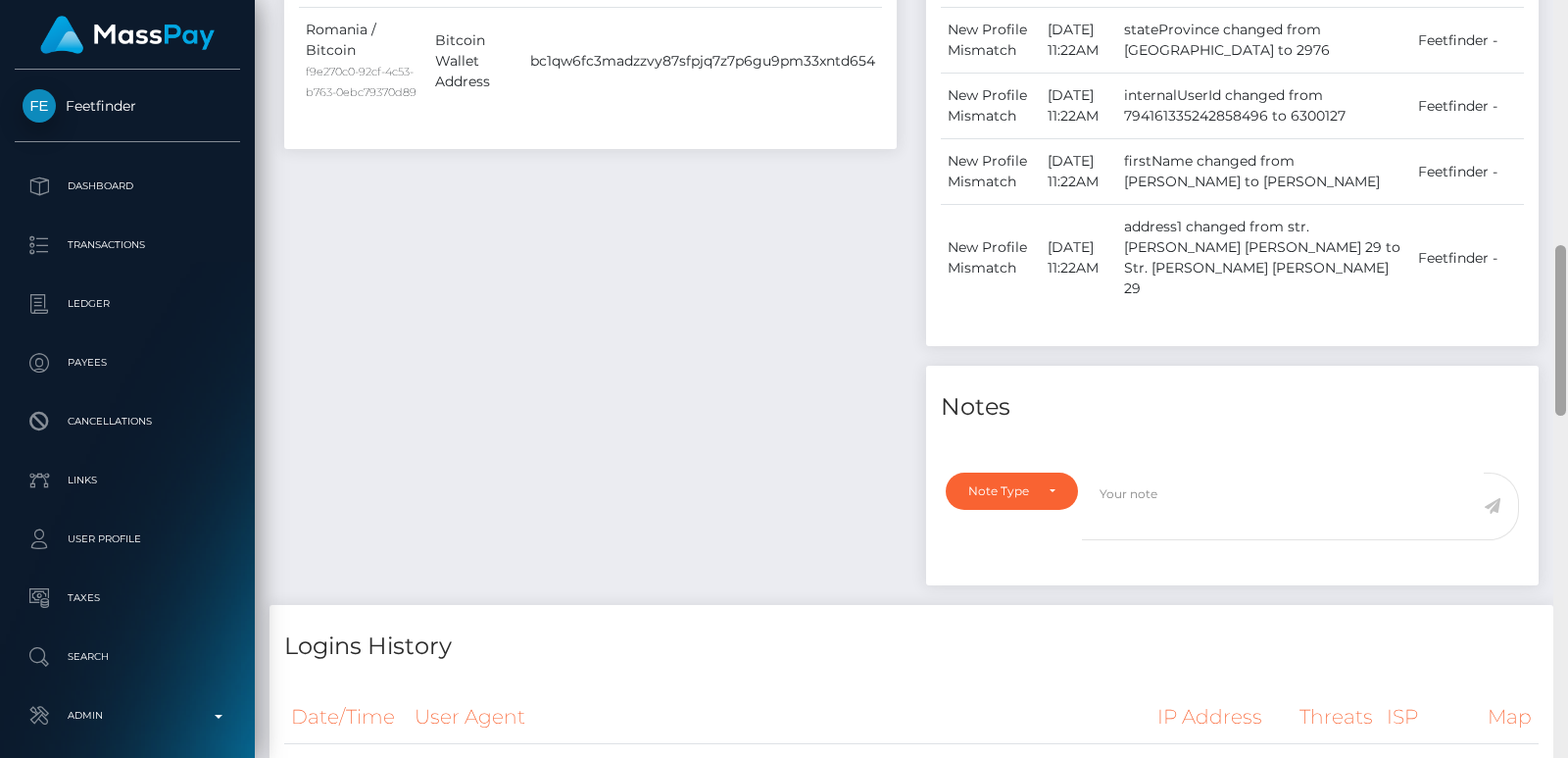
click at [1560, 68] on div at bounding box center [1561, 379] width 15 height 758
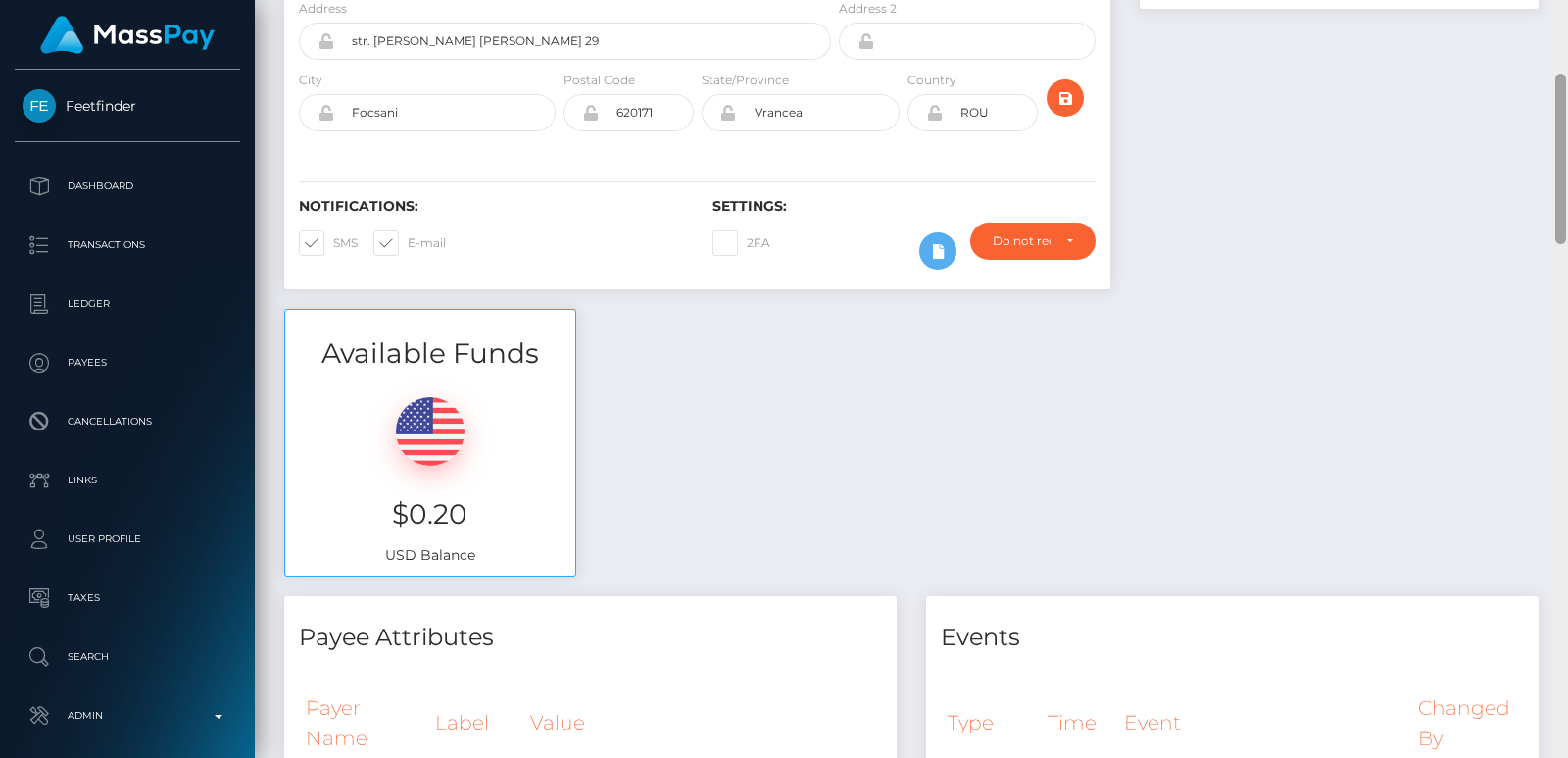
click at [1560, 68] on div at bounding box center [1561, 379] width 15 height 758
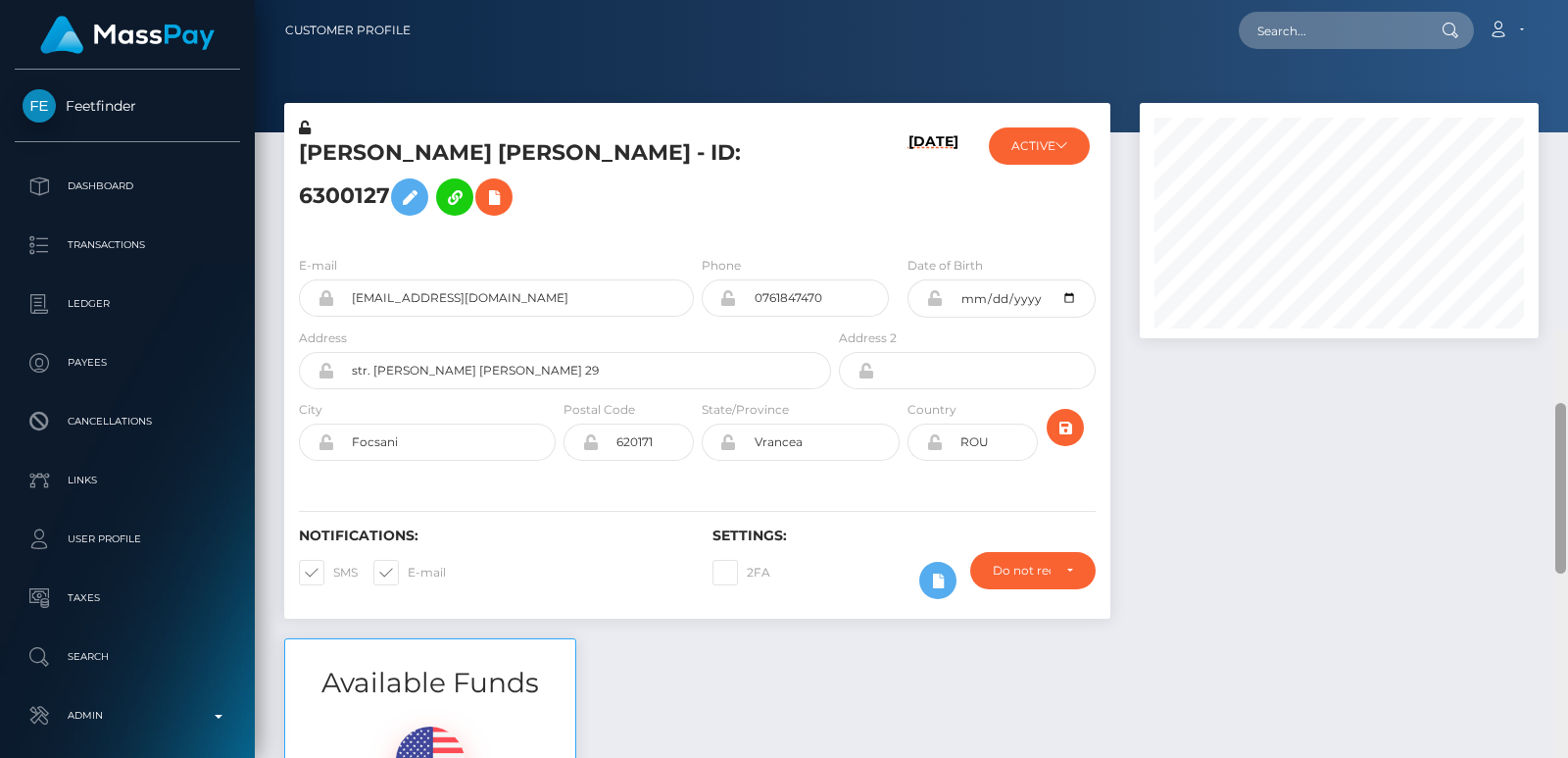
click at [1560, 403] on div at bounding box center [1561, 488] width 11 height 170
click at [1560, 68] on div at bounding box center [1561, 85] width 11 height 170
click at [340, 167] on h5 "Diana-Daniela Stan - ID: 6300127" at bounding box center [560, 182] width 521 height 87
copy h5 "Diana"
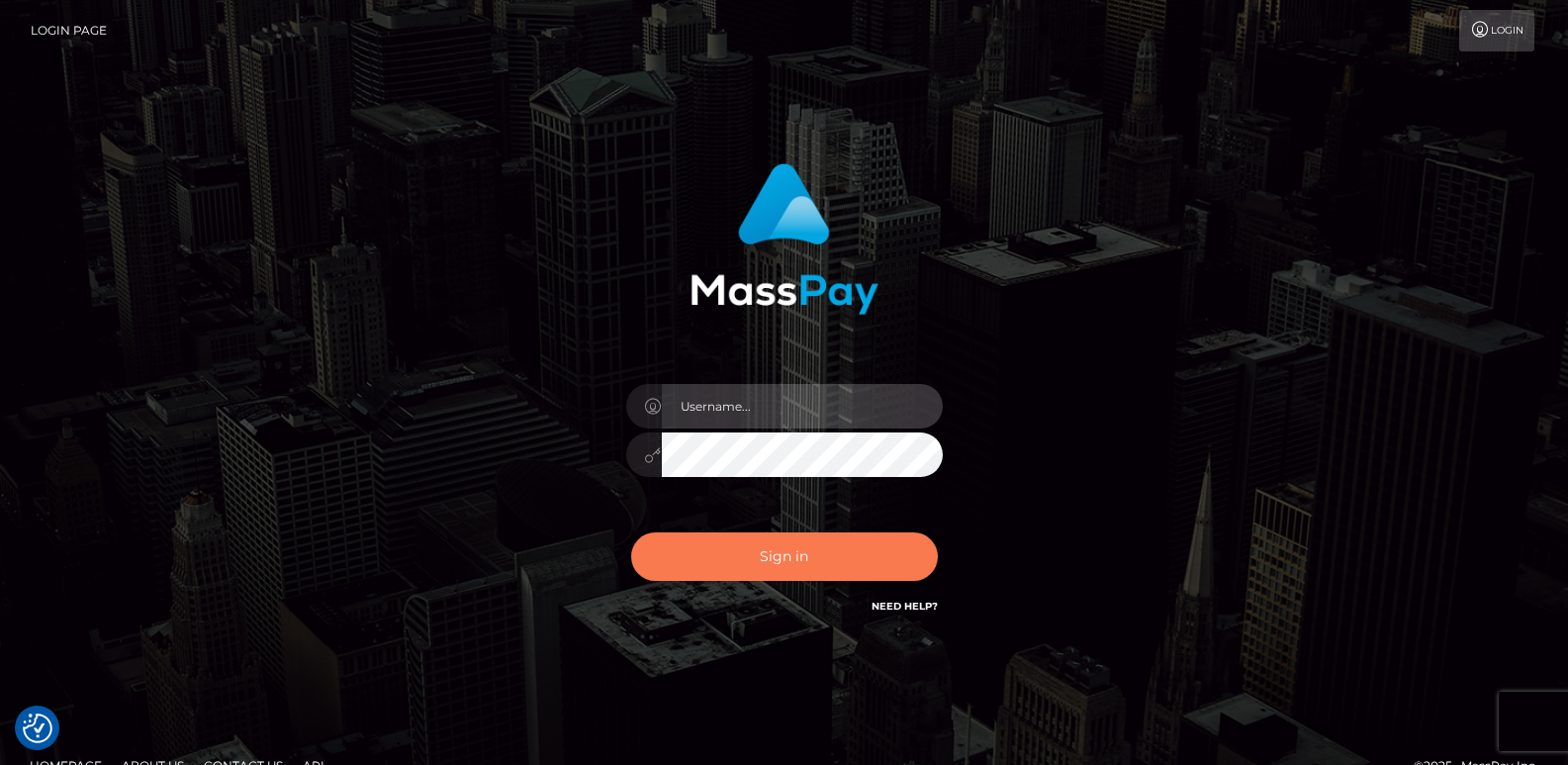
type input "[DOMAIN_NAME]"
click at [733, 552] on button "Sign in" at bounding box center [784, 556] width 307 height 48
type input "[DOMAIN_NAME]"
click at [732, 555] on button "Sign in" at bounding box center [784, 556] width 307 height 48
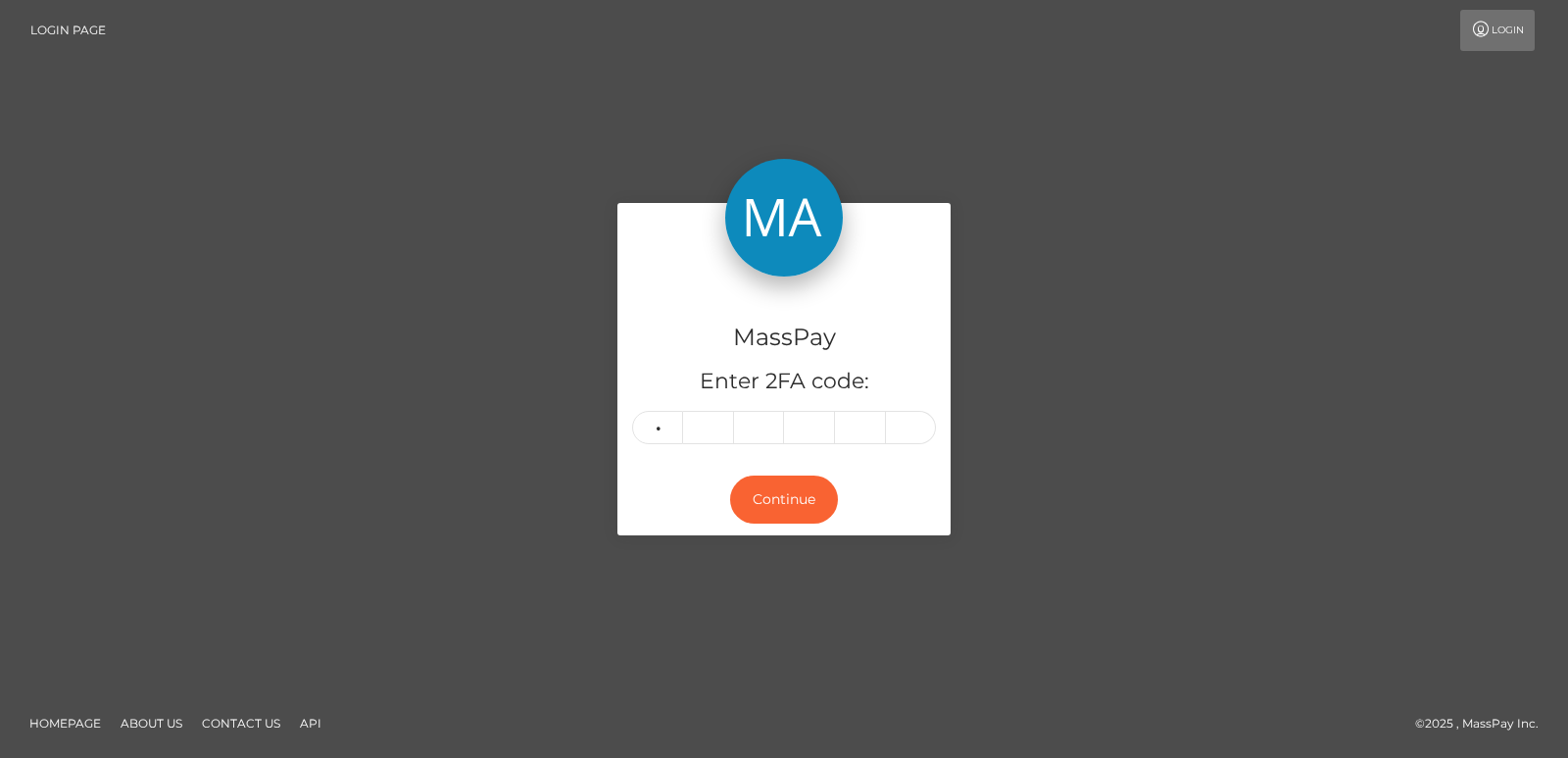
type input "9"
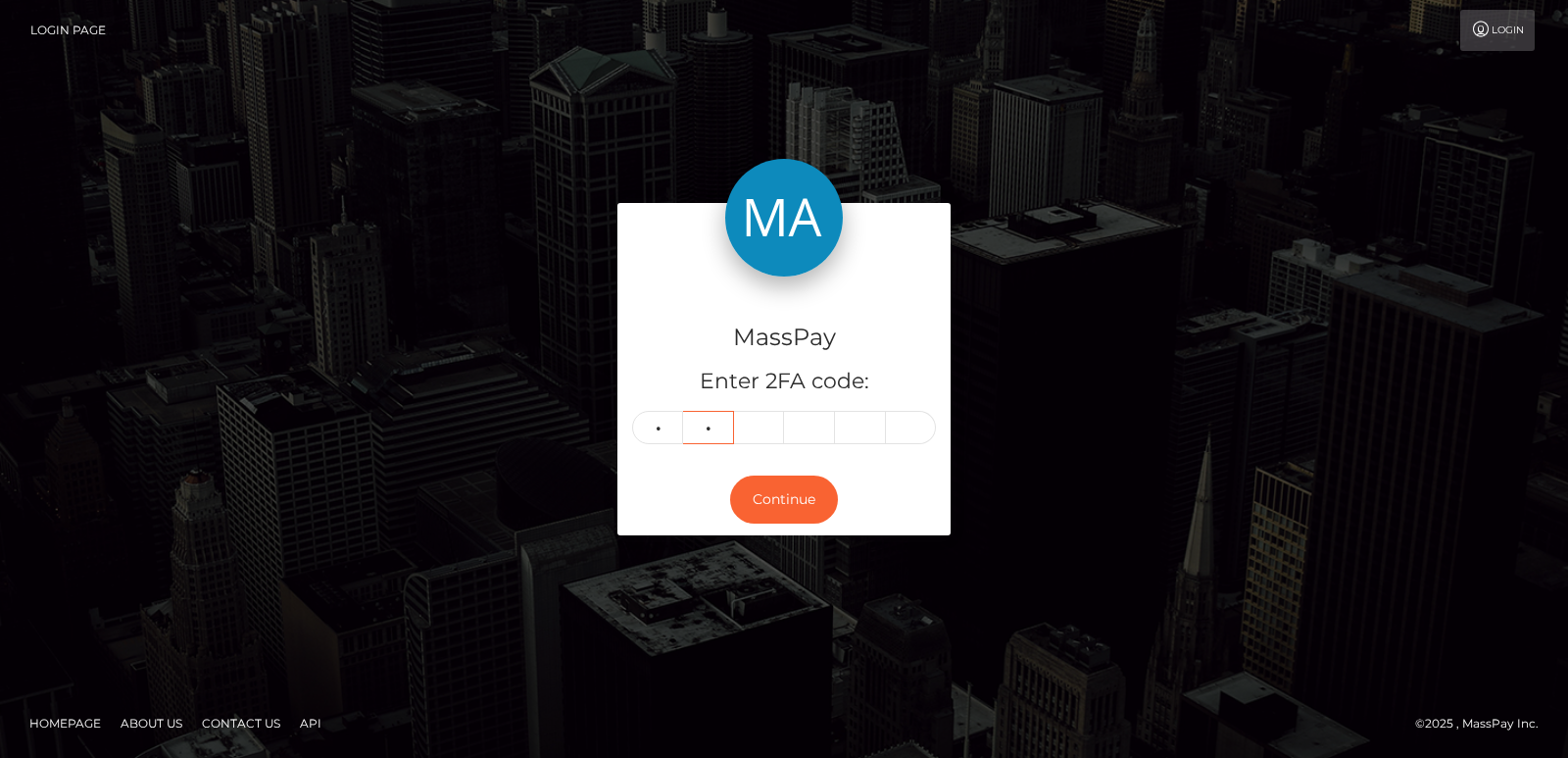
type input "0"
type input "6"
type input "9"
type input "7"
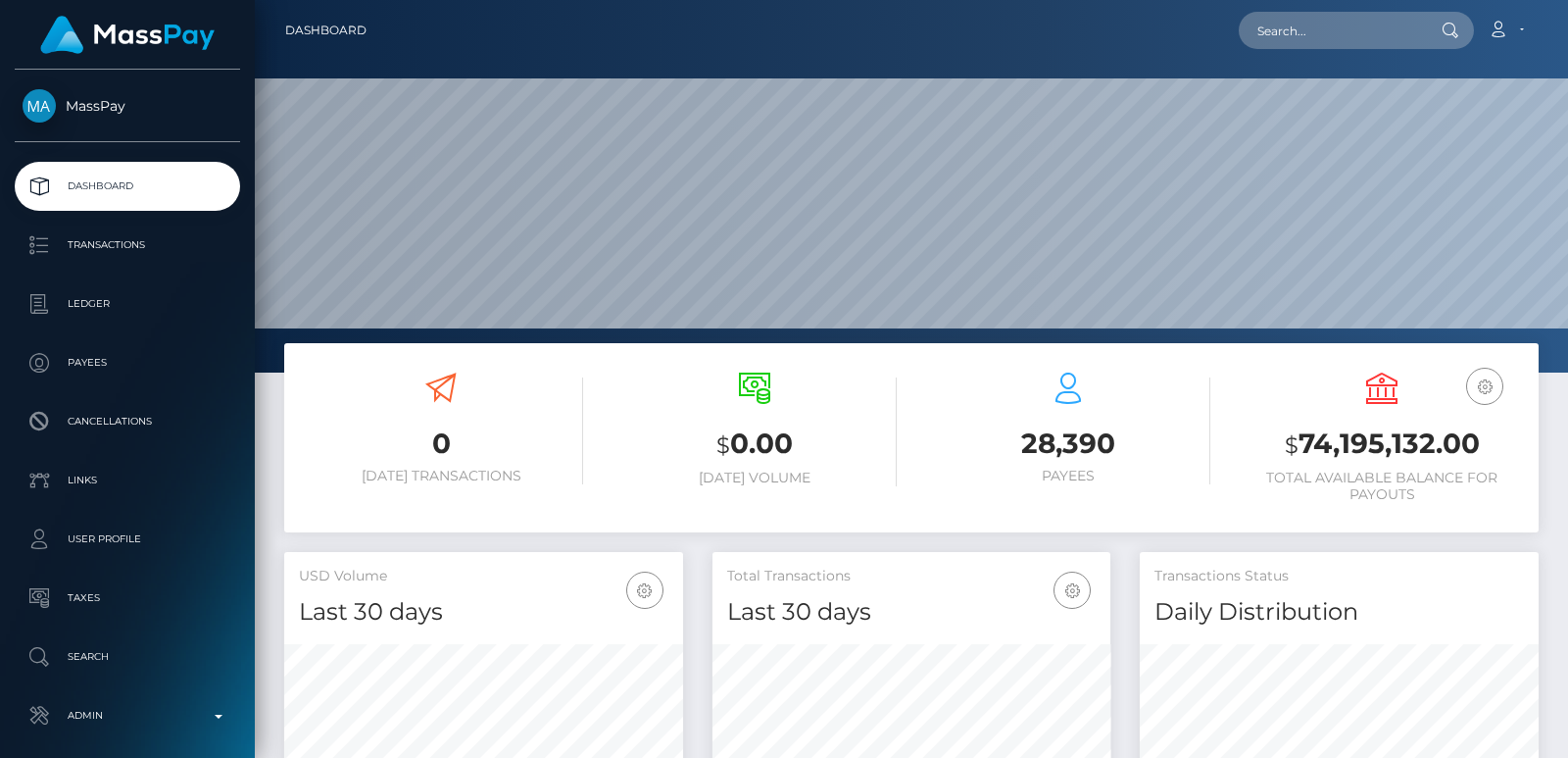
scroll to position [348, 398]
click at [1304, 32] on input "text" at bounding box center [1331, 31] width 184 height 38
paste input "[EMAIL_ADDRESS][DOMAIN_NAME]"
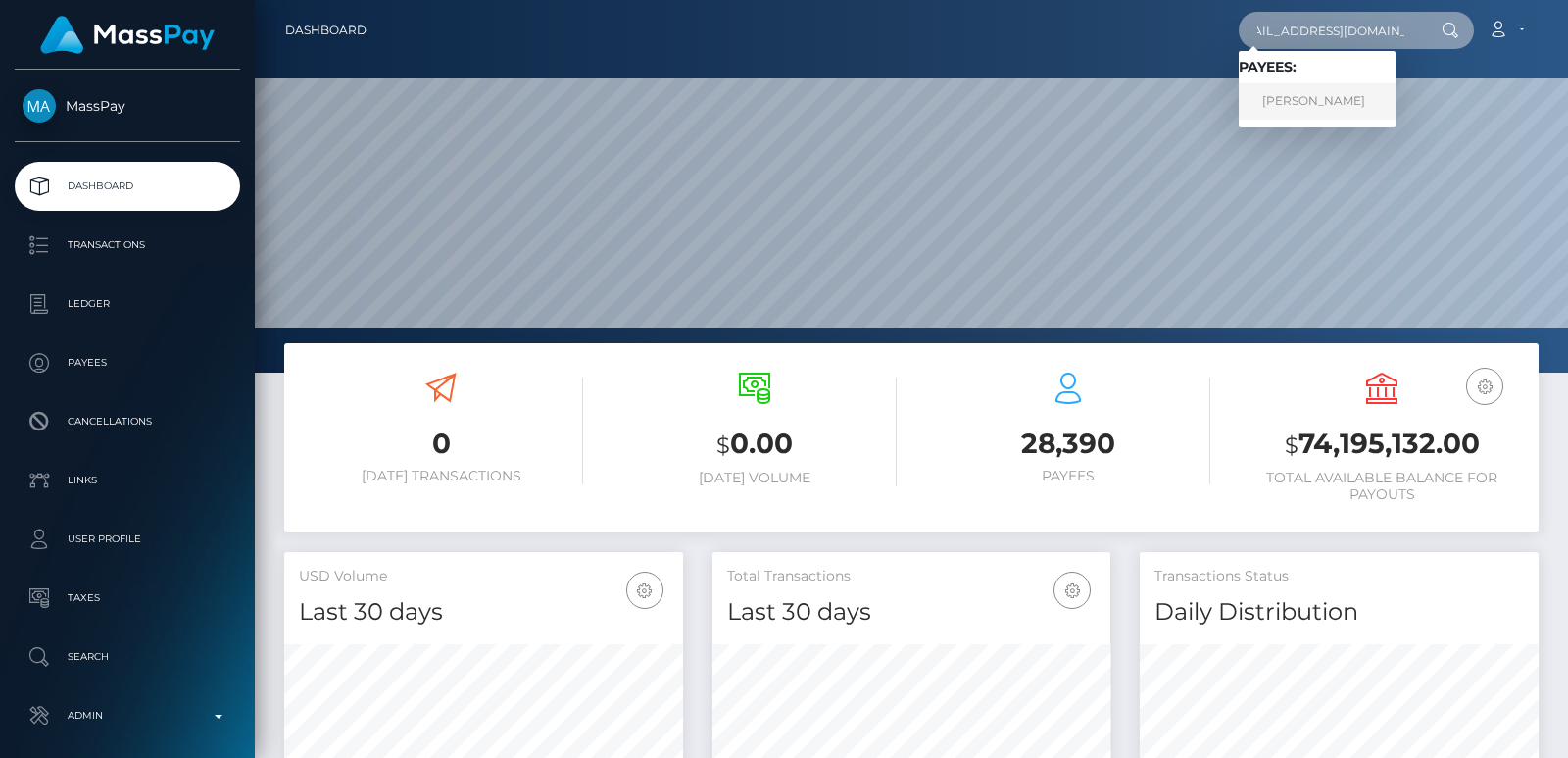
type input "[EMAIL_ADDRESS][DOMAIN_NAME]"
click at [1318, 104] on link "Kaylee Newton" at bounding box center [1317, 101] width 157 height 37
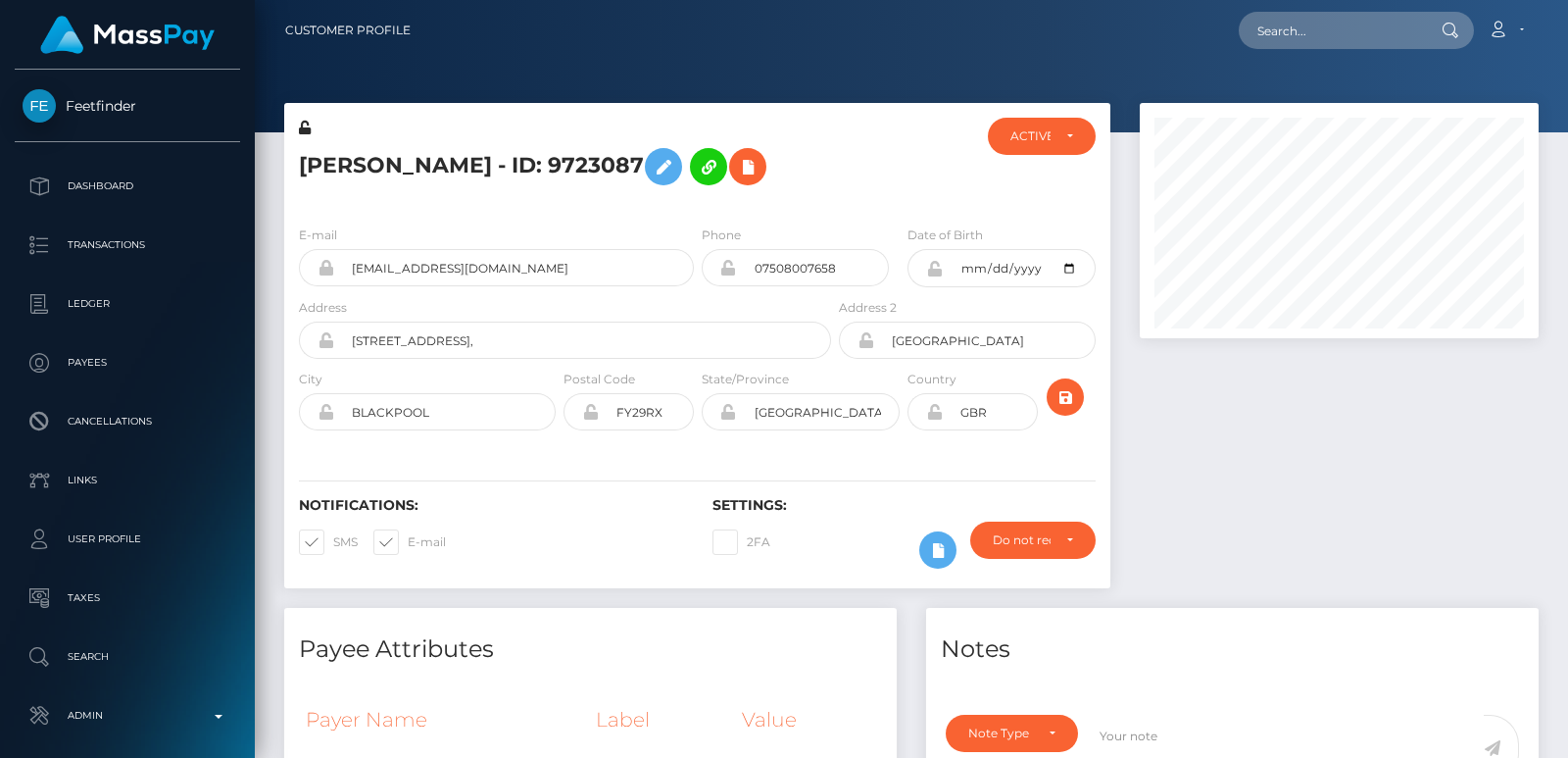
scroll to position [236, 398]
click at [1342, 62] on div at bounding box center [911, 66] width 1313 height 133
click at [1307, 37] on input "text" at bounding box center [1331, 31] width 184 height 38
paste input "[EMAIL_ADDRESS][DOMAIN_NAME]"
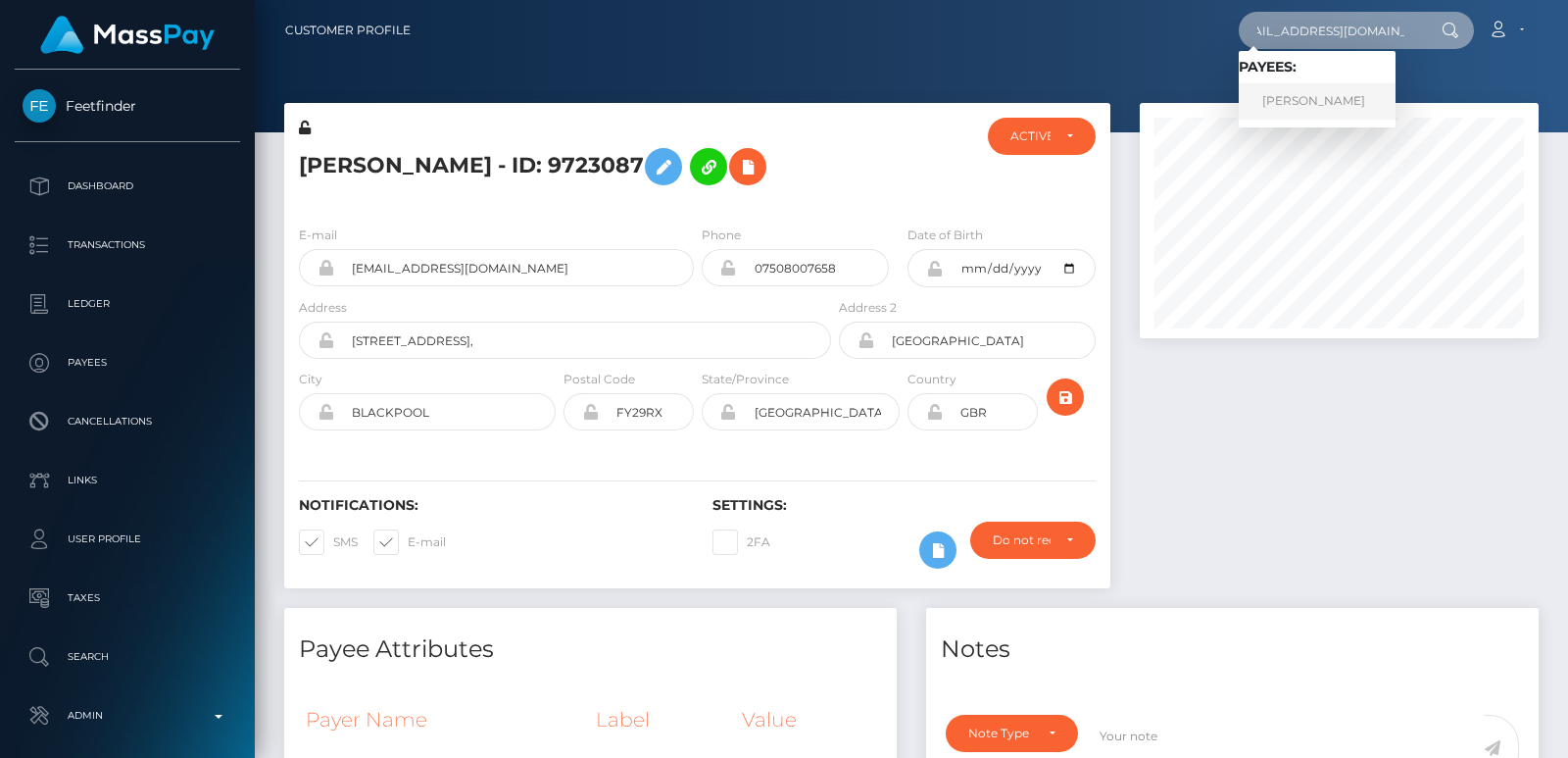
type input "kayleenewton79@gmail.com"
click at [1307, 98] on link "Kaylee Newton" at bounding box center [1317, 101] width 157 height 37
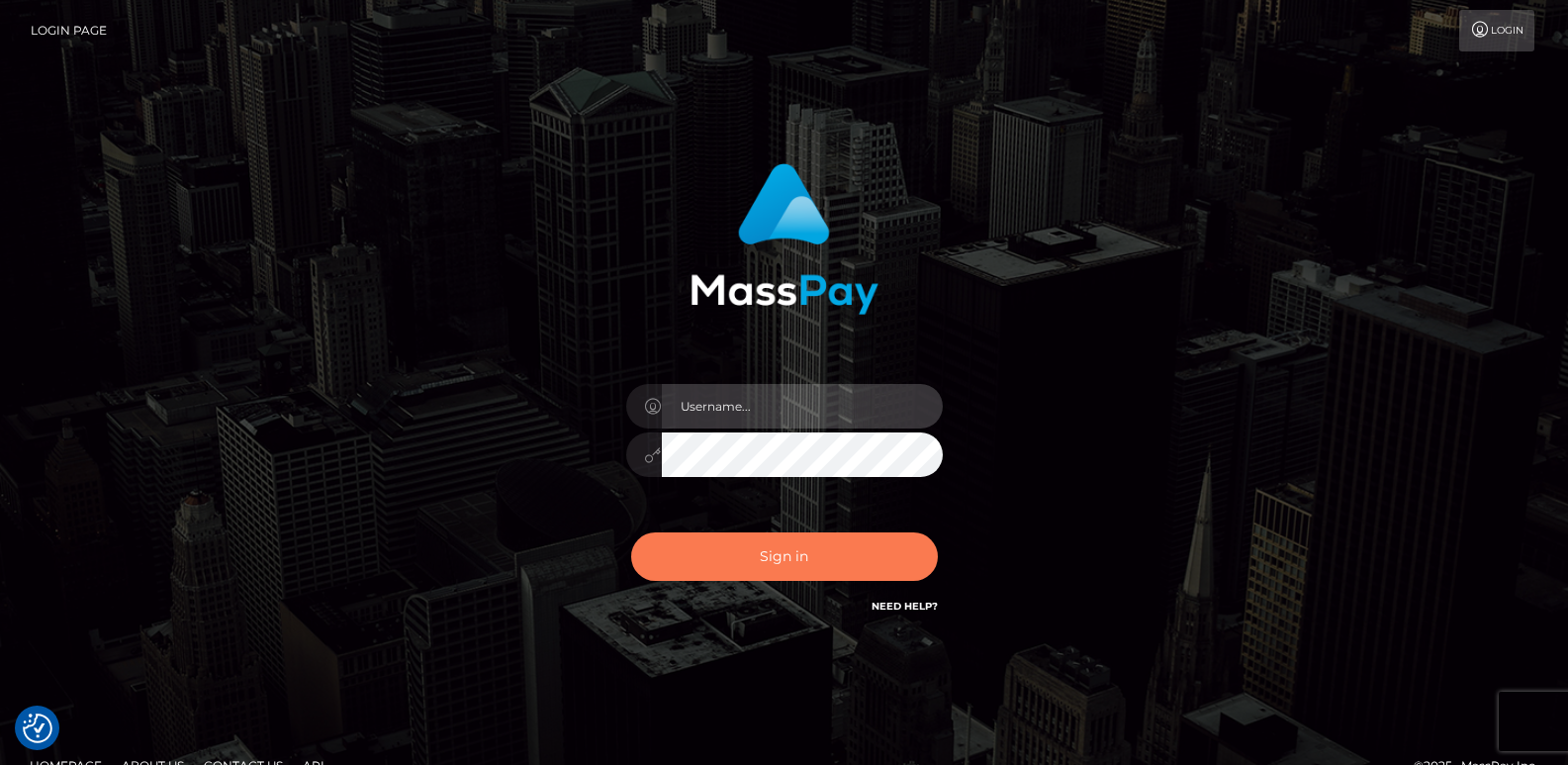
type input "ts2.es"
click at [796, 564] on button "Sign in" at bounding box center [784, 556] width 307 height 48
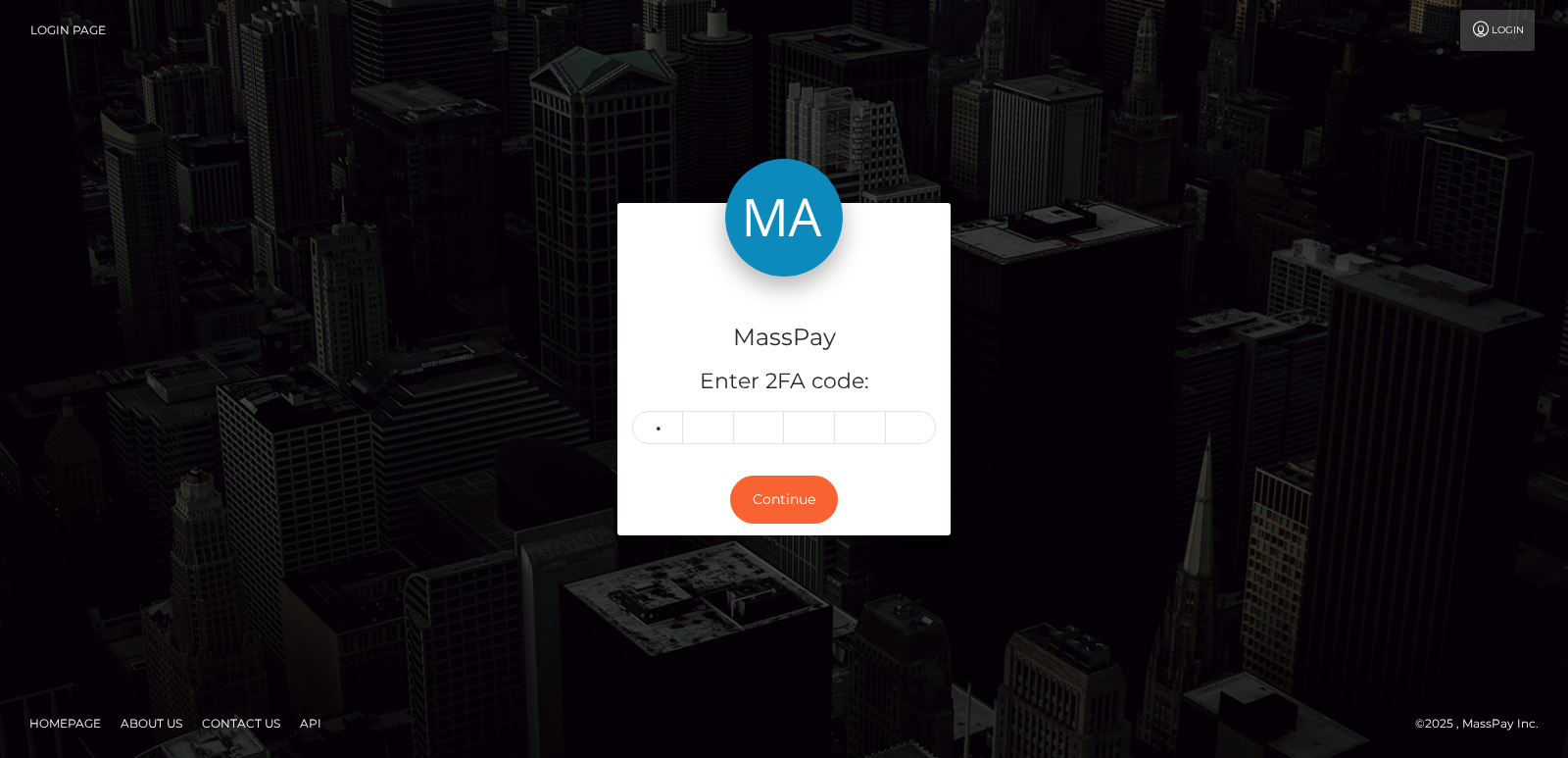
type input "4"
type input "2"
type input "9"
type input "4"
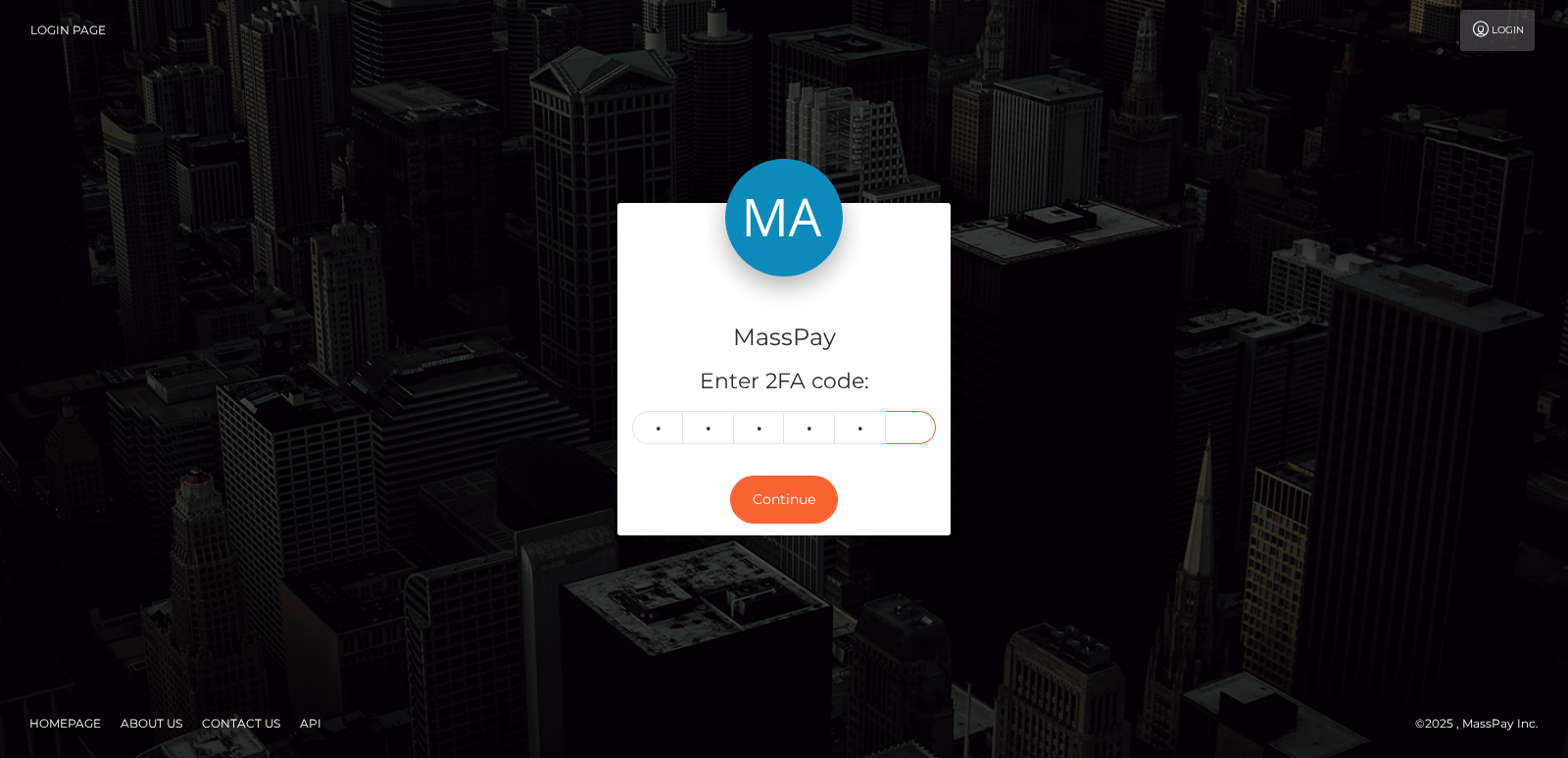
type input "3"
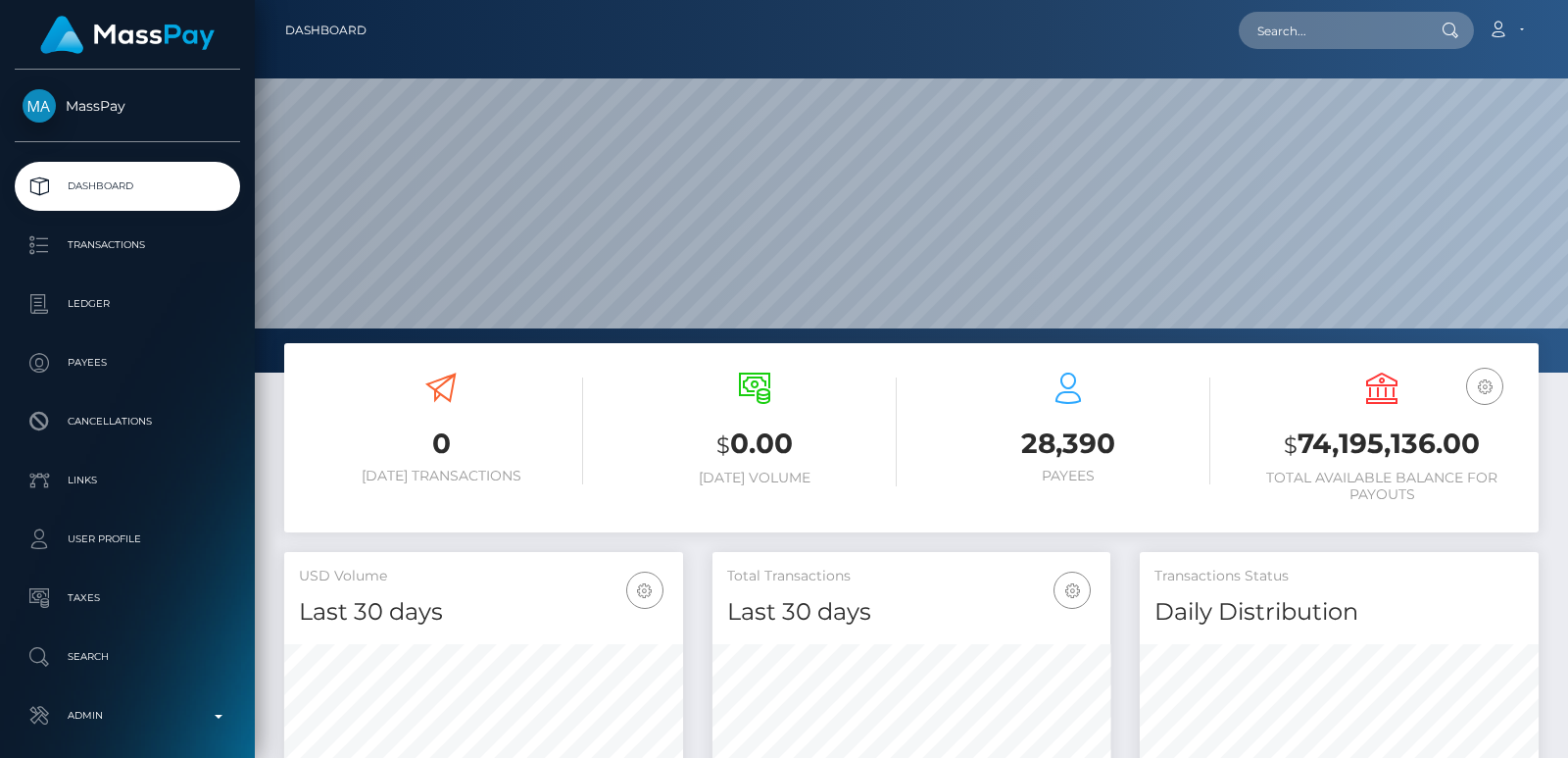
scroll to position [348, 398]
click at [1300, 19] on input "text" at bounding box center [1331, 31] width 184 height 38
paste input "[EMAIL_ADDRESS][DOMAIN_NAME]"
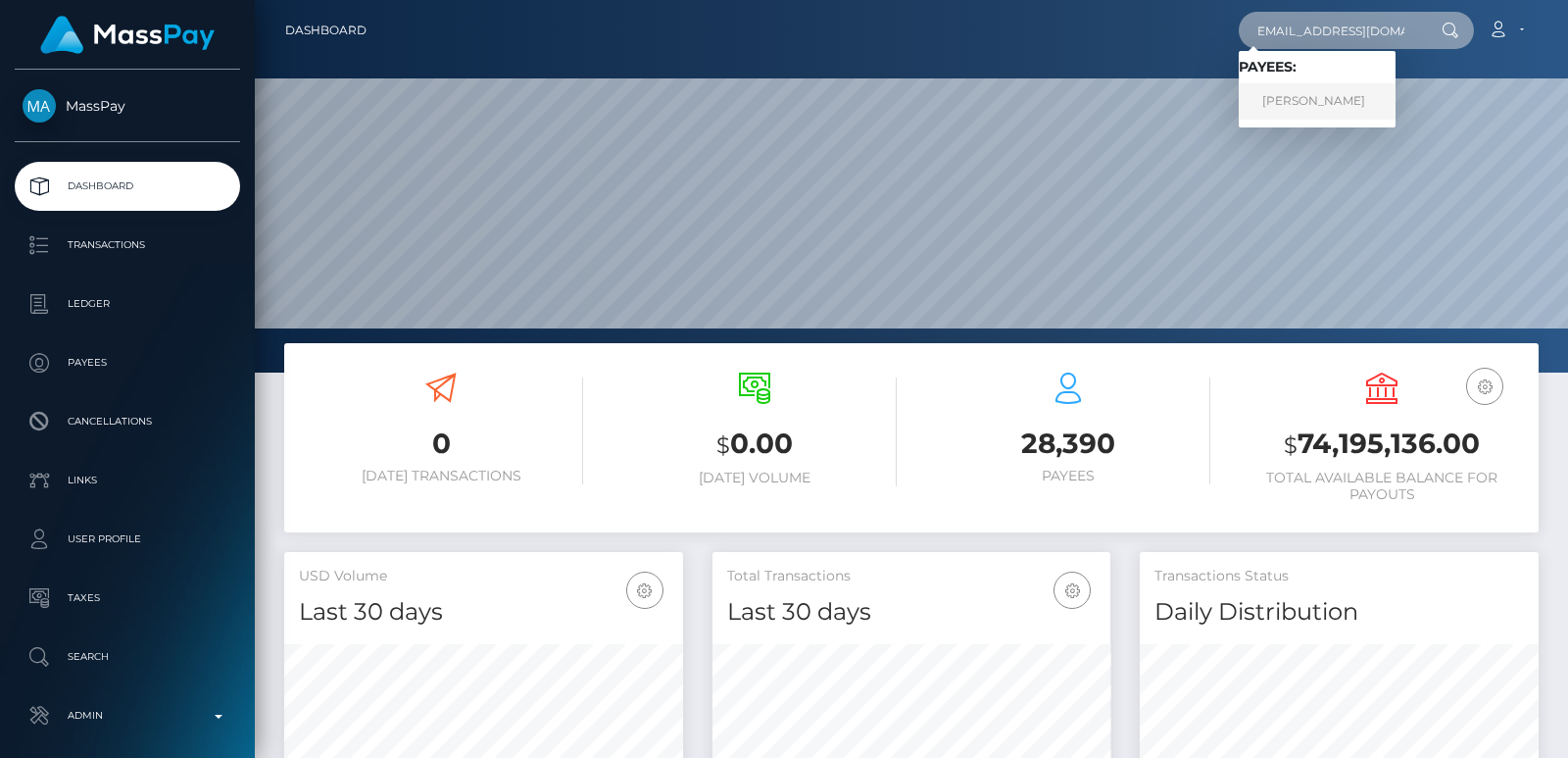
type input "[EMAIL_ADDRESS][DOMAIN_NAME]"
click at [1297, 98] on link "ARINA PETROVA" at bounding box center [1317, 101] width 157 height 37
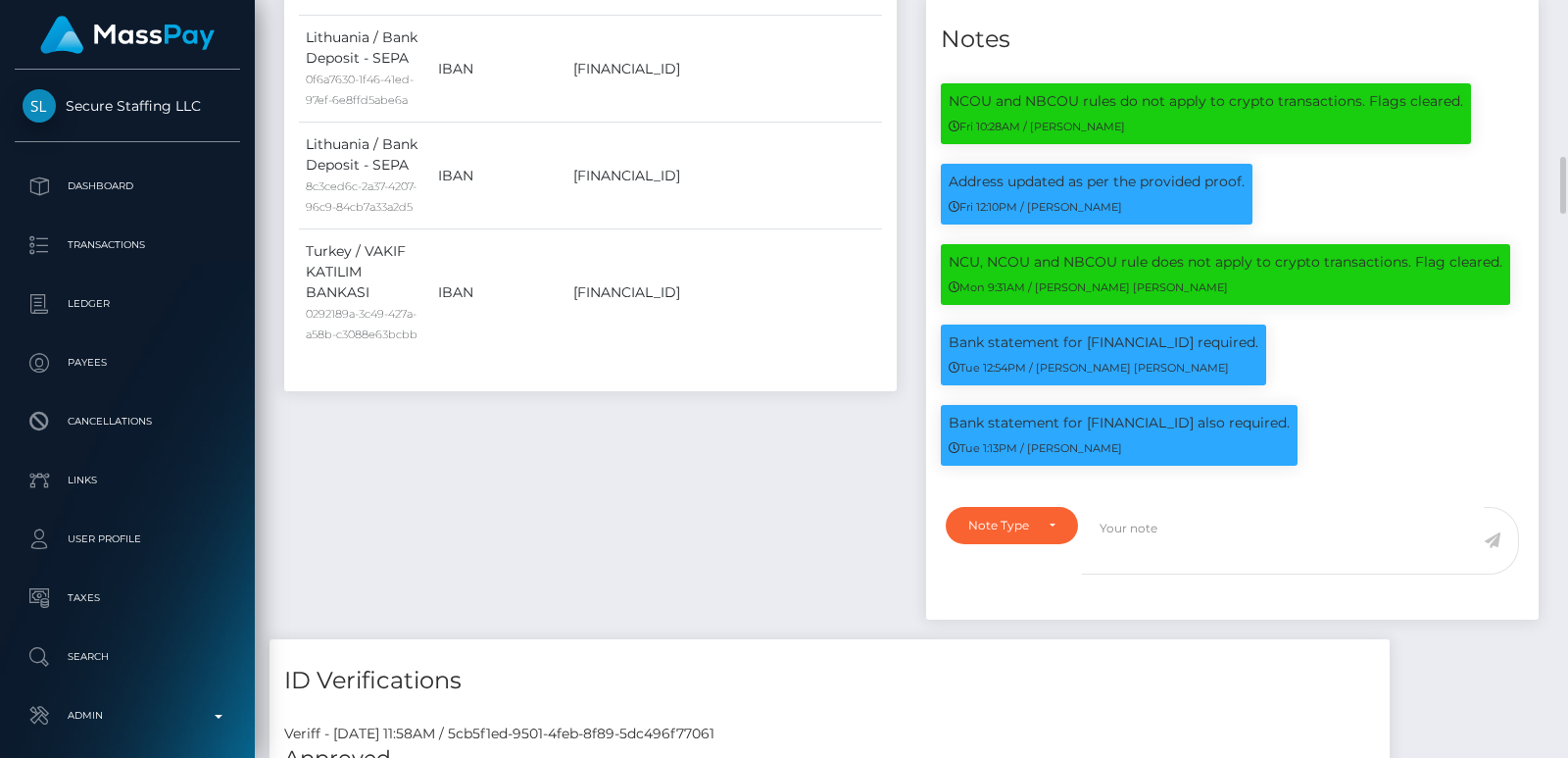
scroll to position [236, 398]
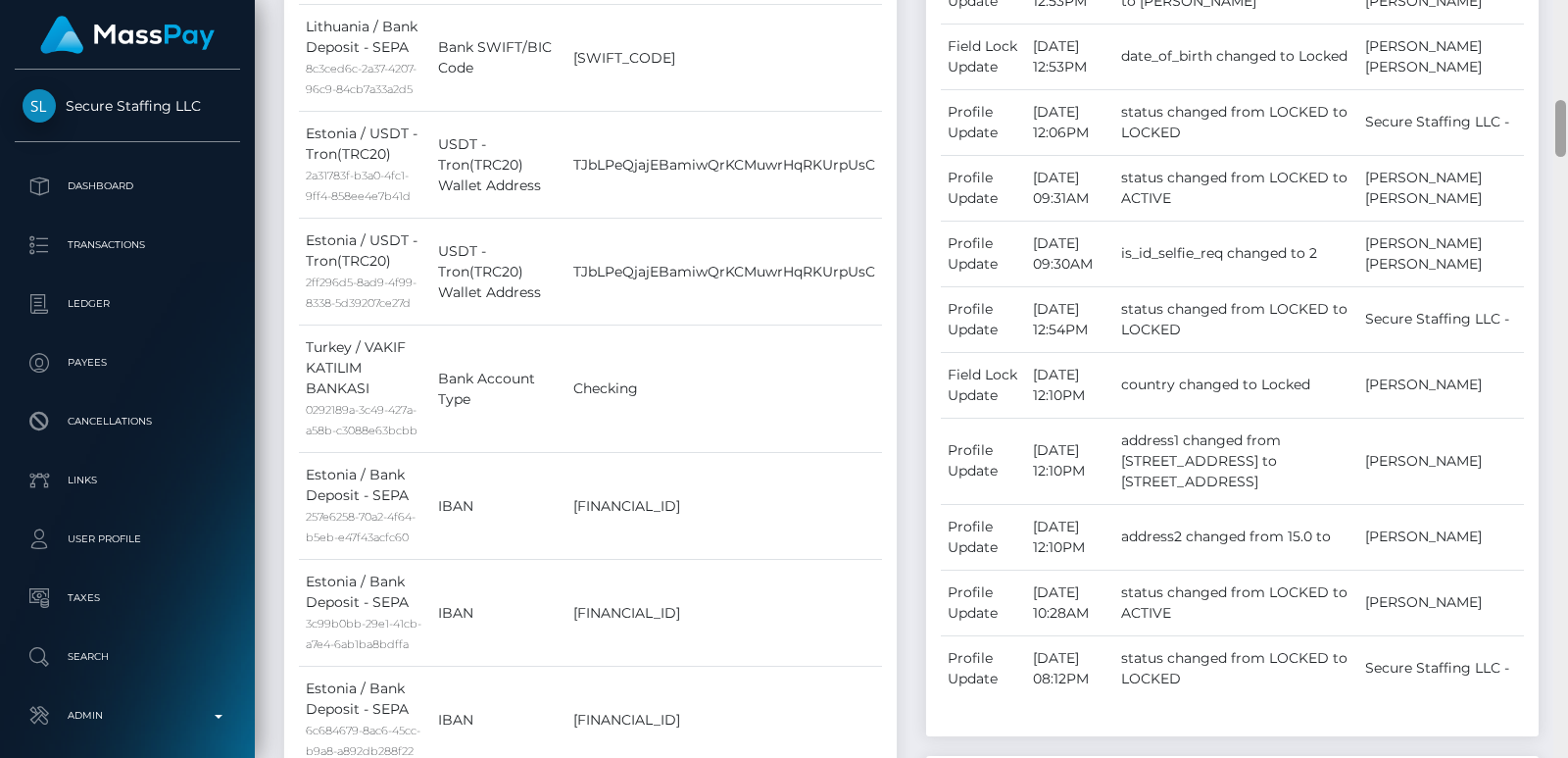
click at [1558, 58] on div at bounding box center [1561, 379] width 15 height 758
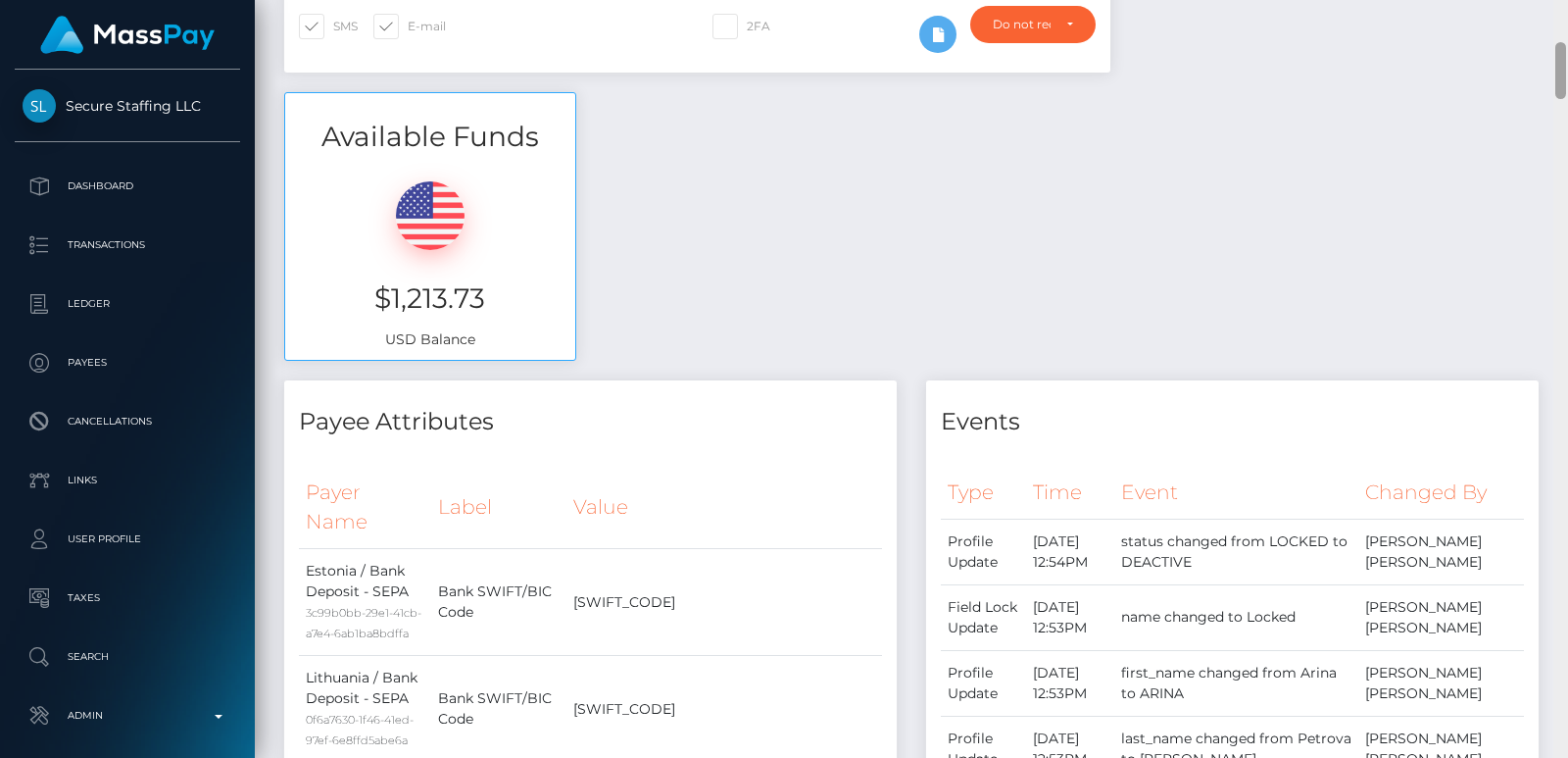
click at [1558, 58] on div at bounding box center [1561, 70] width 11 height 56
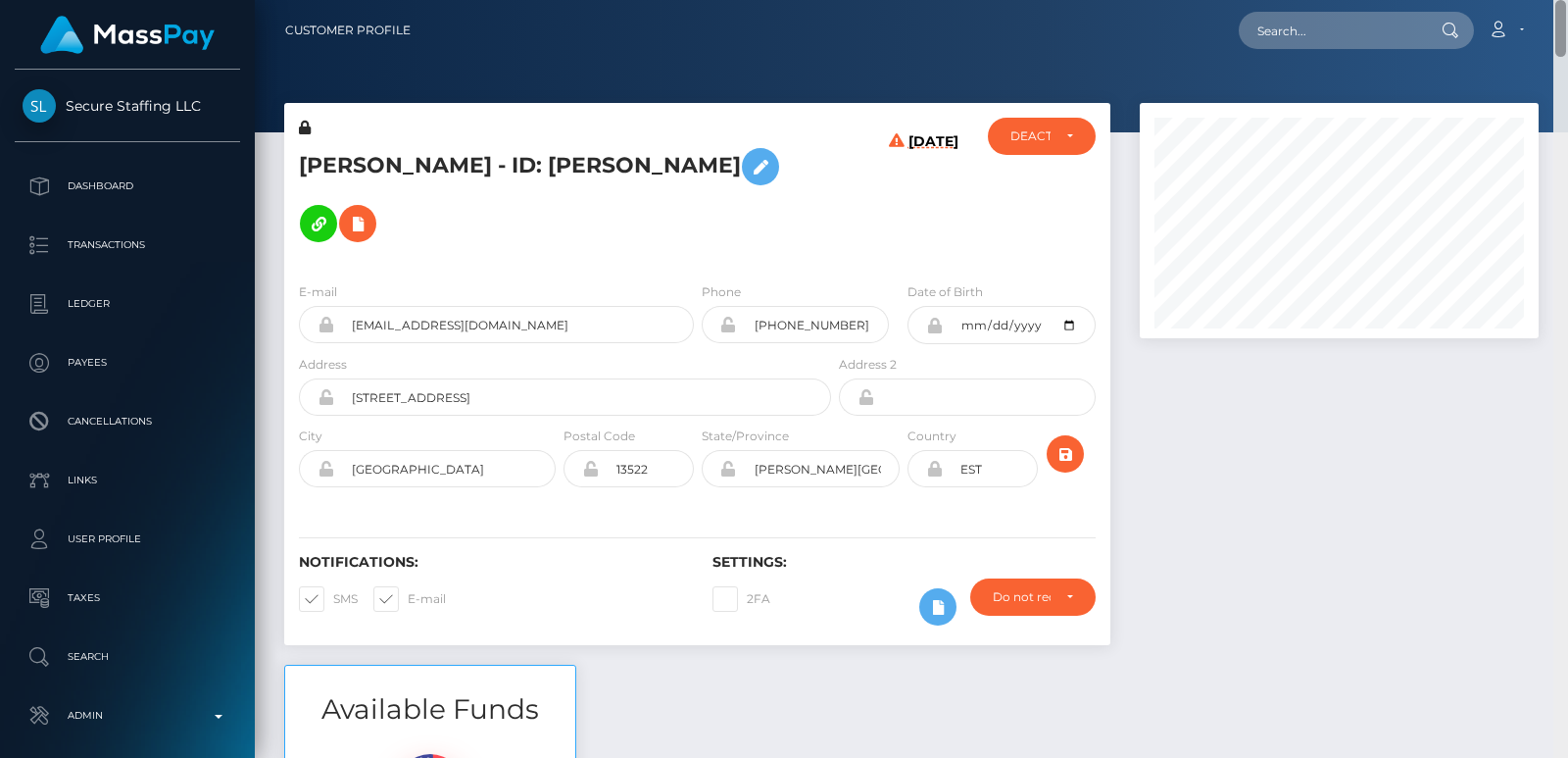
click at [1559, 25] on div "Customer Profile Loading... Loading..." at bounding box center [911, 379] width 1313 height 758
click at [342, 170] on h5 "[PERSON_NAME] - ID: [PERSON_NAME]" at bounding box center [560, 195] width 521 height 114
copy h5 "ARINA"
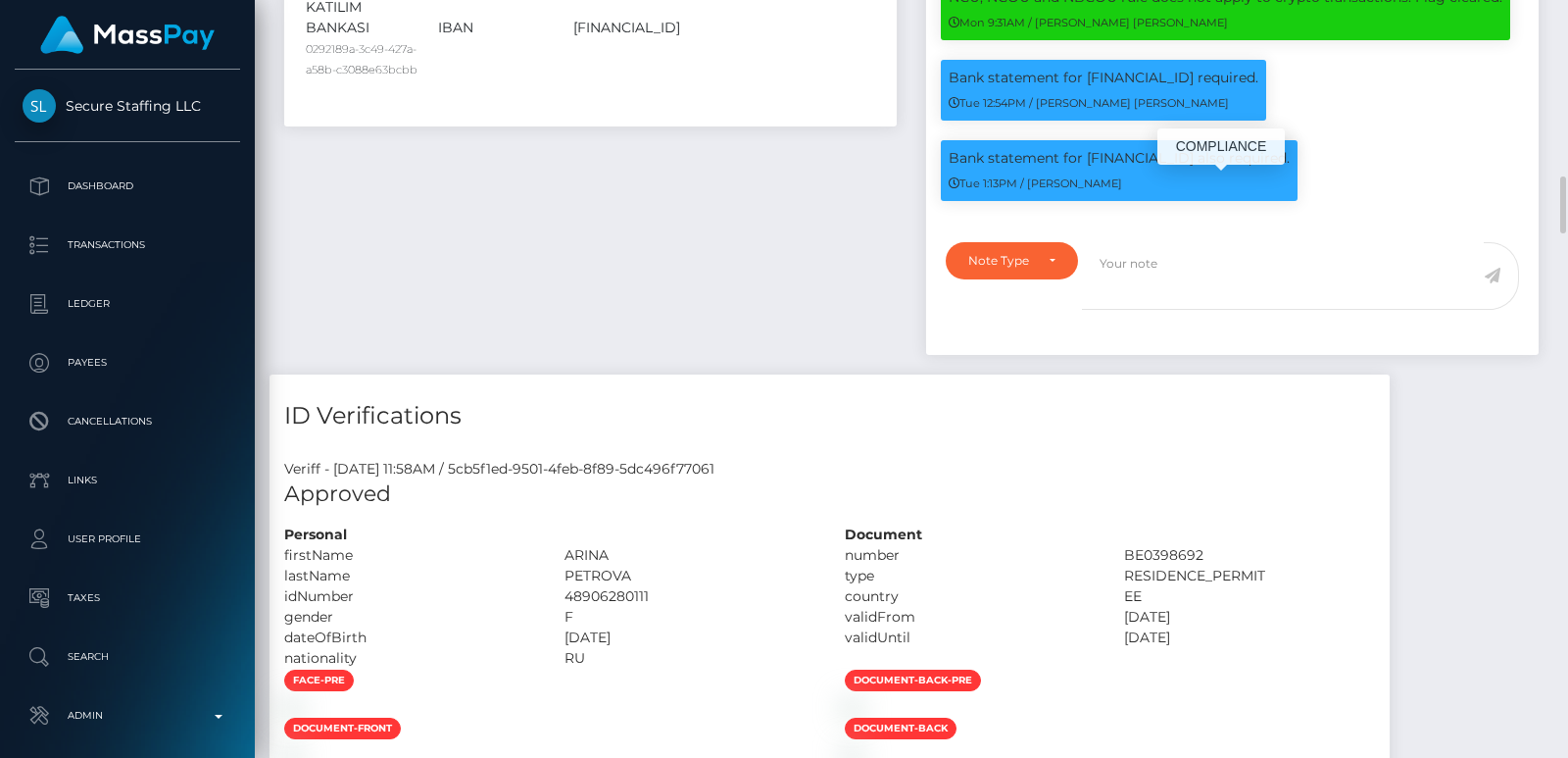
scroll to position [236, 398]
drag, startPoint x: 1314, startPoint y: 180, endPoint x: 944, endPoint y: 189, distance: 370.1
click at [944, 121] on div "Bank statement for [FINANCIAL_ID] required. Tue 12:54PM / [PERSON_NAME] [PERSON…" at bounding box center [1103, 89] width 326 height 60
copy p "Bank statement for [FINANCIAL_ID] required."
drag, startPoint x: 949, startPoint y: 263, endPoint x: 1251, endPoint y: 264, distance: 302.0
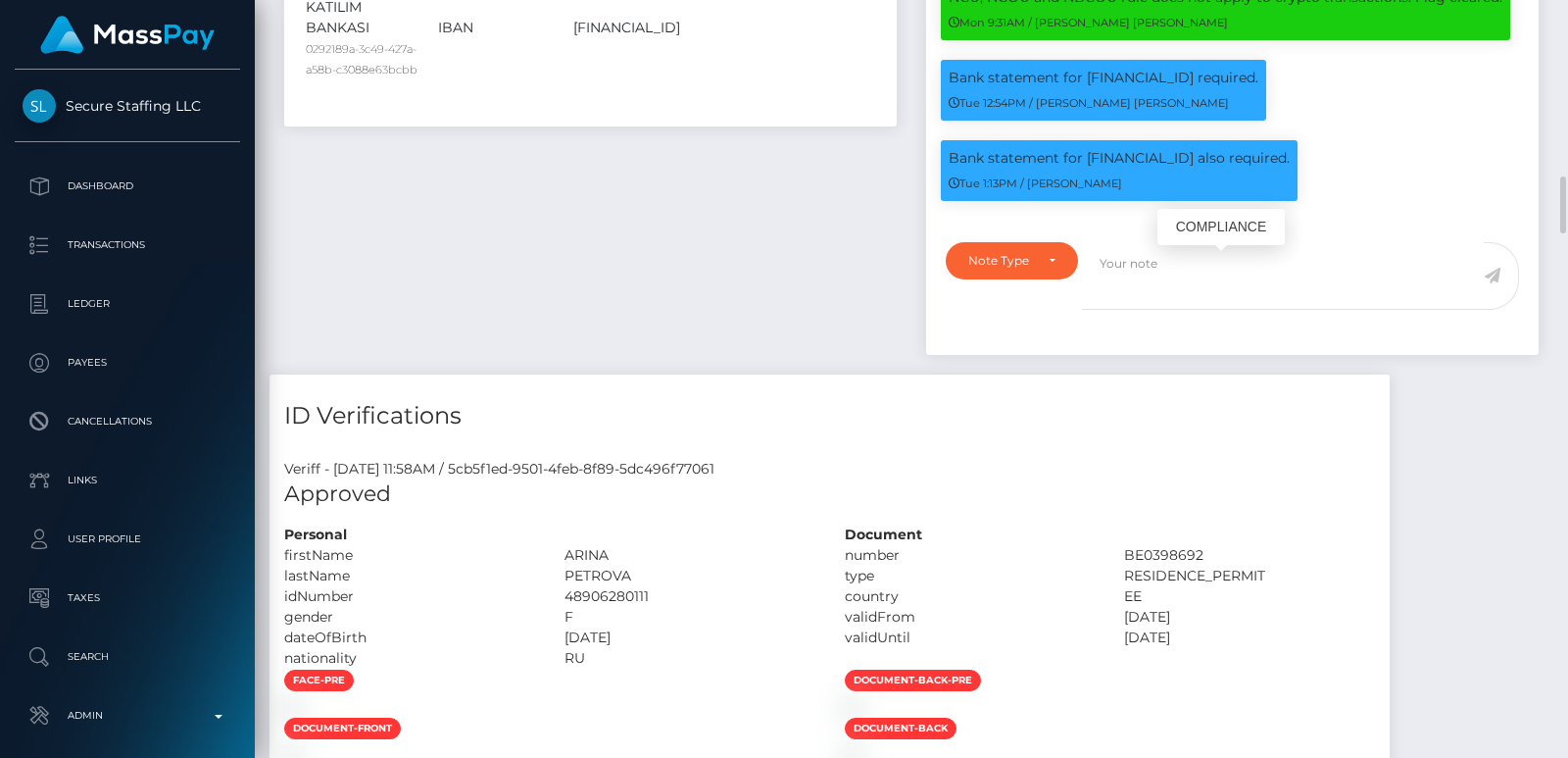
click at [1251, 168] on p "Bank statement for [FINANCIAL_ID] also required." at bounding box center [1119, 158] width 341 height 21
copy p "Bank statement for [FINANCIAL_ID]"
